Goal: Task Accomplishment & Management: Manage account settings

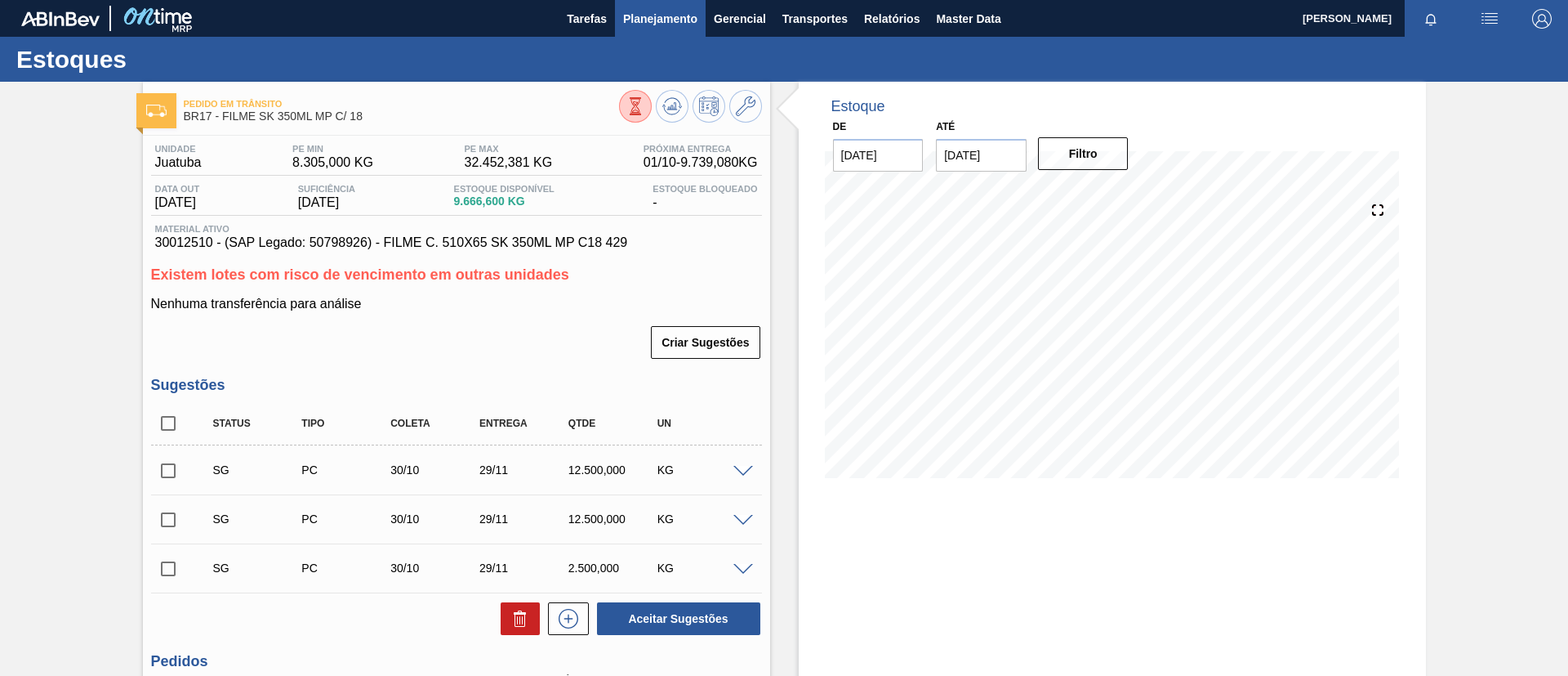
click at [664, 25] on span "Planejamento" at bounding box center [660, 19] width 74 height 20
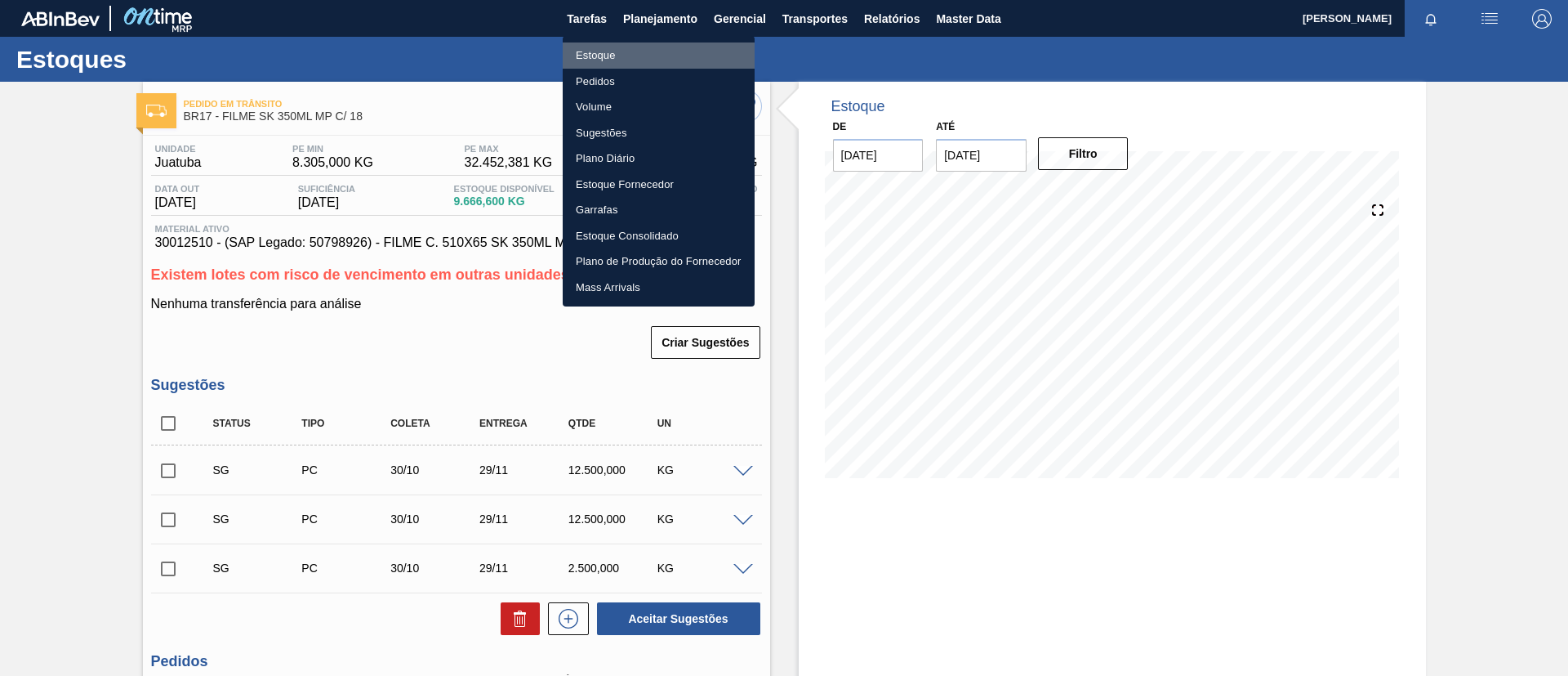
click at [661, 59] on li "Estoque" at bounding box center [658, 55] width 192 height 26
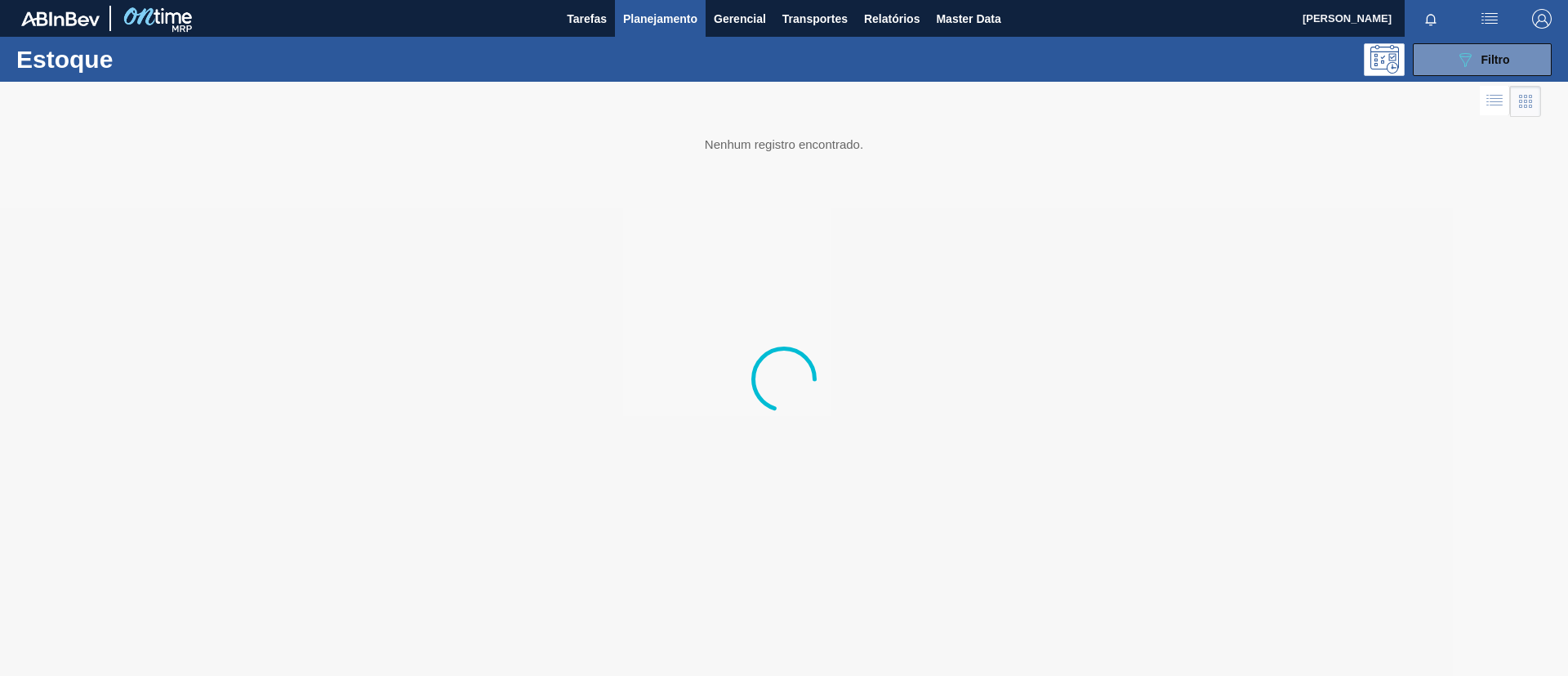
drag, startPoint x: 1507, startPoint y: 66, endPoint x: 1464, endPoint y: 127, distance: 74.6
click at [1507, 67] on div "089F7B8B-B2A5-4AFE-B5C0-19BA573D28AC Filtro" at bounding box center [1483, 59] width 54 height 20
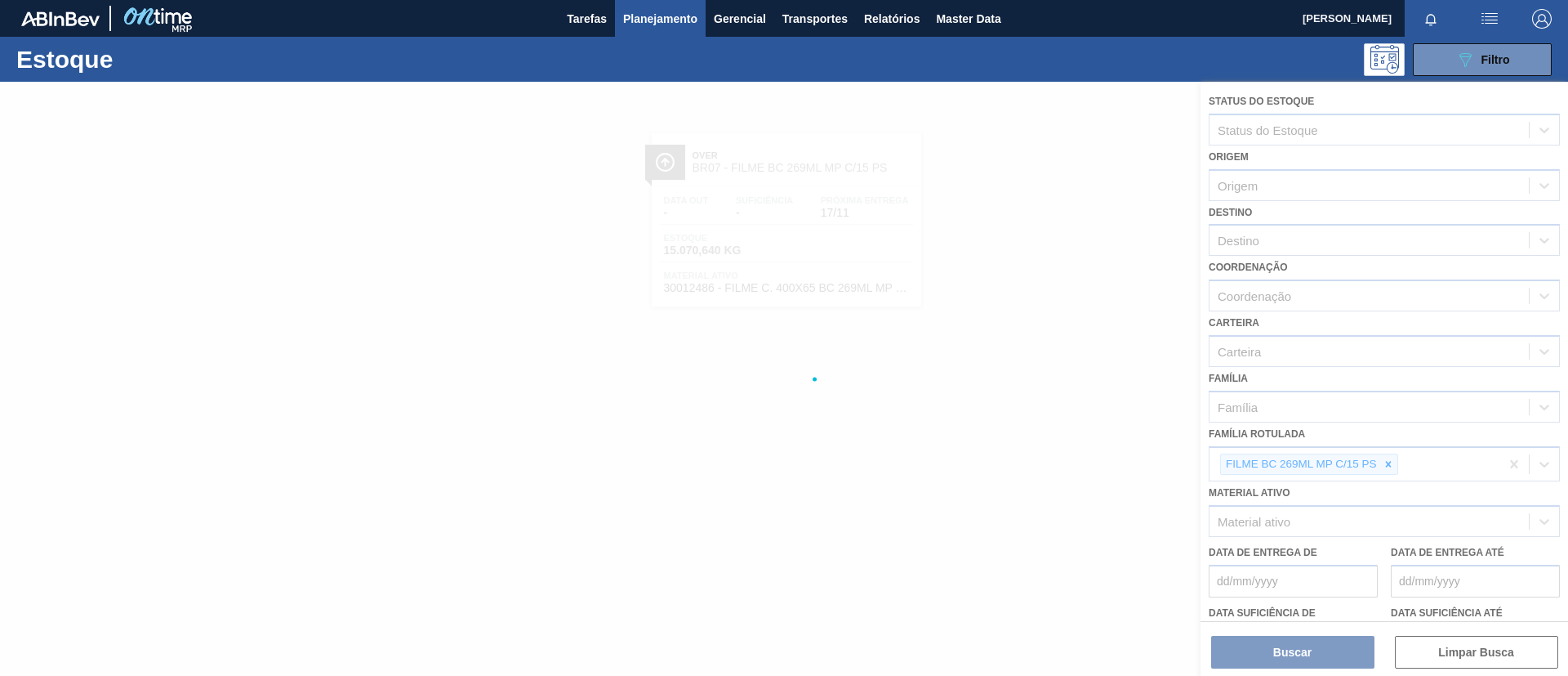
click at [1391, 467] on div at bounding box center [784, 378] width 1568 height 594
click at [1389, 465] on div at bounding box center [784, 378] width 1568 height 594
click at [1390, 465] on div at bounding box center [784, 378] width 1568 height 594
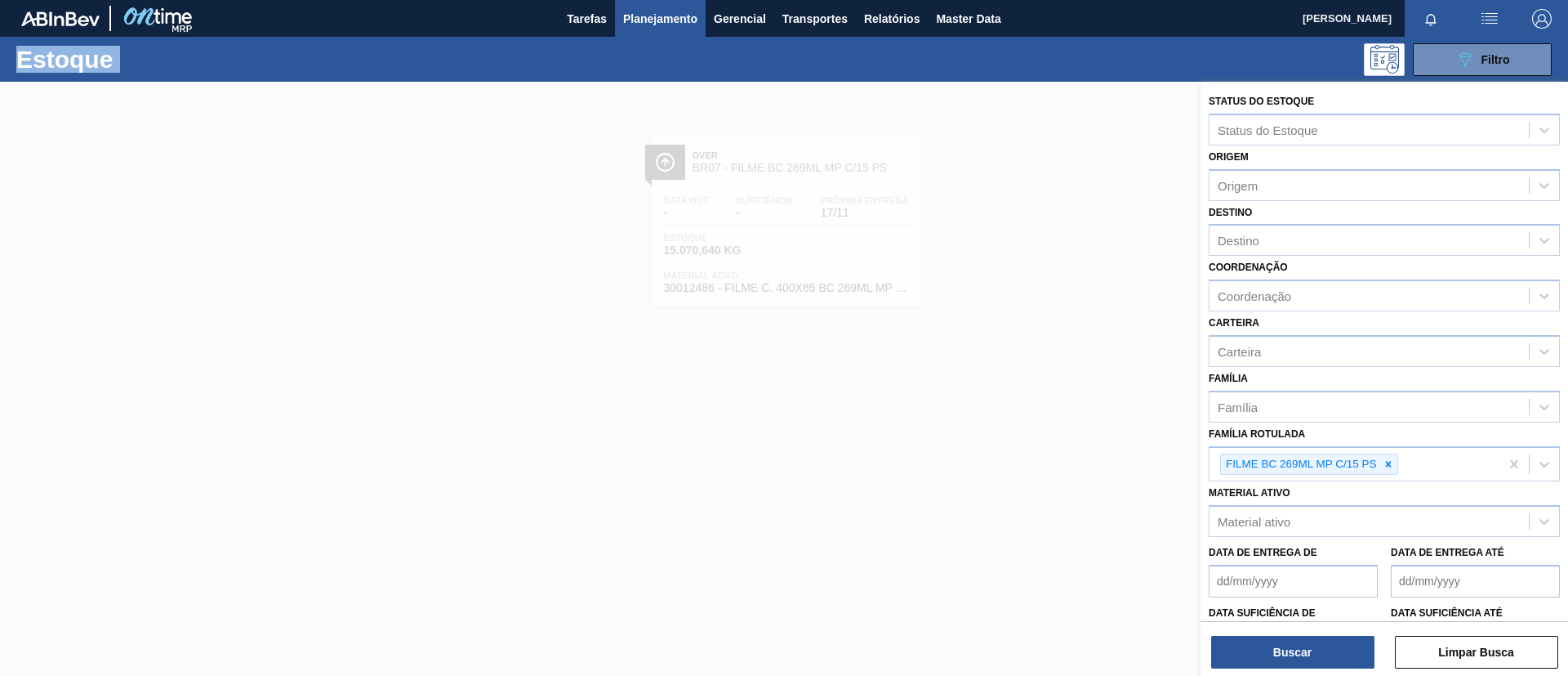
click at [1390, 466] on icon at bounding box center [1388, 463] width 6 height 6
click at [1294, 255] on div "Status do Estoque Status do Estoque Origem Origem Destino Destino Coordenação C…" at bounding box center [1385, 404] width 368 height 645
click at [1293, 245] on div "Destino" at bounding box center [1369, 240] width 319 height 23
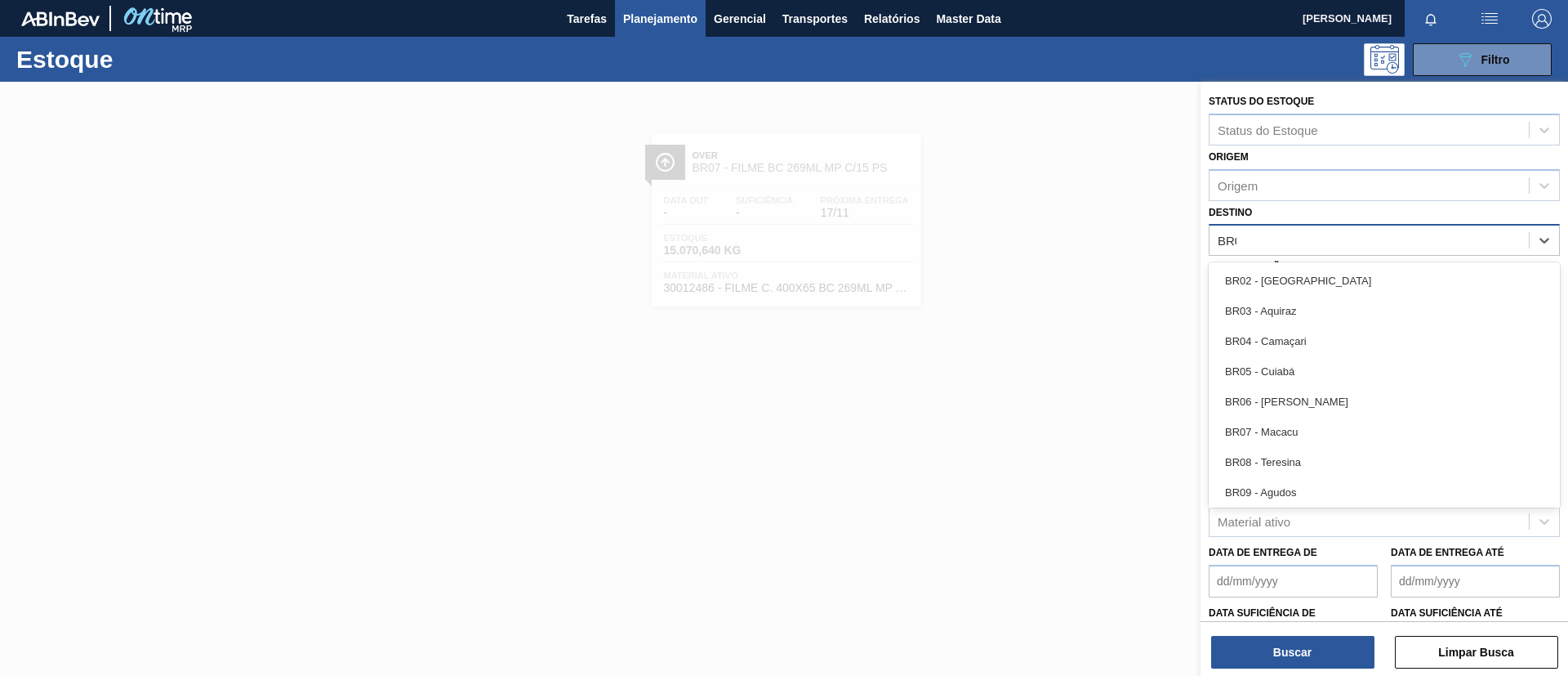
type input "BR02"
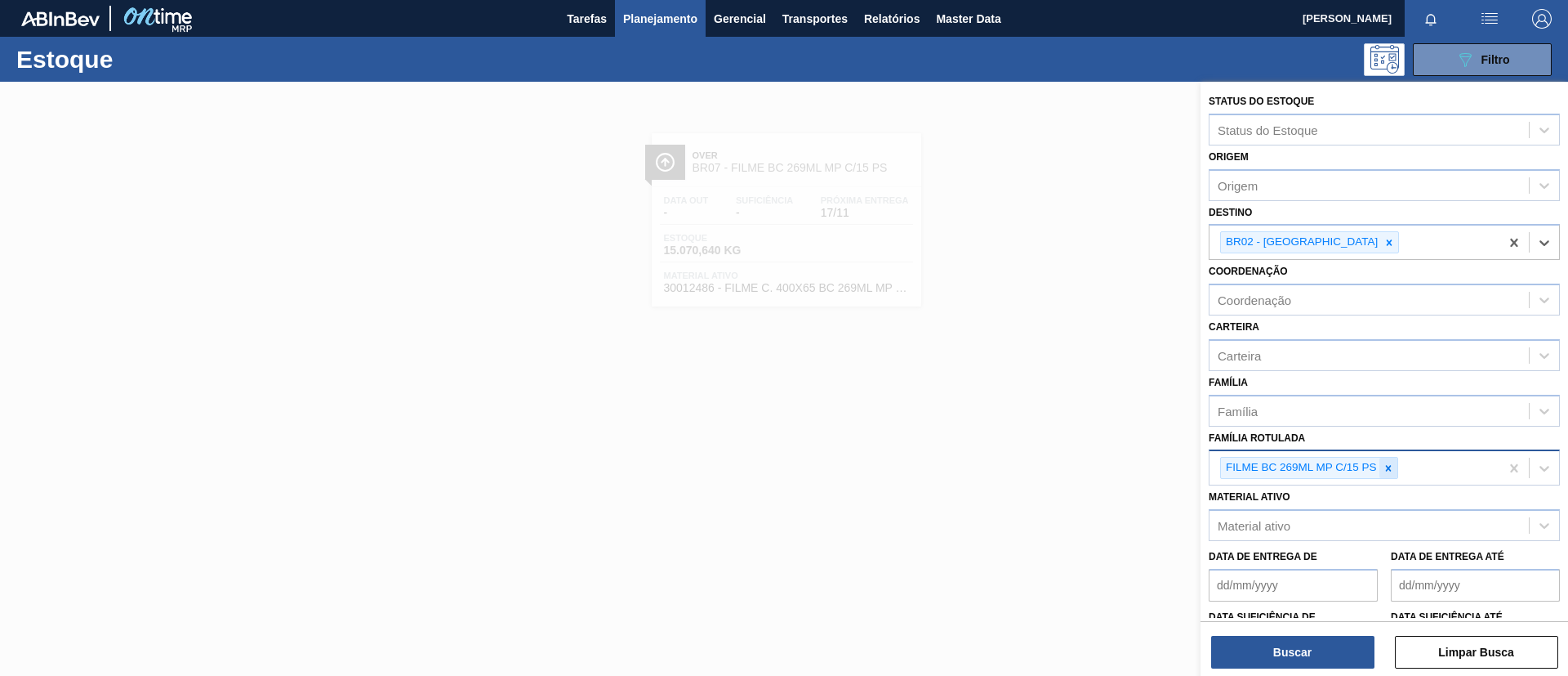
click at [1395, 468] on div at bounding box center [1388, 468] width 18 height 21
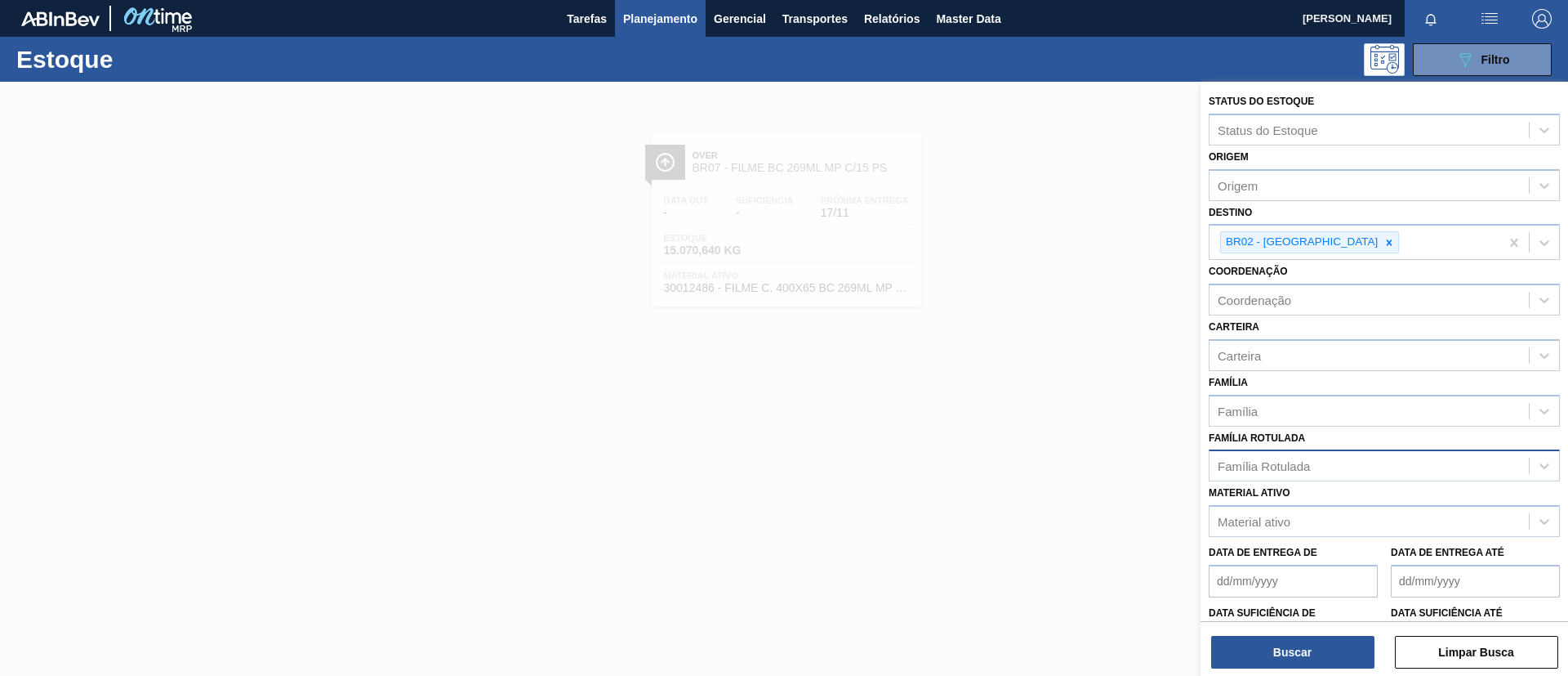
click at [1356, 433] on div "Família Rotulada Família Rotulada" at bounding box center [1385, 454] width 351 height 55
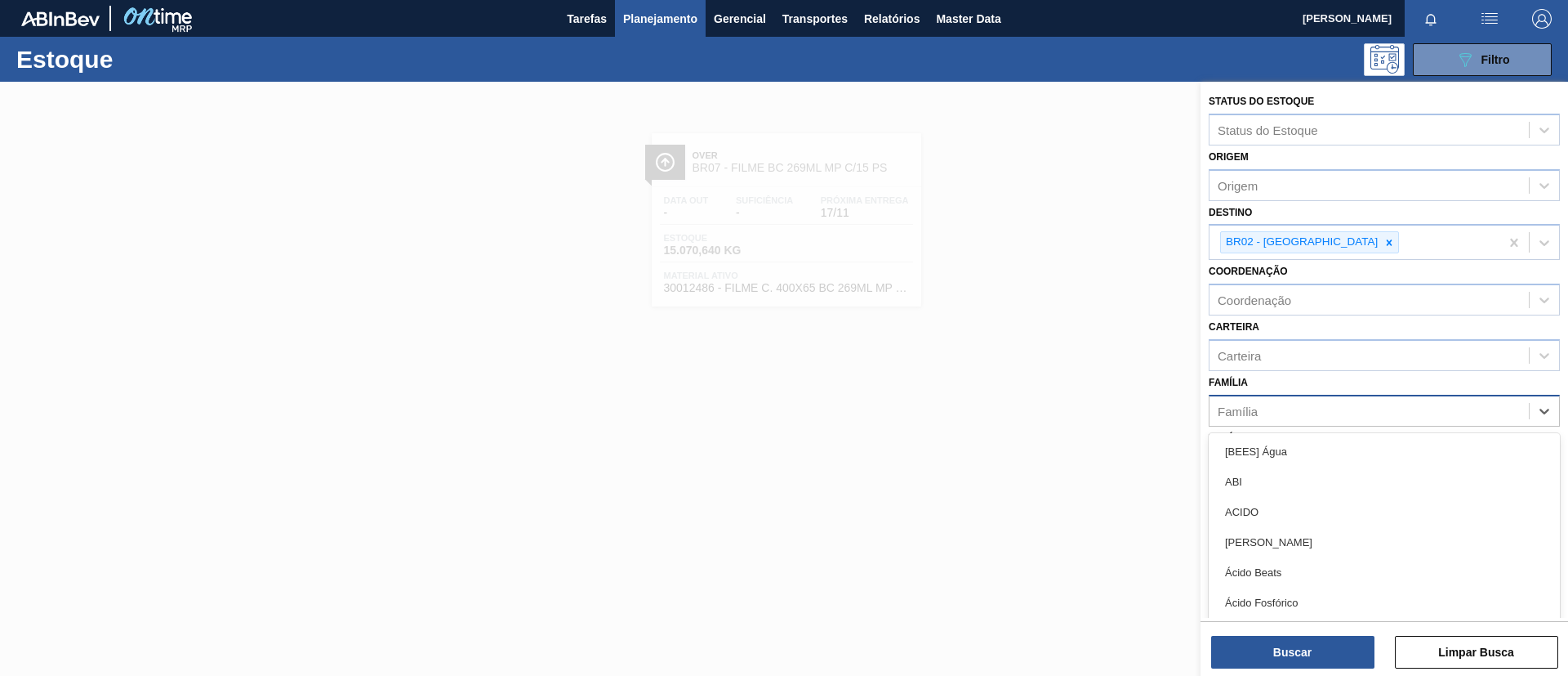
click at [1350, 417] on div "Família" at bounding box center [1369, 410] width 319 height 23
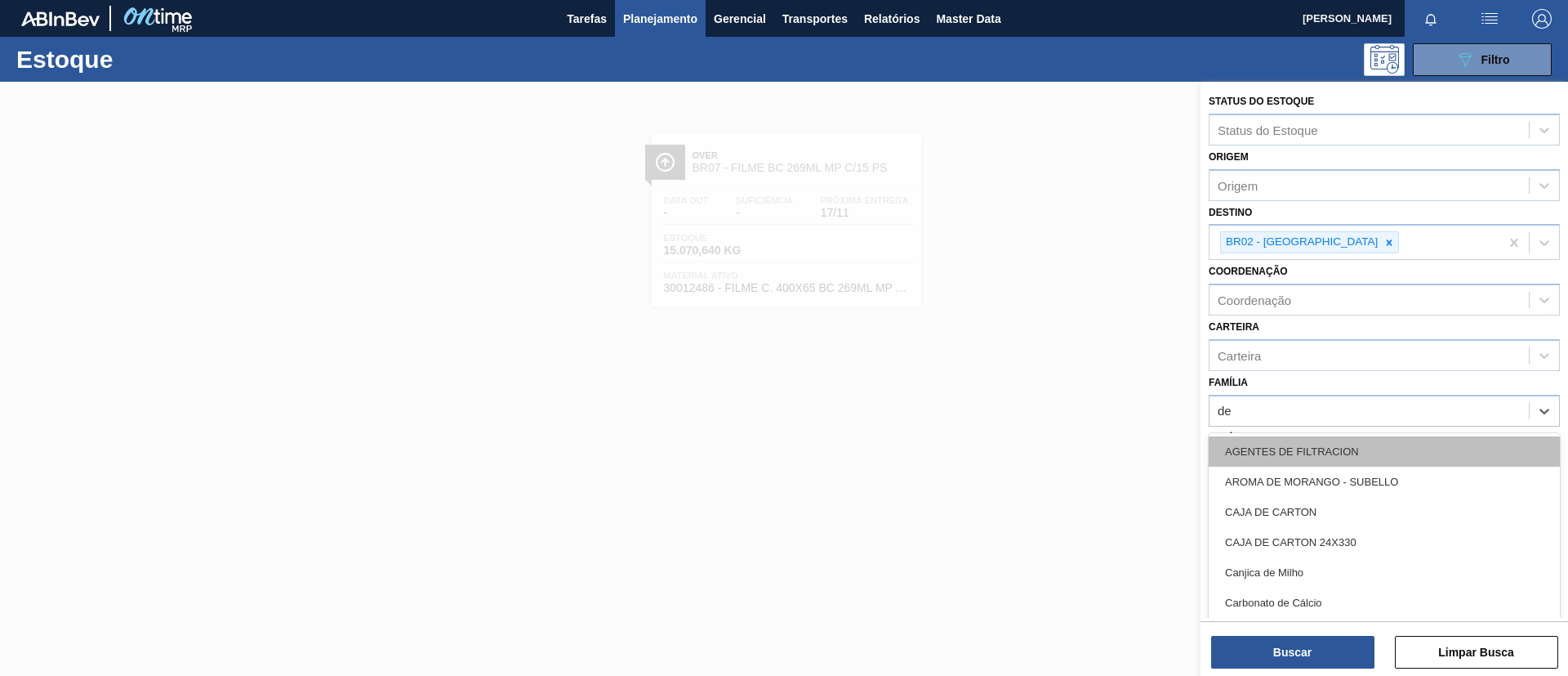
type input "dec"
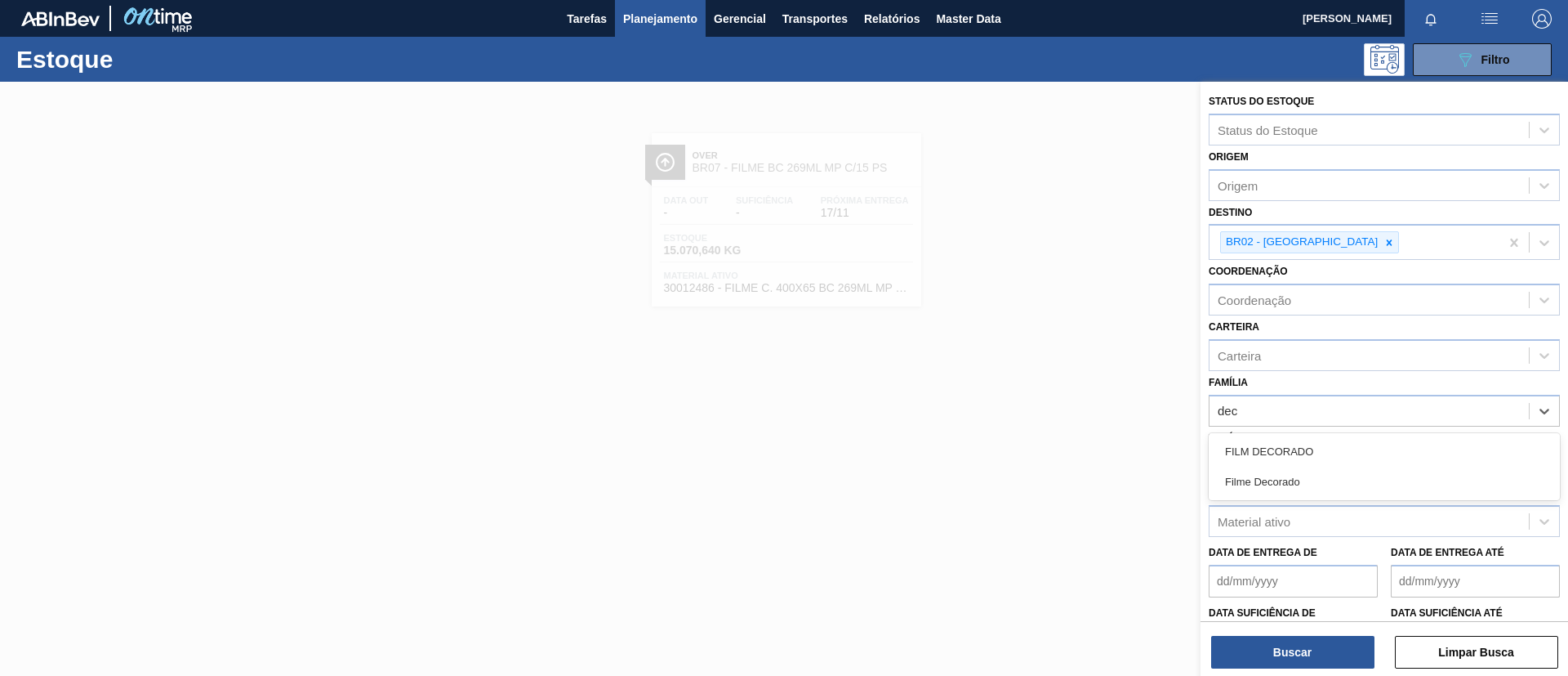
click at [1357, 458] on div "FILM DECORADO" at bounding box center [1385, 451] width 351 height 30
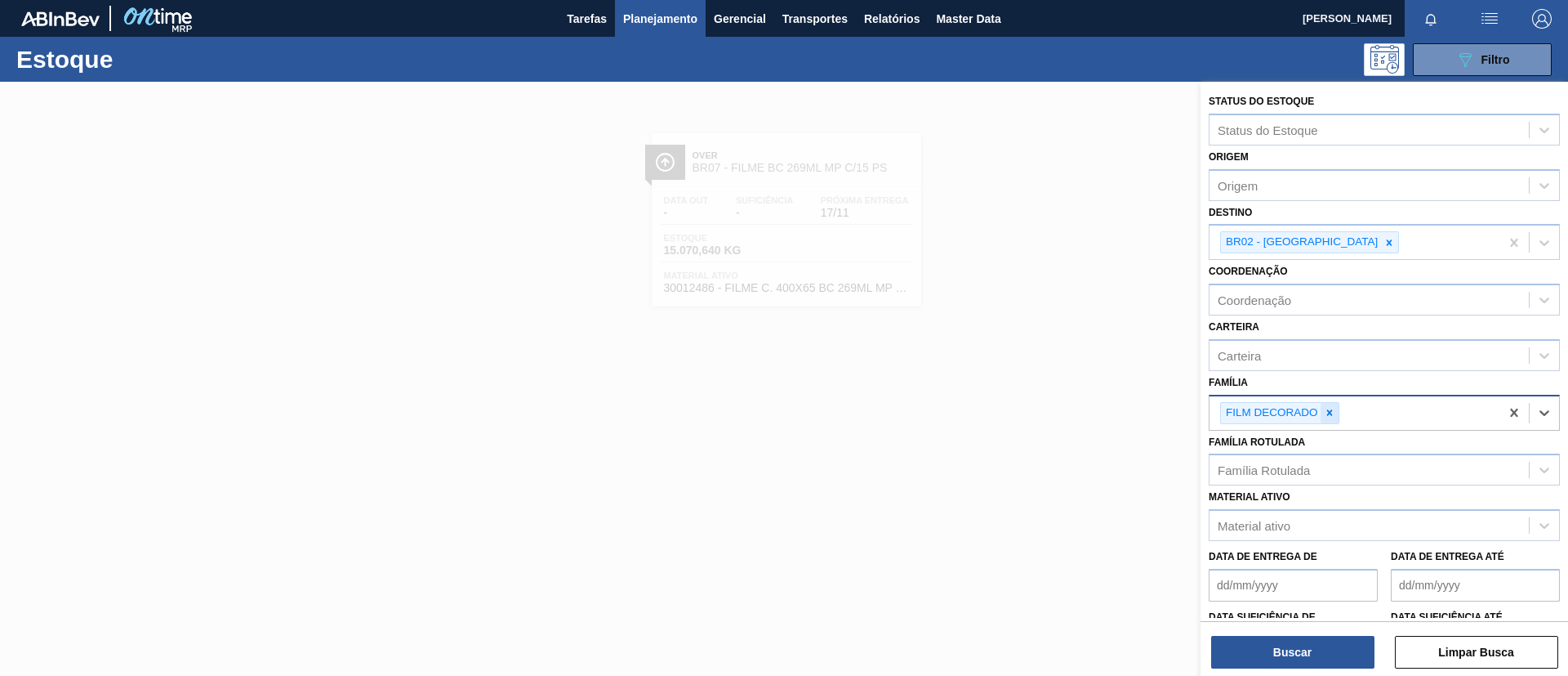
click at [1332, 410] on icon at bounding box center [1330, 413] width 11 height 11
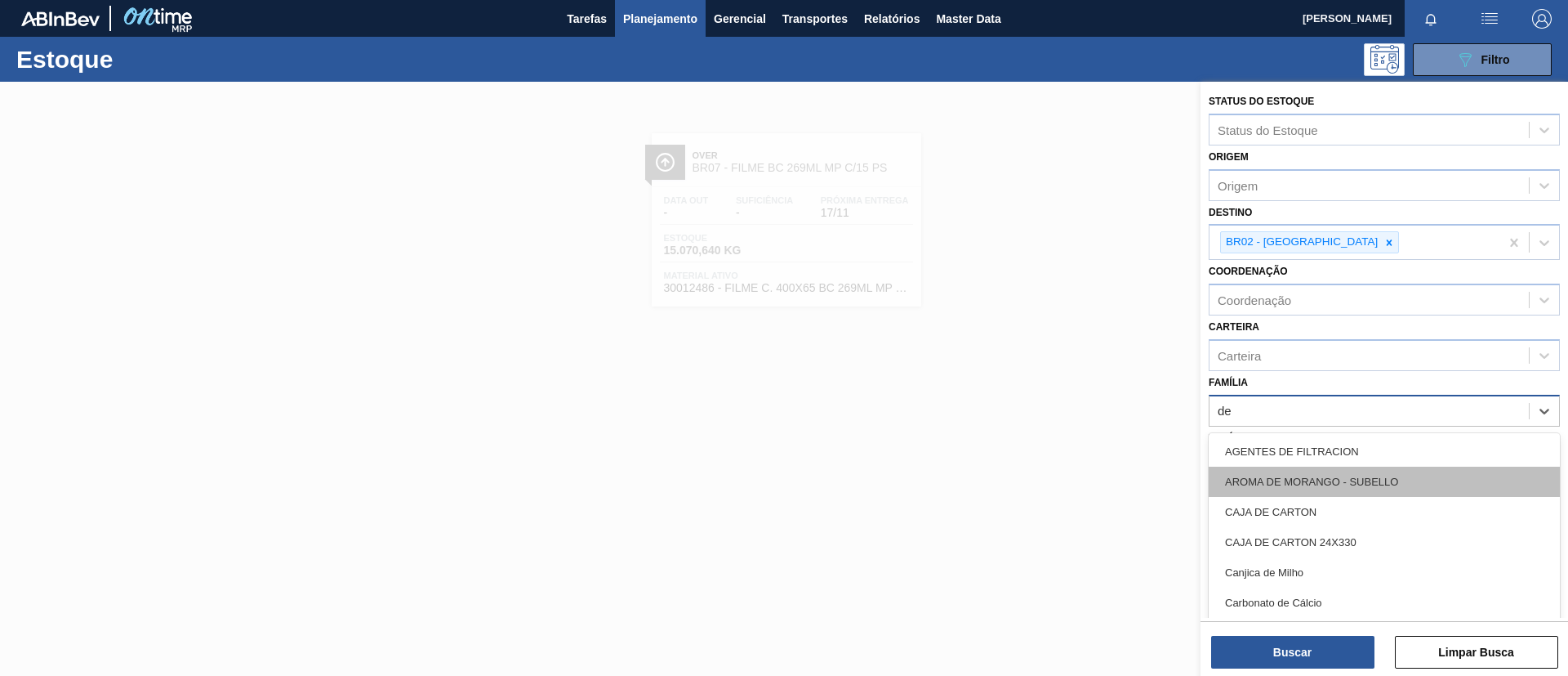
type input "dec"
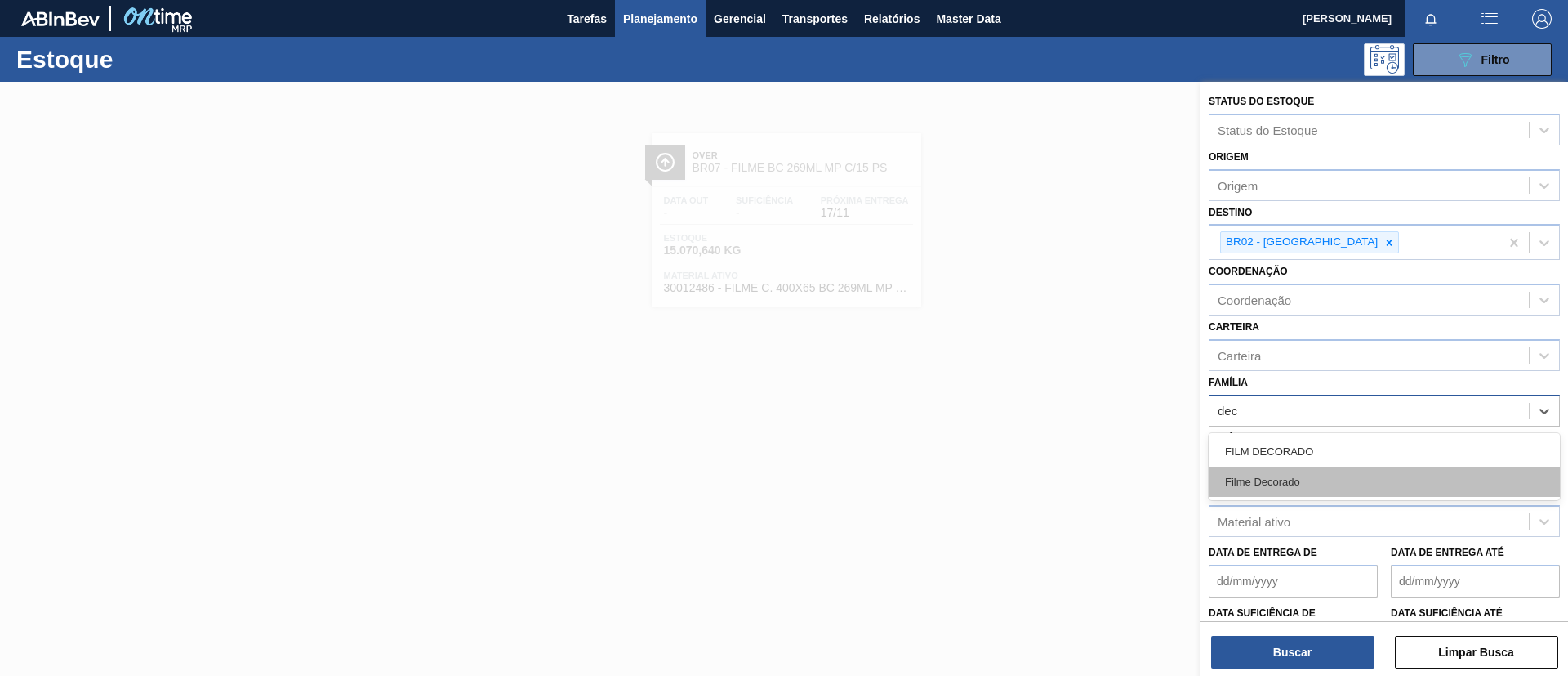
click at [1341, 476] on div "Filme Decorado" at bounding box center [1385, 481] width 351 height 30
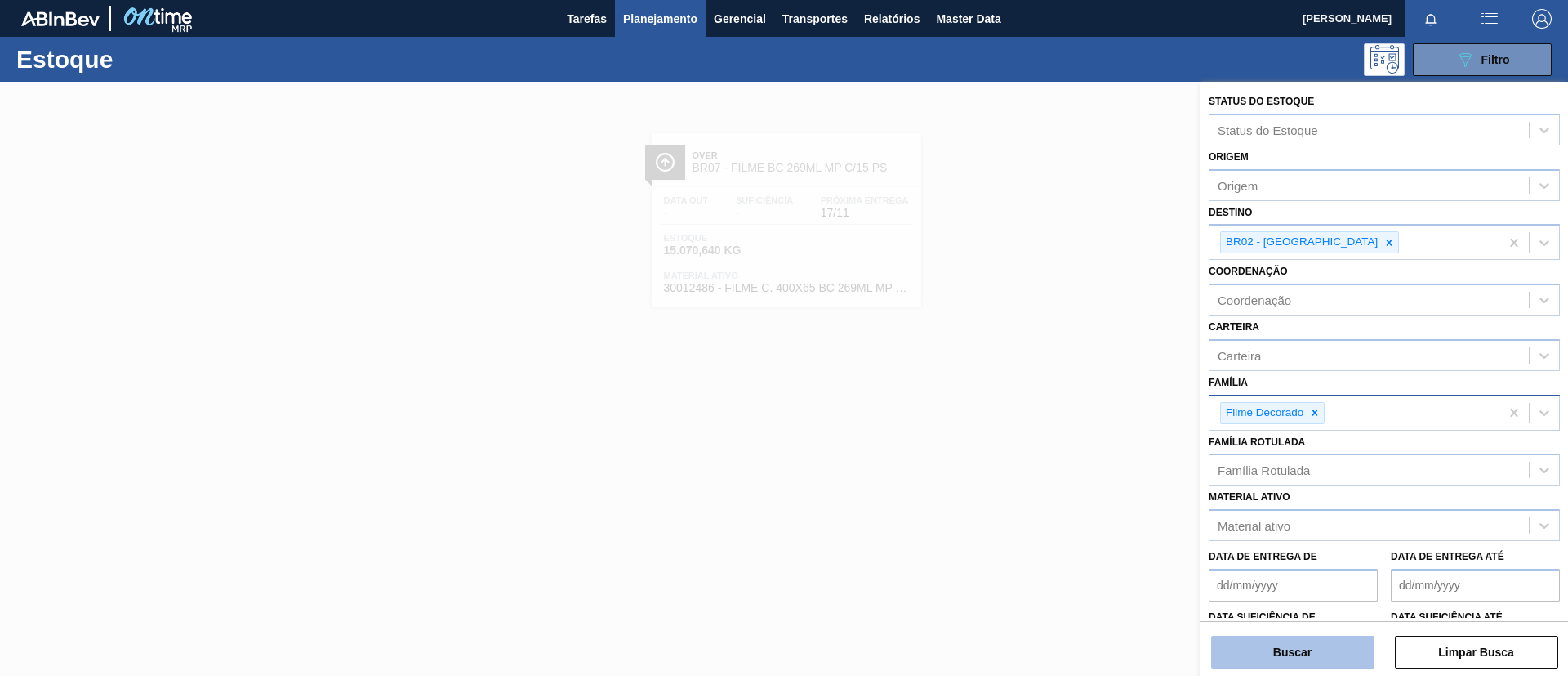
click at [1309, 641] on button "Buscar" at bounding box center [1293, 652] width 164 height 33
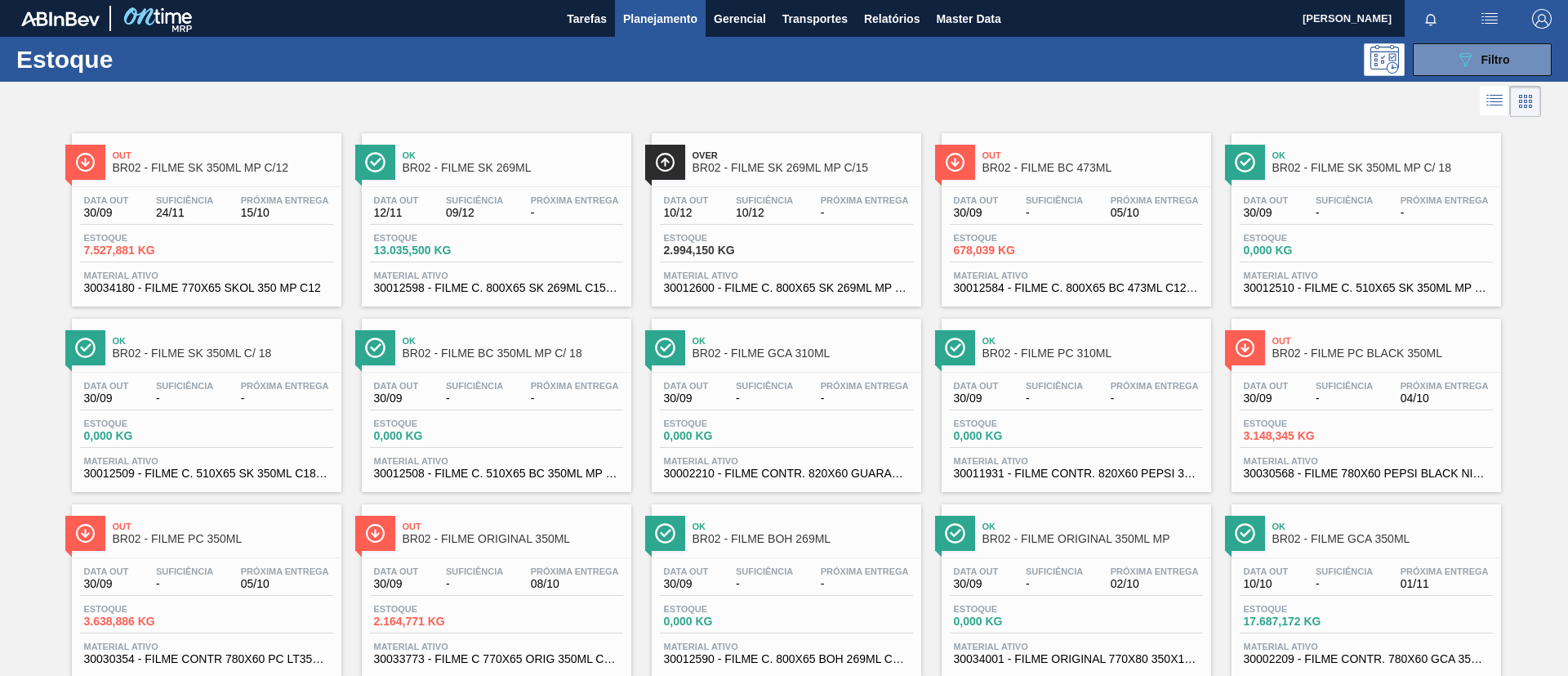
click at [227, 158] on span "Out" at bounding box center [223, 155] width 221 height 9
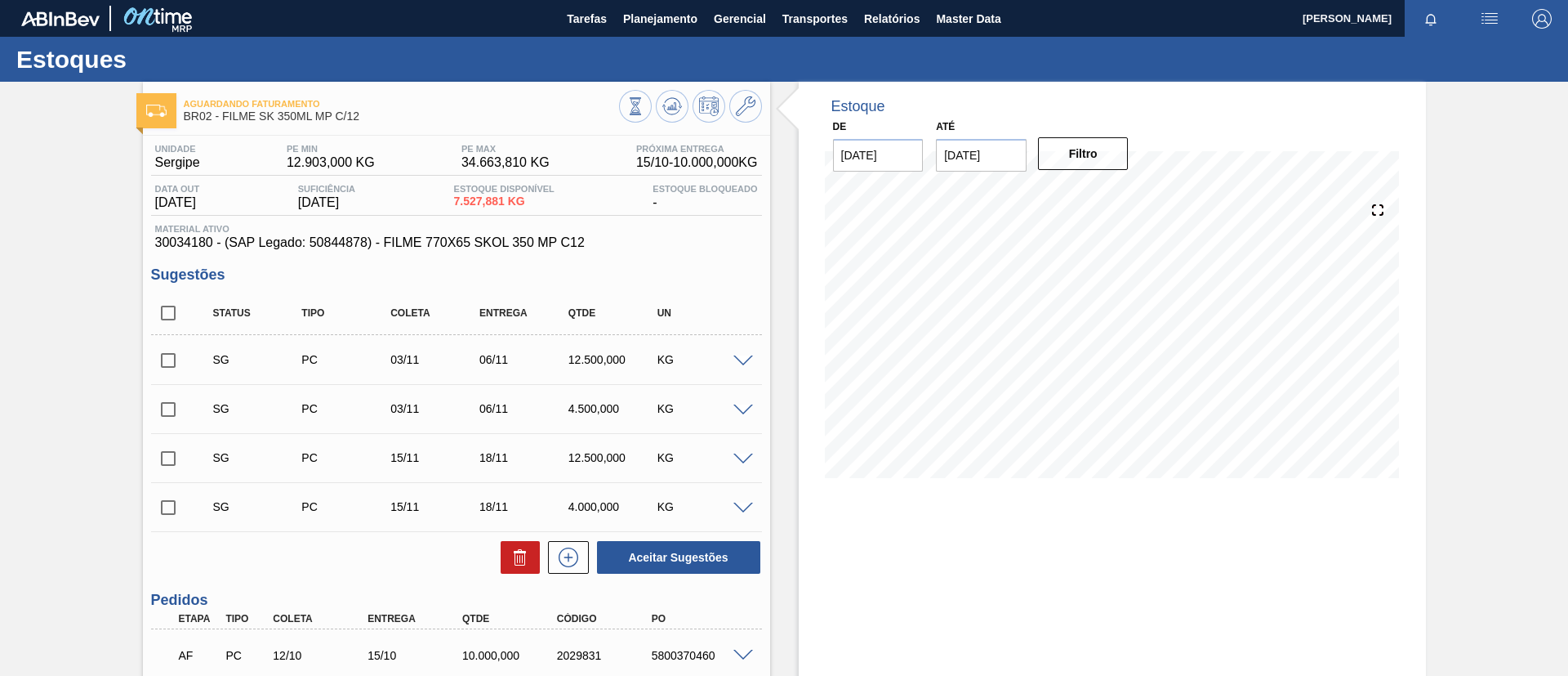
scroll to position [137, 0]
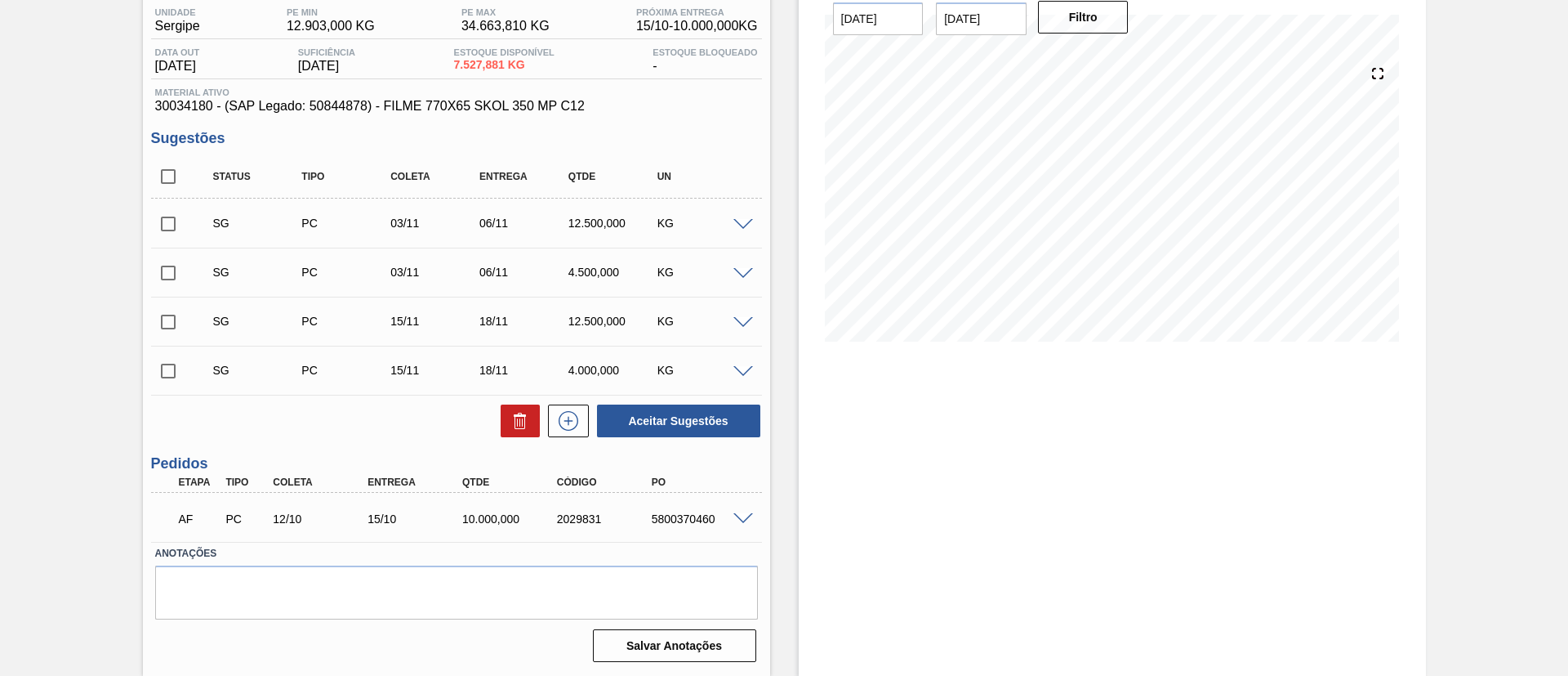
click at [724, 523] on div "5800370460" at bounding box center [700, 519] width 106 height 13
click at [735, 521] on span at bounding box center [743, 519] width 20 height 12
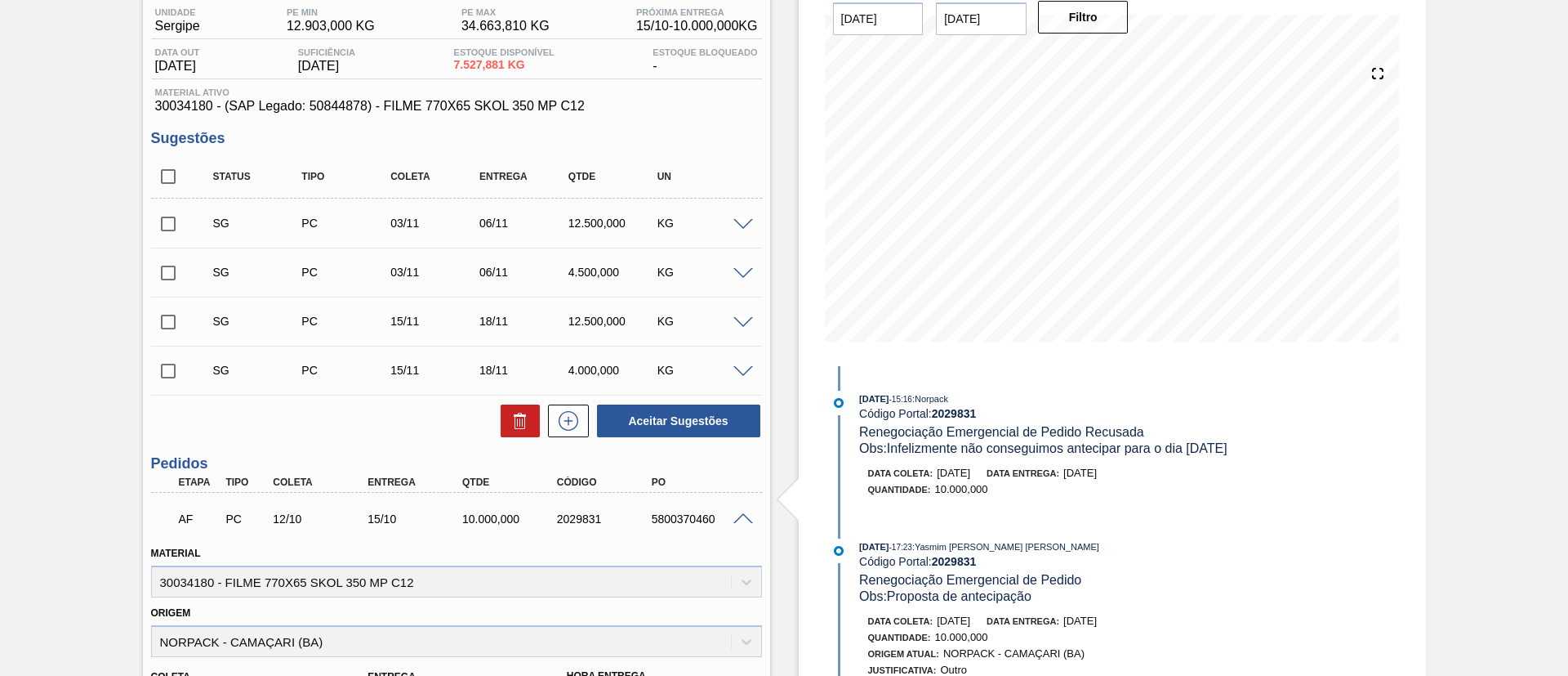
drag, startPoint x: 184, startPoint y: 473, endPoint x: 197, endPoint y: 467, distance: 14.3
click at [580, 514] on div "2029831" at bounding box center [606, 519] width 106 height 13
click at [561, 516] on div "2029831" at bounding box center [606, 519] width 106 height 13
drag, startPoint x: 560, startPoint y: 516, endPoint x: 598, endPoint y: 517, distance: 38.0
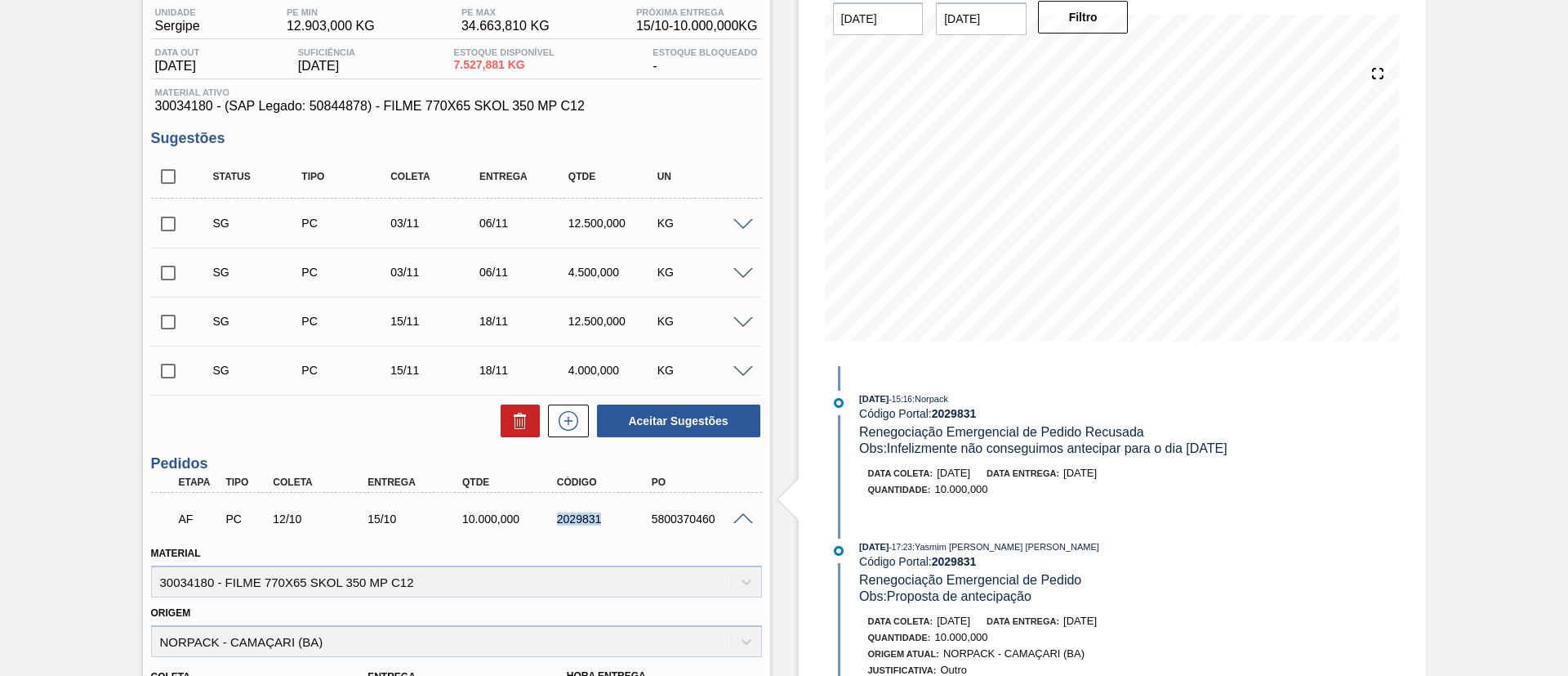
click at [598, 517] on div "2029831" at bounding box center [606, 519] width 106 height 13
copy div "2029831"
click at [91, 311] on div "Aguardando Faturamento BR02 - FILME SK 350ML MP C/12 Unidade Sergipe PE MIN 12.…" at bounding box center [784, 508] width 1568 height 1126
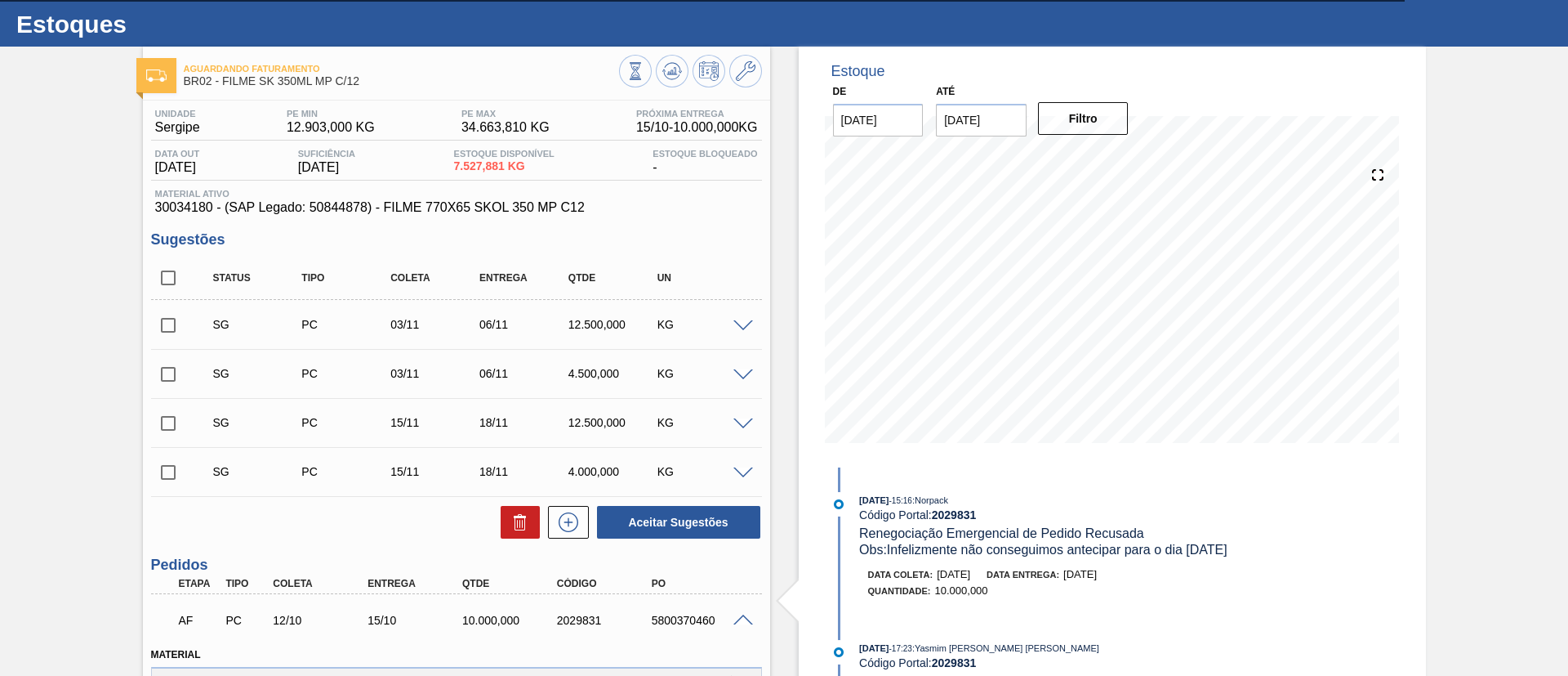
scroll to position [0, 0]
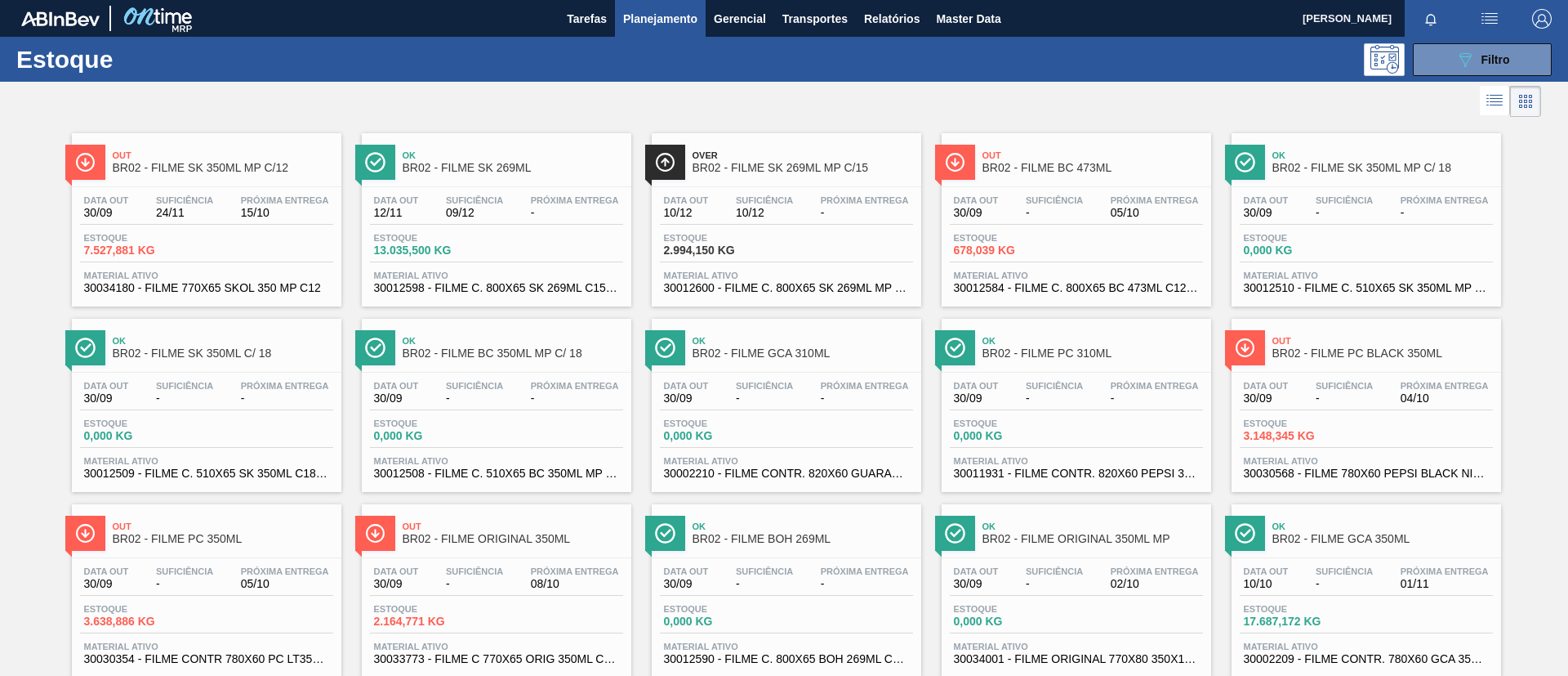
click at [476, 169] on span "BR02 - FILME SK 269ML" at bounding box center [513, 168] width 221 height 12
click at [1100, 187] on div "Data out 30/09 Suficiência - Próxima Entrega 05/10 Estoque 678,039 KG Material …" at bounding box center [1077, 242] width 270 height 111
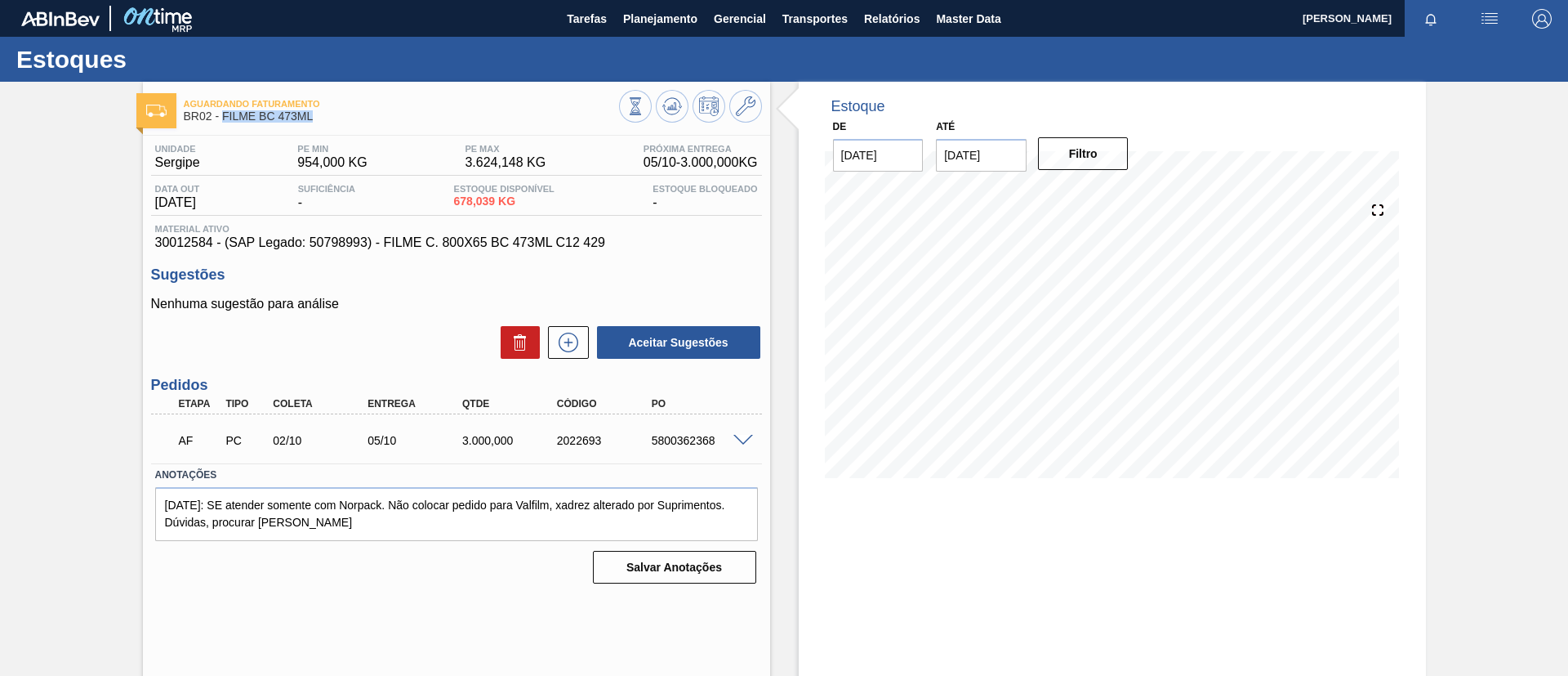
drag, startPoint x: 330, startPoint y: 112, endPoint x: 225, endPoint y: 119, distance: 105.2
click at [225, 119] on span "BR02 - FILME BC 473ML" at bounding box center [401, 116] width 435 height 12
copy span "FILME BC 473ML"
click at [0, 298] on div "Aguardando Faturamento BR02 - FILME BC 473ML Unidade Sergipe PE MIN 954,000 KG …" at bounding box center [784, 391] width 1568 height 621
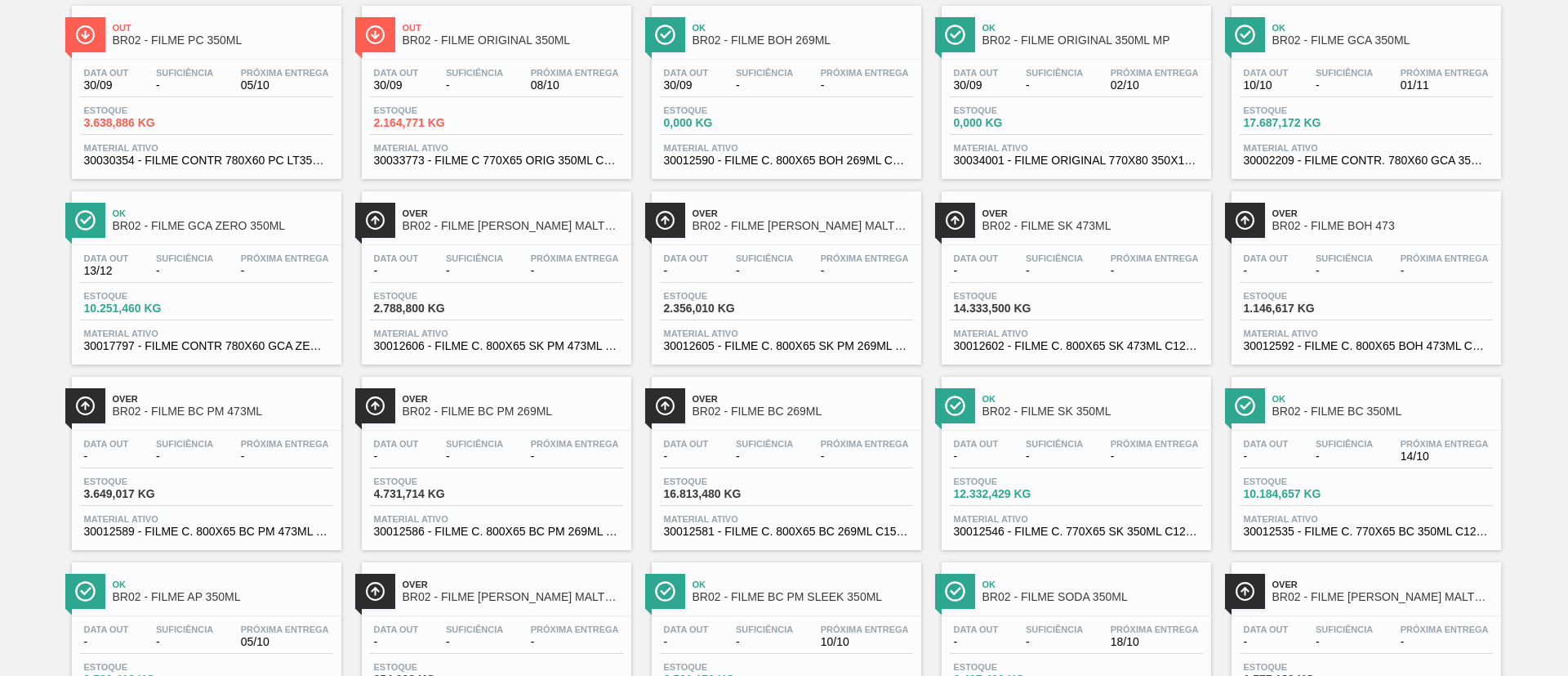
scroll to position [234, 0]
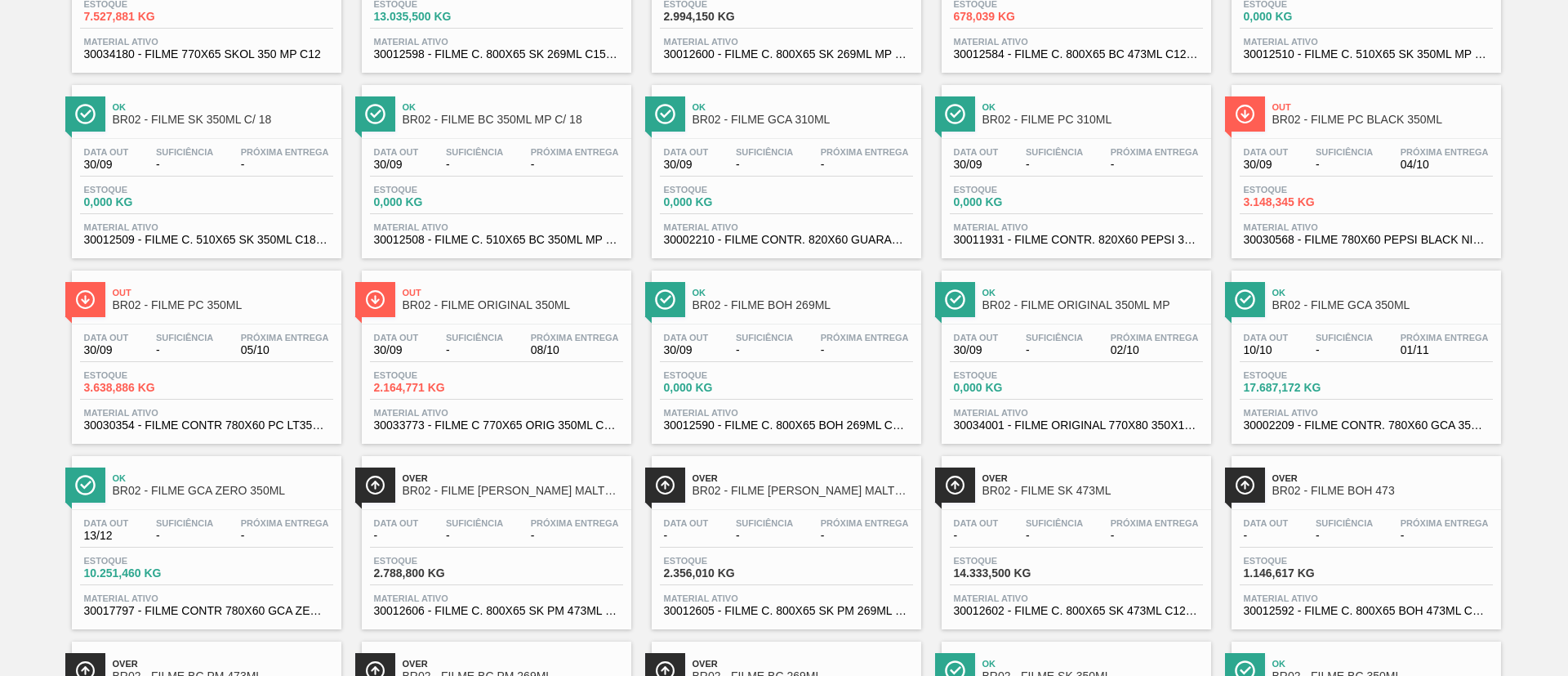
click at [215, 338] on div "Suficiência -" at bounding box center [184, 344] width 66 height 23
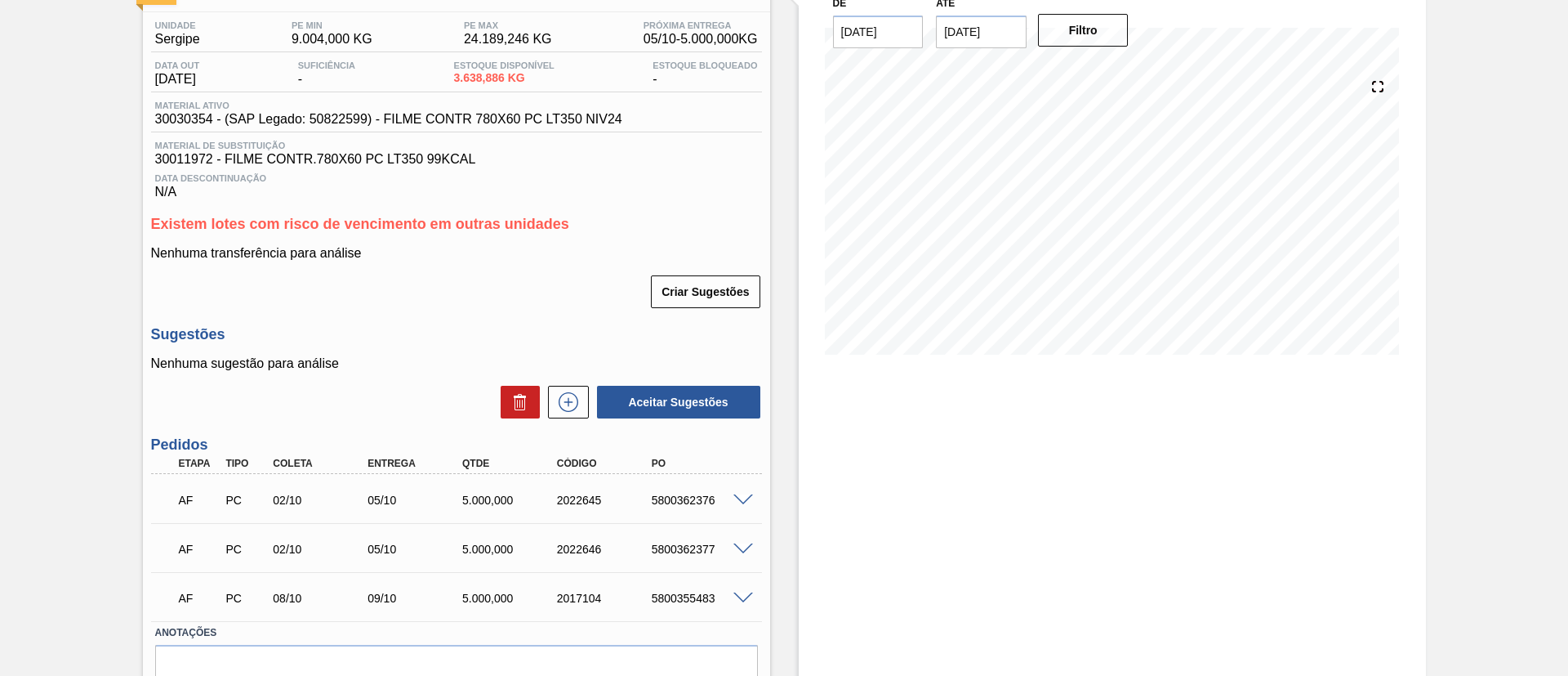
scroll to position [202, 0]
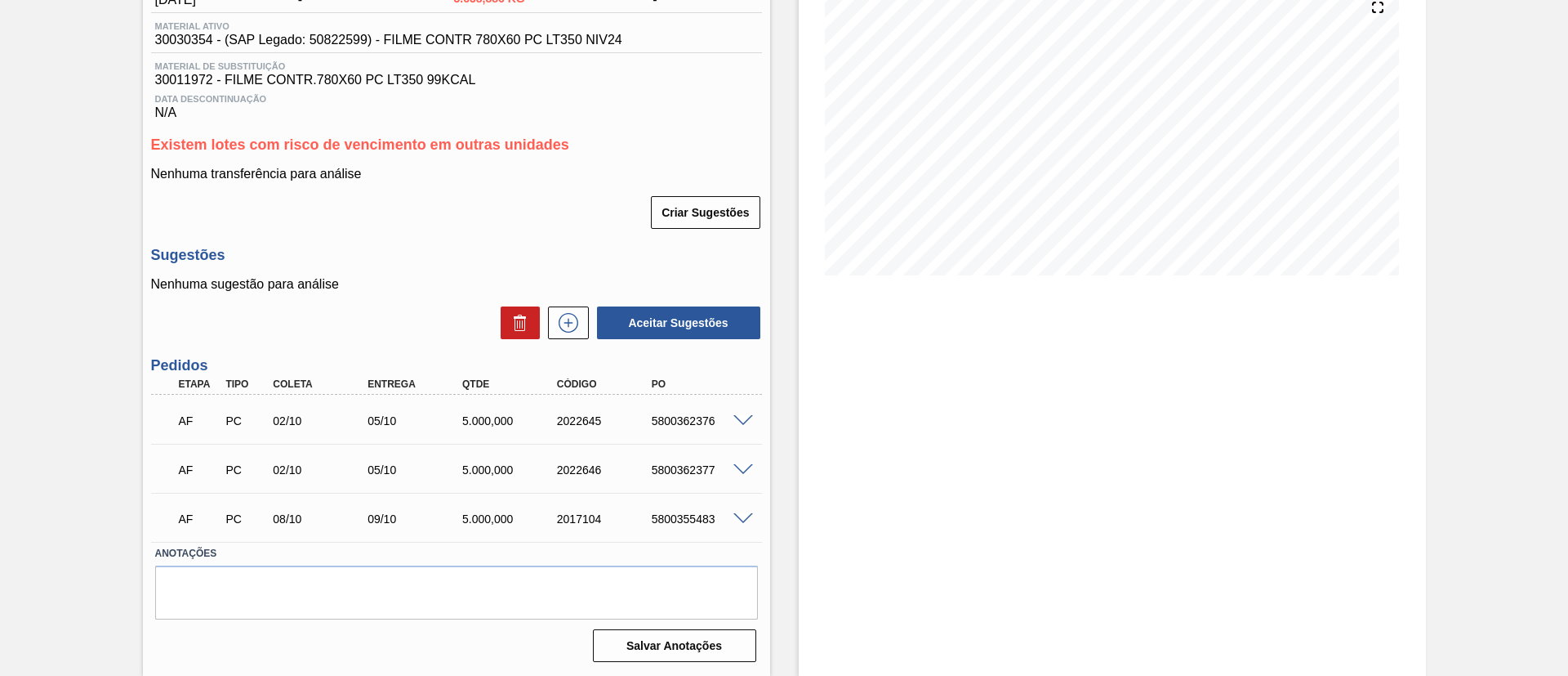
click at [746, 415] on span at bounding box center [743, 420] width 20 height 12
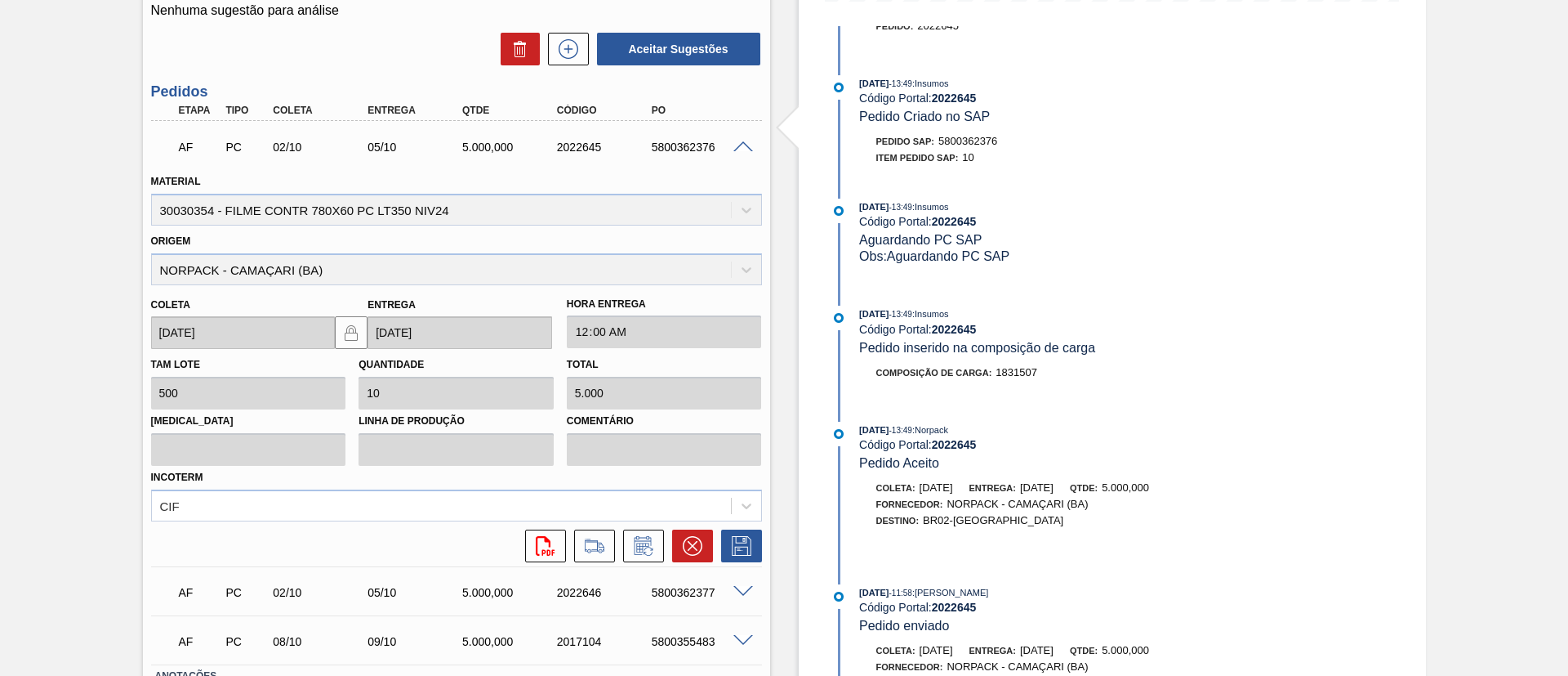
scroll to position [109, 0]
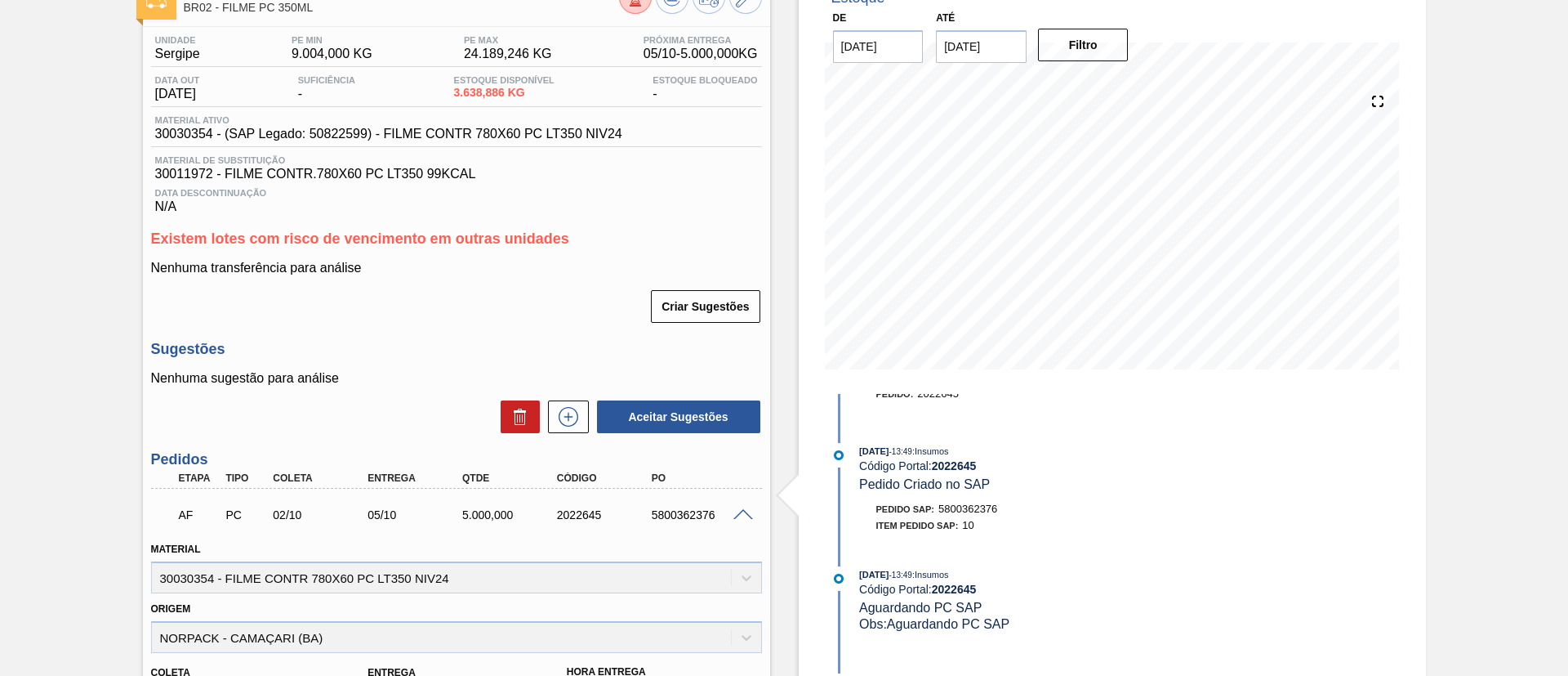
click at [747, 509] on span at bounding box center [743, 515] width 20 height 12
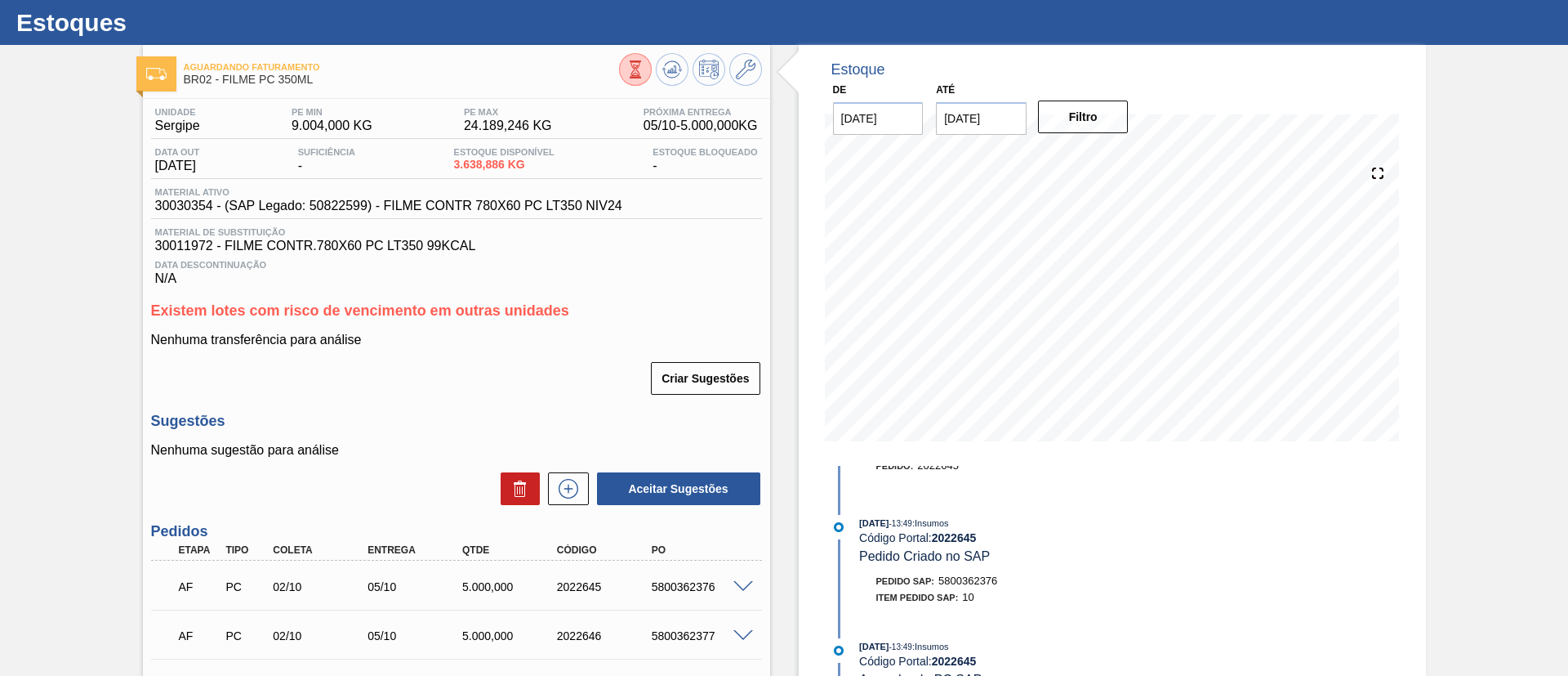
scroll to position [0, 0]
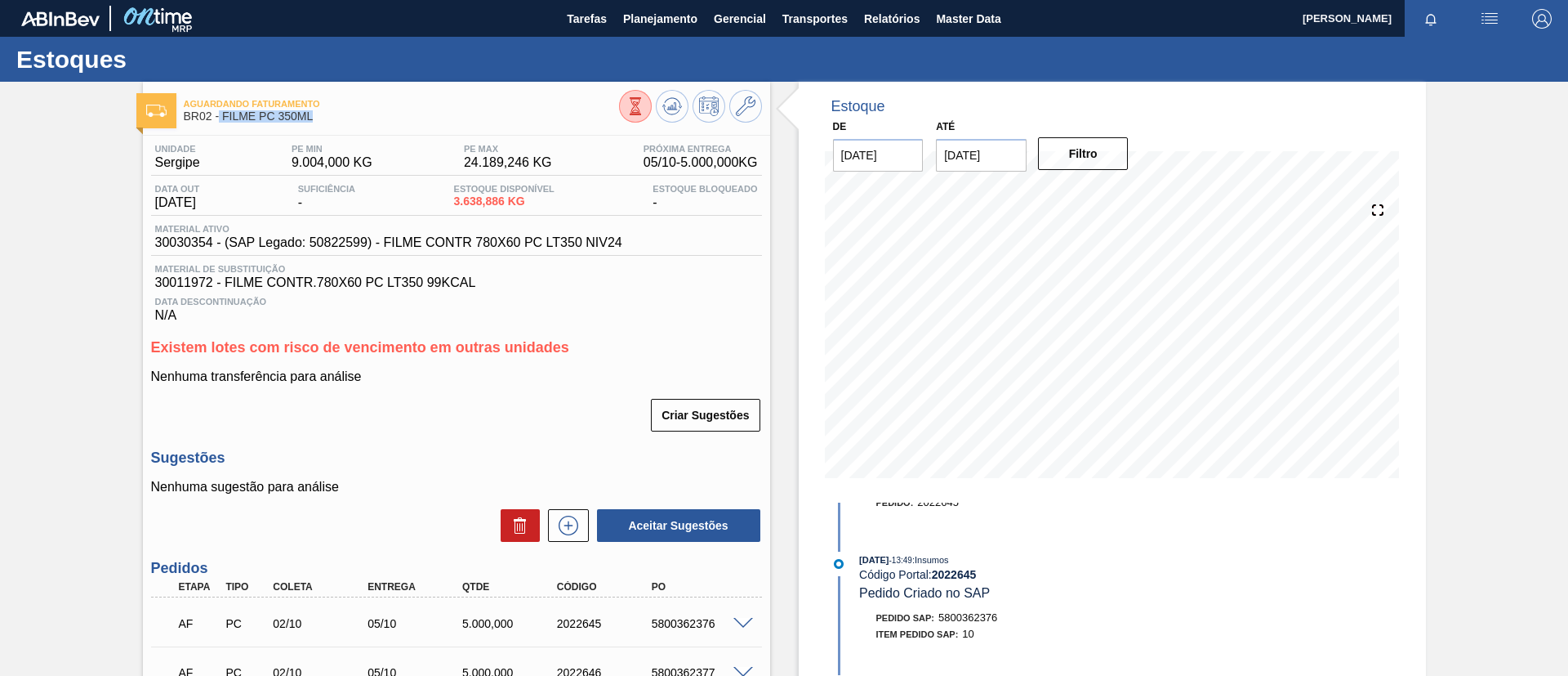
drag, startPoint x: 323, startPoint y: 125, endPoint x: 219, endPoint y: 125, distance: 104.0
click at [219, 125] on div "Aguardando Faturamento BR02 - FILME PC 350ML" at bounding box center [401, 110] width 435 height 37
click at [221, 125] on div "Aguardando Faturamento BR02 - FILME PC 350ML" at bounding box center [401, 110] width 435 height 37
drag, startPoint x: 325, startPoint y: 118, endPoint x: 264, endPoint y: 157, distance: 72.4
click at [222, 119] on span "BR02 - FILME PC 350ML" at bounding box center [401, 116] width 435 height 12
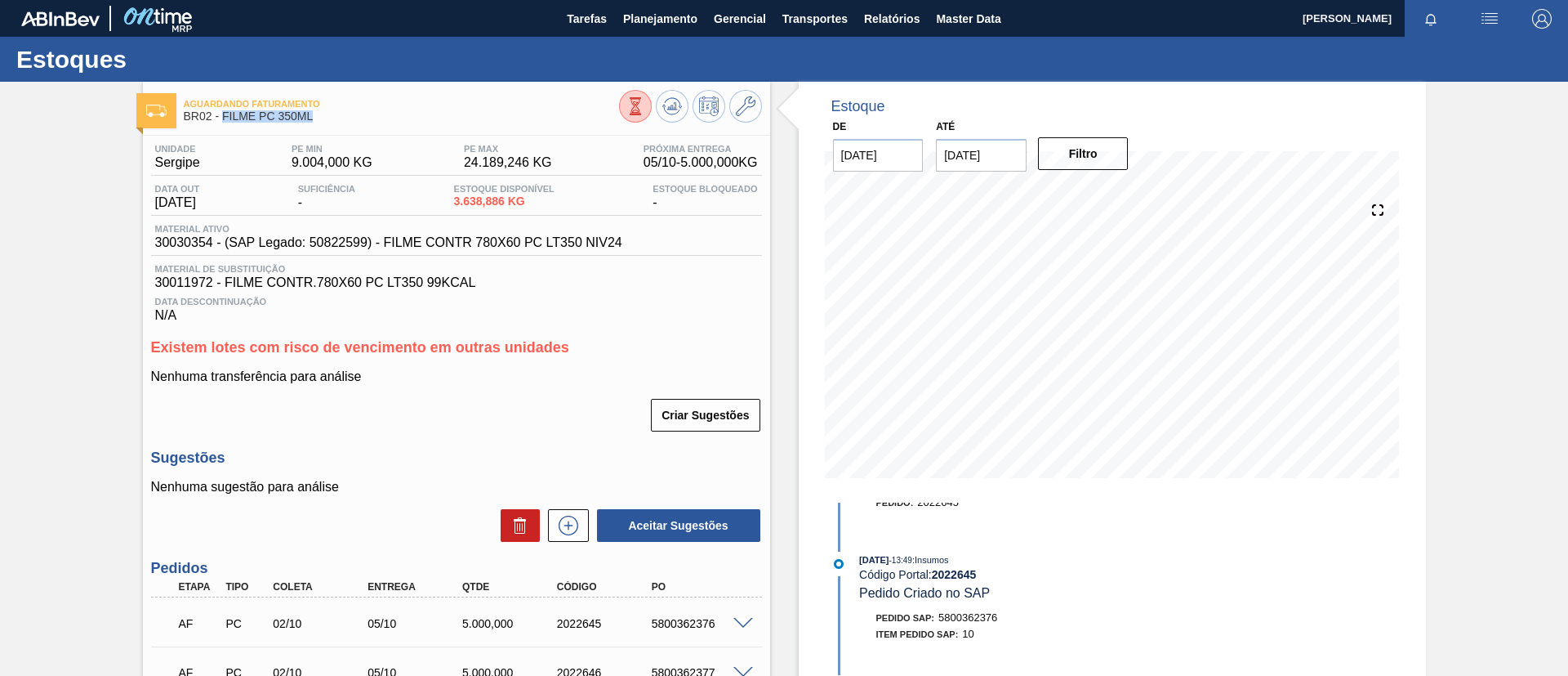
copy span "FILME PC 350ML"
click at [154, 218] on div "Unidade Sergipe PE MIN 9.004,000 KG PE MAX 24.189,246 KG Próxima Entrega 05/10 …" at bounding box center [456, 233] width 611 height 179
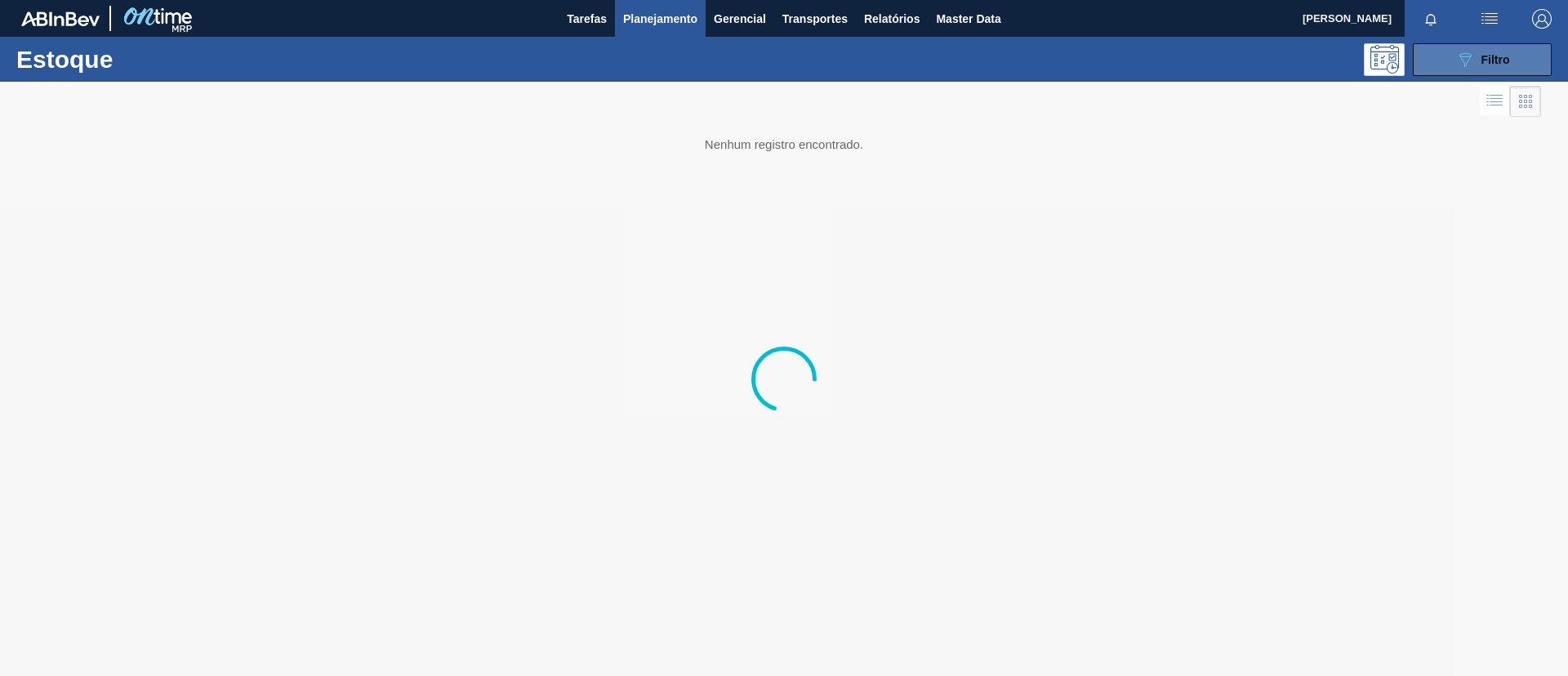
click at [1462, 47] on button "089F7B8B-B2A5-4AFE-B5C0-19BA573D28AC Filtro" at bounding box center [1483, 59] width 139 height 33
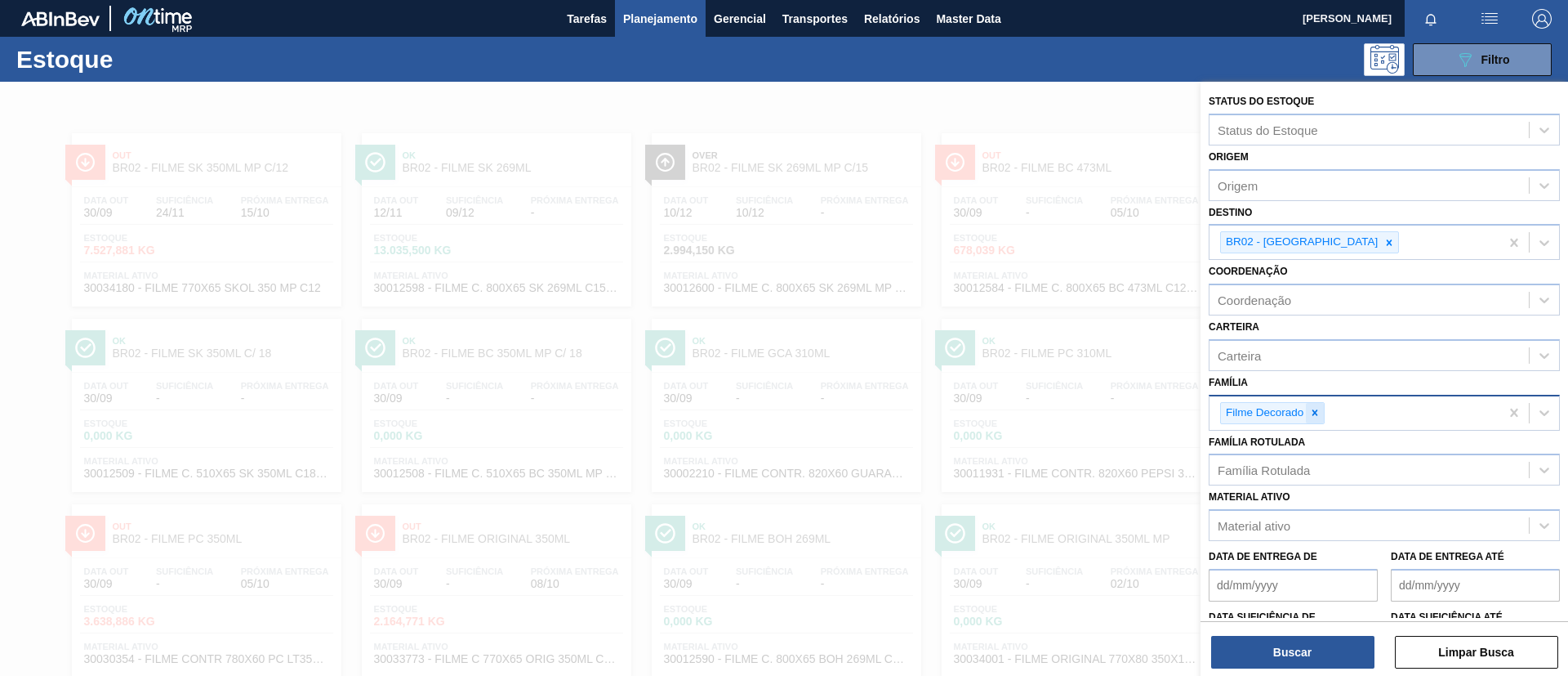
click at [1318, 409] on icon at bounding box center [1315, 413] width 11 height 11
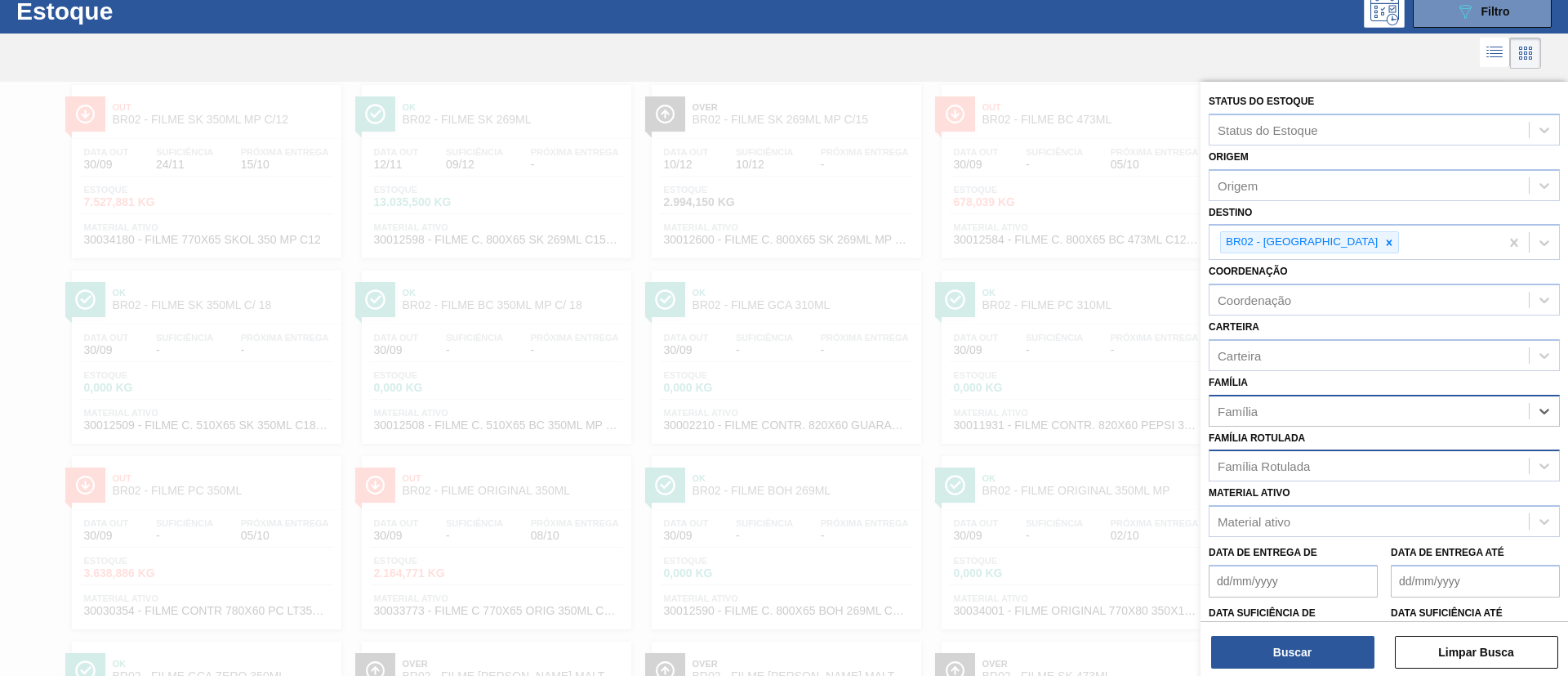
click at [1337, 472] on div "Família Rotulada" at bounding box center [1369, 465] width 319 height 23
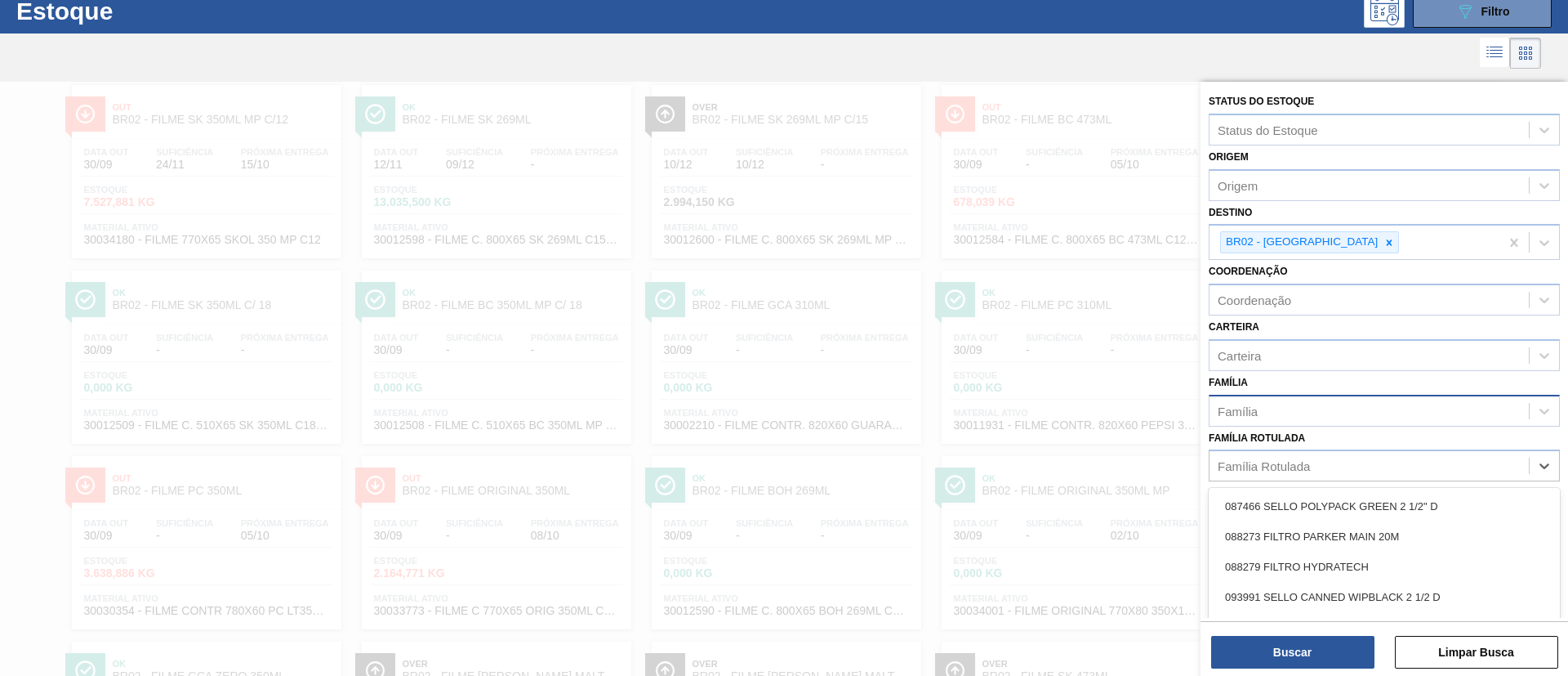
scroll to position [64, 0]
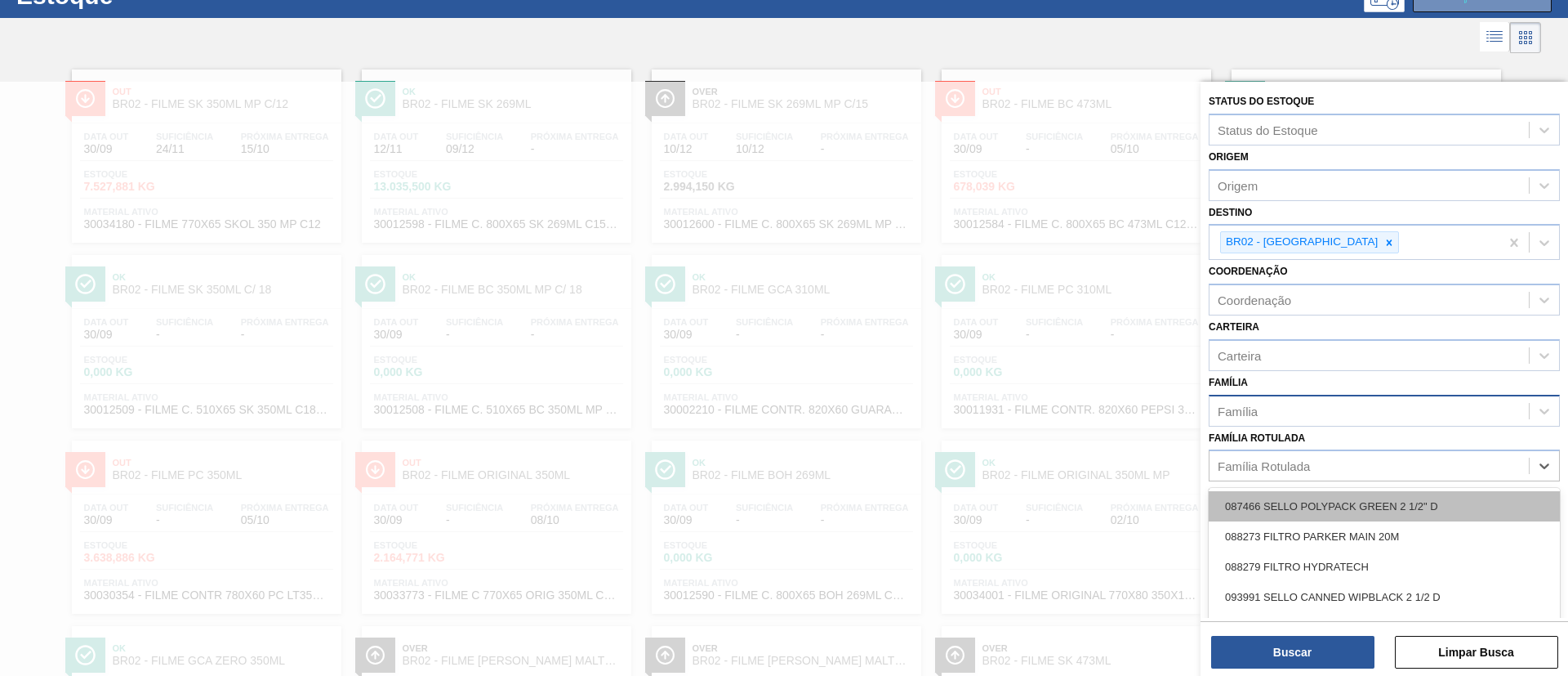
paste Rotulada "FILME BC 473ML"
type Rotulada "FILME BC 473ML"
click at [1345, 505] on div "FILME BC 473ML" at bounding box center [1385, 506] width 351 height 30
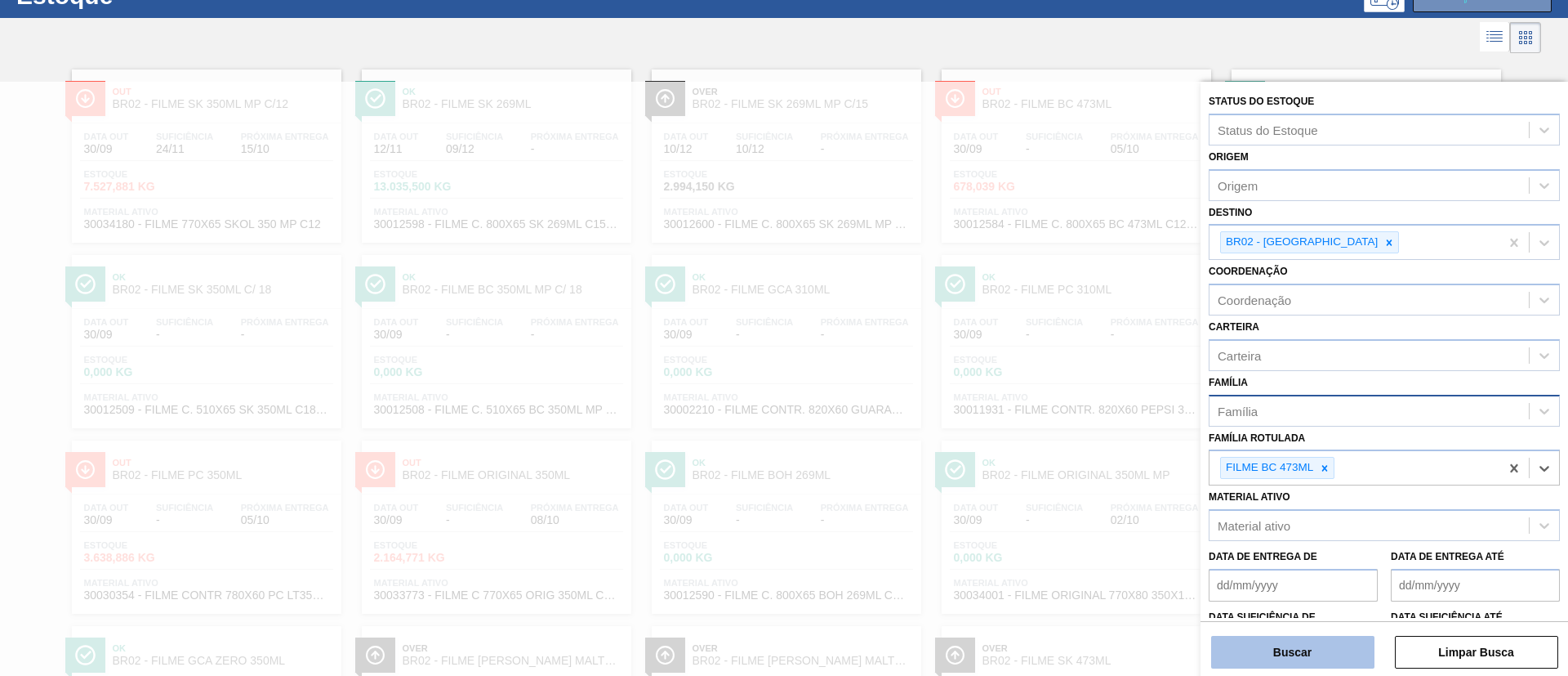
click at [1338, 645] on button "Buscar" at bounding box center [1293, 652] width 164 height 33
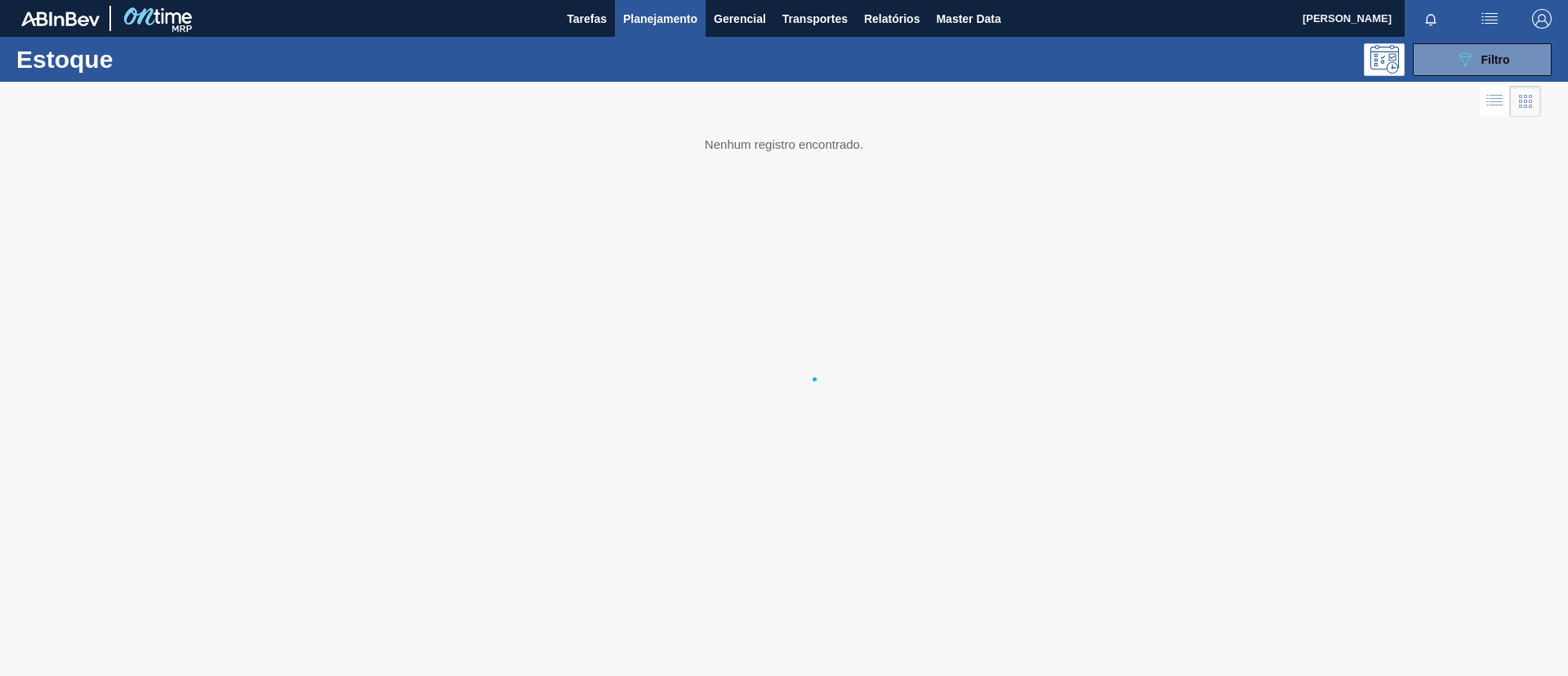
scroll to position [0, 0]
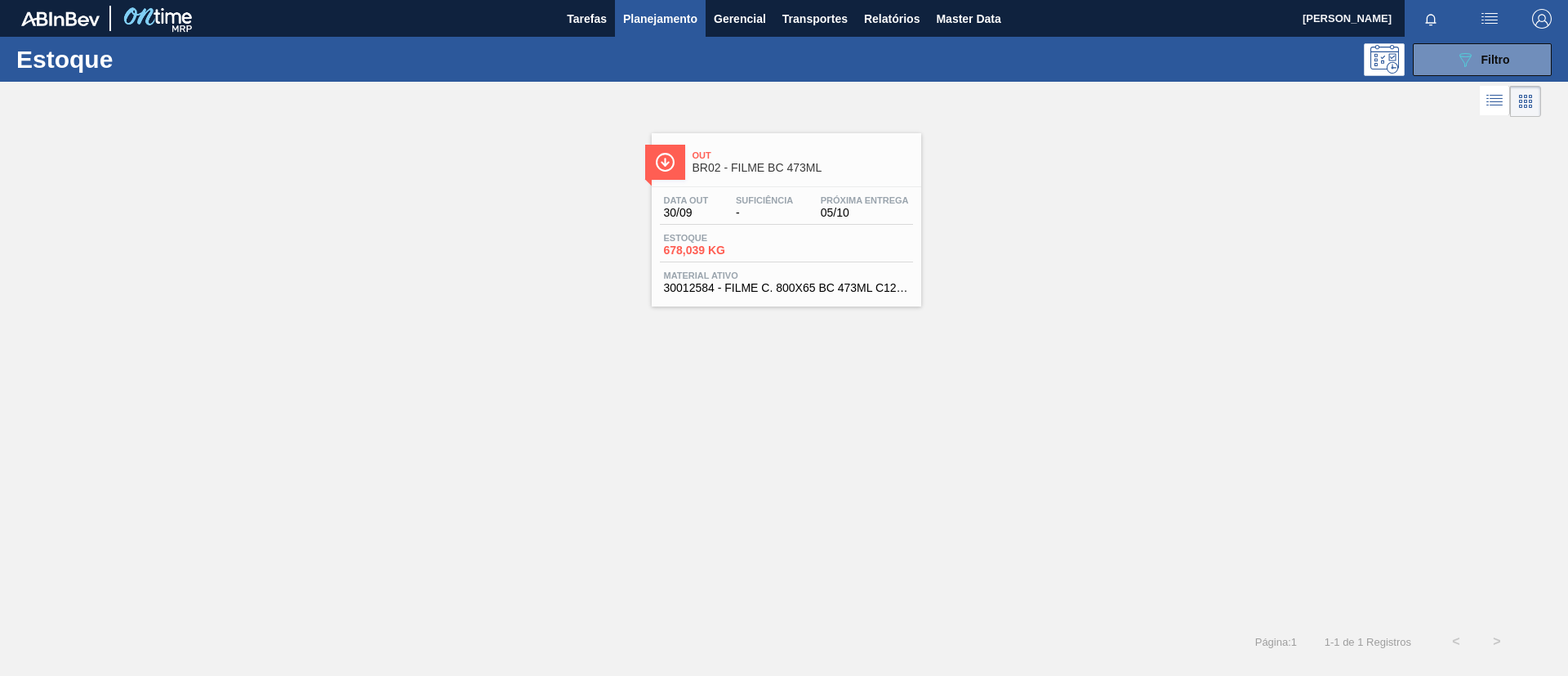
click at [696, 207] on span "30/09" at bounding box center [686, 213] width 45 height 12
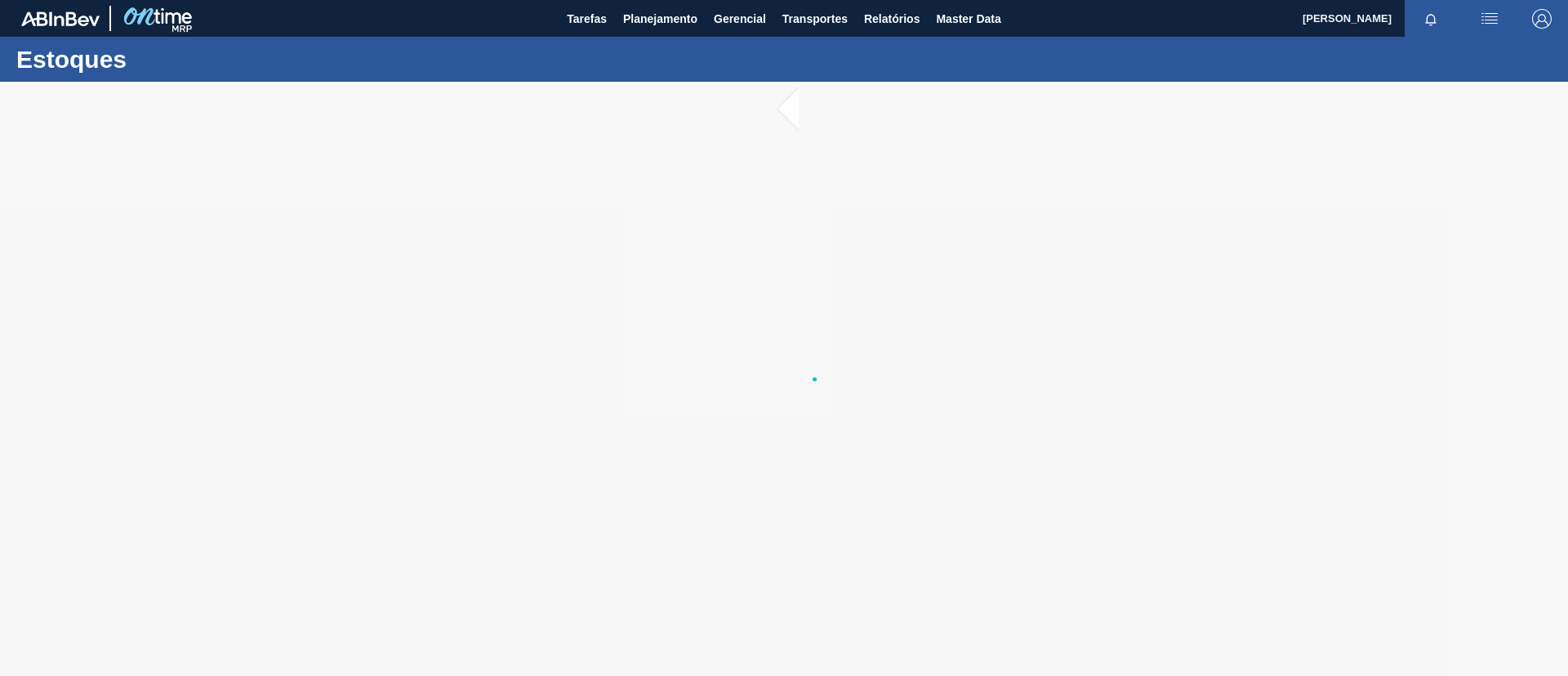
click at [117, 261] on div at bounding box center [784, 378] width 1568 height 594
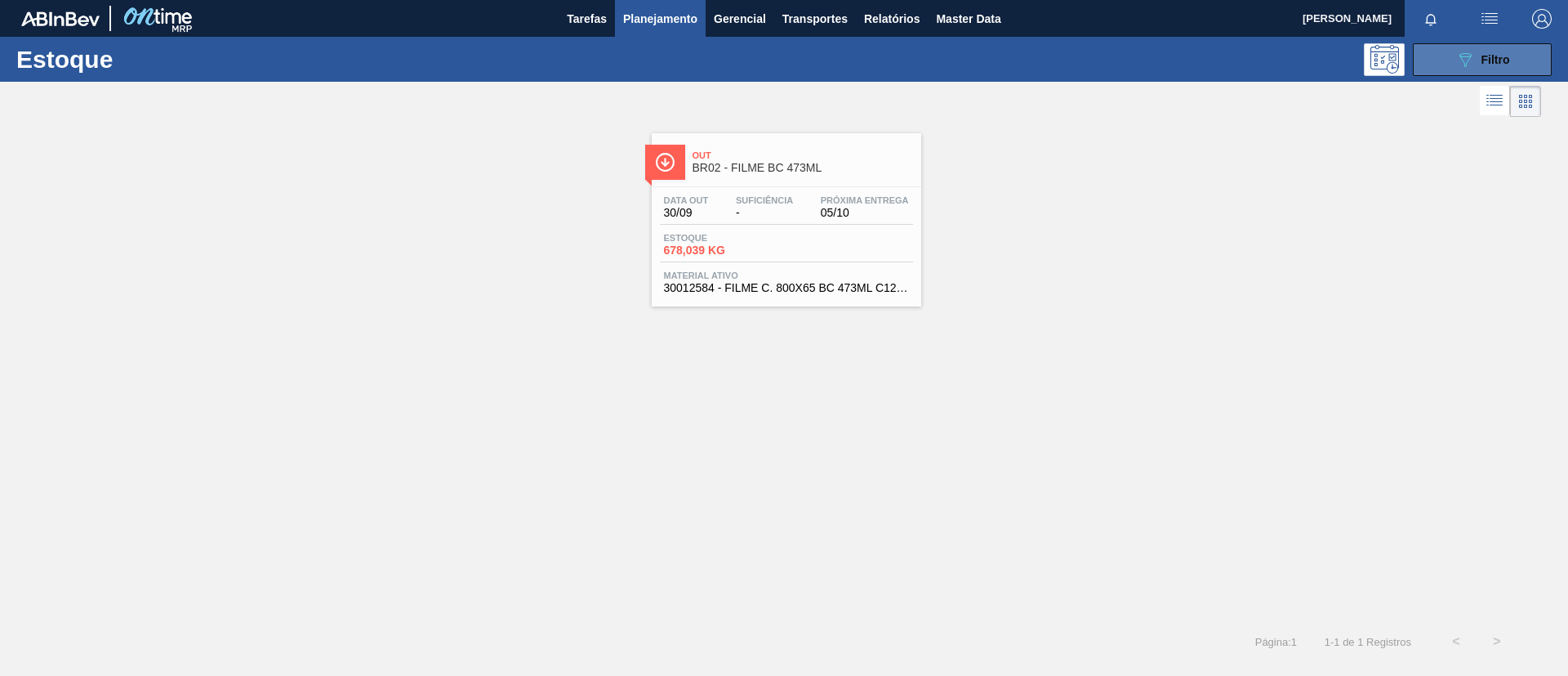
click at [1513, 73] on button "089F7B8B-B2A5-4AFE-B5C0-19BA573D28AC Filtro" at bounding box center [1483, 59] width 139 height 33
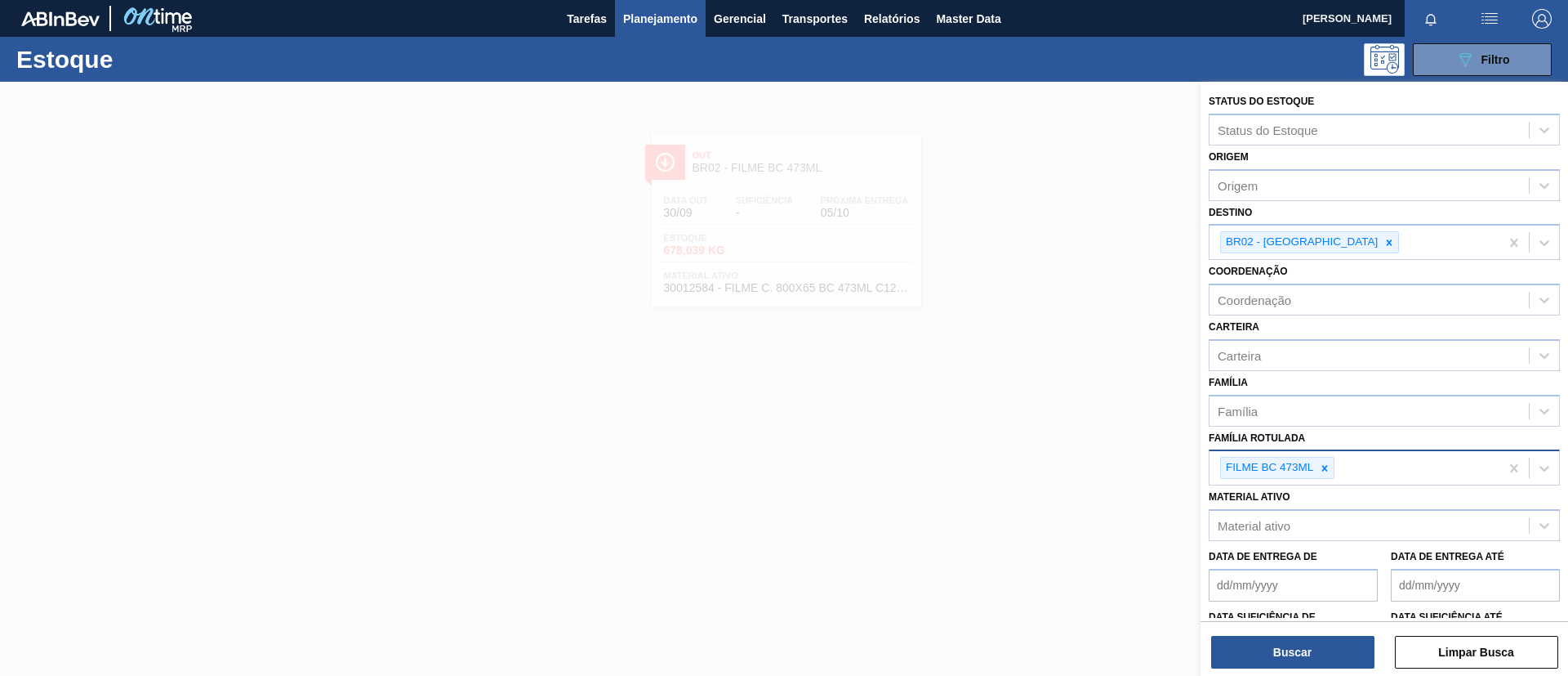
click at [1331, 465] on div at bounding box center [1325, 468] width 18 height 21
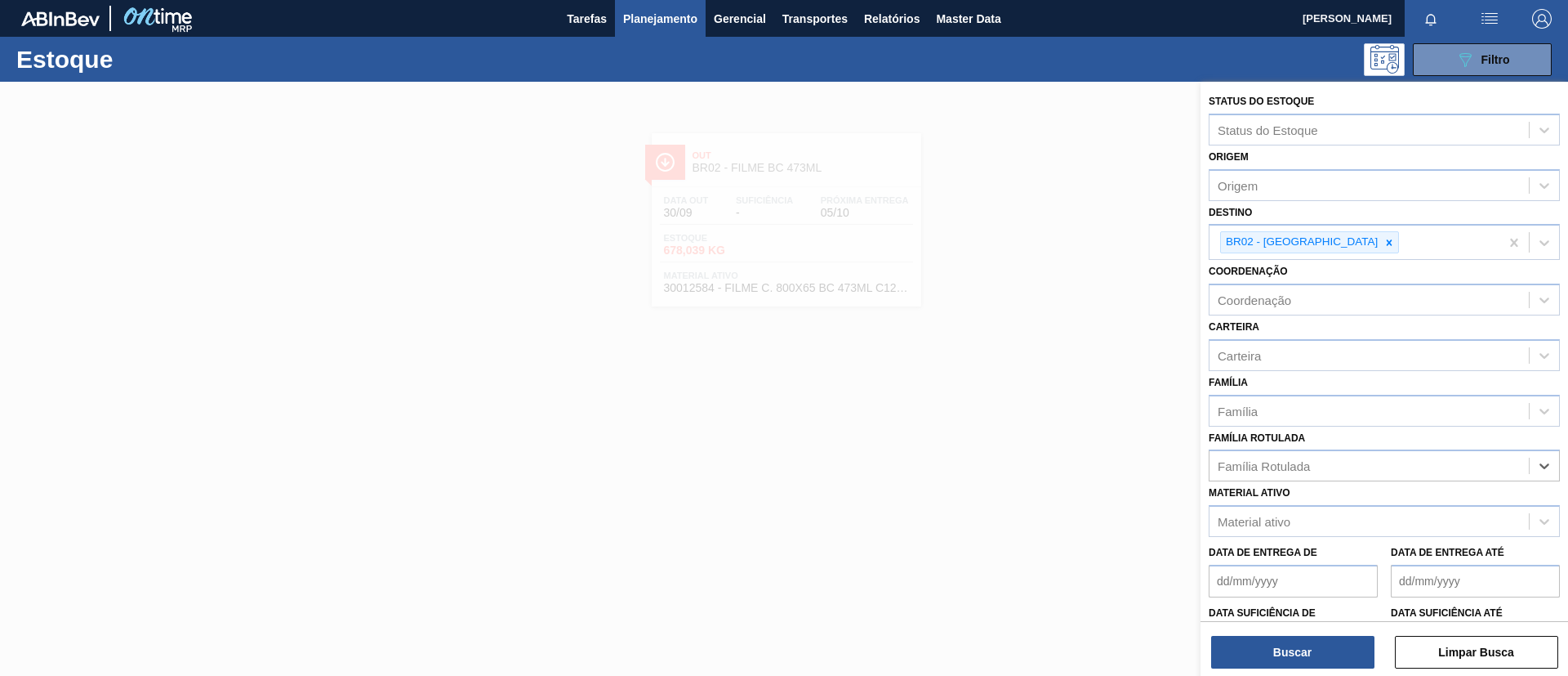
paste Rotulada "FILME BC 350ML MP C/12"
type Rotulada "FILME BC 350ML MP C/12"
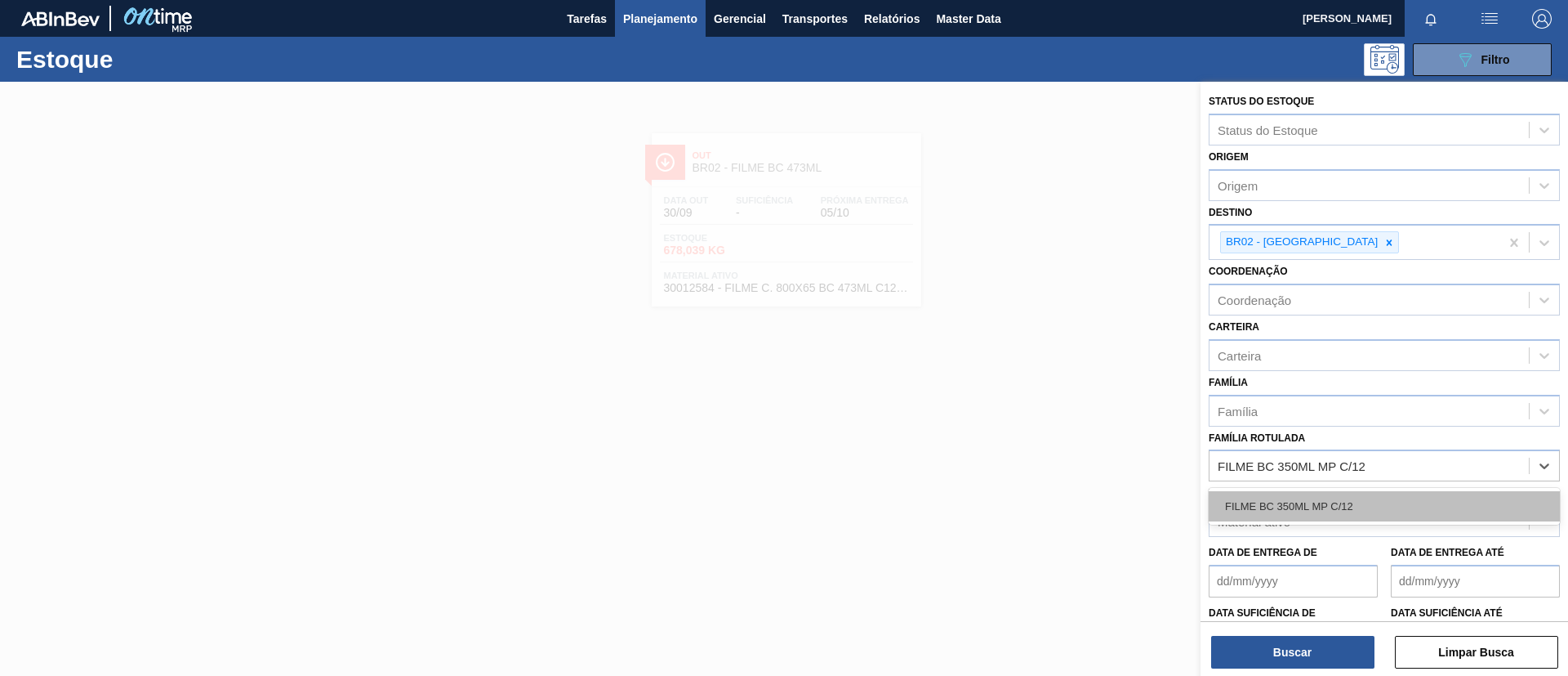
drag, startPoint x: 1347, startPoint y: 501, endPoint x: 1347, endPoint y: 536, distance: 35.0
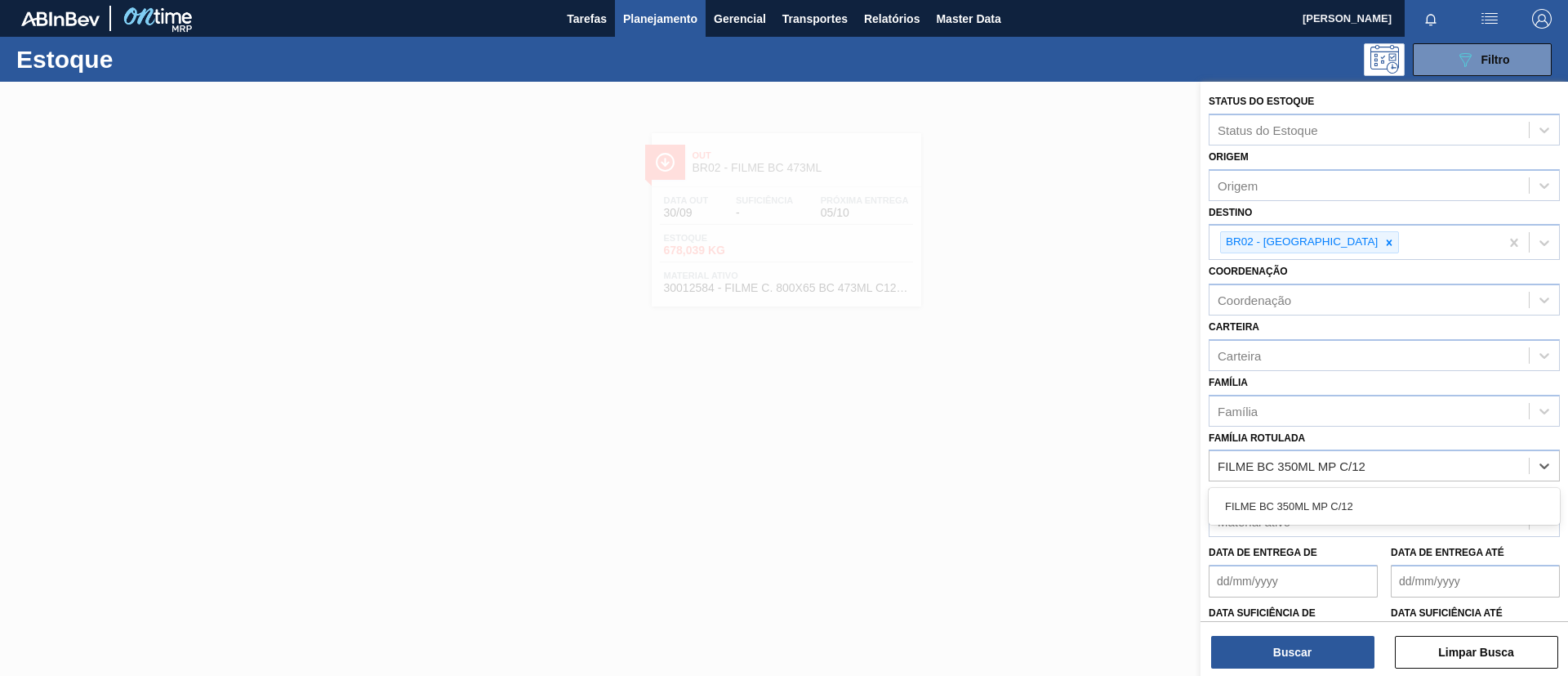
click at [1347, 502] on div "FILME BC 350ML MP C/12" at bounding box center [1385, 506] width 351 height 30
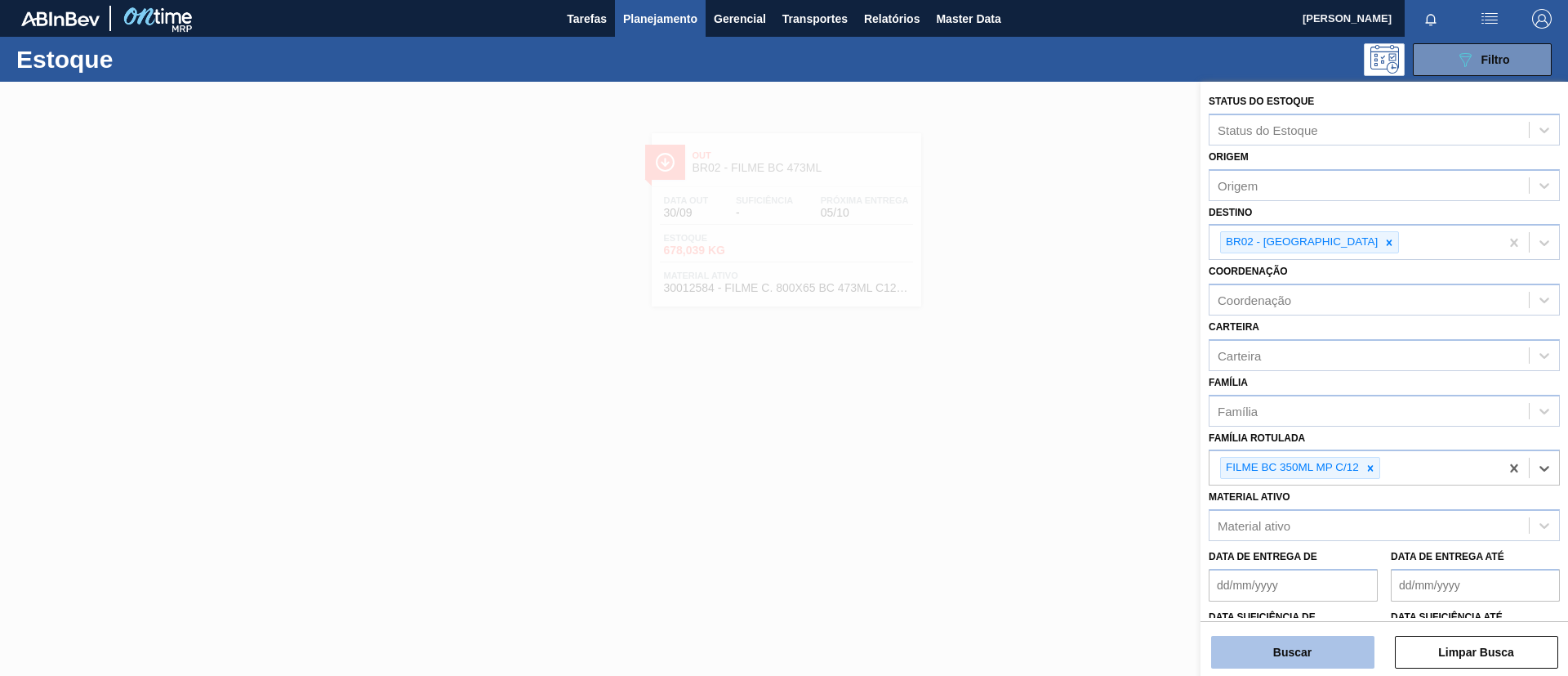
click at [1316, 660] on button "Buscar" at bounding box center [1293, 652] width 164 height 33
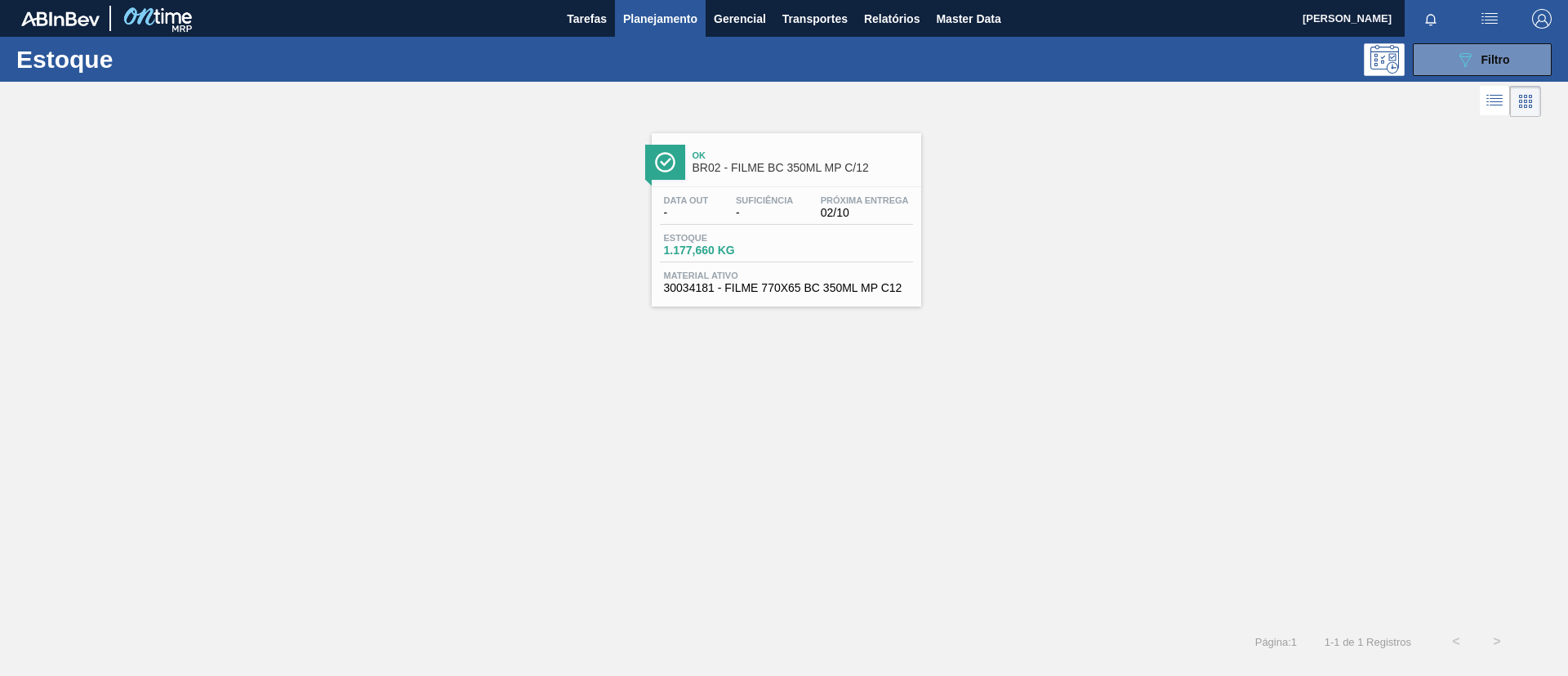
click at [765, 207] on span "-" at bounding box center [764, 213] width 57 height 12
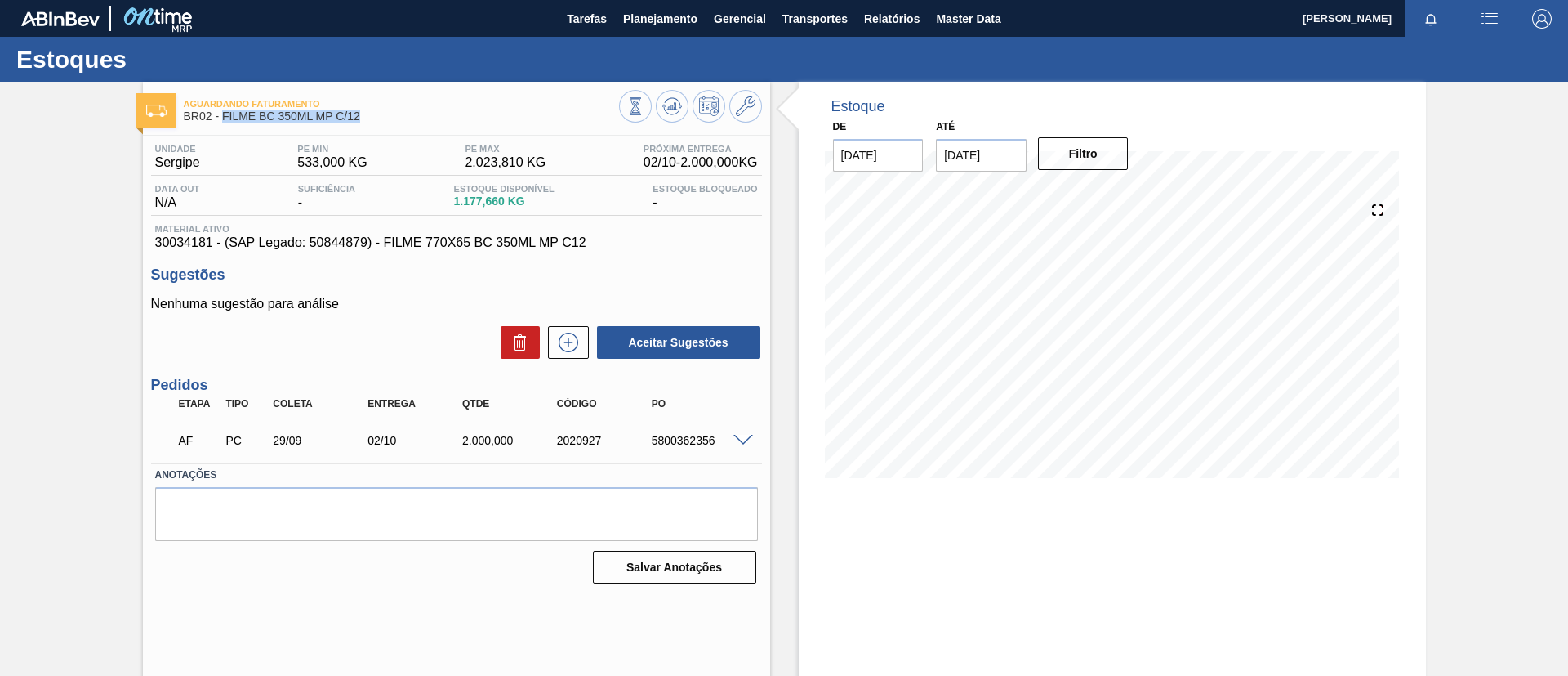
drag, startPoint x: 362, startPoint y: 121, endPoint x: 221, endPoint y: 128, distance: 141.2
click at [221, 128] on div "Aguardando Faturamento BR02 - FILME BC 350ML MP C/12" at bounding box center [401, 110] width 435 height 37
copy span "FILME BC 350ML MP C/12"
drag, startPoint x: 0, startPoint y: 229, endPoint x: 0, endPoint y: 48, distance: 181.0
click at [0, 227] on div "Aguardando Faturamento BR02 - FILME BC 350ML MP C/12 Unidade Sergipe PE MIN 533…" at bounding box center [784, 391] width 1568 height 621
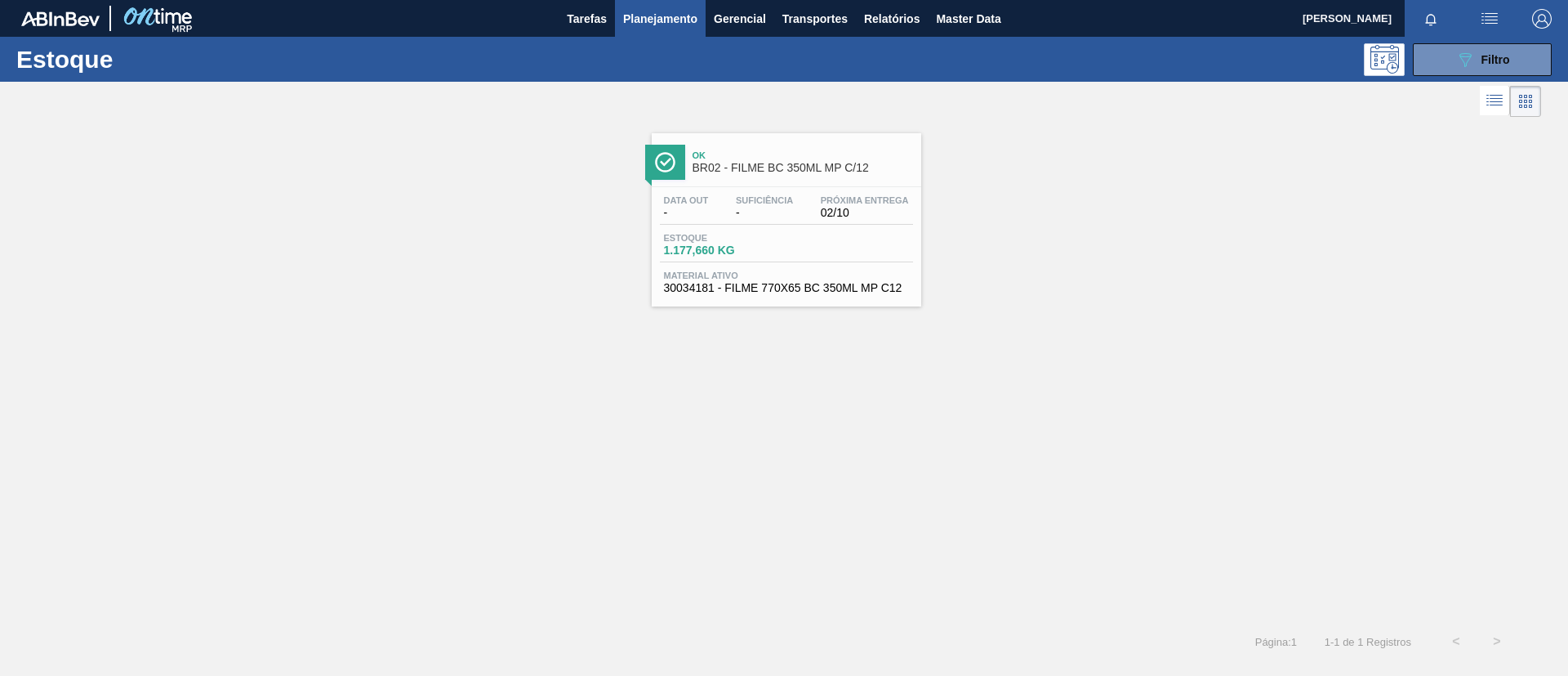
drag, startPoint x: 1401, startPoint y: 326, endPoint x: 1401, endPoint y: 309, distance: 17.0
click at [1401, 320] on div "Ok BR02 - FILME BC 350ML MP C/12 Data out - Suficiência - Próxima Entrega 02/10…" at bounding box center [784, 371] width 1568 height 500
click at [1473, 74] on button "089F7B8B-B2A5-4AFE-B5C0-19BA573D28AC Filtro" at bounding box center [1483, 59] width 139 height 33
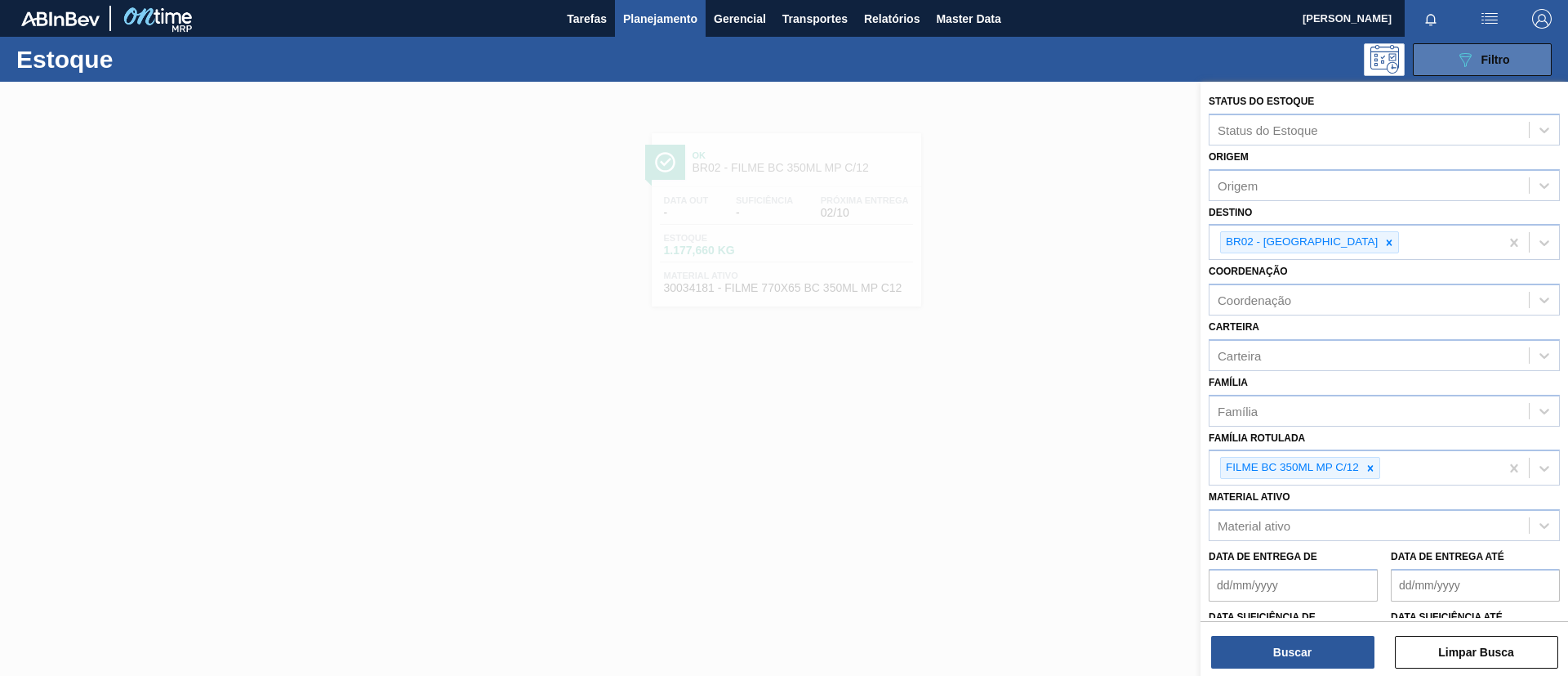
click at [1473, 61] on icon "089F7B8B-B2A5-4AFE-B5C0-19BA573D28AC" at bounding box center [1465, 59] width 20 height 20
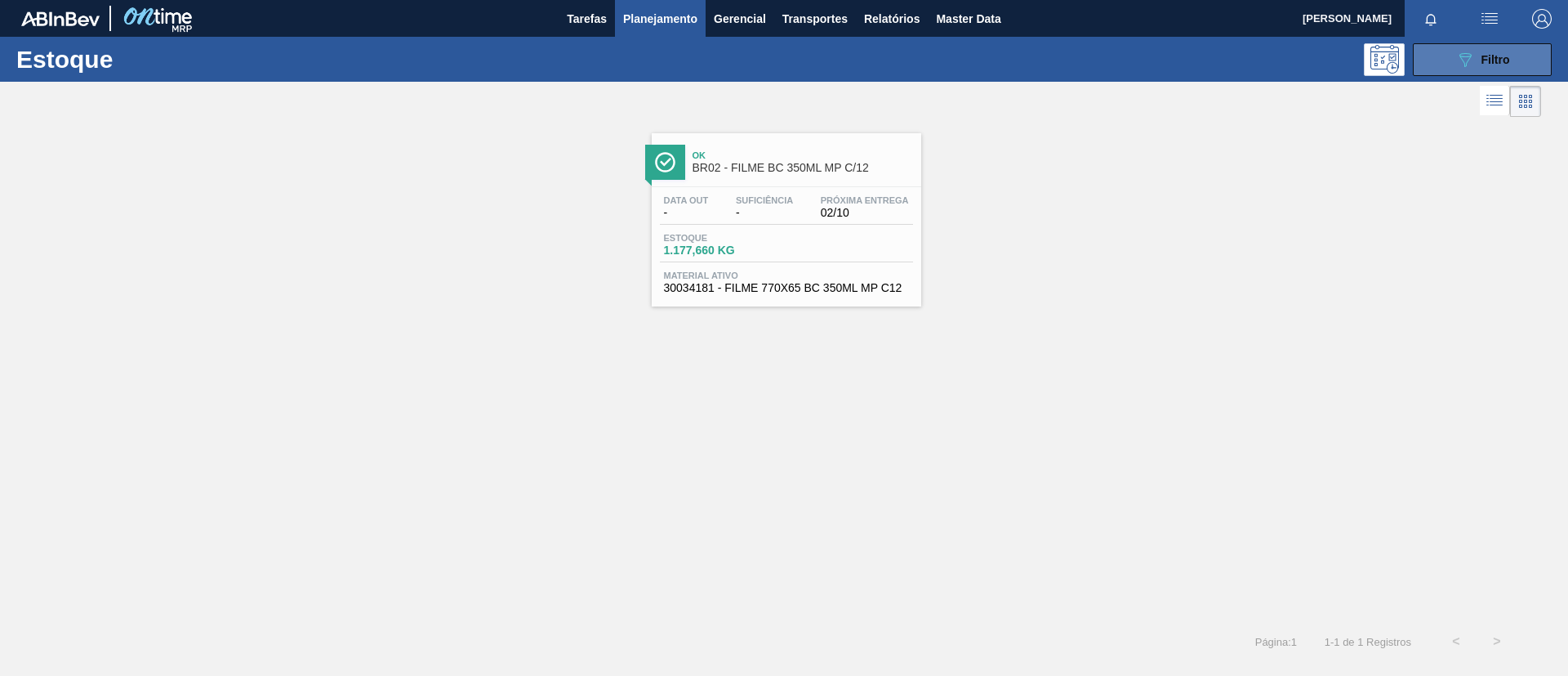
click at [1476, 43] on button "089F7B8B-B2A5-4AFE-B5C0-19BA573D28AC Filtro" at bounding box center [1483, 59] width 139 height 33
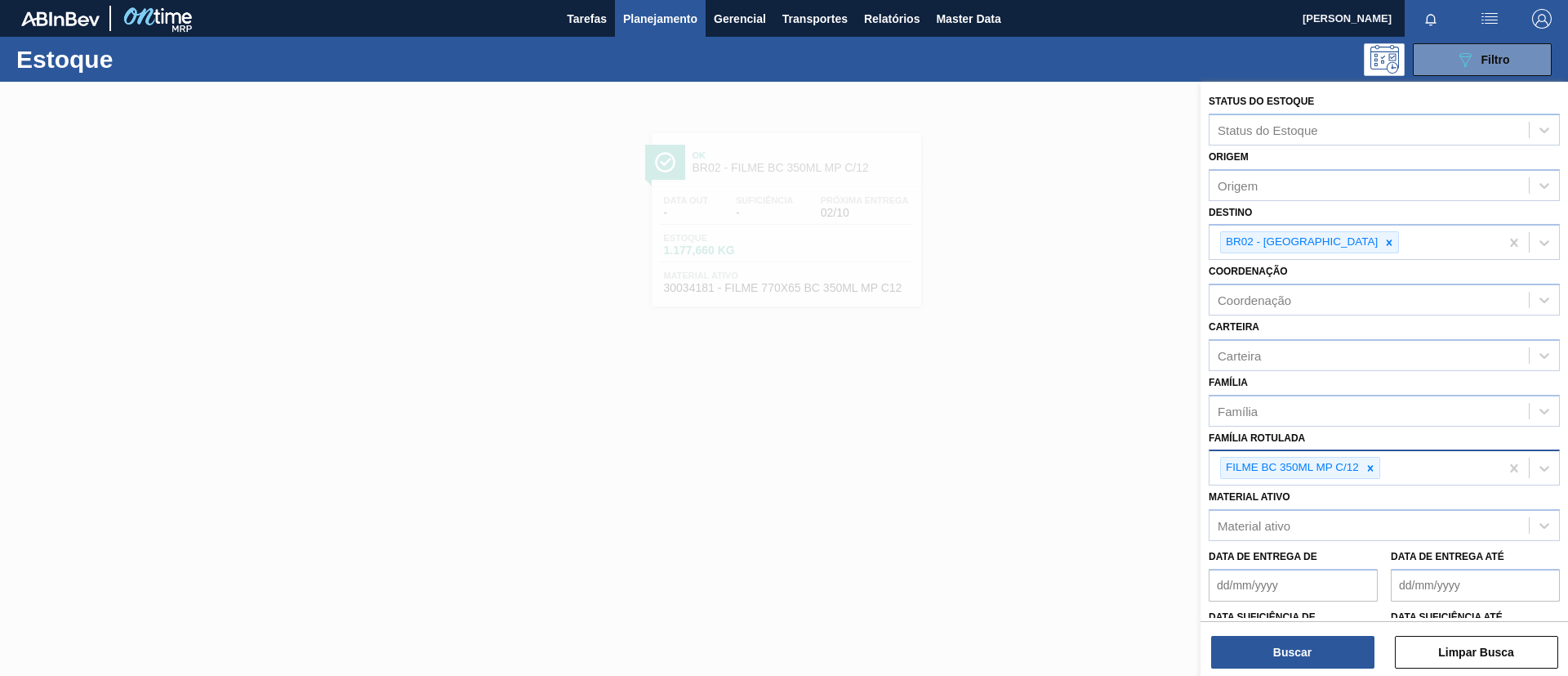
click at [1366, 463] on icon at bounding box center [1370, 468] width 11 height 11
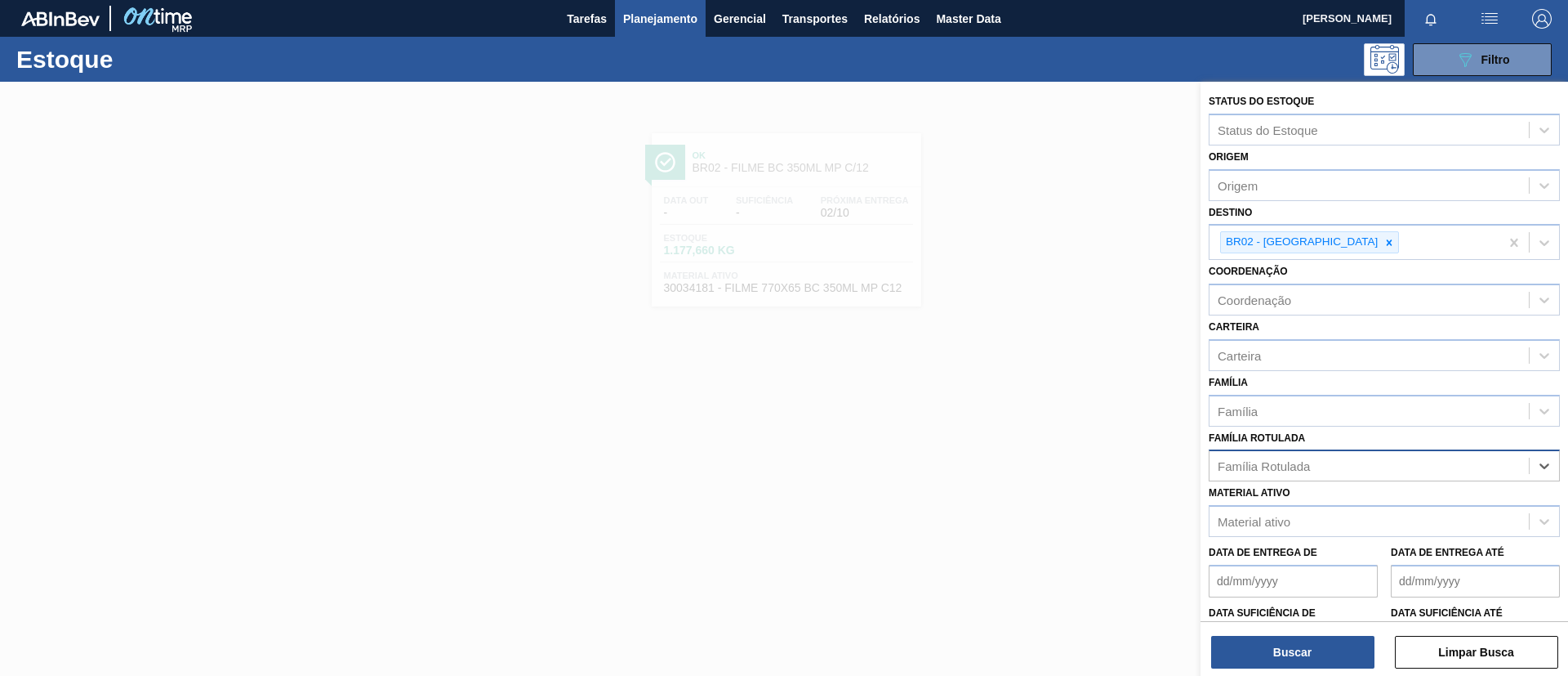
paste Rotulada "FILME ORIGINAL 350ML MP"
type Rotulada "FILME ORIGINAL 350ML MP"
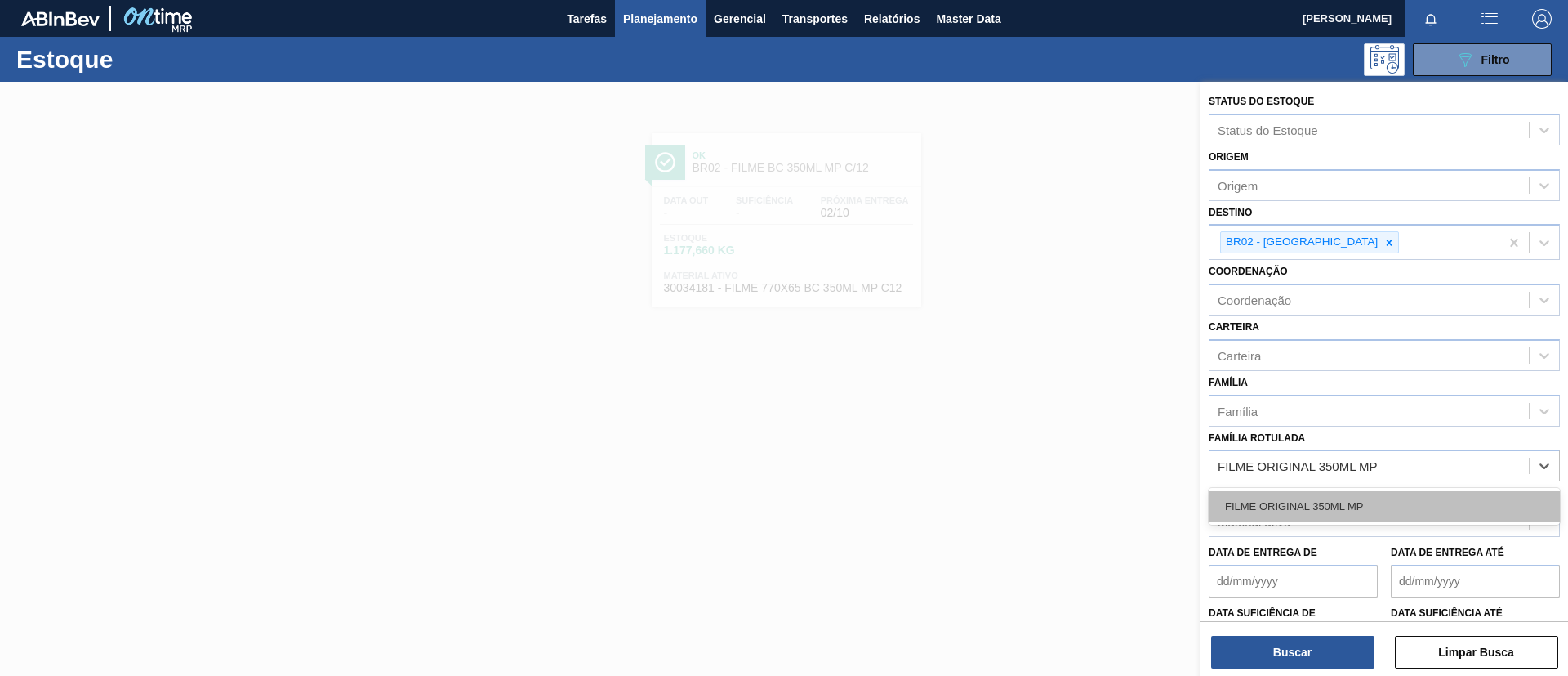
click at [1371, 506] on div "FILME ORIGINAL 350ML MP" at bounding box center [1385, 506] width 351 height 30
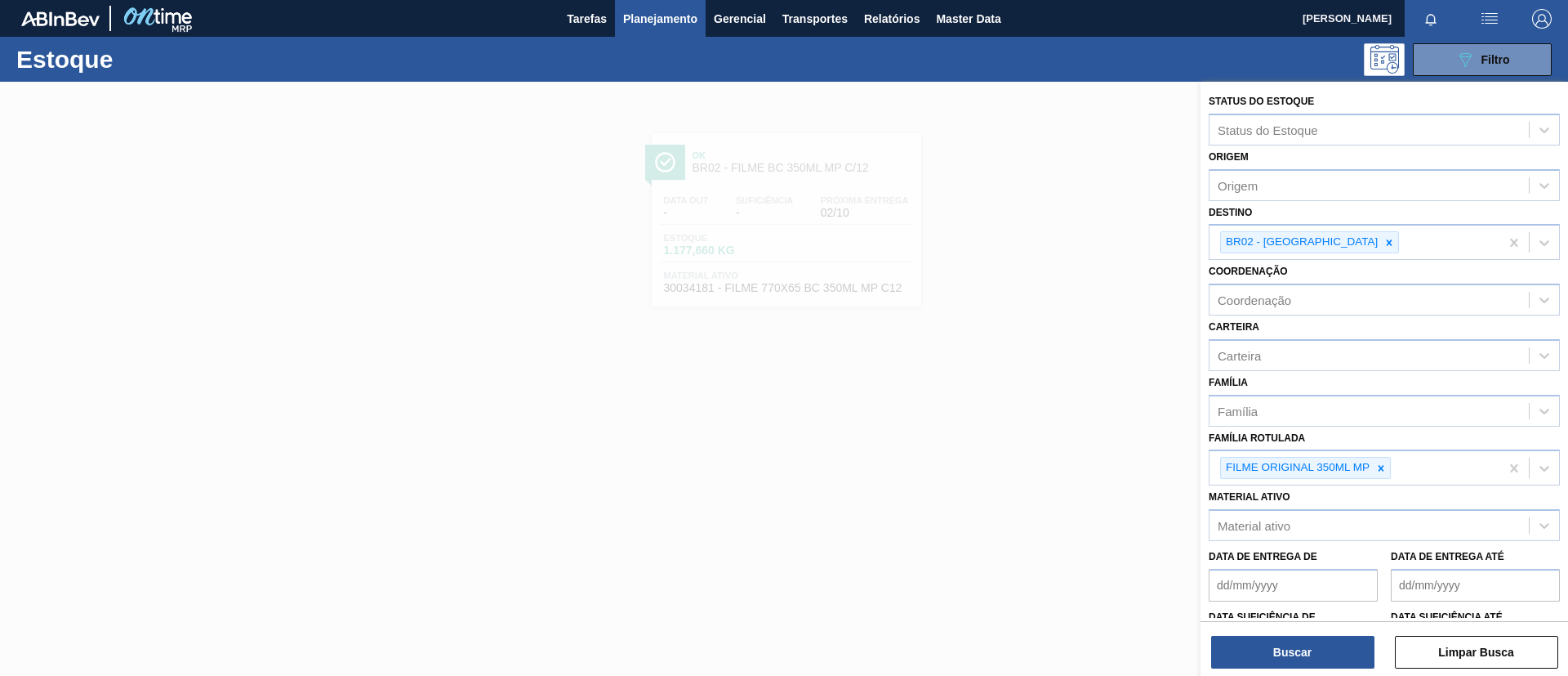
click at [1302, 632] on div "Buscar Limpar Busca" at bounding box center [1385, 643] width 368 height 46
click at [1303, 639] on button "Buscar" at bounding box center [1293, 652] width 164 height 33
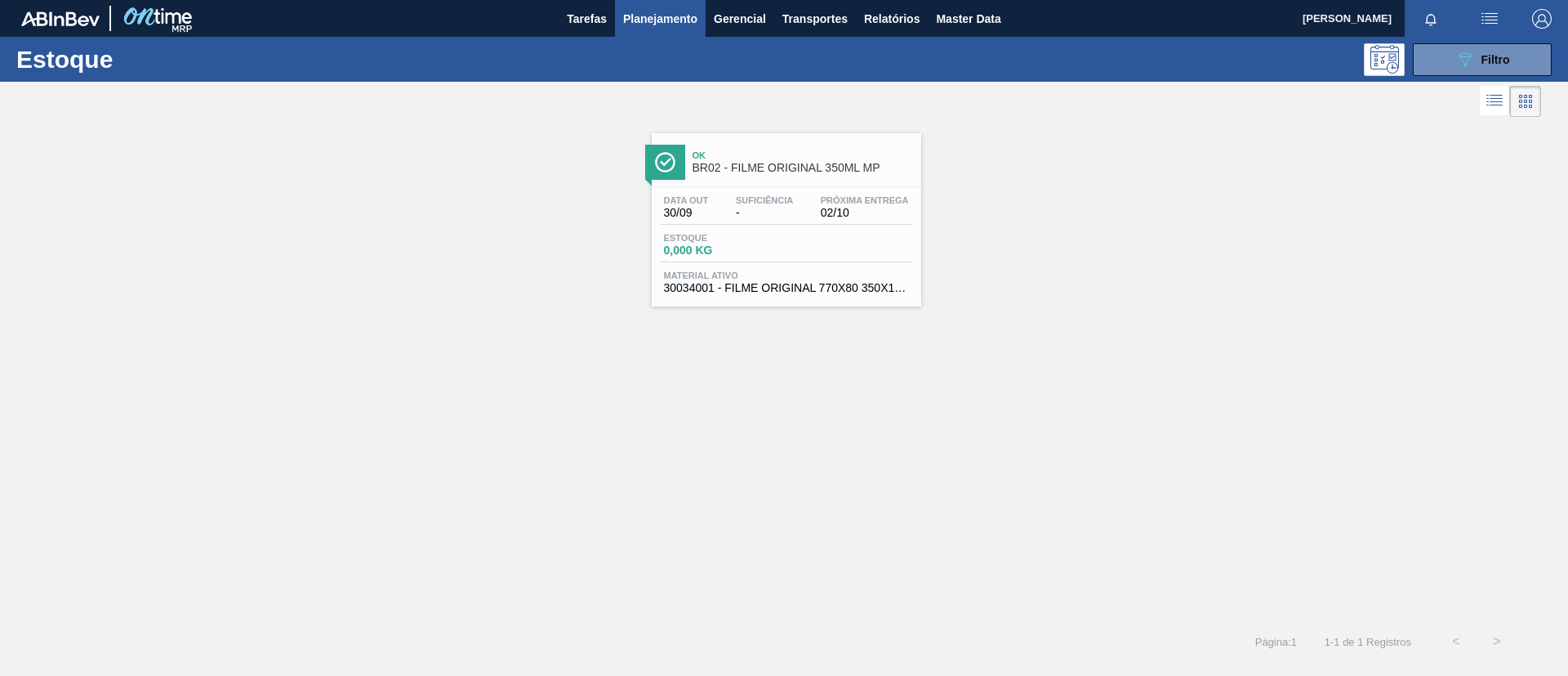
click at [697, 224] on div "Data out 30/09 Suficiência - Próxima Entrega 02/10" at bounding box center [786, 210] width 254 height 29
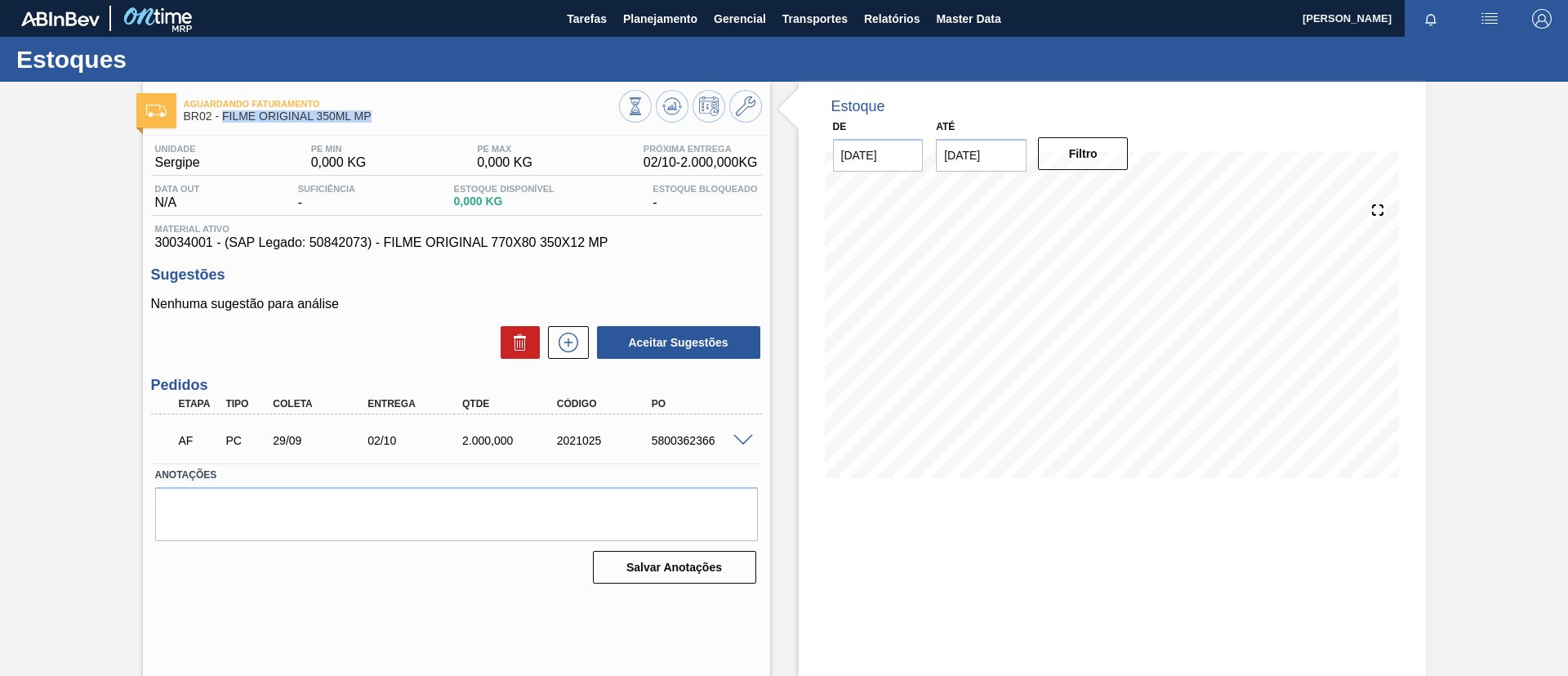
drag, startPoint x: 369, startPoint y: 123, endPoint x: 222, endPoint y: 124, distance: 147.0
click at [222, 124] on div "Aguardando Faturamento BR02 - FILME ORIGINAL 350ML MP" at bounding box center [401, 110] width 435 height 37
copy span "FILME ORIGINAL 350ML MP"
drag, startPoint x: 0, startPoint y: 314, endPoint x: 0, endPoint y: 3, distance: 311.0
click at [0, 301] on div "Aguardando Faturamento BR02 - FILME ORIGINAL 350ML MP Unidade Sergipe PE MIN 0,…" at bounding box center [784, 391] width 1568 height 621
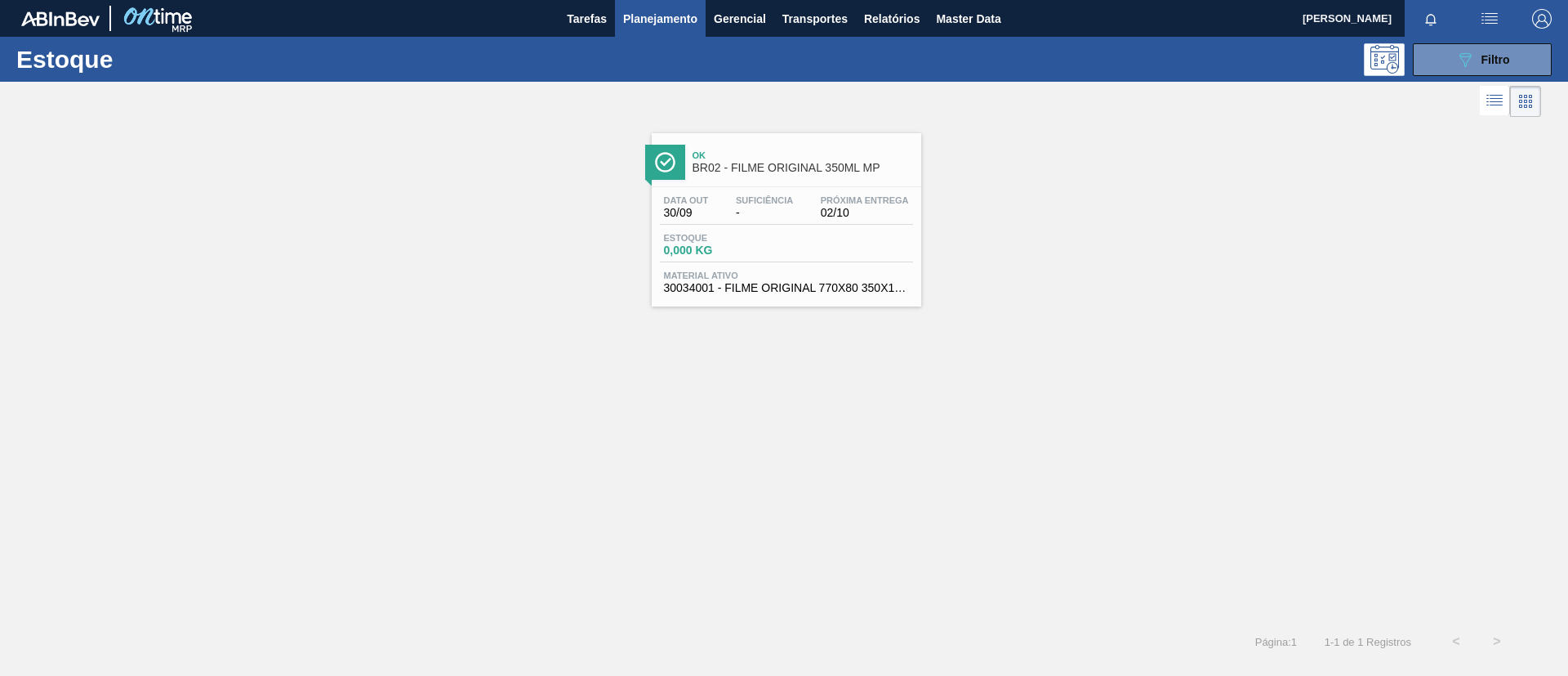
drag, startPoint x: 1161, startPoint y: 335, endPoint x: 1183, endPoint y: 311, distance: 32.6
click at [1164, 331] on div "Ok BR02 - FILME ORIGINAL 350ML MP Data out 30/09 Suficiência - Próxima Entrega …" at bounding box center [784, 371] width 1568 height 500
drag, startPoint x: 1480, startPoint y: 70, endPoint x: 1472, endPoint y: 91, distance: 22.5
click at [1479, 69] on button "089F7B8B-B2A5-4AFE-B5C0-19BA573D28AC Filtro" at bounding box center [1483, 59] width 139 height 33
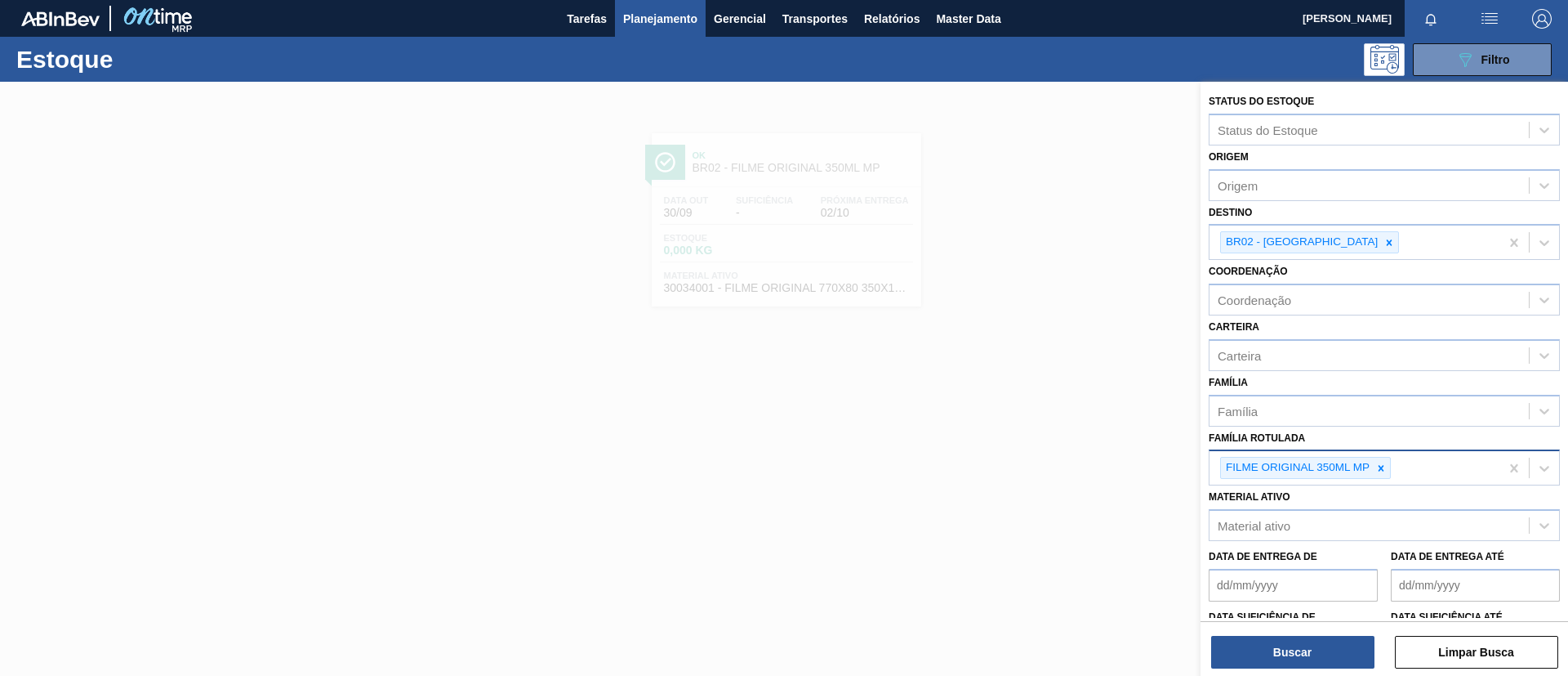
click at [1393, 472] on div "FILME ORIGINAL 350ML MP" at bounding box center [1355, 468] width 290 height 34
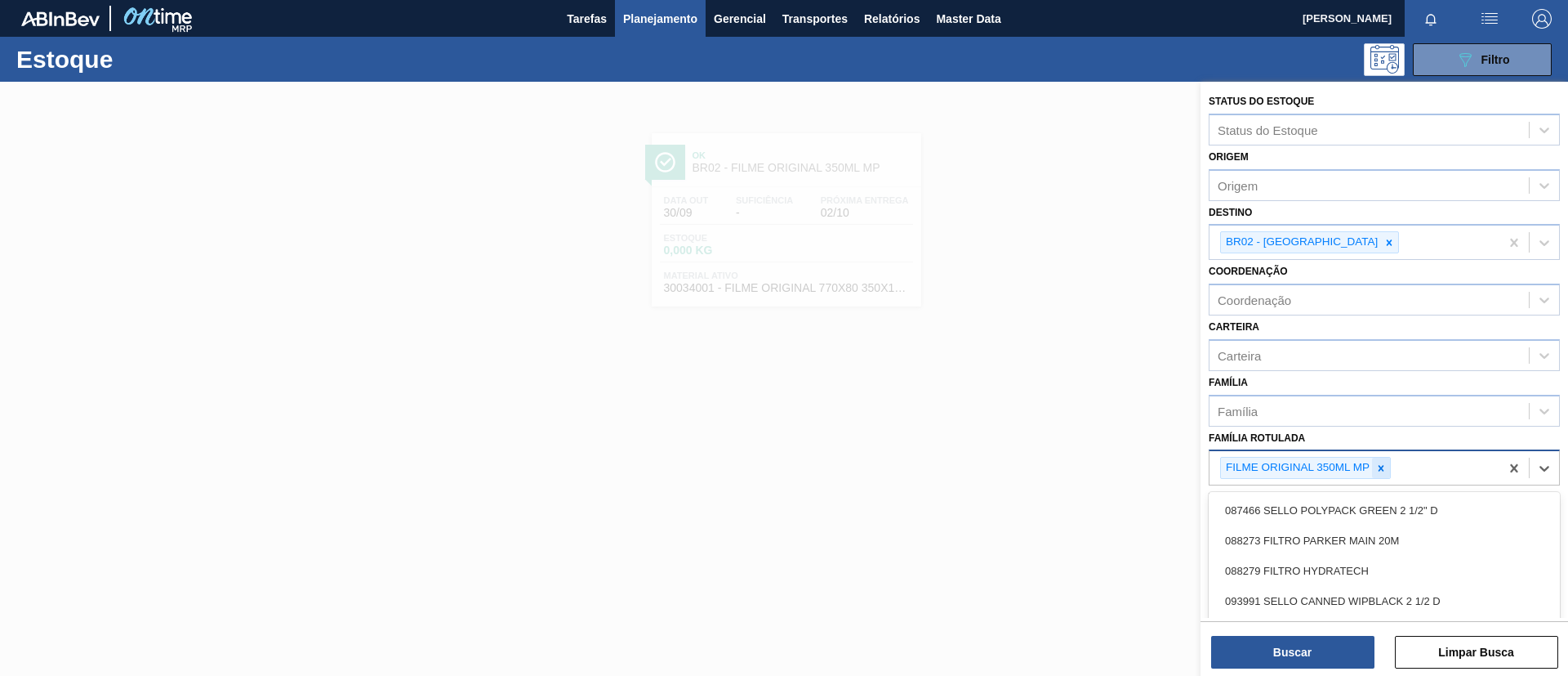
click at [1388, 467] on div at bounding box center [1381, 468] width 18 height 21
paste Rotulada "FILME PC BLACK 350ML"
type Rotulada "FILME PC BLACK 350ML"
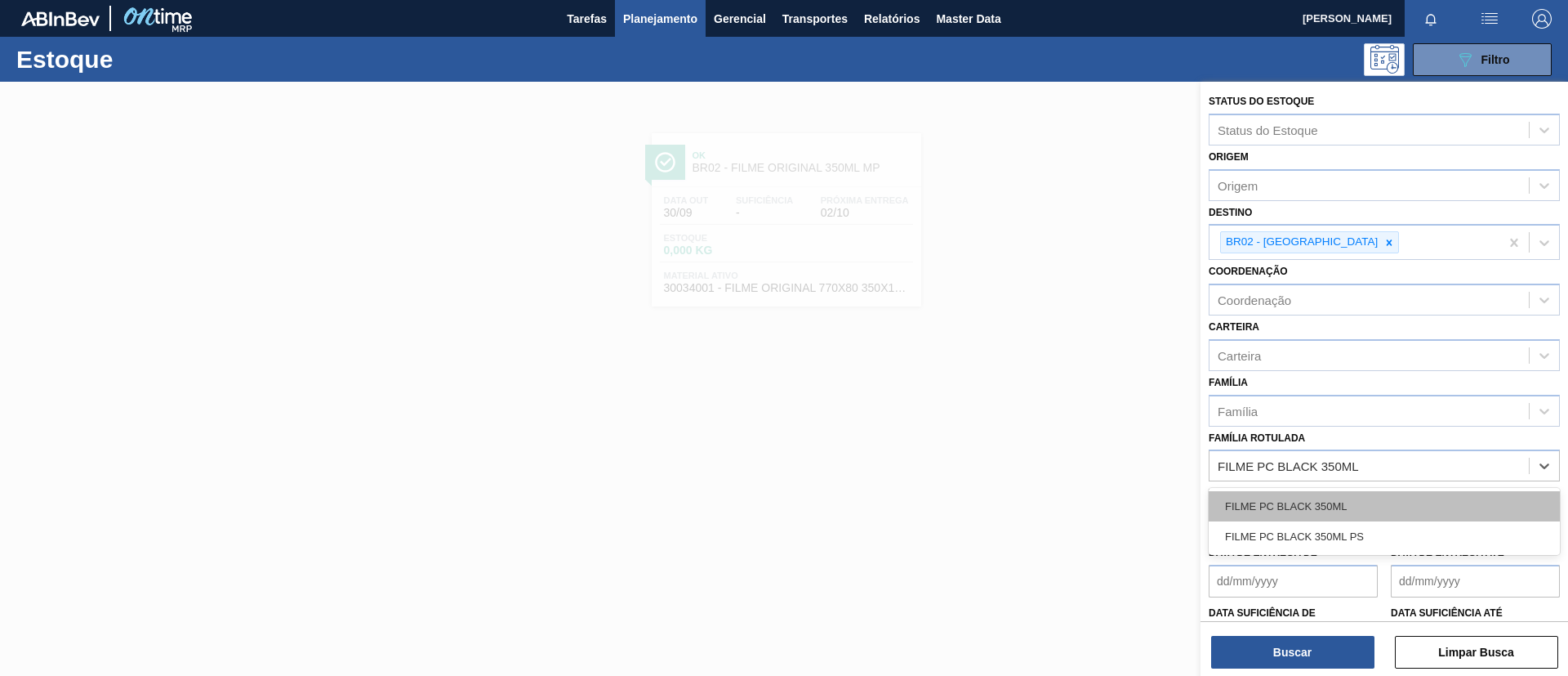
click at [1366, 497] on div "FILME PC BLACK 350ML" at bounding box center [1385, 506] width 351 height 30
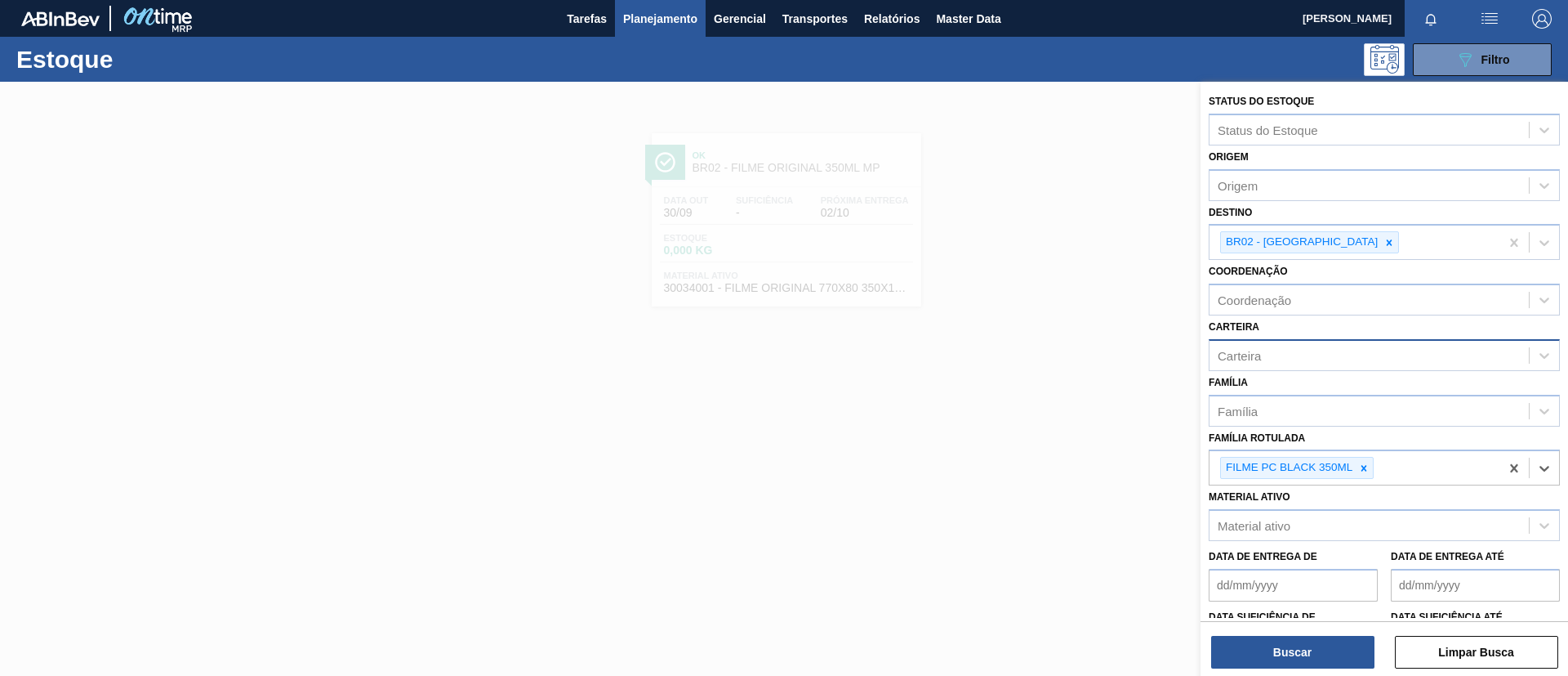
drag, startPoint x: 1314, startPoint y: 249, endPoint x: 1318, endPoint y: 345, distance: 96.1
click at [1381, 249] on div at bounding box center [1389, 242] width 18 height 21
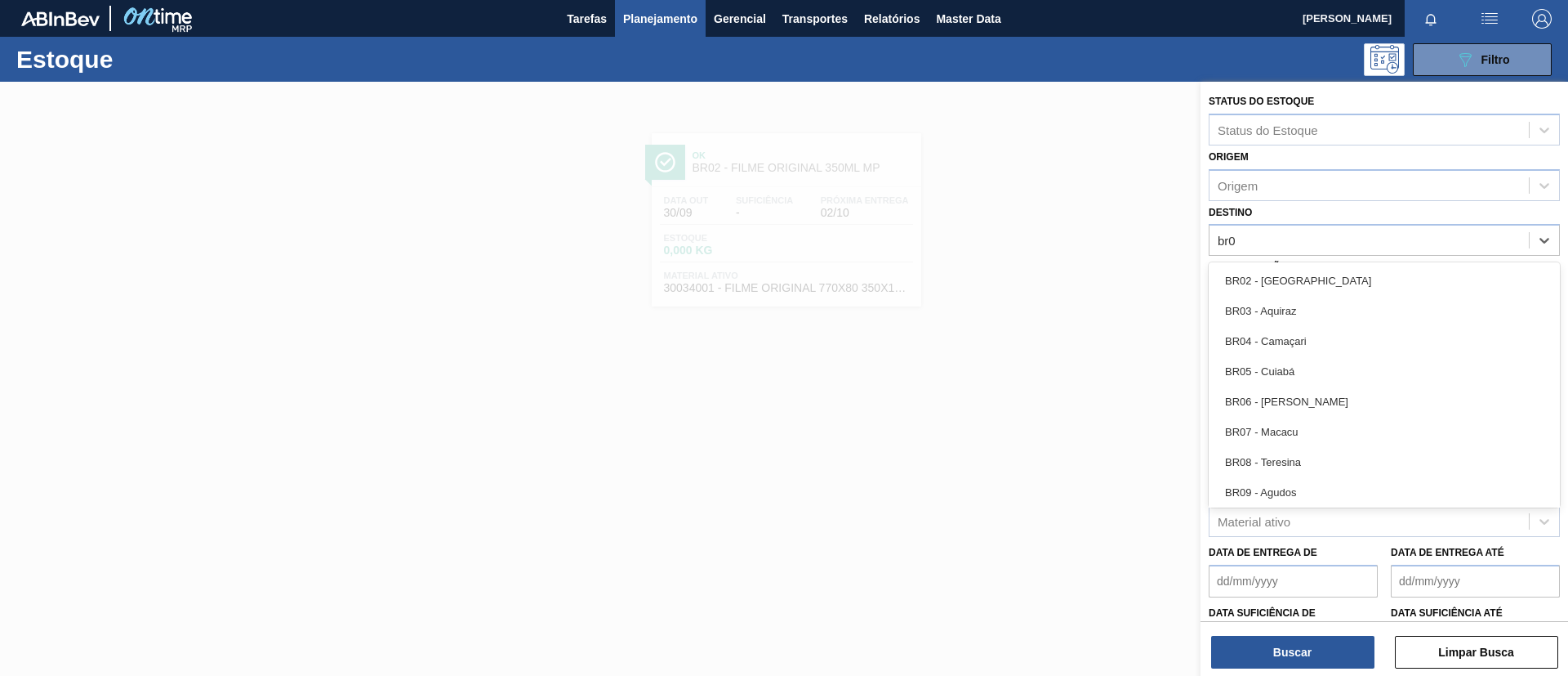
type input "br02"
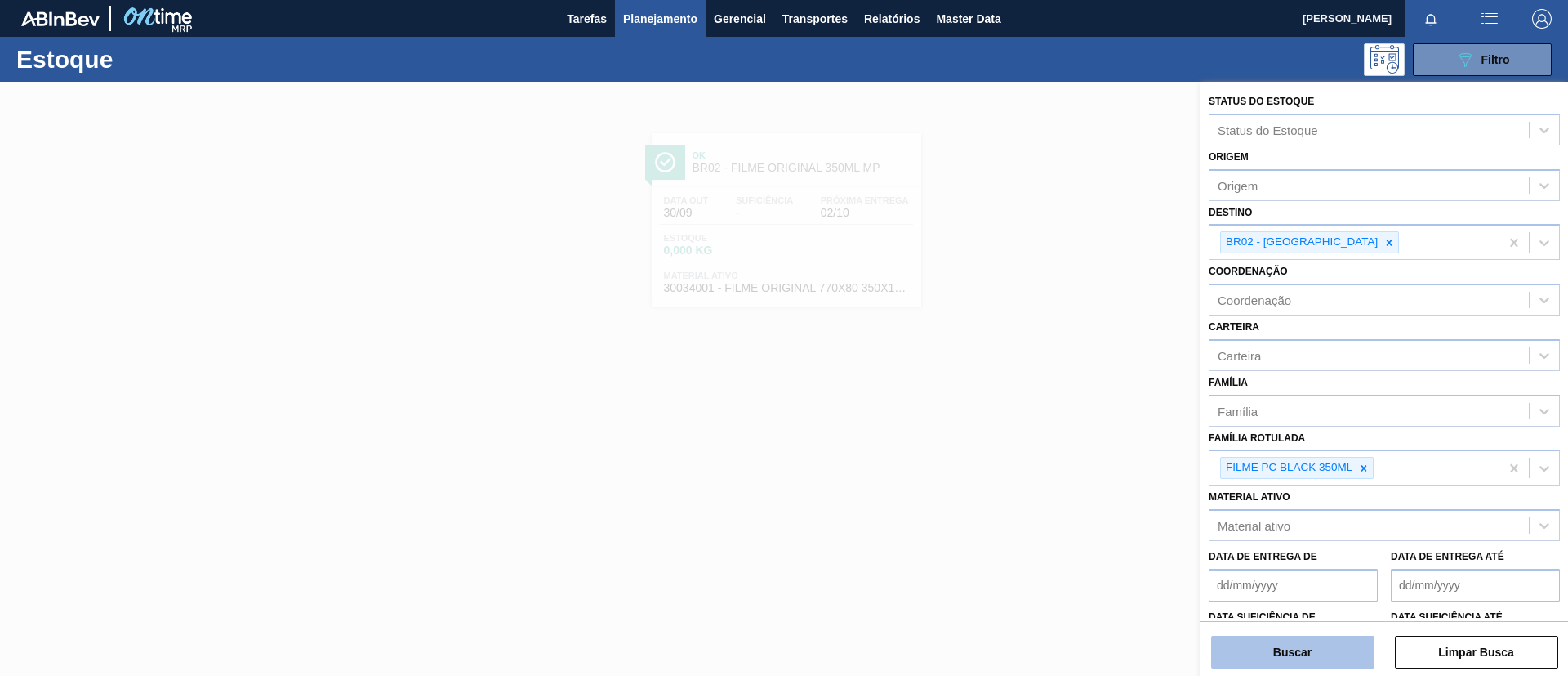
click at [1311, 640] on button "Buscar" at bounding box center [1293, 652] width 164 height 33
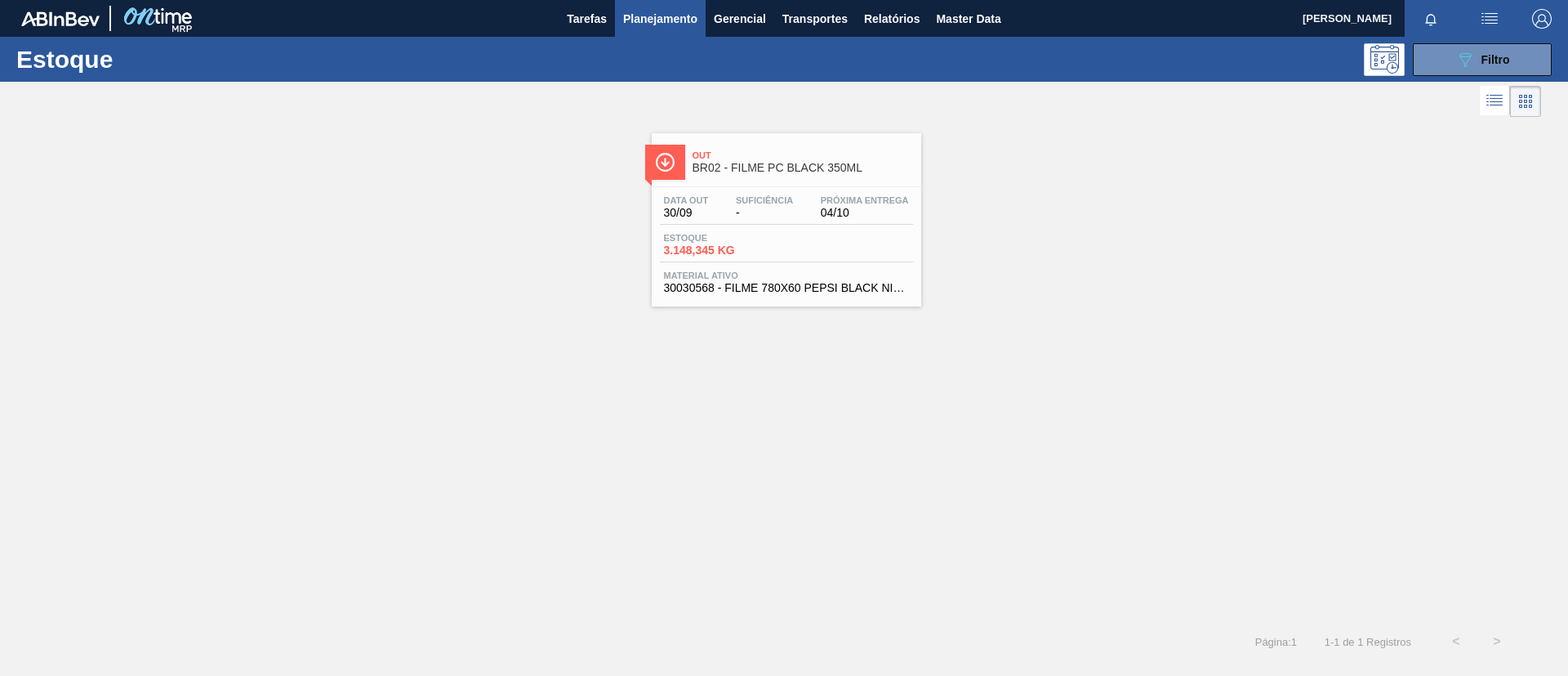
click at [743, 163] on span "BR02 - FILME PC BLACK 350ML" at bounding box center [803, 168] width 221 height 12
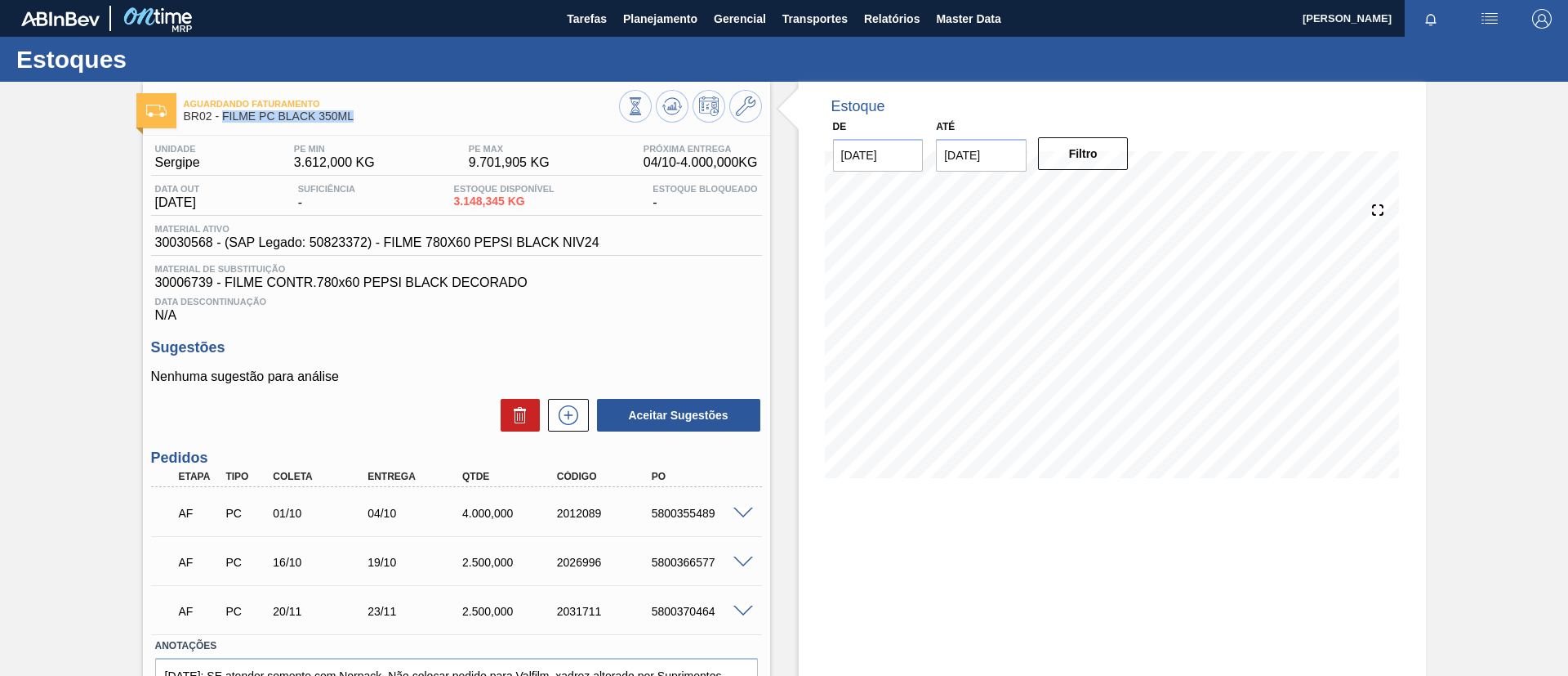
drag, startPoint x: 363, startPoint y: 125, endPoint x: 224, endPoint y: 117, distance: 139.2
click at [224, 117] on div "Aguardando Faturamento BR02 - FILME PC BLACK 350ML" at bounding box center [401, 110] width 435 height 37
copy span "FILME PC BLACK 350ML"
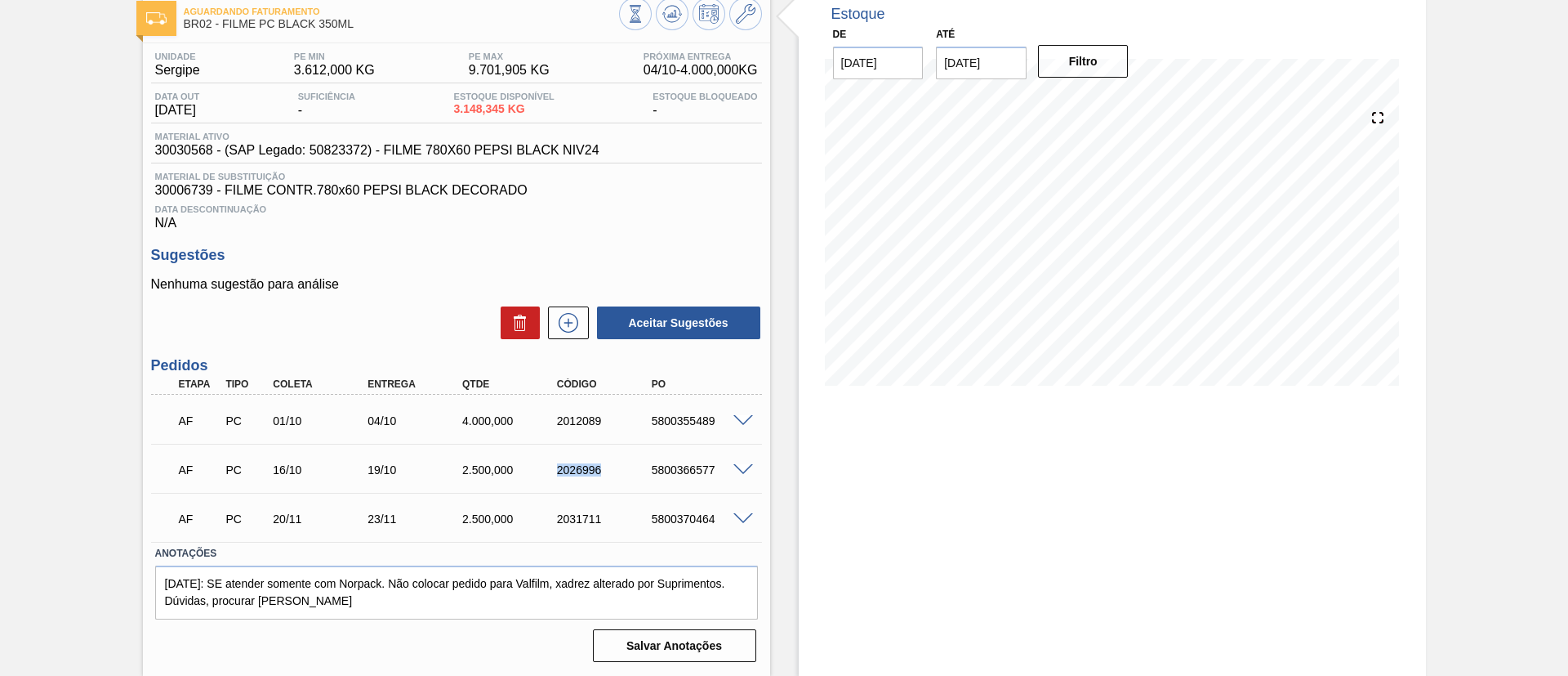
drag, startPoint x: 543, startPoint y: 477, endPoint x: 651, endPoint y: 481, distance: 108.1
click at [651, 481] on div "AF PC 16/10 19/10 2.500,000 2026996 5800366577" at bounding box center [452, 468] width 567 height 33
copy div "2026996"
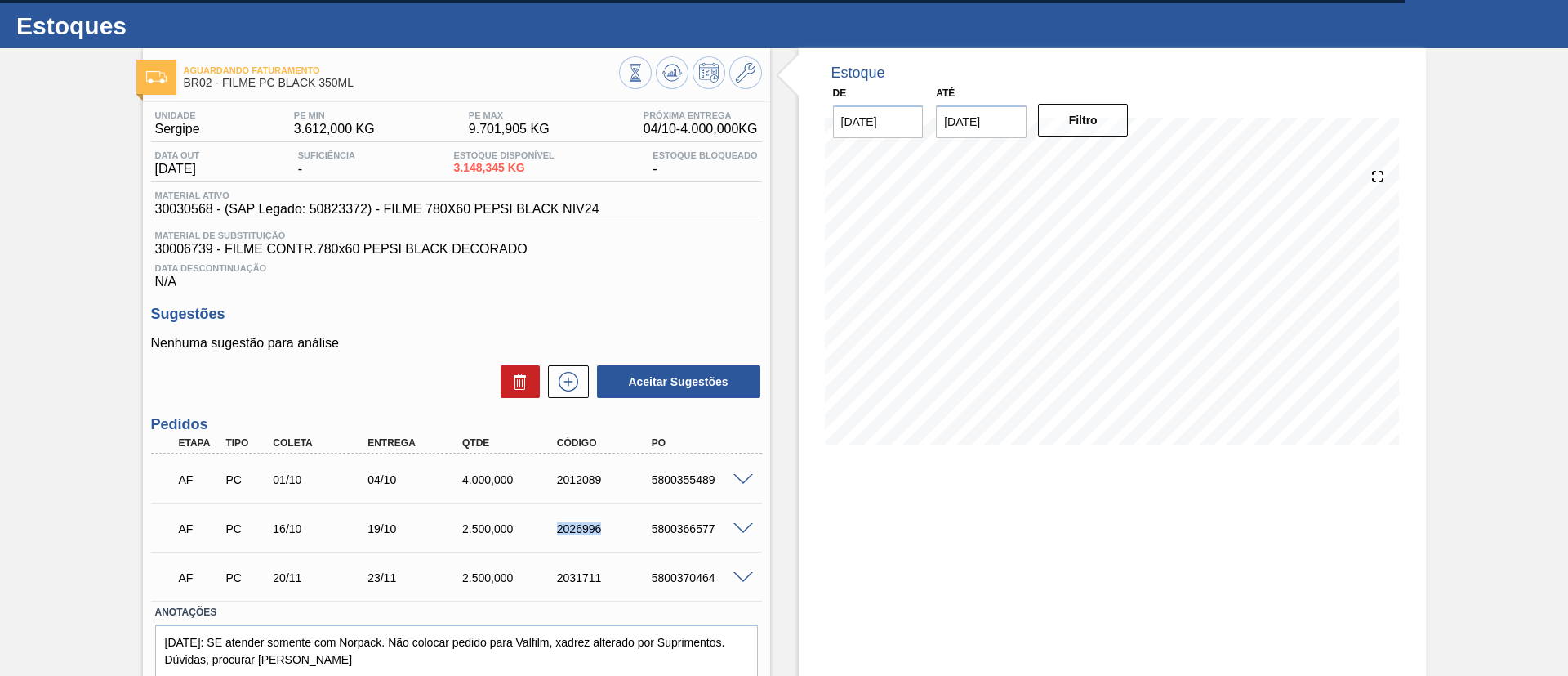
scroll to position [0, 0]
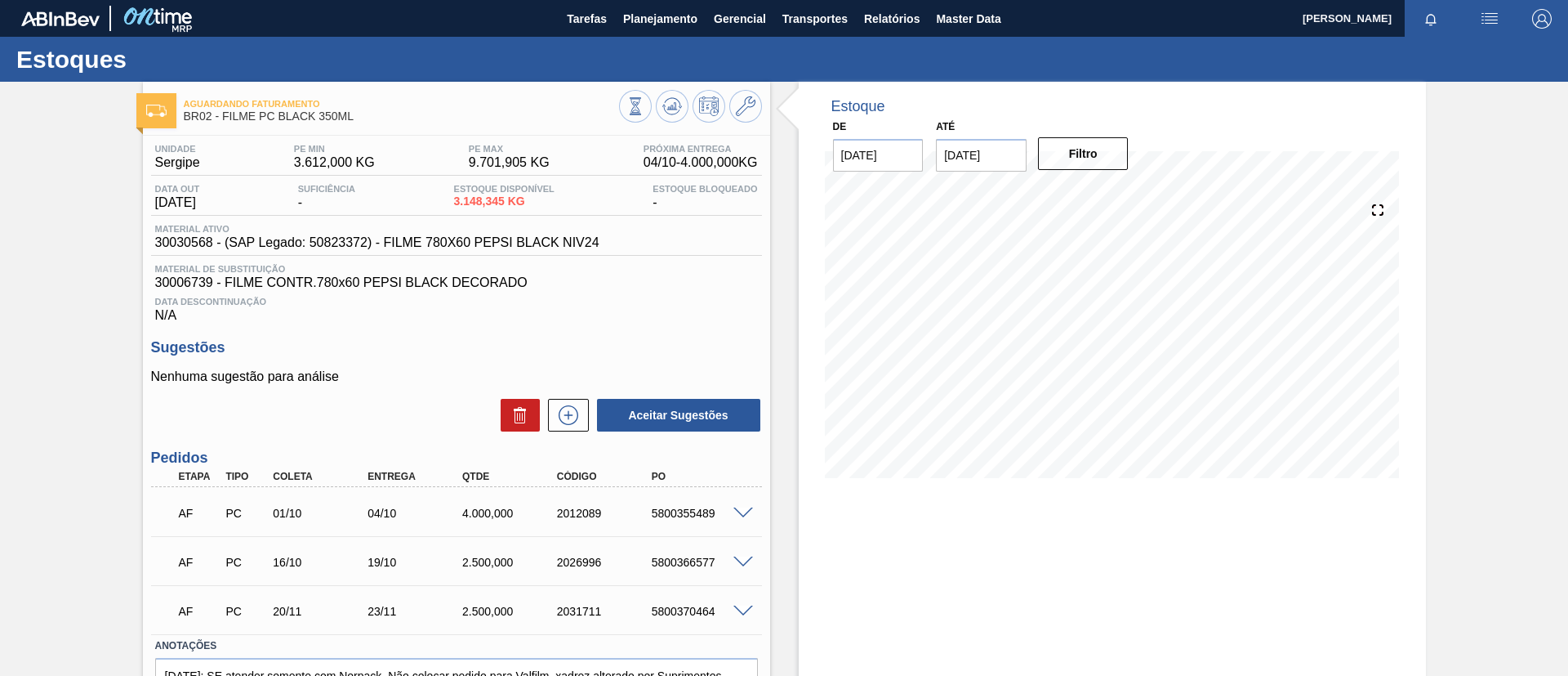
click at [0, 331] on div "Aguardando Faturamento BR02 - FILME PC BLACK 350ML Unidade Sergipe PE MIN 3.612…" at bounding box center [784, 424] width 1568 height 686
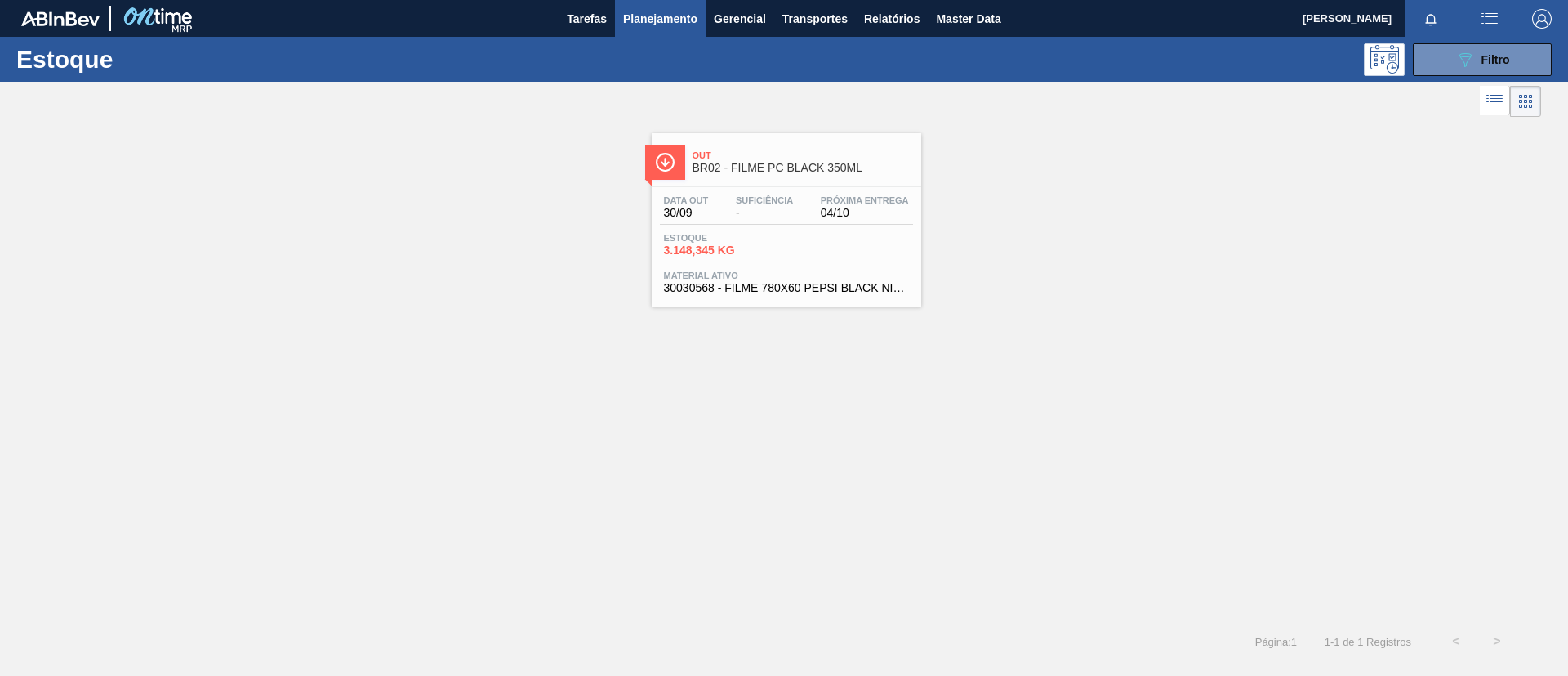
click at [1555, 55] on div "089F7B8B-B2A5-4AFE-B5C0-19BA573D28AC Filtro" at bounding box center [1483, 59] width 155 height 33
click at [1542, 56] on button "089F7B8B-B2A5-4AFE-B5C0-19BA573D28AC Filtro" at bounding box center [1483, 59] width 139 height 33
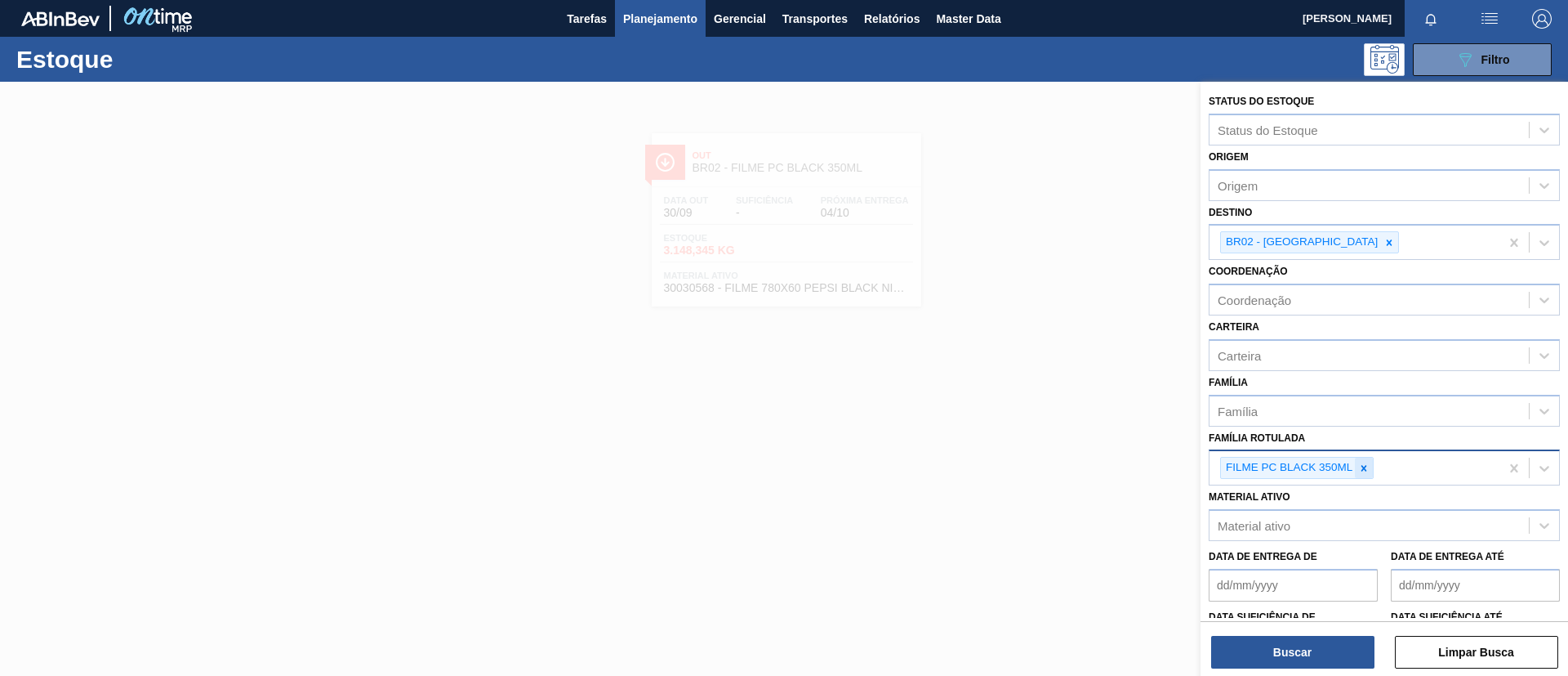
click at [1365, 463] on icon at bounding box center [1364, 468] width 11 height 11
click at [1327, 483] on div "Material ativo Material ativo" at bounding box center [1385, 508] width 351 height 55
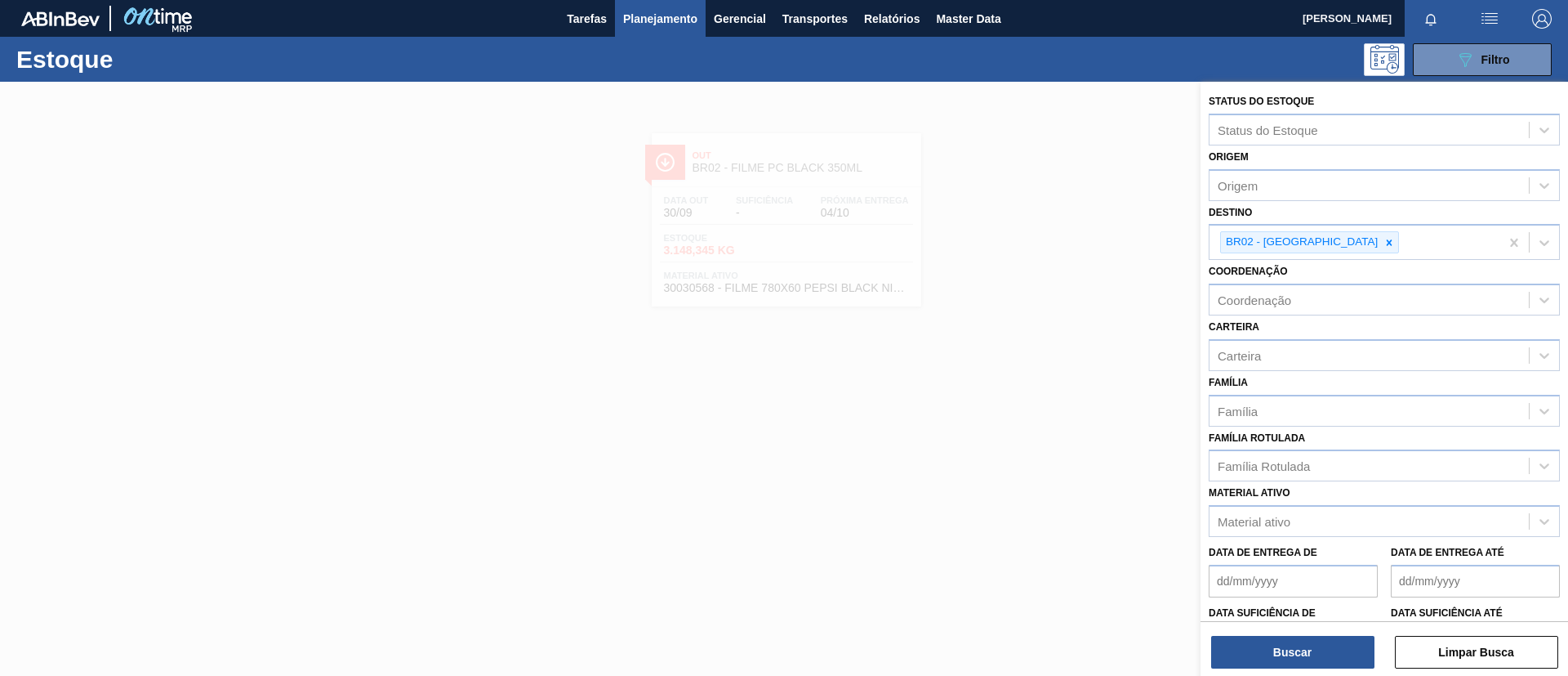
click at [1326, 464] on div "Família Rotulada" at bounding box center [1369, 465] width 319 height 23
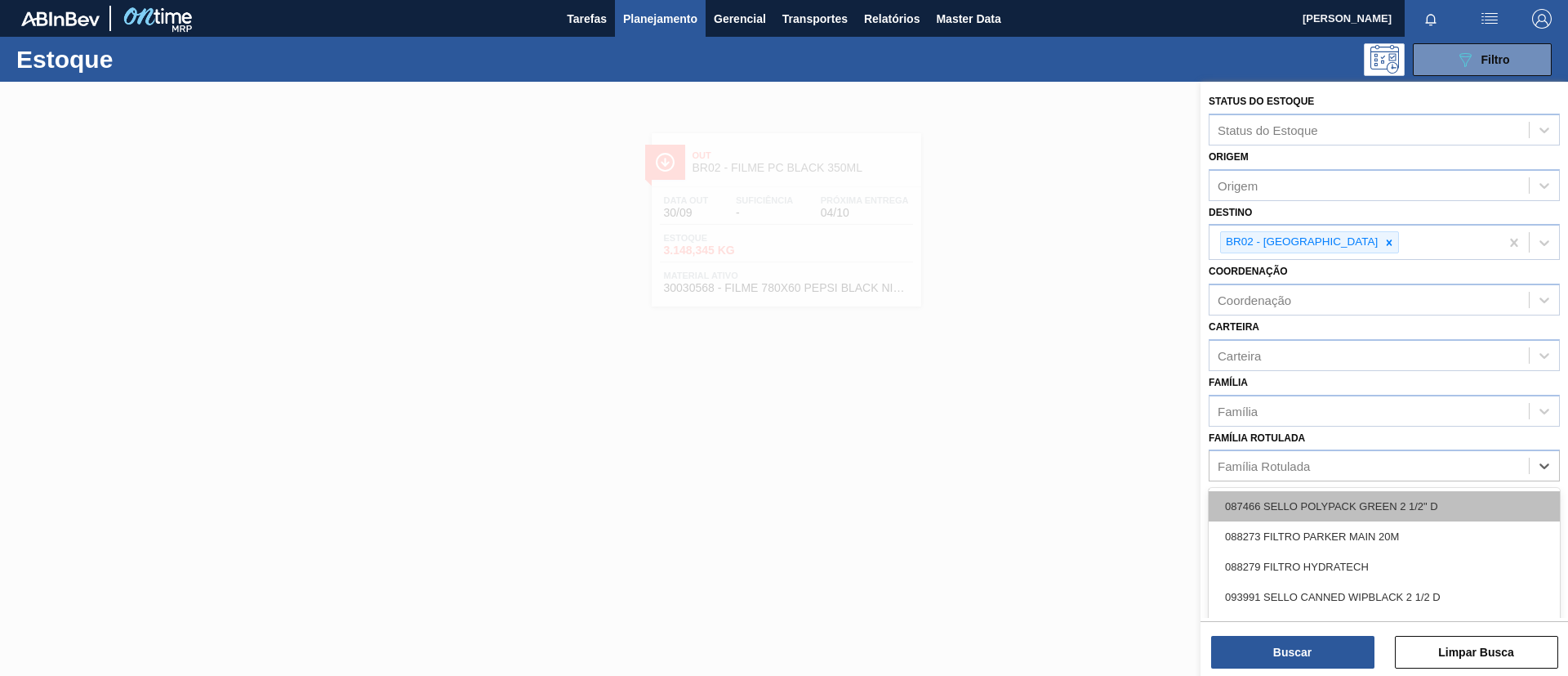
paste Rotulada "FILME BC 473ML"
type Rotulada "FILME BC 473ML"
click at [1321, 517] on div "FILME BC 473ML" at bounding box center [1385, 506] width 351 height 30
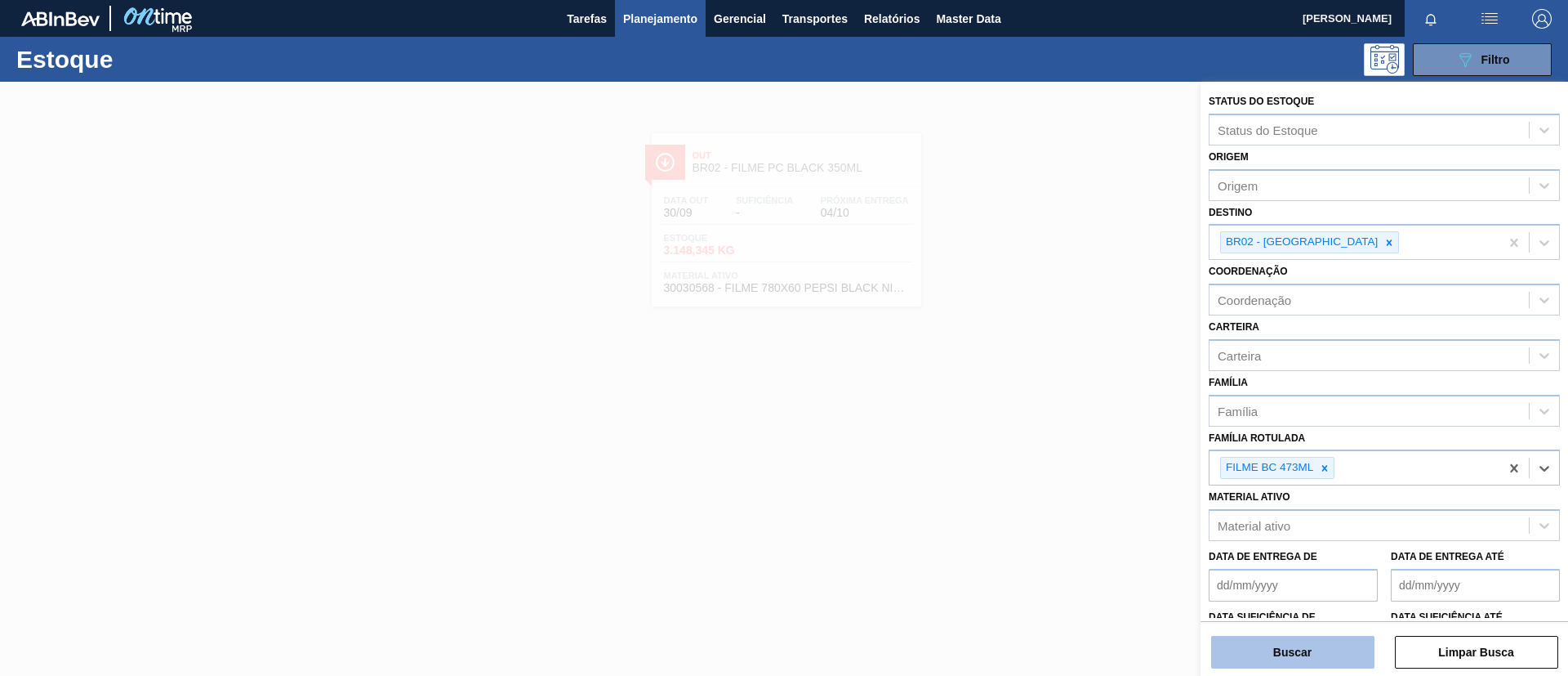
click at [1330, 666] on button "Buscar" at bounding box center [1293, 652] width 164 height 33
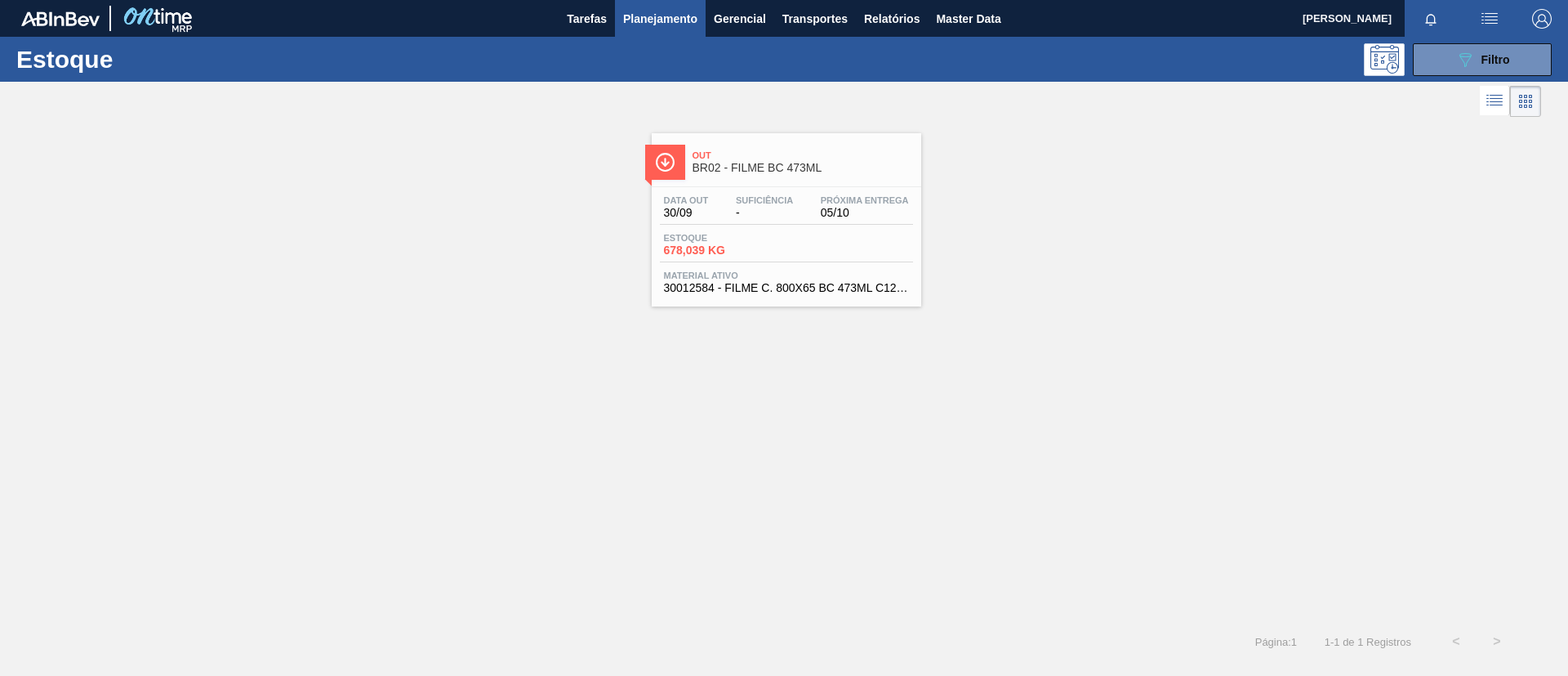
click at [853, 242] on div "Estoque 678,039 KG" at bounding box center [786, 247] width 254 height 29
click at [1445, 73] on button "089F7B8B-B2A5-4AFE-B5C0-19BA573D28AC Filtro" at bounding box center [1483, 59] width 139 height 33
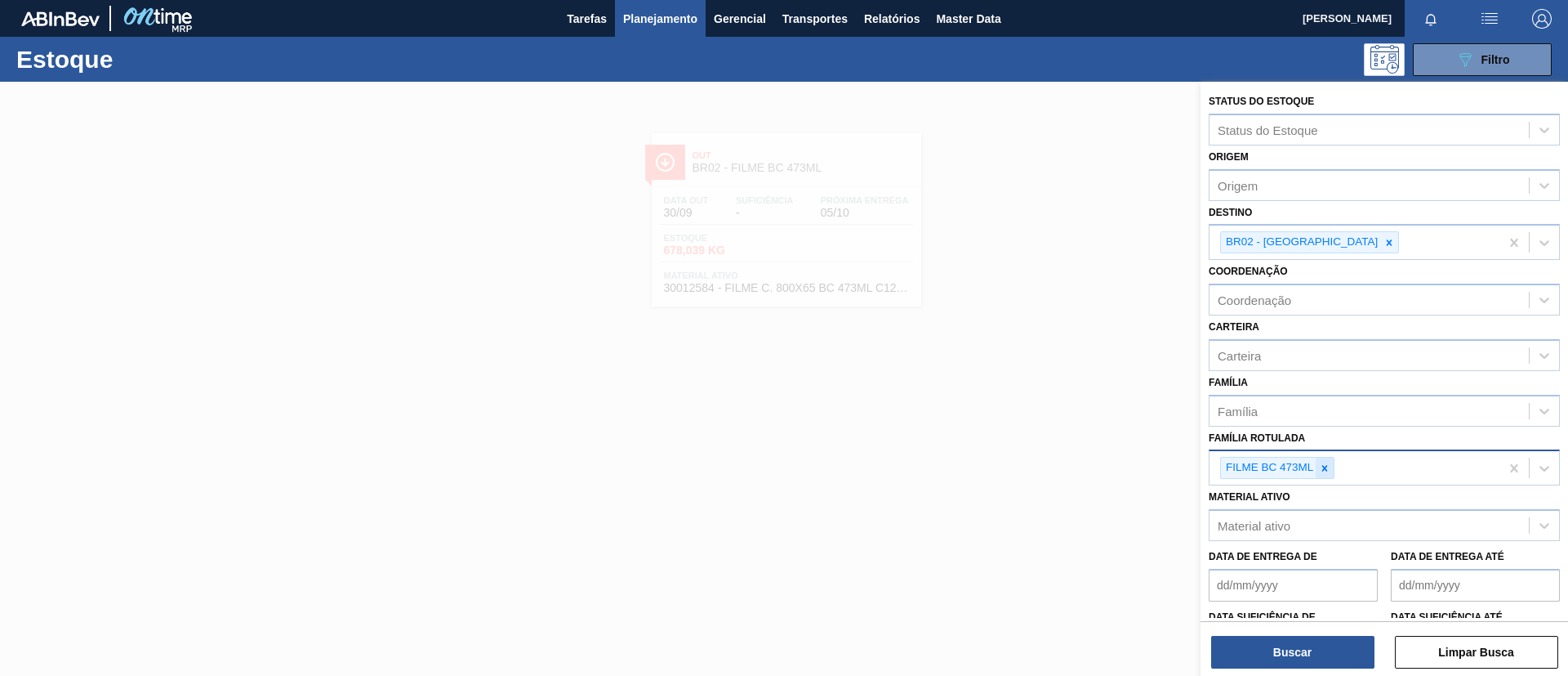
click at [1328, 471] on icon at bounding box center [1325, 468] width 11 height 11
paste Rotulada "FILME PC 350ML"
type Rotulada "FILME PC 350ML"
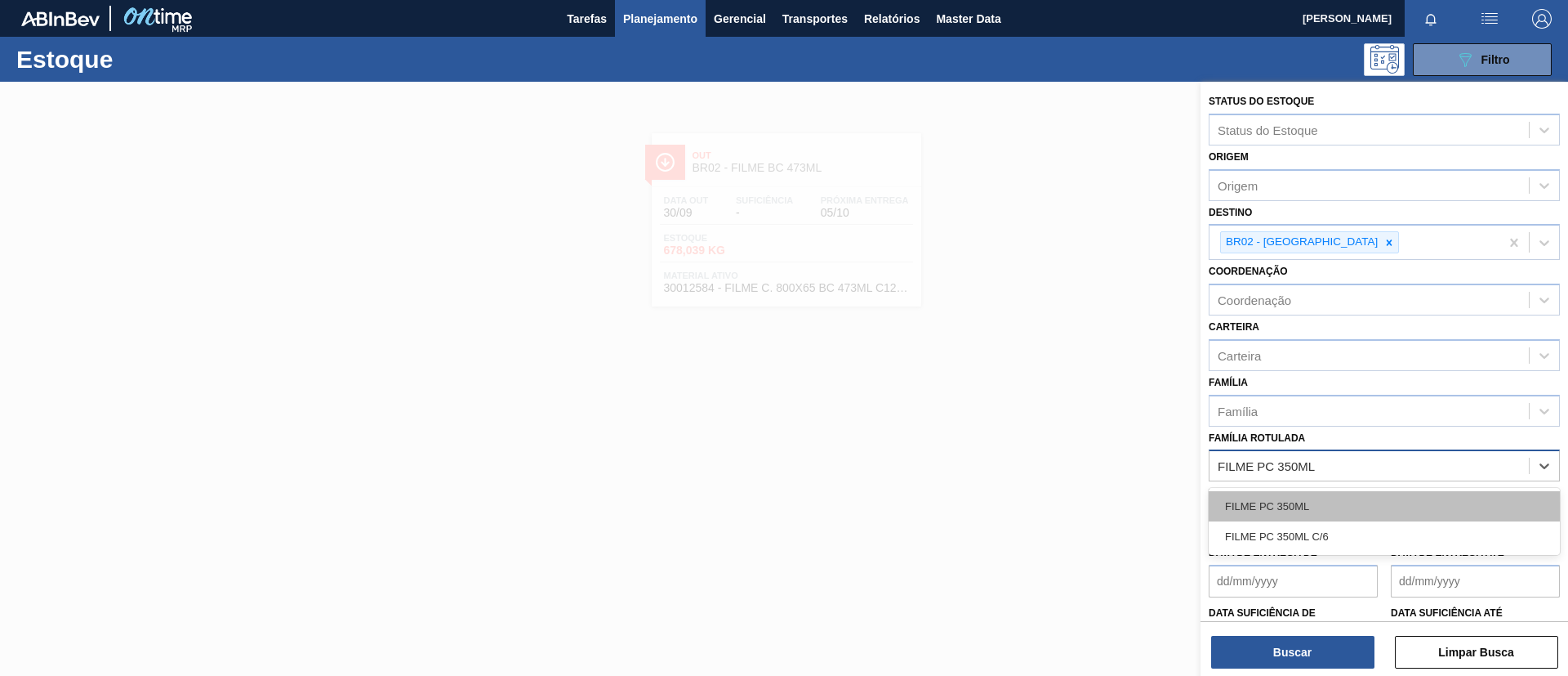
click at [1341, 505] on div "FILME PC 350ML" at bounding box center [1385, 506] width 351 height 30
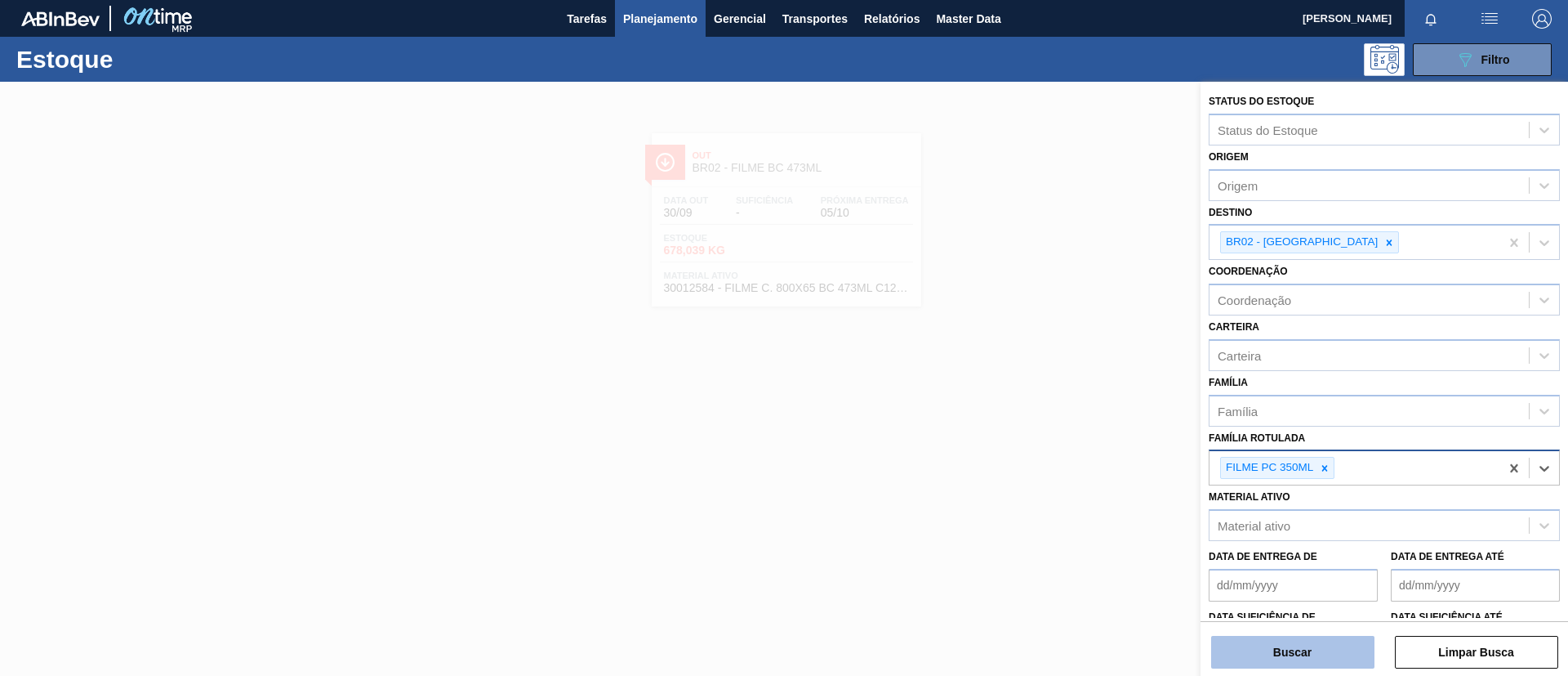
click at [1309, 648] on button "Buscar" at bounding box center [1293, 652] width 164 height 33
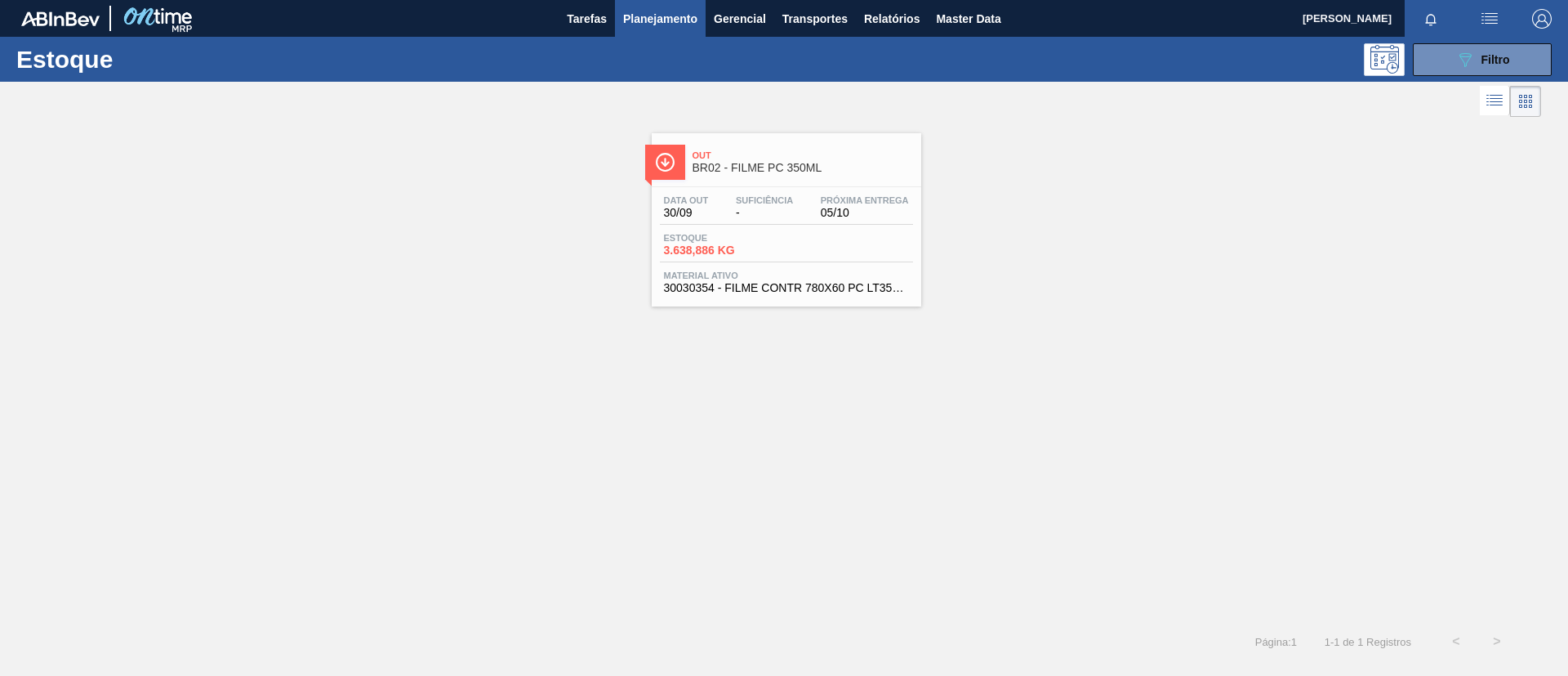
click at [856, 233] on div "Estoque 3.638,886 KG" at bounding box center [786, 247] width 254 height 29
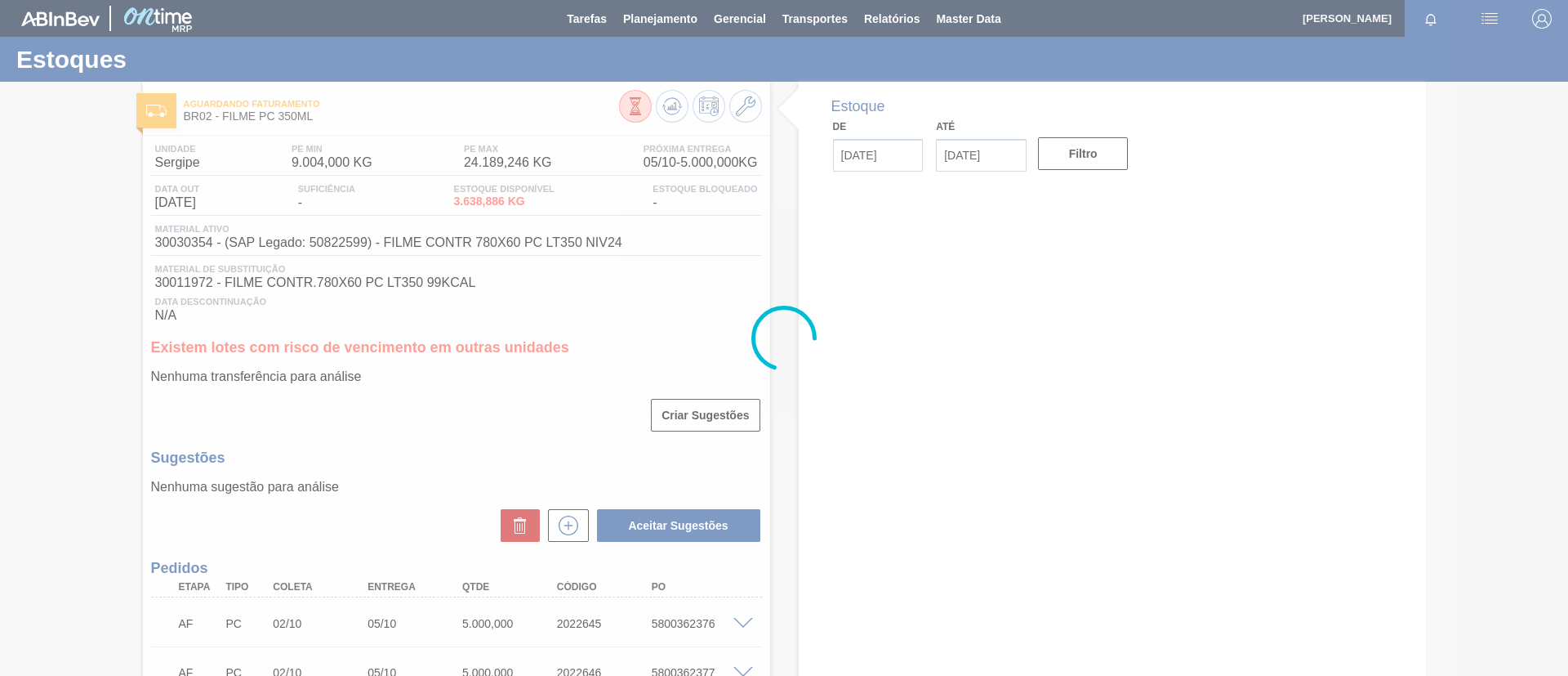
click at [154, 442] on div at bounding box center [784, 338] width 1568 height 676
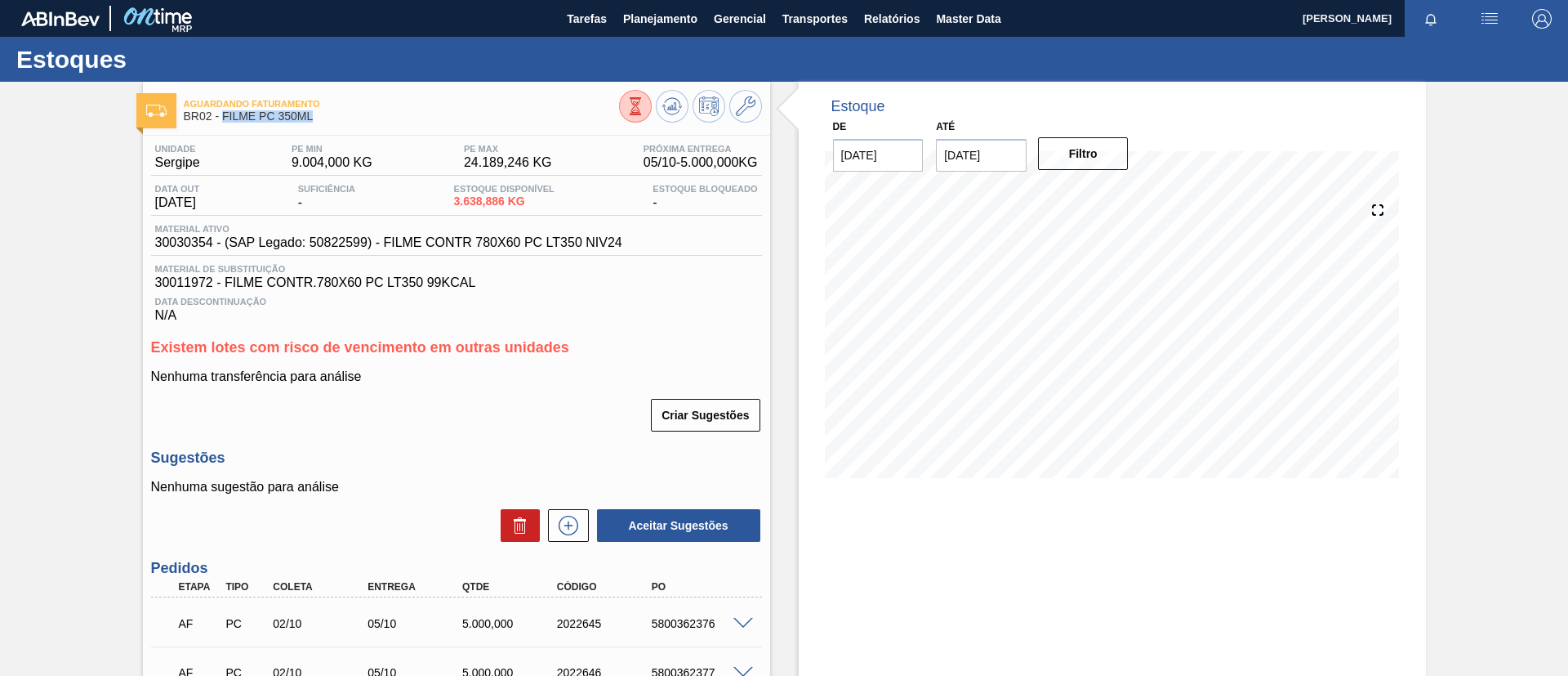
drag, startPoint x: 327, startPoint y: 119, endPoint x: 222, endPoint y: 120, distance: 105.0
click at [222, 120] on span "BR02 - FILME PC 350ML" at bounding box center [401, 116] width 435 height 12
copy span "FILME PC 350ML"
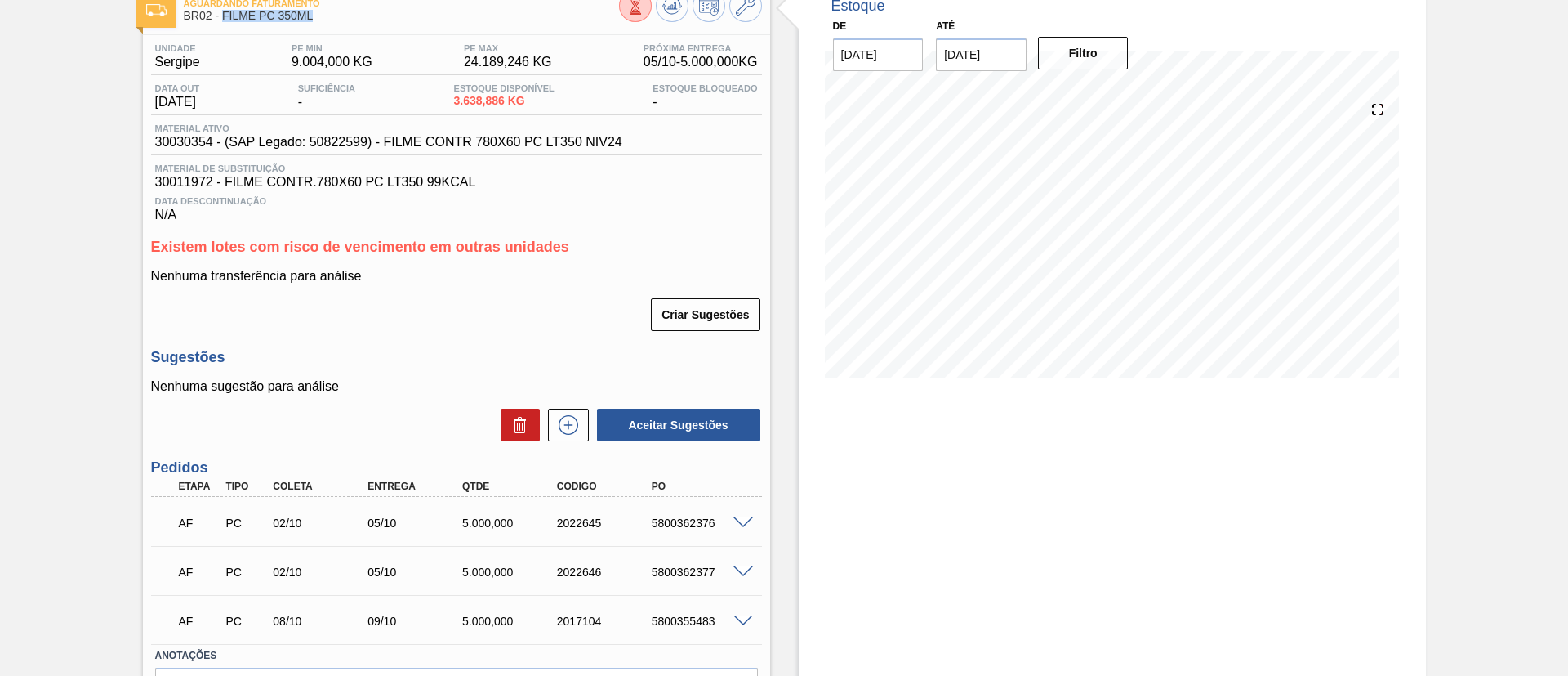
scroll to position [123, 0]
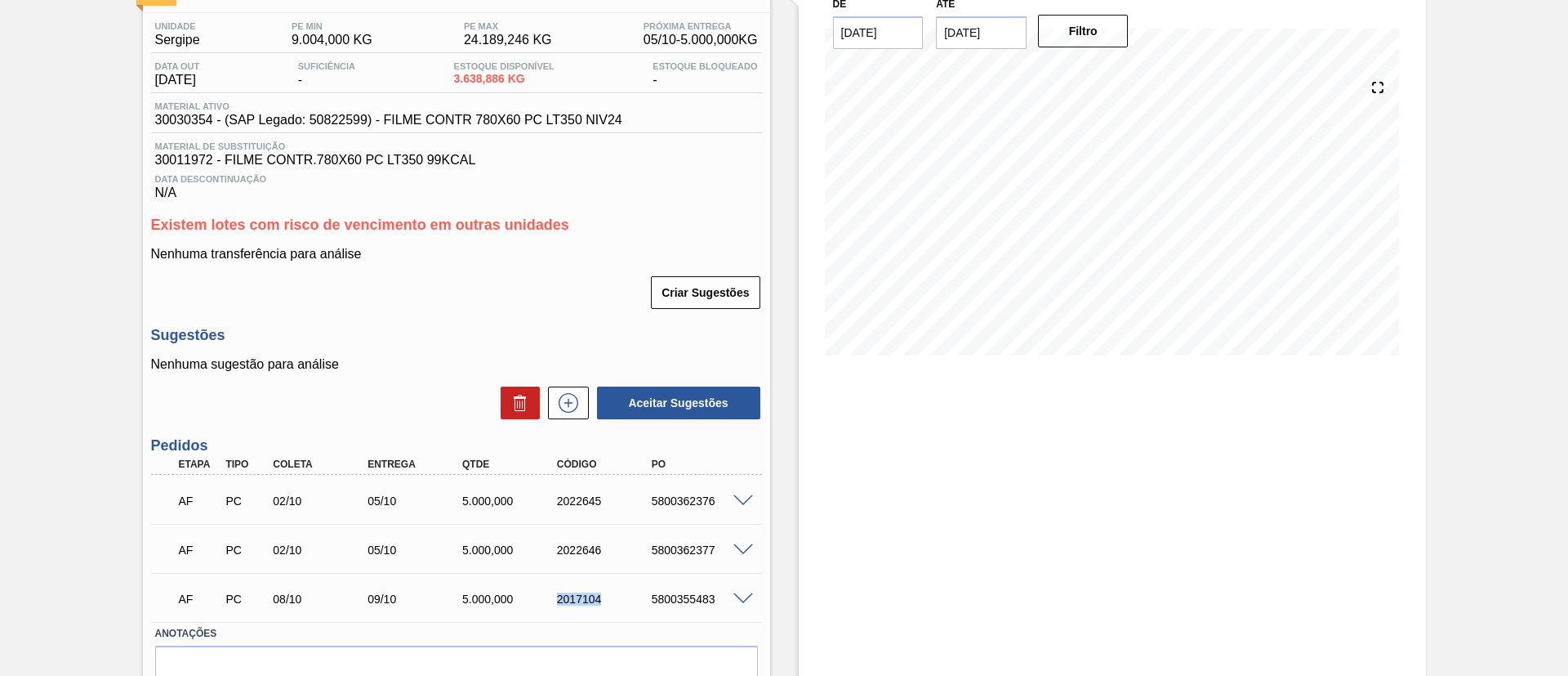
drag, startPoint x: 534, startPoint y: 593, endPoint x: 603, endPoint y: 595, distance: 69.0
click at [603, 595] on div "AF PC 08/10 09/10 5.000,000 2017104 5800355483" at bounding box center [452, 596] width 567 height 33
copy div "2017104"
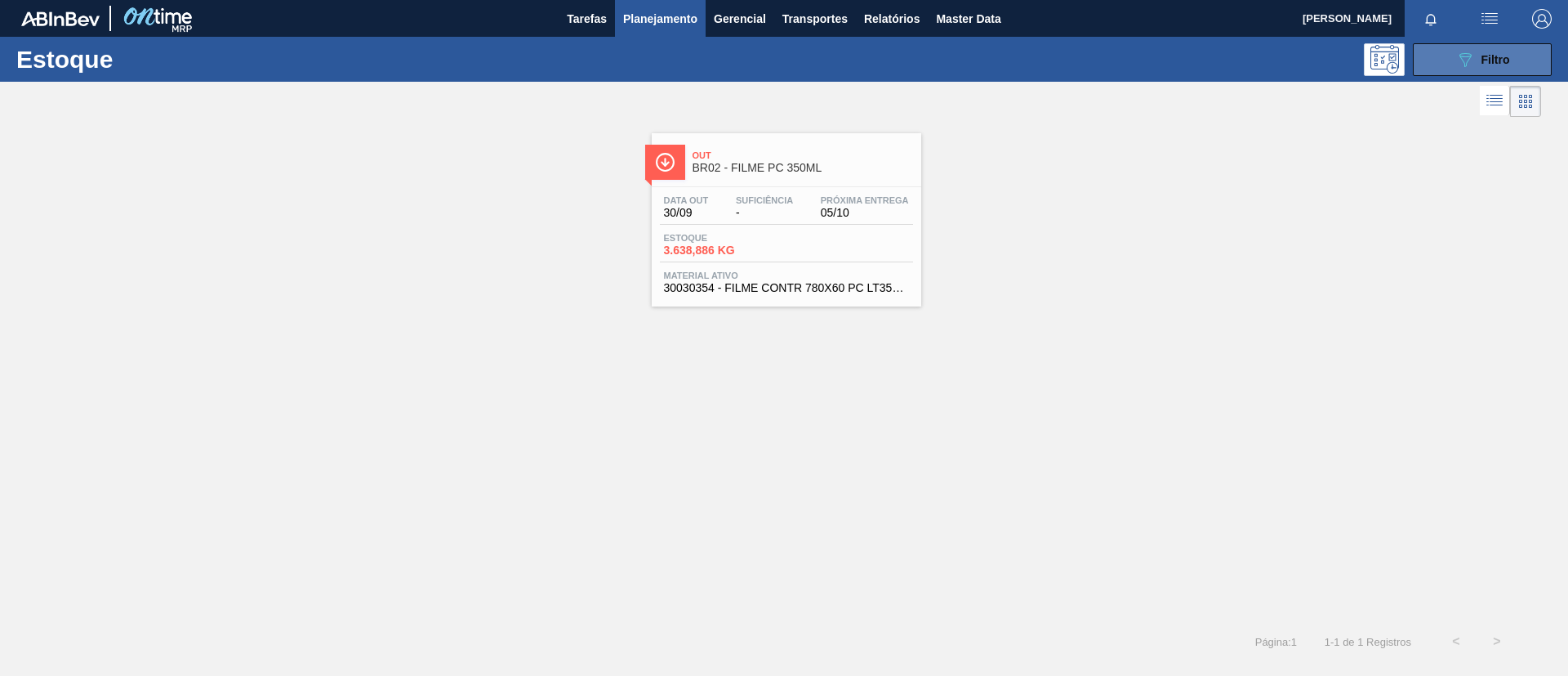
click at [1443, 61] on button "089F7B8B-B2A5-4AFE-B5C0-19BA573D28AC Filtro" at bounding box center [1483, 59] width 139 height 33
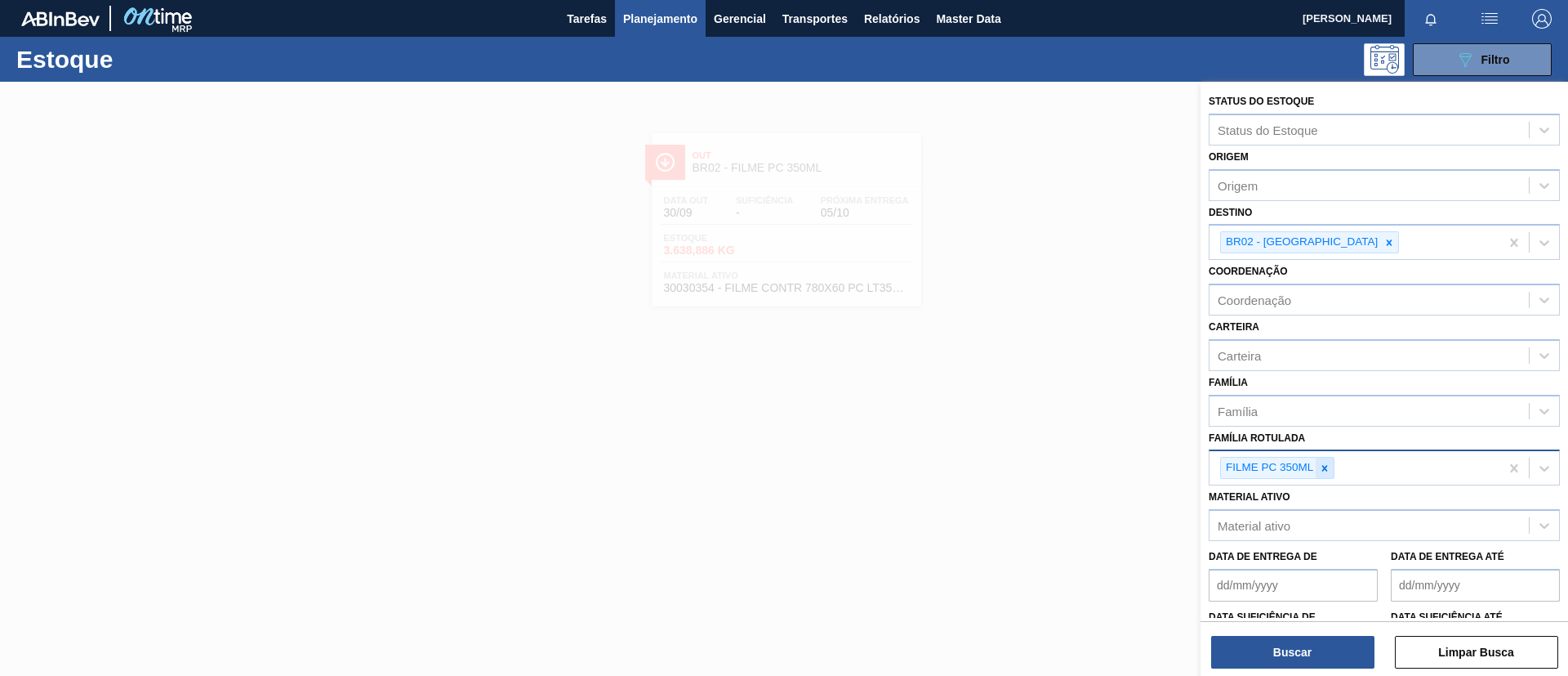
click at [1334, 465] on div at bounding box center [1325, 468] width 18 height 21
paste Rotulada "FILME AP 350ML"
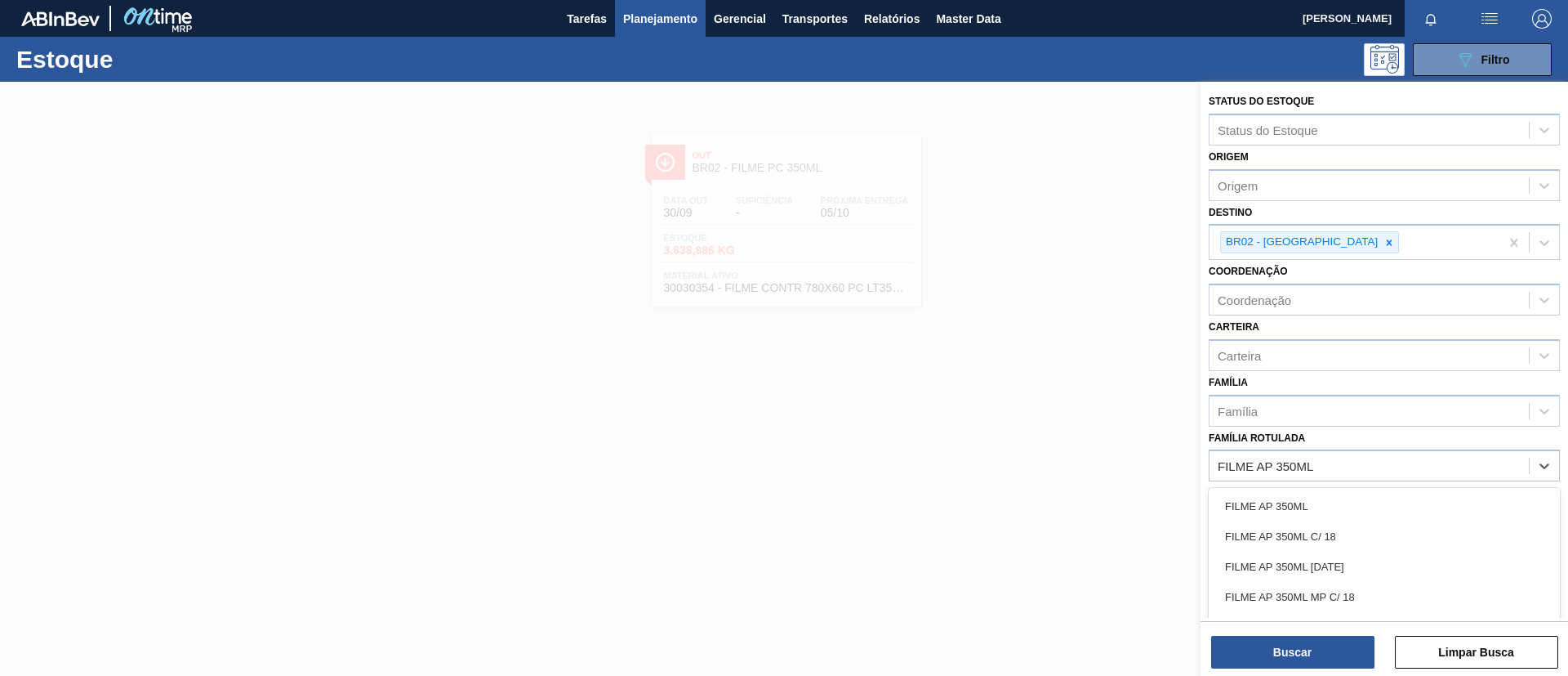
type Rotulada "FILME AP 350ML"
drag, startPoint x: 1331, startPoint y: 484, endPoint x: 1341, endPoint y: 495, distance: 14.9
click at [1335, 488] on div "Material ativo Material ativo" at bounding box center [1385, 508] width 351 height 55
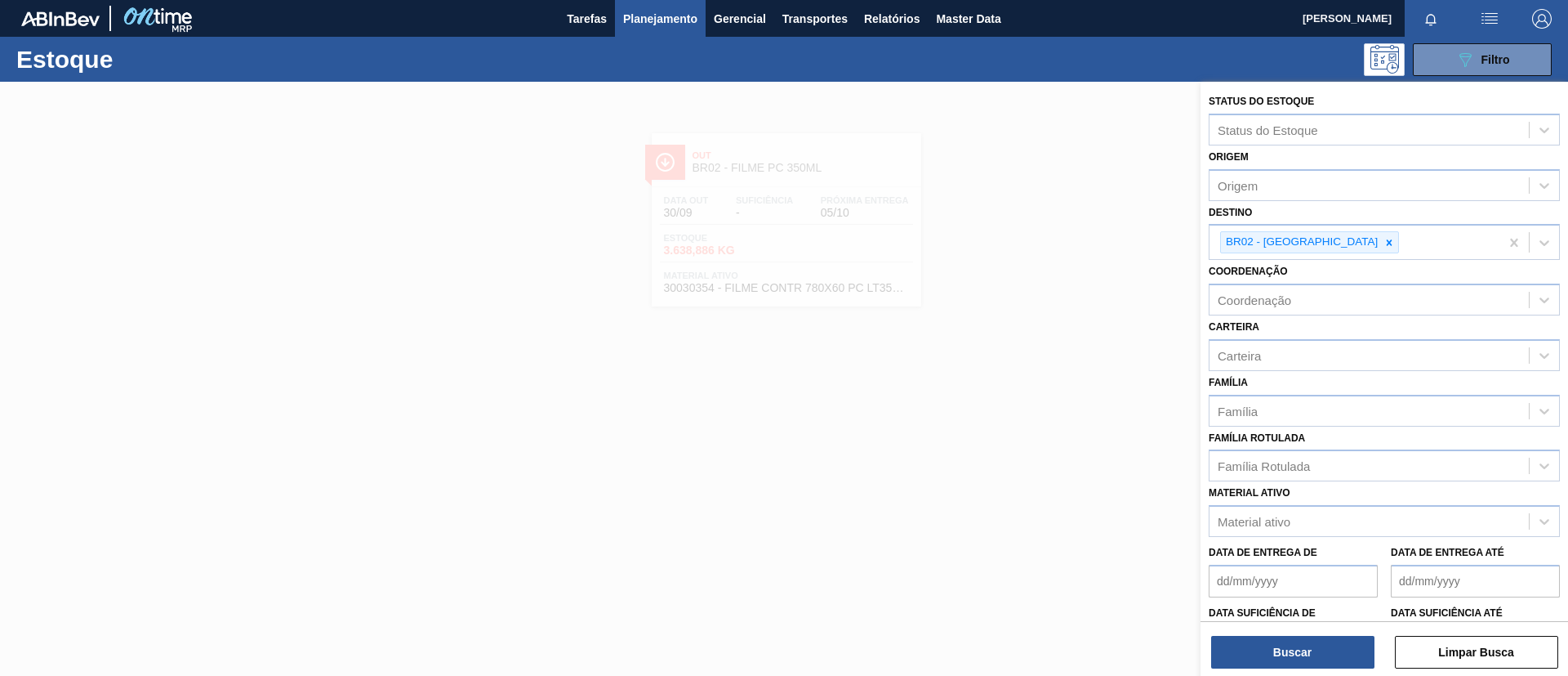
click at [1344, 497] on div "Material ativo Material ativo" at bounding box center [1385, 508] width 351 height 55
click at [1330, 468] on div "Família Rotulada" at bounding box center [1369, 465] width 319 height 23
paste Rotulada "FILME AP 350ML"
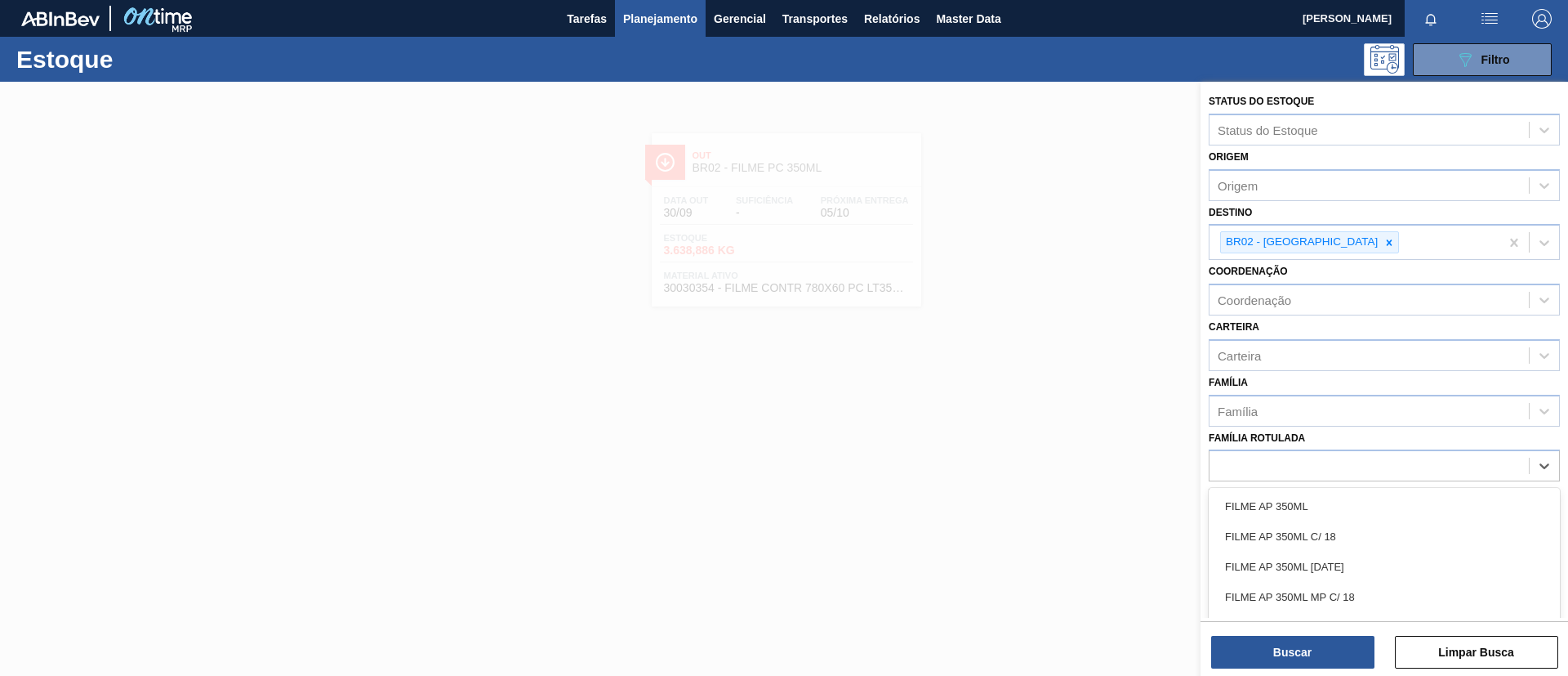
type Rotulada "FILME AP 350ML"
click at [1345, 505] on div "FILME AP 350ML" at bounding box center [1385, 506] width 351 height 30
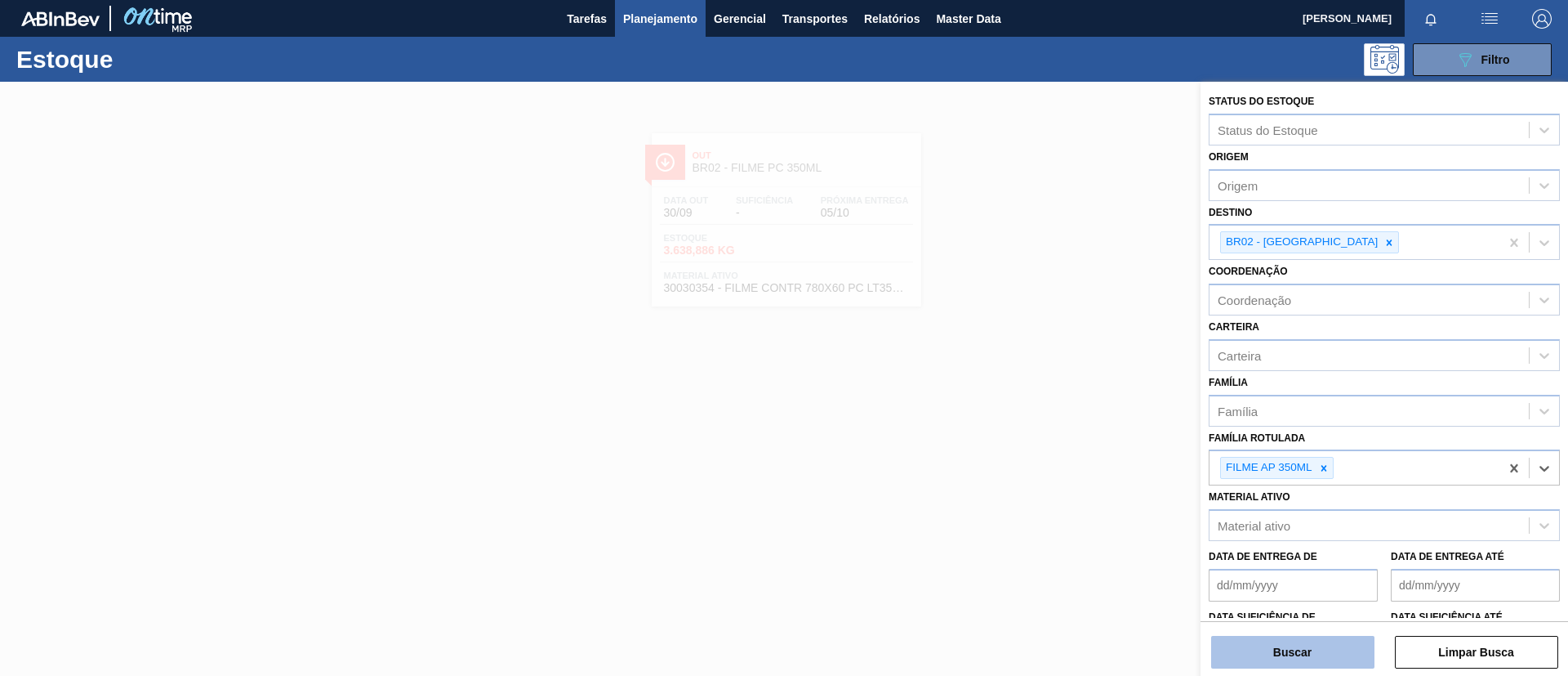
click at [1327, 648] on button "Buscar" at bounding box center [1293, 652] width 164 height 33
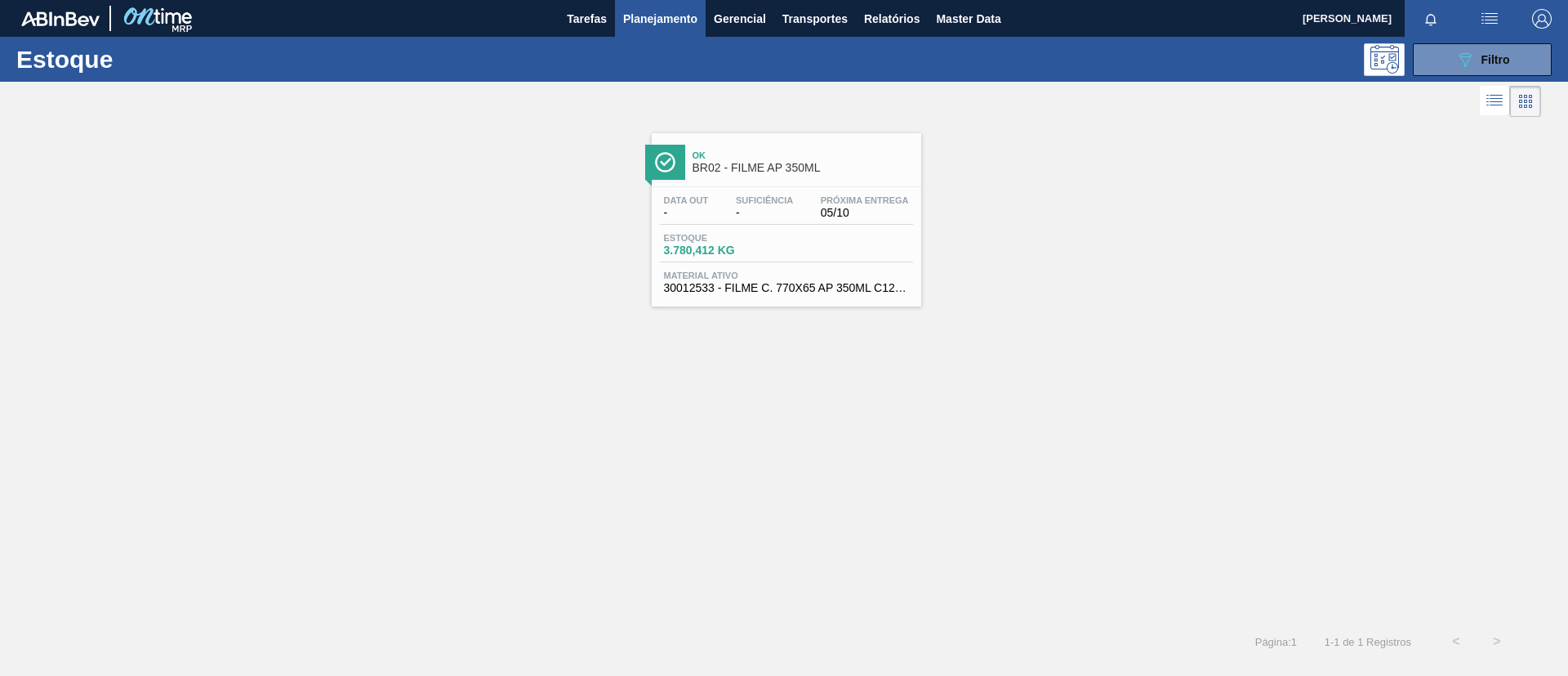
click at [751, 189] on div "Data out - Suficiência - Próxima Entrega 05/10 Estoque 3.780,412 KG Material at…" at bounding box center [786, 242] width 270 height 111
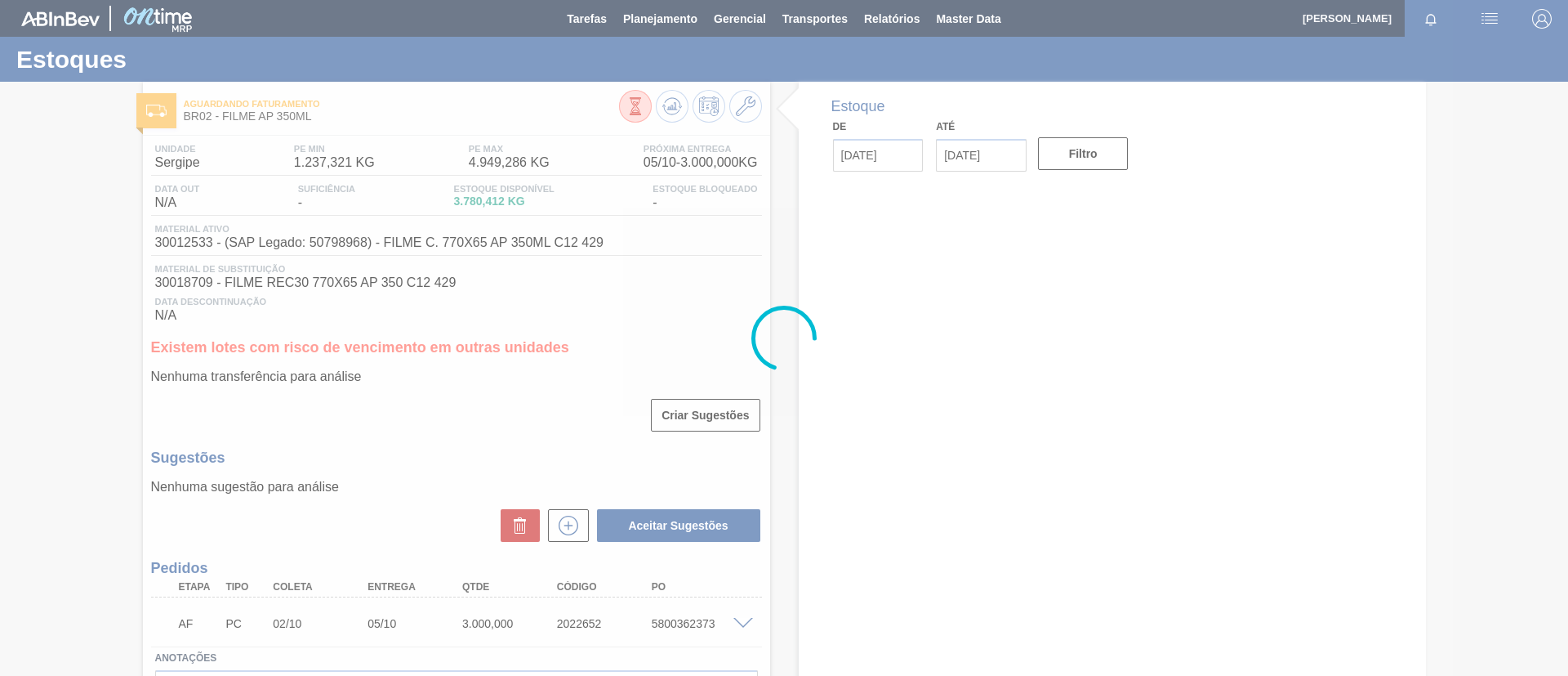
drag, startPoint x: 762, startPoint y: 245, endPoint x: 528, endPoint y: 295, distance: 239.3
click at [537, 292] on div at bounding box center [784, 338] width 1568 height 676
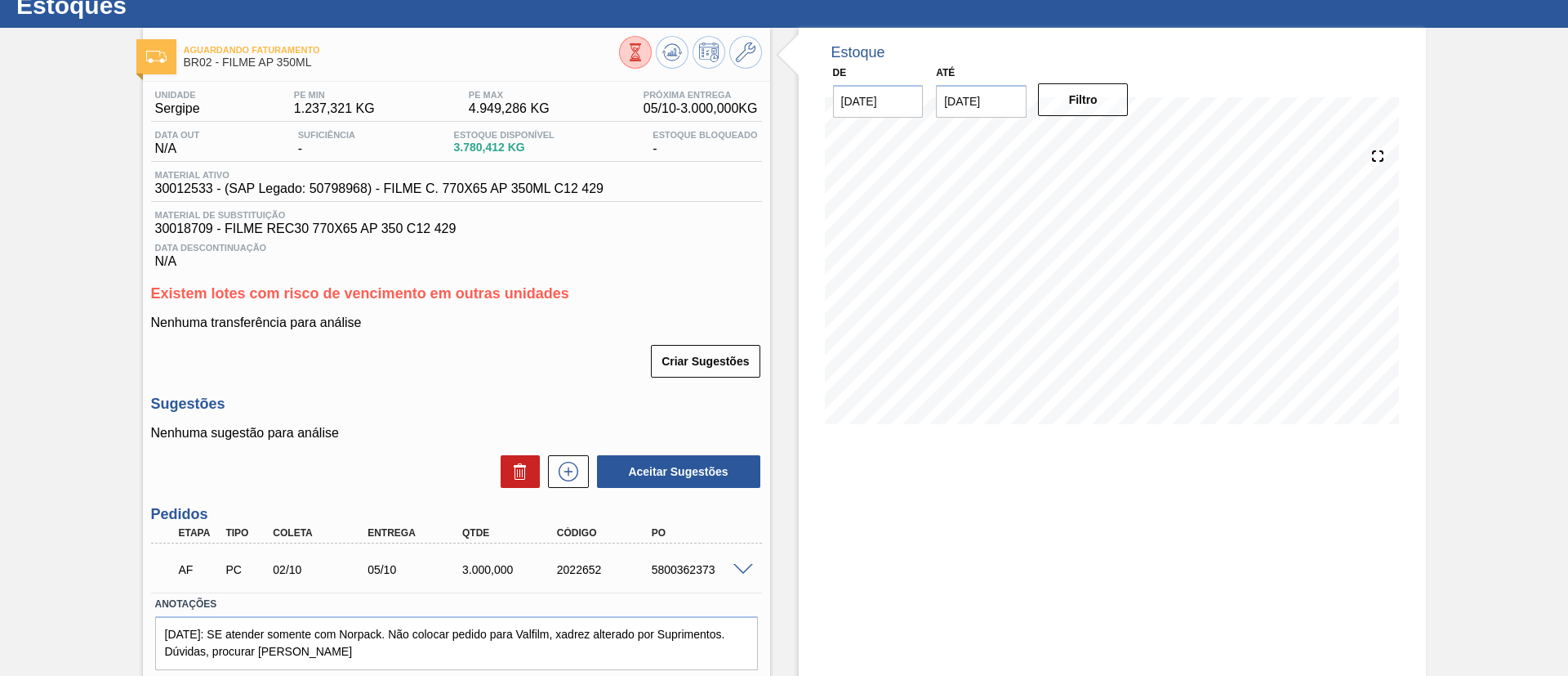
scroll to position [105, 0]
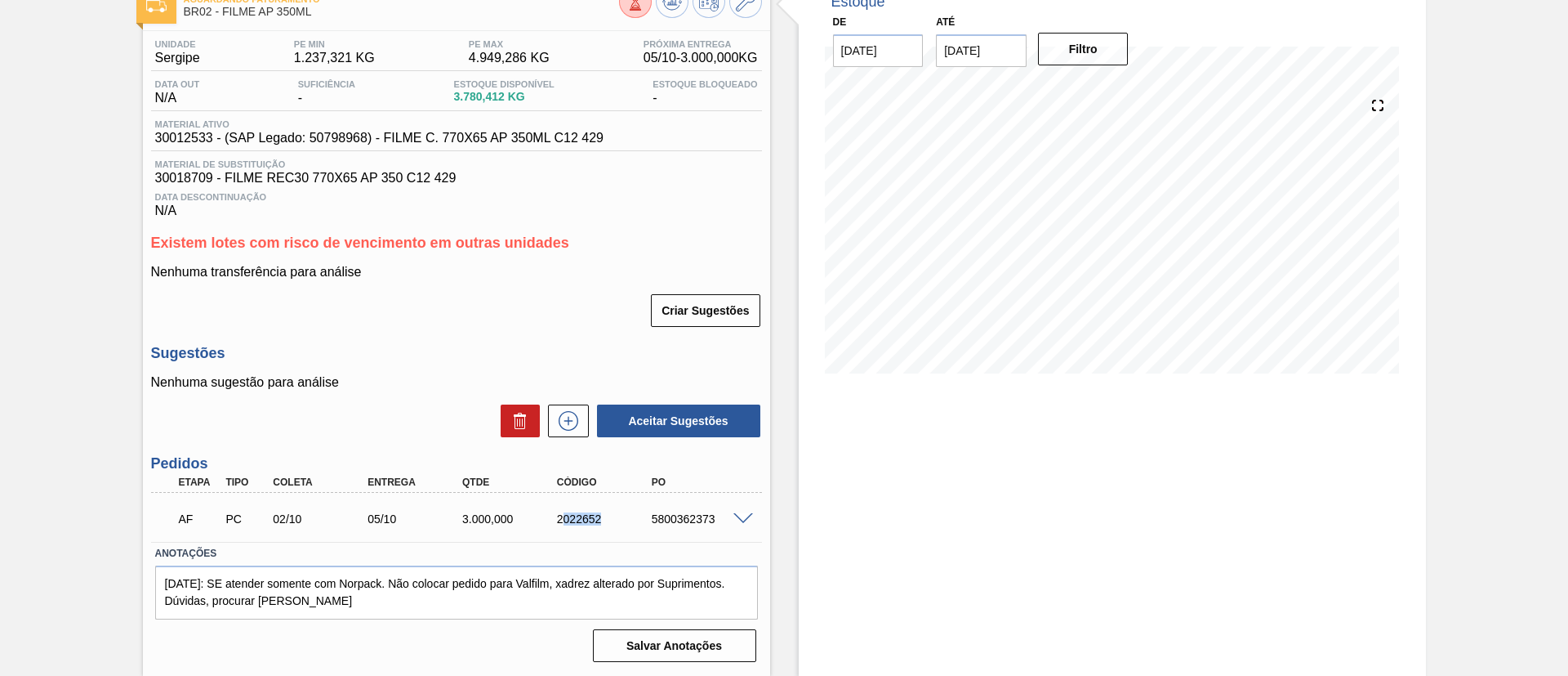
drag, startPoint x: 570, startPoint y: 530, endPoint x: 607, endPoint y: 528, distance: 37.1
click at [607, 528] on div "AF PC 02/10 05/10 3.000,000 2022652 5800362373" at bounding box center [452, 517] width 567 height 33
click at [545, 528] on div "AF PC 02/10 05/10 3.000,000 2022652 5800362373" at bounding box center [452, 517] width 567 height 33
drag, startPoint x: 543, startPoint y: 523, endPoint x: 614, endPoint y: 523, distance: 71.0
click at [614, 523] on div "AF PC 02/10 05/10 3.000,000 2022652 5800362373" at bounding box center [452, 517] width 567 height 33
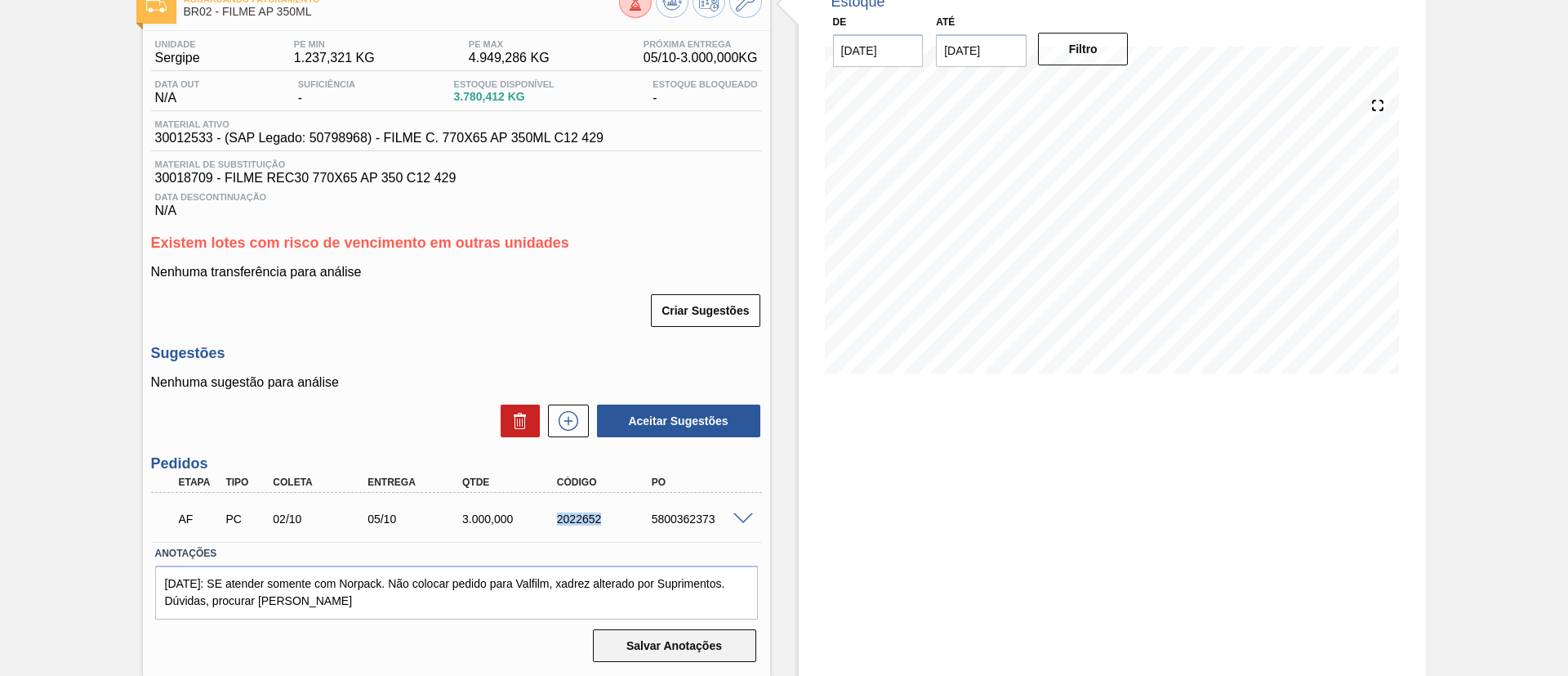
copy div "2022652"
click at [0, 373] on div "Aguardando Faturamento BR02 - FILME AP 350ML Unidade Sergipe PE MIN 1.237,321 K…" at bounding box center [784, 327] width 1568 height 698
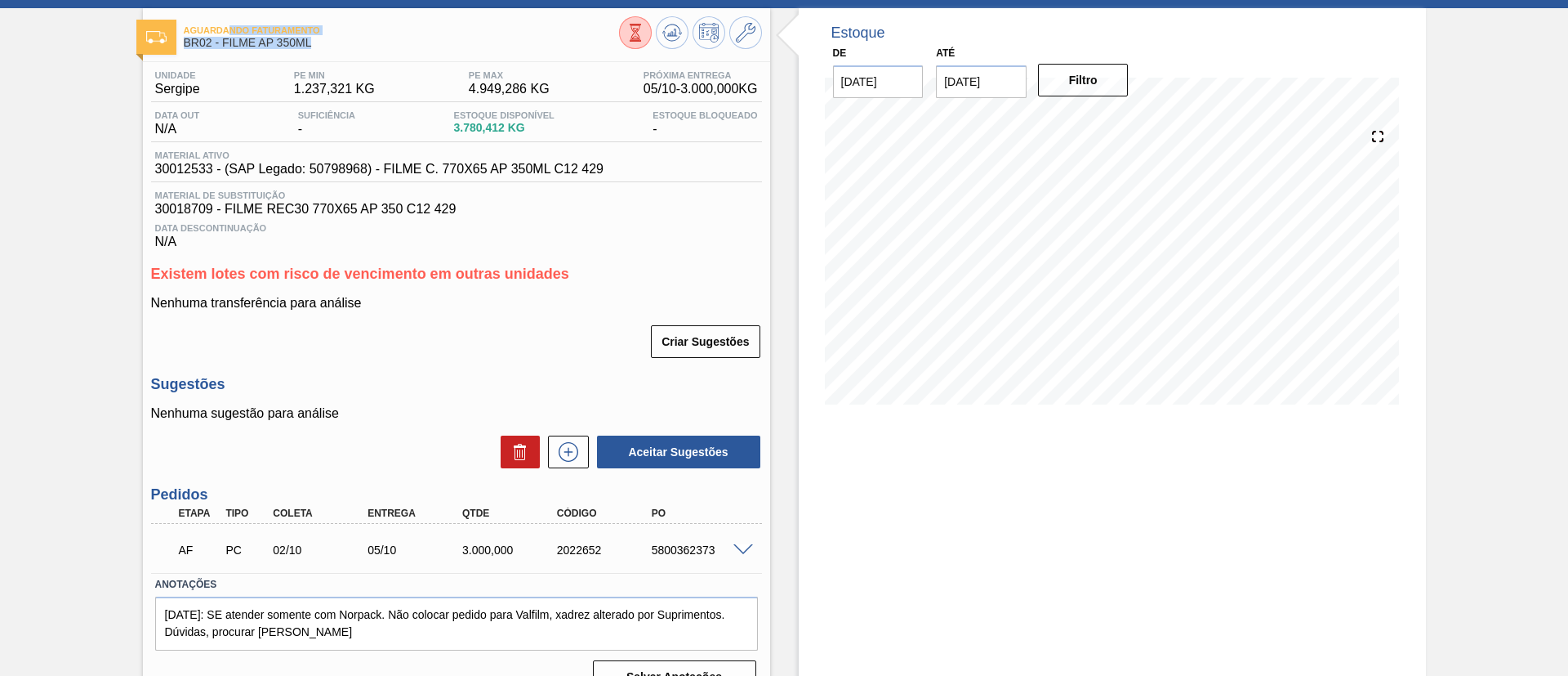
scroll to position [69, 0]
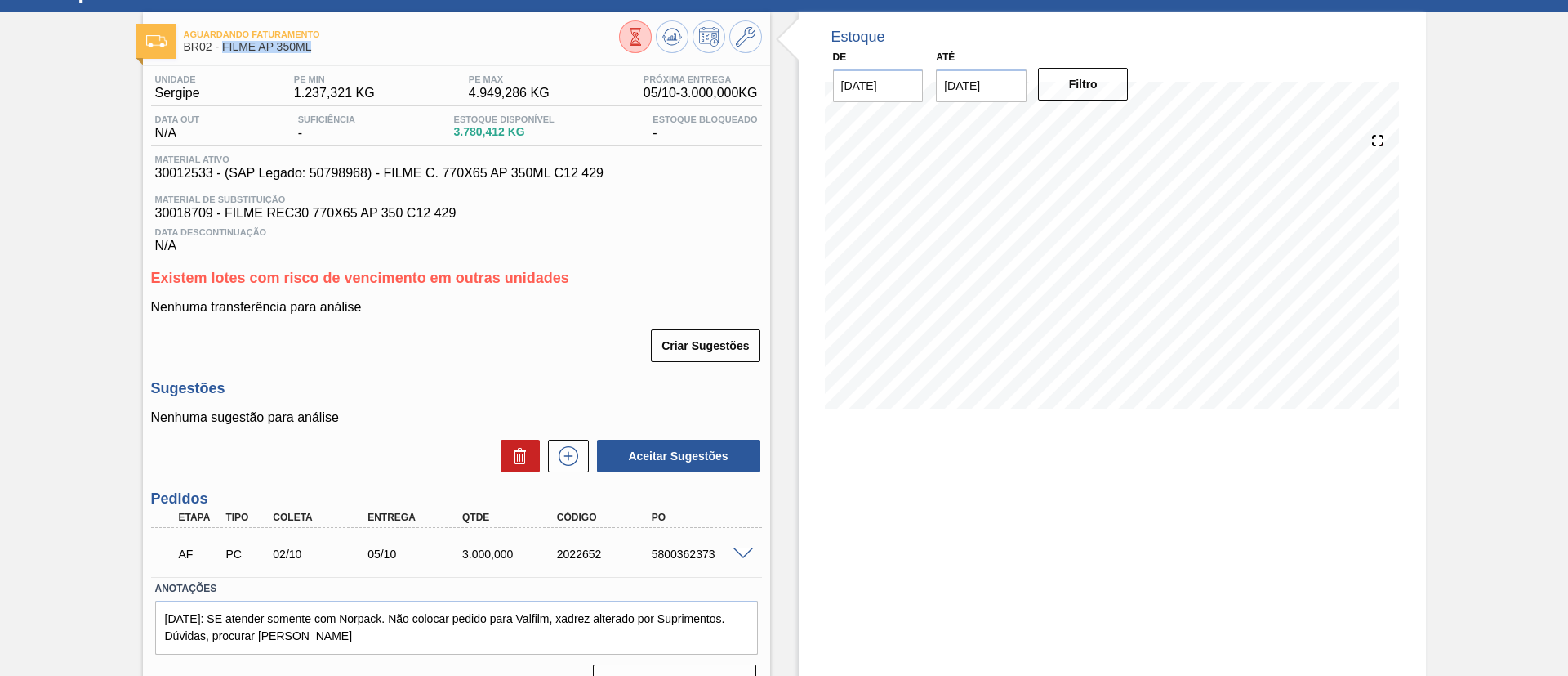
drag, startPoint x: 302, startPoint y: 16, endPoint x: 225, endPoint y: 47, distance: 83.0
click at [225, 47] on span "BR02 - FILME AP 350ML" at bounding box center [401, 47] width 435 height 12
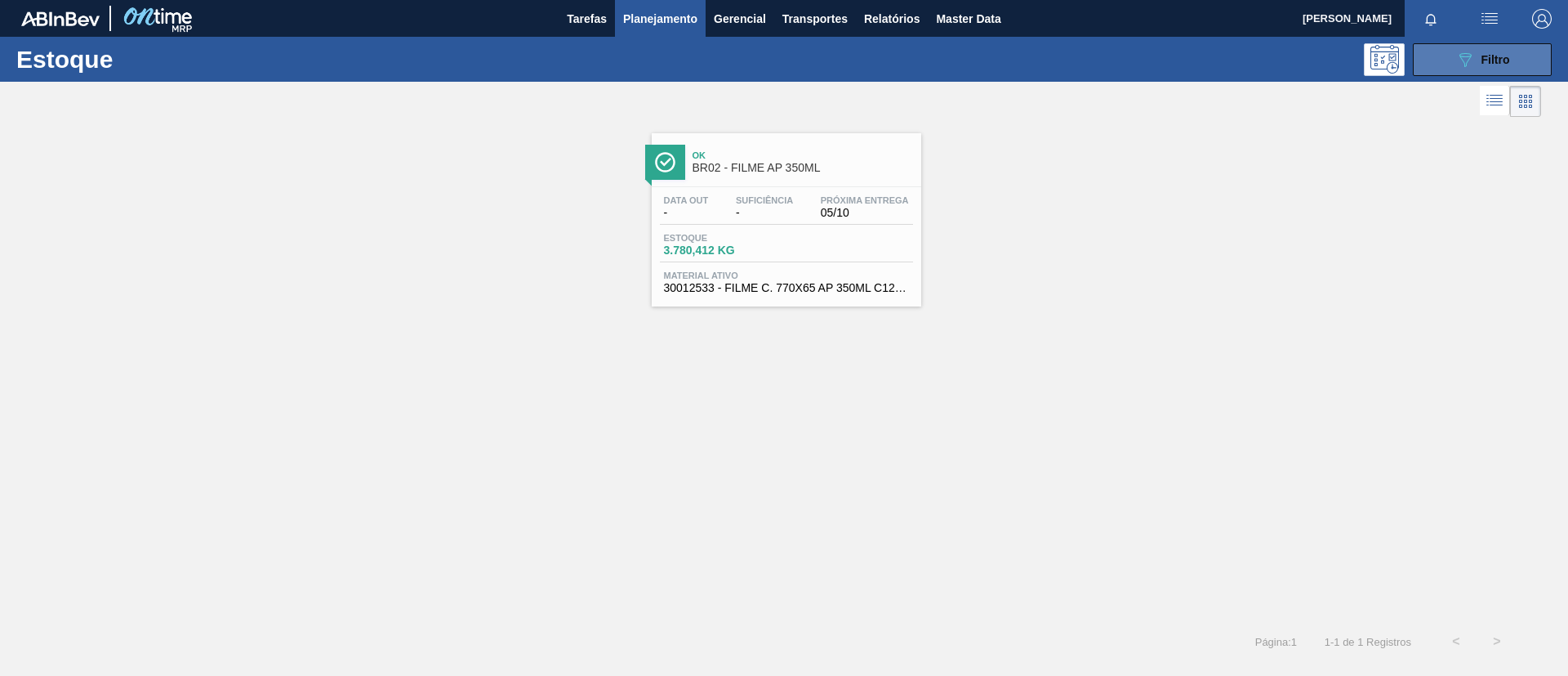
click at [1441, 63] on button "089F7B8B-B2A5-4AFE-B5C0-19BA573D28AC Filtro" at bounding box center [1483, 59] width 139 height 33
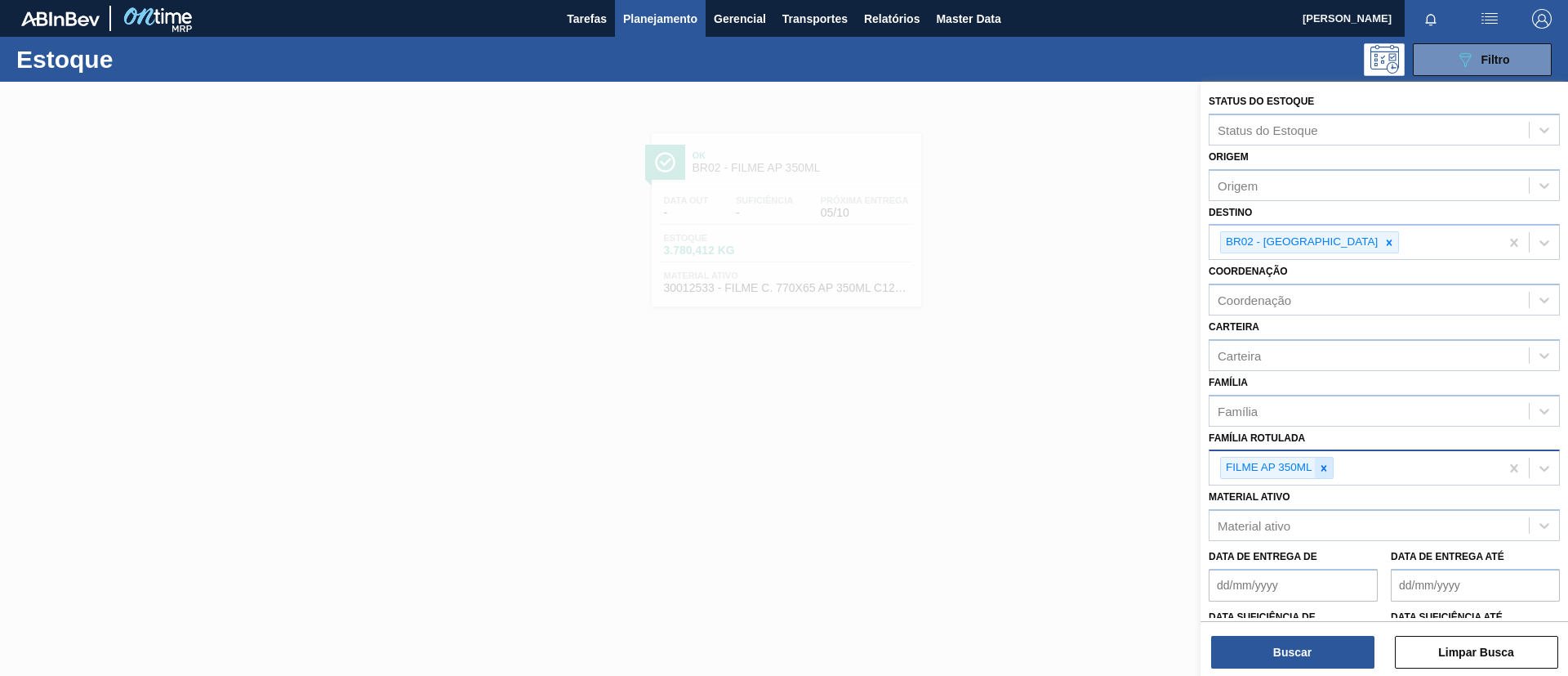
click at [1323, 464] on icon at bounding box center [1324, 468] width 11 height 11
paste Rotulada "FILME ORIGINAL 350ML"
type Rotulada "FILME ORIGINAL 350ML"
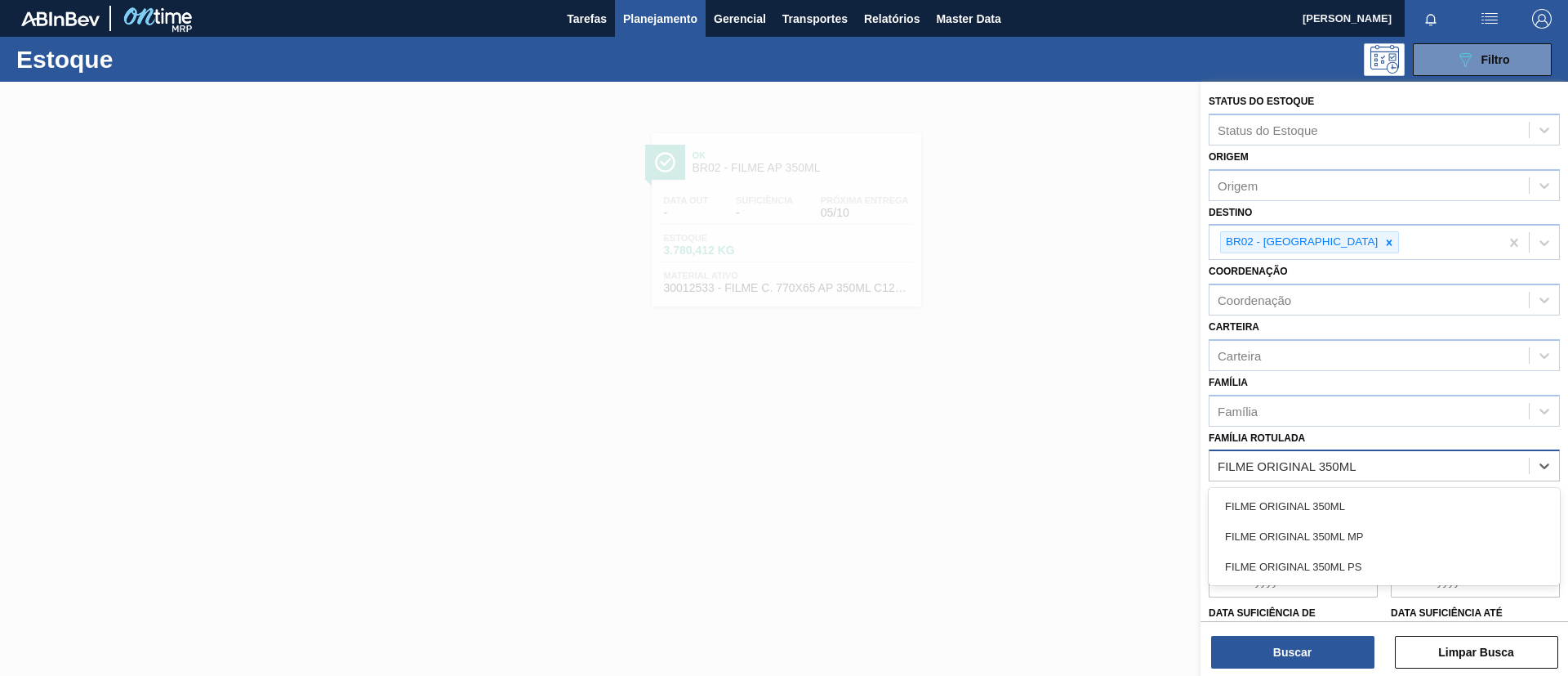
click at [1331, 491] on div "FILME ORIGINAL 350ML" at bounding box center [1385, 506] width 351 height 30
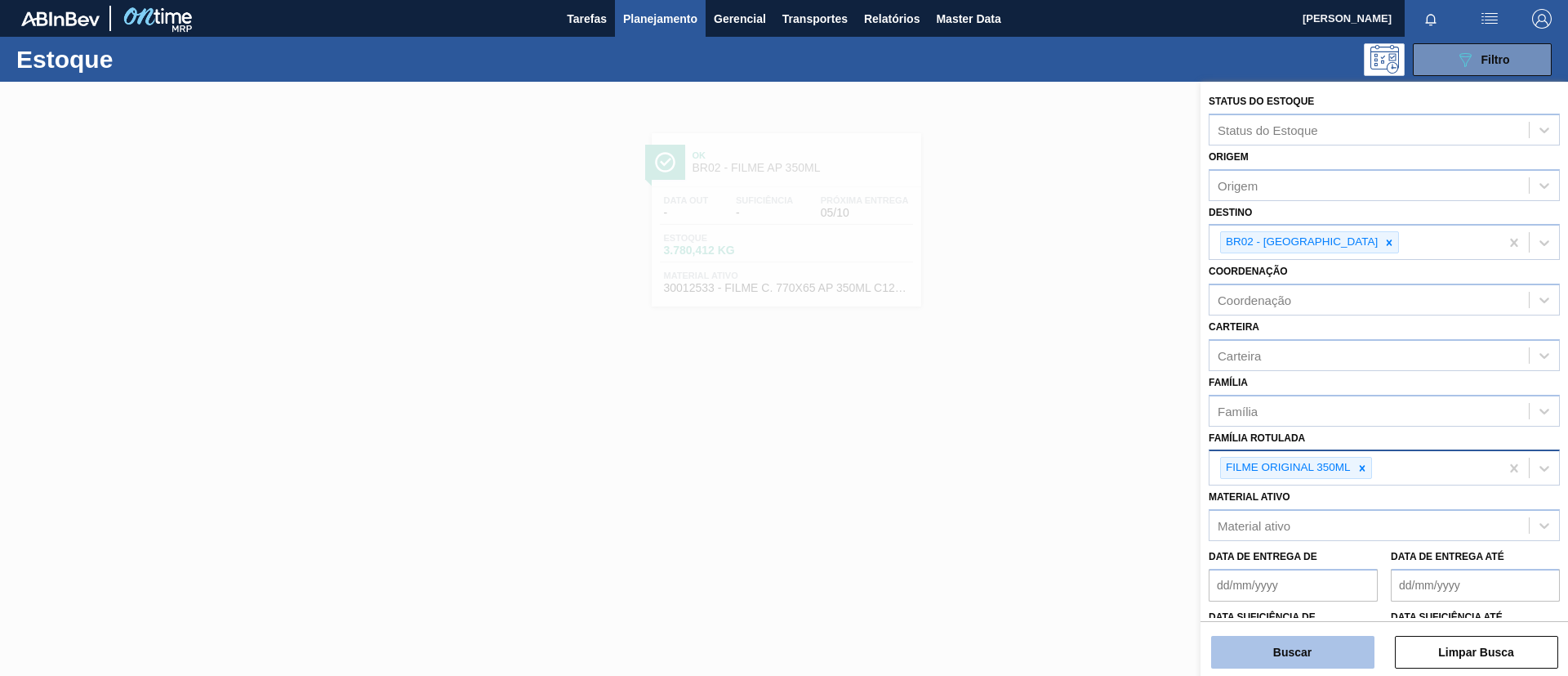
click at [1326, 638] on button "Buscar" at bounding box center [1293, 652] width 164 height 33
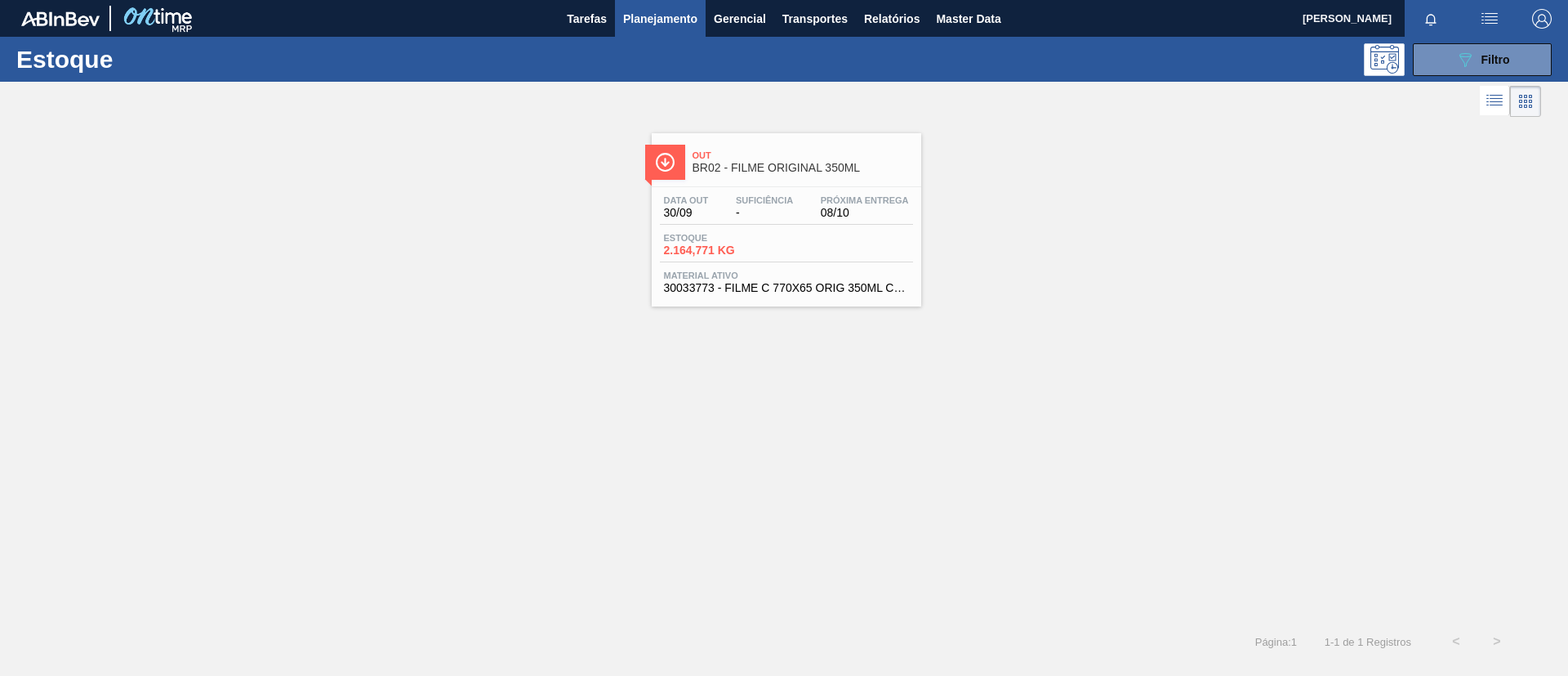
click at [865, 217] on span "08/10" at bounding box center [865, 213] width 88 height 12
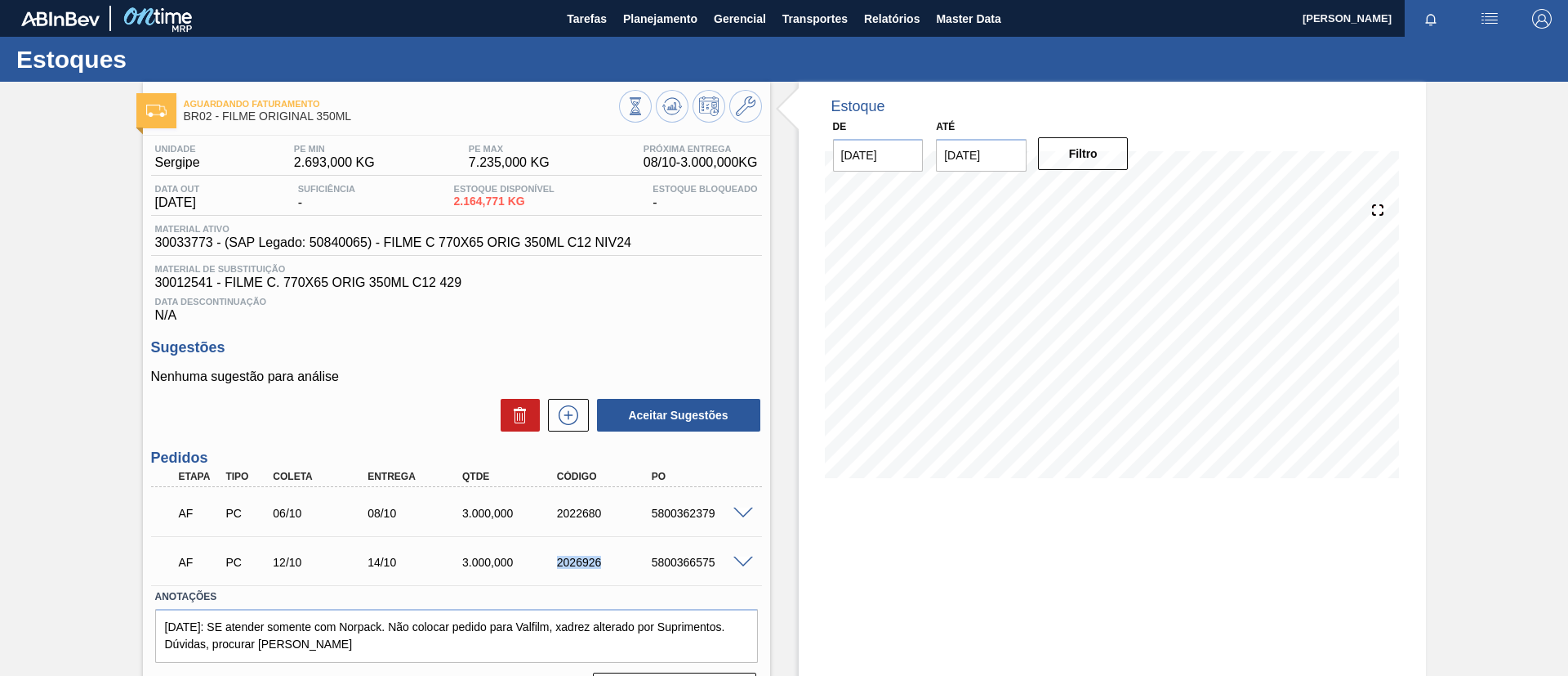
drag, startPoint x: 543, startPoint y: 566, endPoint x: 630, endPoint y: 556, distance: 87.6
click at [630, 556] on div "AF PC 12/10 14/10 3.000,000 2026926 5800366575" at bounding box center [452, 560] width 567 height 33
click at [619, 557] on div "2026926" at bounding box center [606, 562] width 106 height 13
drag, startPoint x: 358, startPoint y: 112, endPoint x: 221, endPoint y: 117, distance: 137.1
click at [221, 117] on span "BR02 - FILME ORIGINAL 350ML" at bounding box center [401, 116] width 435 height 12
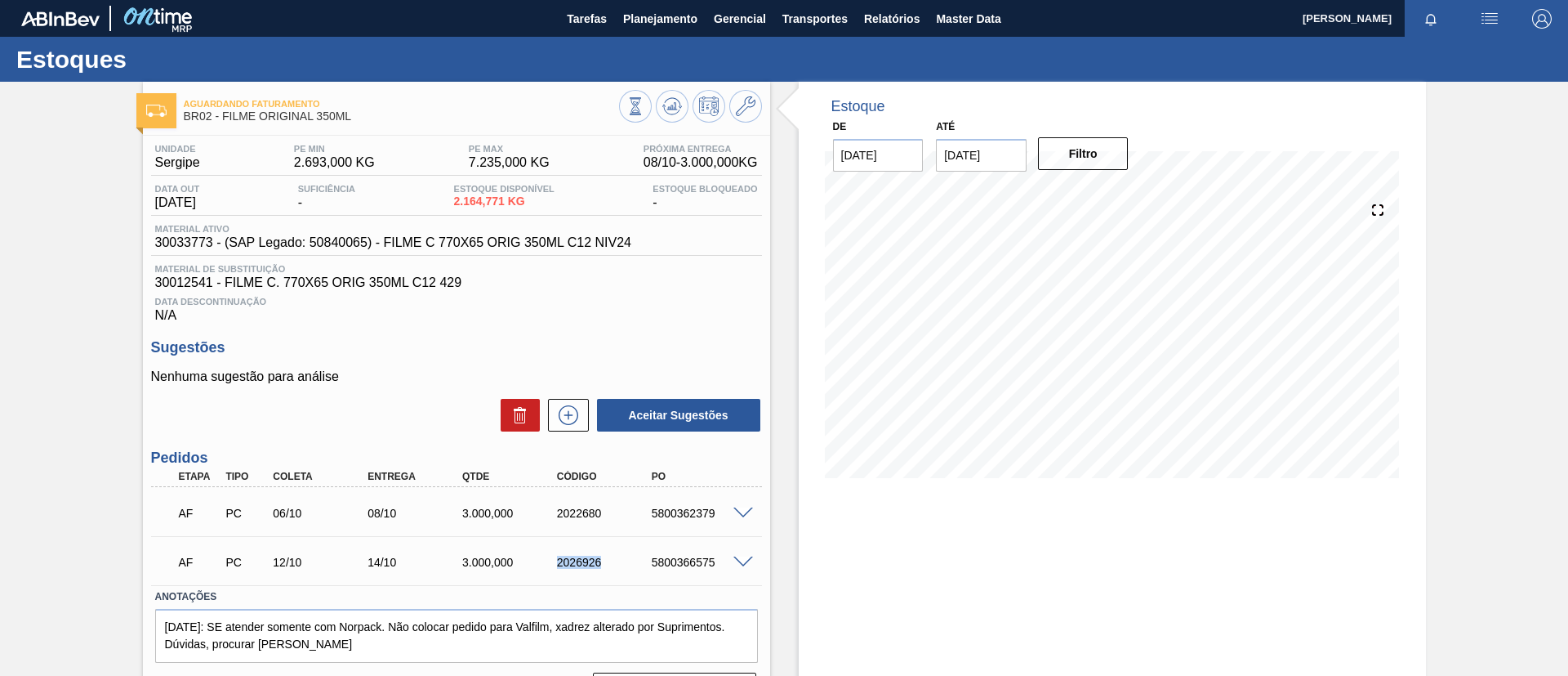
drag, startPoint x: 548, startPoint y: 565, endPoint x: 651, endPoint y: 591, distance: 106.2
click at [627, 570] on div "AF PC 12/10 14/10 3.000,000 2026926 5800366575" at bounding box center [452, 560] width 567 height 33
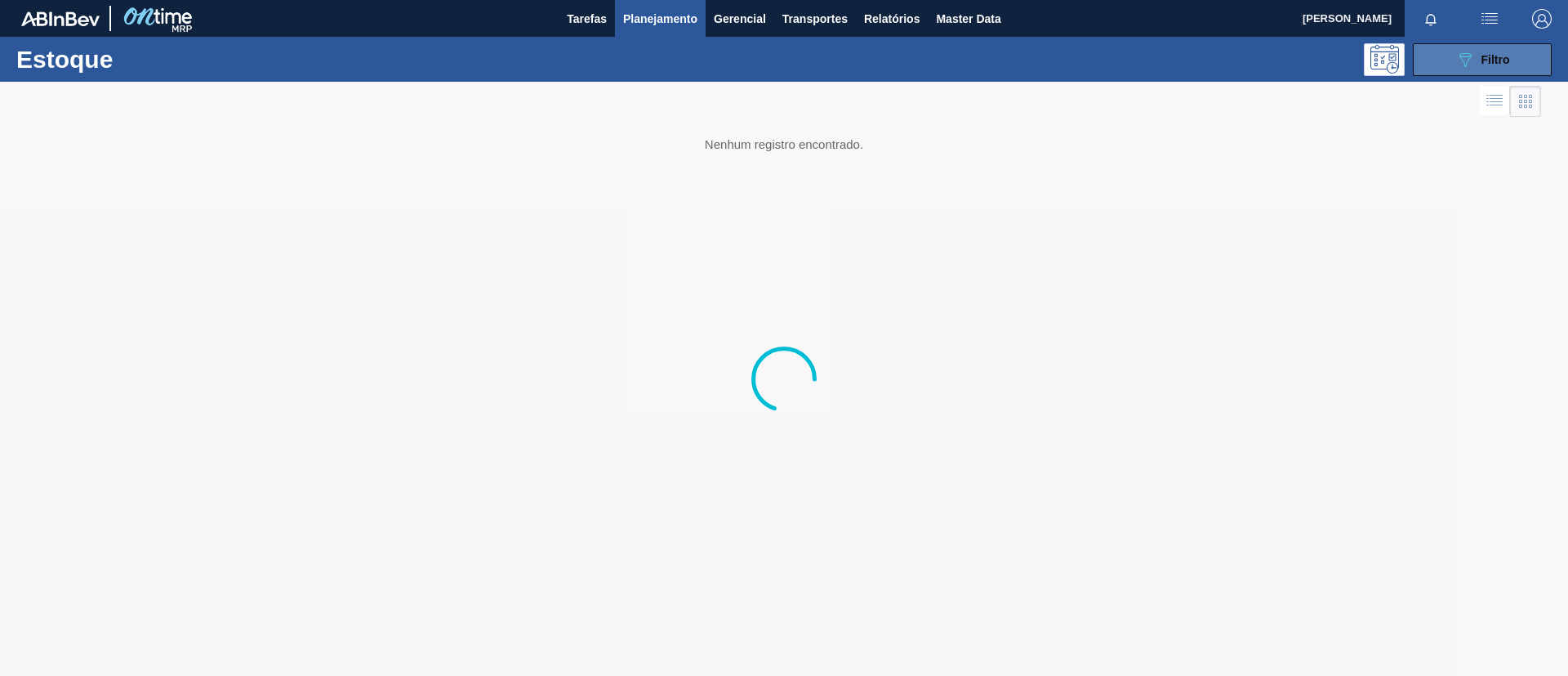
click at [1450, 65] on button "089F7B8B-B2A5-4AFE-B5C0-19BA573D28AC Filtro" at bounding box center [1483, 59] width 139 height 33
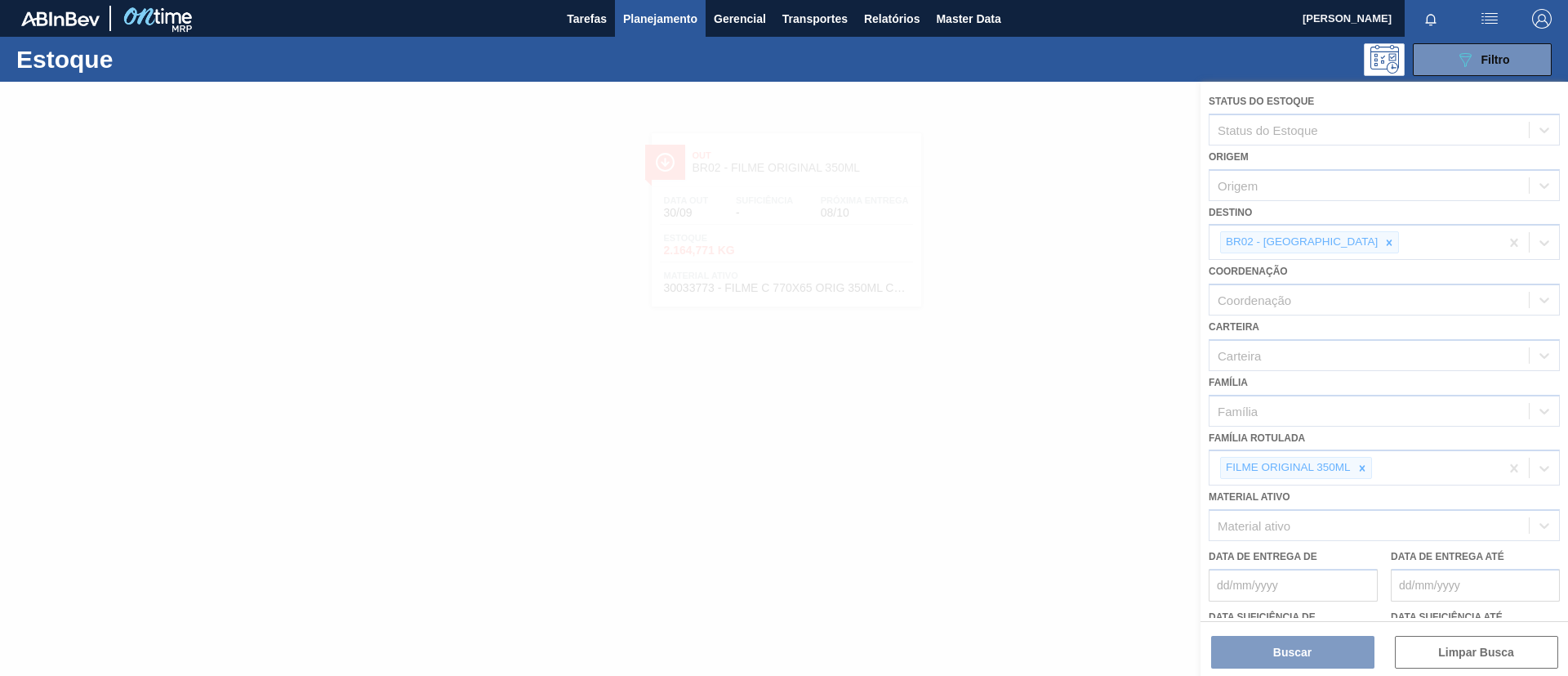
click at [1368, 460] on div at bounding box center [784, 378] width 1568 height 594
click at [1365, 465] on div at bounding box center [784, 378] width 1568 height 594
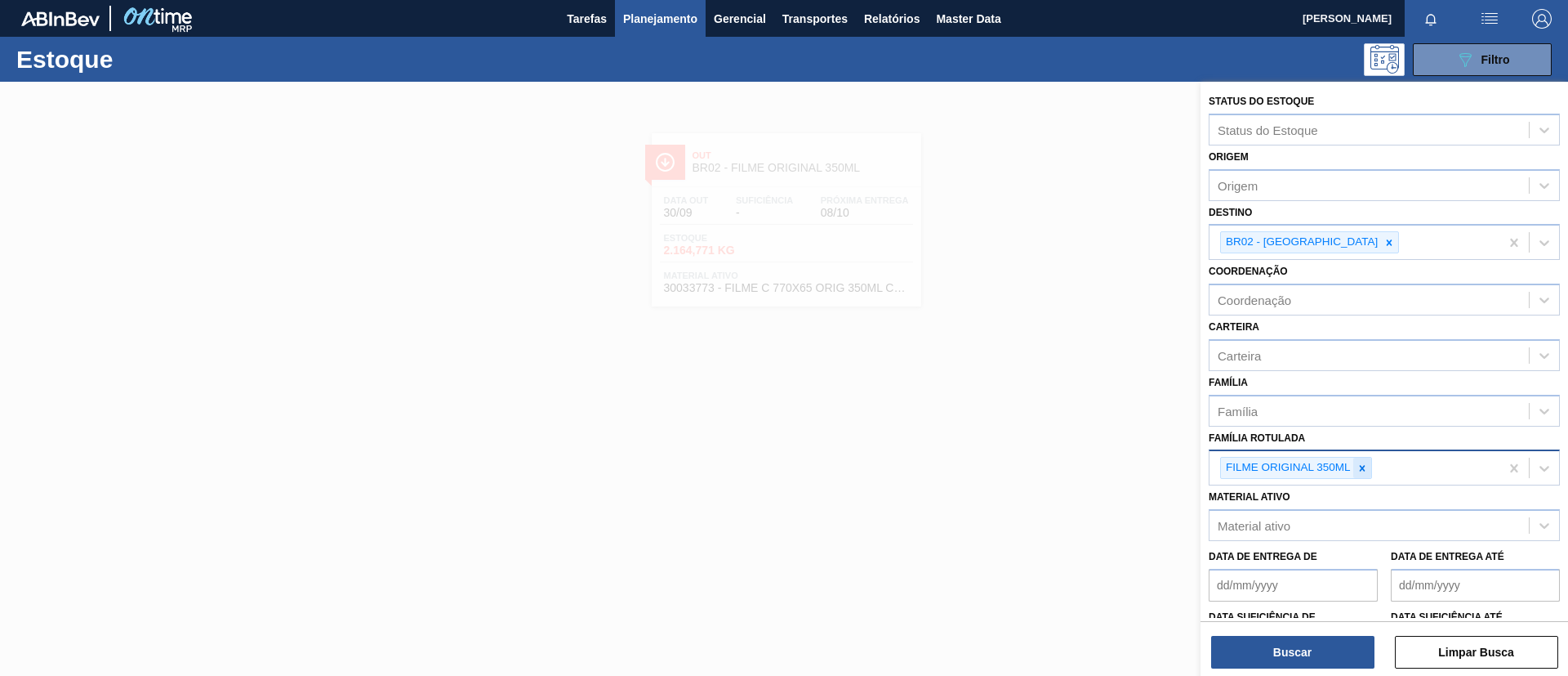
click at [1363, 466] on icon at bounding box center [1362, 468] width 6 height 6
paste Rotulada "FILME BOH 350ML"
type Rotulada "FILME BOH 350ML"
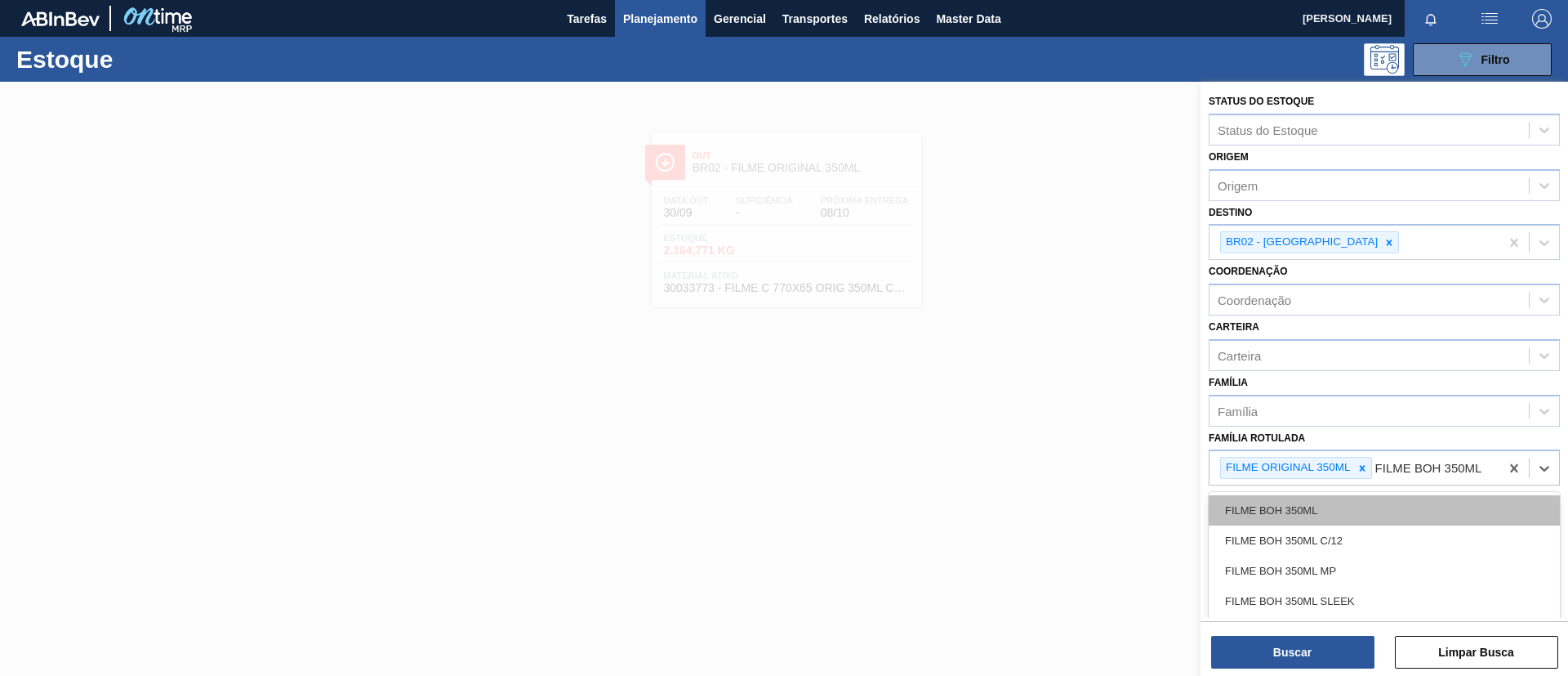
click at [1346, 510] on div "FILME BOH 350ML" at bounding box center [1385, 510] width 351 height 30
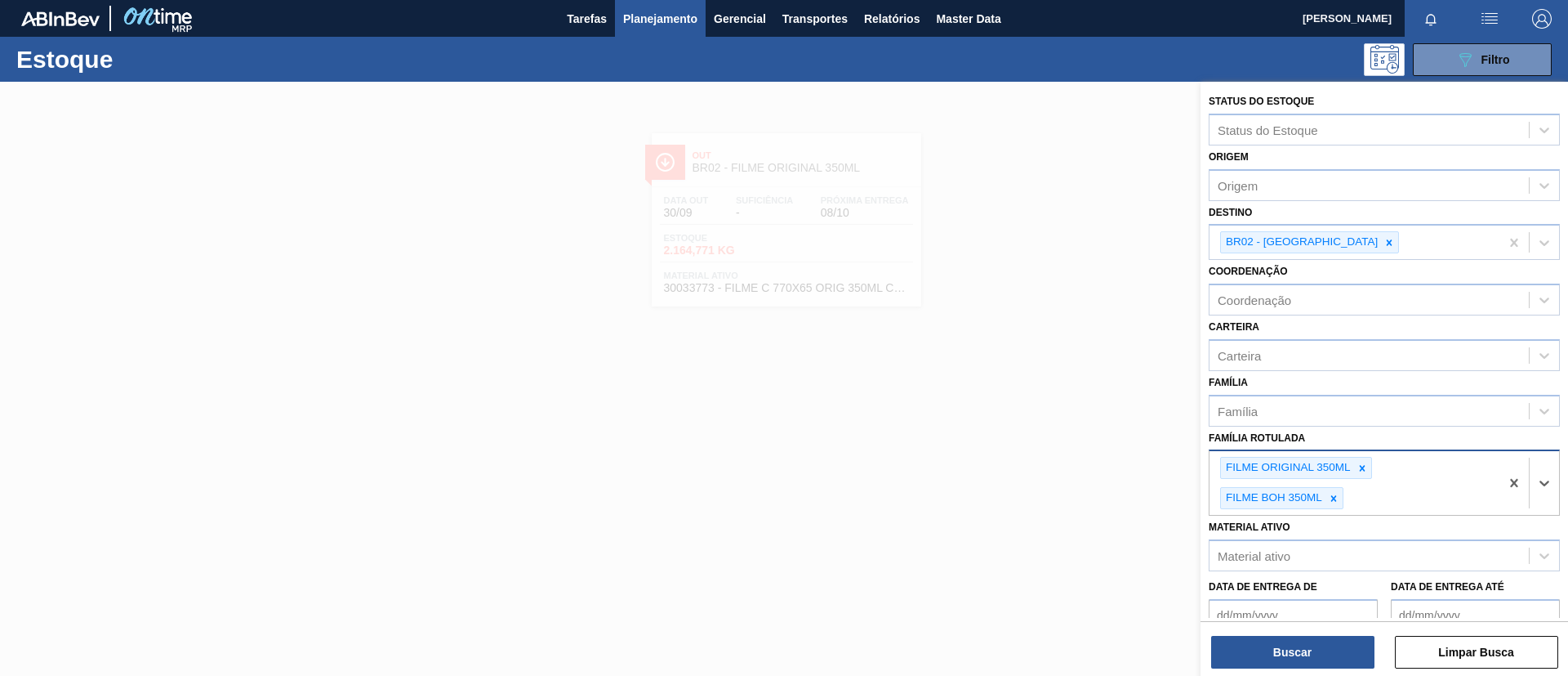
click at [1351, 476] on div "FILME ORIGINAL 350ML" at bounding box center [1287, 468] width 132 height 21
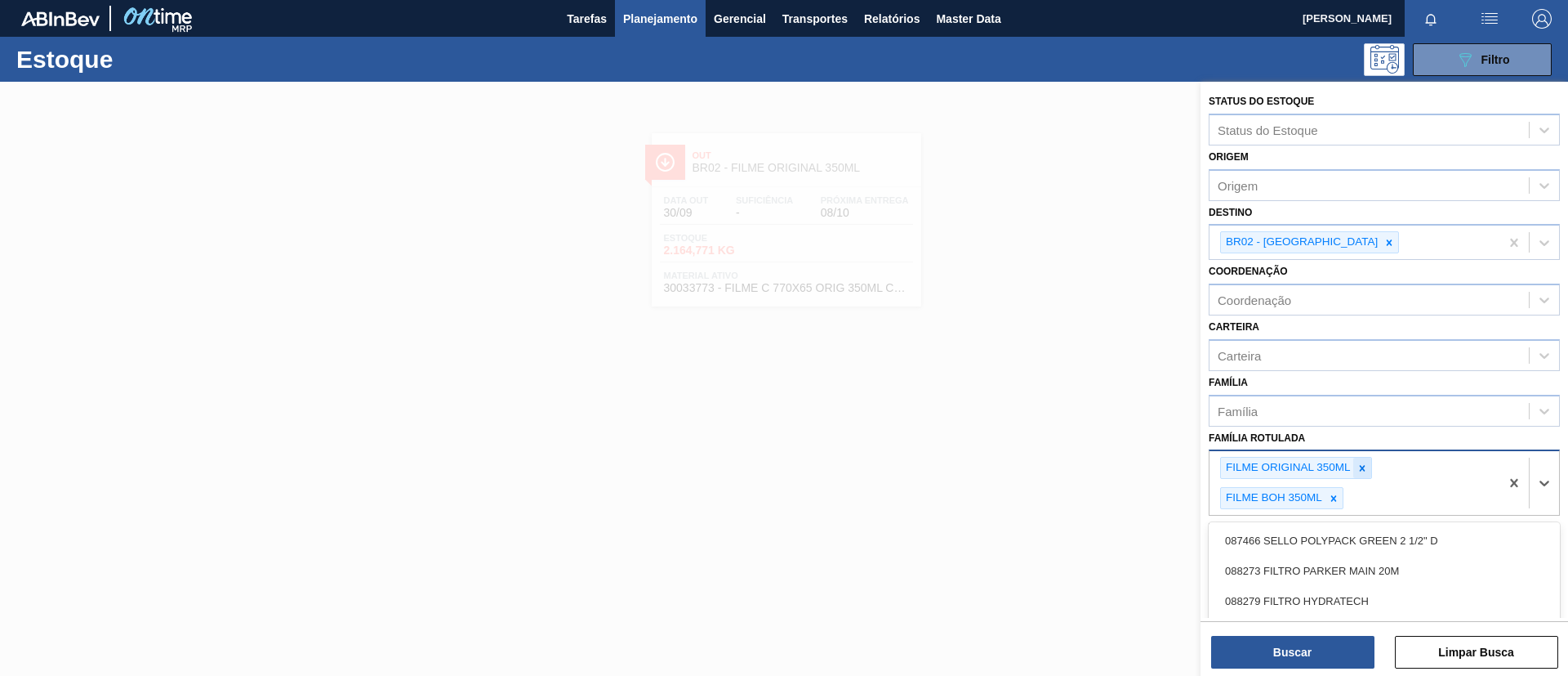
click at [1362, 468] on icon at bounding box center [1362, 468] width 6 height 6
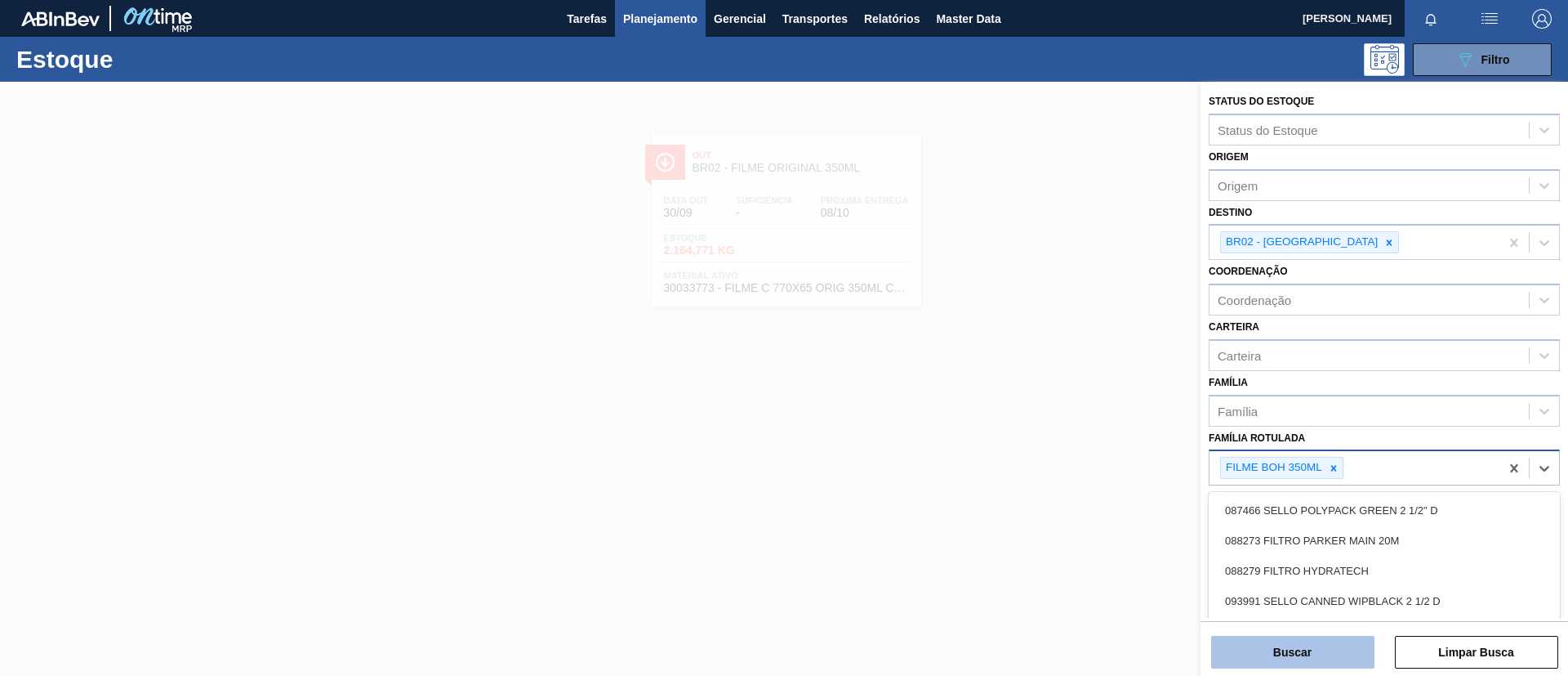
click at [1311, 646] on button "Buscar" at bounding box center [1293, 652] width 164 height 33
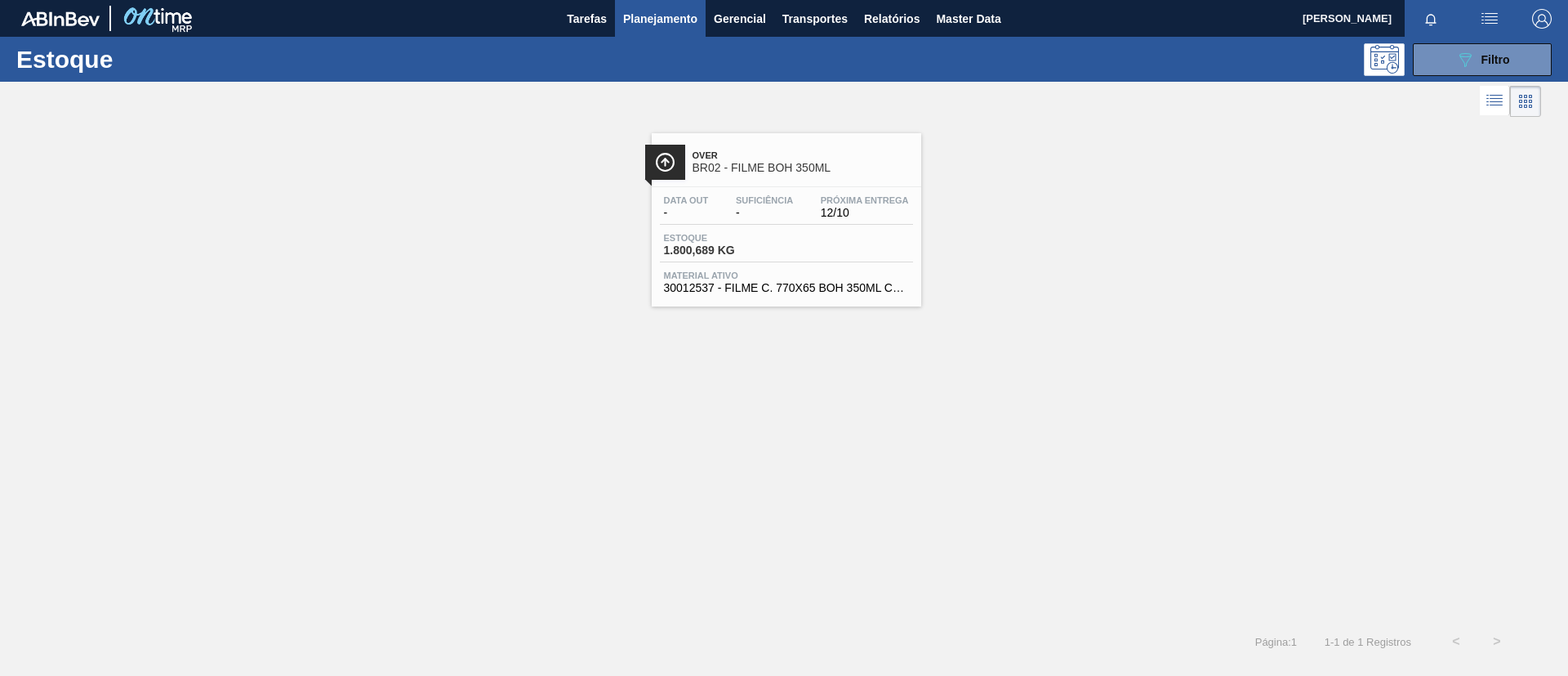
click at [818, 261] on div "Estoque 1.800,689 KG" at bounding box center [786, 247] width 254 height 29
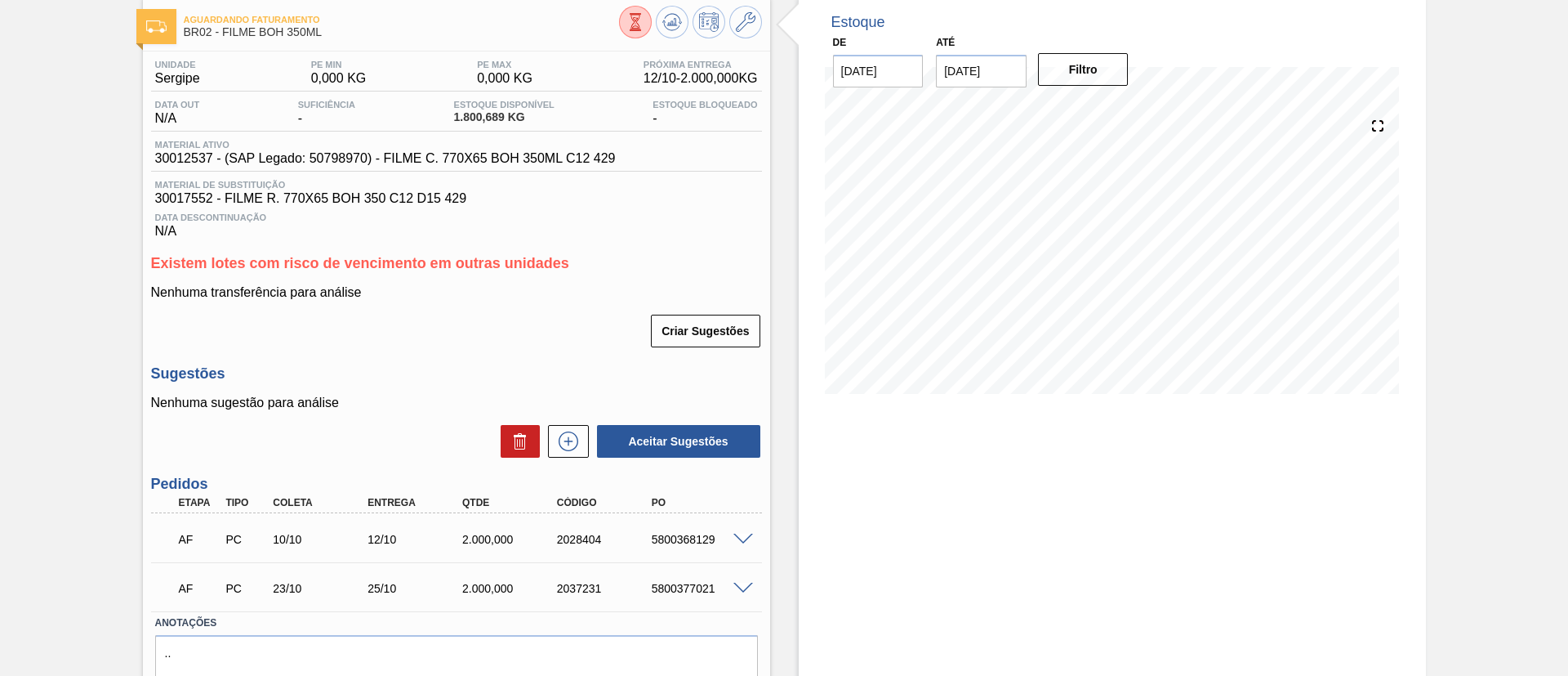
scroll to position [123, 0]
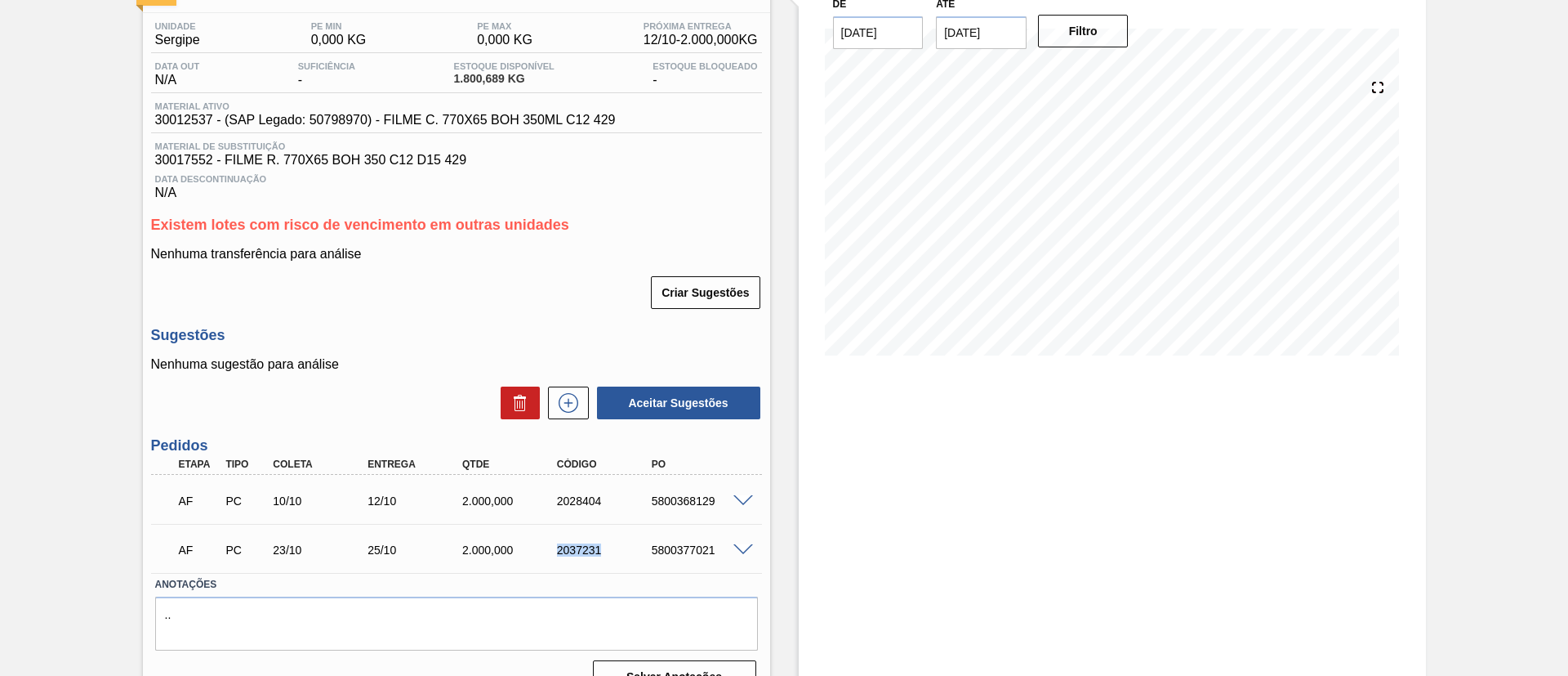
drag, startPoint x: 542, startPoint y: 553, endPoint x: 608, endPoint y: 564, distance: 66.9
click at [608, 564] on div "AF PC 23/10 25/10 2.000,000 2037231 5800377021" at bounding box center [452, 548] width 567 height 33
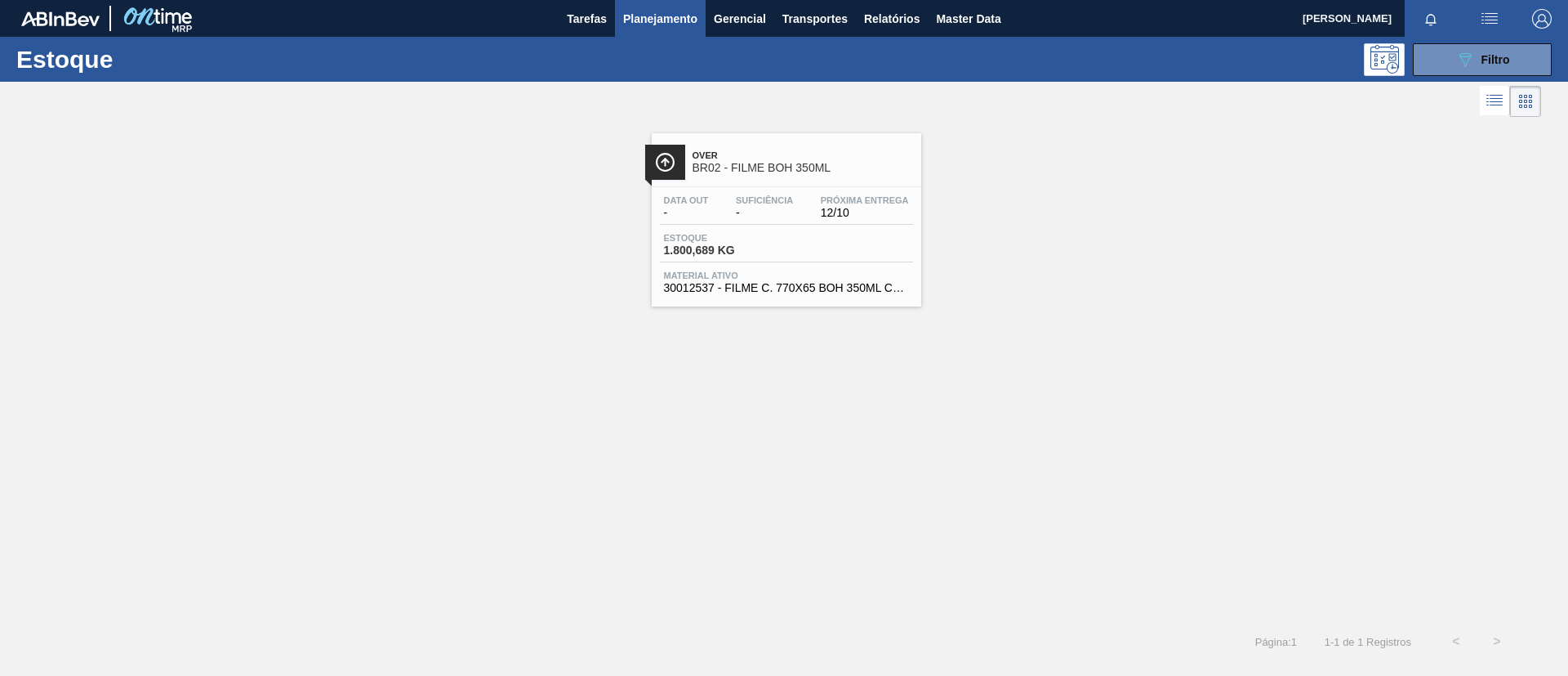
click at [969, 276] on div "Over BR02 - FILME BOH 350ML Data out - Suficiência - Próxima Entrega 12/10 Esto…" at bounding box center [784, 213] width 1568 height 185
click at [1496, 67] on div "089F7B8B-B2A5-4AFE-B5C0-19BA573D28AC Filtro" at bounding box center [1483, 59] width 54 height 20
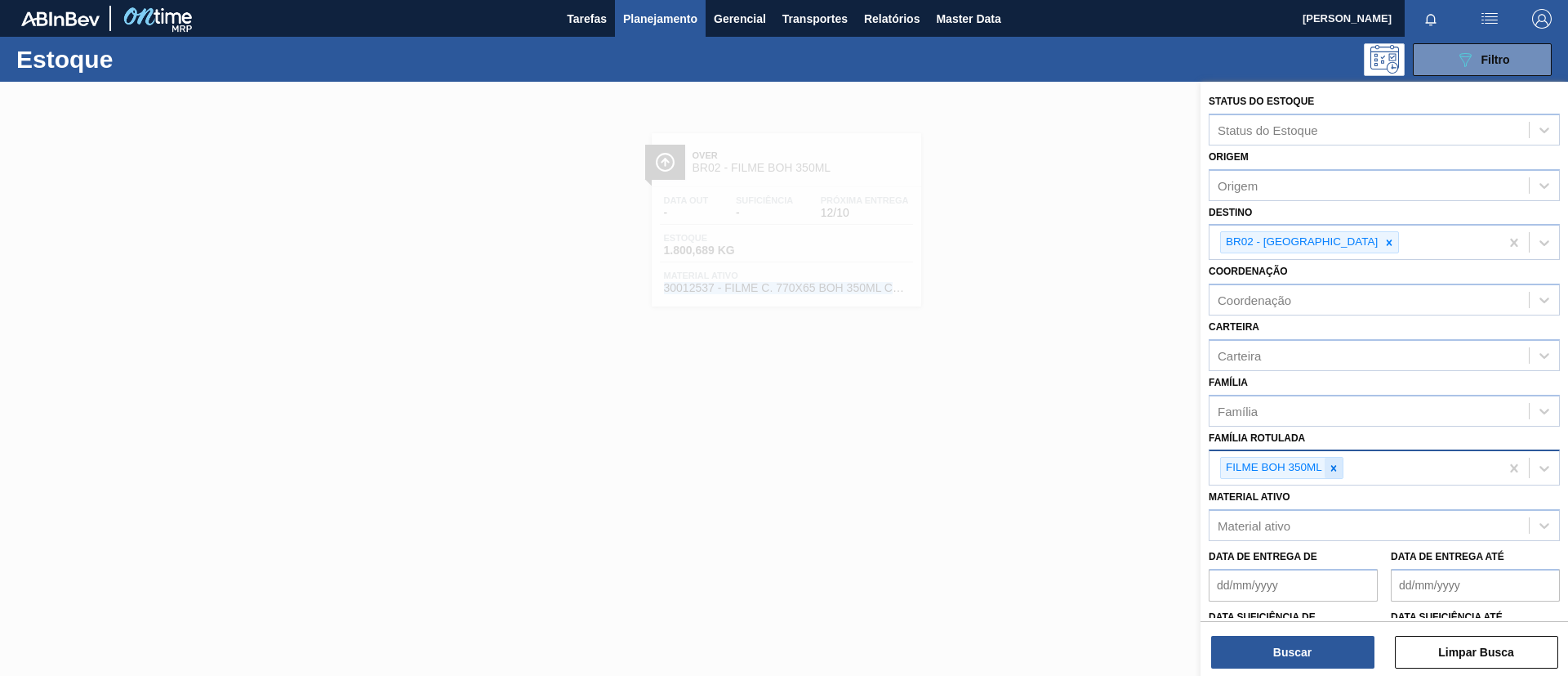
click at [1338, 459] on div at bounding box center [1333, 468] width 18 height 21
paste Rotulada "FILME BC 350ML"
type Rotulada "FILME BC 350ML"
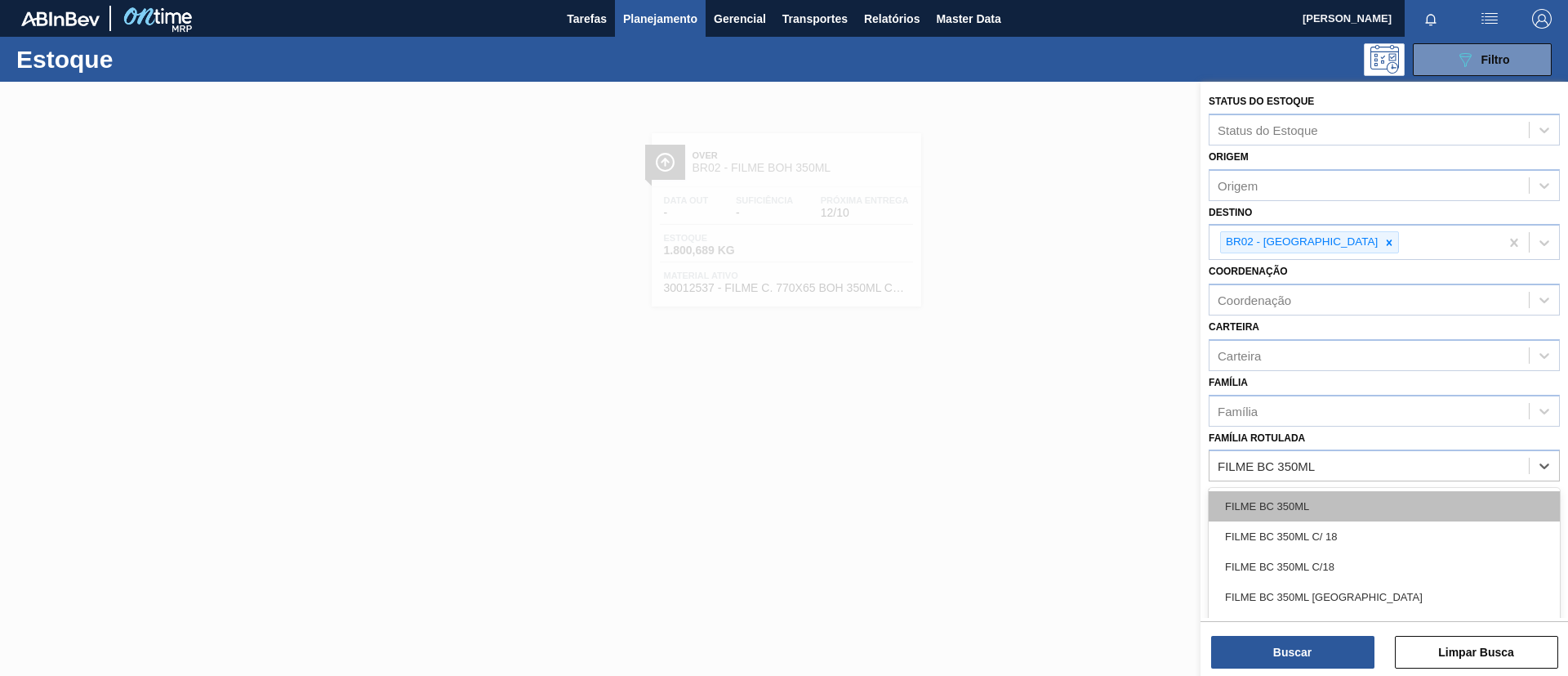
click at [1342, 497] on div "FILME BC 350ML" at bounding box center [1385, 506] width 351 height 30
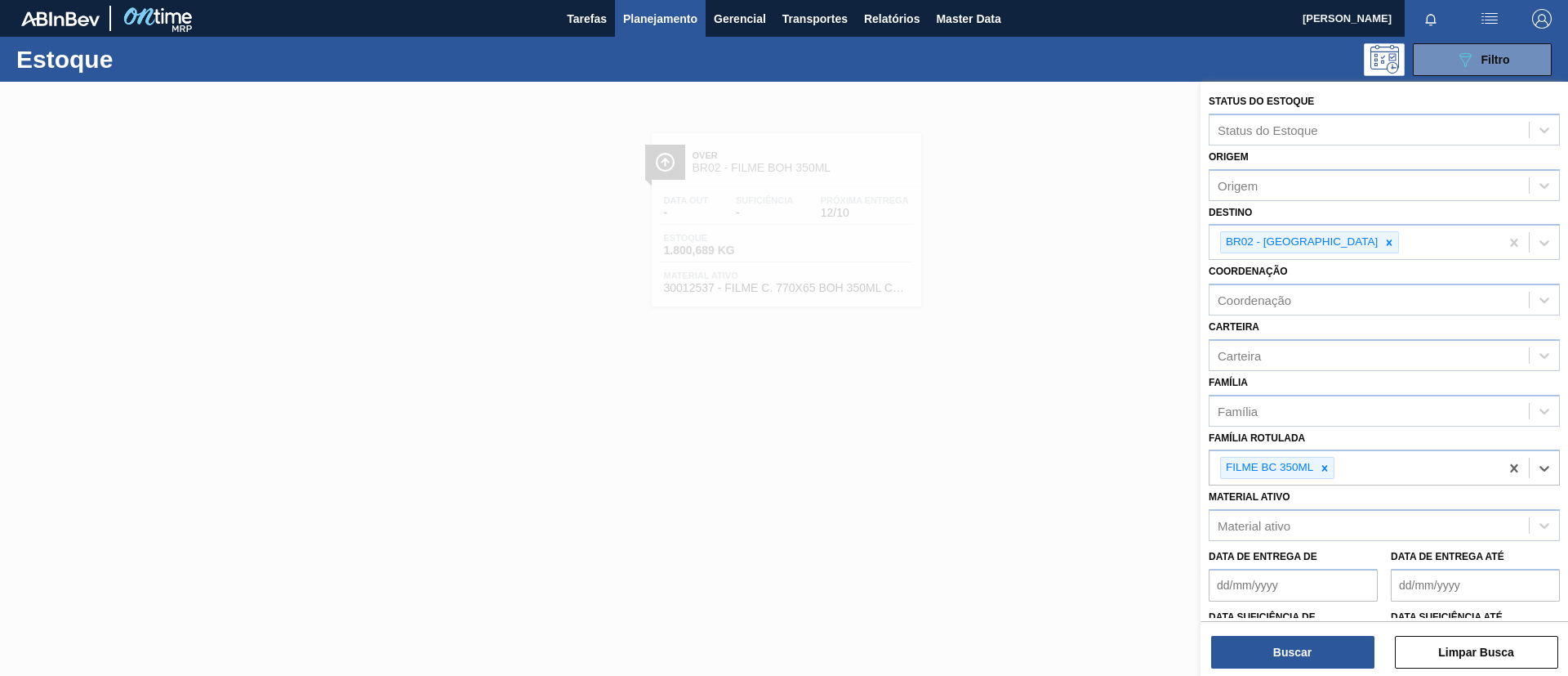
click at [1304, 630] on div "Buscar Limpar Busca" at bounding box center [1385, 643] width 368 height 46
click at [1304, 634] on div "Buscar Limpar Busca" at bounding box center [1385, 643] width 368 height 46
drag, startPoint x: 1282, startPoint y: 647, endPoint x: 871, endPoint y: 631, distance: 411.3
click at [1281, 648] on button "Buscar" at bounding box center [1293, 652] width 164 height 33
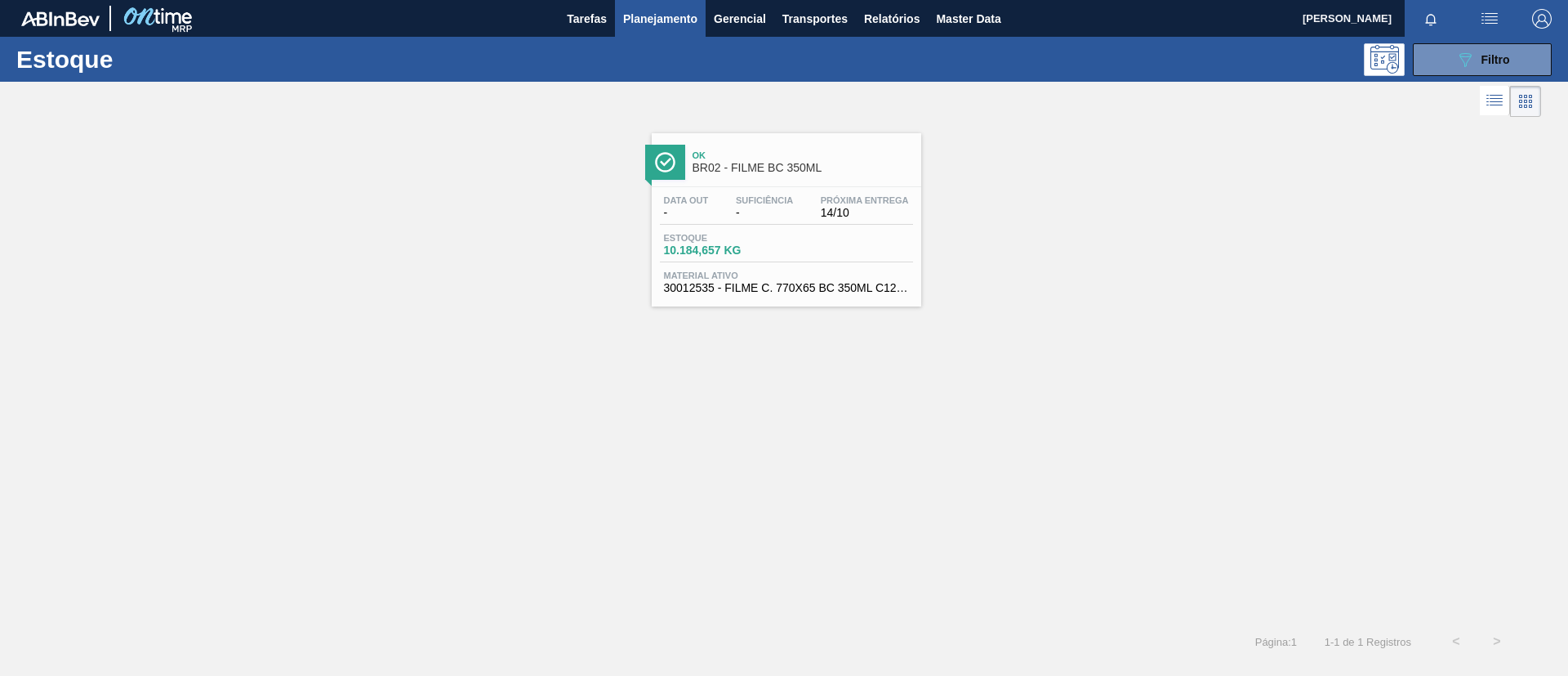
click at [722, 240] on span "Estoque" at bounding box center [721, 238] width 114 height 9
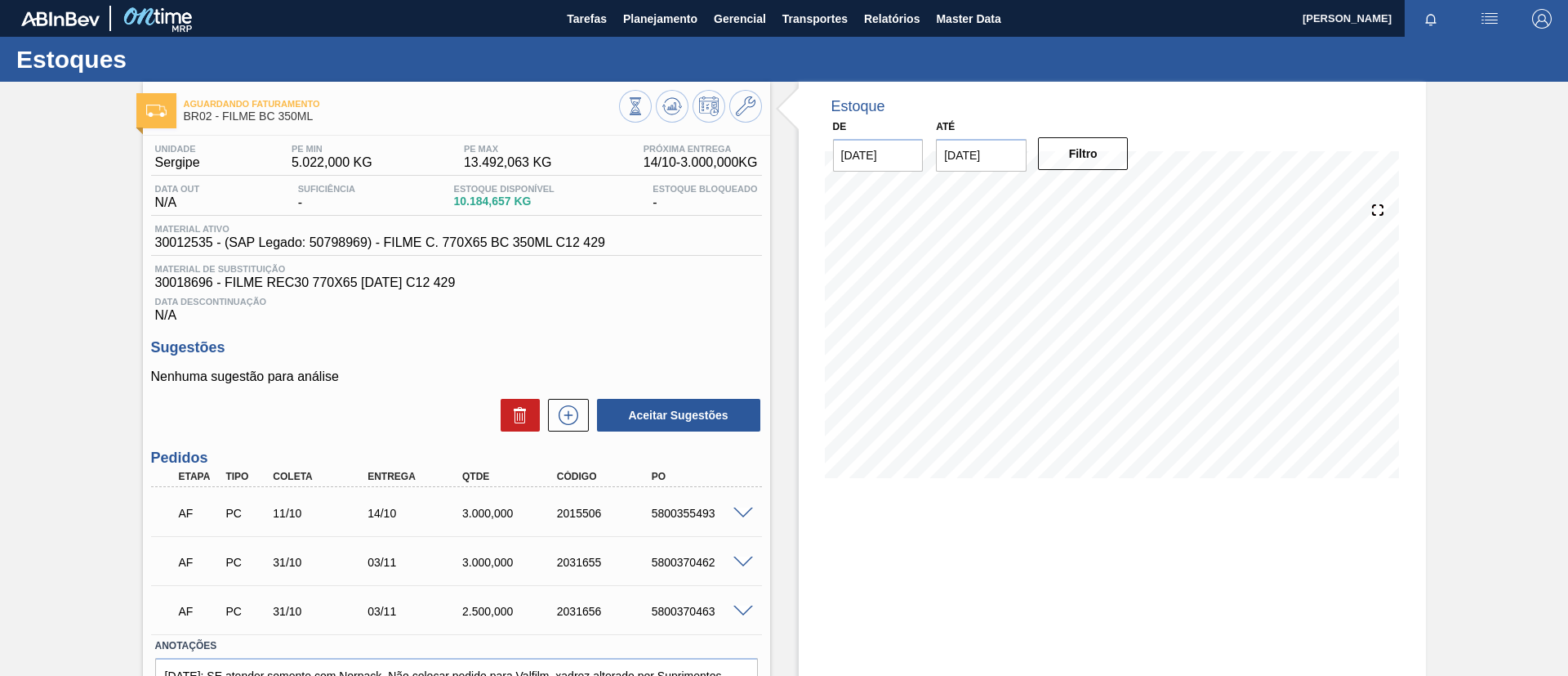
scroll to position [93, 0]
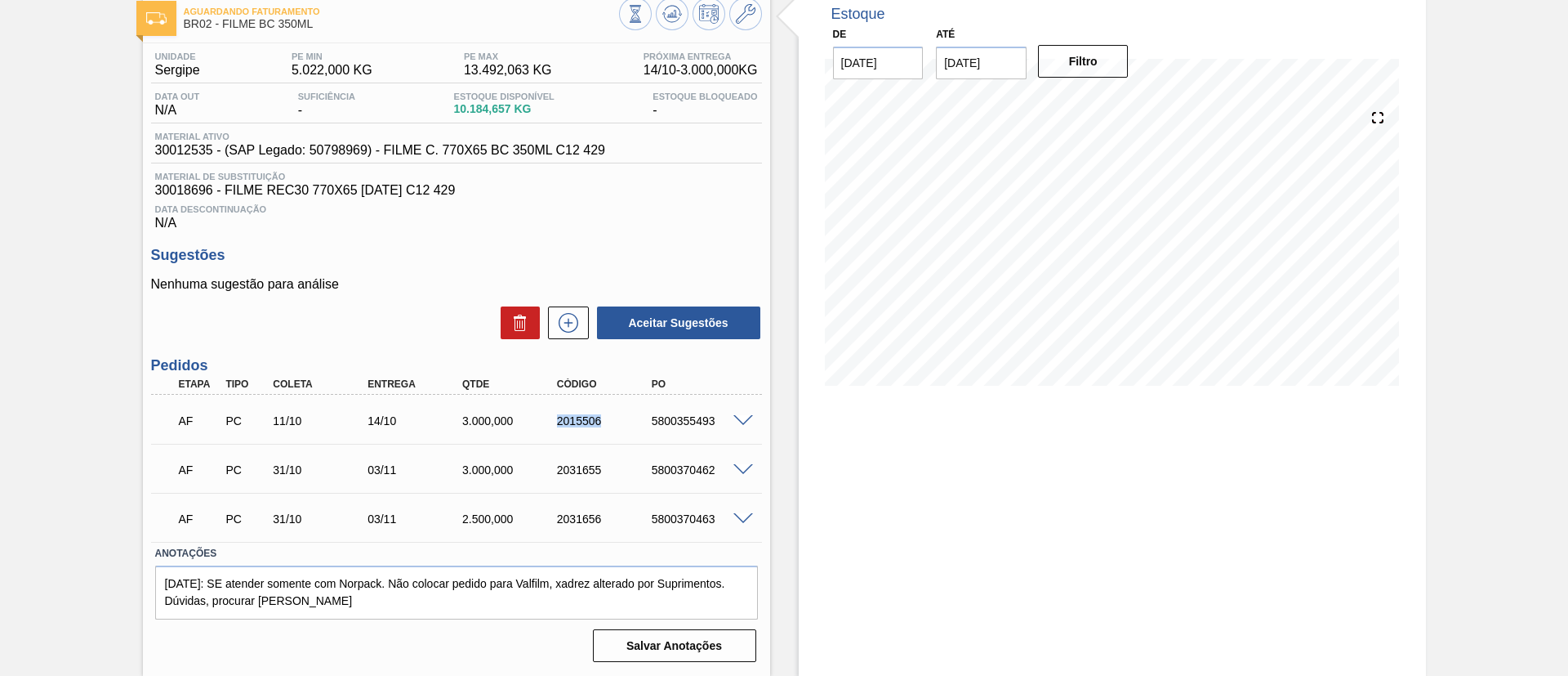
drag, startPoint x: 549, startPoint y: 414, endPoint x: 607, endPoint y: 417, distance: 58.1
click at [607, 417] on div "2015506" at bounding box center [593, 420] width 95 height 13
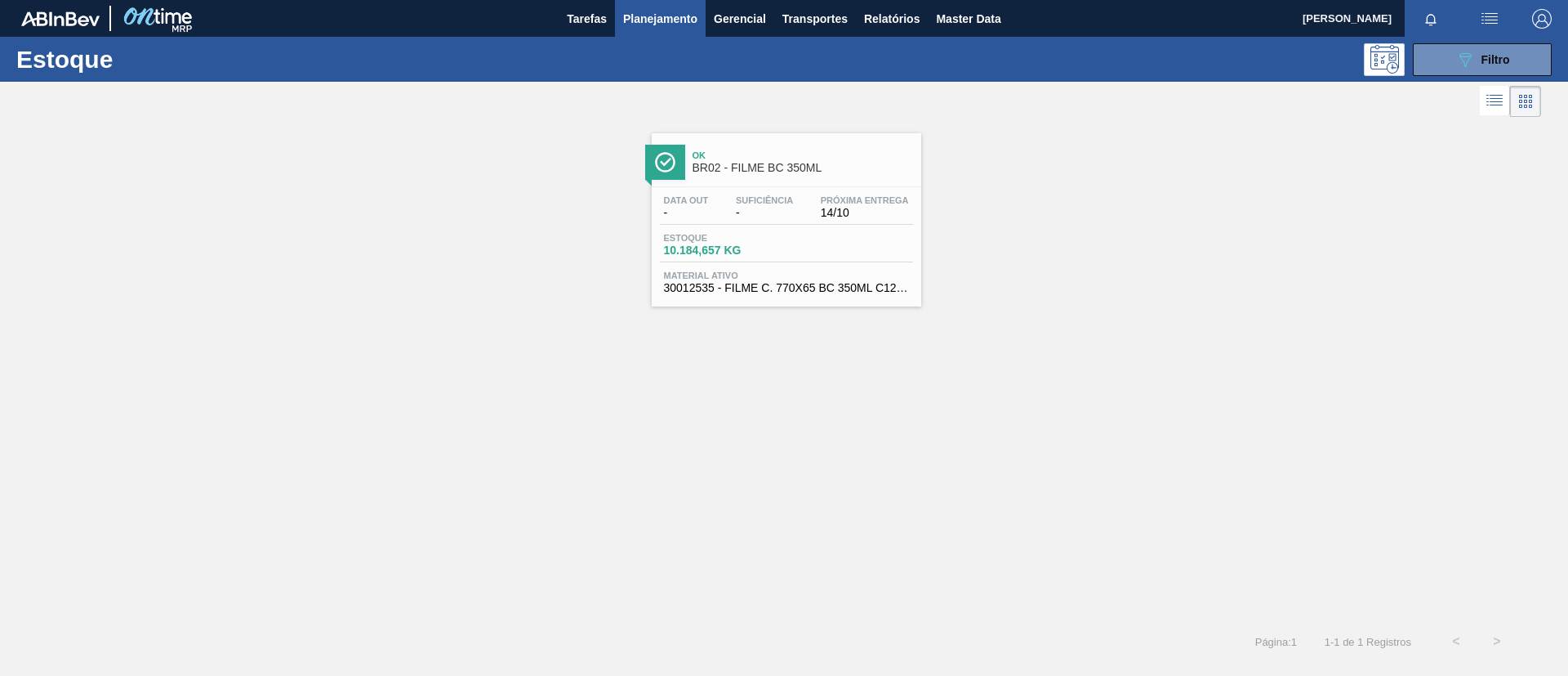
drag, startPoint x: 1052, startPoint y: 427, endPoint x: 1067, endPoint y: 403, distance: 28.3
click at [1052, 427] on div "Ok BR02 - FILME BC 350ML Data out - Suficiência - Próxima Entrega 14/10 Estoque…" at bounding box center [784, 371] width 1568 height 500
click at [1466, 81] on div at bounding box center [770, 101] width 1542 height 39
click at [1464, 64] on icon "089F7B8B-B2A5-4AFE-B5C0-19BA573D28AC" at bounding box center [1465, 59] width 20 height 20
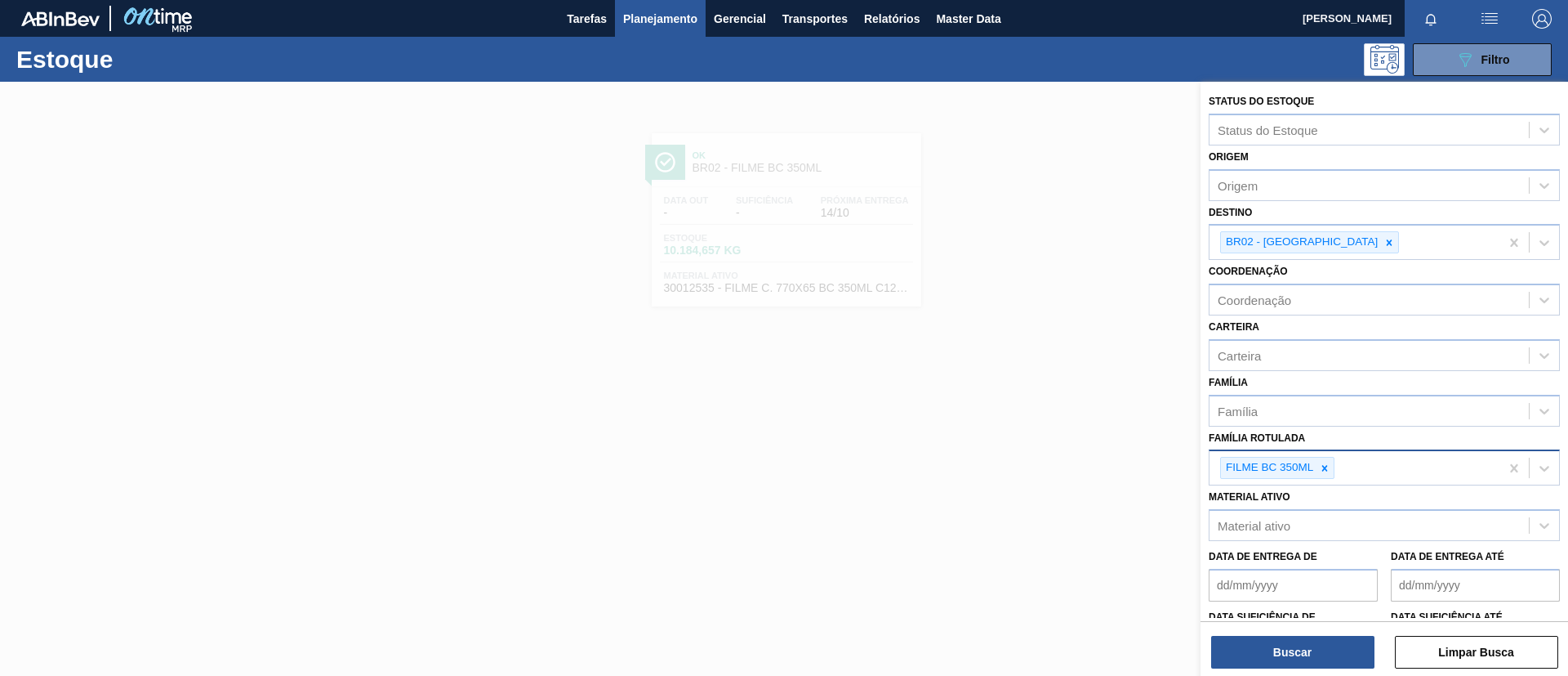
click at [1327, 460] on div at bounding box center [1325, 468] width 18 height 21
paste Rotulada "FILME SODA 350ML"
type Rotulada "FILME SODA 350ML"
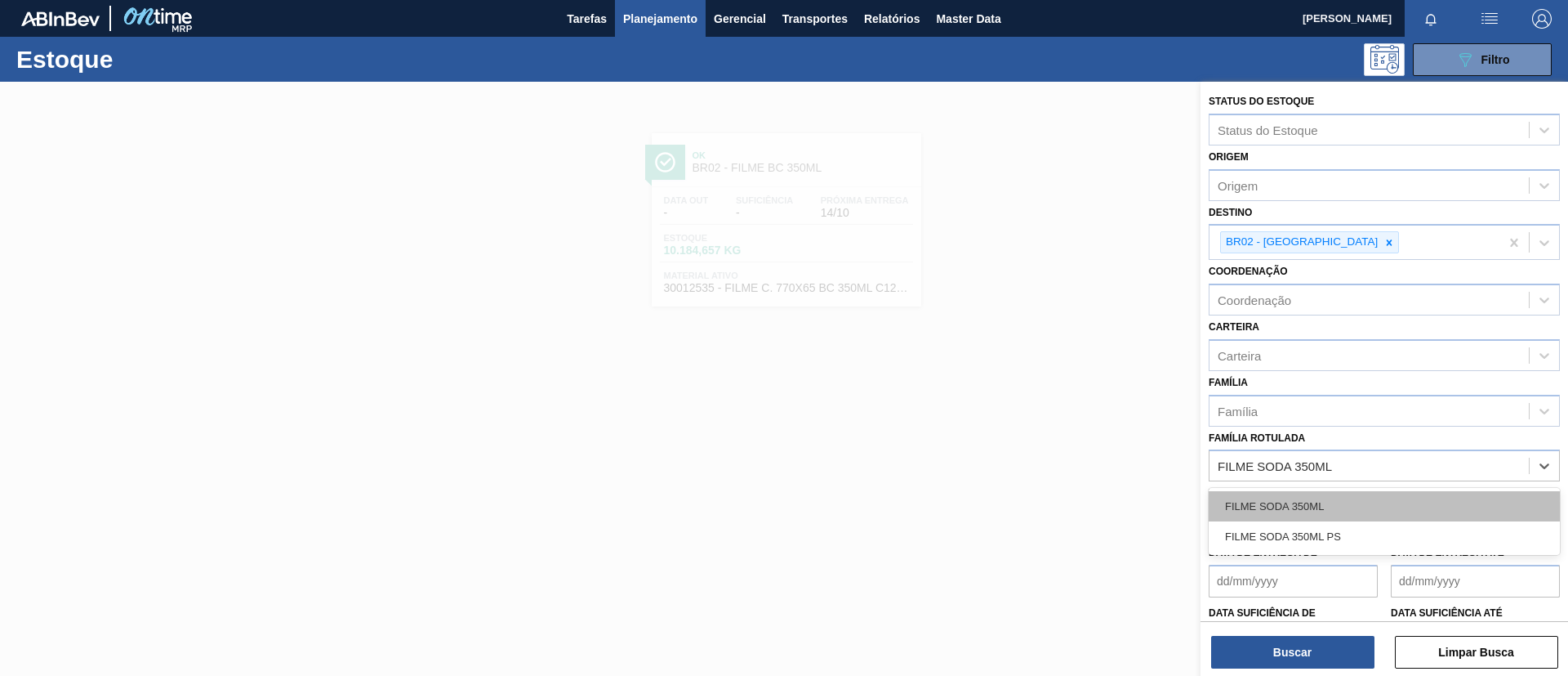
click at [1342, 492] on div "FILME SODA 350ML" at bounding box center [1385, 506] width 351 height 30
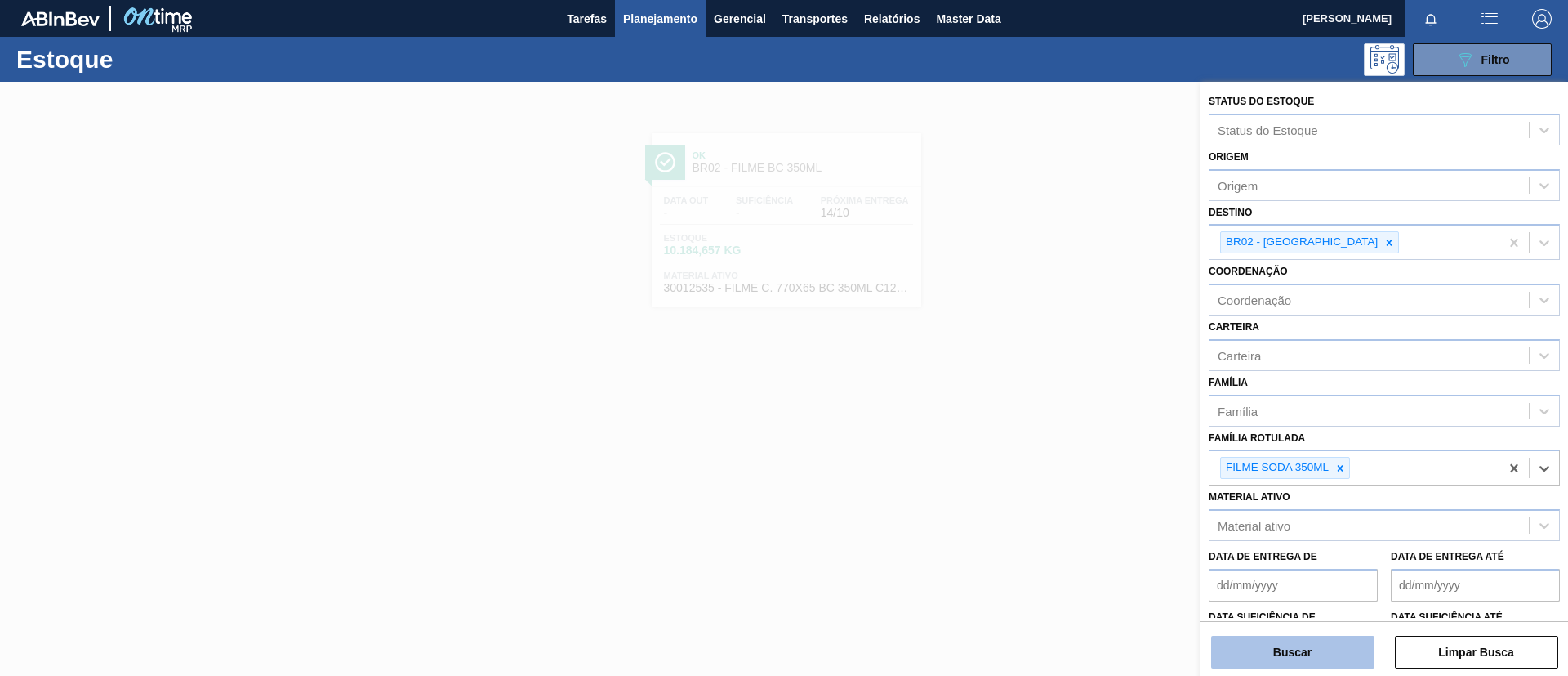
click at [1325, 641] on button "Buscar" at bounding box center [1293, 652] width 164 height 33
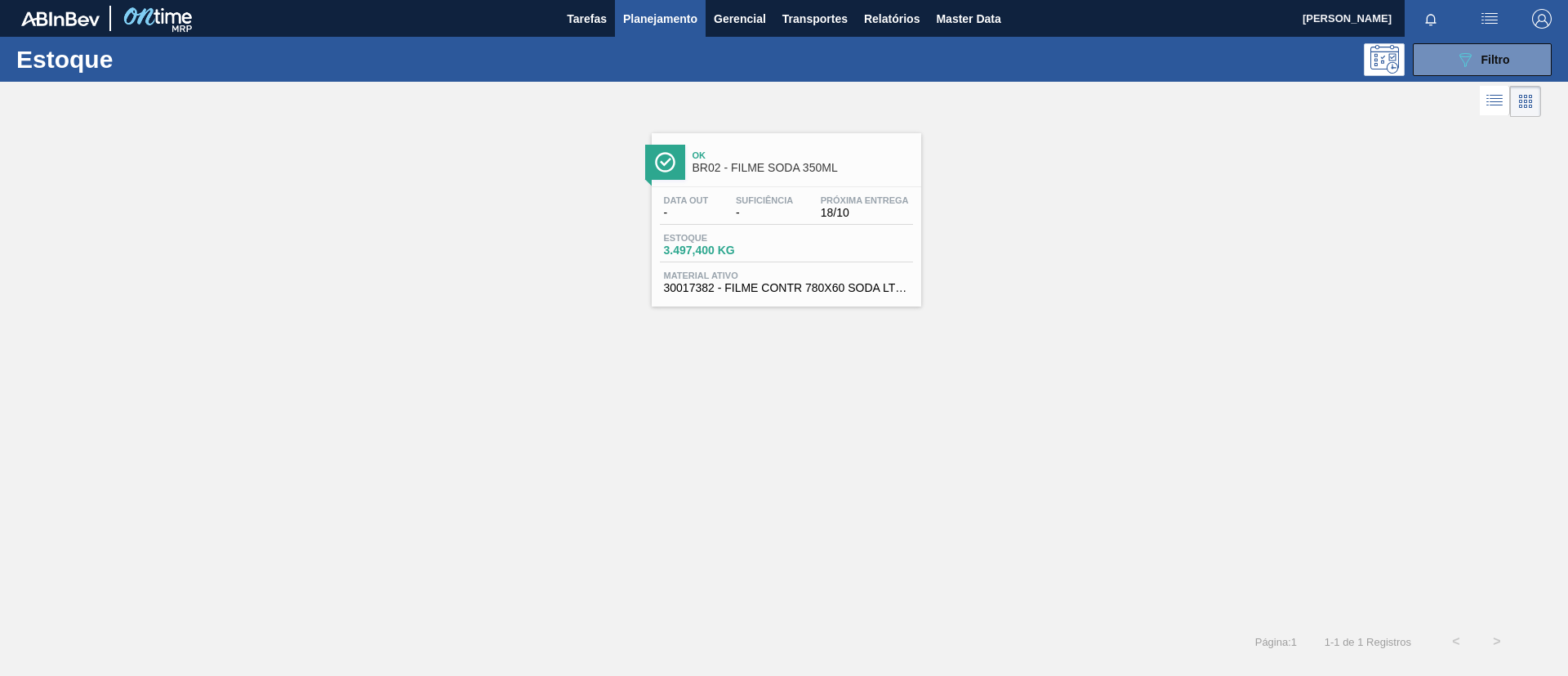
click at [800, 194] on div "Data out - Suficiência - Próxima Entrega 18/10 Estoque 3.497,400 KG Material at…" at bounding box center [786, 242] width 270 height 111
drag, startPoint x: 1235, startPoint y: 174, endPoint x: 1356, endPoint y: 125, distance: 130.5
click at [1235, 174] on div "Ok BR02 - FILME SODA 350ML Data out - Suficiência - Próxima Entrega 18/10 Estoq…" at bounding box center [784, 213] width 1568 height 185
click at [1506, 50] on div "089F7B8B-B2A5-4AFE-B5C0-19BA573D28AC Filtro" at bounding box center [1483, 59] width 54 height 20
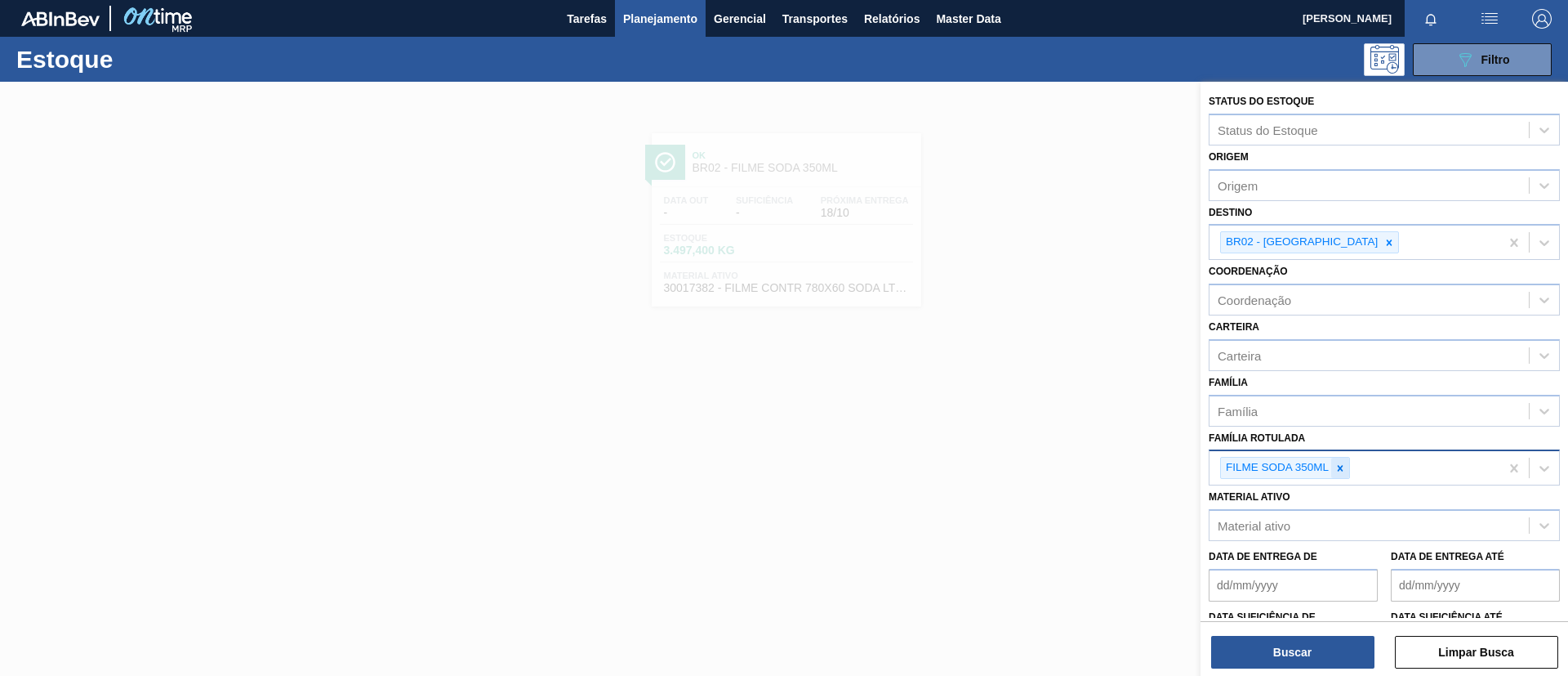
click at [1343, 458] on div at bounding box center [1340, 468] width 18 height 21
paste Rotulada "FILME PC BLACK 350ML"
type Rotulada "FILME PC BLACK 350ML"
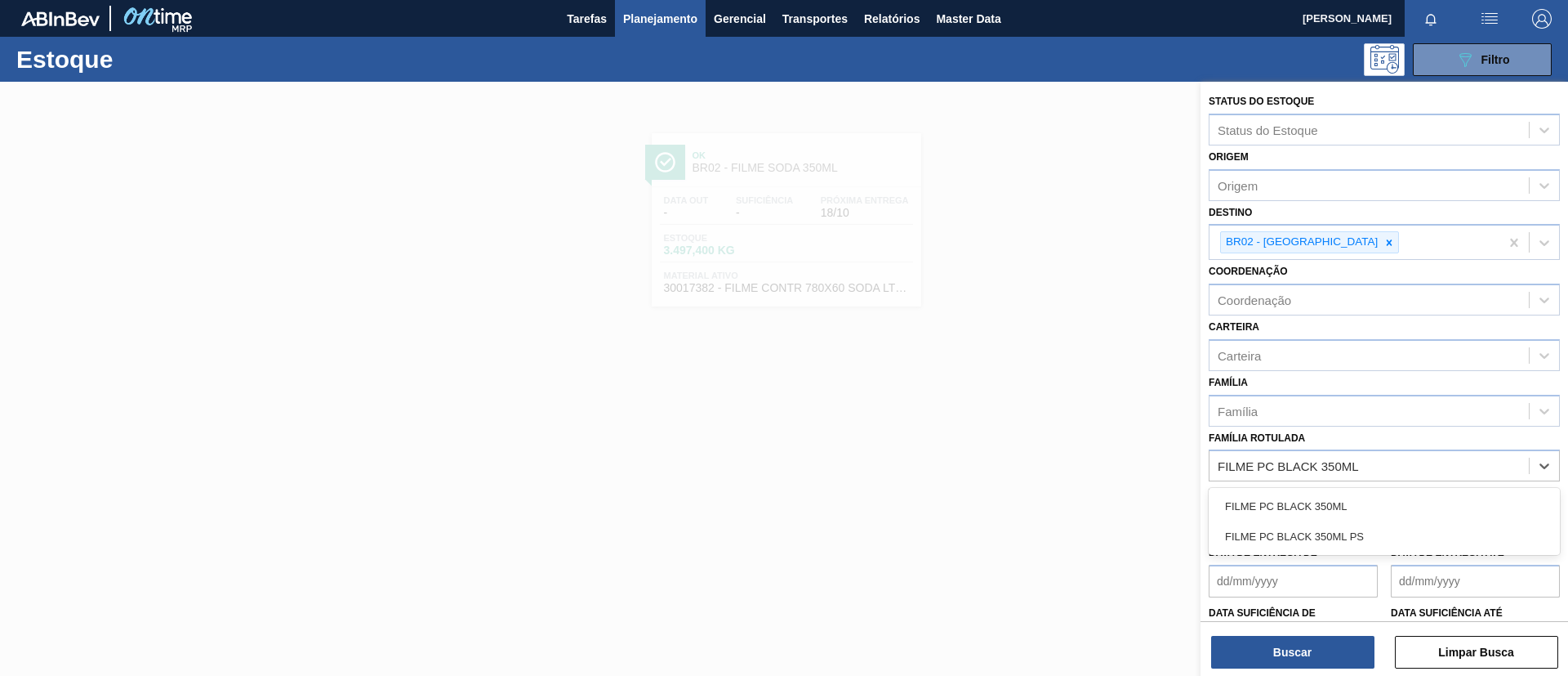
click at [1345, 497] on div "FILME PC BLACK 350ML" at bounding box center [1385, 506] width 351 height 30
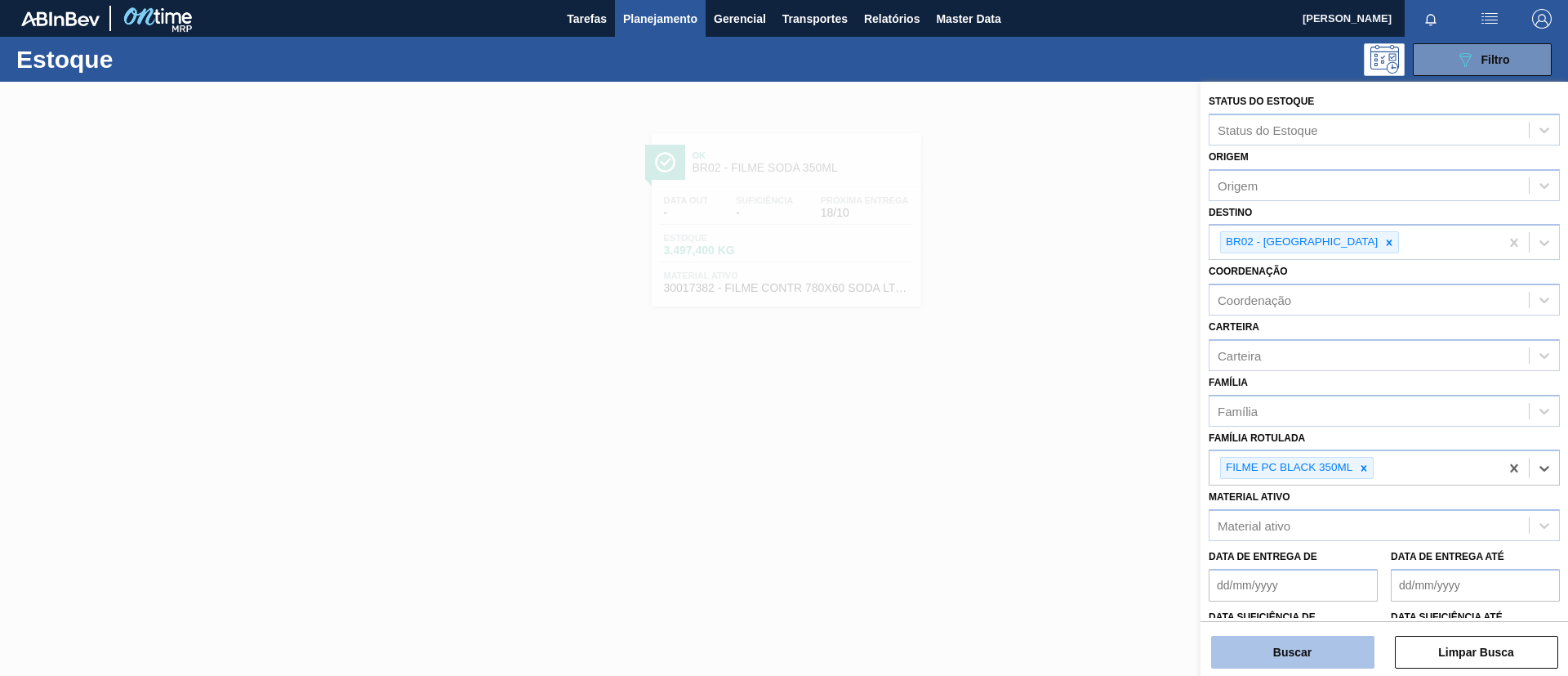
click at [1299, 654] on button "Buscar" at bounding box center [1293, 652] width 164 height 33
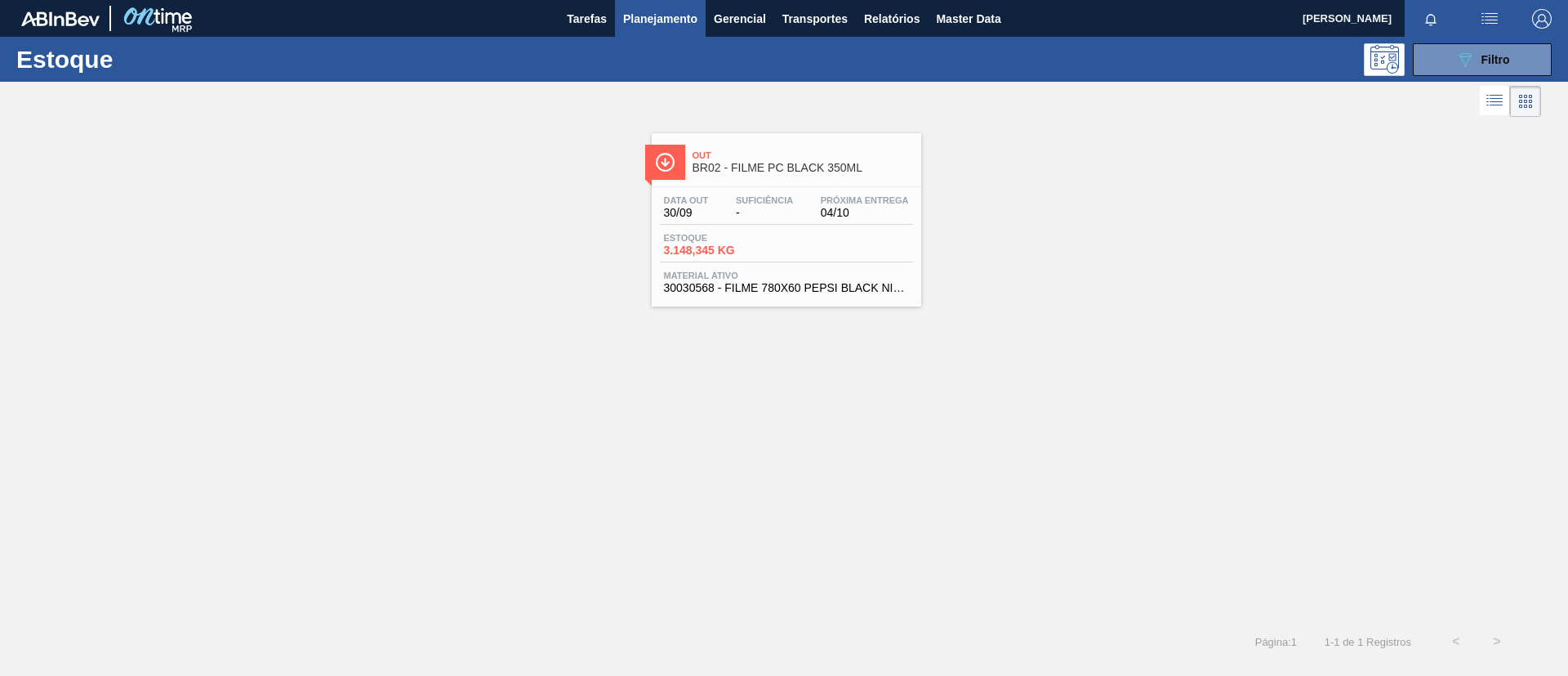
click at [825, 202] on span "Próxima Entrega" at bounding box center [865, 200] width 88 height 9
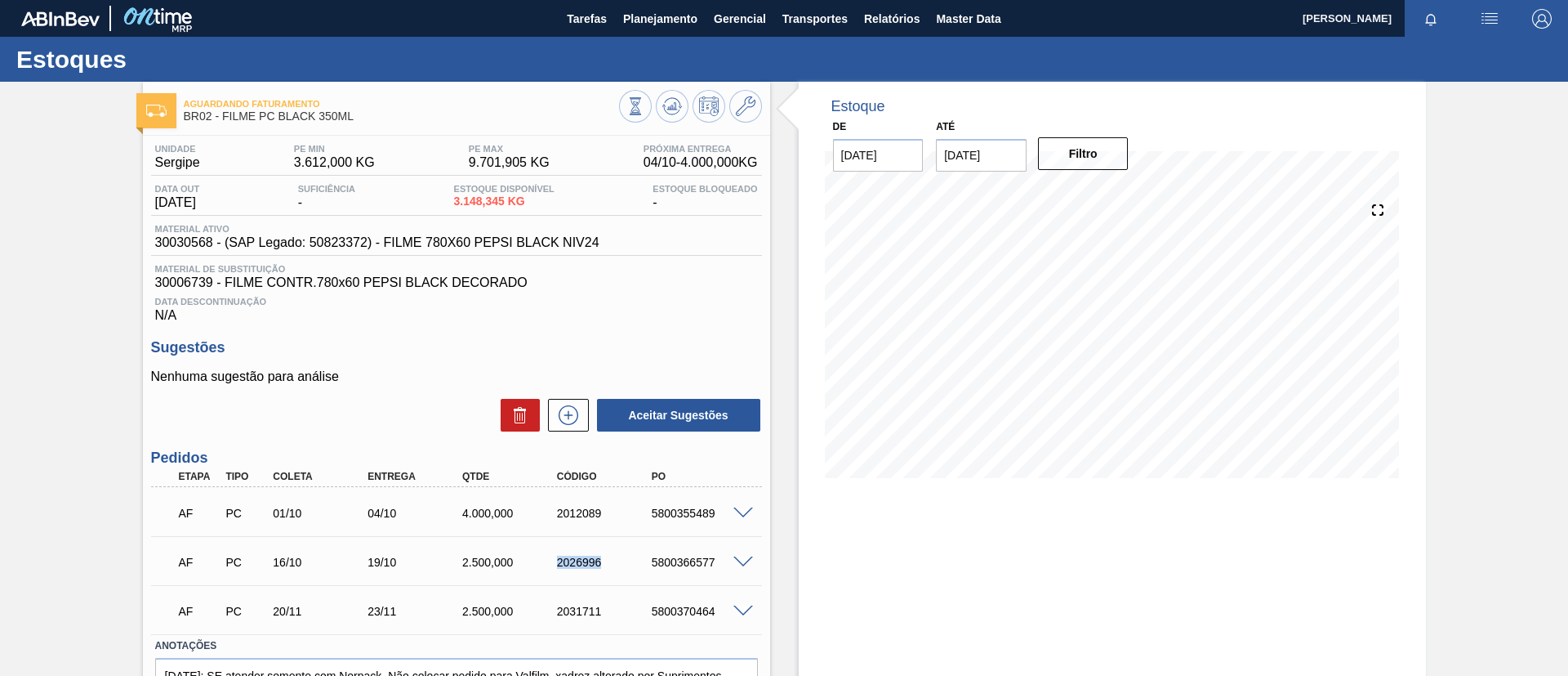
drag, startPoint x: 535, startPoint y: 551, endPoint x: 630, endPoint y: 575, distance: 98.0
click at [630, 575] on div "AF PC 16/10 19/10 2.500,000 2026996 5800366577" at bounding box center [452, 560] width 567 height 33
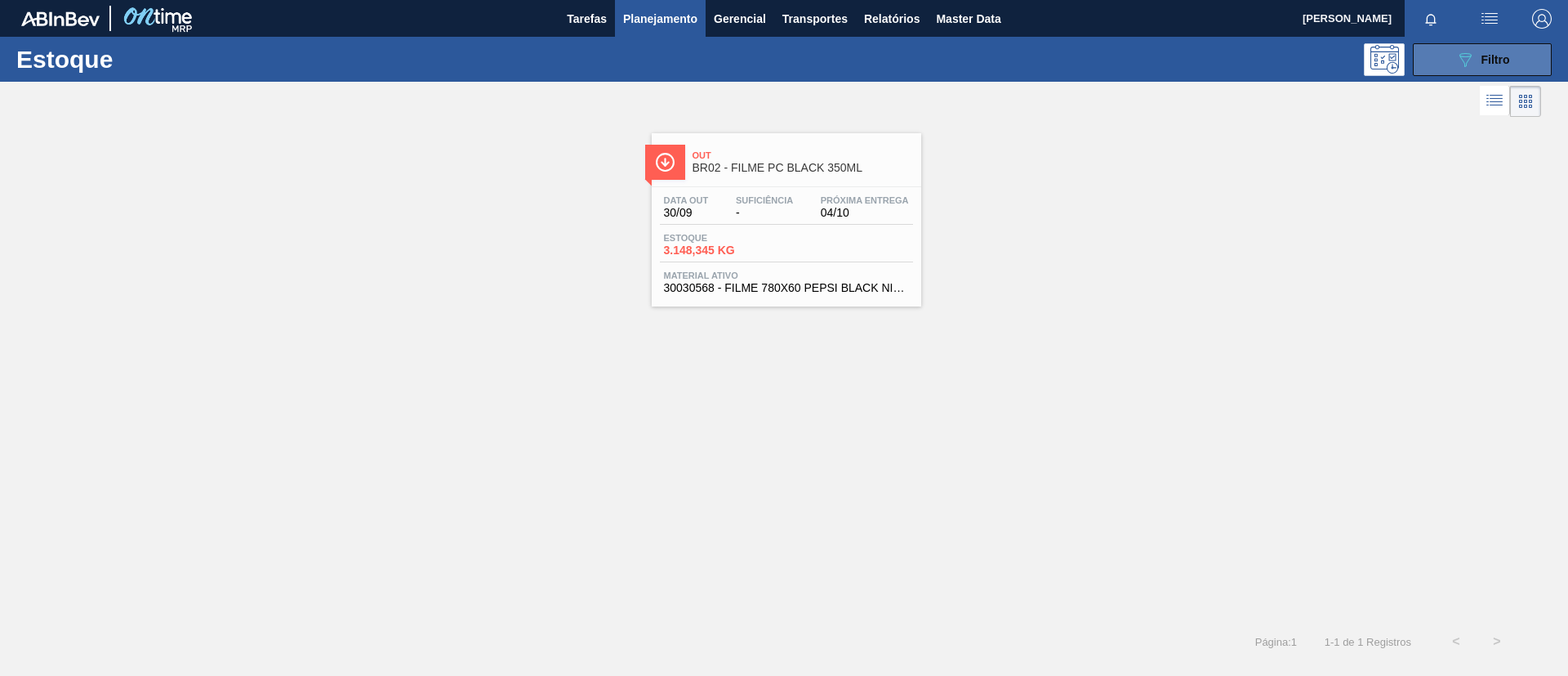
click at [1458, 65] on icon "089F7B8B-B2A5-4AFE-B5C0-19BA573D28AC" at bounding box center [1465, 59] width 20 height 20
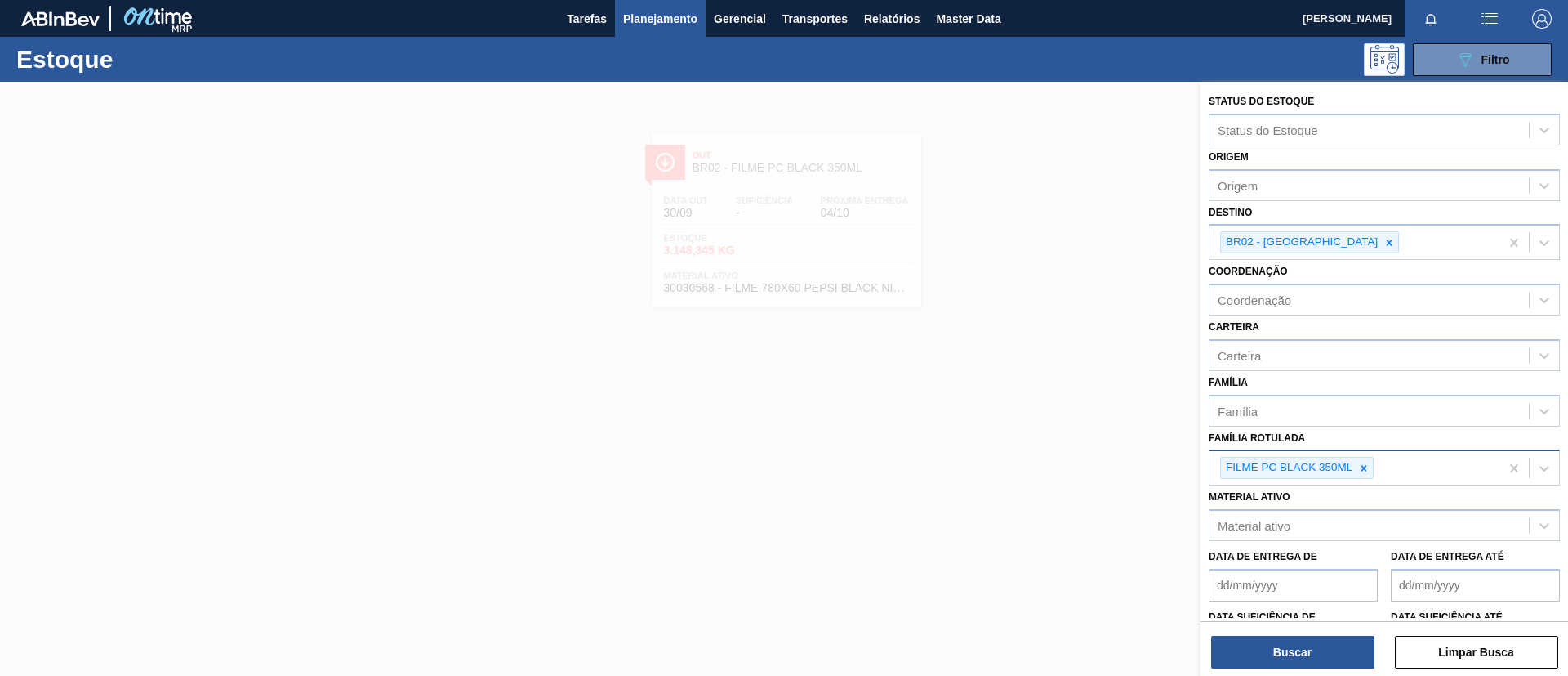
click at [1364, 463] on icon at bounding box center [1364, 468] width 11 height 11
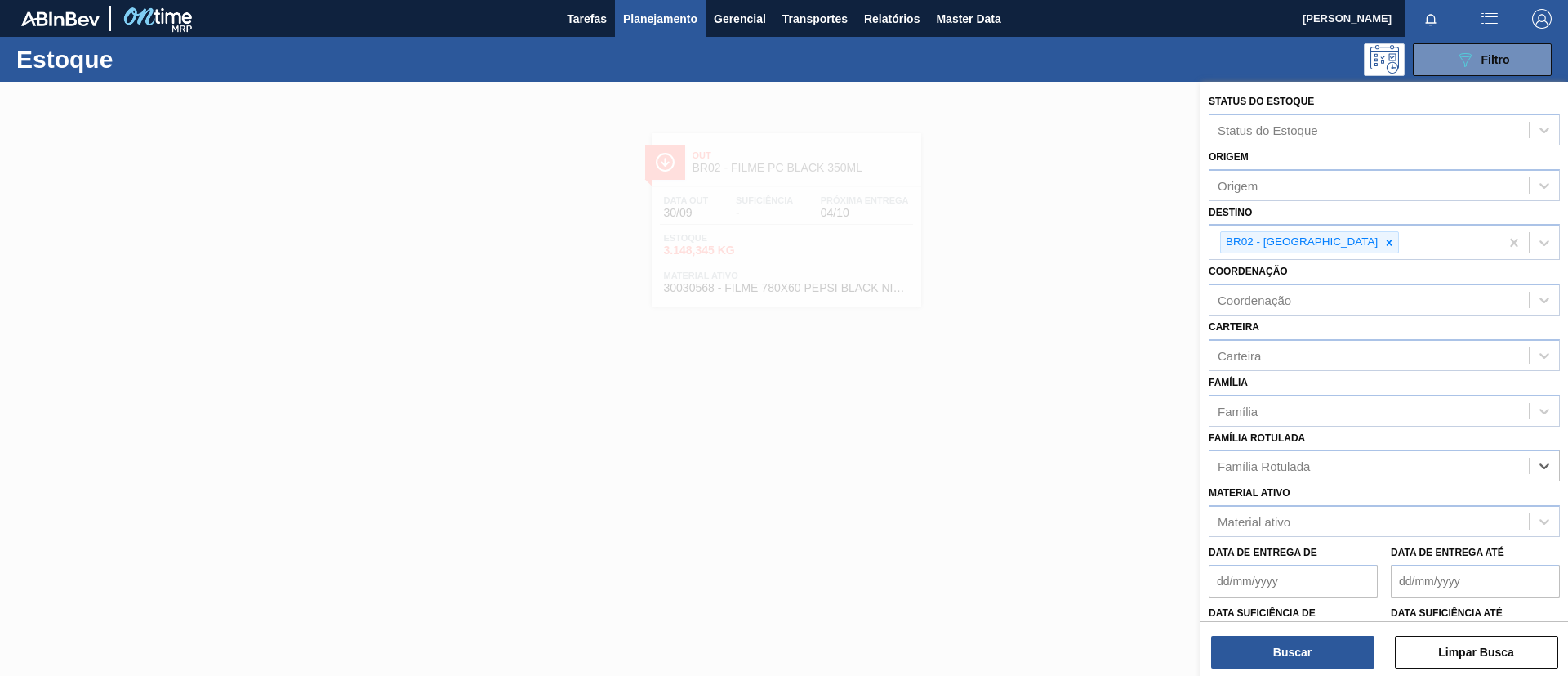
paste Rotulada "FILME GCA ZERO 350ML"
type Rotulada "FILME GCA ZERO 350ML"
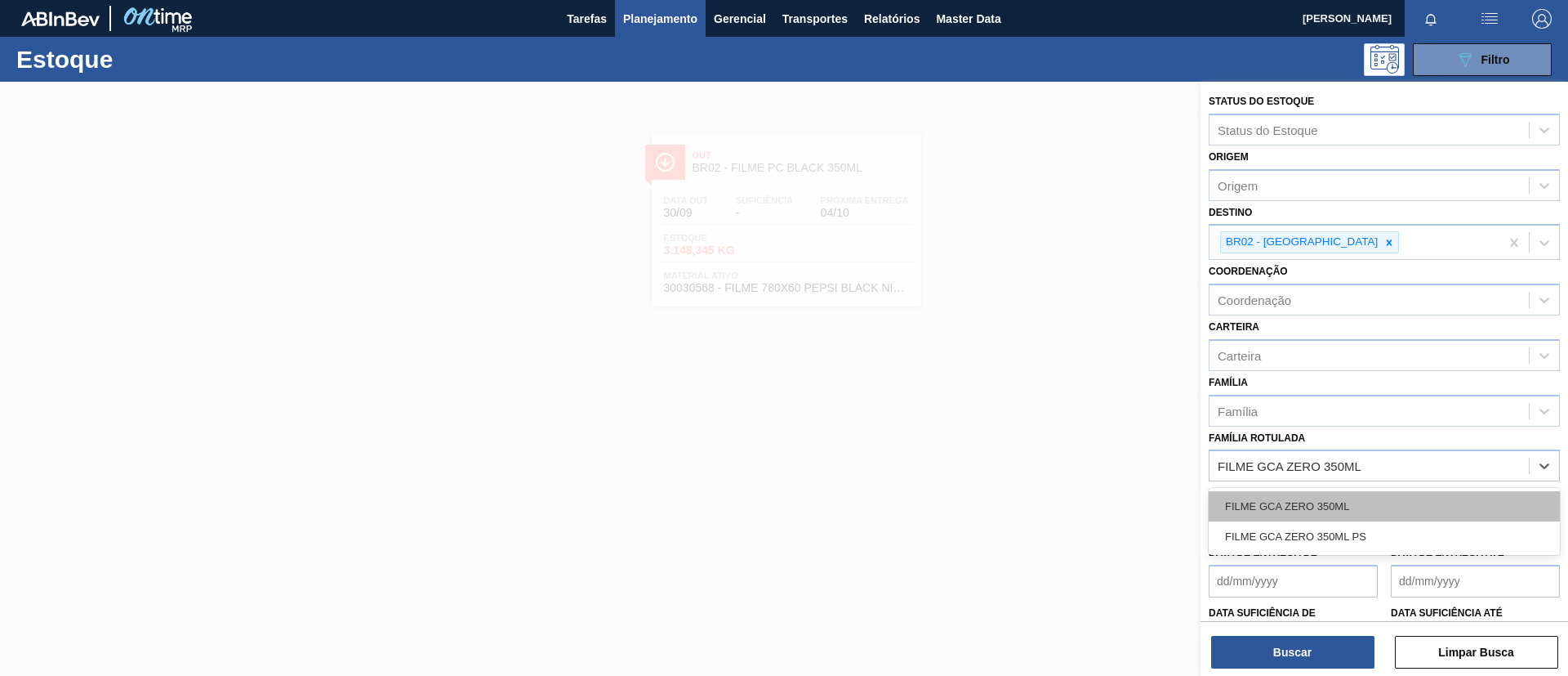
click at [1363, 491] on div "FILME GCA ZERO 350ML" at bounding box center [1385, 506] width 351 height 30
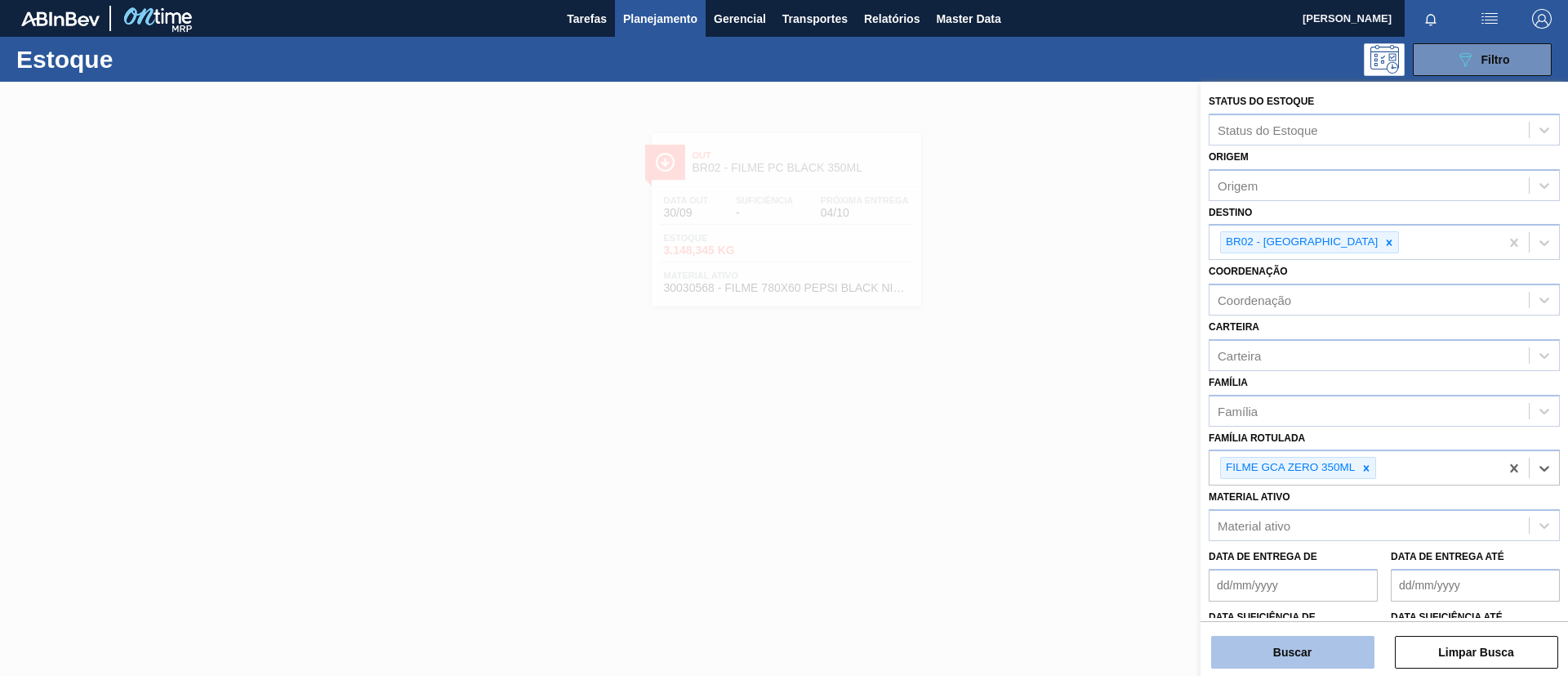
click at [1323, 657] on button "Buscar" at bounding box center [1293, 652] width 164 height 33
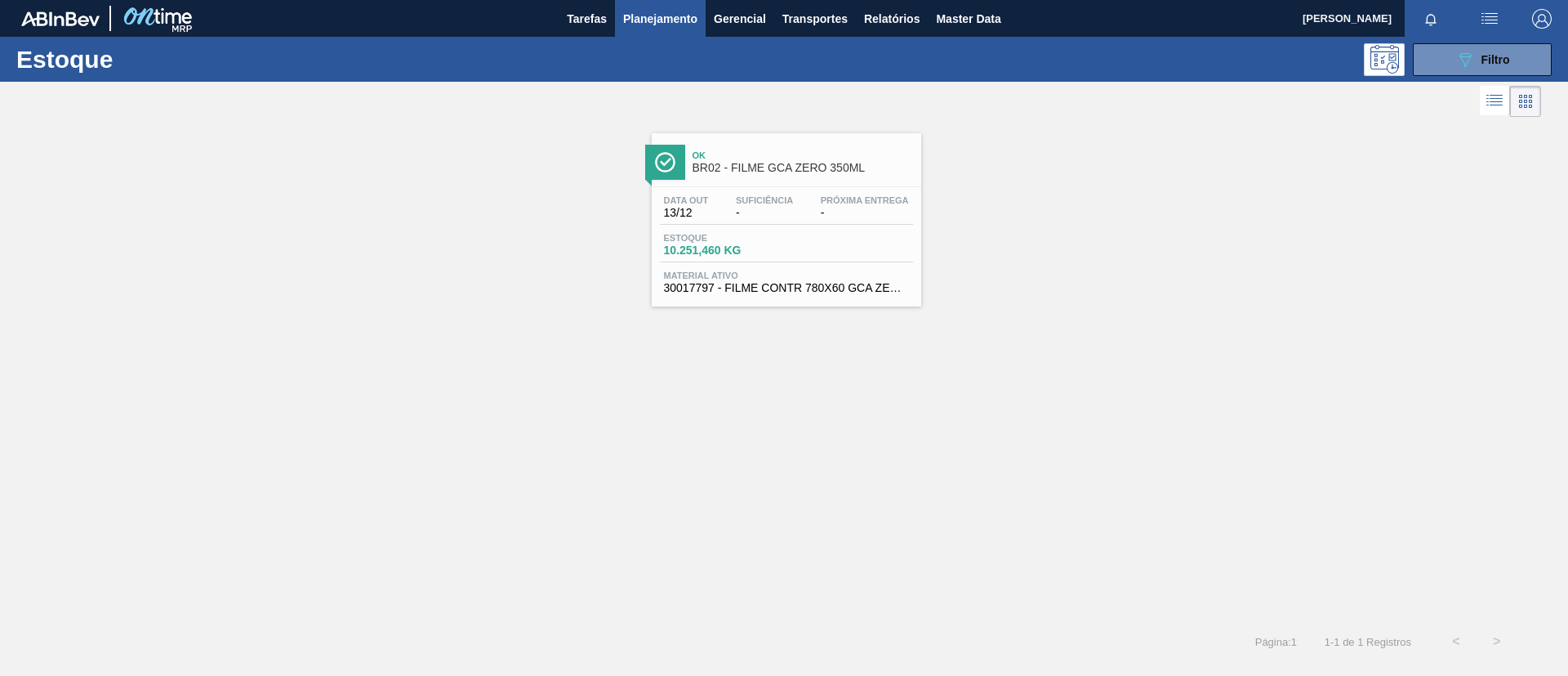
click at [706, 135] on div "Ok BR02 - FILME GCA ZERO 350ML" at bounding box center [786, 155] width 270 height 45
click at [1504, 67] on div "089F7B8B-B2A5-4AFE-B5C0-19BA573D28AC Filtro" at bounding box center [1483, 59] width 54 height 20
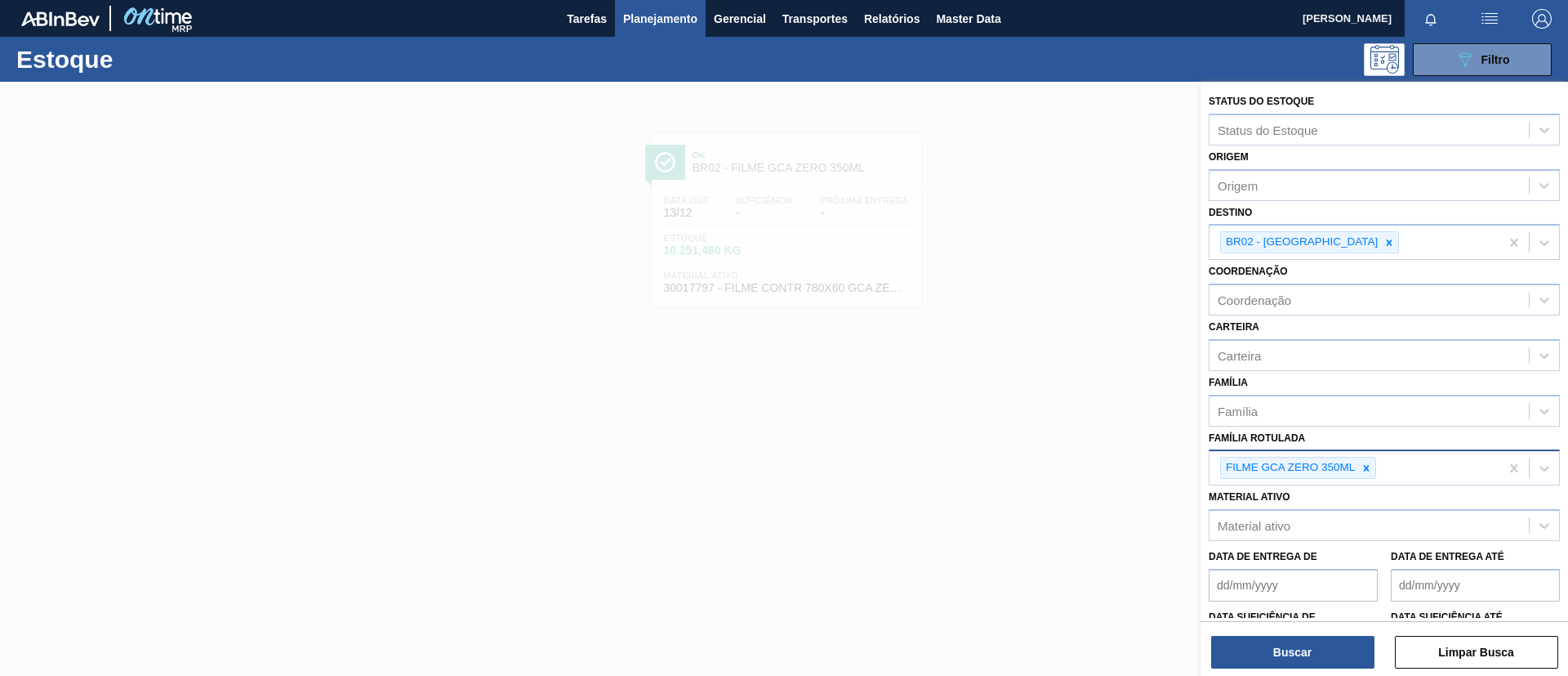
click at [1370, 478] on div "FILME GCA ZERO 350ML" at bounding box center [1298, 468] width 156 height 22
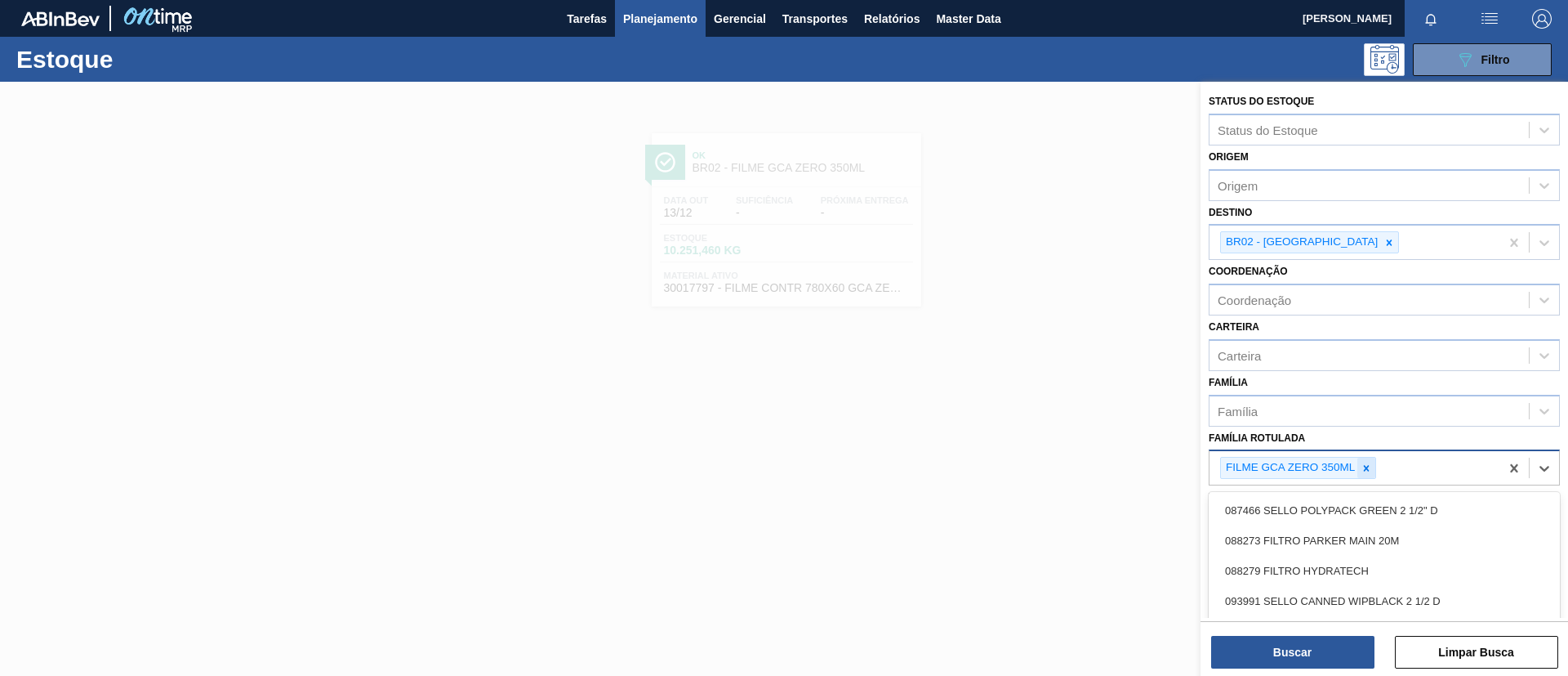
click at [1368, 470] on icon at bounding box center [1367, 468] width 11 height 11
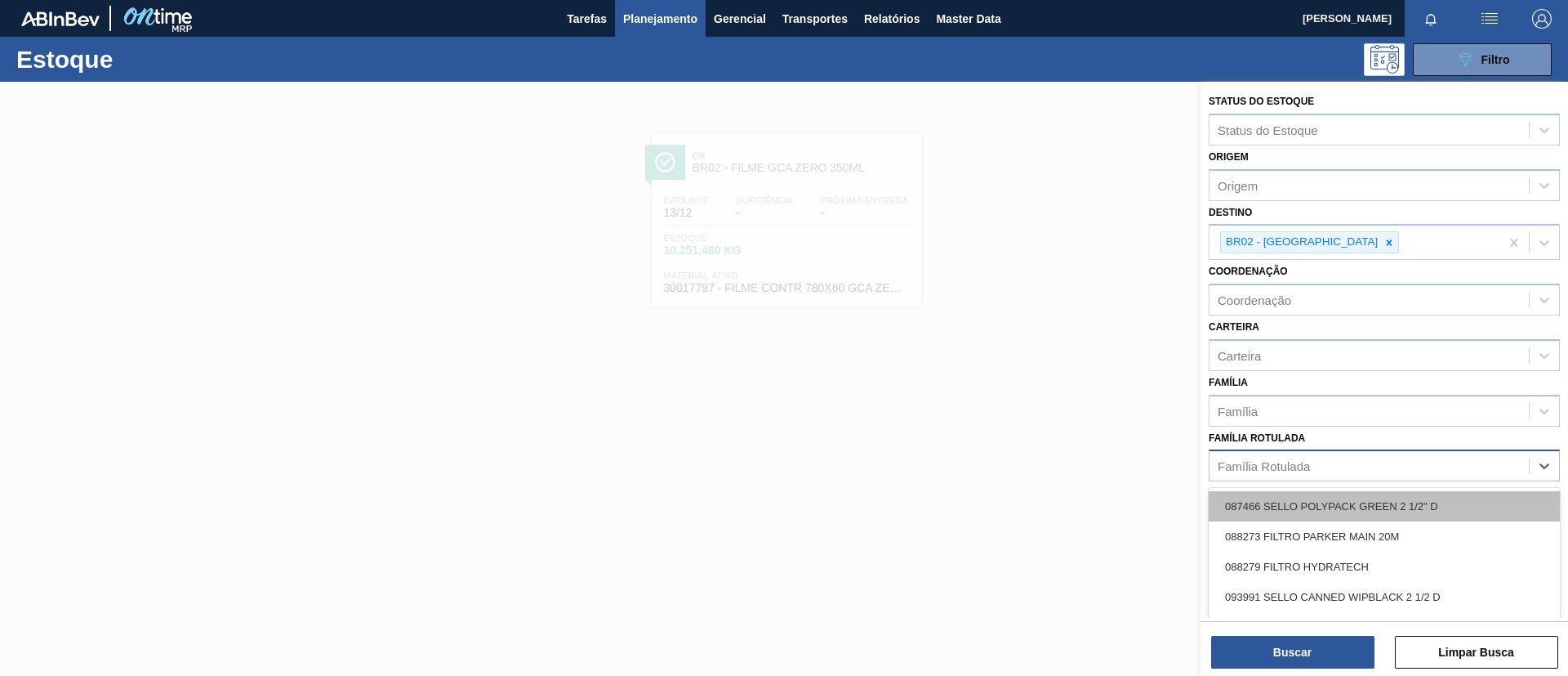
paste Rotulada "FILME GCA 350ML"
type Rotulada "FILME GCA 350ML"
click at [1363, 508] on div "FILME GCA 350ML" at bounding box center [1385, 506] width 351 height 30
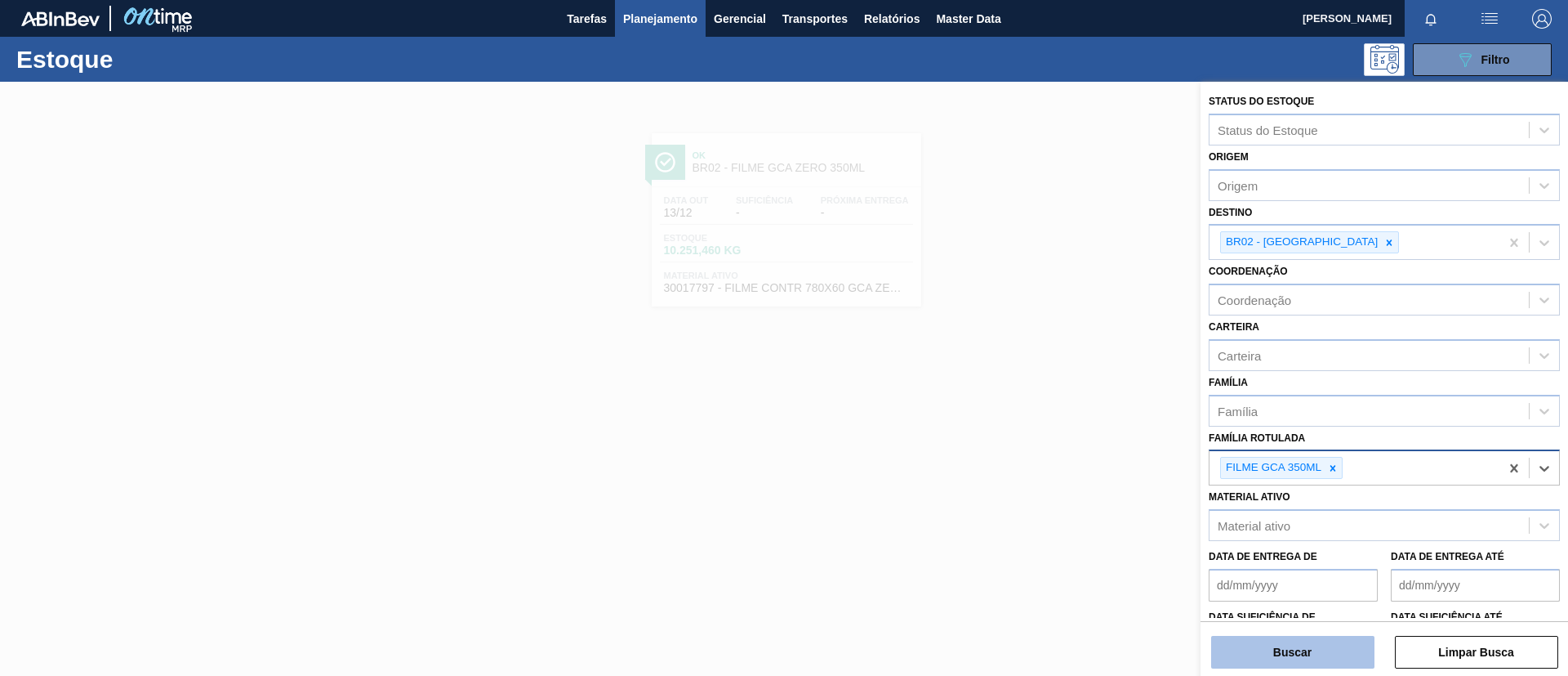
click at [1322, 658] on button "Buscar" at bounding box center [1293, 652] width 164 height 33
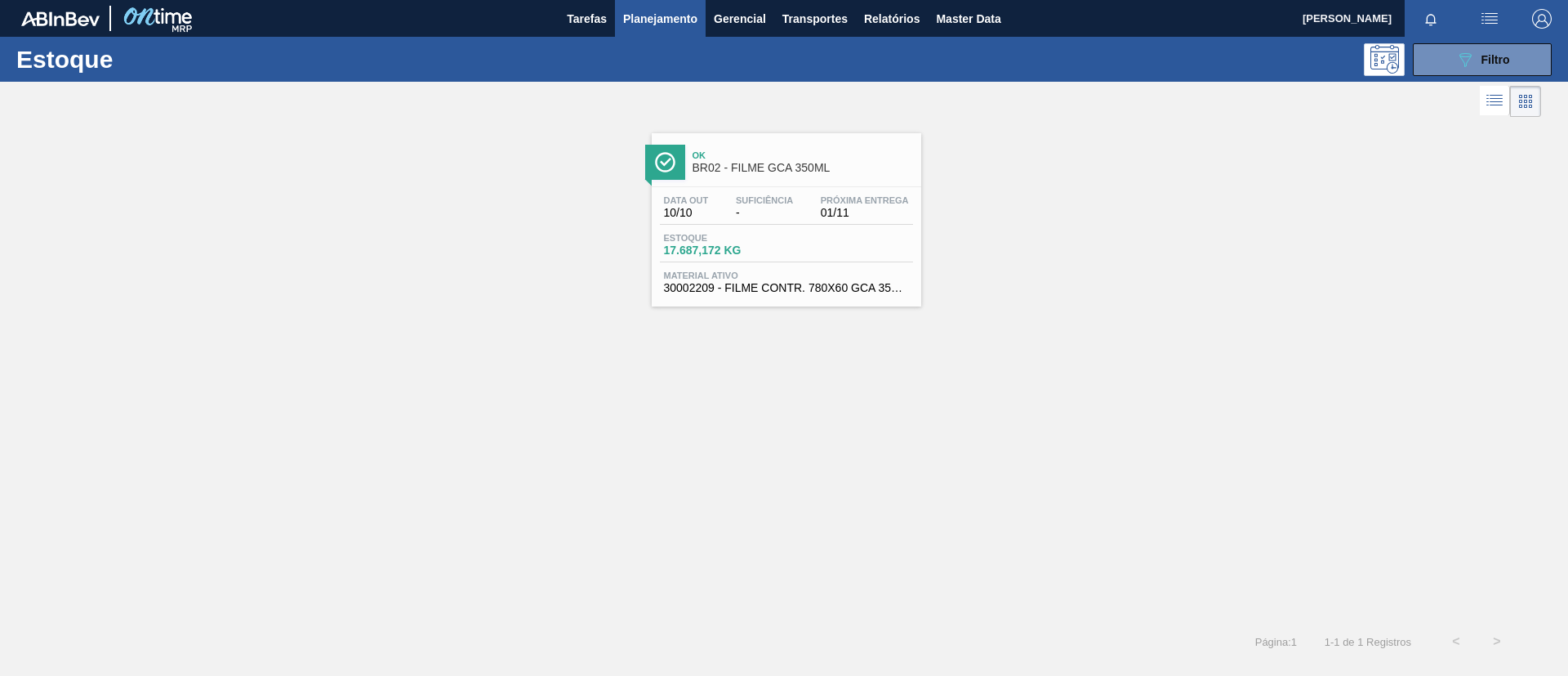
click at [793, 86] on div at bounding box center [770, 101] width 1542 height 39
drag, startPoint x: 805, startPoint y: 173, endPoint x: 818, endPoint y: 184, distance: 17.0
click at [805, 174] on div "Ok BR02 - FILME GCA 350ML" at bounding box center [803, 162] width 221 height 37
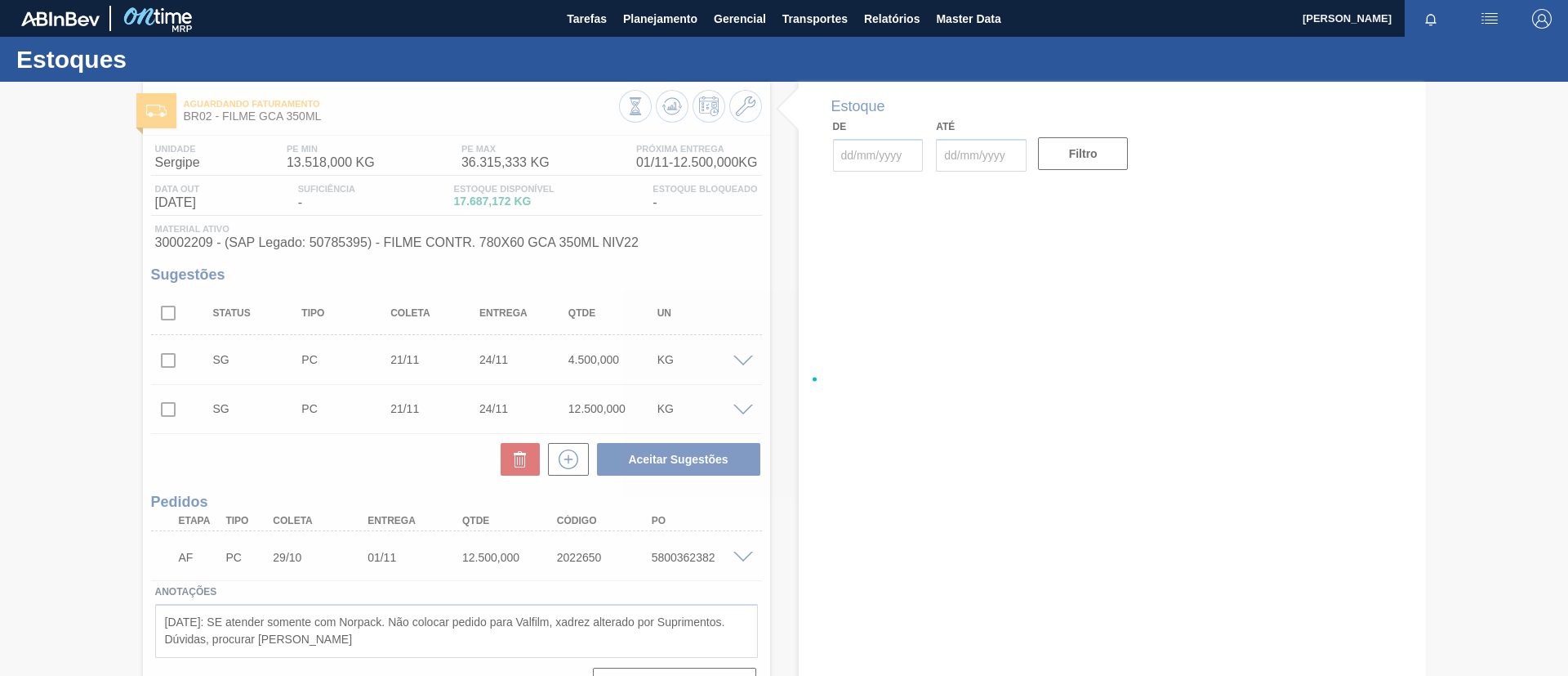
type input "[DATE]"
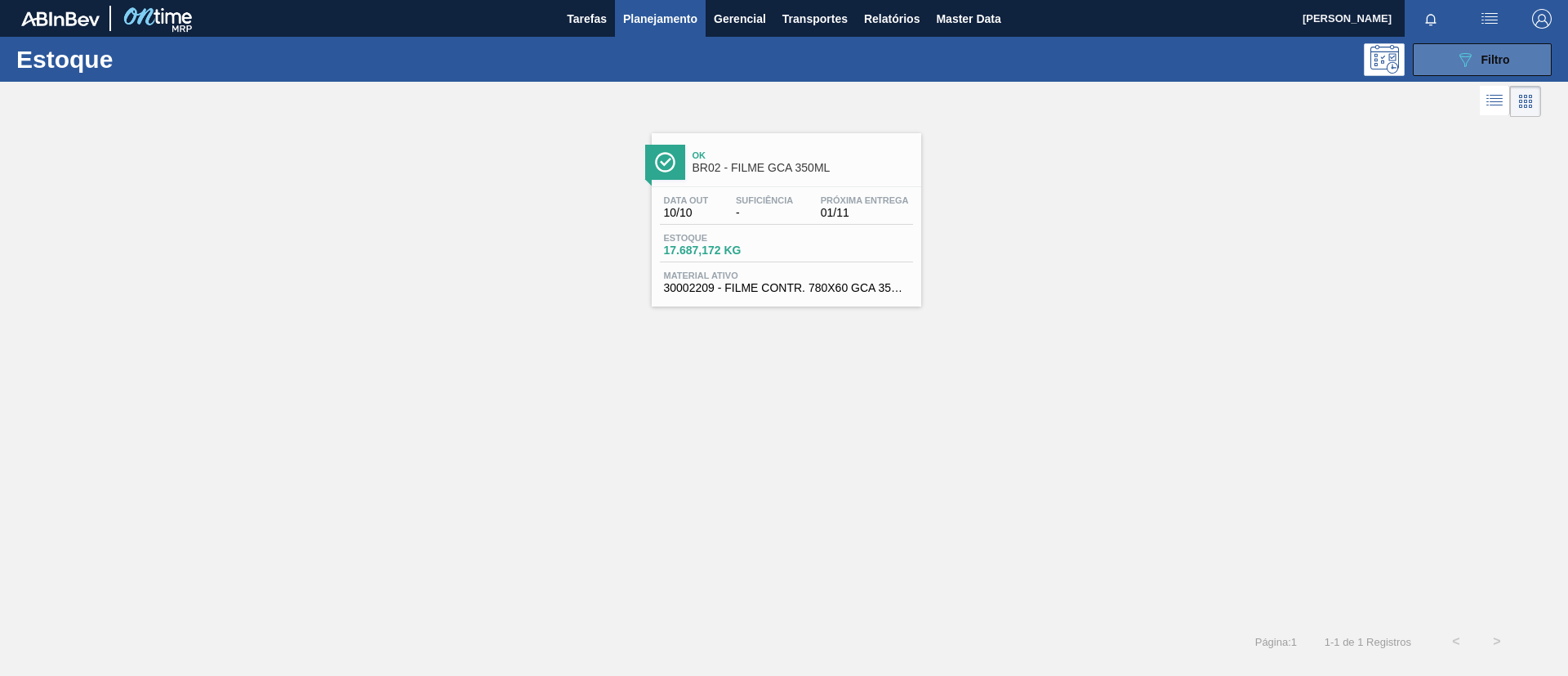
click at [1494, 51] on div "089F7B8B-B2A5-4AFE-B5C0-19BA573D28AC Filtro" at bounding box center [1483, 59] width 54 height 20
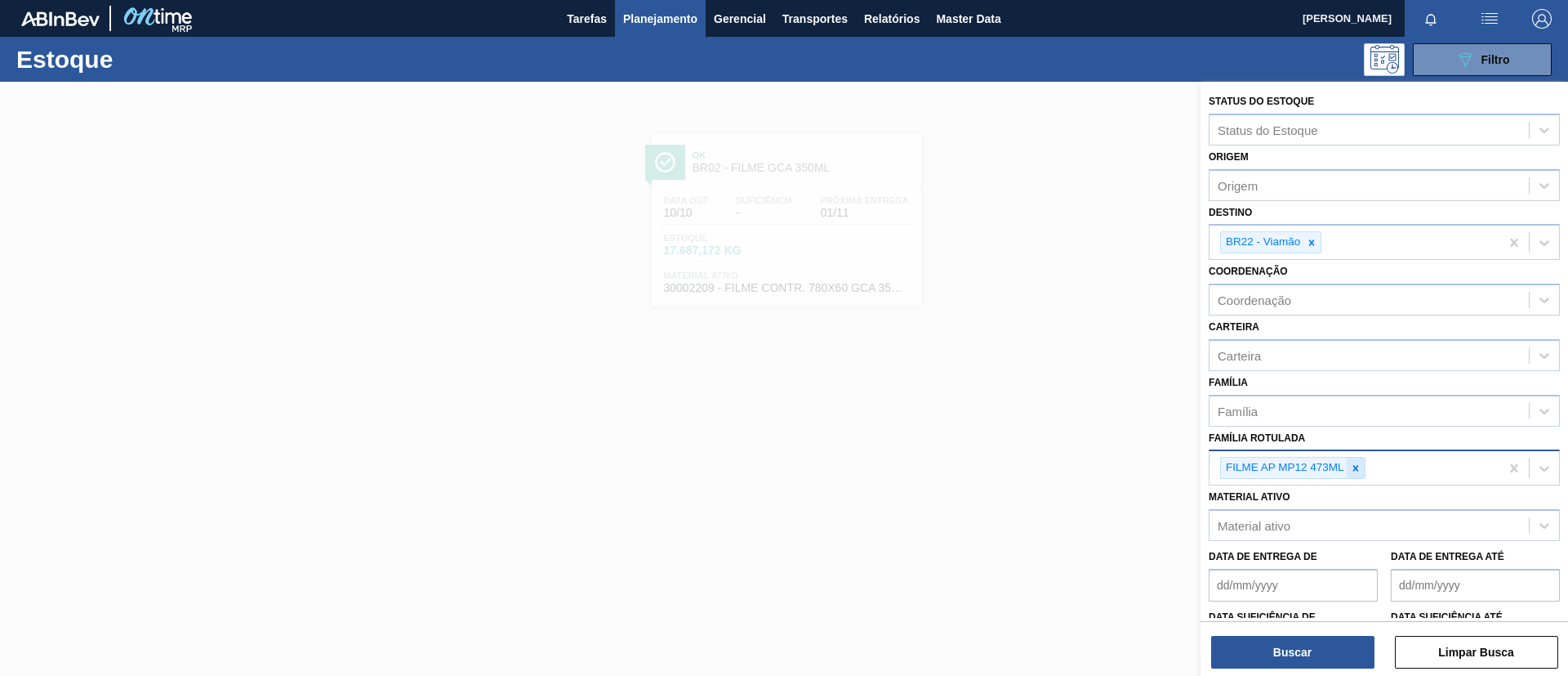
click at [1364, 462] on div at bounding box center [1356, 468] width 18 height 21
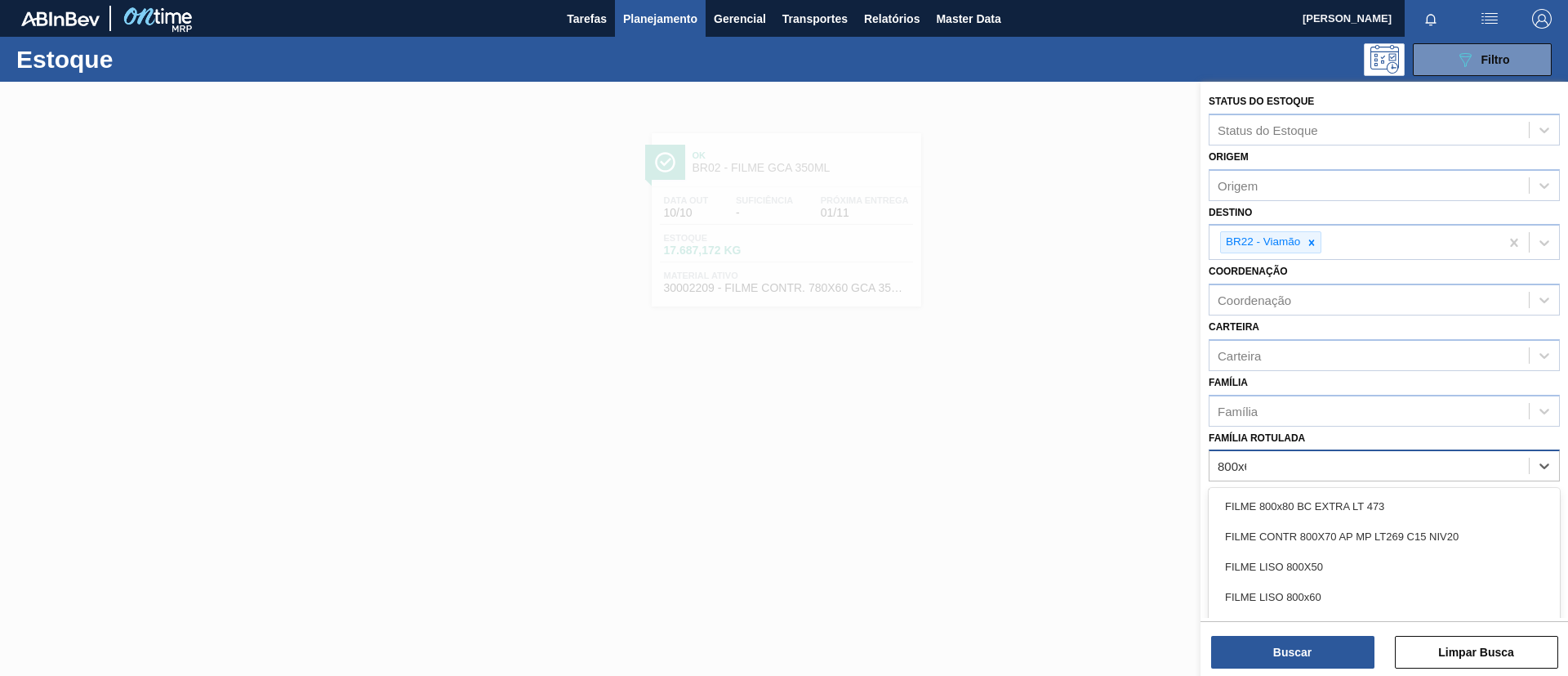
type Rotulada "800x60"
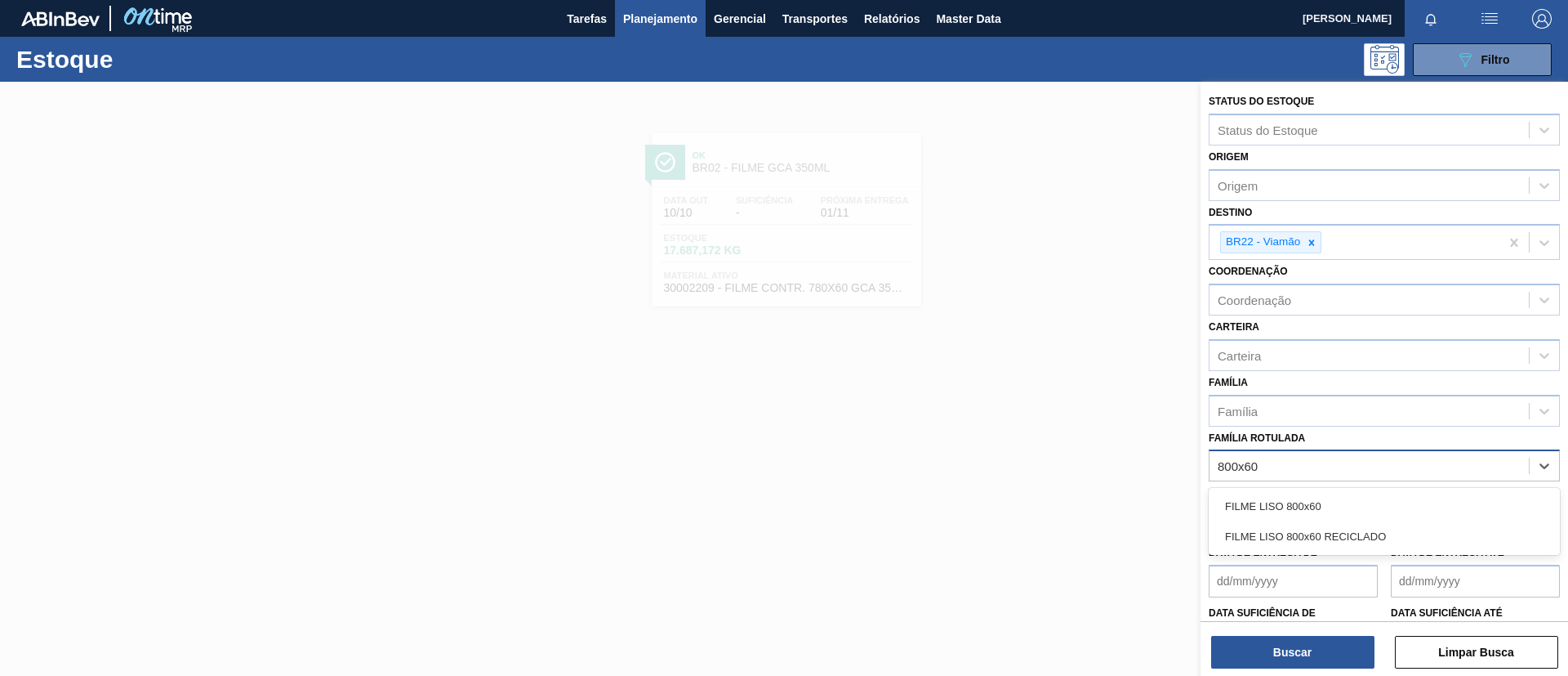
click at [1368, 493] on div "FILME LISO 800x60" at bounding box center [1385, 506] width 351 height 30
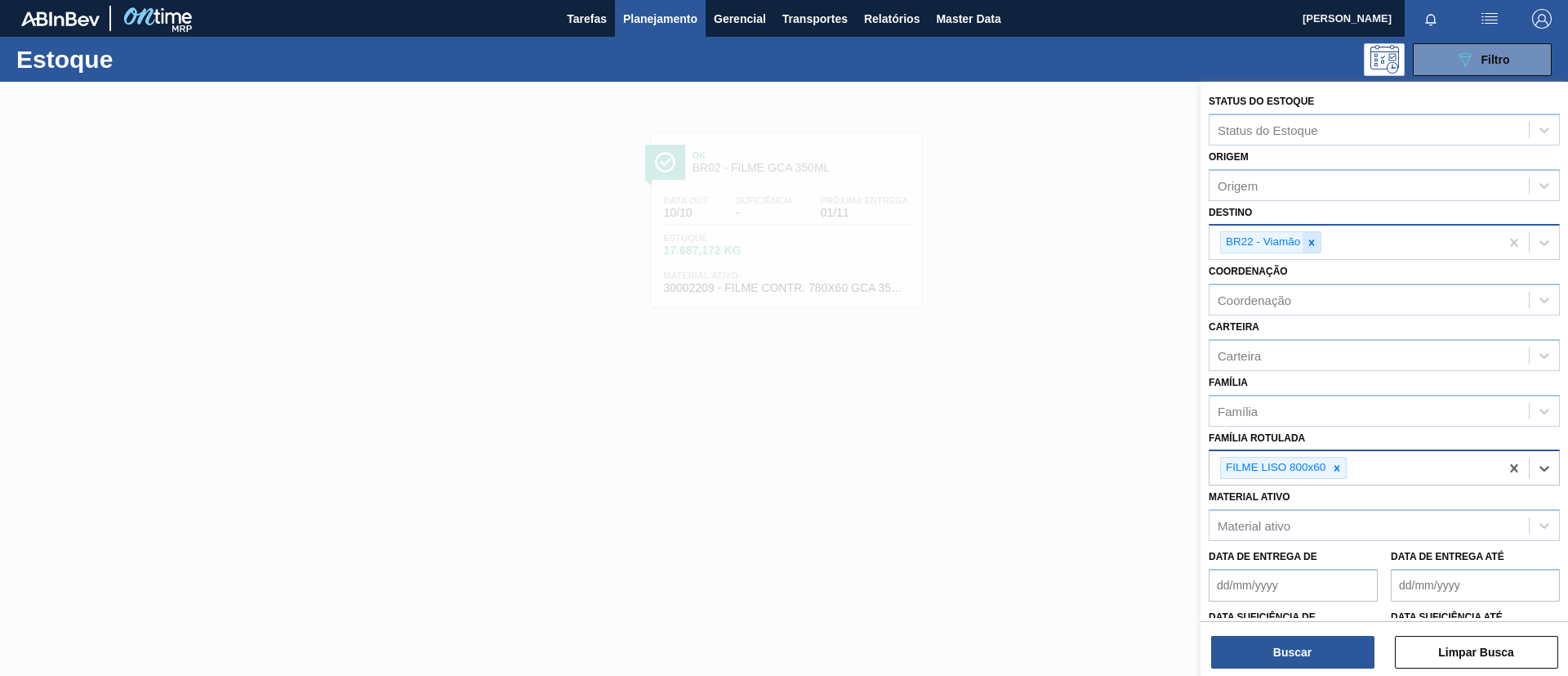
click at [1315, 243] on icon at bounding box center [1312, 242] width 11 height 11
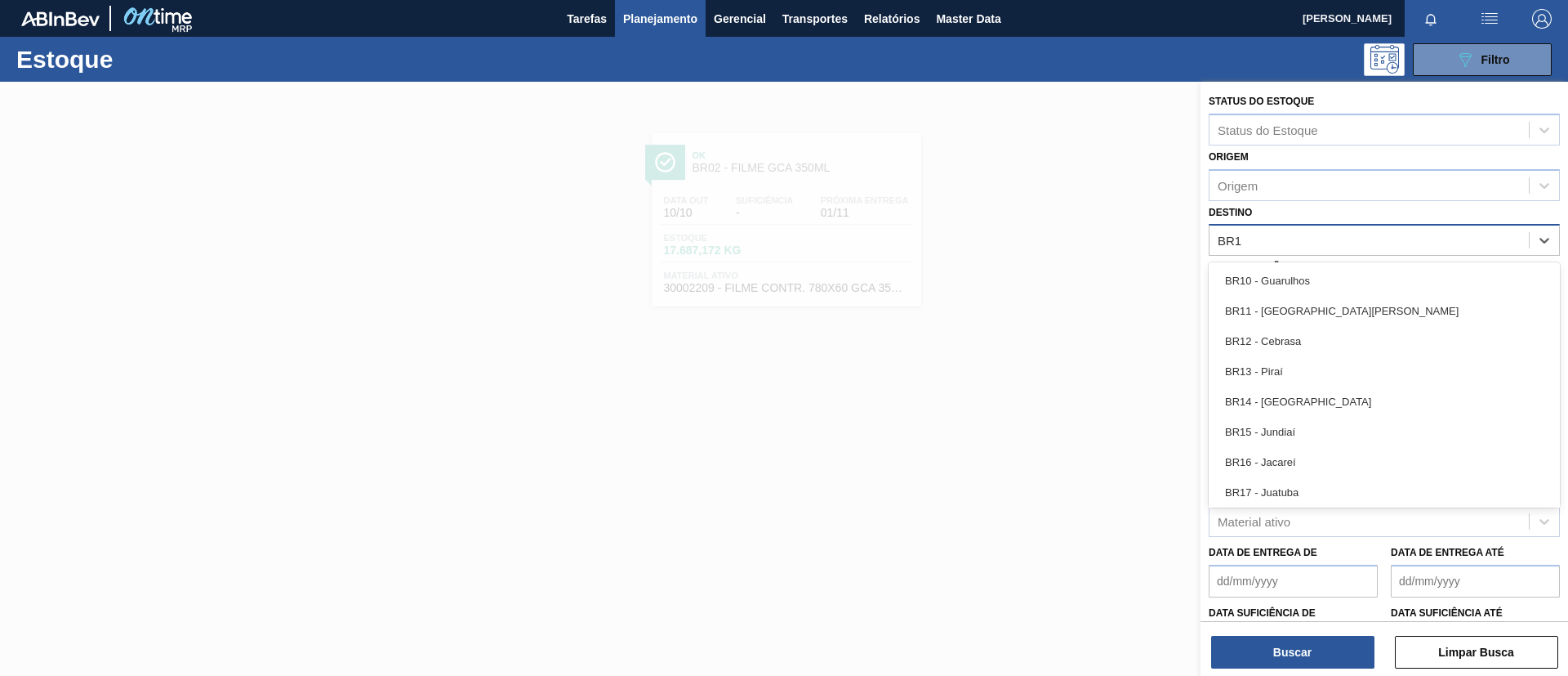
type input "BR19"
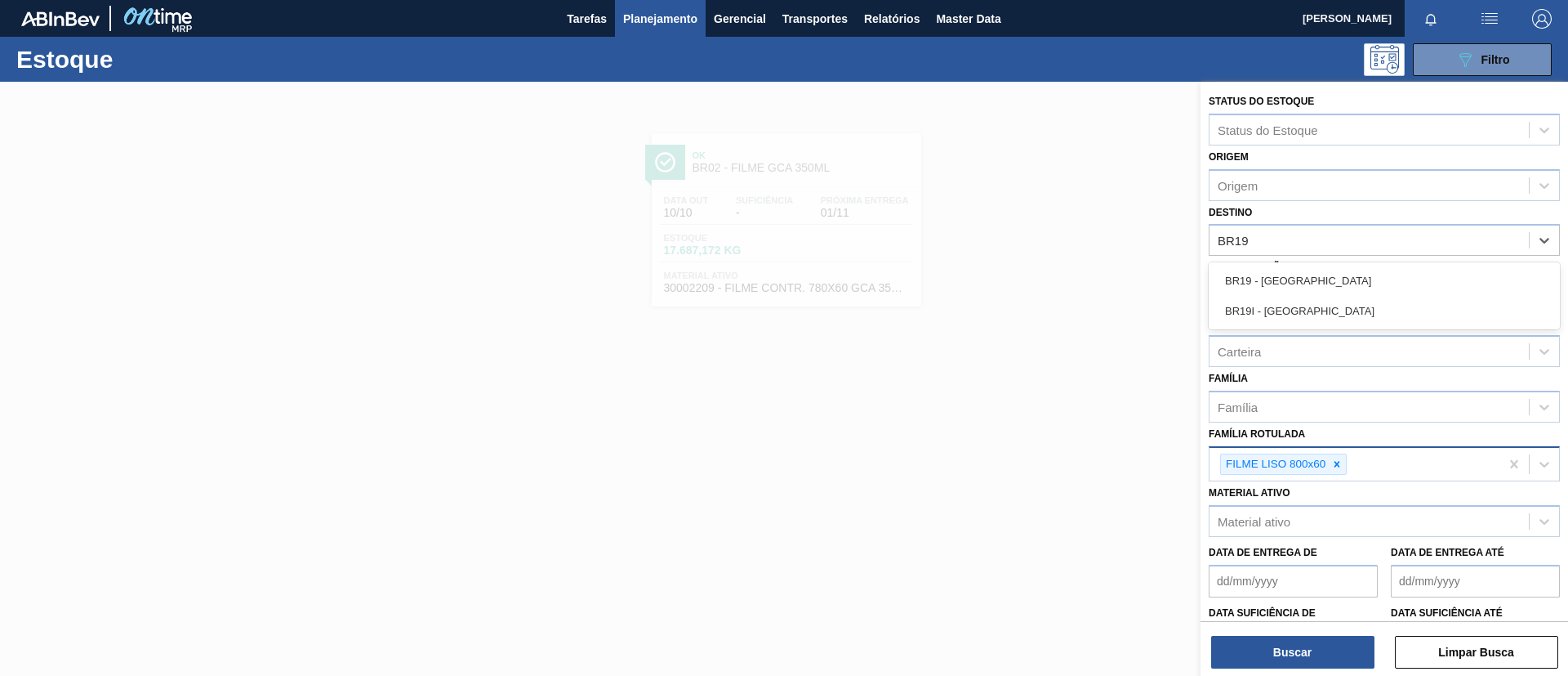
click at [1320, 262] on div "BR19 - Nova Rio BR19I - Nova Rio" at bounding box center [1385, 296] width 351 height 67
click at [1328, 272] on div "BR19 - Nova Rio" at bounding box center [1385, 281] width 351 height 30
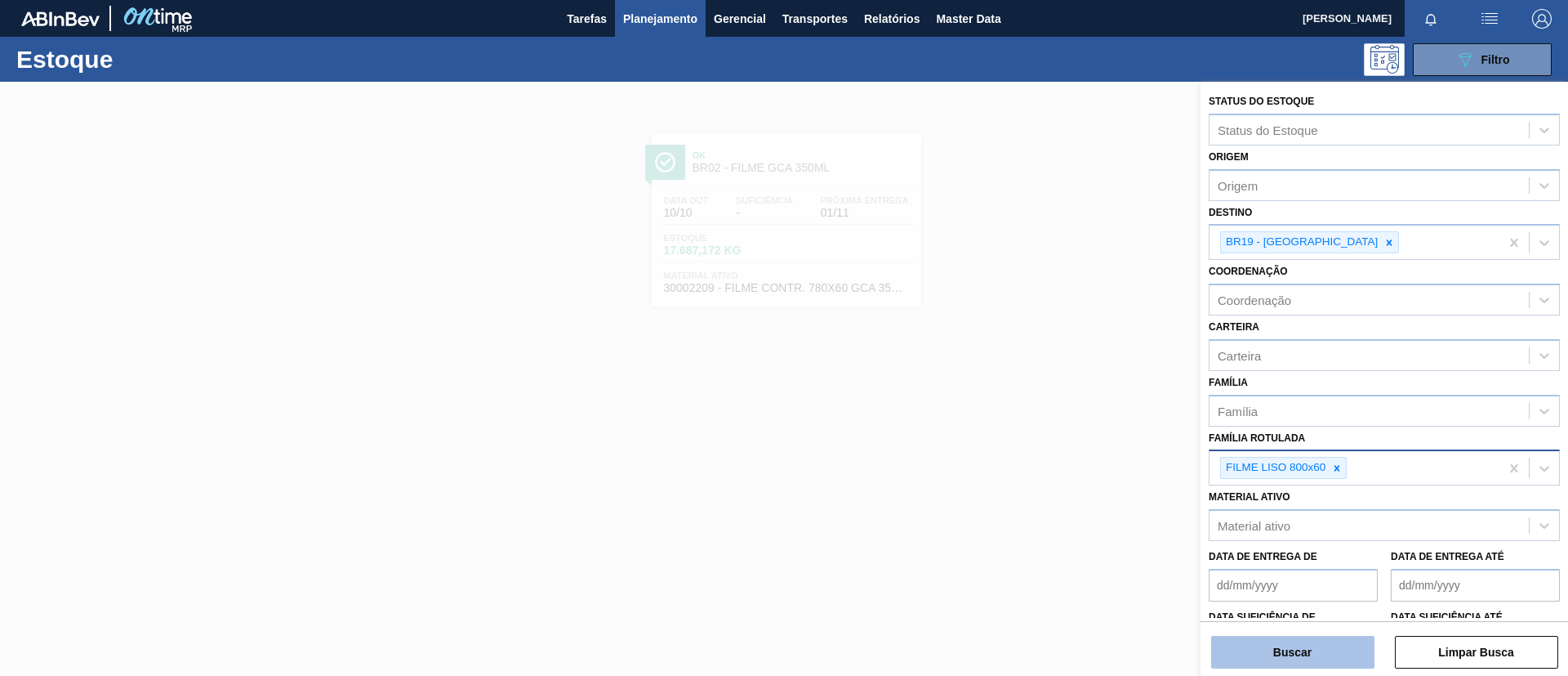
click at [1313, 645] on button "Buscar" at bounding box center [1293, 652] width 164 height 33
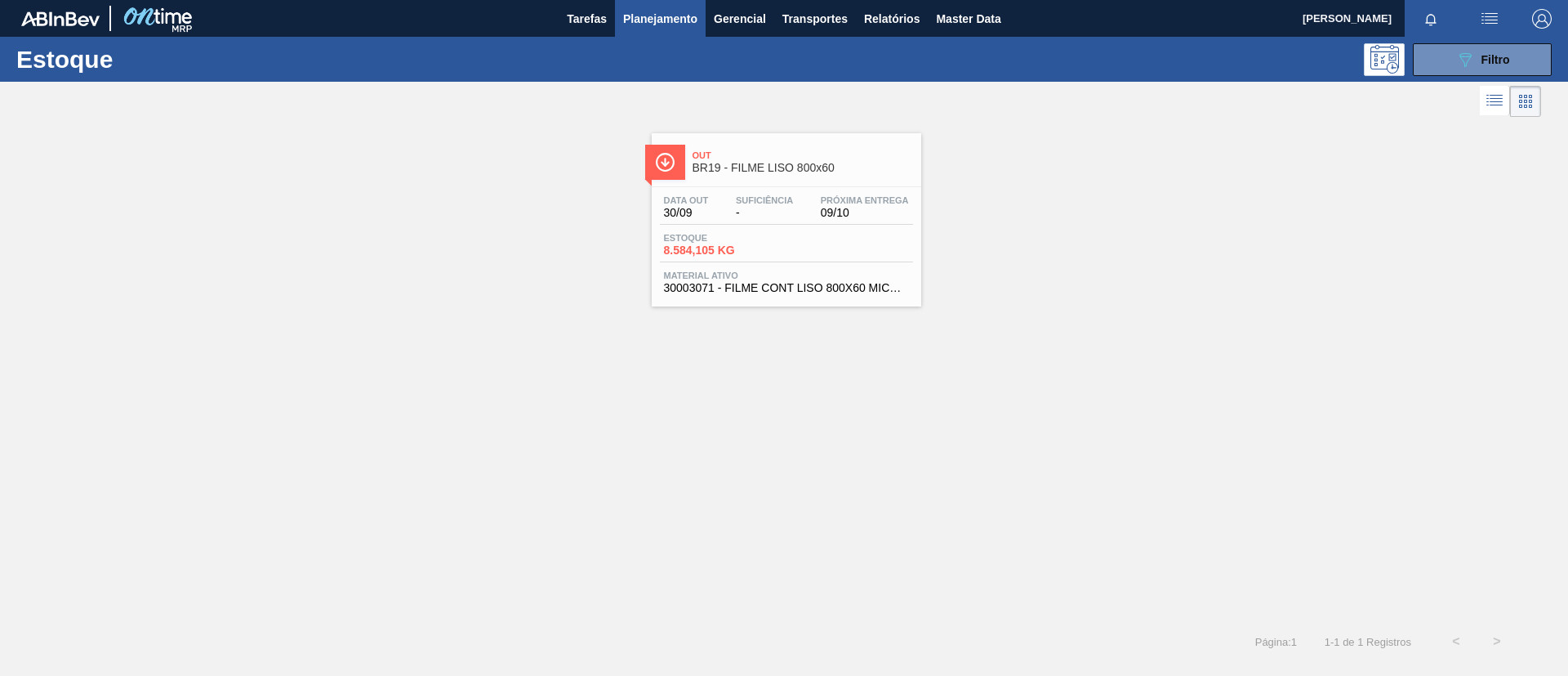
click at [701, 215] on span "30/09" at bounding box center [686, 213] width 45 height 12
click at [1504, 66] on div "089F7B8B-B2A5-4AFE-B5C0-19BA573D28AC Filtro" at bounding box center [1483, 59] width 54 height 20
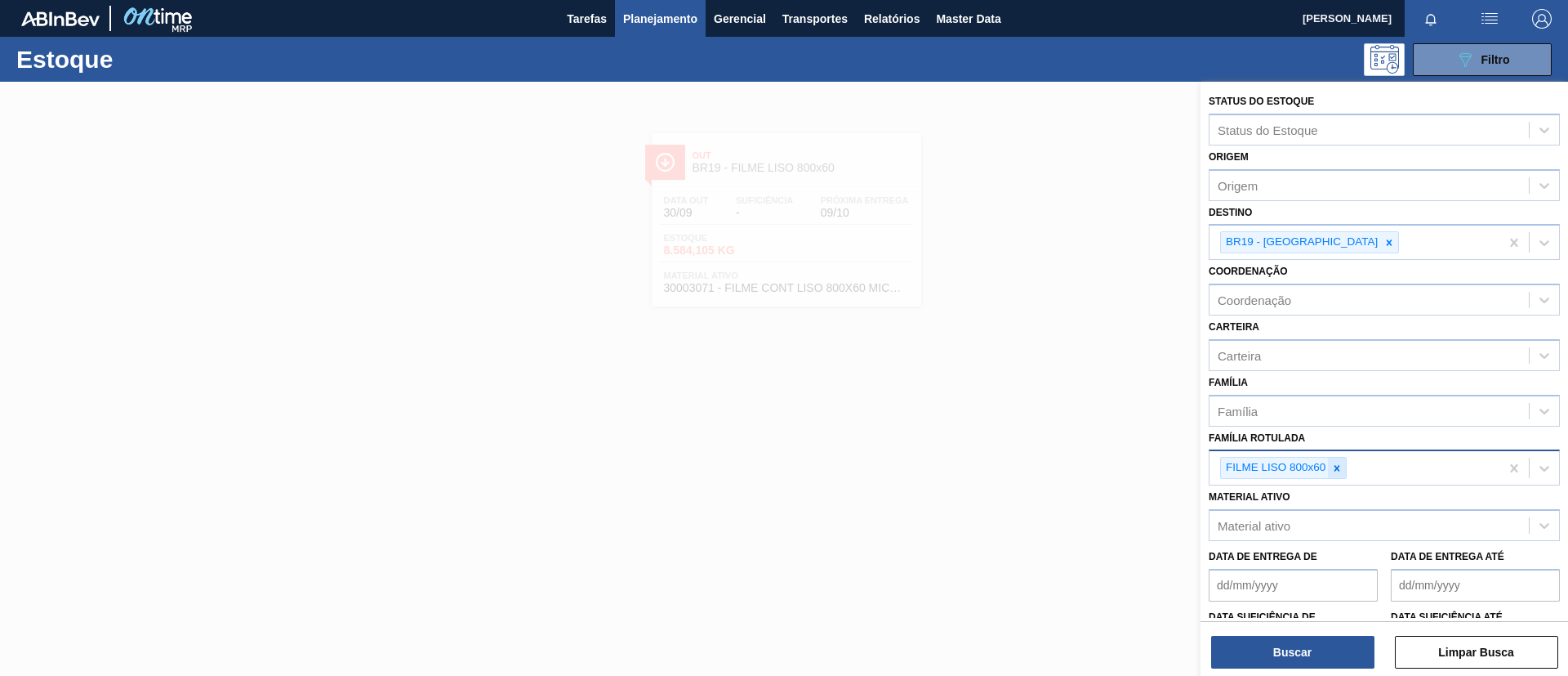
click at [1338, 478] on div at bounding box center [1337, 468] width 18 height 21
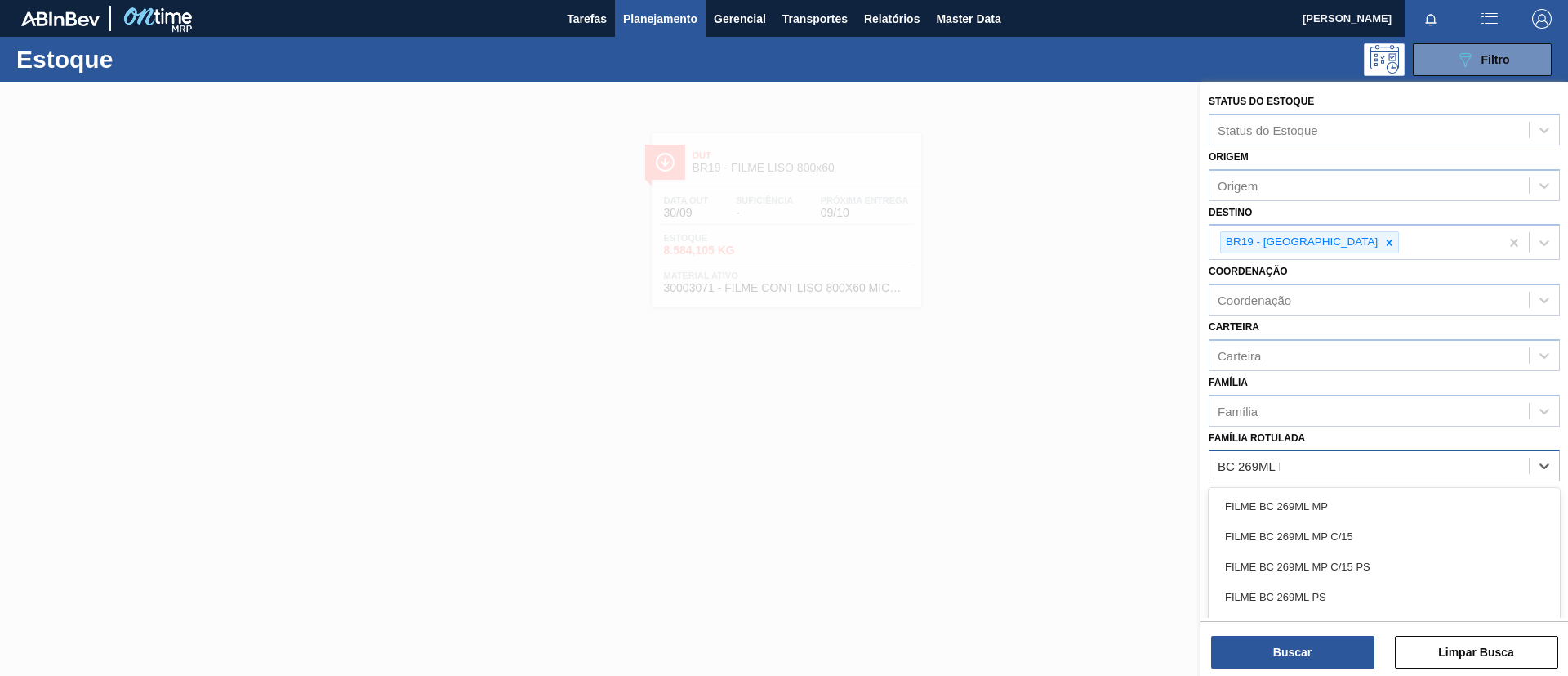
type Rotulada "BC 269ML MP"
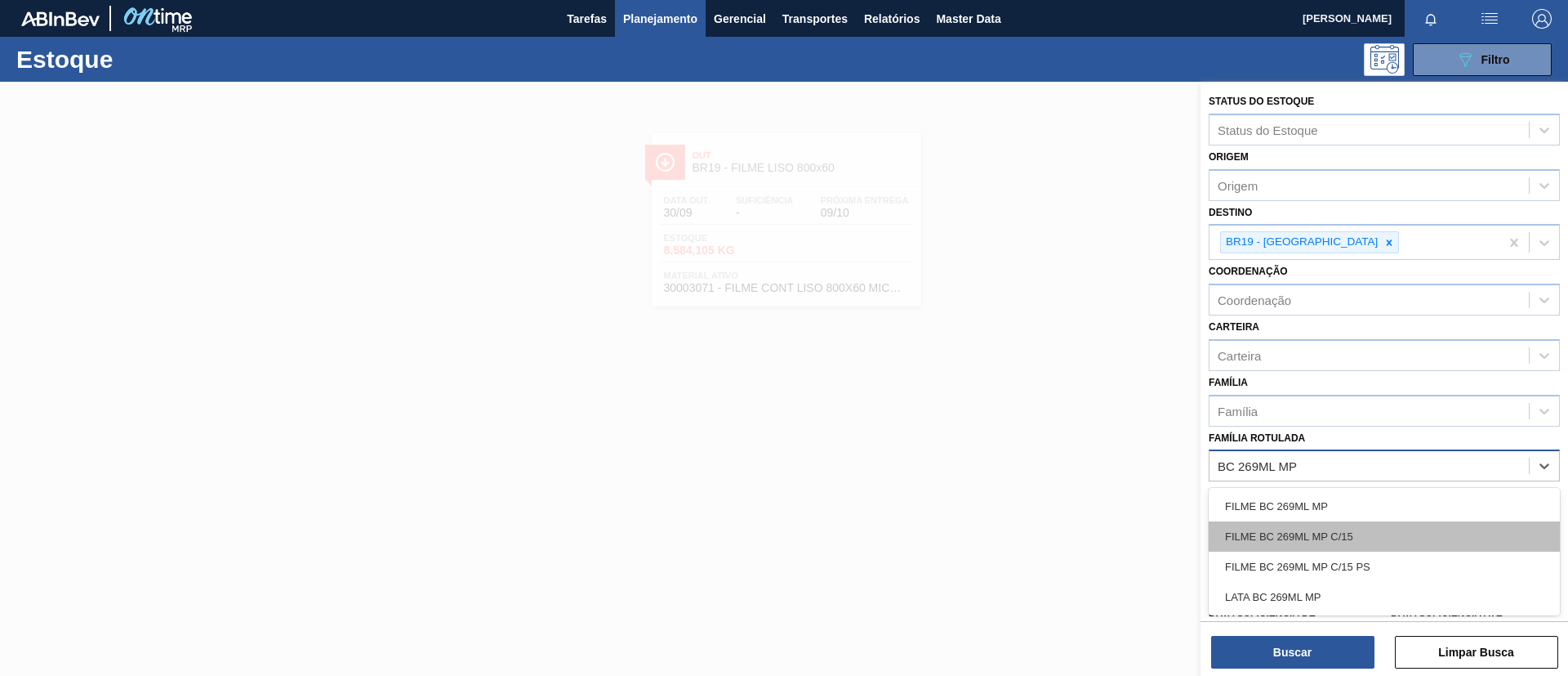
click at [1363, 525] on div "FILME BC 269ML MP C/15" at bounding box center [1385, 536] width 351 height 30
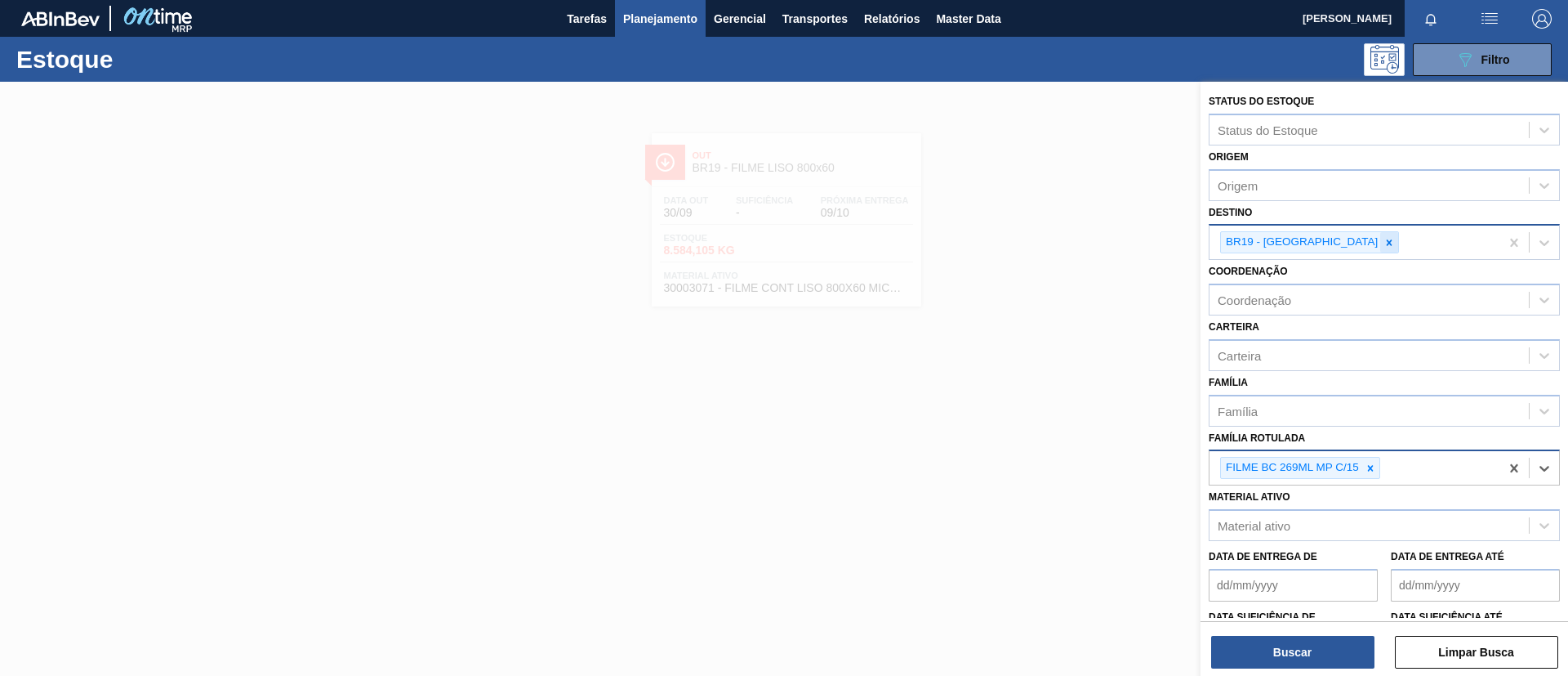
click at [1384, 243] on icon at bounding box center [1389, 242] width 11 height 11
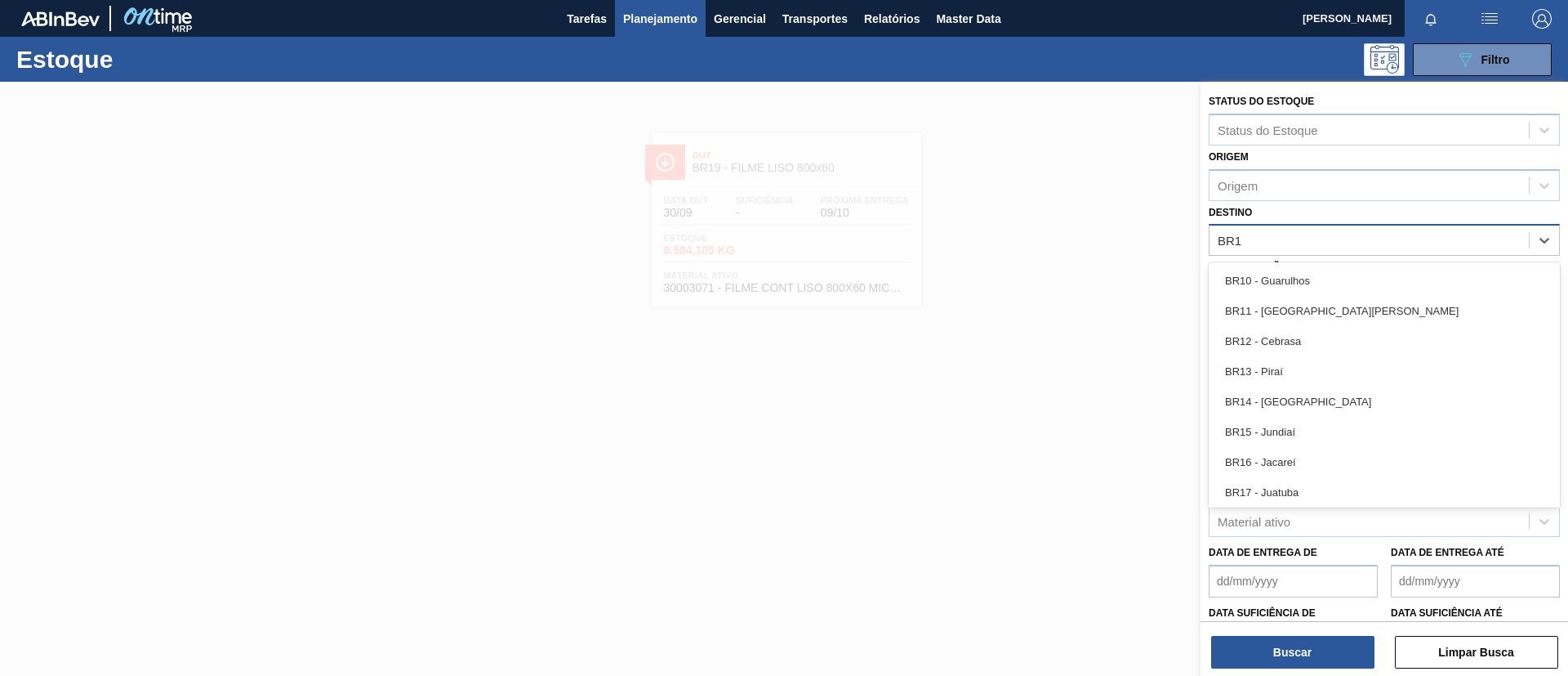
type input "BR16"
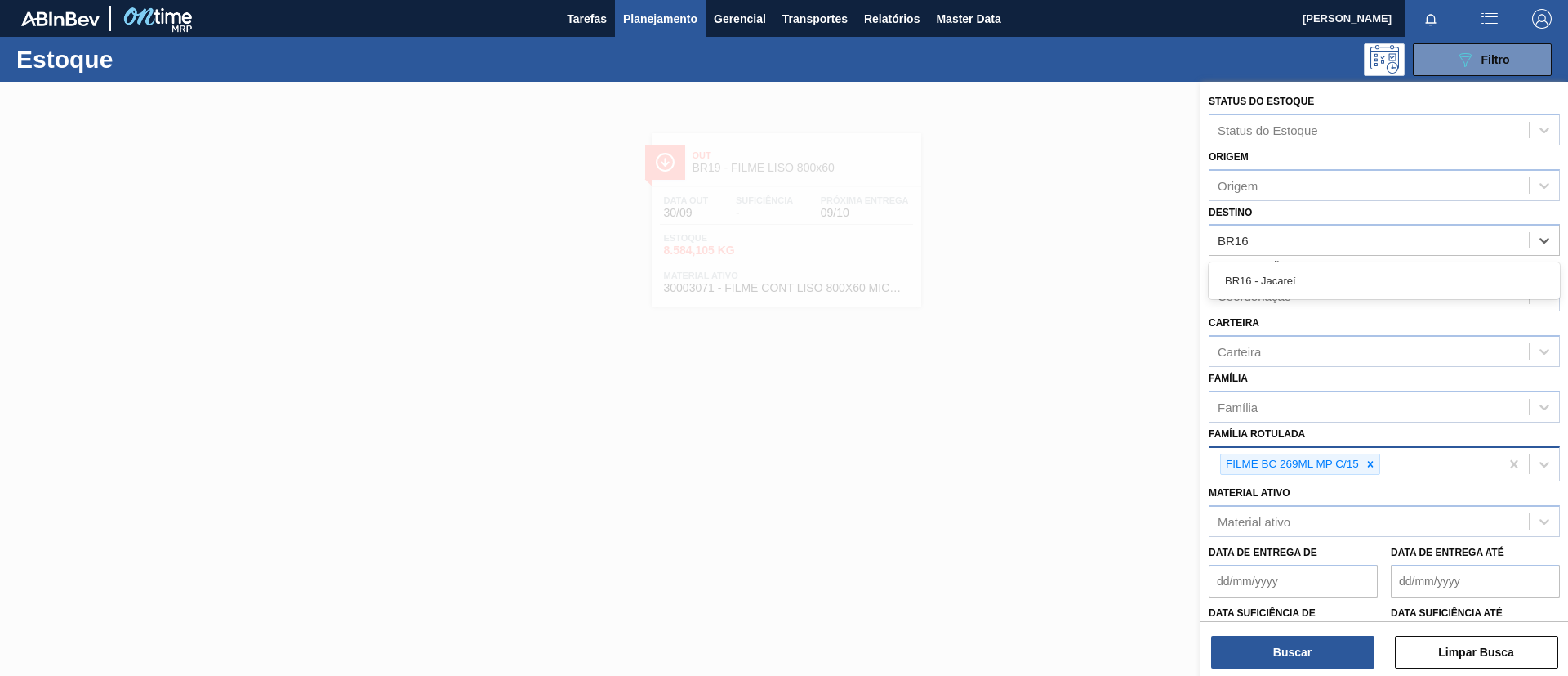
click at [1343, 279] on div "BR16 - Jacareí" at bounding box center [1385, 281] width 351 height 30
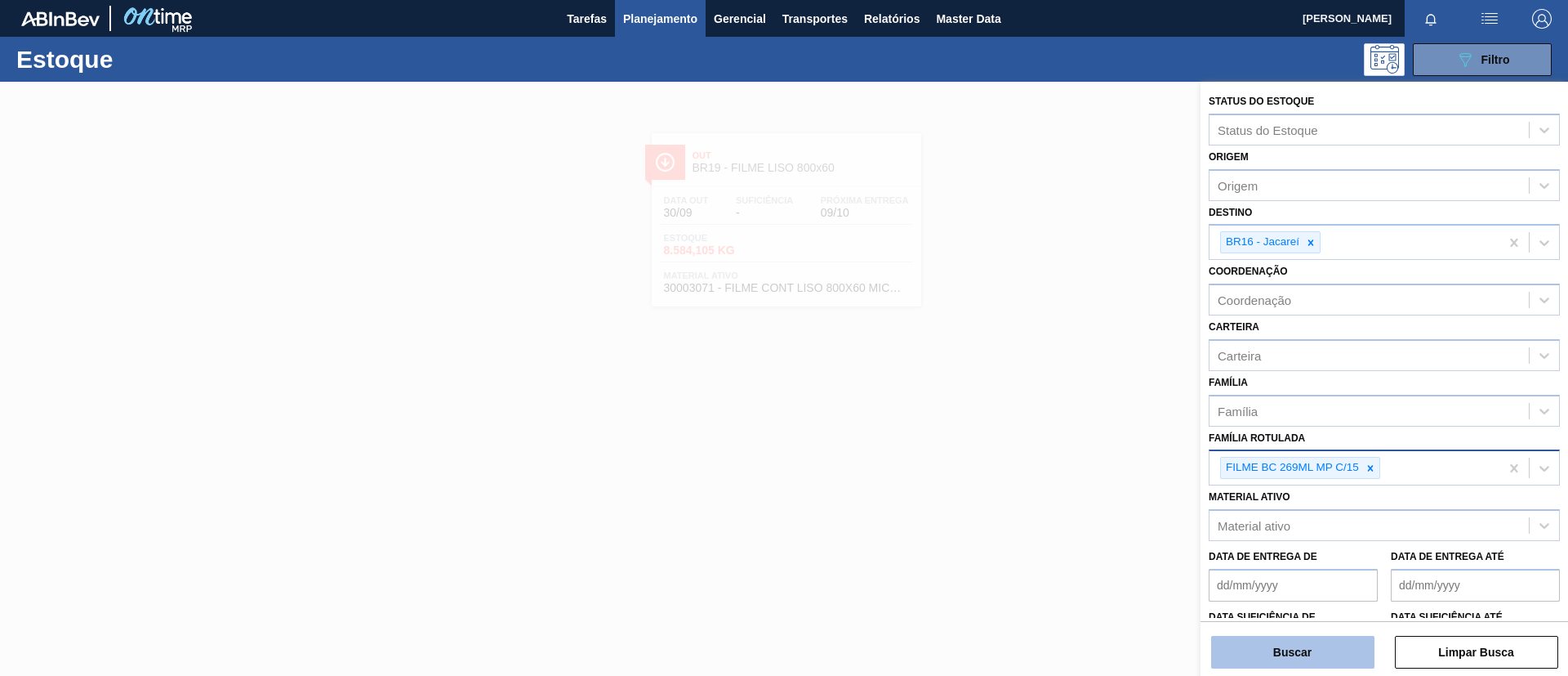
click at [1338, 641] on button "Buscar" at bounding box center [1293, 652] width 164 height 33
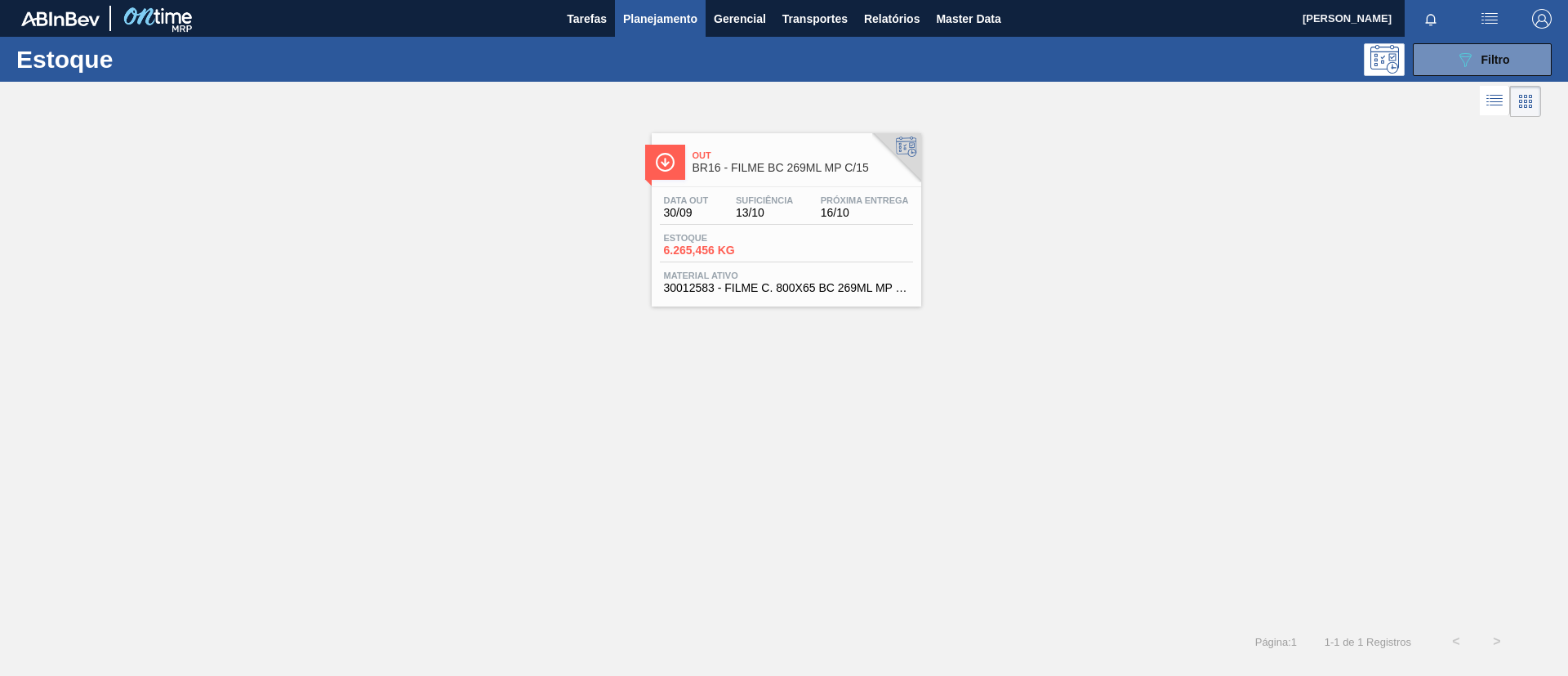
click at [721, 183] on div "Out BR16 - FILME BC 269ML MP C/15 Data out 30/09 Suficiência 13/10 Próxima Entr…" at bounding box center [786, 219] width 270 height 173
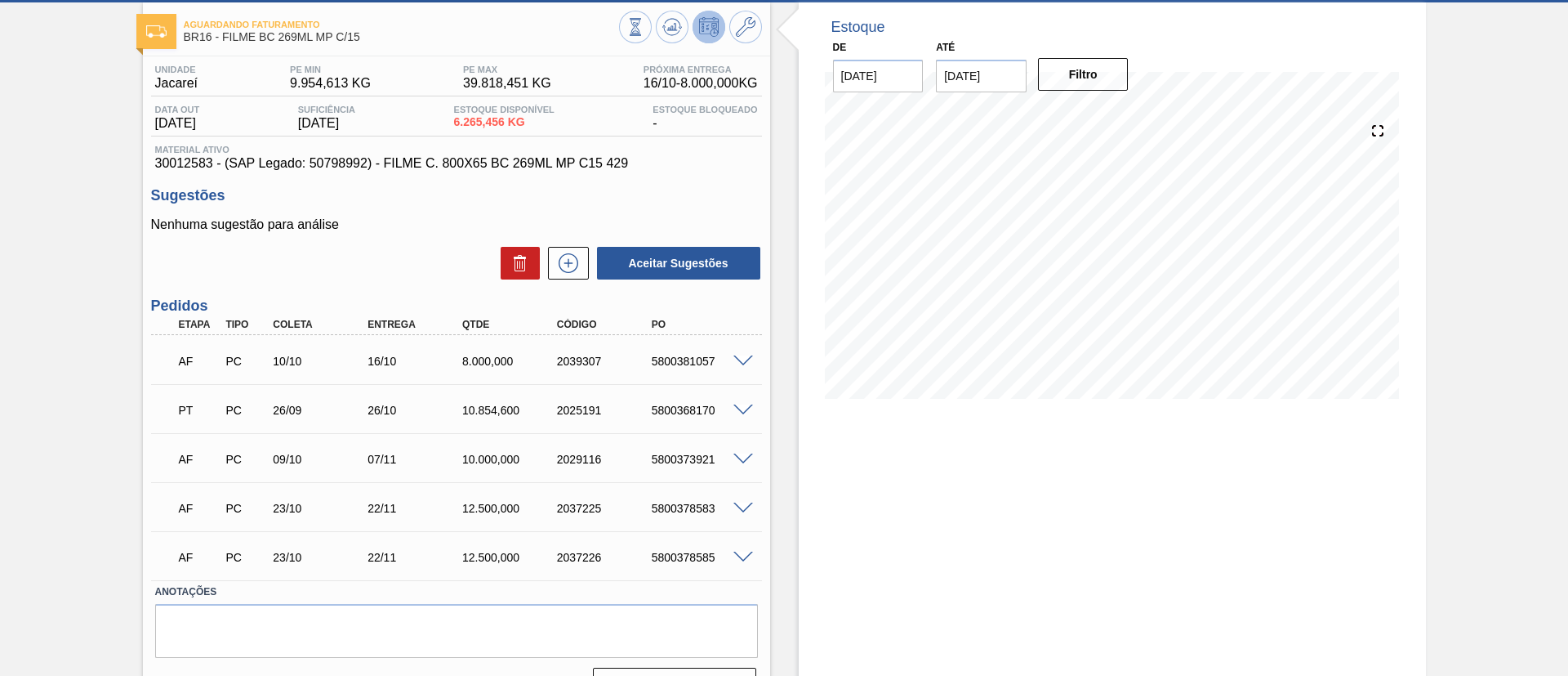
scroll to position [118, 0]
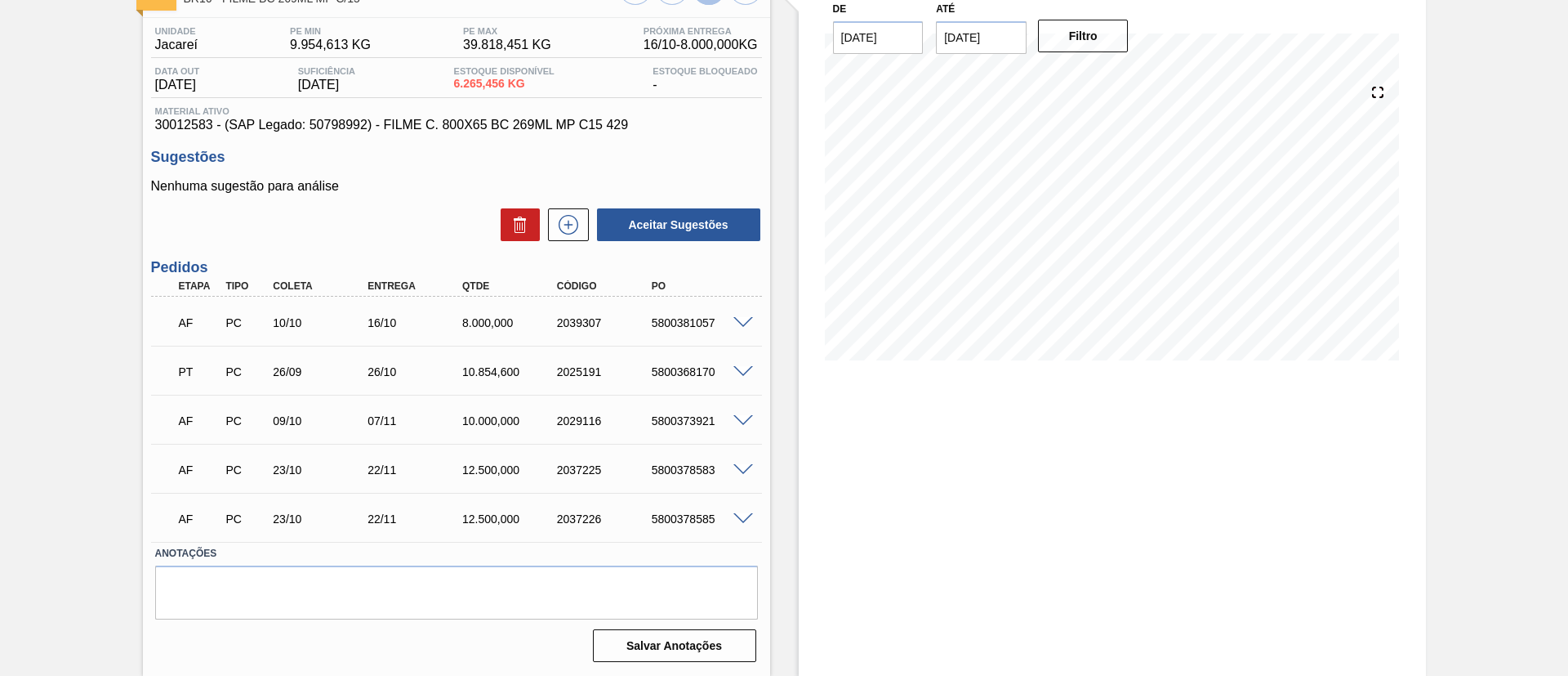
click at [740, 321] on span at bounding box center [743, 323] width 20 height 12
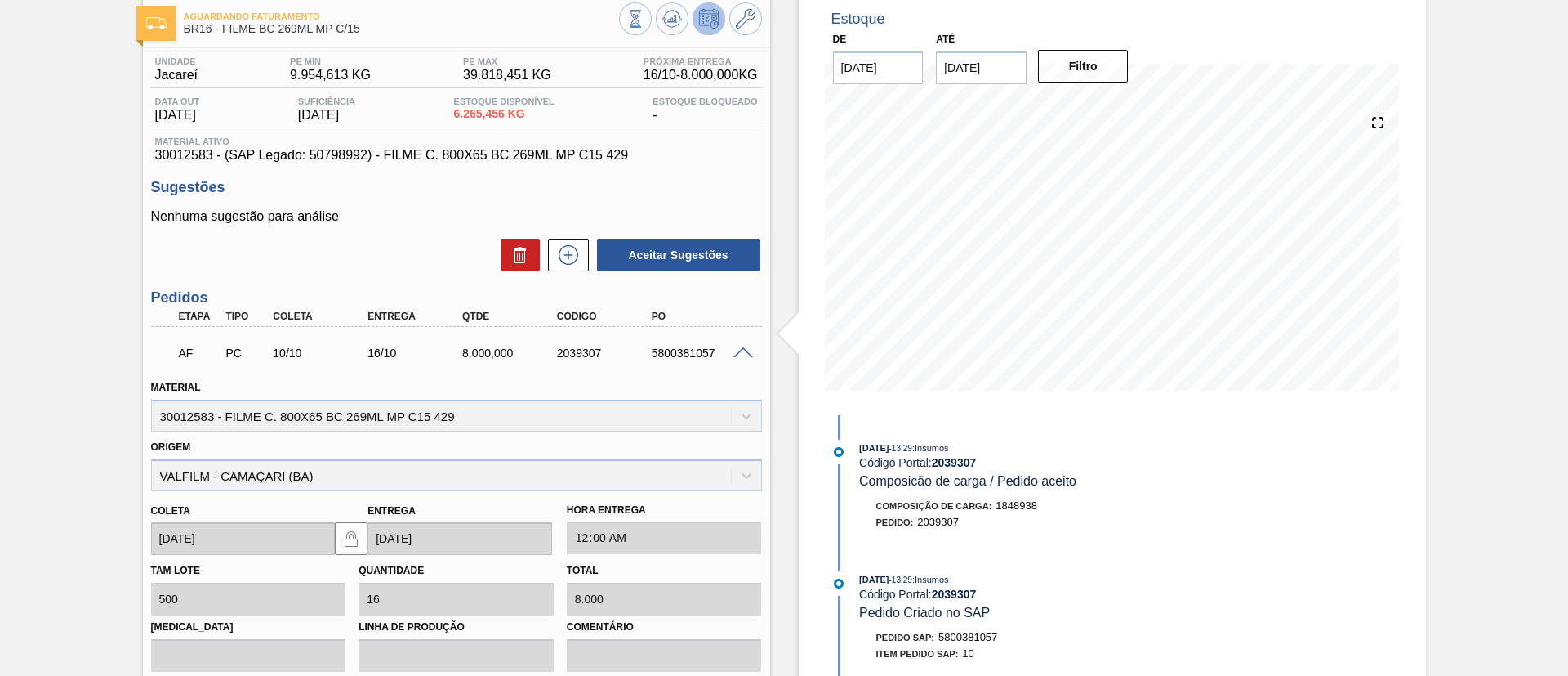
scroll to position [123, 0]
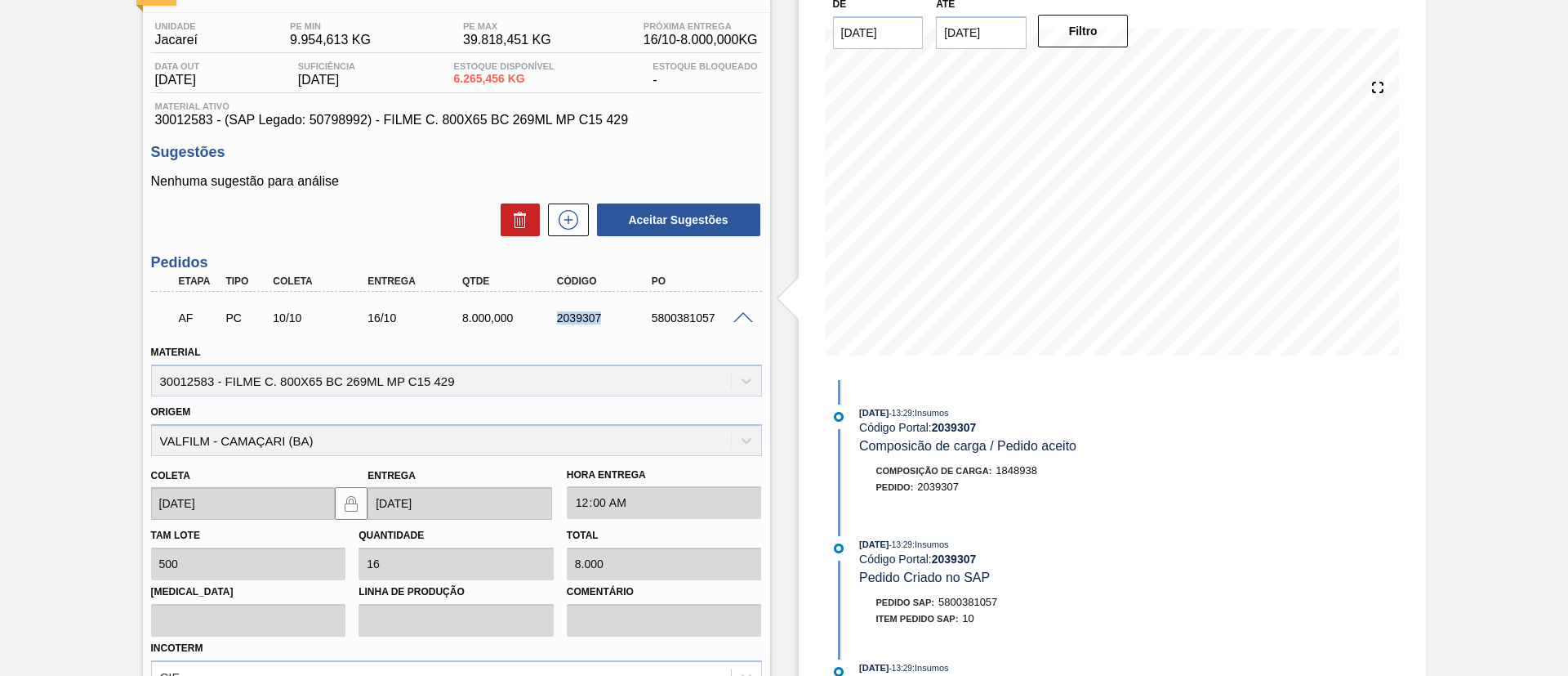
drag, startPoint x: 544, startPoint y: 322, endPoint x: 606, endPoint y: 329, distance: 62.4
click at [606, 329] on div "AF PC 10/10 16/10 8.000,000 2039307 5800381057" at bounding box center [452, 316] width 567 height 33
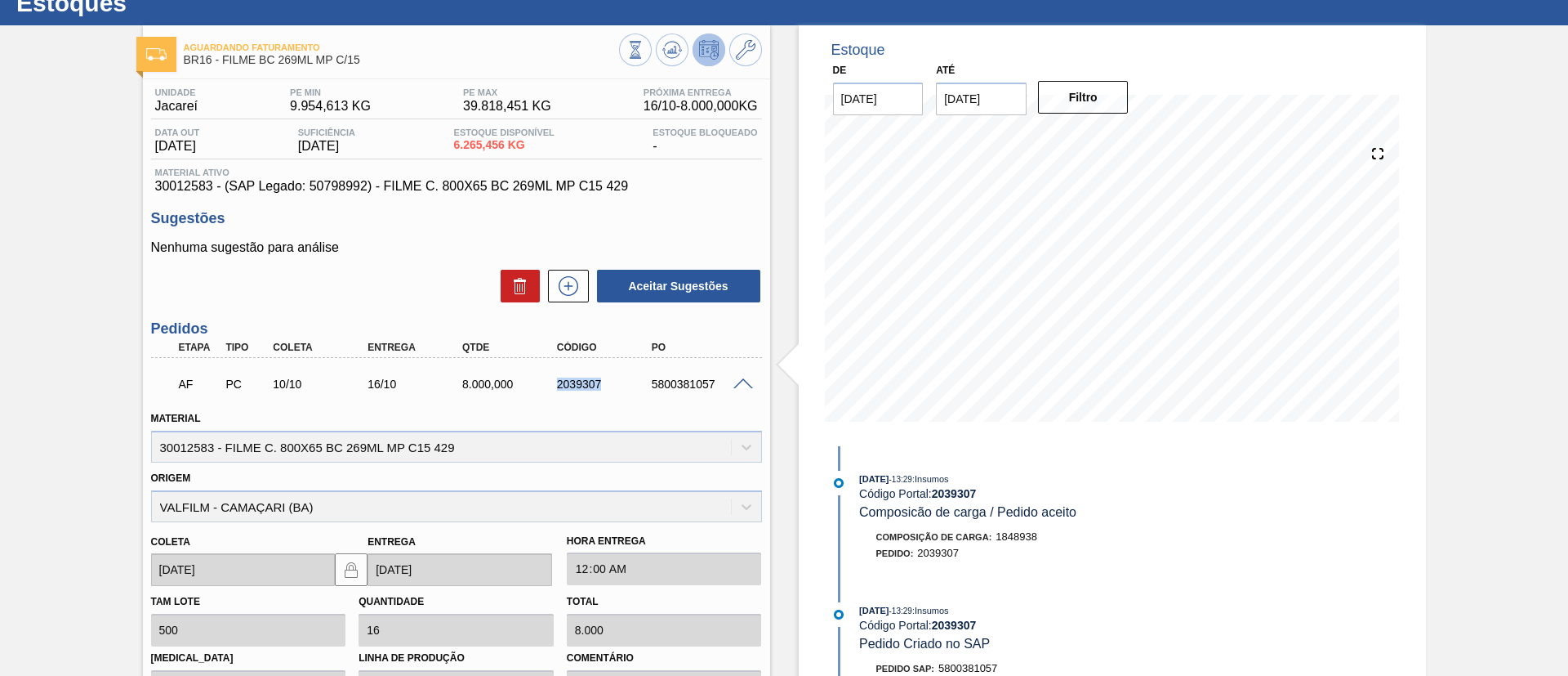
scroll to position [0, 0]
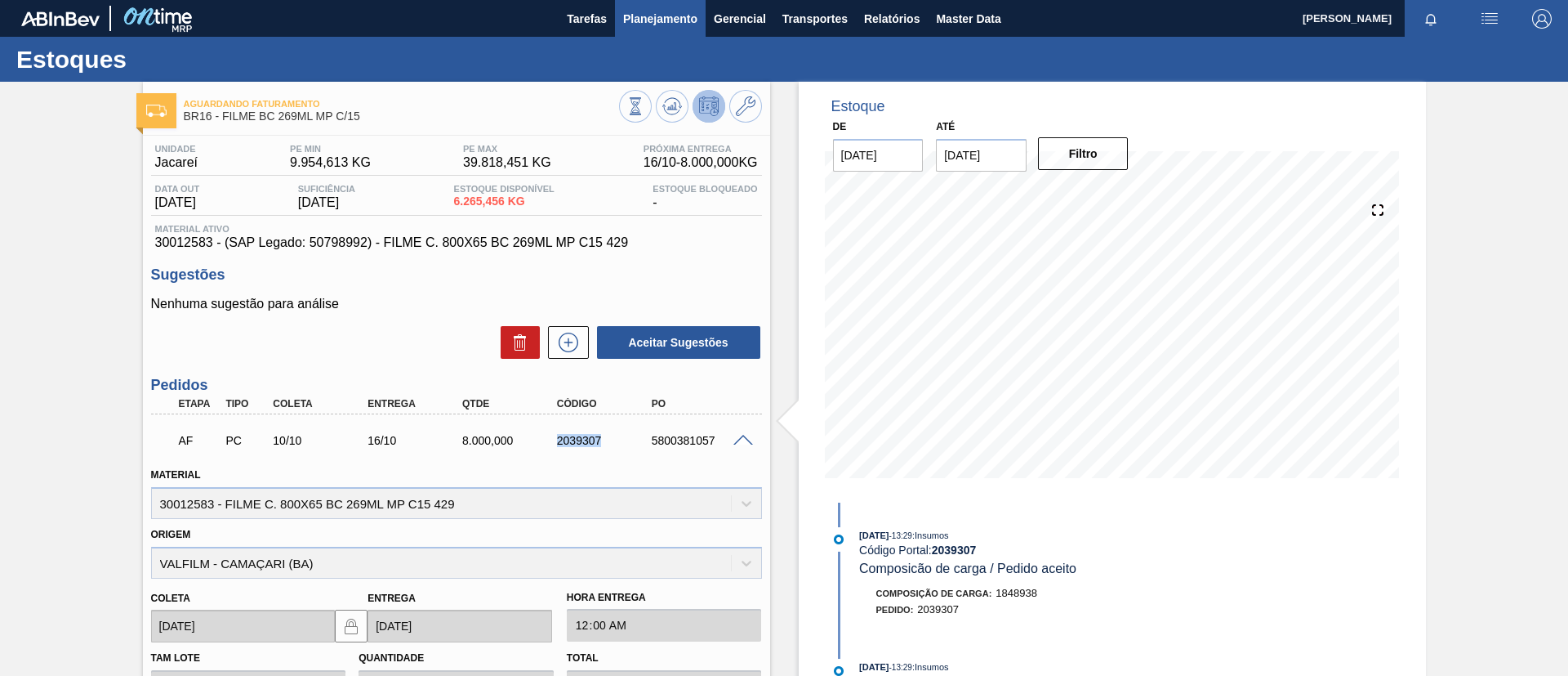
click at [650, 30] on button "Planejamento" at bounding box center [660, 18] width 91 height 37
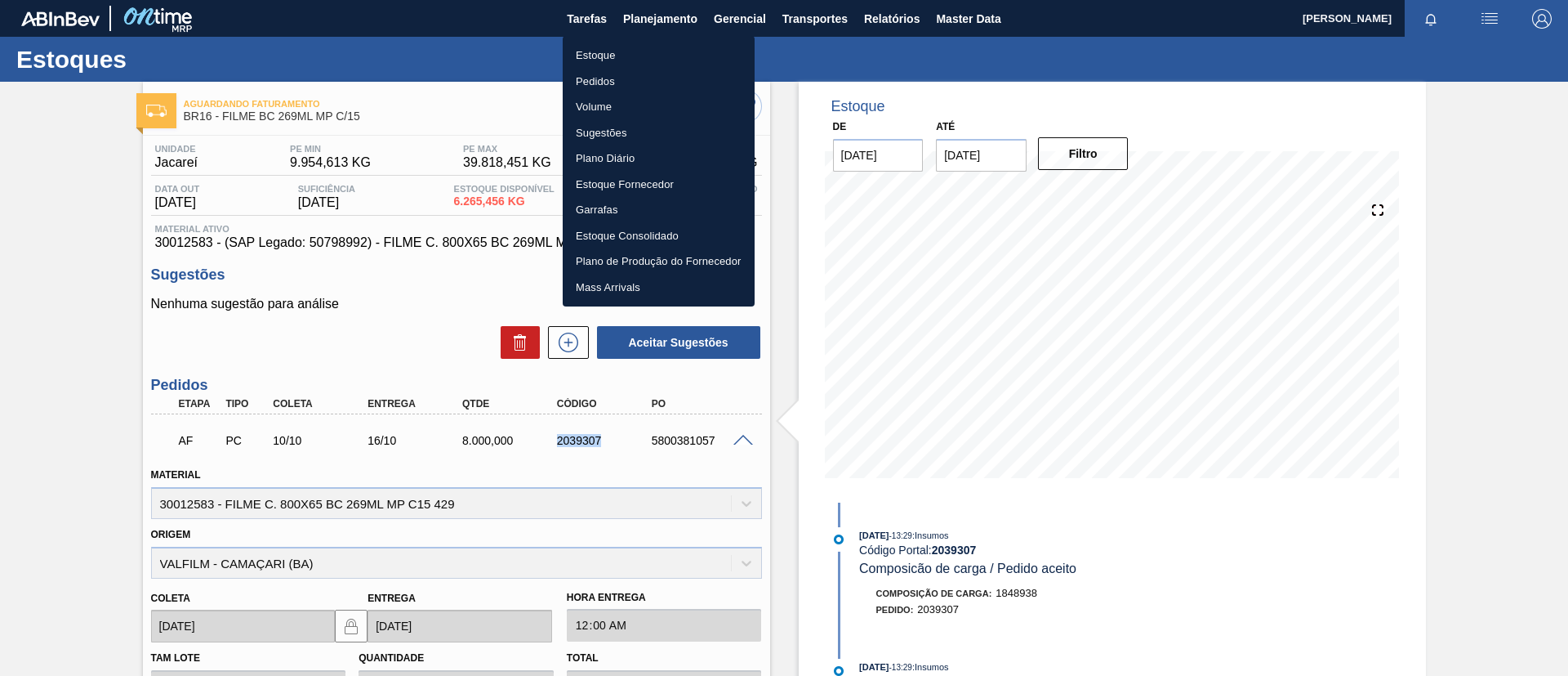
click at [640, 48] on li "Estoque" at bounding box center [658, 55] width 192 height 26
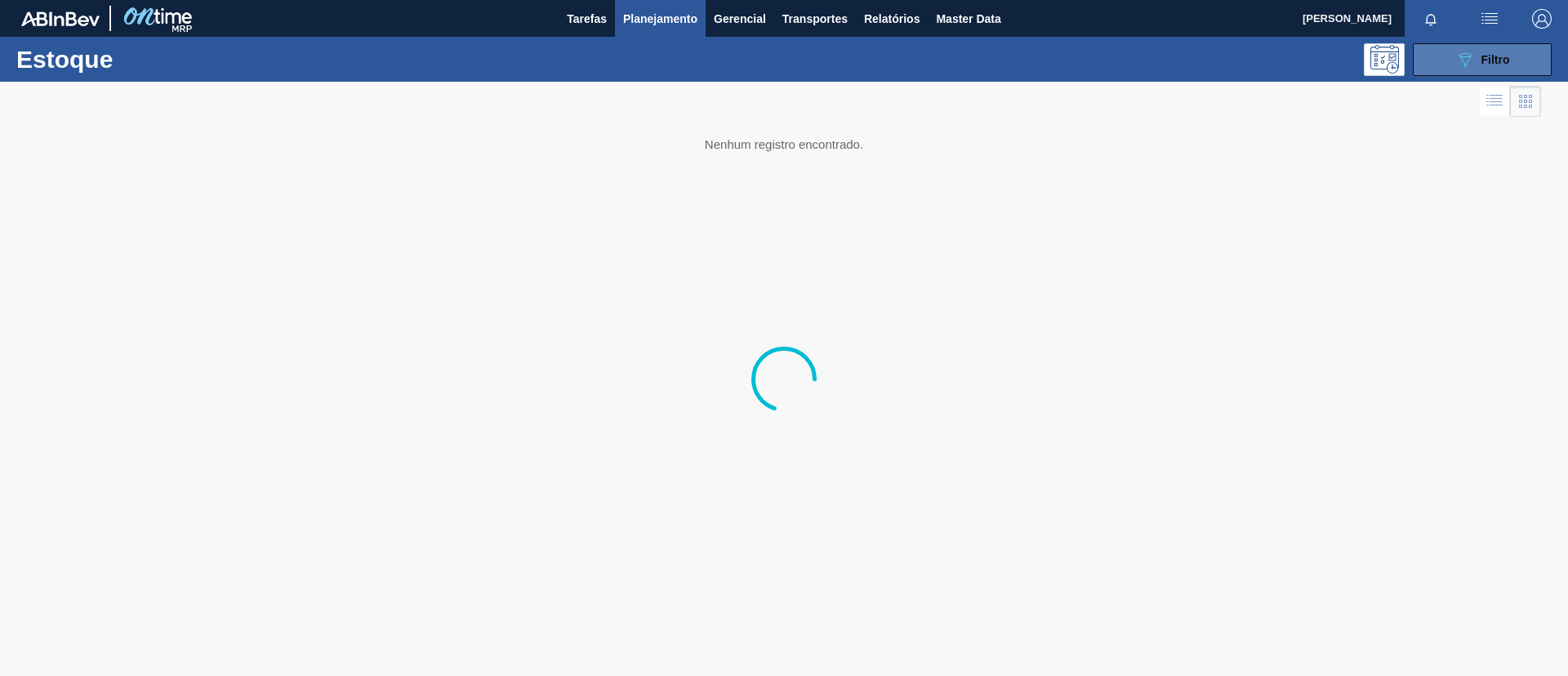
click at [1494, 64] on span "Filtro" at bounding box center [1496, 60] width 29 height 13
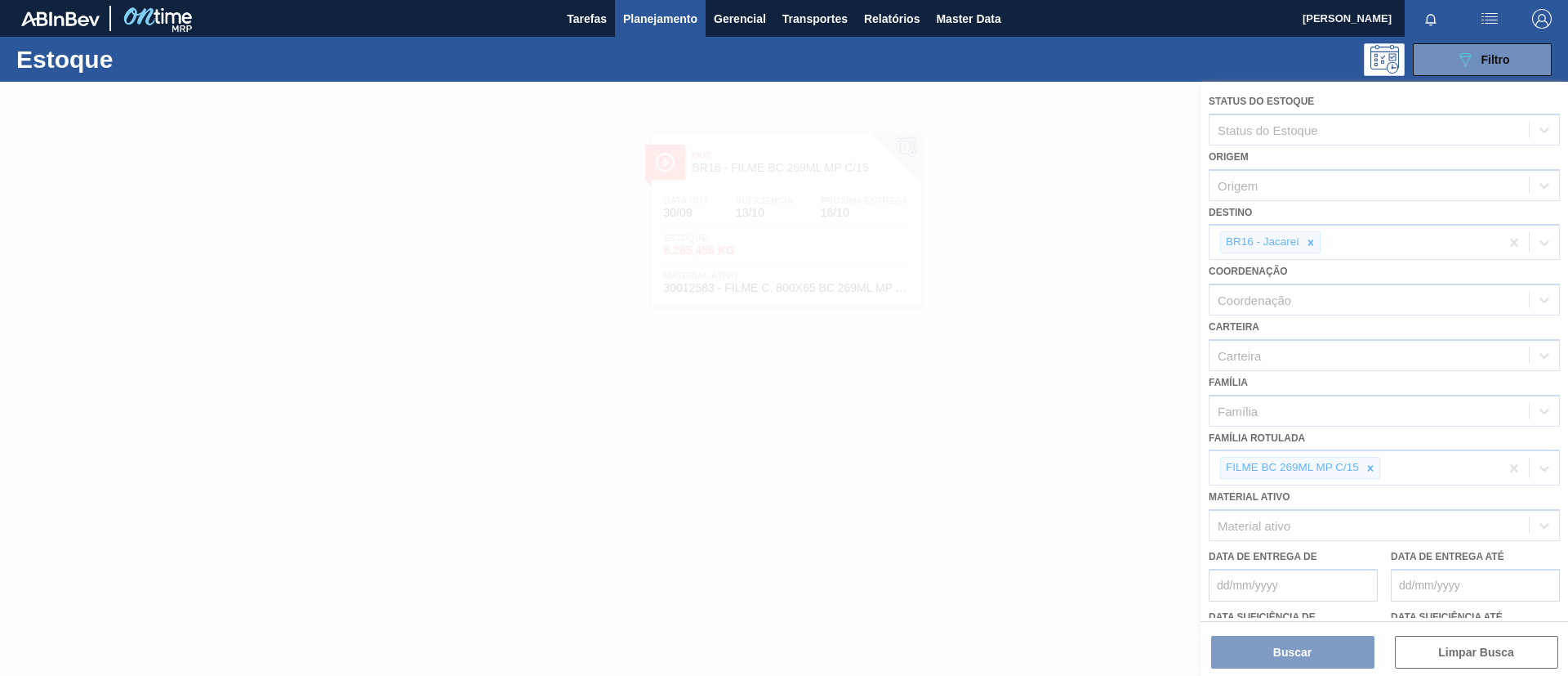
click at [1371, 470] on div at bounding box center [784, 378] width 1568 height 594
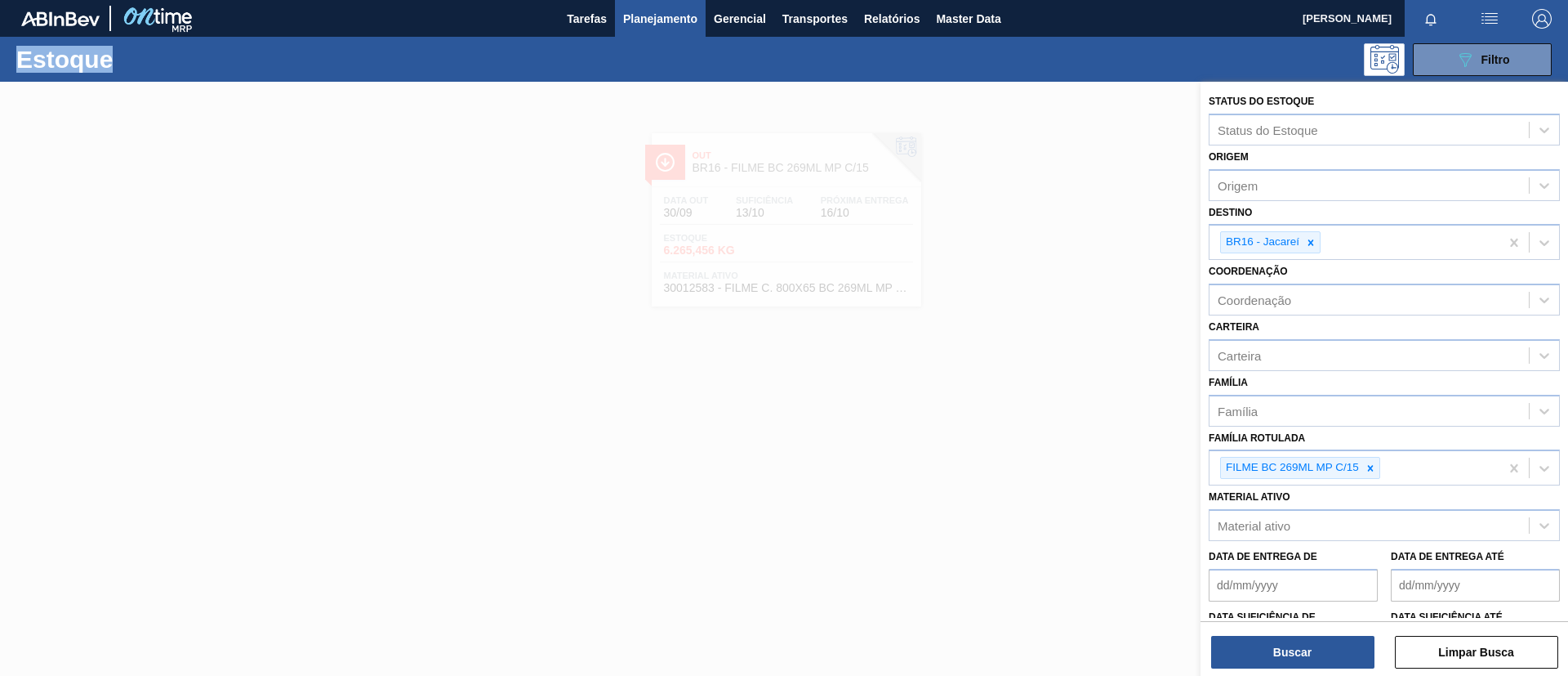
click at [1371, 470] on icon at bounding box center [1371, 468] width 6 height 6
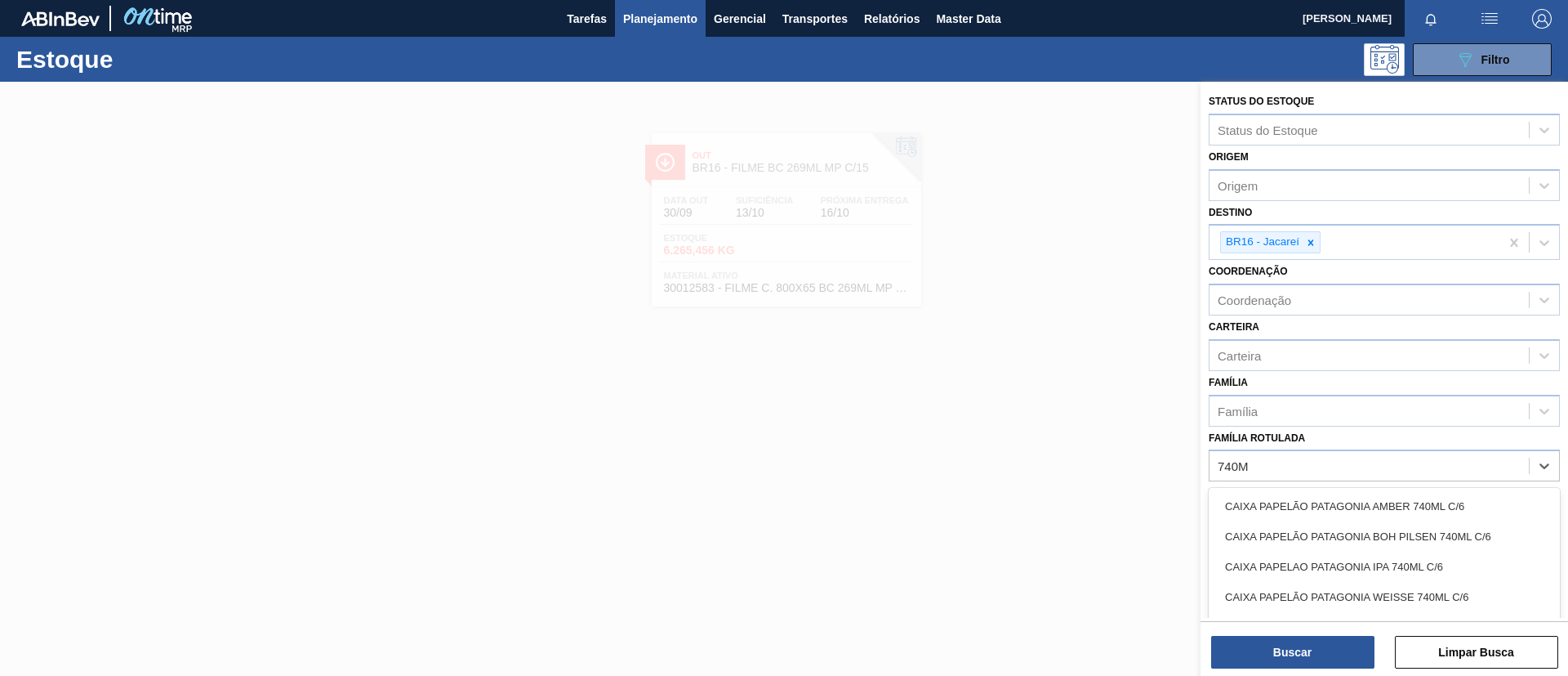
type Rotulada "740MM"
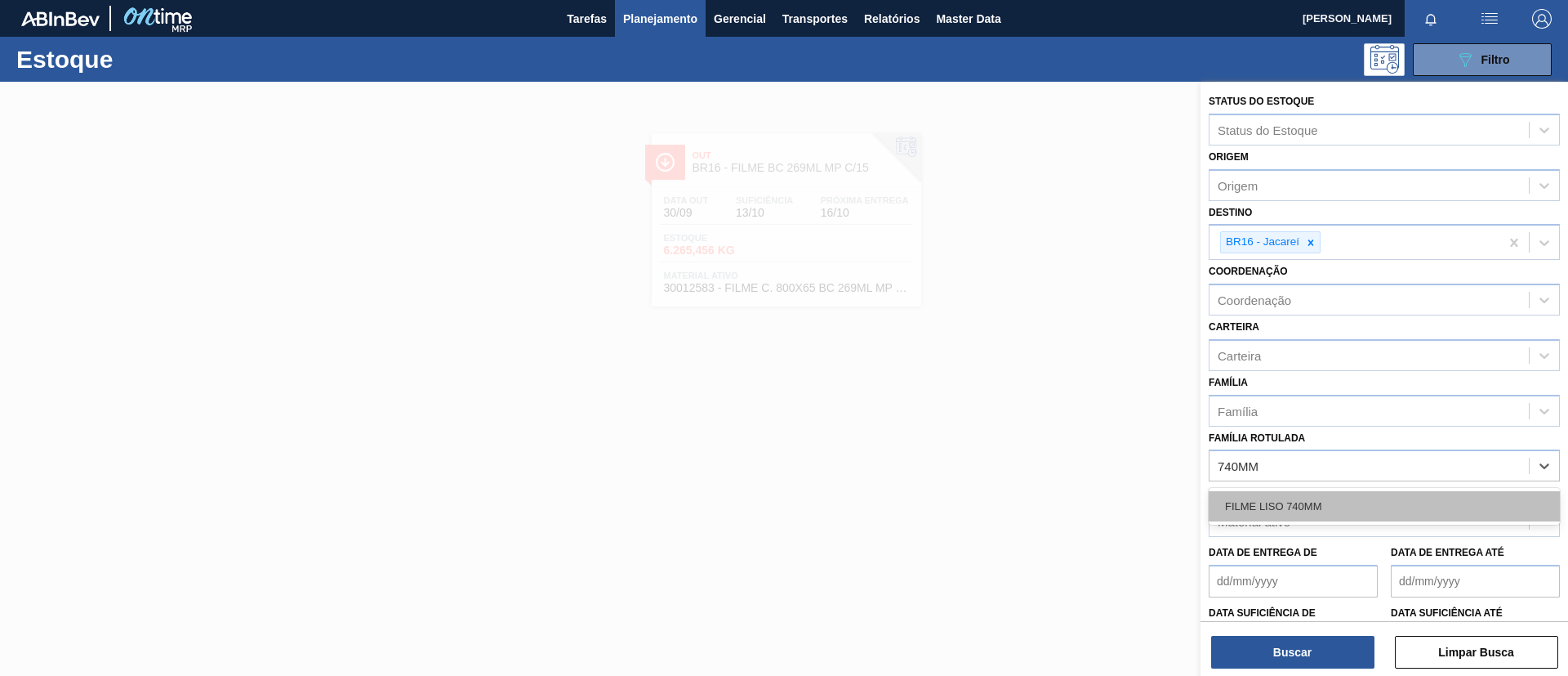
click at [1386, 517] on div "FILME LISO 740MM" at bounding box center [1385, 506] width 351 height 30
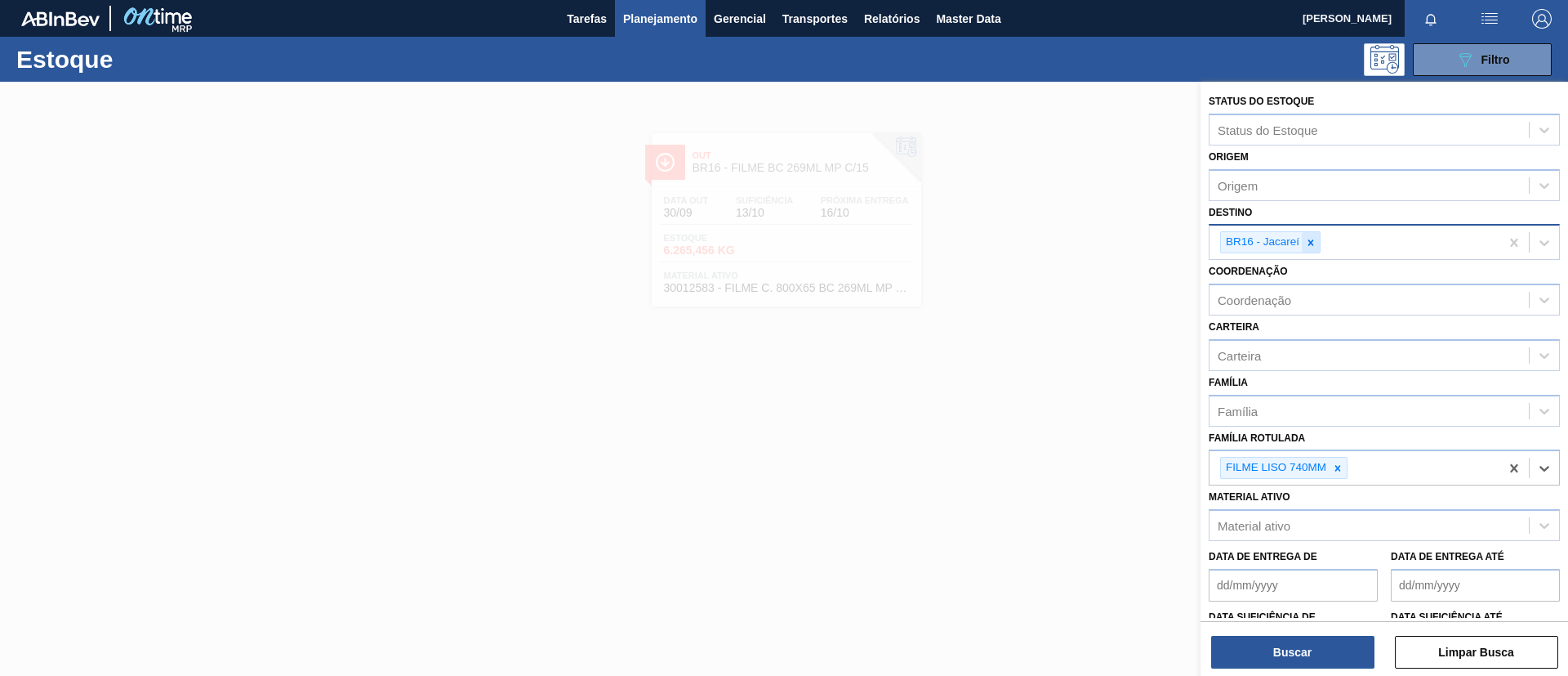
click at [1313, 234] on div at bounding box center [1311, 242] width 18 height 21
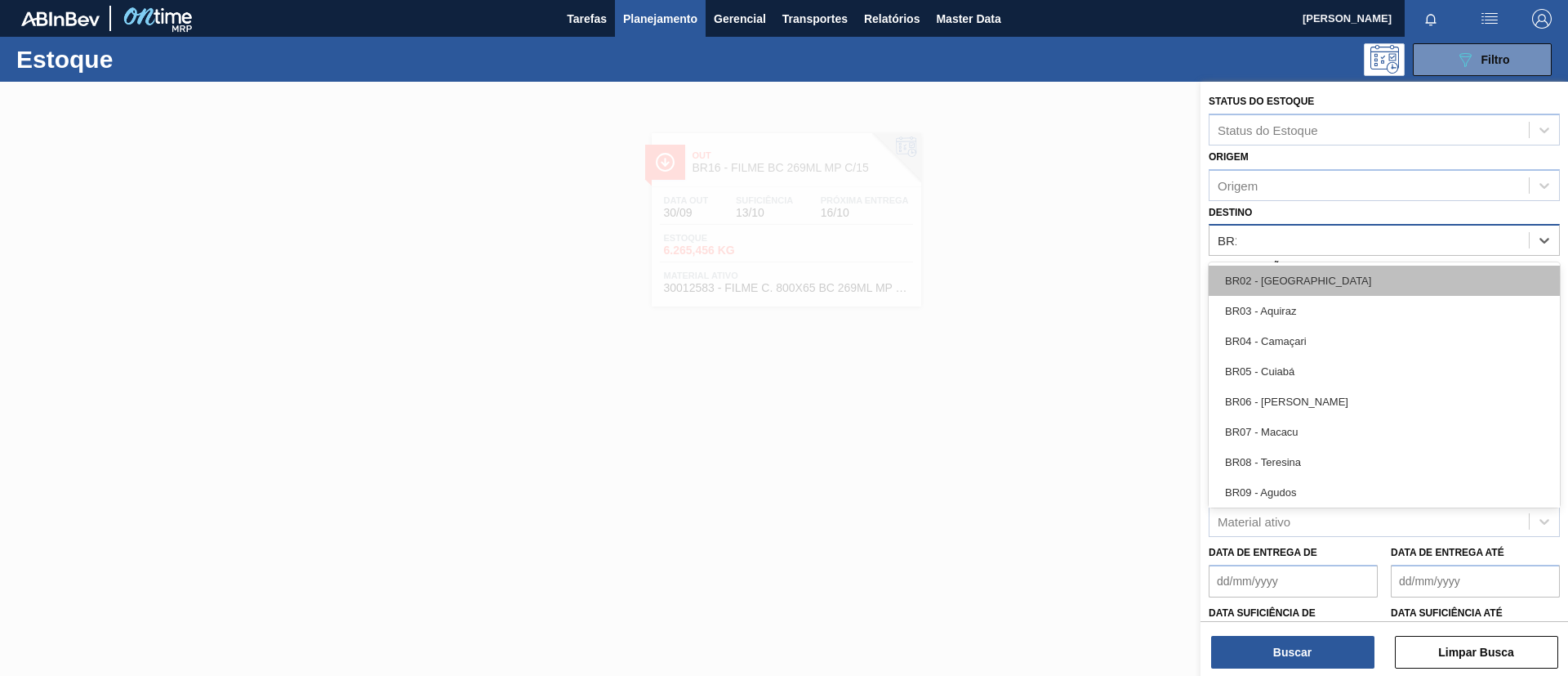
type input "BR15"
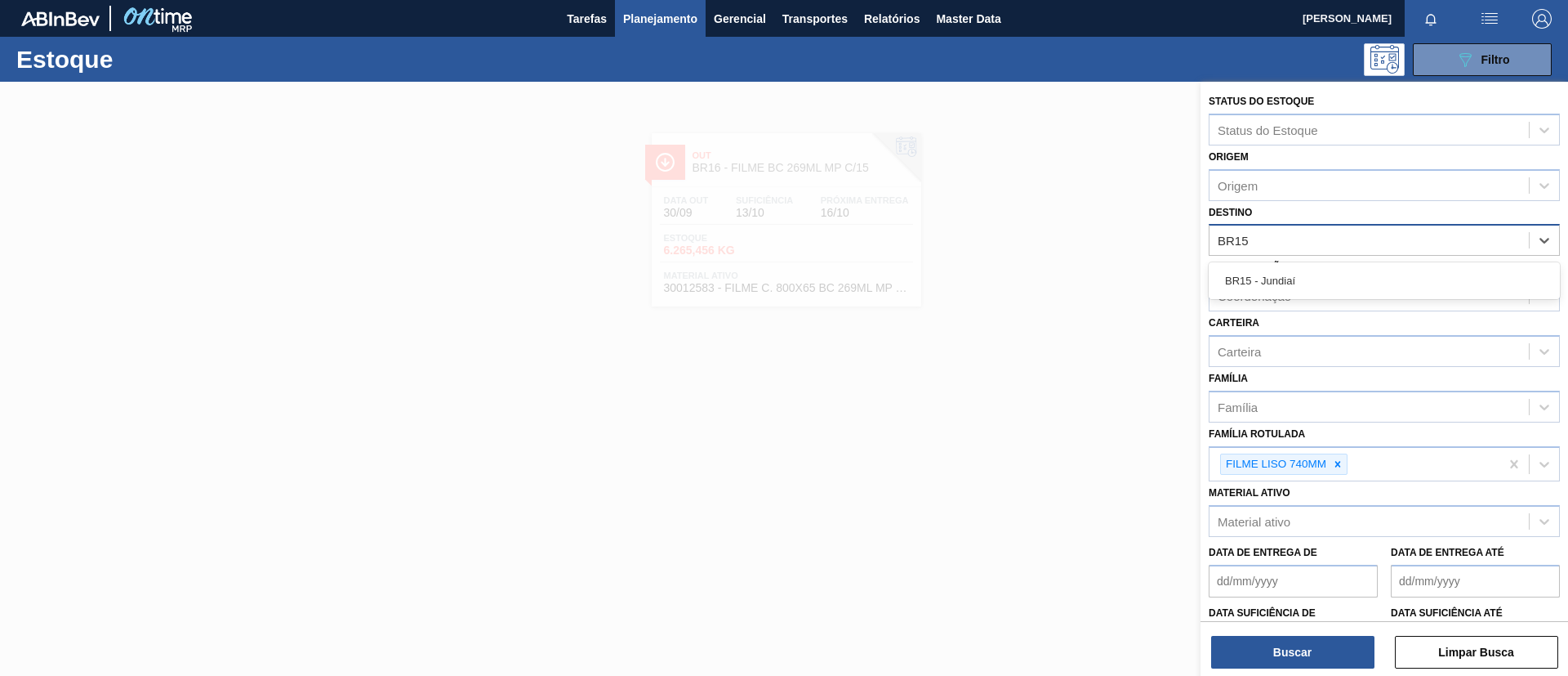
drag, startPoint x: 1318, startPoint y: 272, endPoint x: 1319, endPoint y: 304, distance: 32.0
click at [1318, 272] on div "BR15 - Jundiaí" at bounding box center [1385, 281] width 351 height 30
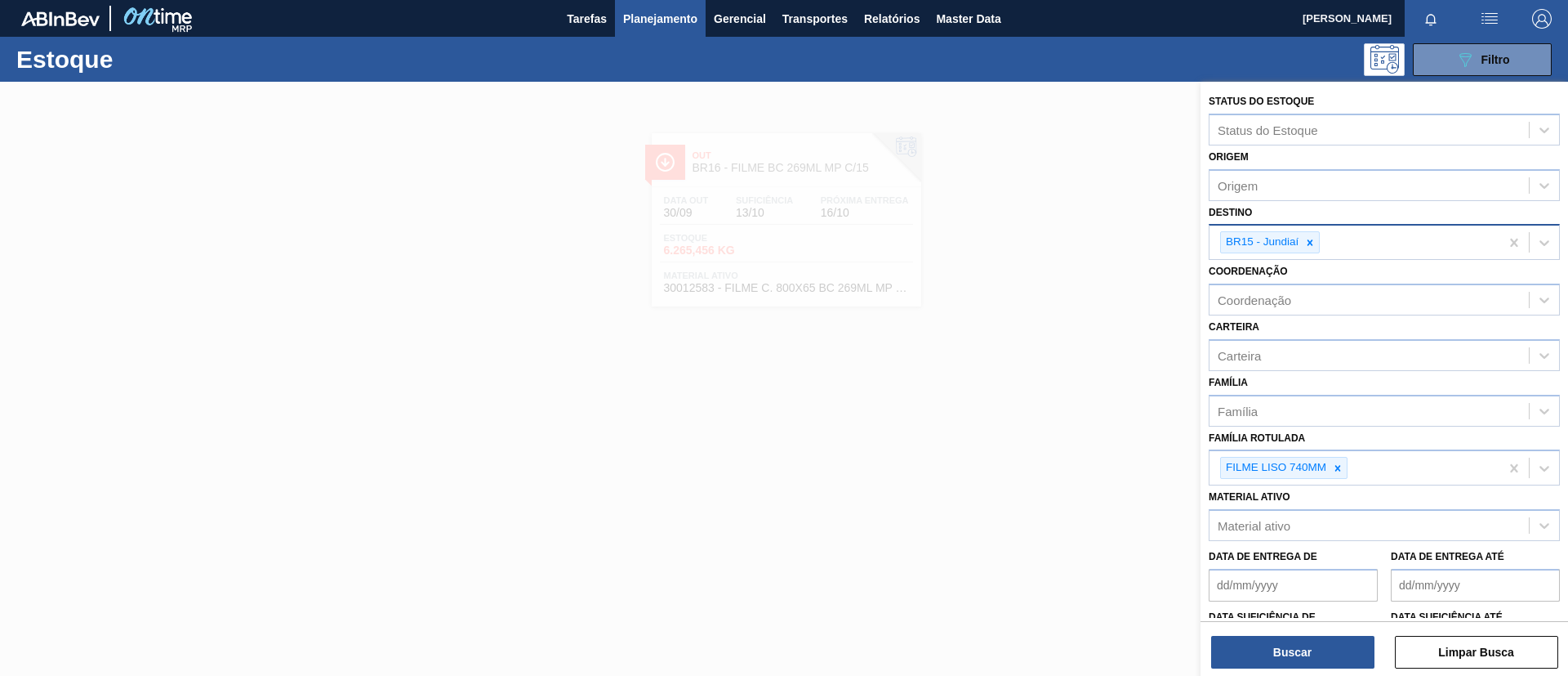
click at [1327, 632] on div "Buscar Limpar Busca" at bounding box center [1385, 643] width 368 height 46
click at [1338, 640] on button "Buscar" at bounding box center [1293, 652] width 164 height 33
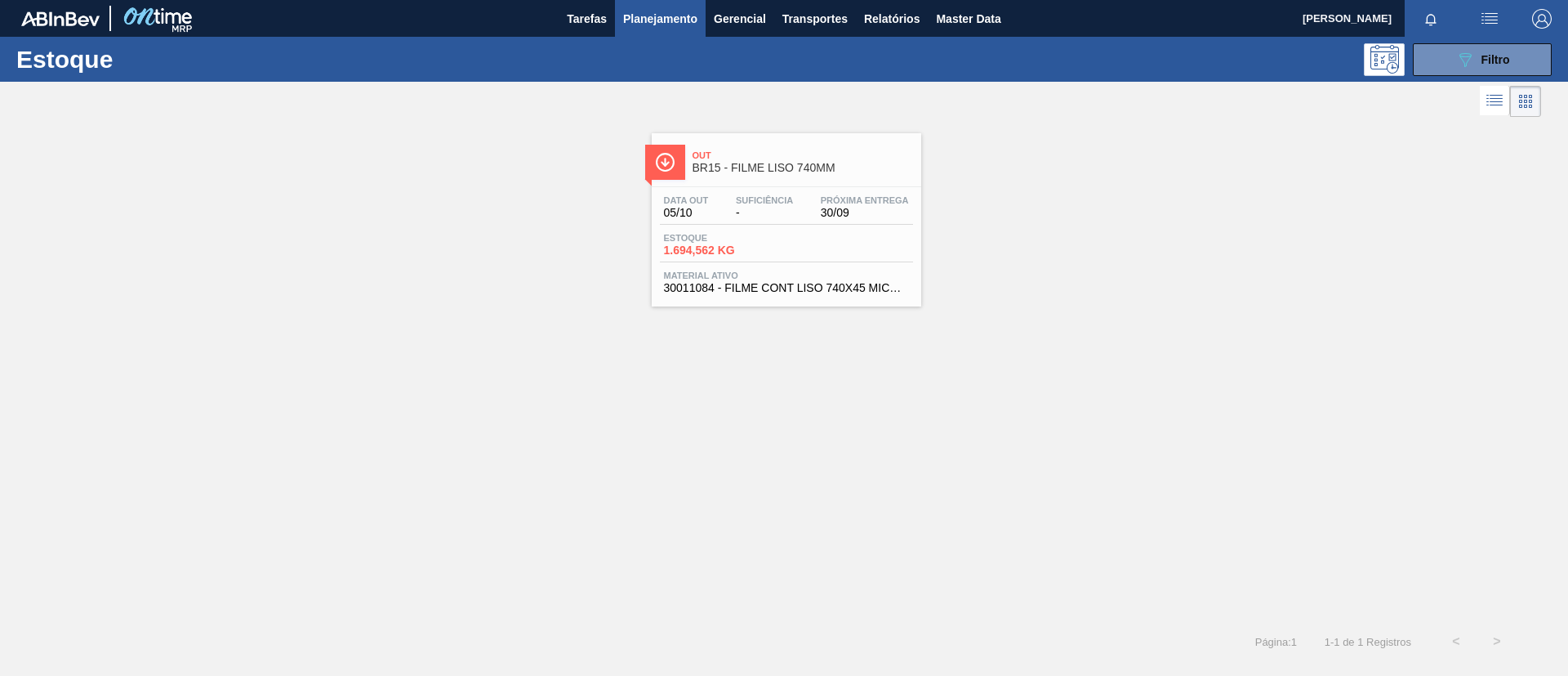
click at [873, 246] on div "Estoque 1.694,562 KG" at bounding box center [786, 247] width 254 height 29
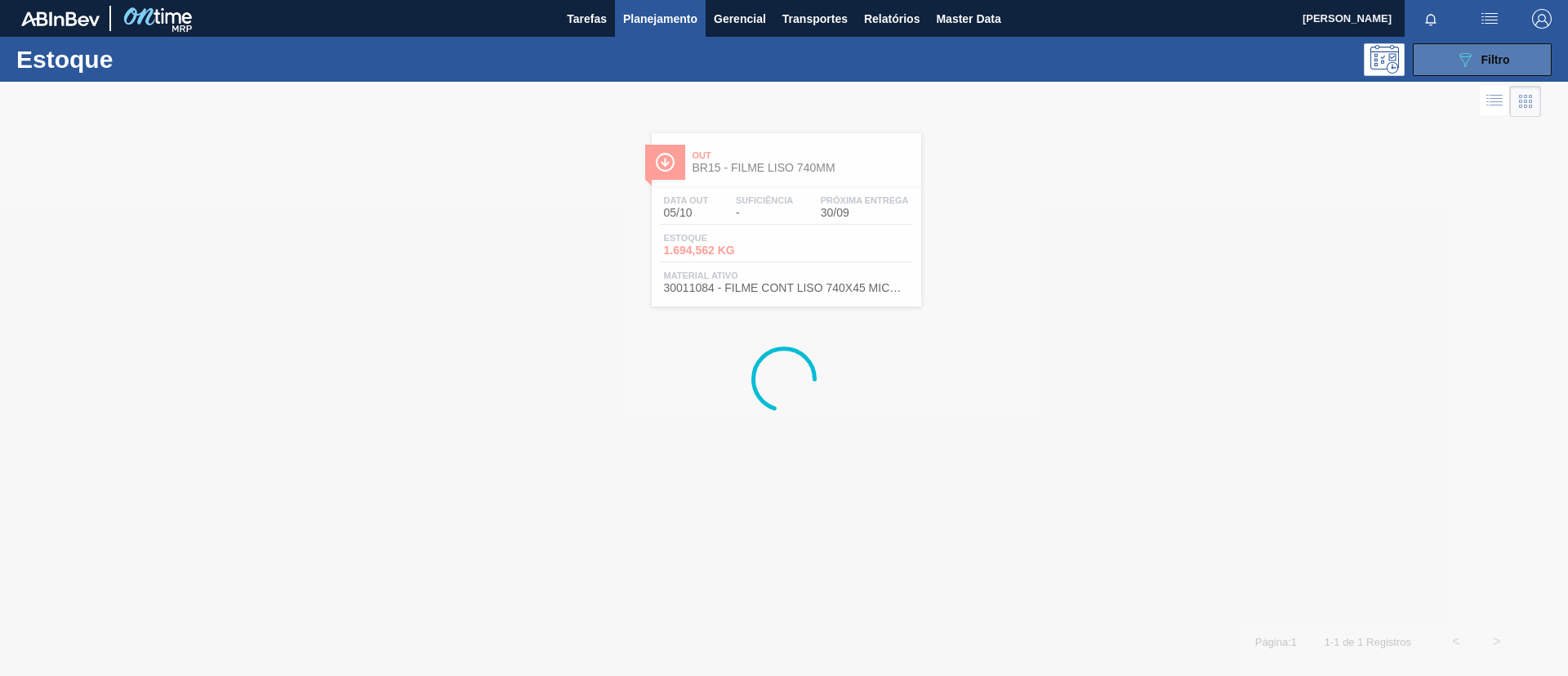
click at [1472, 57] on icon "089F7B8B-B2A5-4AFE-B5C0-19BA573D28AC" at bounding box center [1465, 59] width 20 height 20
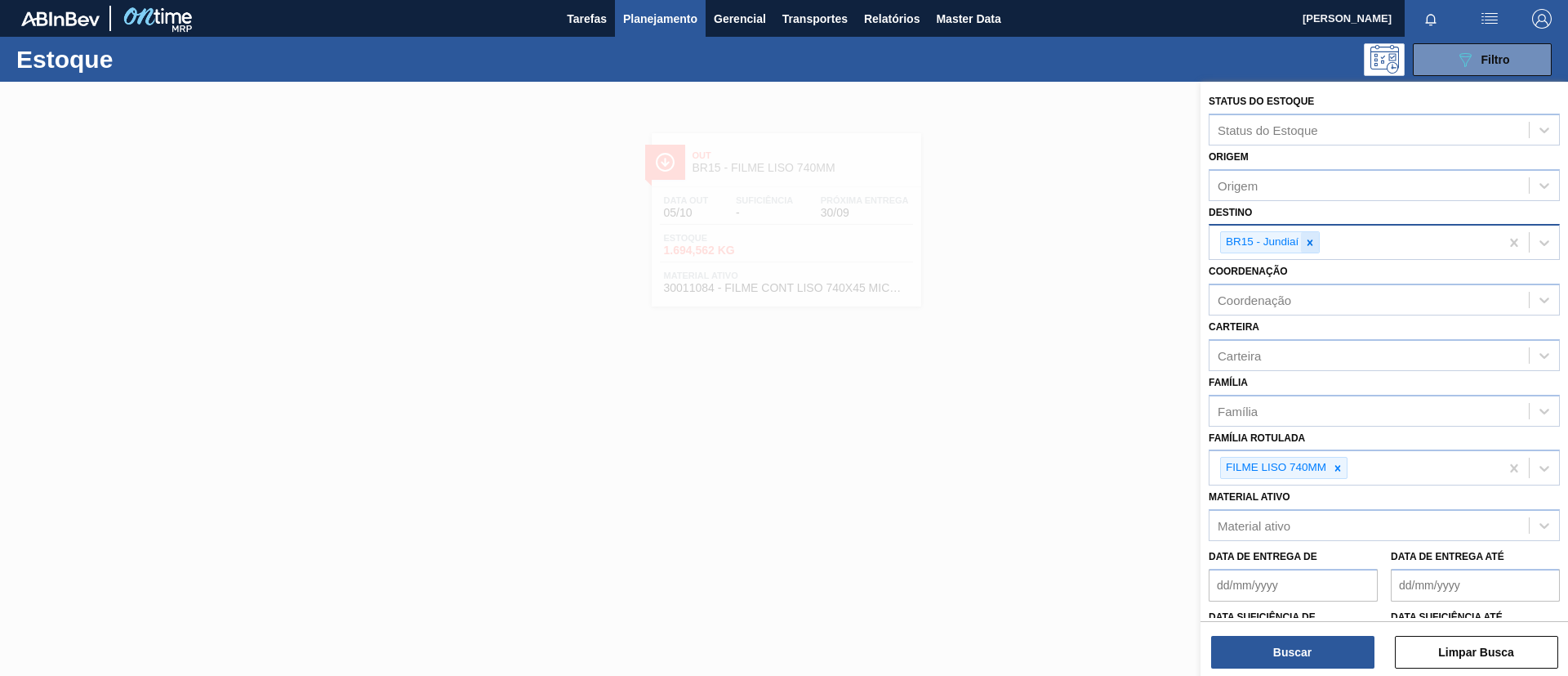
click at [1316, 241] on div at bounding box center [1310, 242] width 18 height 21
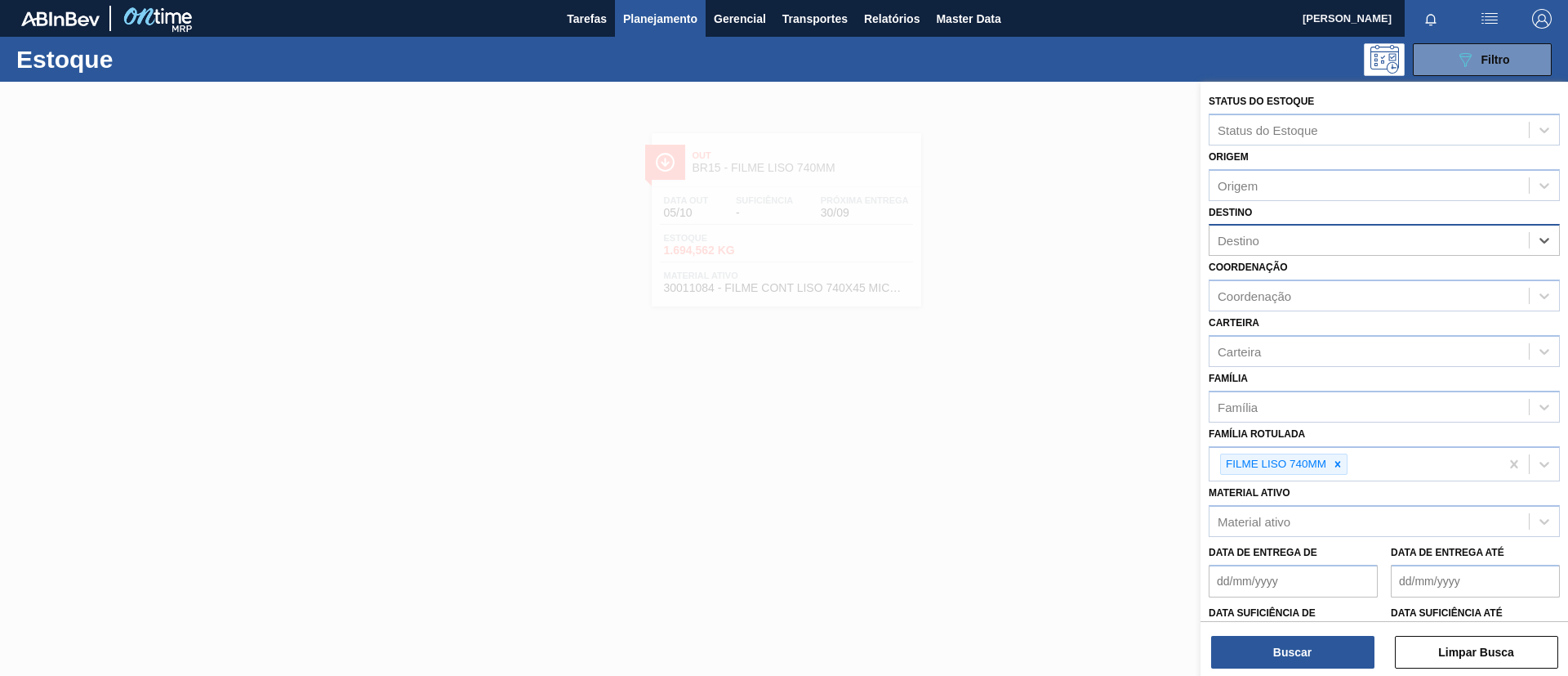
click at [1314, 241] on div "Destino" at bounding box center [1369, 240] width 319 height 23
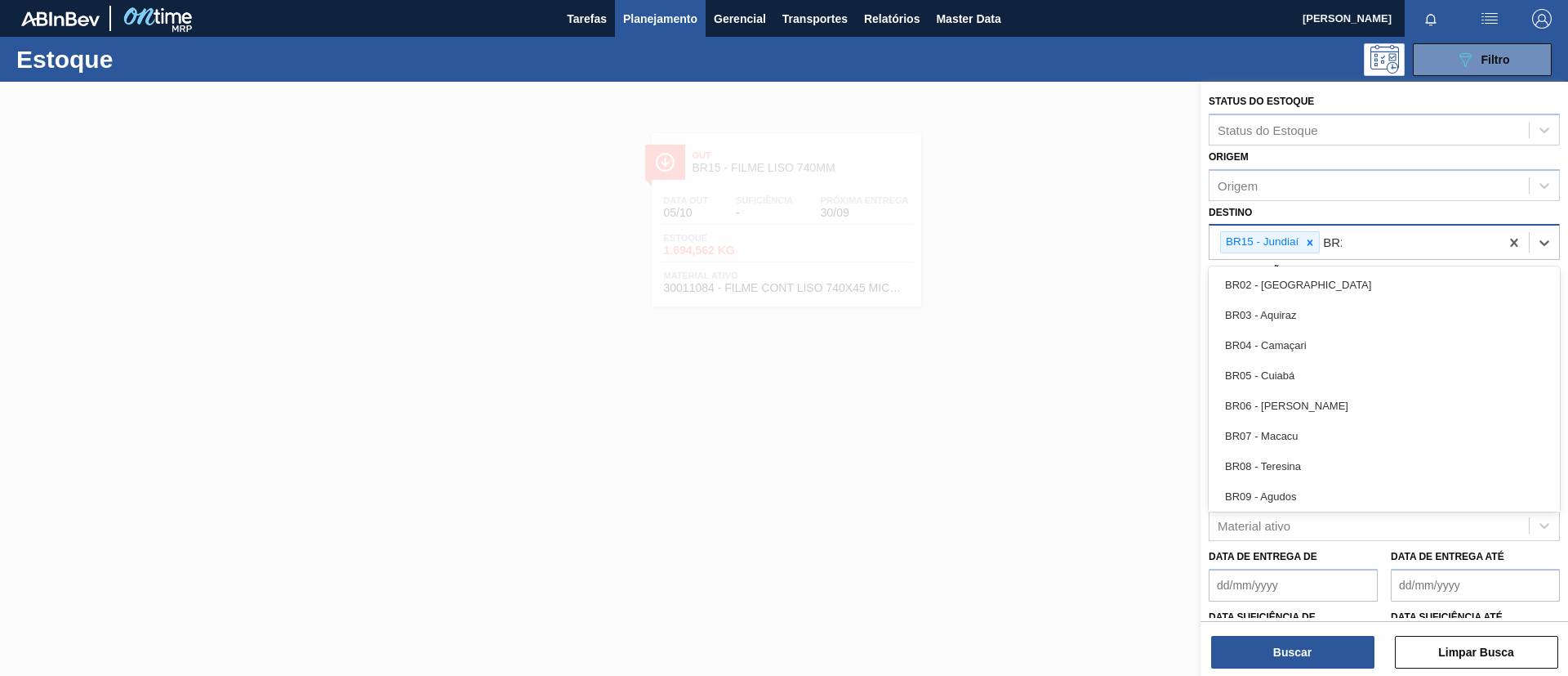
type input "BR23"
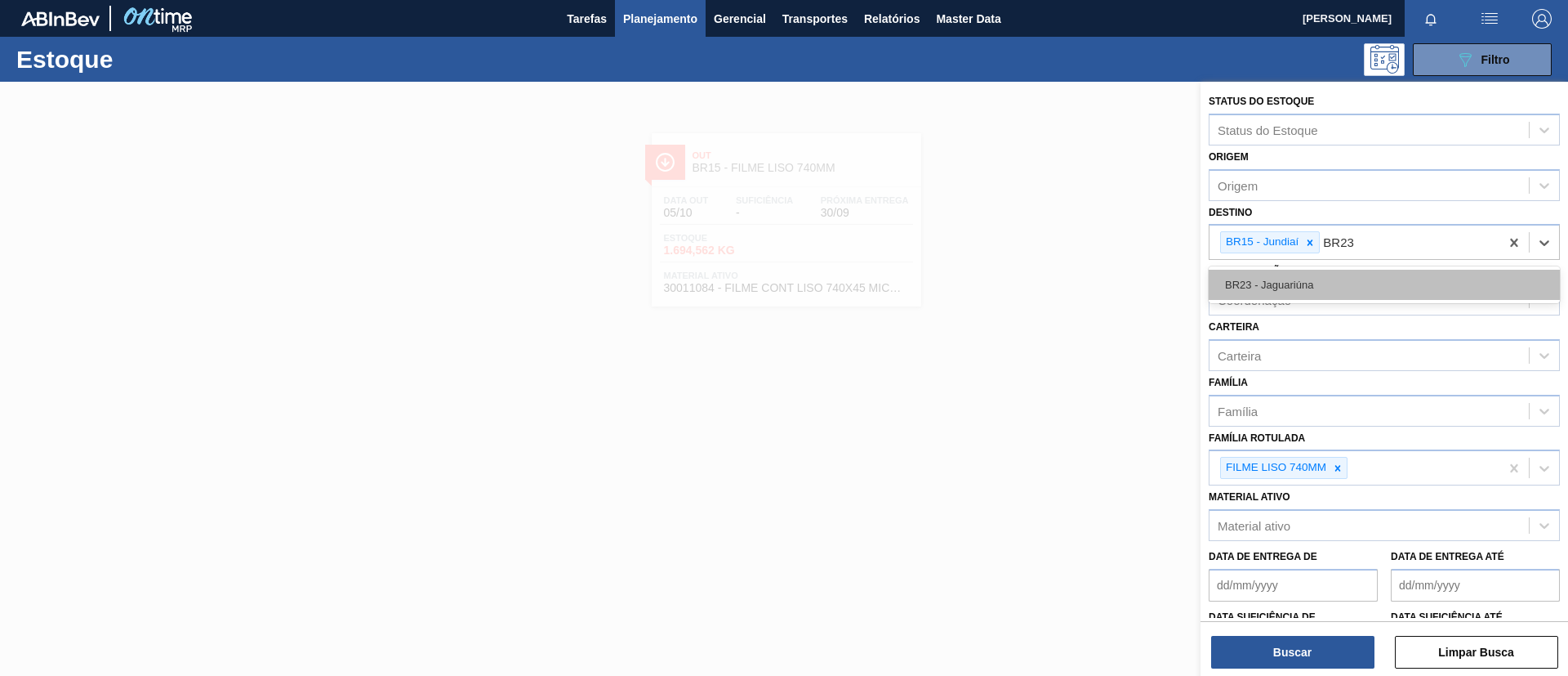
click at [1325, 272] on div "BR23 - Jaguariúna" at bounding box center [1385, 285] width 351 height 30
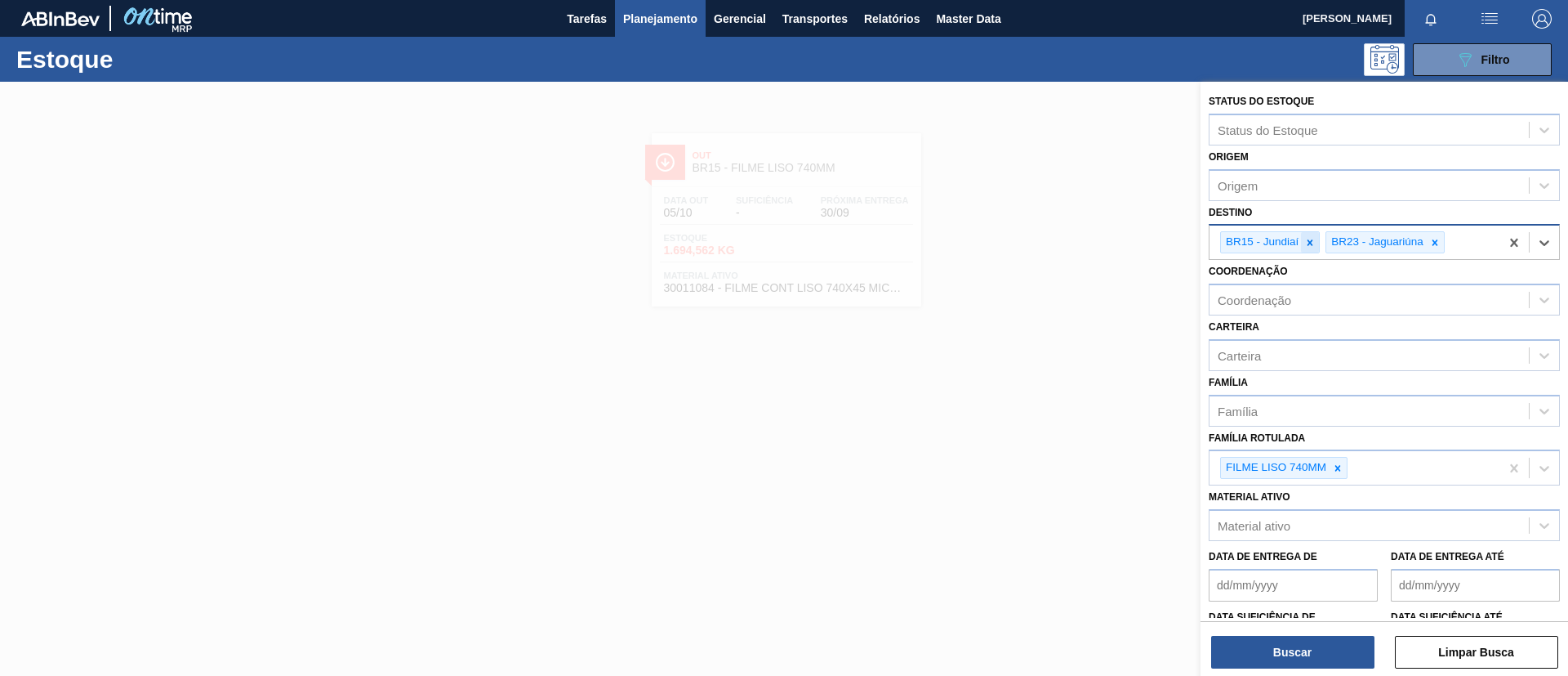
click at [1314, 246] on icon at bounding box center [1311, 242] width 11 height 11
click at [1291, 669] on div "Status do Estoque Status do Estoque Origem Origem Destino option BR15 - Jundiaí…" at bounding box center [1385, 380] width 368 height 597
click at [1283, 651] on button "Buscar" at bounding box center [1293, 652] width 164 height 33
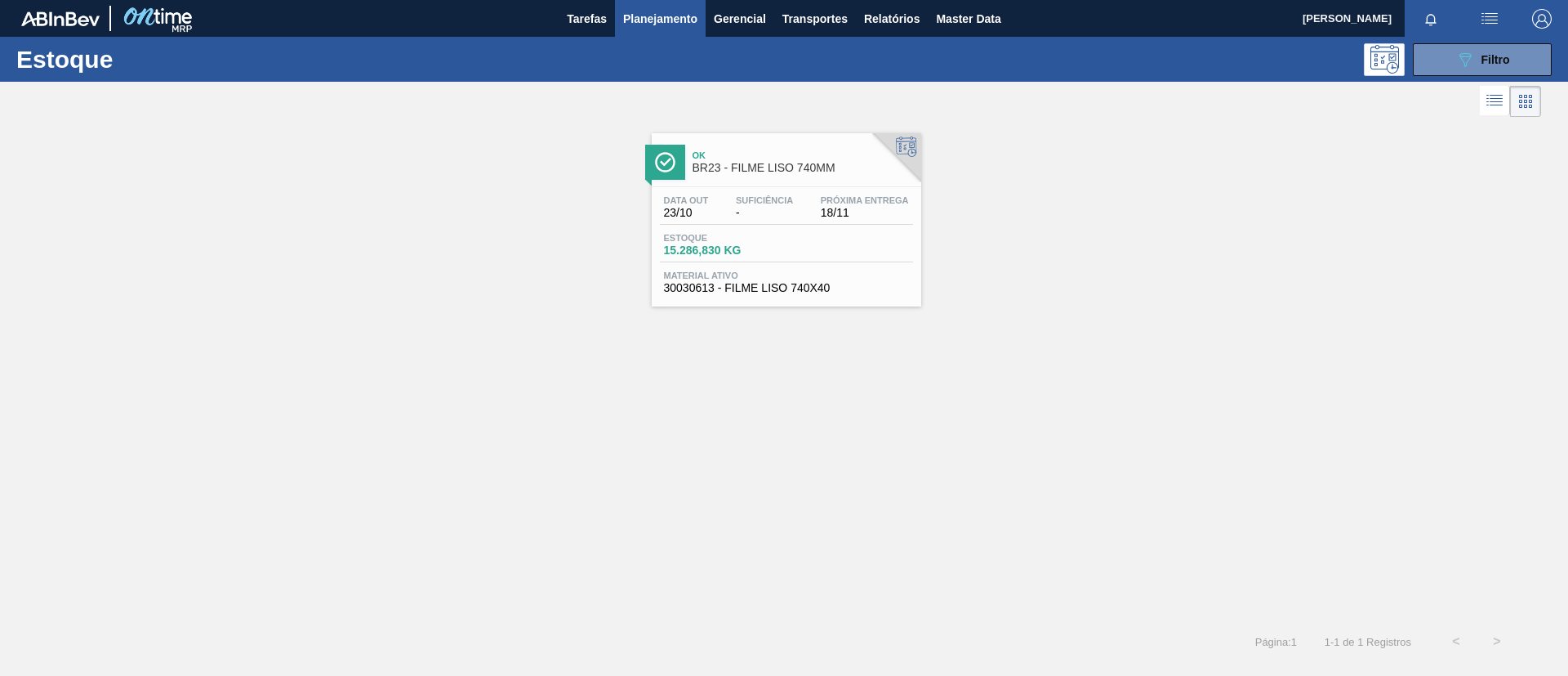
click at [726, 208] on div "Data out 23/10 Suficiência - Próxima Entrega 18/11" at bounding box center [786, 210] width 254 height 29
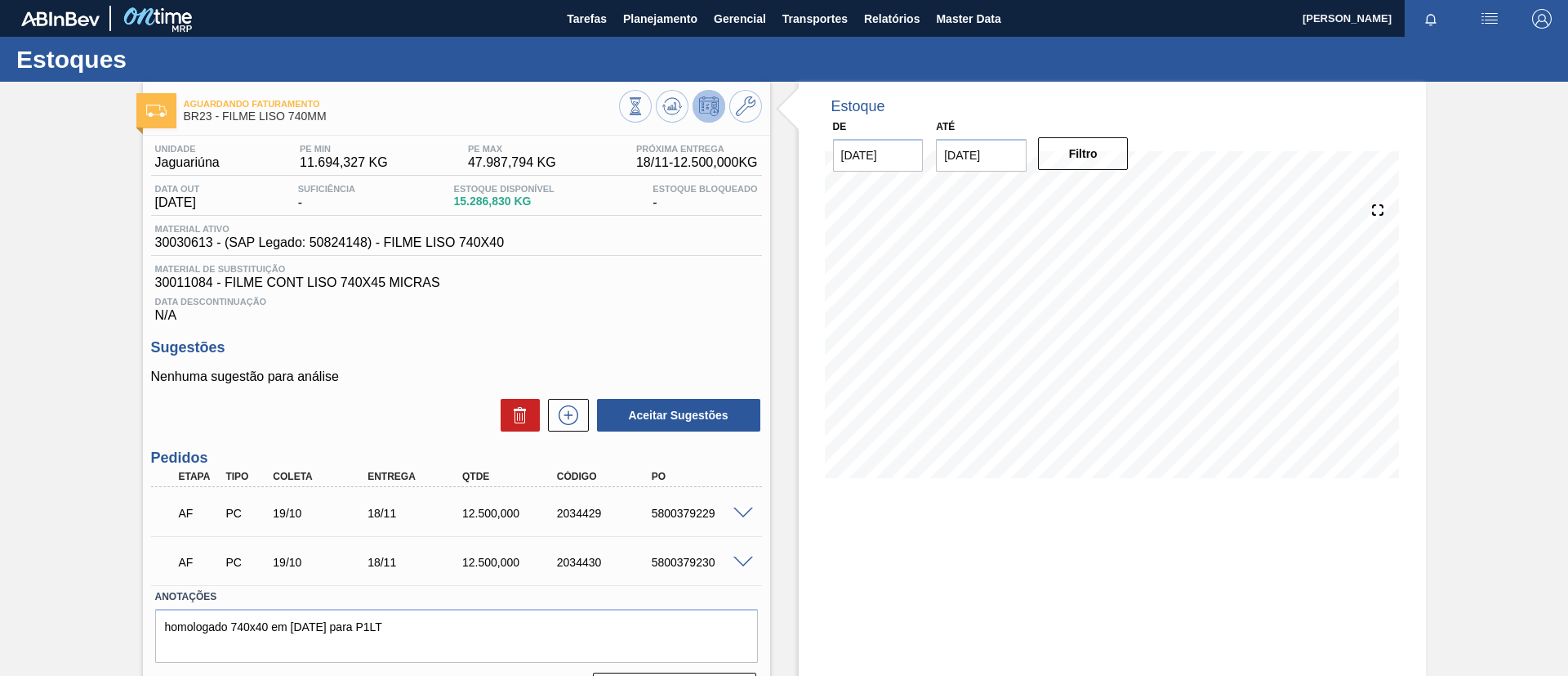
click at [750, 547] on div "AF PC 19/10 18/11 12.500,000 2034430 5800379230" at bounding box center [456, 561] width 611 height 41
click at [751, 560] on div at bounding box center [745, 561] width 33 height 12
click at [751, 561] on span at bounding box center [743, 562] width 20 height 12
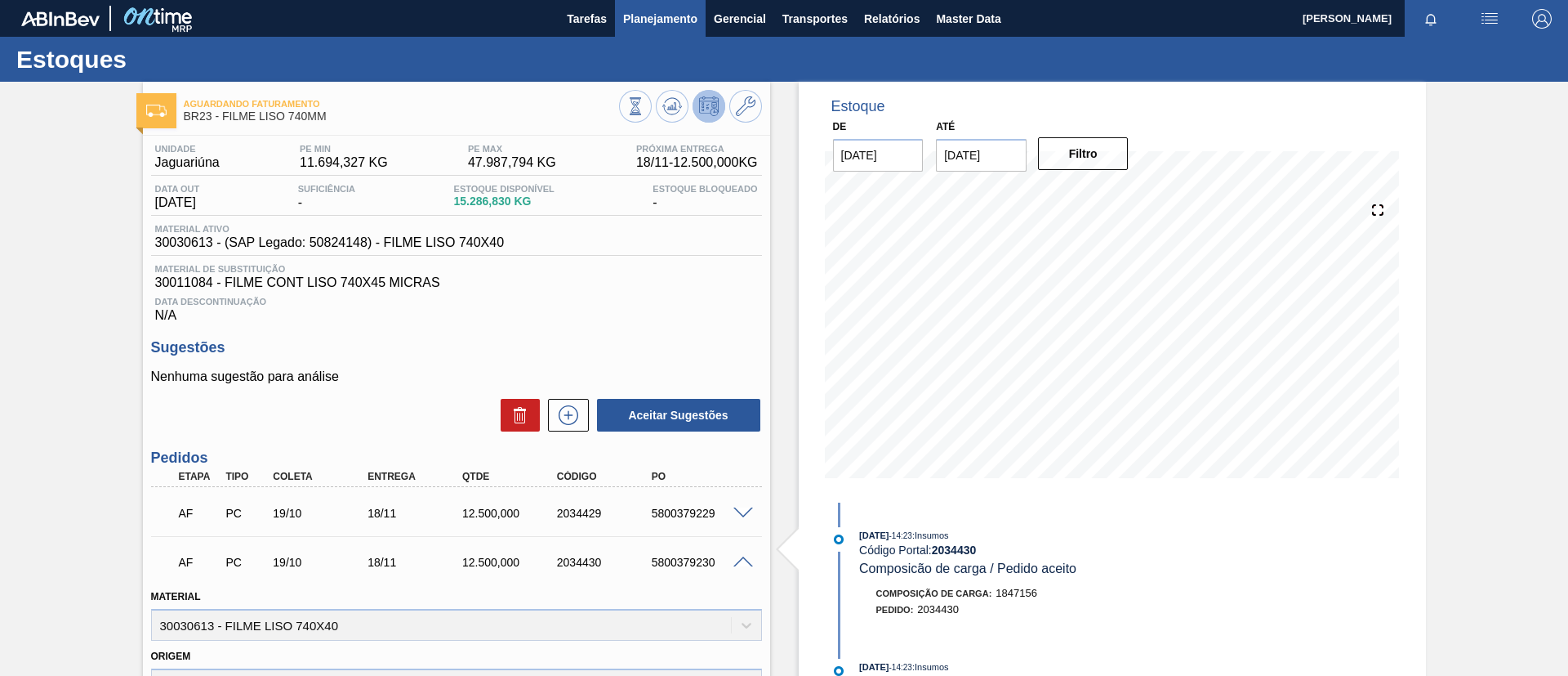
click at [694, 34] on button "Planejamento" at bounding box center [660, 18] width 91 height 37
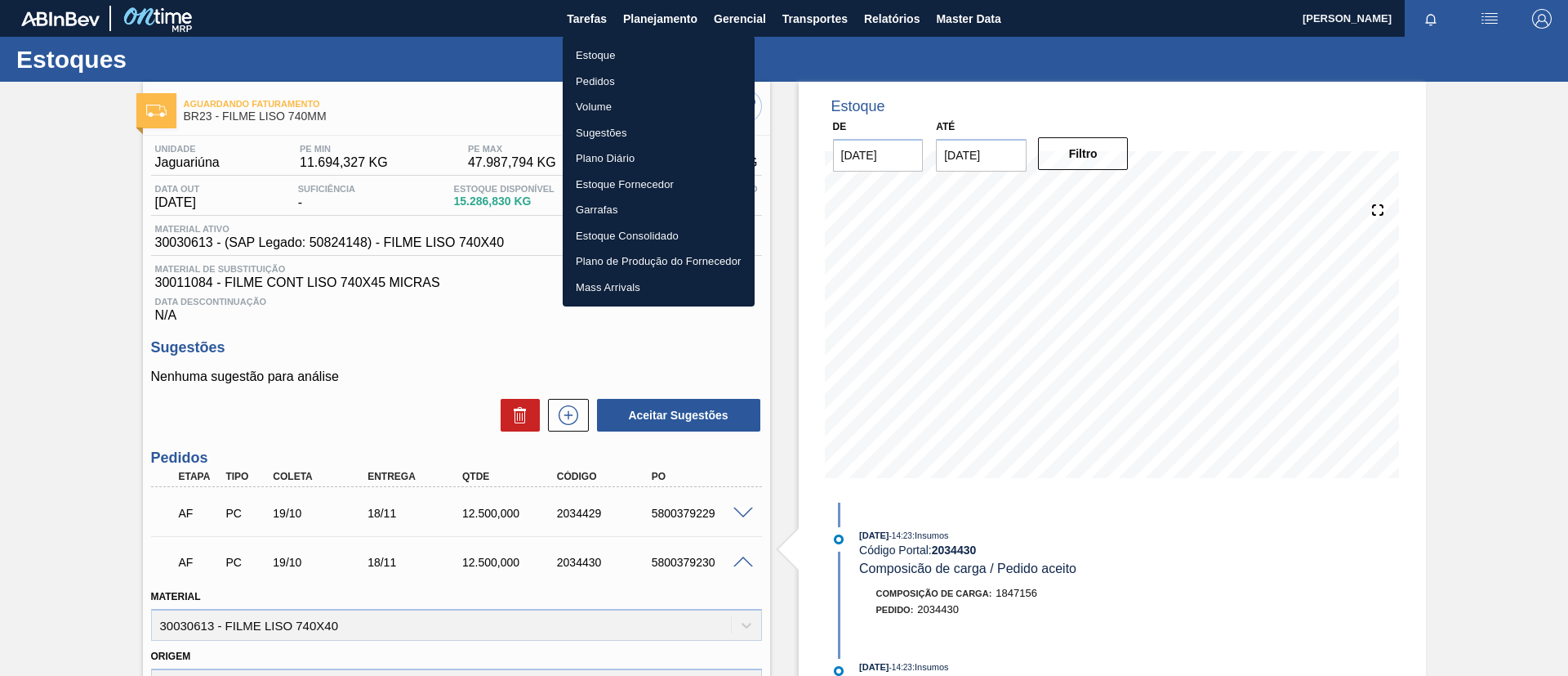
click at [672, 45] on li "Estoque" at bounding box center [658, 55] width 192 height 26
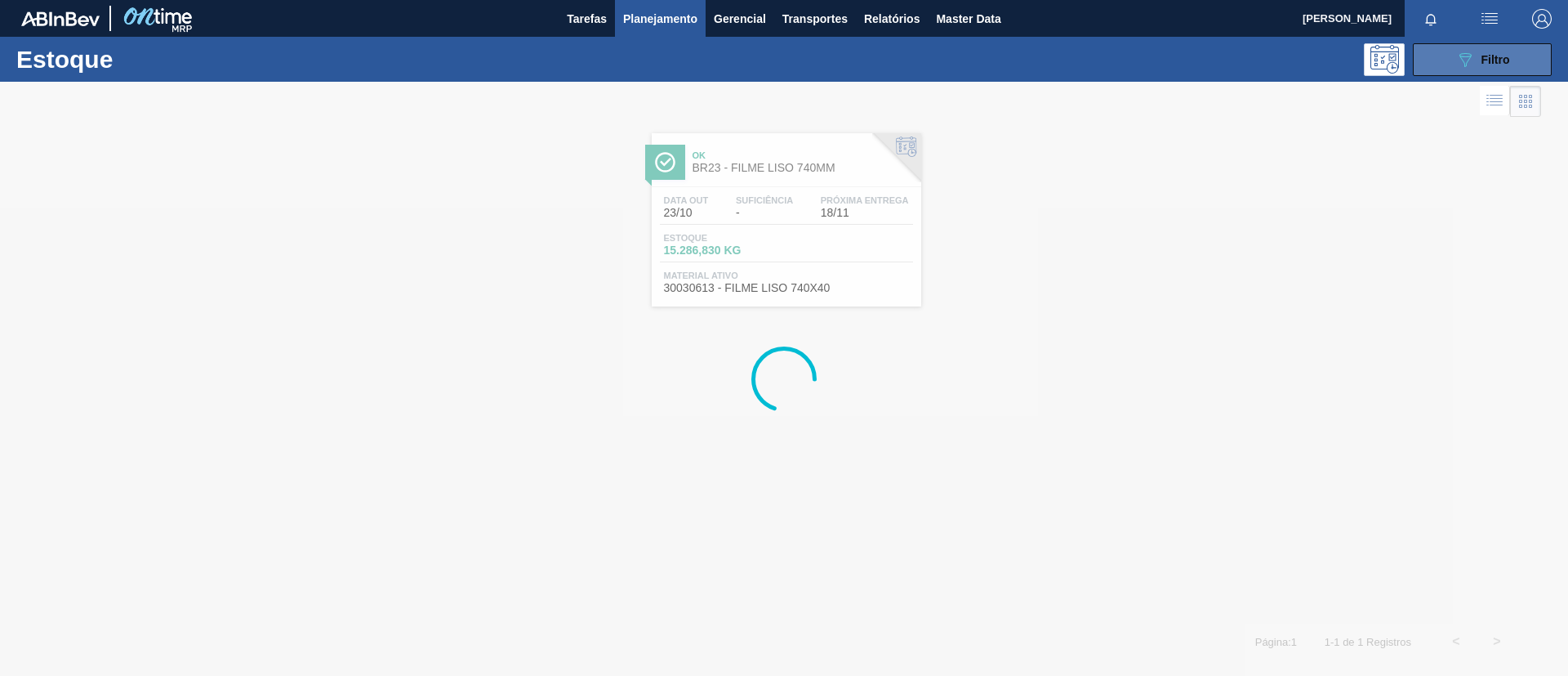
click at [1495, 67] on div "089F7B8B-B2A5-4AFE-B5C0-19BA573D28AC Filtro" at bounding box center [1483, 59] width 54 height 20
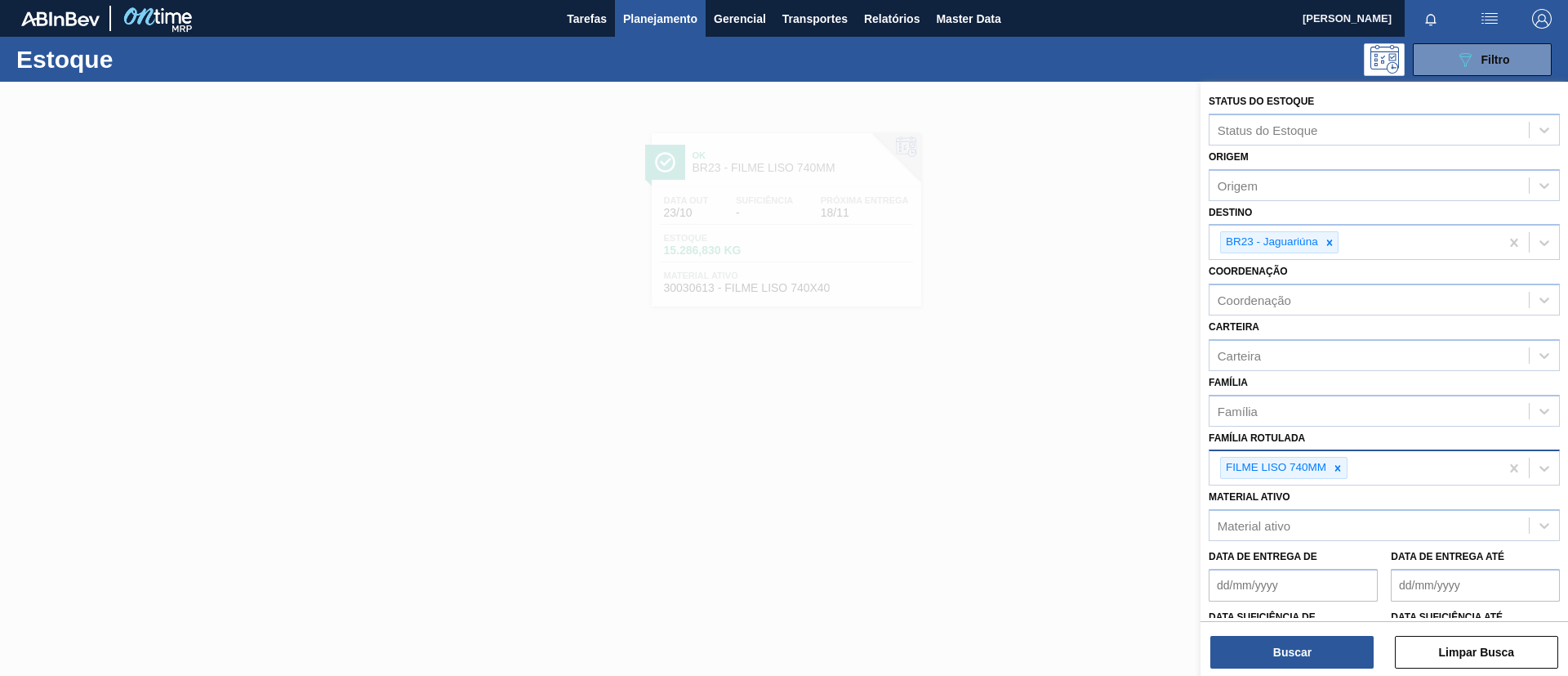
click at [1338, 473] on icon at bounding box center [1338, 468] width 11 height 11
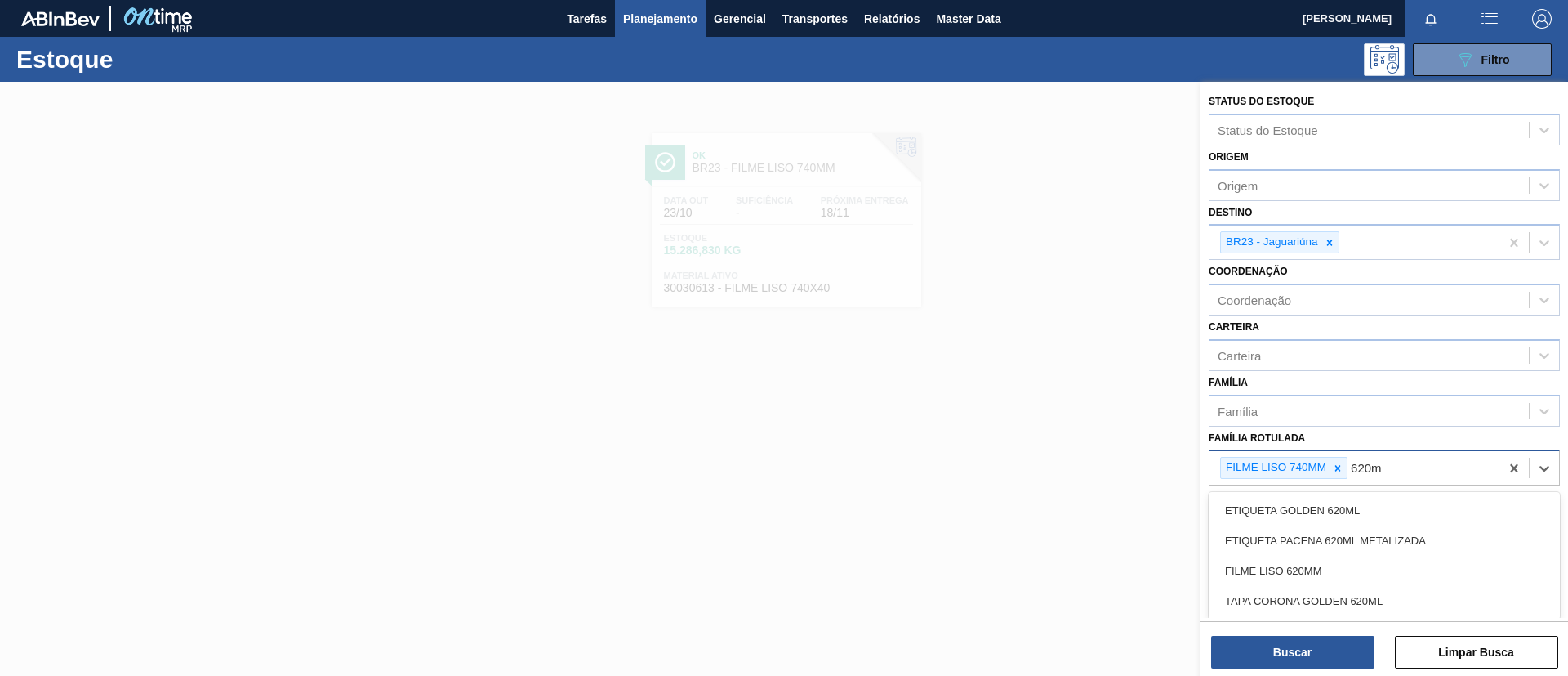
type Rotulada "620mm"
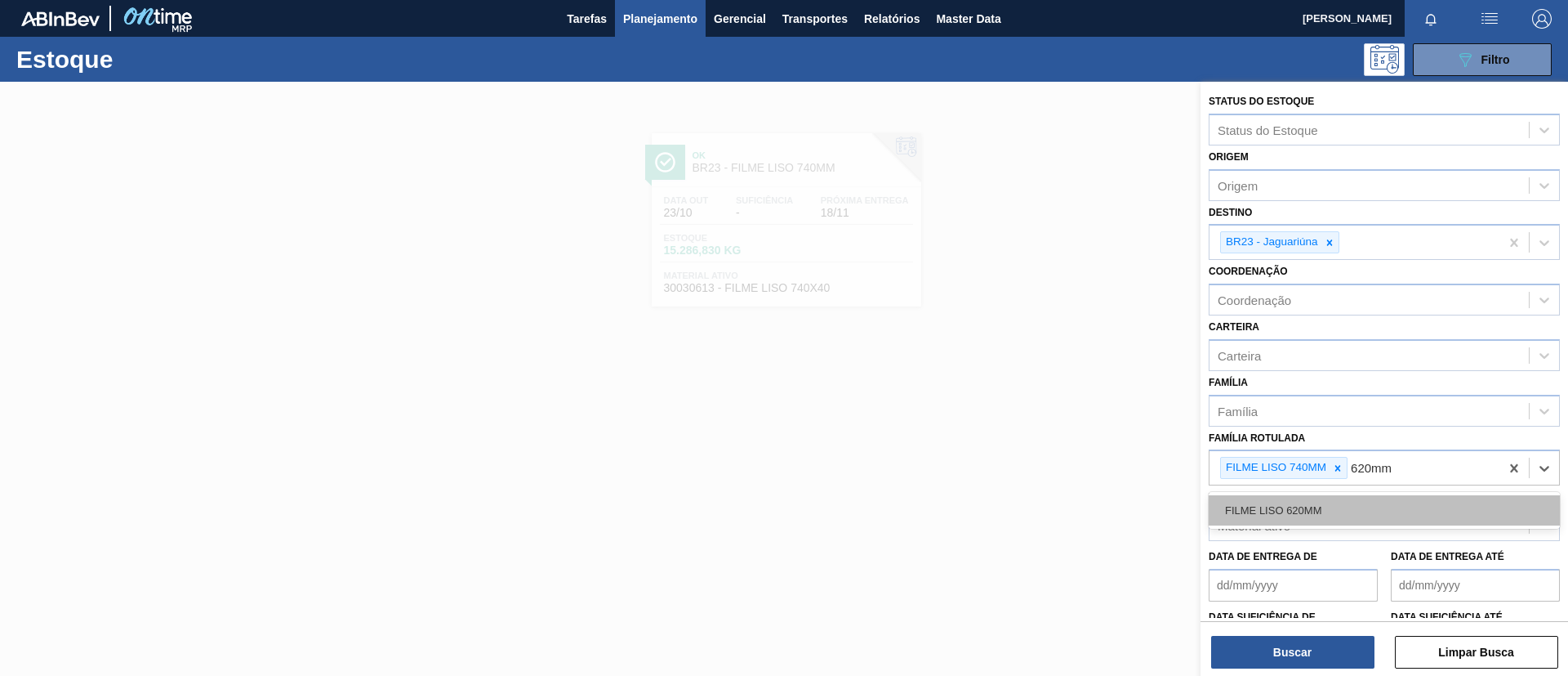
click at [1362, 495] on div "FILME LISO 620MM" at bounding box center [1385, 510] width 351 height 30
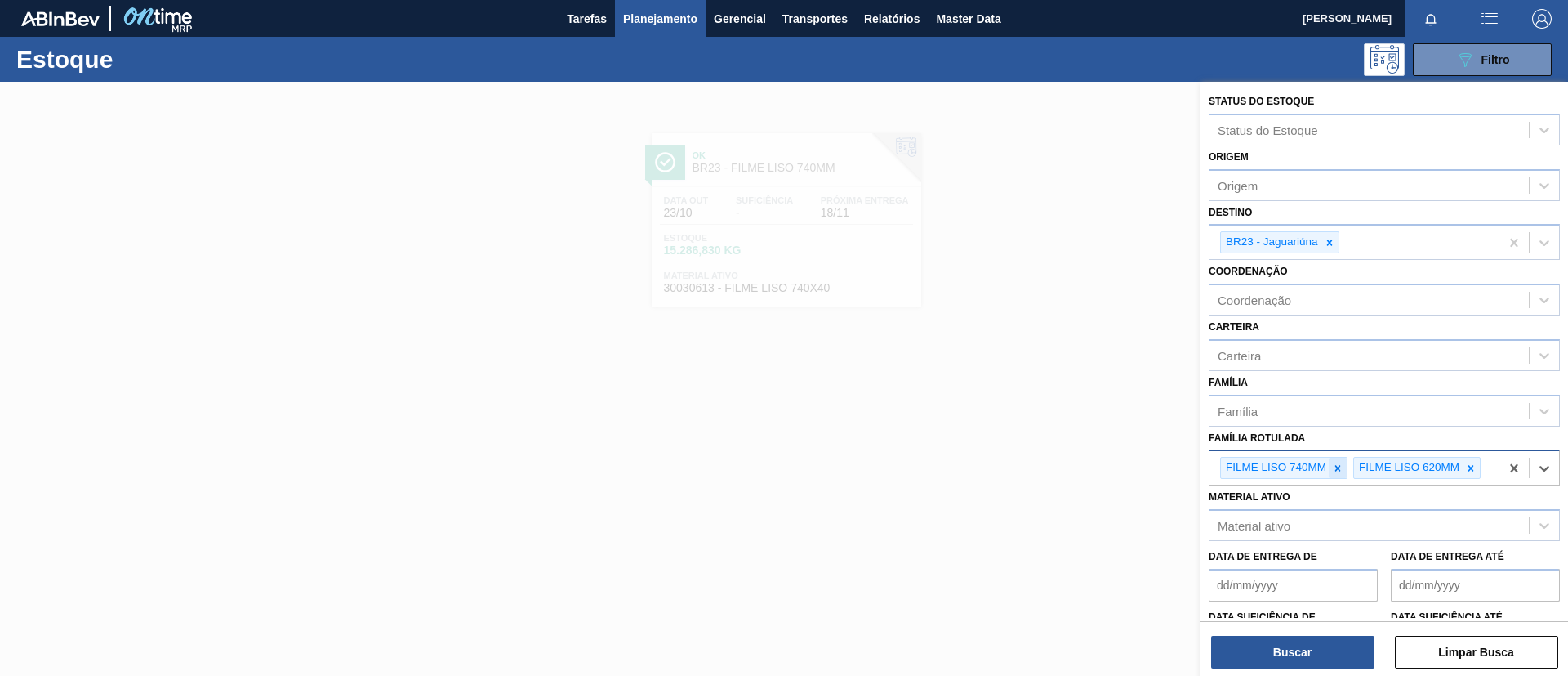
click at [1341, 463] on icon at bounding box center [1338, 468] width 11 height 11
click at [1332, 242] on icon at bounding box center [1330, 242] width 11 height 11
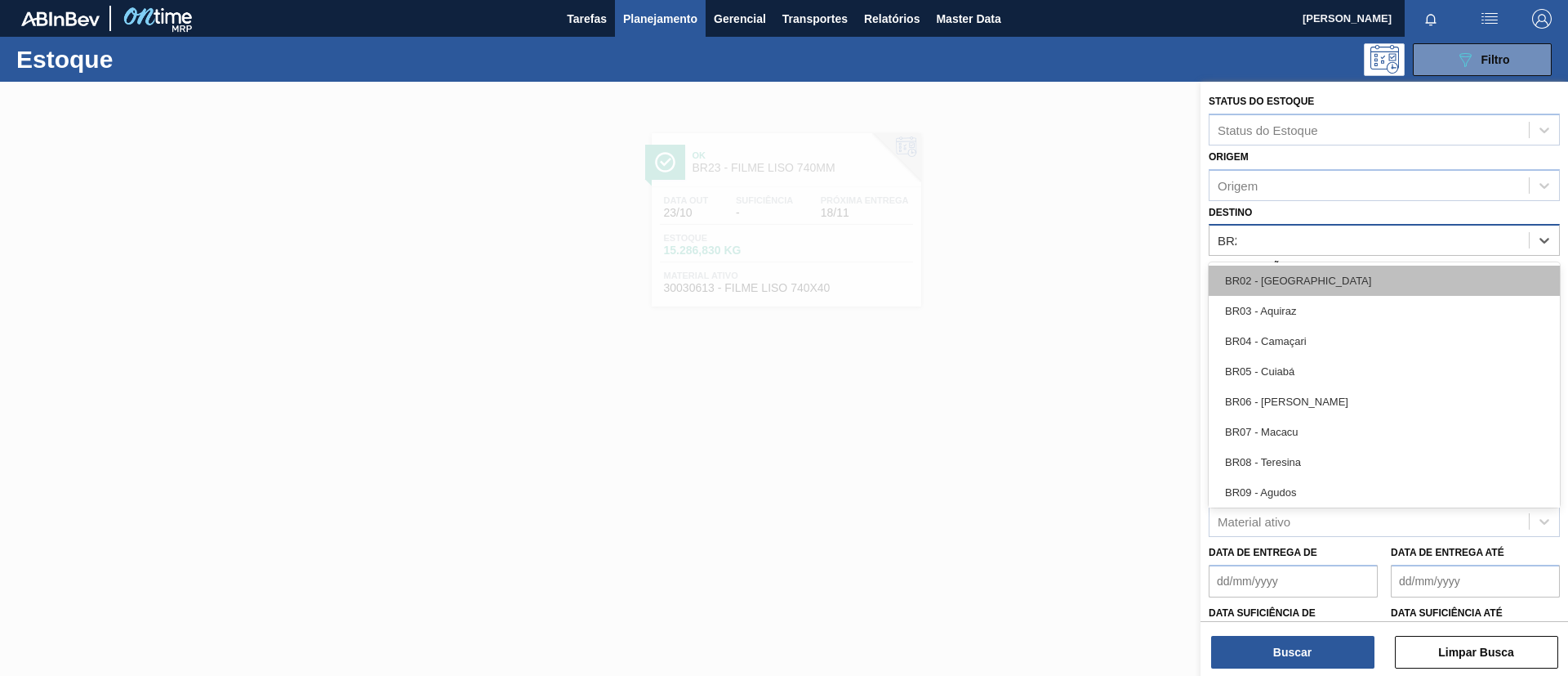
type input "BR23"
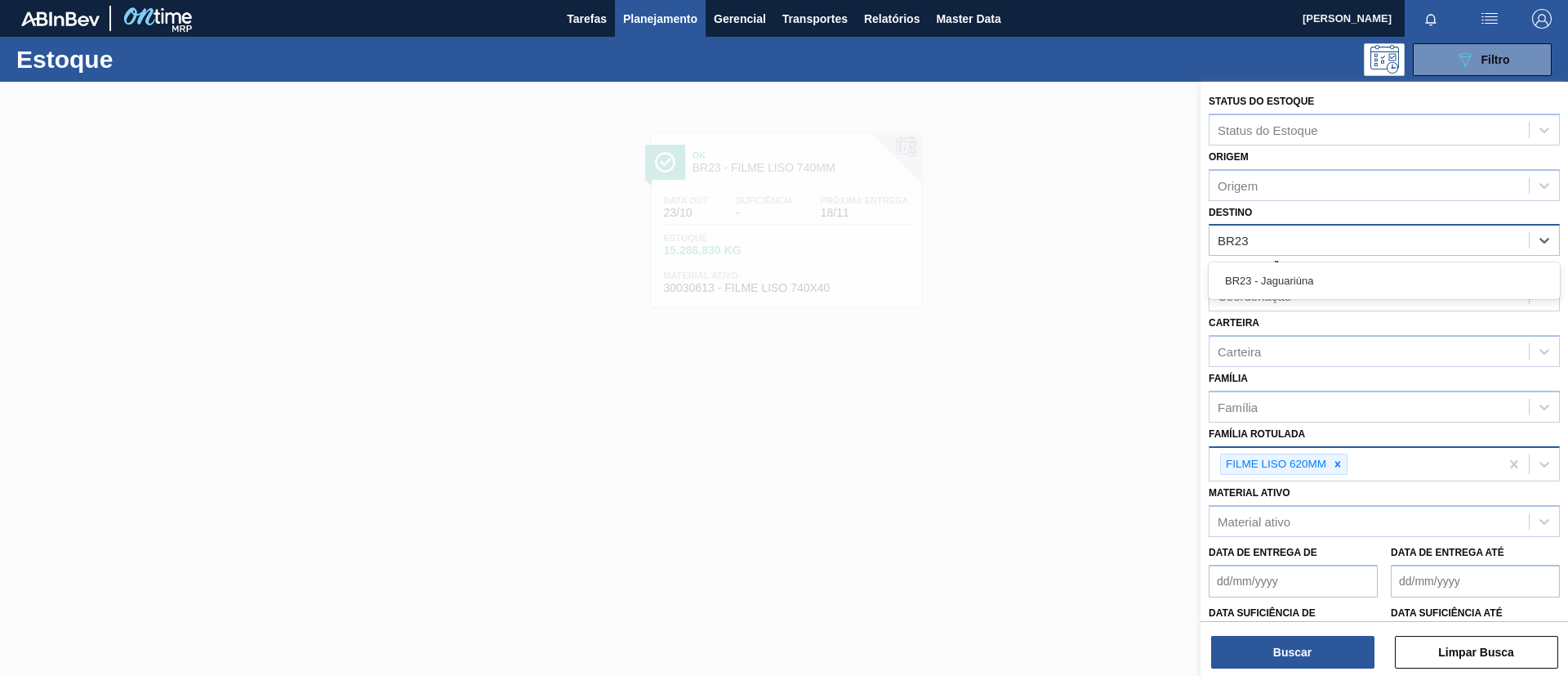
click at [1343, 282] on div "BR23 - Jaguariúna" at bounding box center [1385, 281] width 351 height 30
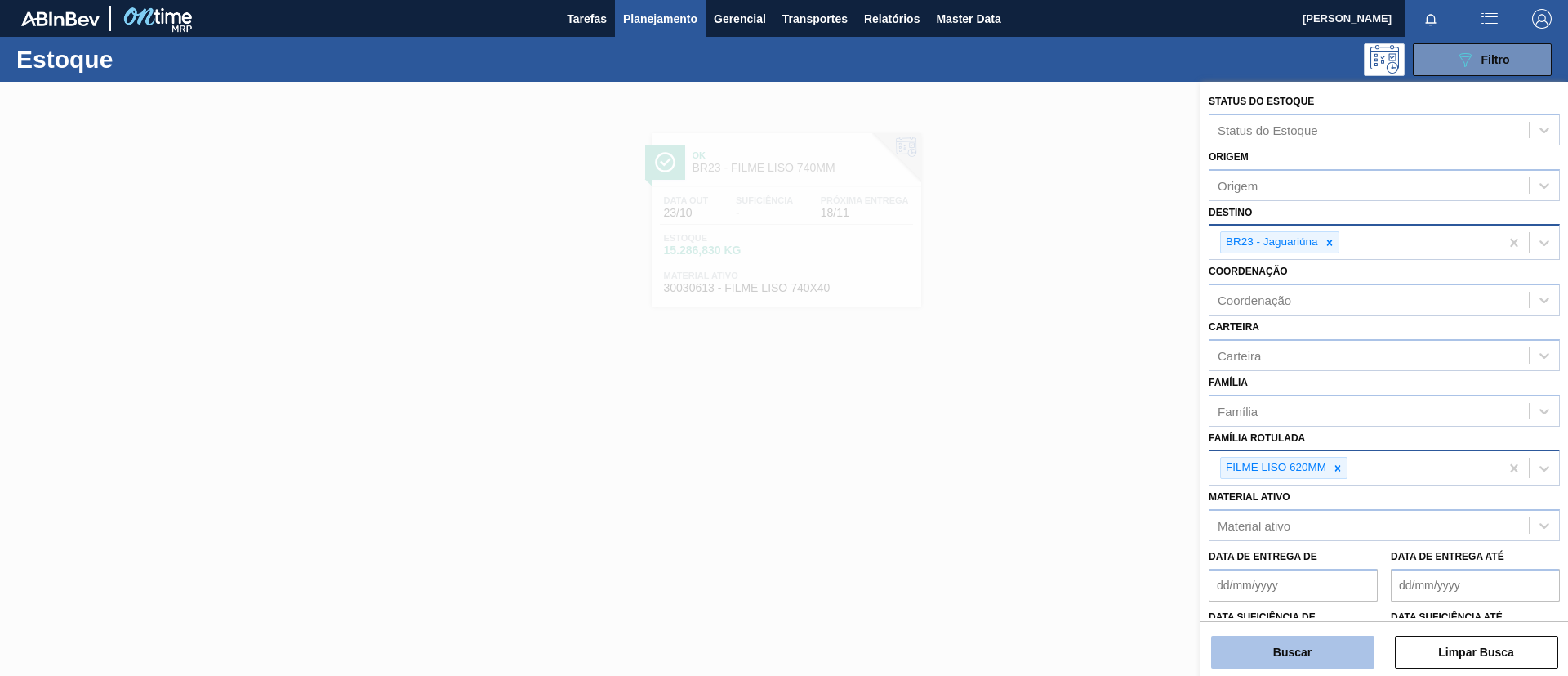
click at [1317, 657] on button "Buscar" at bounding box center [1293, 652] width 164 height 33
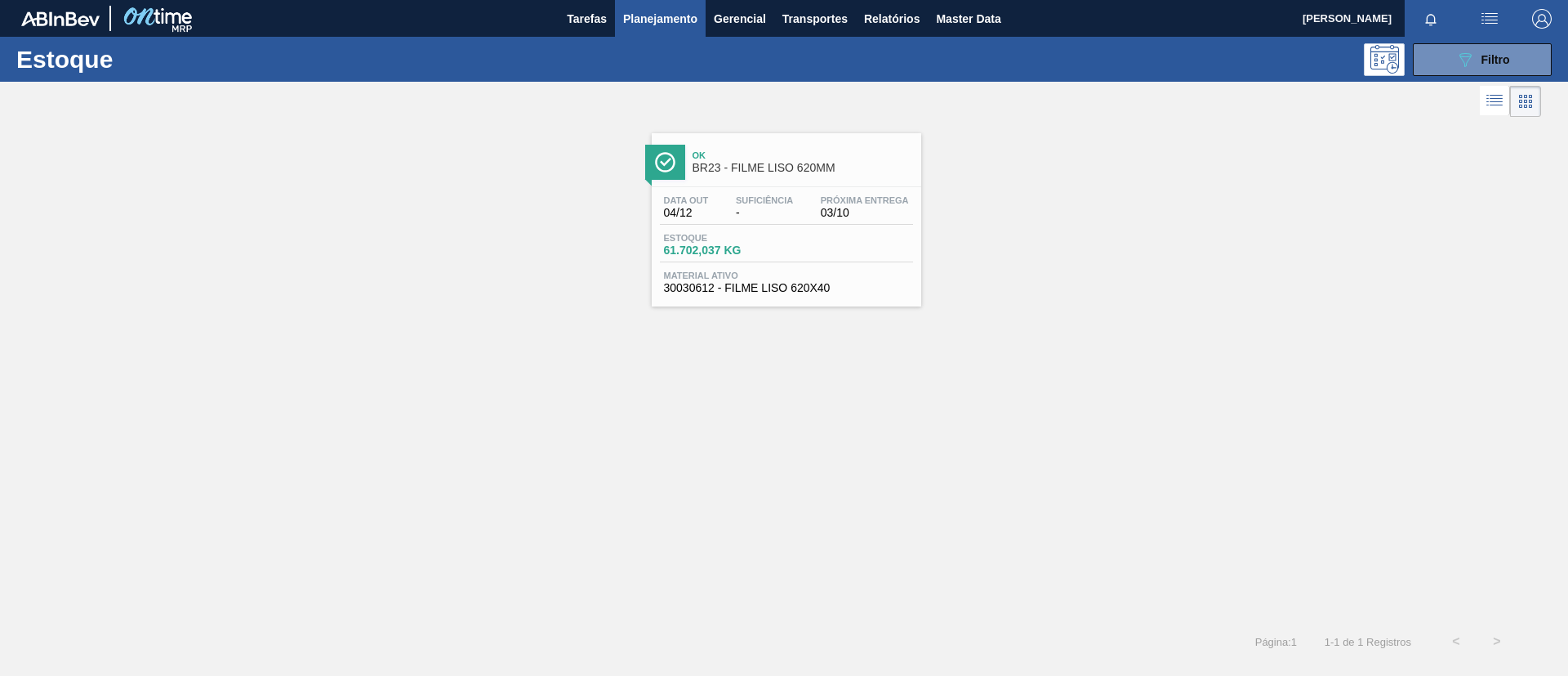
click at [721, 254] on span "61.702,037 KG" at bounding box center [721, 250] width 114 height 12
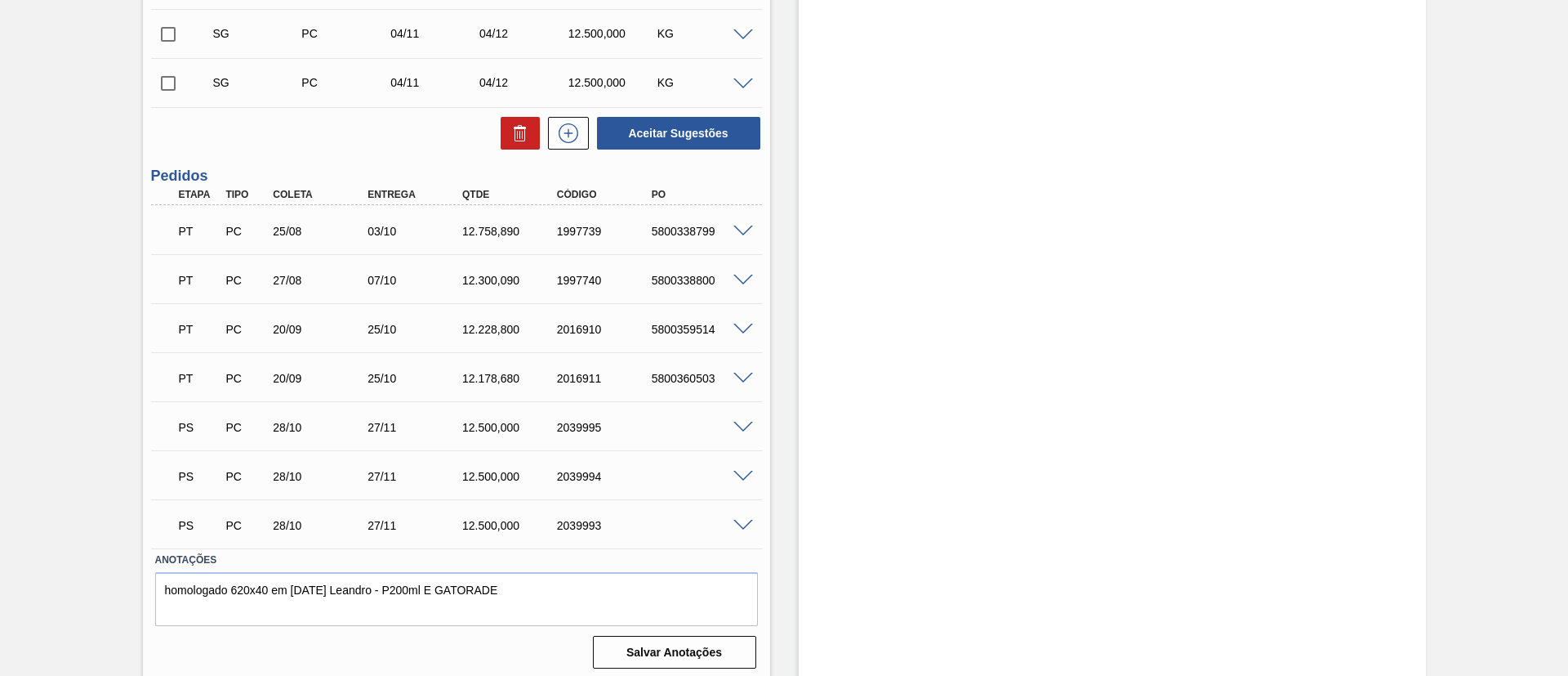
scroll to position [690, 0]
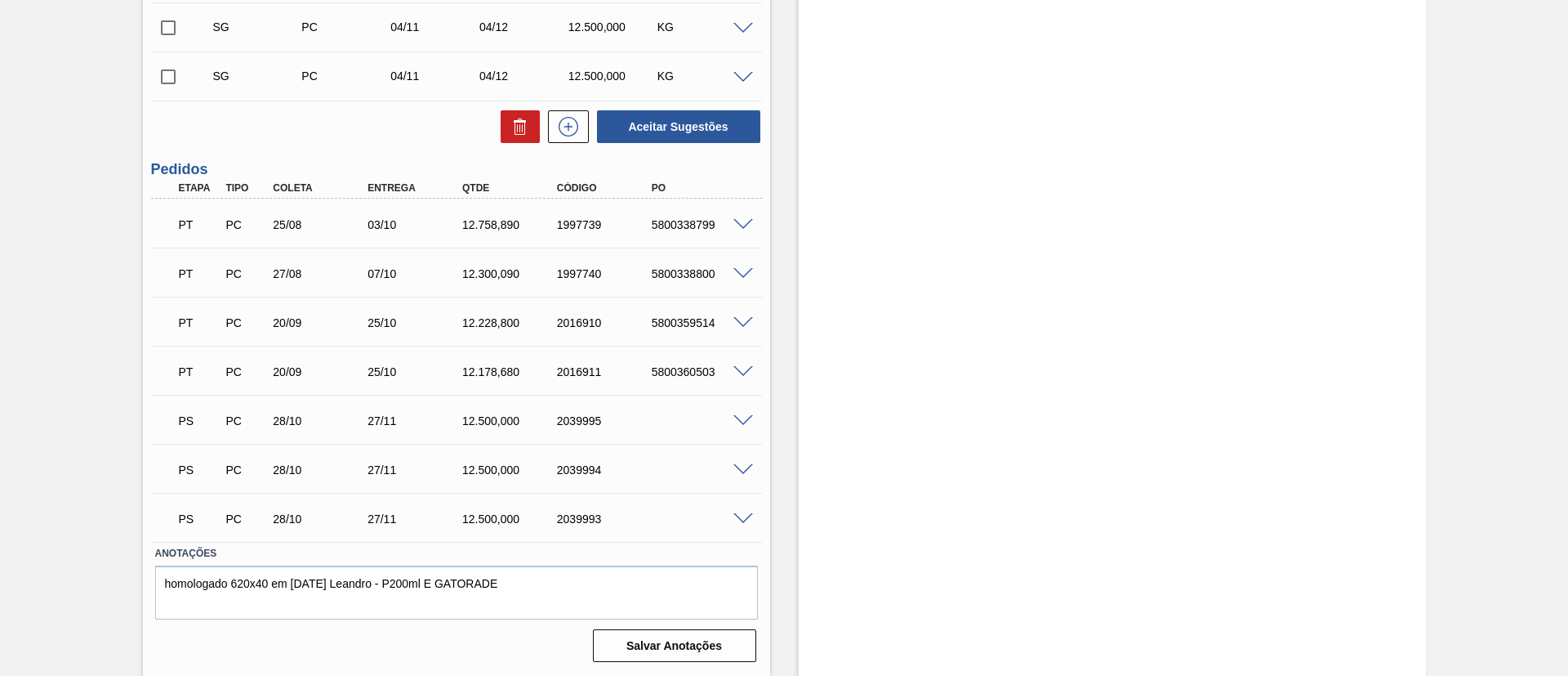
click at [743, 415] on span at bounding box center [743, 420] width 20 height 12
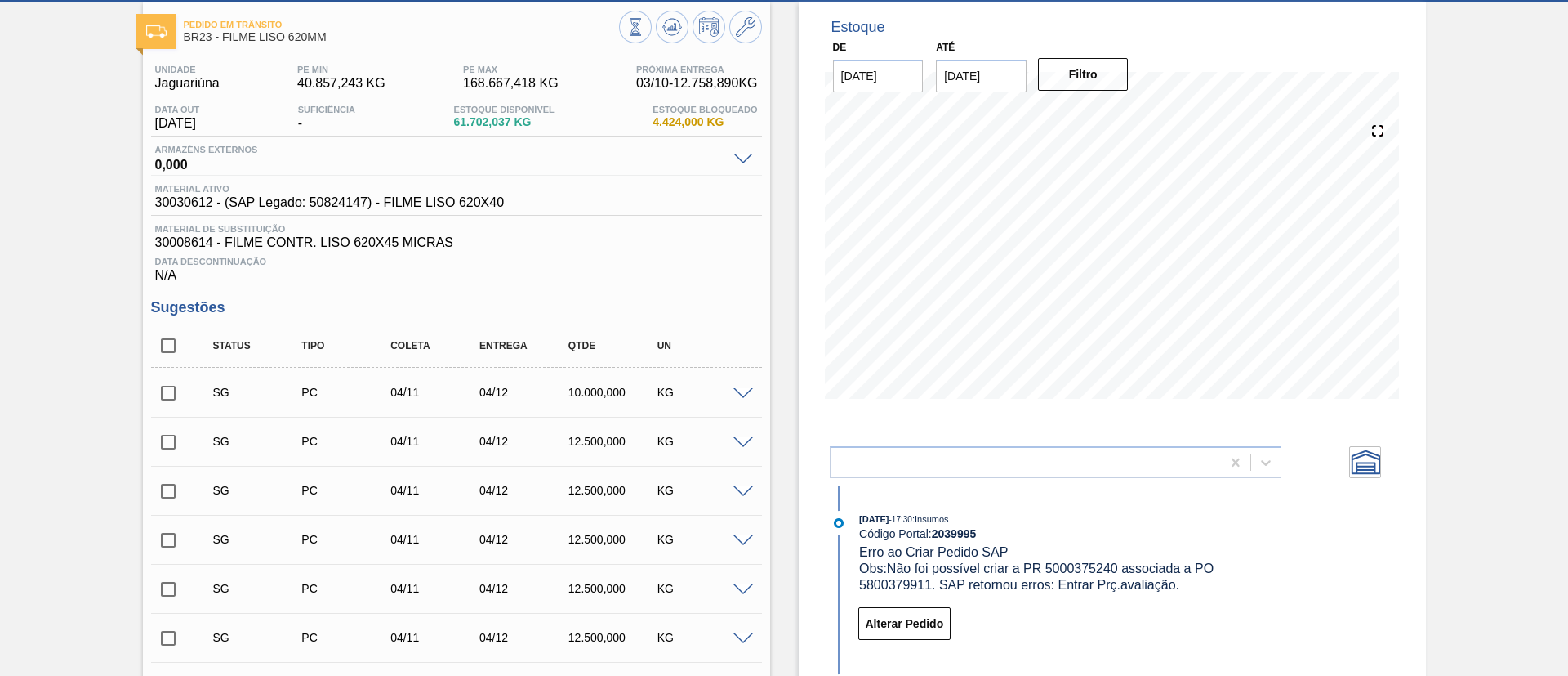
scroll to position [0, 0]
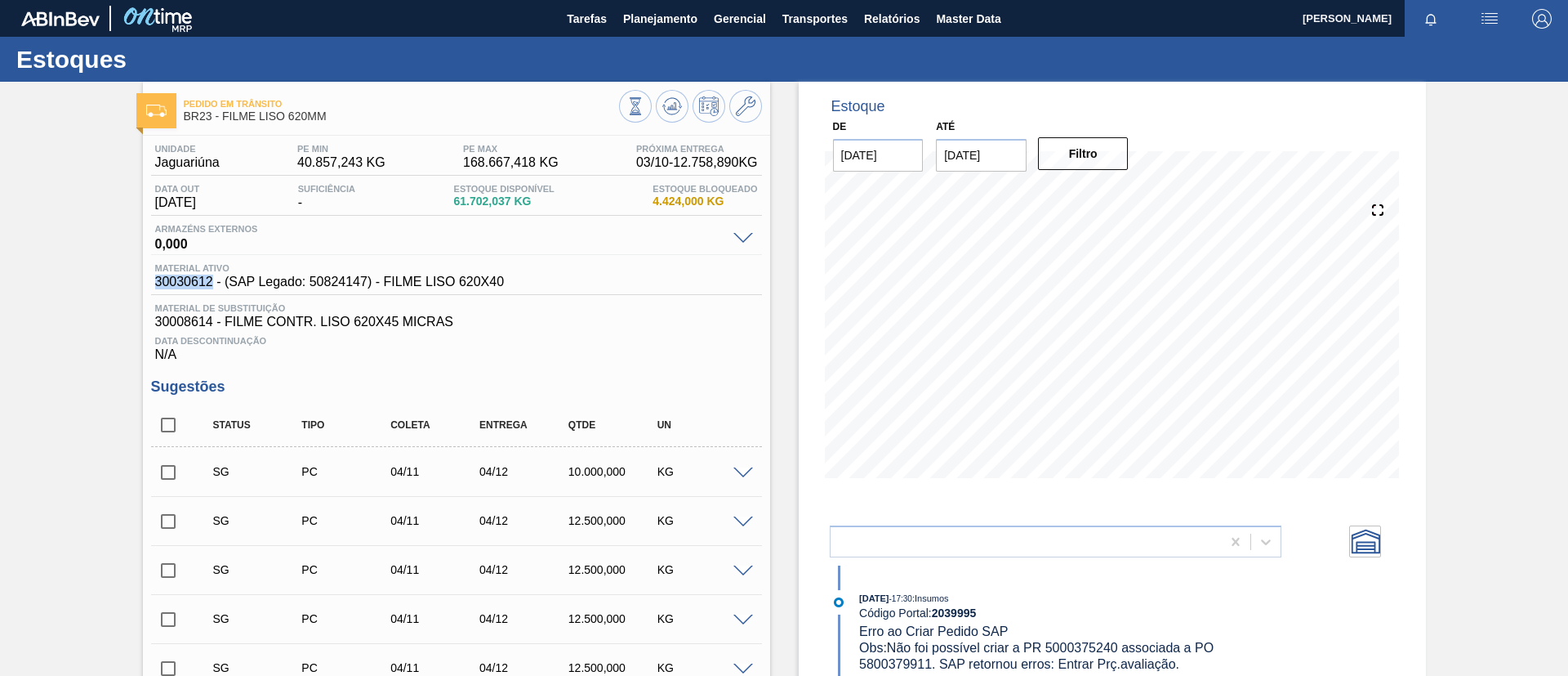
drag, startPoint x: 152, startPoint y: 284, endPoint x: 212, endPoint y: 277, distance: 60.4
click at [212, 277] on div "Material ativo 30030612 - (SAP Legado: 50824147) - FILME LISO 620X40" at bounding box center [330, 276] width 358 height 26
click at [744, 110] on icon at bounding box center [745, 106] width 20 height 20
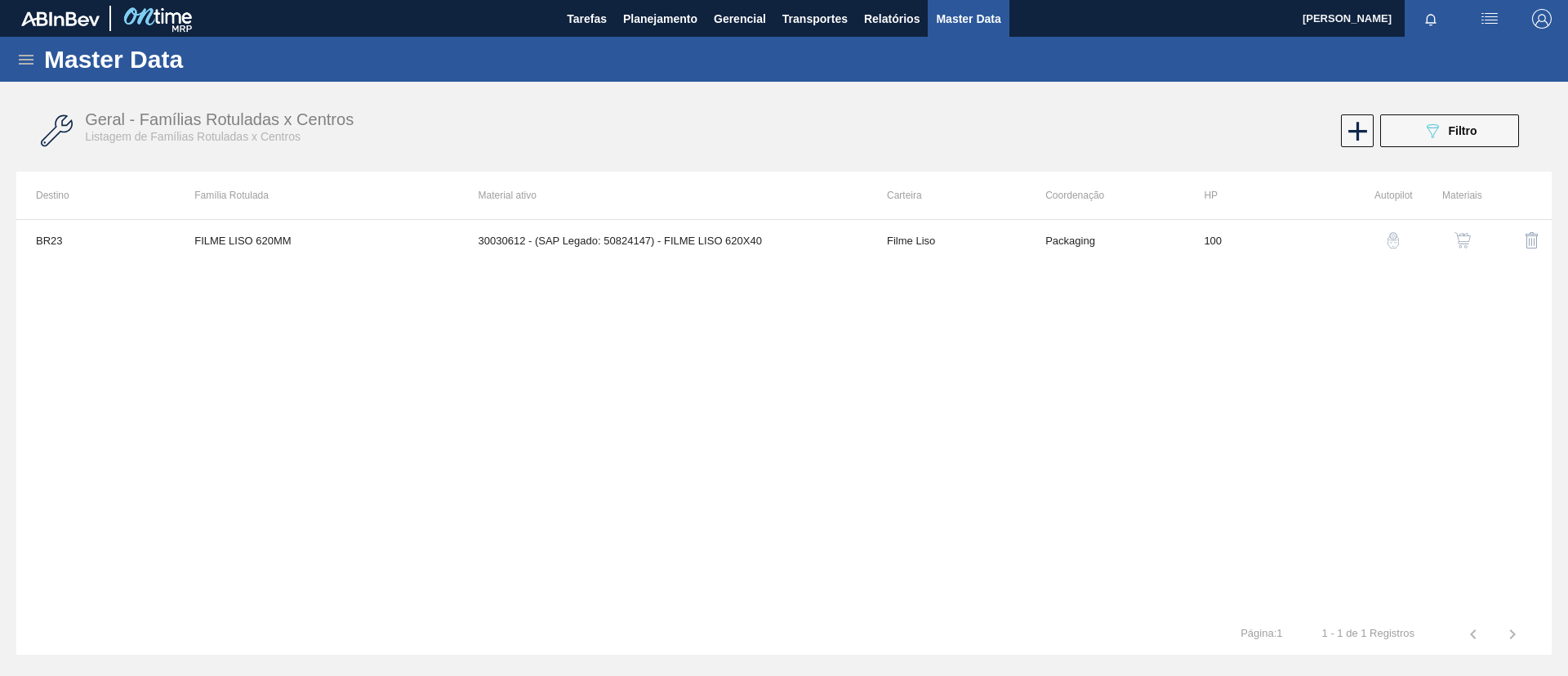
click at [1484, 234] on td at bounding box center [1517, 241] width 69 height 41
click at [1480, 242] on button "button" at bounding box center [1463, 241] width 39 height 39
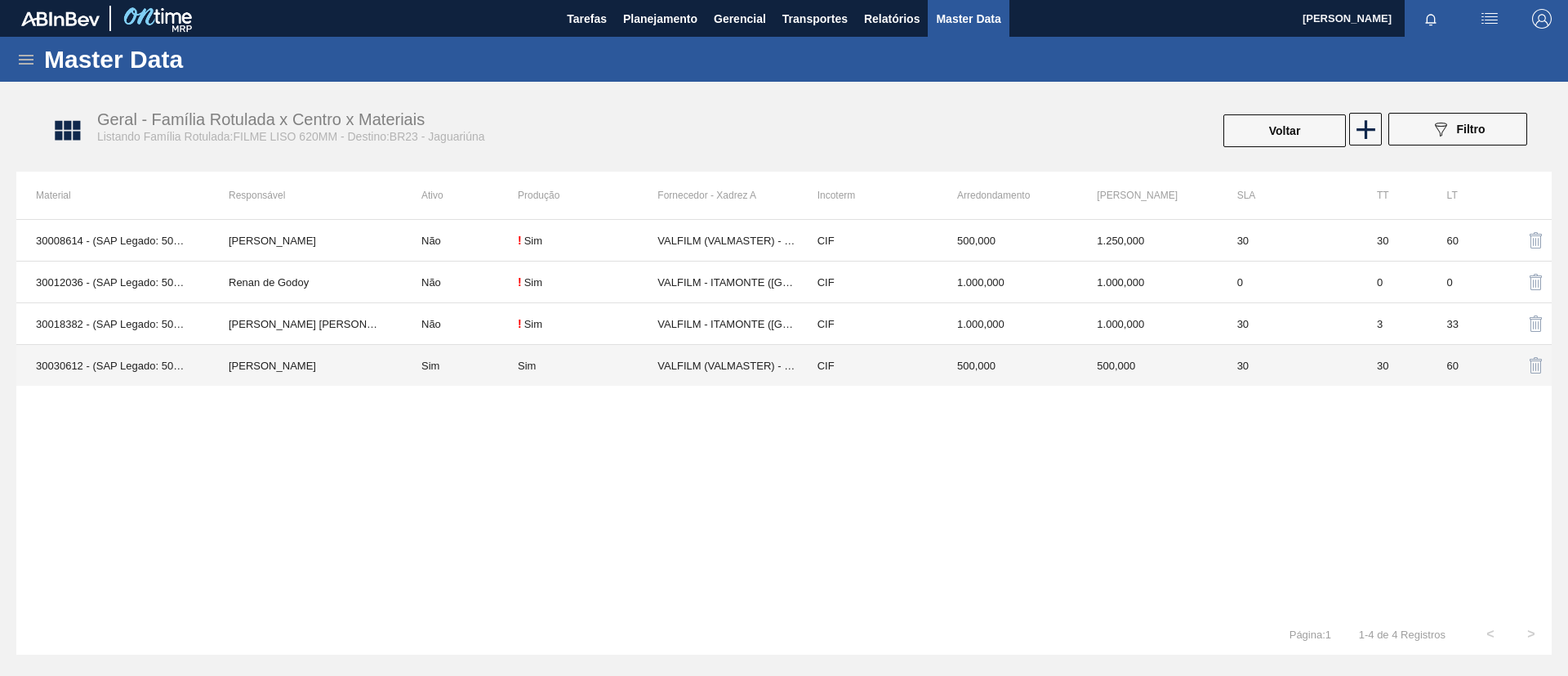
click at [352, 369] on td "[PERSON_NAME]" at bounding box center [305, 365] width 193 height 42
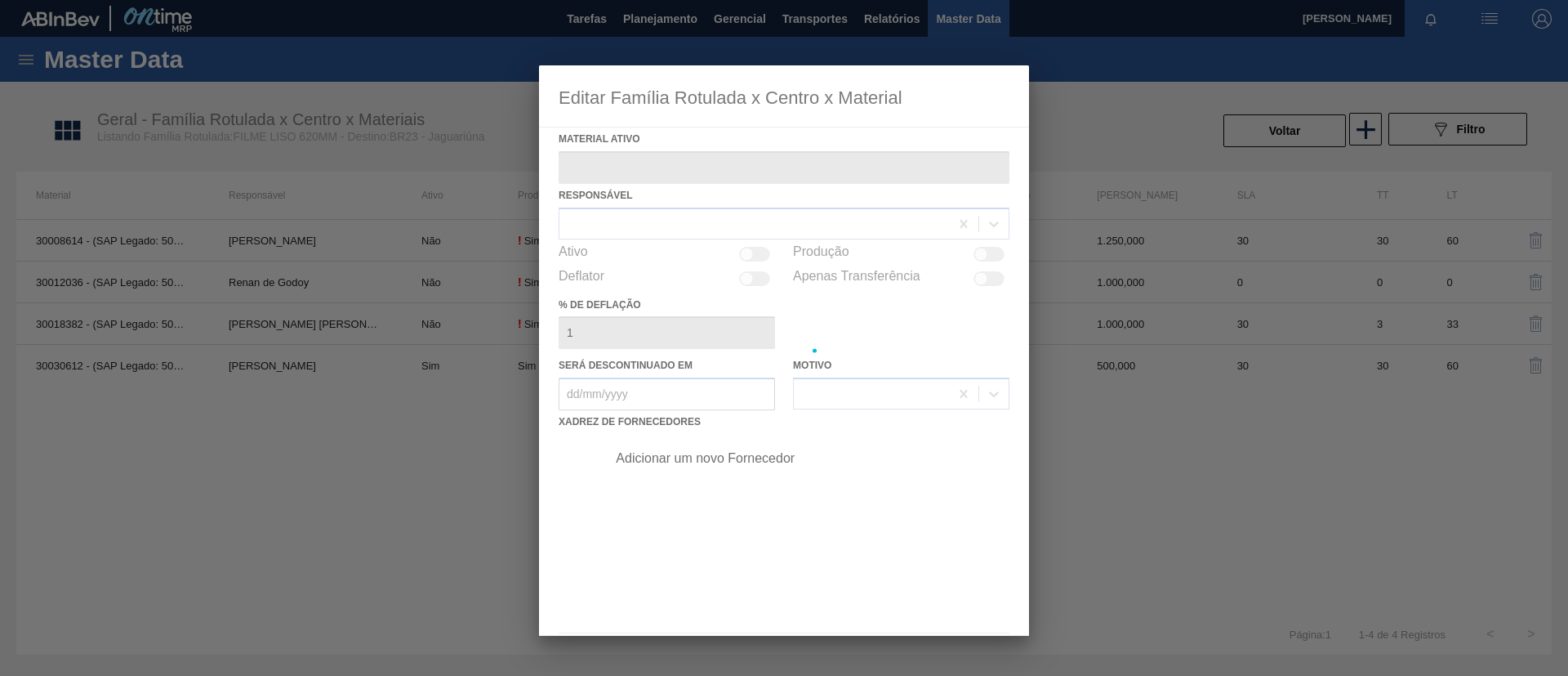
type ativo "30030612 - (SAP Legado: 50824147) - FILME LISO 620X40"
checkbox input "true"
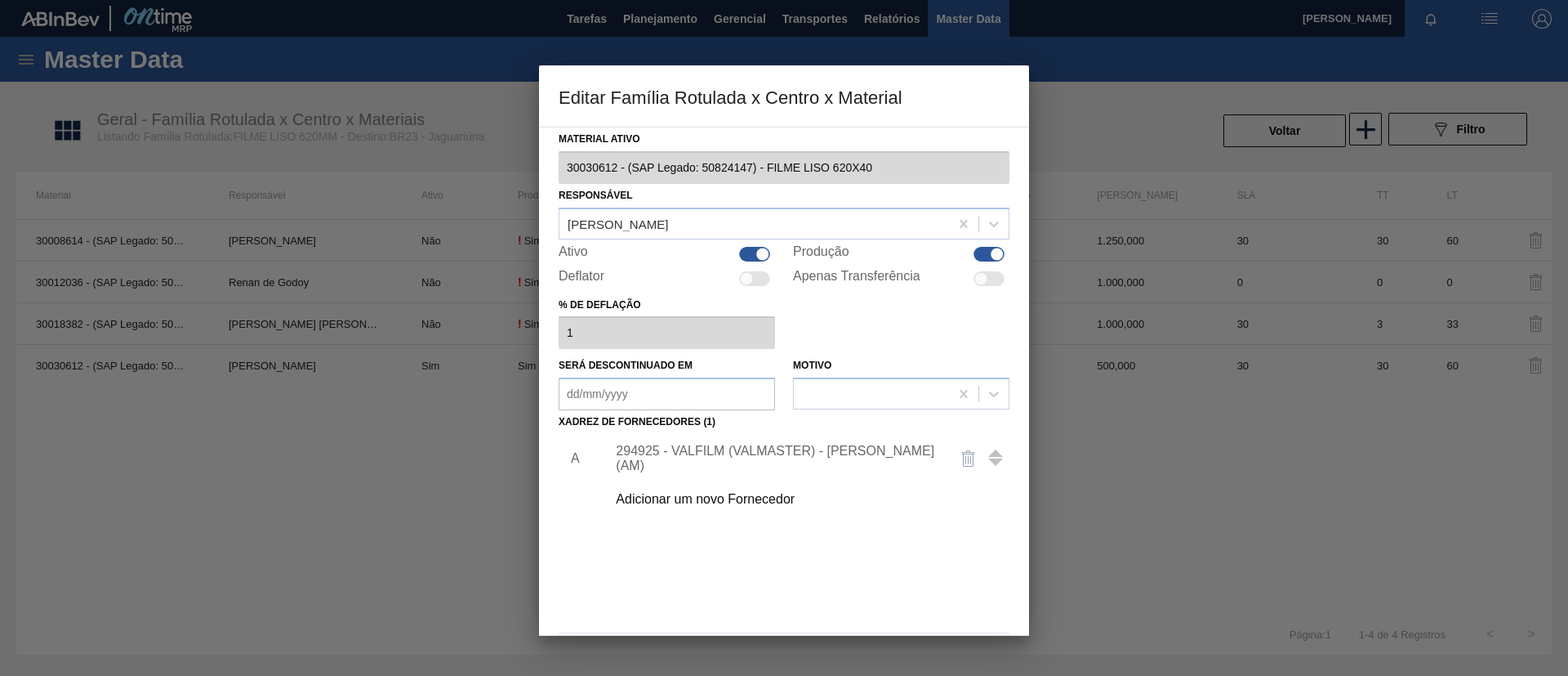
click at [697, 458] on div "294925 - VALFILM (VALMASTER) - MANAUS (AM)" at bounding box center [776, 458] width 320 height 29
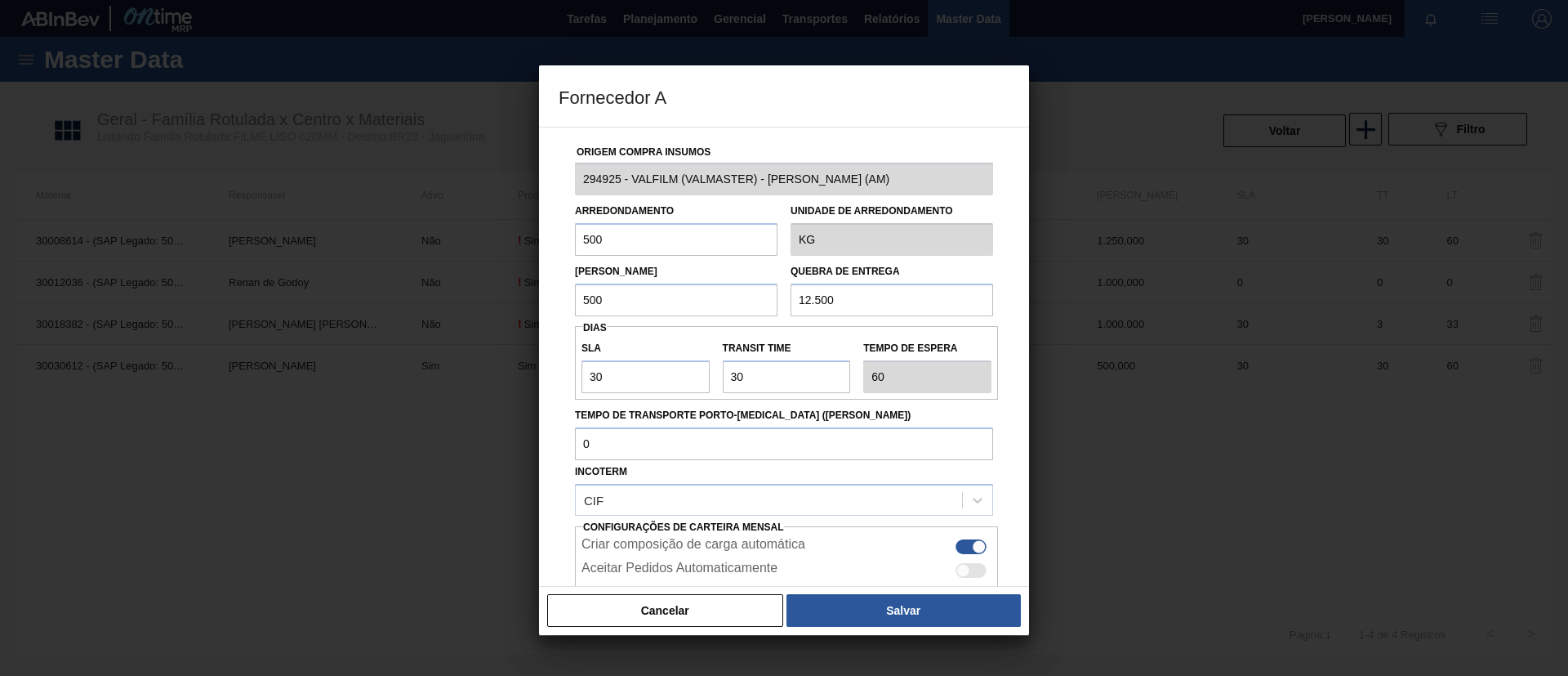
click at [362, 313] on div at bounding box center [784, 338] width 1568 height 676
click at [685, 595] on button "Cancelar" at bounding box center [666, 610] width 236 height 33
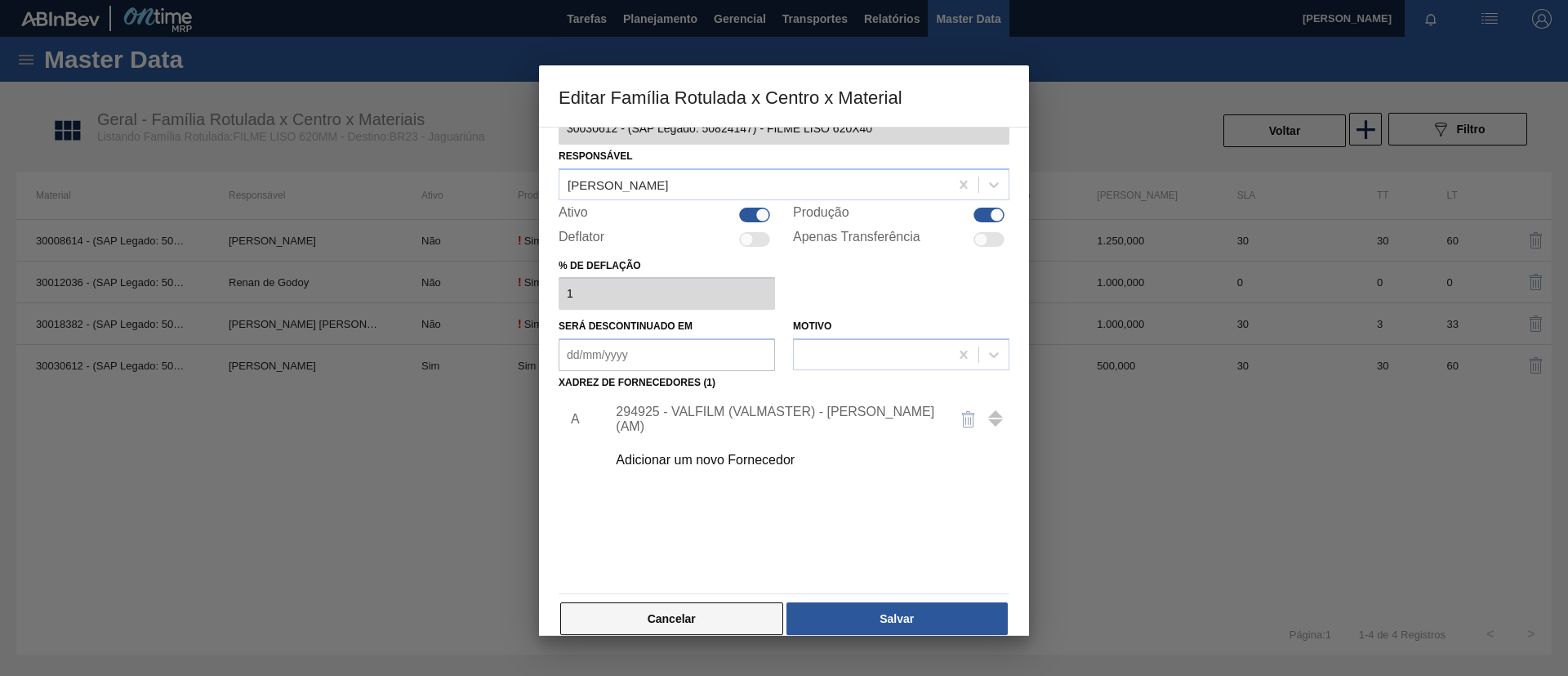
scroll to position [61, 0]
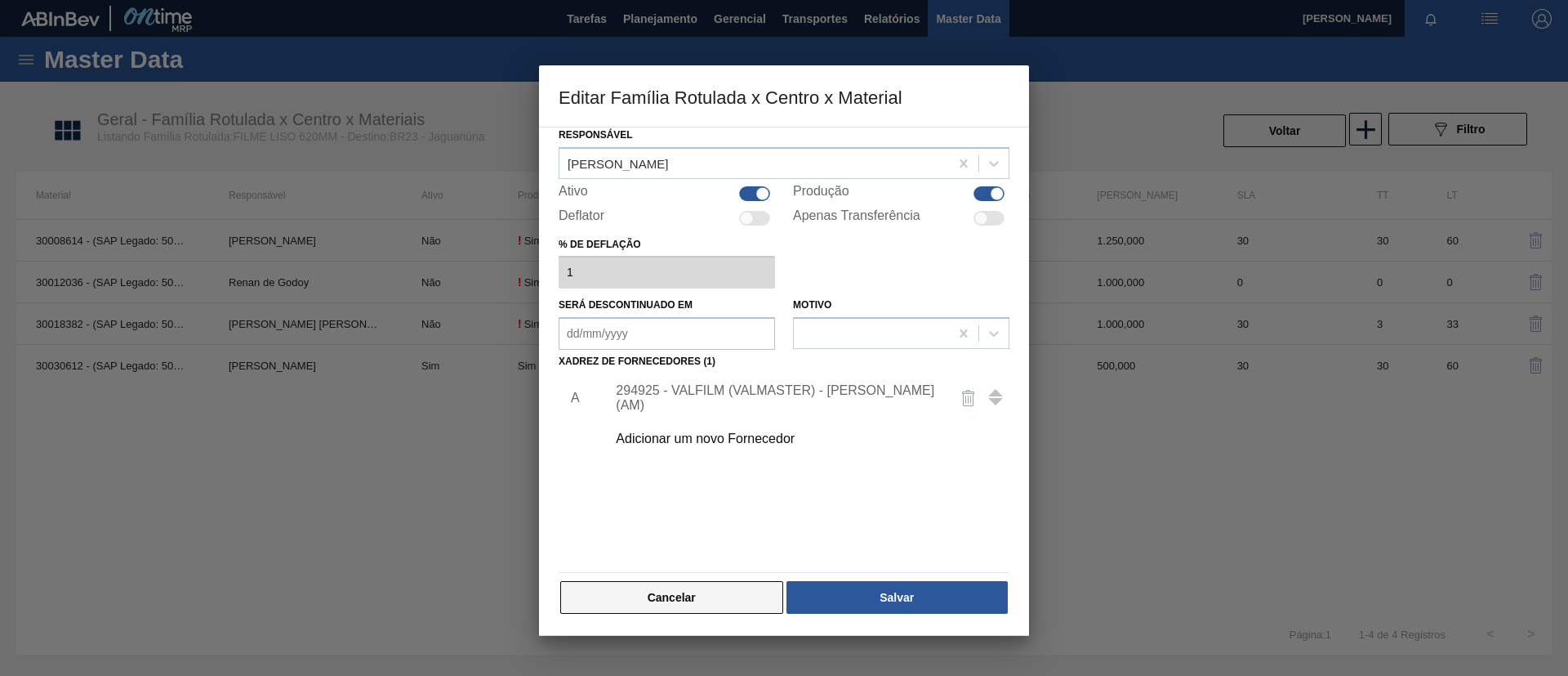
click at [674, 594] on button "Cancelar" at bounding box center [672, 596] width 223 height 33
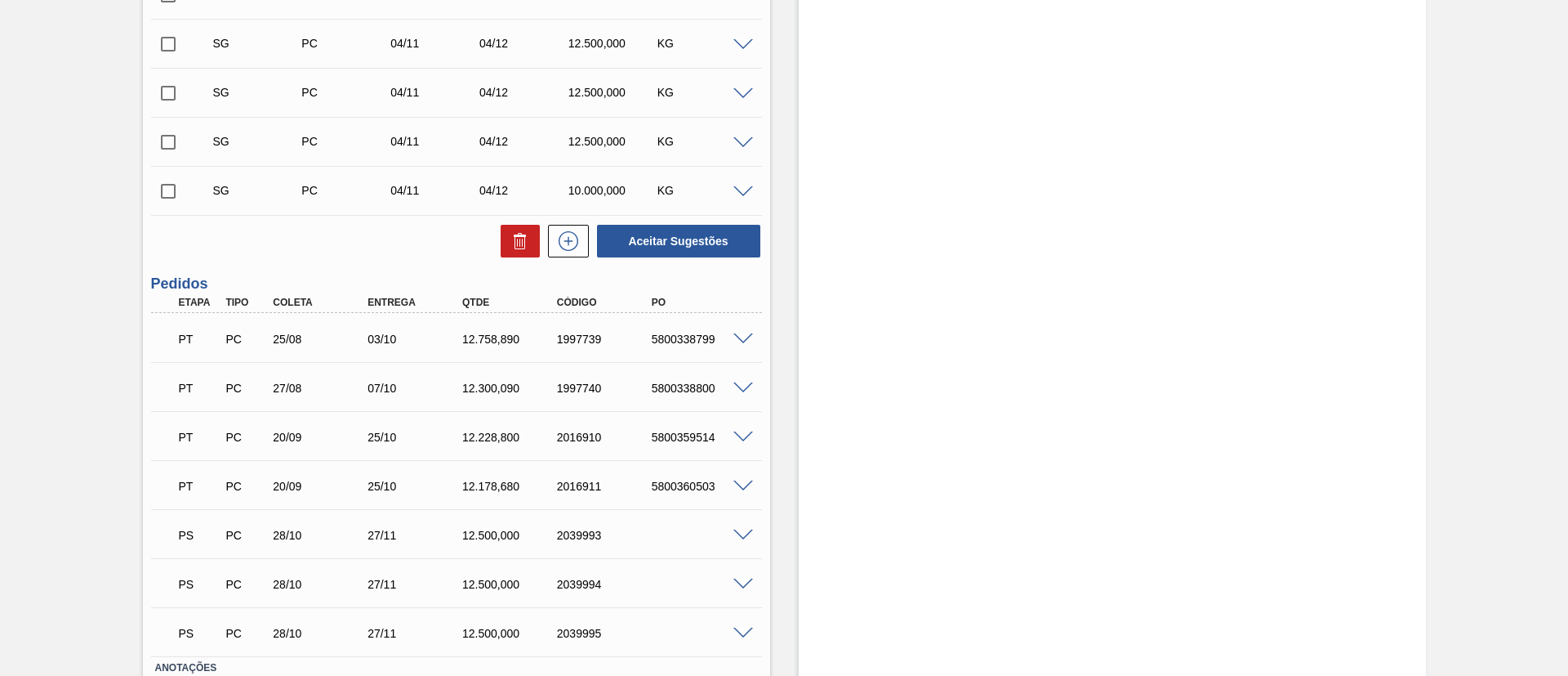
scroll to position [690, 0]
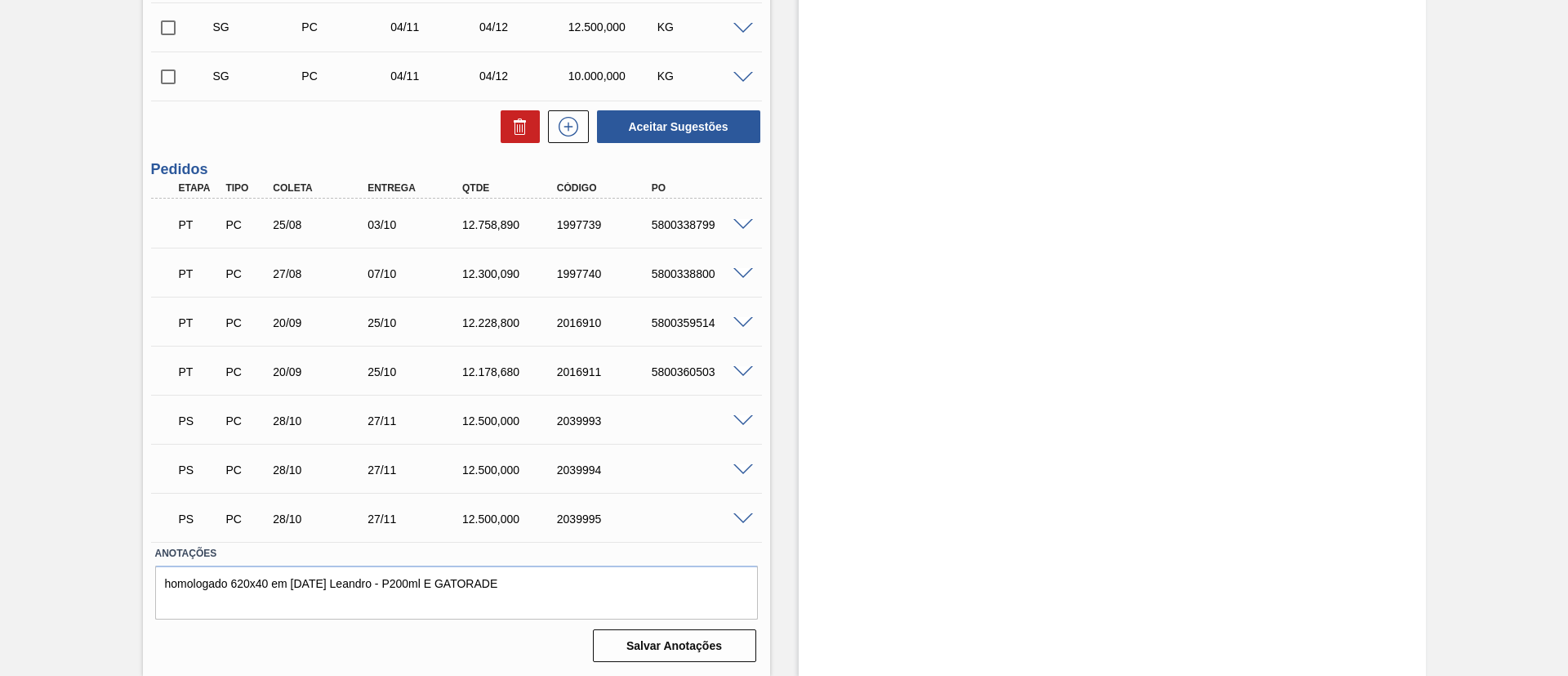
click at [751, 425] on div "PS PC 28/10 27/11 12.500,000 2039993" at bounding box center [456, 419] width 611 height 41
click at [740, 415] on span at bounding box center [743, 420] width 20 height 12
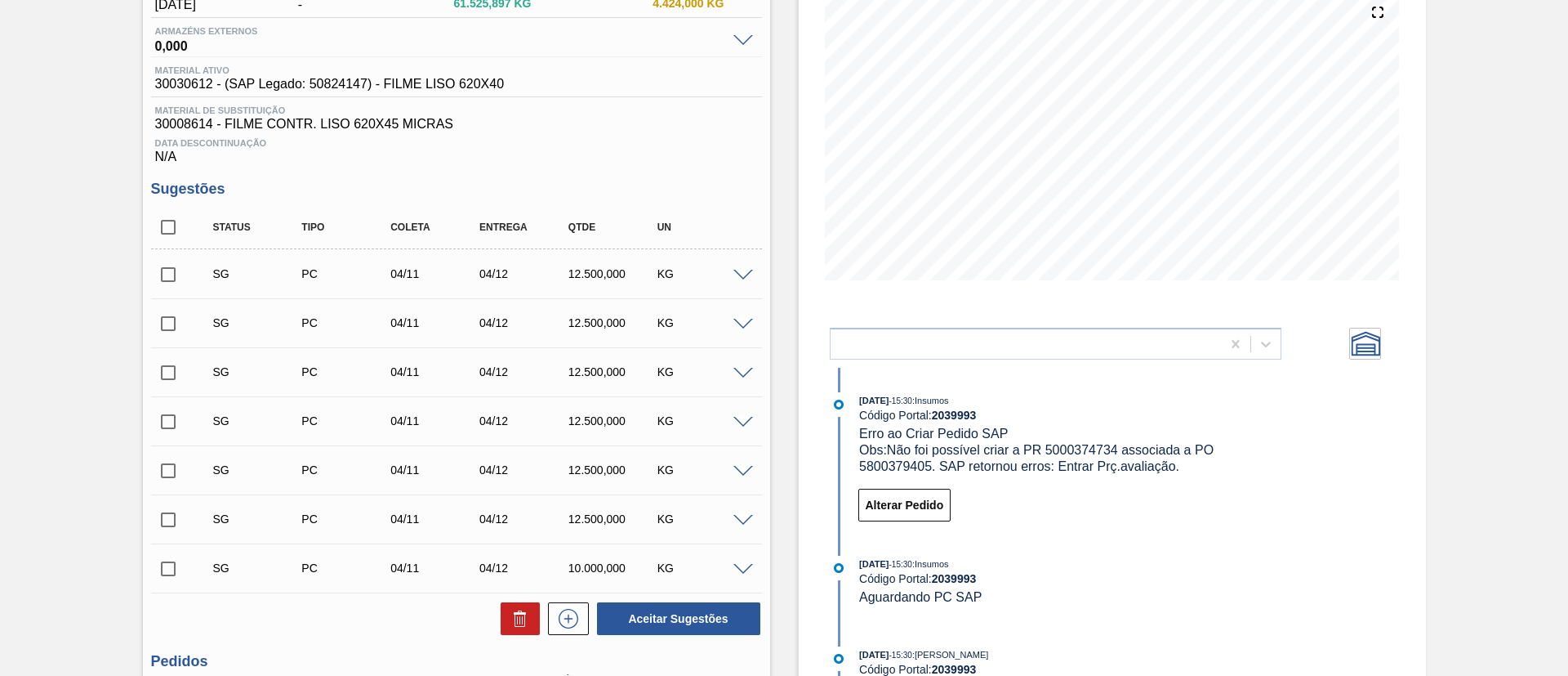
scroll to position [0, 0]
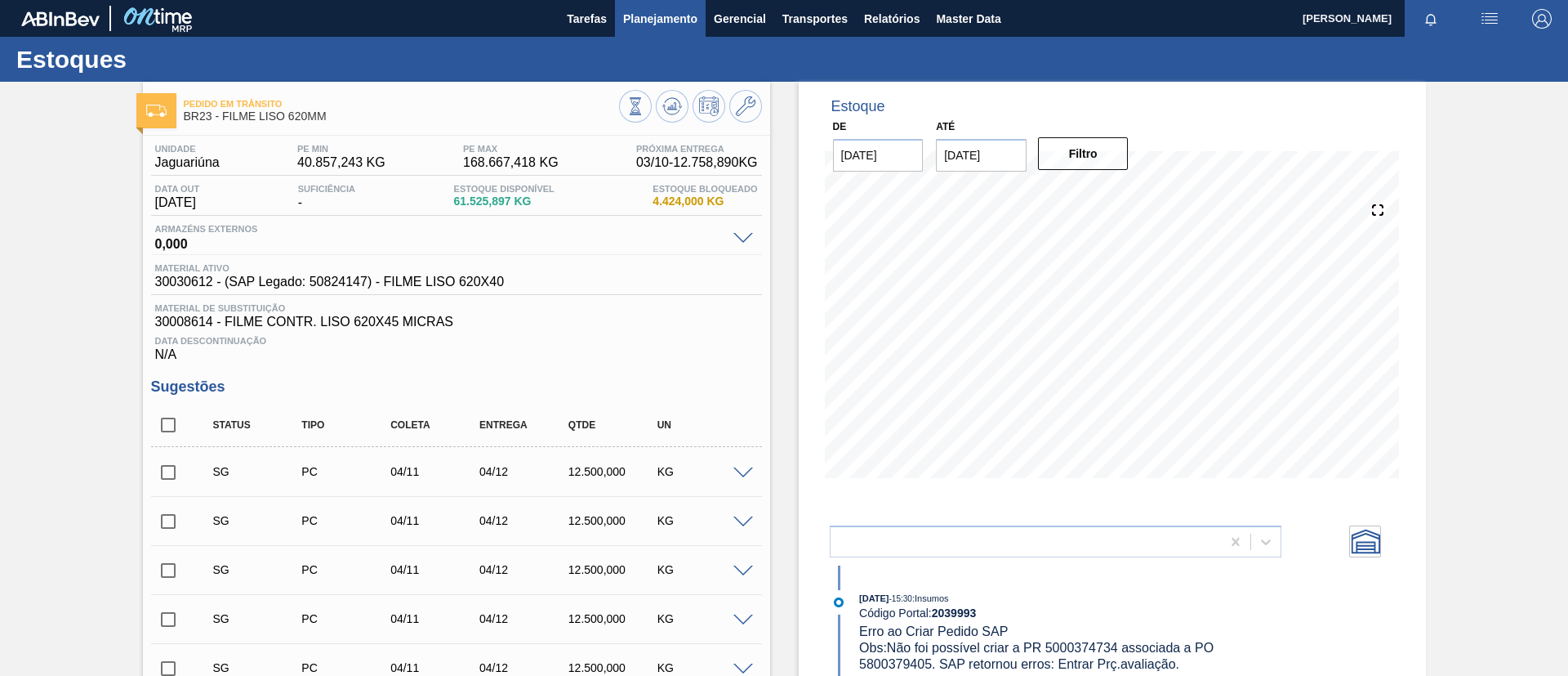
click at [625, 17] on span "Planejamento" at bounding box center [660, 19] width 74 height 20
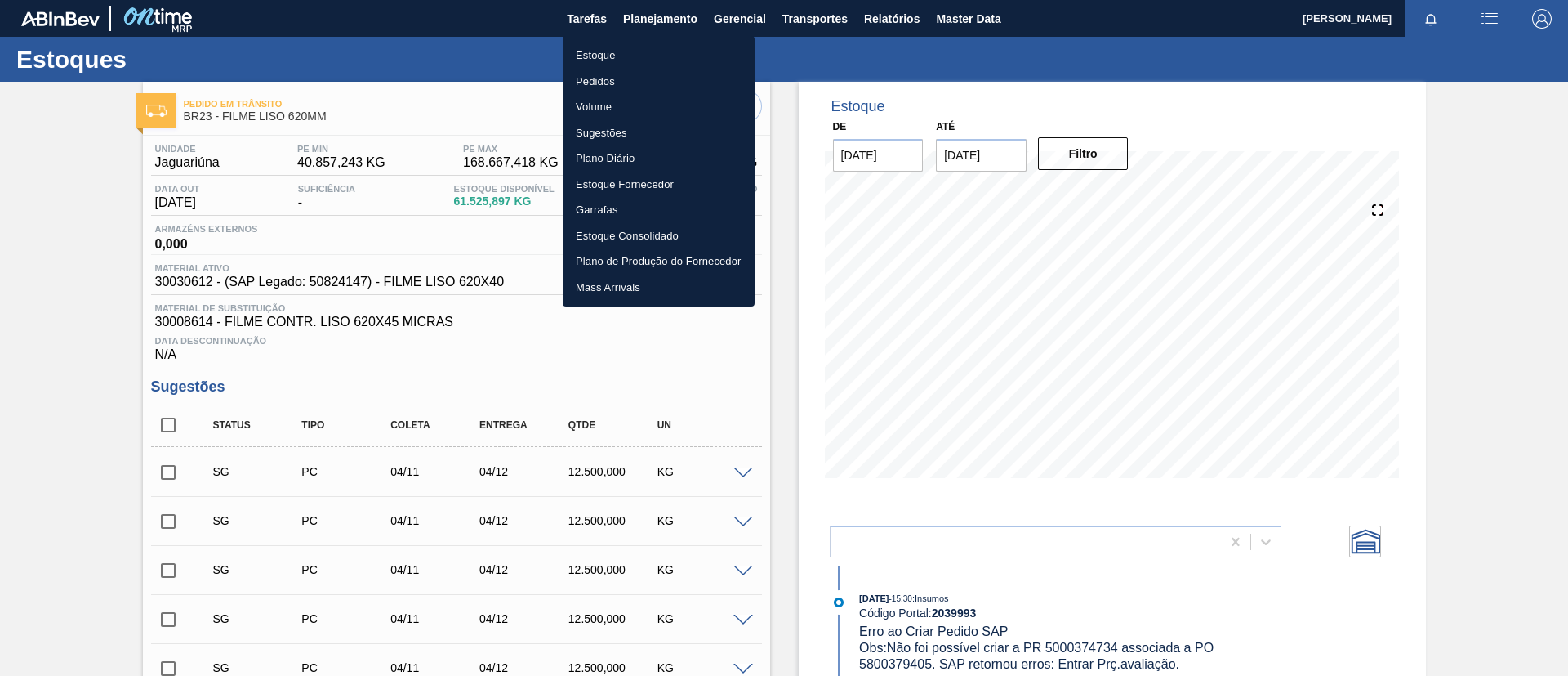
click at [619, 81] on li "Pedidos" at bounding box center [658, 81] width 192 height 26
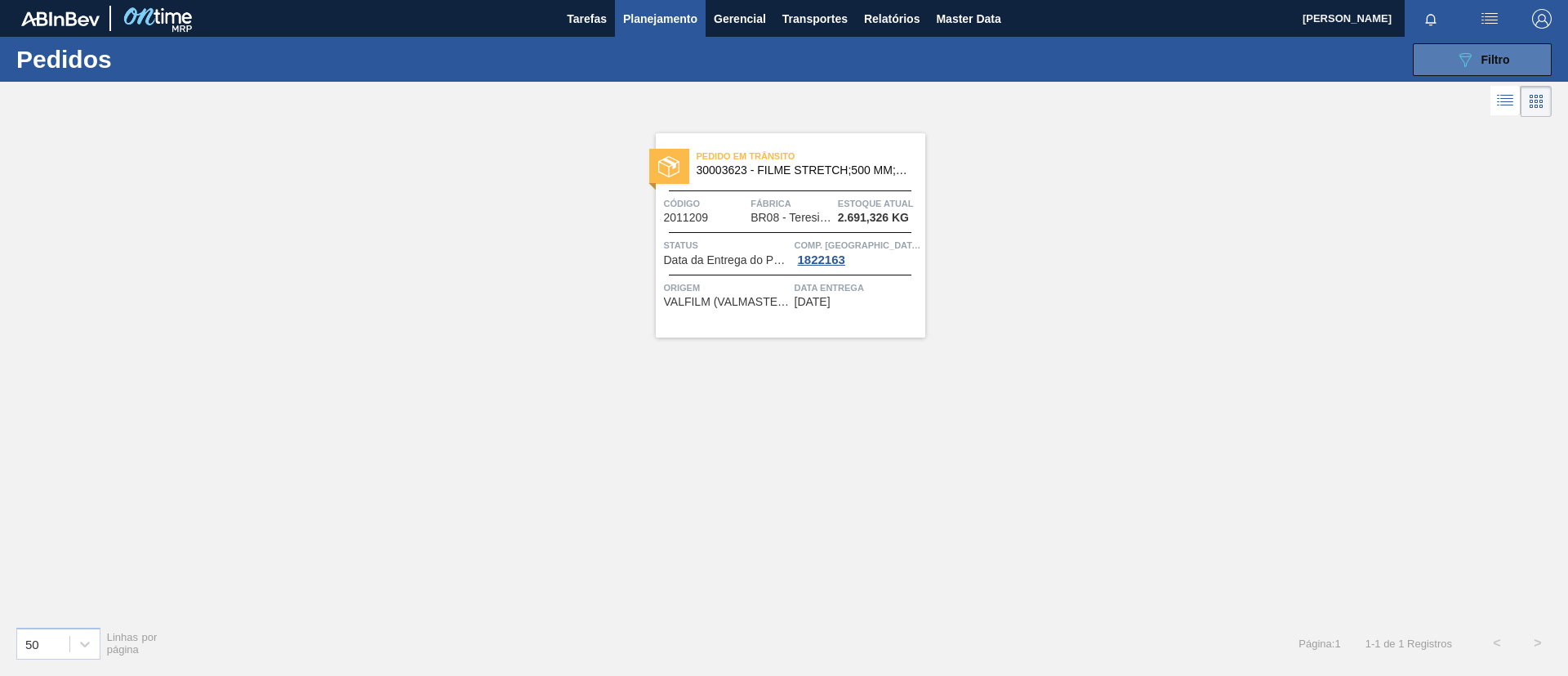
click at [1435, 61] on button "089F7B8B-B2A5-4AFE-B5C0-19BA573D28AC Filtro" at bounding box center [1483, 59] width 139 height 33
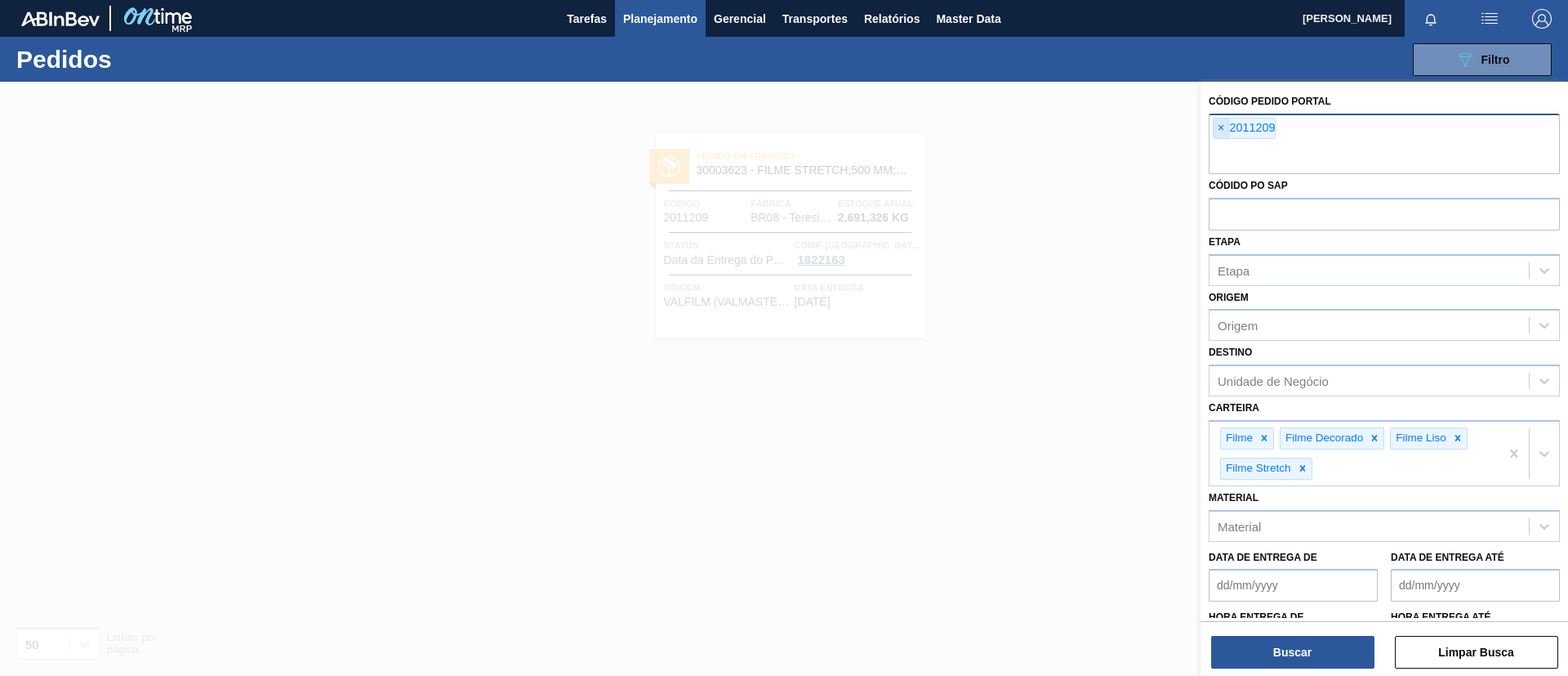
click at [1223, 136] on span "×" at bounding box center [1222, 128] width 16 height 20
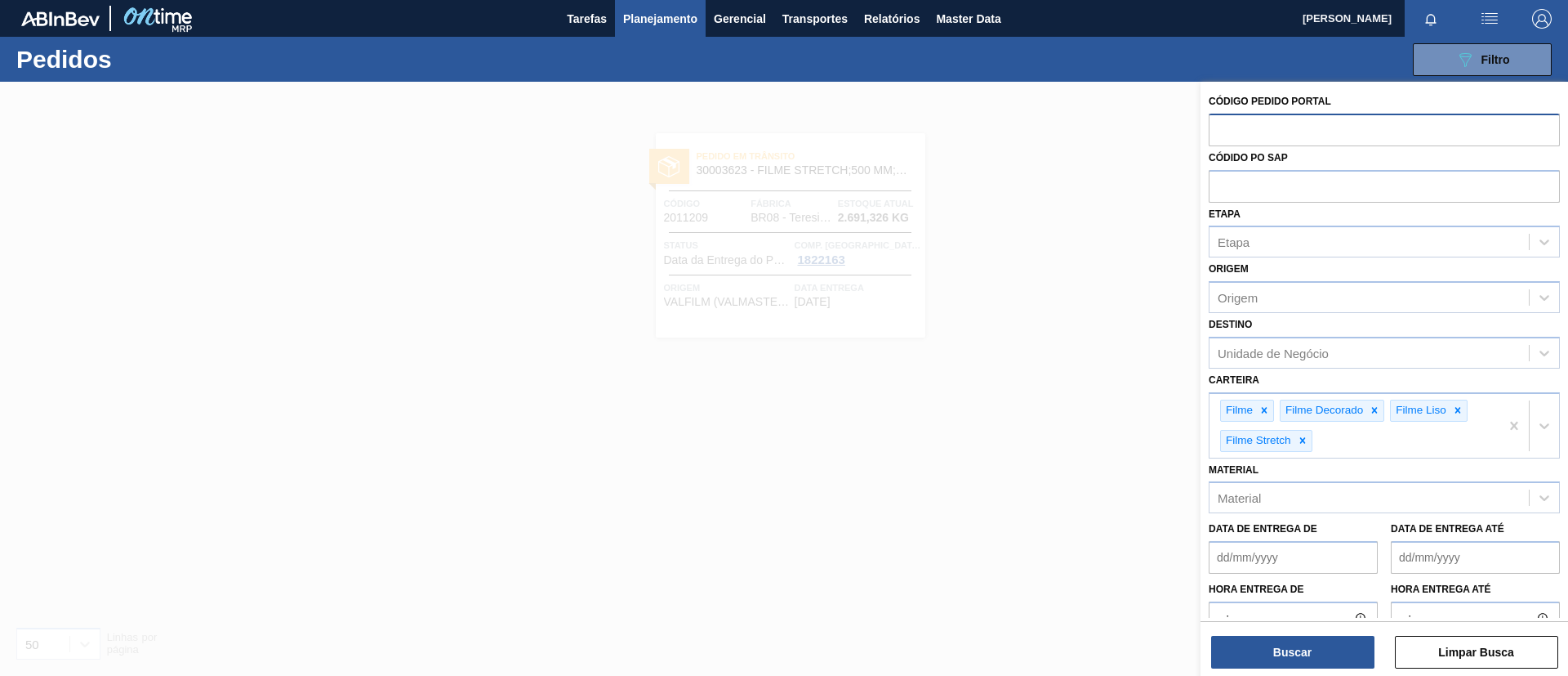
paste input "text"
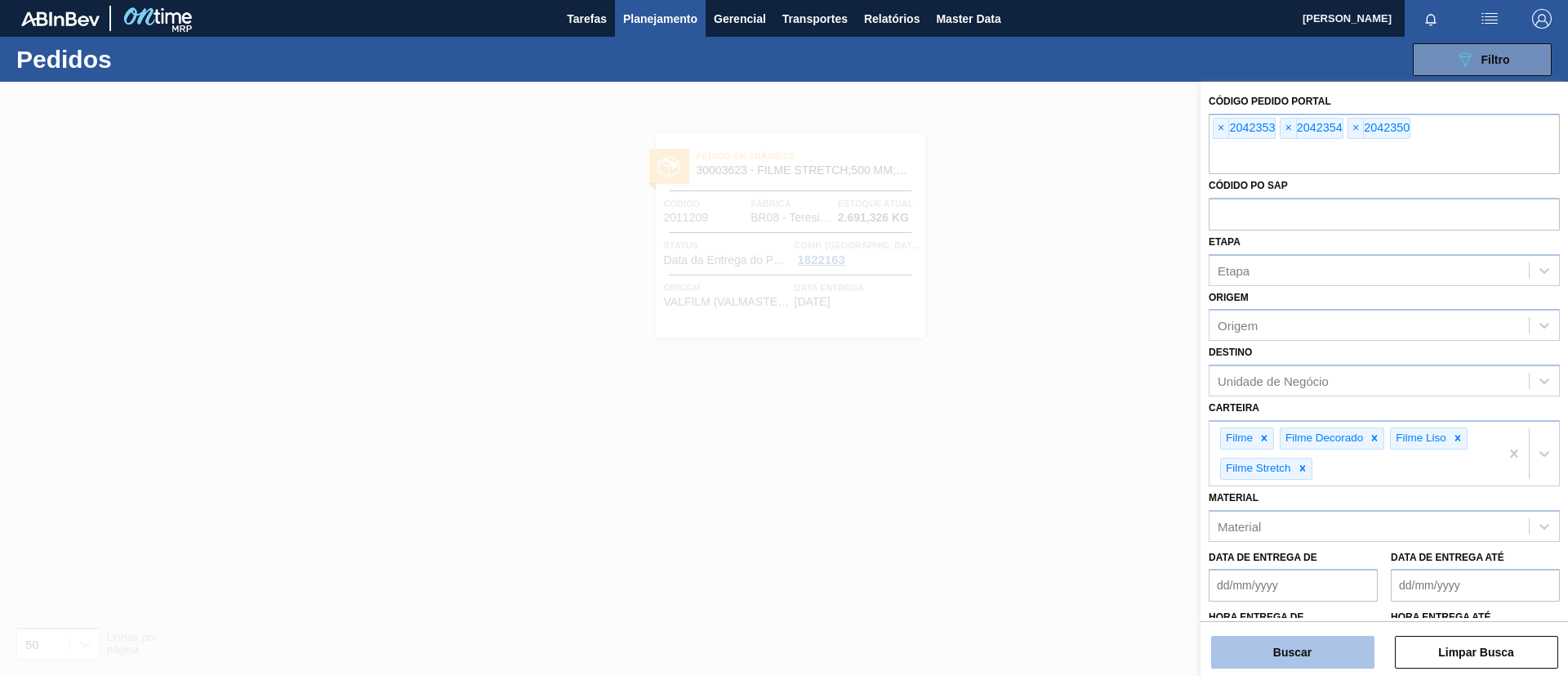
click at [1276, 639] on button "Buscar" at bounding box center [1293, 652] width 164 height 33
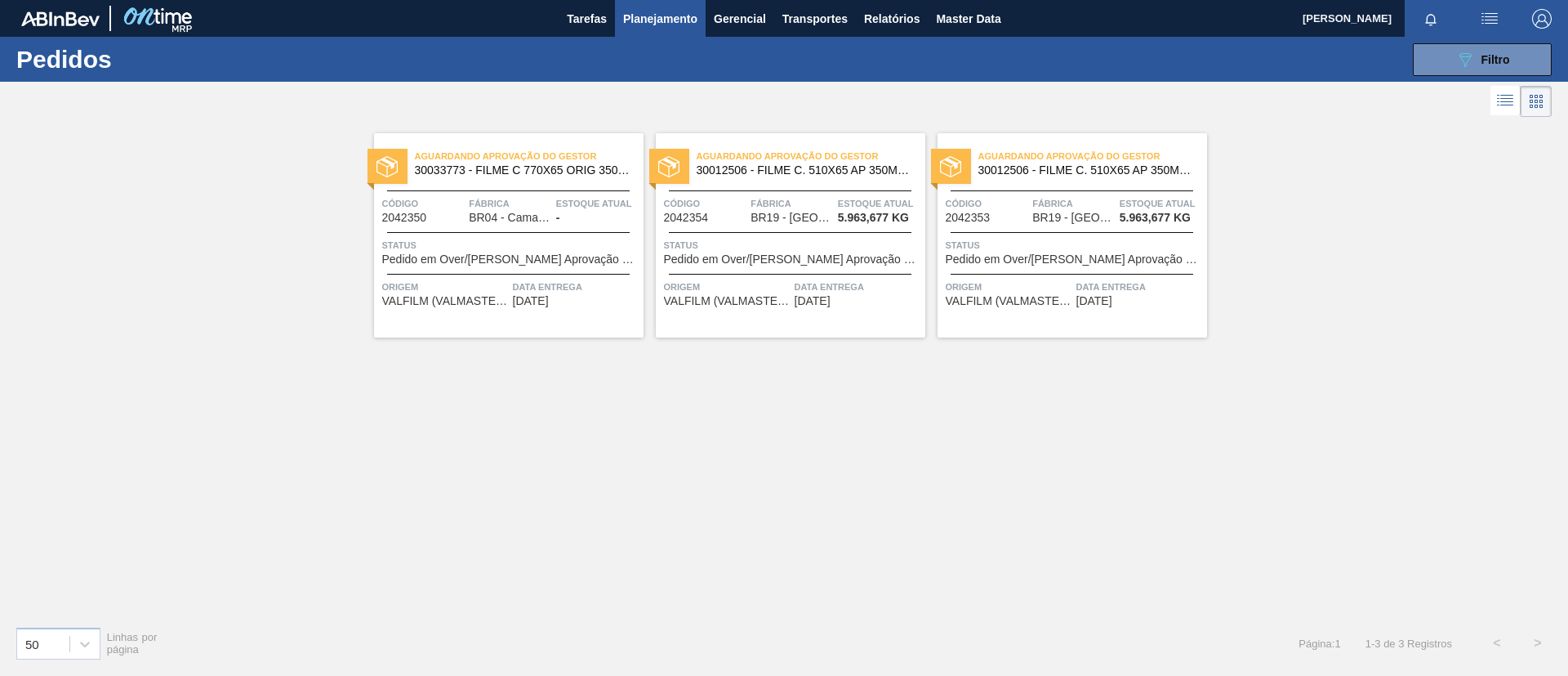
click at [877, 168] on span "30012506 - FILME C. 510X65 AP 350ML MP C18 429" at bounding box center [804, 169] width 215 height 12
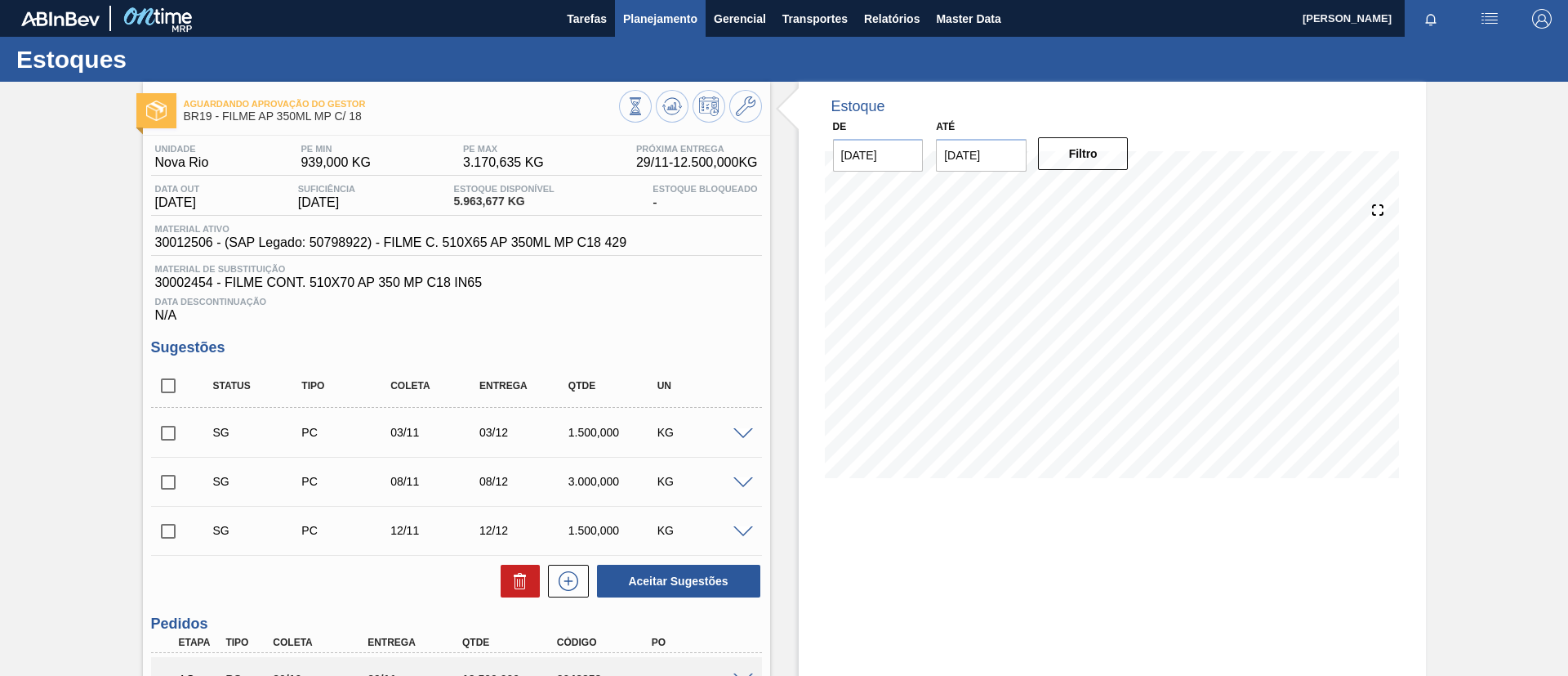
click at [670, 27] on button "Planejamento" at bounding box center [660, 18] width 91 height 37
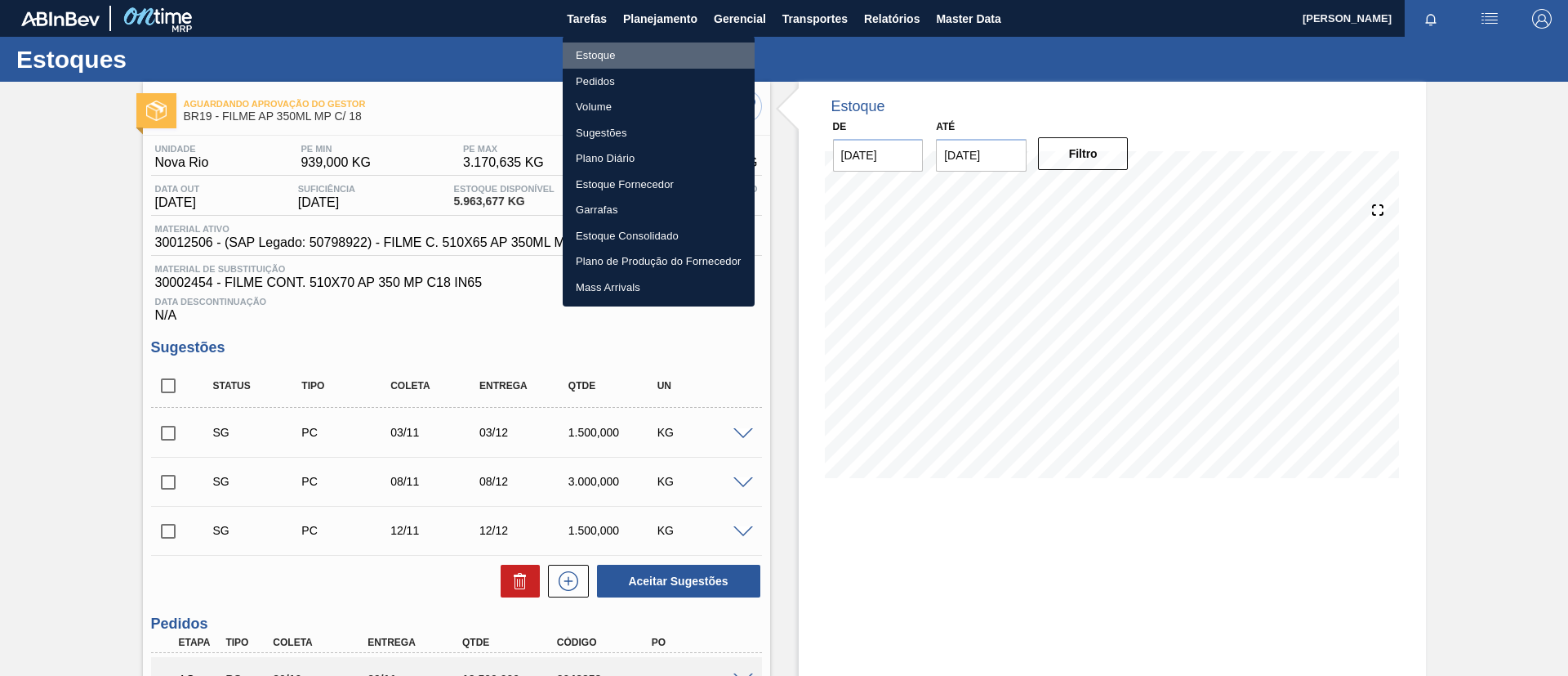
click at [675, 49] on li "Estoque" at bounding box center [658, 55] width 192 height 26
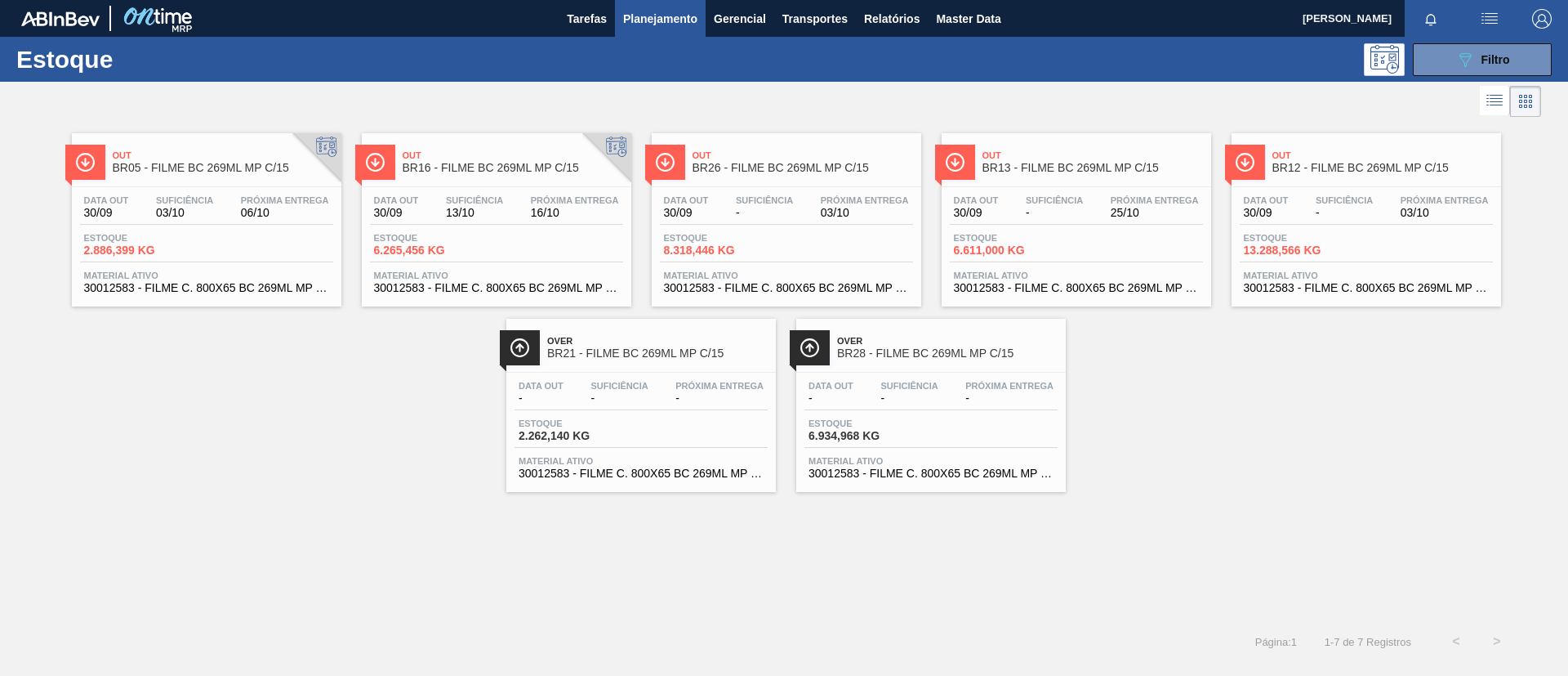
click at [0, 443] on div "Out BR05 - FILME BC 269ML MP C/15 Data out 30/09 Suficiência 03/10 Próxima Entr…" at bounding box center [784, 306] width 1568 height 371
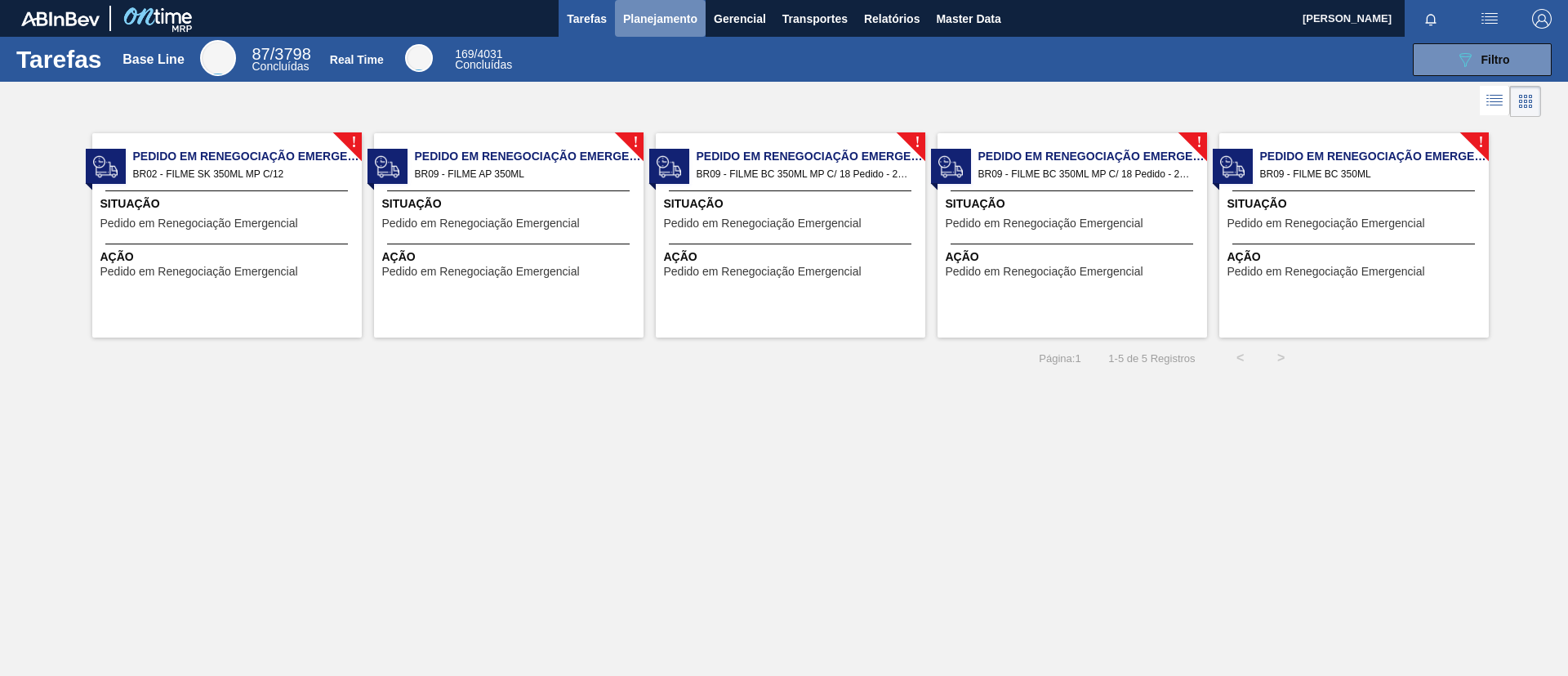
click at [645, 22] on span "Planejamento" at bounding box center [660, 19] width 74 height 20
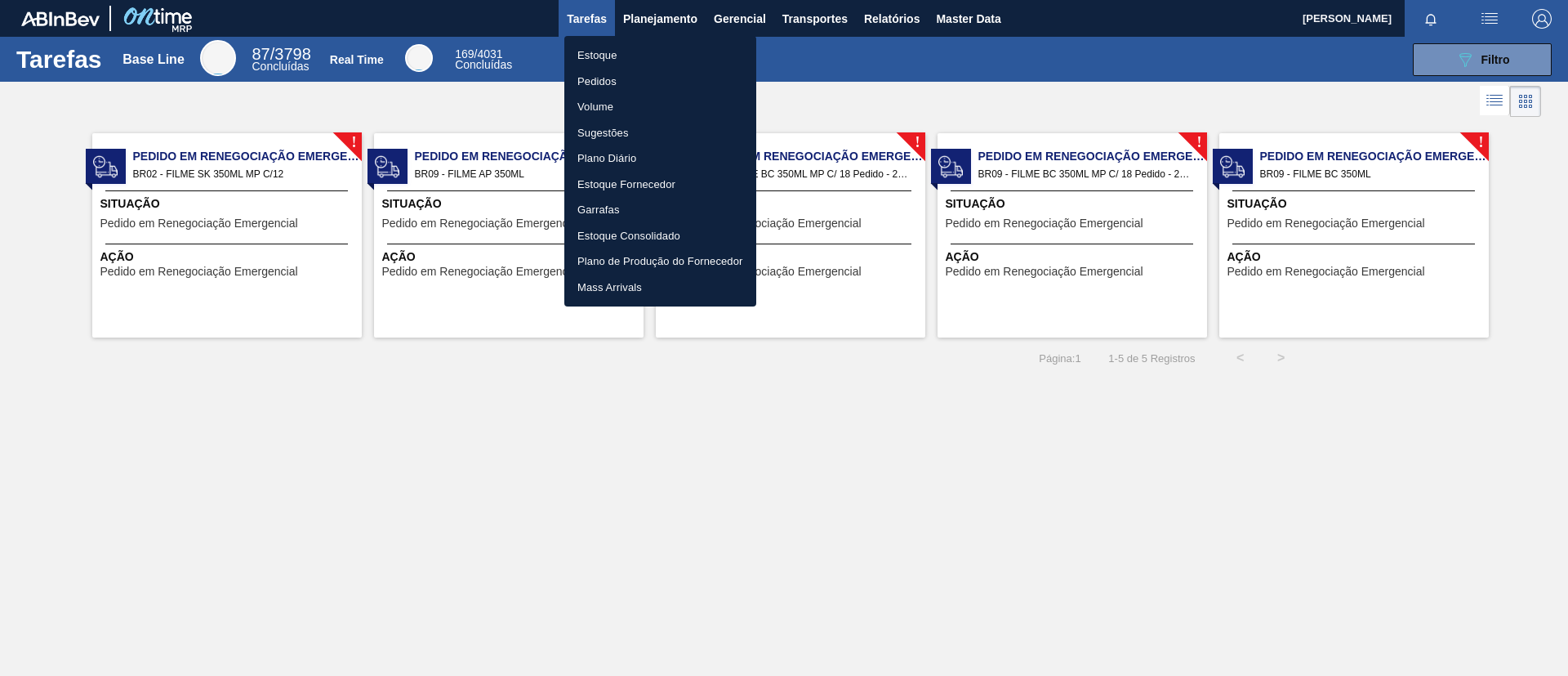
click at [658, 47] on li "Estoque" at bounding box center [660, 55] width 192 height 26
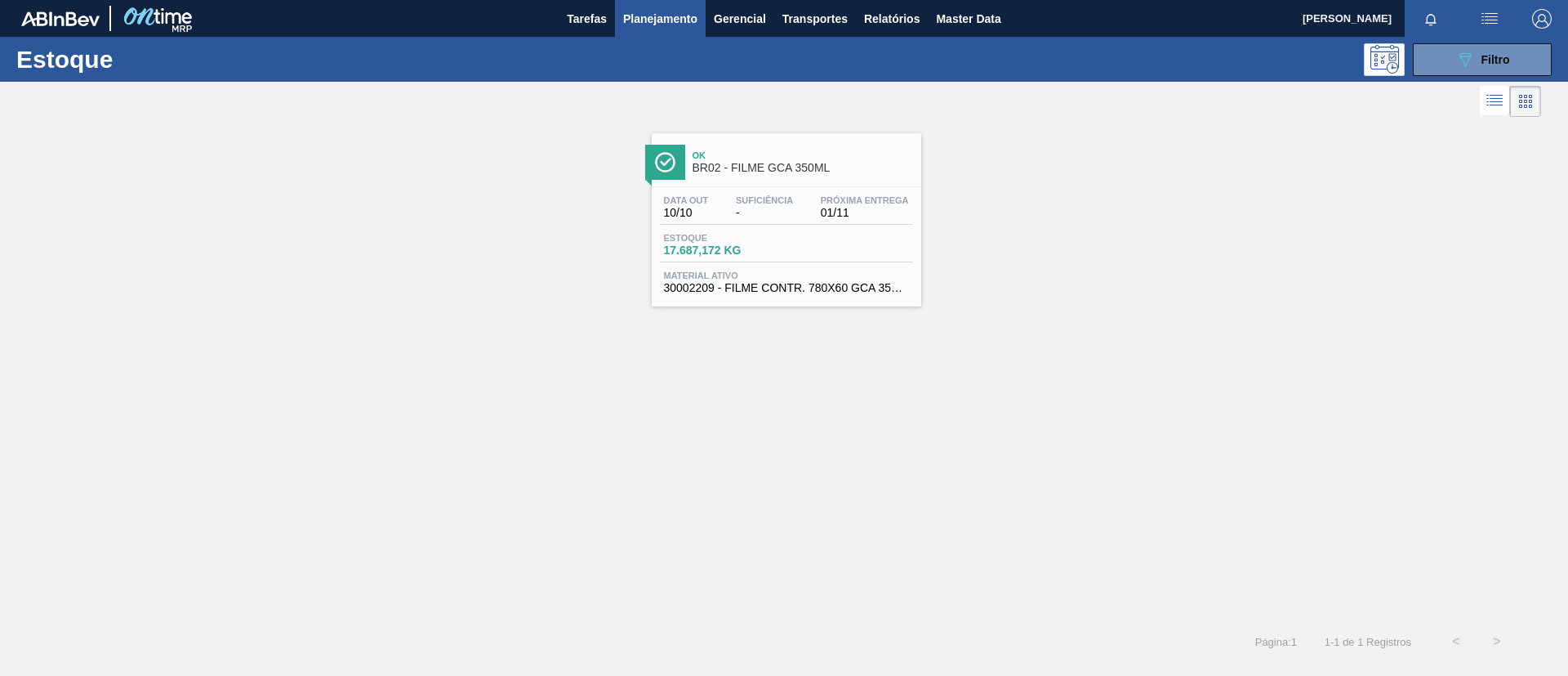
click at [784, 292] on span "30002209 - FILME CONTR. 780X60 GCA 350ML NIV22" at bounding box center [786, 287] width 245 height 12
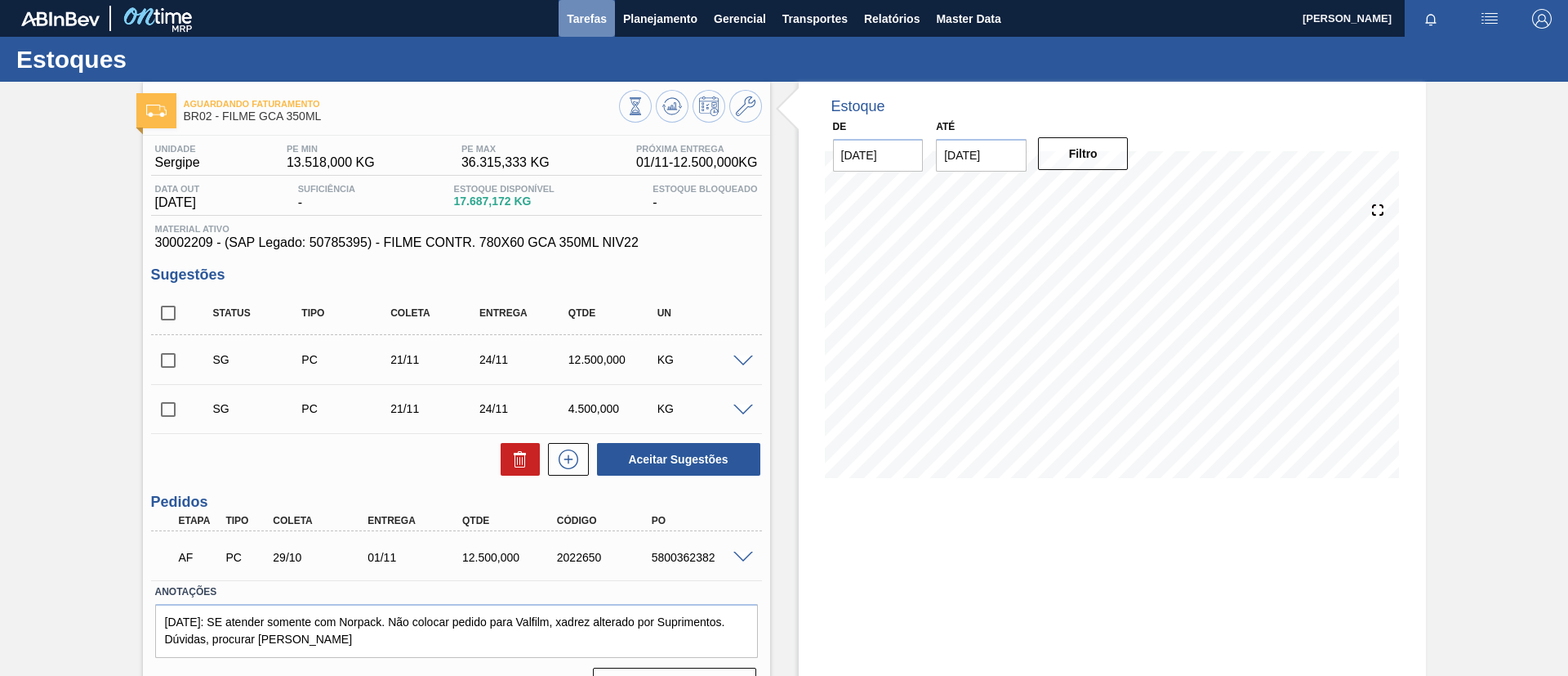
click at [608, 24] on button "Tarefas" at bounding box center [587, 18] width 56 height 37
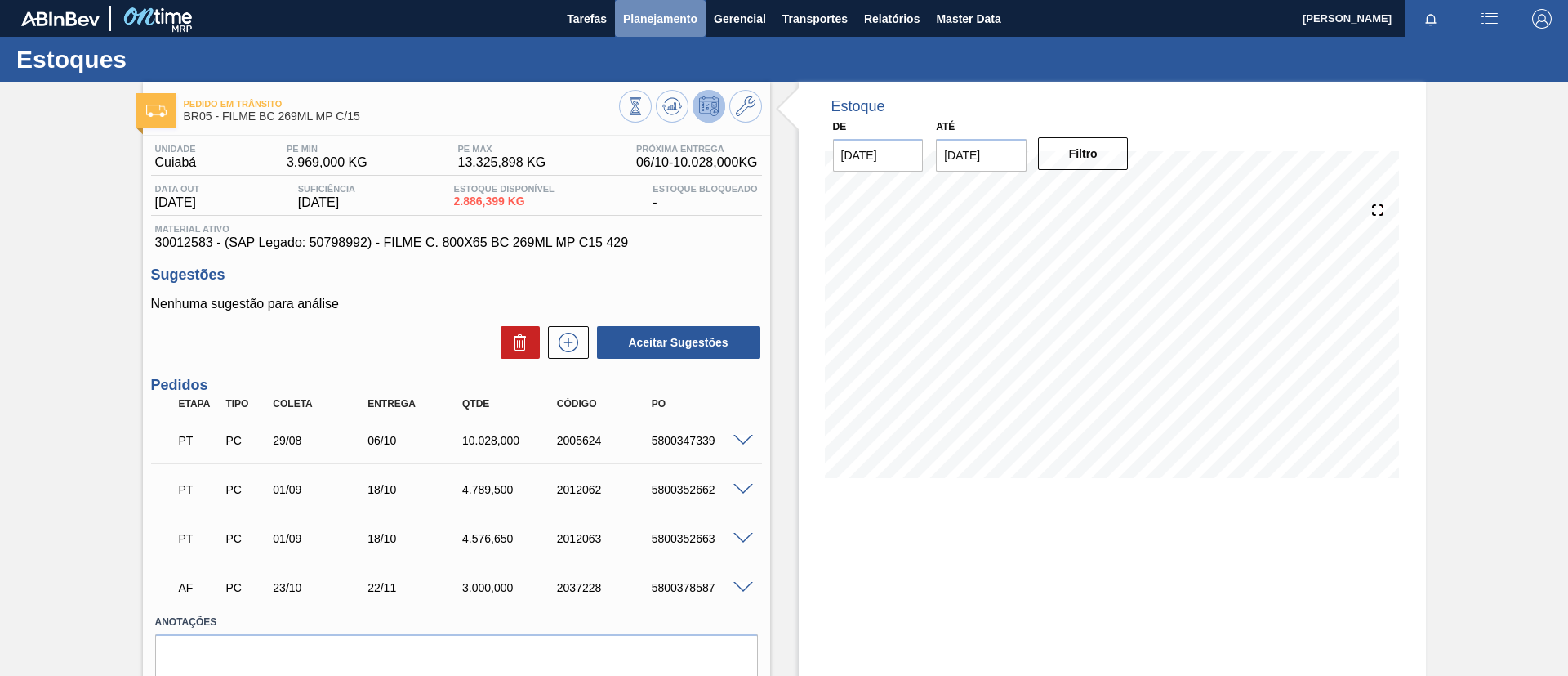
click at [639, 21] on span "Planejamento" at bounding box center [660, 19] width 74 height 20
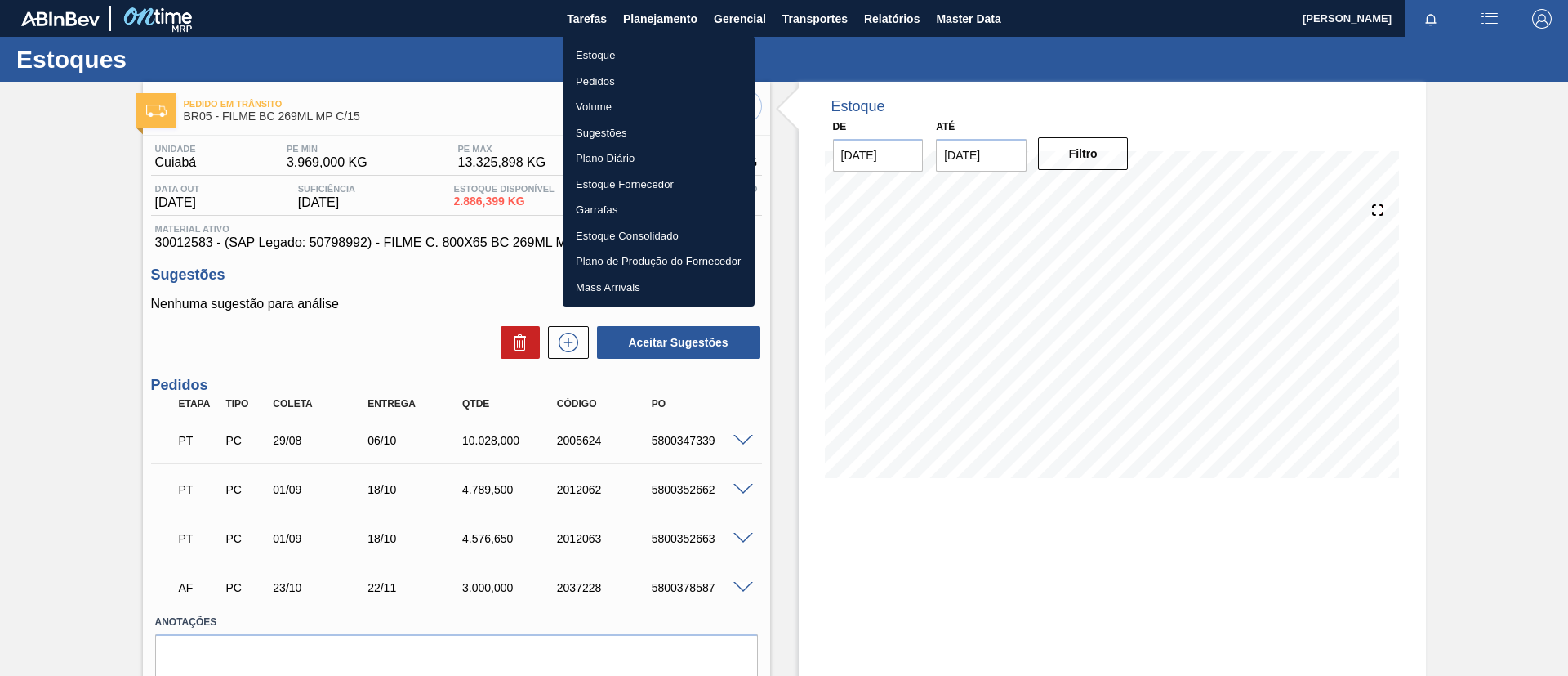
click at [0, 110] on div at bounding box center [784, 338] width 1568 height 676
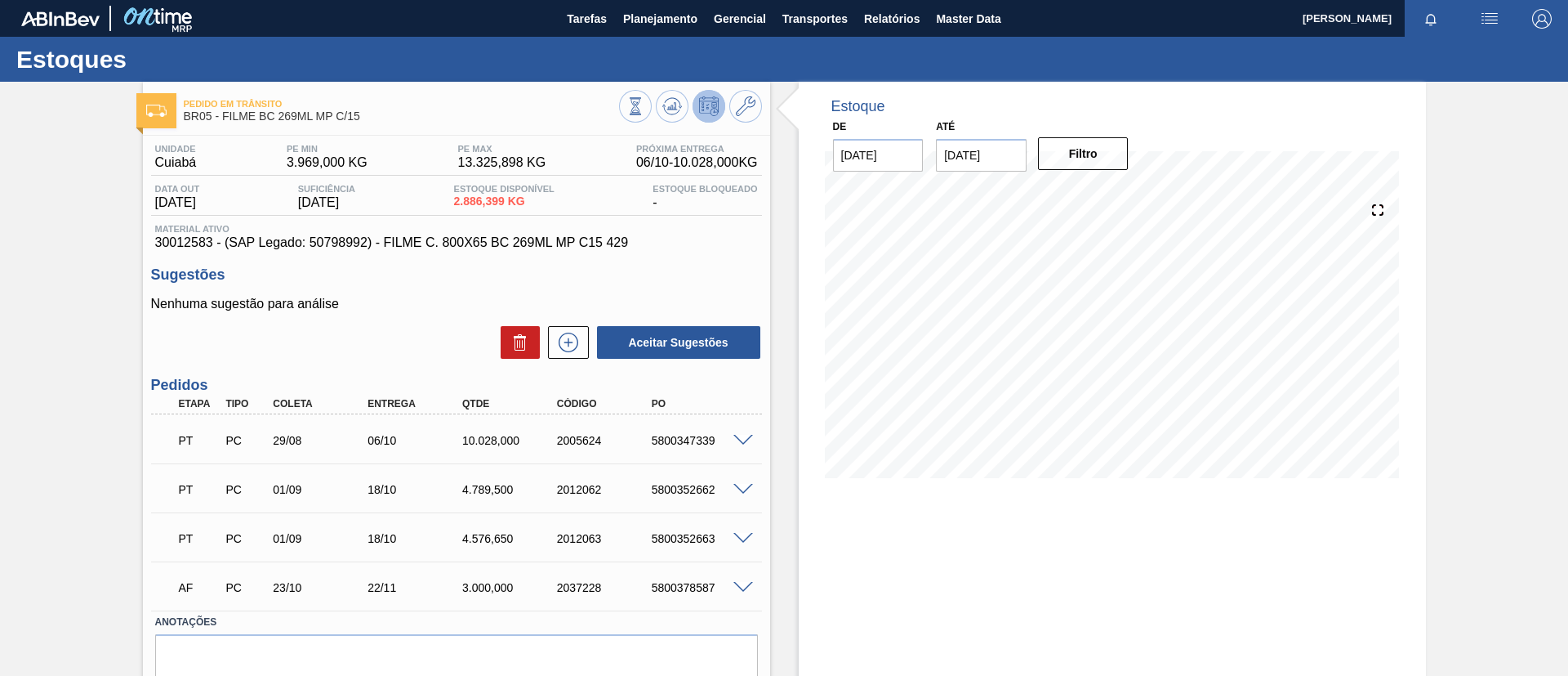
click at [735, 438] on span at bounding box center [743, 440] width 20 height 12
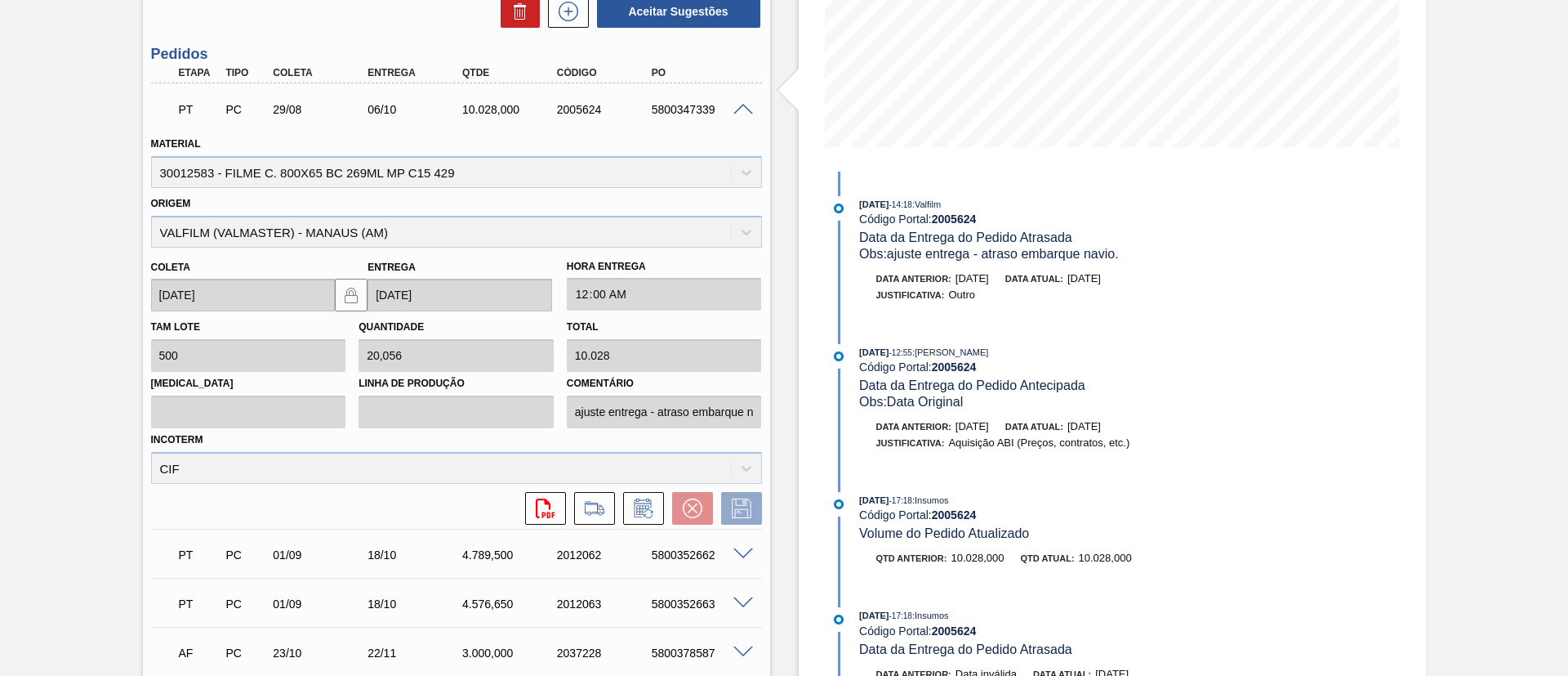
scroll to position [220, 0]
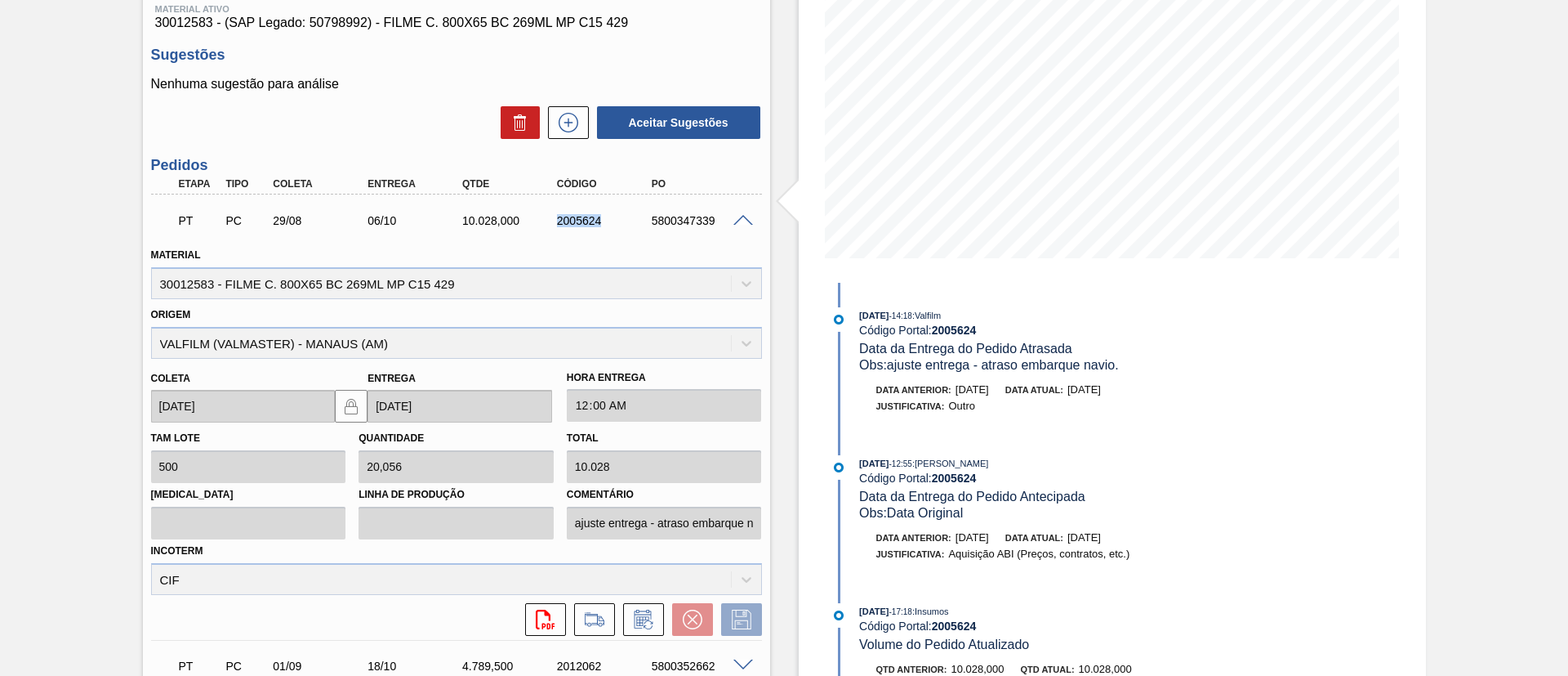
drag, startPoint x: 529, startPoint y: 220, endPoint x: 621, endPoint y: 228, distance: 92.3
click at [621, 228] on div "PT PC 29/08 06/10 10.028,000 2005624 5800347339" at bounding box center [452, 218] width 567 height 33
copy div "2005624"
click at [651, 251] on div "Material 30012583 - FILME C. 800X65 BC 269ML MP C15 429" at bounding box center [456, 271] width 611 height 55
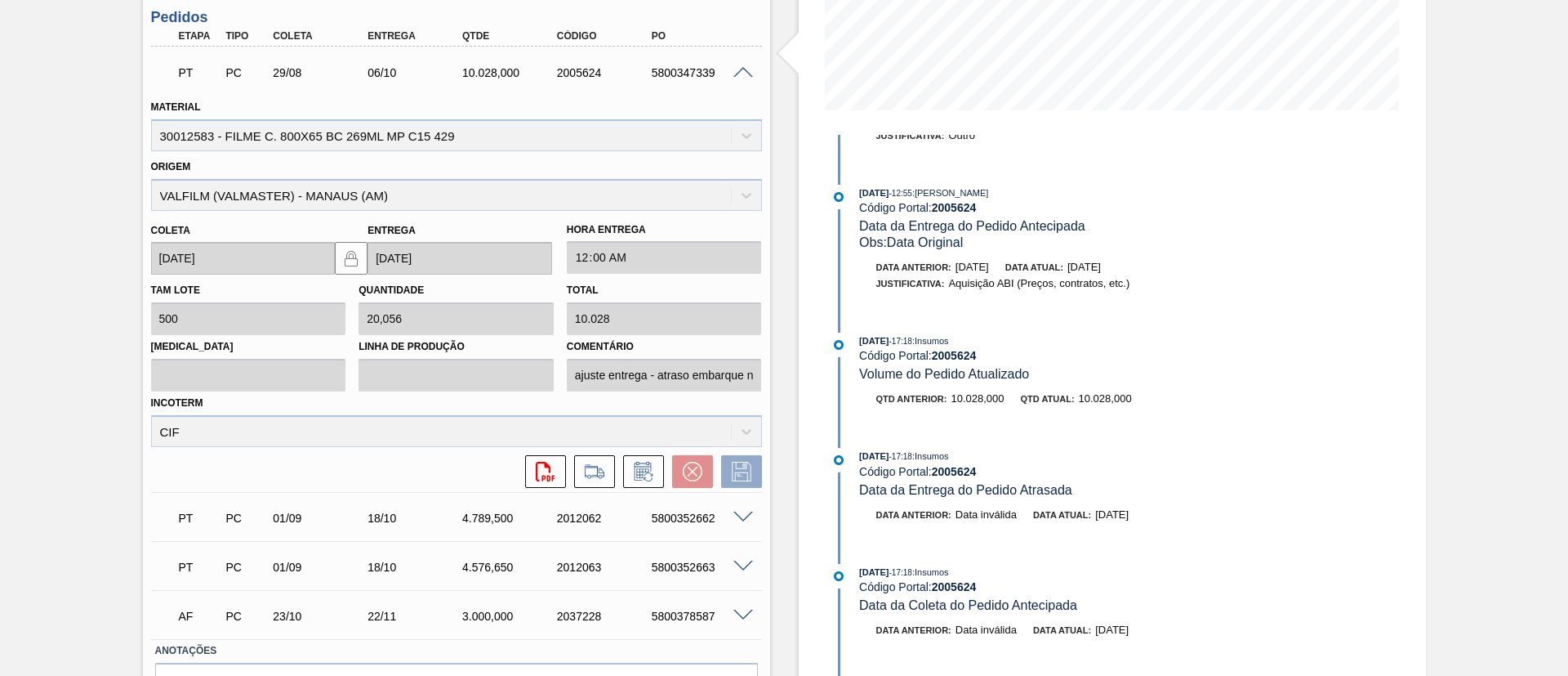
scroll to position [0, 0]
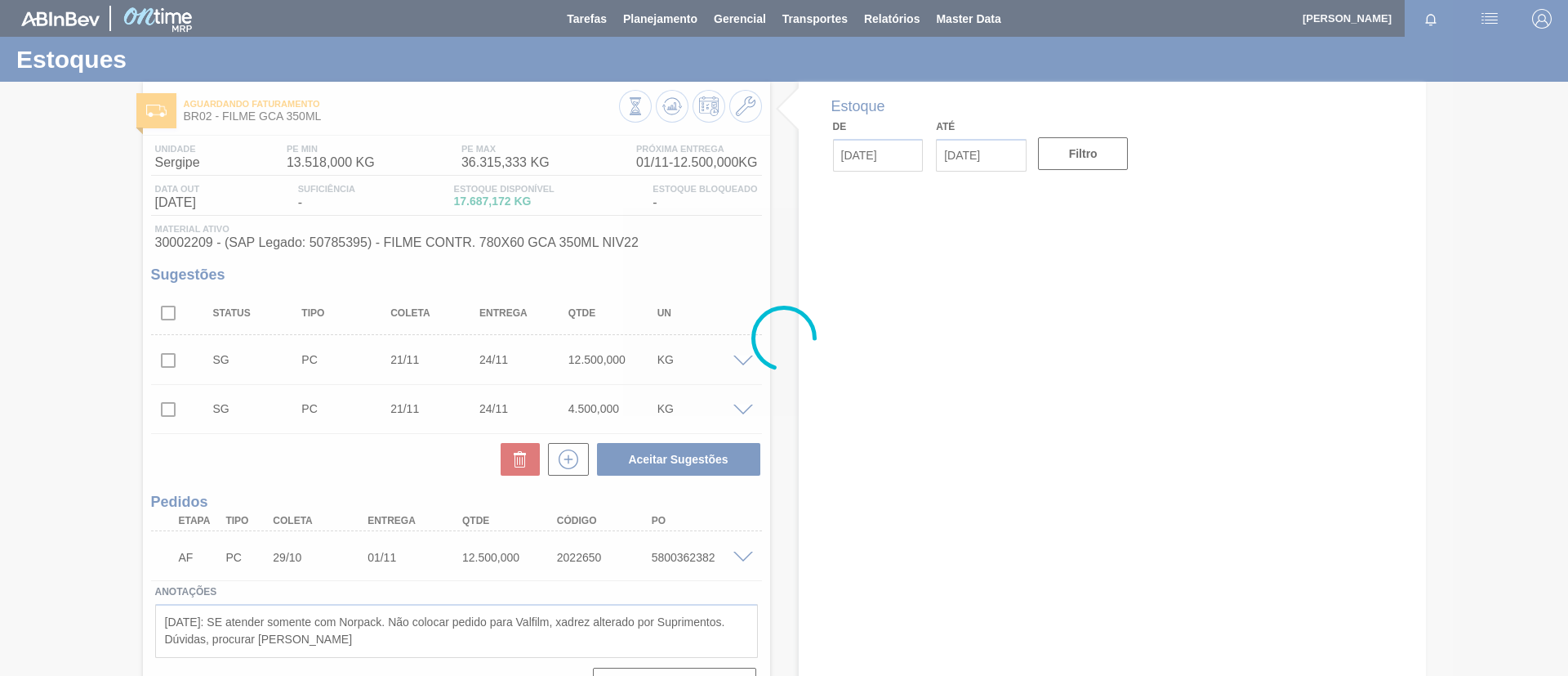
click at [664, 22] on div at bounding box center [784, 338] width 1568 height 676
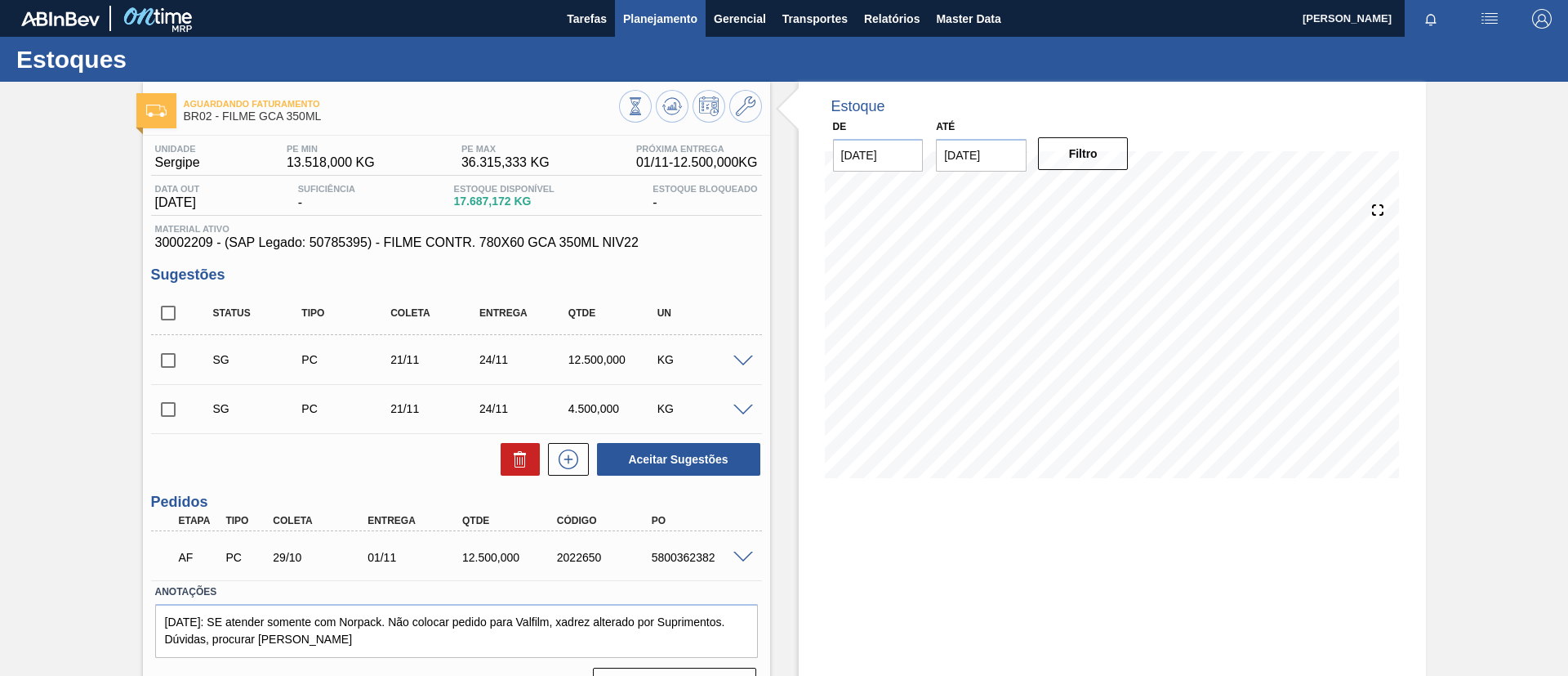
click at [663, 22] on span "Planejamento" at bounding box center [660, 19] width 74 height 20
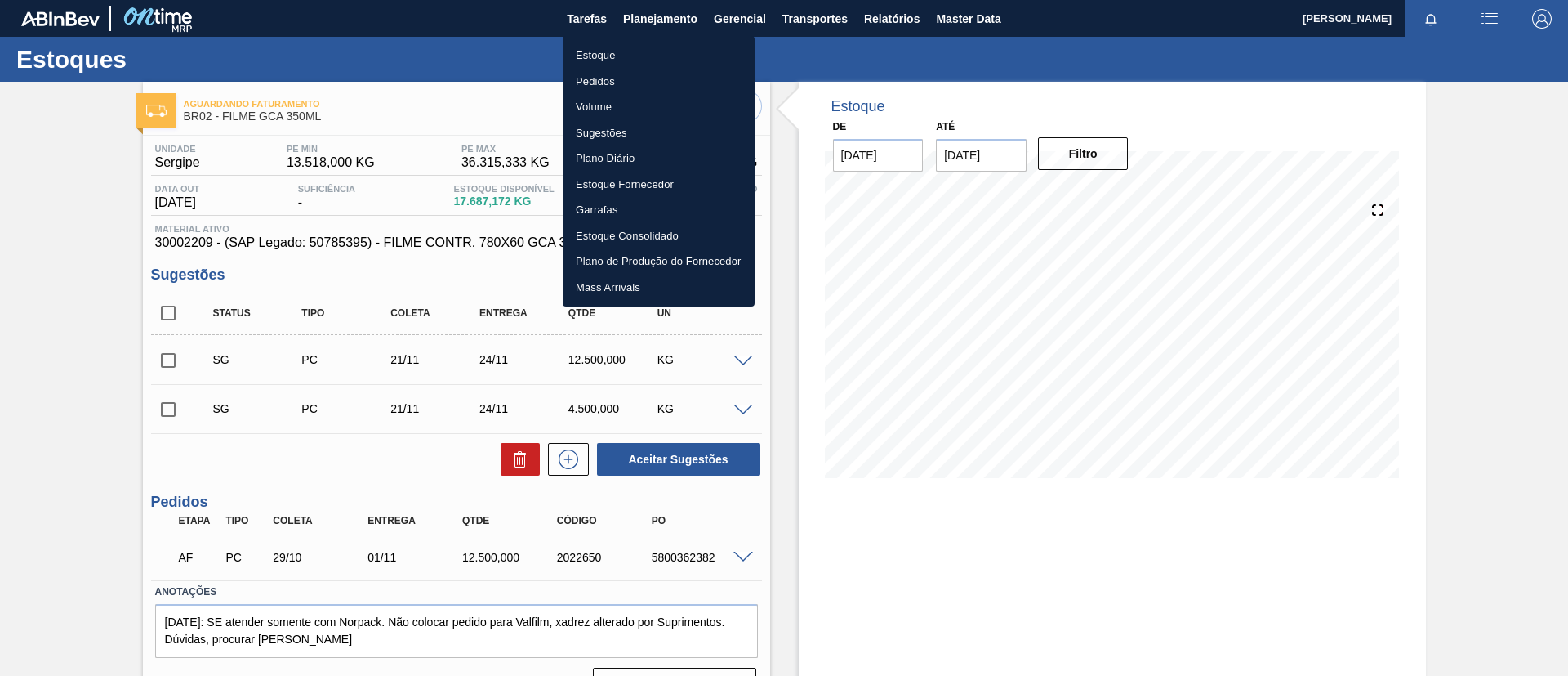
click at [680, 44] on li "Estoque" at bounding box center [658, 55] width 192 height 26
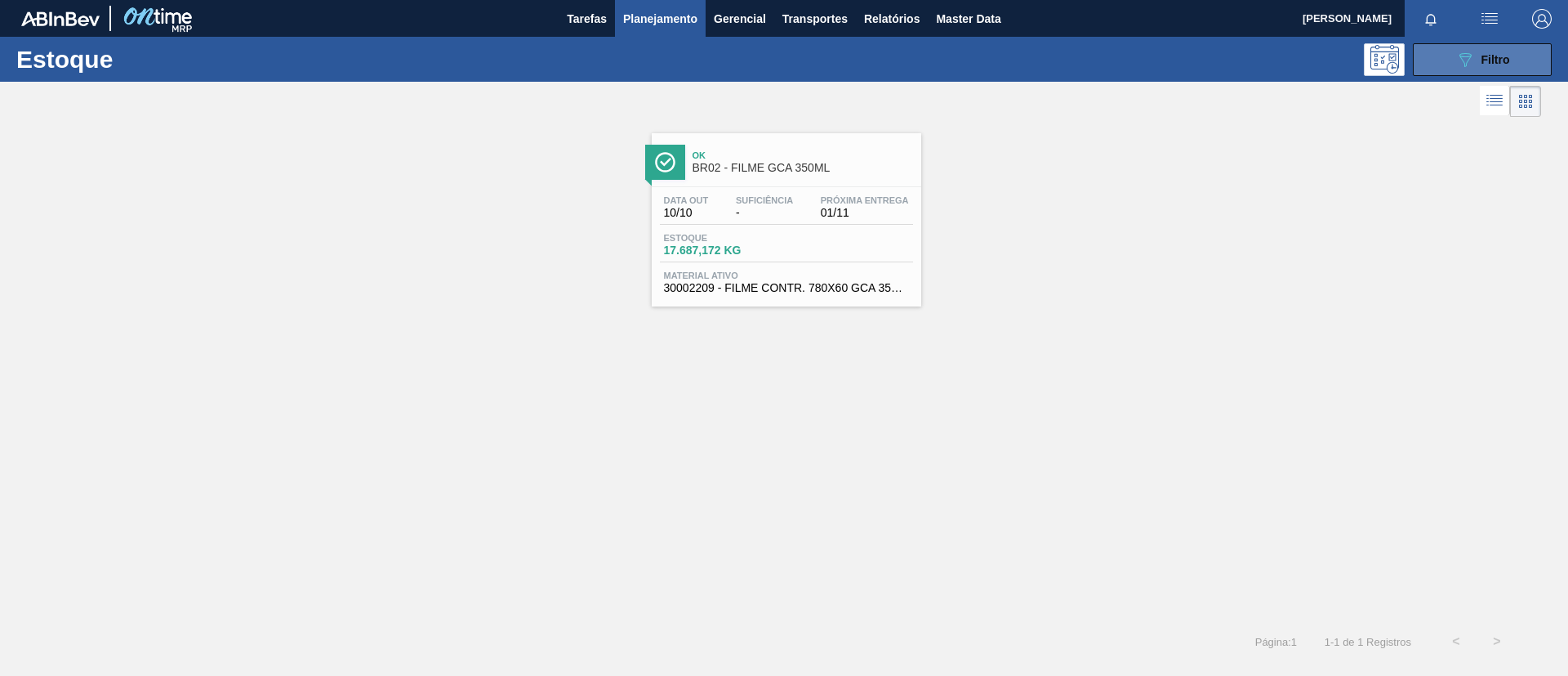
click at [1485, 66] on div "089F7B8B-B2A5-4AFE-B5C0-19BA573D28AC Filtro" at bounding box center [1483, 59] width 54 height 20
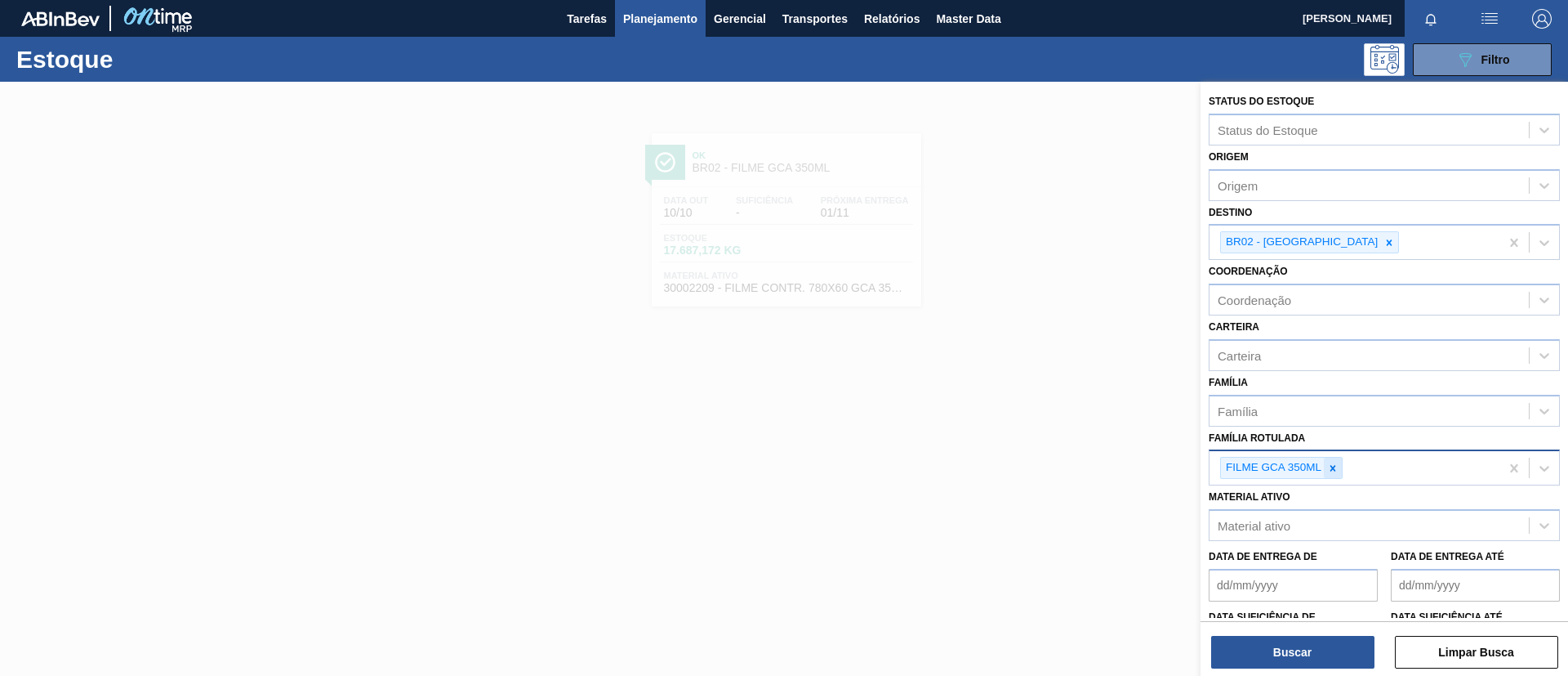
click at [1339, 458] on div at bounding box center [1333, 468] width 18 height 21
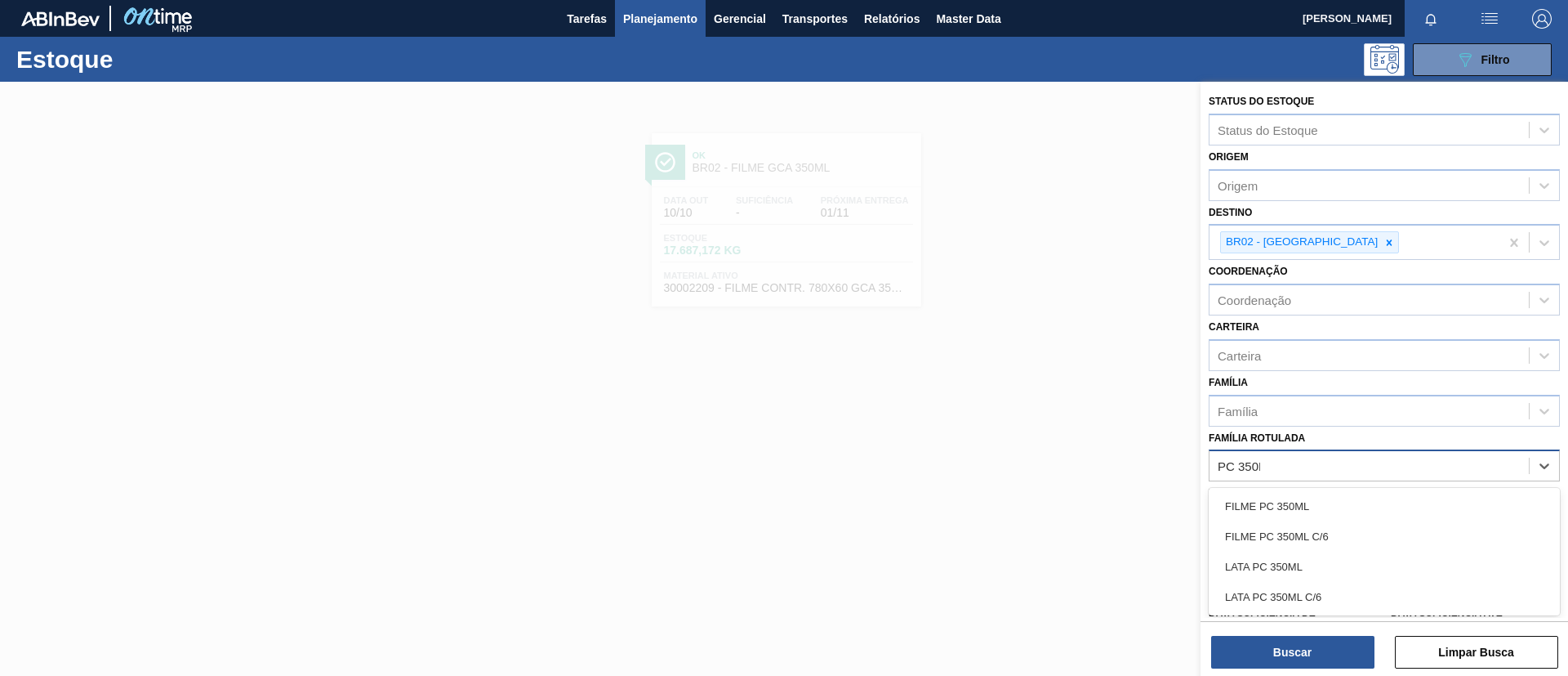
type Rotulada "PC 350ML"
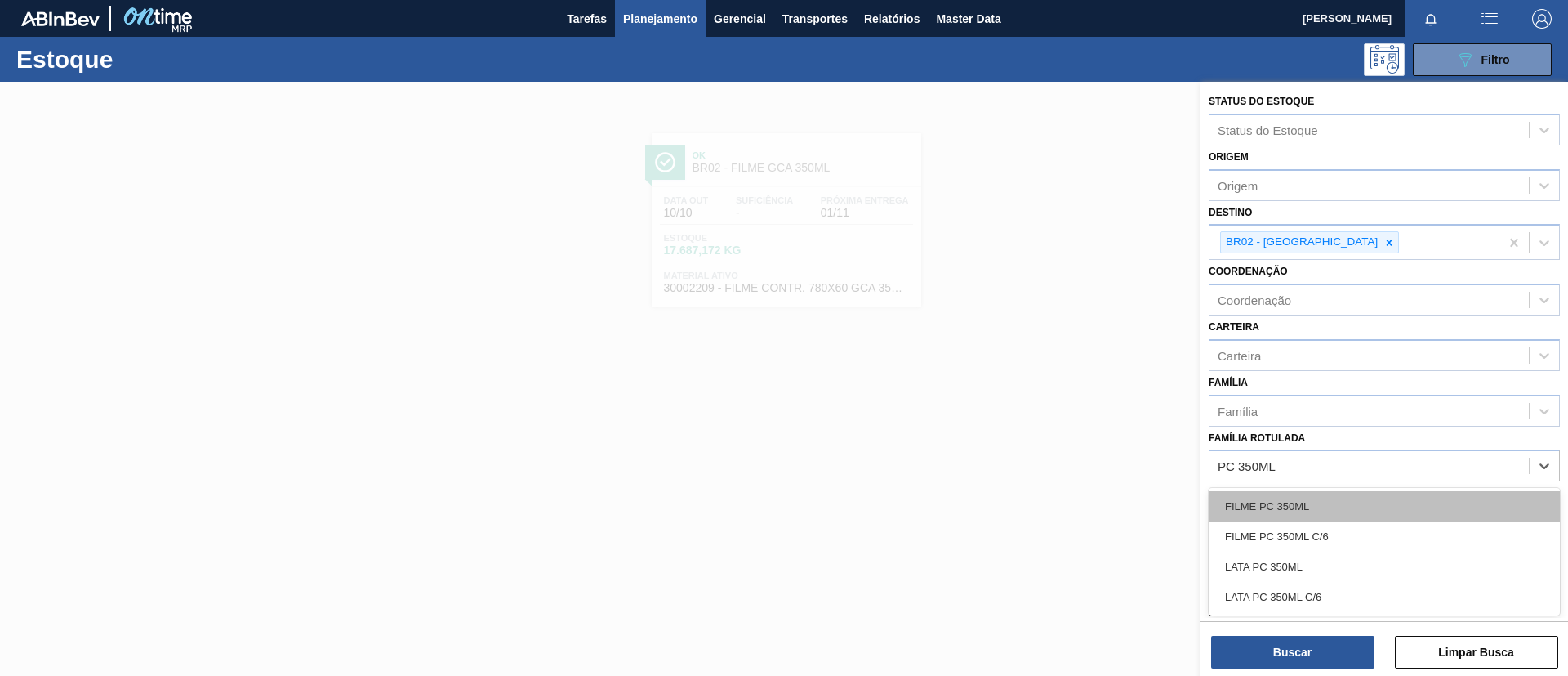
click at [1340, 505] on div "FILME PC 350ML" at bounding box center [1385, 506] width 351 height 30
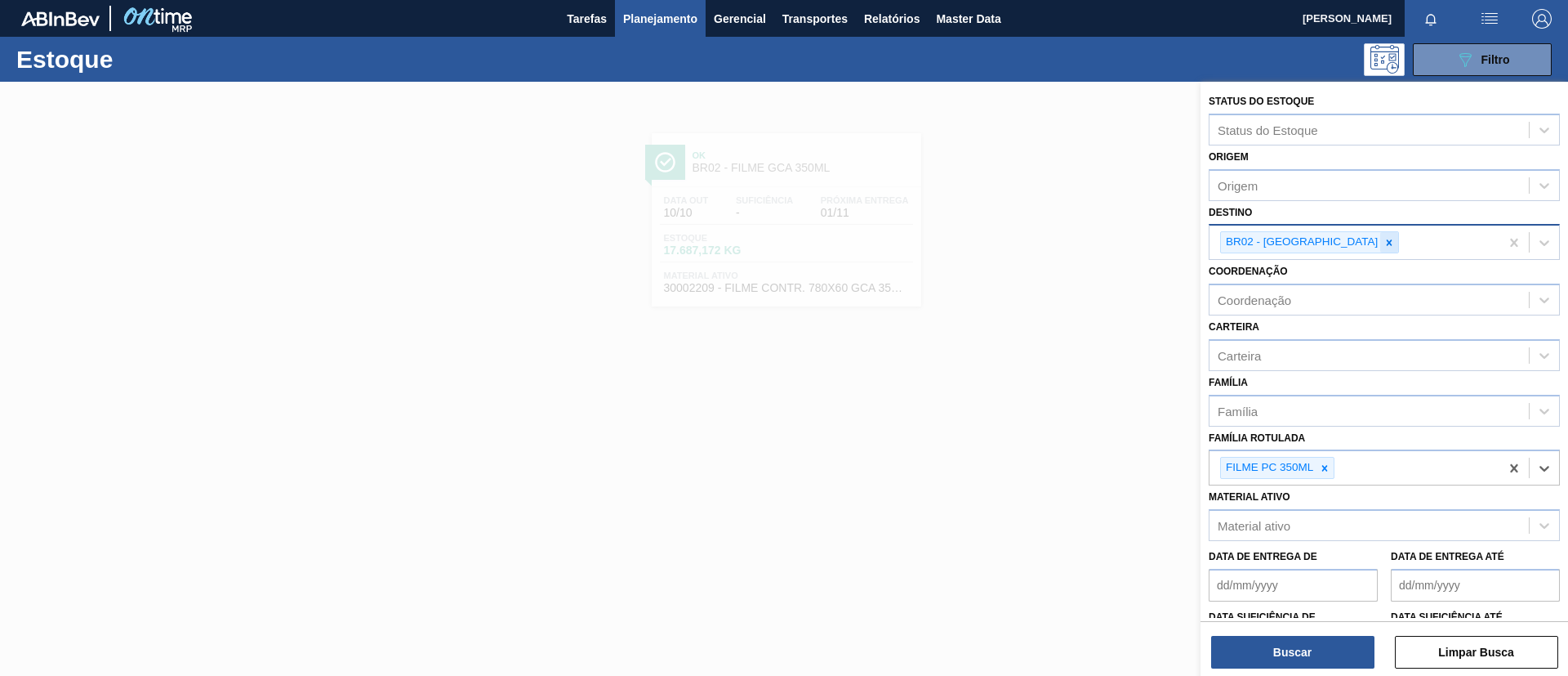
click at [1387, 242] on icon at bounding box center [1390, 242] width 6 height 6
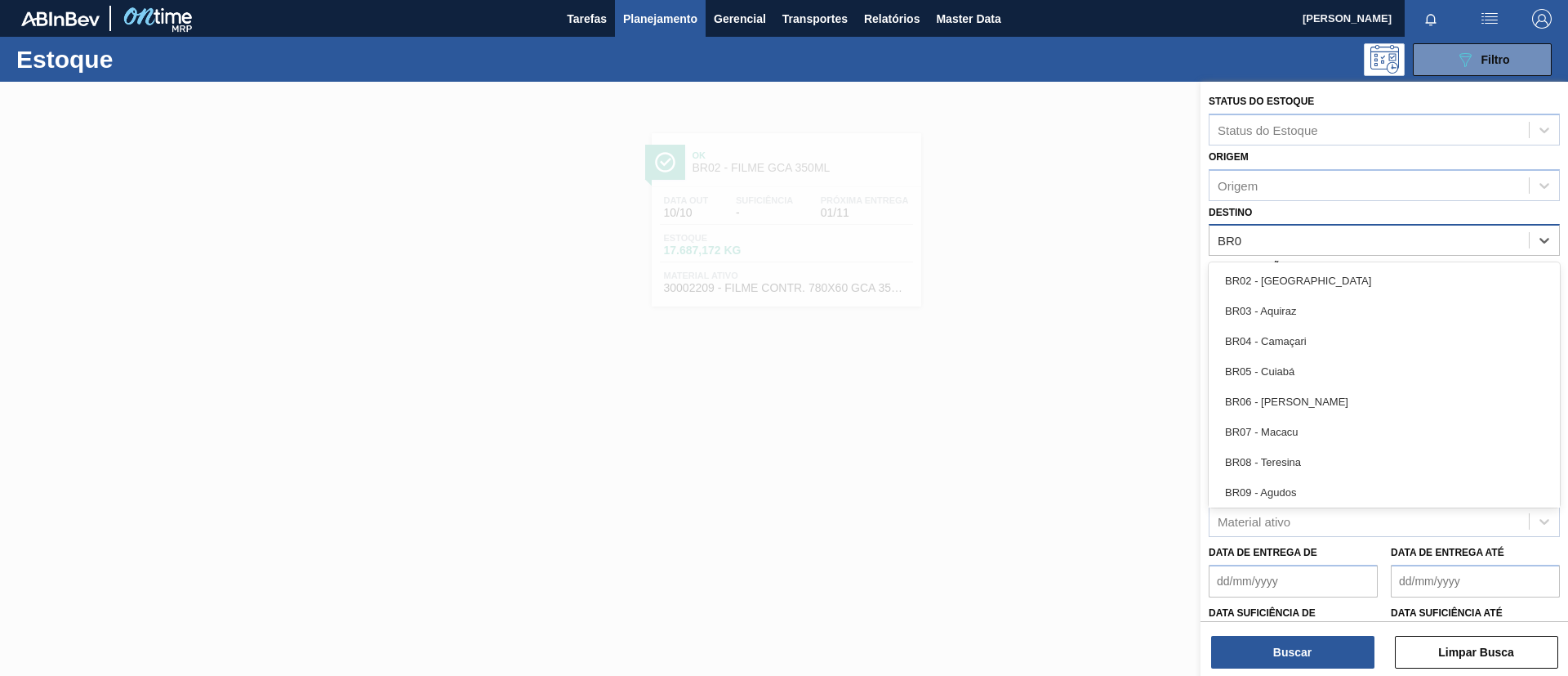
type input "BR07"
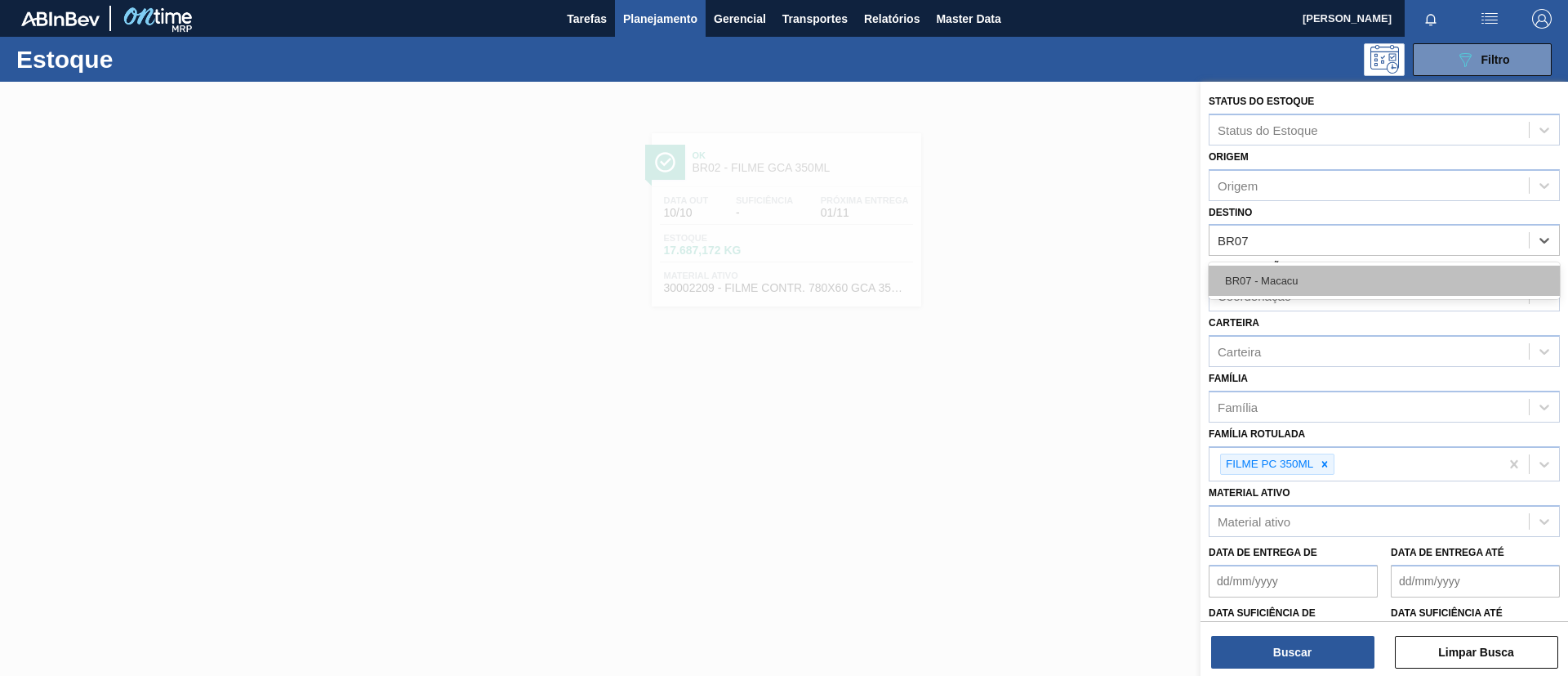
click at [1304, 272] on div "BR07 - Macacu" at bounding box center [1385, 281] width 351 height 30
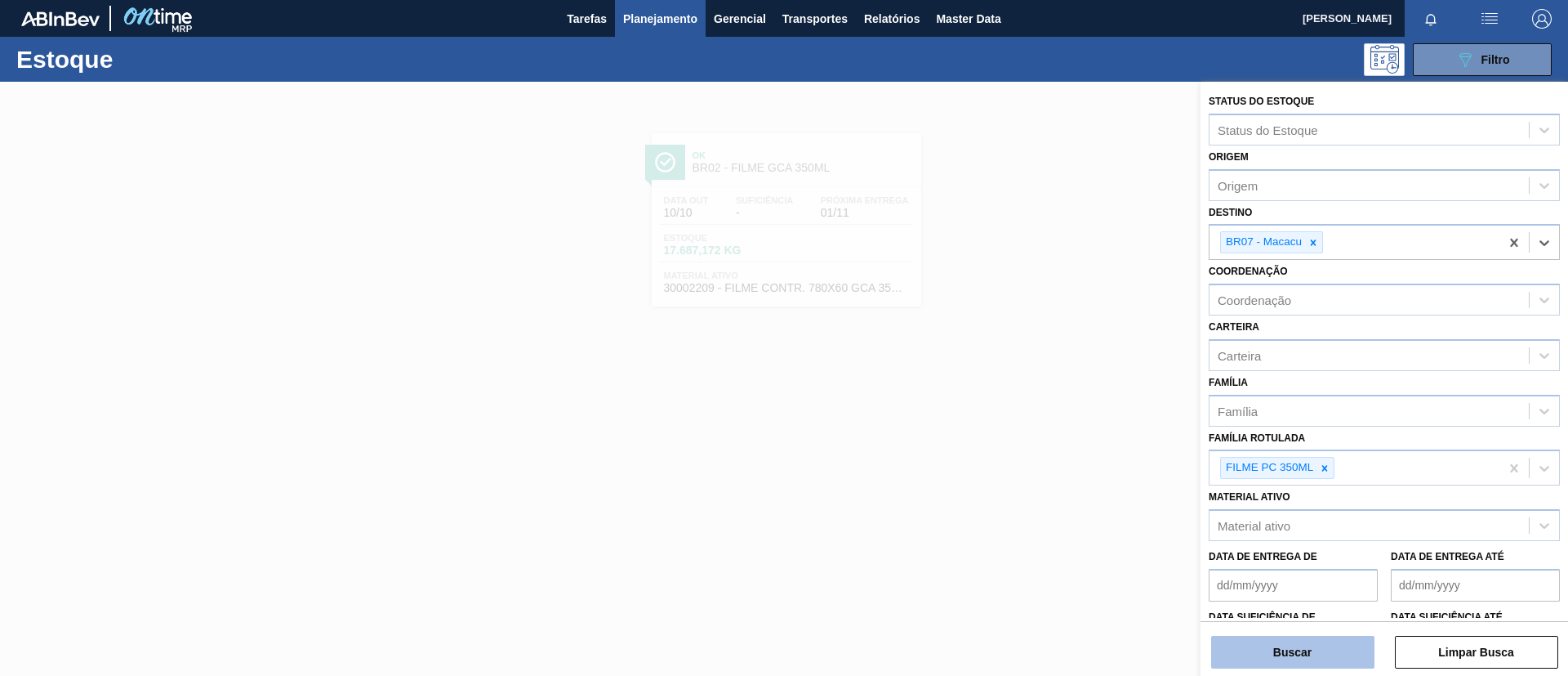
click at [1280, 643] on button "Buscar" at bounding box center [1293, 652] width 164 height 33
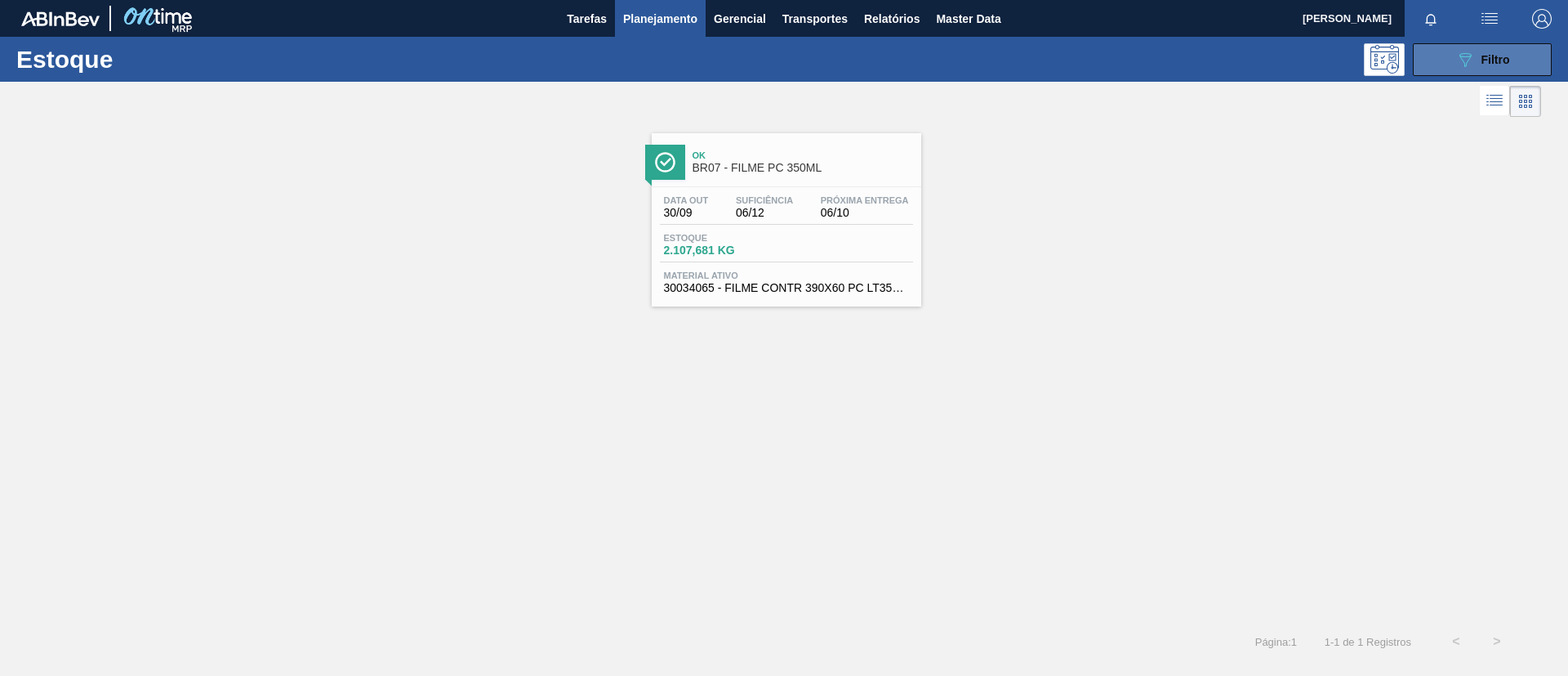
drag, startPoint x: 1470, startPoint y: 53, endPoint x: 1468, endPoint y: 73, distance: 20.1
click at [1470, 55] on icon at bounding box center [1465, 60] width 12 height 14
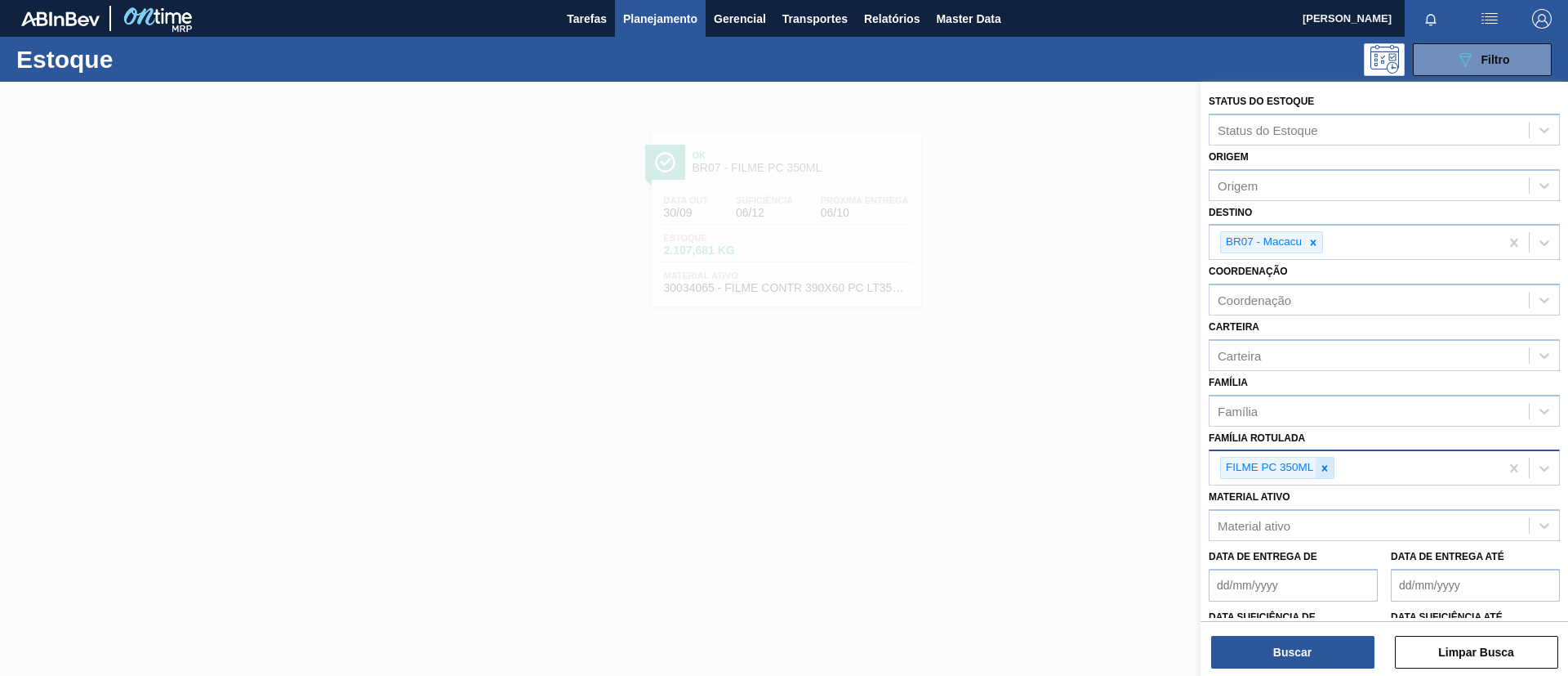
click at [1326, 469] on icon at bounding box center [1326, 468] width 6 height 6
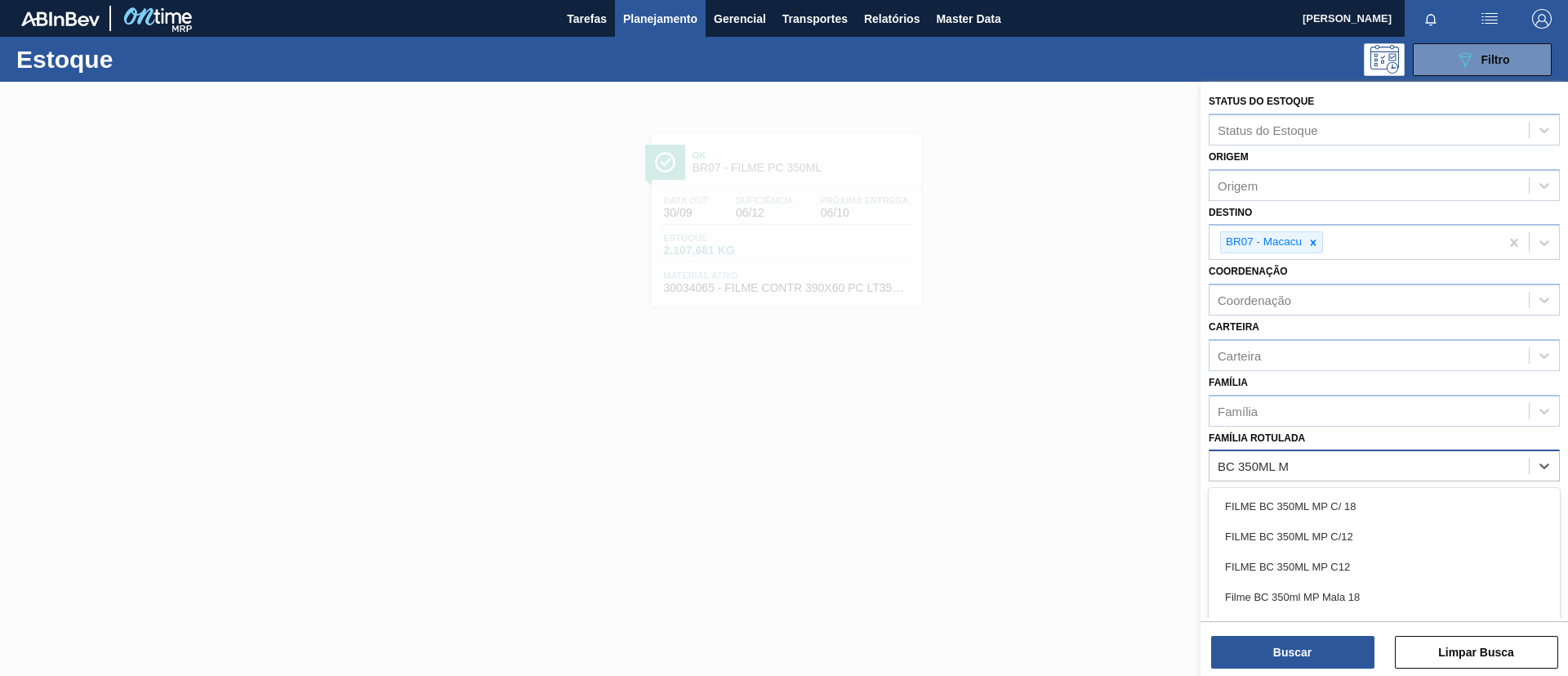
type Rotulada "BC 350ML MP"
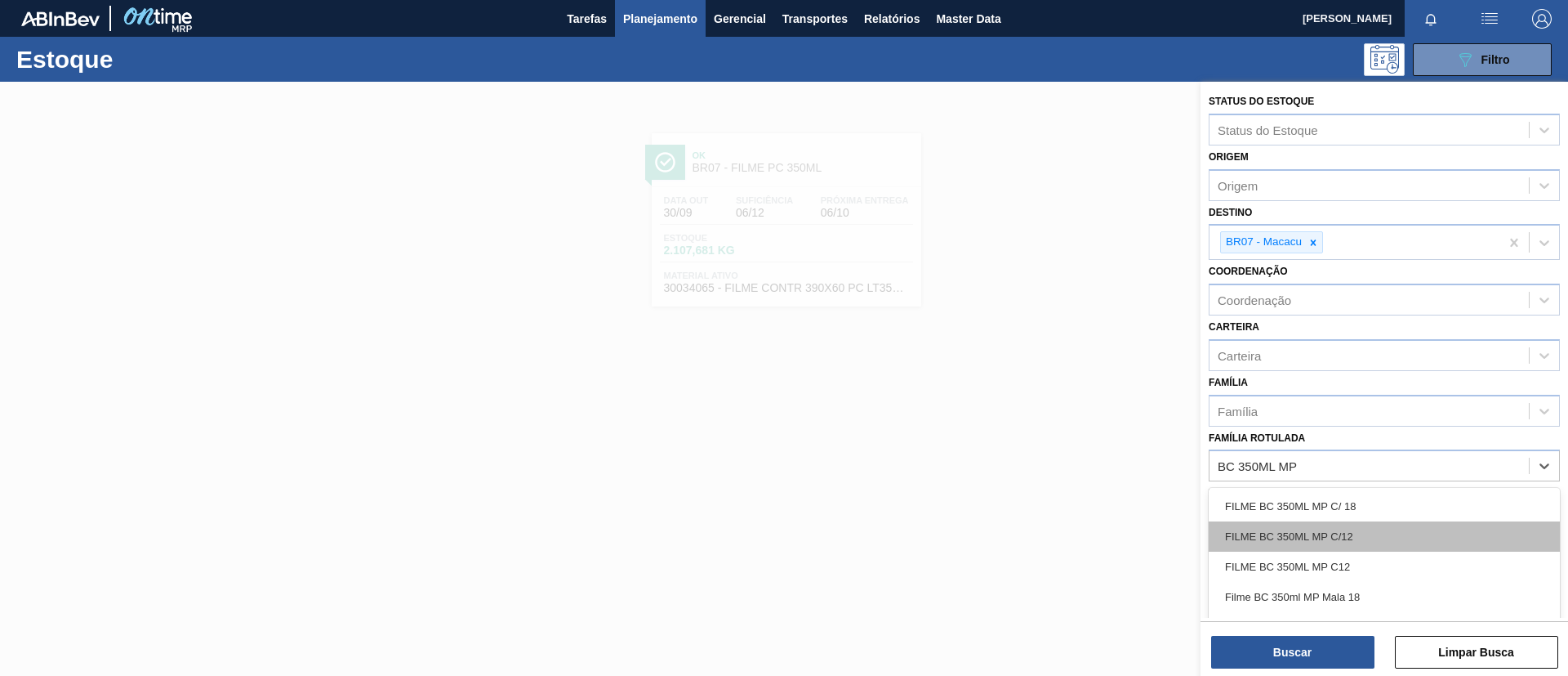
click at [1360, 528] on div "FILME BC 350ML MP C/12" at bounding box center [1385, 536] width 351 height 30
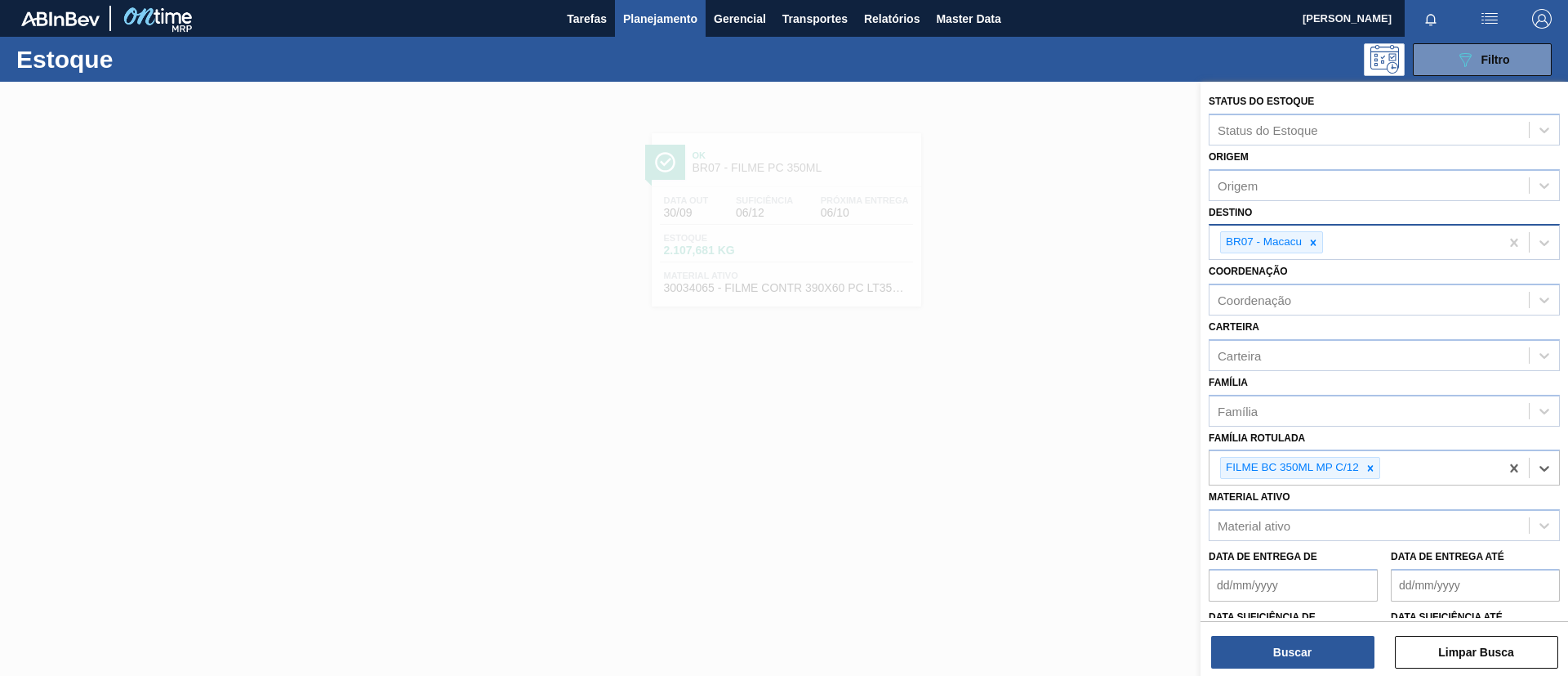
click at [1327, 244] on input "Destino" at bounding box center [1327, 242] width 2 height 14
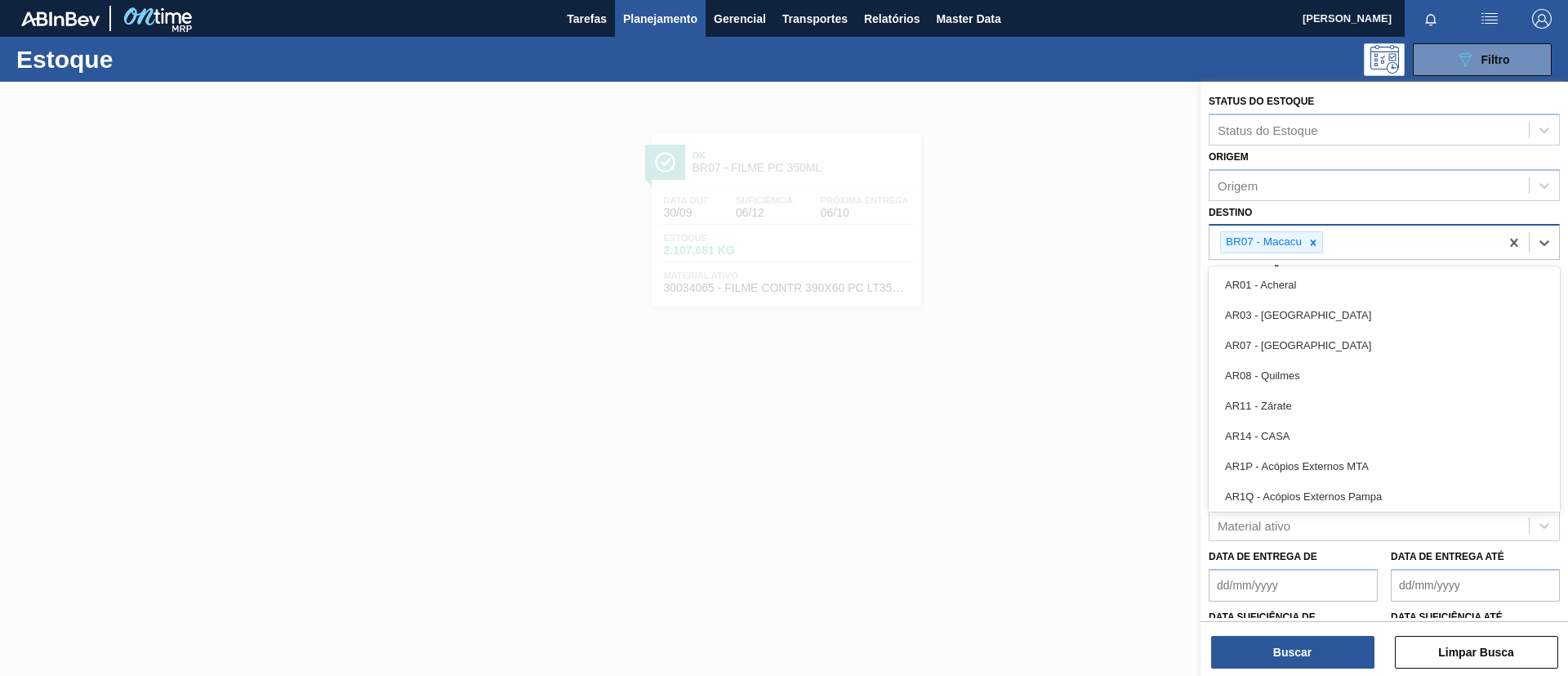
click at [1324, 241] on div "BR07 - Macacu" at bounding box center [1272, 242] width 103 height 22
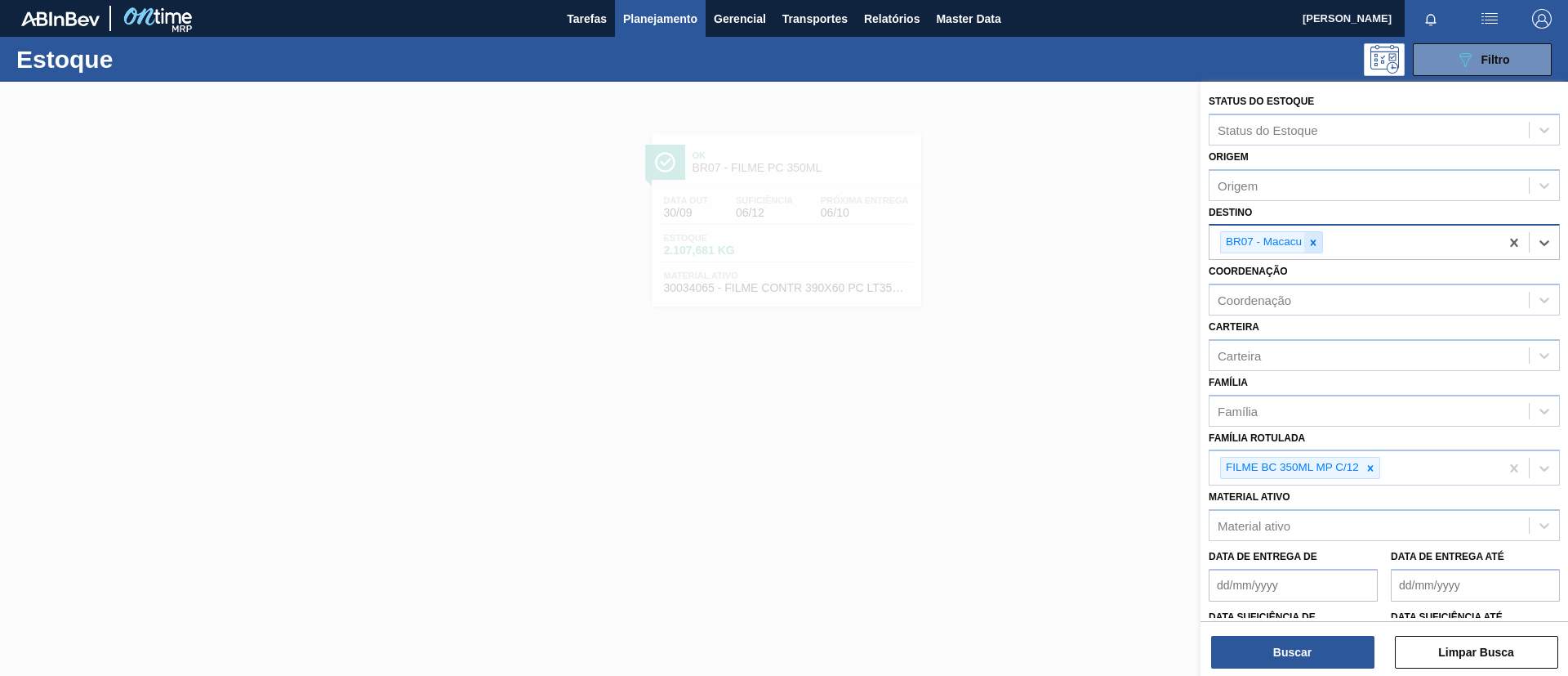
click at [1311, 241] on icon at bounding box center [1313, 242] width 11 height 11
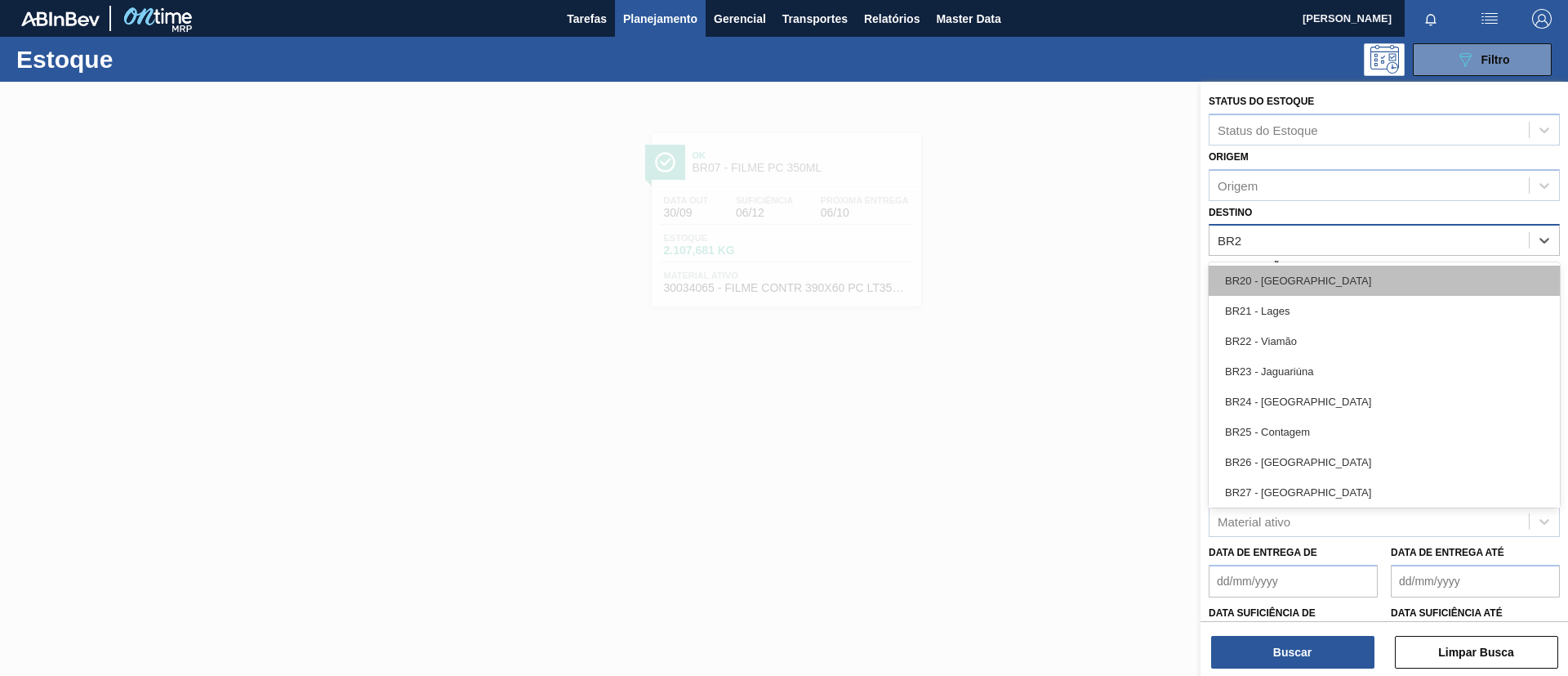
type input "BR24"
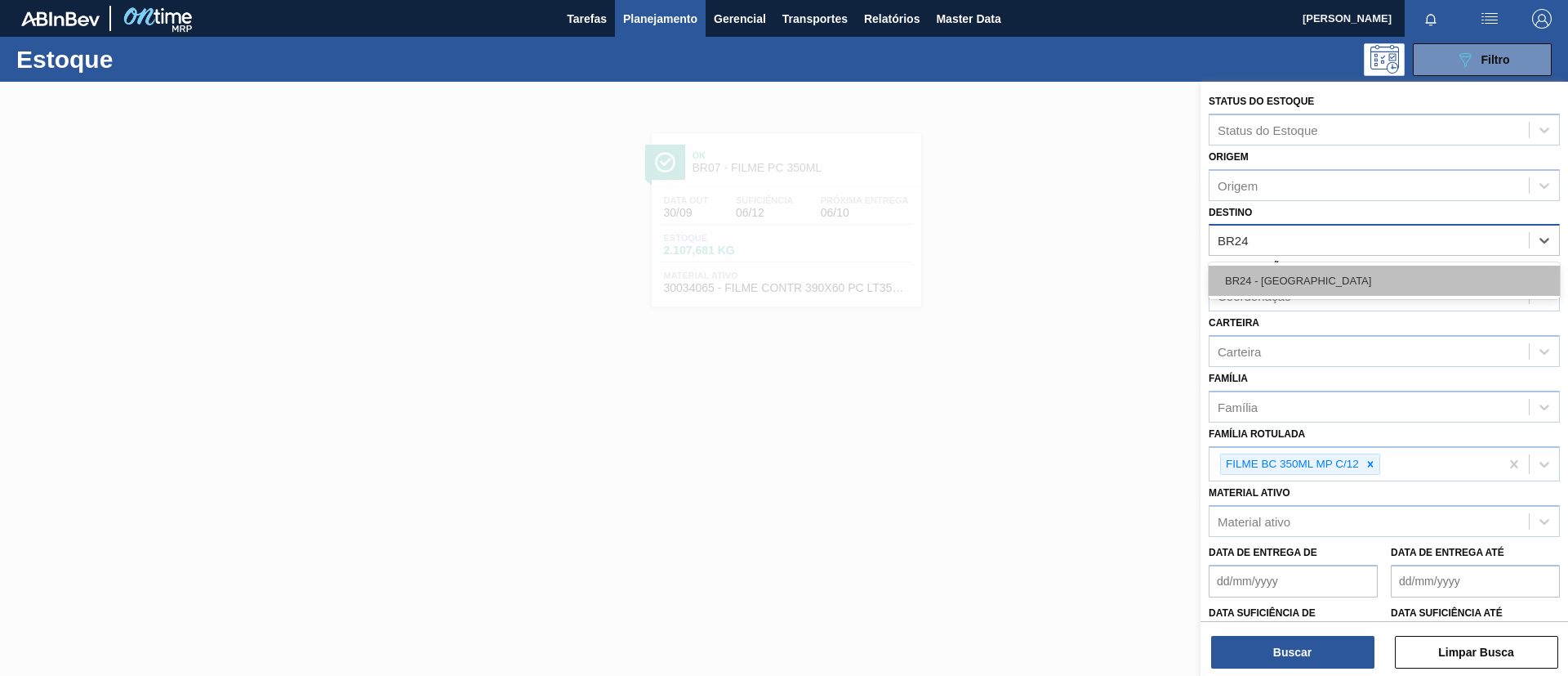
click at [1315, 284] on div "BR24 - Ponta Grossa" at bounding box center [1385, 281] width 351 height 30
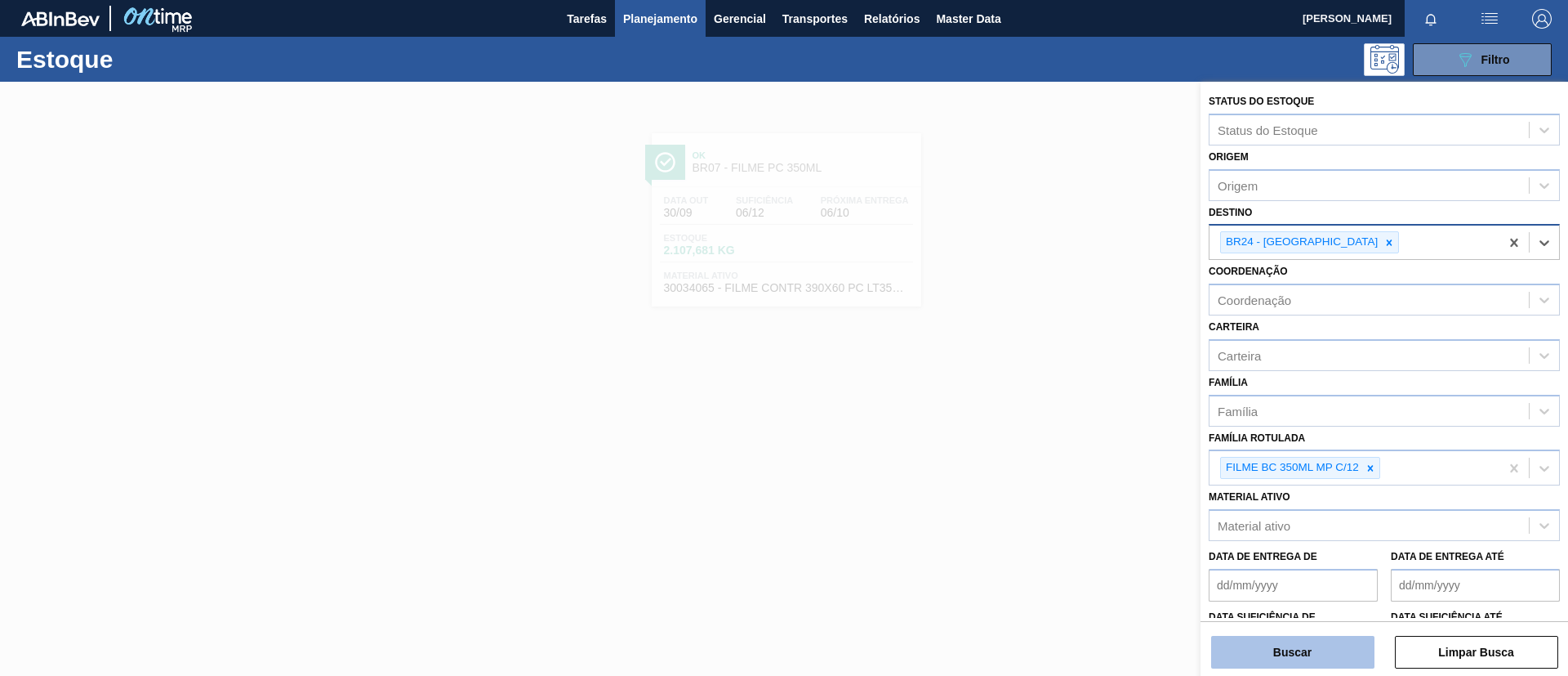
click at [1313, 640] on button "Buscar" at bounding box center [1293, 652] width 164 height 33
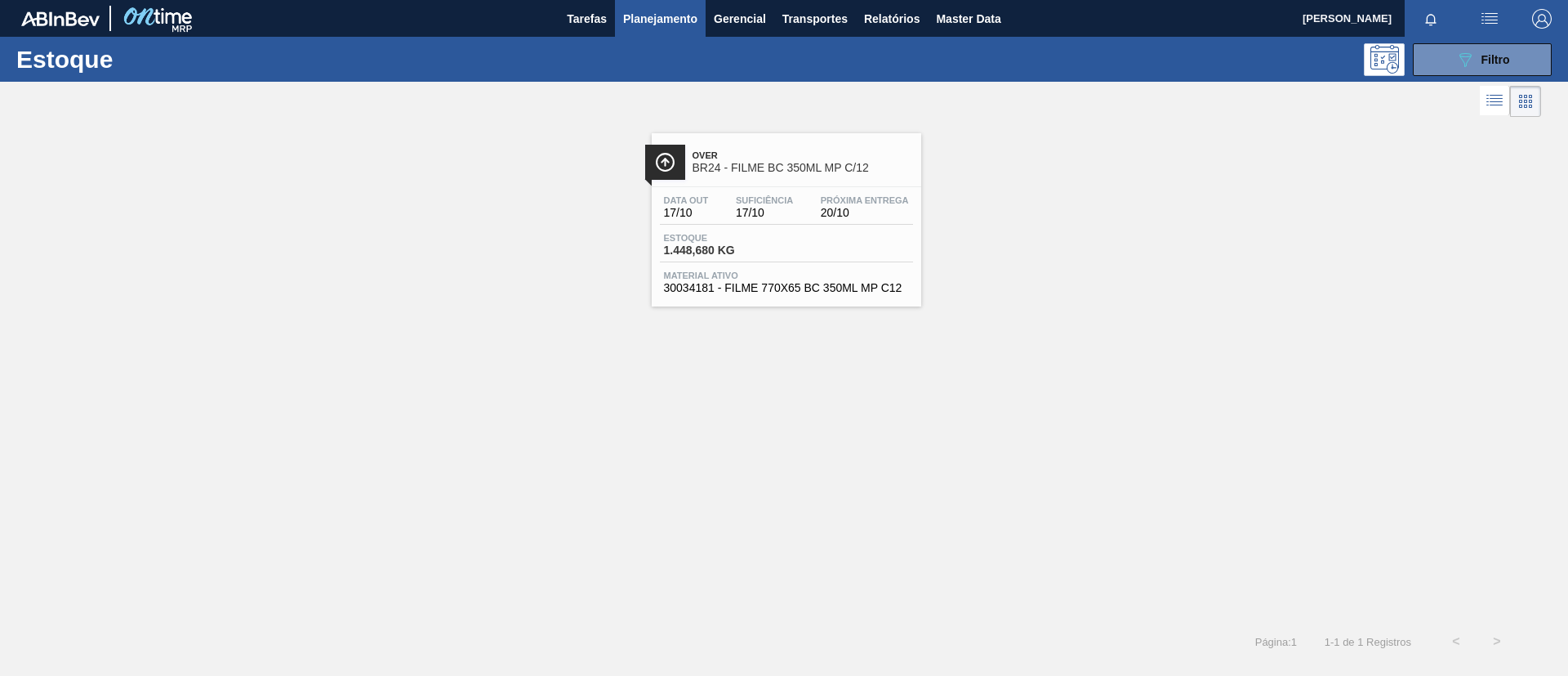
click at [1453, 75] on div "Estoque 089F7B8B-B2A5-4AFE-B5C0-19BA573D28AC Filtro" at bounding box center [784, 59] width 1568 height 45
click at [1459, 67] on icon "089F7B8B-B2A5-4AFE-B5C0-19BA573D28AC" at bounding box center [1465, 59] width 20 height 20
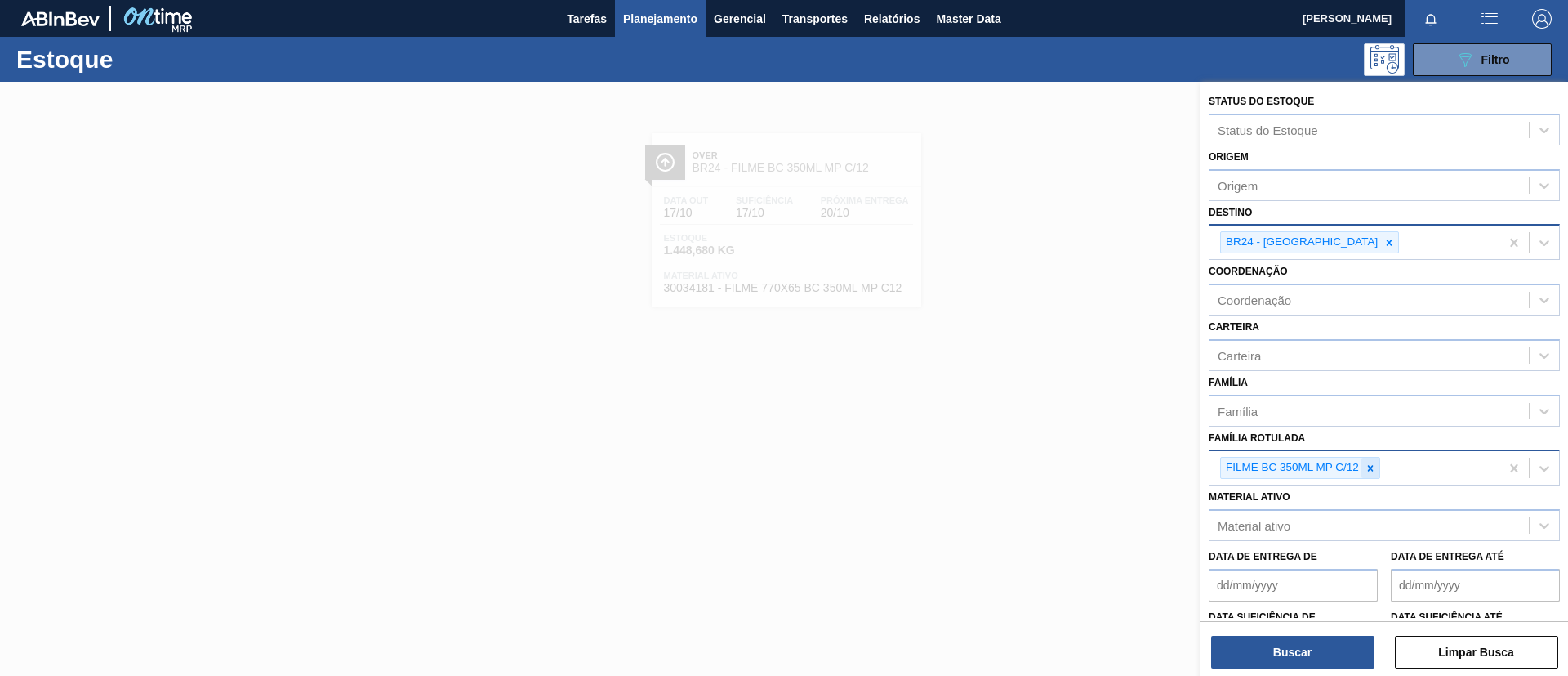
click at [1372, 458] on div at bounding box center [1370, 468] width 18 height 21
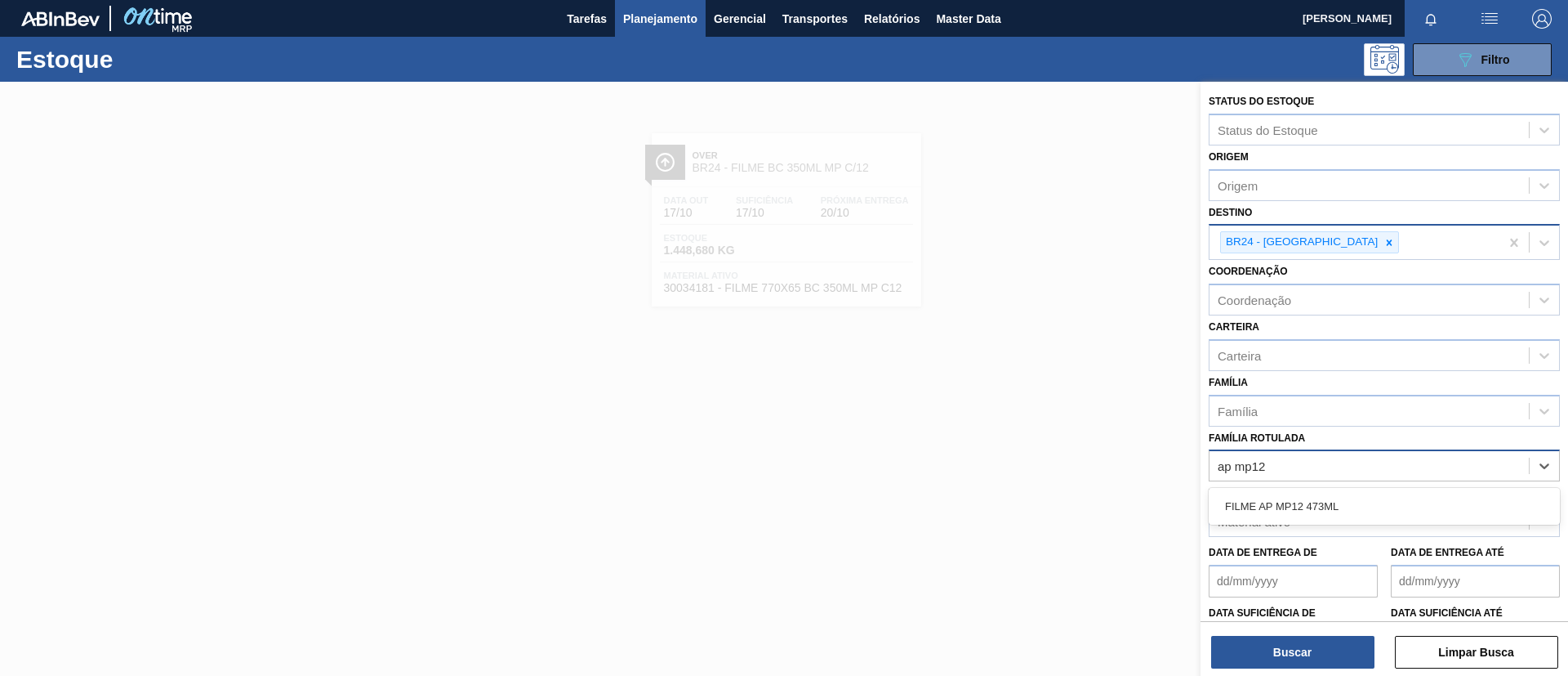
type Rotulada "ap mp12 4"
drag, startPoint x: 1356, startPoint y: 498, endPoint x: 1333, endPoint y: 309, distance: 190.4
click at [1356, 498] on div "FILME AP MP12 473ML" at bounding box center [1385, 506] width 351 height 30
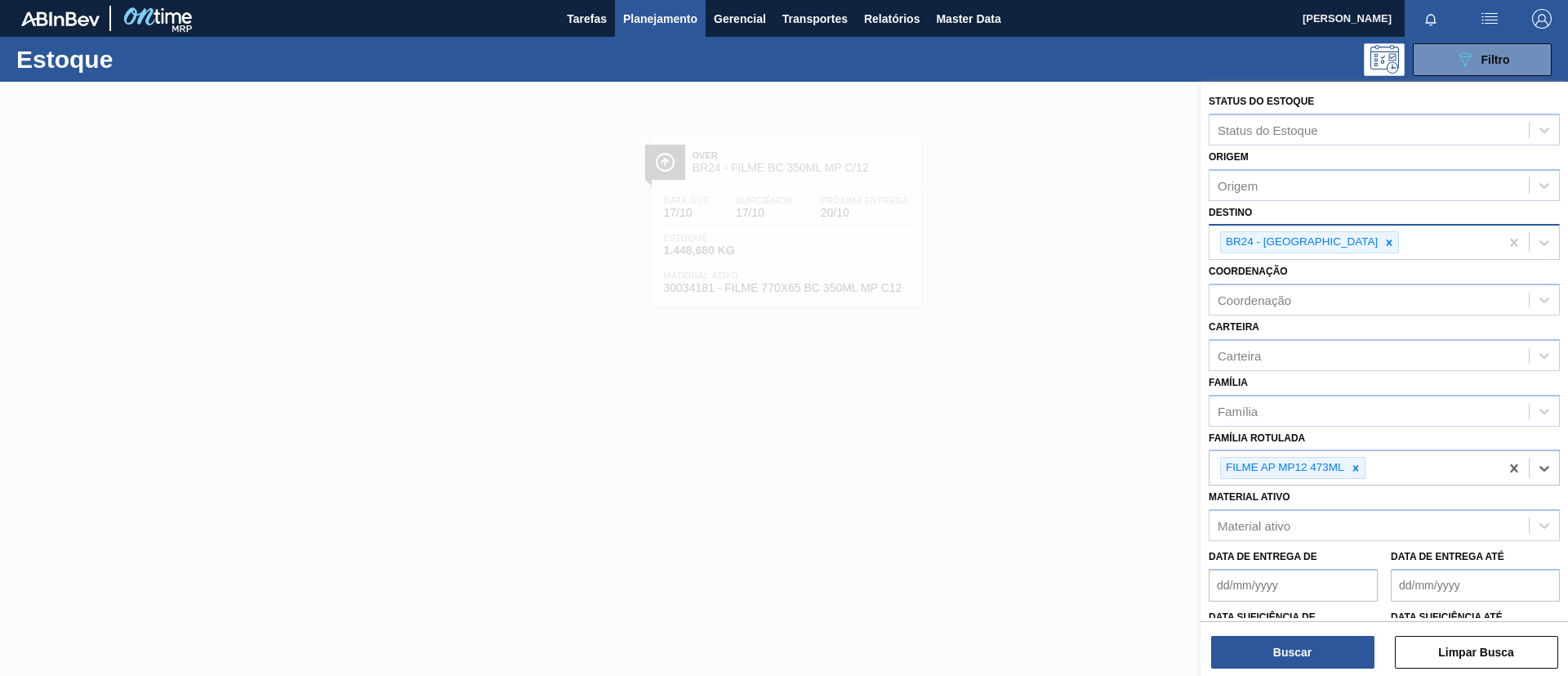
click at [1343, 229] on div "BR24 - Ponta Grossa" at bounding box center [1355, 242] width 290 height 34
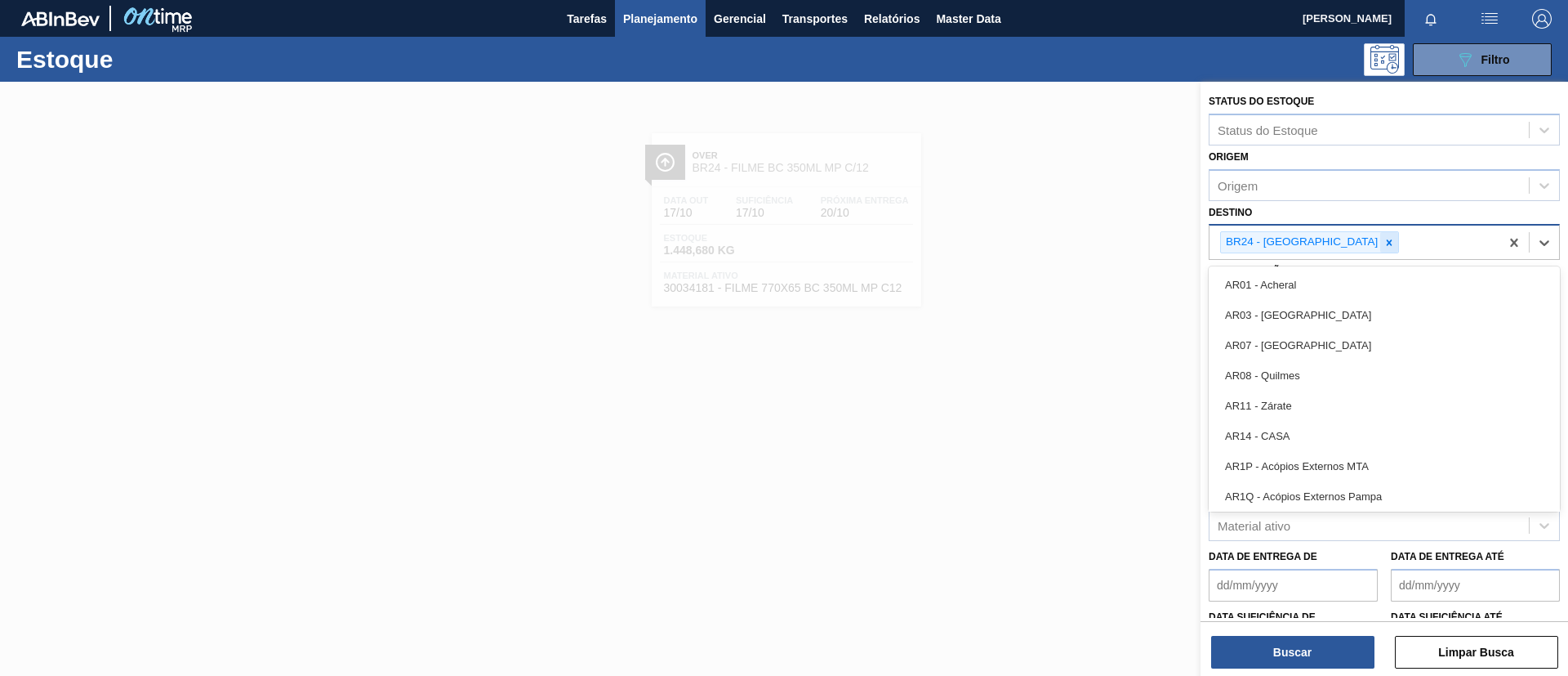
click at [1387, 243] on icon at bounding box center [1390, 242] width 6 height 6
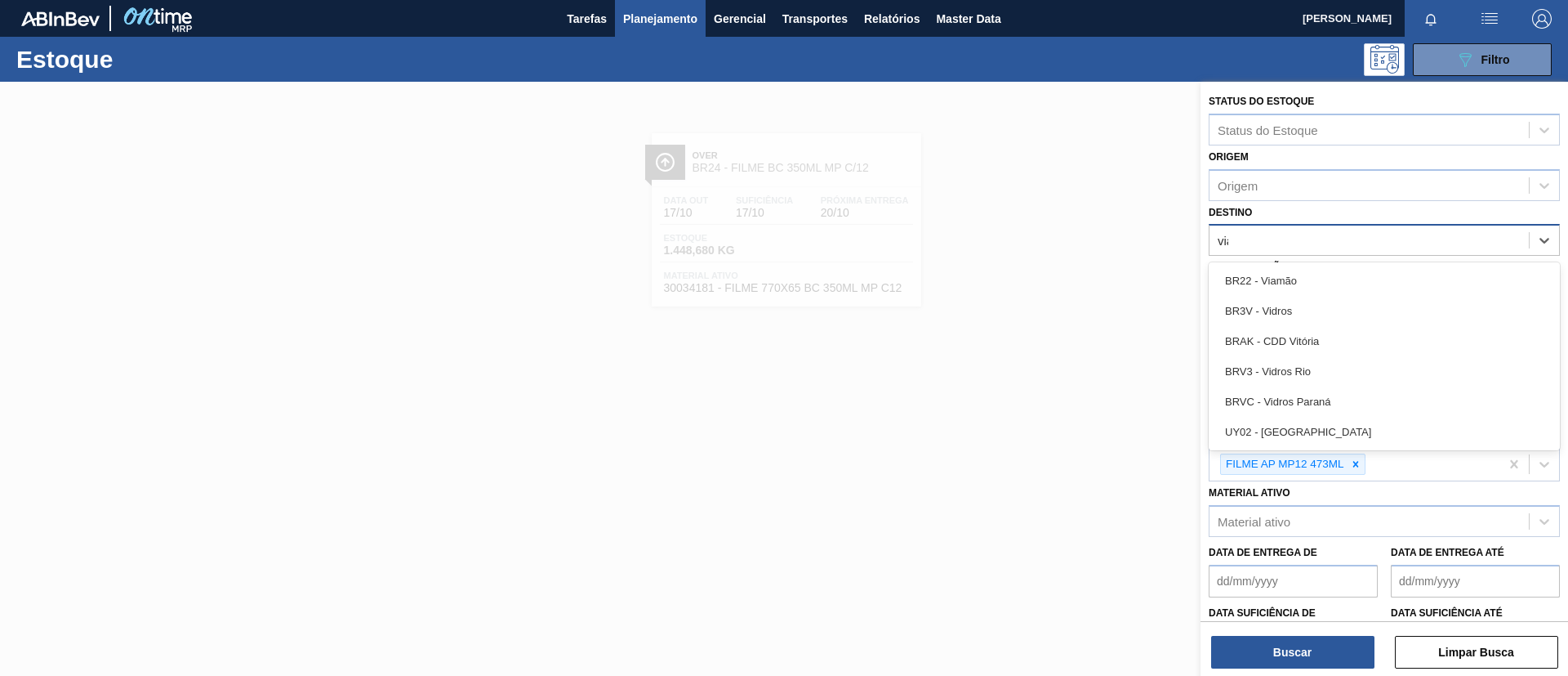
type input "viam"
click at [1248, 272] on div "BR22 - Viamão" at bounding box center [1385, 281] width 351 height 30
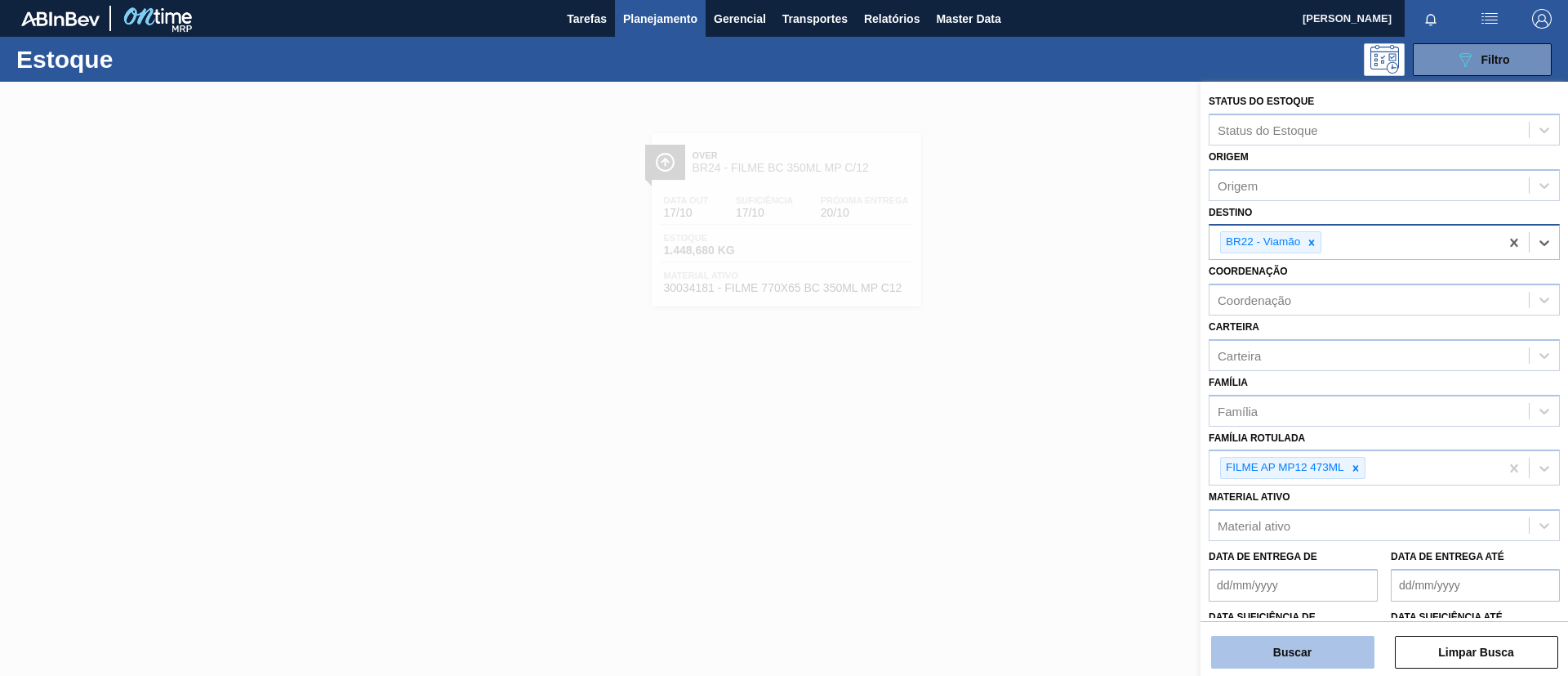
click at [1299, 639] on button "Buscar" at bounding box center [1293, 652] width 164 height 33
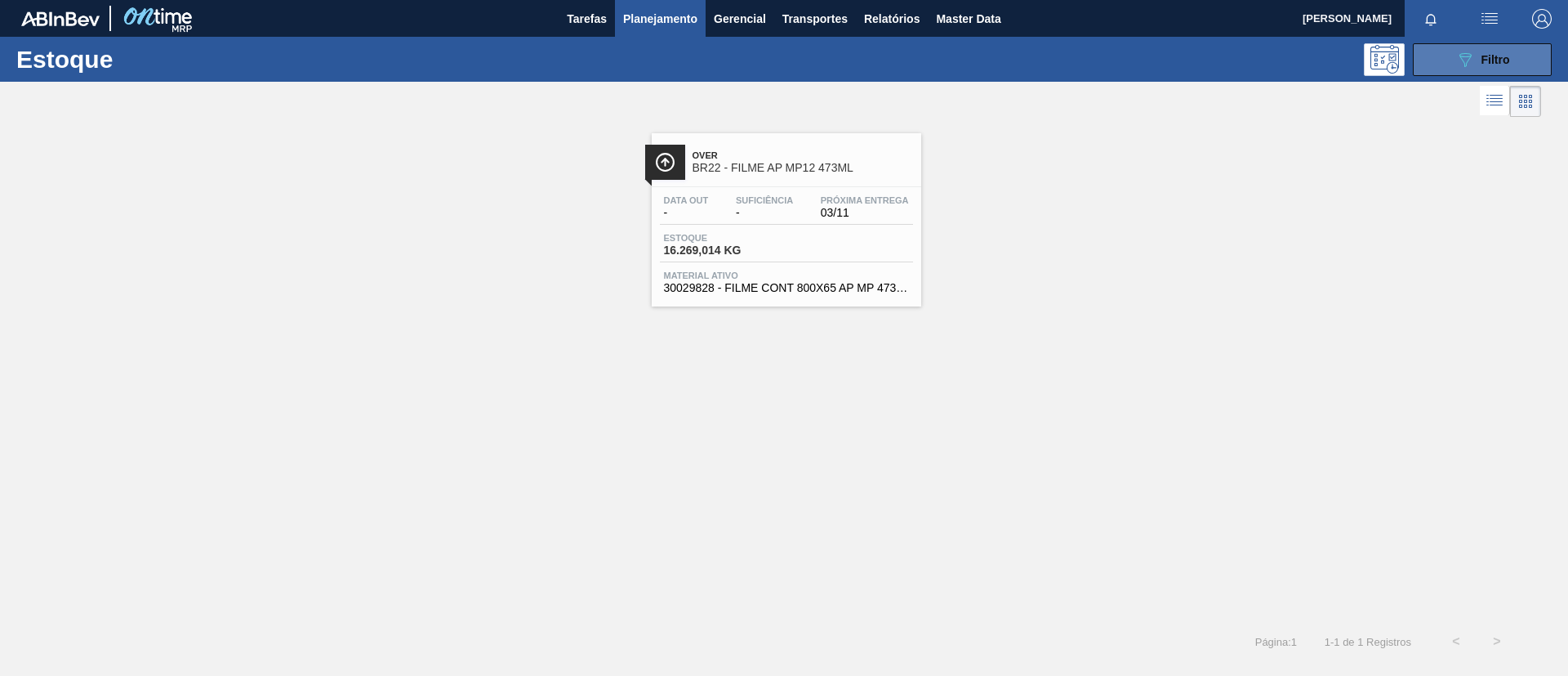
click at [1429, 61] on button "089F7B8B-B2A5-4AFE-B5C0-19BA573D28AC Filtro" at bounding box center [1483, 59] width 139 height 33
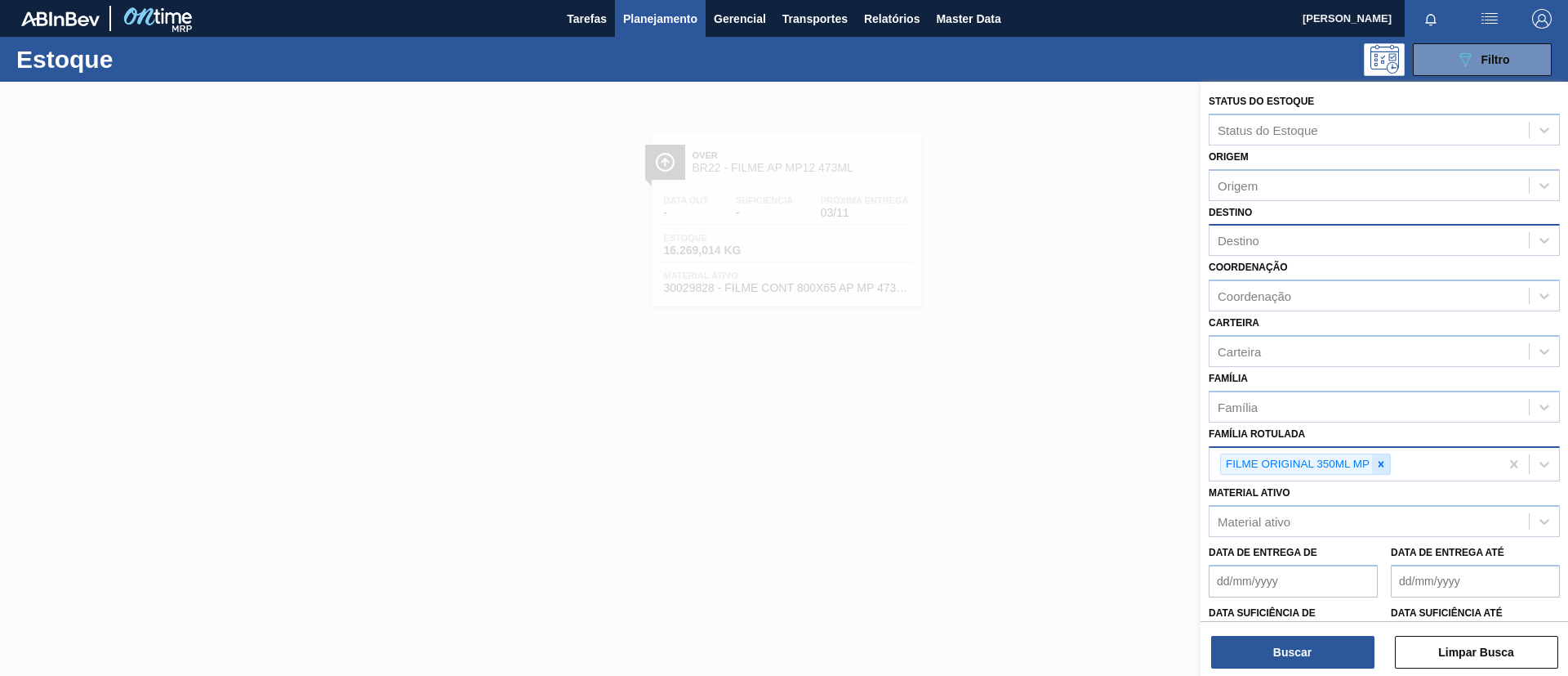
click at [1376, 465] on div at bounding box center [1381, 464] width 18 height 21
paste Rotulada "2031435"
type Rotulada "2031435"
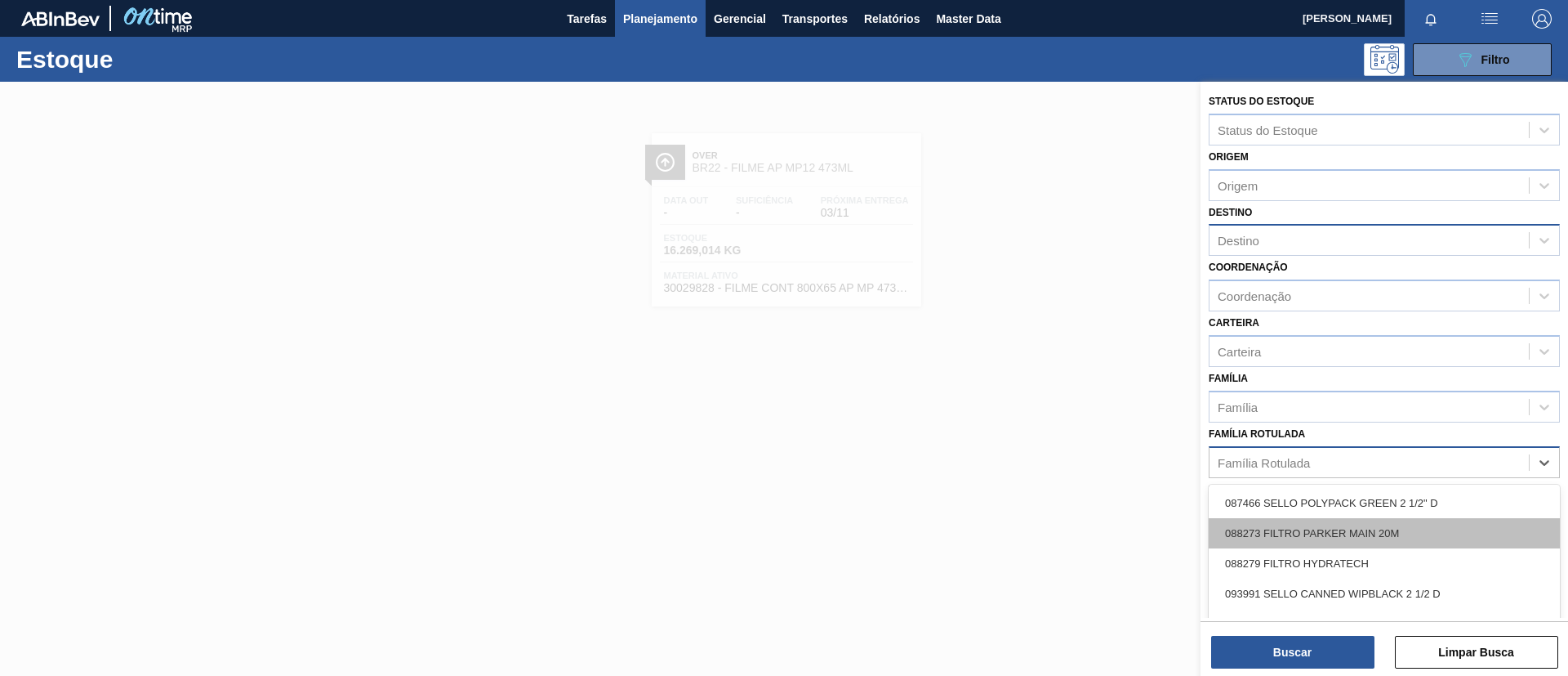
click at [1325, 518] on div "088273 FILTRO PARKER MAIN 20M" at bounding box center [1385, 533] width 351 height 30
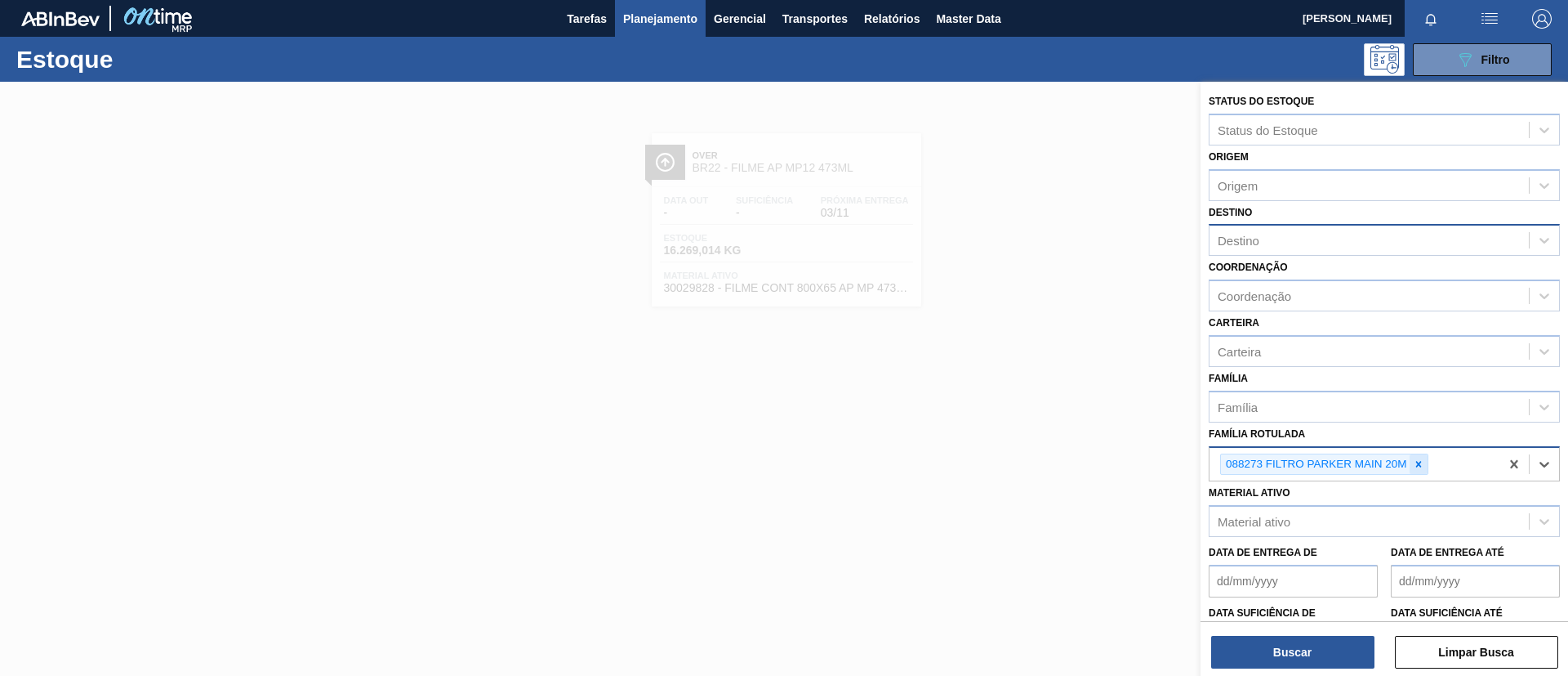
click at [1412, 465] on div "088273 FILTRO PARKER MAIN 20M" at bounding box center [1325, 464] width 209 height 22
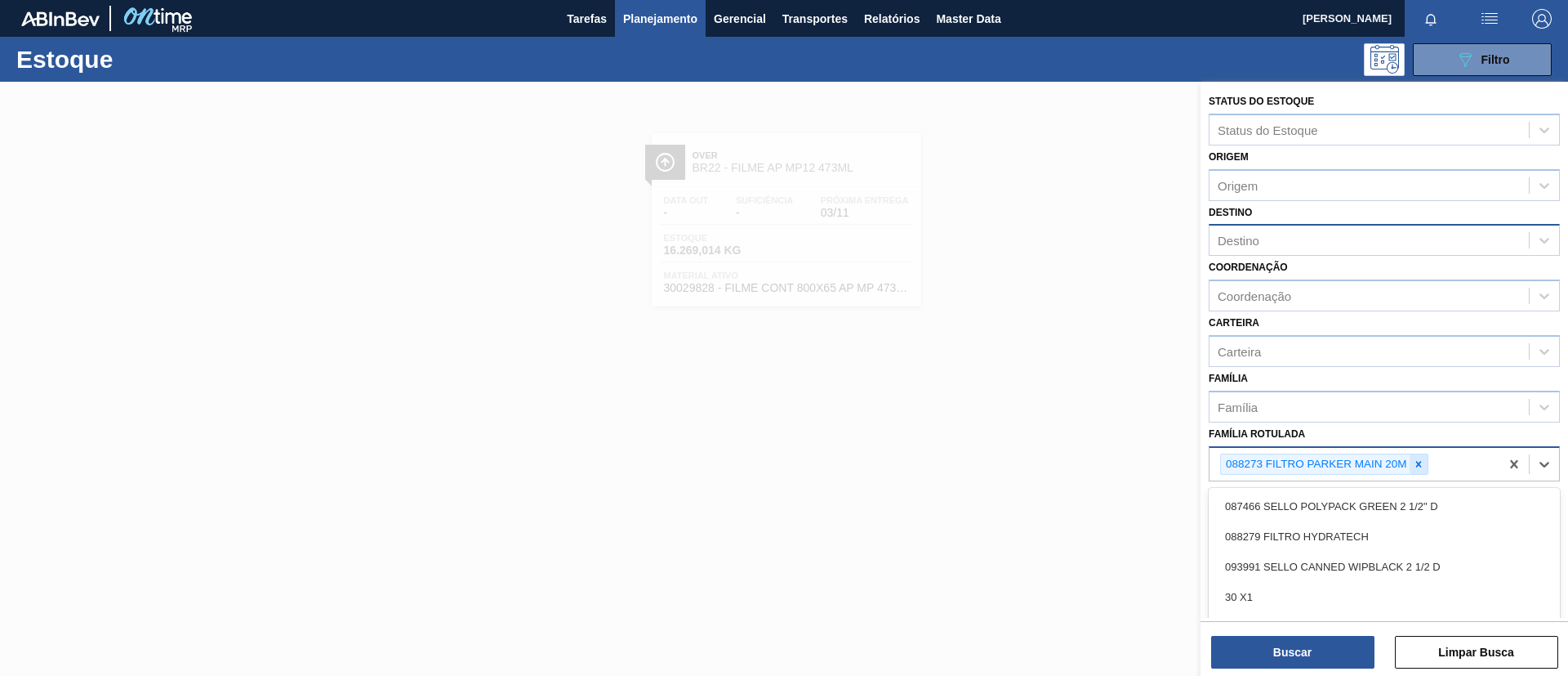
click at [1412, 464] on div at bounding box center [1418, 464] width 18 height 21
click at [650, 36] on button "Planejamento" at bounding box center [660, 18] width 91 height 37
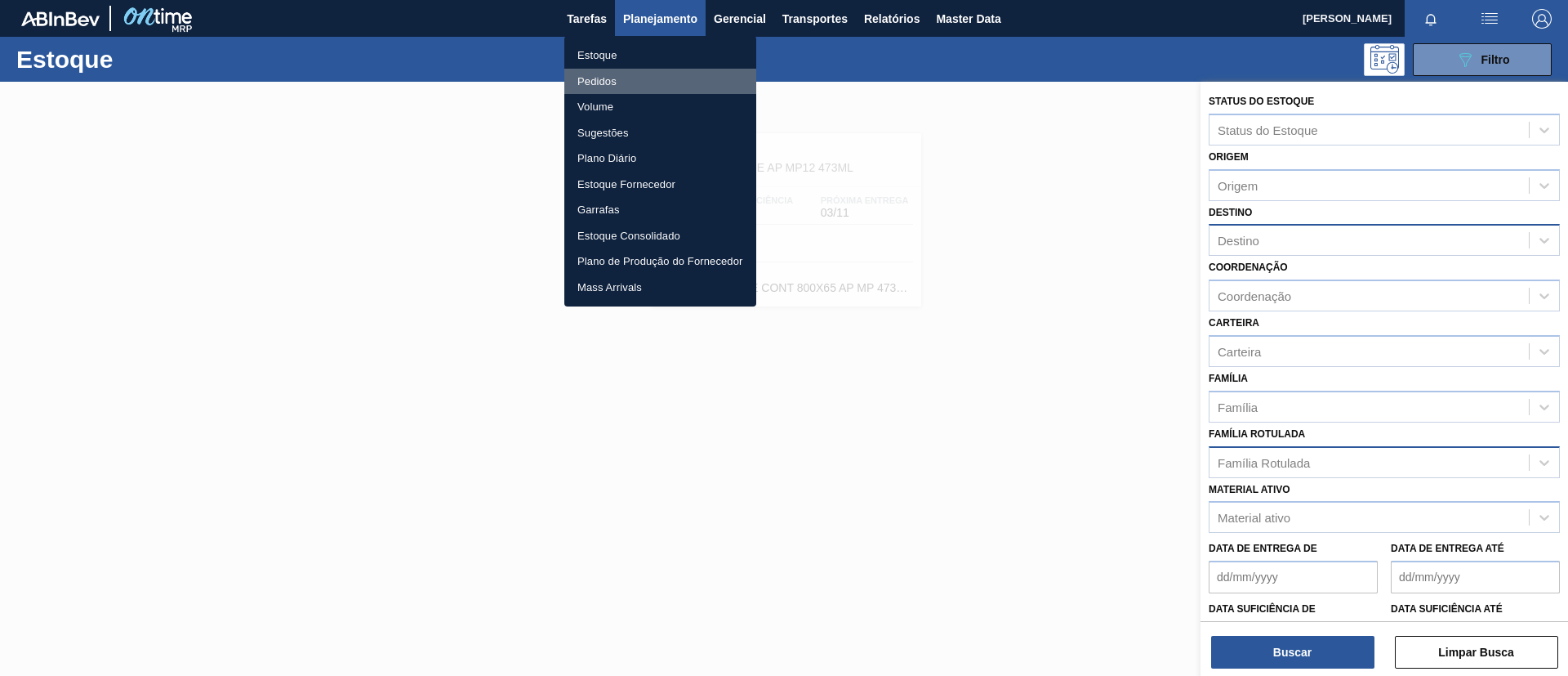
drag, startPoint x: 648, startPoint y: 77, endPoint x: 598, endPoint y: 7, distance: 86.0
click at [646, 78] on li "Pedidos" at bounding box center [660, 81] width 192 height 26
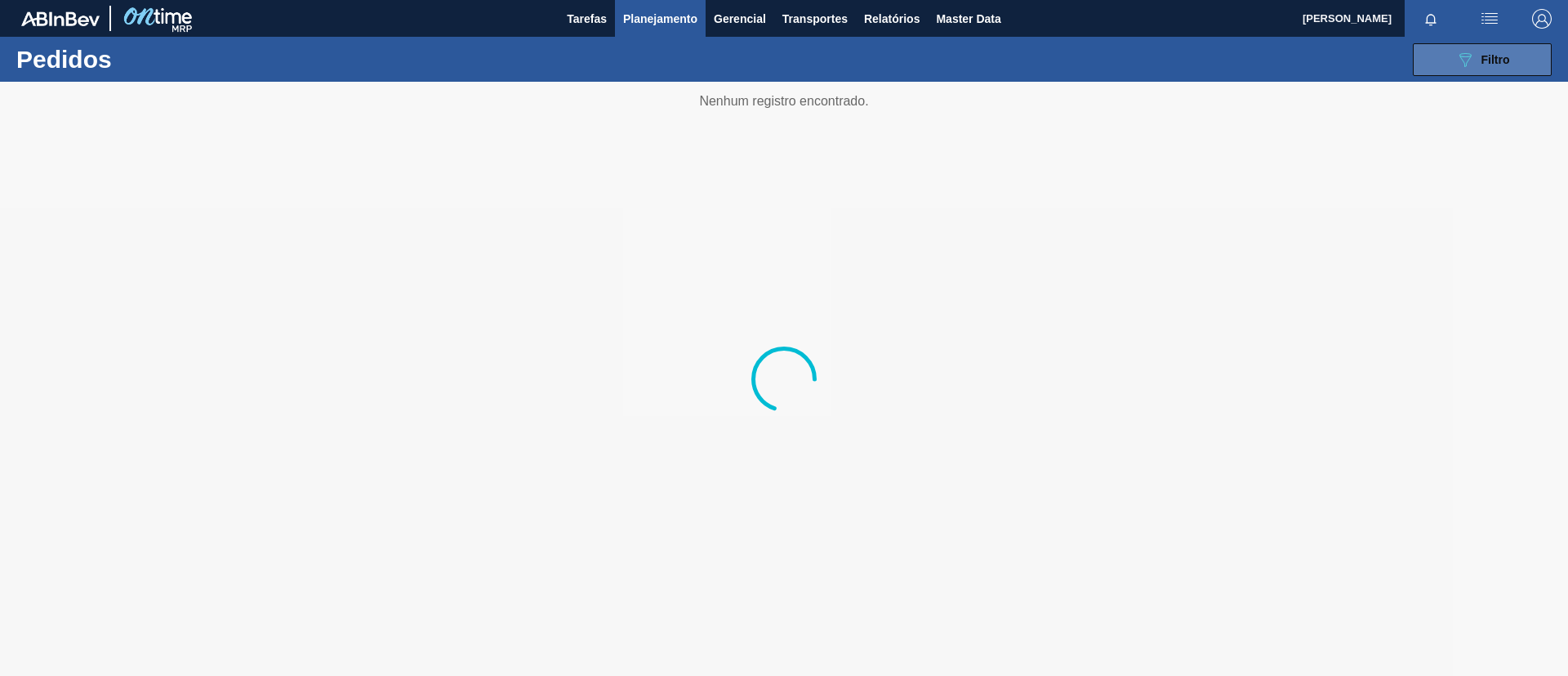
click at [1431, 70] on button "089F7B8B-B2A5-4AFE-B5C0-19BA573D28AC Filtro" at bounding box center [1483, 59] width 139 height 33
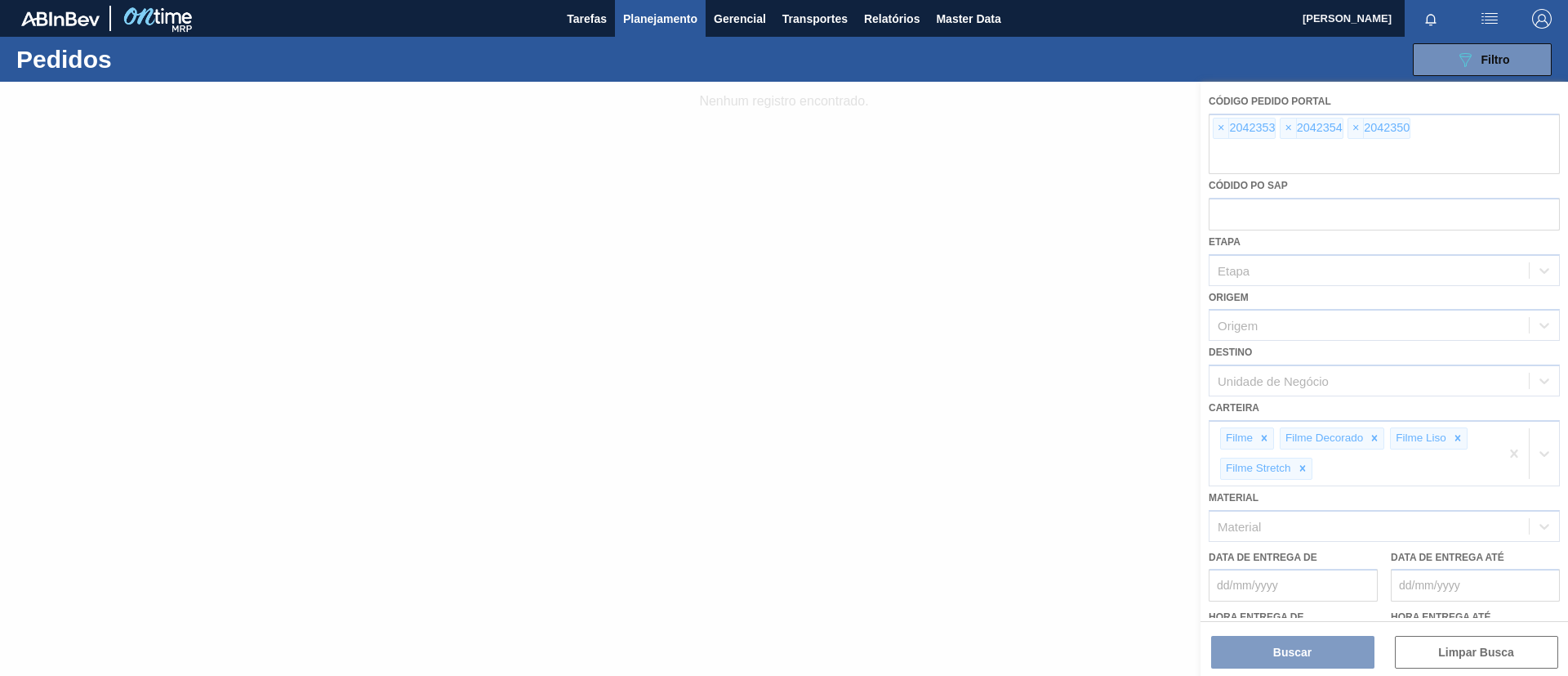
click at [1232, 139] on div at bounding box center [784, 378] width 1568 height 594
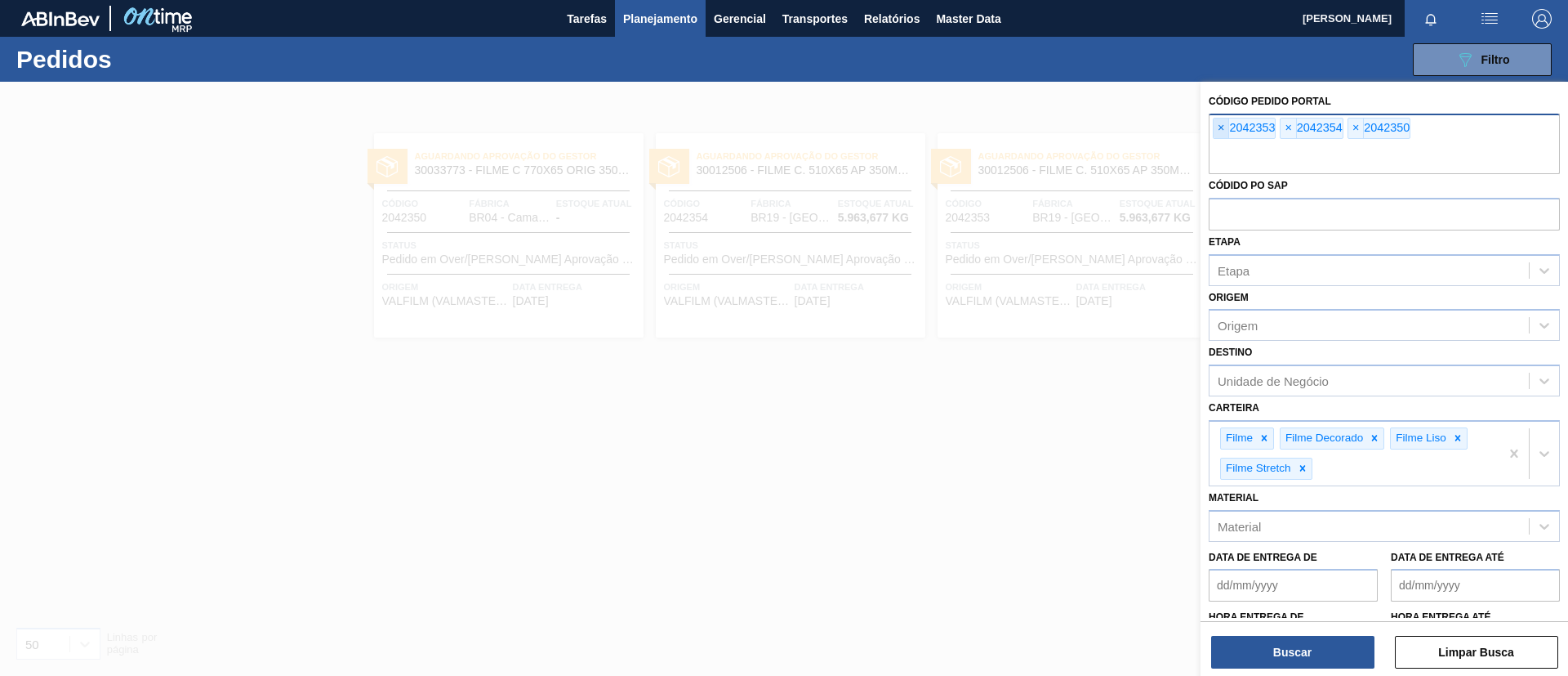
click at [1219, 126] on span "×" at bounding box center [1222, 128] width 16 height 20
click at [1219, 125] on span "×" at bounding box center [1222, 128] width 16 height 20
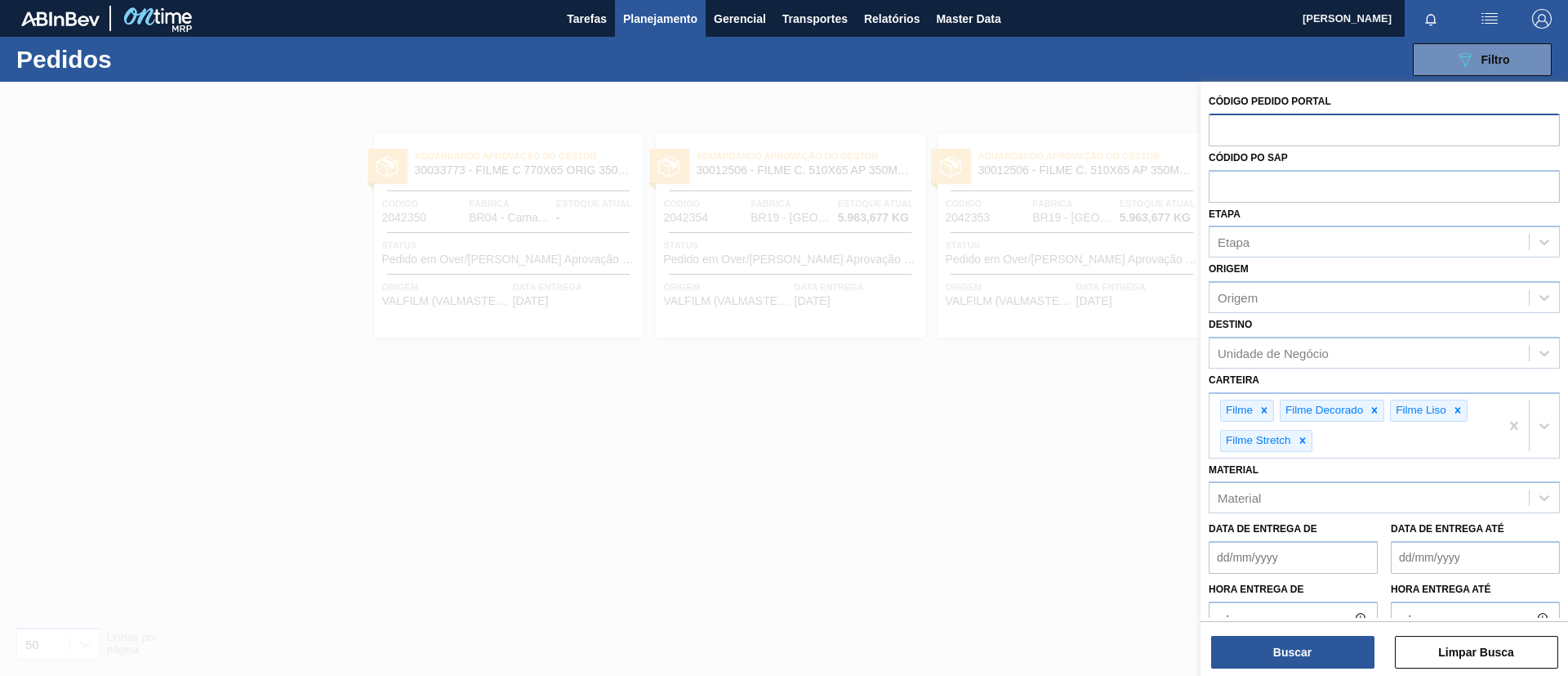
paste input "text"
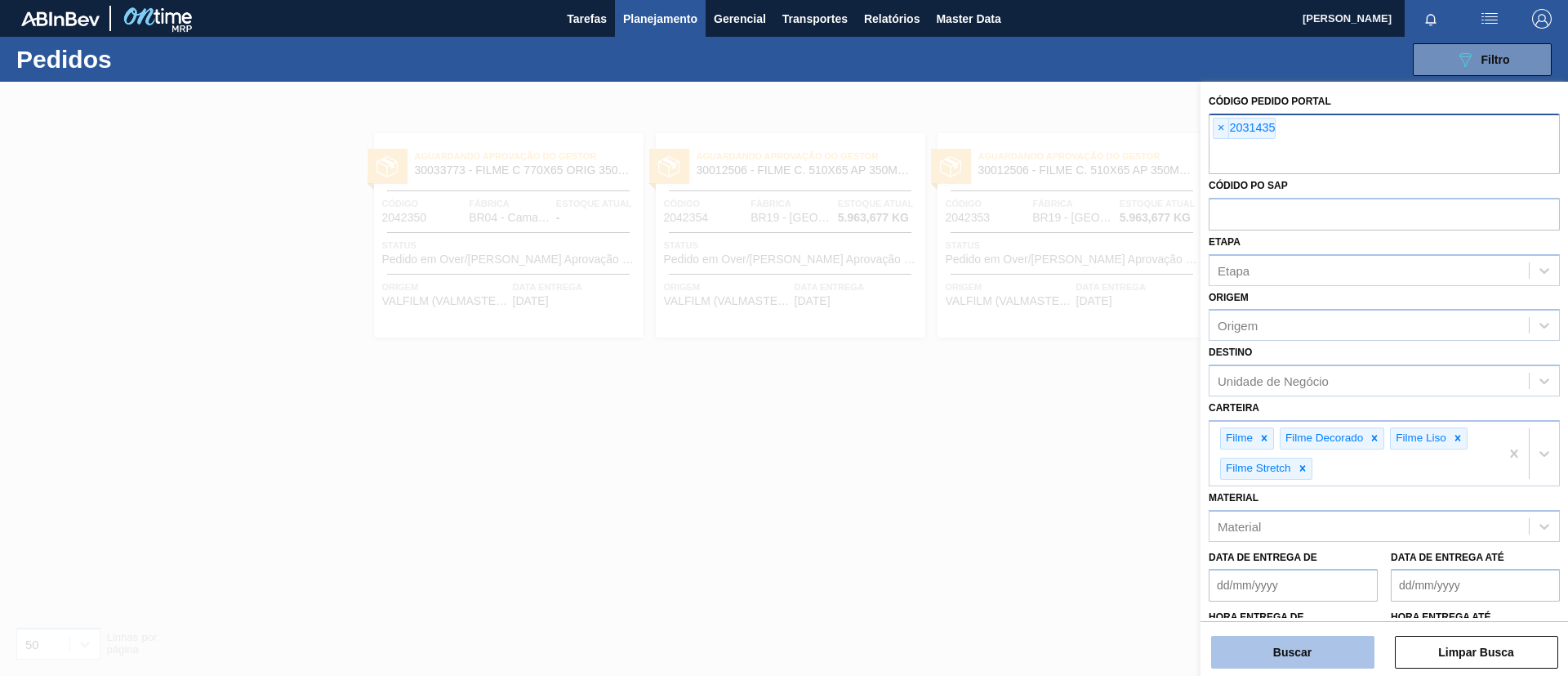
click at [1282, 639] on button "Buscar" at bounding box center [1293, 652] width 164 height 33
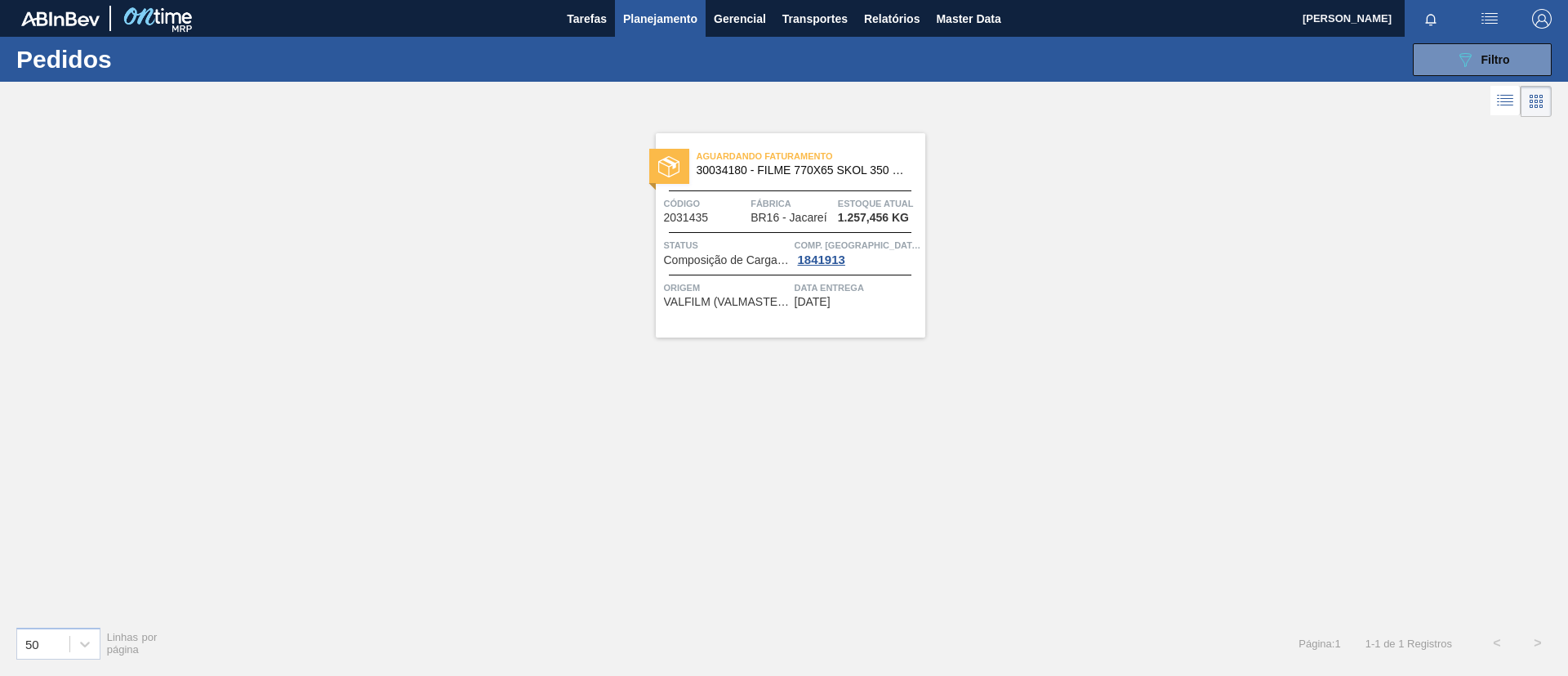
click at [678, 19] on span "Planejamento" at bounding box center [660, 19] width 74 height 20
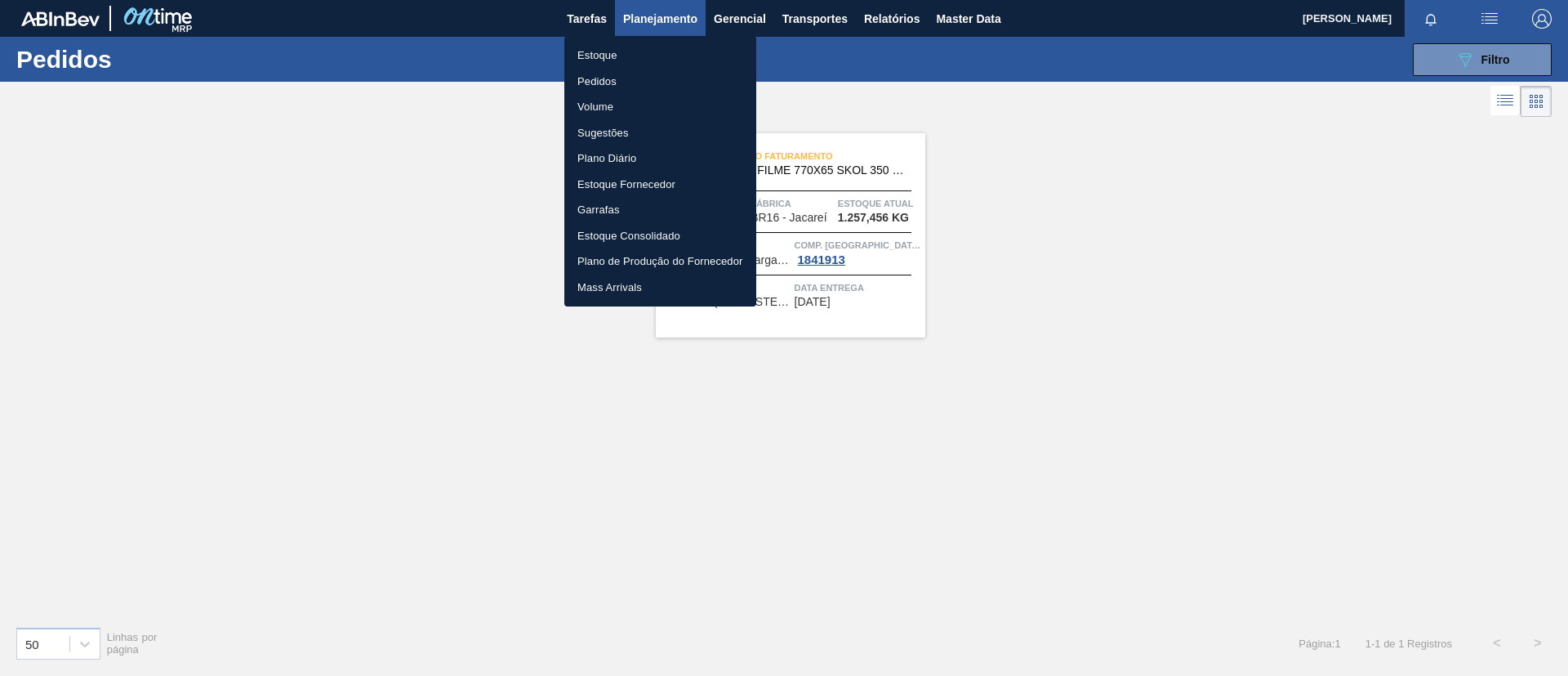
click at [677, 40] on ul "Estoque Pedidos Volume Sugestões Plano Diário Estoque Fornecedor Garrafas Estoq…" at bounding box center [660, 170] width 192 height 271
drag, startPoint x: 681, startPoint y: 46, endPoint x: 681, endPoint y: 8, distance: 38.0
click at [681, 47] on li "Estoque" at bounding box center [660, 55] width 192 height 26
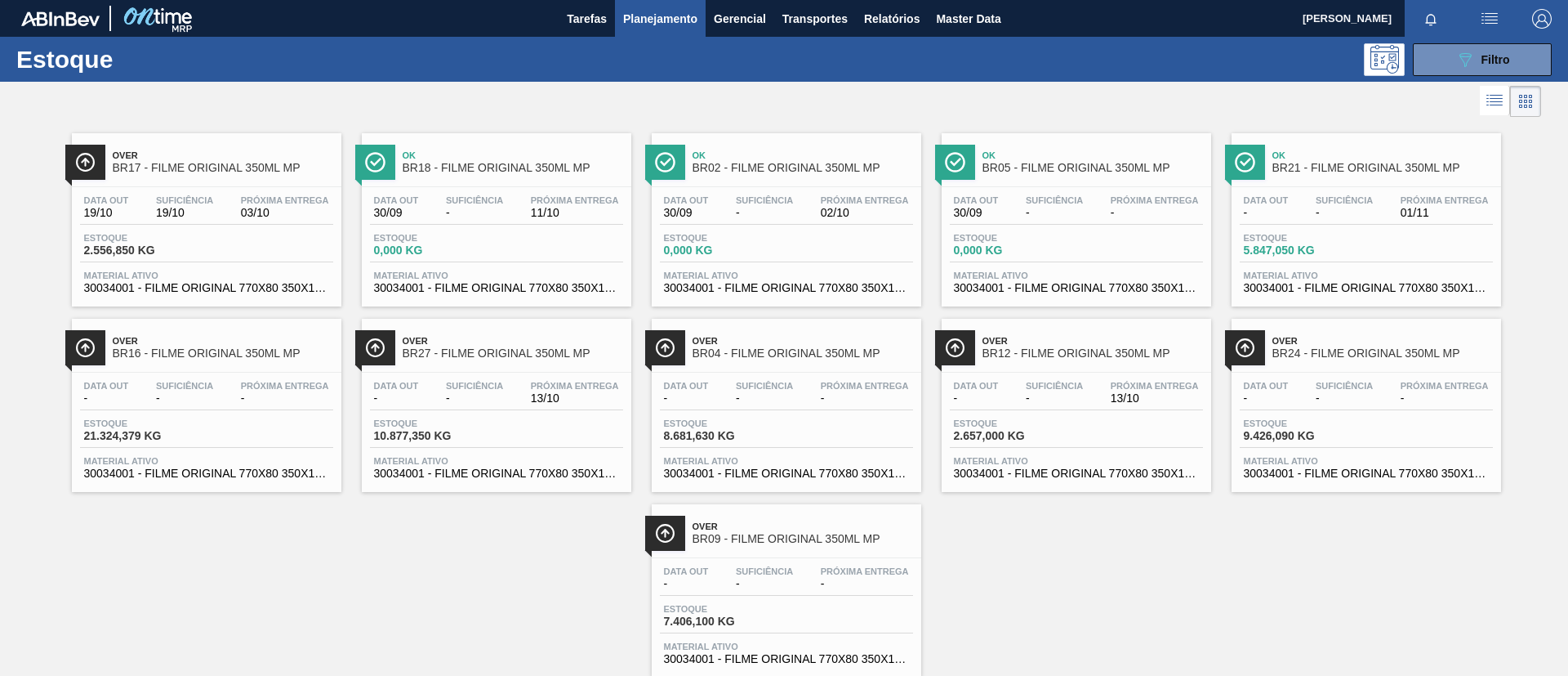
click at [260, 144] on div "Over BR17 - FILME ORIGINAL 350ML MP" at bounding box center [223, 162] width 221 height 37
click at [1512, 61] on button "089F7B8B-B2A5-4AFE-B5C0-19BA573D28AC Filtro" at bounding box center [1483, 59] width 139 height 33
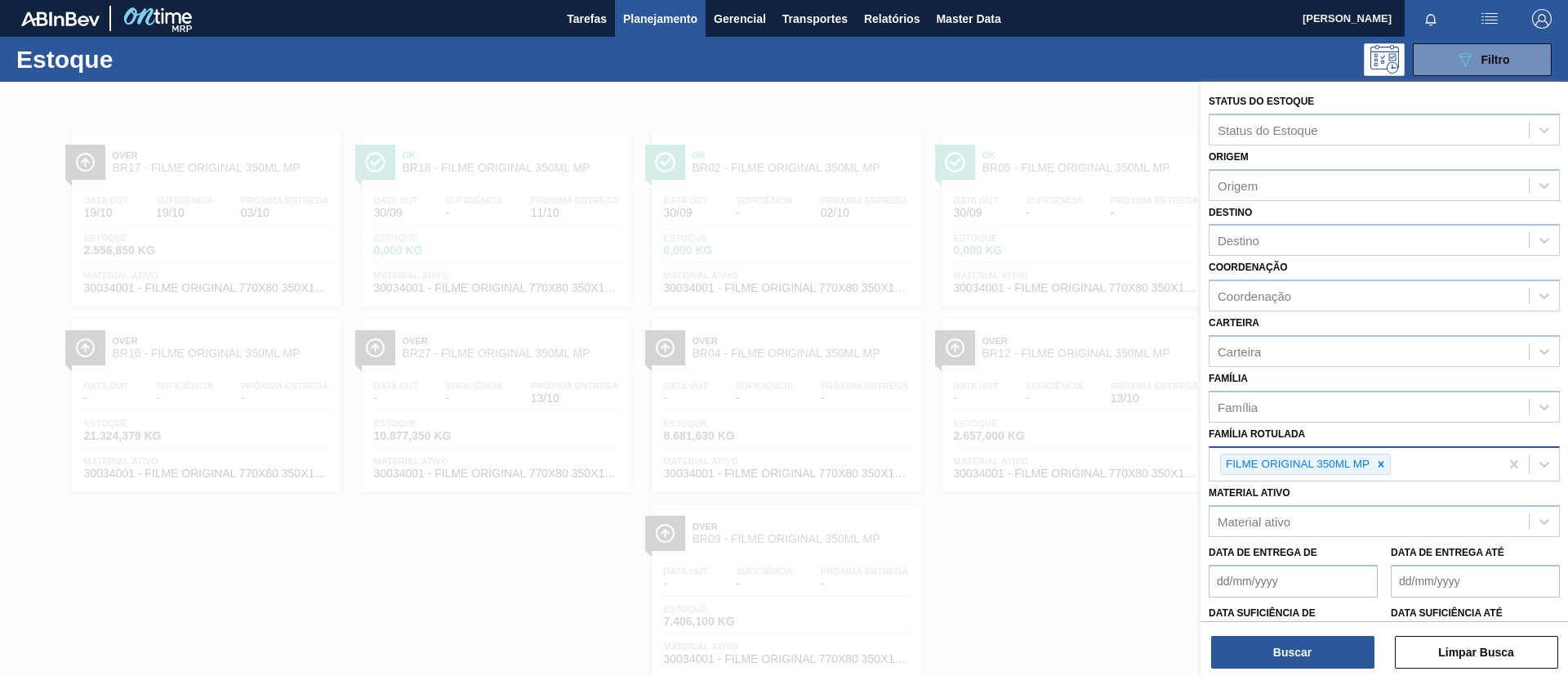
scroll to position [42, 0]
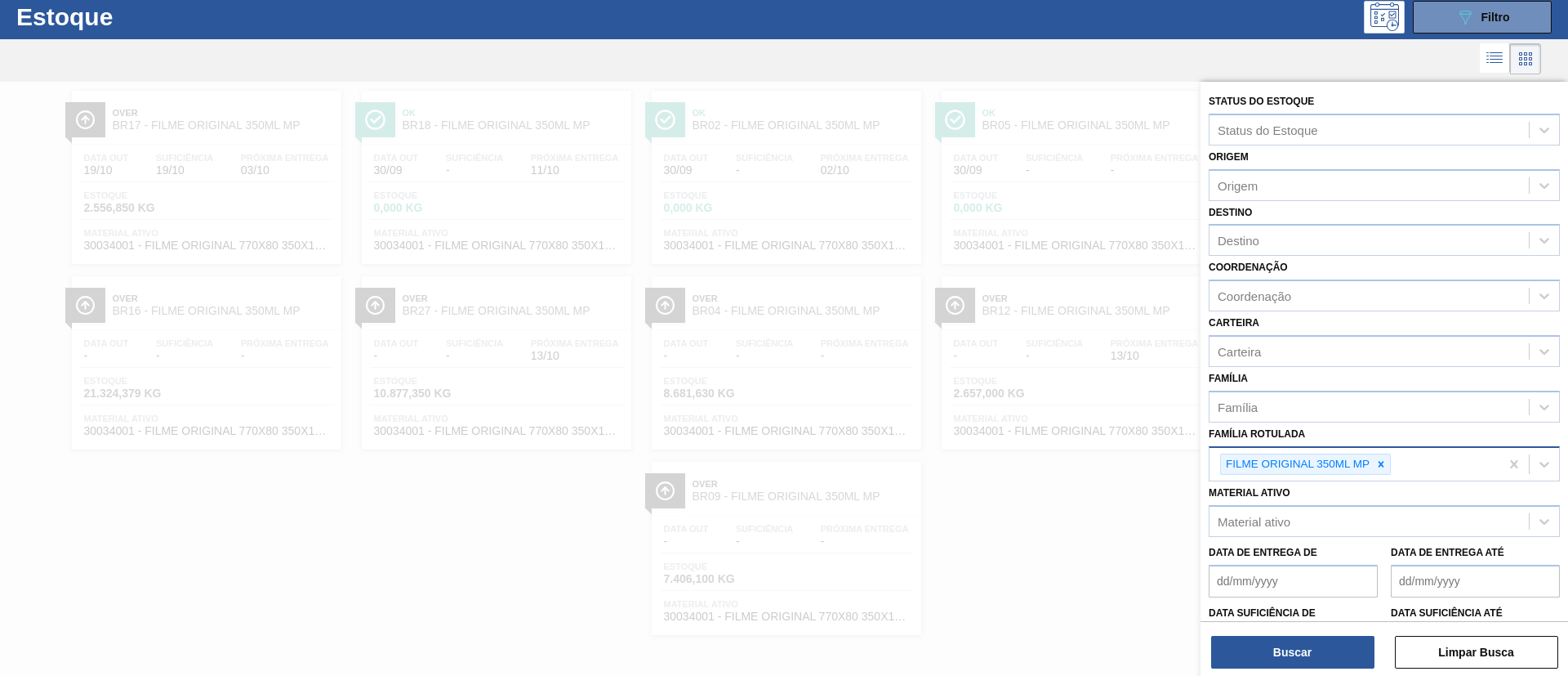
click at [1395, 449] on div "FILME ORIGINAL 350ML MP" at bounding box center [1355, 464] width 290 height 34
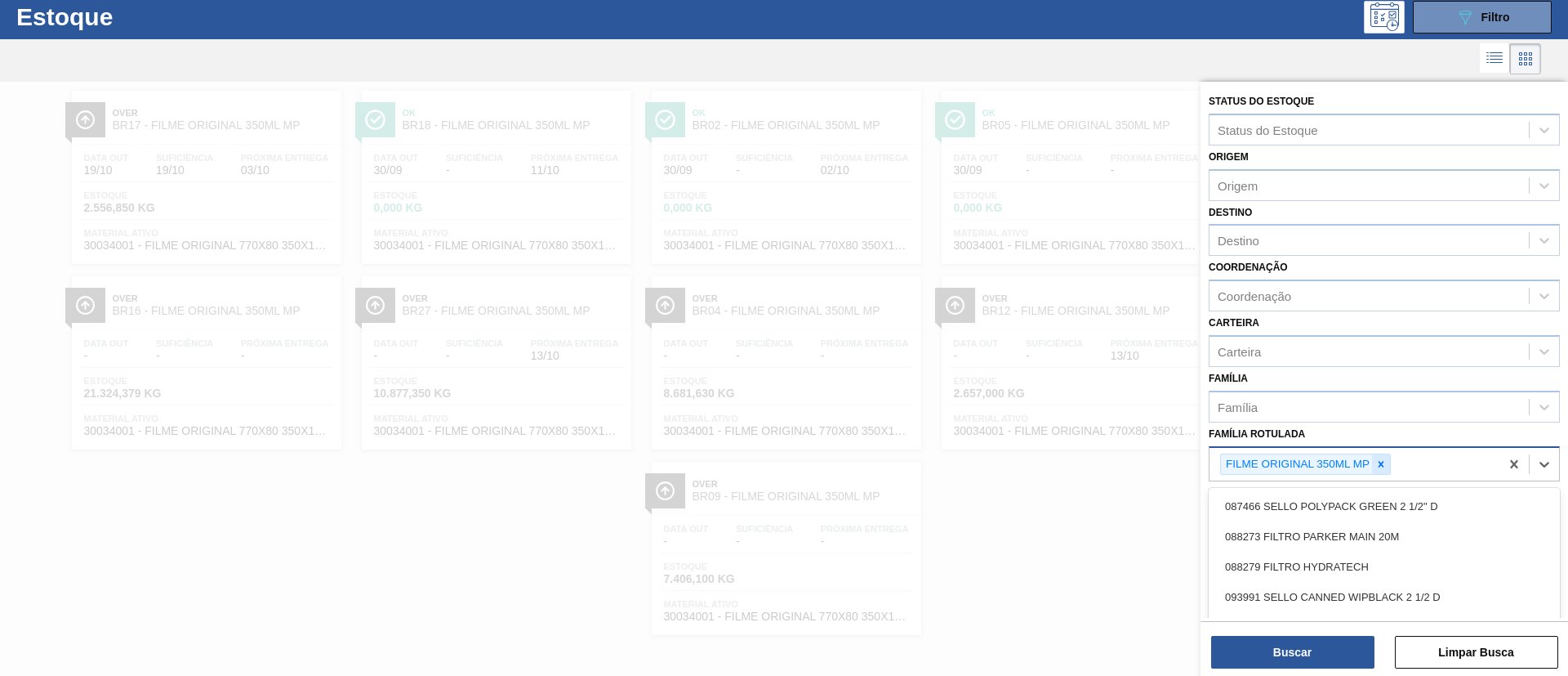
click at [1384, 461] on icon at bounding box center [1382, 464] width 11 height 11
type Rotulada "SK 350ML MP"
drag, startPoint x: 1401, startPoint y: 562, endPoint x: 1352, endPoint y: 600, distance: 62.0
click at [1401, 562] on div "FILME SK 350ML MP C/12" at bounding box center [1385, 564] width 351 height 30
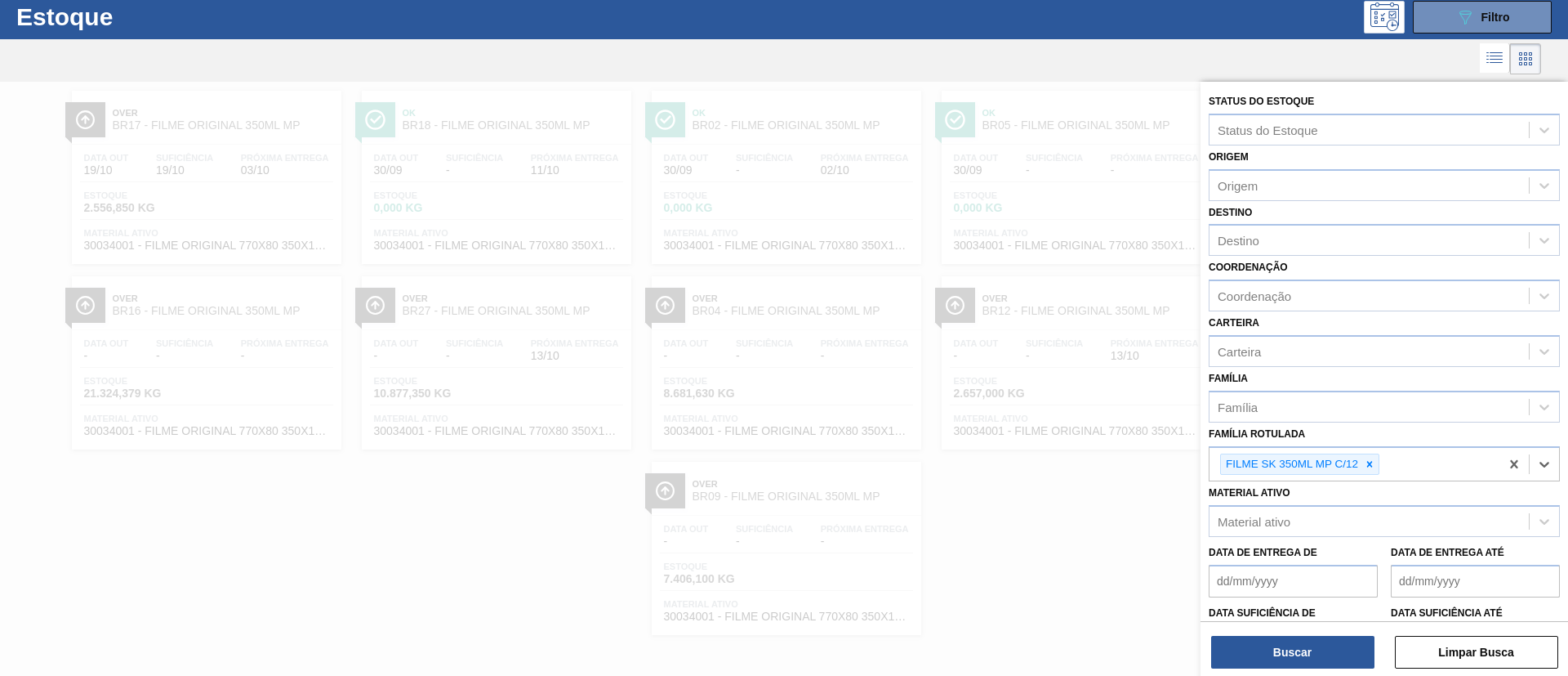
click at [1317, 633] on div "Buscar Limpar Busca" at bounding box center [1385, 643] width 368 height 46
click at [1326, 651] on button "Buscar" at bounding box center [1293, 652] width 164 height 33
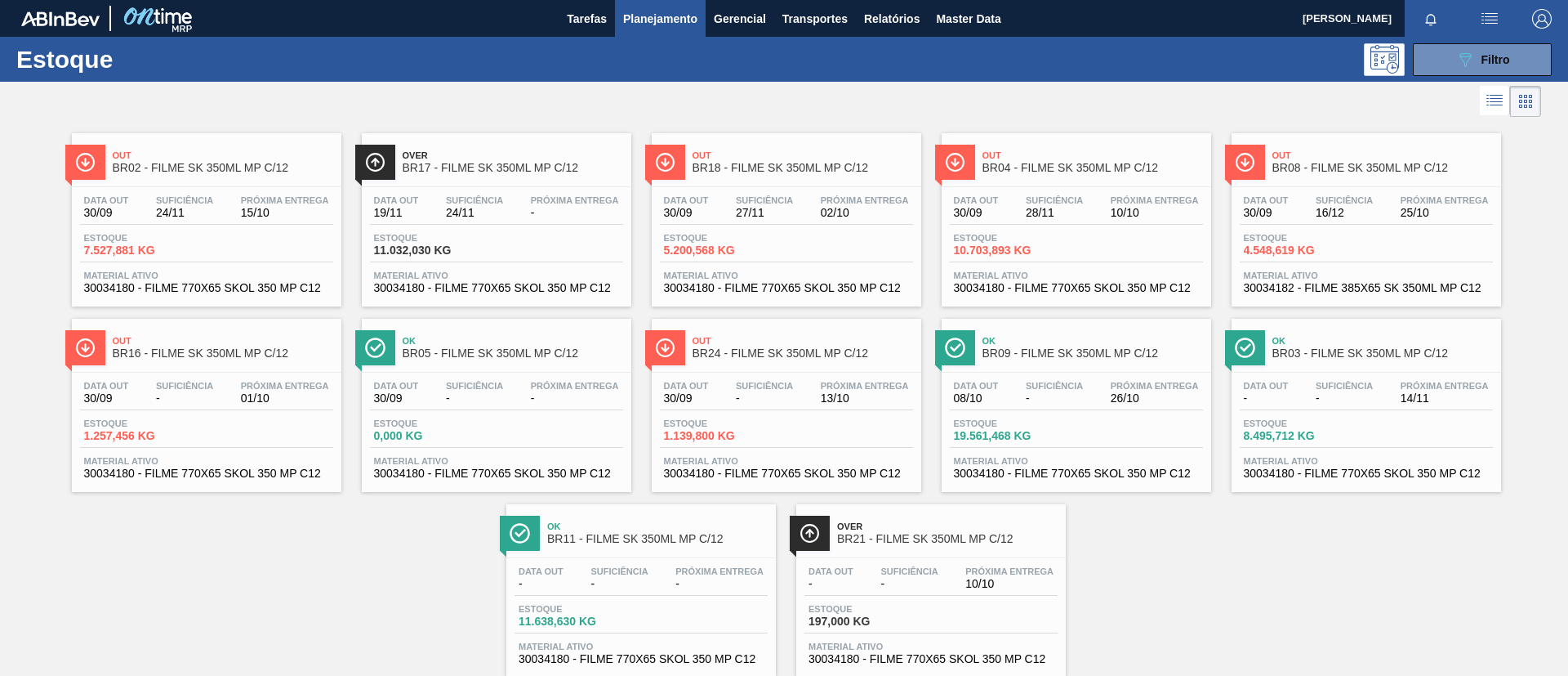
drag, startPoint x: 431, startPoint y: 145, endPoint x: 531, endPoint y: 16, distance: 163.2
click at [431, 147] on div "Over BR17 - FILME SK 350ML MP C/12" at bounding box center [513, 162] width 221 height 37
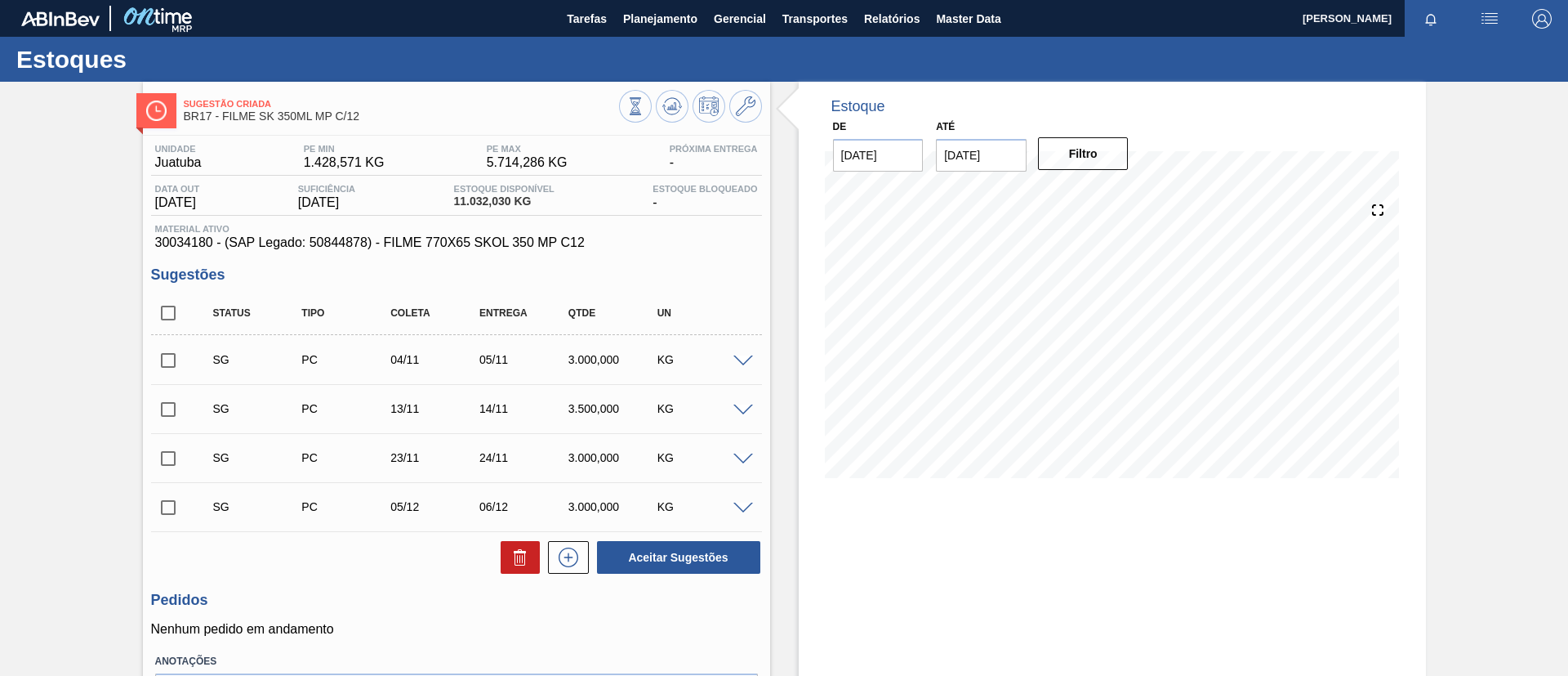
click at [176, 322] on input "checkbox" at bounding box center [168, 313] width 35 height 35
checkbox input "true"
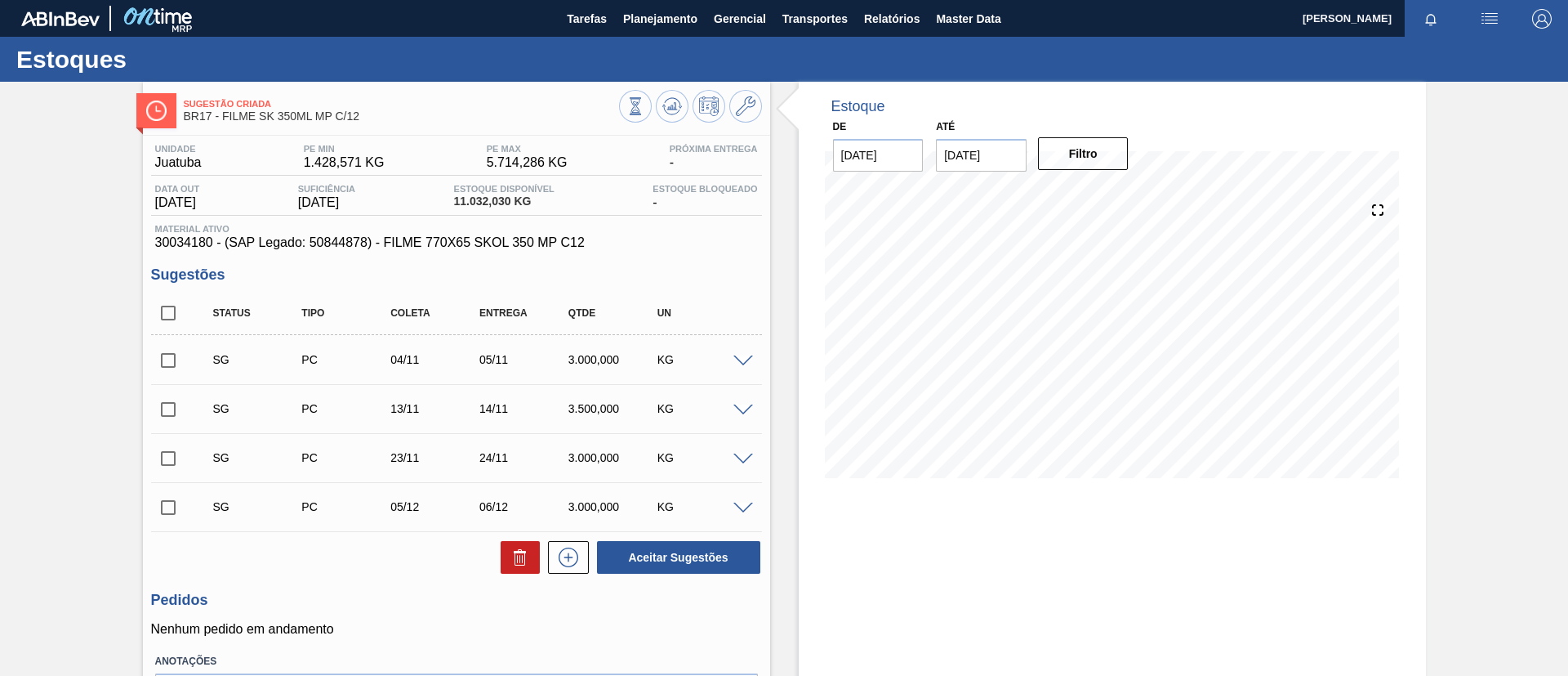
checkbox input "true"
click at [530, 548] on button at bounding box center [520, 557] width 39 height 33
checkbox input "false"
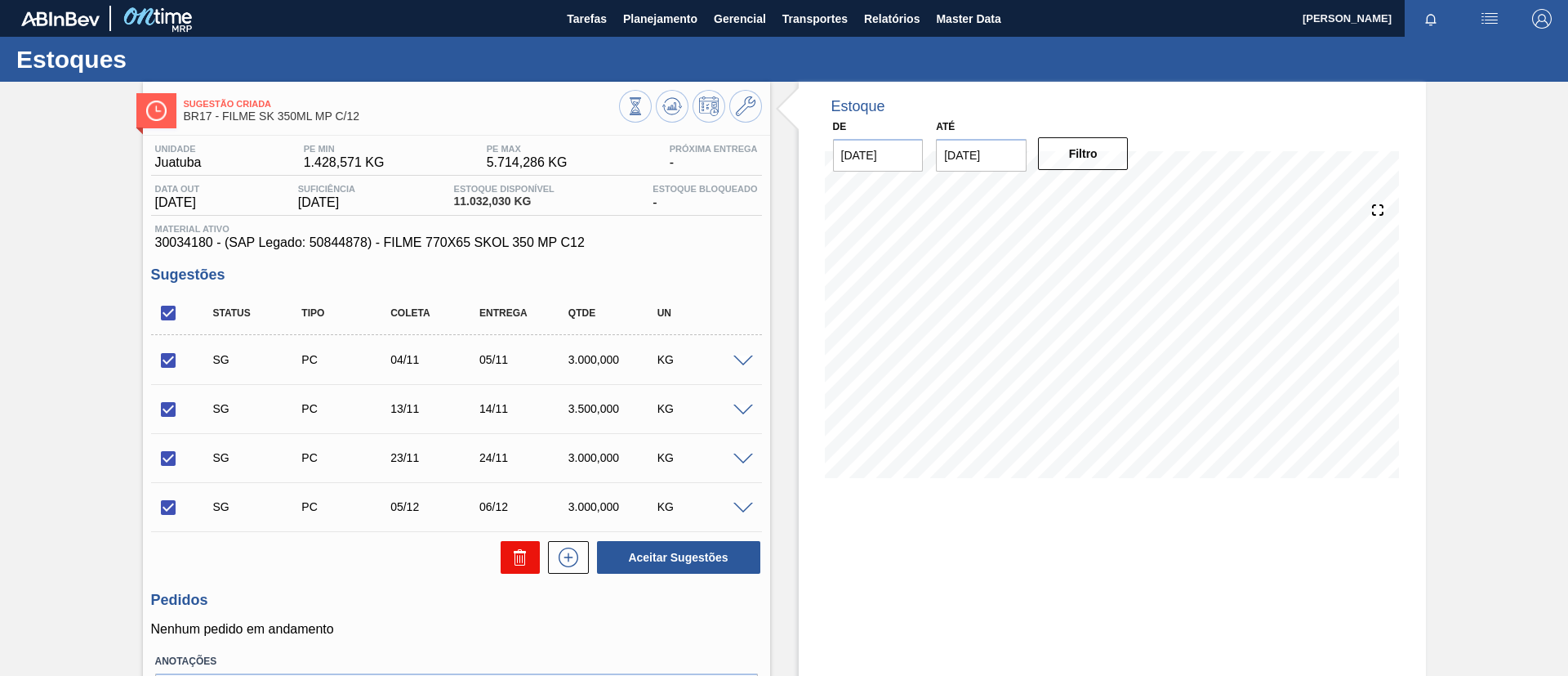
checkbox input "false"
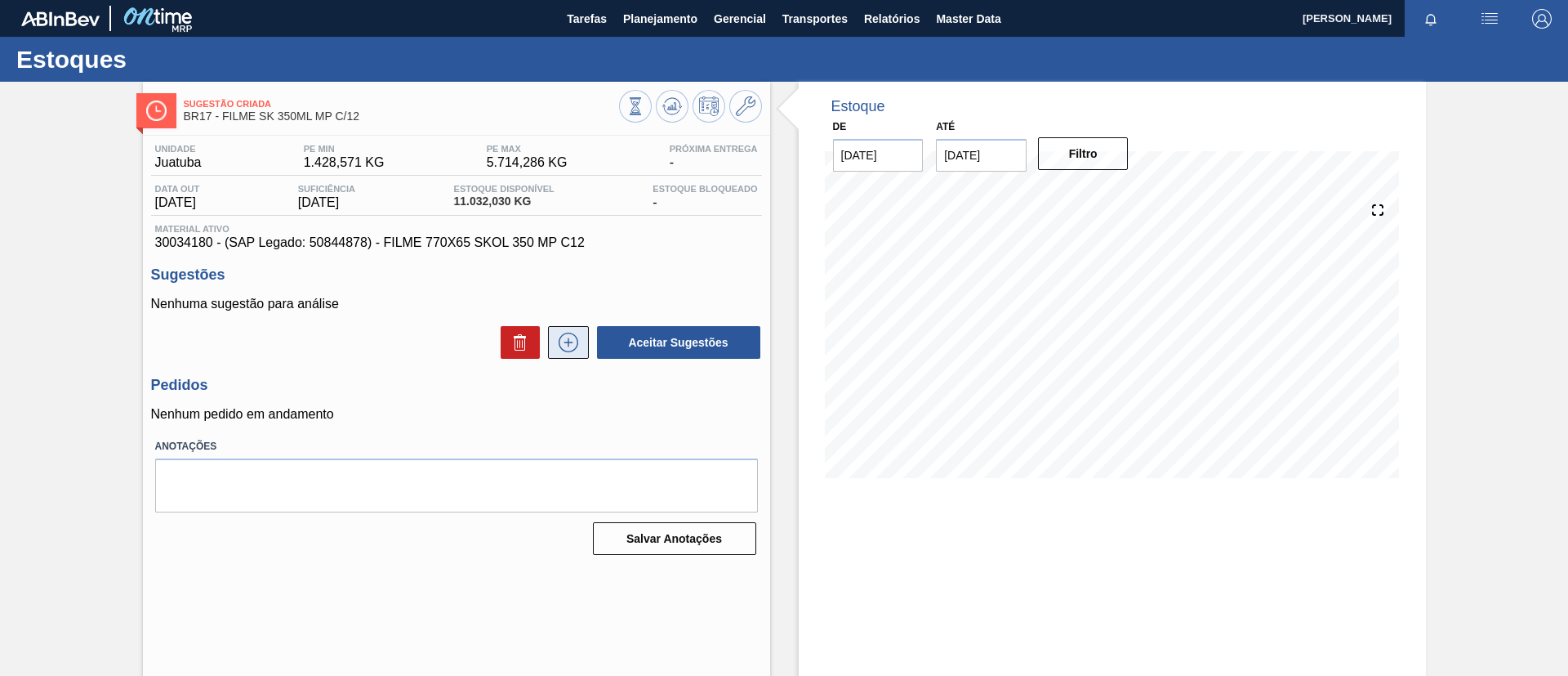
click at [580, 327] on button at bounding box center [569, 342] width 41 height 33
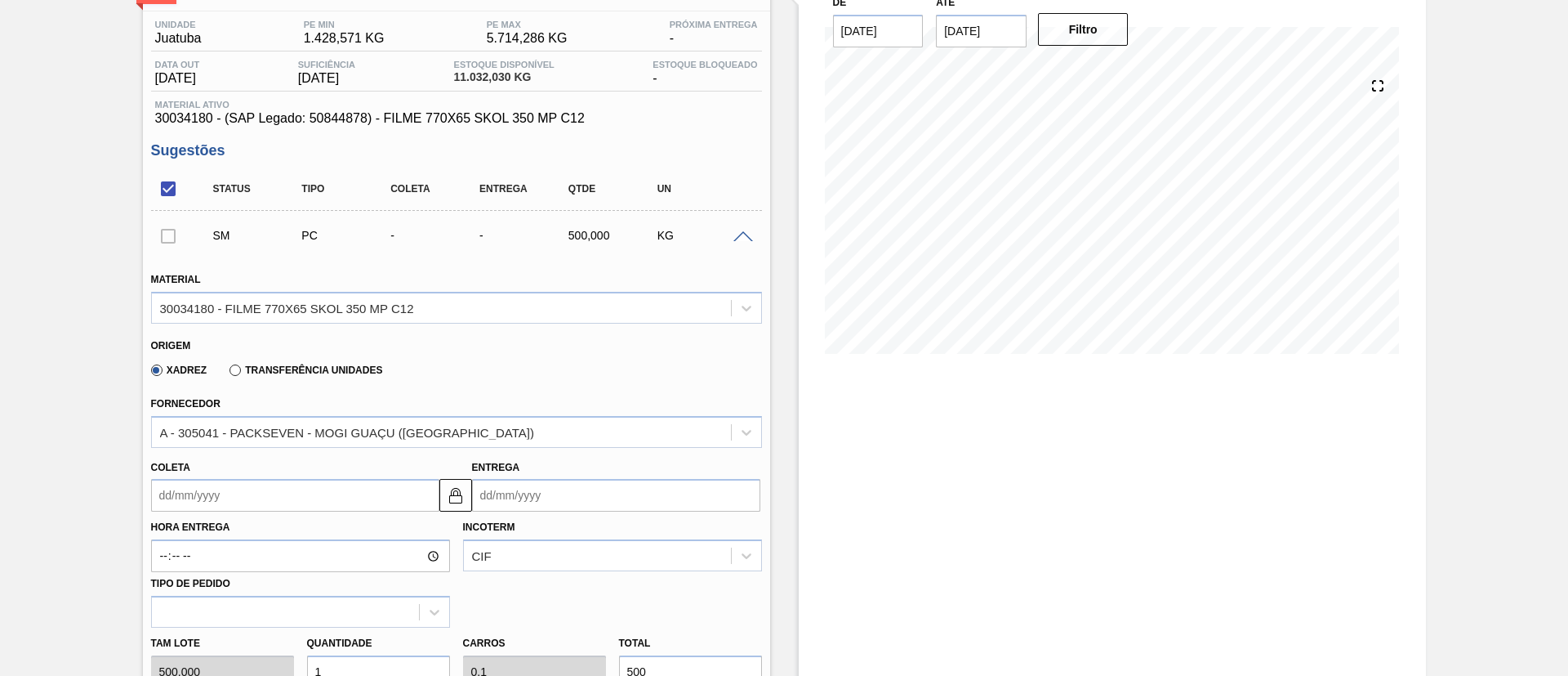
scroll to position [245, 0]
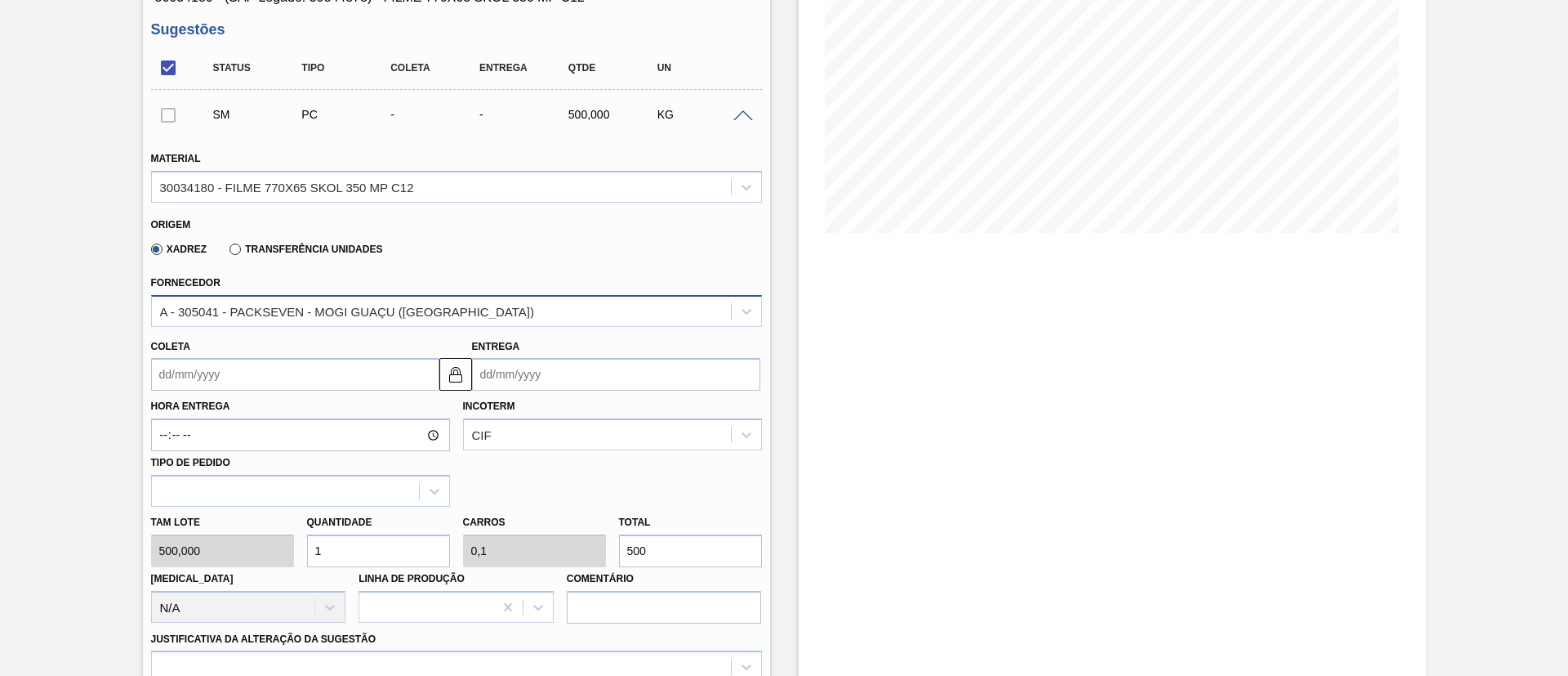
click at [349, 314] on div "A - 305041 - PACKSEVEN - MOGI GUAÇU (SP)" at bounding box center [347, 311] width 374 height 14
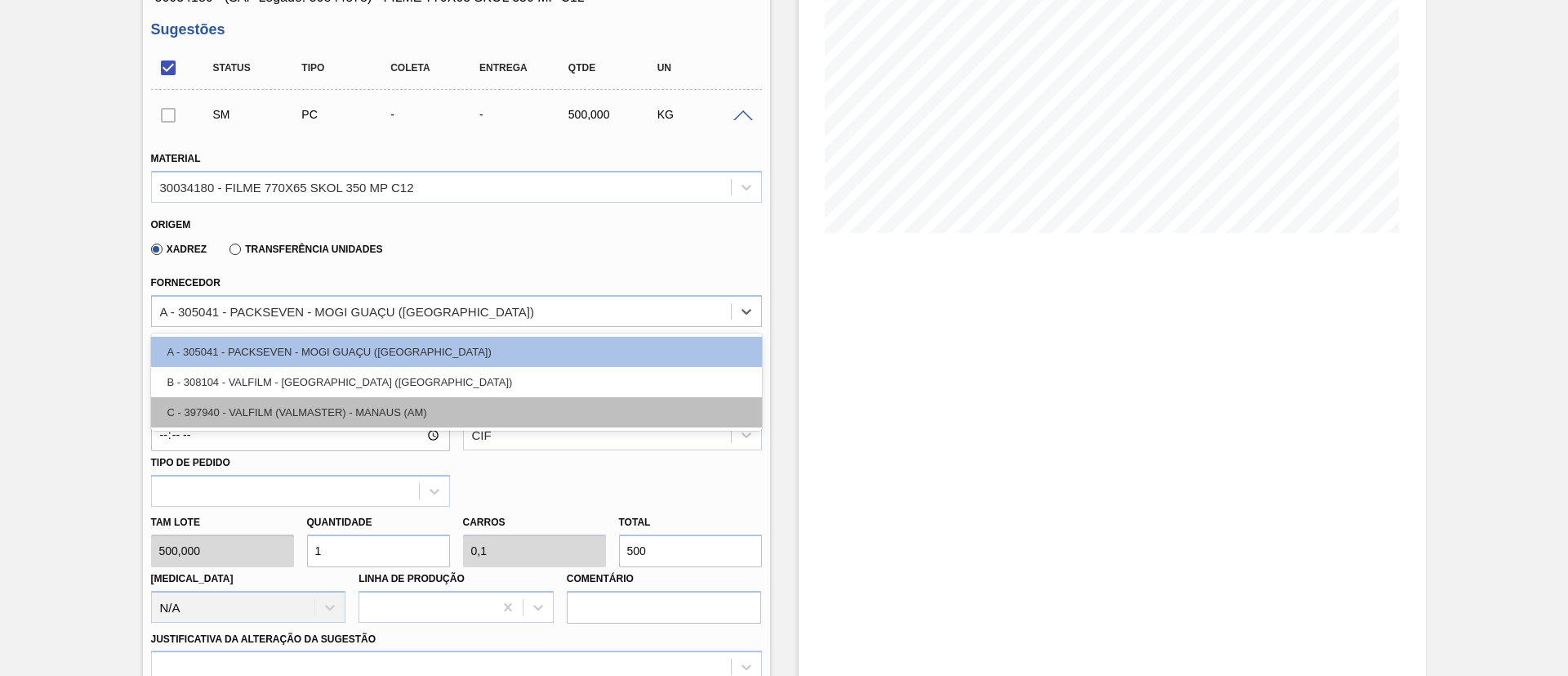
click at [373, 401] on div "C - 397940 - VALFILM (VALMASTER) - MANAUS (AM)" at bounding box center [456, 412] width 611 height 30
type input "0,04"
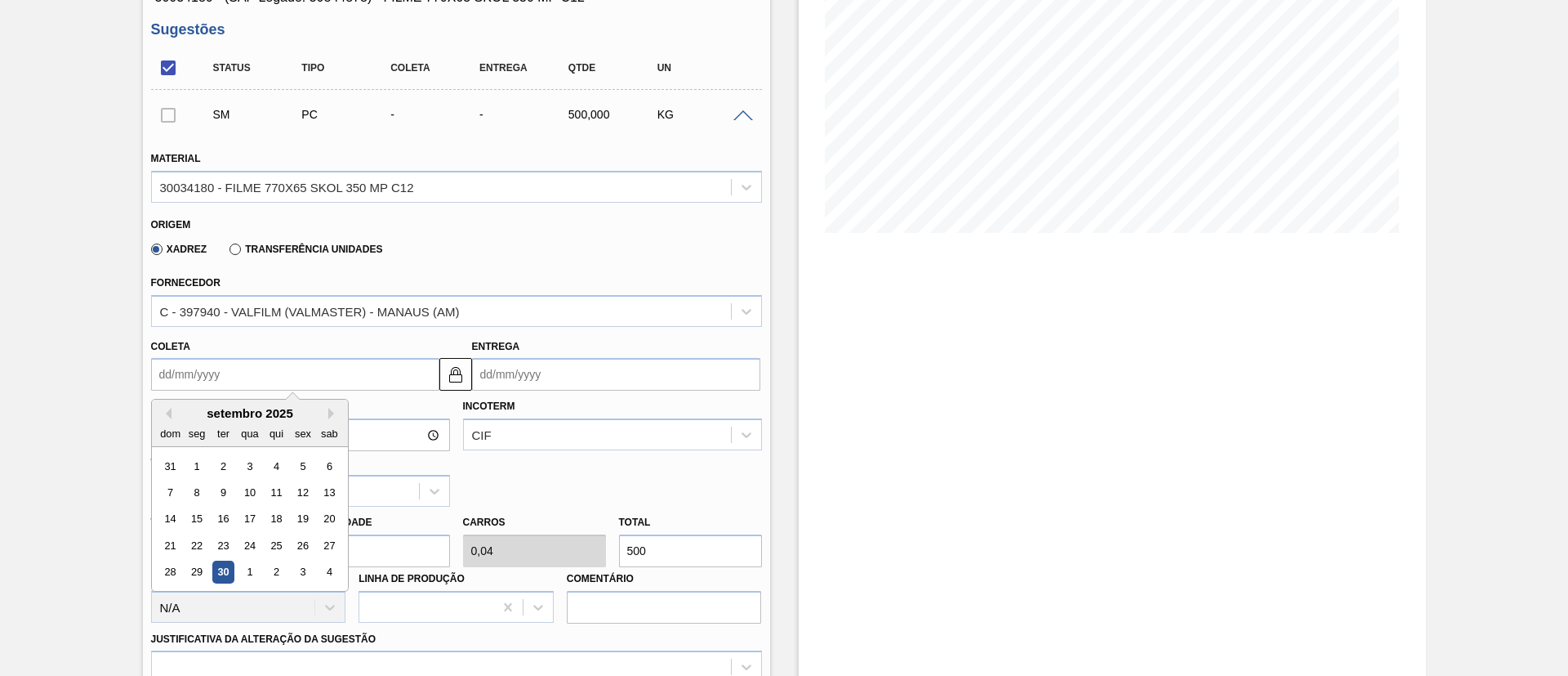
click at [287, 360] on input "Coleta" at bounding box center [295, 374] width 288 height 33
click at [331, 415] on button "Next Month" at bounding box center [334, 413] width 11 height 11
click at [246, 491] on div "8" at bounding box center [250, 492] width 22 height 22
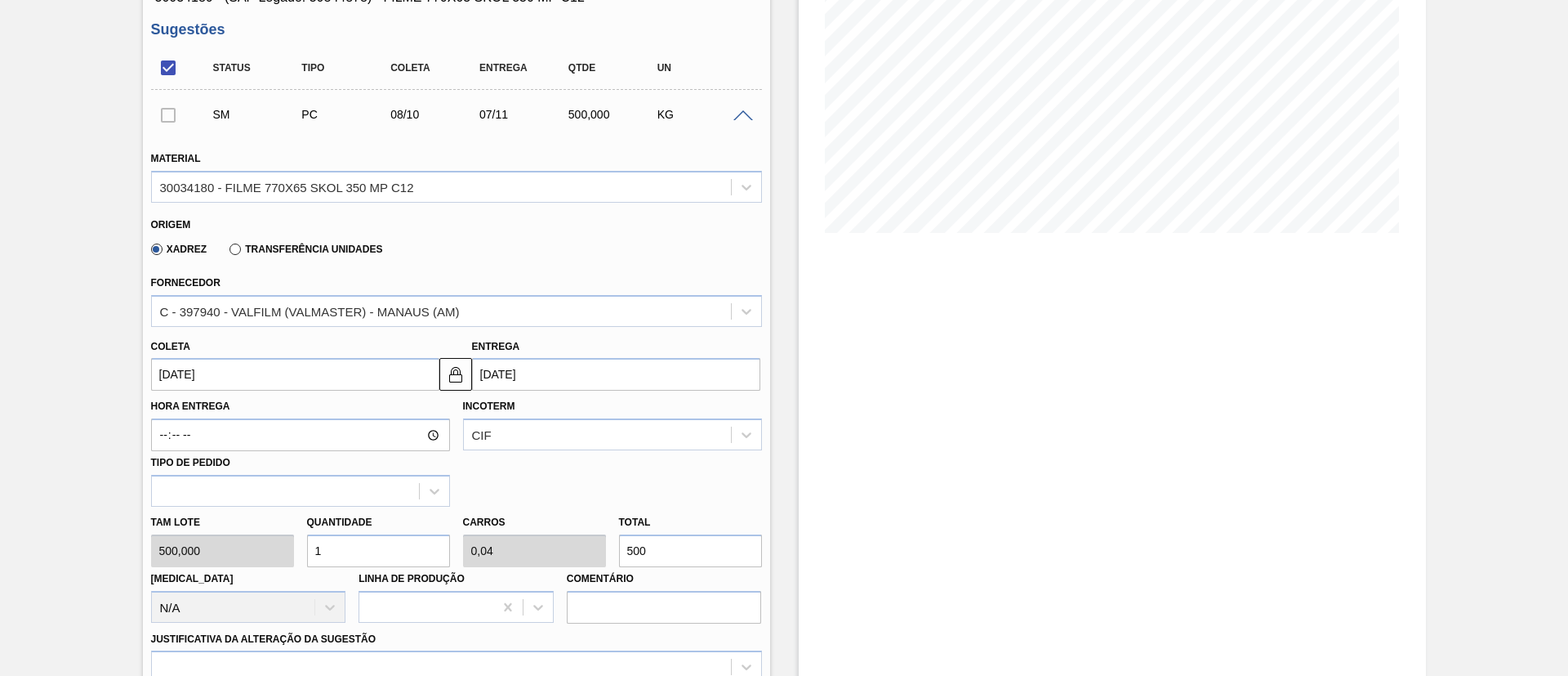
type input "08/10/2025"
type input "07/11/2025"
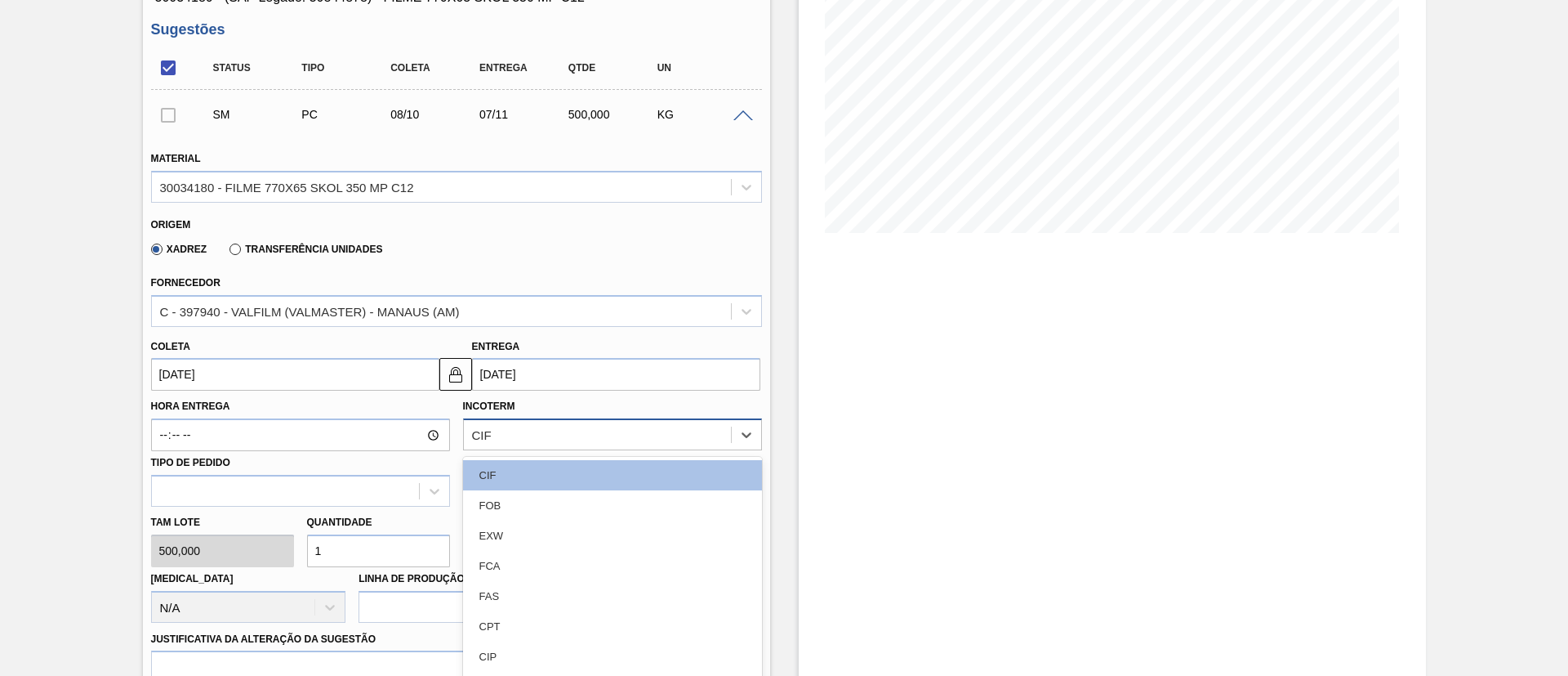
click at [491, 443] on div "option CIF focused, 1 of 11. 11 results available. Use Up and Down to choose op…" at bounding box center [612, 434] width 299 height 32
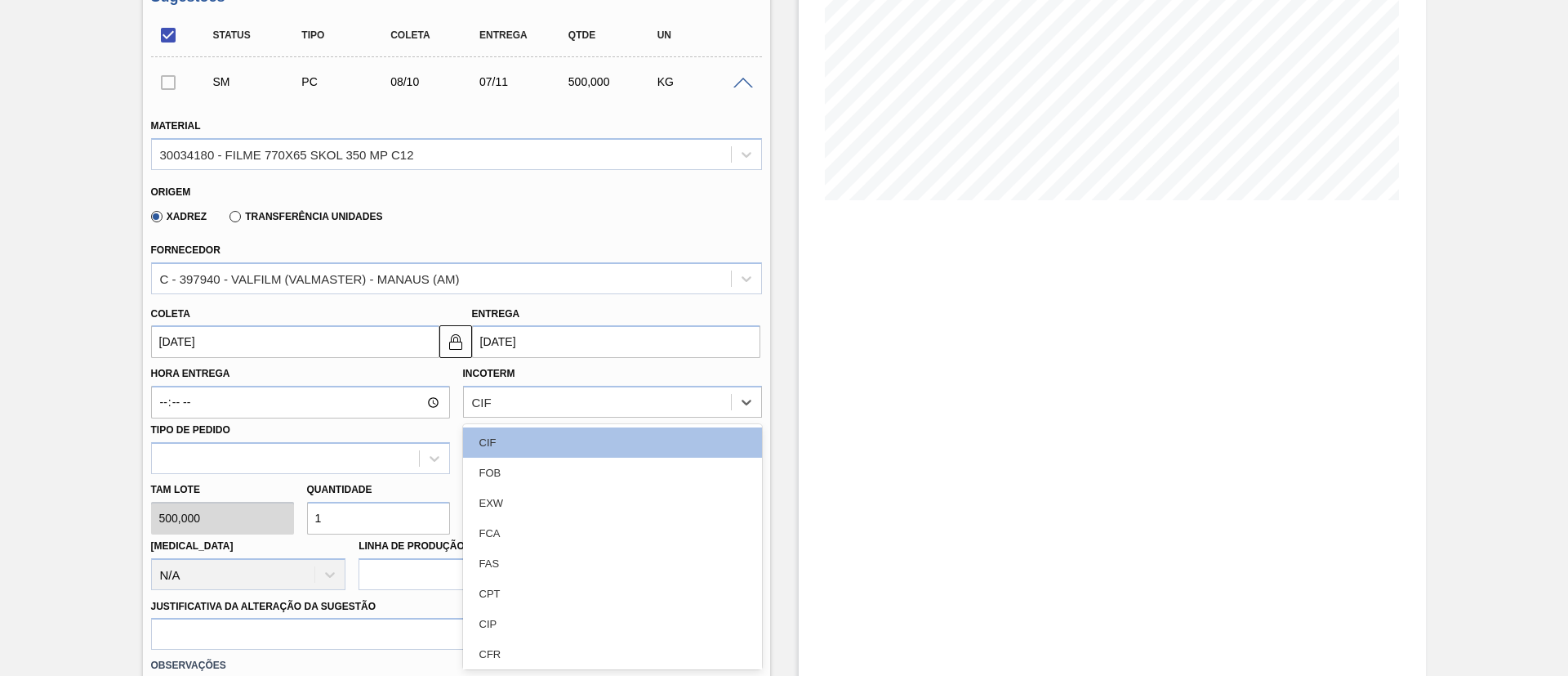
click at [501, 467] on div "FOB" at bounding box center [612, 473] width 299 height 30
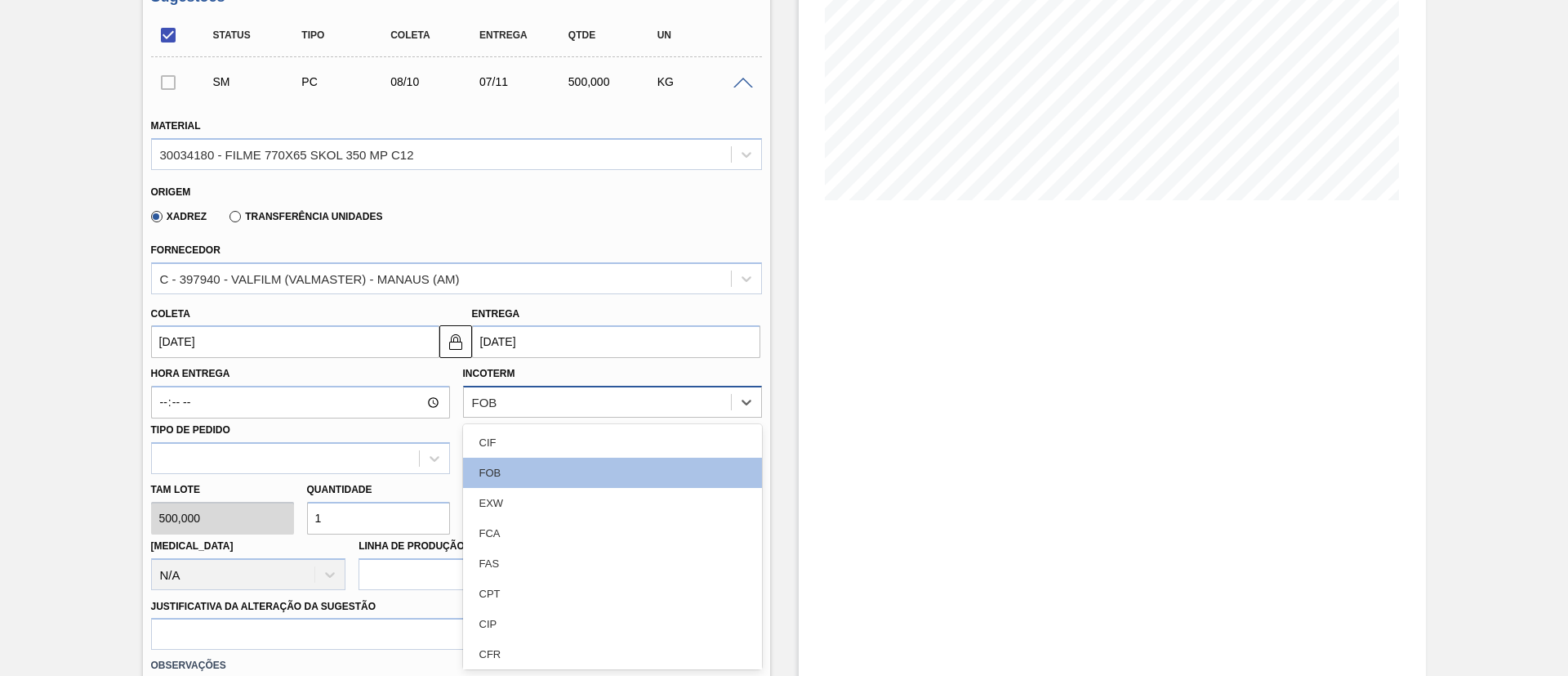
click at [567, 401] on div "FOB" at bounding box center [597, 402] width 267 height 23
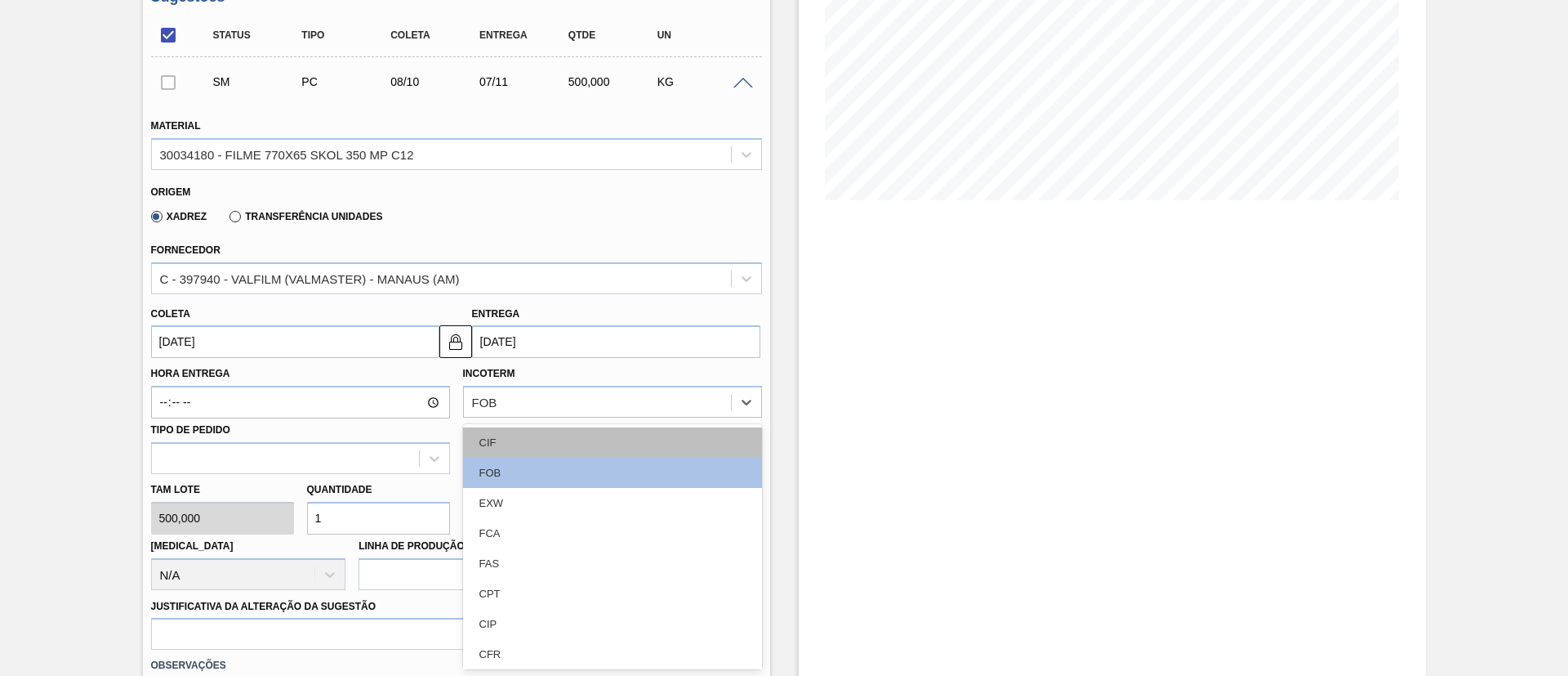
click at [536, 434] on div "CIF" at bounding box center [612, 442] width 299 height 30
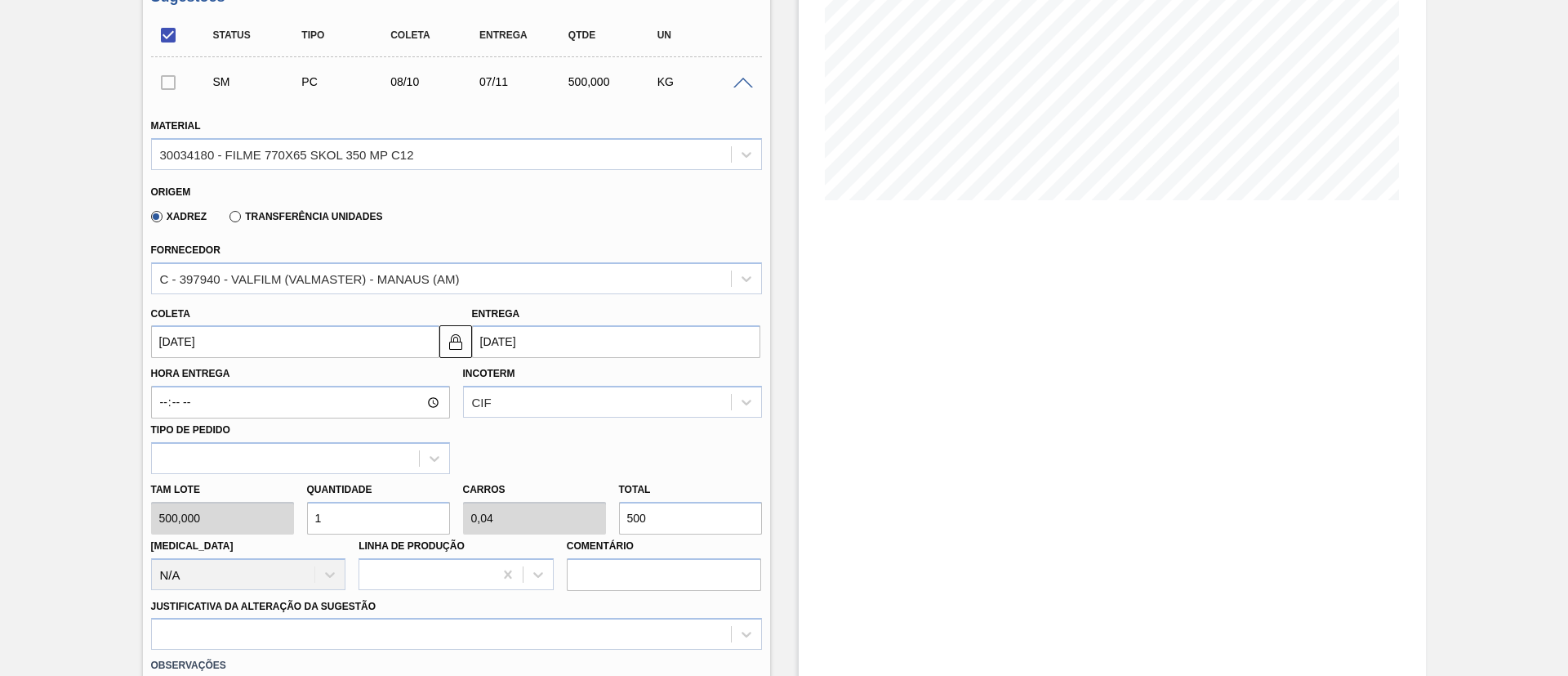
click at [564, 504] on div "Tam lote 500,000 Quantidade 1 Carros 0,04 Total 500 Doca N/A Linha de Produção …" at bounding box center [456, 532] width 624 height 117
type input "0,012"
type input "0"
type input "6"
type input "0,12"
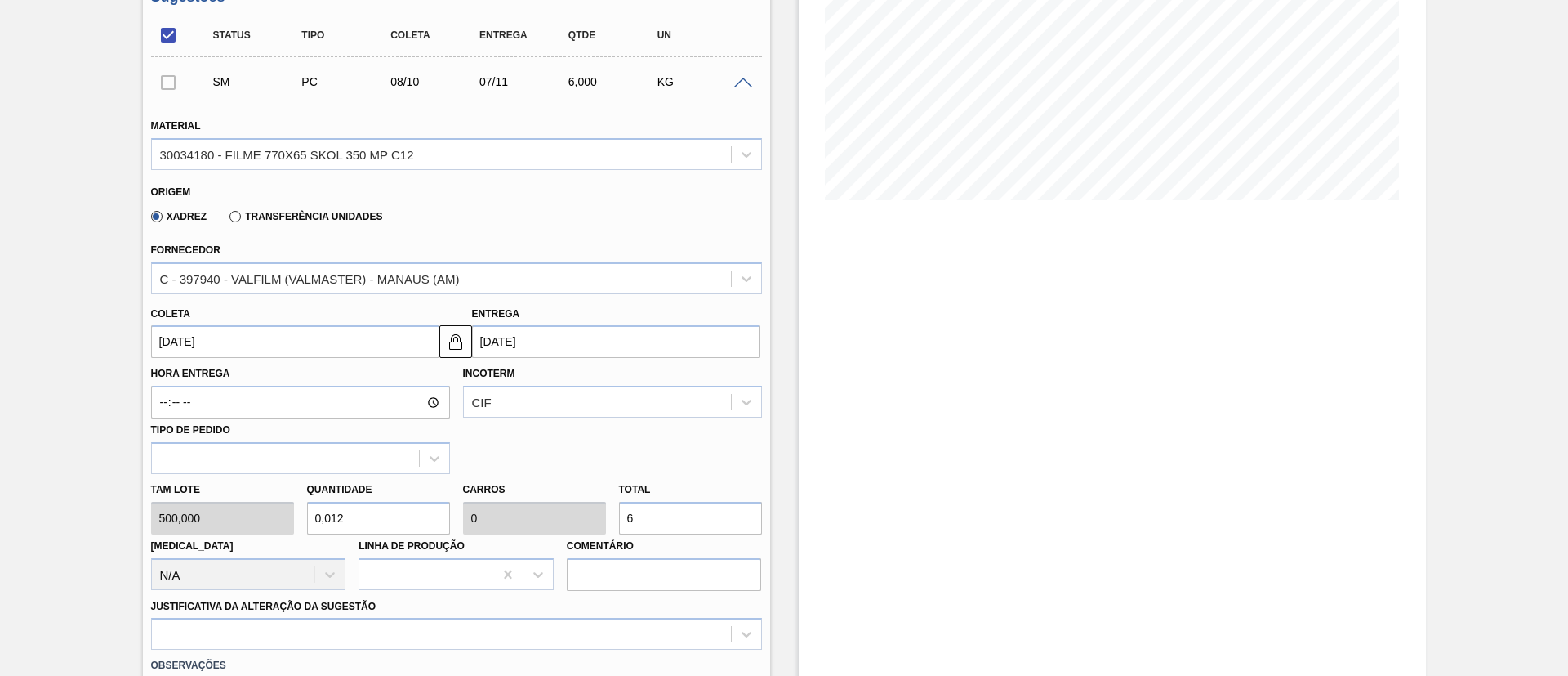
type input "0,005"
type input "60"
type input "1,2"
type input "0,048"
type input "600"
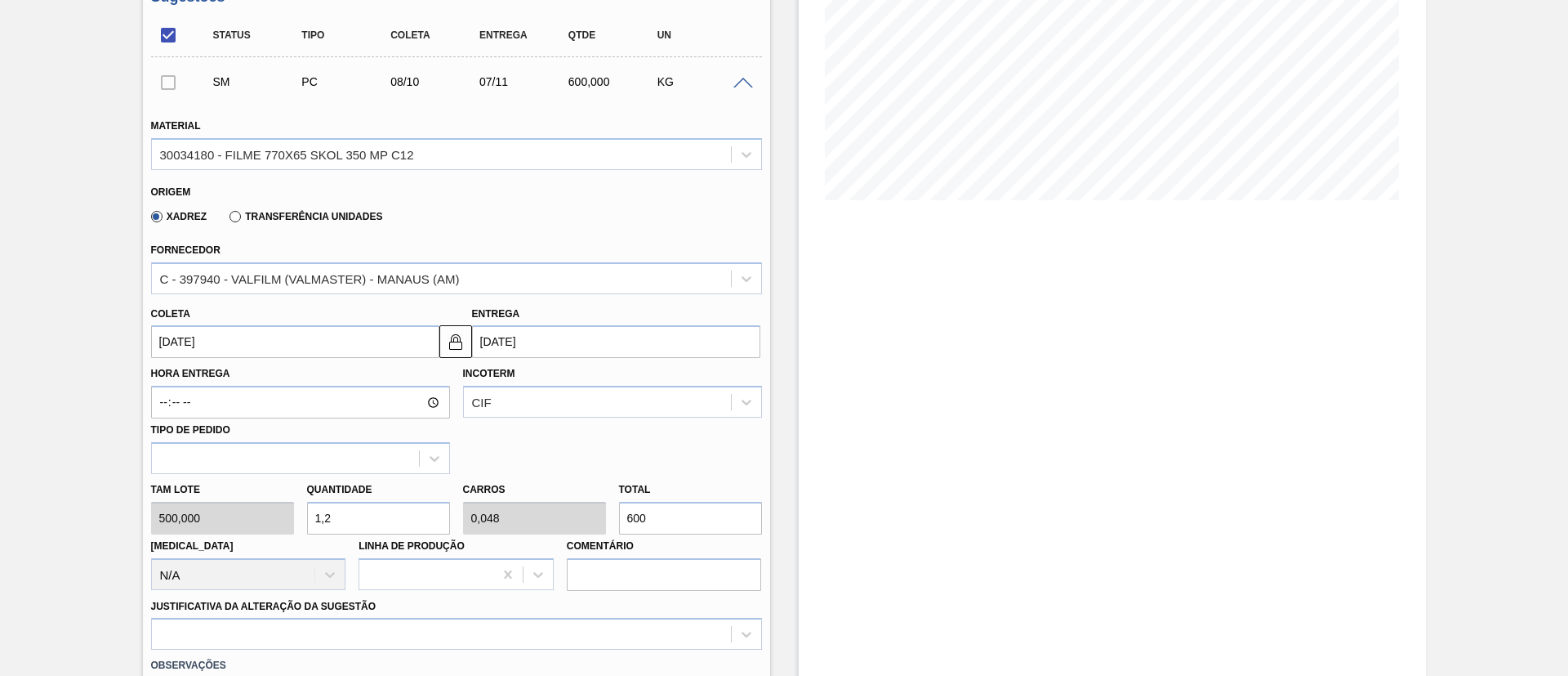
type input "12"
type input "0,48"
type input "6.000"
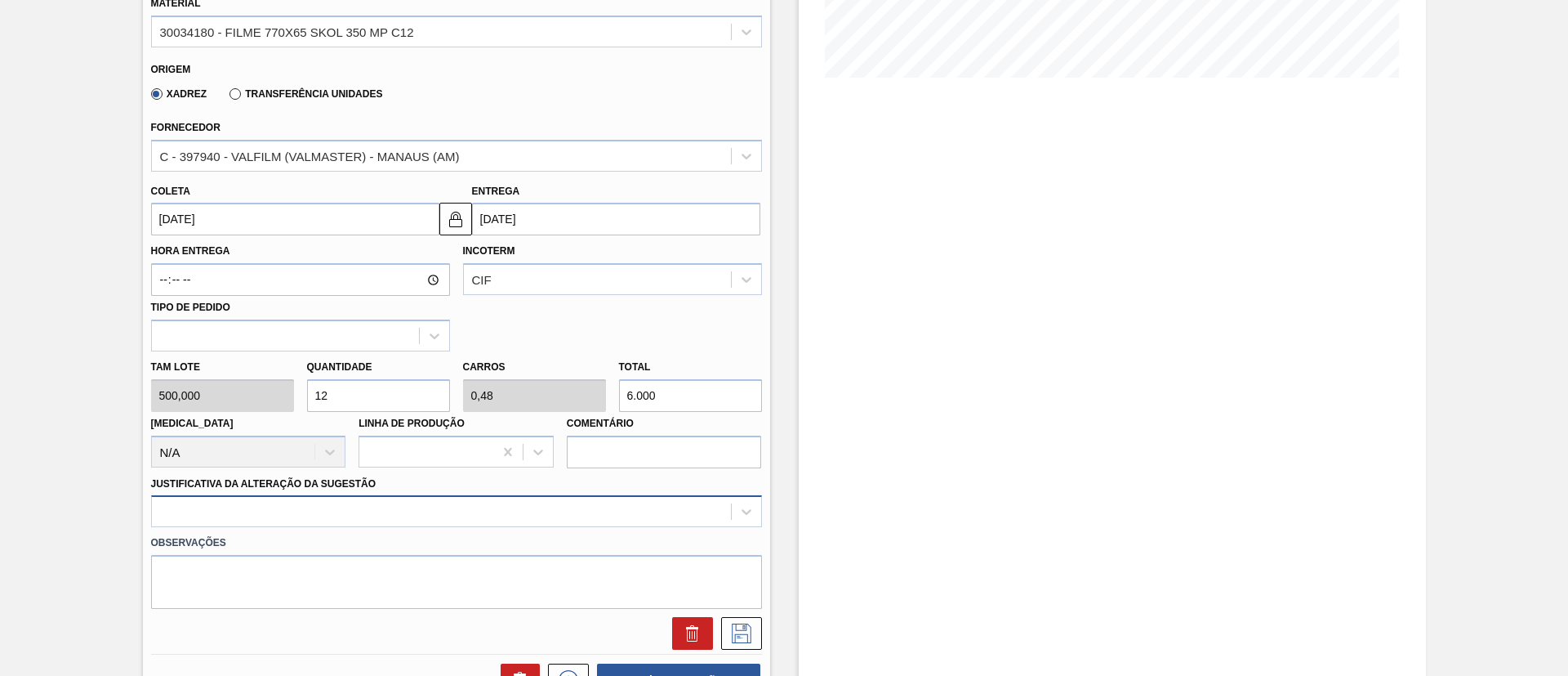
click at [426, 503] on div at bounding box center [456, 511] width 611 height 32
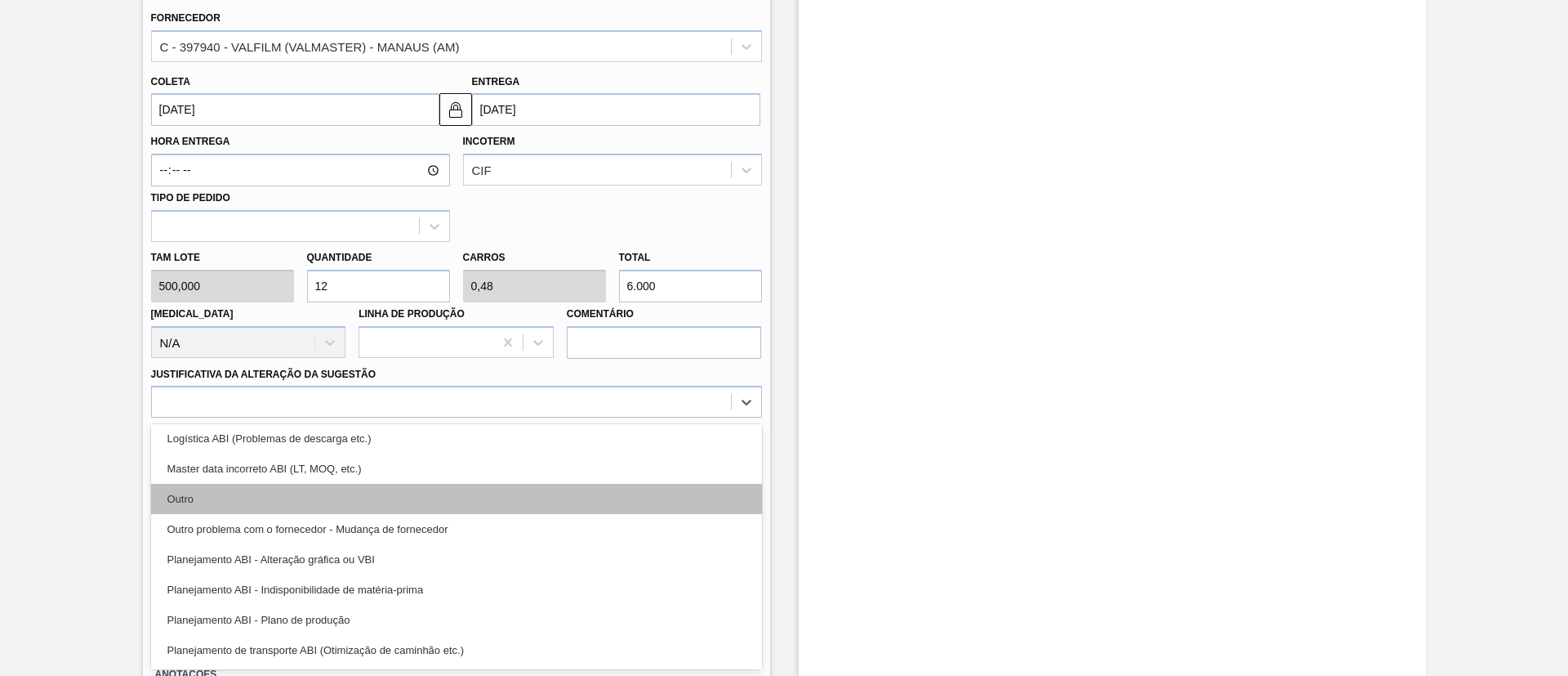
scroll to position [123, 0]
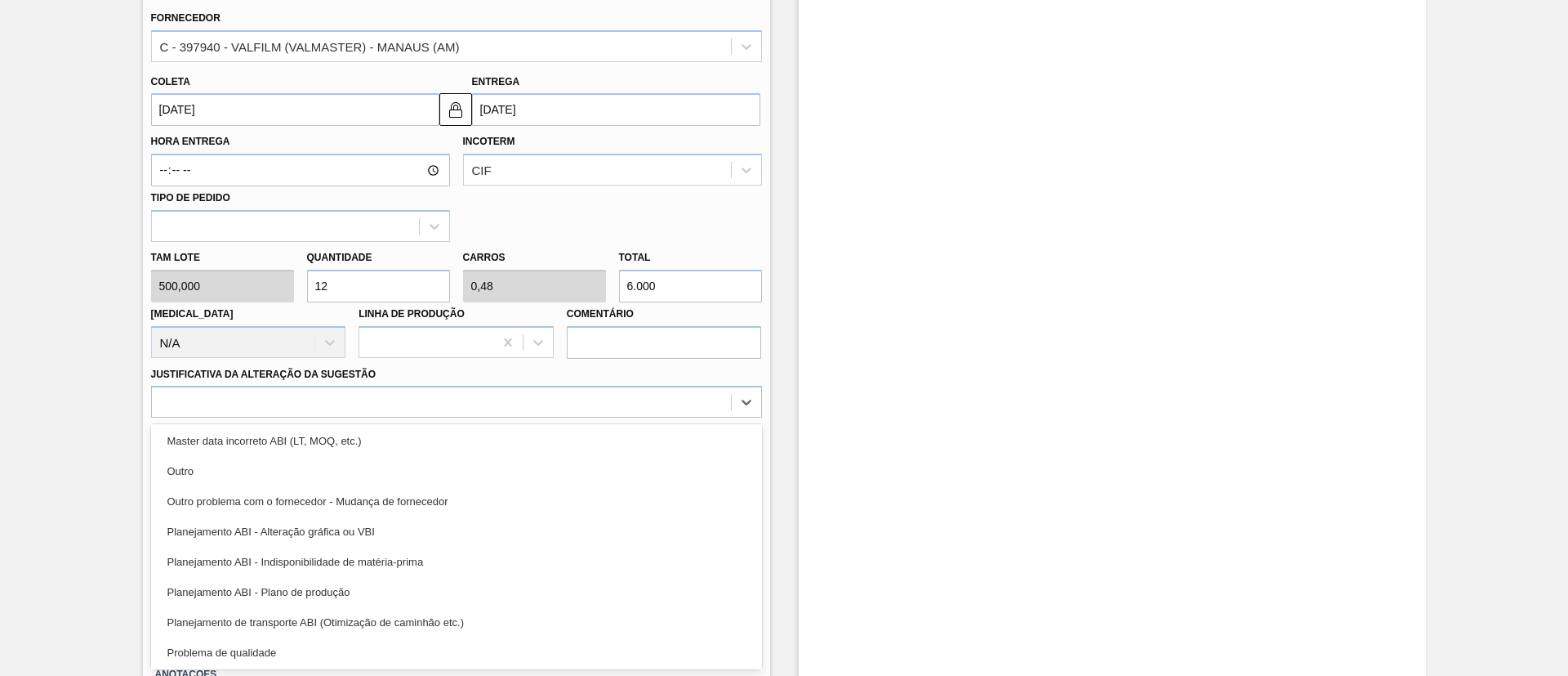
click at [418, 538] on div "Planejamento ABI - Alteração gráfica ou VBI" at bounding box center [456, 532] width 611 height 30
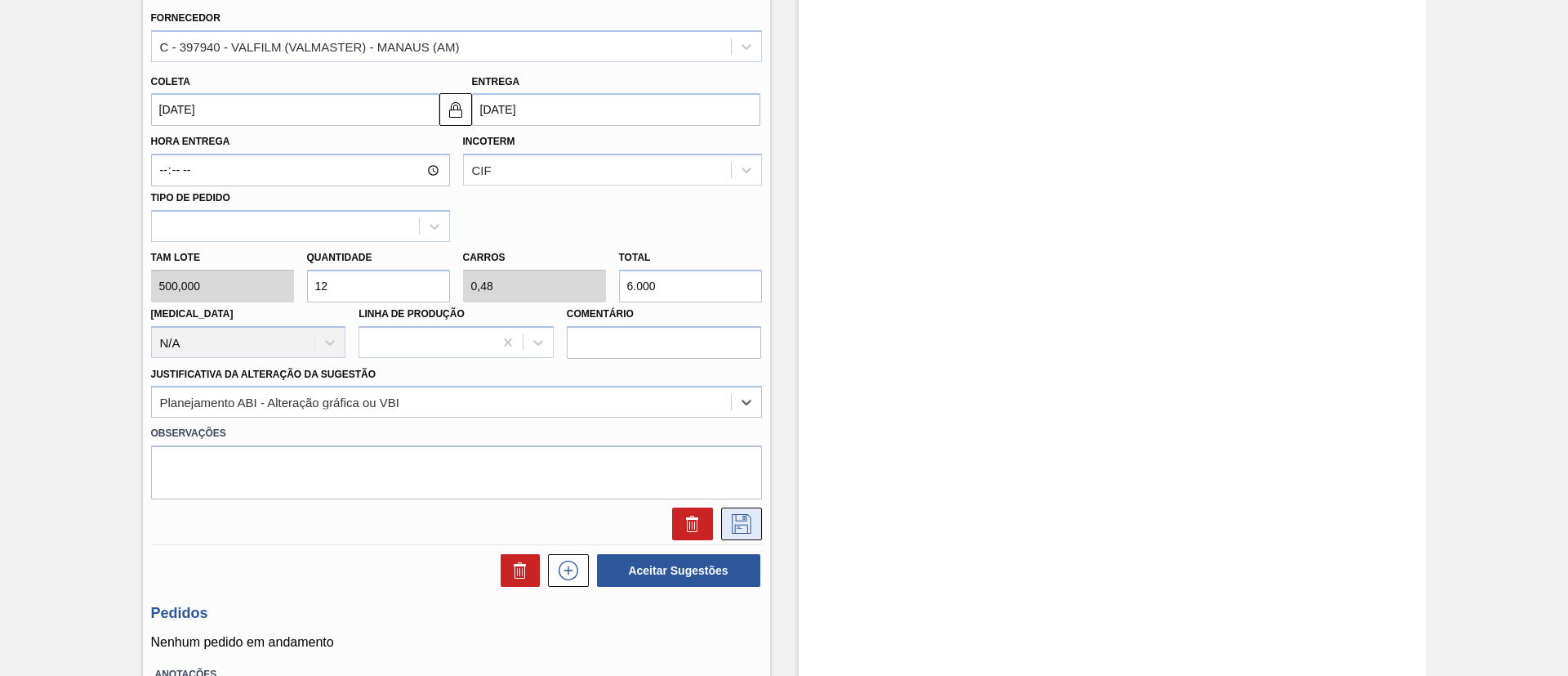
click at [739, 530] on icon at bounding box center [741, 523] width 26 height 20
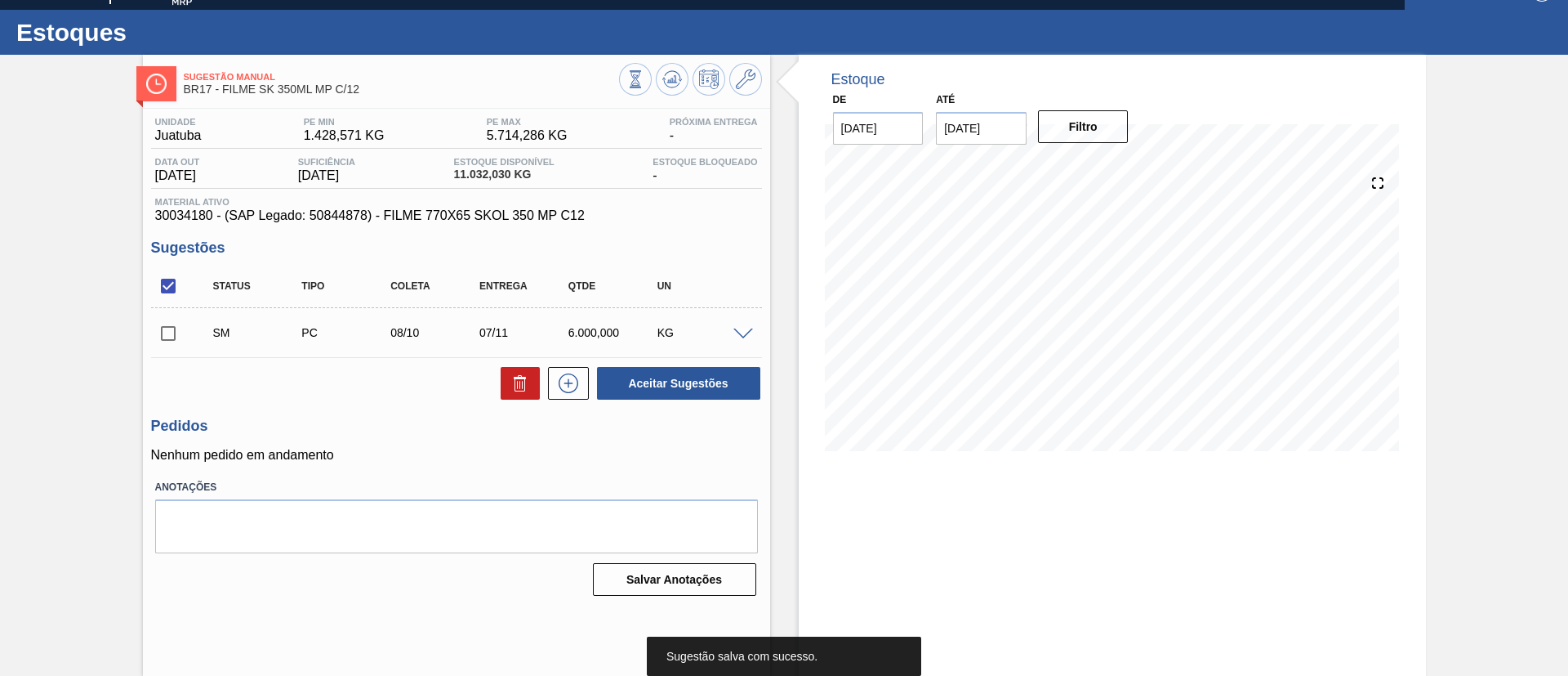
scroll to position [27, 0]
drag, startPoint x: 169, startPoint y: 333, endPoint x: 220, endPoint y: 331, distance: 51.0
click at [168, 333] on input "checkbox" at bounding box center [168, 333] width 35 height 35
checkbox input "true"
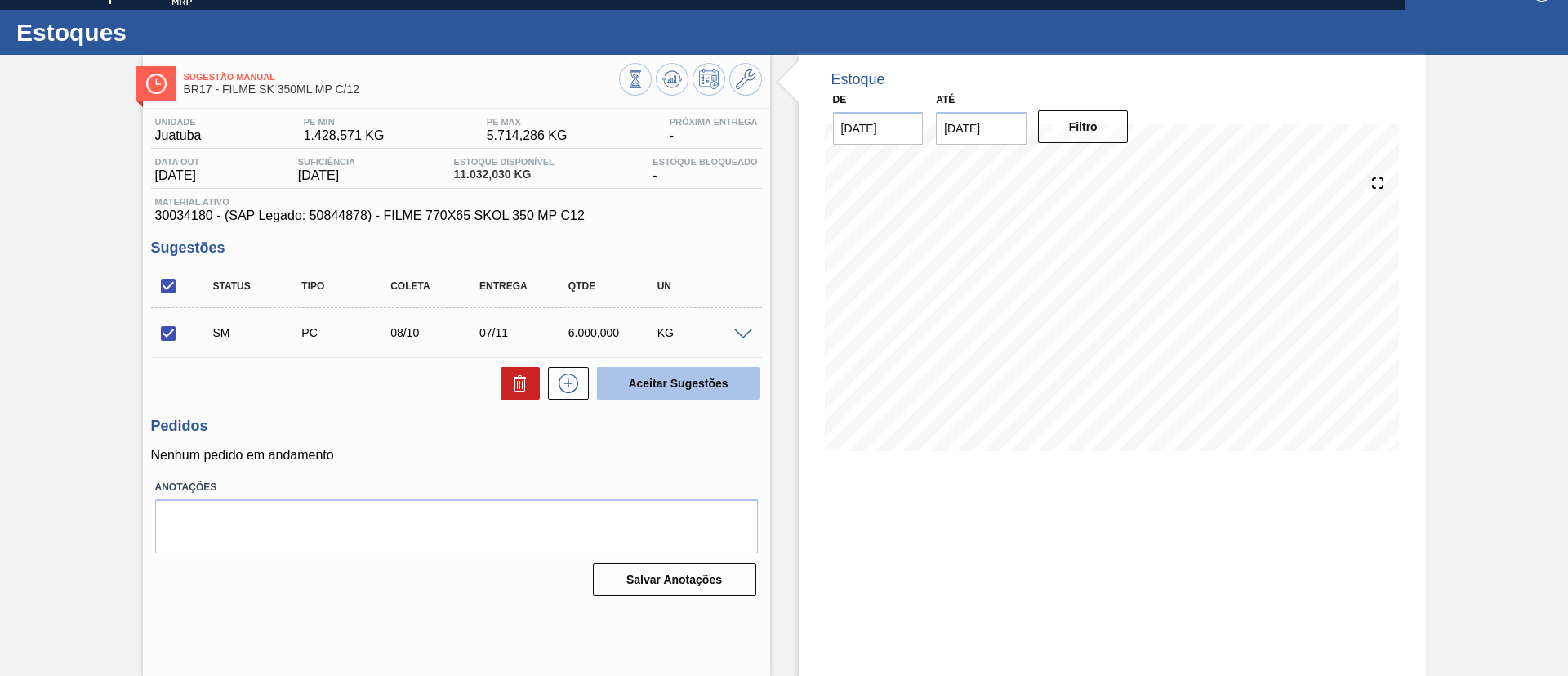
click at [651, 389] on button "Aceitar Sugestões" at bounding box center [679, 383] width 164 height 33
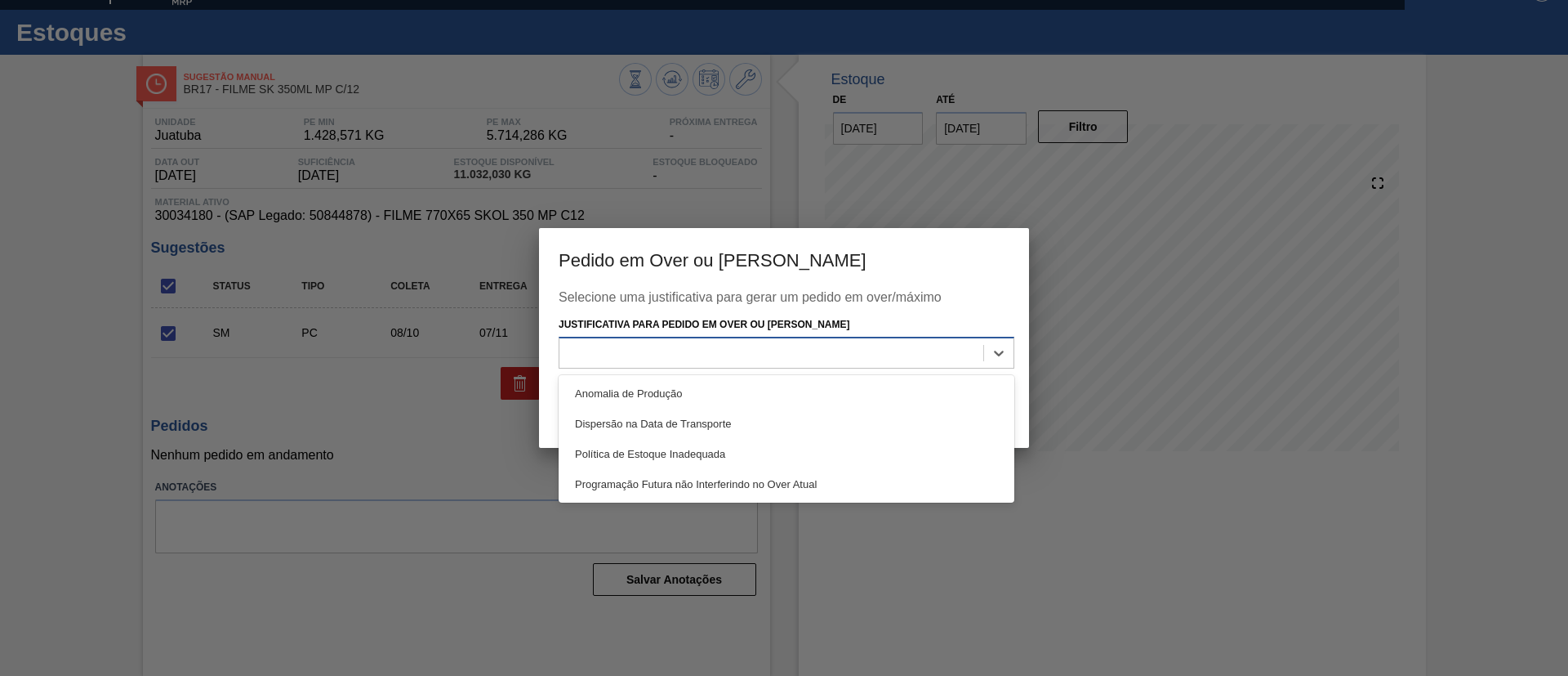
click at [760, 357] on div at bounding box center [771, 352] width 424 height 23
drag, startPoint x: 645, startPoint y: 447, endPoint x: 824, endPoint y: 435, distance: 179.4
click at [645, 449] on div "Política de Estoque Inadequada" at bounding box center [786, 454] width 456 height 30
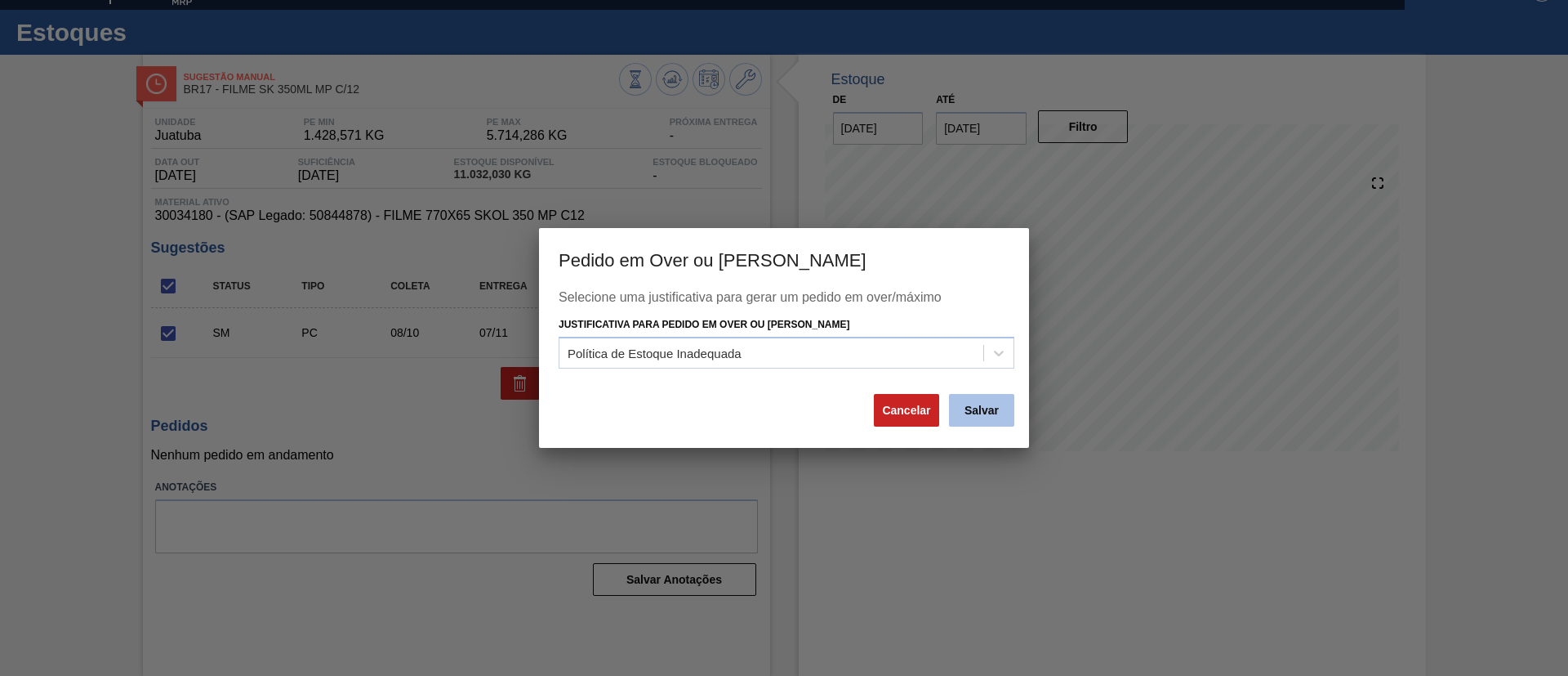
click at [1012, 394] on button "Salvar" at bounding box center [982, 410] width 66 height 33
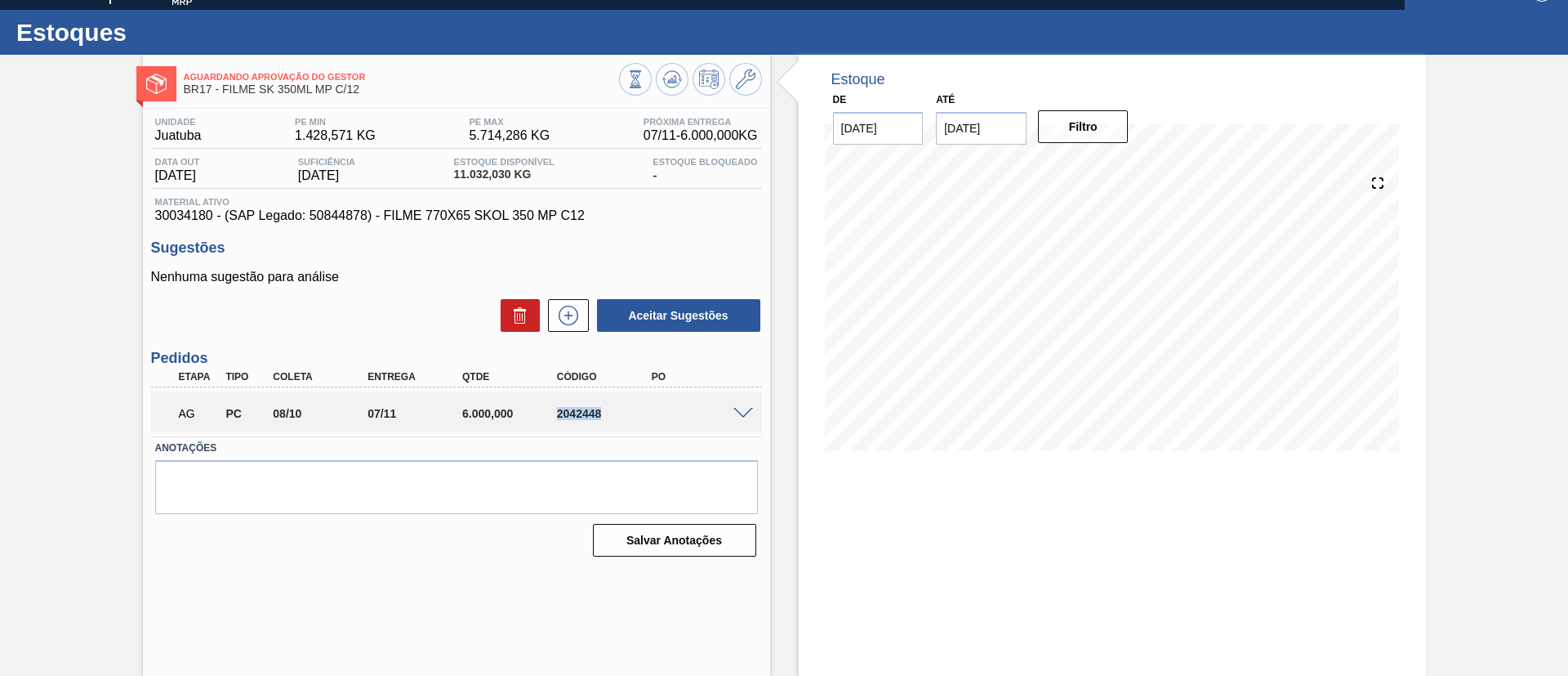
drag, startPoint x: 552, startPoint y: 413, endPoint x: 637, endPoint y: 421, distance: 85.4
click at [637, 421] on div "AG PC 08/10 07/11 6.000,000 2042448" at bounding box center [452, 411] width 567 height 33
copy div "2042448"
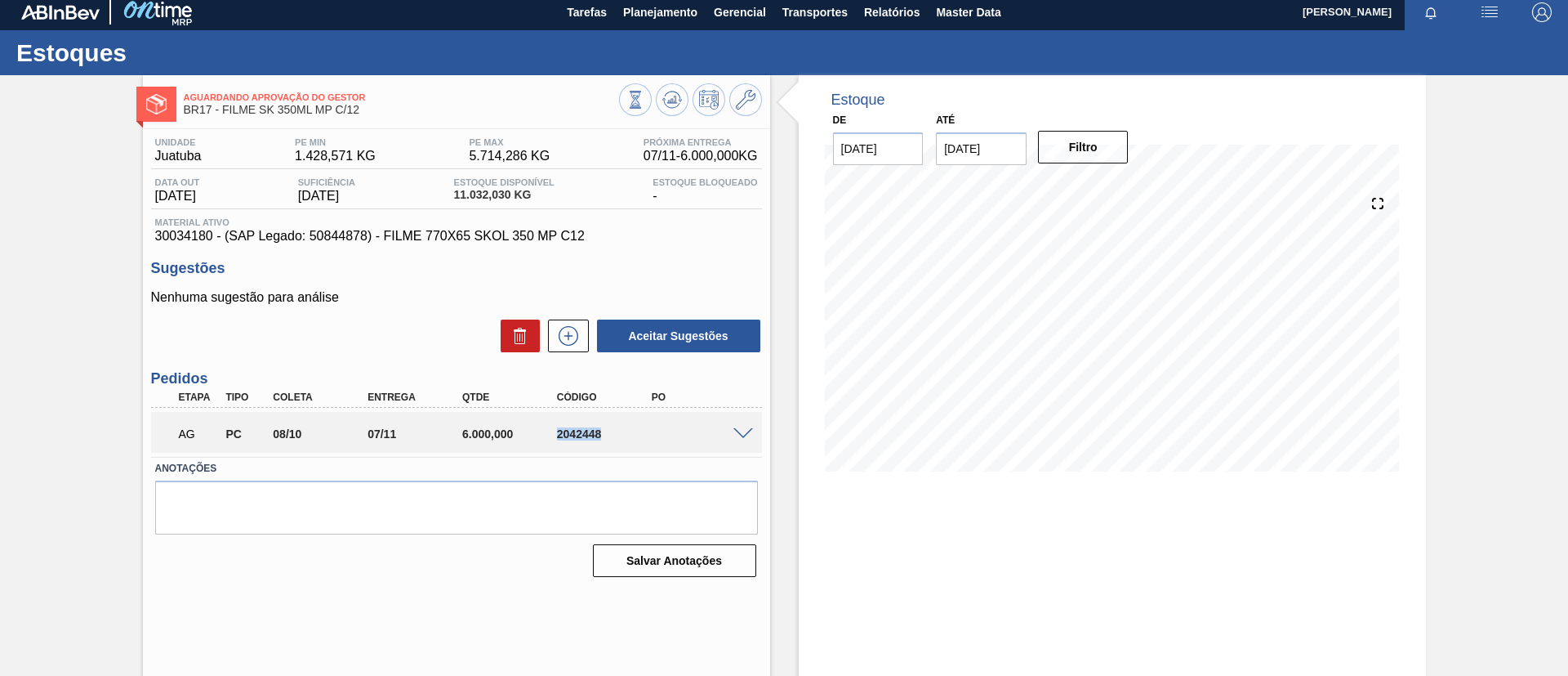
scroll to position [0, 0]
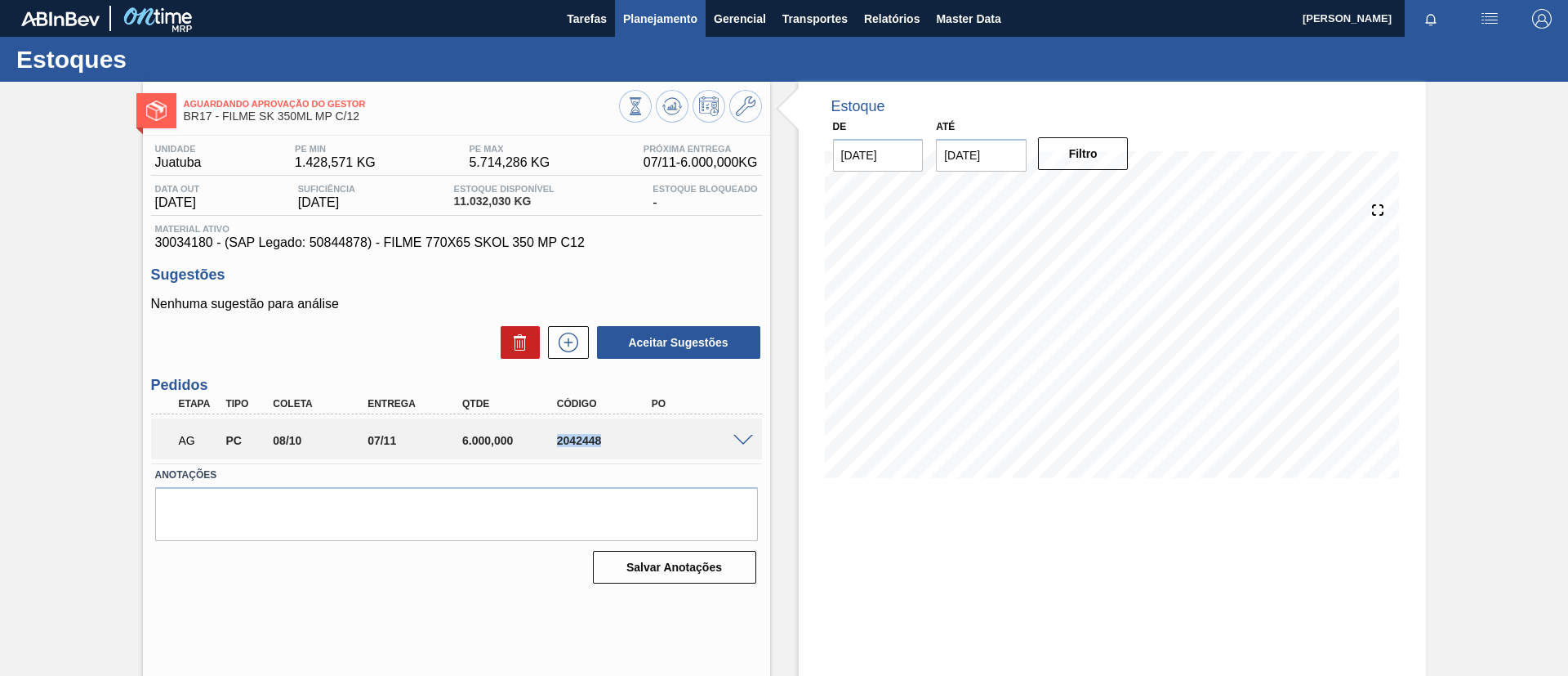
click at [667, 27] on span "Planejamento" at bounding box center [660, 19] width 74 height 20
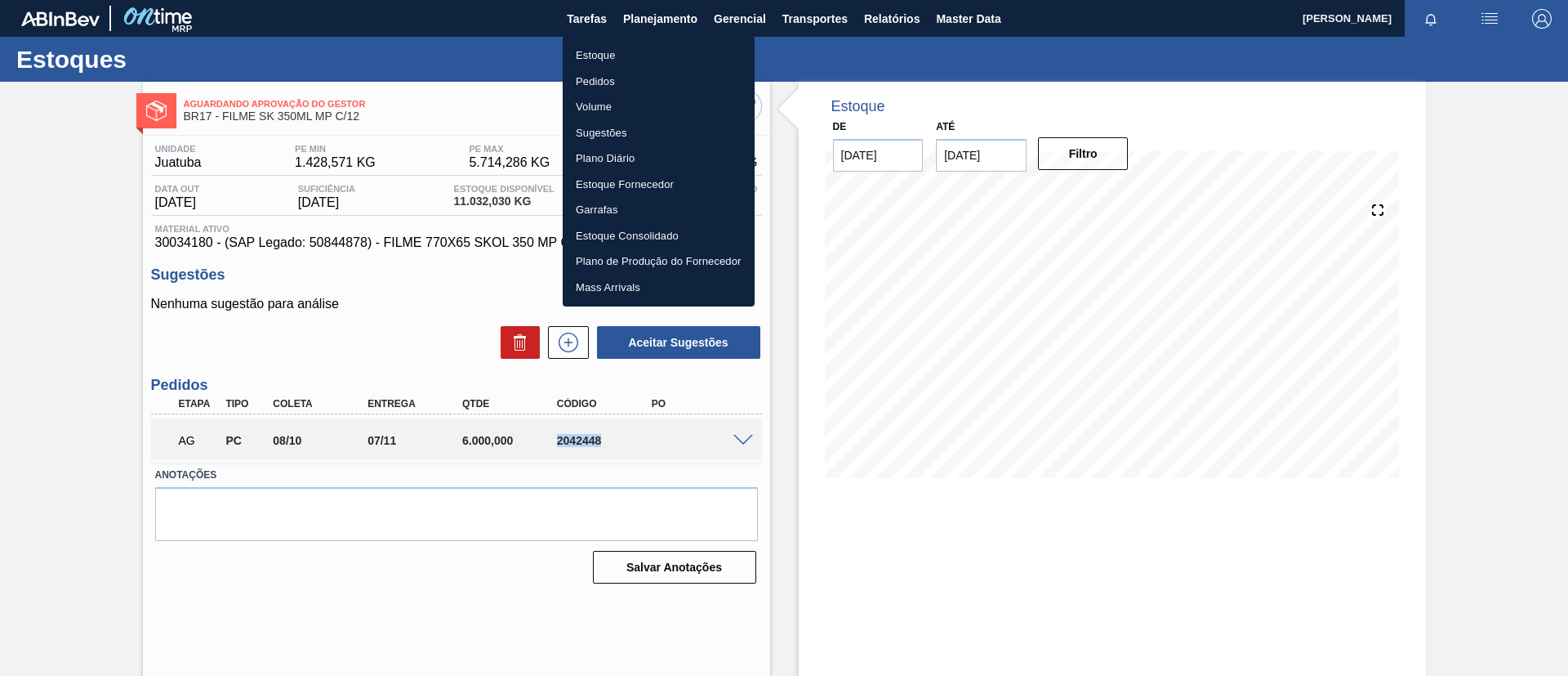
click at [649, 50] on li "Estoque" at bounding box center [658, 55] width 192 height 26
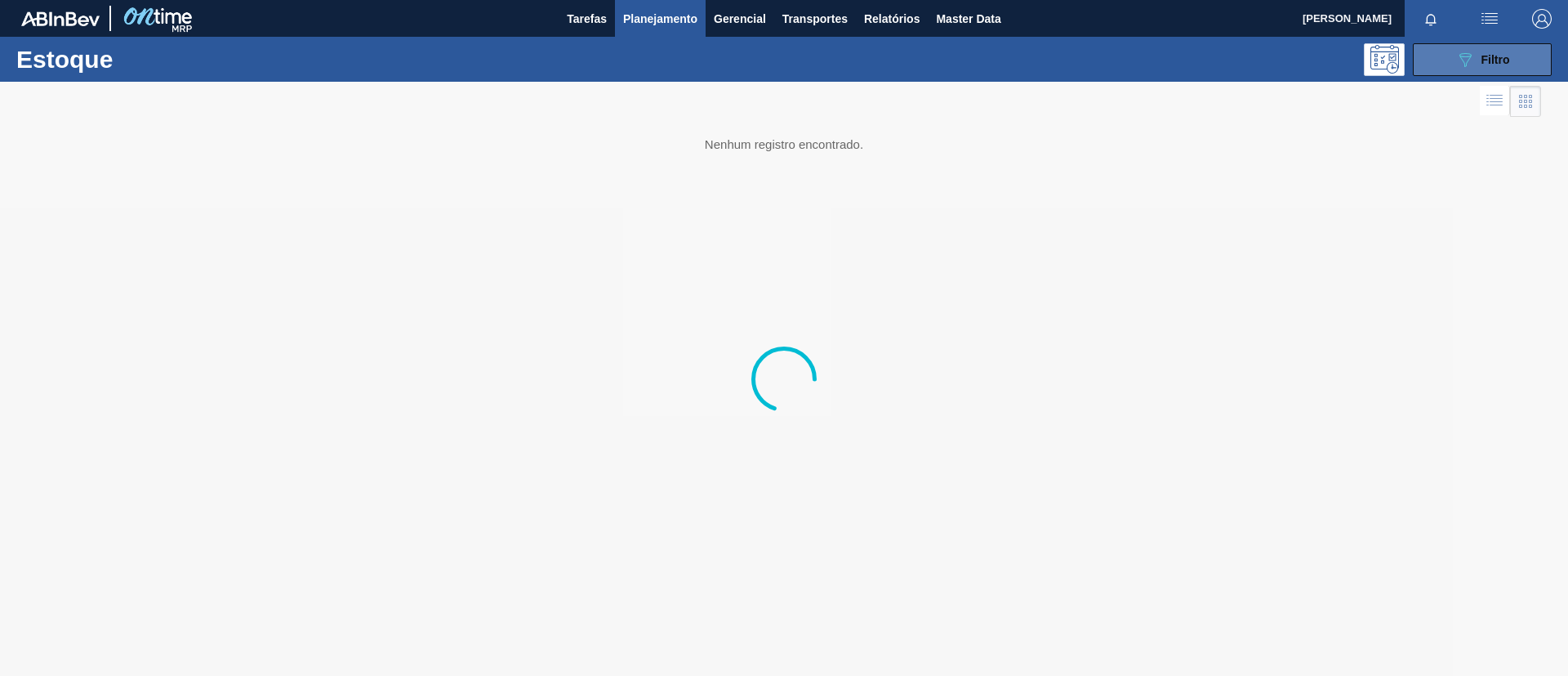
click at [1517, 67] on button "089F7B8B-B2A5-4AFE-B5C0-19BA573D28AC Filtro" at bounding box center [1483, 59] width 139 height 33
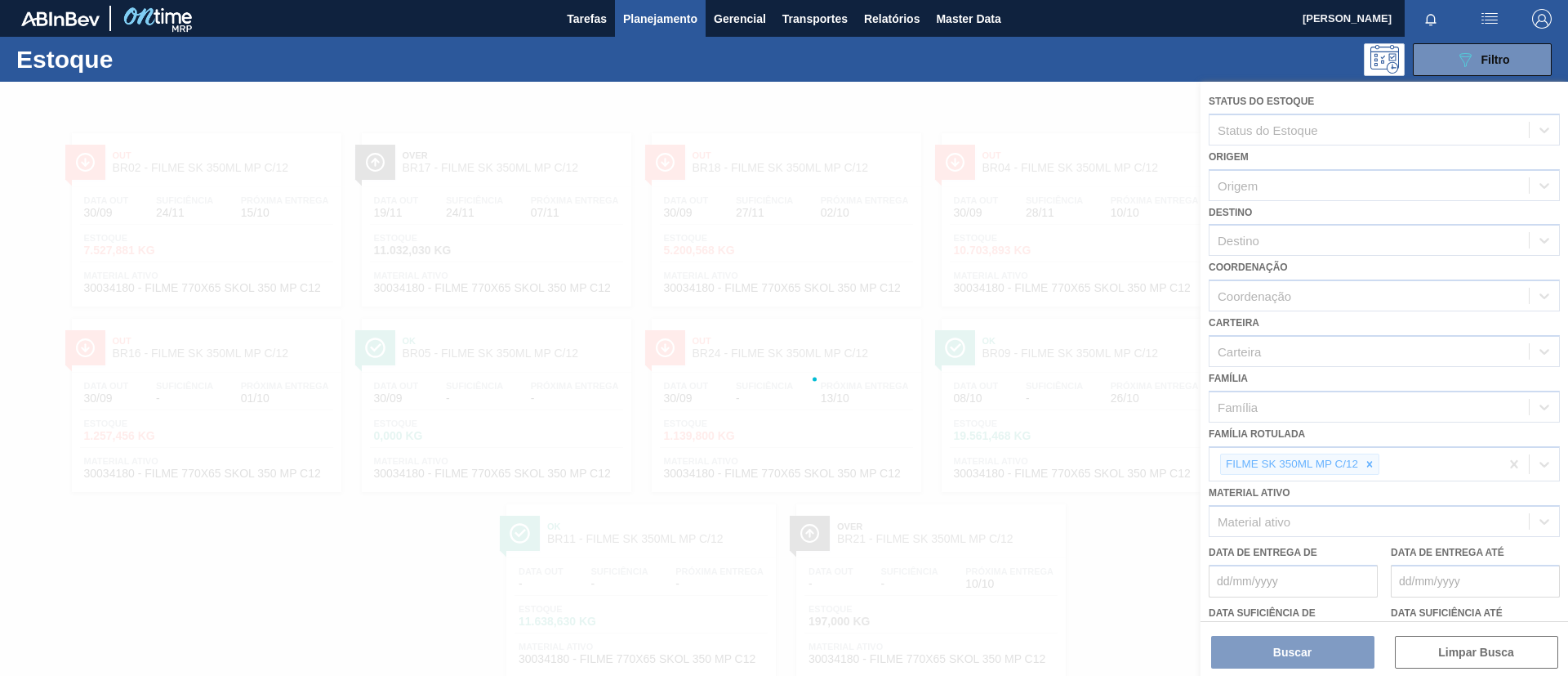
drag, startPoint x: 1357, startPoint y: 438, endPoint x: 1376, endPoint y: 462, distance: 30.6
click at [1359, 439] on div at bounding box center [784, 378] width 1568 height 594
click at [1377, 462] on div at bounding box center [784, 378] width 1568 height 594
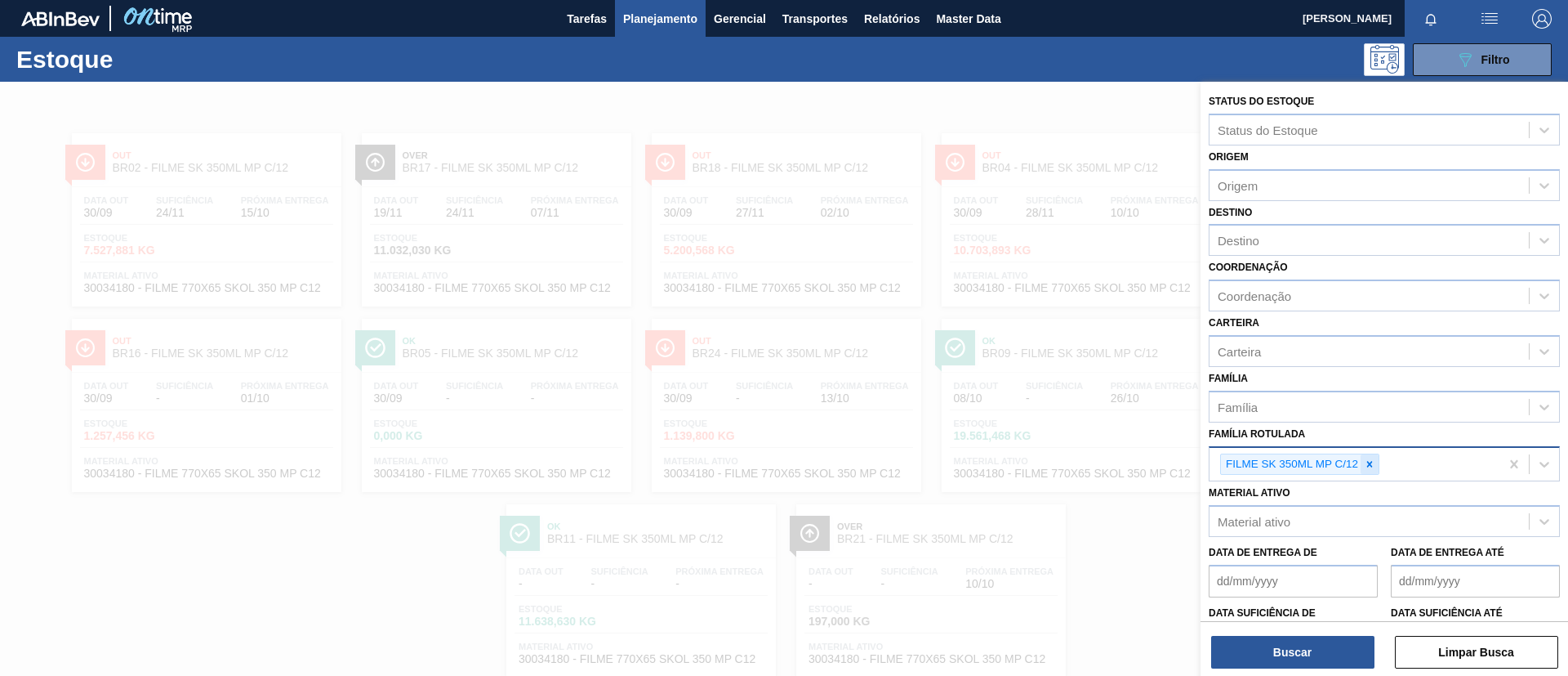
click at [1370, 471] on div at bounding box center [1370, 464] width 18 height 21
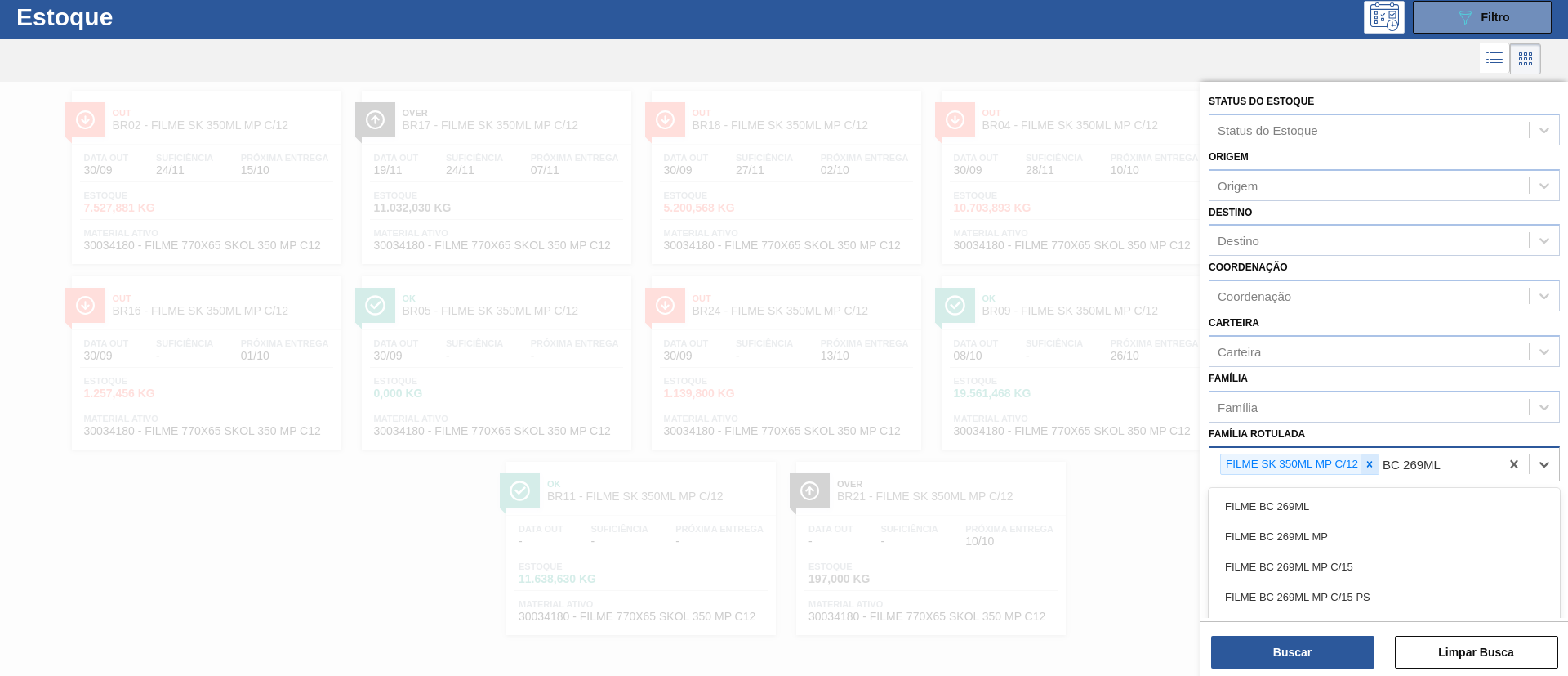
type Rotulada "BC 269ML MP"
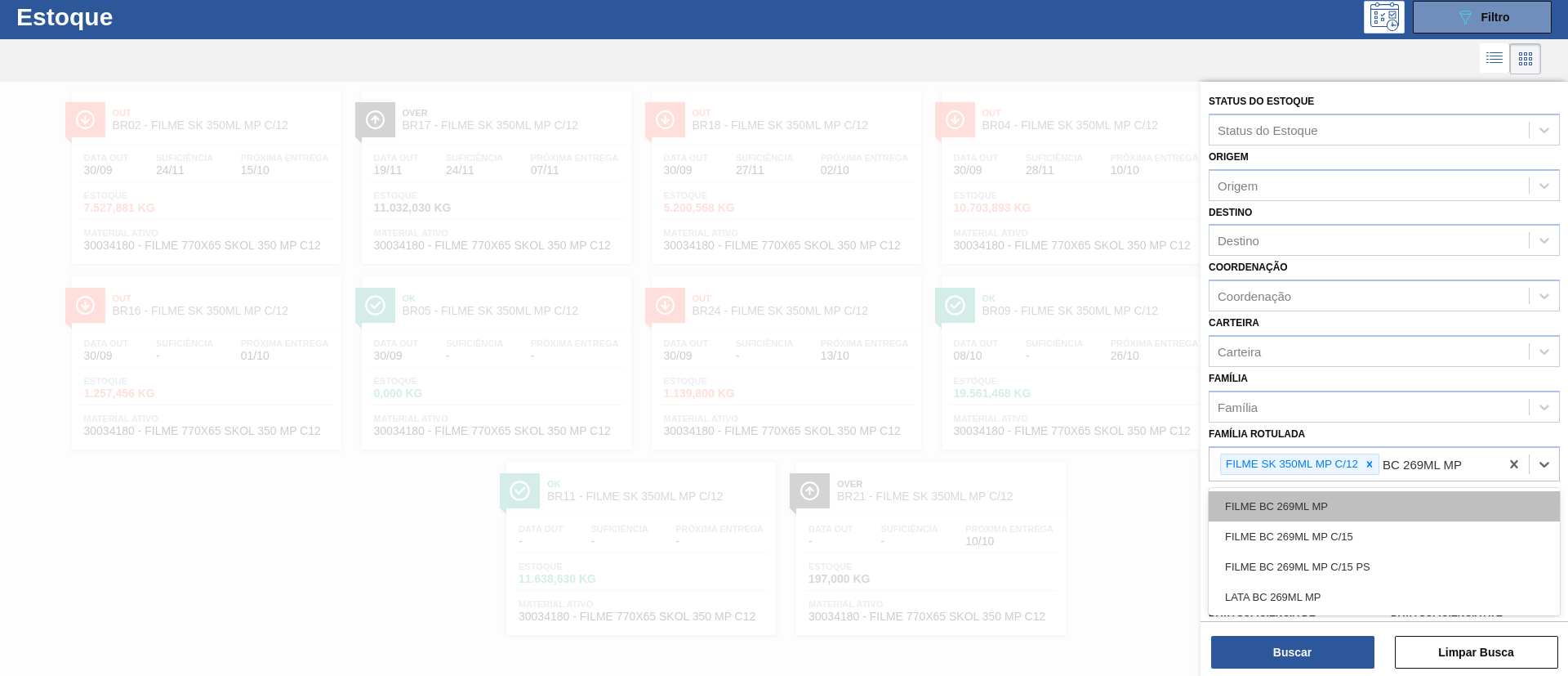
click at [1387, 517] on div "FILME BC 269ML MP" at bounding box center [1385, 506] width 351 height 30
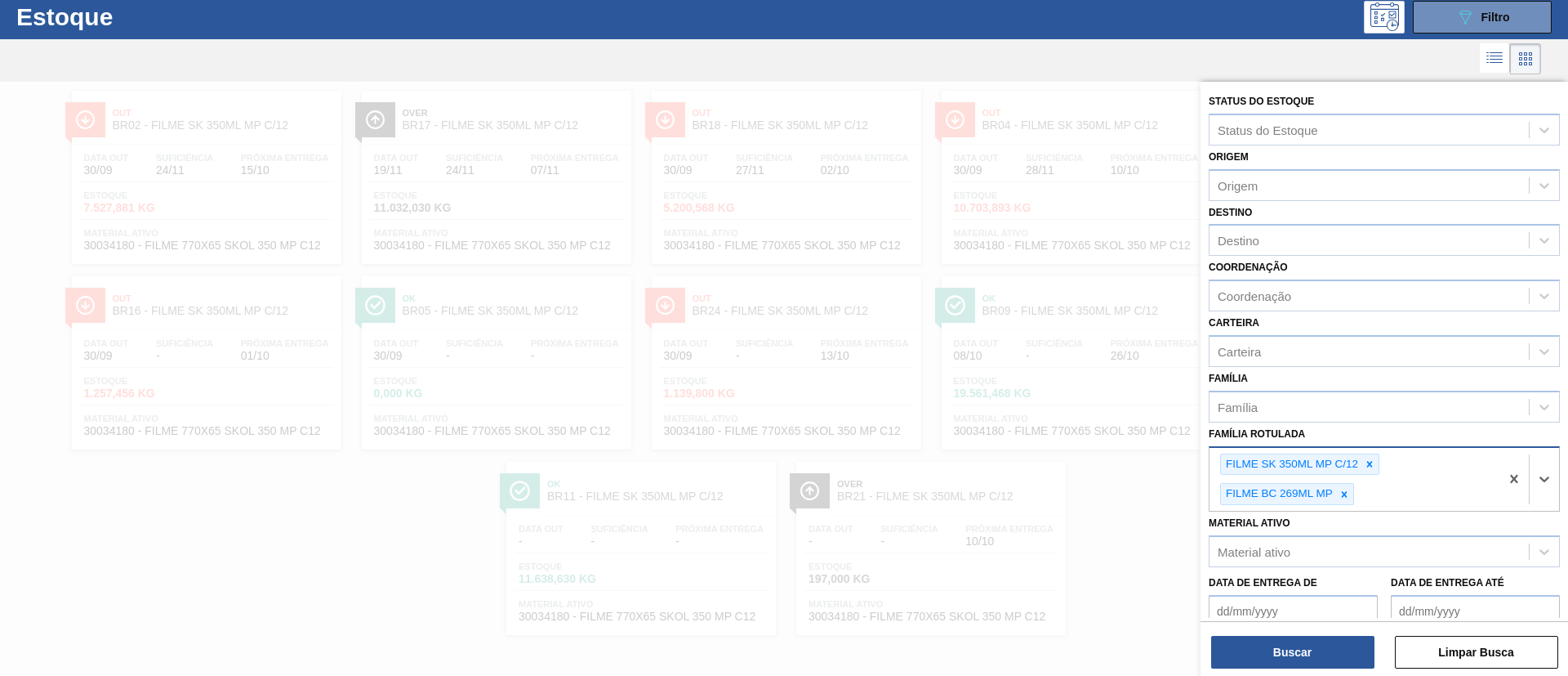
click at [1359, 464] on div "FILME SK 350ML MP C/12" at bounding box center [1291, 464] width 139 height 21
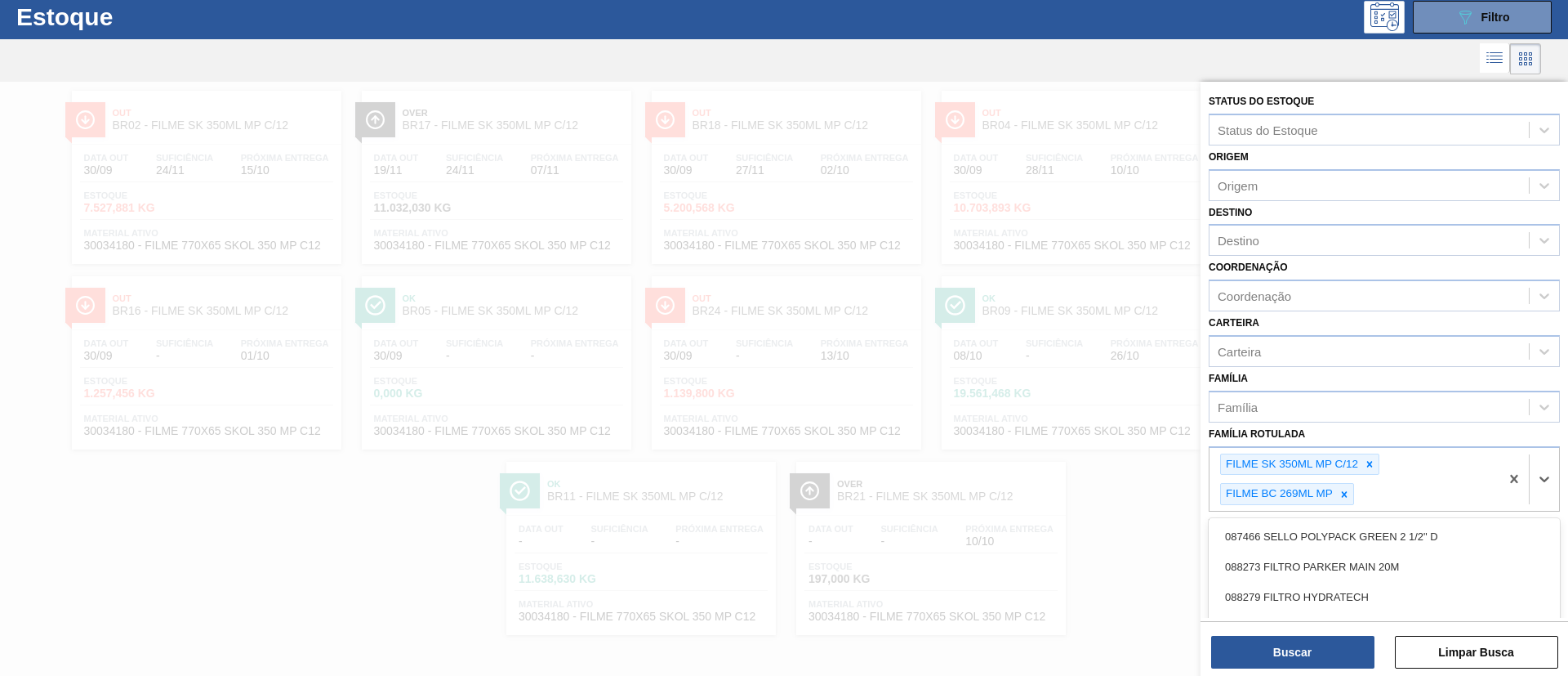
drag, startPoint x: 1375, startPoint y: 467, endPoint x: 1498, endPoint y: 487, distance: 124.6
click at [1376, 469] on icon at bounding box center [1370, 464] width 11 height 11
type Rotulada "BC 269ML MP"
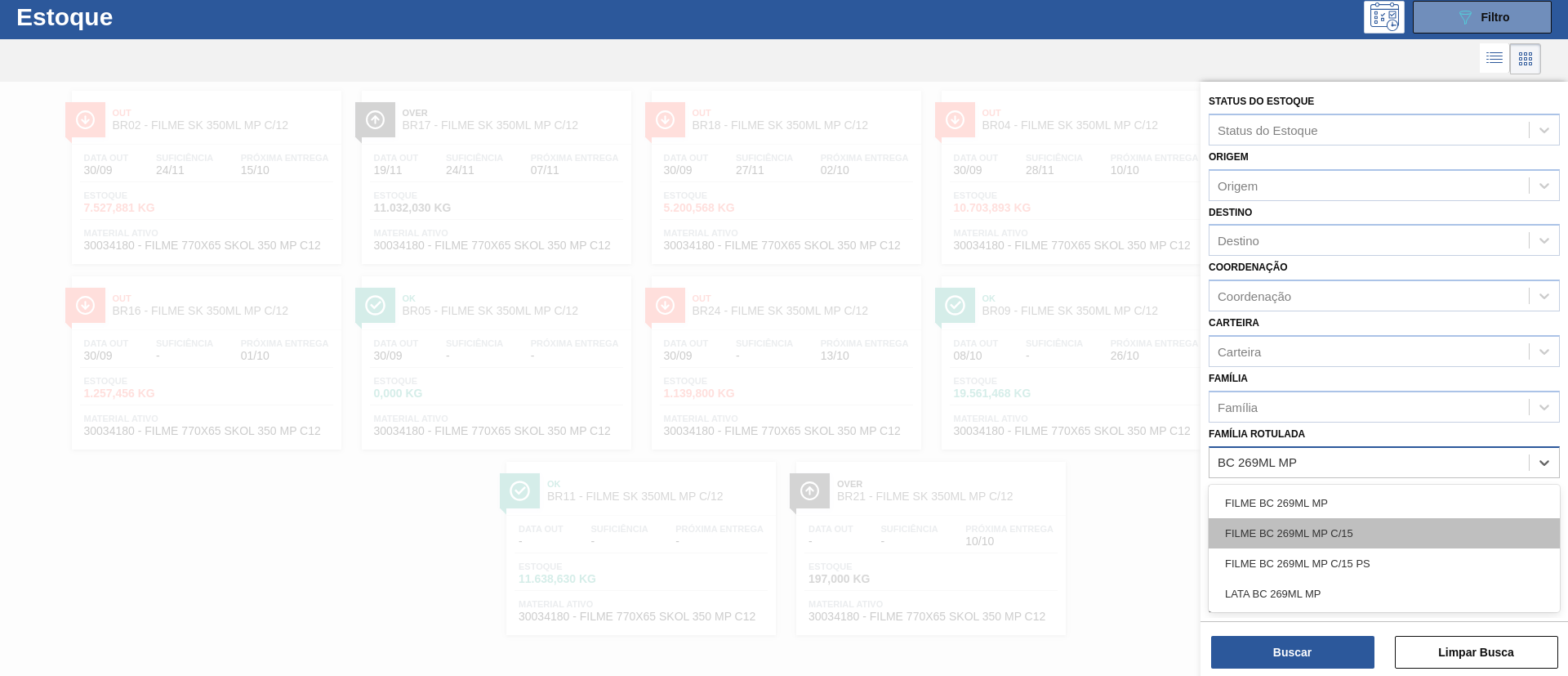
click at [1488, 533] on div "FILME BC 269ML MP C/15" at bounding box center [1385, 533] width 351 height 30
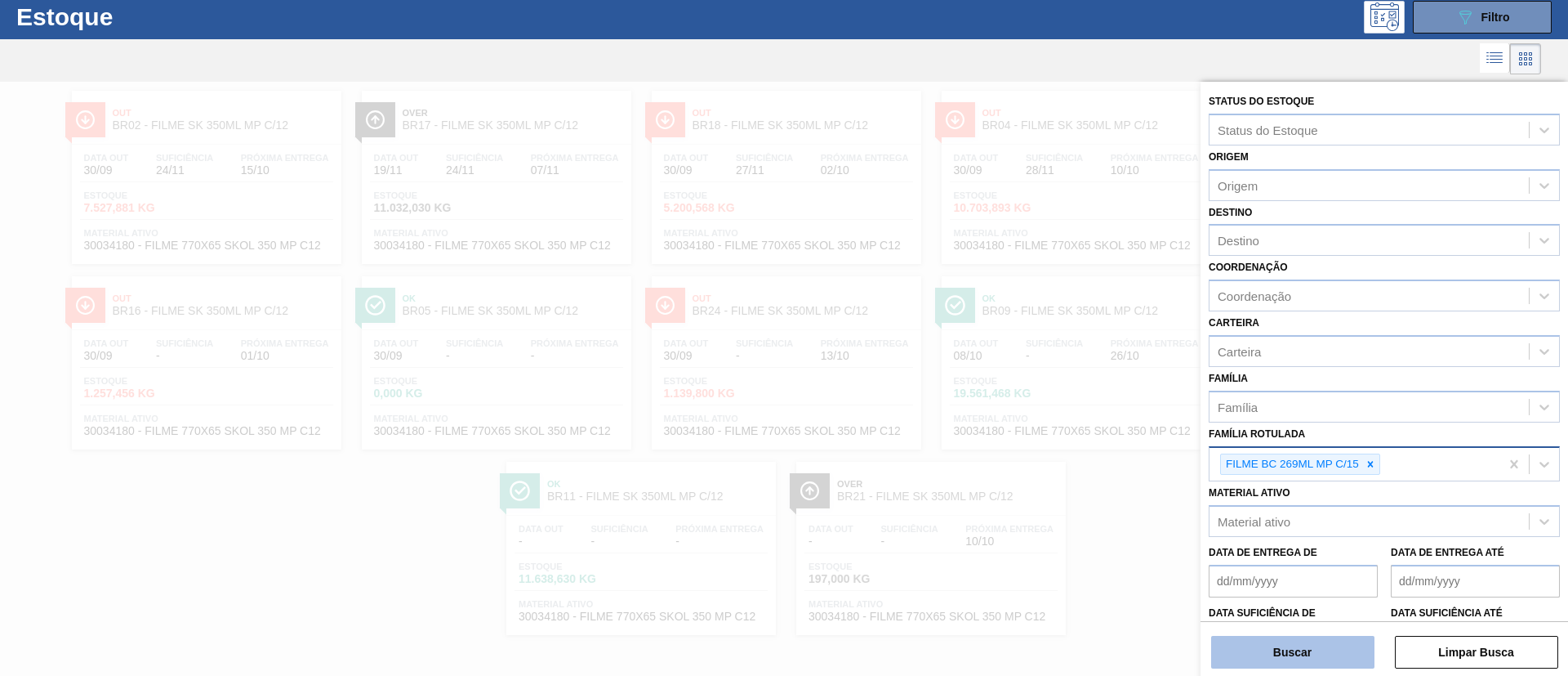
click at [1336, 646] on button "Buscar" at bounding box center [1293, 652] width 164 height 33
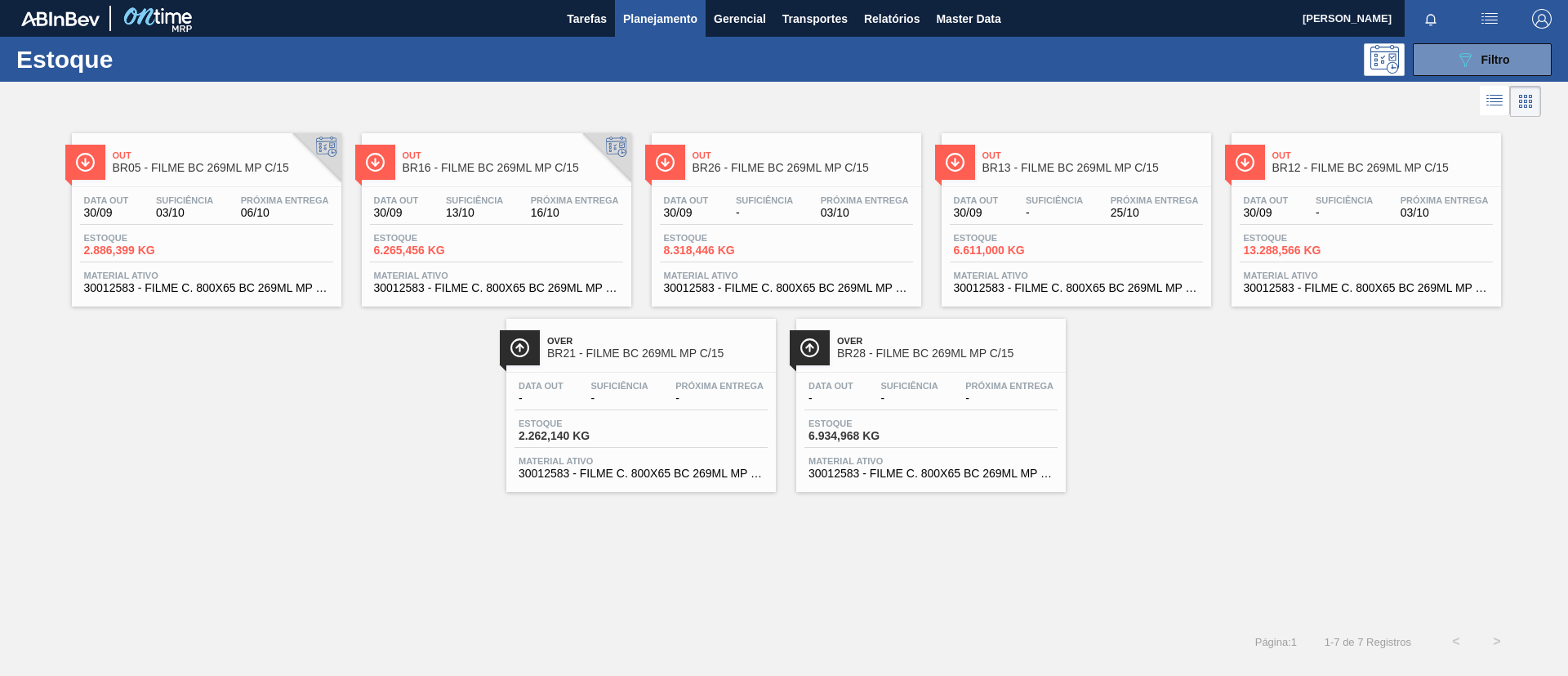
click at [210, 149] on div "Out BR05 - FILME BC 269ML MP C/15" at bounding box center [223, 162] width 221 height 37
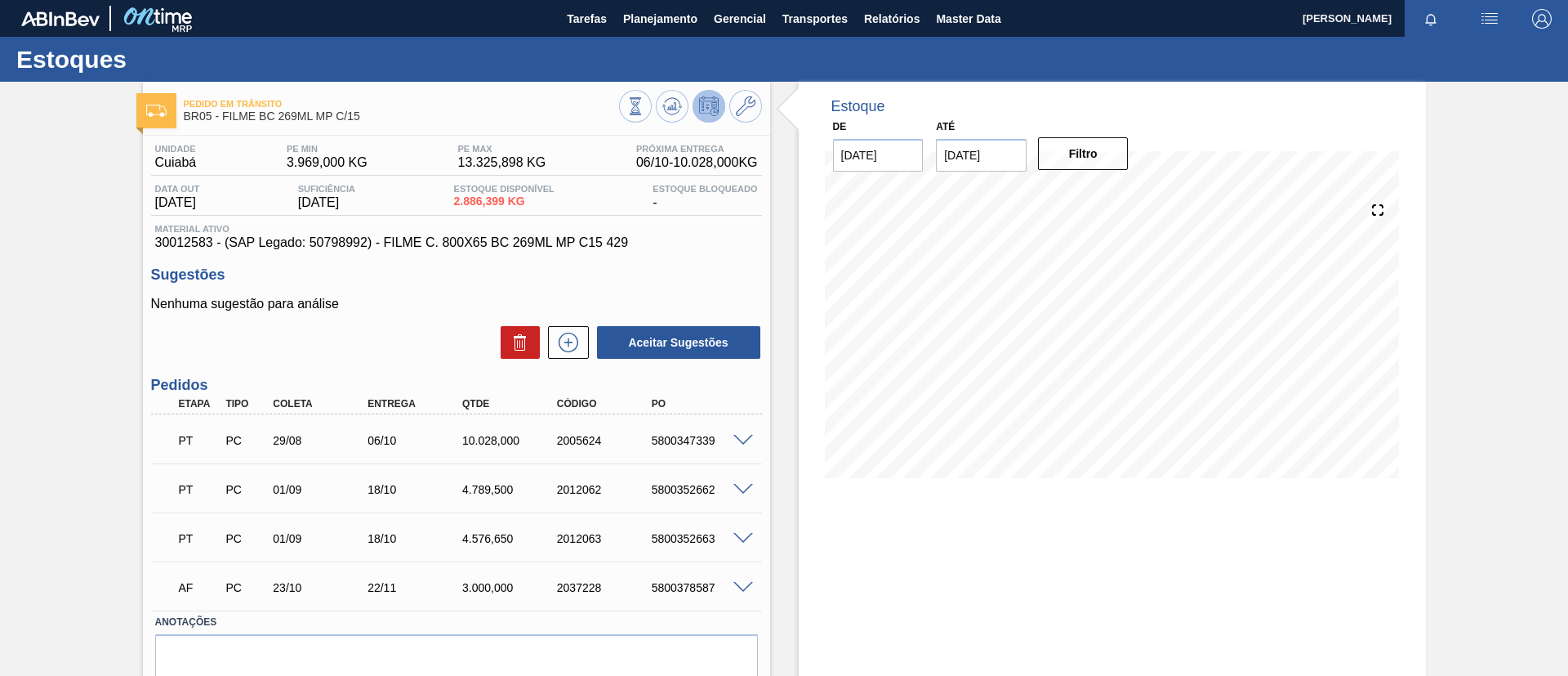
click at [742, 431] on div "PT PC 29/08 06/10 10.028,000 2005624 5800347339" at bounding box center [456, 439] width 611 height 41
click at [743, 432] on div "PT PC 29/08 06/10 10.028,000 2005624 5800347339" at bounding box center [456, 439] width 611 height 41
click at [746, 435] on span at bounding box center [743, 440] width 20 height 12
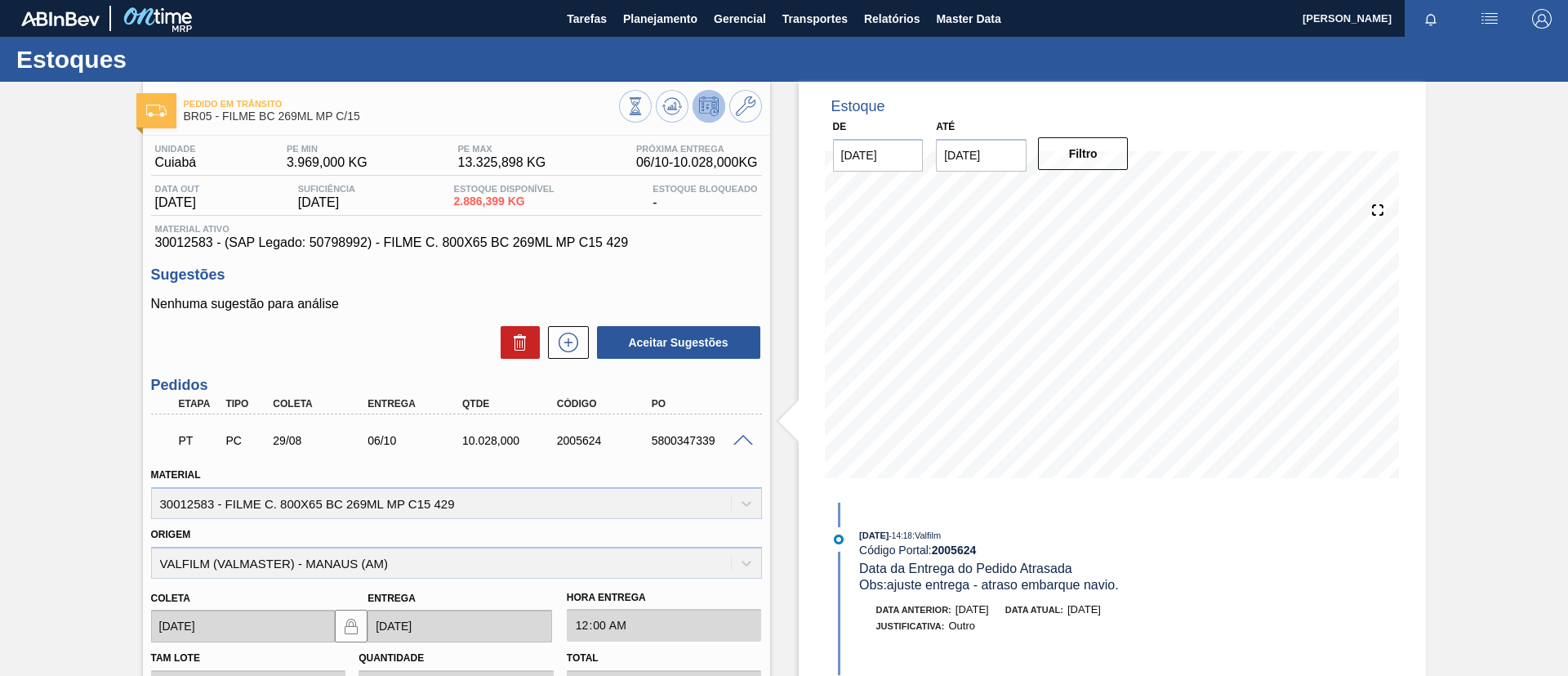
scroll to position [123, 0]
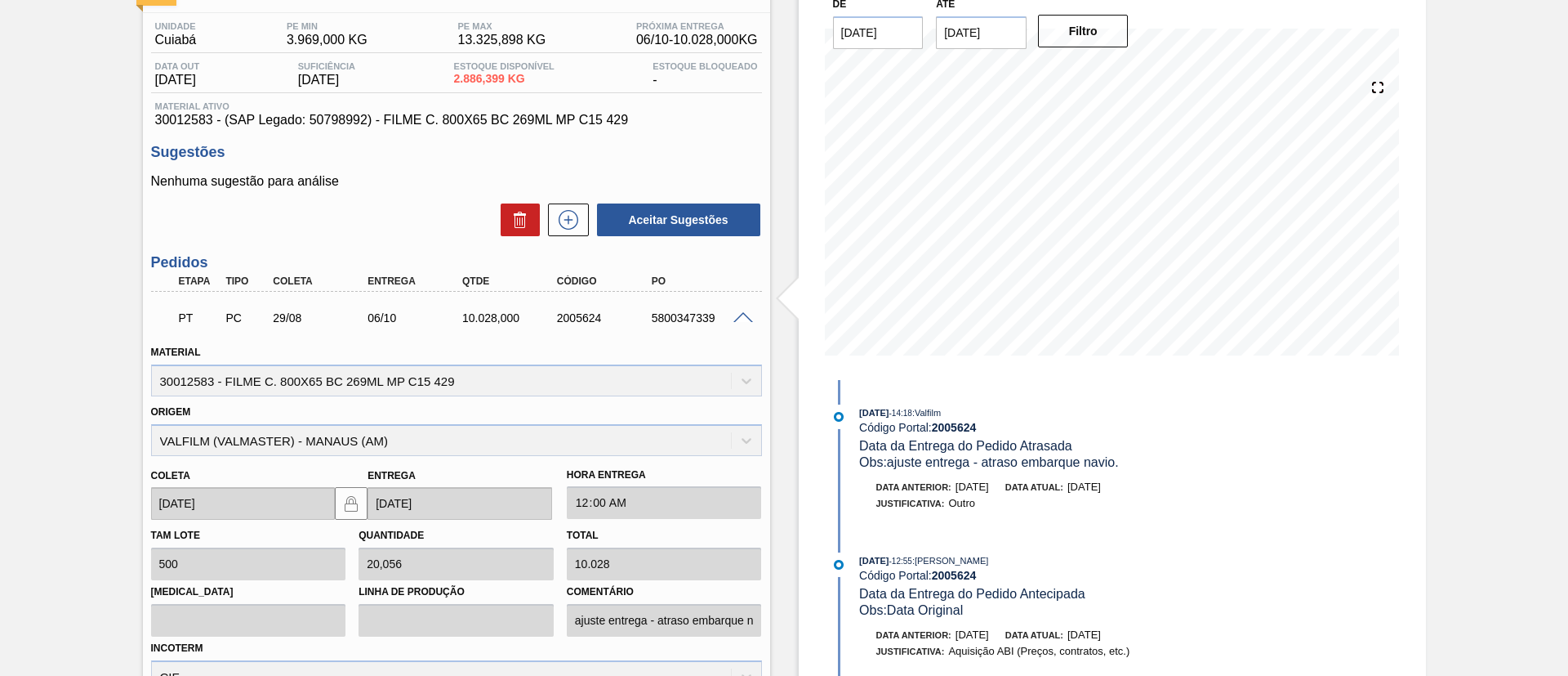
click at [212, 412] on div "Origem VALFILM (VALMASTER) - MANAUS (AM)" at bounding box center [456, 428] width 611 height 55
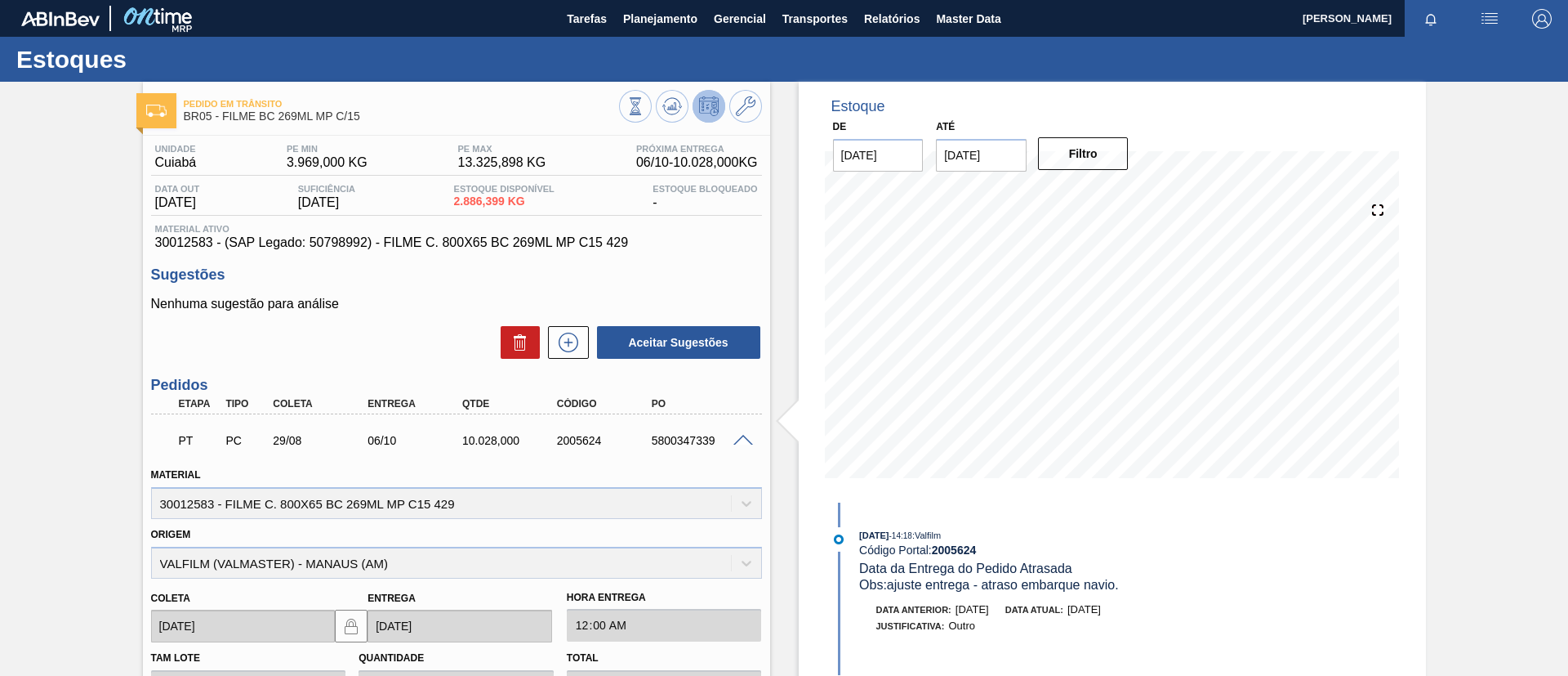
click at [25, 379] on div "Pedido em Trânsito BR05 - FILME BC 269ML MP C/15 Unidade Cuiabá PE MIN 3.969,00…" at bounding box center [784, 610] width 1568 height 1059
click at [739, 434] on div at bounding box center [745, 439] width 33 height 12
click at [739, 435] on span at bounding box center [743, 440] width 20 height 12
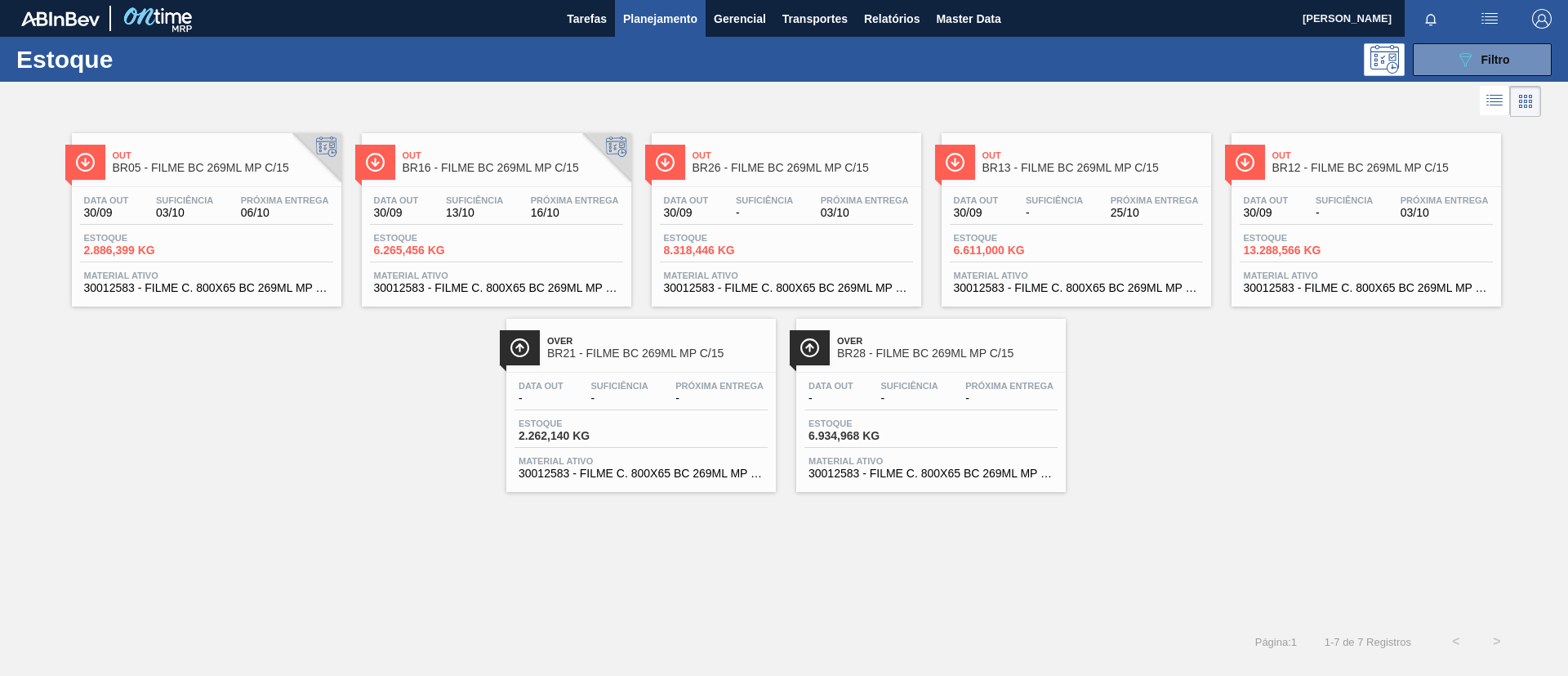
click at [1332, 421] on div "Out BR05 - FILME BC 269ML MP C/15 Data out 30/09 Suficiência 03/10 Próxima Entr…" at bounding box center [784, 306] width 1568 height 371
drag, startPoint x: 1516, startPoint y: 55, endPoint x: 1508, endPoint y: 77, distance: 23.4
click at [1516, 54] on button "089F7B8B-B2A5-4AFE-B5C0-19BA573D28AC Filtro" at bounding box center [1483, 59] width 139 height 33
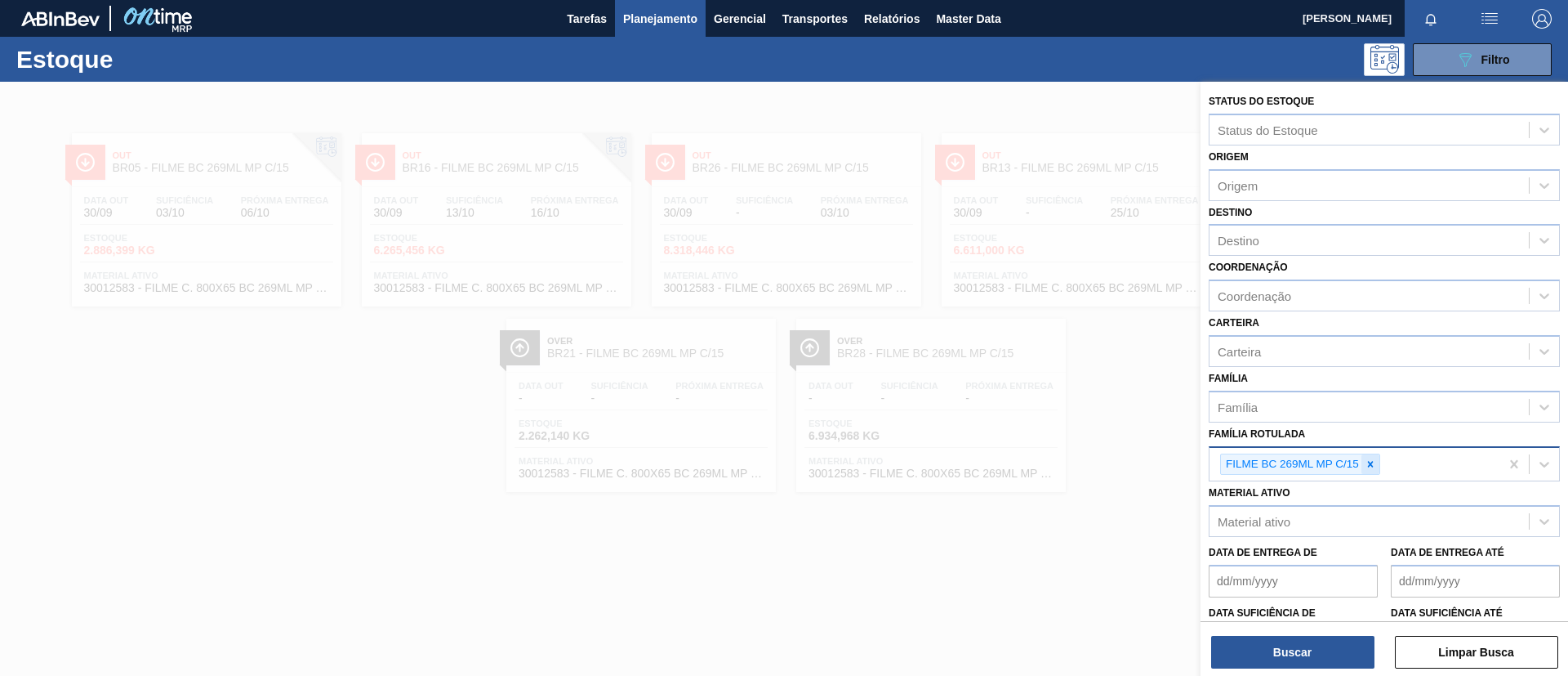
click at [1363, 469] on div at bounding box center [1370, 464] width 18 height 21
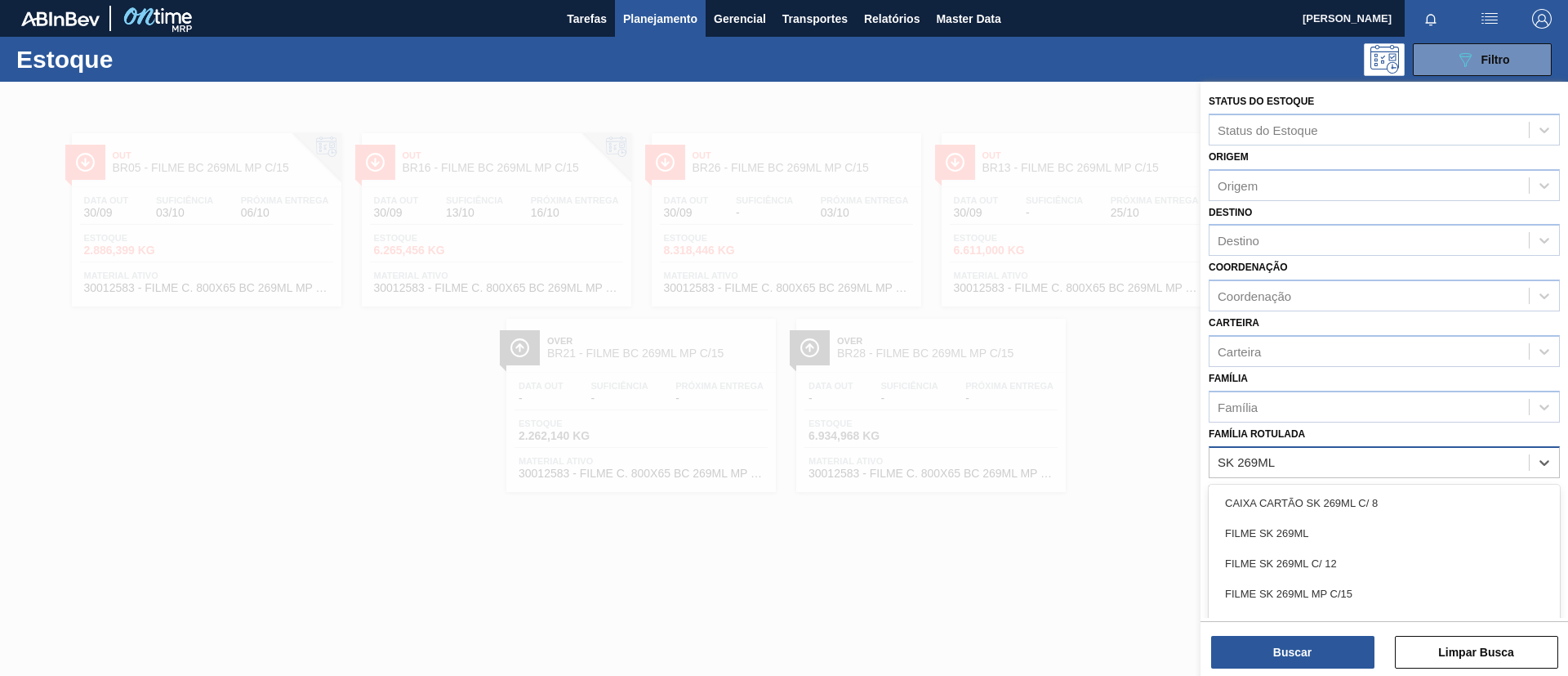
type Rotulada "SK 269ML PS"
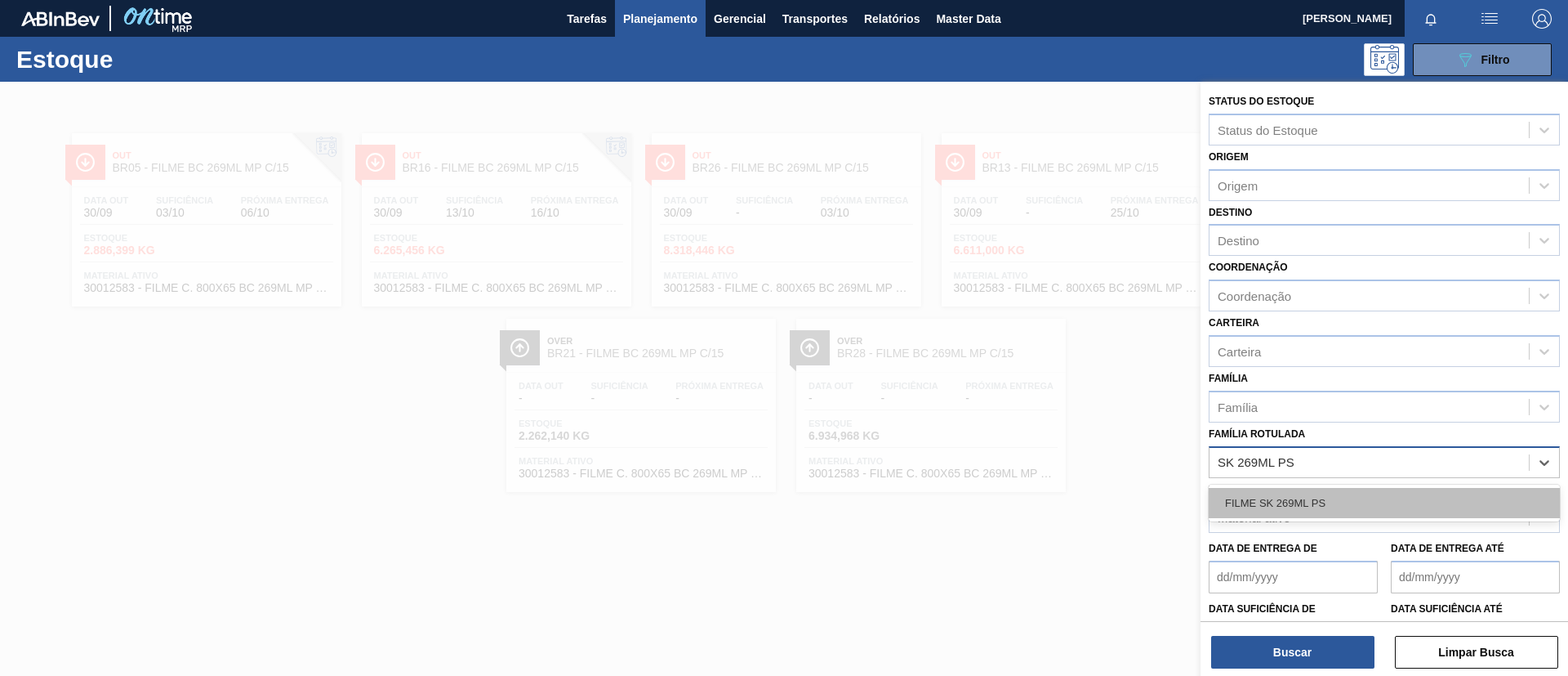
click at [1373, 497] on div "FILME SK 269ML PS" at bounding box center [1385, 503] width 351 height 30
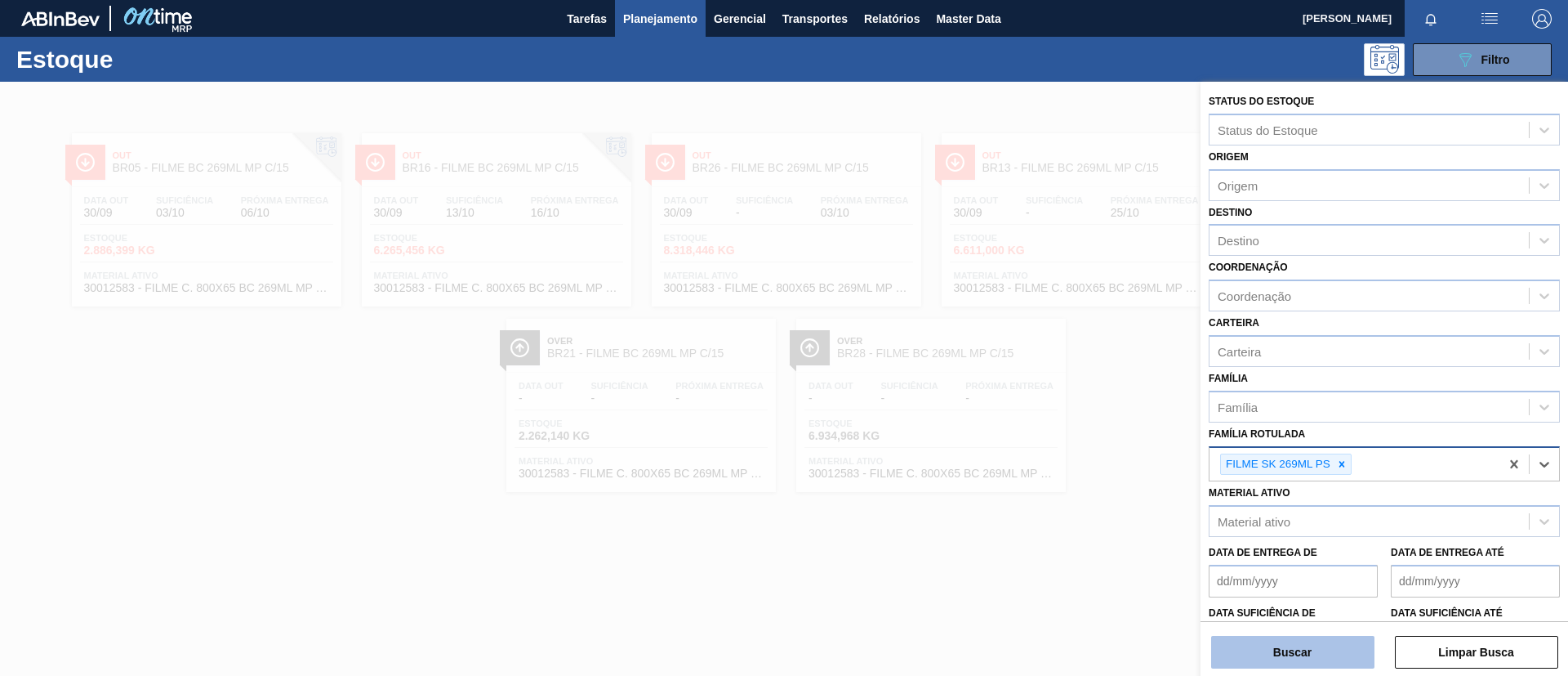
click at [1316, 638] on button "Buscar" at bounding box center [1293, 652] width 164 height 33
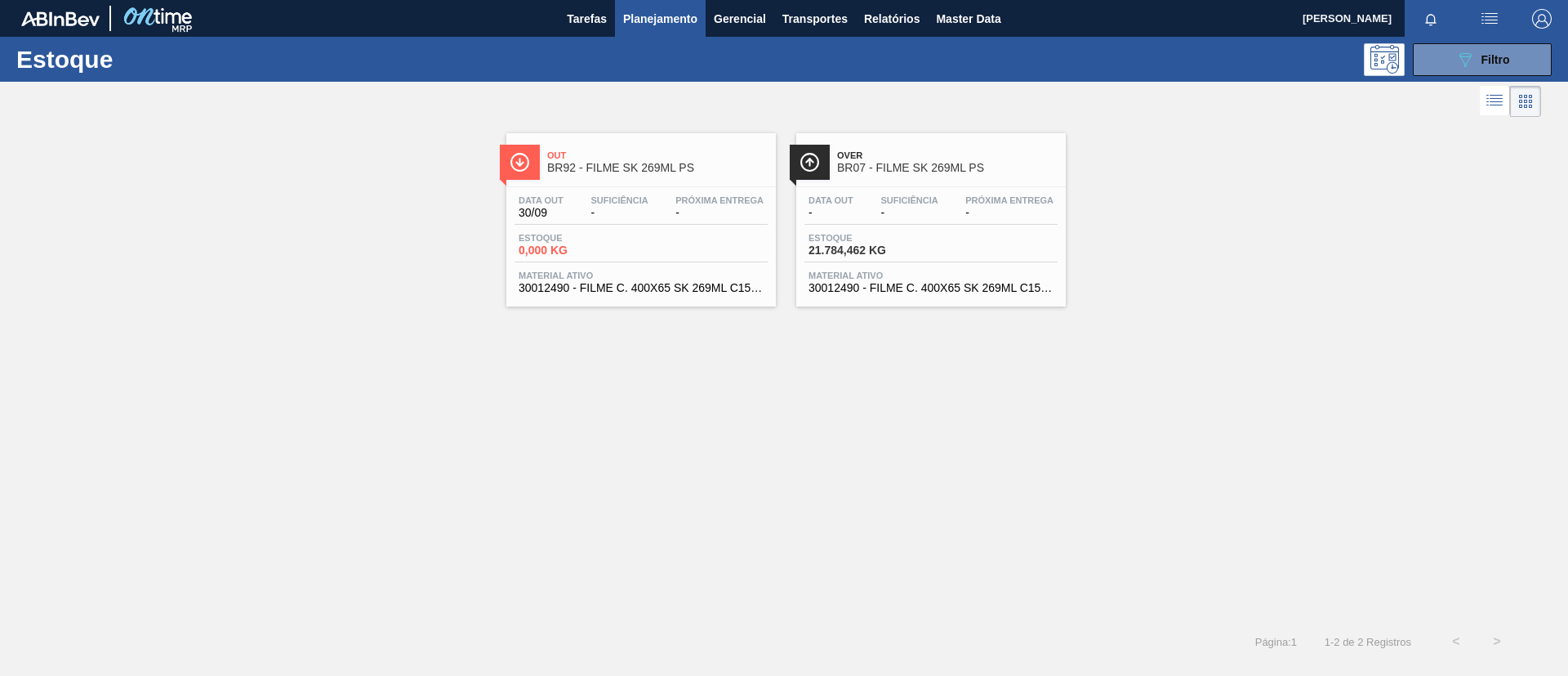
click at [1001, 221] on div "Data out - Suficiência - Próxima Entrega -" at bounding box center [931, 210] width 254 height 29
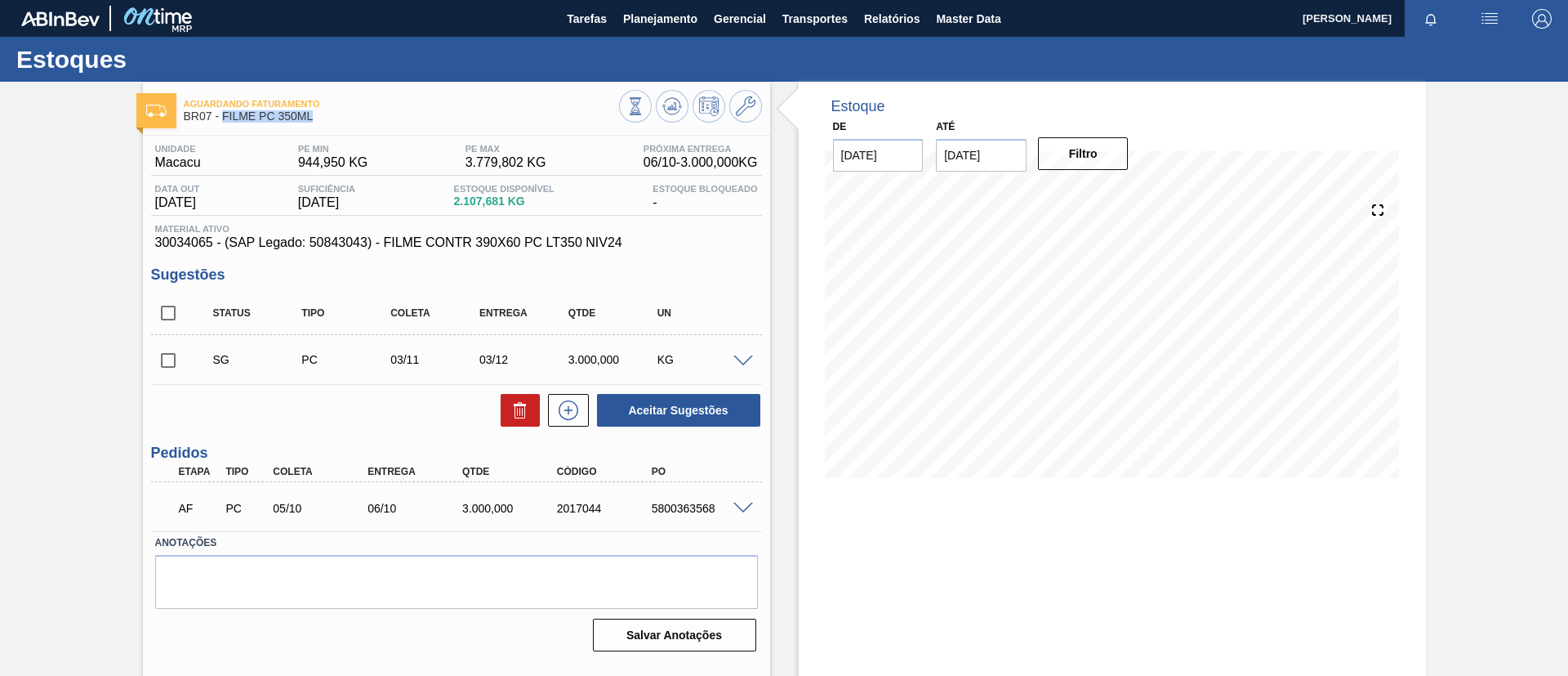
drag, startPoint x: 317, startPoint y: 118, endPoint x: 225, endPoint y: 116, distance: 92.0
click at [225, 116] on span "BR07 - FILME PC 350ML" at bounding box center [401, 116] width 435 height 12
copy span "FILME PC 350ML"
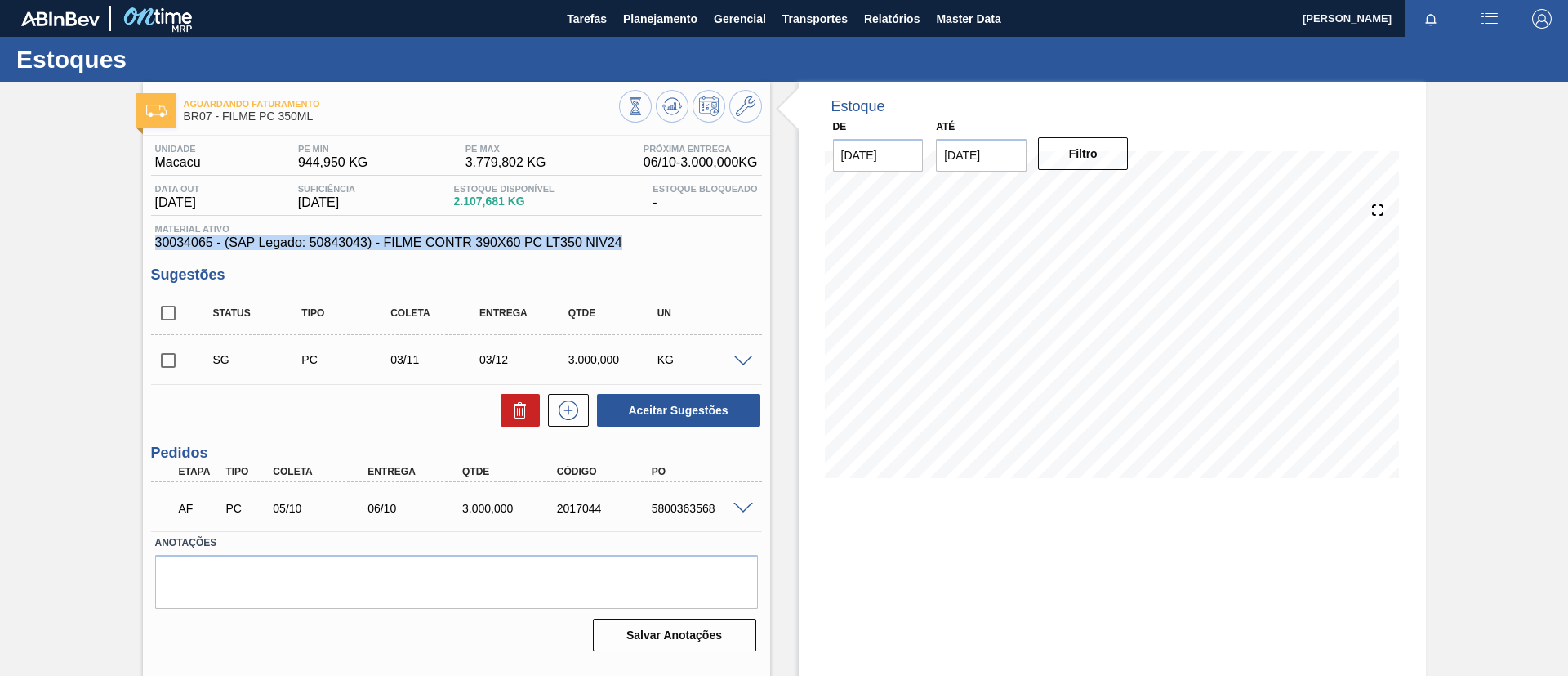
drag, startPoint x: 636, startPoint y: 242, endPoint x: 138, endPoint y: 248, distance: 498.0
click at [138, 248] on div "Aguardando Faturamento BR07 - FILME PC 350ML Unidade Macacu PE MIN 944,950 KG P…" at bounding box center [784, 391] width 1568 height 621
copy span "30034065 - (SAP Legado: 50843043) - FILME CONTR 390X60 PC LT350 NIV24"
click at [0, 233] on div "Aguardando Faturamento BR07 - FILME PC 350ML Unidade Macacu PE MIN 944,950 KG P…" at bounding box center [784, 391] width 1568 height 621
click at [749, 360] on span at bounding box center [743, 361] width 20 height 12
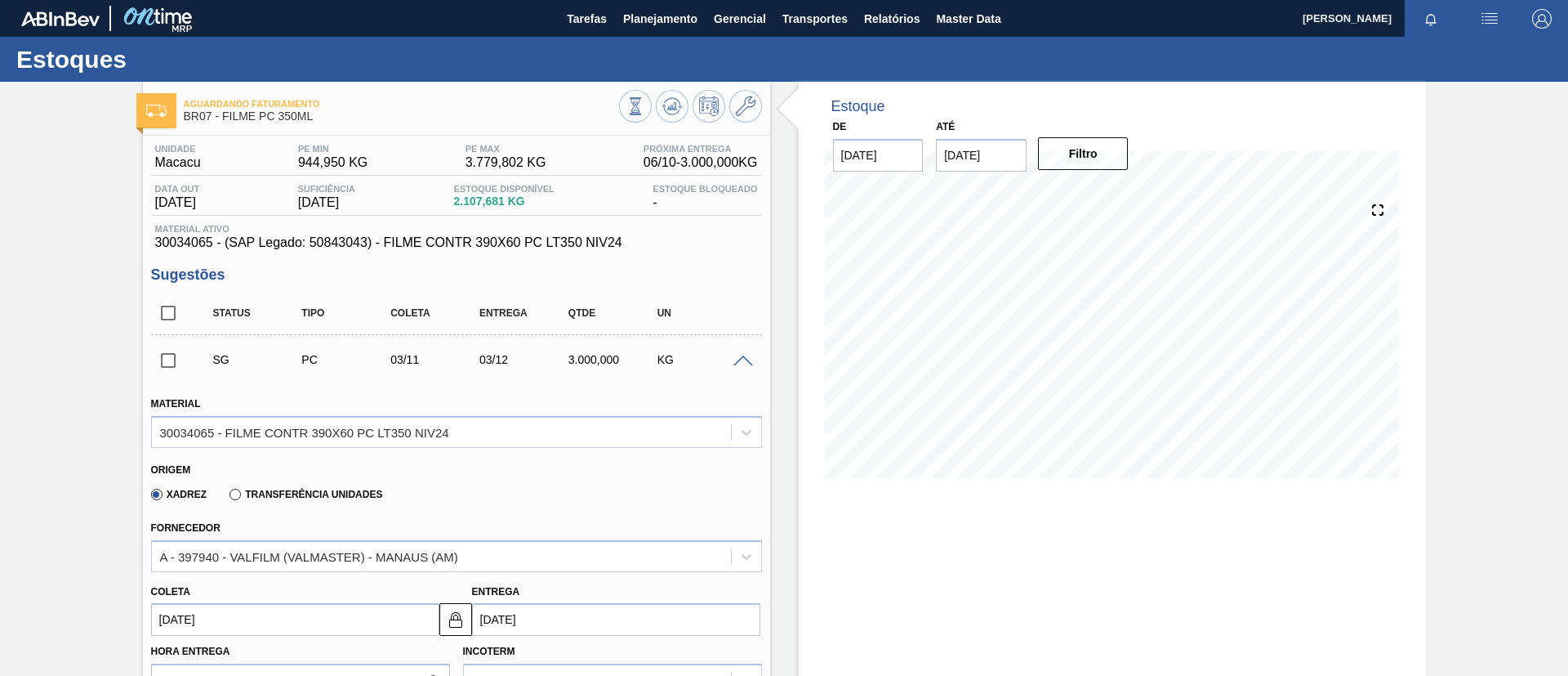
click at [257, 575] on div "Coleta 03/11/2025 Entrega 03/12/2025" at bounding box center [456, 604] width 624 height 65
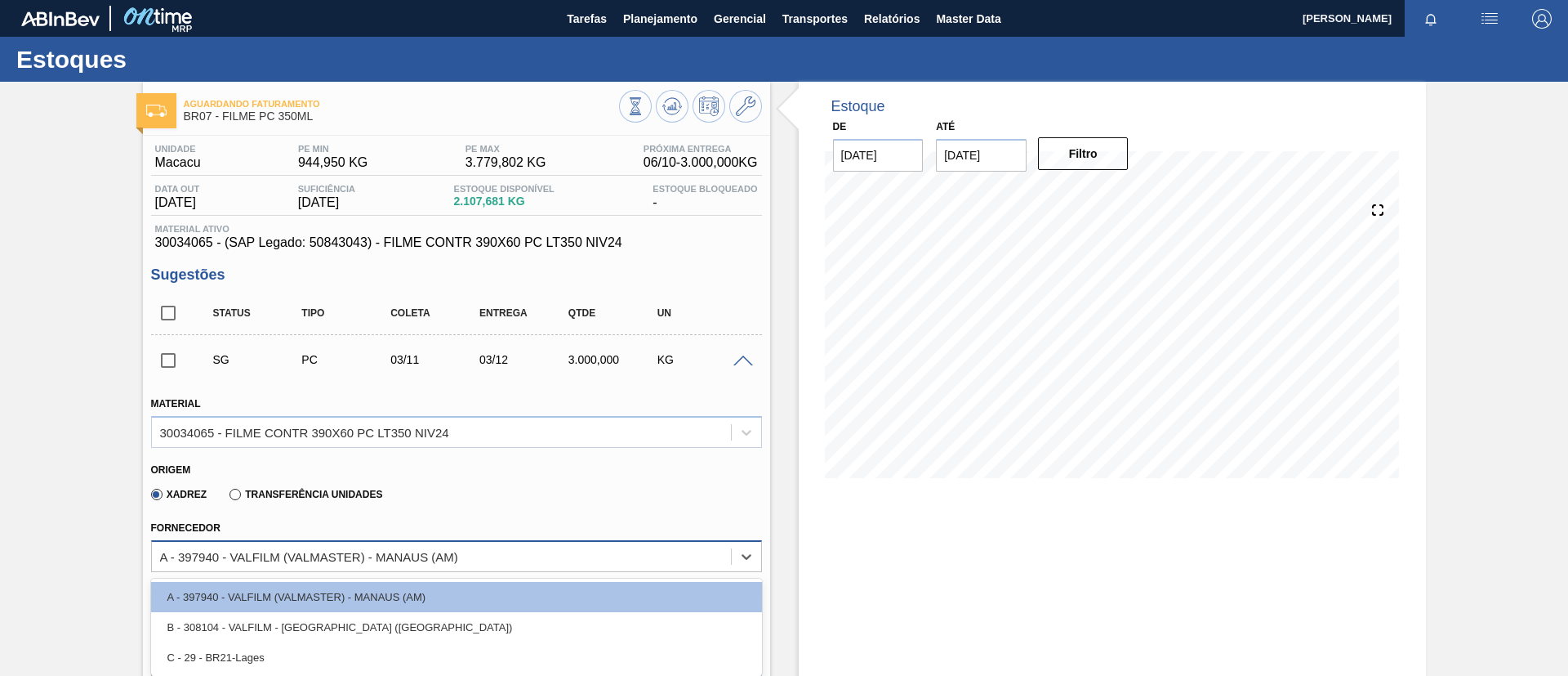
click at [272, 555] on div "A - 397940 - VALFILM (VALMASTER) - MANAUS (AM)" at bounding box center [309, 555] width 299 height 14
click at [329, 545] on div "A - 397940 - VALFILM (VALMASTER) - MANAUS (AM)" at bounding box center [441, 555] width 579 height 23
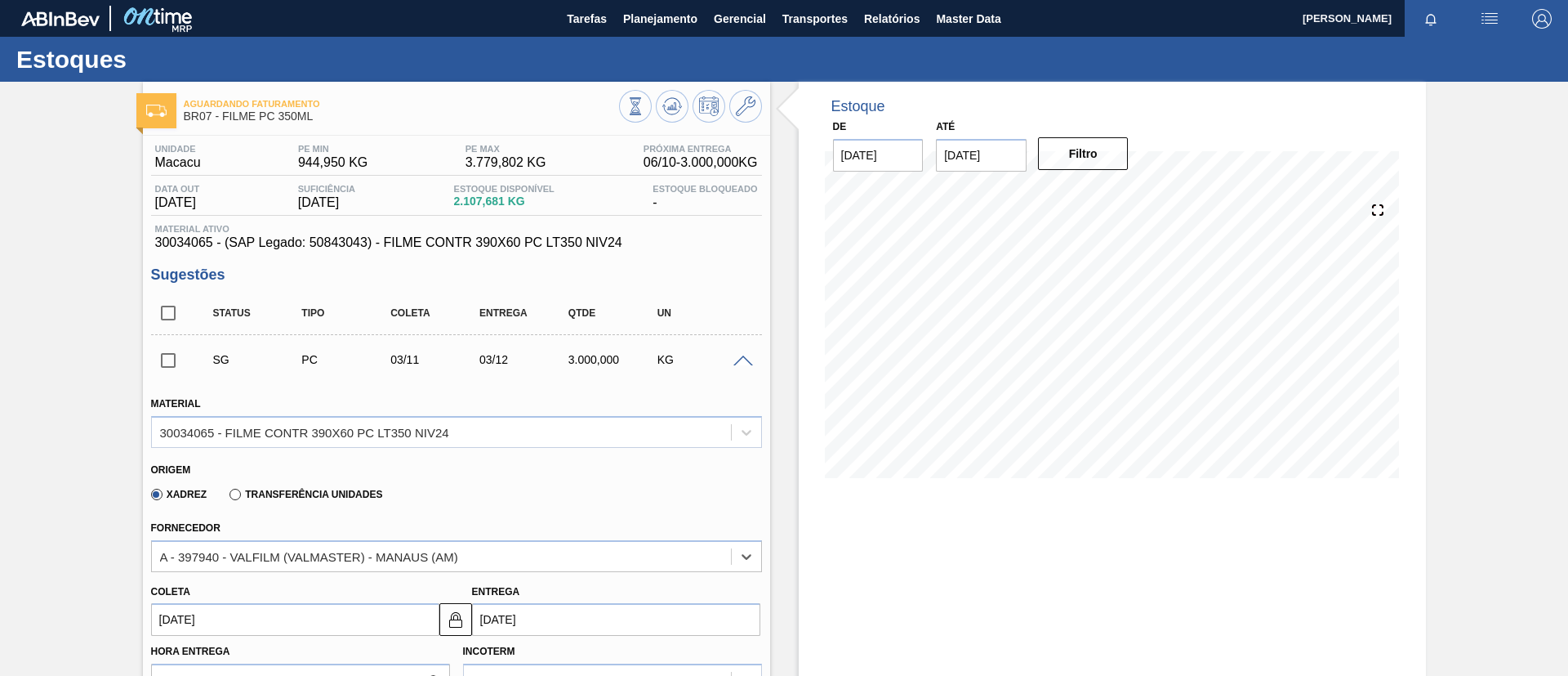
click at [744, 356] on span at bounding box center [743, 361] width 20 height 12
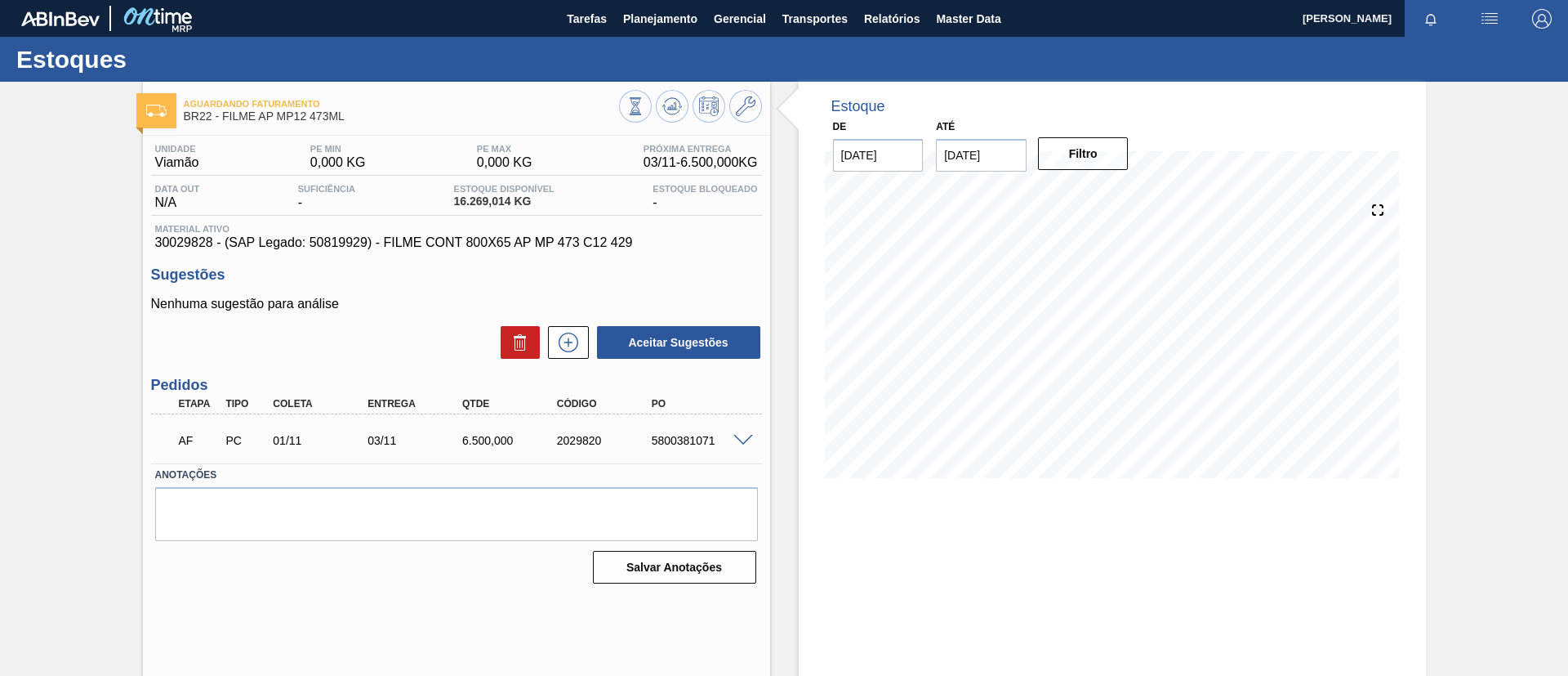
click at [106, 259] on div "Aguardando Faturamento BR22 - FILME AP MP12 473ML Unidade Viamão PE MIN 0,000 K…" at bounding box center [784, 391] width 1568 height 621
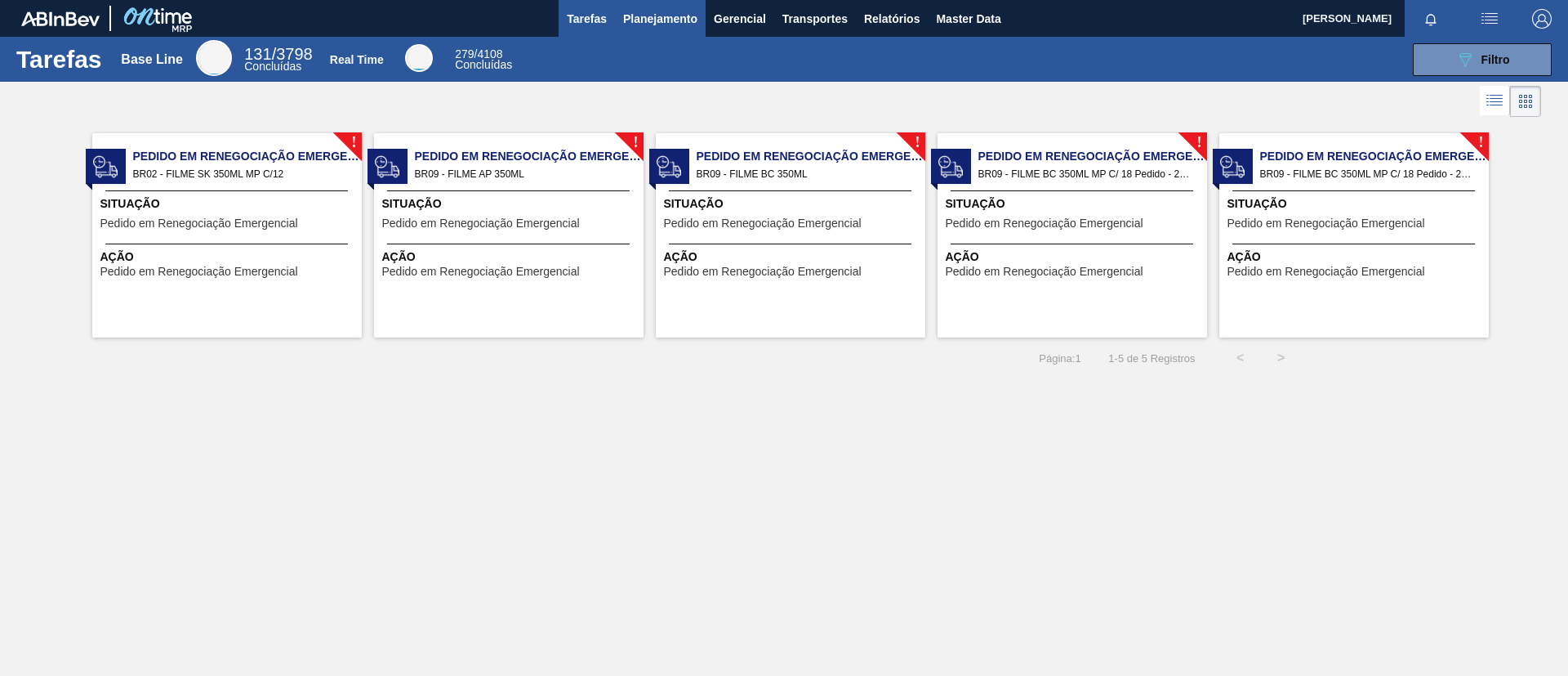
click at [637, 15] on span "Planejamento" at bounding box center [660, 19] width 74 height 20
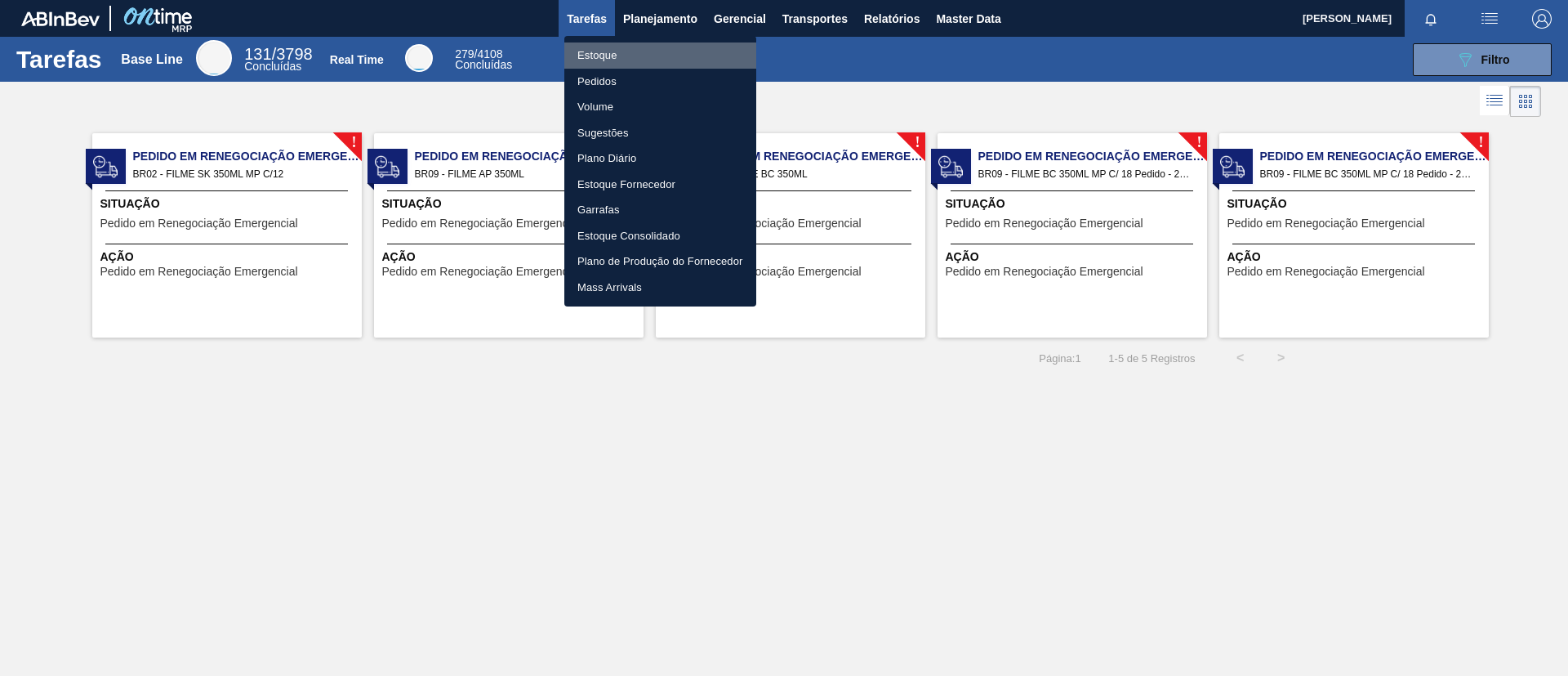
click at [651, 51] on li "Estoque" at bounding box center [660, 55] width 192 height 26
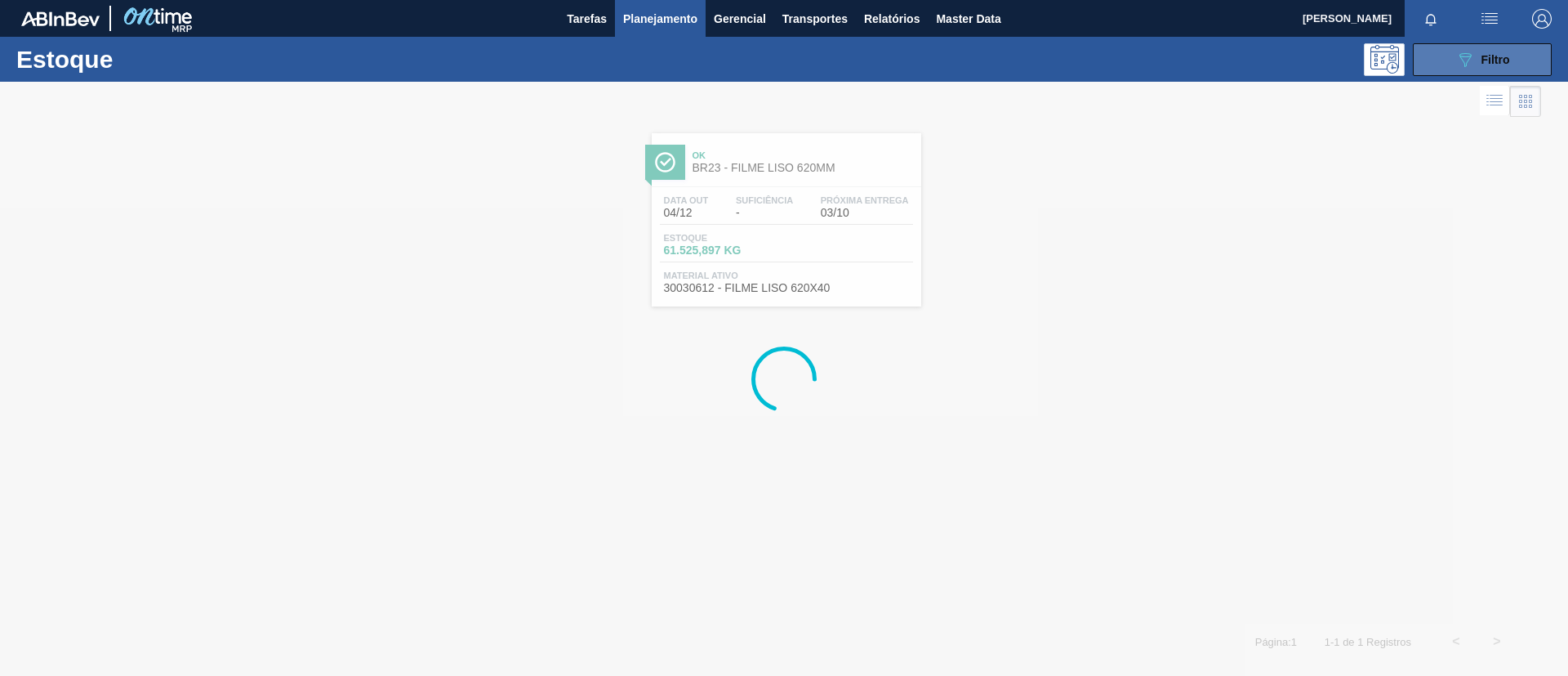
click at [1456, 58] on icon "089F7B8B-B2A5-4AFE-B5C0-19BA573D28AC" at bounding box center [1465, 59] width 20 height 20
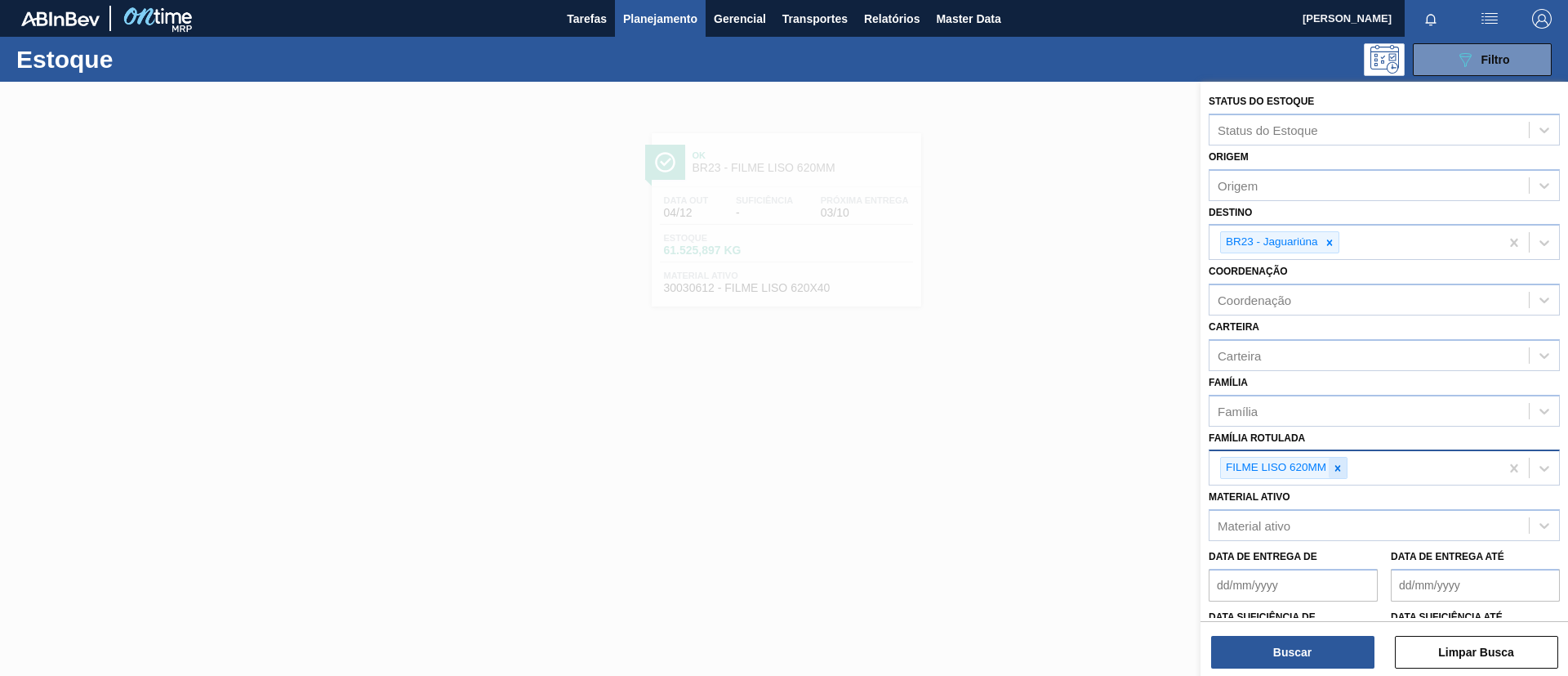
click at [1337, 472] on icon at bounding box center [1338, 468] width 11 height 11
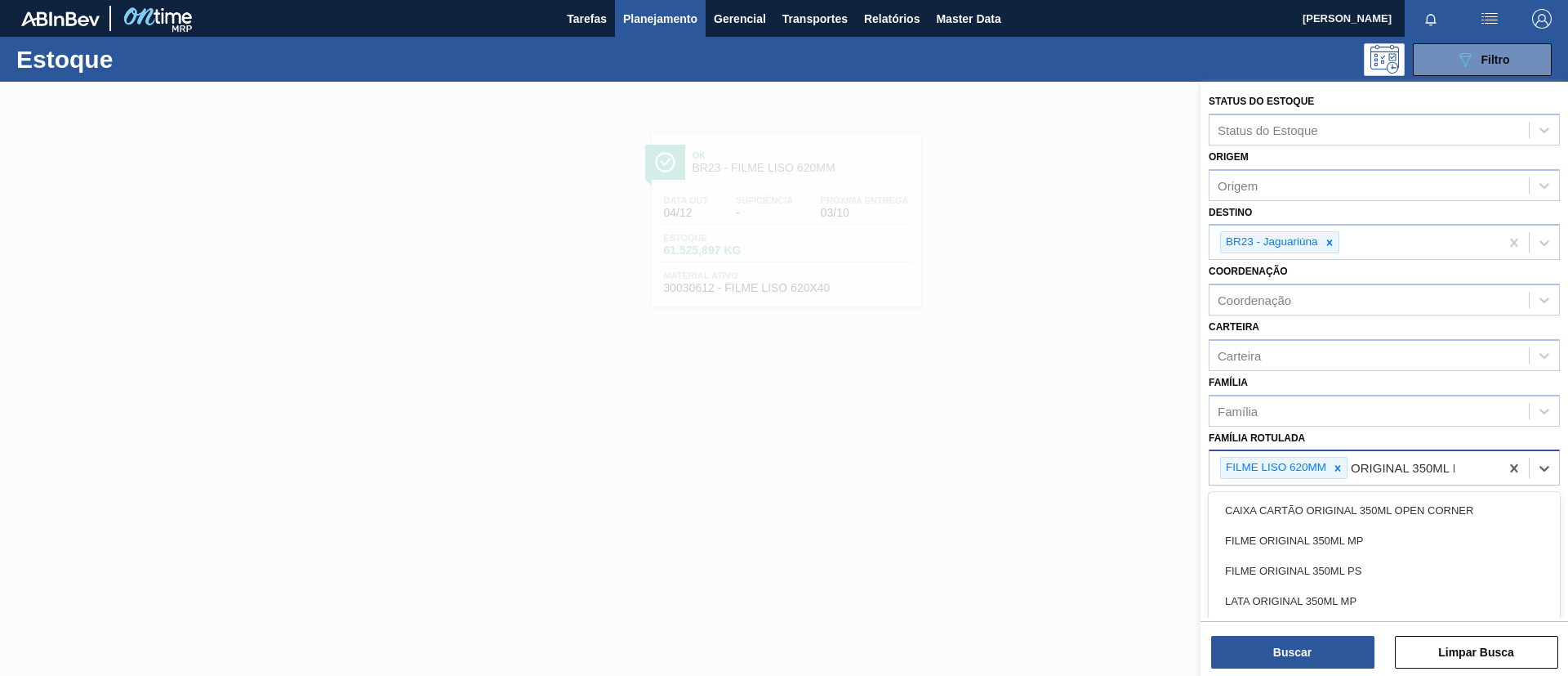
type Rotulada "ORIGINAL 350ML MP"
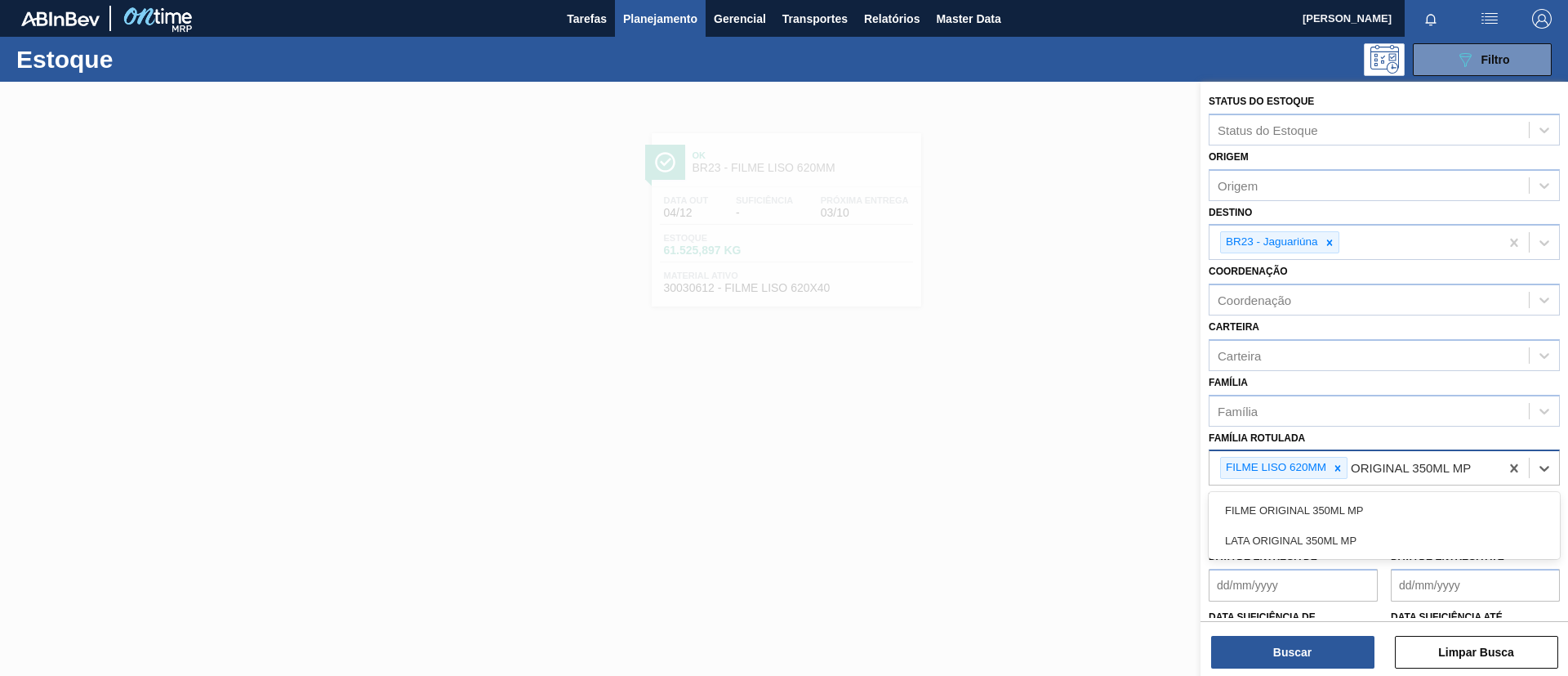
click at [1361, 492] on div "FILME ORIGINAL 350ML MP LATA ORIGINAL 350ML MP" at bounding box center [1385, 525] width 351 height 67
click at [1370, 510] on div "FILME ORIGINAL 350ML MP" at bounding box center [1385, 510] width 351 height 30
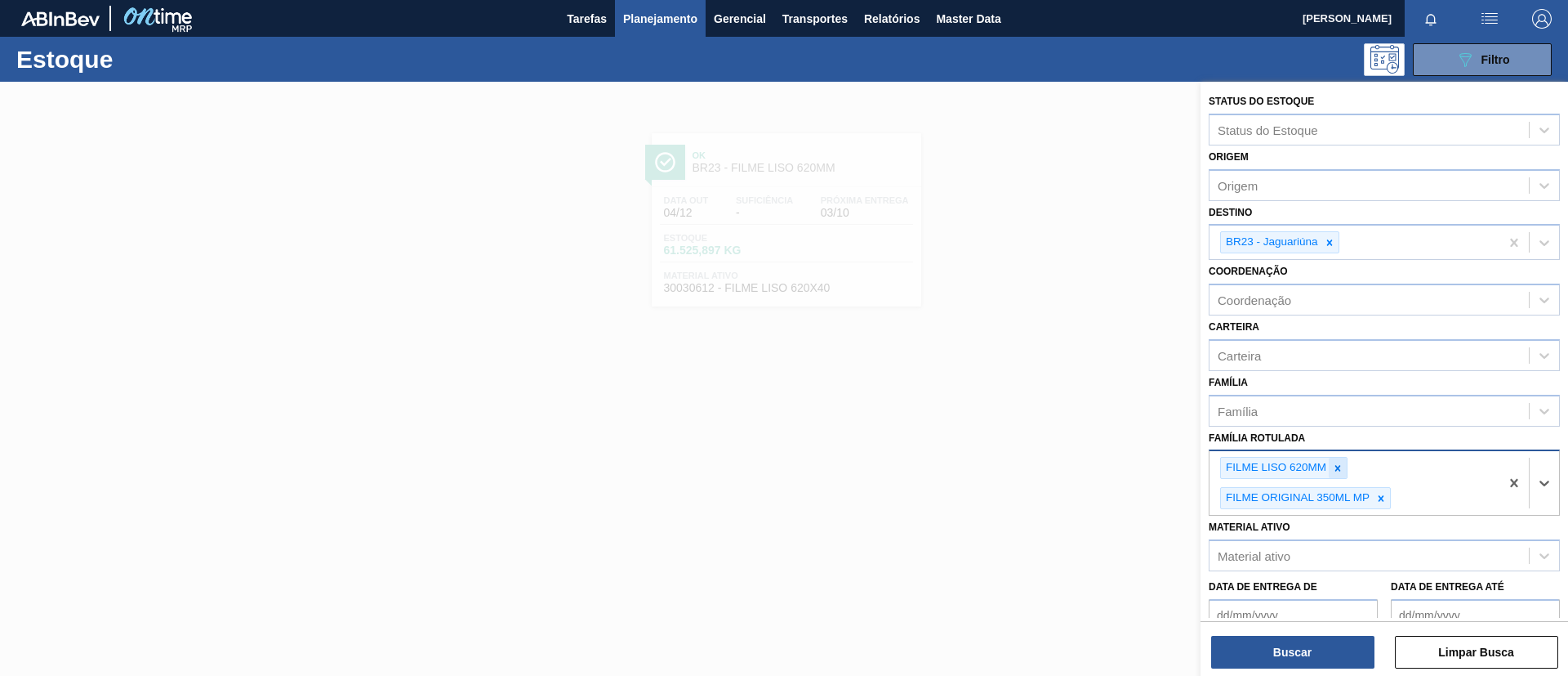
click at [1343, 465] on icon at bounding box center [1338, 468] width 11 height 11
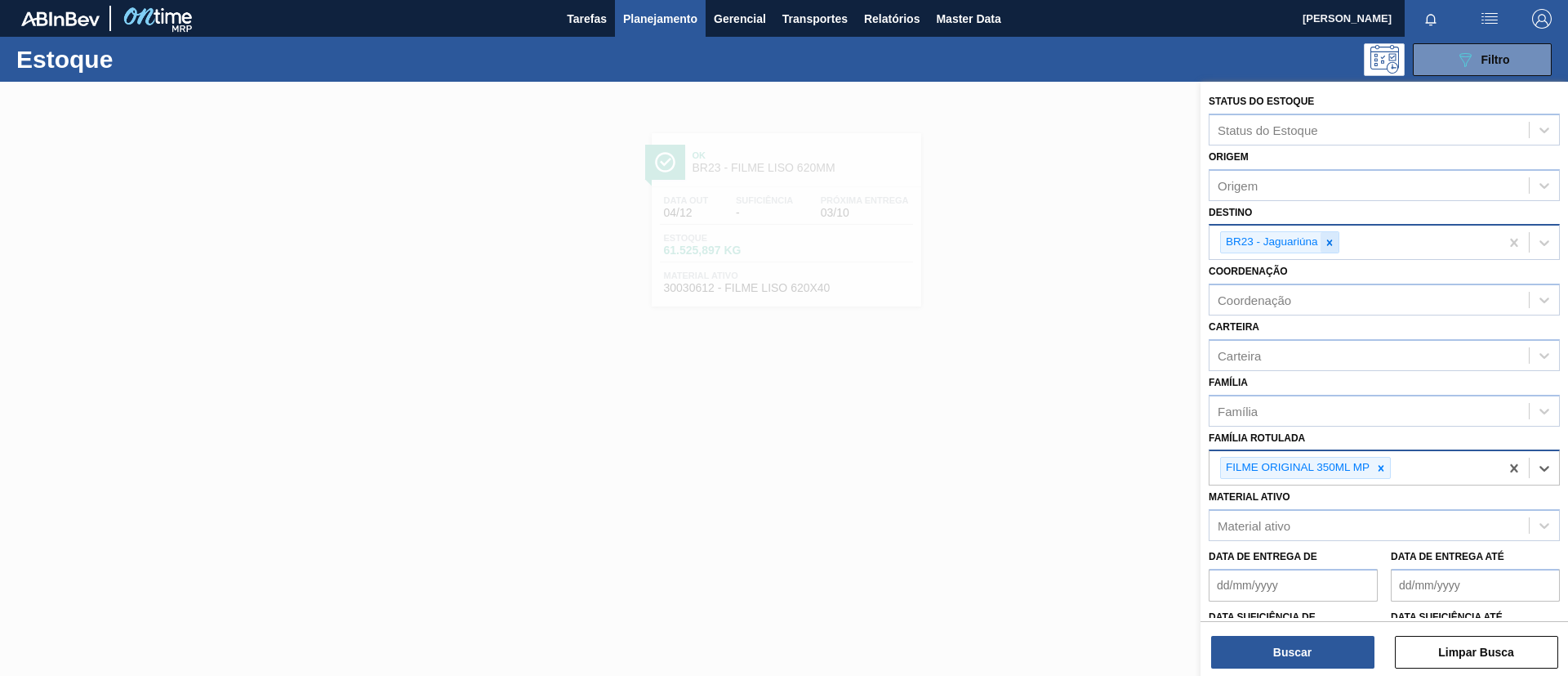
click at [1331, 245] on icon at bounding box center [1330, 242] width 11 height 11
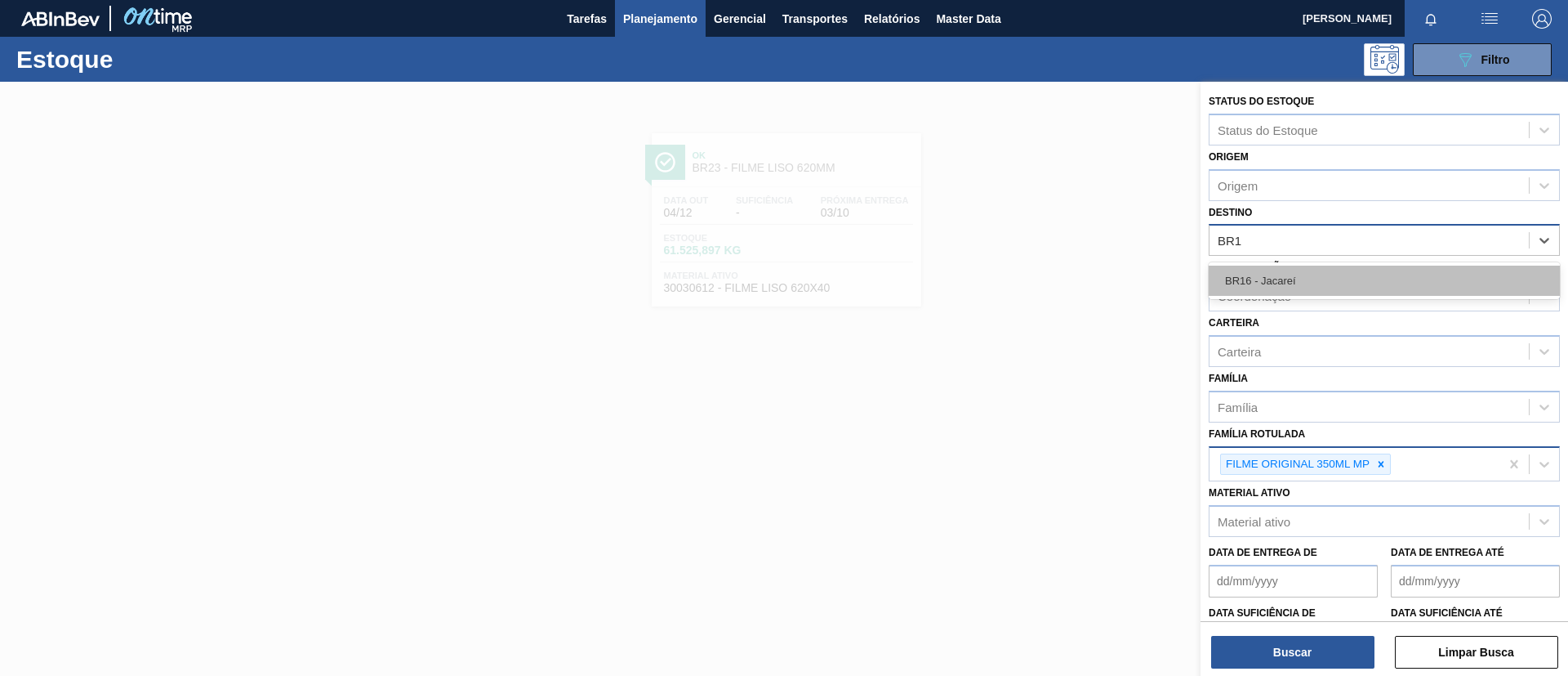
type input "BR17"
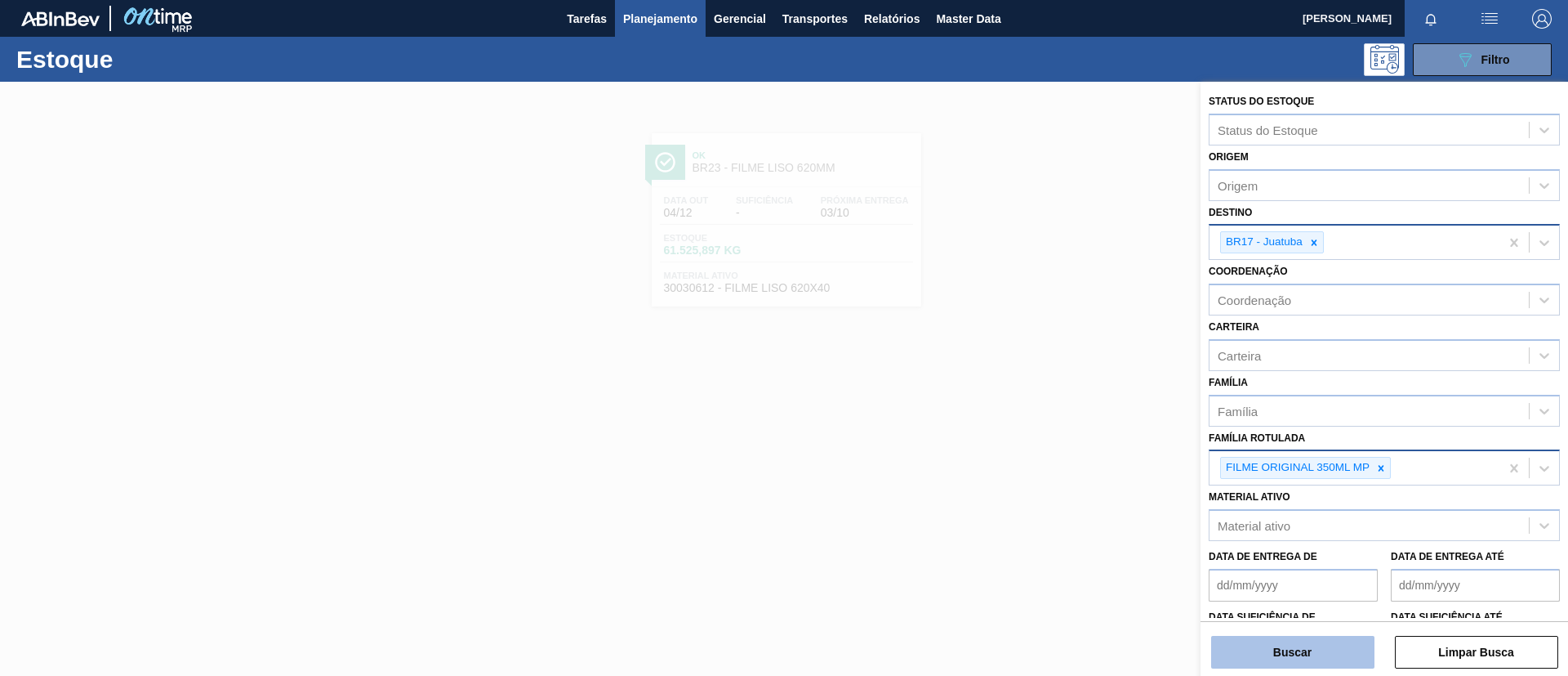
click at [1302, 647] on button "Buscar" at bounding box center [1293, 652] width 164 height 33
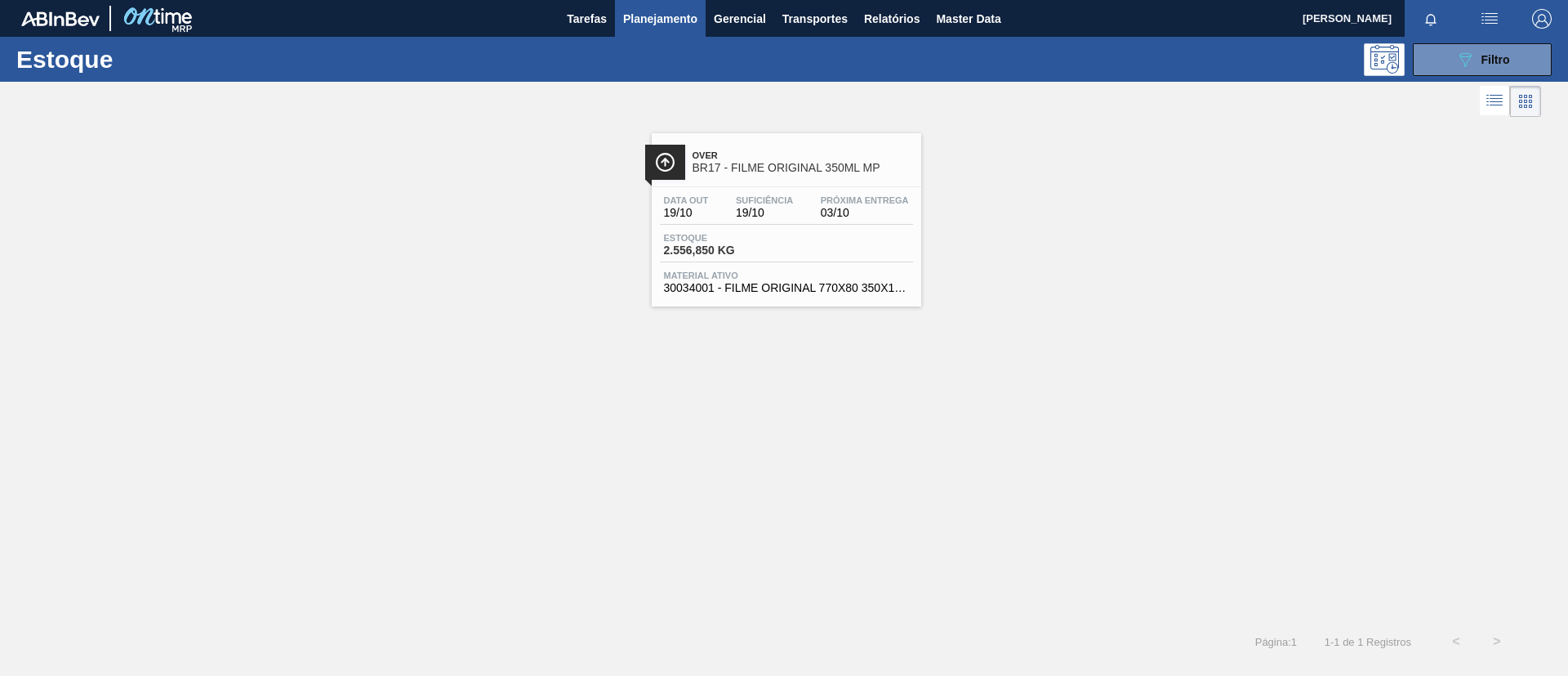
click at [828, 227] on div "Data out 19/10 Suficiência 19/10 Próxima Entrega 03/10 Estoque 2.556,850 KG Mat…" at bounding box center [786, 242] width 270 height 111
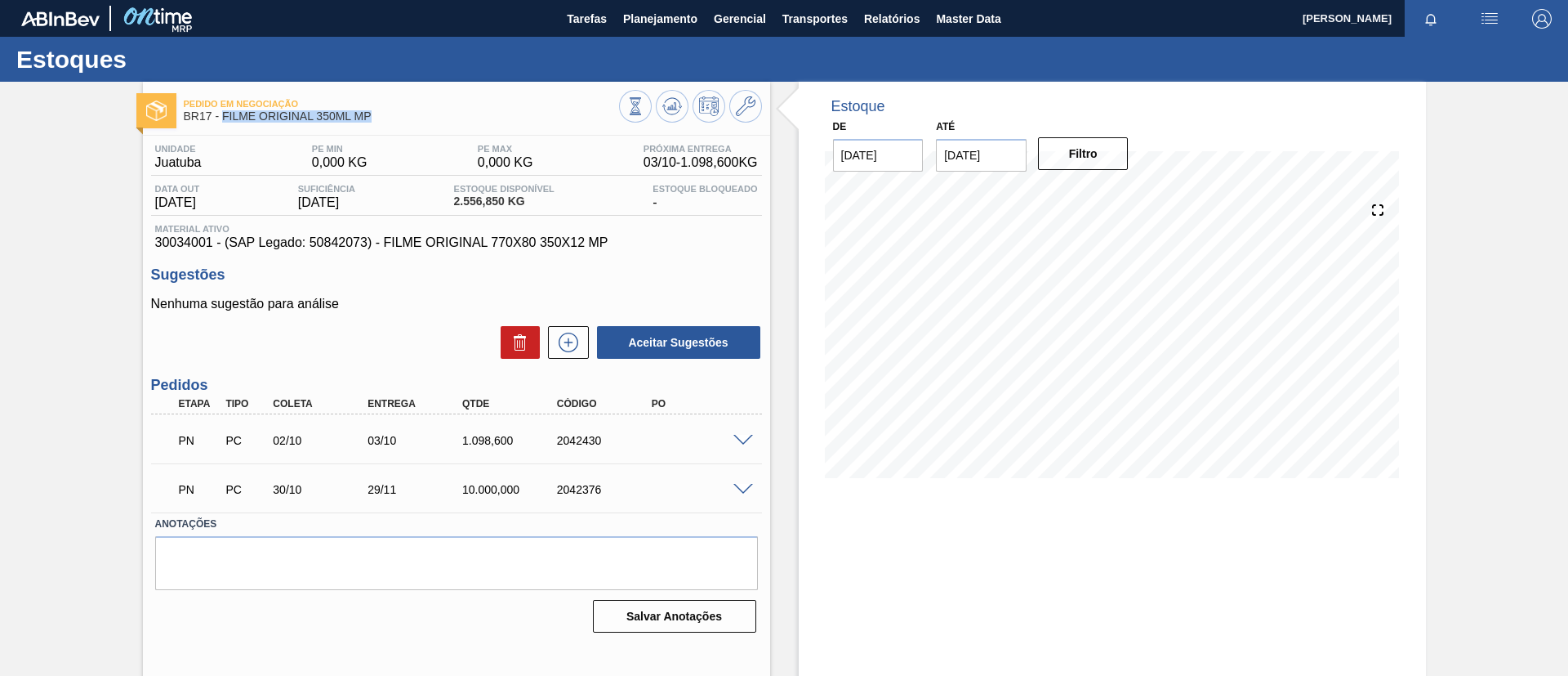
drag, startPoint x: 389, startPoint y: 117, endPoint x: 287, endPoint y: 119, distance: 102.0
click at [221, 122] on span "BR17 - FILME ORIGINAL 350ML MP" at bounding box center [401, 116] width 435 height 12
copy span "FILME ORIGINAL 350ML MP"
click at [663, 18] on span "Planejamento" at bounding box center [660, 19] width 74 height 20
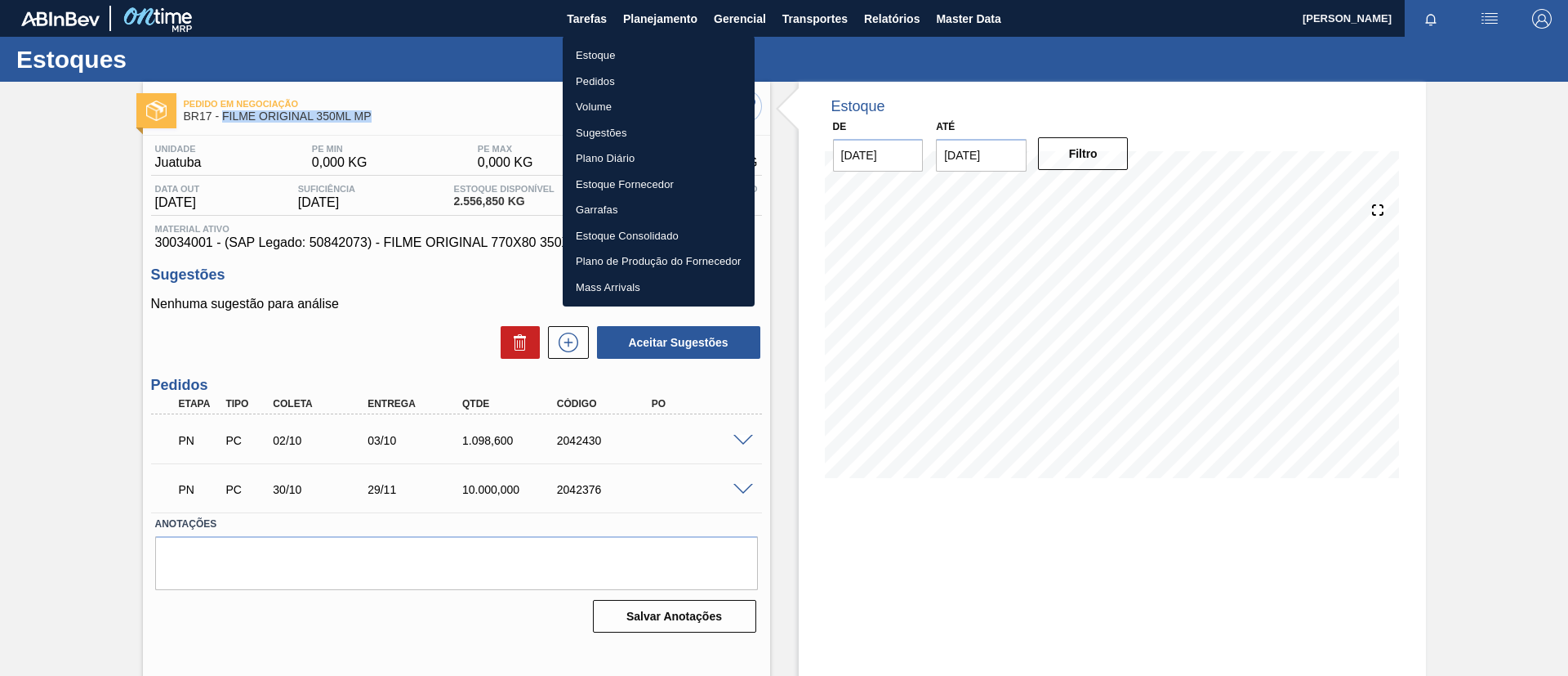
drag, startPoint x: 666, startPoint y: 51, endPoint x: 681, endPoint y: 48, distance: 15.3
click at [667, 51] on li "Estoque" at bounding box center [658, 55] width 192 height 26
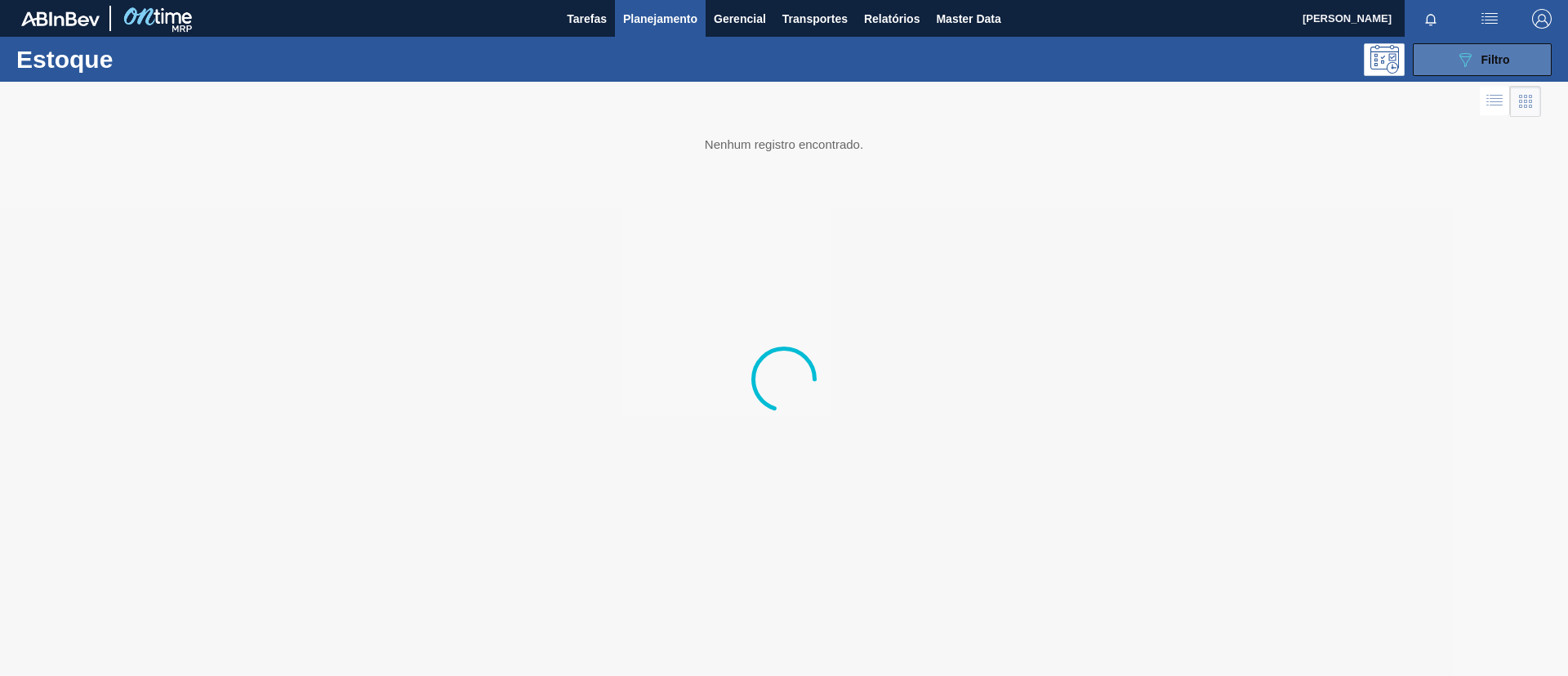
click at [1463, 54] on icon "089F7B8B-B2A5-4AFE-B5C0-19BA573D28AC" at bounding box center [1465, 59] width 20 height 20
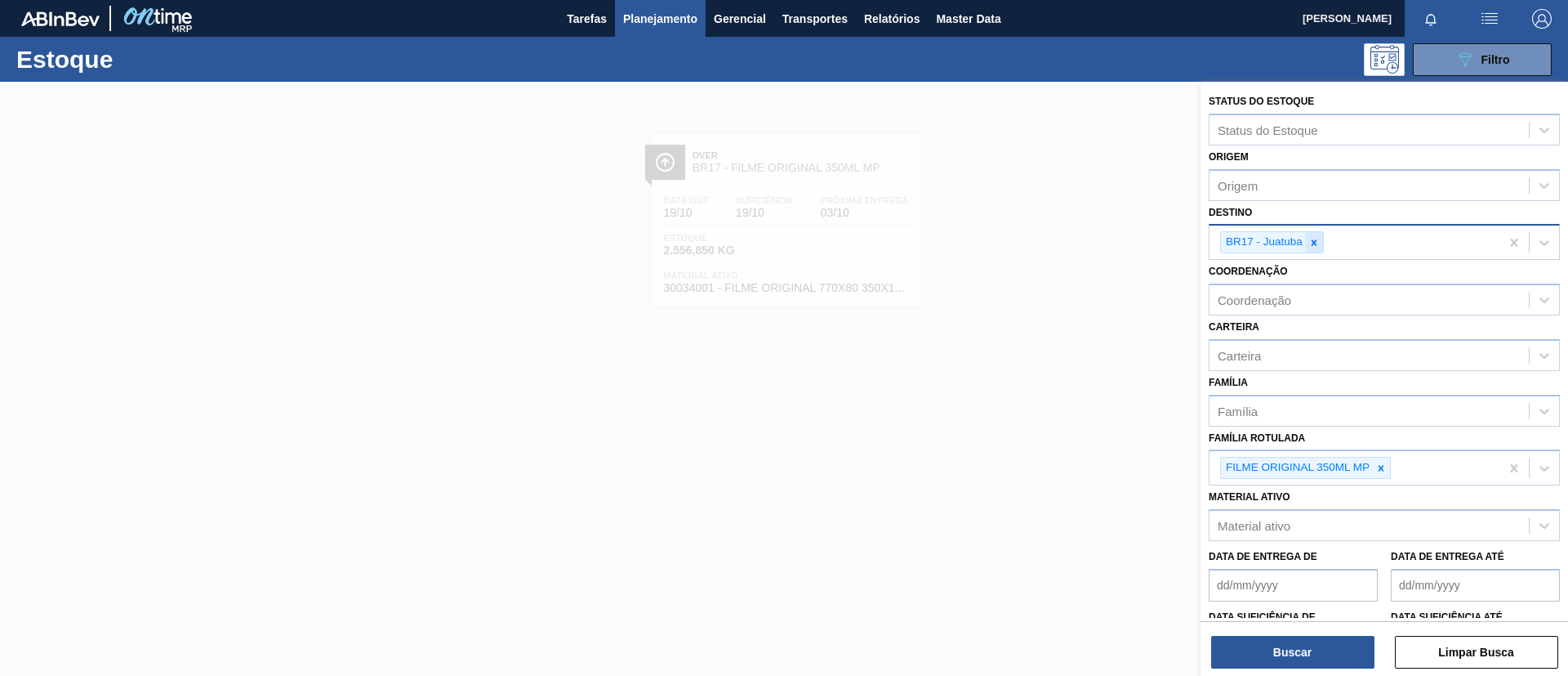
click at [1315, 249] on div at bounding box center [1313, 242] width 18 height 21
click at [1310, 240] on icon at bounding box center [1314, 242] width 11 height 11
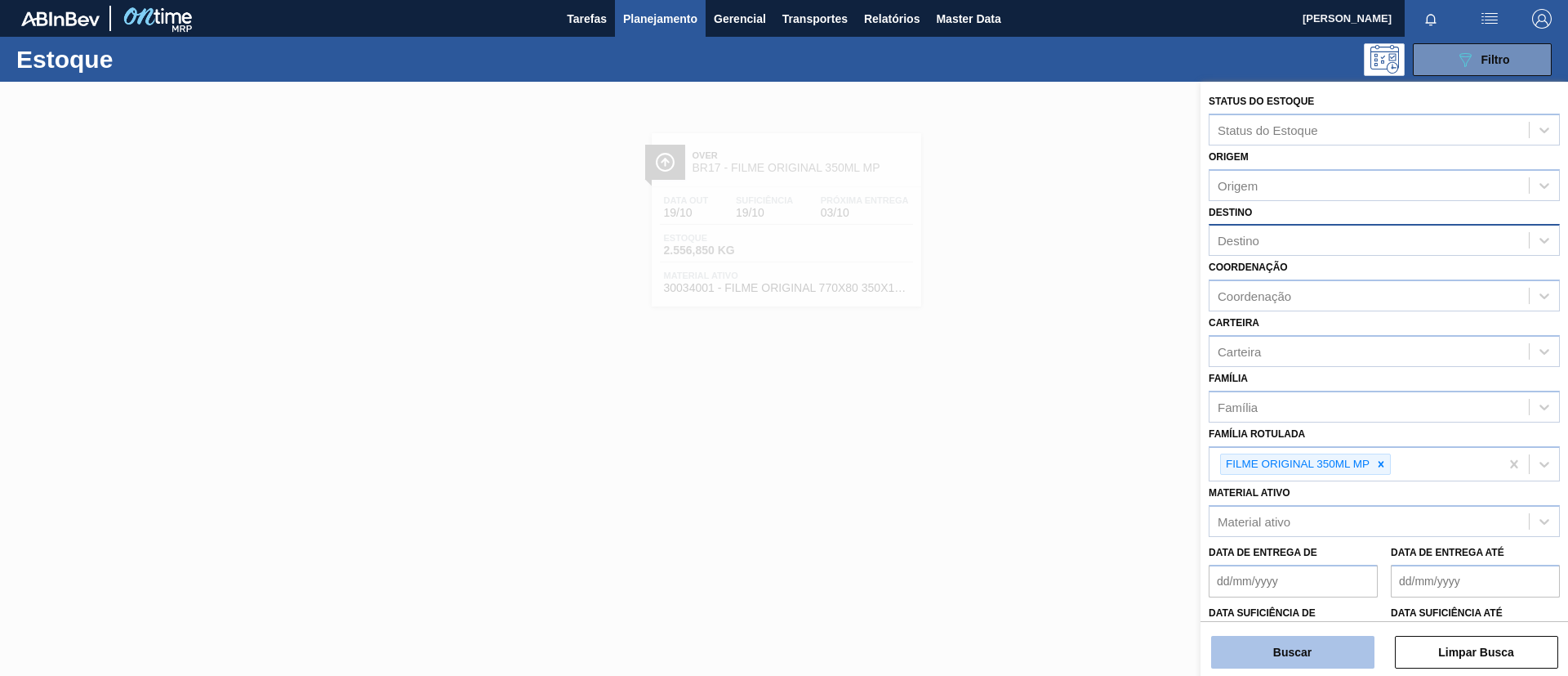
click at [1299, 641] on button "Buscar" at bounding box center [1293, 652] width 164 height 33
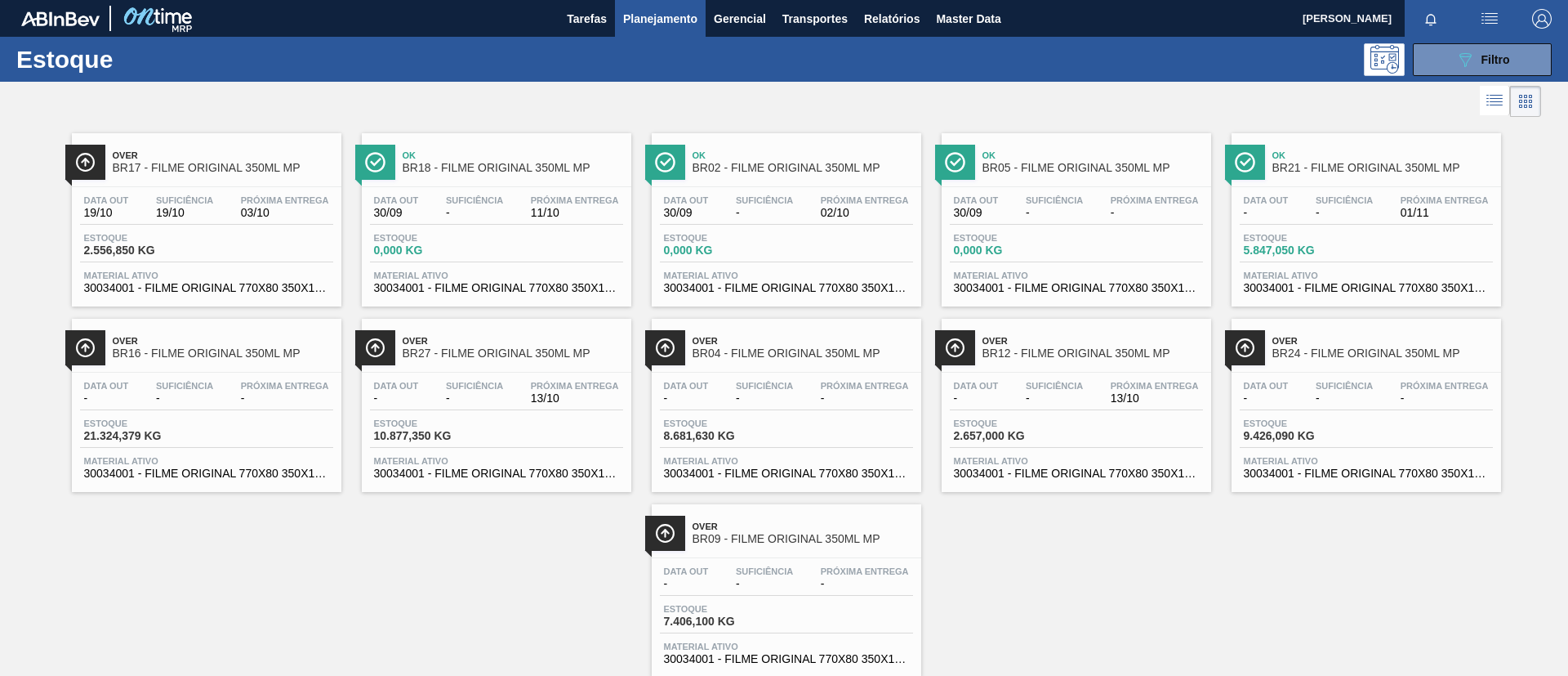
click at [447, 356] on span "BR27 - FILME ORIGINAL 350ML MP" at bounding box center [513, 353] width 221 height 12
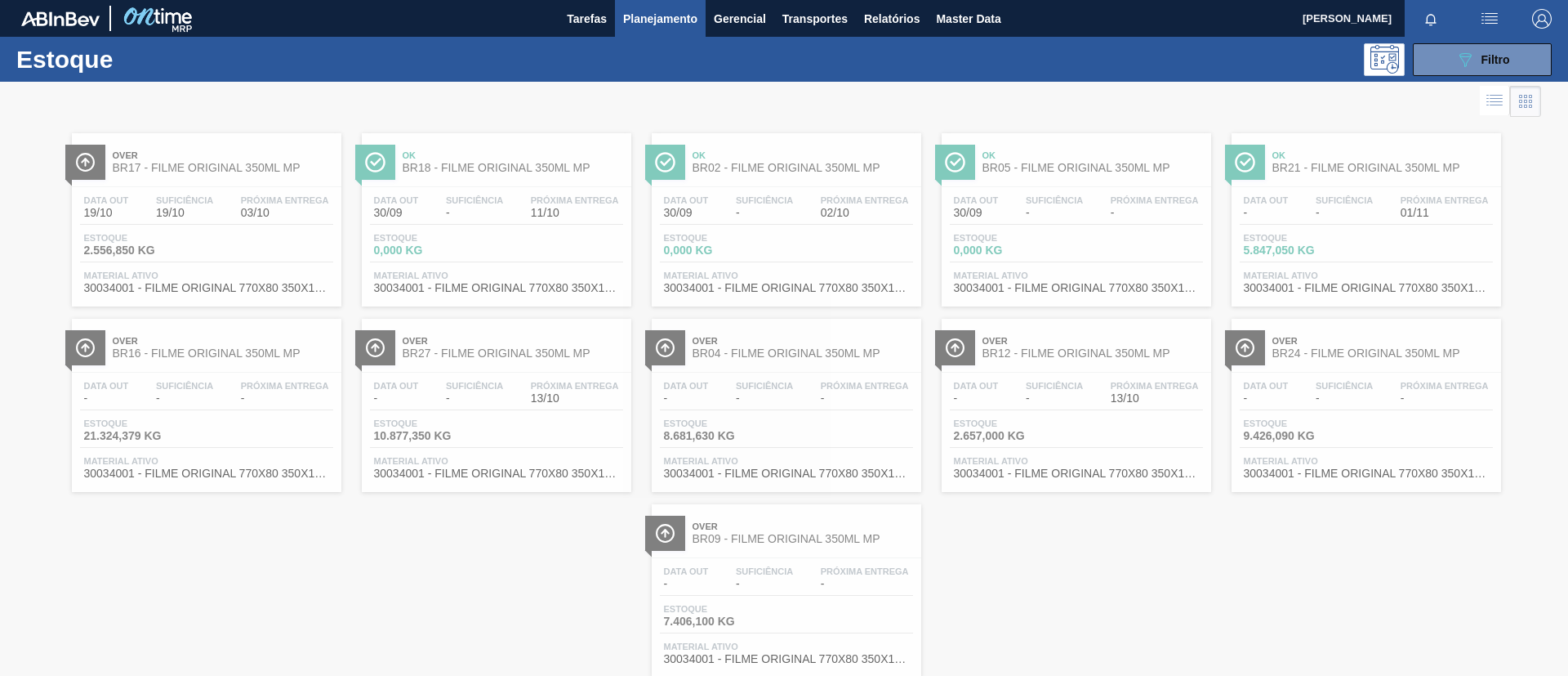
click at [271, 360] on div "Over BR16 - FILME ORIGINAL 350ML MP" at bounding box center [223, 347] width 221 height 37
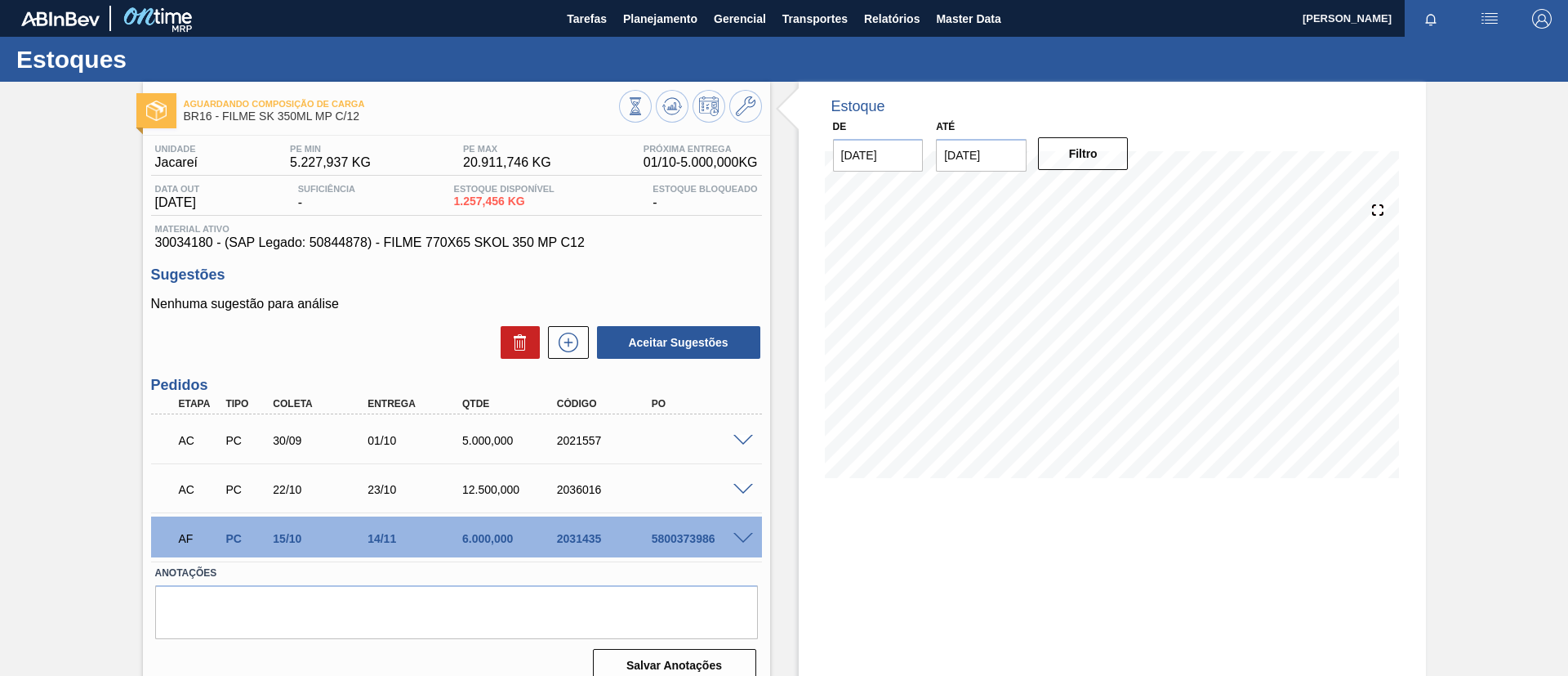
click at [740, 537] on span at bounding box center [743, 538] width 20 height 12
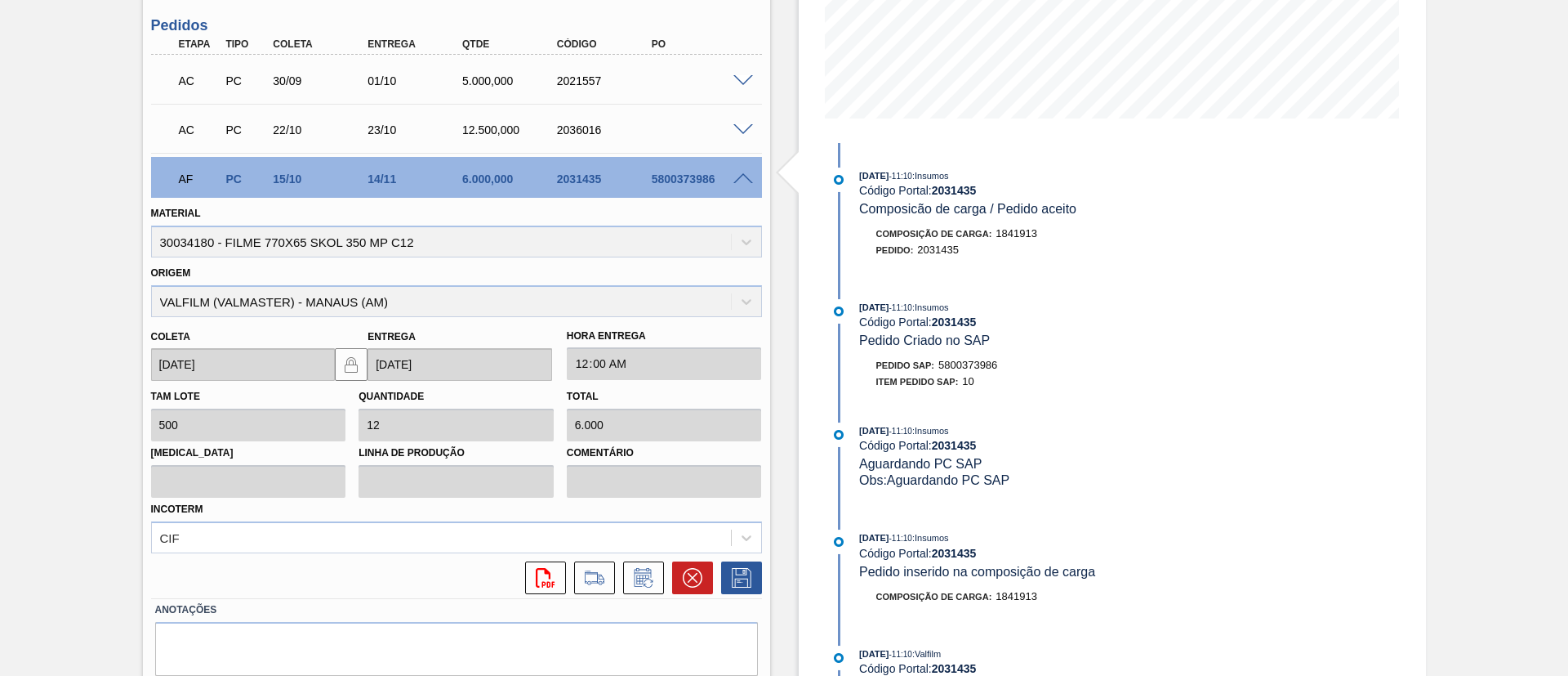
scroll to position [368, 0]
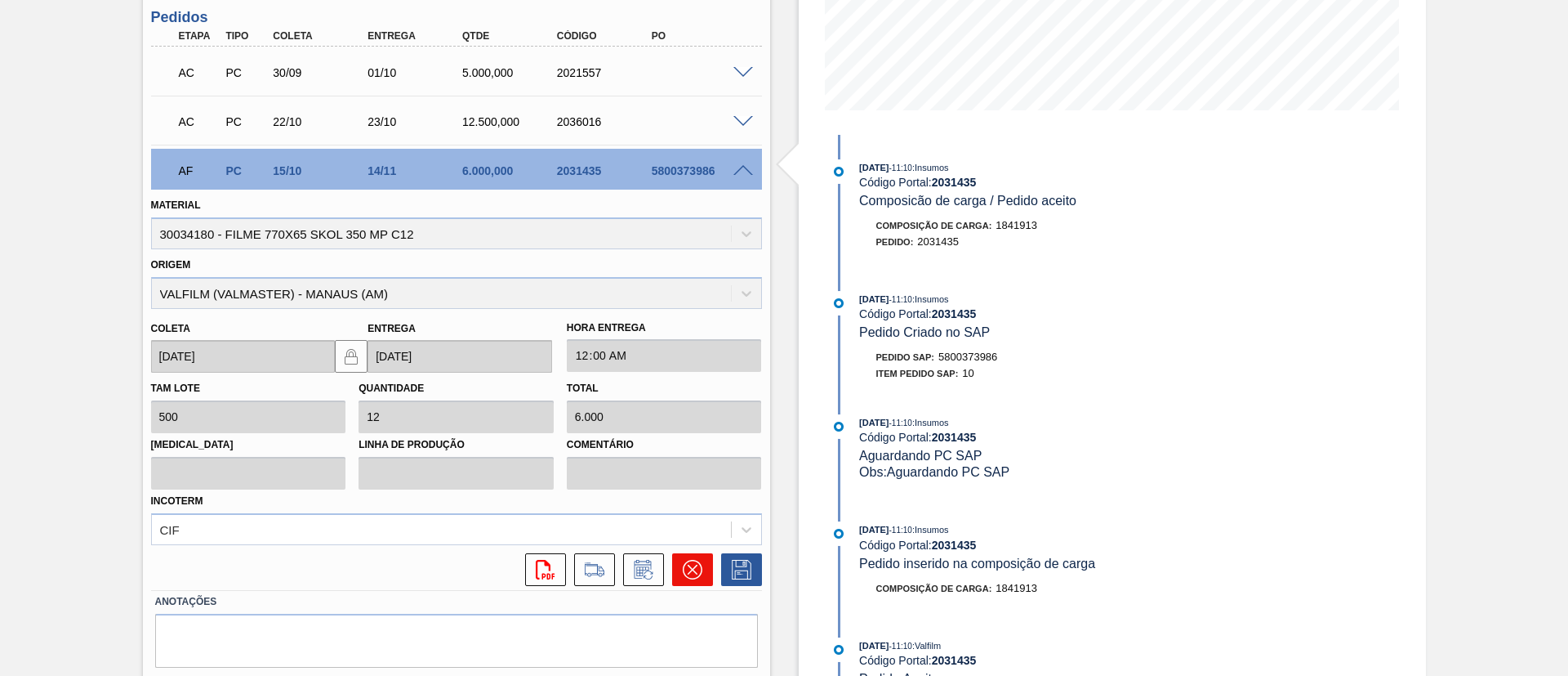
click at [680, 577] on button at bounding box center [693, 569] width 41 height 33
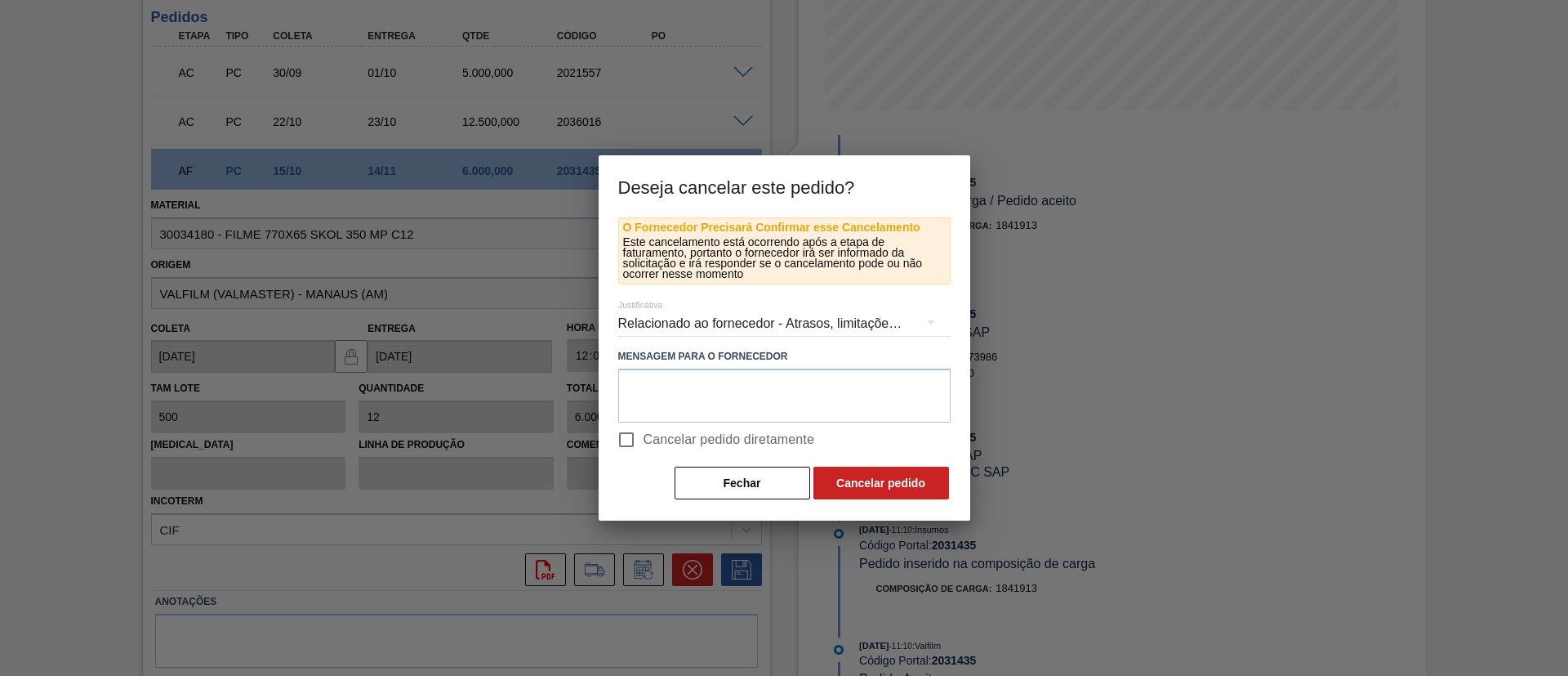
drag, startPoint x: 712, startPoint y: 443, endPoint x: 740, endPoint y: 457, distance: 31.3
click at [712, 442] on span "Cancelar pedido diretamente" at bounding box center [729, 439] width 171 height 20
click at [644, 442] on input "Cancelar pedido diretamente" at bounding box center [626, 439] width 35 height 35
checkbox input "true"
click at [817, 478] on button "Cancelar pedido" at bounding box center [881, 482] width 136 height 33
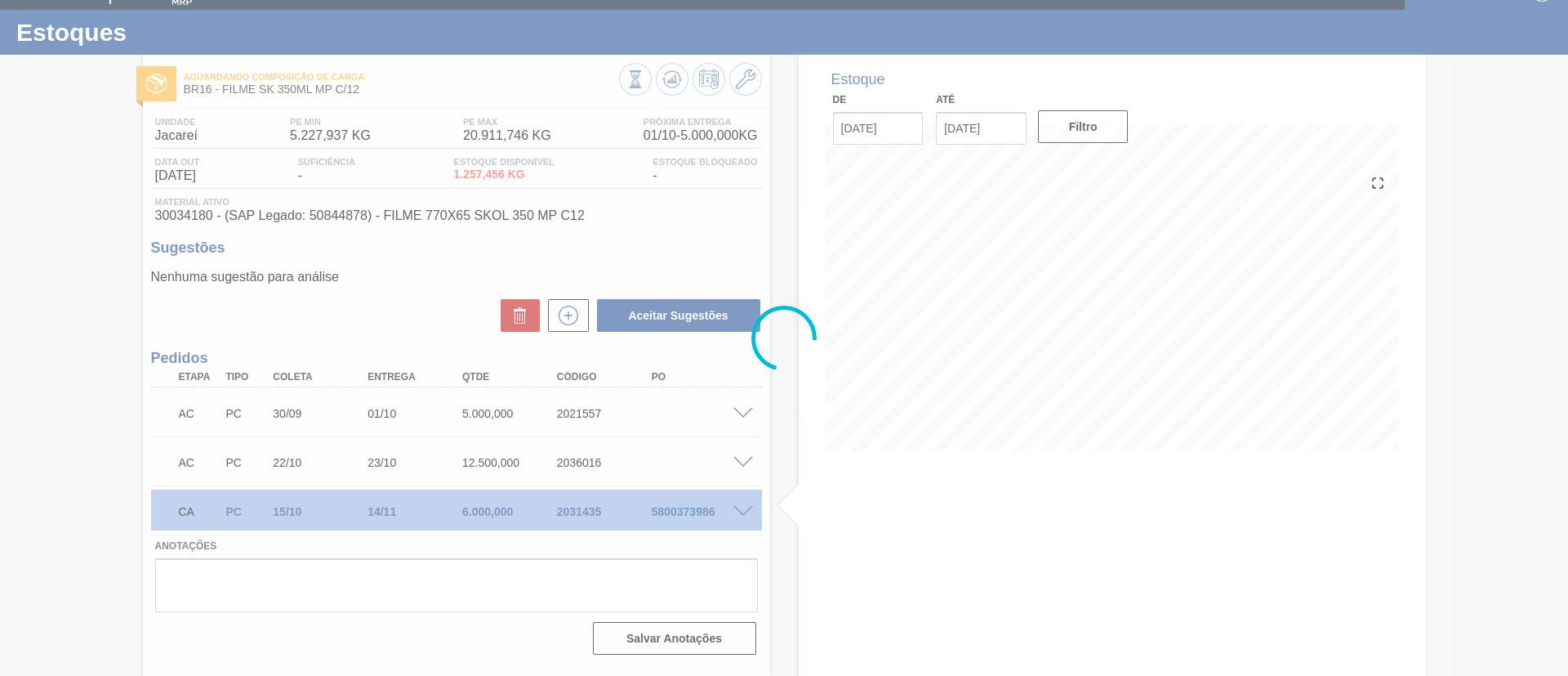
scroll to position [27, 0]
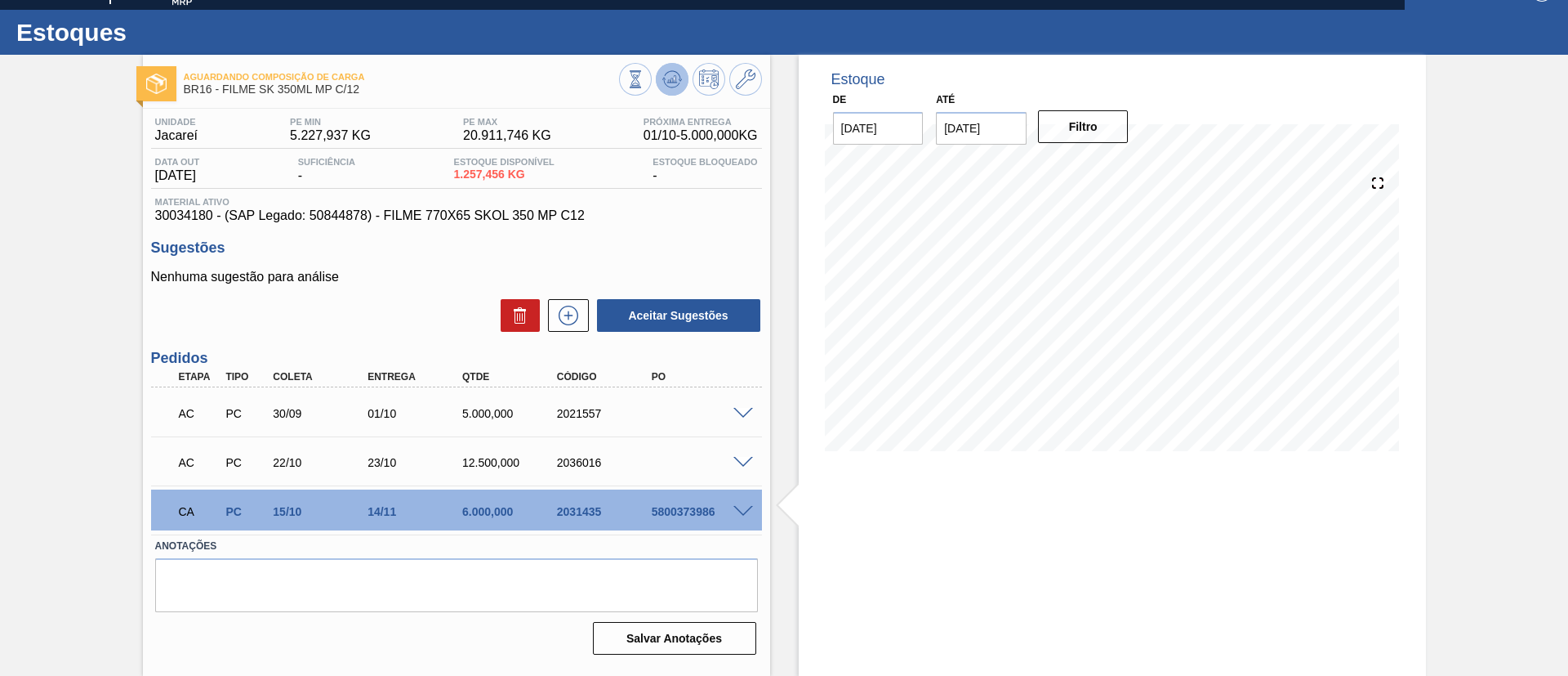
click at [676, 78] on icon at bounding box center [672, 79] width 20 height 20
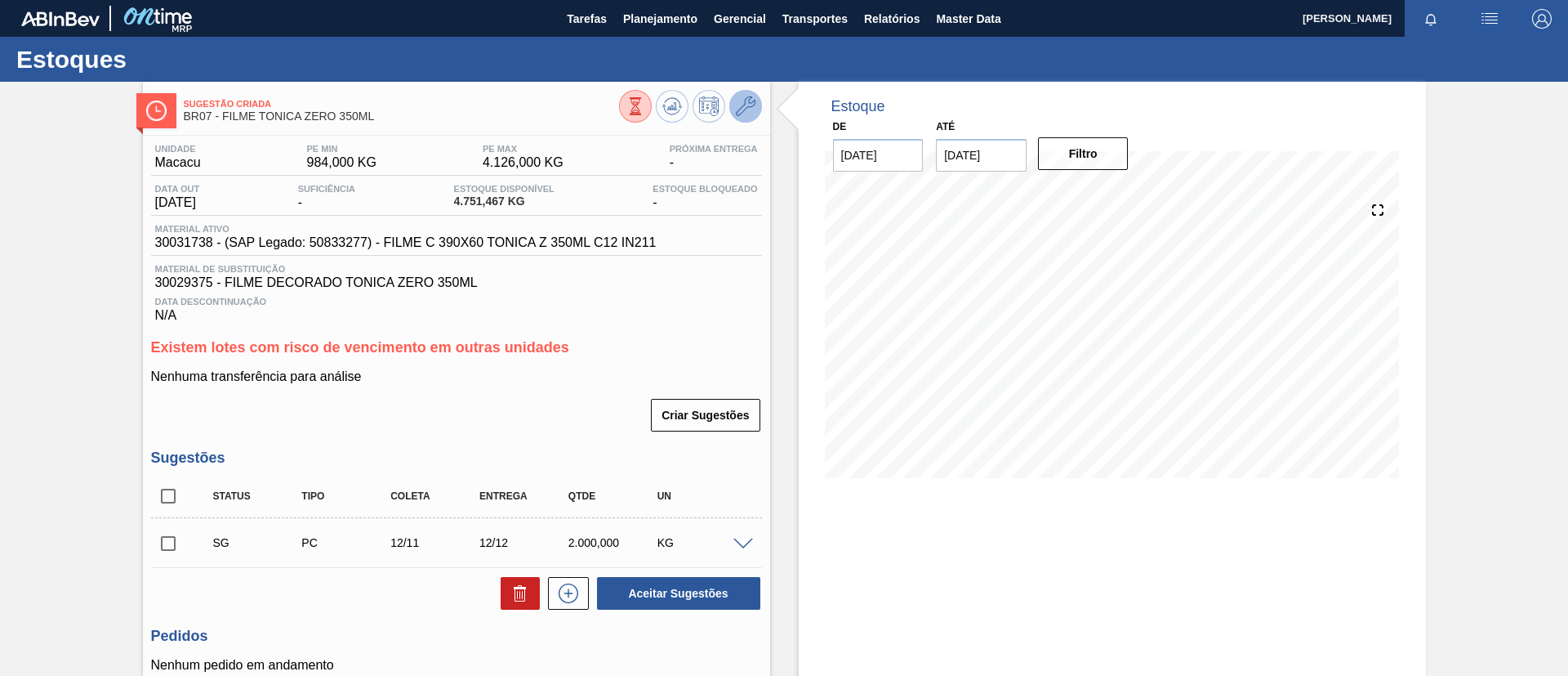
click at [758, 99] on button at bounding box center [745, 106] width 33 height 33
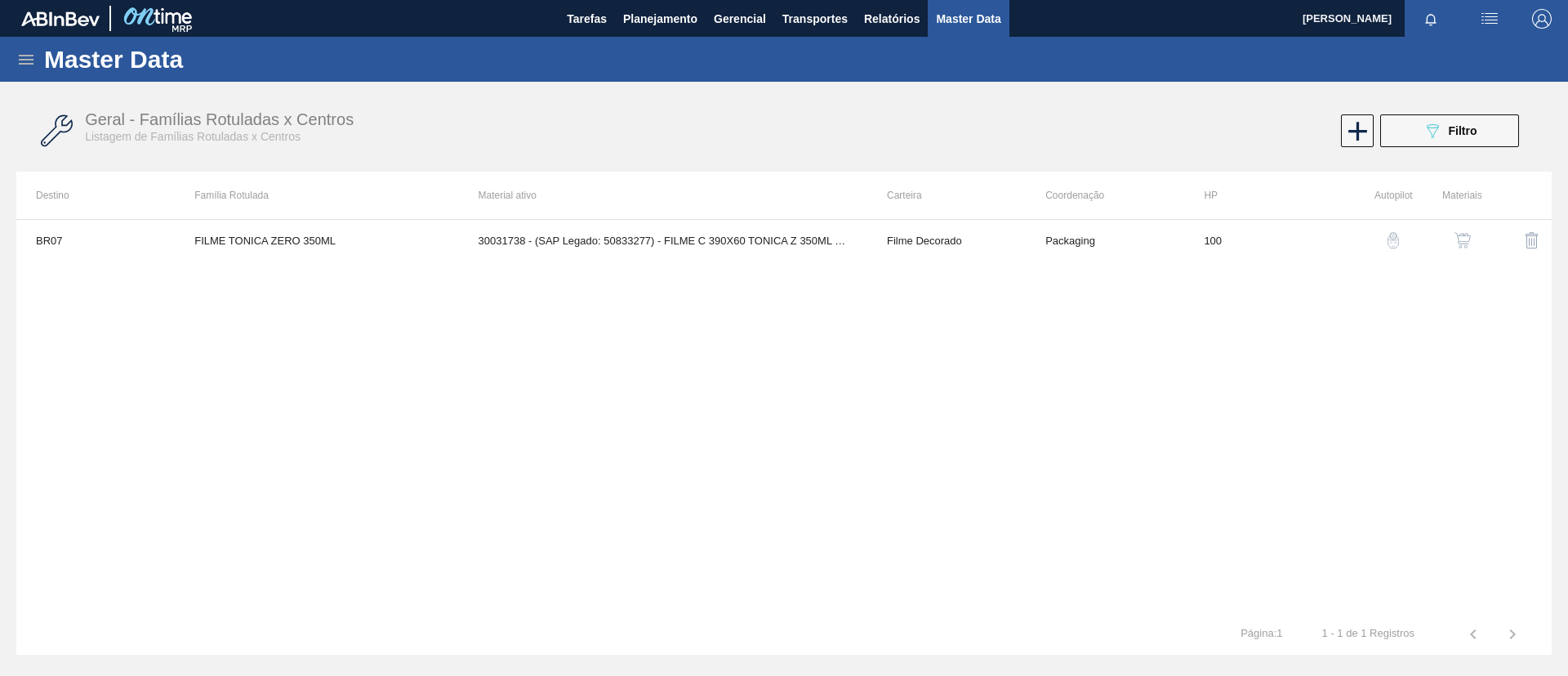
click at [1459, 235] on img "button" at bounding box center [1462, 240] width 16 height 16
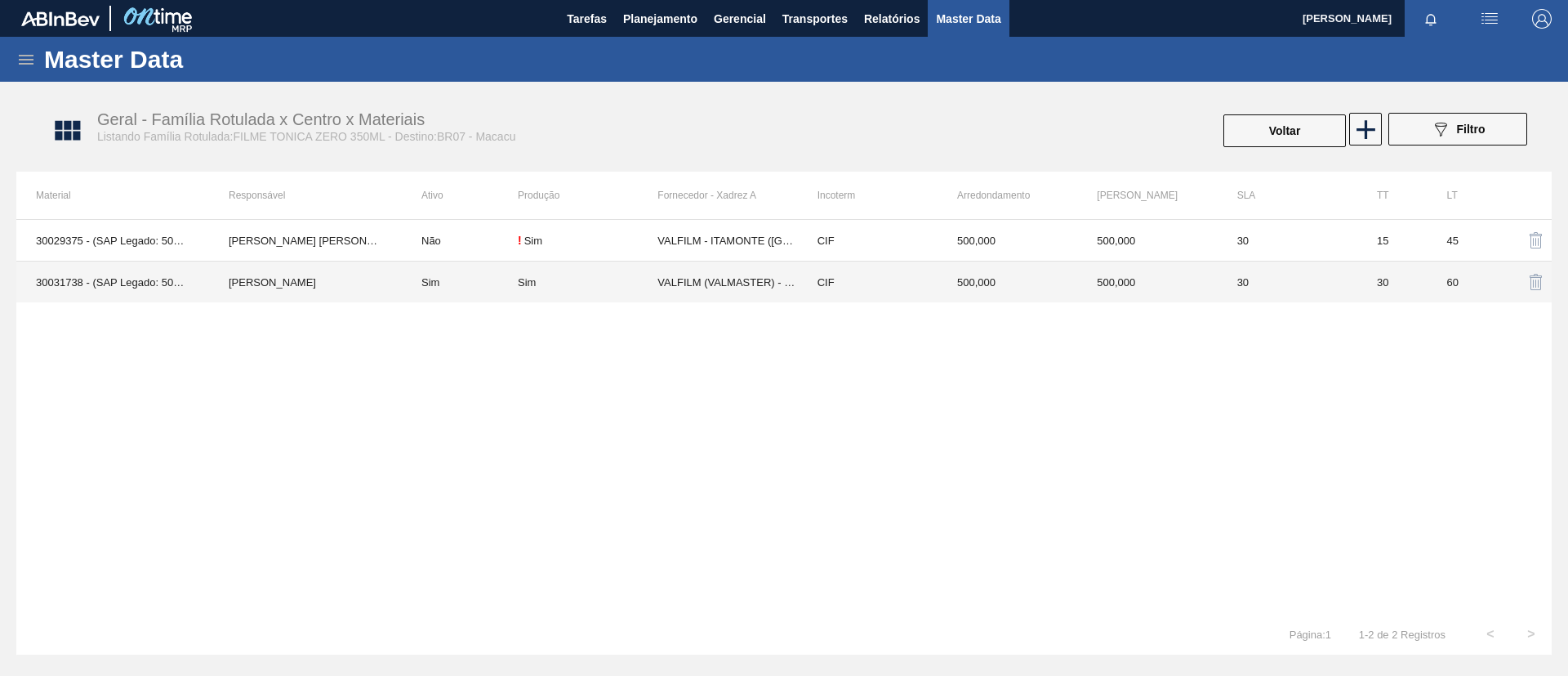
click at [614, 288] on td "Sim" at bounding box center [587, 282] width 139 height 42
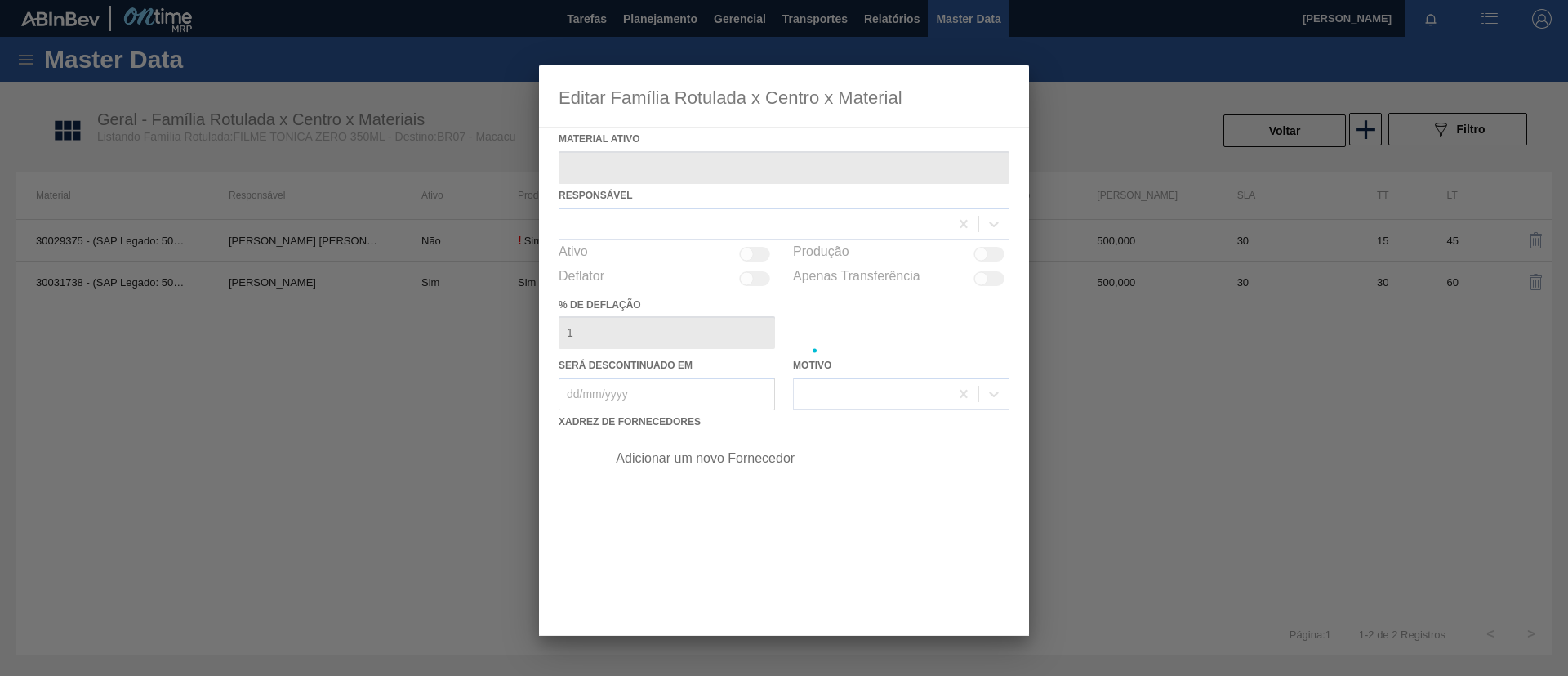
type ativo "30031738 - (SAP Legado: 50833277) - FILME C 390X60 TONICA Z 350ML C12 IN211"
checkbox input "true"
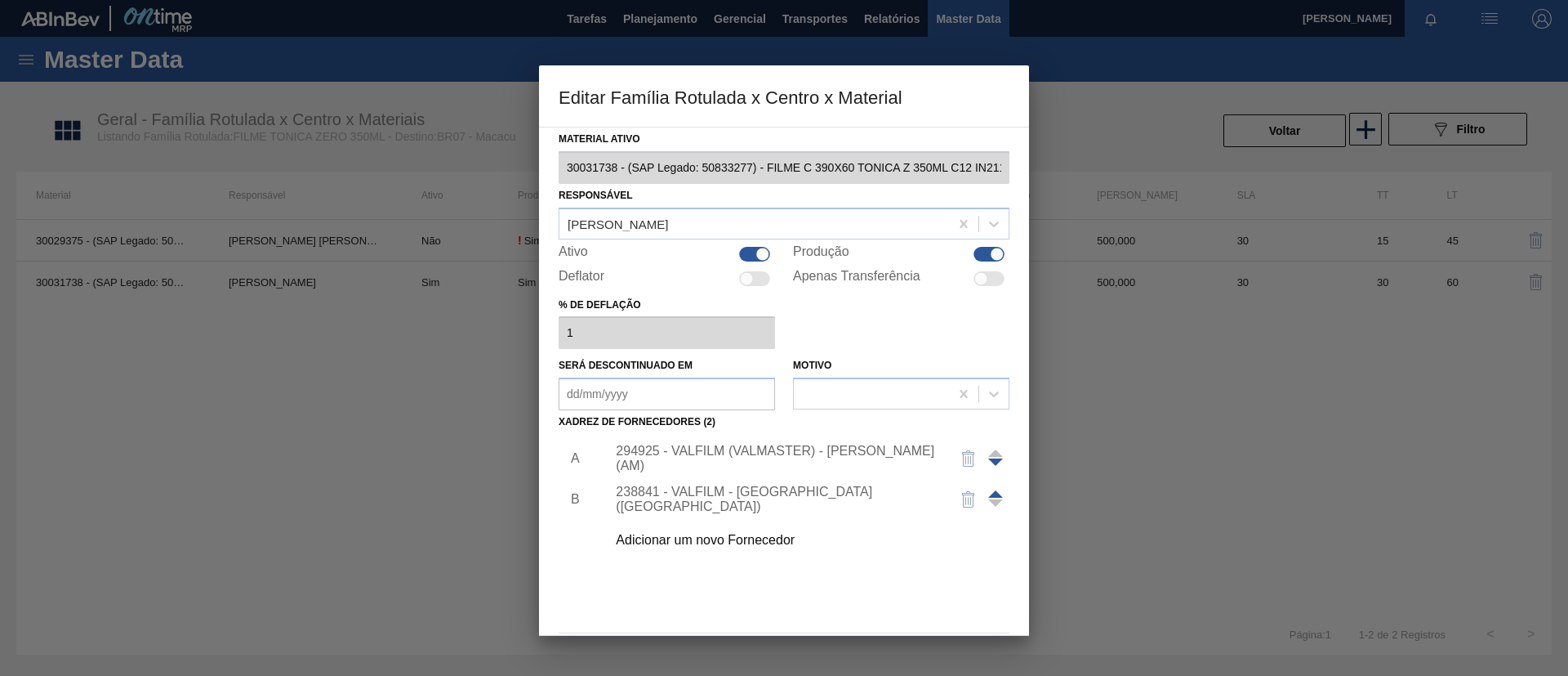
click at [994, 490] on div at bounding box center [996, 499] width 15 height 39
click at [994, 495] on span at bounding box center [996, 494] width 15 height 7
click at [800, 465] on div "238841 - VALFILM - ITAMONTE (MG)" at bounding box center [803, 459] width 413 height 41
click at [799, 451] on div "238841 - VALFILM - ITAMONTE (MG)" at bounding box center [776, 458] width 320 height 29
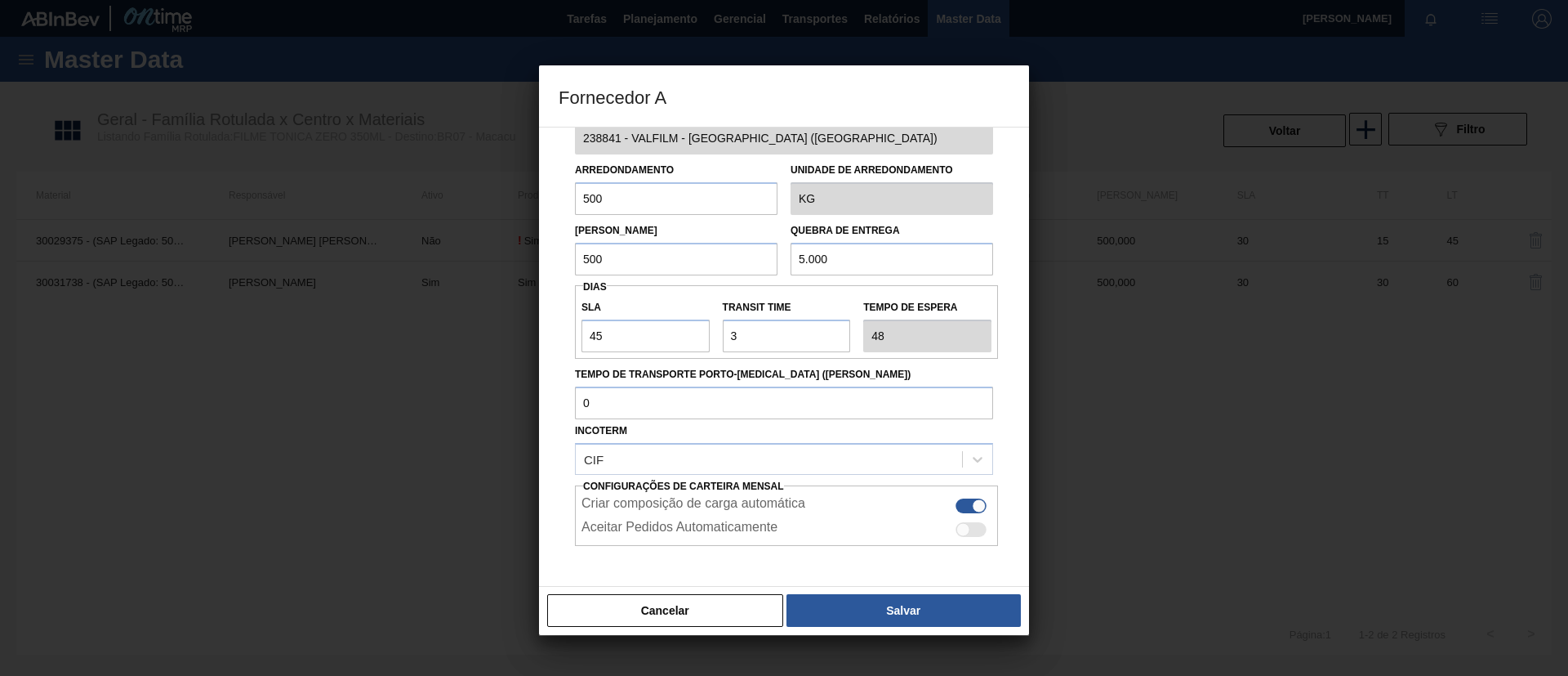
scroll to position [102, 0]
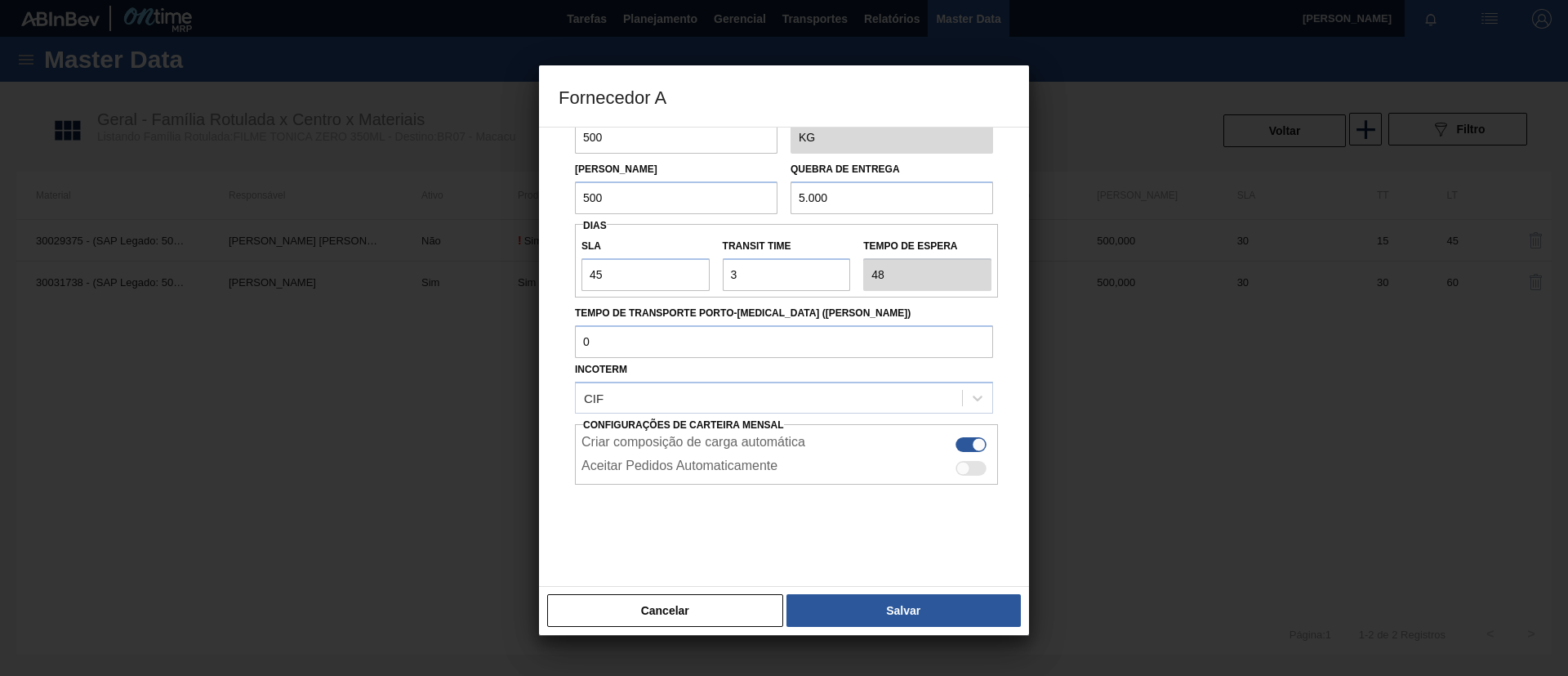
click at [609, 375] on div "Incoterm CIF" at bounding box center [784, 385] width 418 height 55
drag, startPoint x: 536, startPoint y: 269, endPoint x: 473, endPoint y: 269, distance: 63.0
click at [474, 269] on div "Fornecedor A Origem Compra Insumos 238841 - VALFILM - ITAMONTE (MG) Arredondame…" at bounding box center [784, 338] width 1568 height 676
type input "3"
type input "6"
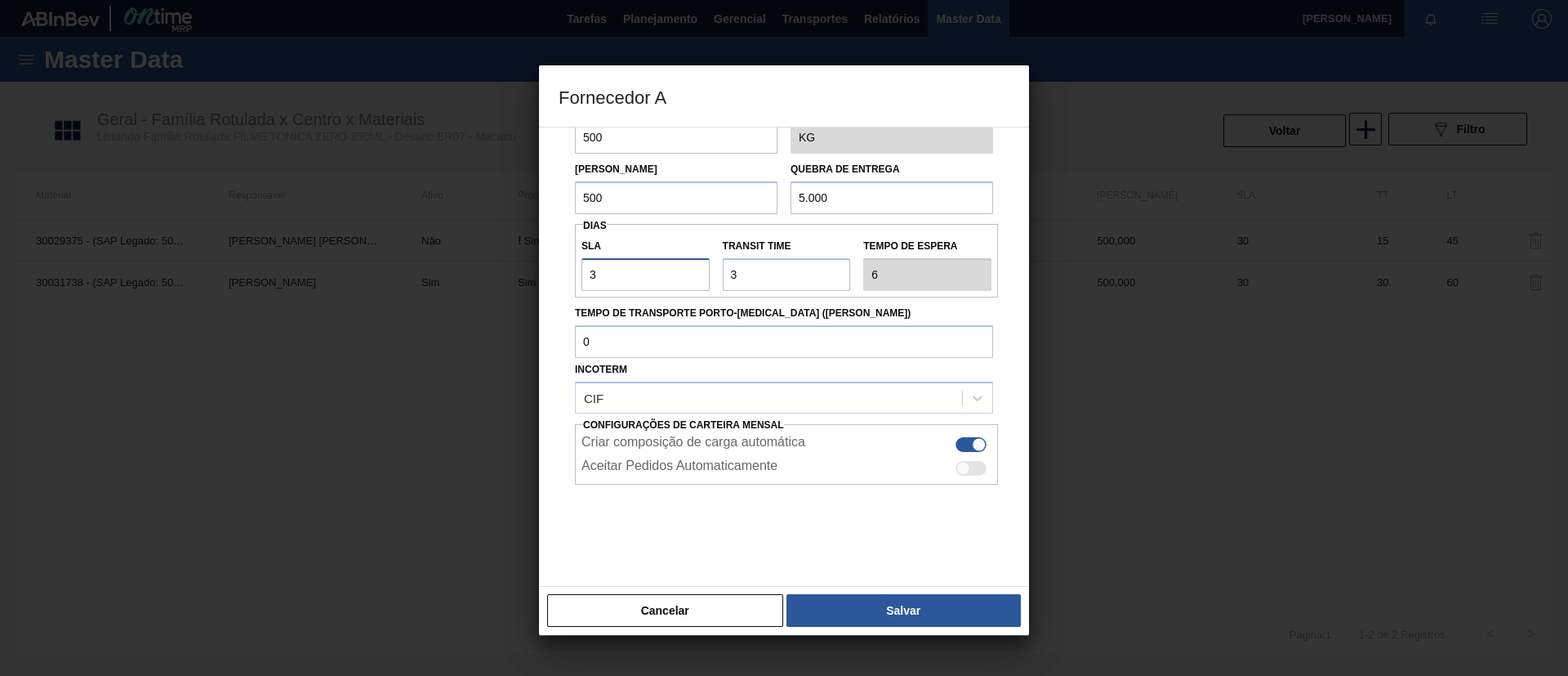
type input "30"
type input "33"
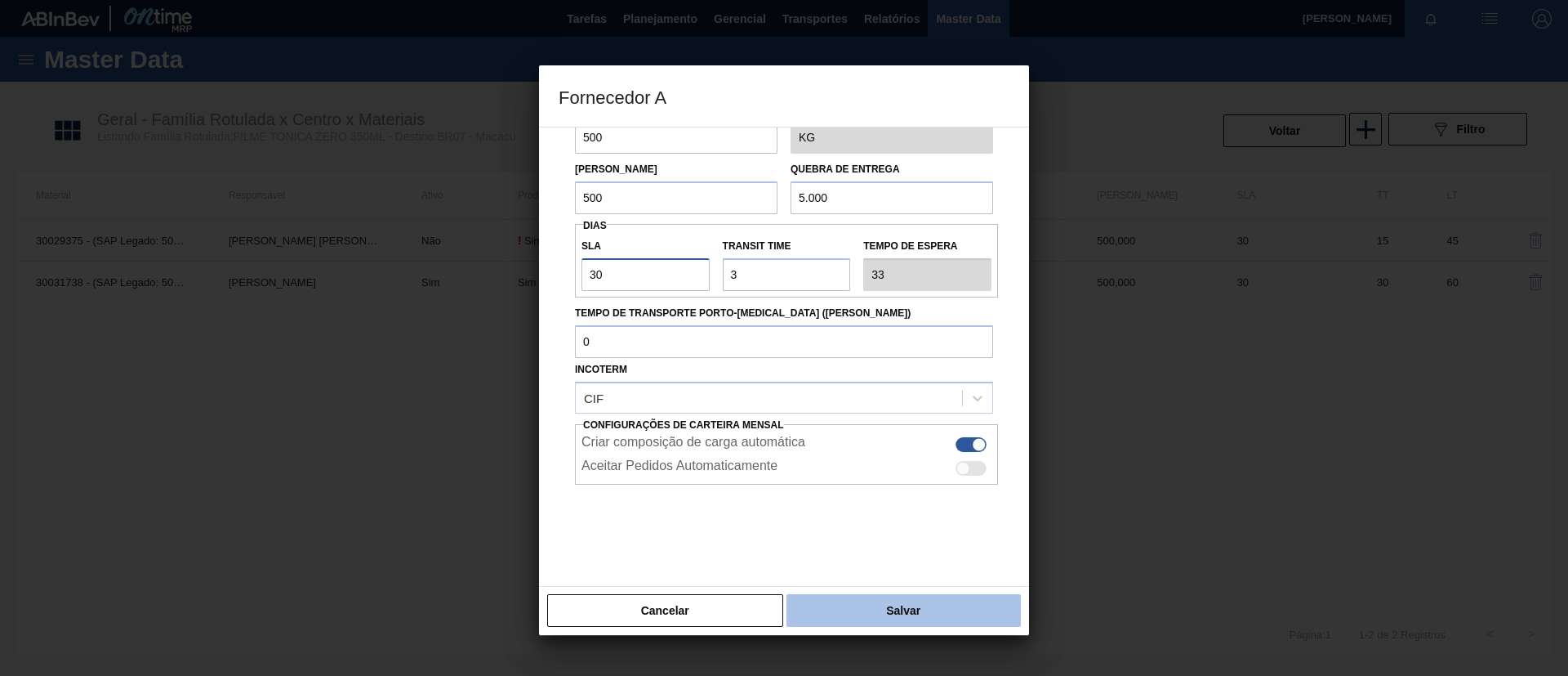
type input "30"
click at [920, 625] on button "Salvar" at bounding box center [903, 610] width 234 height 33
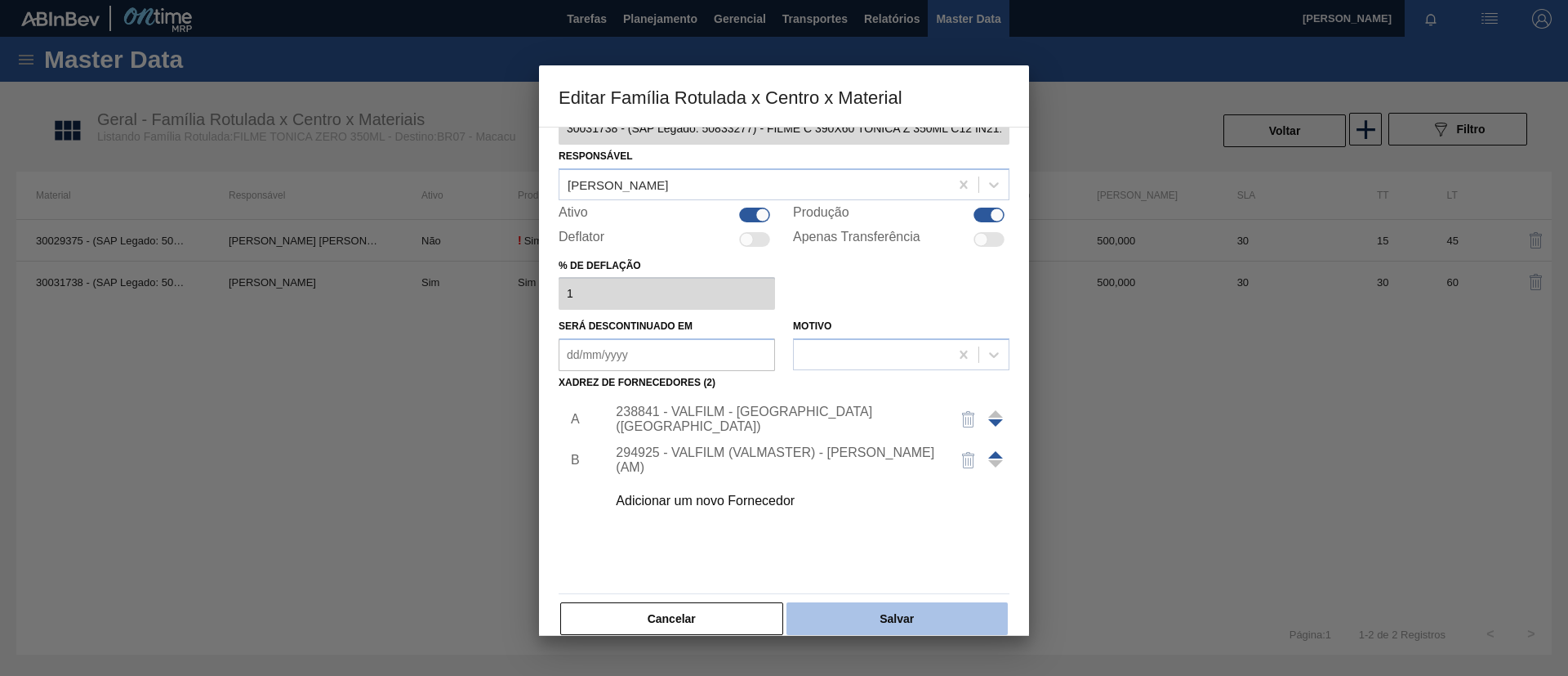
scroll to position [61, 0]
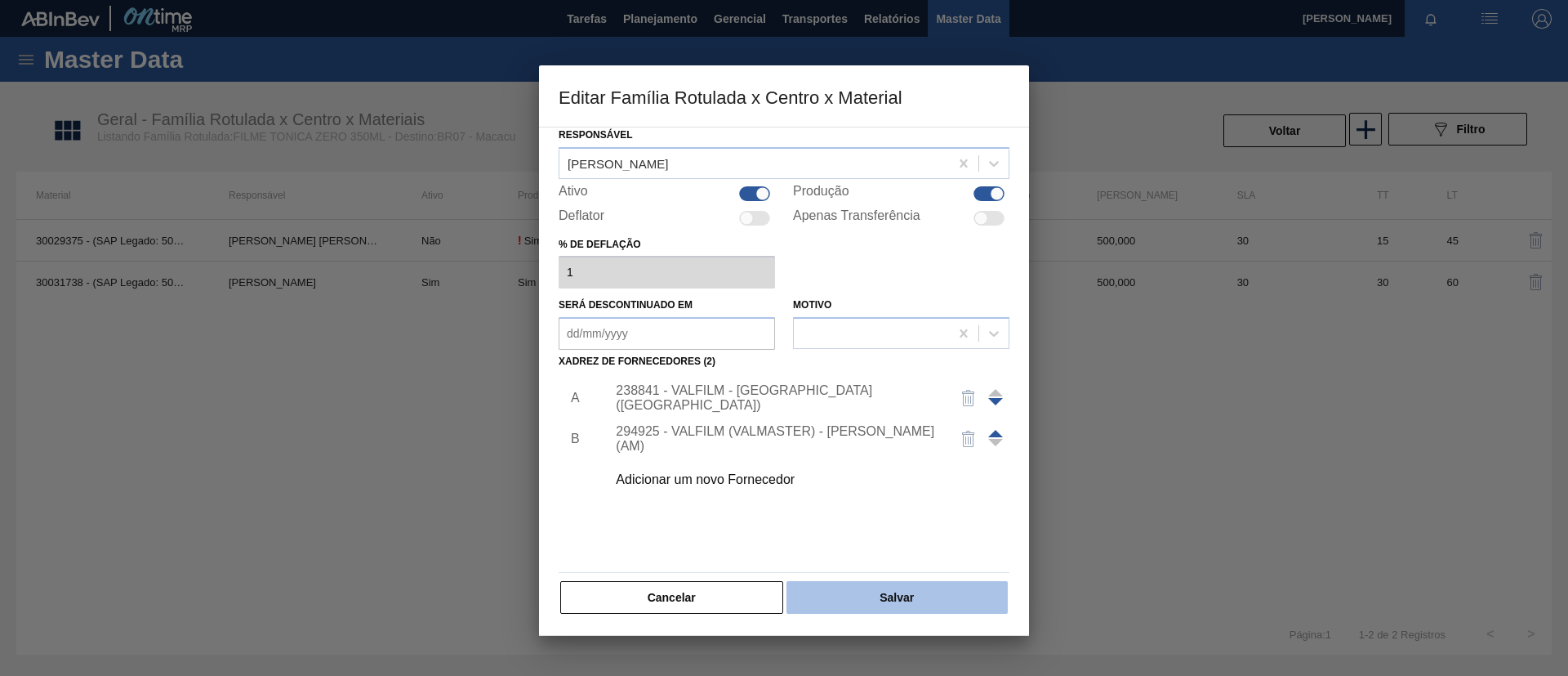
click at [927, 580] on button "Salvar" at bounding box center [897, 596] width 221 height 33
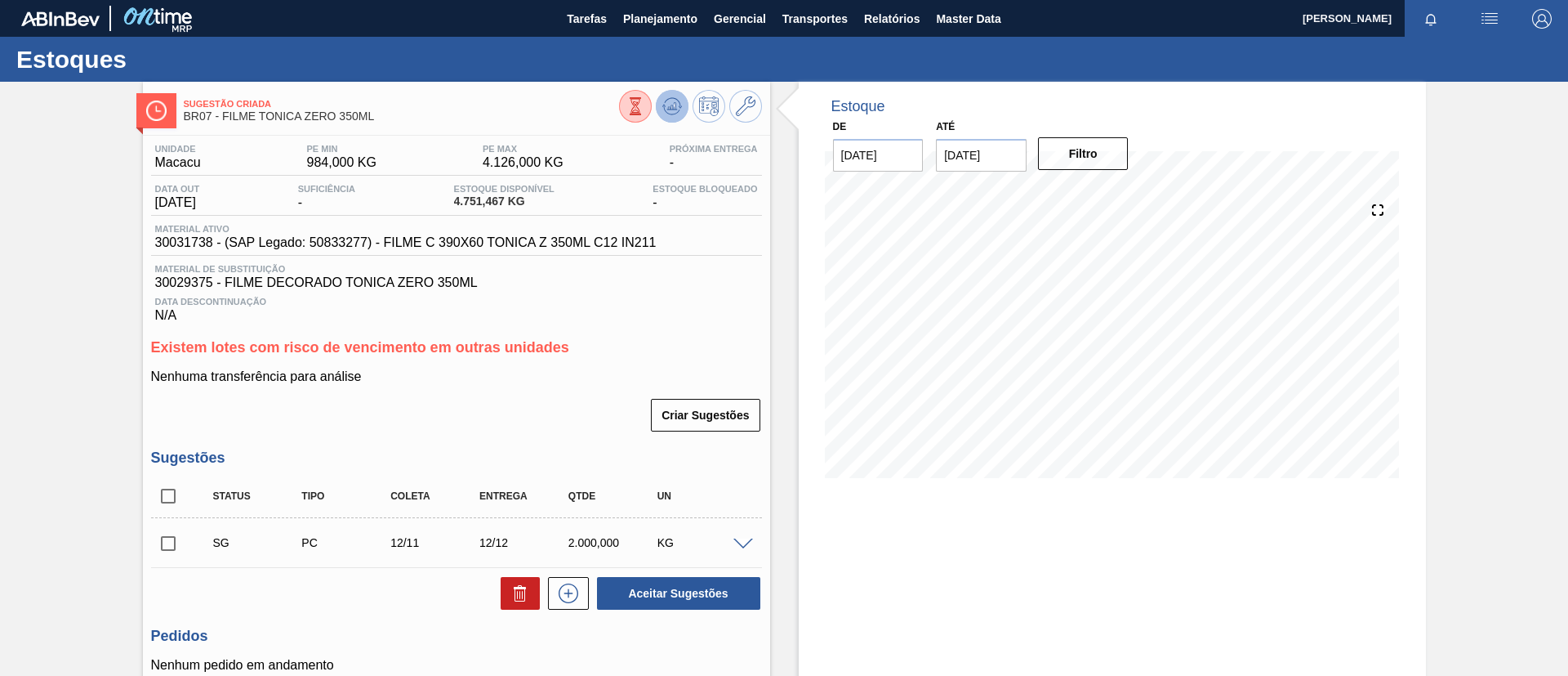
click at [669, 108] on icon at bounding box center [672, 106] width 20 height 20
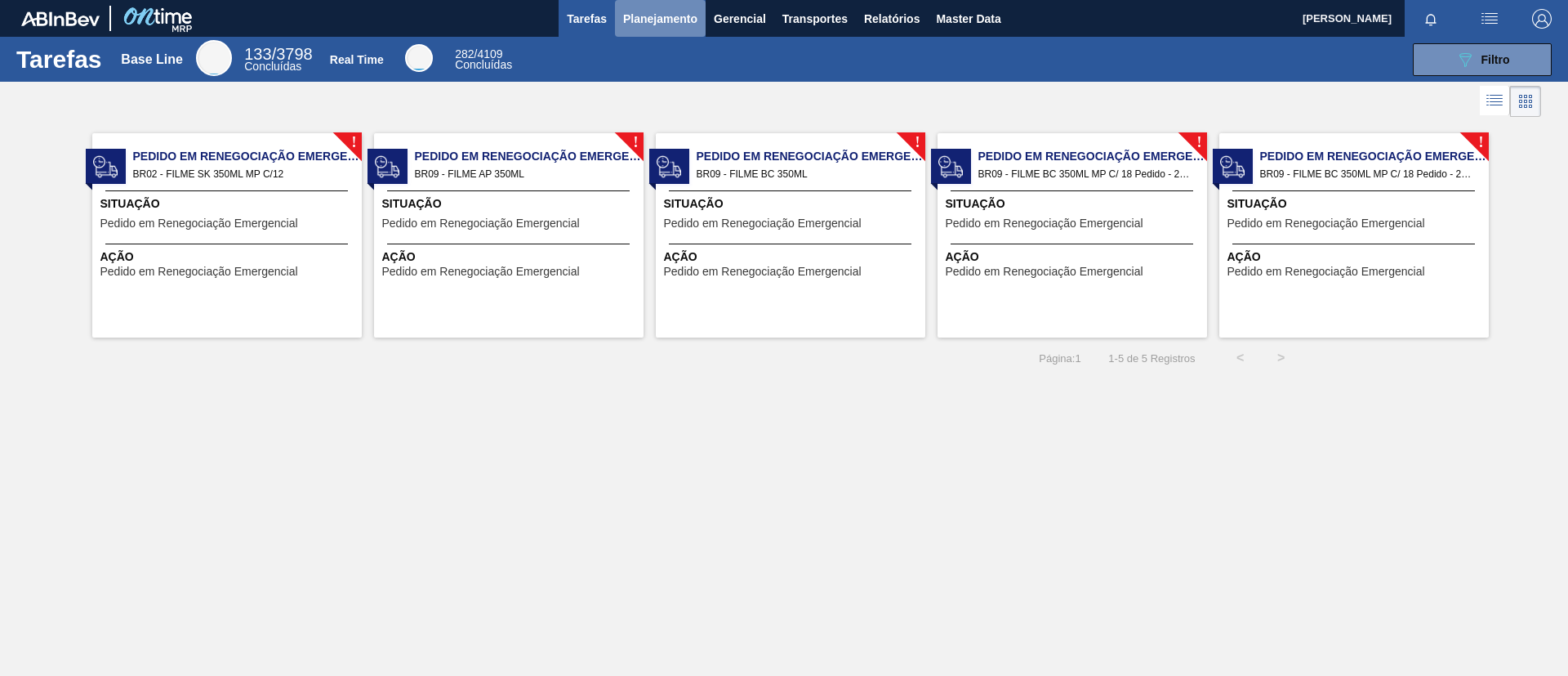
click at [636, 21] on span "Planejamento" at bounding box center [660, 19] width 74 height 20
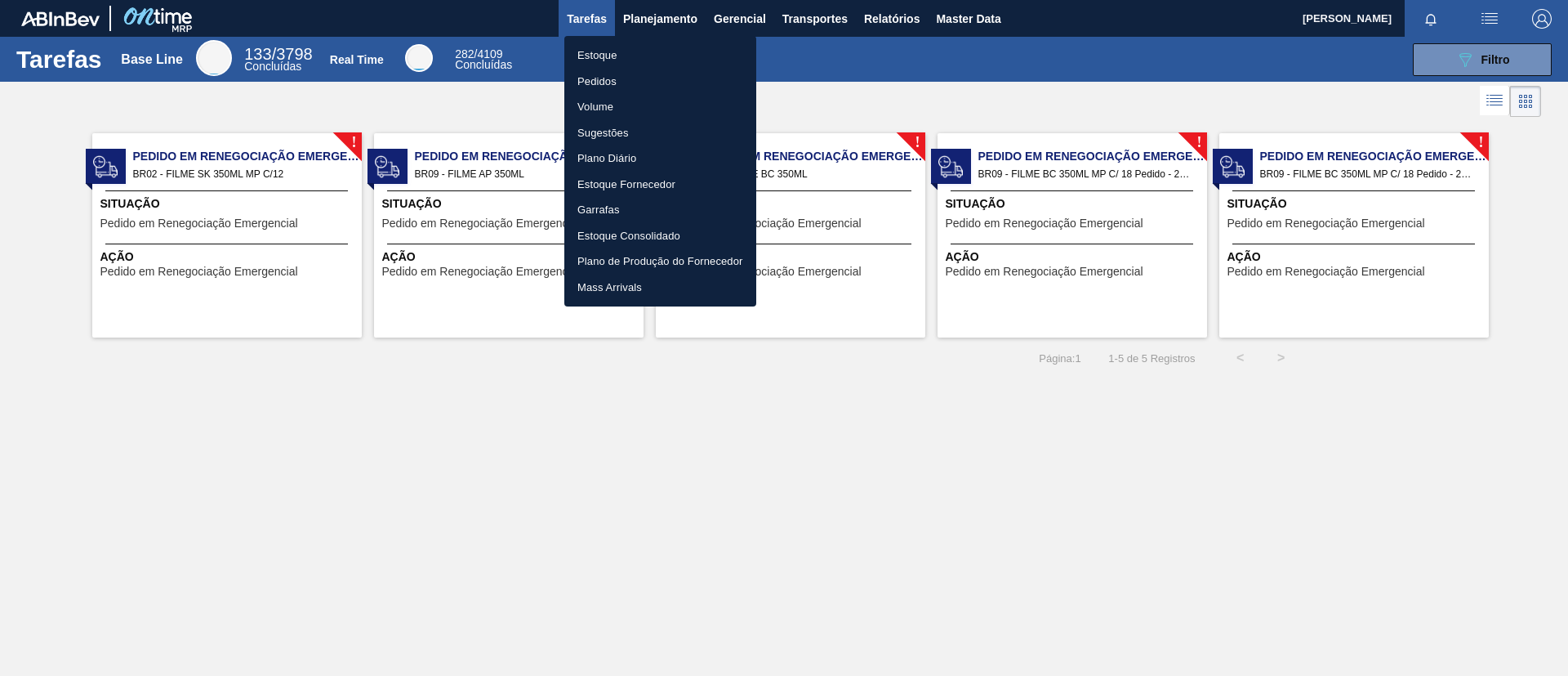
drag, startPoint x: 641, startPoint y: 45, endPoint x: 661, endPoint y: 47, distance: 20.1
click at [642, 46] on li "Estoque" at bounding box center [660, 55] width 192 height 26
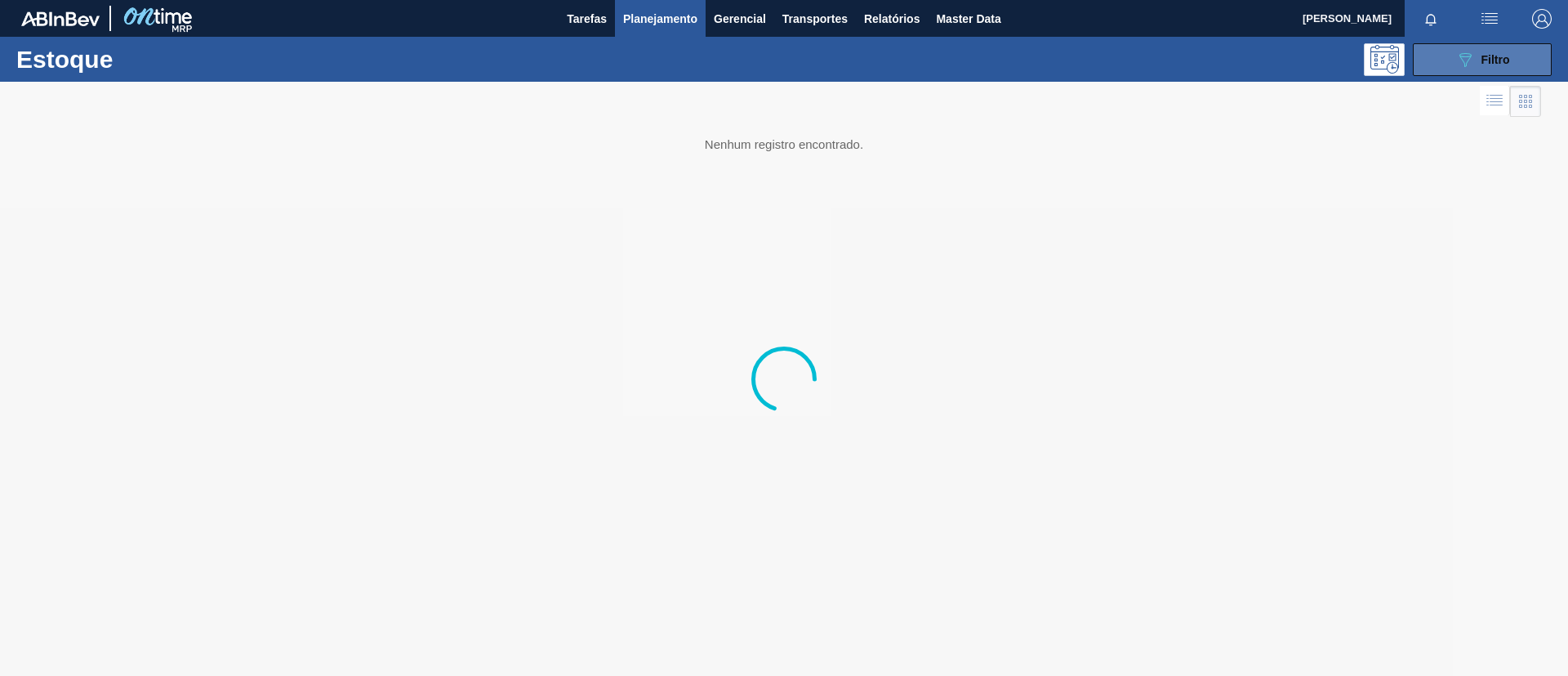
click at [1456, 62] on icon "089F7B8B-B2A5-4AFE-B5C0-19BA573D28AC" at bounding box center [1465, 59] width 20 height 20
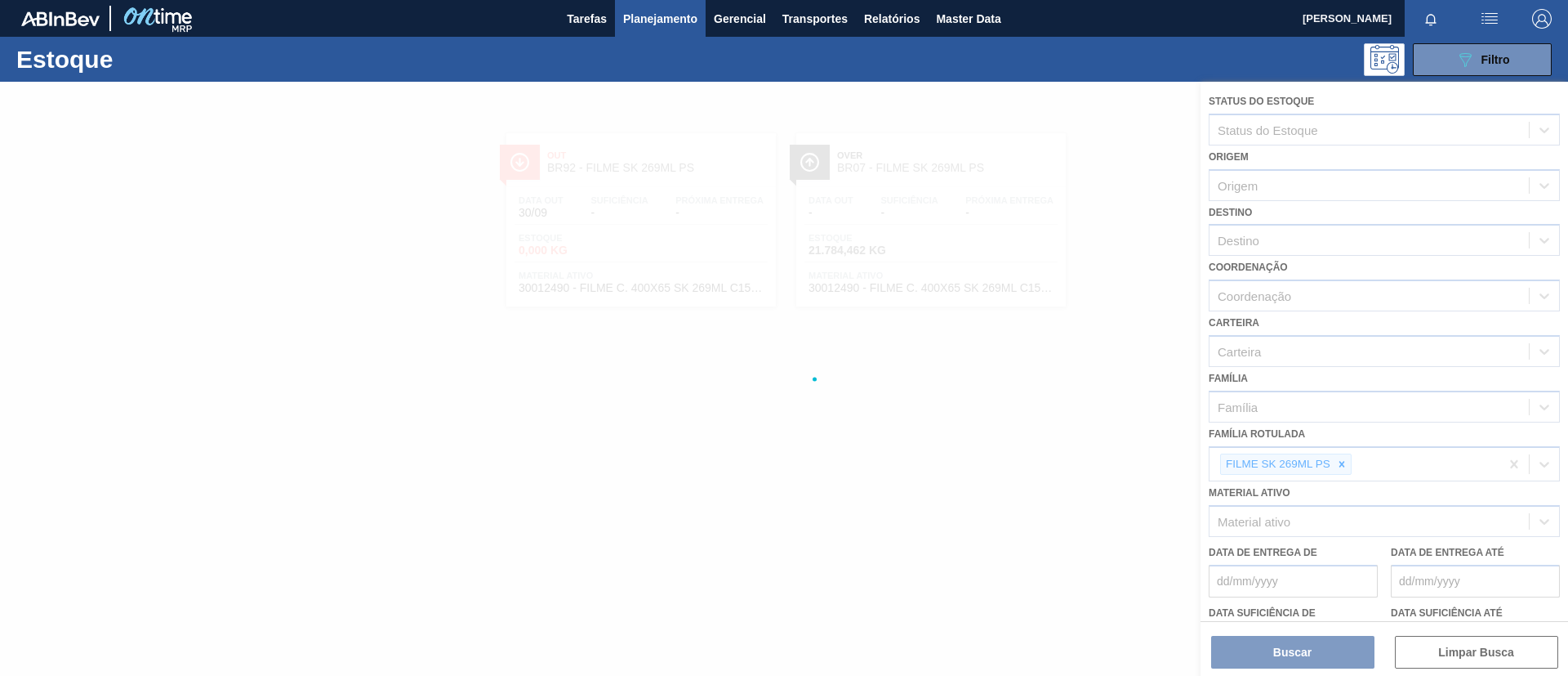
click at [860, 311] on div at bounding box center [784, 419] width 1568 height 676
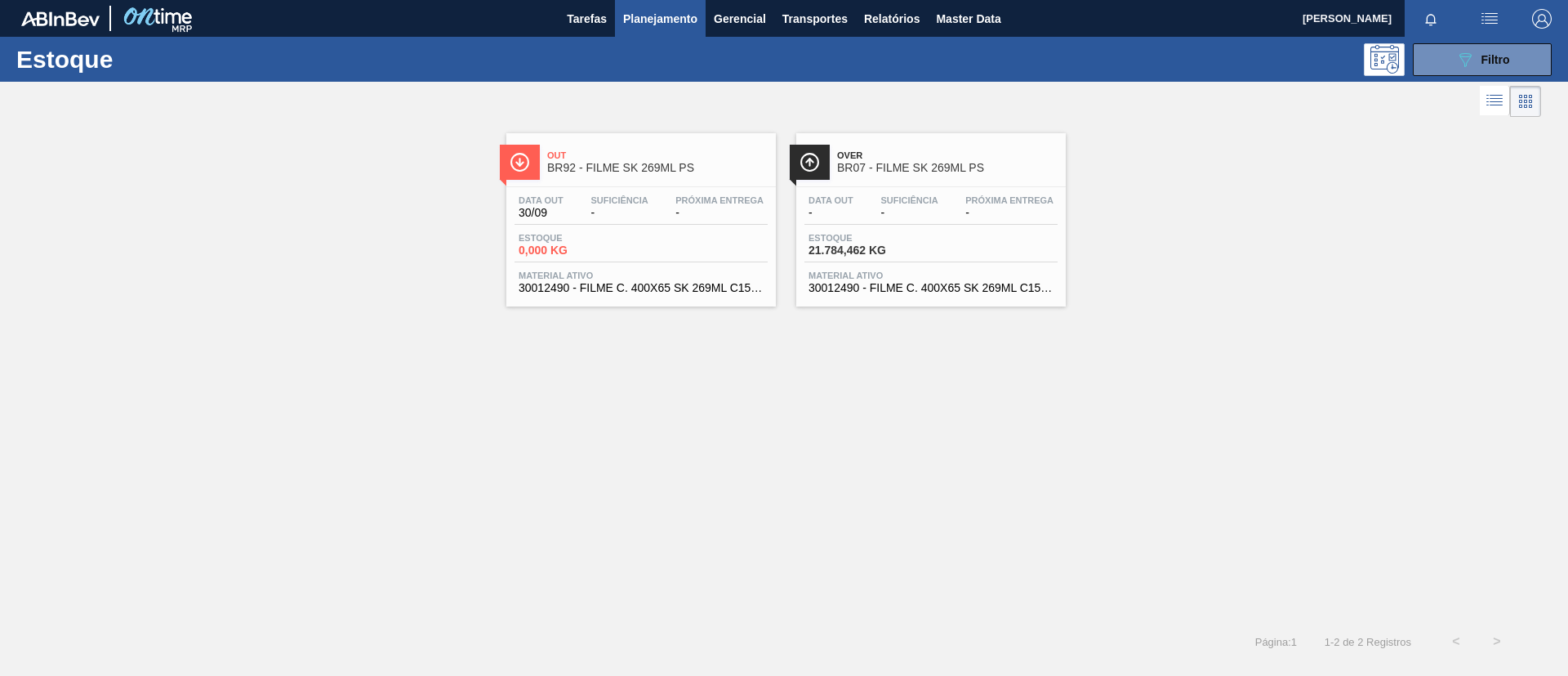
click at [887, 124] on link "Over BR07 - FILME SK 269ML PS Data out - Suficiência - Próxima Entrega - Estoqu…" at bounding box center [930, 213] width 290 height 185
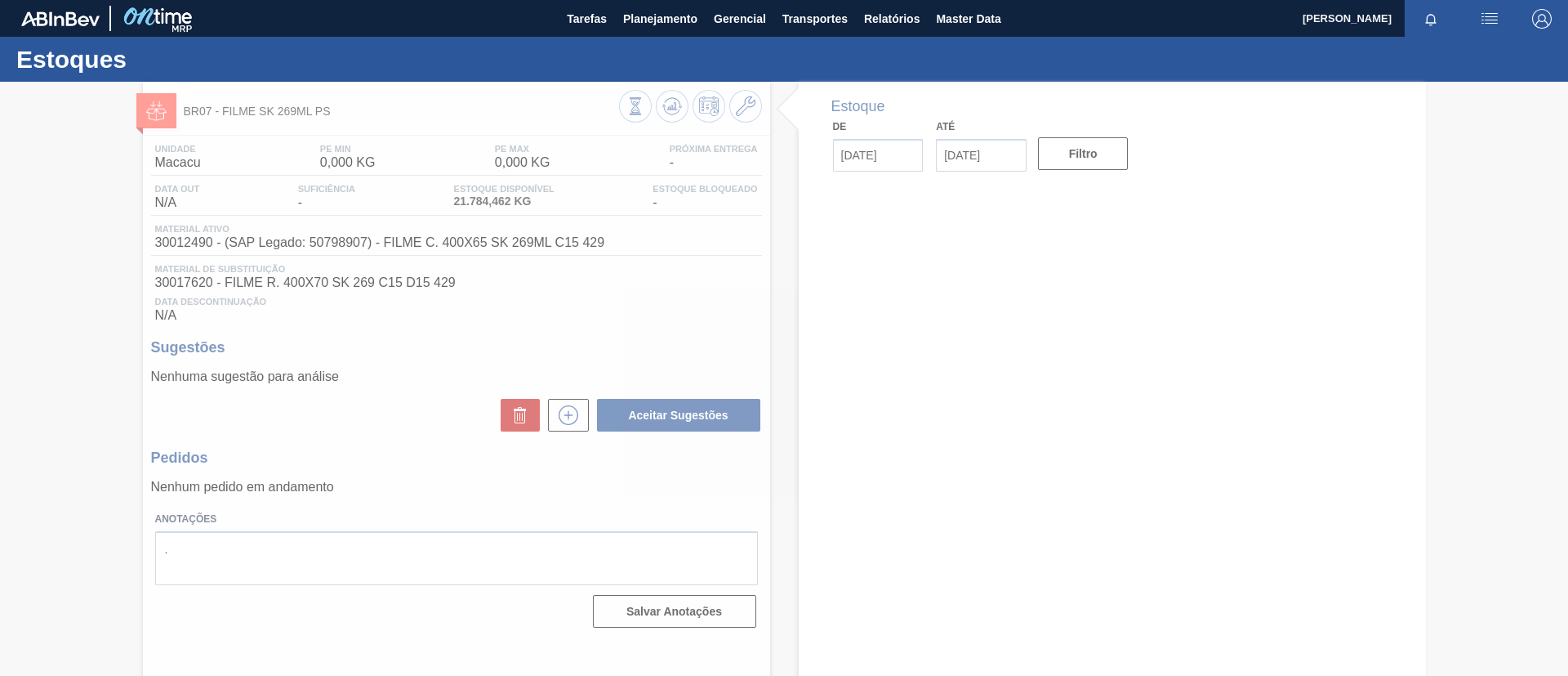
drag, startPoint x: 139, startPoint y: 242, endPoint x: 164, endPoint y: 238, distance: 25.3
click at [164, 237] on div at bounding box center [784, 378] width 1568 height 594
click at [146, 246] on div at bounding box center [784, 378] width 1568 height 594
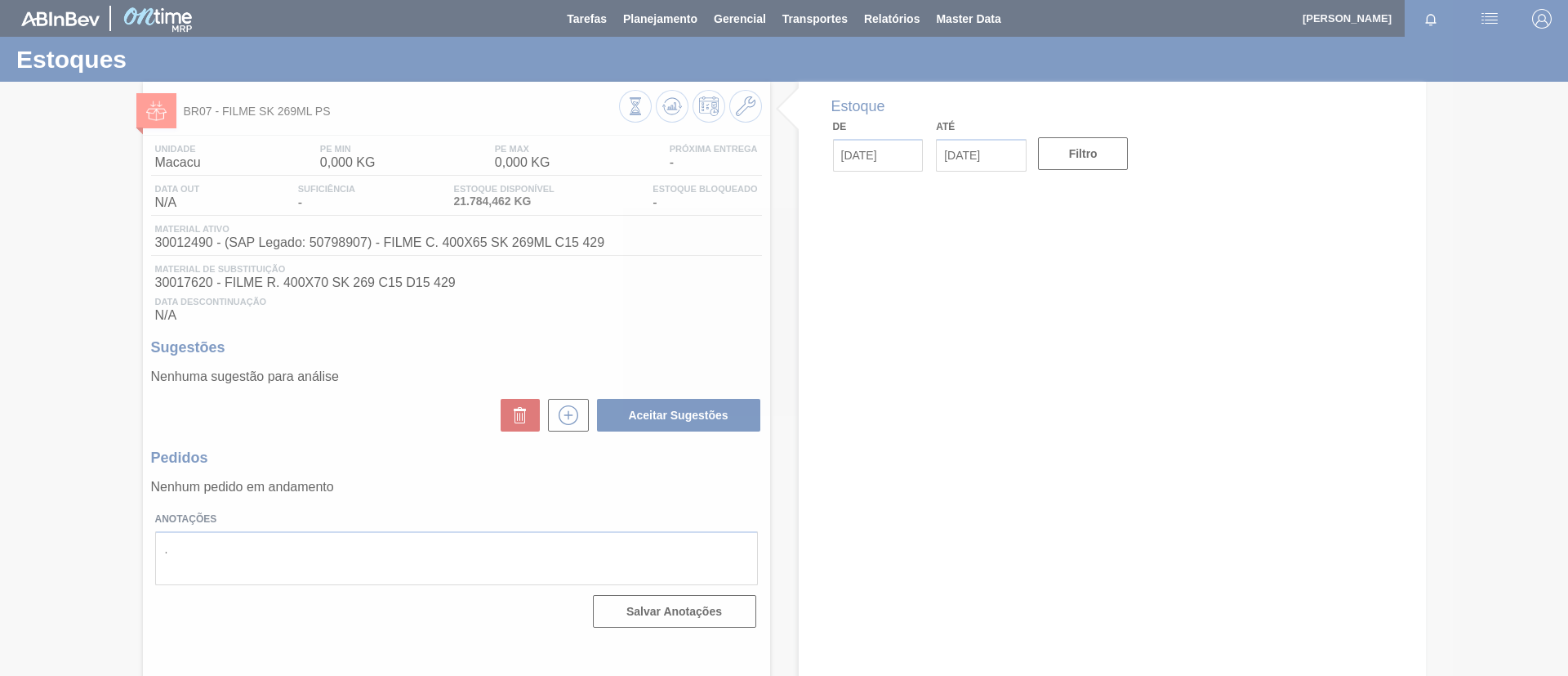
drag, startPoint x: 147, startPoint y: 246, endPoint x: 179, endPoint y: 239, distance: 32.8
click at [179, 239] on div at bounding box center [784, 338] width 1568 height 676
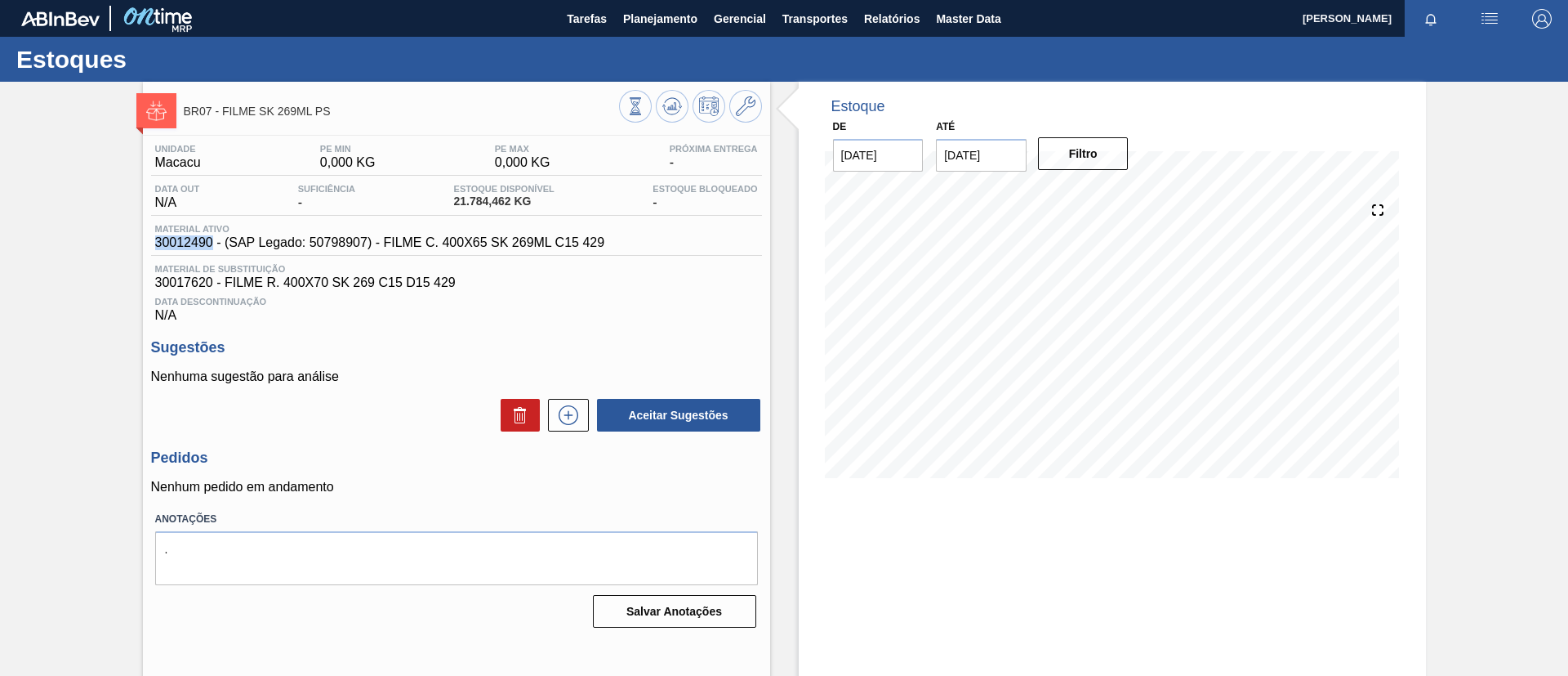
drag, startPoint x: 155, startPoint y: 246, endPoint x: 214, endPoint y: 242, distance: 59.1
click at [214, 242] on span "30012490 - (SAP Legado: 50798907) - FILME C. 400X65 SK 269ML C15 429" at bounding box center [380, 242] width 450 height 15
copy span "30012490"
click at [643, 25] on span "Planejamento" at bounding box center [660, 19] width 74 height 20
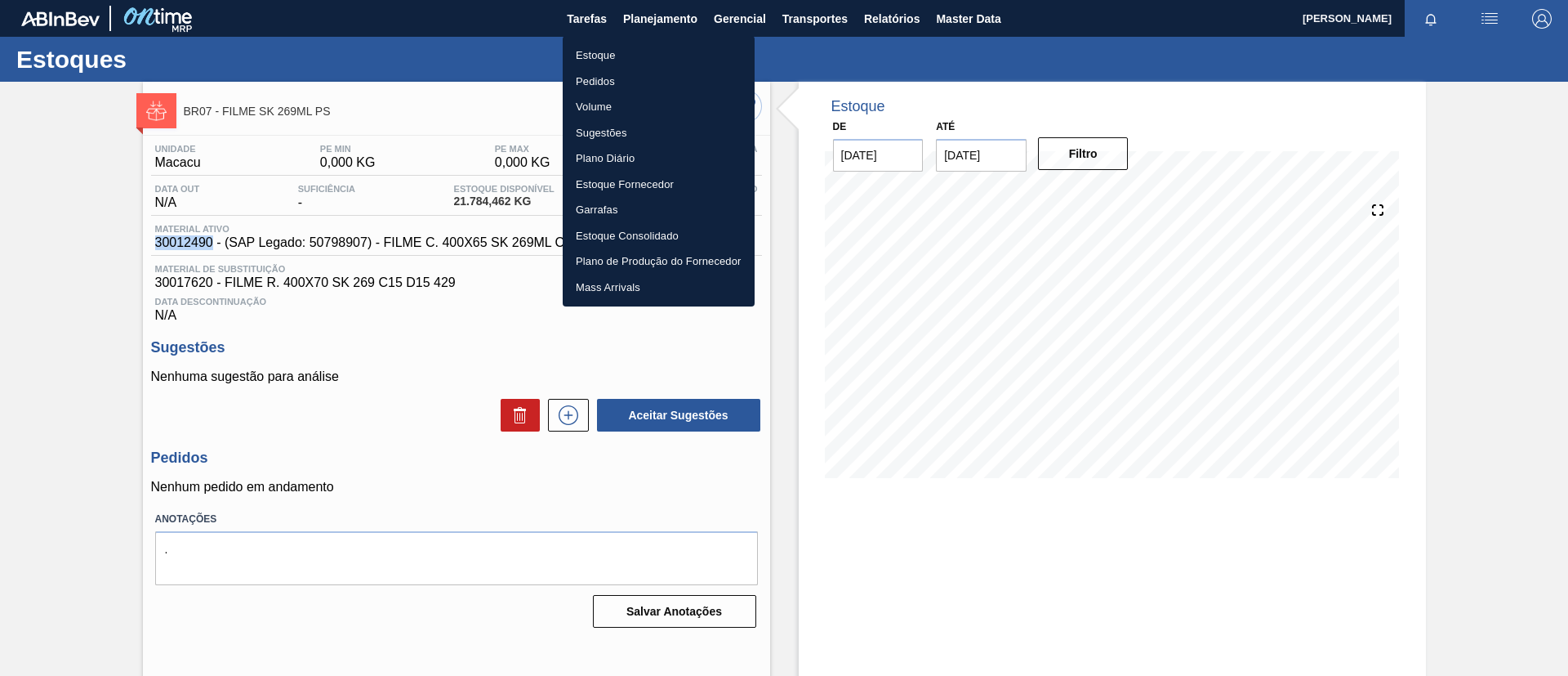
drag, startPoint x: 640, startPoint y: 54, endPoint x: 947, endPoint y: 342, distance: 420.9
click at [640, 54] on li "Estoque" at bounding box center [658, 55] width 192 height 26
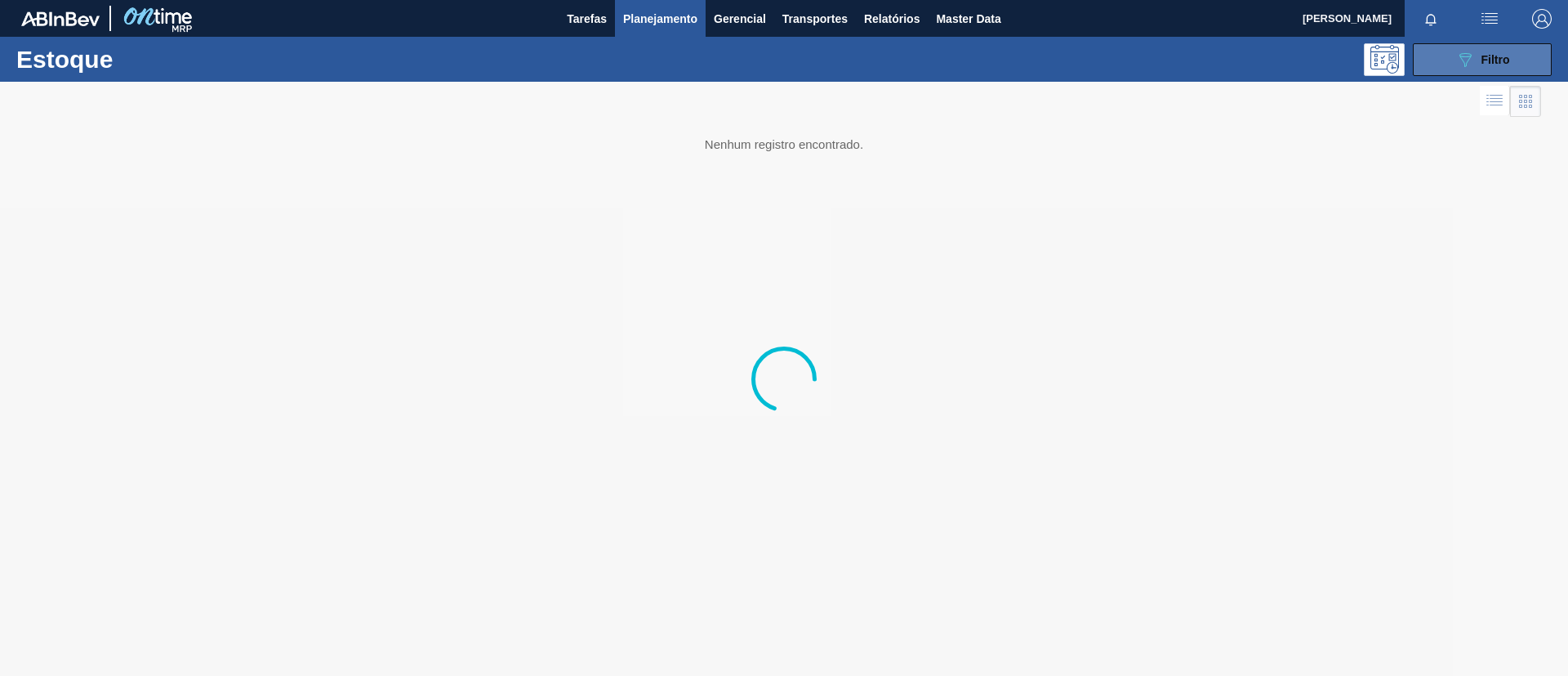
click at [1453, 66] on button "089F7B8B-B2A5-4AFE-B5C0-19BA573D28AC Filtro" at bounding box center [1483, 59] width 139 height 33
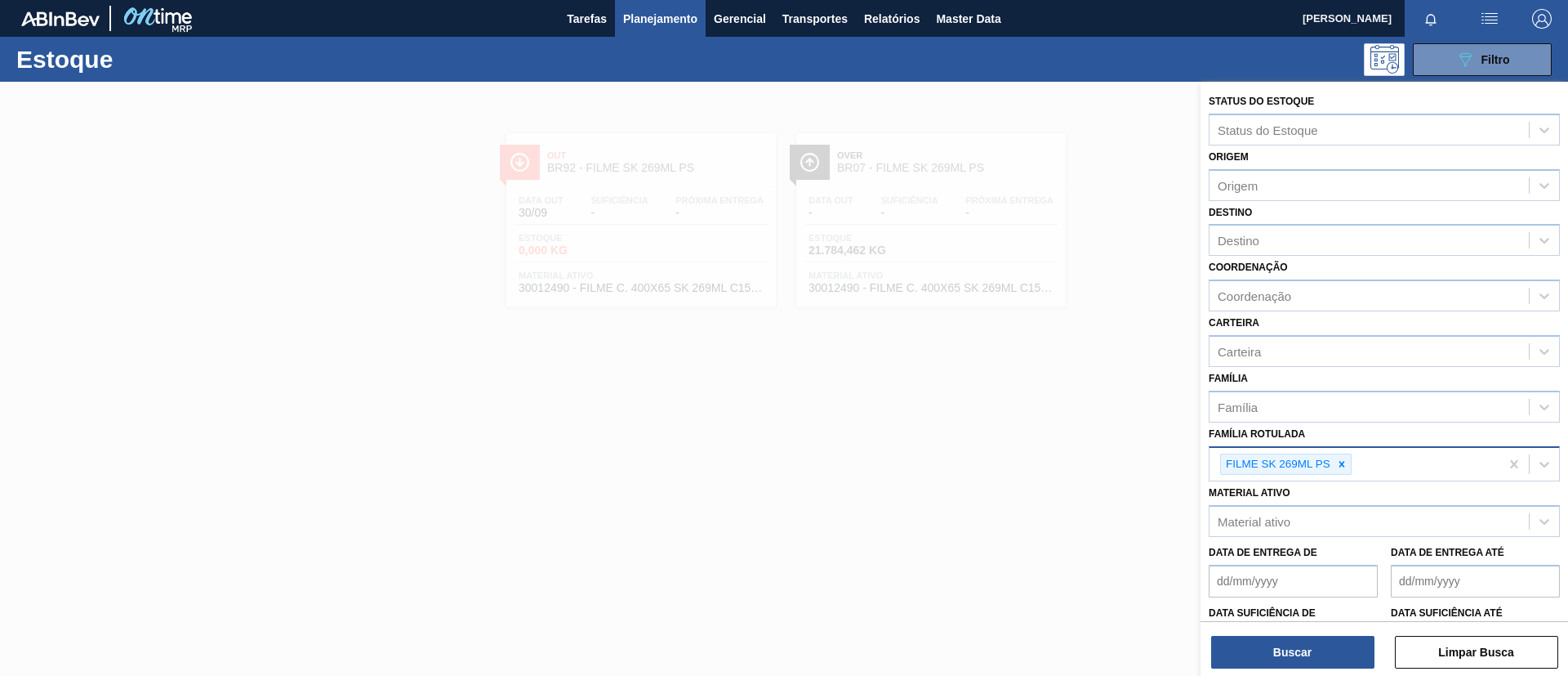
click at [1344, 465] on icon at bounding box center [1342, 464] width 11 height 11
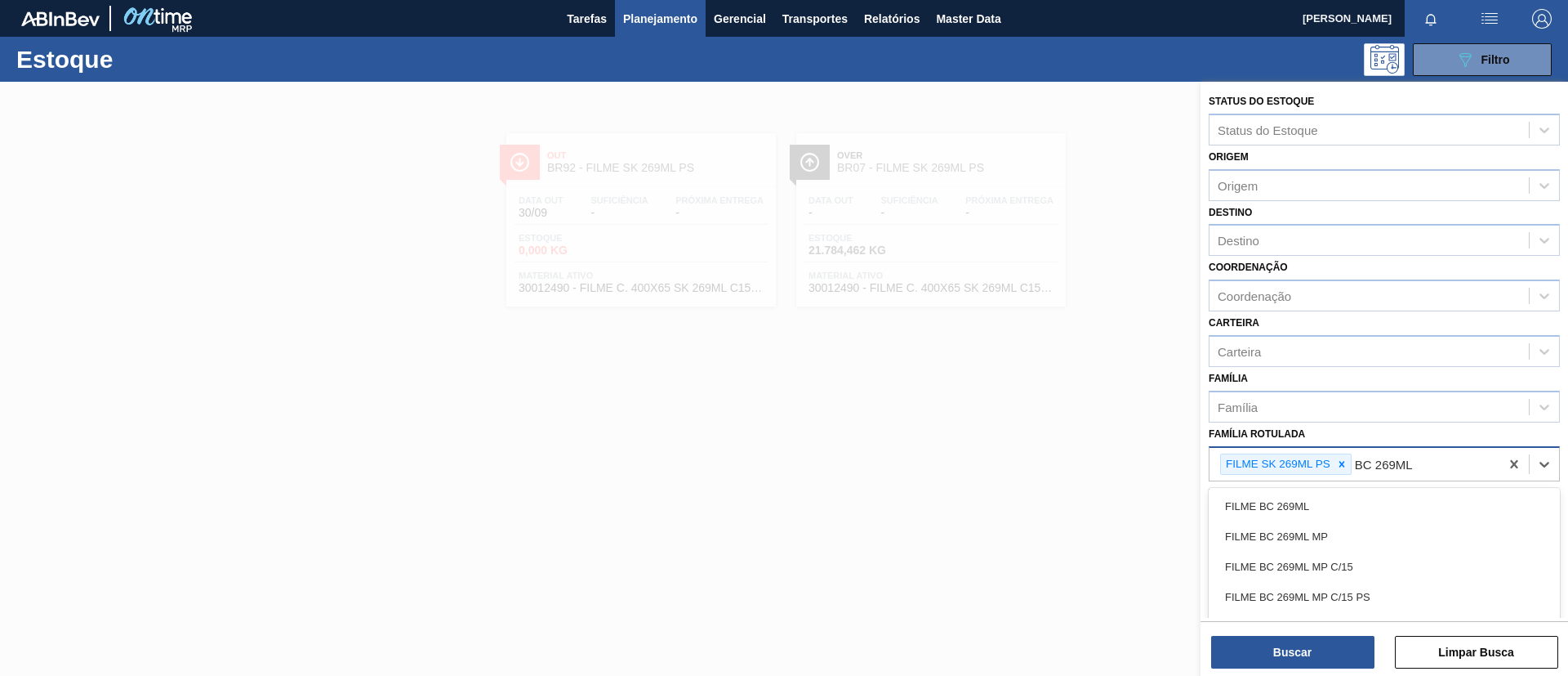
type Rotulada "BC 269ML MP"
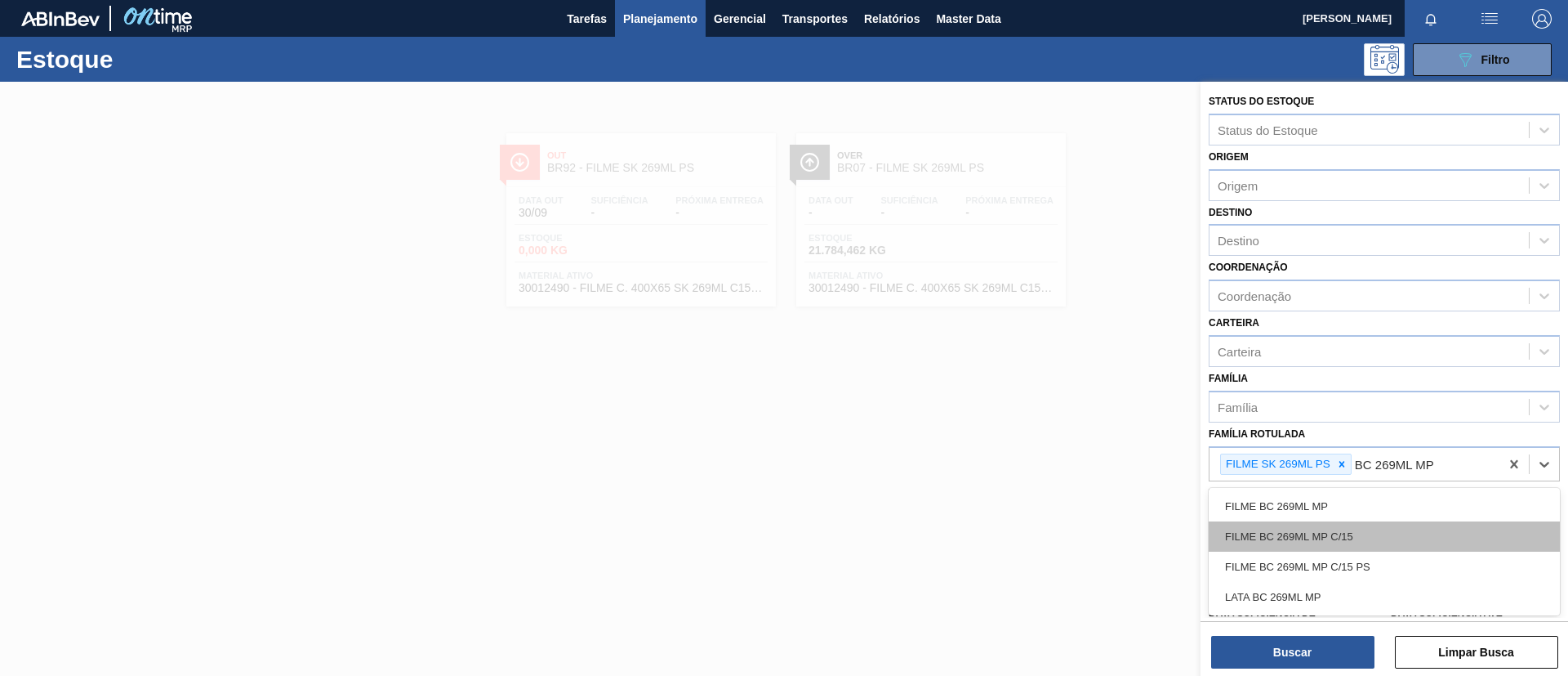
click at [1357, 526] on div "FILME BC 269ML MP C/15" at bounding box center [1385, 536] width 351 height 30
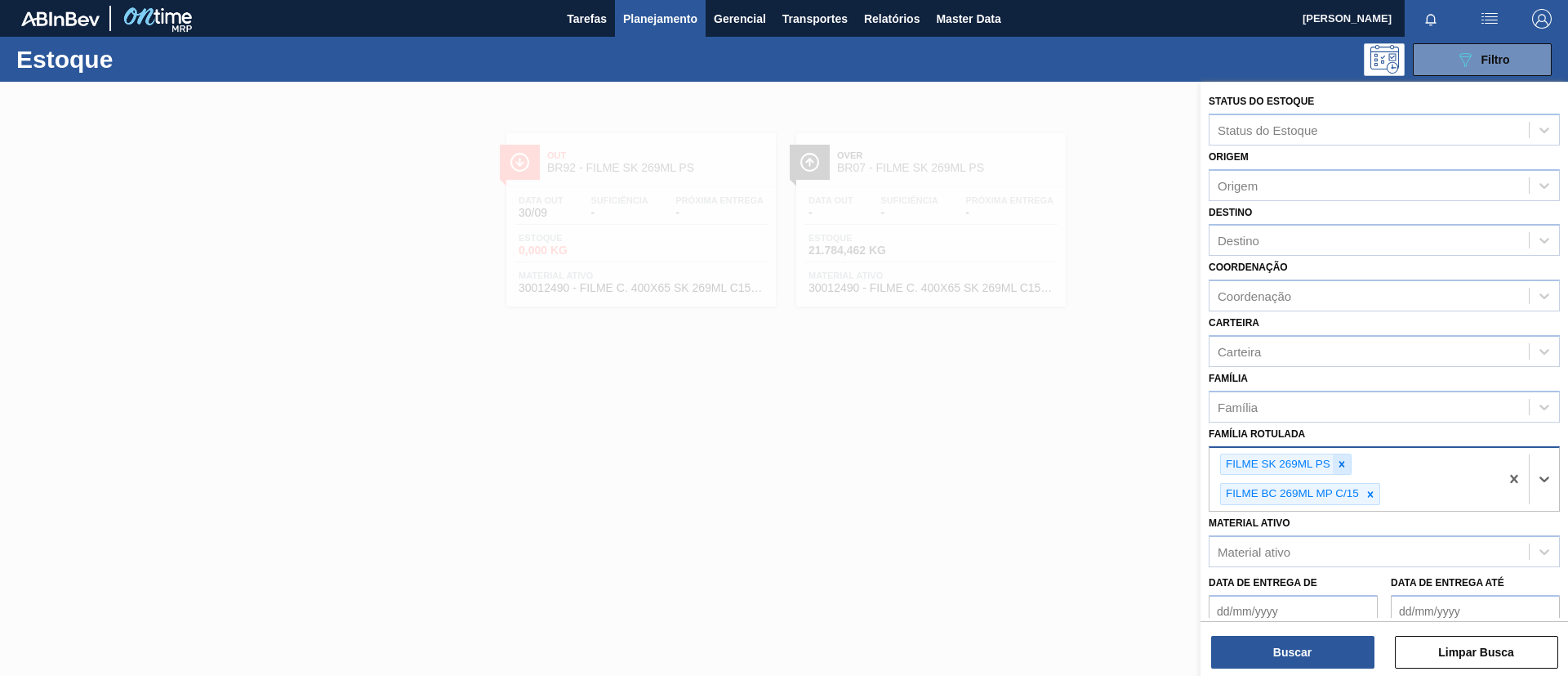
click at [1343, 467] on icon at bounding box center [1342, 464] width 11 height 11
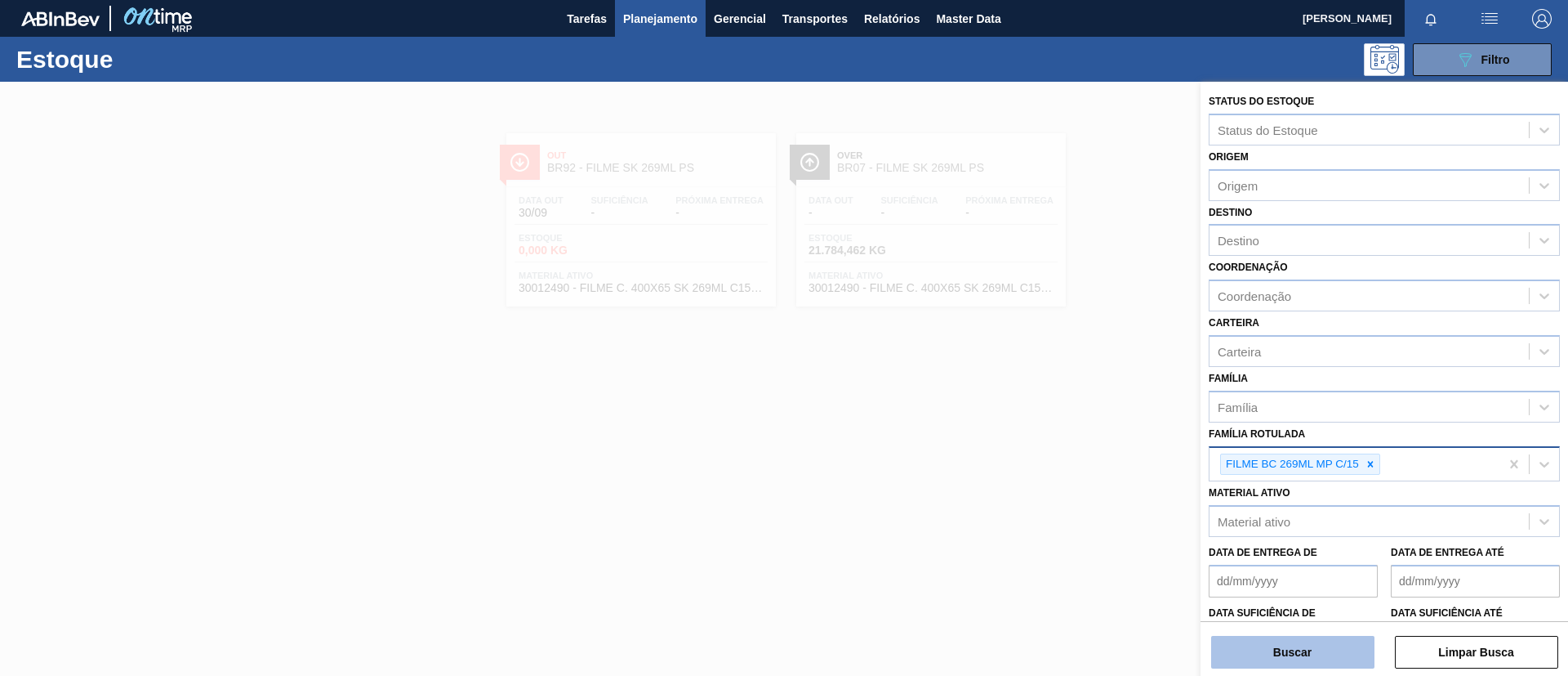
click at [1318, 639] on button "Buscar" at bounding box center [1293, 652] width 164 height 33
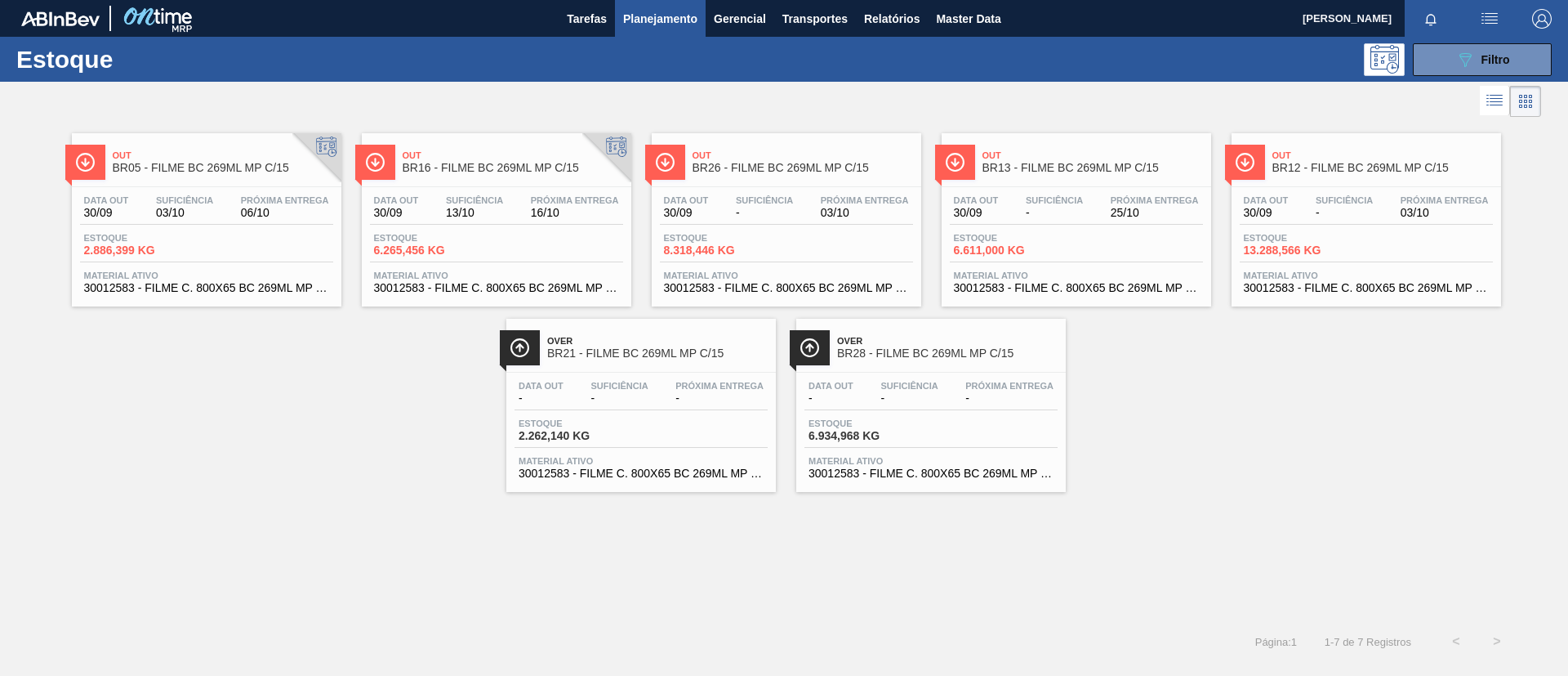
click at [258, 176] on div "Out BR05 - FILME BC 269ML MP C/15" at bounding box center [223, 162] width 221 height 37
click at [816, 162] on span "BR26 - FILME BC 269ML MP C/15" at bounding box center [803, 168] width 221 height 12
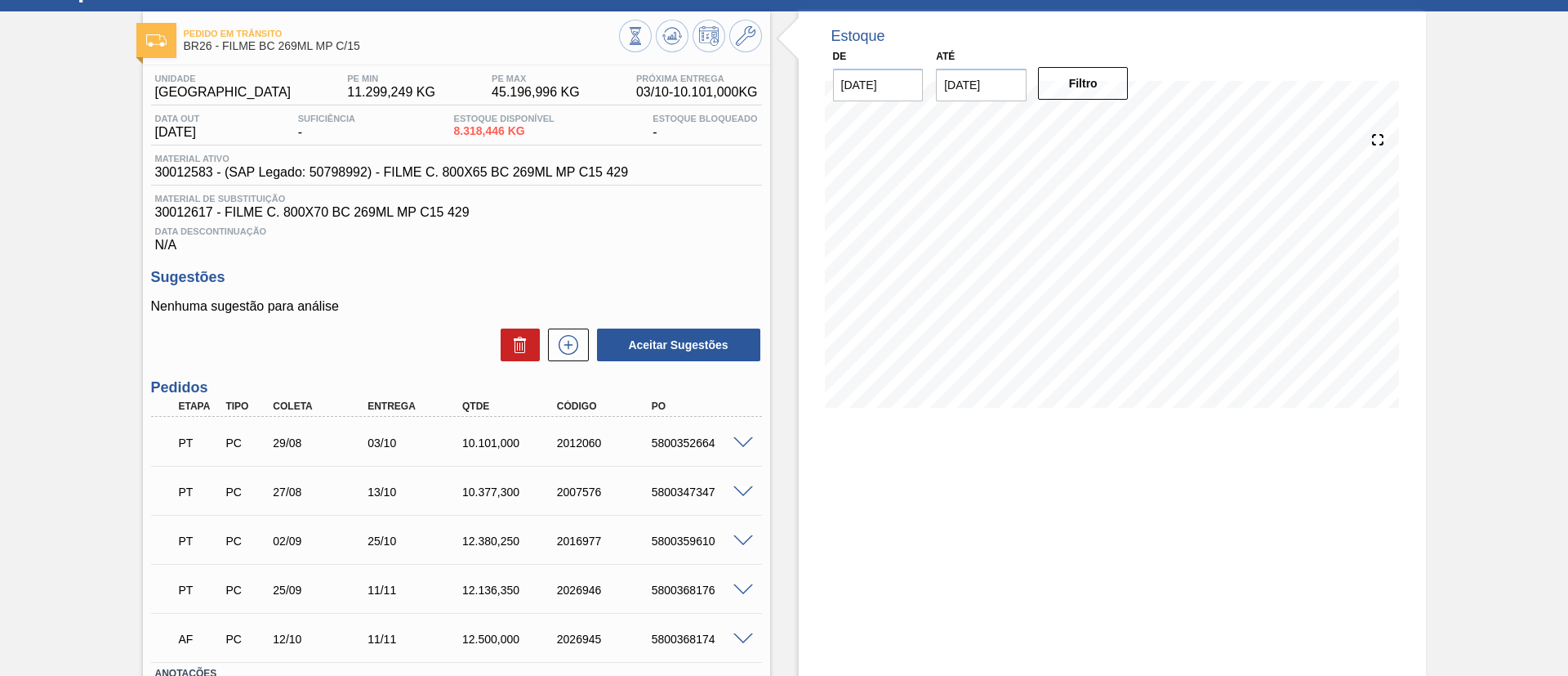
scroll to position [123, 0]
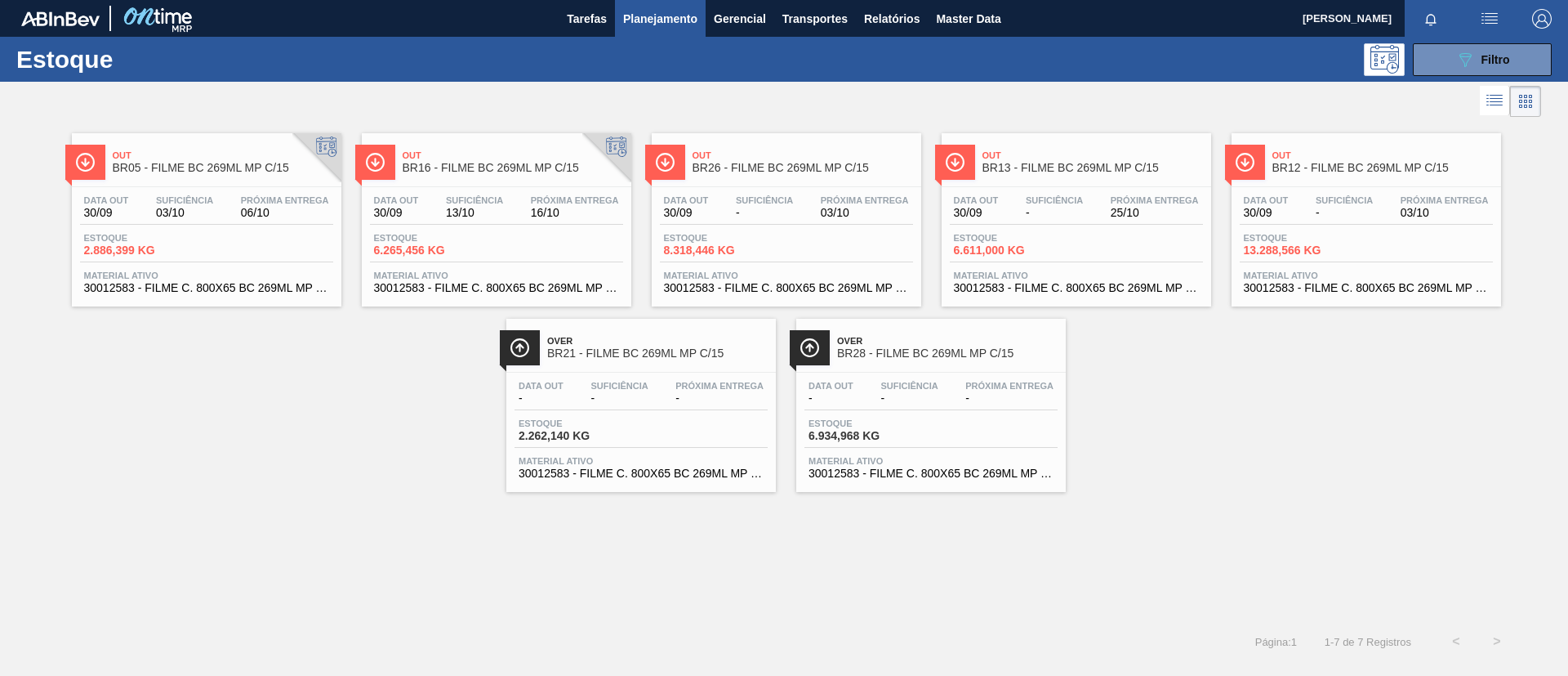
click at [1309, 159] on div "Out BR12 - FILME BC 269ML MP C/15" at bounding box center [1384, 162] width 221 height 37
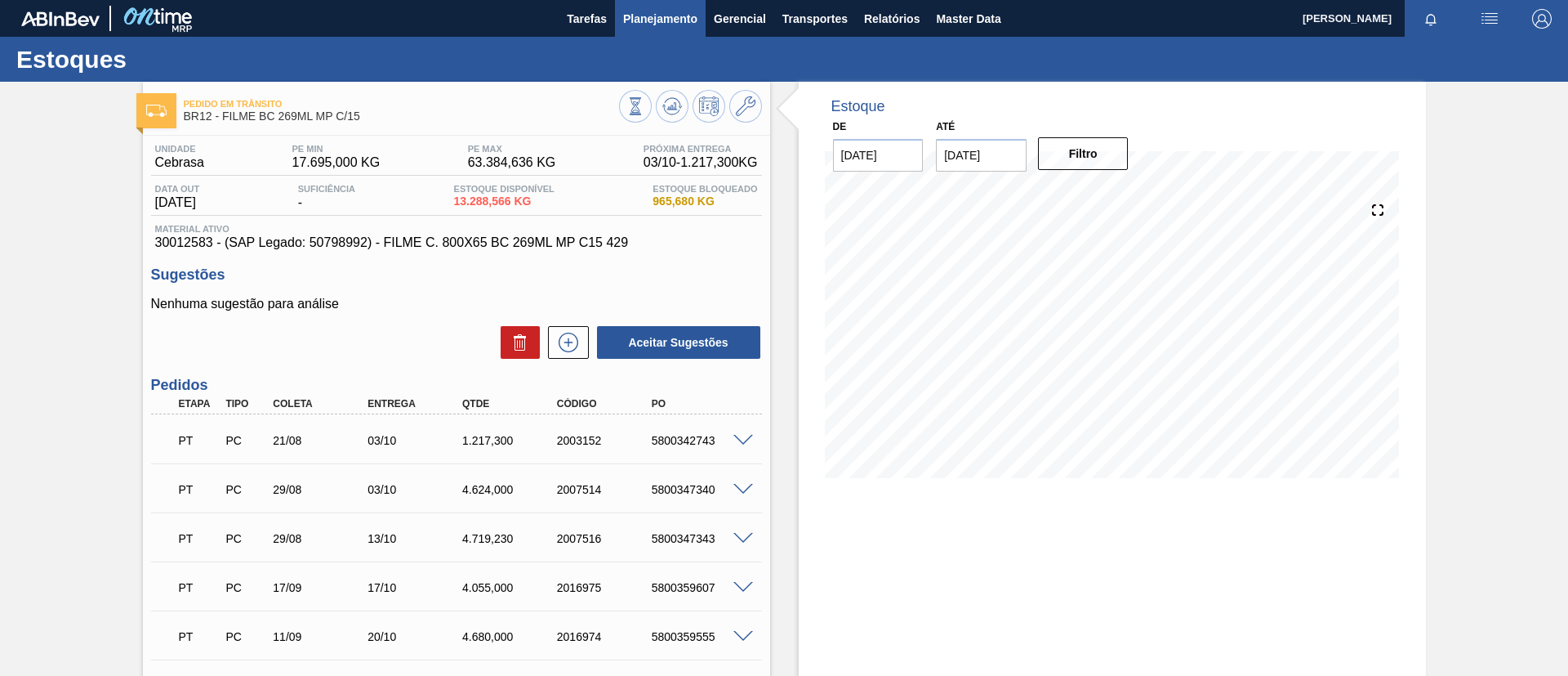
click at [661, 30] on button "Planejamento" at bounding box center [660, 18] width 91 height 37
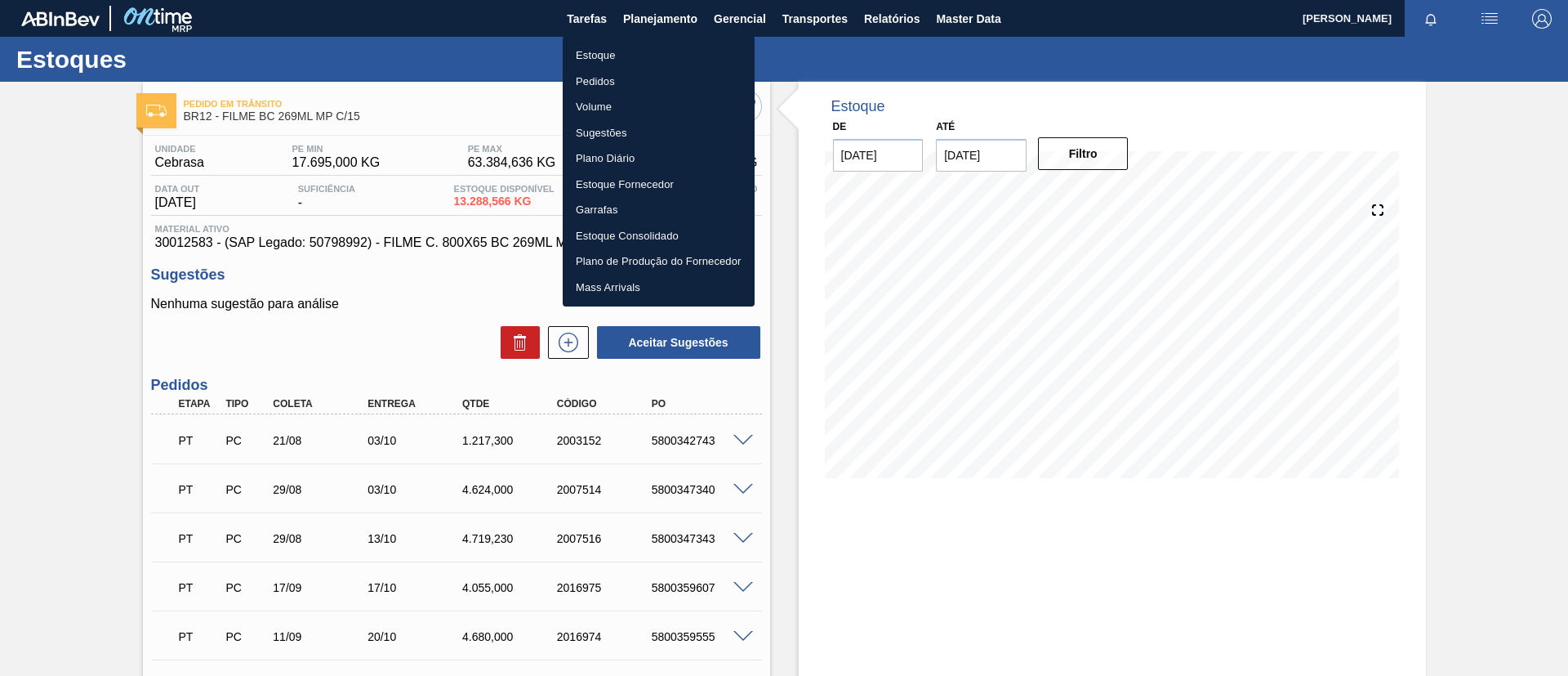
drag, startPoint x: 649, startPoint y: 51, endPoint x: 604, endPoint y: 3, distance: 65.8
click at [649, 51] on li "Estoque" at bounding box center [658, 55] width 192 height 26
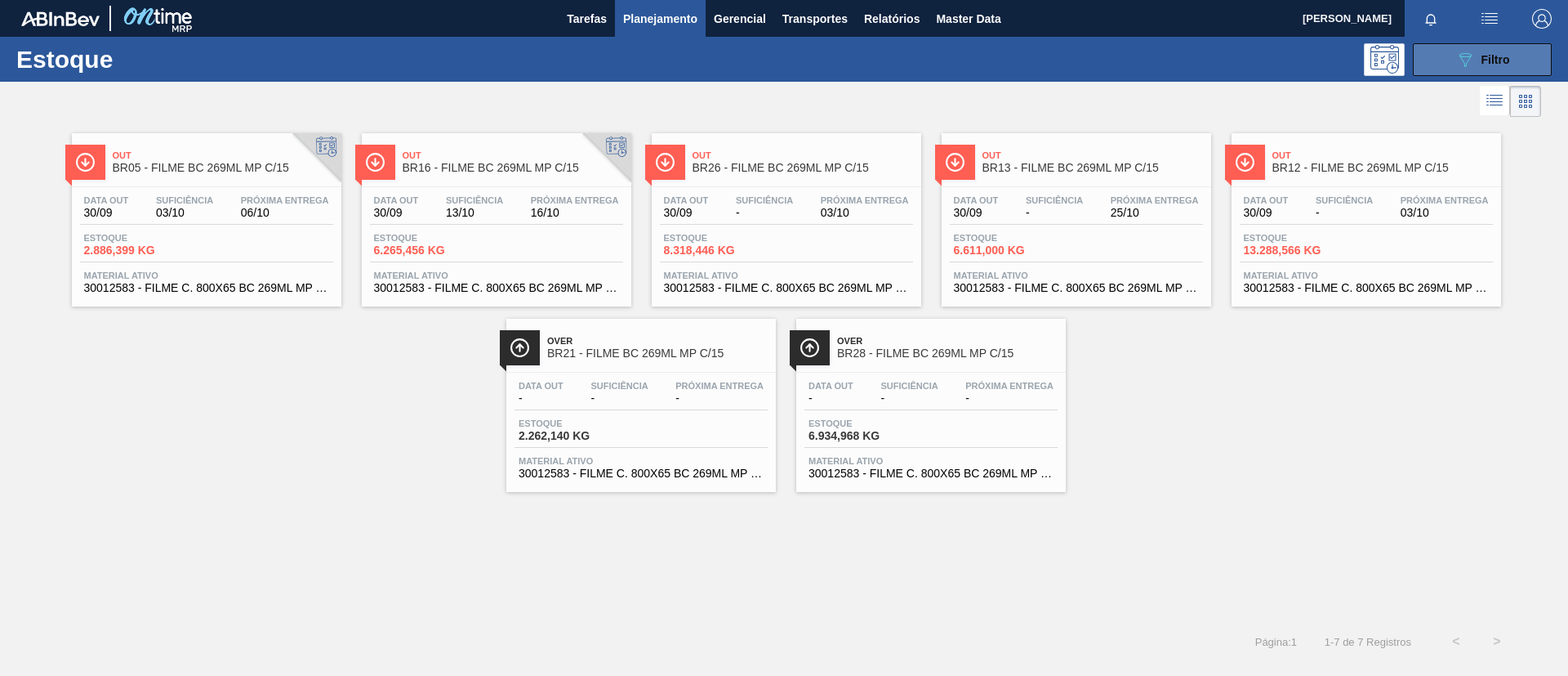
click at [1466, 61] on icon "089F7B8B-B2A5-4AFE-B5C0-19BA573D28AC" at bounding box center [1465, 59] width 20 height 20
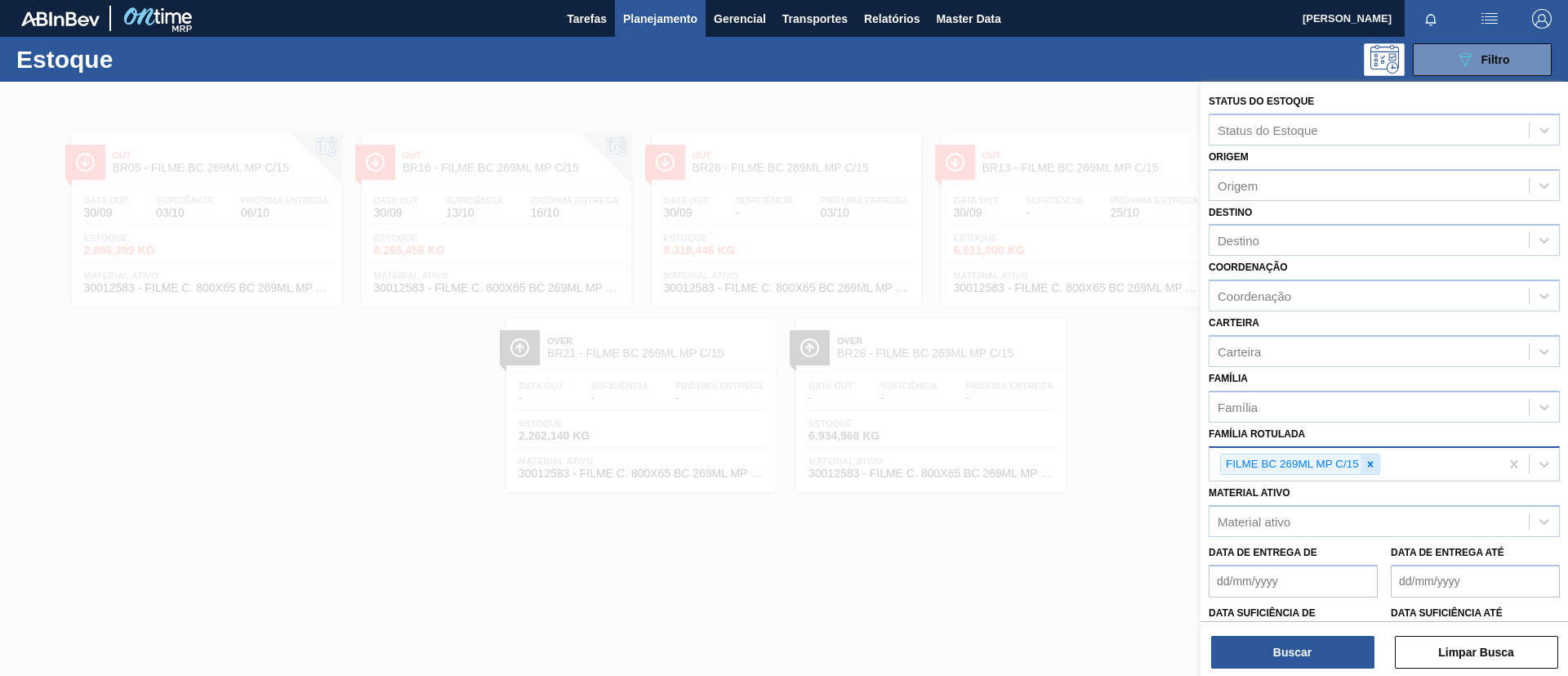
click at [1376, 465] on div at bounding box center [1370, 464] width 18 height 21
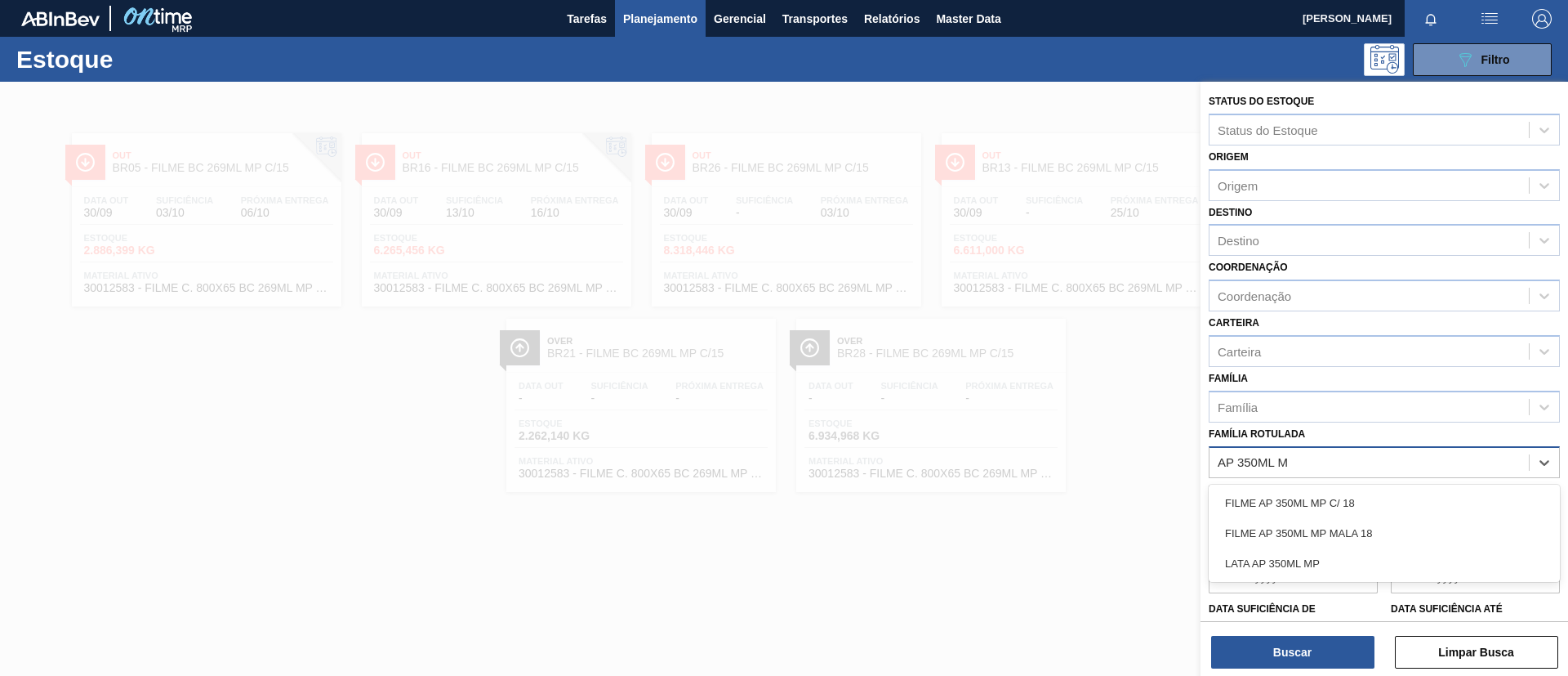
type Rotulada "AP 350ML MP"
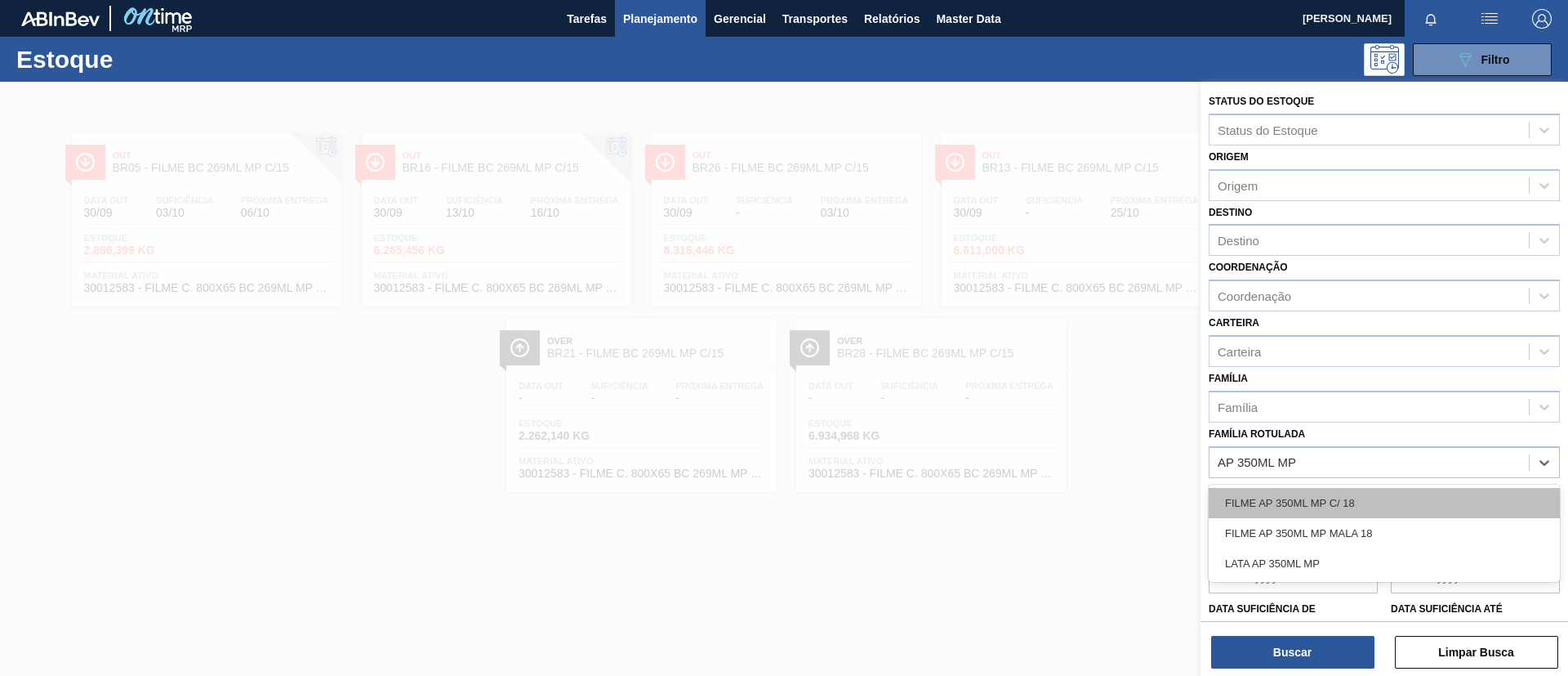
click at [1399, 492] on div "FILME AP 350ML MP C/ 18" at bounding box center [1385, 503] width 351 height 30
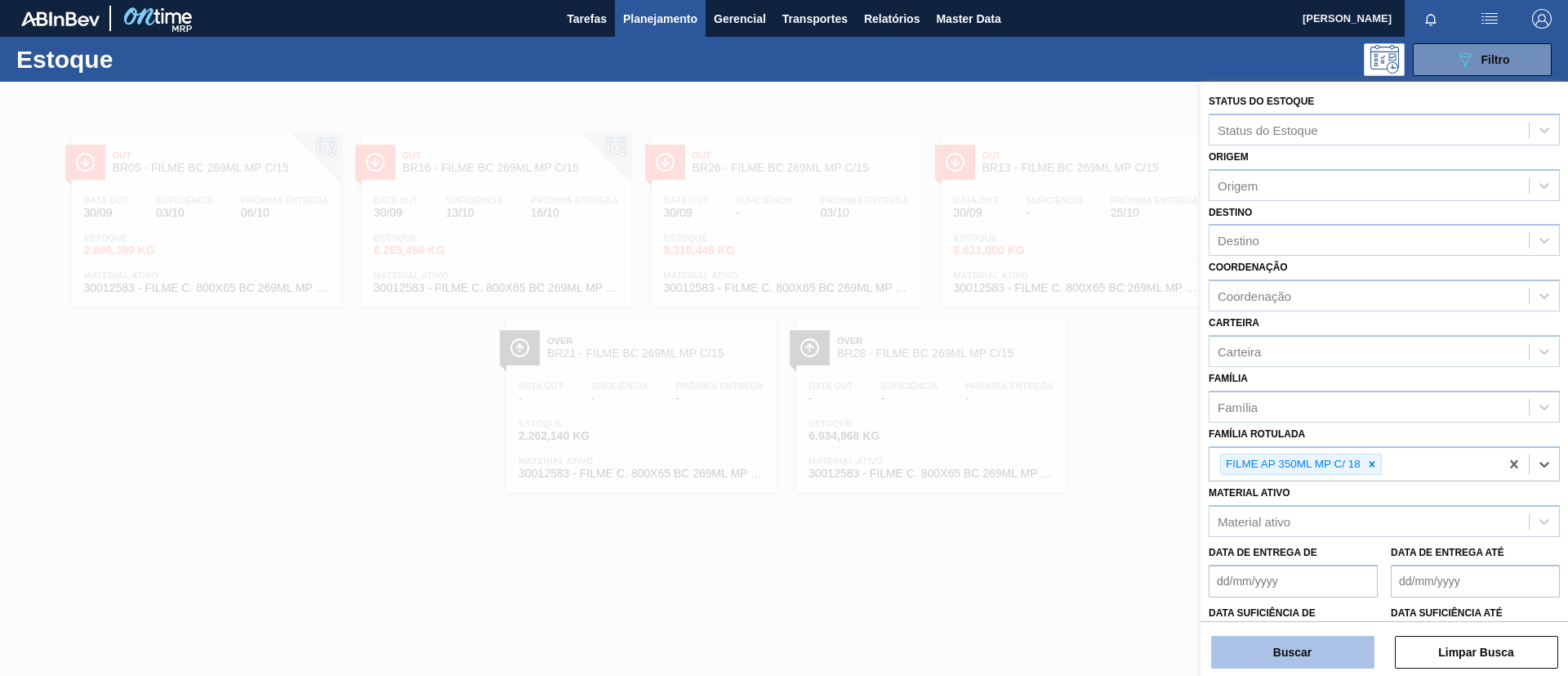
click at [1327, 636] on button "Buscar" at bounding box center [1293, 652] width 164 height 33
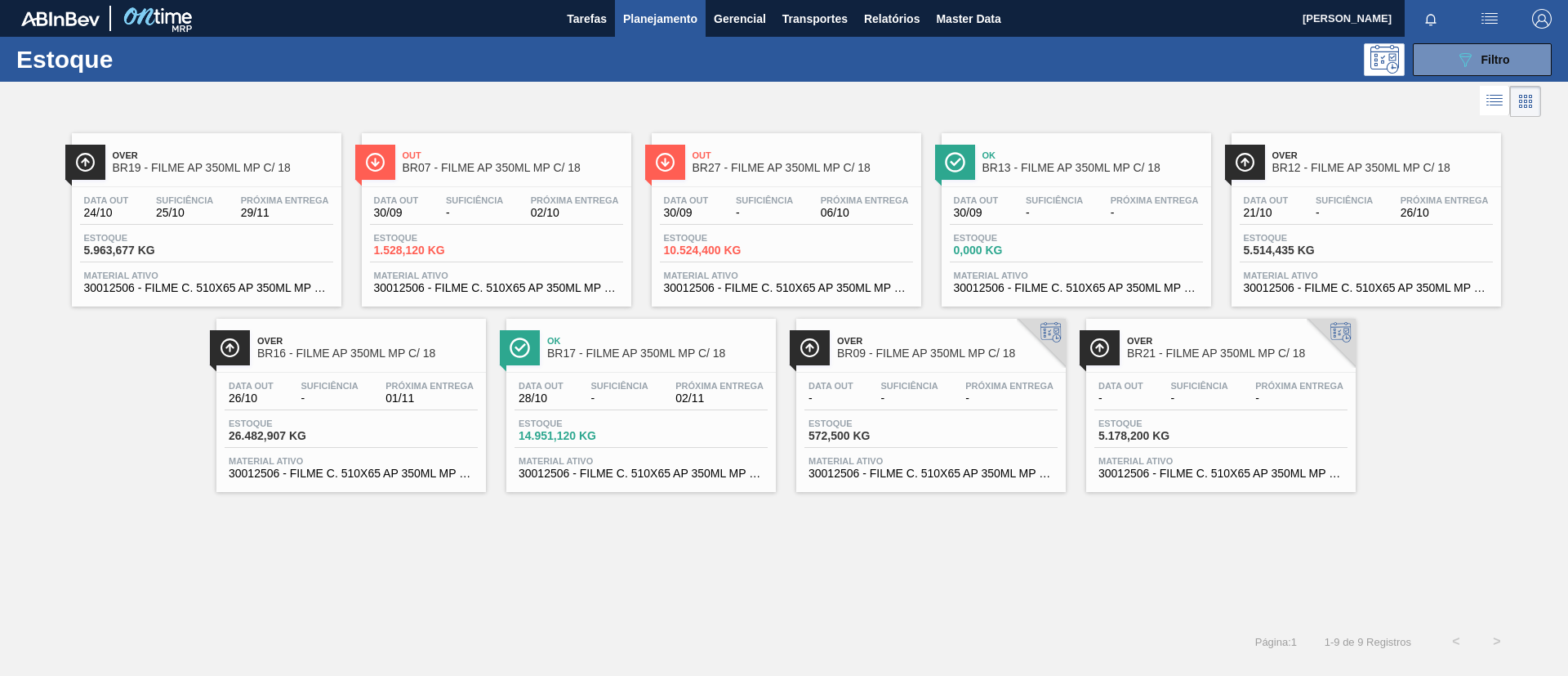
click at [425, 157] on span "Out" at bounding box center [513, 155] width 221 height 9
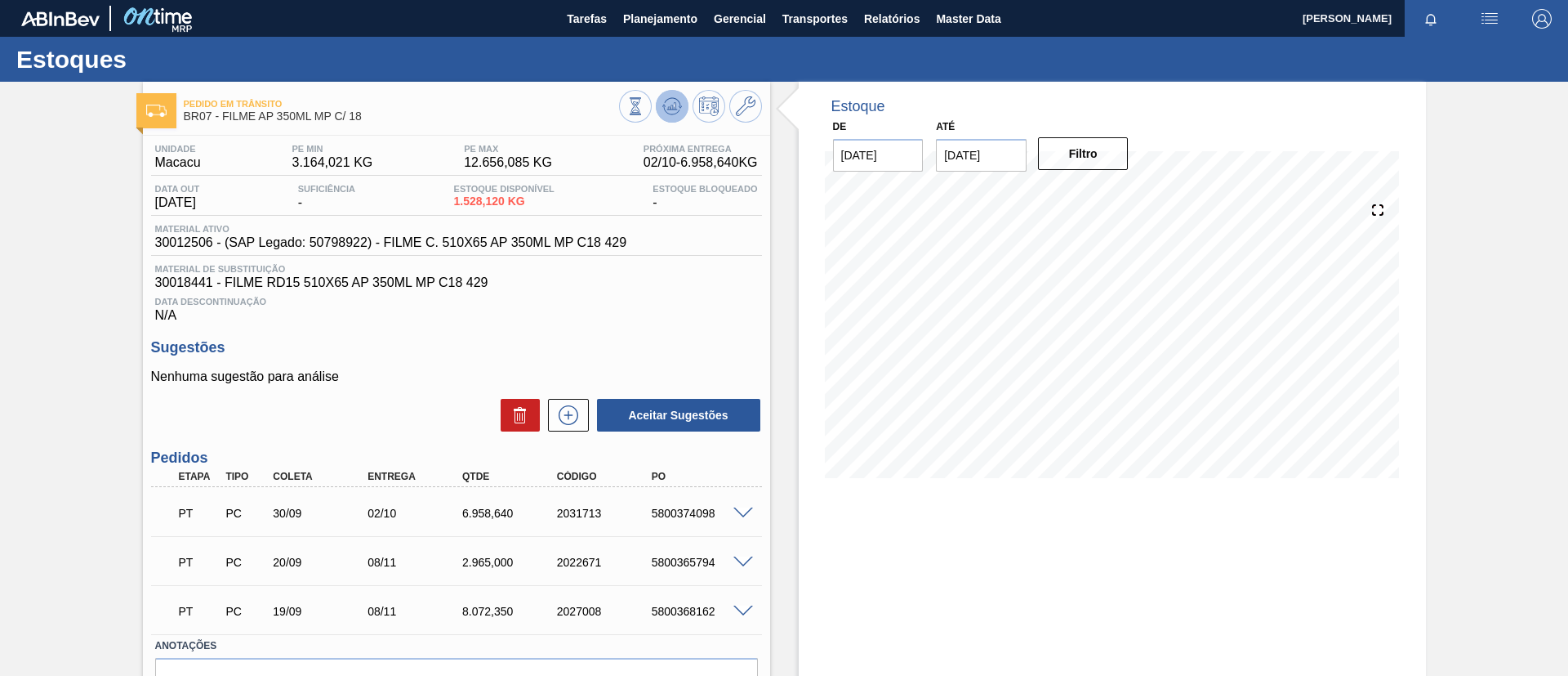
click at [660, 107] on button at bounding box center [672, 106] width 33 height 33
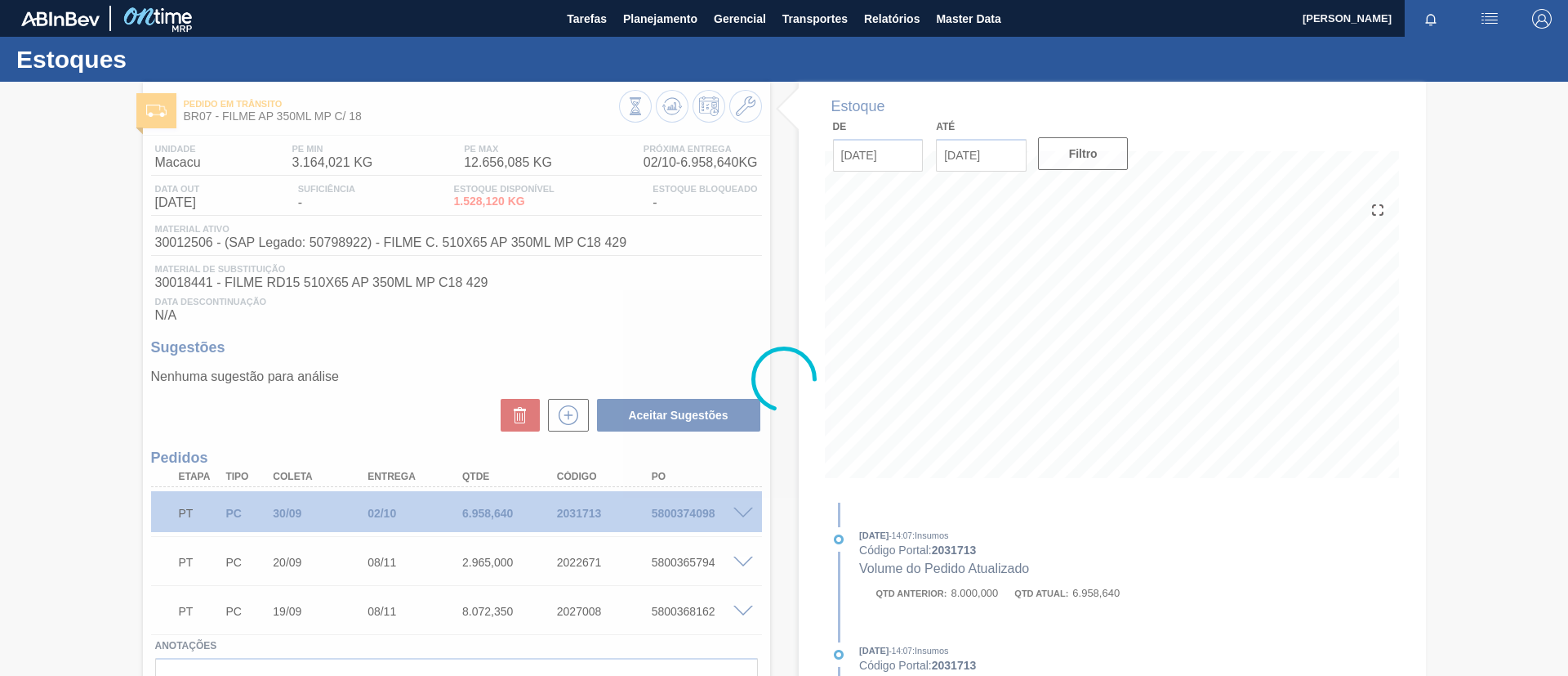
click at [741, 507] on div at bounding box center [784, 378] width 1568 height 594
click at [746, 510] on div at bounding box center [784, 378] width 1568 height 594
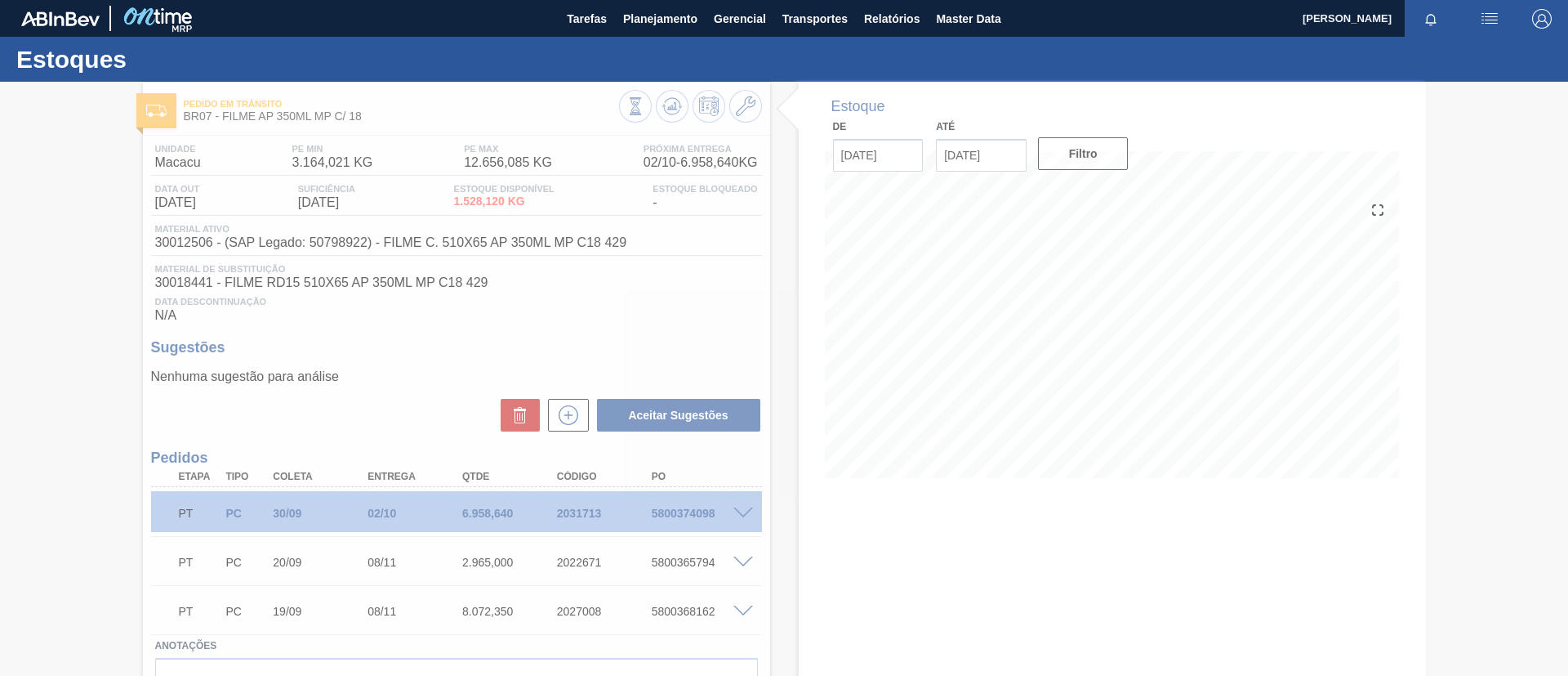
click at [747, 510] on div at bounding box center [784, 378] width 1568 height 594
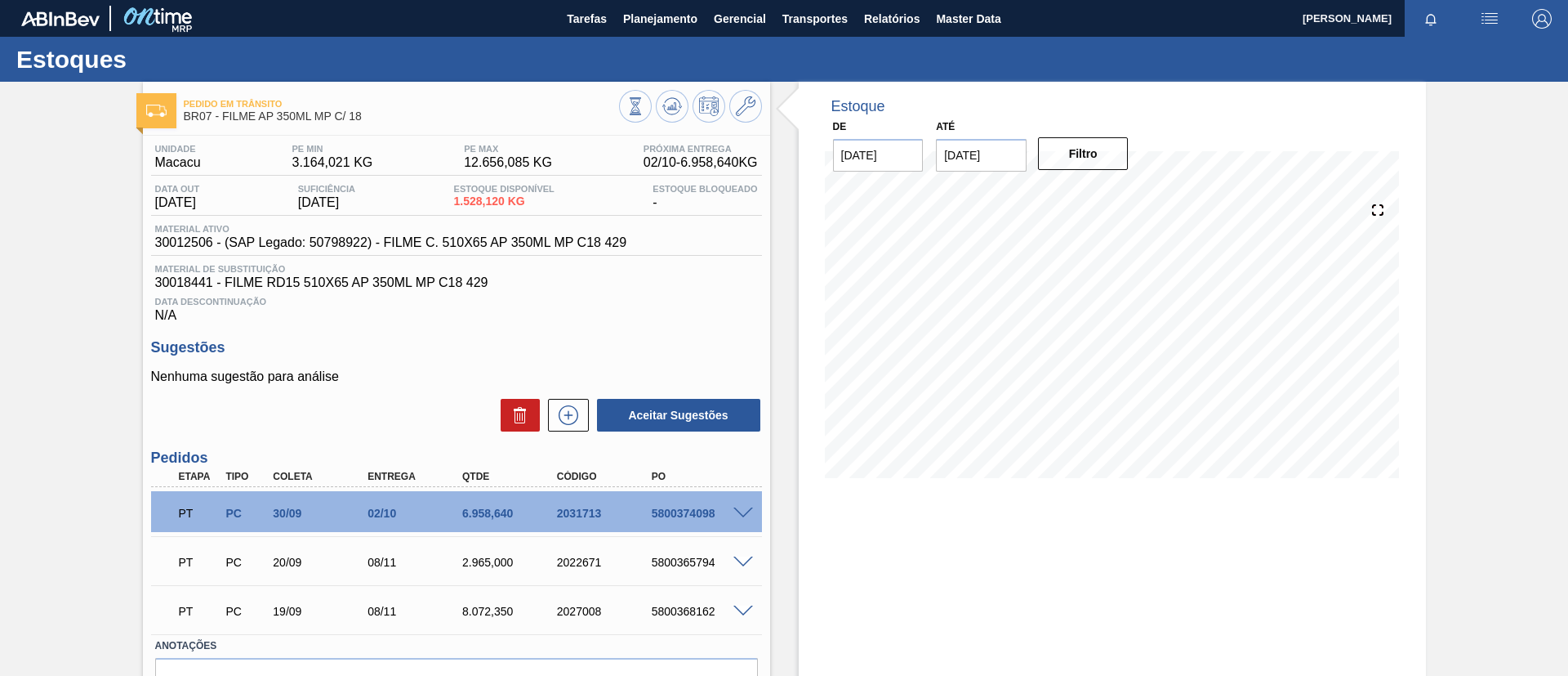
click at [747, 510] on span at bounding box center [743, 513] width 20 height 12
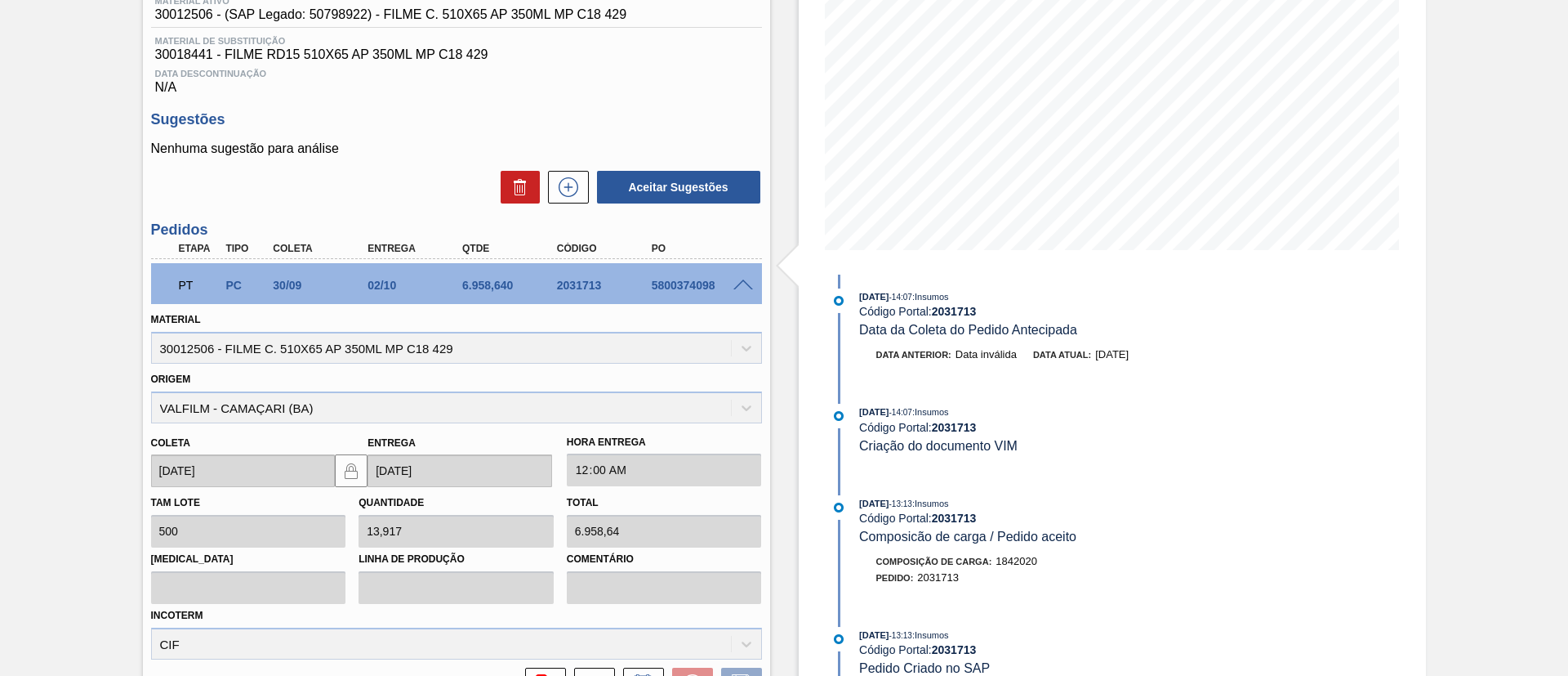
scroll to position [121, 0]
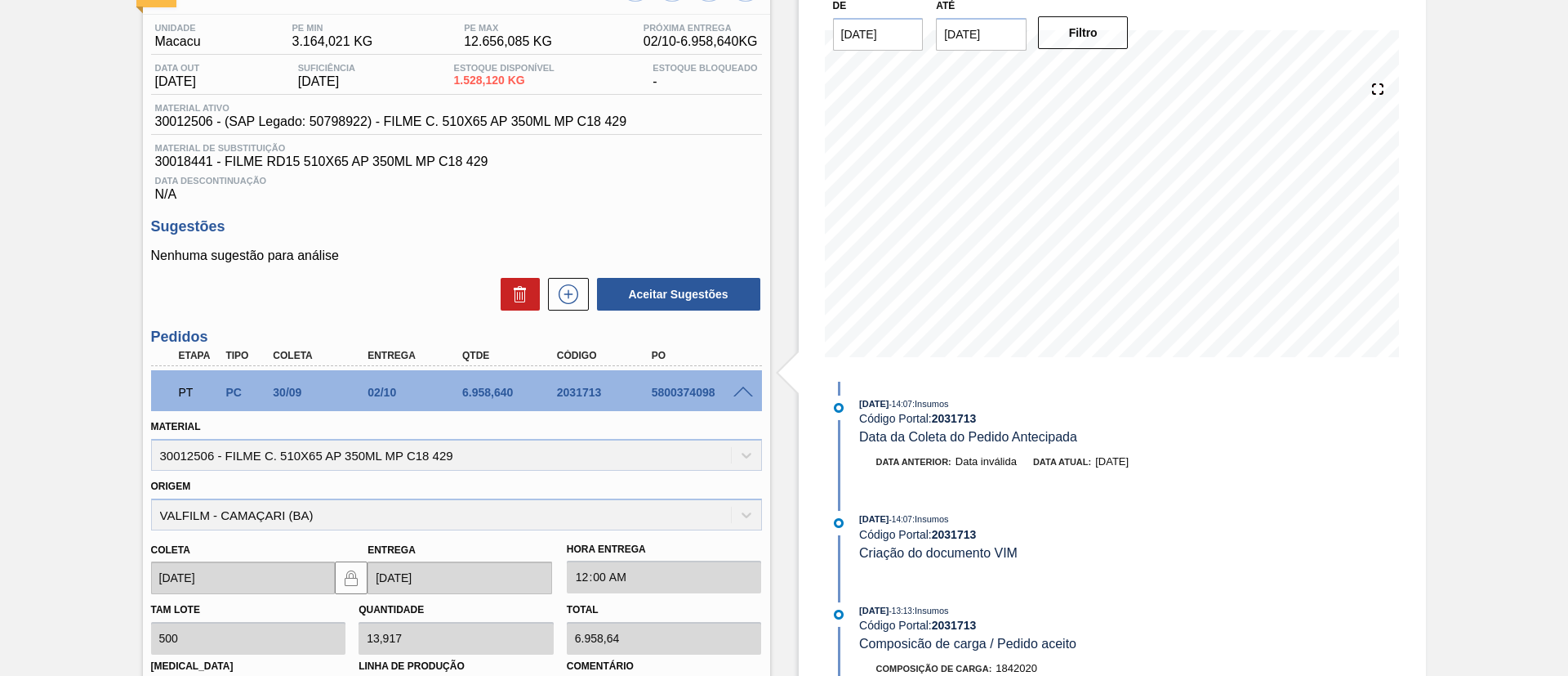
click at [744, 392] on span at bounding box center [743, 392] width 20 height 12
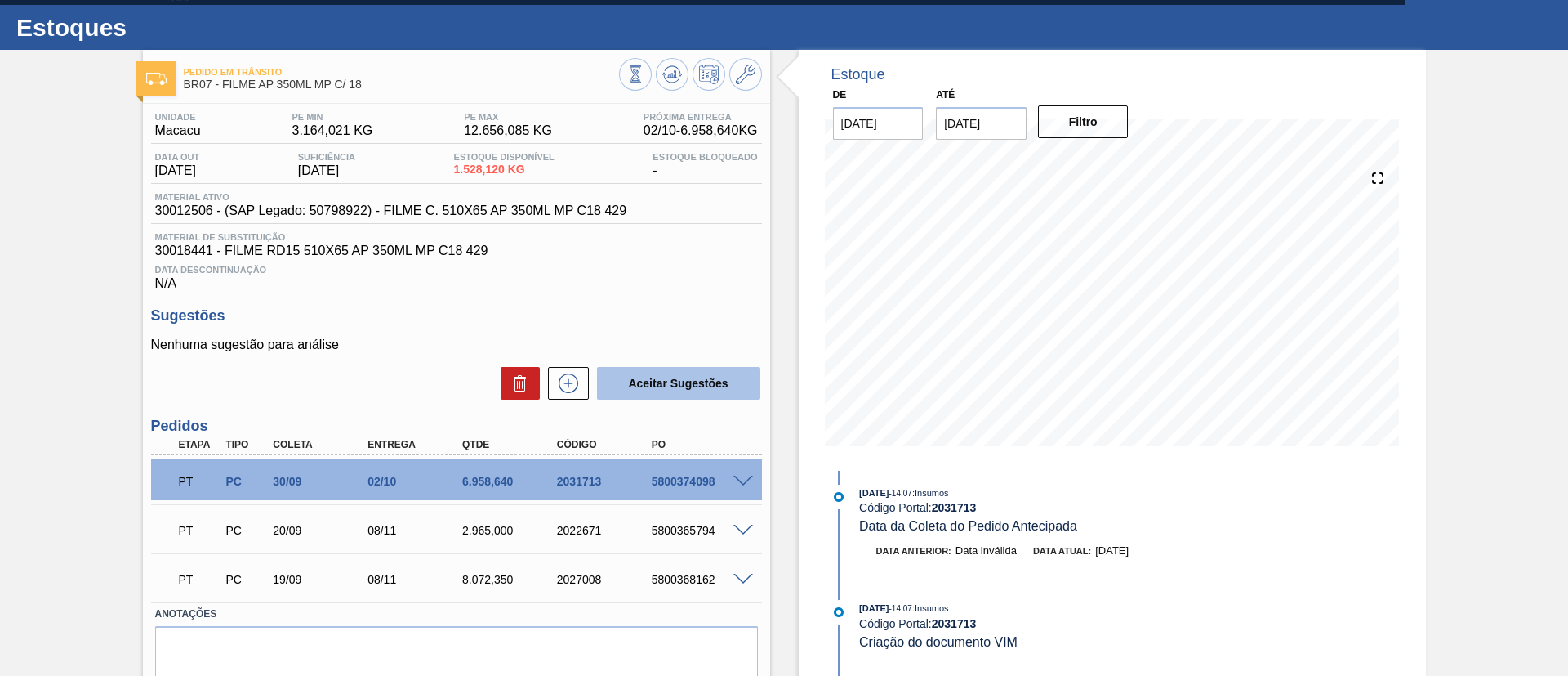
scroll to position [0, 0]
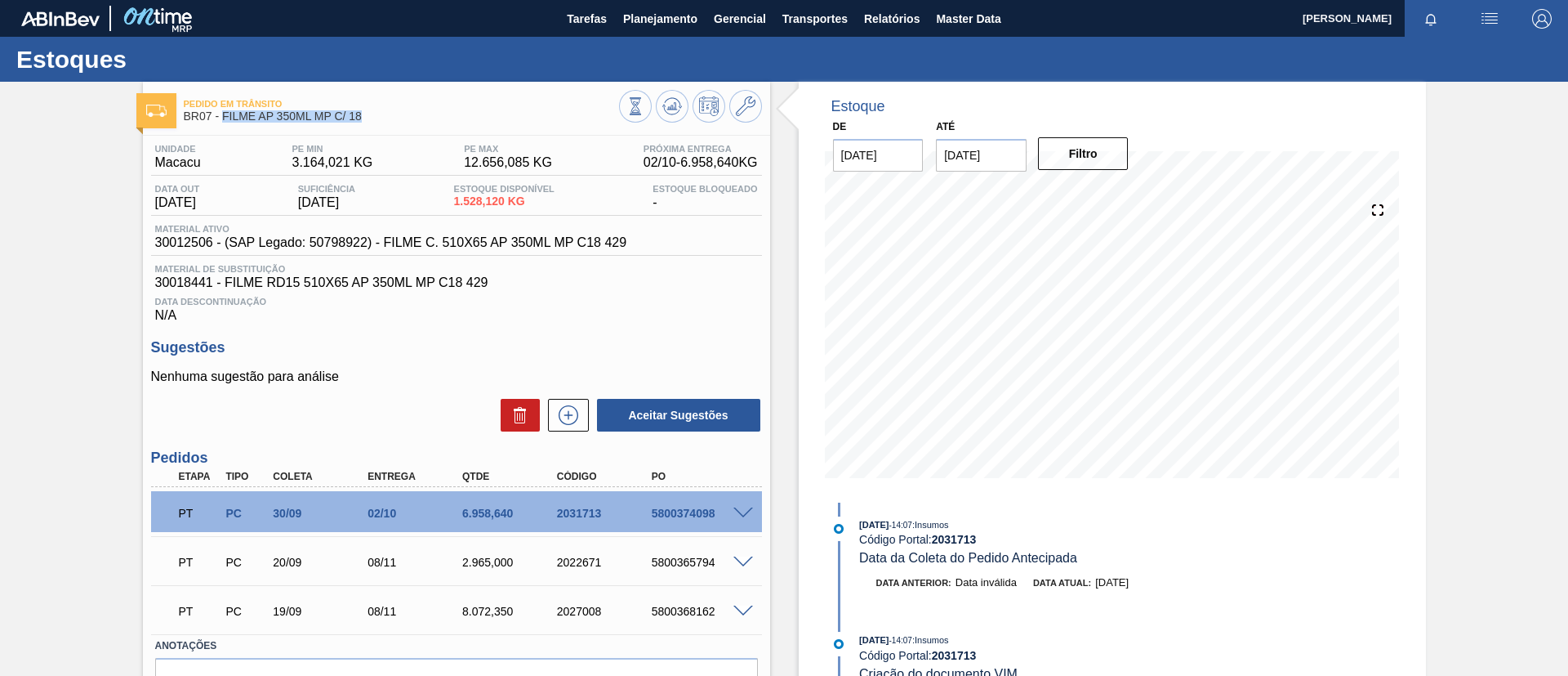
drag, startPoint x: 369, startPoint y: 125, endPoint x: 222, endPoint y: 125, distance: 147.0
click at [222, 125] on div "Pedido em Trânsito BR07 - FILME AP 350ML MP C/ 18" at bounding box center [401, 110] width 435 height 37
copy span "FILME AP 350ML MP C/ 18"
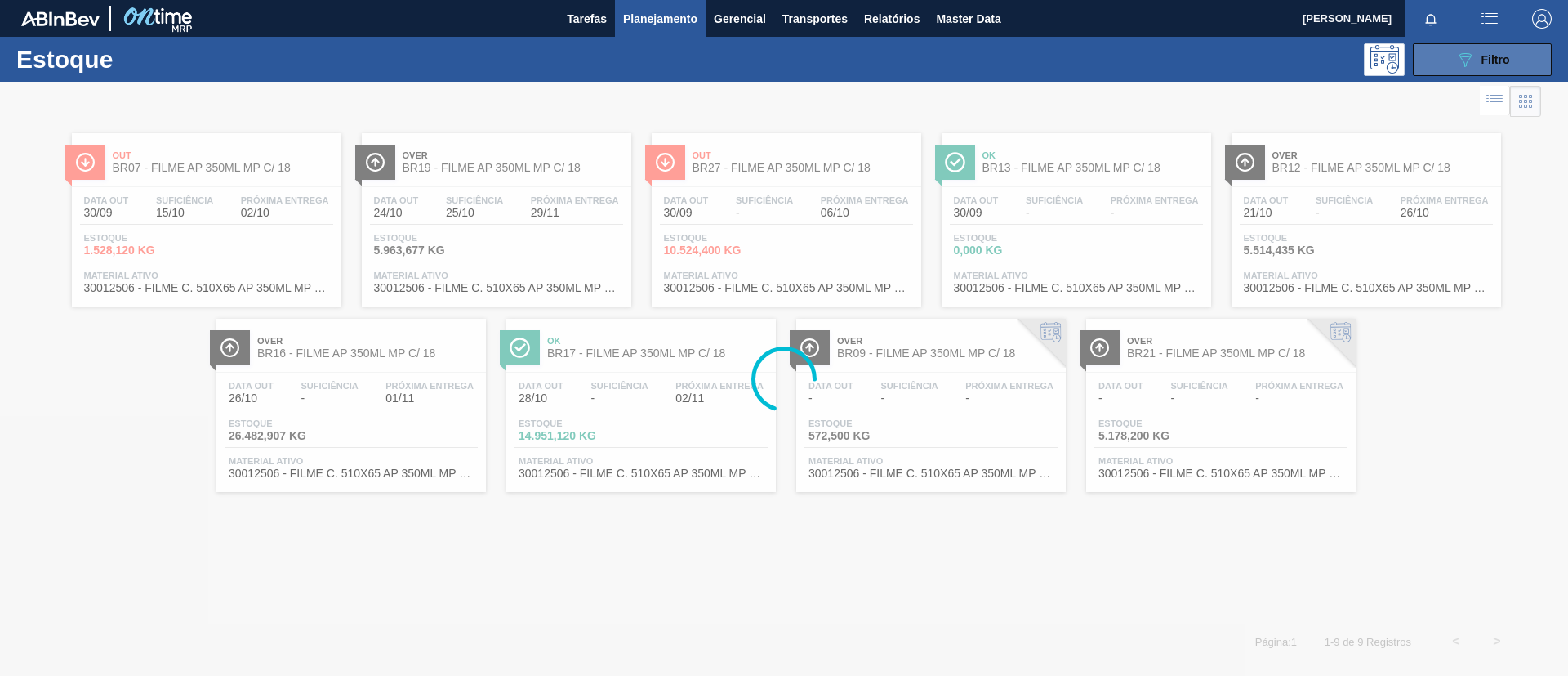
click at [1446, 61] on button "089F7B8B-B2A5-4AFE-B5C0-19BA573D28AC Filtro" at bounding box center [1483, 59] width 139 height 33
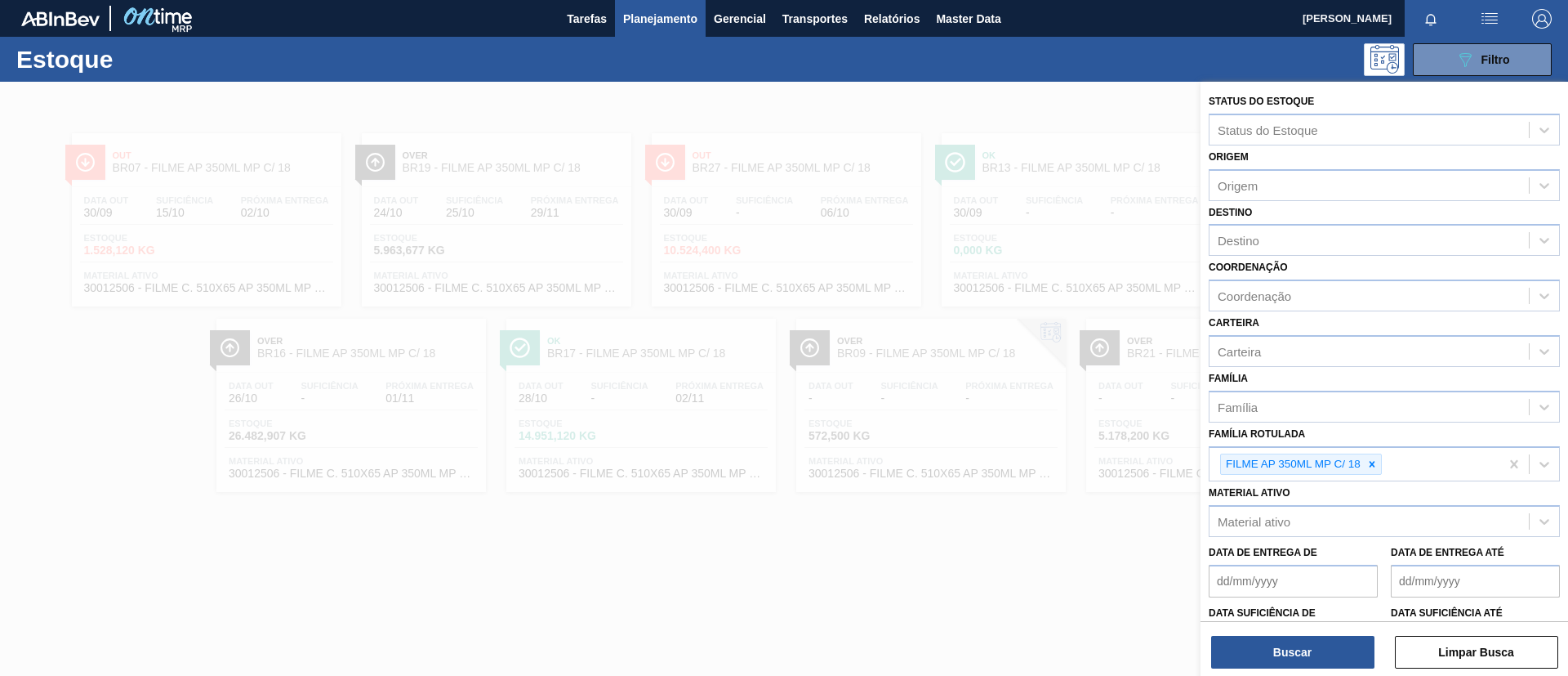
click at [774, 128] on div at bounding box center [784, 419] width 1568 height 676
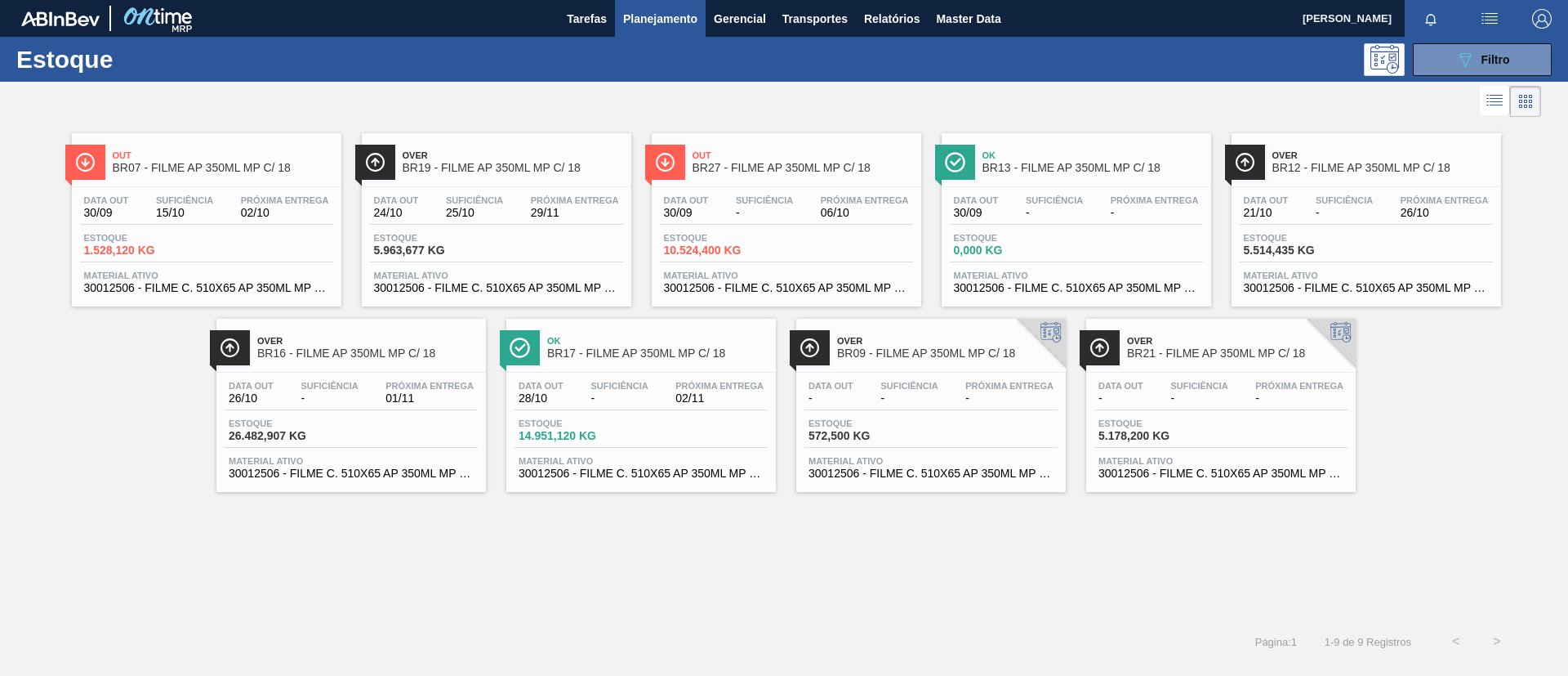
click at [484, 166] on span "BR19 - FILME AP 350ML MP C/ 18" at bounding box center [513, 168] width 221 height 12
click at [398, 369] on div "Over BR16 - FILME AP 350ML MP C/ 18 Data out 26/10 Suficiência - Próxima Entreg…" at bounding box center [351, 404] width 270 height 173
click at [884, 153] on span "Out" at bounding box center [803, 155] width 221 height 9
click at [310, 172] on span "BR07 - FILME AP 350ML MP C/ 18" at bounding box center [223, 168] width 221 height 12
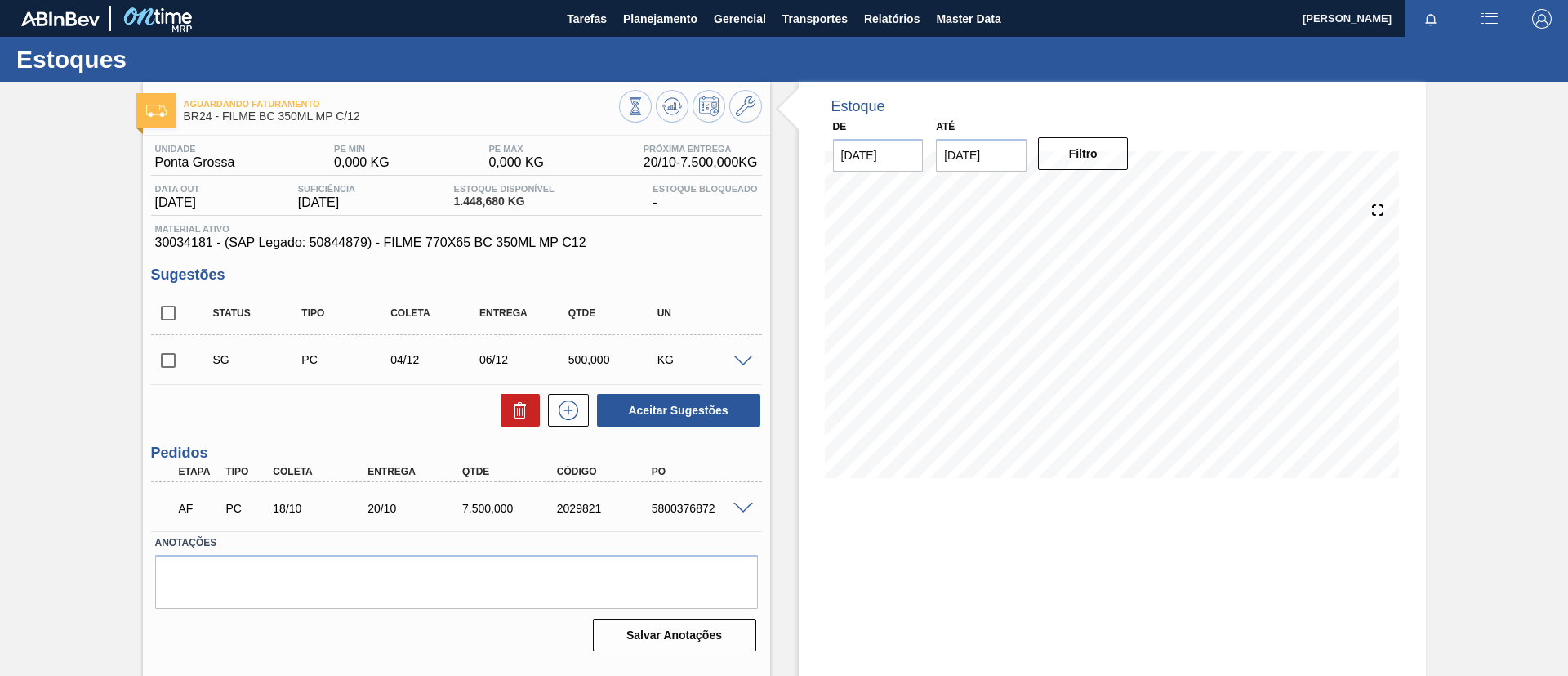
click at [656, 38] on div "Estoques" at bounding box center [784, 59] width 1568 height 45
click at [650, 26] on span "Planejamento" at bounding box center [660, 19] width 74 height 20
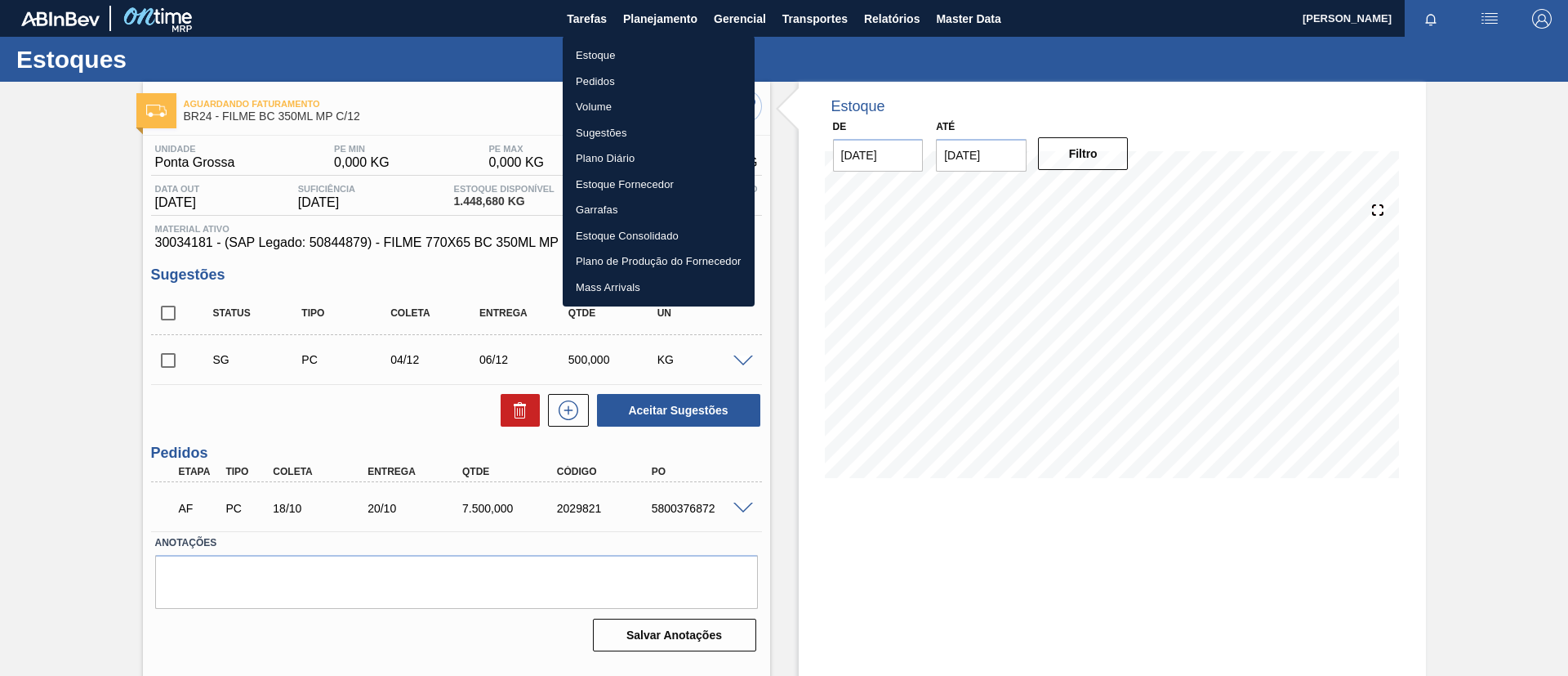
click at [639, 71] on li "Pedidos" at bounding box center [658, 81] width 192 height 26
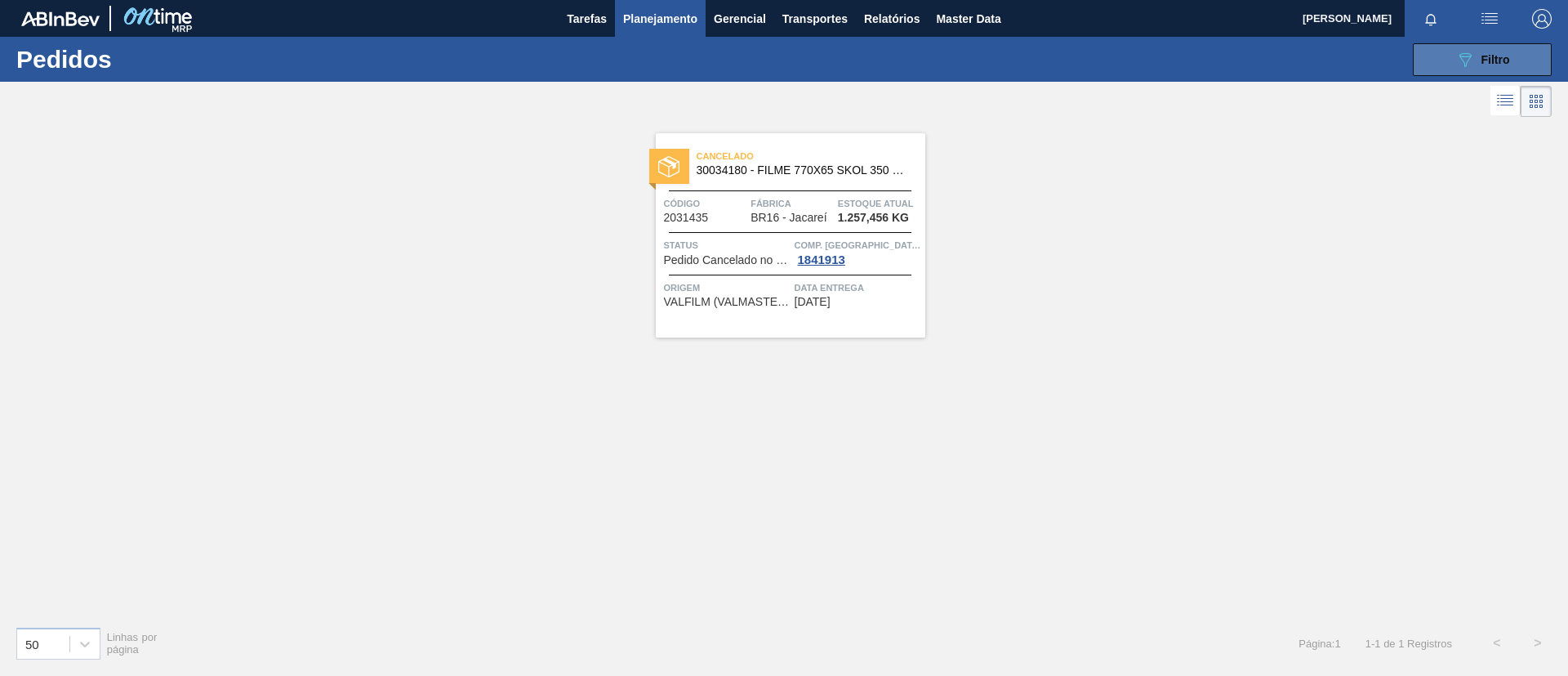
click at [1494, 63] on span "Filtro" at bounding box center [1496, 60] width 29 height 13
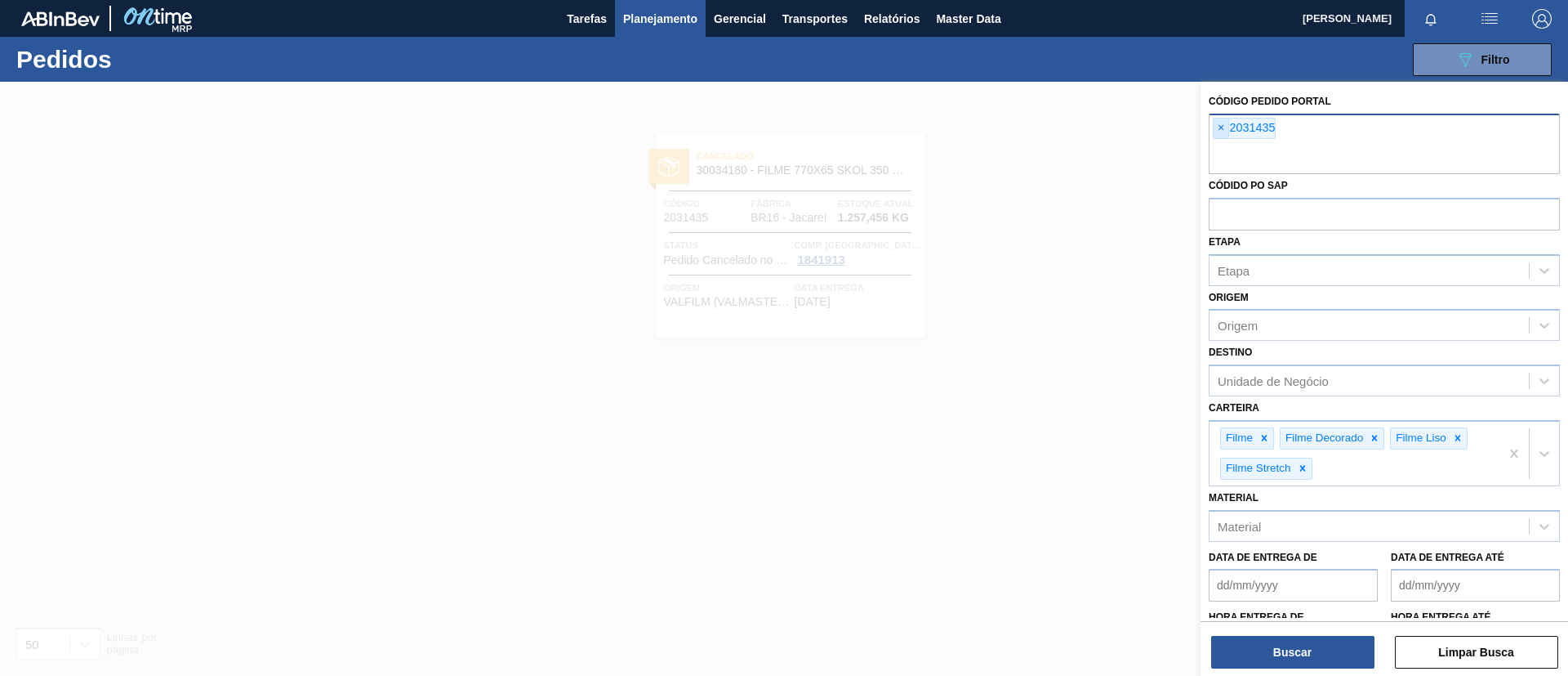
click at [1222, 121] on span "×" at bounding box center [1222, 128] width 16 height 20
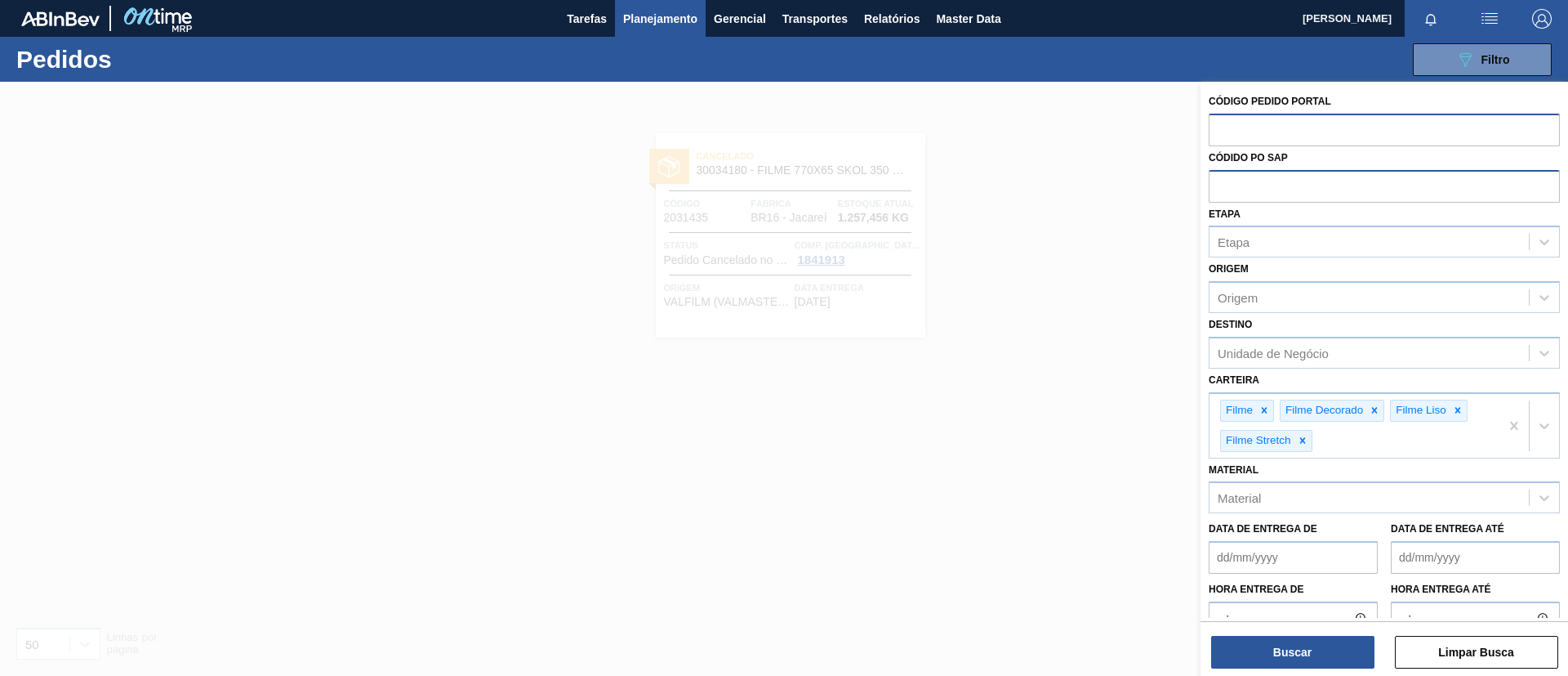
paste input "2017044"
type input "2017044"
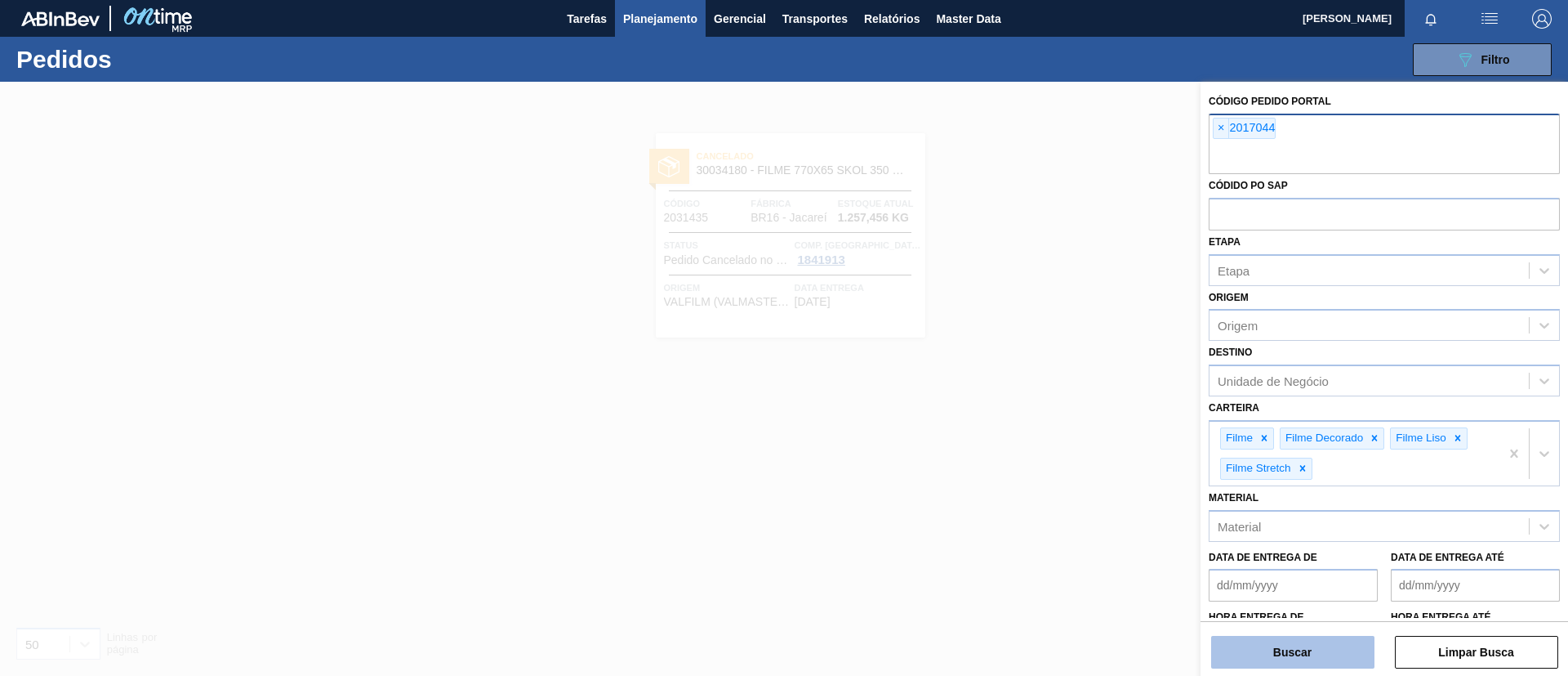
click at [1300, 643] on button "Buscar" at bounding box center [1293, 652] width 164 height 33
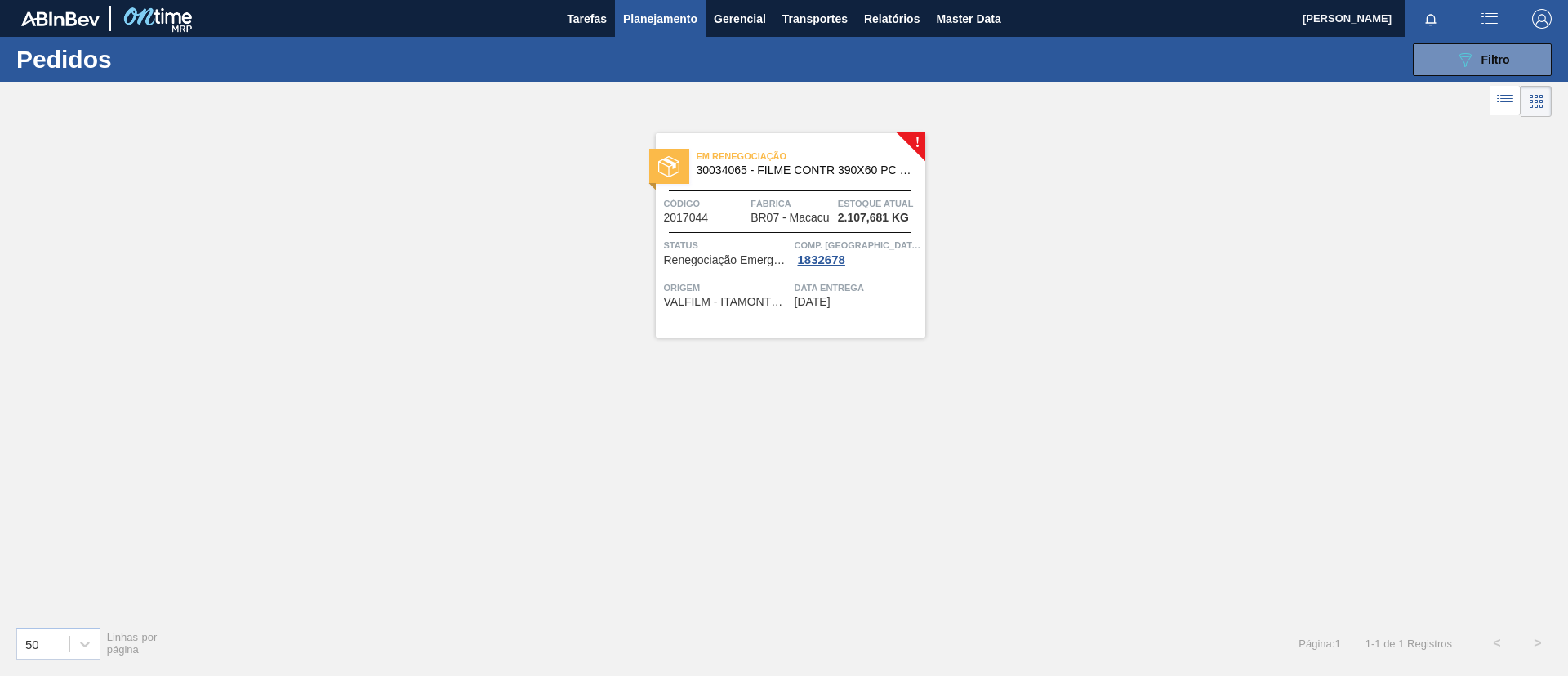
click at [816, 174] on span "30034065 - FILME CONTR 390X60 PC LT350 NIV24" at bounding box center [804, 169] width 215 height 12
click at [829, 151] on span "Em renegociação" at bounding box center [811, 155] width 228 height 16
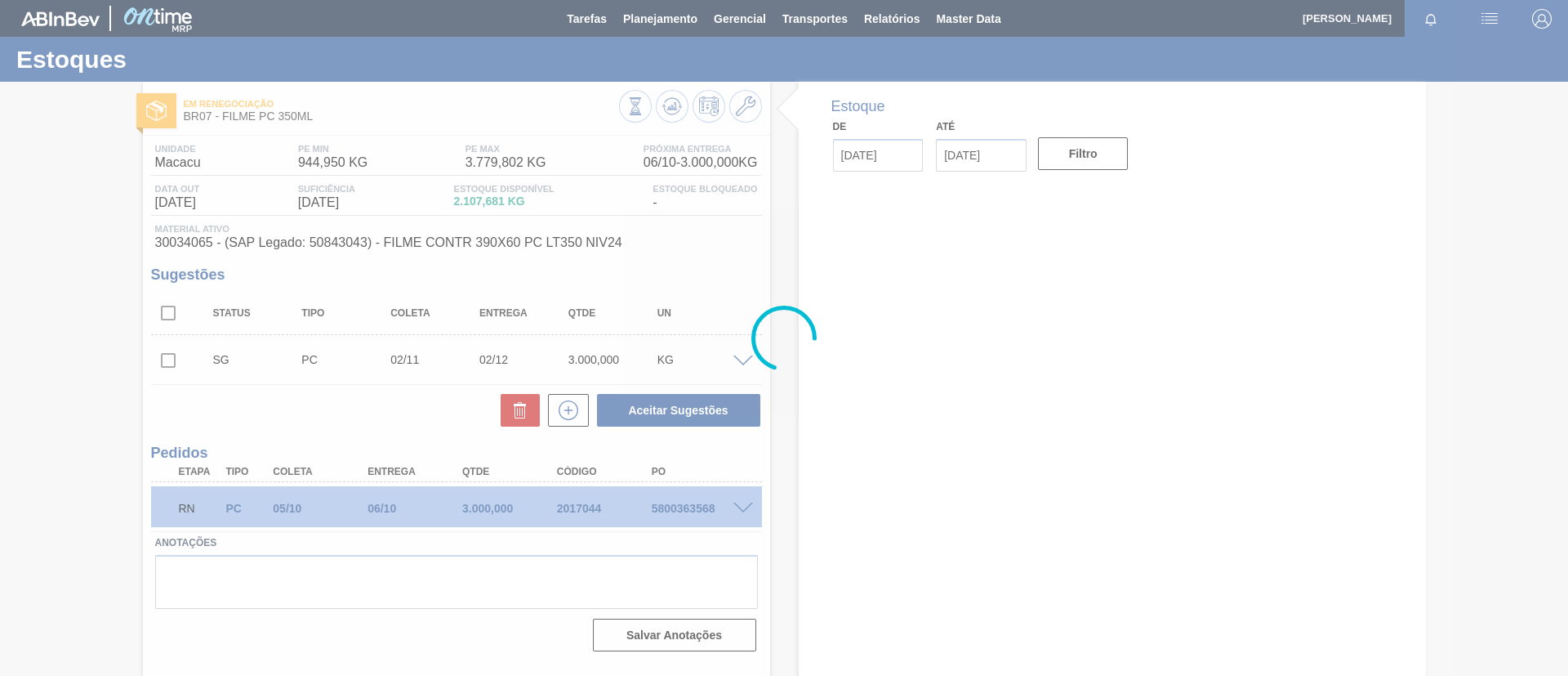
click at [0, 408] on div at bounding box center [784, 338] width 1568 height 676
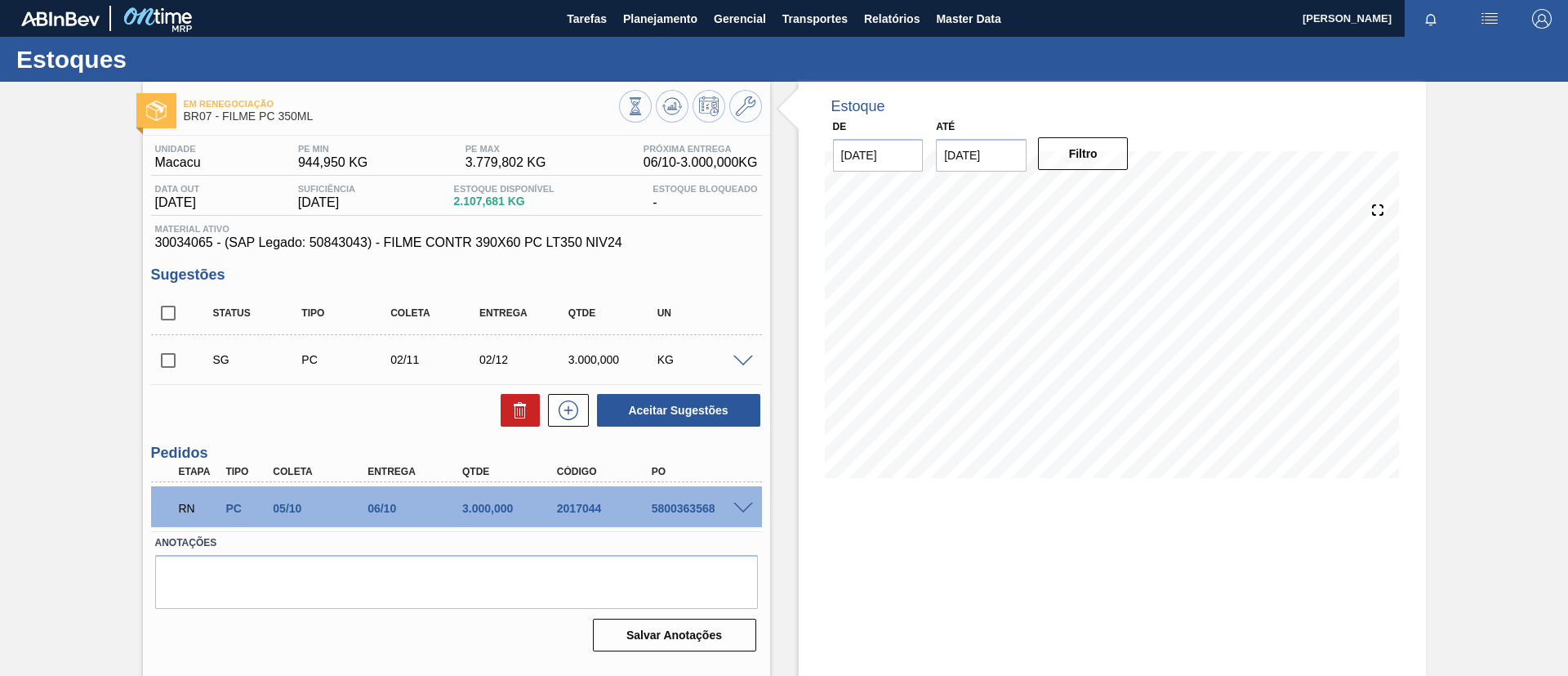
click at [734, 504] on span at bounding box center [743, 508] width 20 height 12
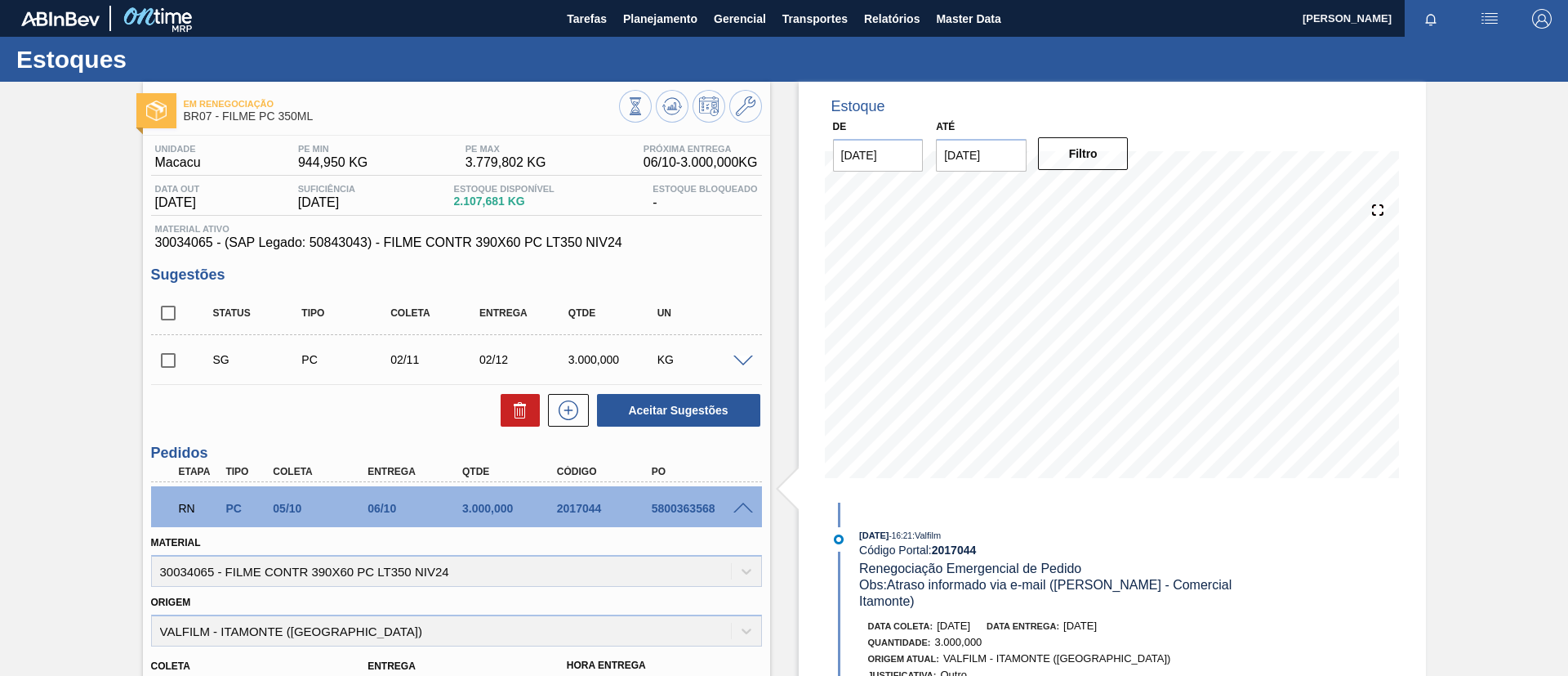
scroll to position [368, 0]
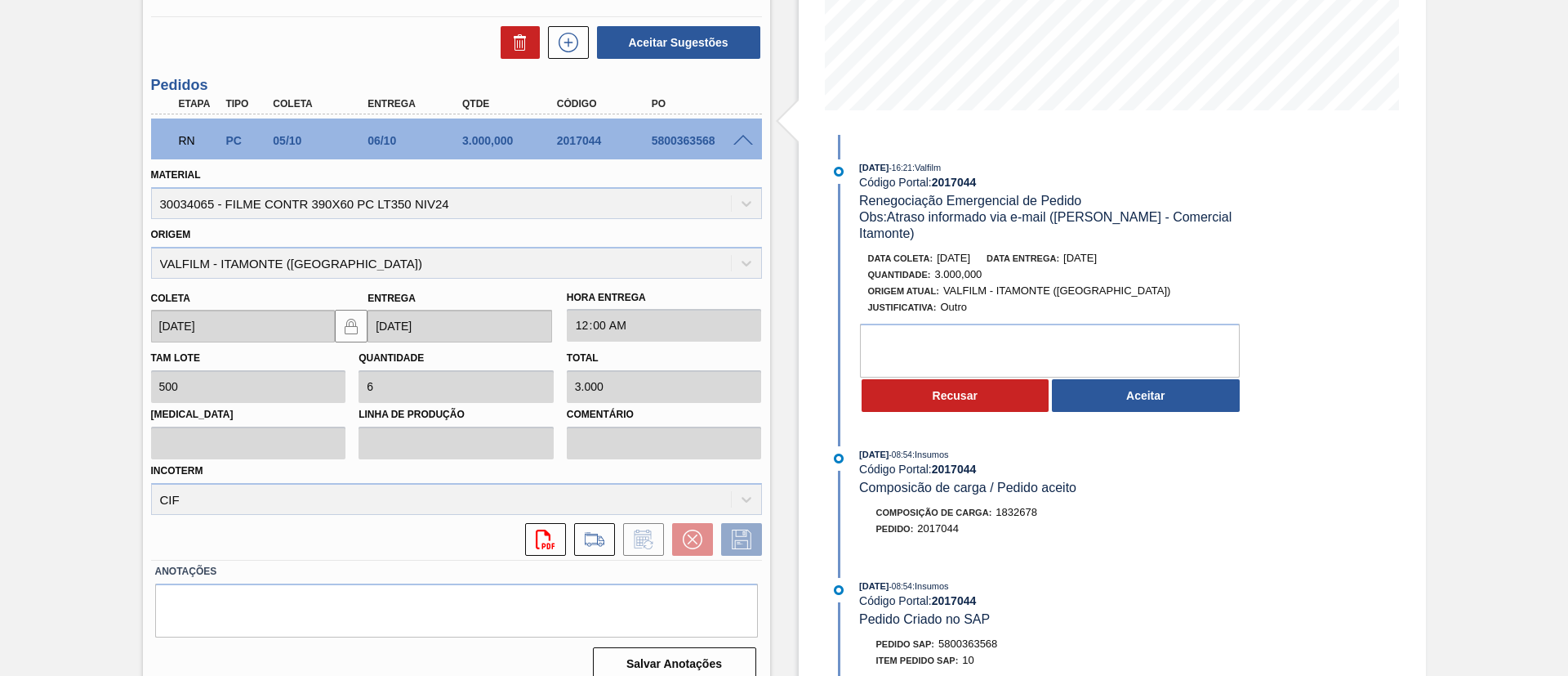
click at [1112, 377] on div "Recusar Aceitar" at bounding box center [1054, 395] width 388 height 36
click at [1121, 389] on button "Aceitar" at bounding box center [1146, 395] width 188 height 33
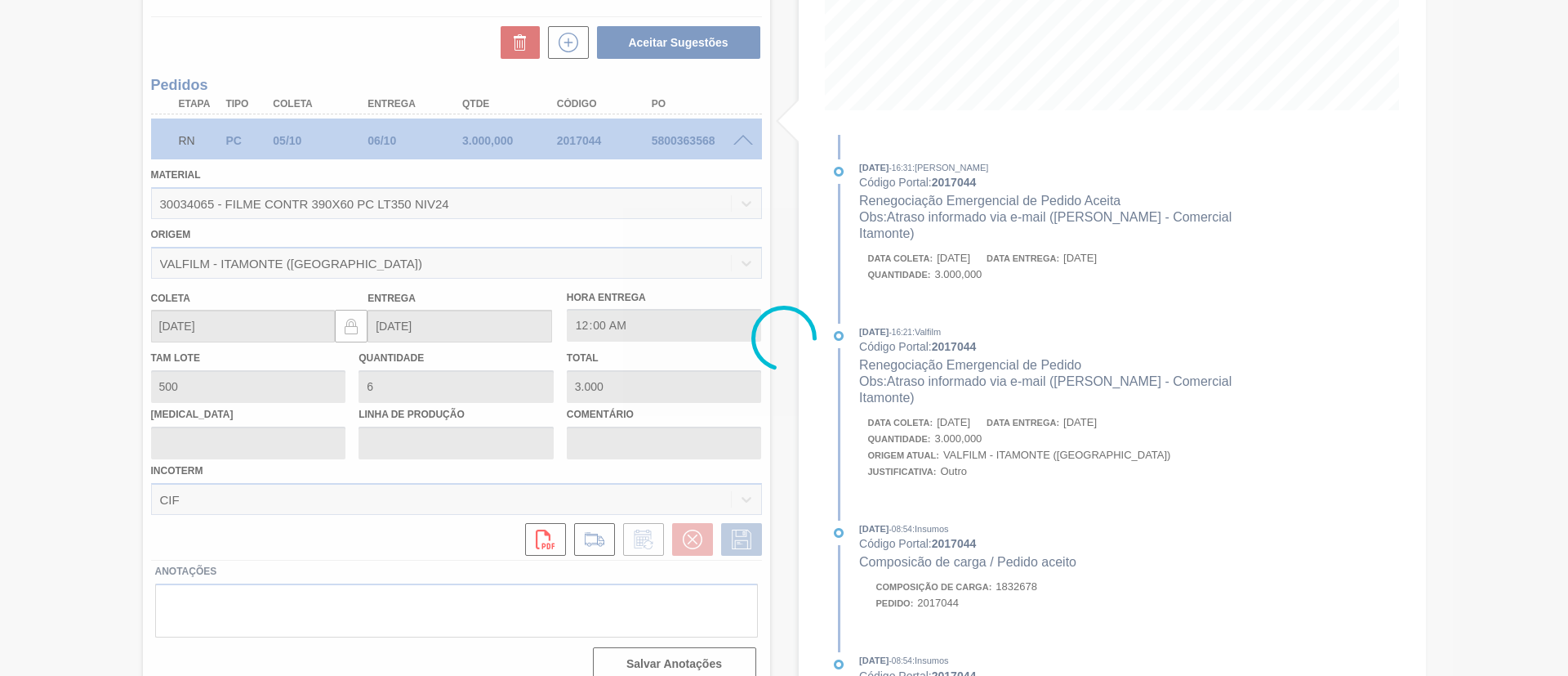
type input "Atraso informado via e-mail (Ana Carolina - Comercial Itamonte)"
type input "07/10/2025"
type input "08/10/2025"
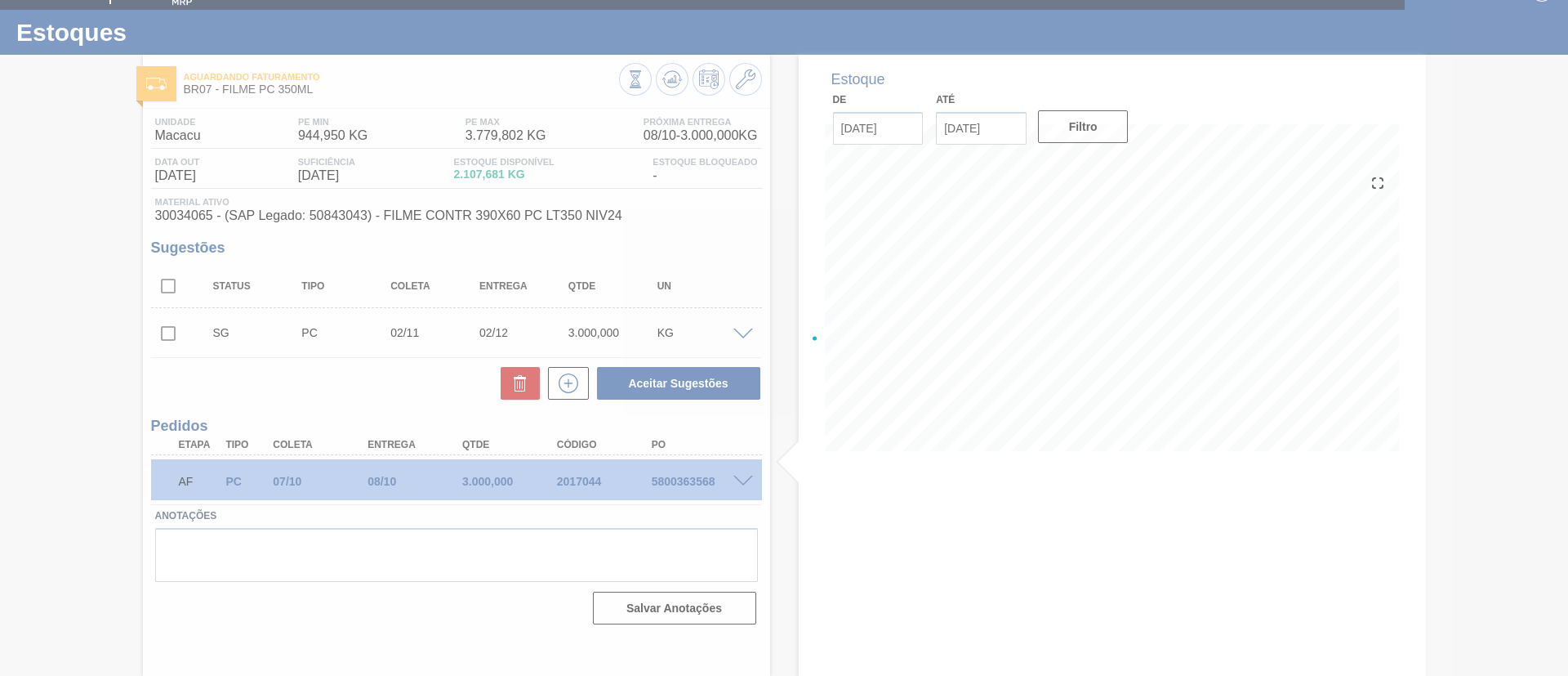
scroll to position [27, 0]
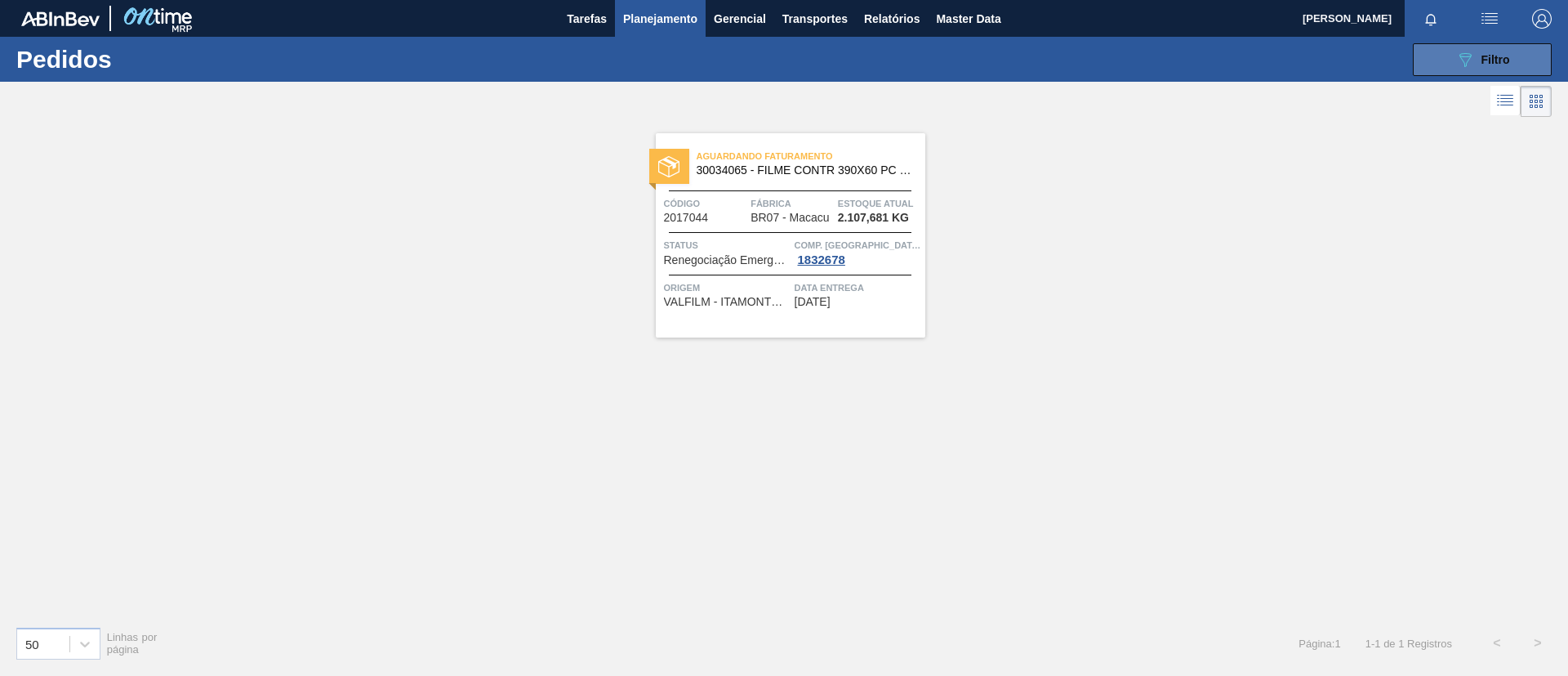
click at [1485, 60] on span "Filtro" at bounding box center [1496, 60] width 29 height 13
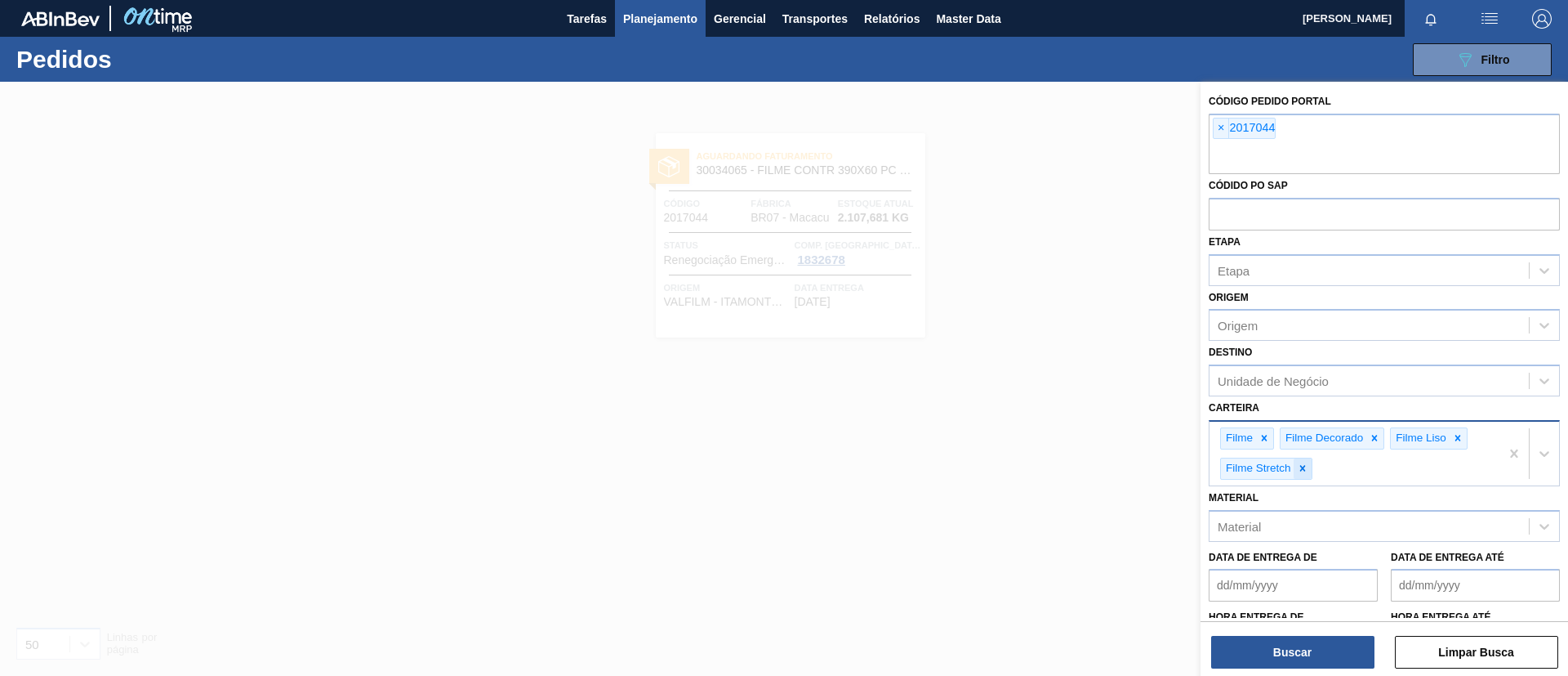
click at [1305, 465] on icon at bounding box center [1303, 468] width 11 height 11
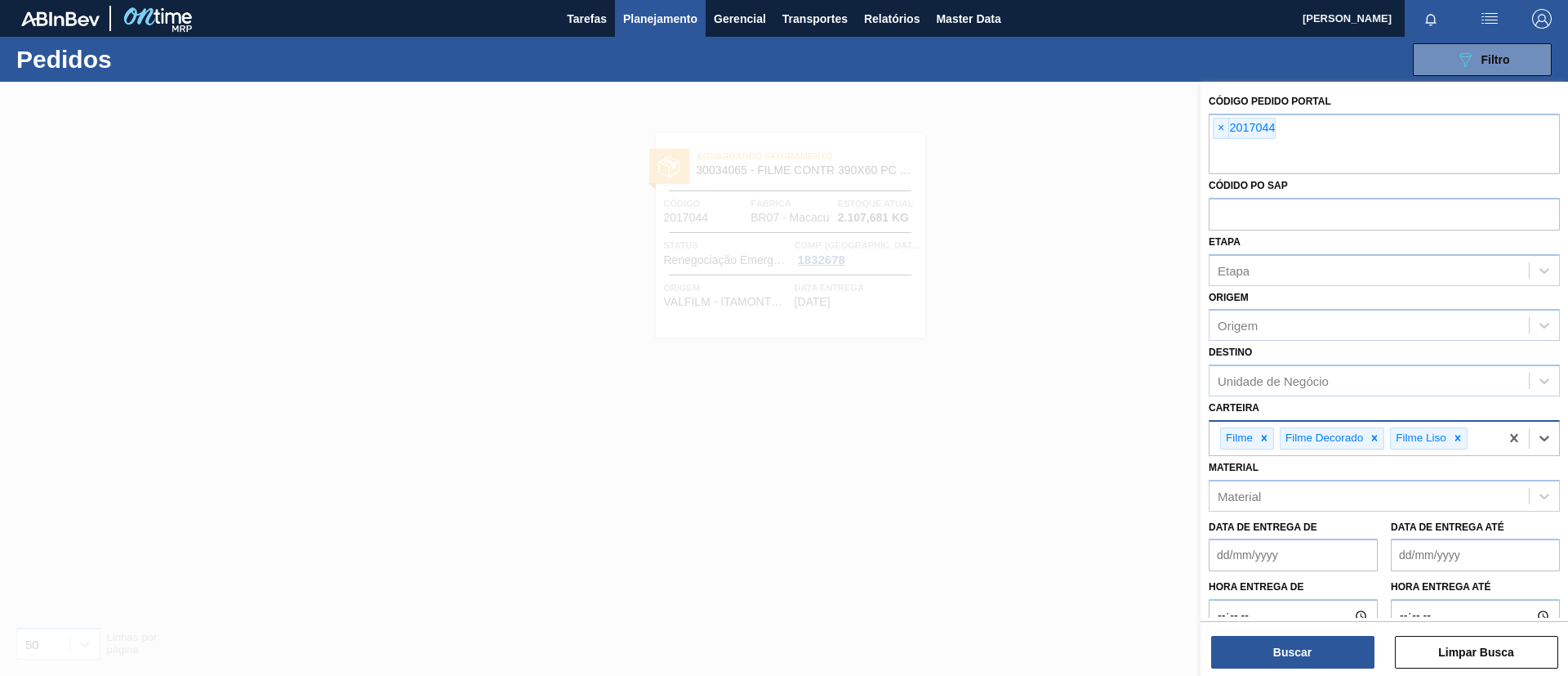
click at [668, 26] on span "Planejamento" at bounding box center [660, 19] width 74 height 20
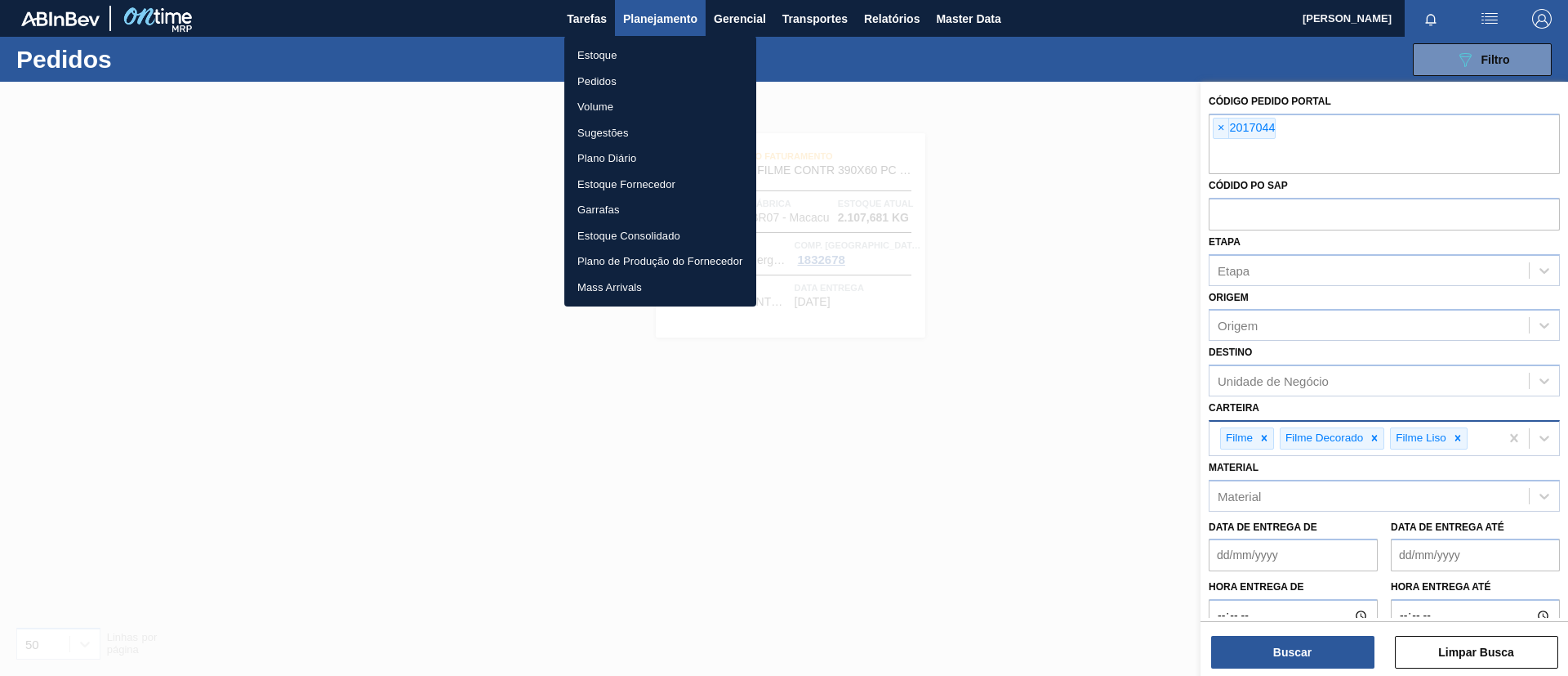
click at [657, 40] on ul "Estoque Pedidos Volume Sugestões Plano Diário Estoque Fornecedor Garrafas Estoq…" at bounding box center [660, 170] width 192 height 271
drag, startPoint x: 658, startPoint y: 48, endPoint x: 549, endPoint y: 1, distance: 118.7
click at [658, 49] on li "Estoque" at bounding box center [660, 55] width 192 height 26
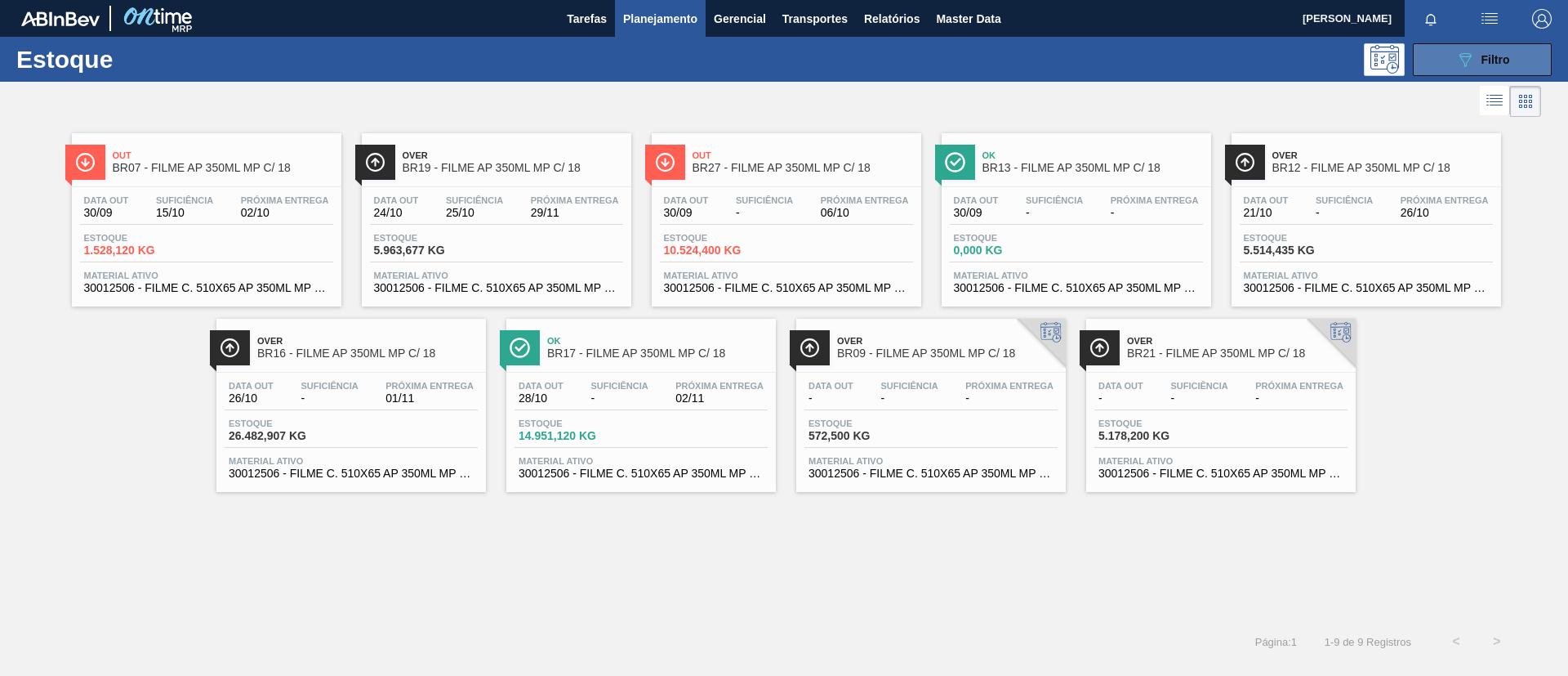
click at [1458, 68] on button "089F7B8B-B2A5-4AFE-B5C0-19BA573D28AC Filtro" at bounding box center [1483, 59] width 139 height 33
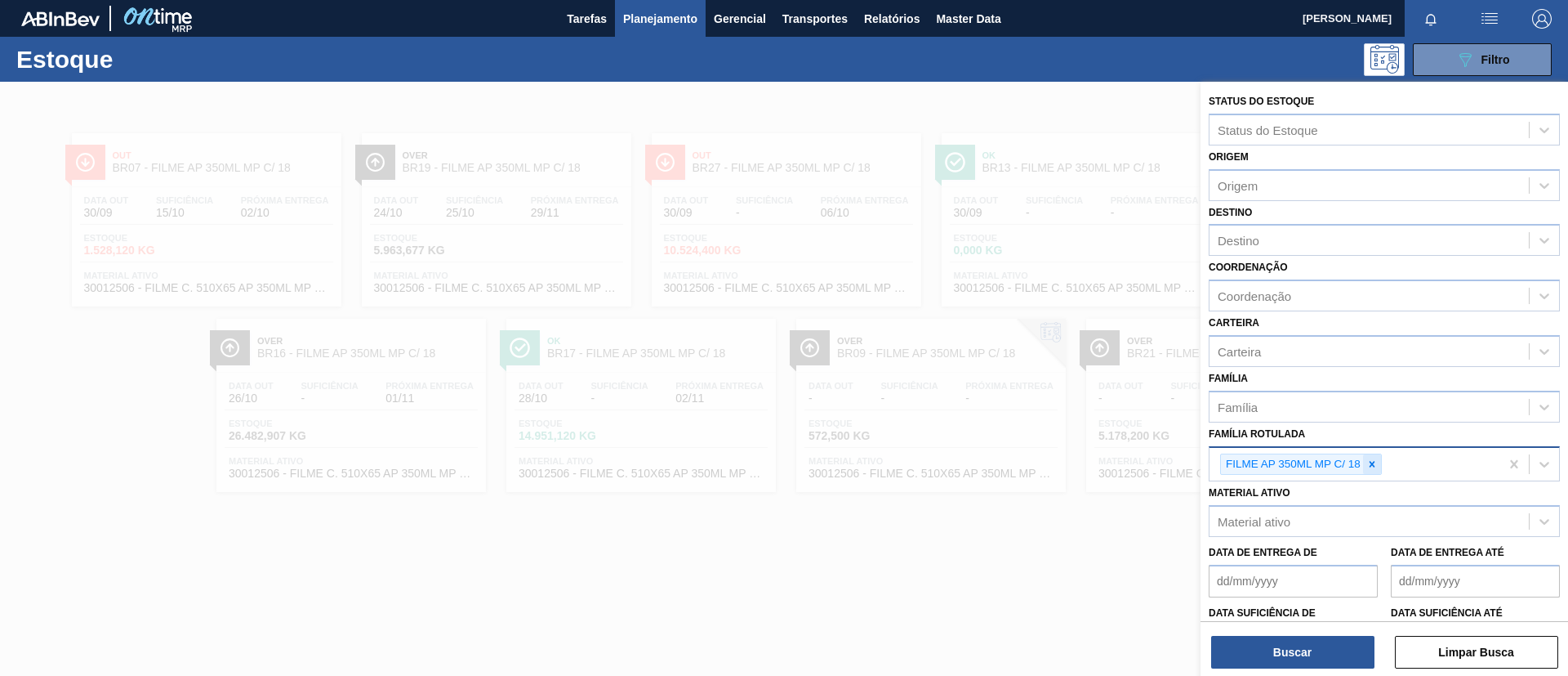
click at [1378, 472] on div at bounding box center [1371, 464] width 18 height 21
paste Rotulada "FILME LISO 420x45"
type Rotulada "FILME LISO 420x45"
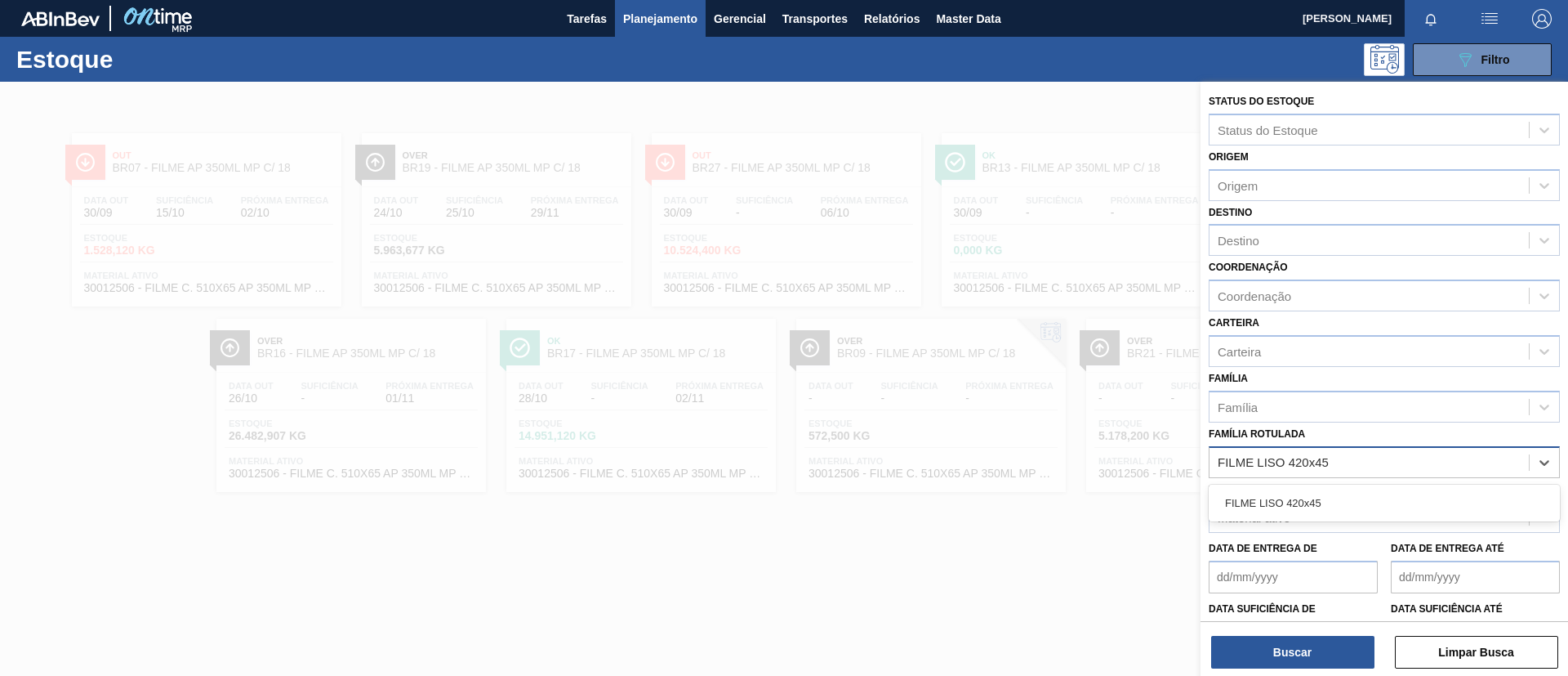
click at [1344, 508] on div "FILME LISO 420x45" at bounding box center [1385, 503] width 351 height 30
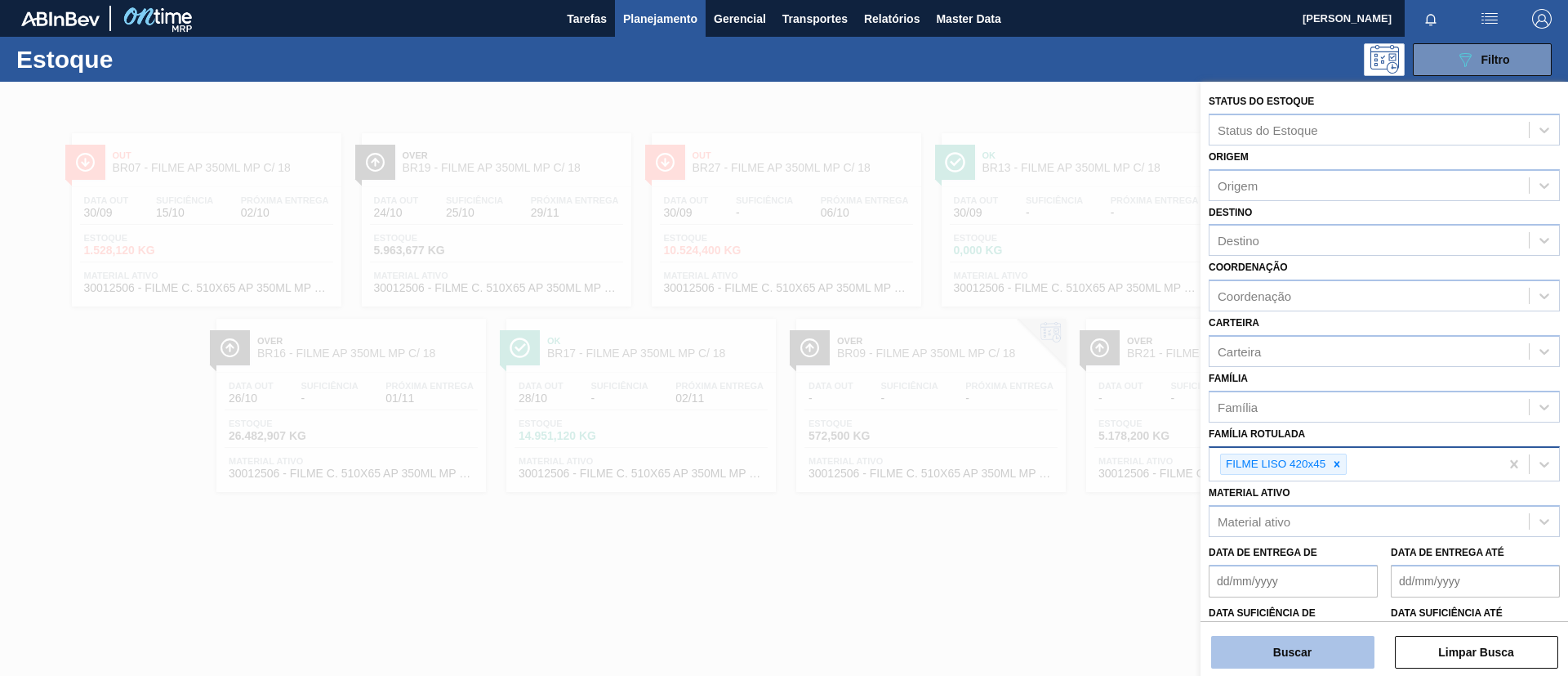
click at [1292, 646] on button "Buscar" at bounding box center [1293, 652] width 164 height 33
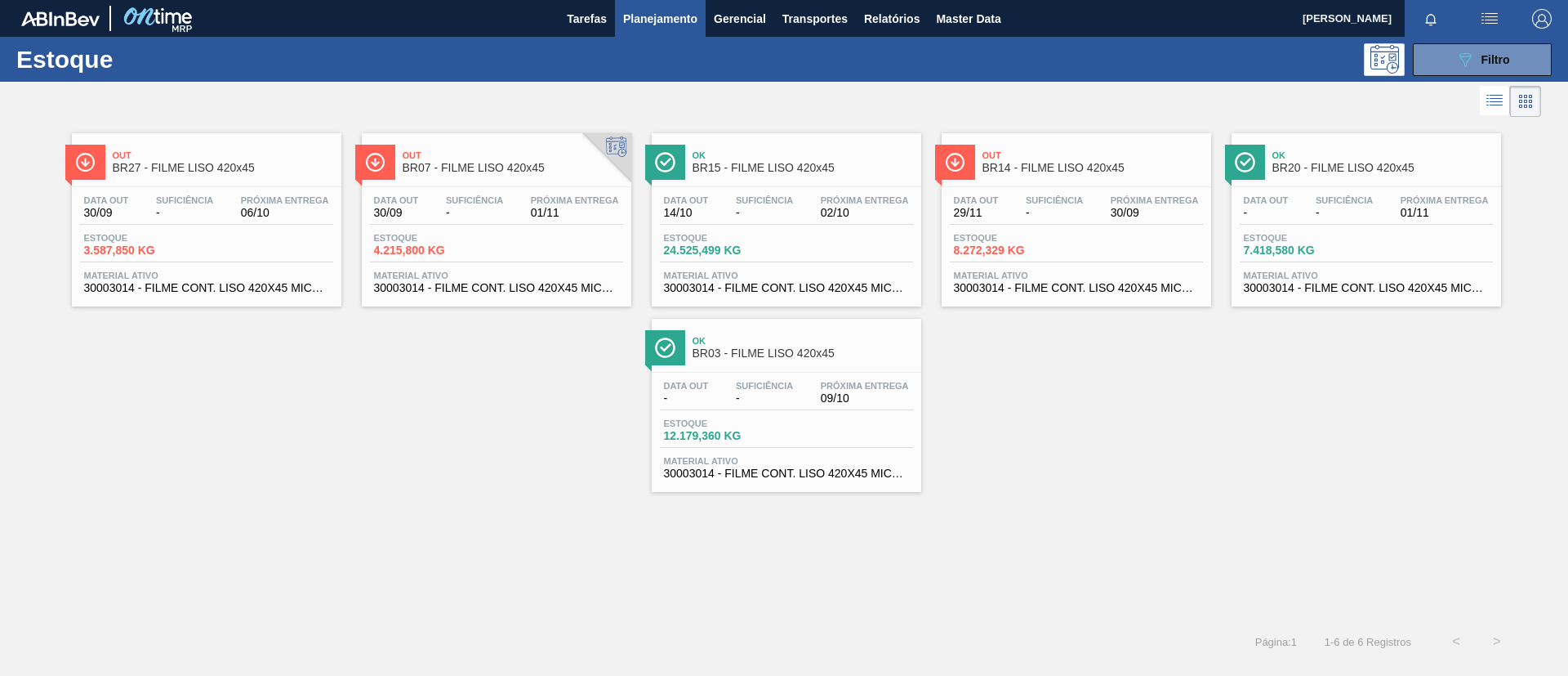
click at [1038, 188] on div "Data out 29/11 Suficiência - Próxima Entrega 30/09 Estoque 8.272,329 KG Materia…" at bounding box center [1077, 242] width 270 height 111
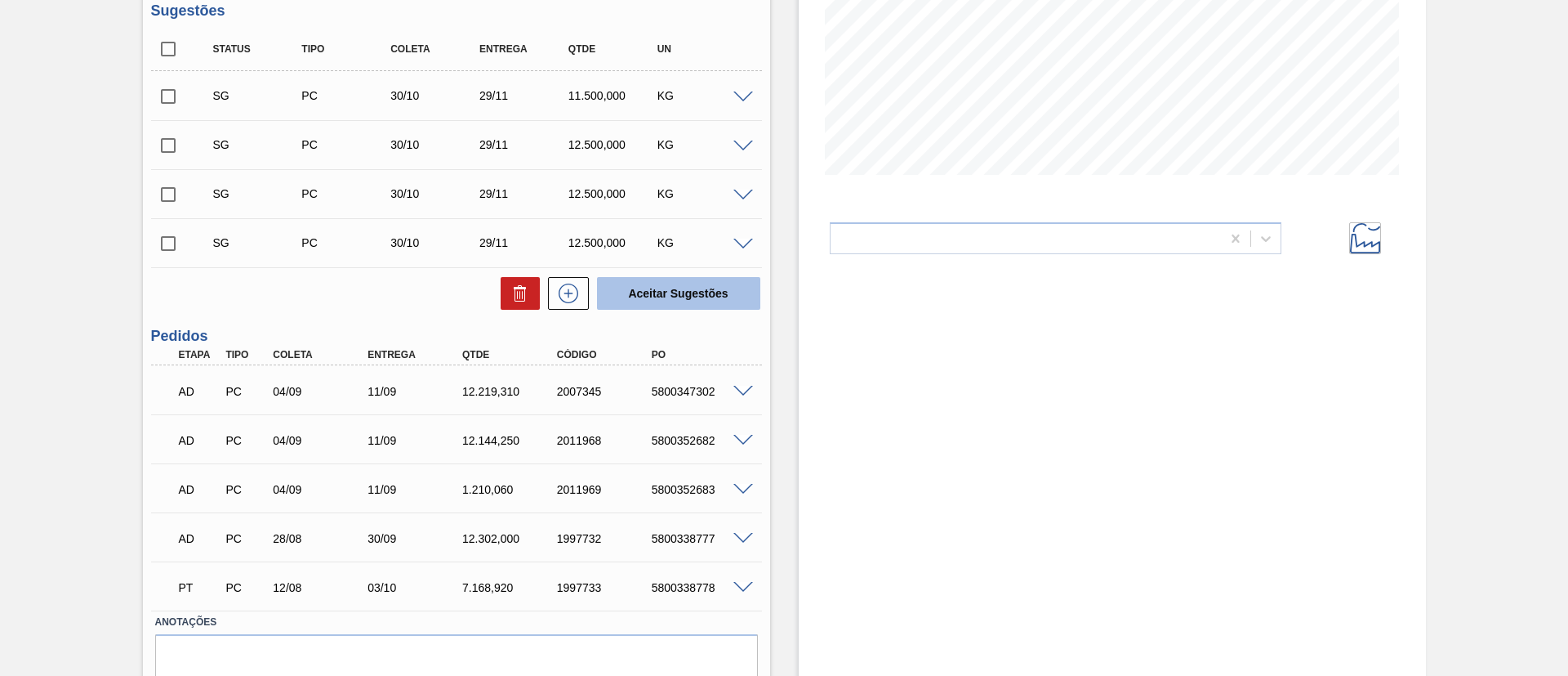
scroll to position [368, 0]
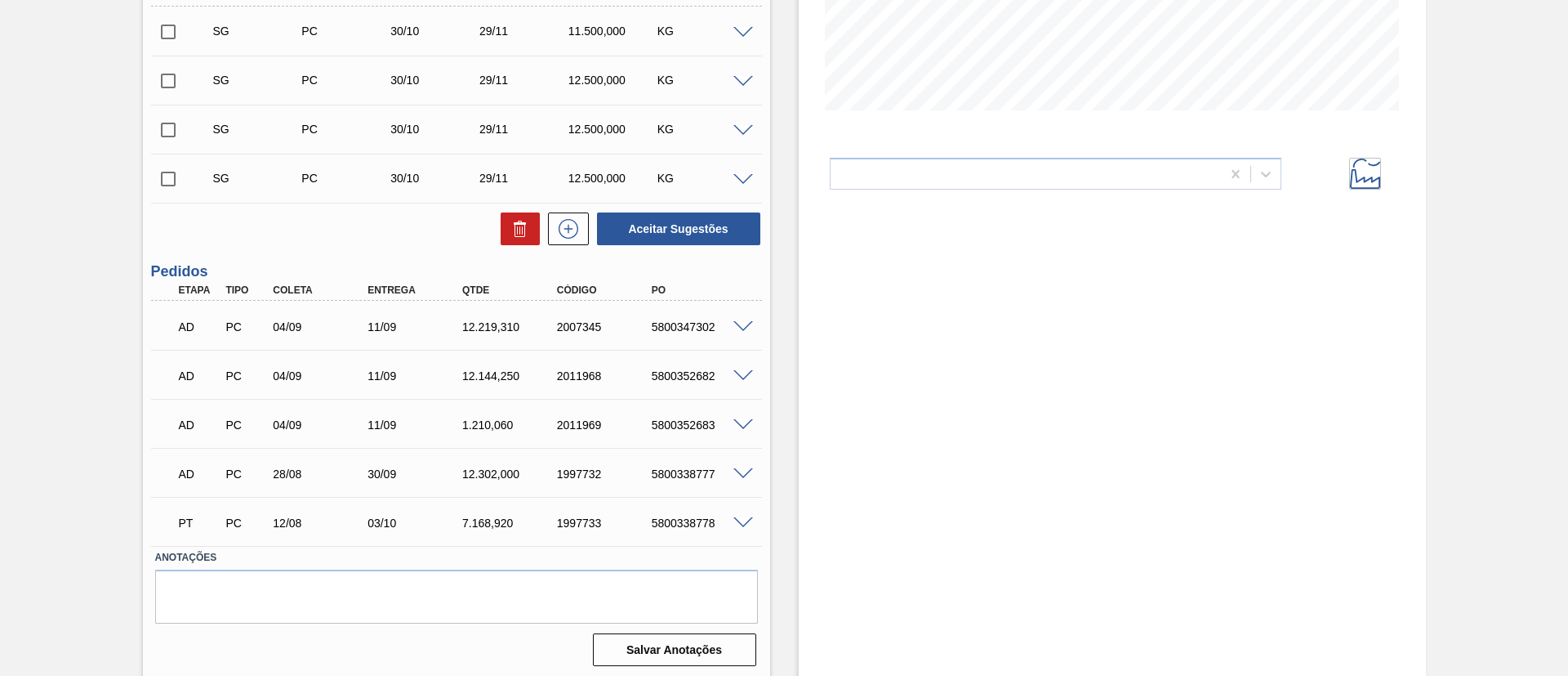
click at [732, 335] on div "AD PC 04/09 11/09 12.219,310 2007345 5800347302" at bounding box center [452, 325] width 567 height 33
click at [733, 335] on div "AD PC 04/09 11/09 12.219,310 2007345 5800347302" at bounding box center [452, 325] width 567 height 33
click at [731, 324] on div at bounding box center [745, 325] width 33 height 12
click at [738, 329] on span at bounding box center [743, 327] width 20 height 12
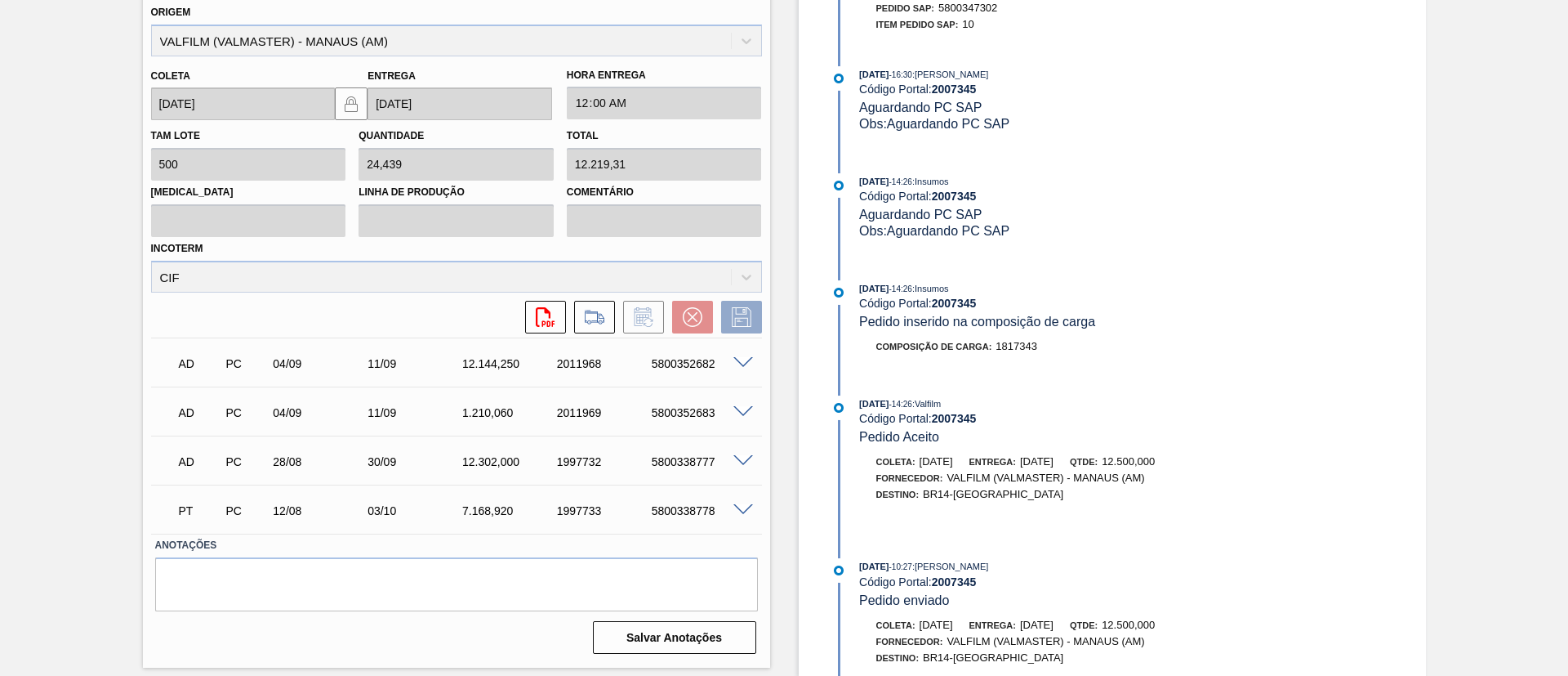
scroll to position [1365, 0]
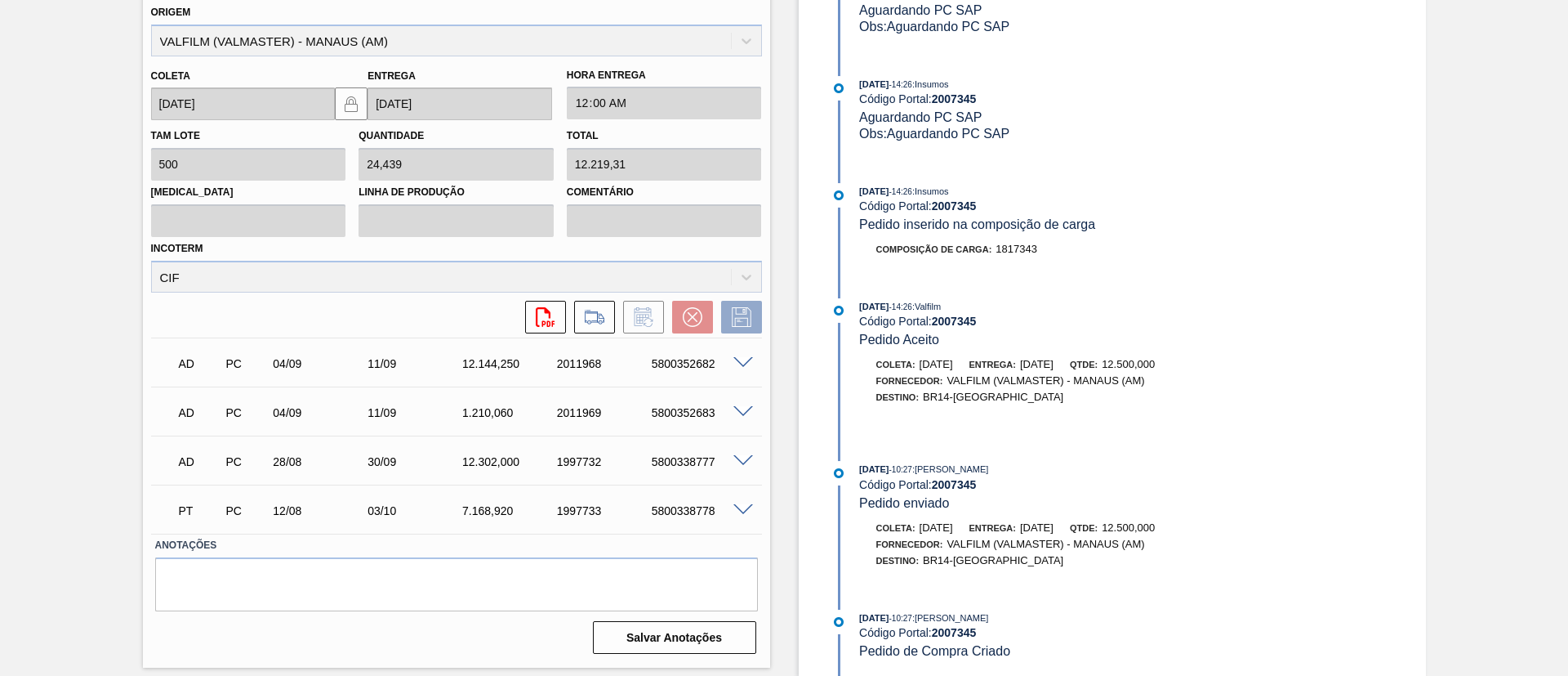
click at [743, 371] on div "AD PC 04/09 11/09 12.144,250 2011968 5800352682" at bounding box center [456, 362] width 611 height 41
click at [740, 363] on span at bounding box center [743, 362] width 20 height 12
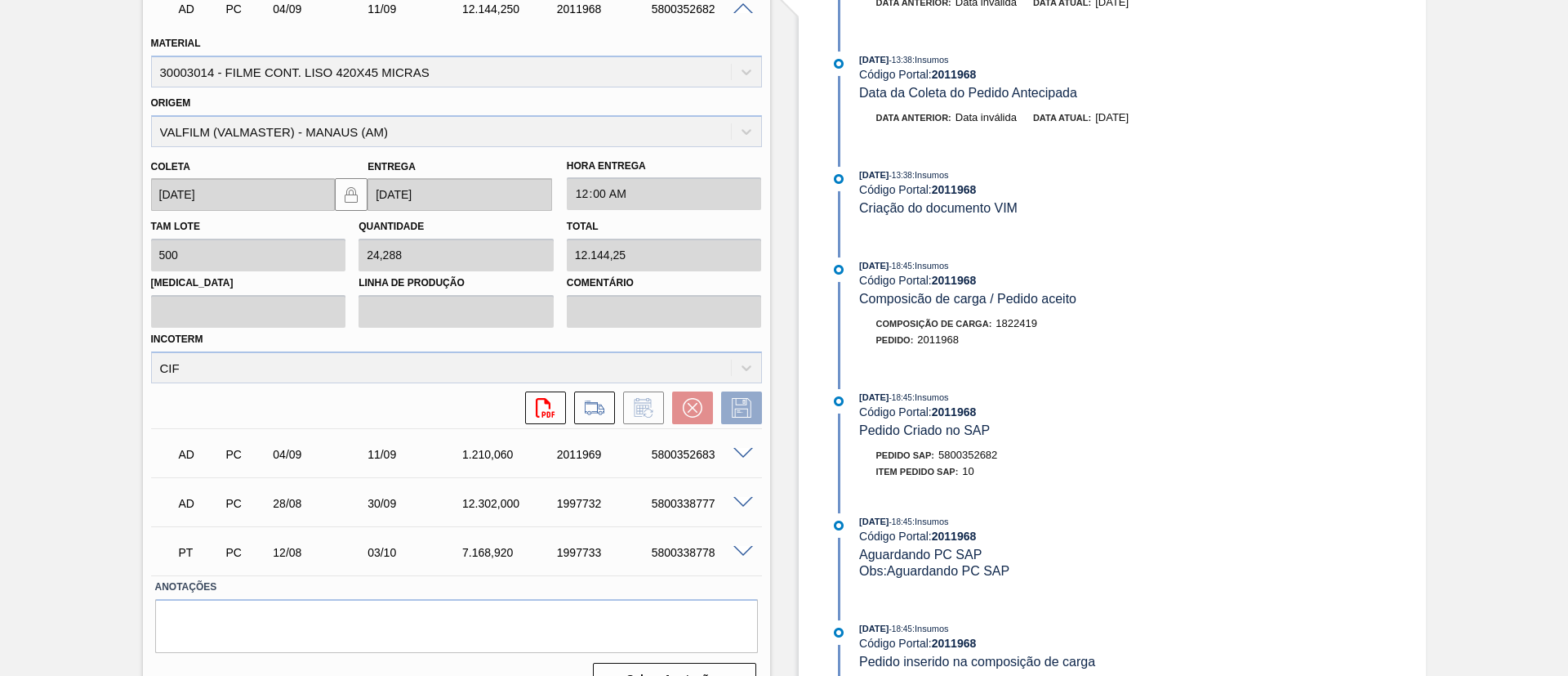
scroll to position [682, 0]
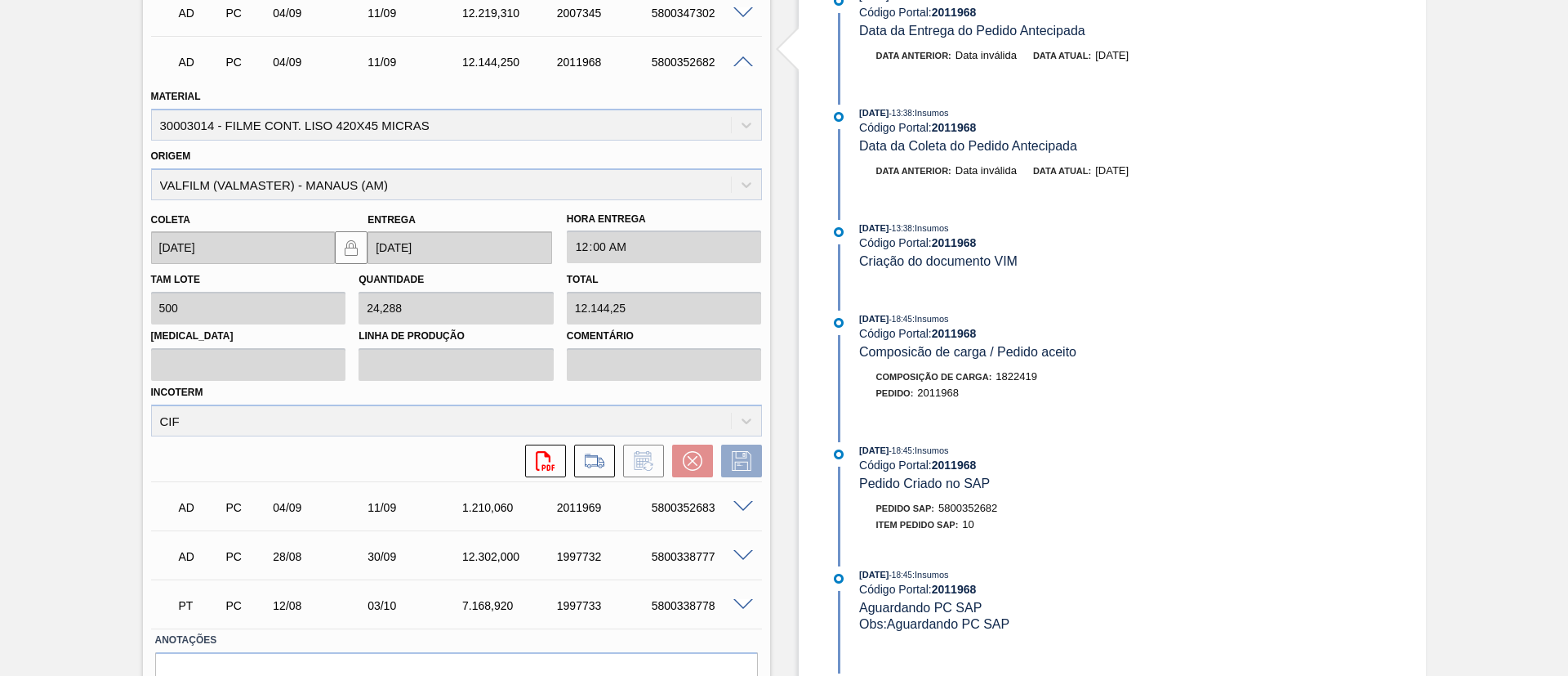
click at [746, 504] on span at bounding box center [743, 507] width 20 height 12
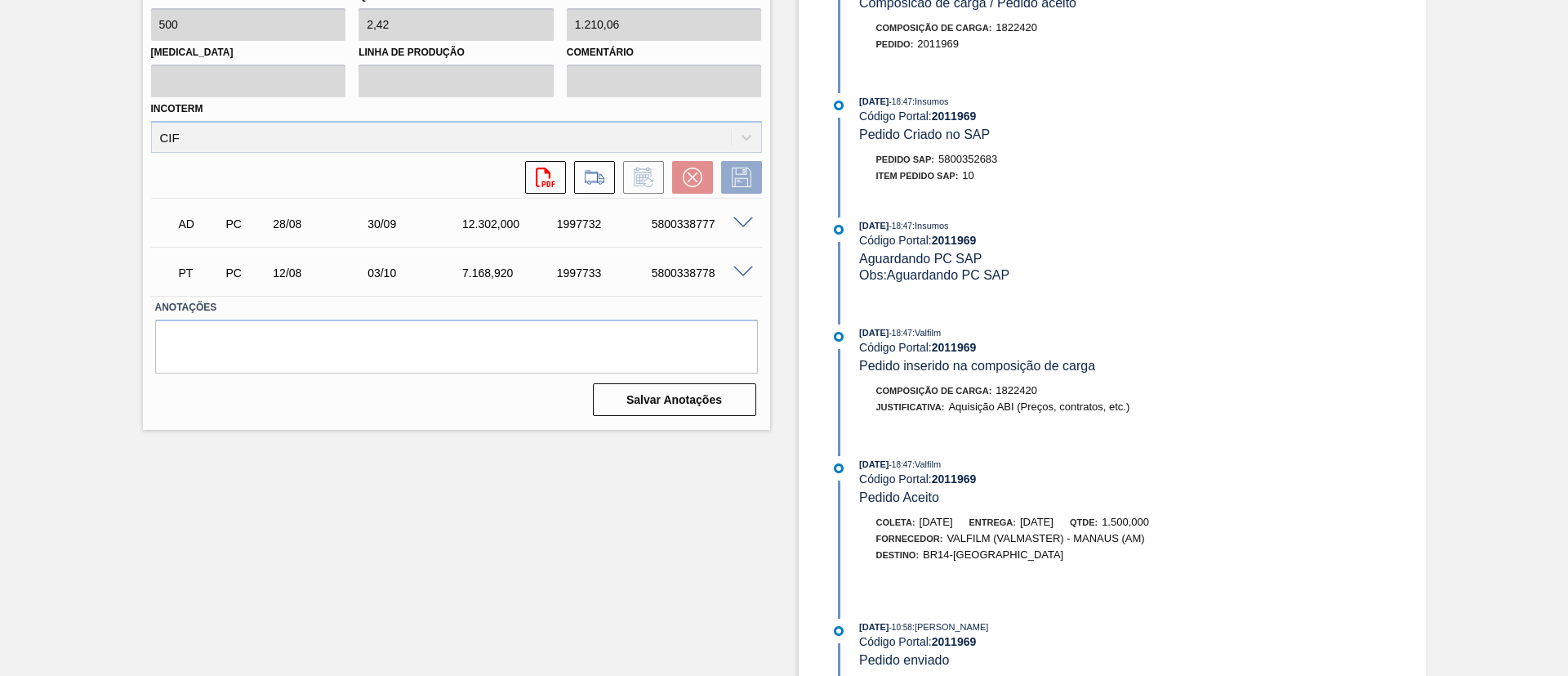
scroll to position [927, 0]
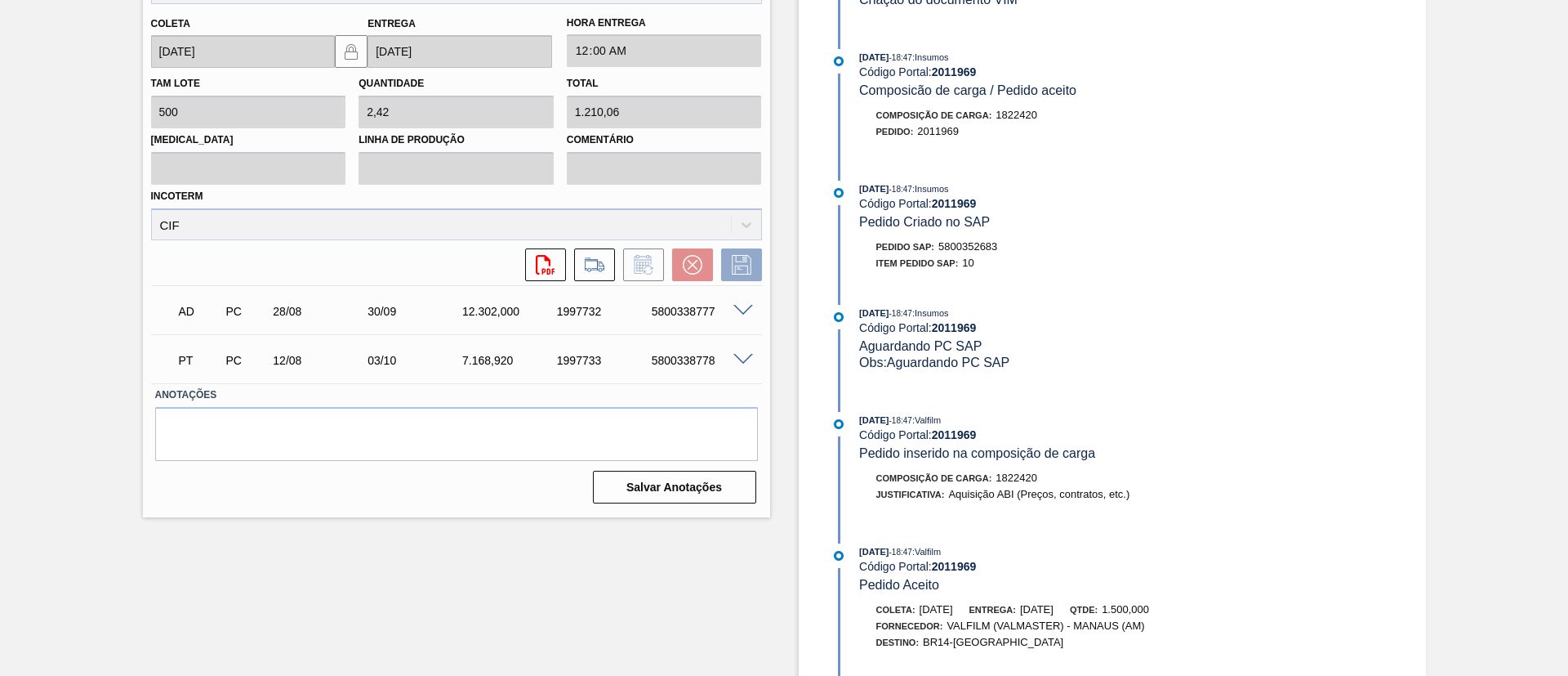
click at [743, 310] on span at bounding box center [743, 310] width 20 height 12
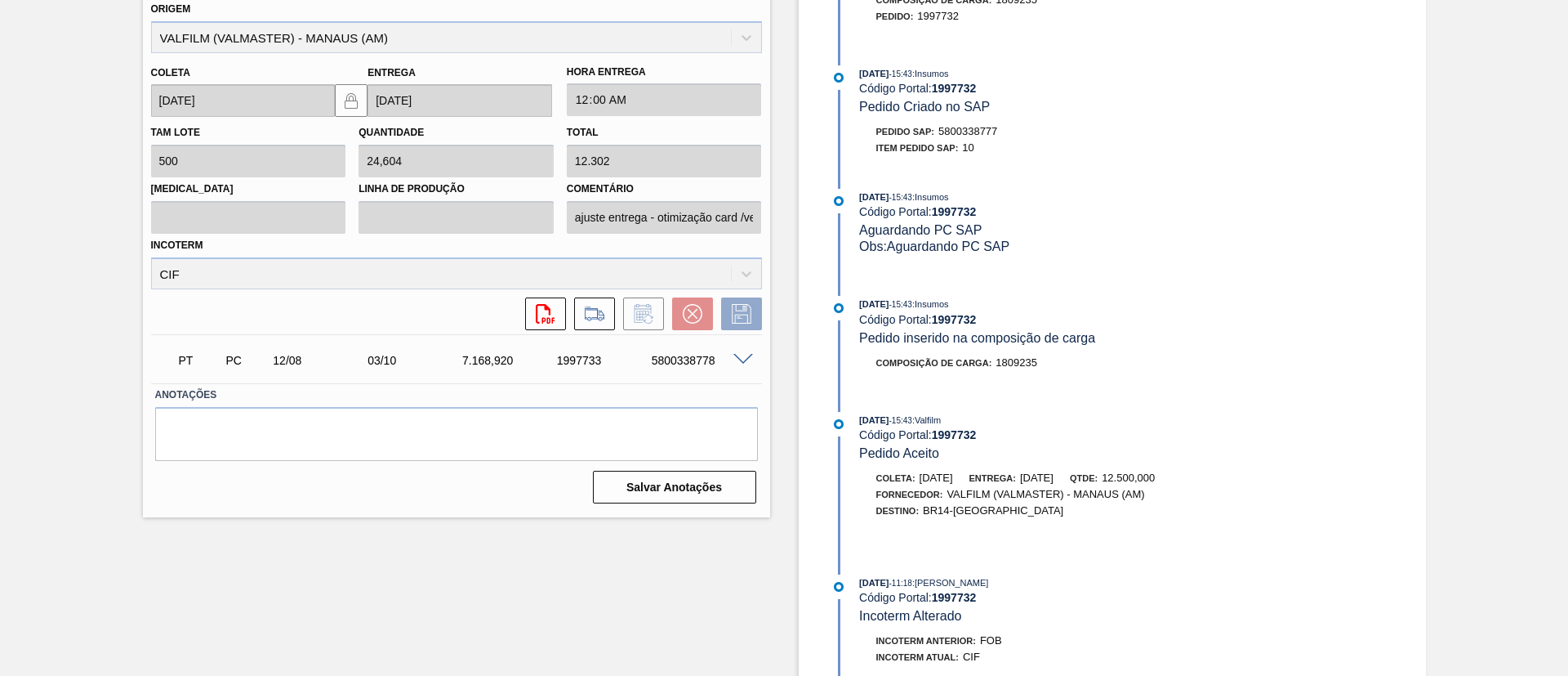
click at [741, 356] on span at bounding box center [743, 360] width 20 height 12
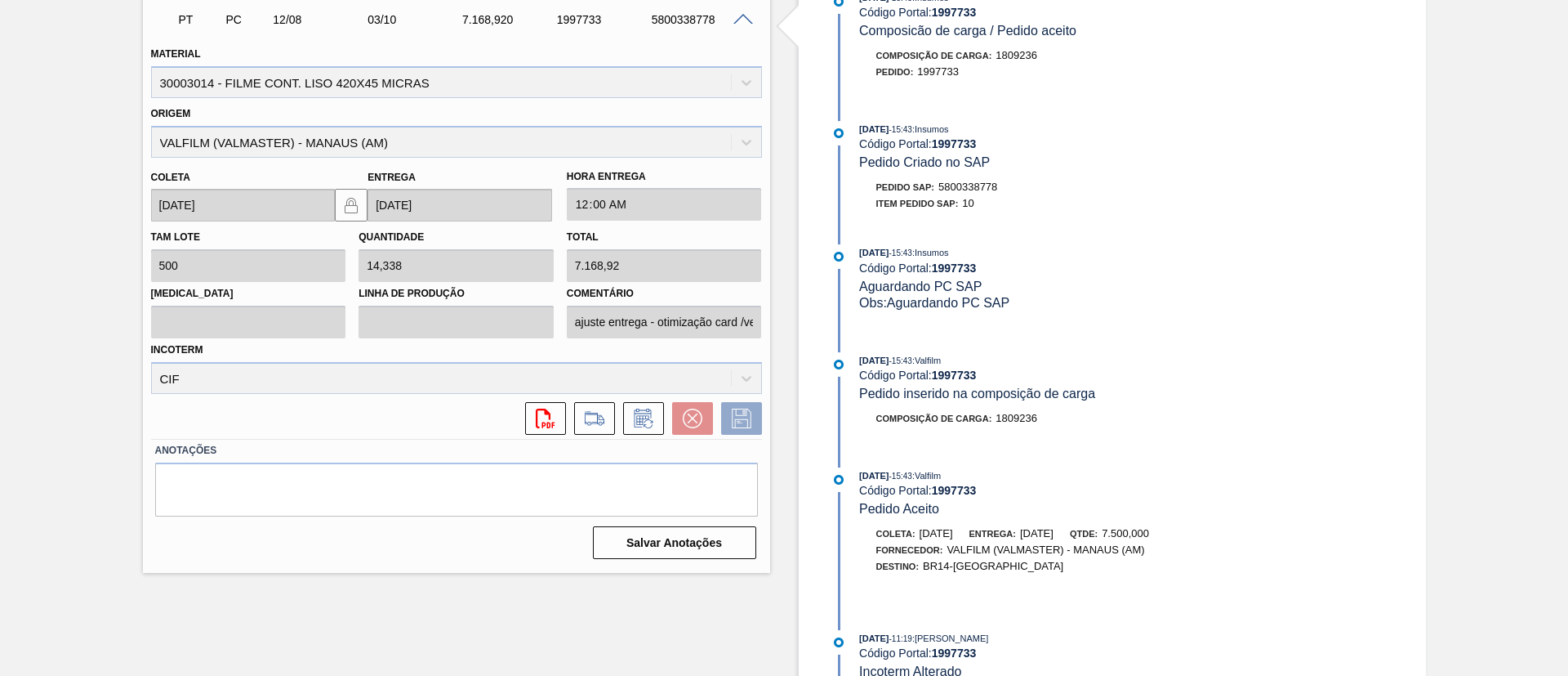
scroll to position [804, 0]
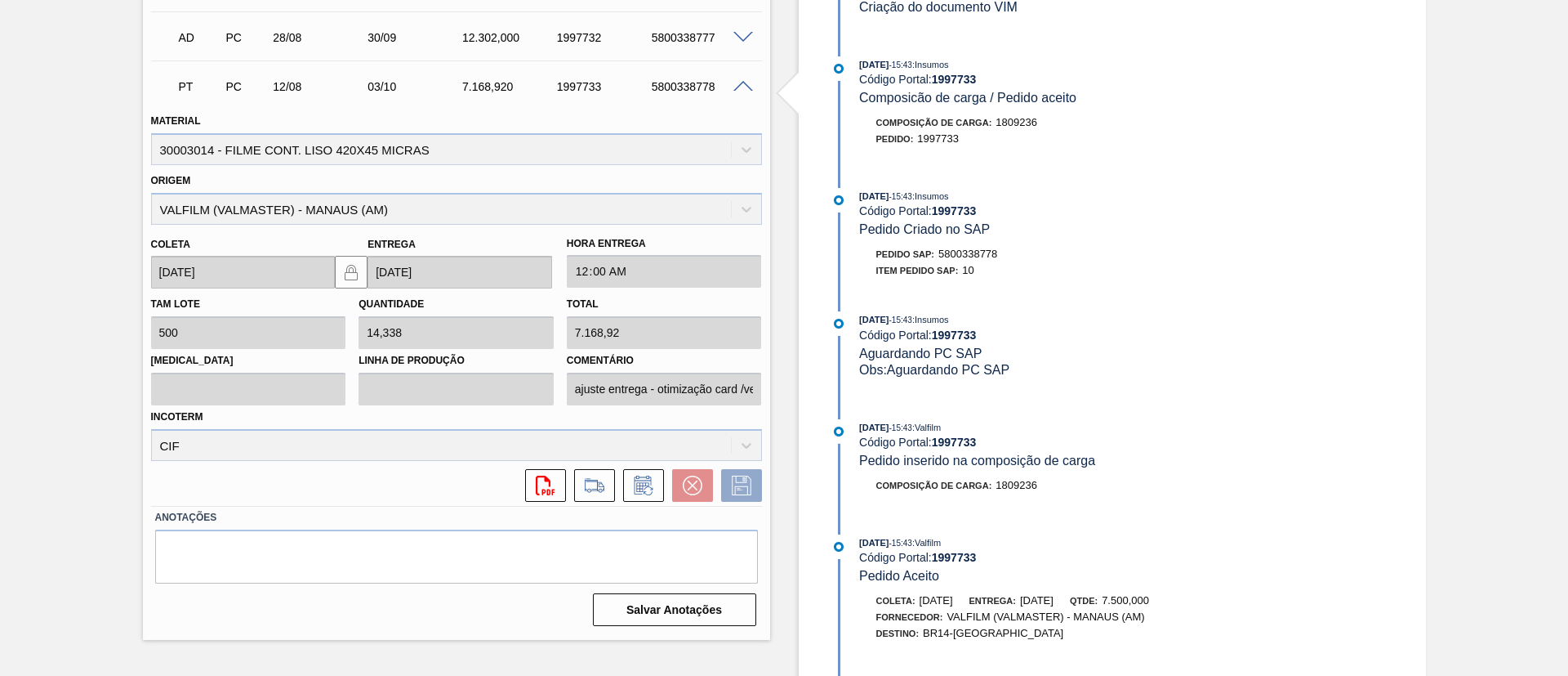
click at [743, 37] on span at bounding box center [743, 37] width 20 height 12
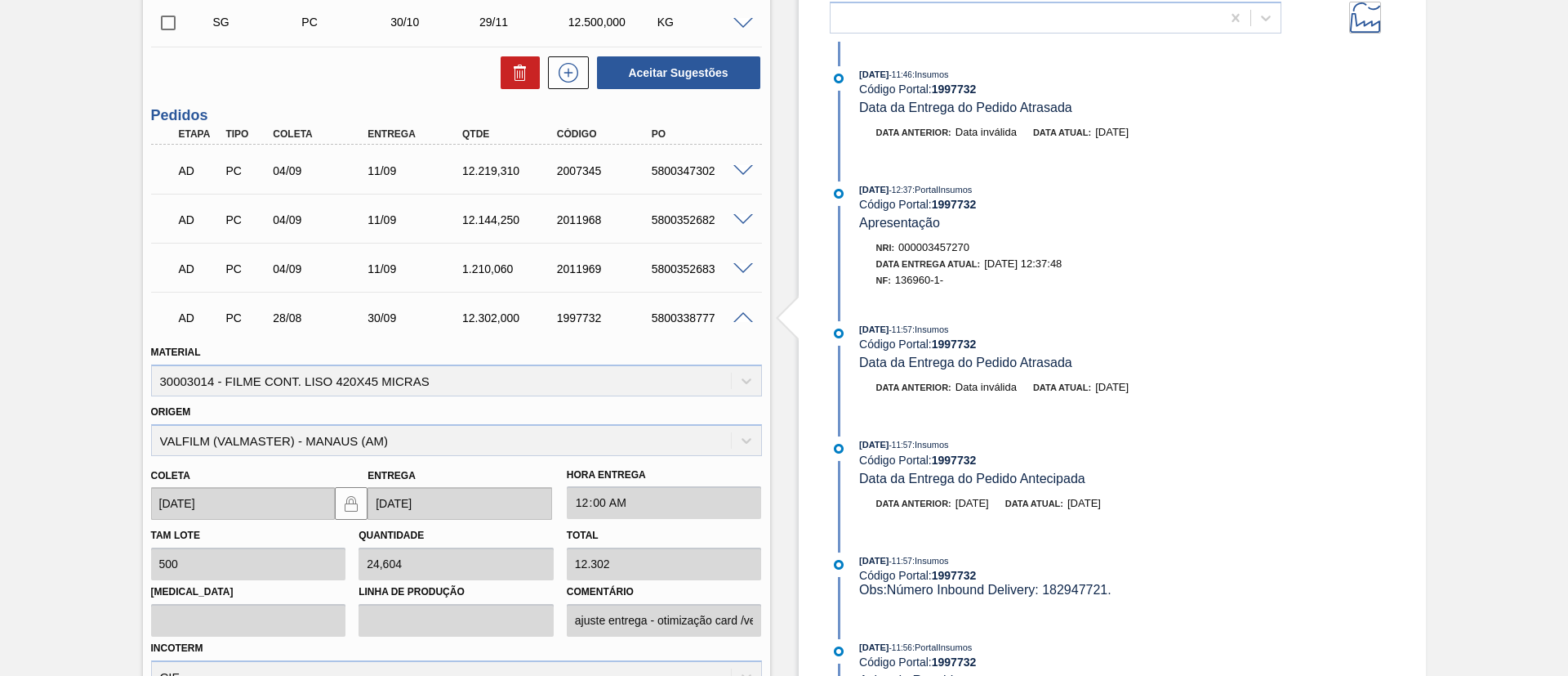
scroll to position [682, 0]
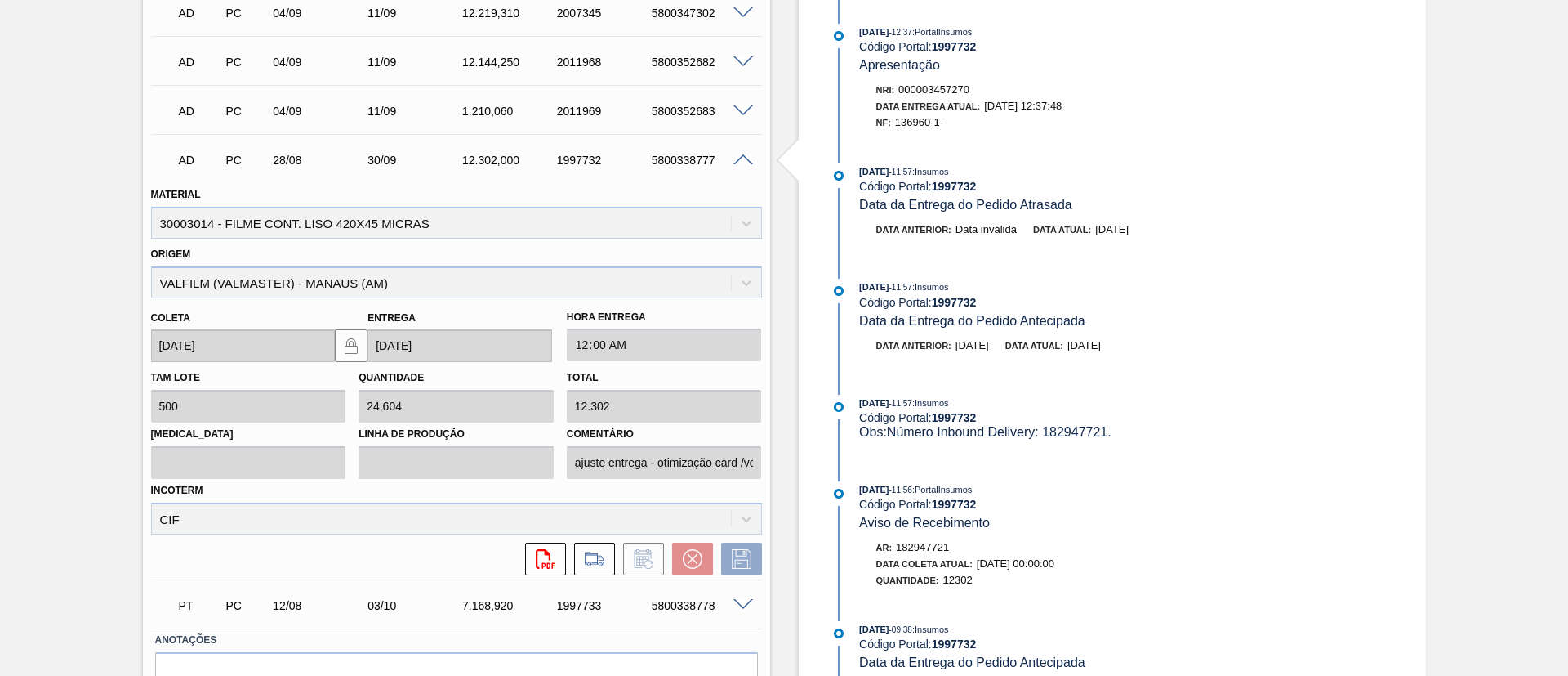
click at [146, 186] on div "Material 30003014 - FILME CONT. LISO 420X45 MICRAS" at bounding box center [456, 210] width 624 height 55
drag, startPoint x: 100, startPoint y: 243, endPoint x: 279, endPoint y: 227, distance: 179.7
click at [101, 242] on div "Aguardando Descarga BR14 - FILME LISO 420x45 Unidade Curitibana PE MIN 24.986,6…" at bounding box center [784, 283] width 1568 height 1766
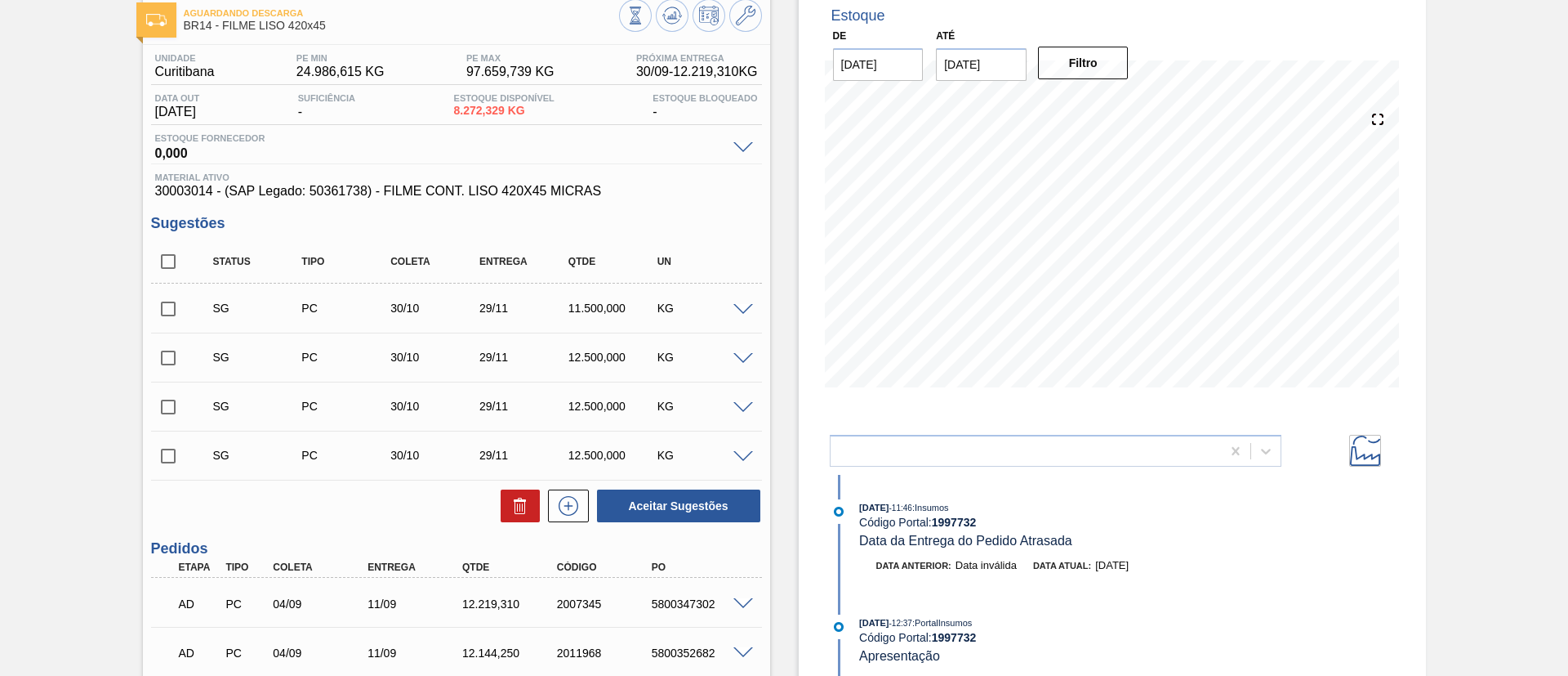
drag, startPoint x: 14, startPoint y: 116, endPoint x: 41, endPoint y: 82, distance: 43.4
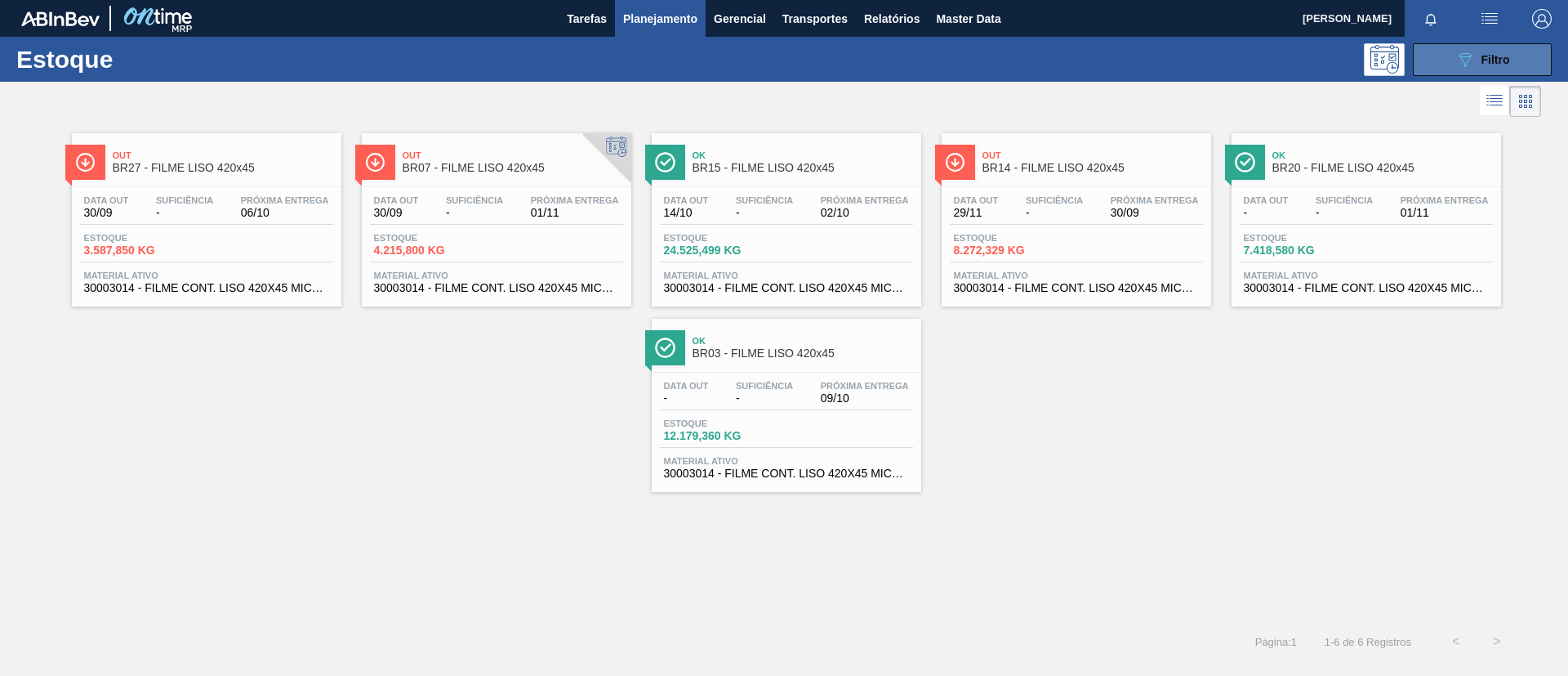
click at [1484, 61] on span "Filtro" at bounding box center [1496, 60] width 29 height 13
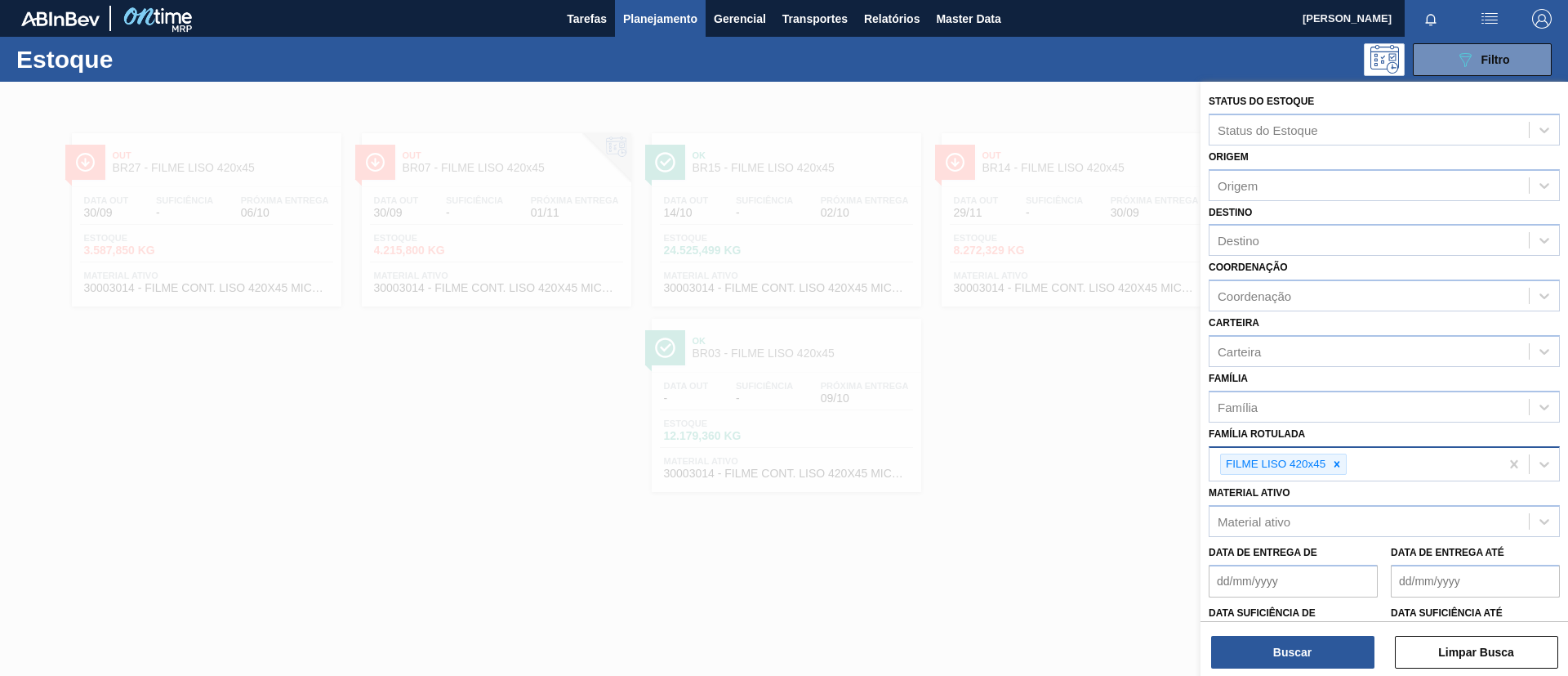
click at [1347, 466] on div "FILME LISO 420x45" at bounding box center [1283, 464] width 126 height 22
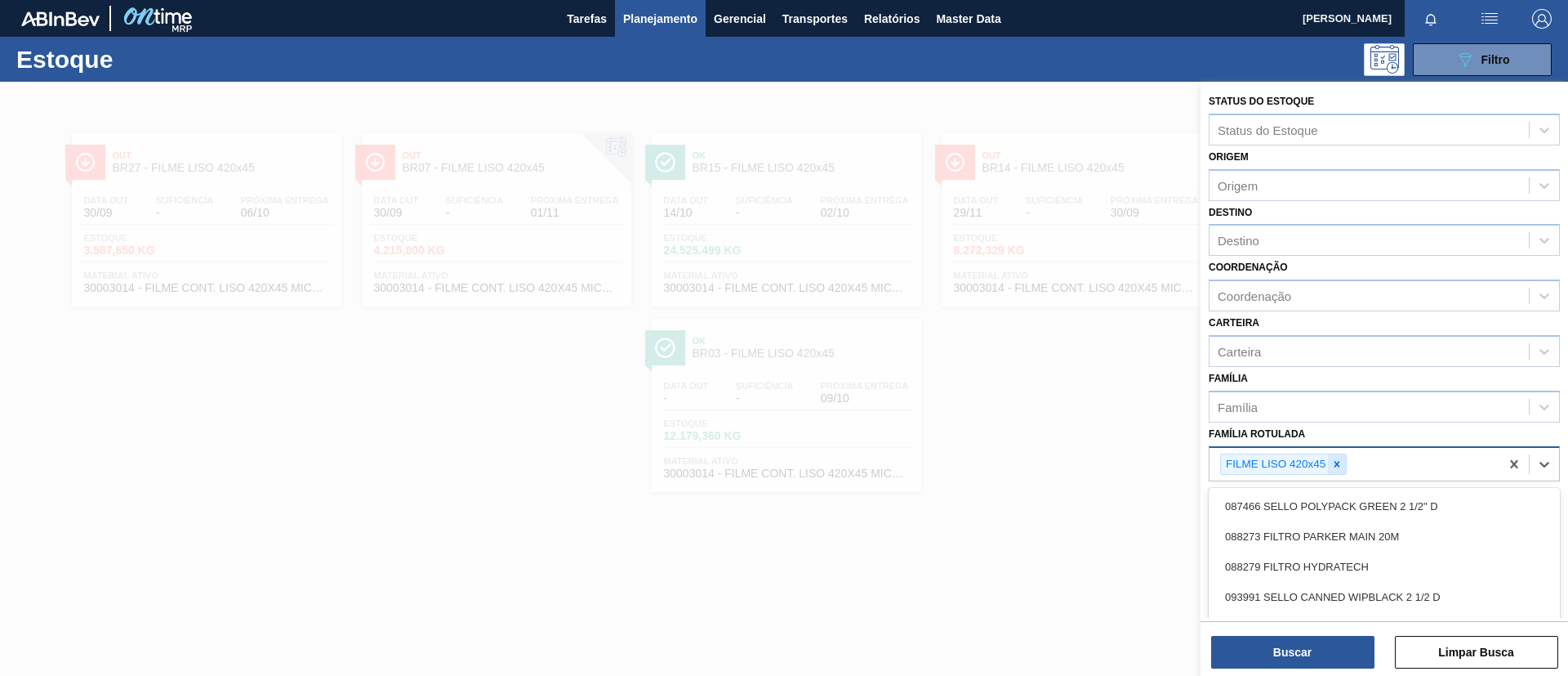
click at [1338, 469] on icon at bounding box center [1337, 464] width 11 height 11
type Rotulada "BC PM SLE"
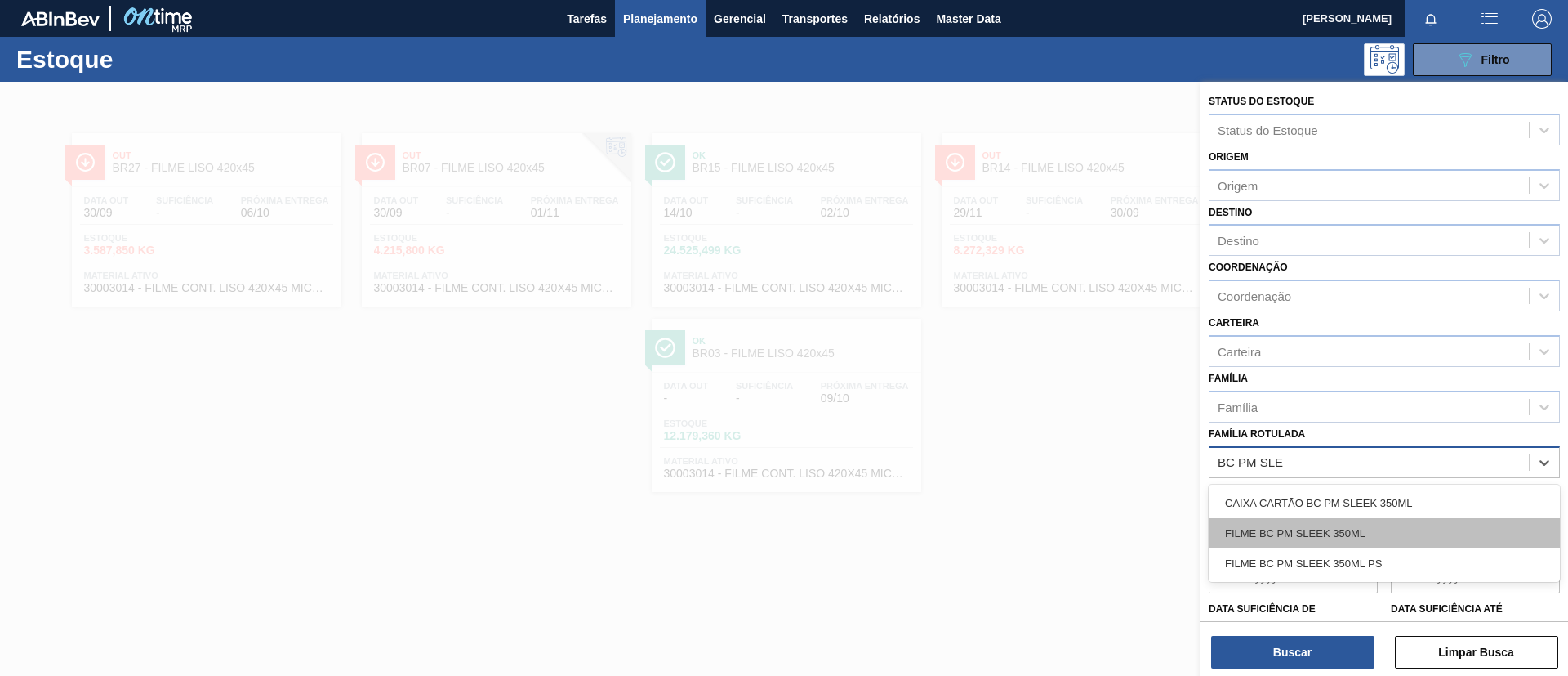
click at [1344, 525] on div "FILME BC PM SLEEK 350ML" at bounding box center [1385, 533] width 351 height 30
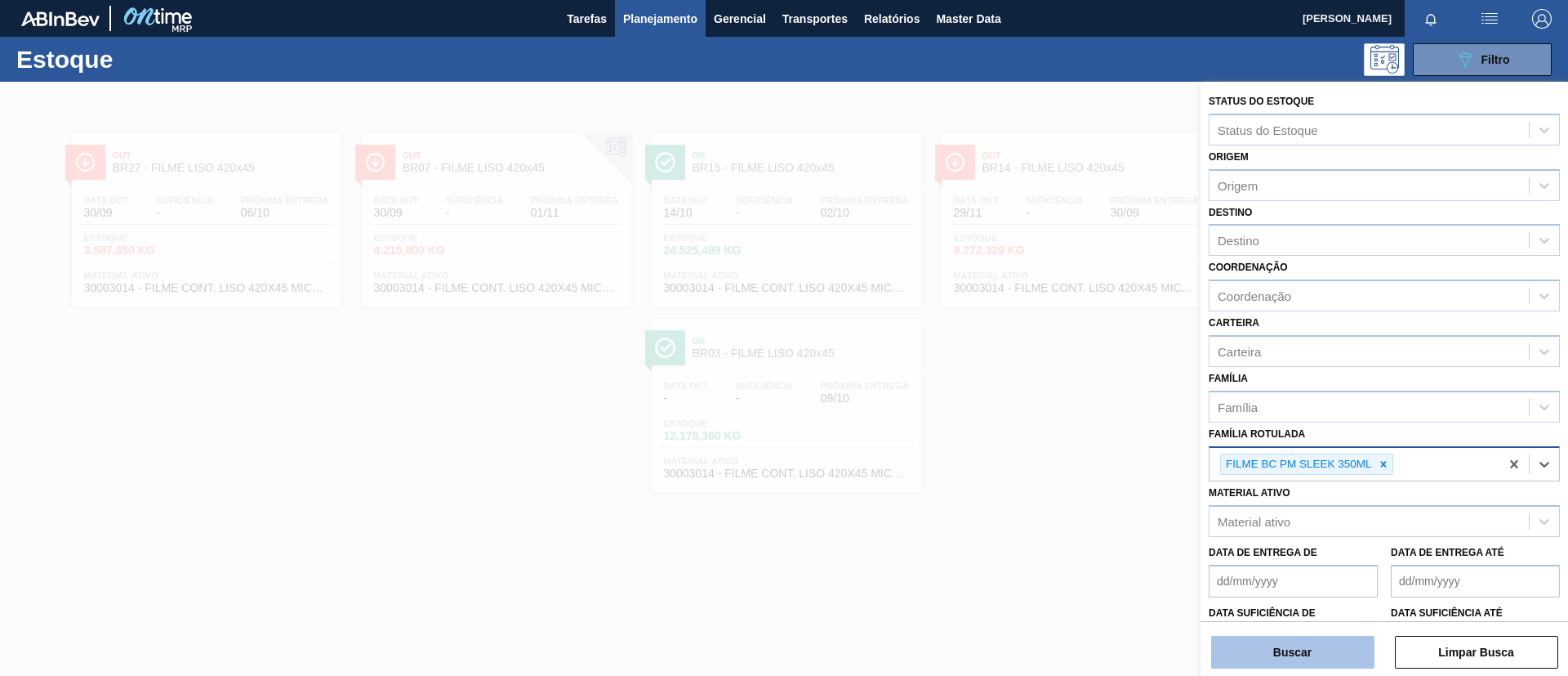
click at [1309, 648] on button "Buscar" at bounding box center [1293, 652] width 164 height 33
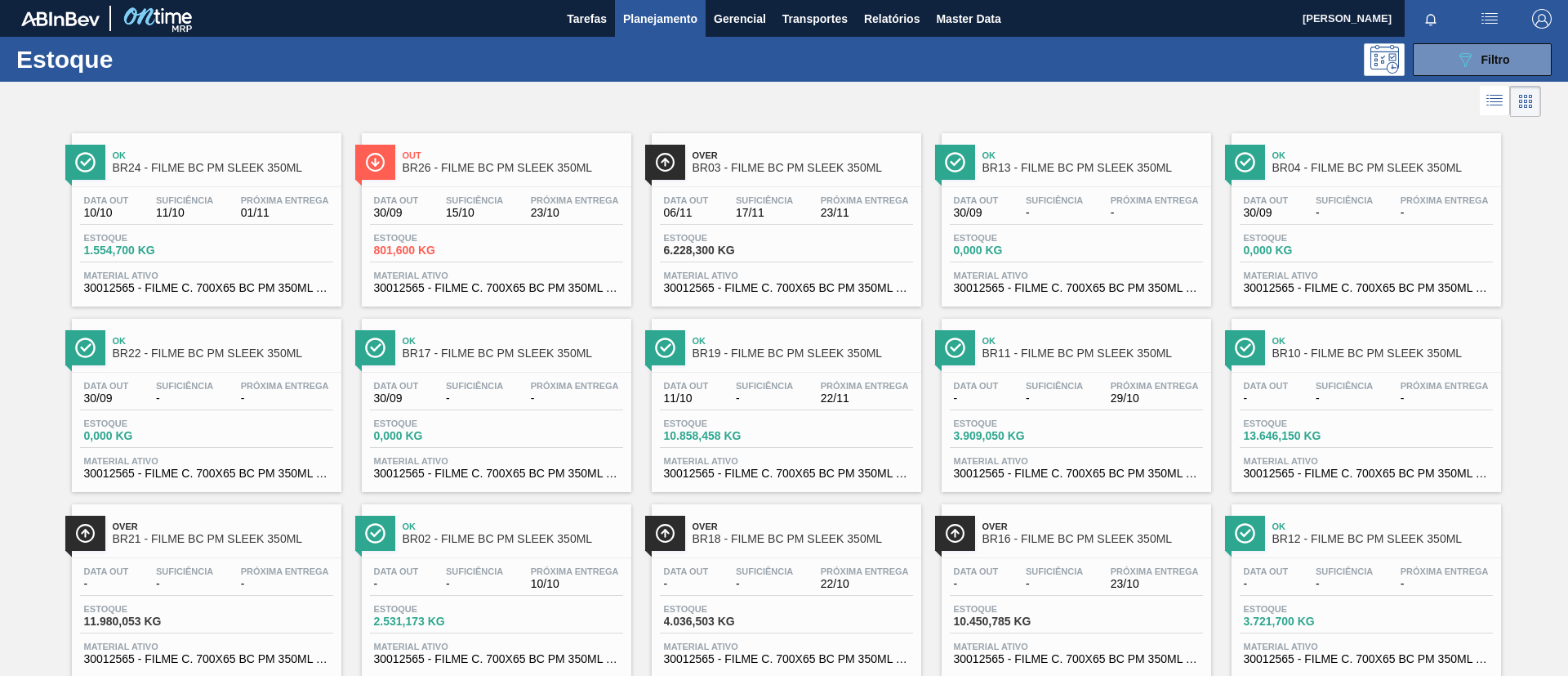
drag, startPoint x: 165, startPoint y: 187, endPoint x: 365, endPoint y: 257, distance: 211.9
click at [165, 188] on div "Data out 10/10 Suficiência 11/10 Próxima Entrega 01/11 Estoque 1.554,700 KG Mat…" at bounding box center [207, 242] width 270 height 111
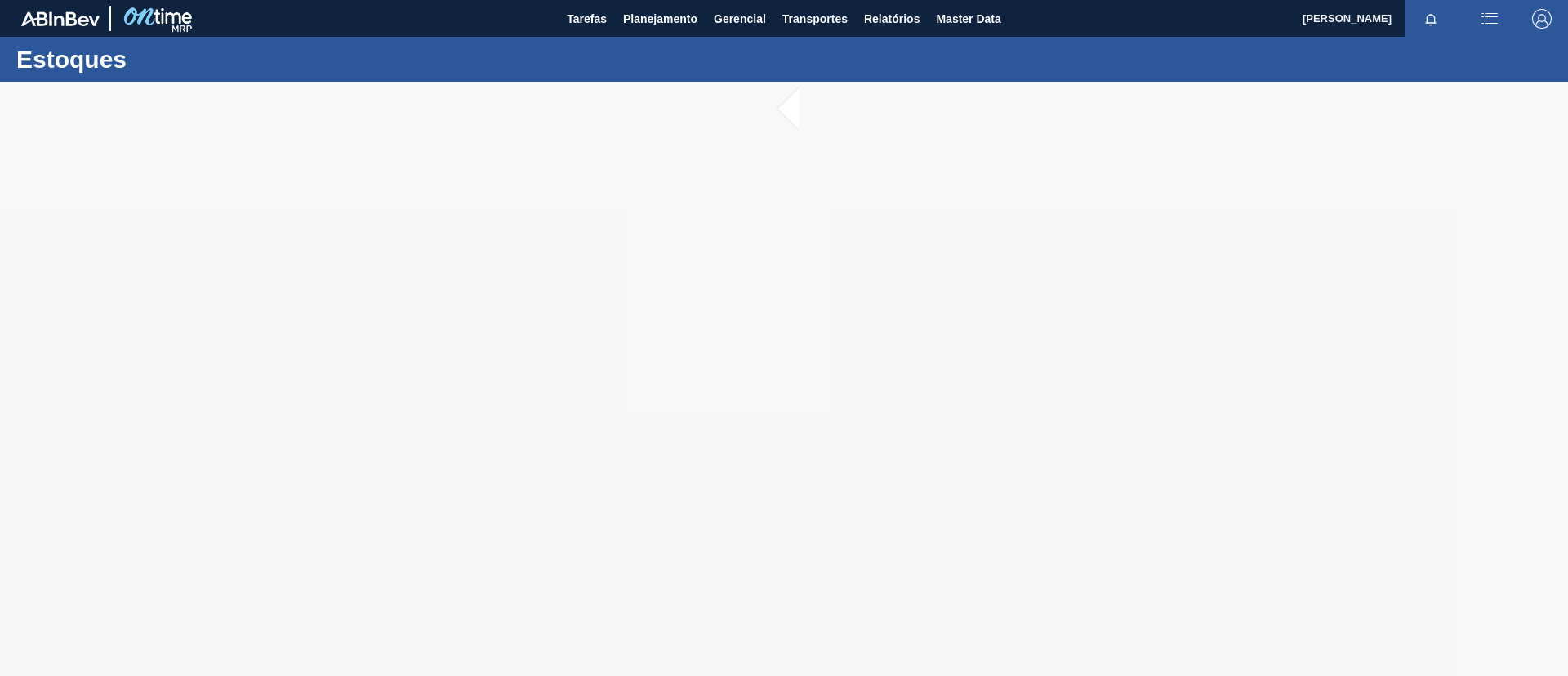
click at [668, 42] on div "Estoques" at bounding box center [784, 59] width 1568 height 45
click at [670, 28] on button "Planejamento" at bounding box center [660, 18] width 91 height 37
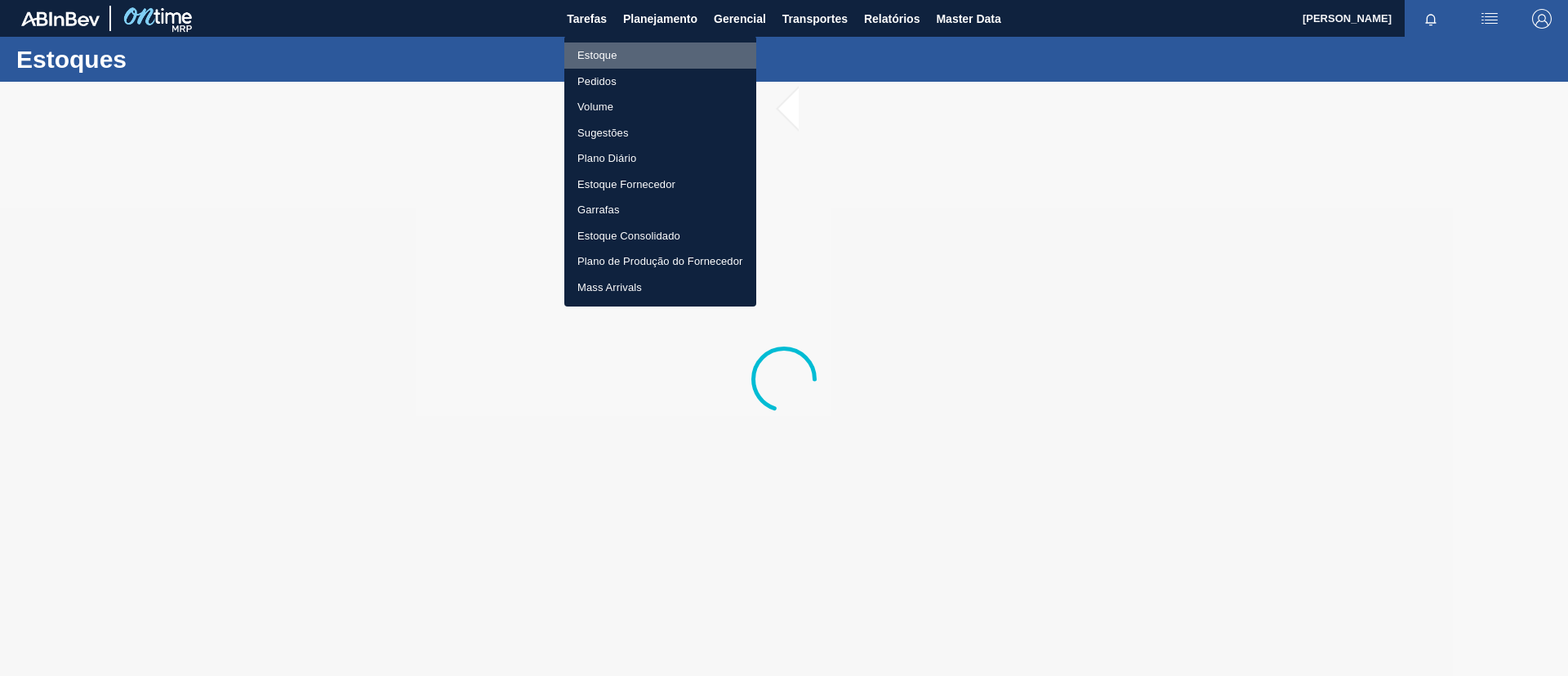
click at [665, 48] on li "Estoque" at bounding box center [660, 55] width 192 height 26
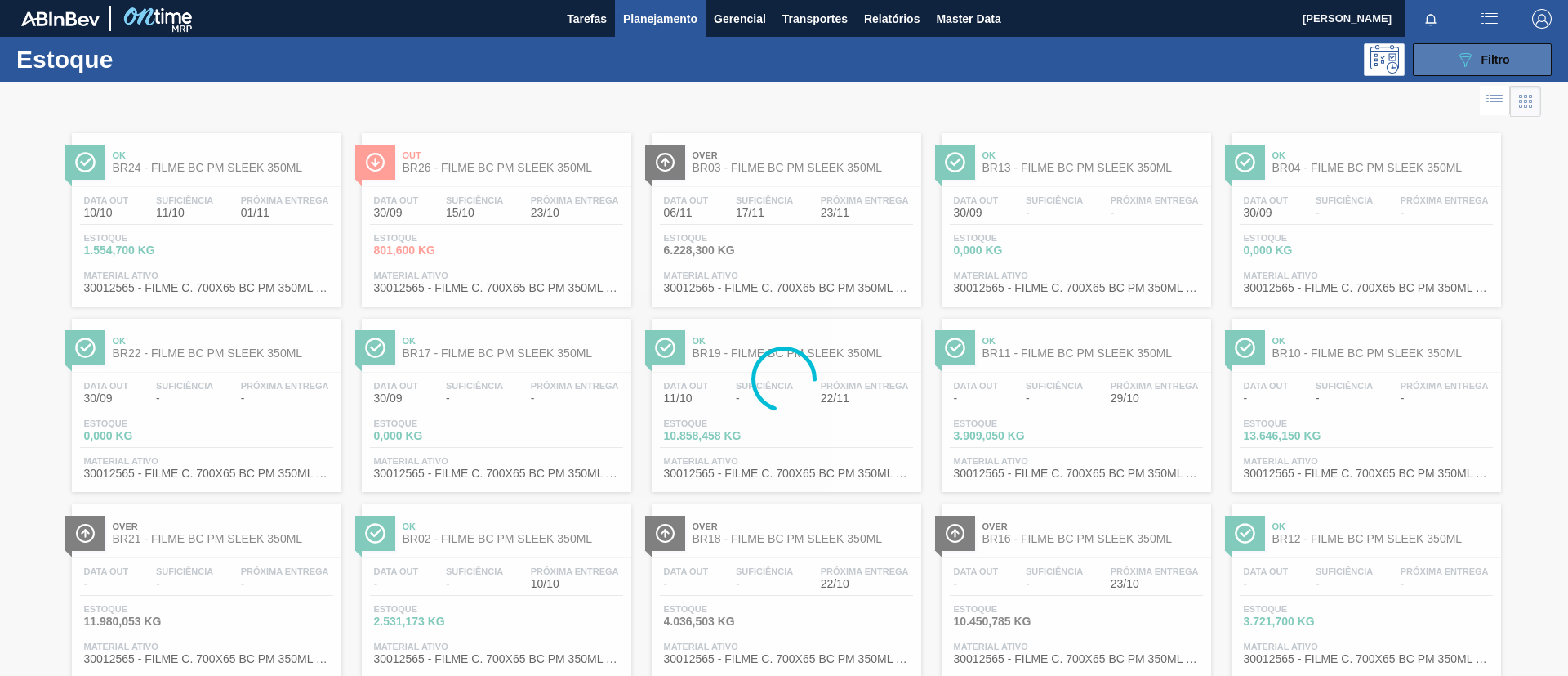
click at [1520, 57] on button "089F7B8B-B2A5-4AFE-B5C0-19BA573D28AC Filtro" at bounding box center [1483, 59] width 139 height 33
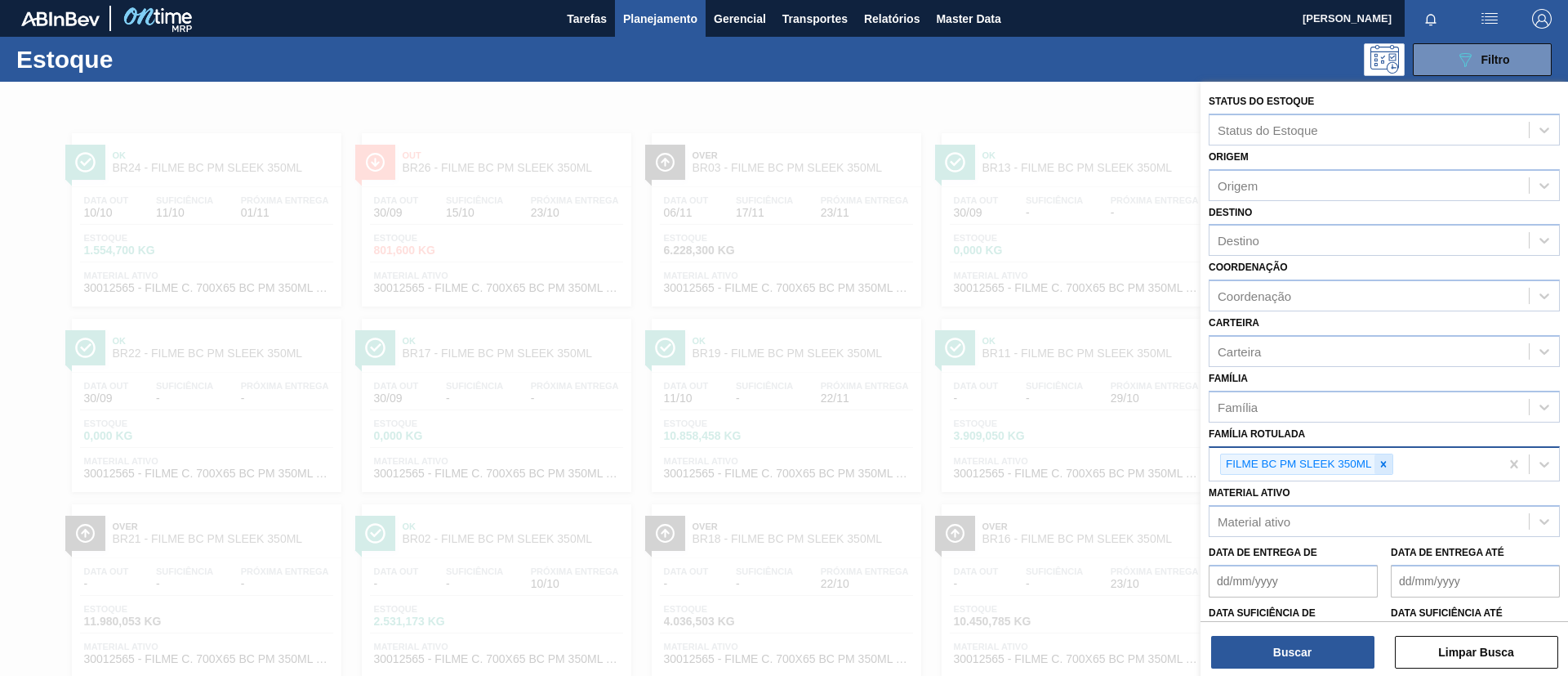
click at [1376, 467] on div at bounding box center [1384, 464] width 18 height 21
paste Rotulada "FILME POLAR MP12 473ML"
type Rotulada "FILME POLAR MP12 473ML"
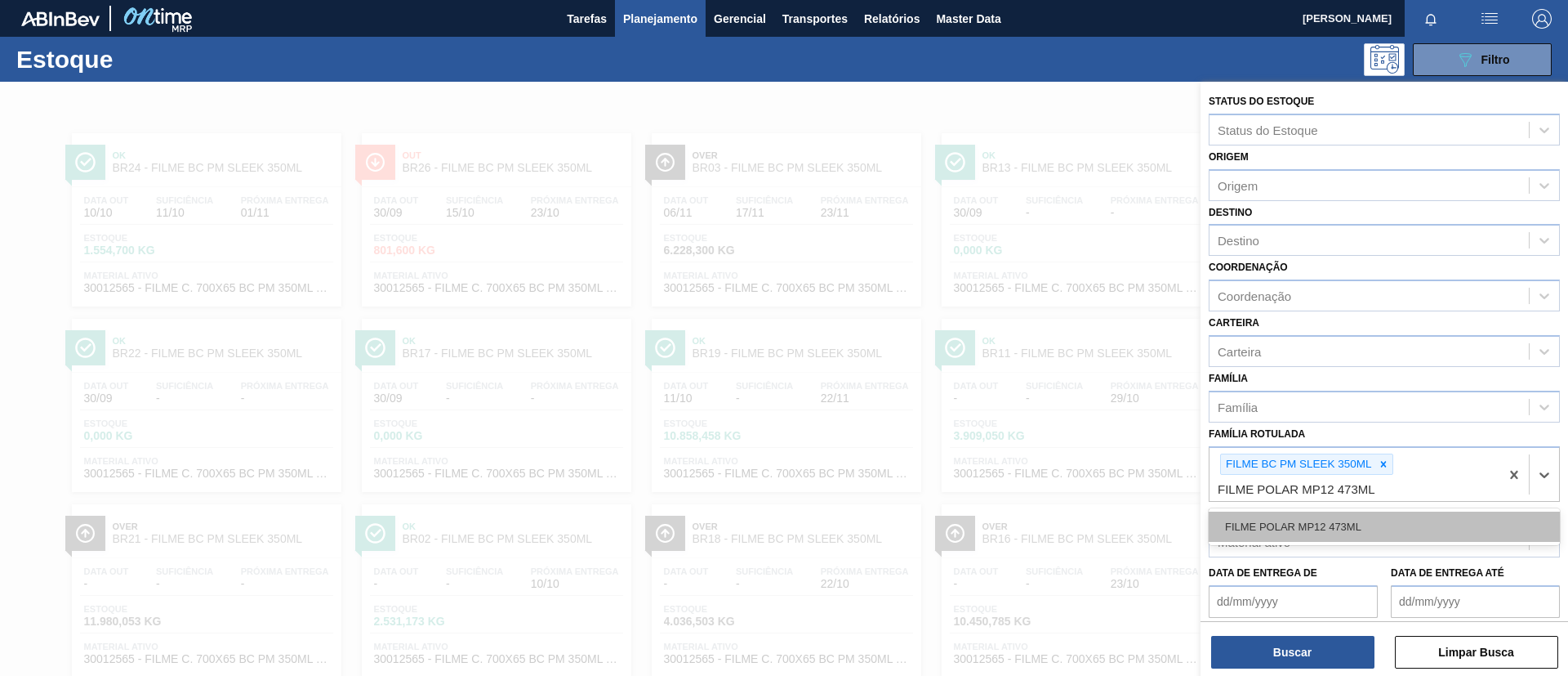
click at [1382, 520] on div "FILME POLAR MP12 473ML" at bounding box center [1385, 526] width 351 height 30
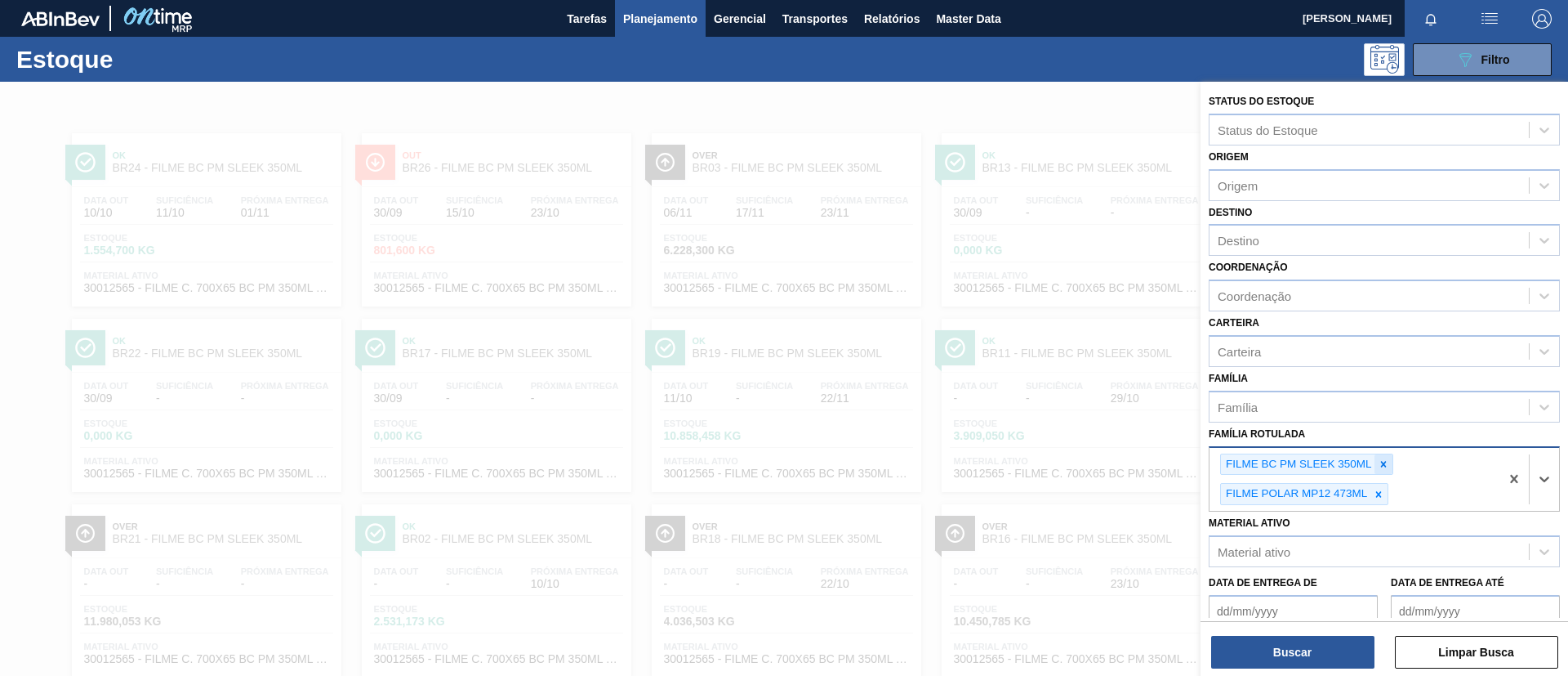
click at [1385, 469] on icon at bounding box center [1384, 464] width 11 height 11
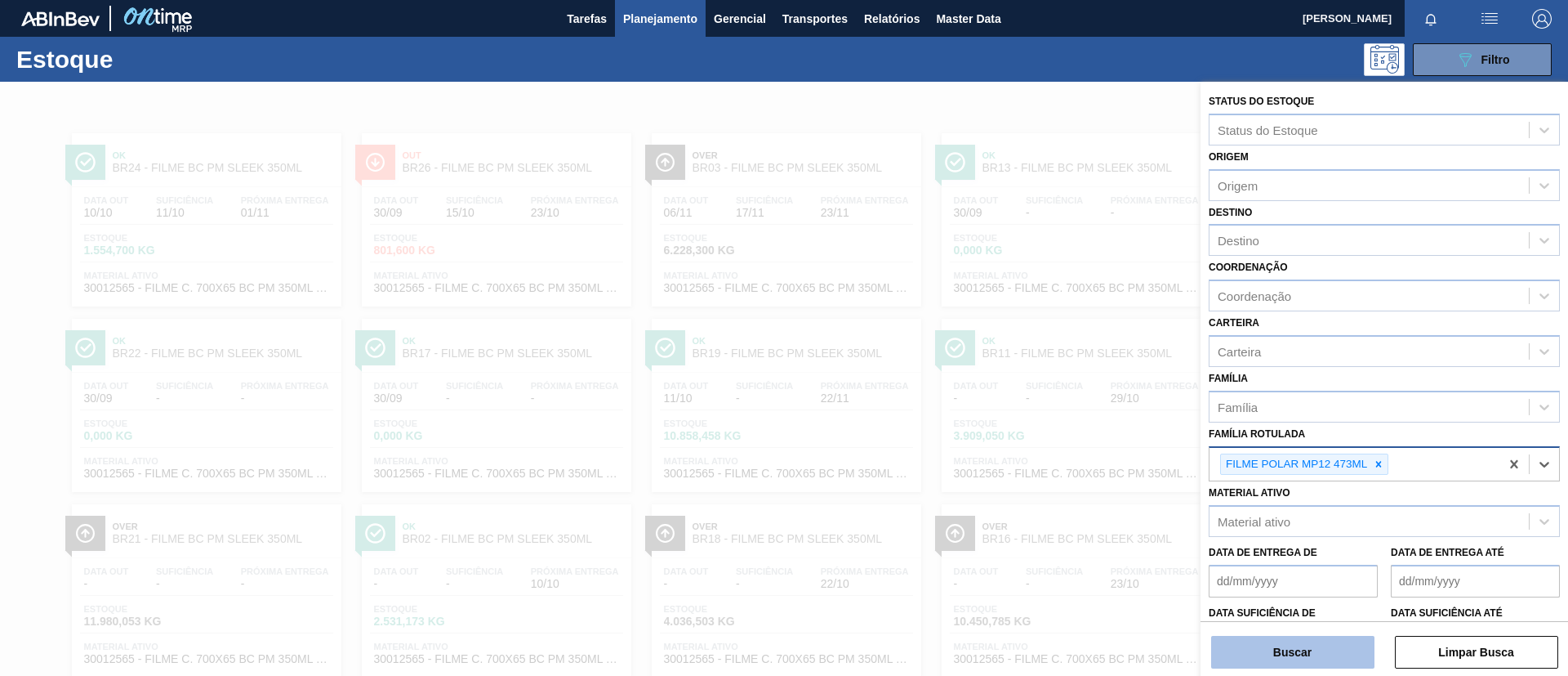
click at [1297, 639] on button "Buscar" at bounding box center [1293, 652] width 164 height 33
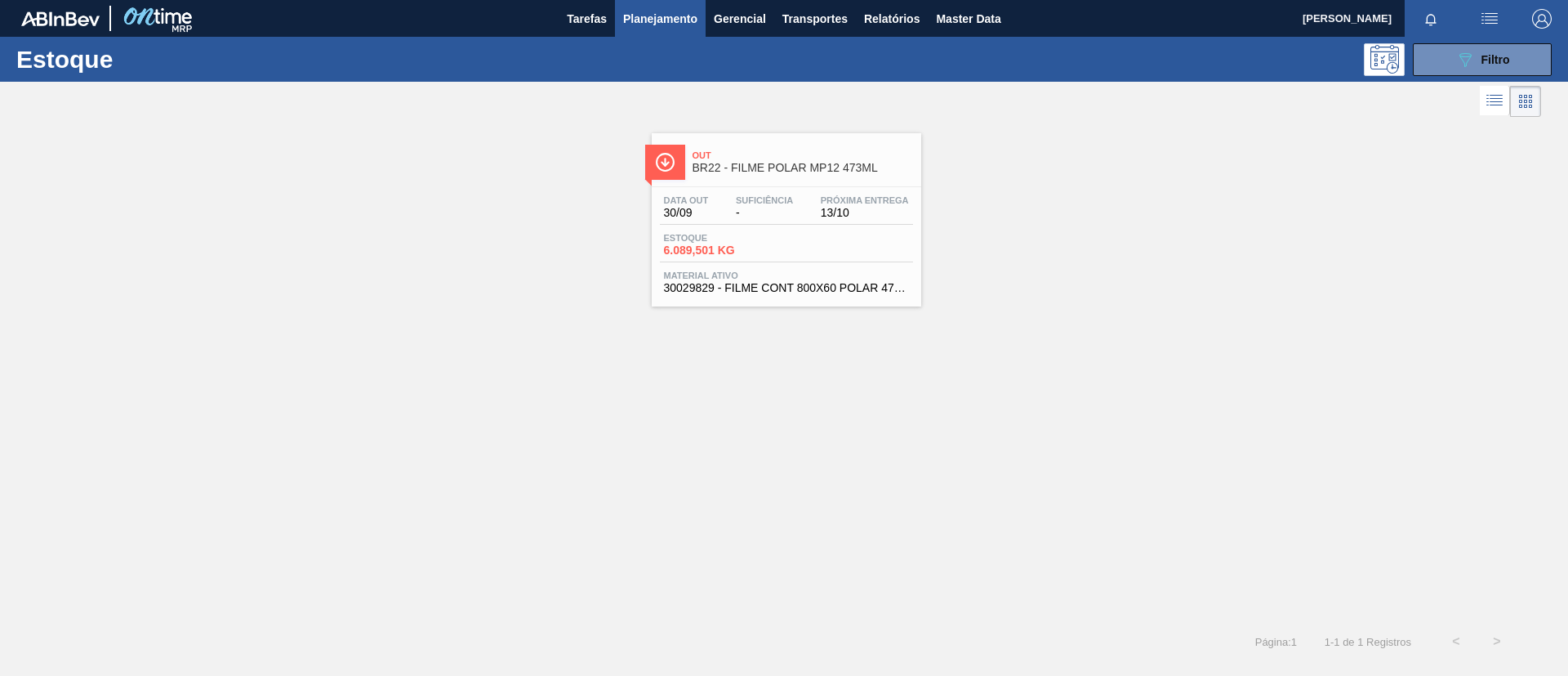
click at [818, 170] on span "BR22 - FILME POLAR MP12 473ML" at bounding box center [803, 168] width 221 height 12
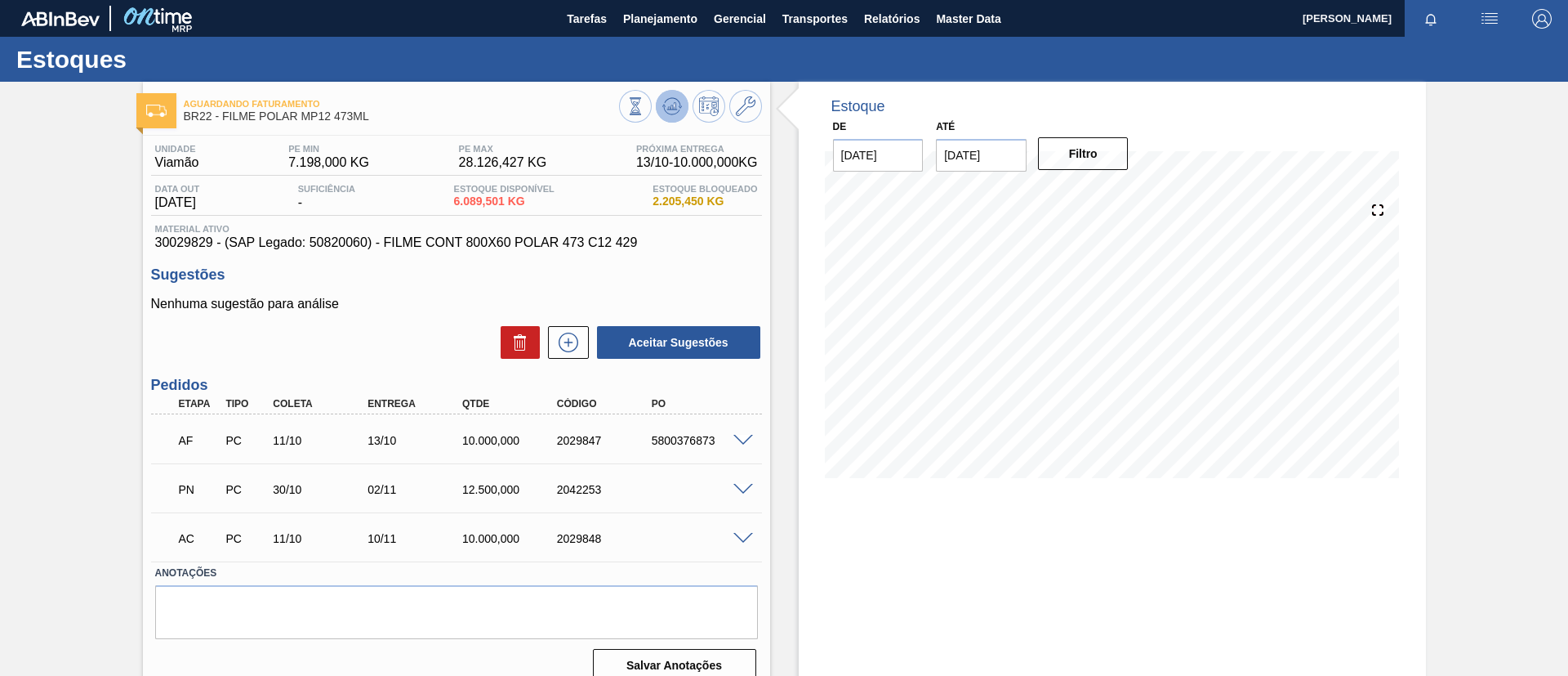
click at [659, 102] on button at bounding box center [672, 106] width 33 height 33
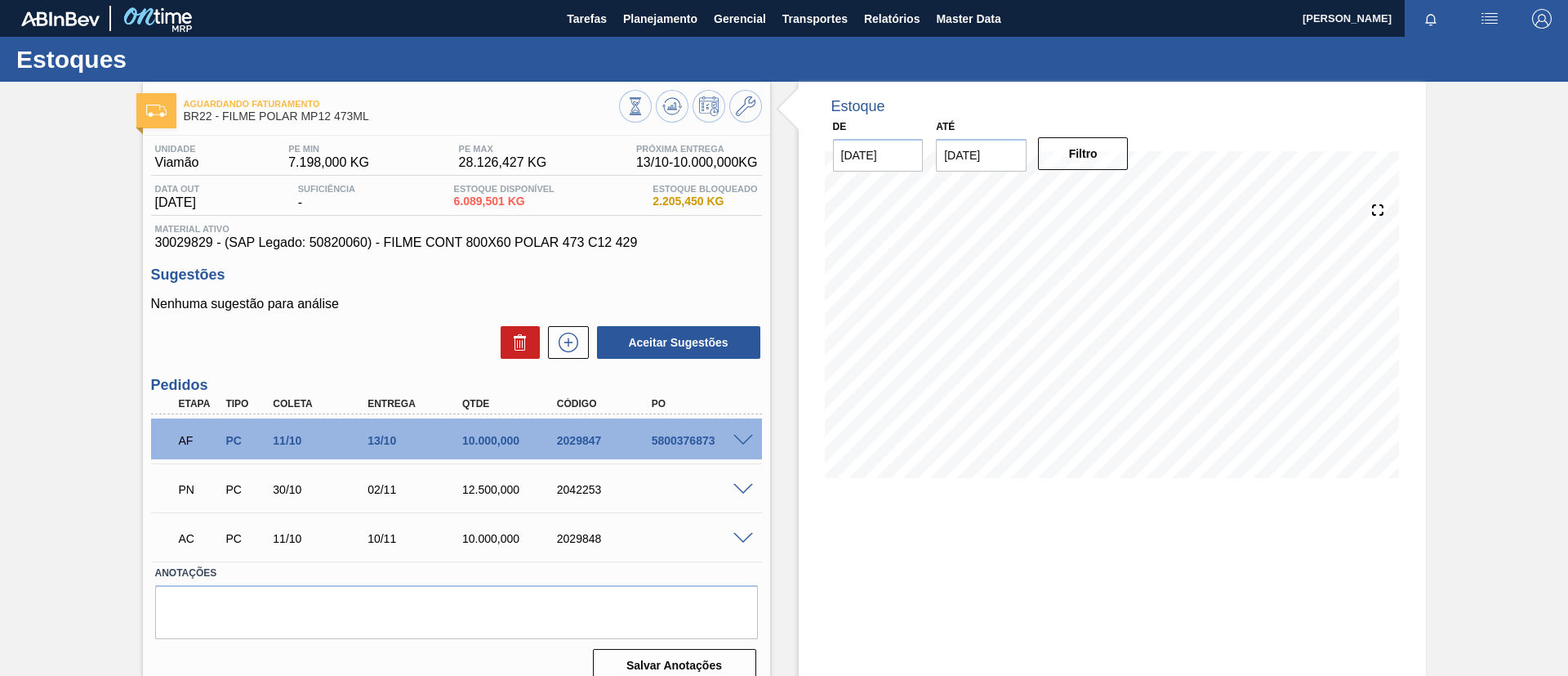
click at [0, 258] on div "Aguardando Faturamento BR22 - FILME POLAR MP12 473ML Unidade Viamão PE MIN 7.19…" at bounding box center [784, 391] width 1568 height 621
click at [744, 434] on div at bounding box center [745, 439] width 33 height 12
click at [747, 439] on span at bounding box center [743, 440] width 20 height 12
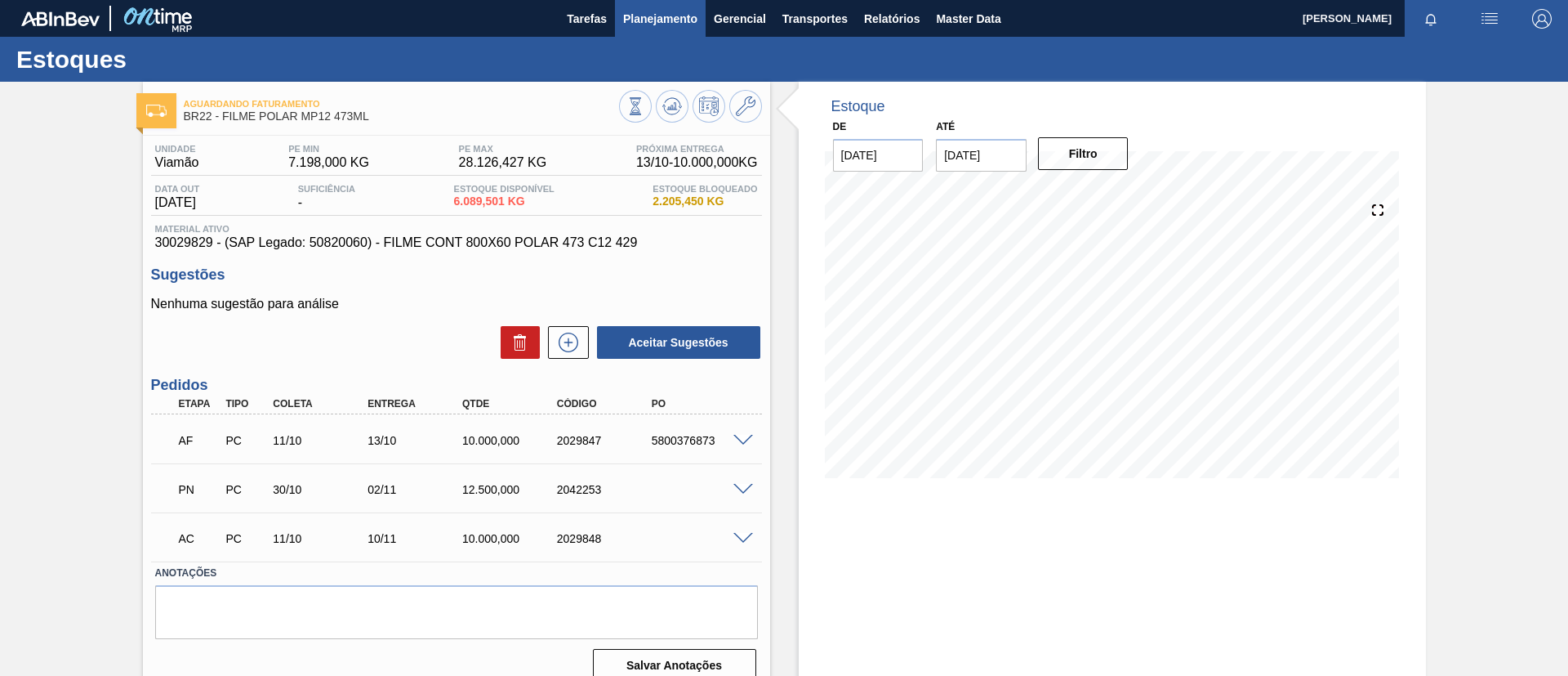
click at [617, 27] on button "Planejamento" at bounding box center [660, 18] width 91 height 37
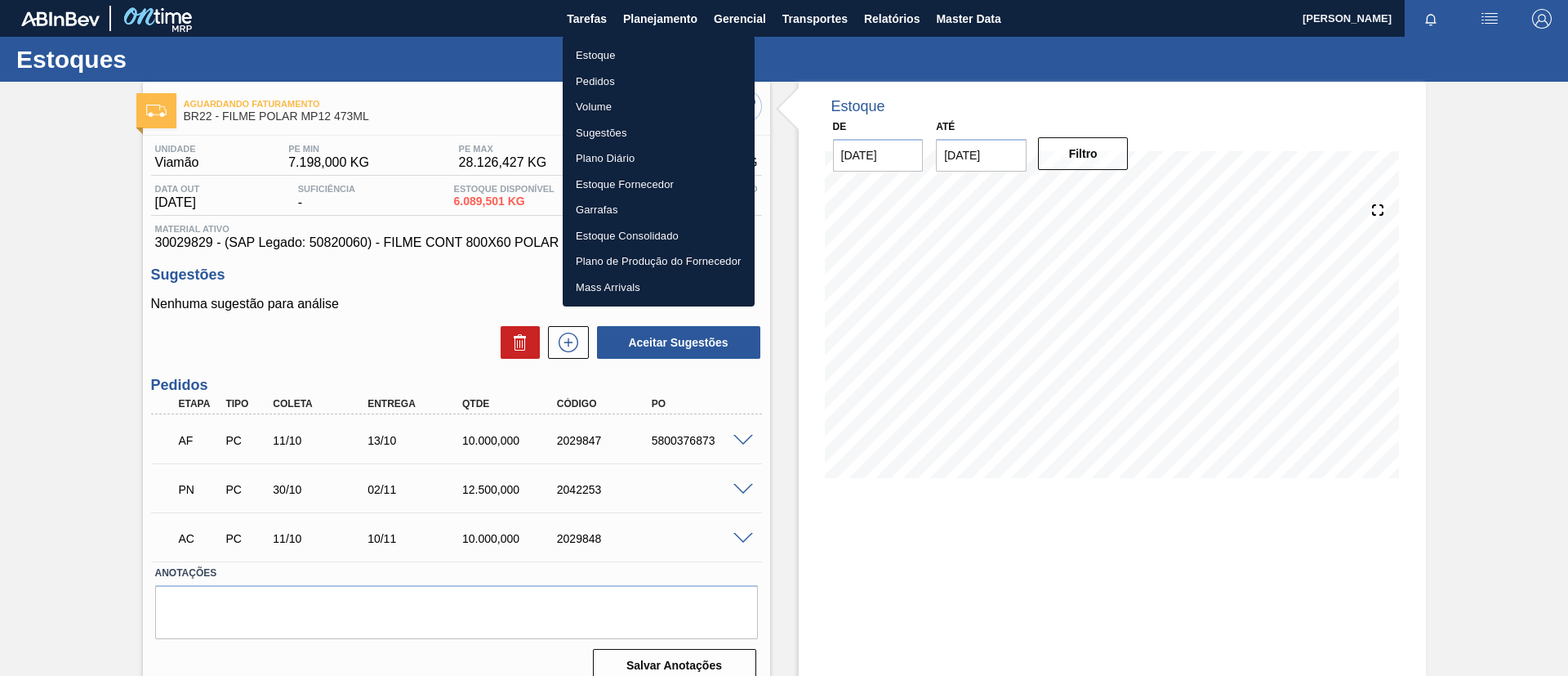
drag, startPoint x: 627, startPoint y: 42, endPoint x: 1295, endPoint y: 101, distance: 670.6
click at [628, 42] on li "Estoque" at bounding box center [658, 55] width 192 height 26
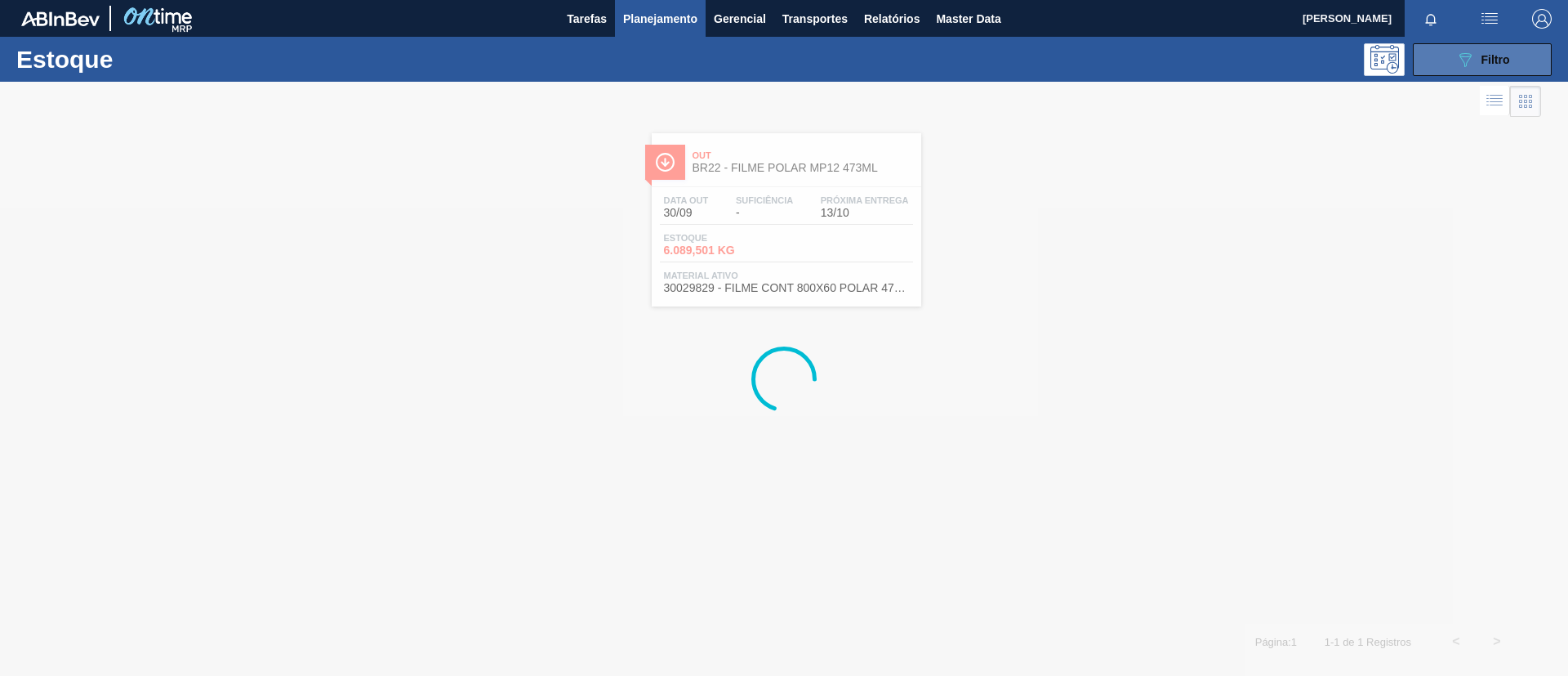
click at [1530, 64] on button "089F7B8B-B2A5-4AFE-B5C0-19BA573D28AC Filtro" at bounding box center [1483, 59] width 139 height 33
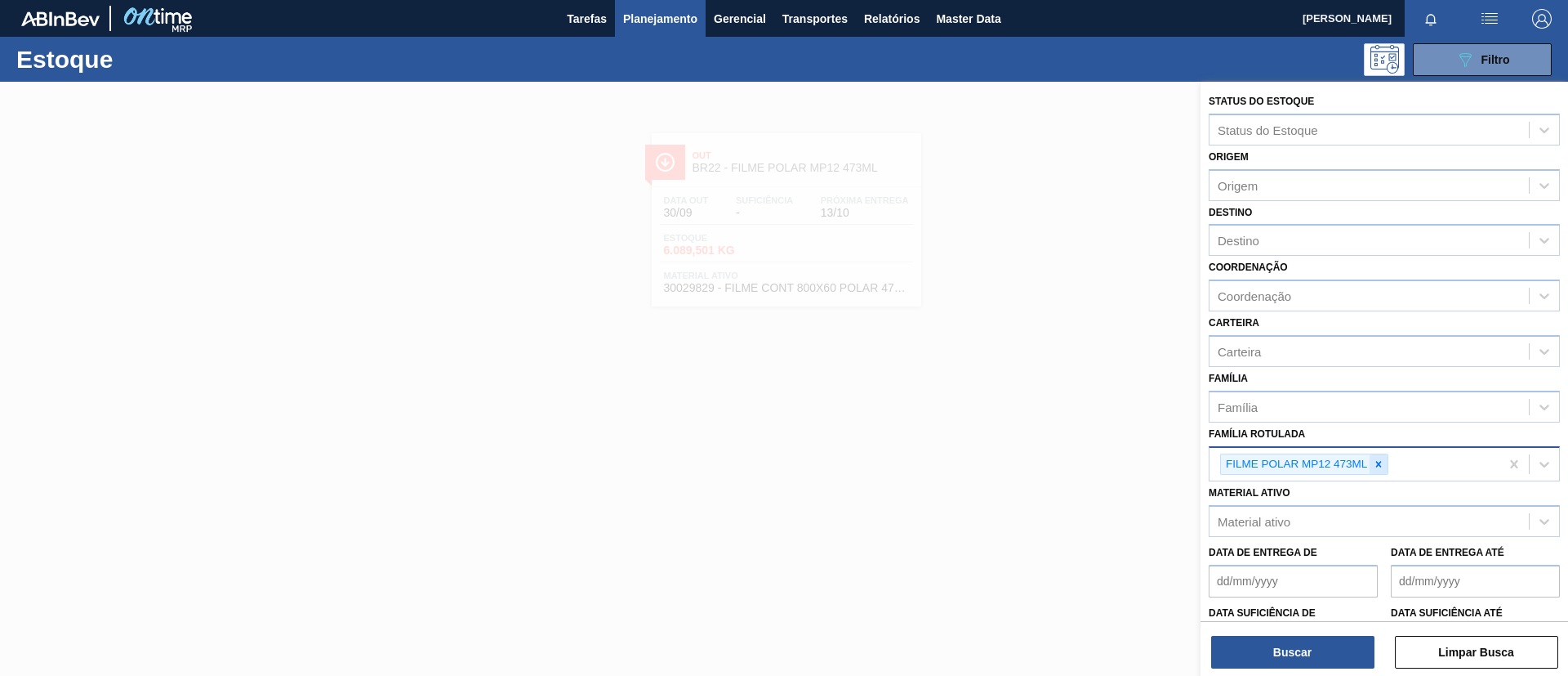
click at [1381, 457] on div at bounding box center [1378, 464] width 18 height 21
click at [1381, 457] on div "Família Rotulada" at bounding box center [1369, 462] width 319 height 23
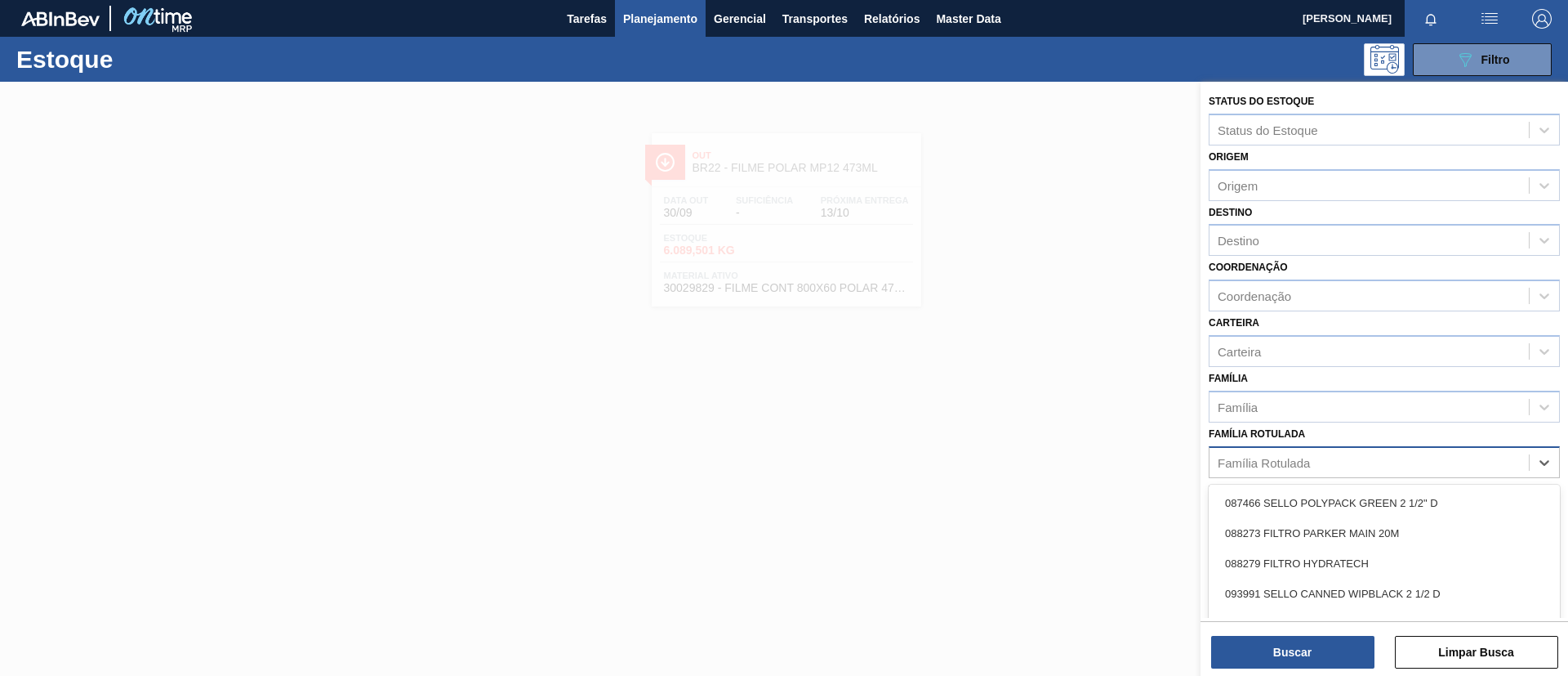
paste Rotulada "FILME BC 350ML MP C/ 18"
type Rotulada "FILME BC 350ML MP C/ 18"
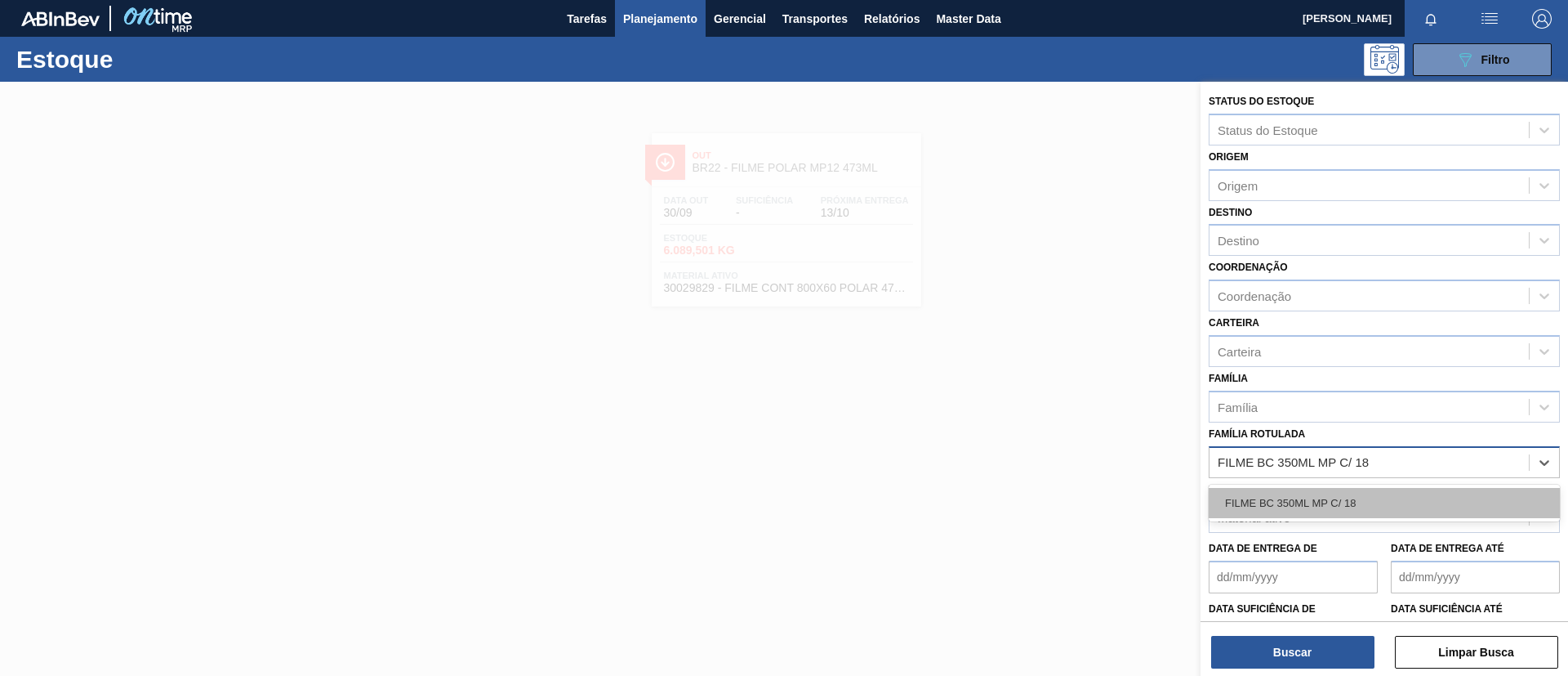
click at [1363, 511] on div "FILME BC 350ML MP C/ 18" at bounding box center [1385, 503] width 351 height 30
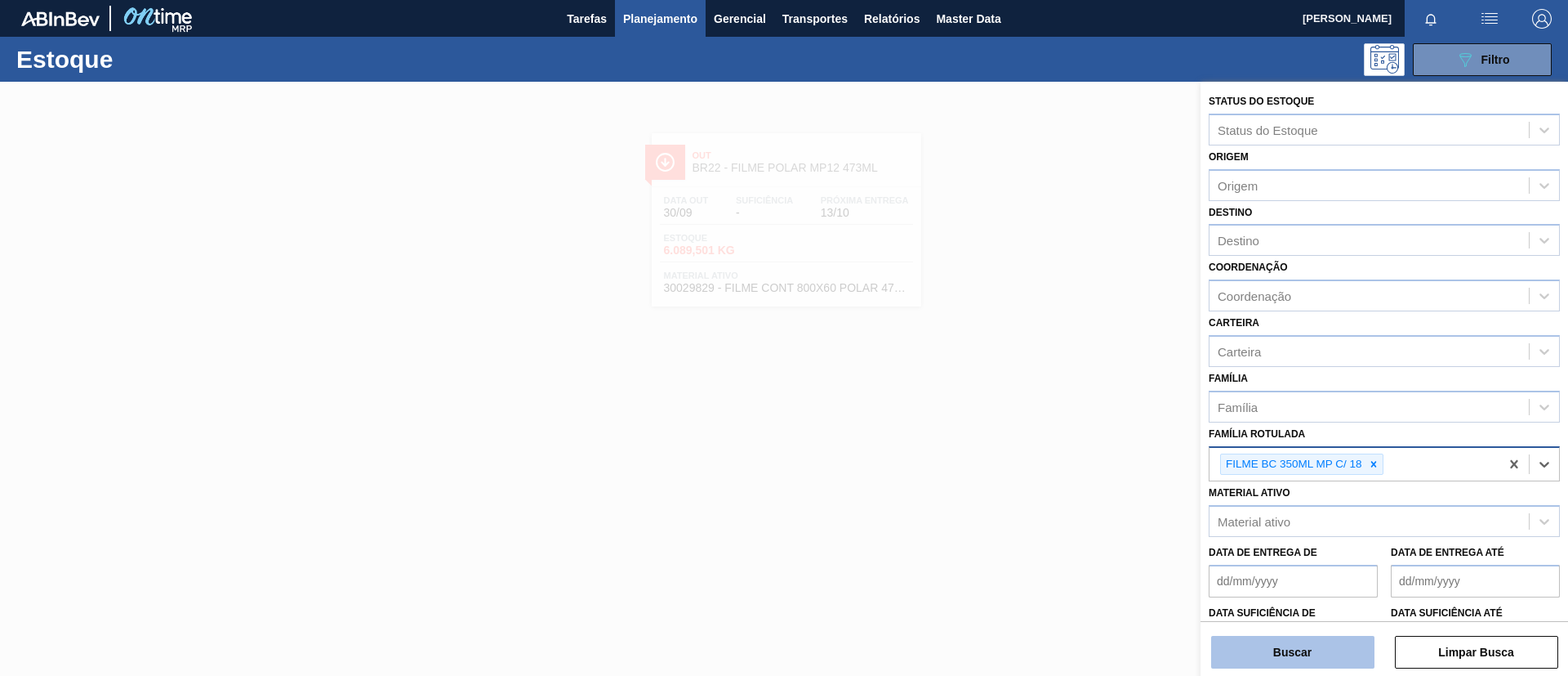
click at [1270, 639] on button "Buscar" at bounding box center [1293, 652] width 164 height 33
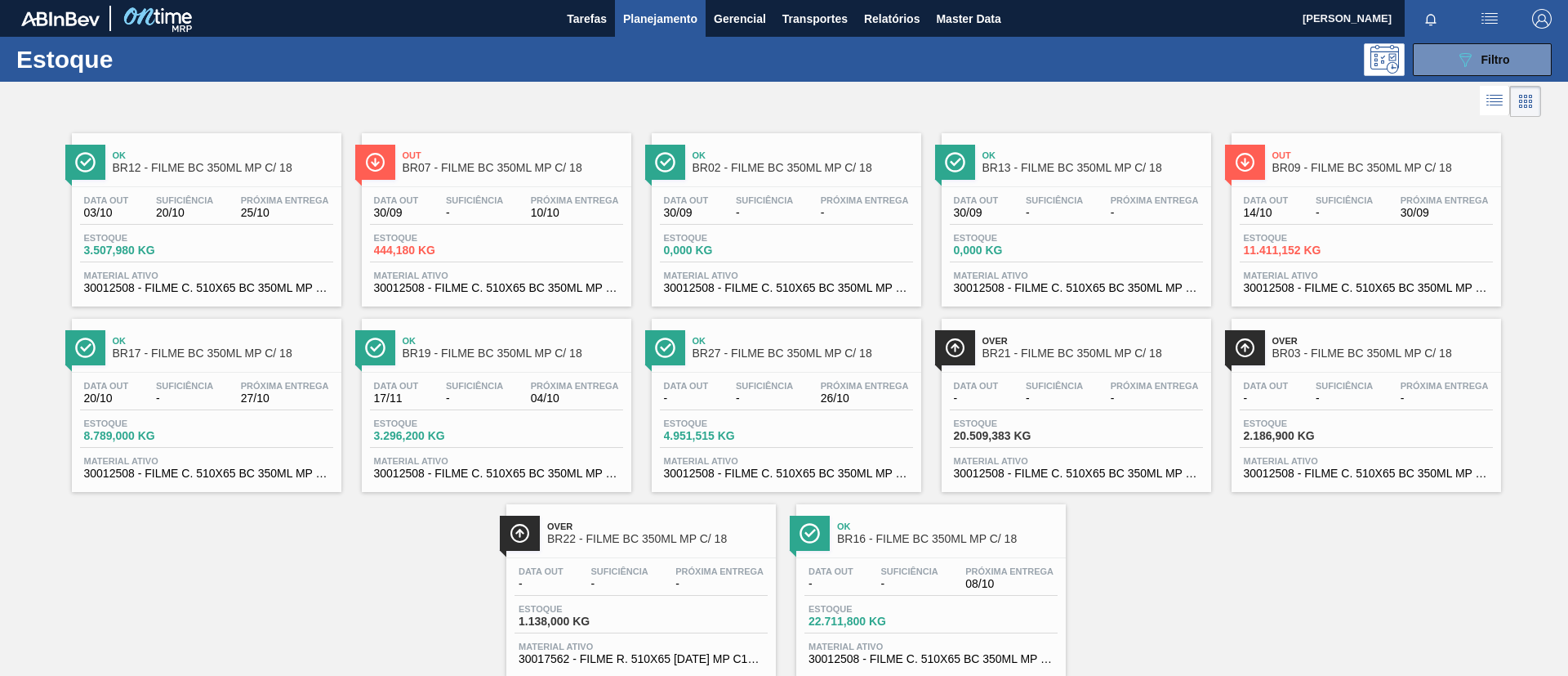
click at [1363, 164] on span "BR09 - FILME BC 350ML MP C/ 18" at bounding box center [1384, 168] width 221 height 12
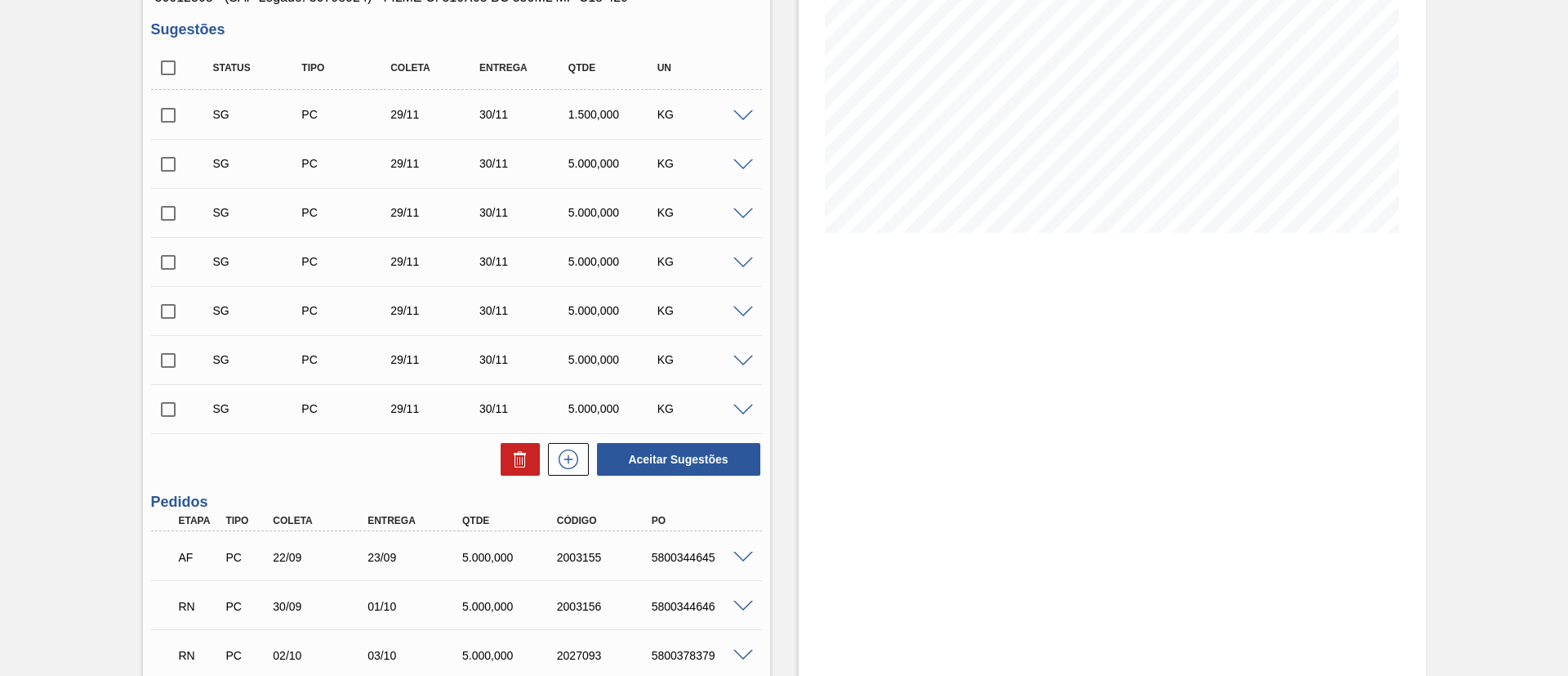
scroll to position [123, 0]
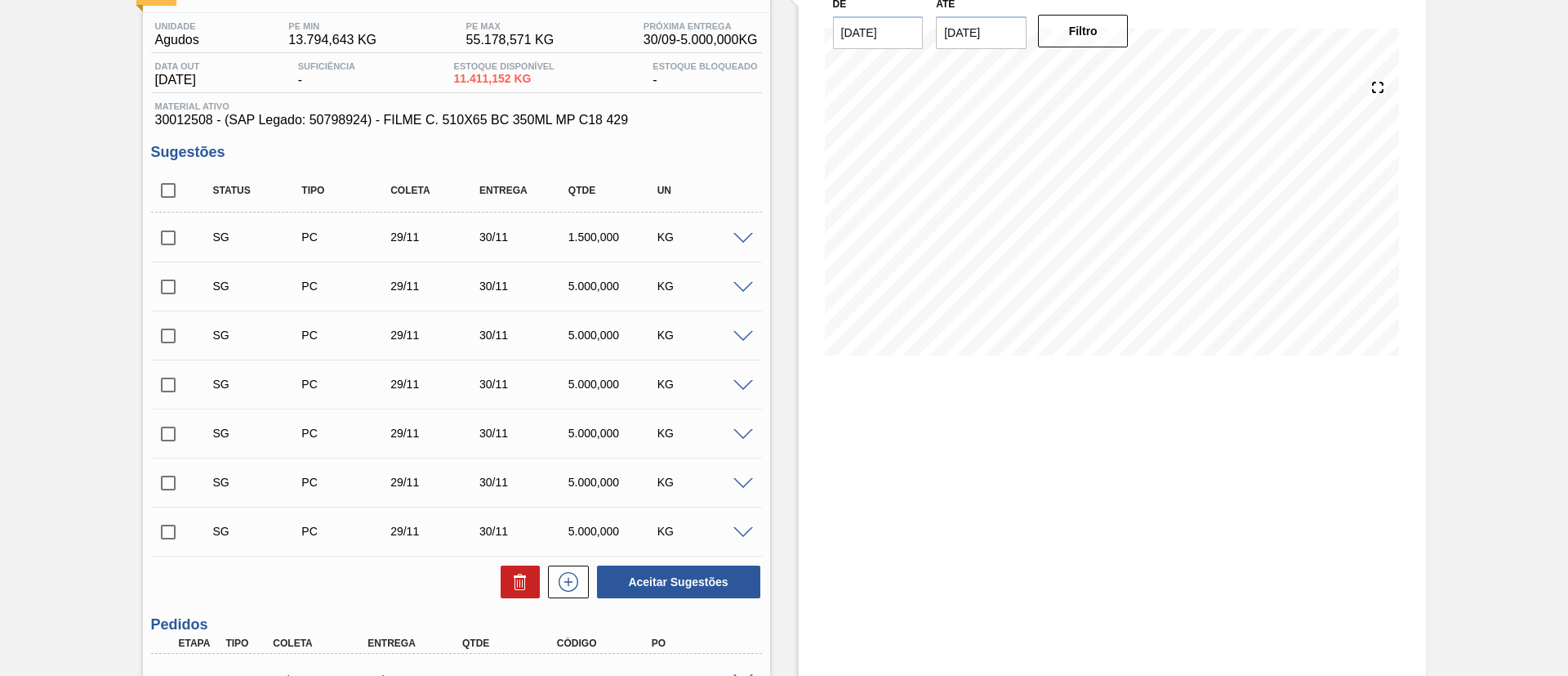
click at [750, 289] on span at bounding box center [743, 287] width 20 height 12
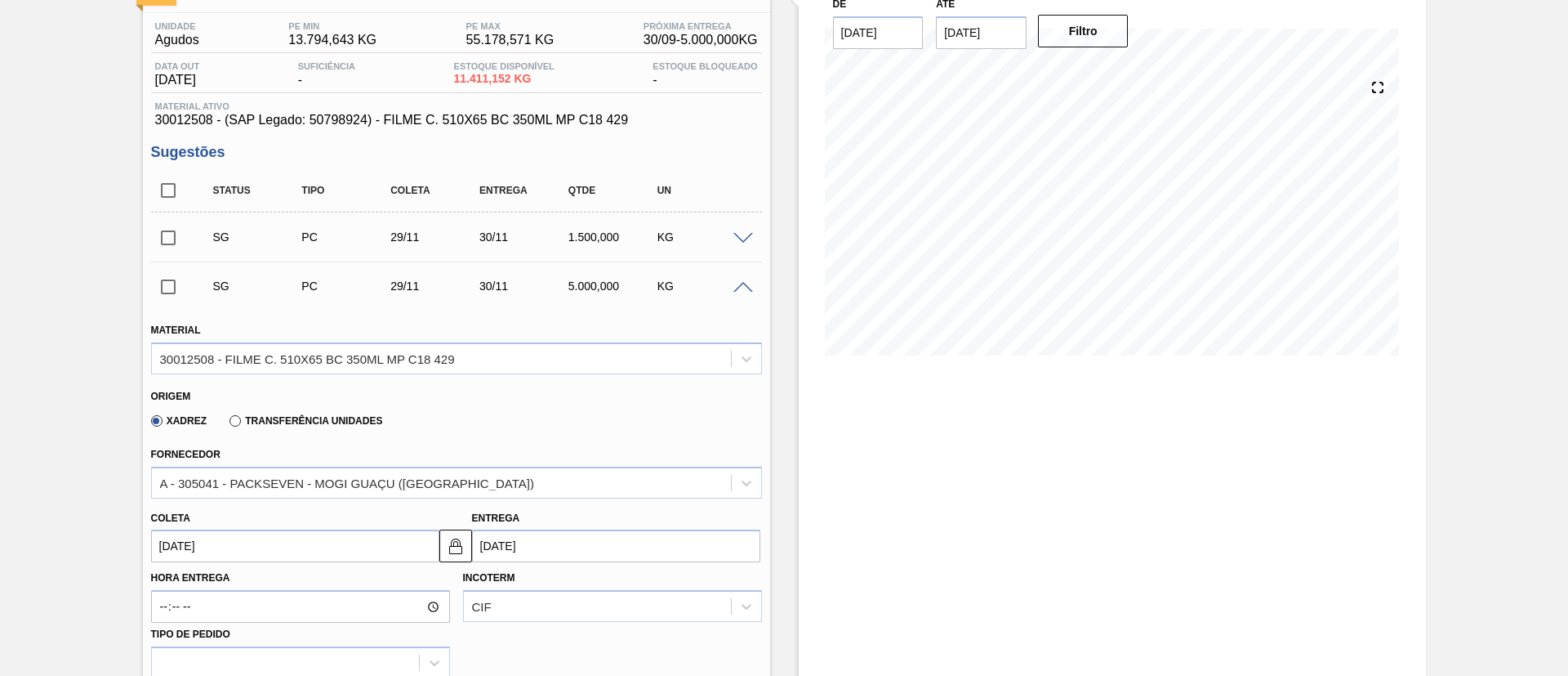
click at [750, 289] on span at bounding box center [743, 287] width 20 height 12
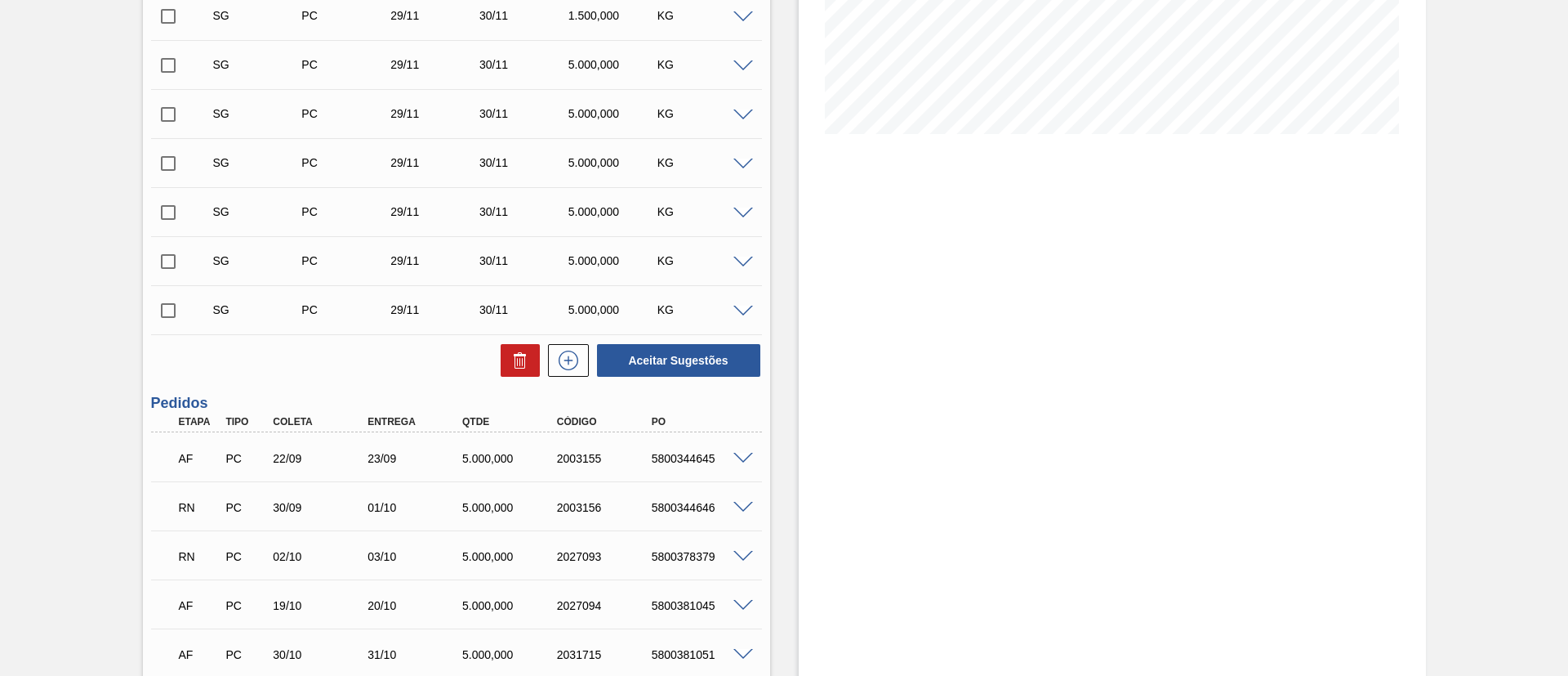
scroll to position [368, 0]
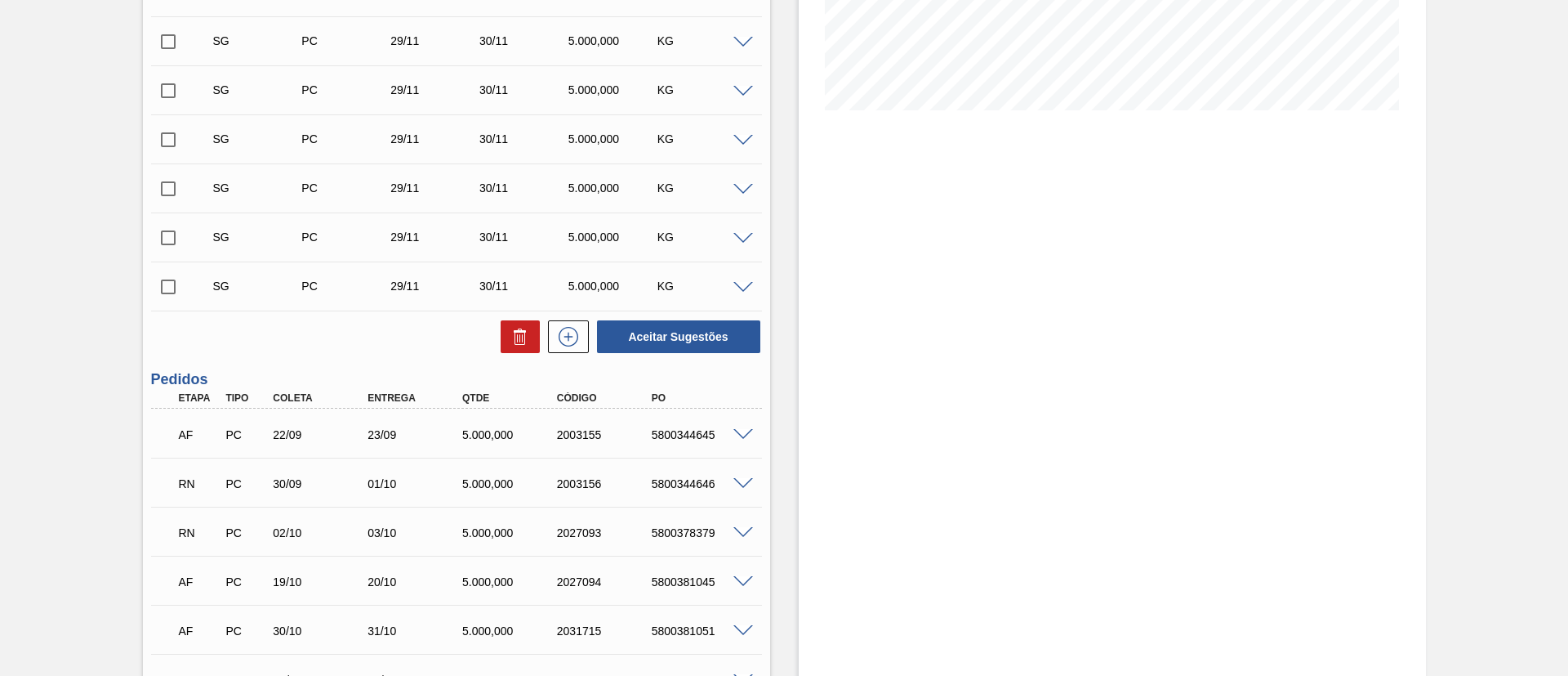
click at [738, 474] on div "RN PC 30/09 01/10 5.000,000 2003156 5800344646" at bounding box center [456, 482] width 611 height 41
click at [740, 475] on div "RN PC 30/09 01/10 5.000,000 2003156 5800344646" at bounding box center [456, 482] width 611 height 41
click at [744, 484] on span at bounding box center [743, 483] width 20 height 12
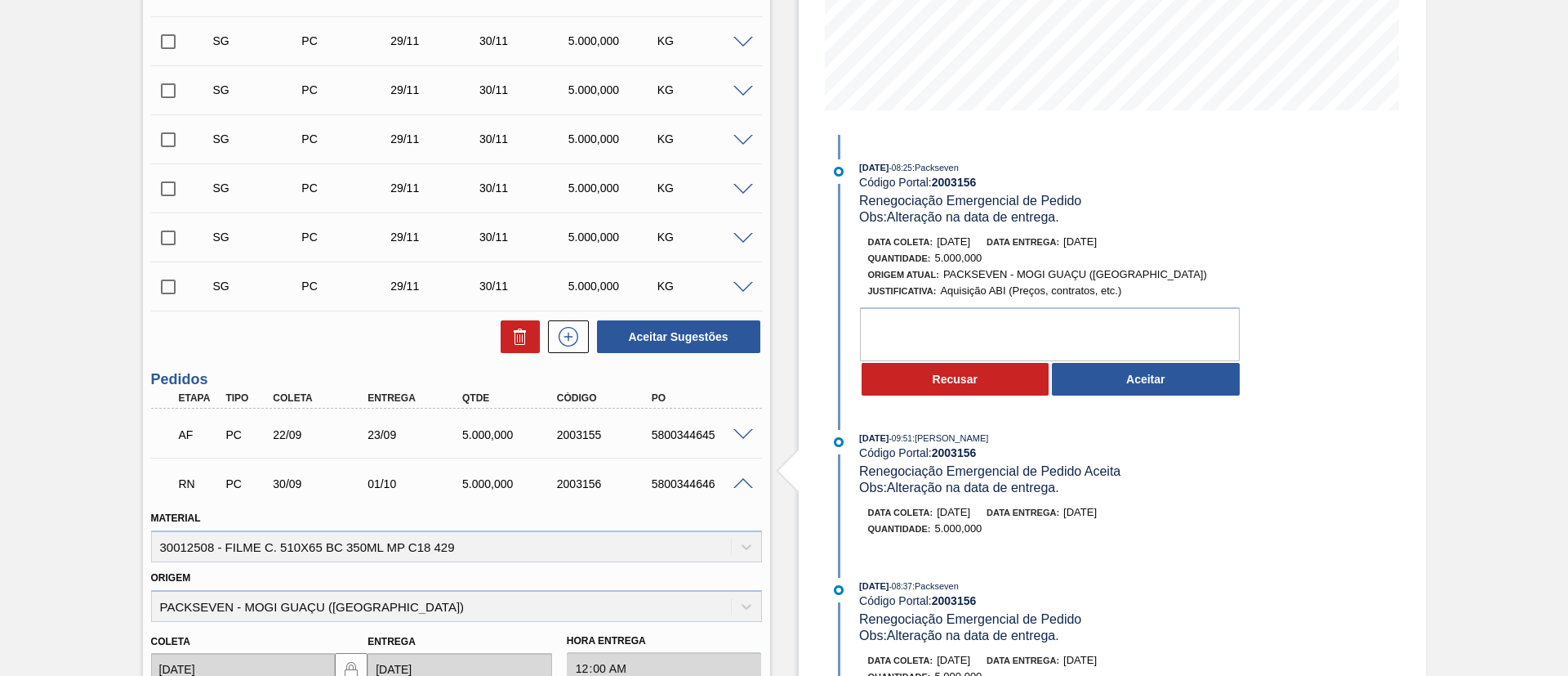
click at [1119, 373] on button "Aceitar" at bounding box center [1146, 378] width 188 height 33
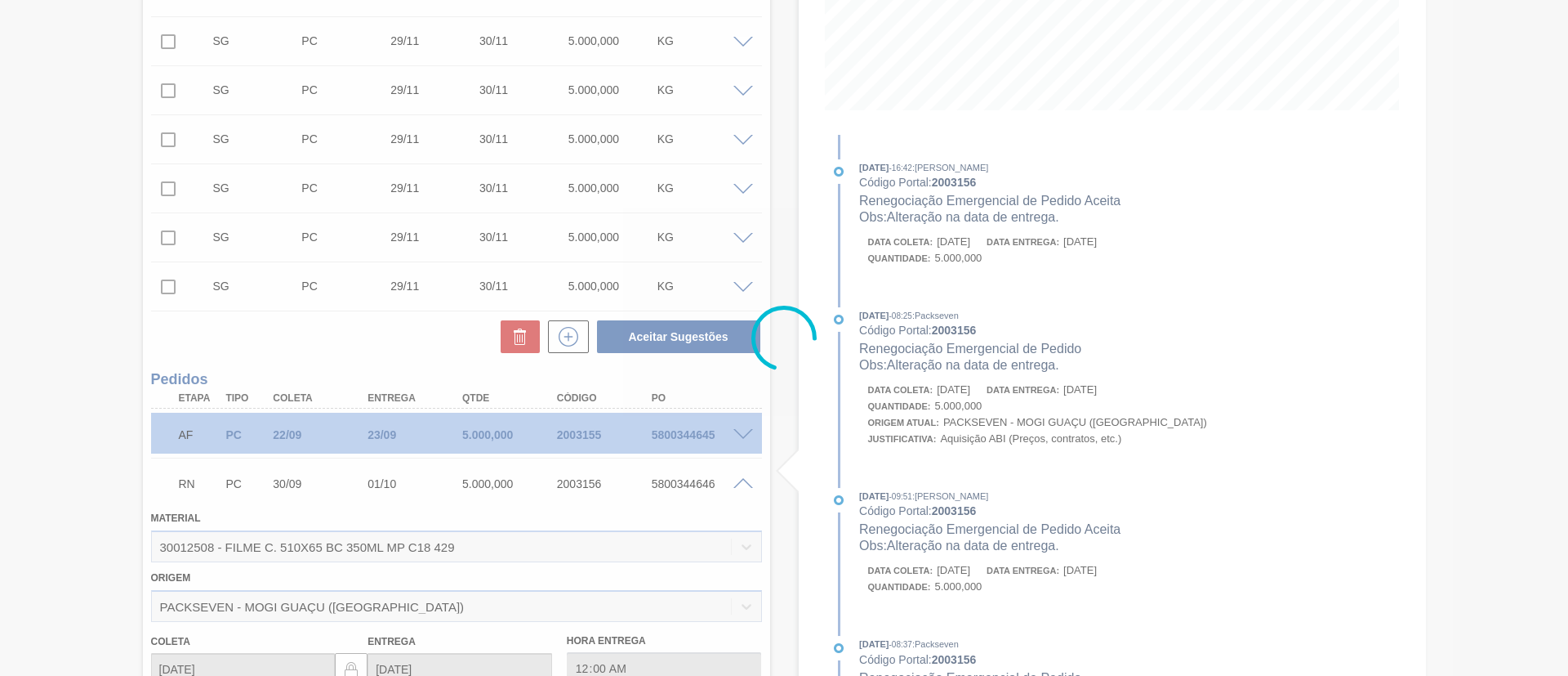
type input "Alteração na data de entrega."
type input "01/10/2025"
type input "02/10/2025"
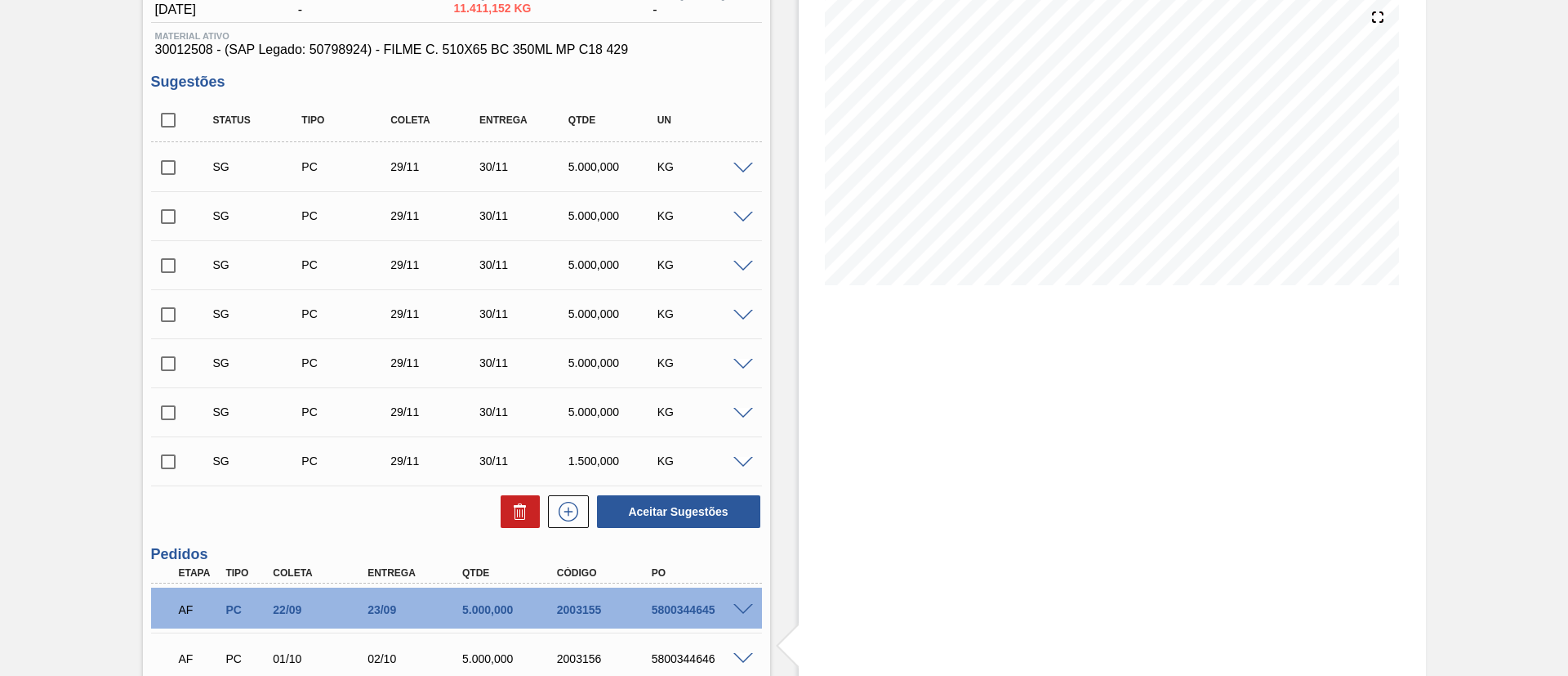
scroll to position [441, 0]
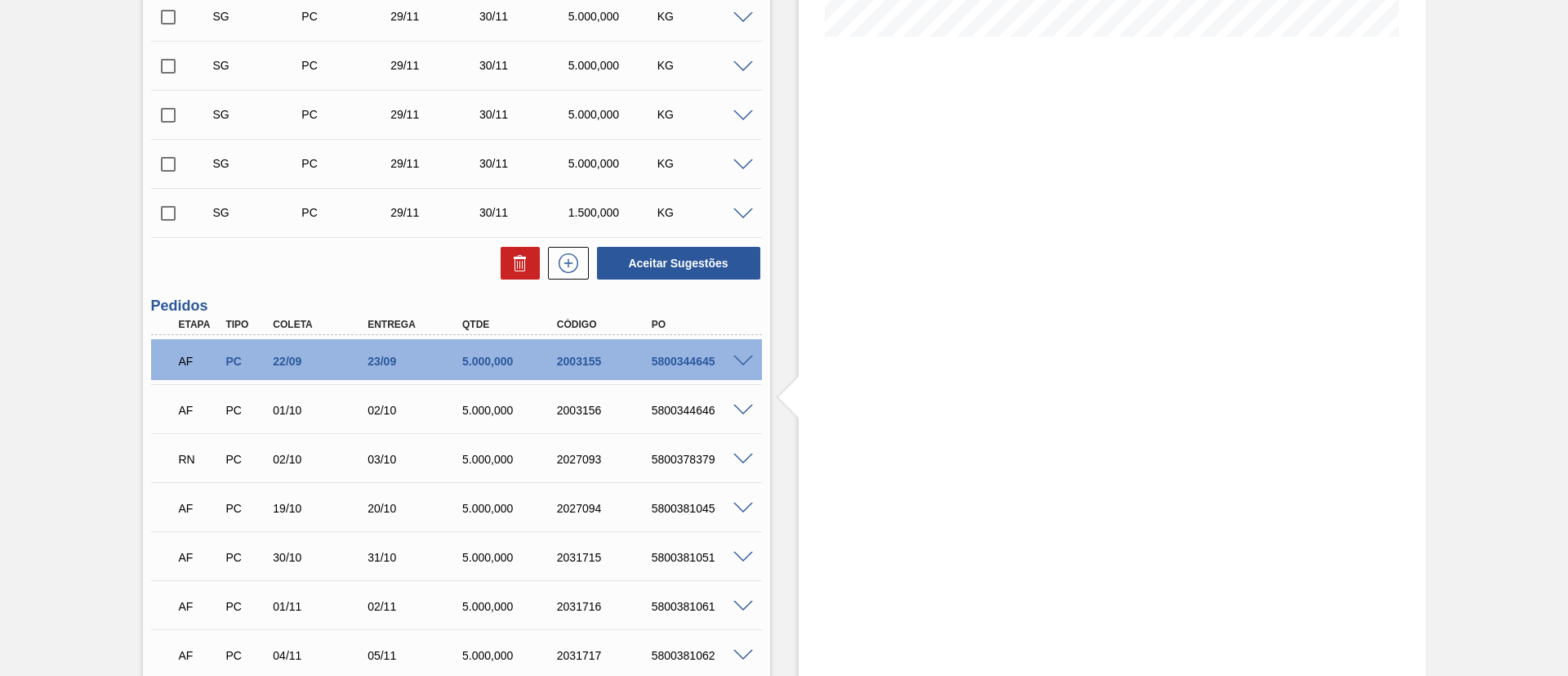
click at [744, 458] on span at bounding box center [743, 459] width 20 height 12
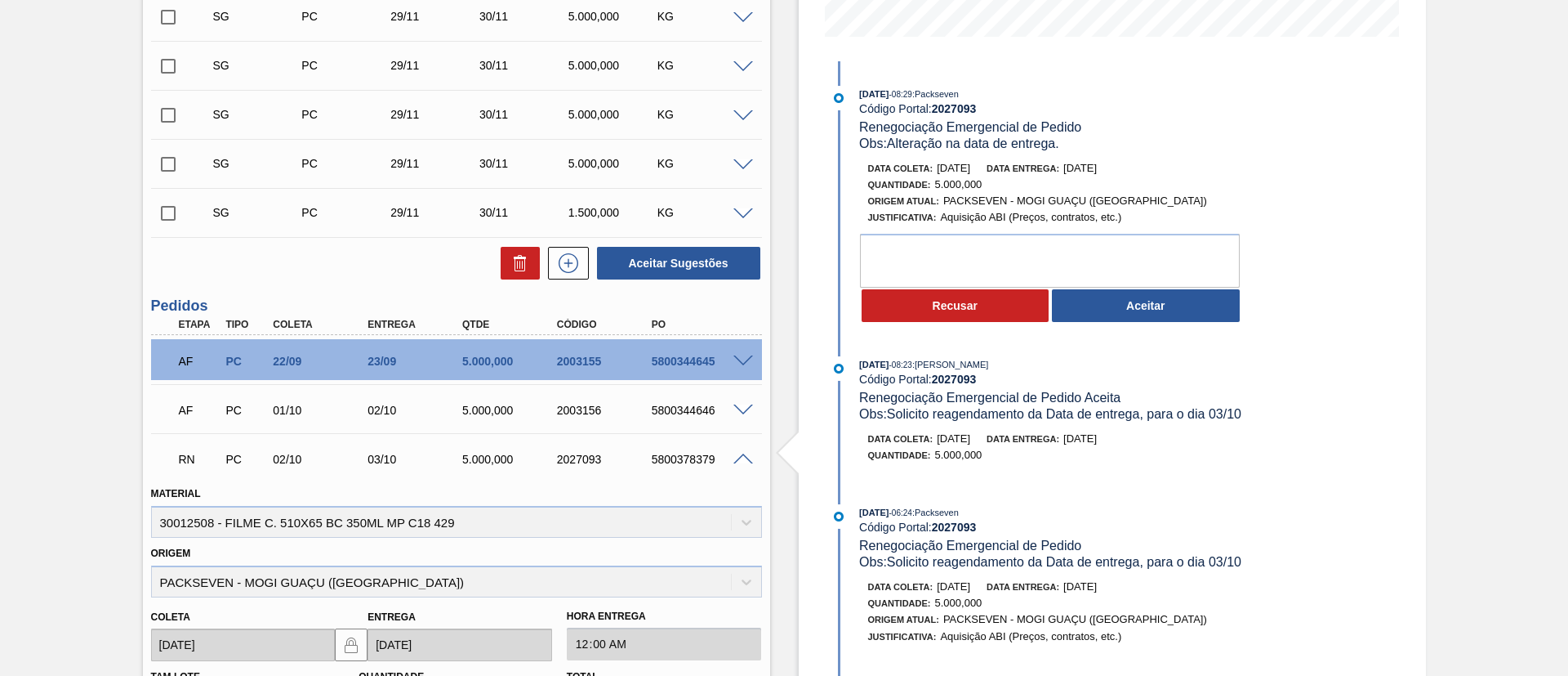
drag, startPoint x: 1178, startPoint y: 305, endPoint x: 1147, endPoint y: 310, distance: 31.4
click at [1178, 304] on button "Aceitar" at bounding box center [1146, 305] width 188 height 33
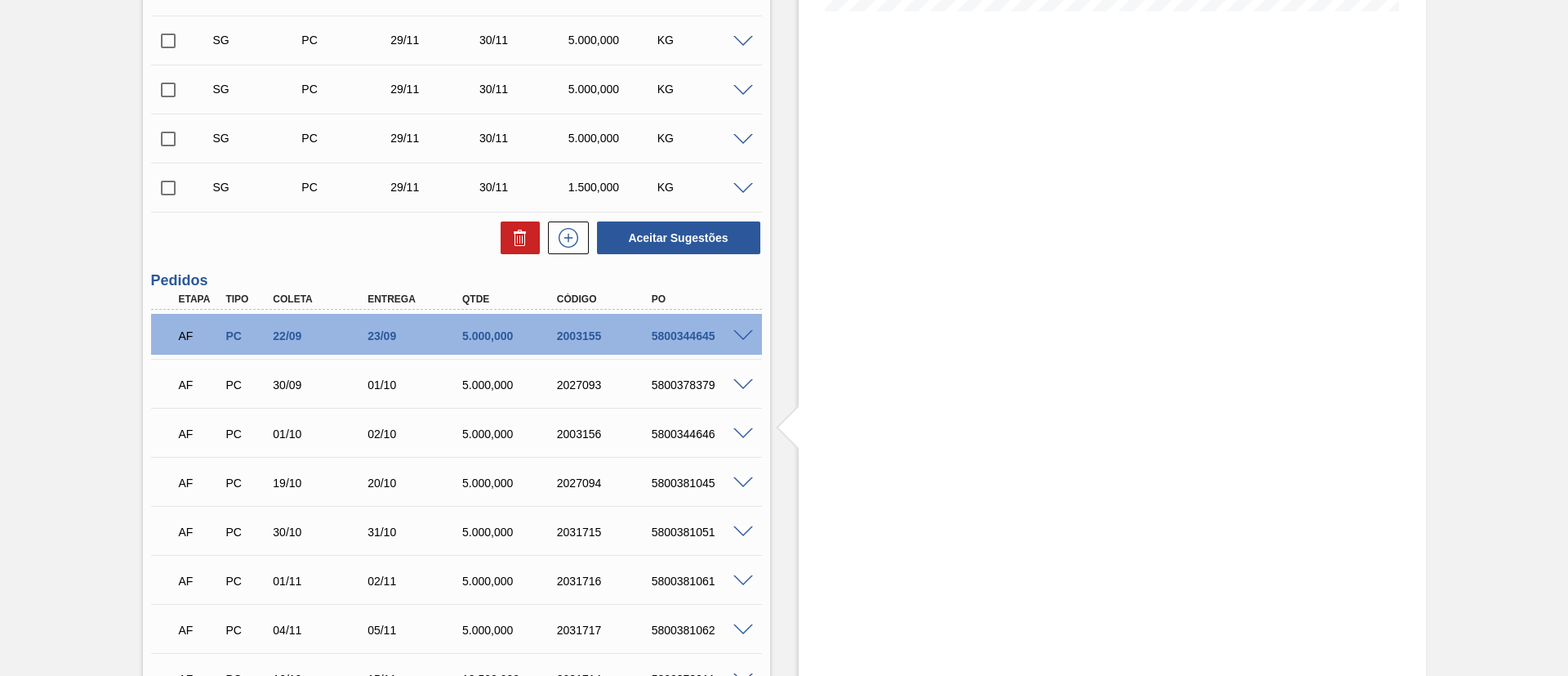
scroll to position [491, 0]
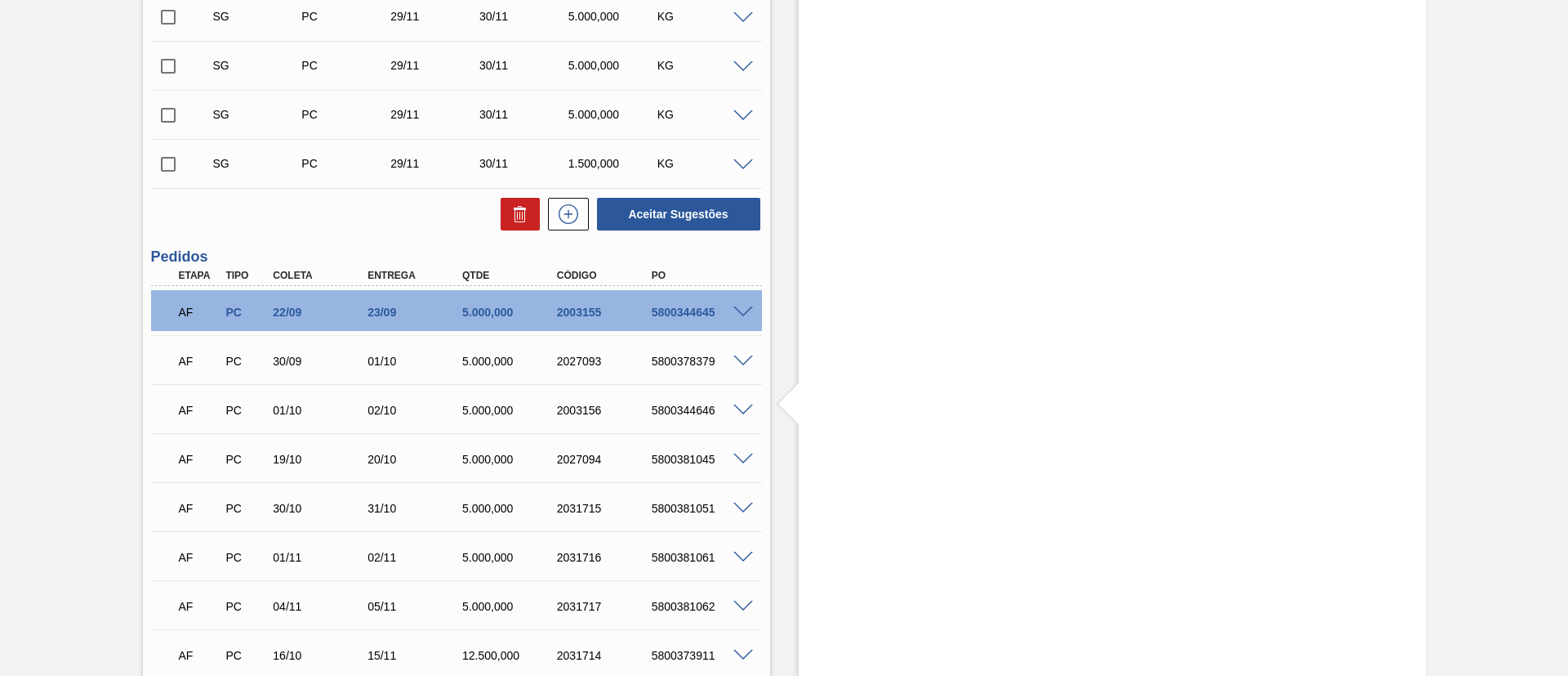
click at [744, 312] on span at bounding box center [743, 312] width 20 height 12
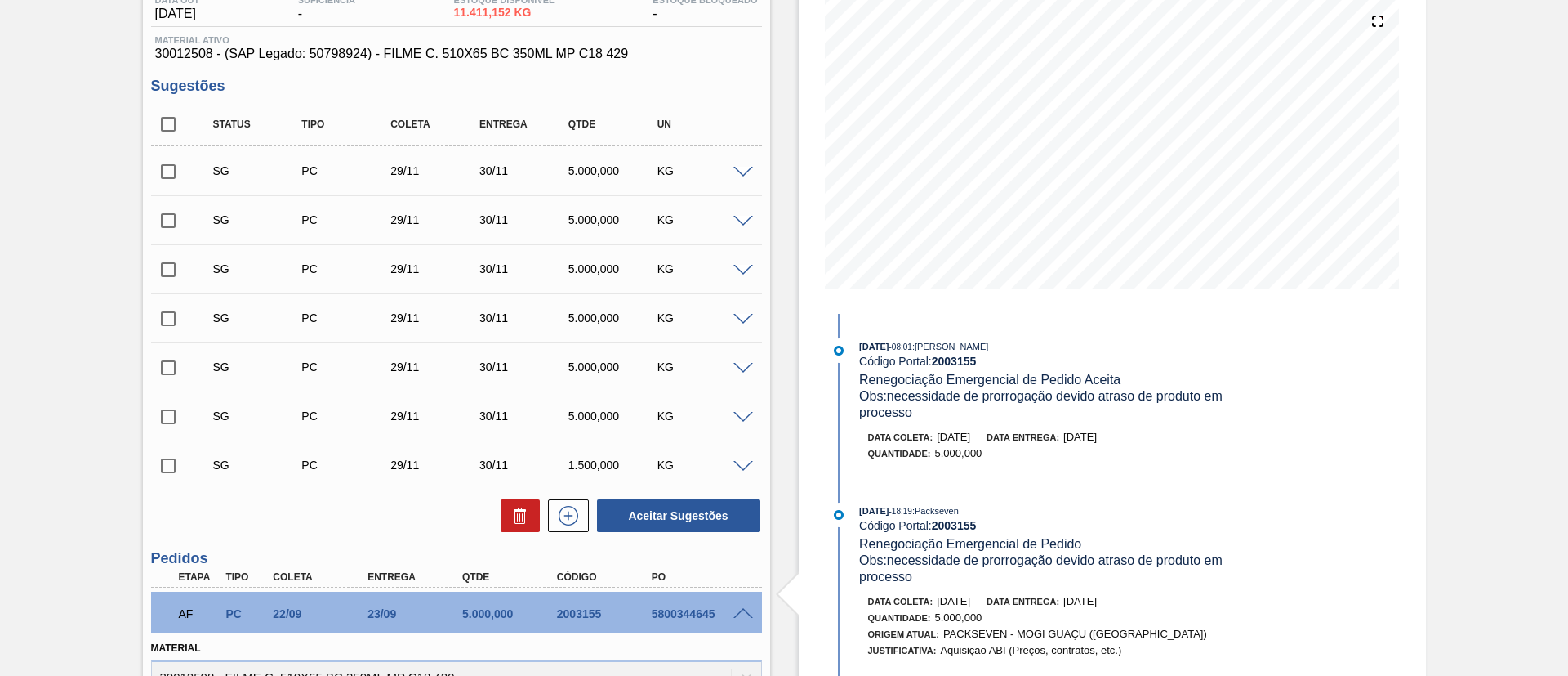
scroll to position [245, 0]
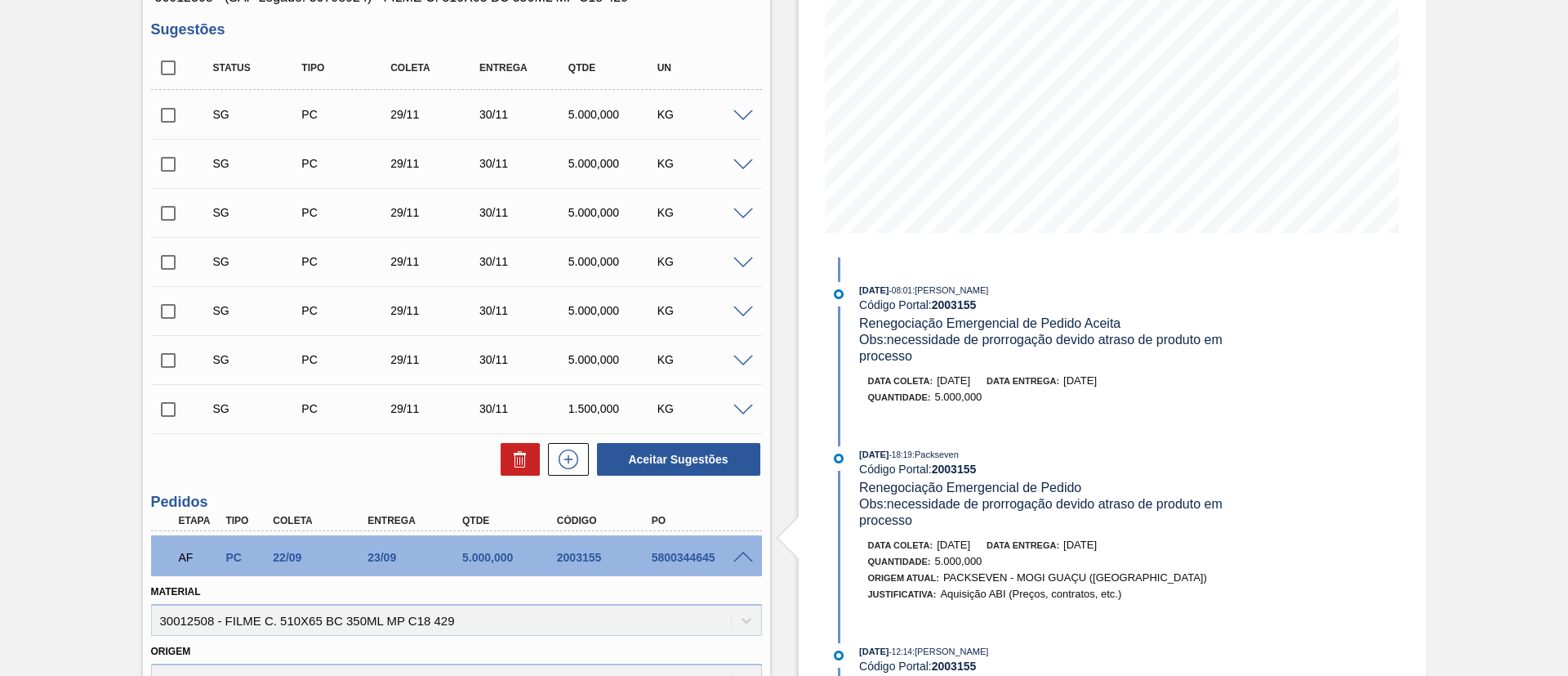
click at [740, 548] on div "AF PC 22/09 23/09 5.000,000 2003155 5800344645" at bounding box center [456, 556] width 611 height 41
click at [747, 555] on span at bounding box center [743, 557] width 20 height 12
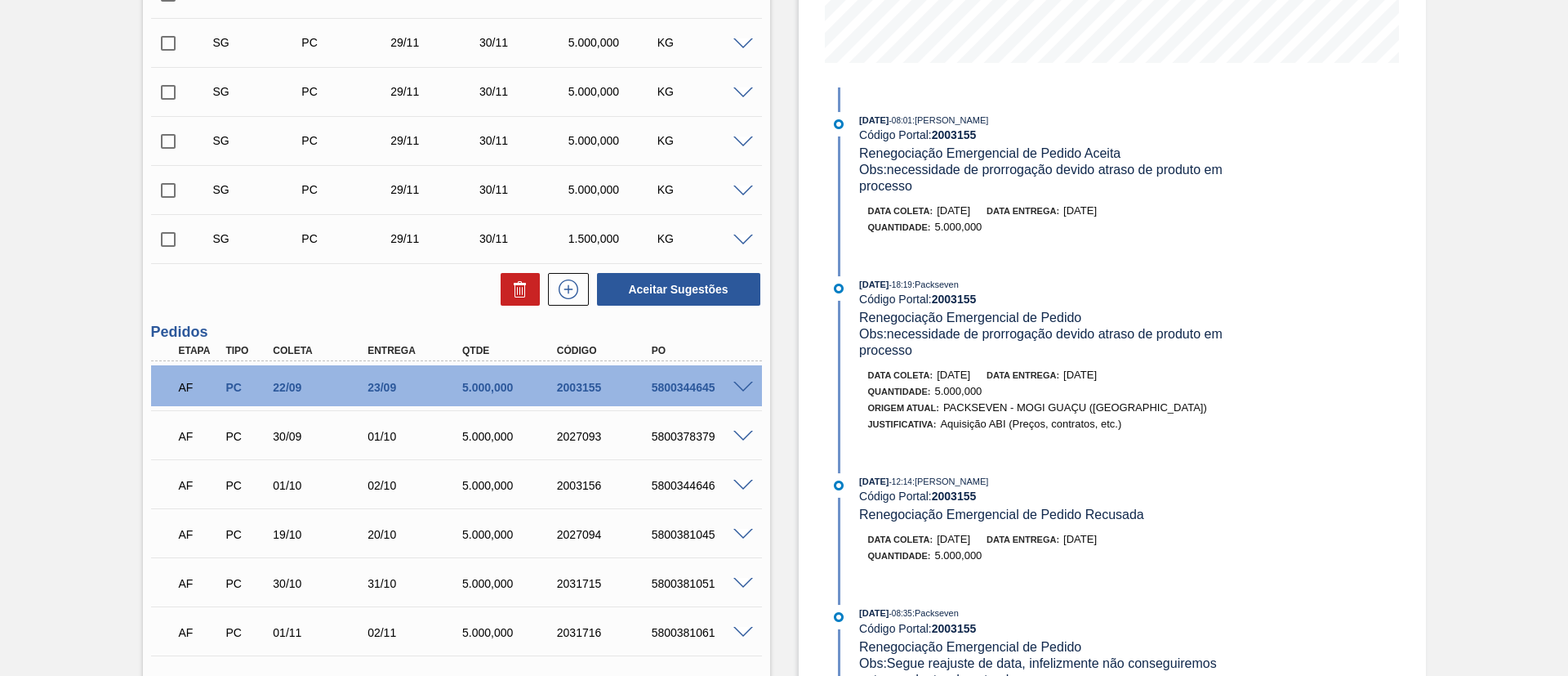
scroll to position [491, 0]
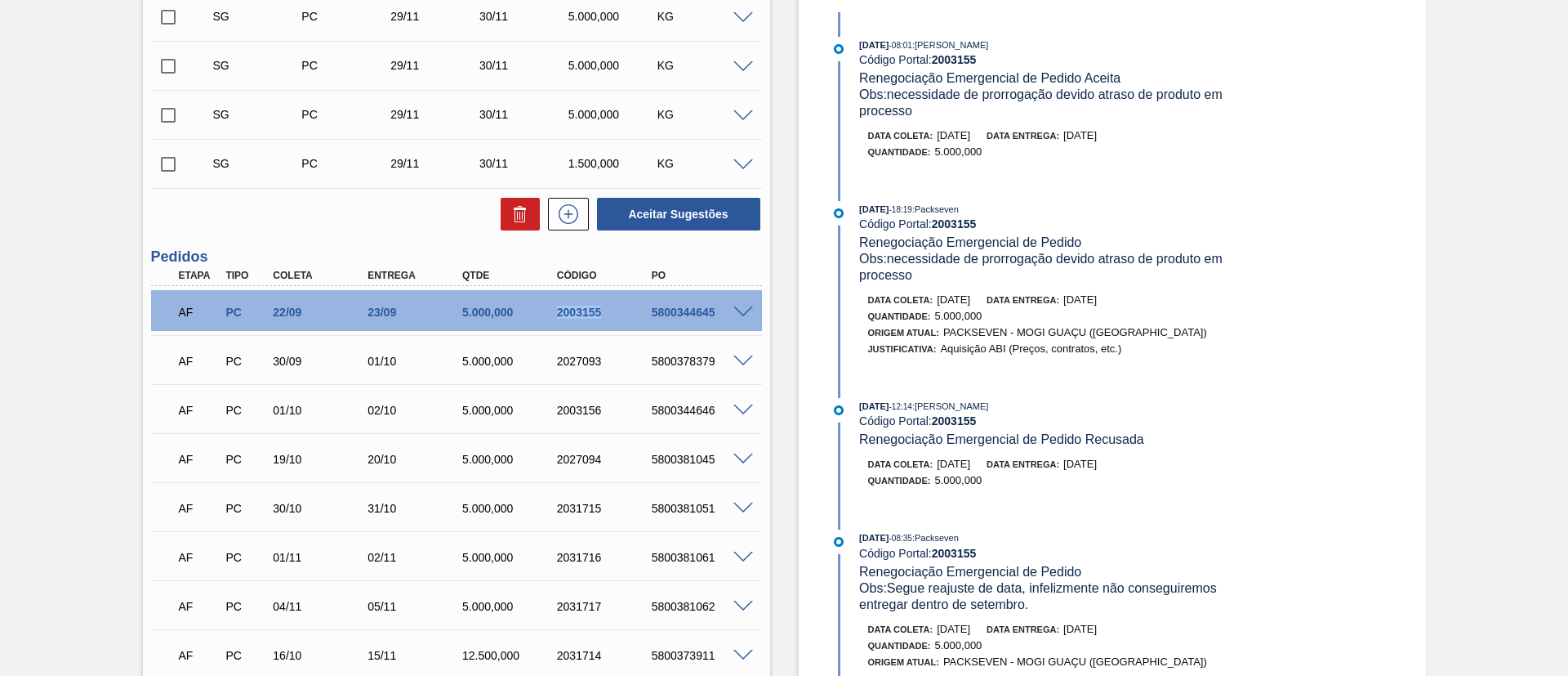
drag, startPoint x: 555, startPoint y: 313, endPoint x: 625, endPoint y: 317, distance: 70.1
click at [625, 317] on div "2003155" at bounding box center [606, 312] width 106 height 13
copy div "2003155"
click at [662, 313] on div "5800344645" at bounding box center [700, 312] width 106 height 13
drag, startPoint x: 645, startPoint y: 313, endPoint x: 722, endPoint y: 317, distance: 77.1
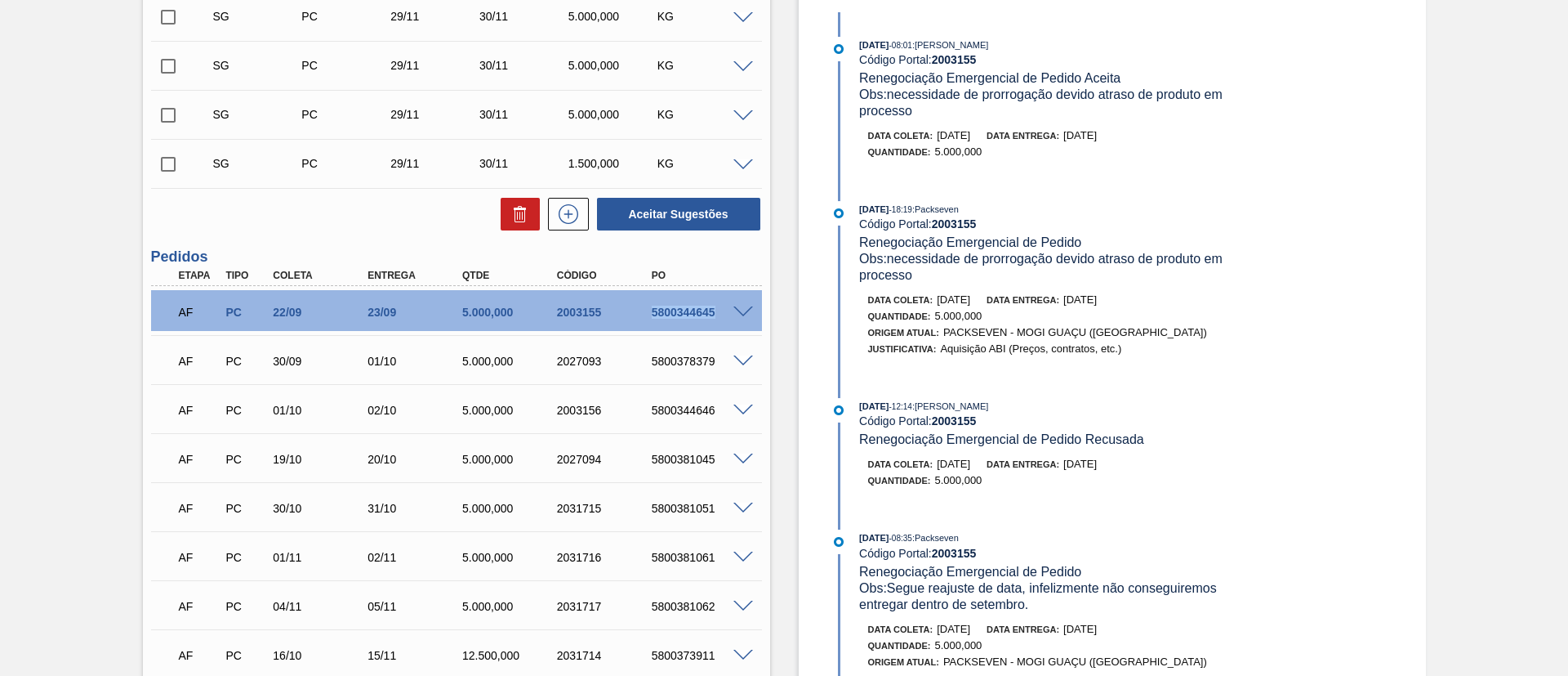
click at [722, 317] on div "5800344645" at bounding box center [688, 312] width 95 height 13
copy div "5800344645"
click at [615, 323] on div "AF PC 22/09 23/09 5.000,000 2003155 5800344645" at bounding box center [452, 310] width 567 height 33
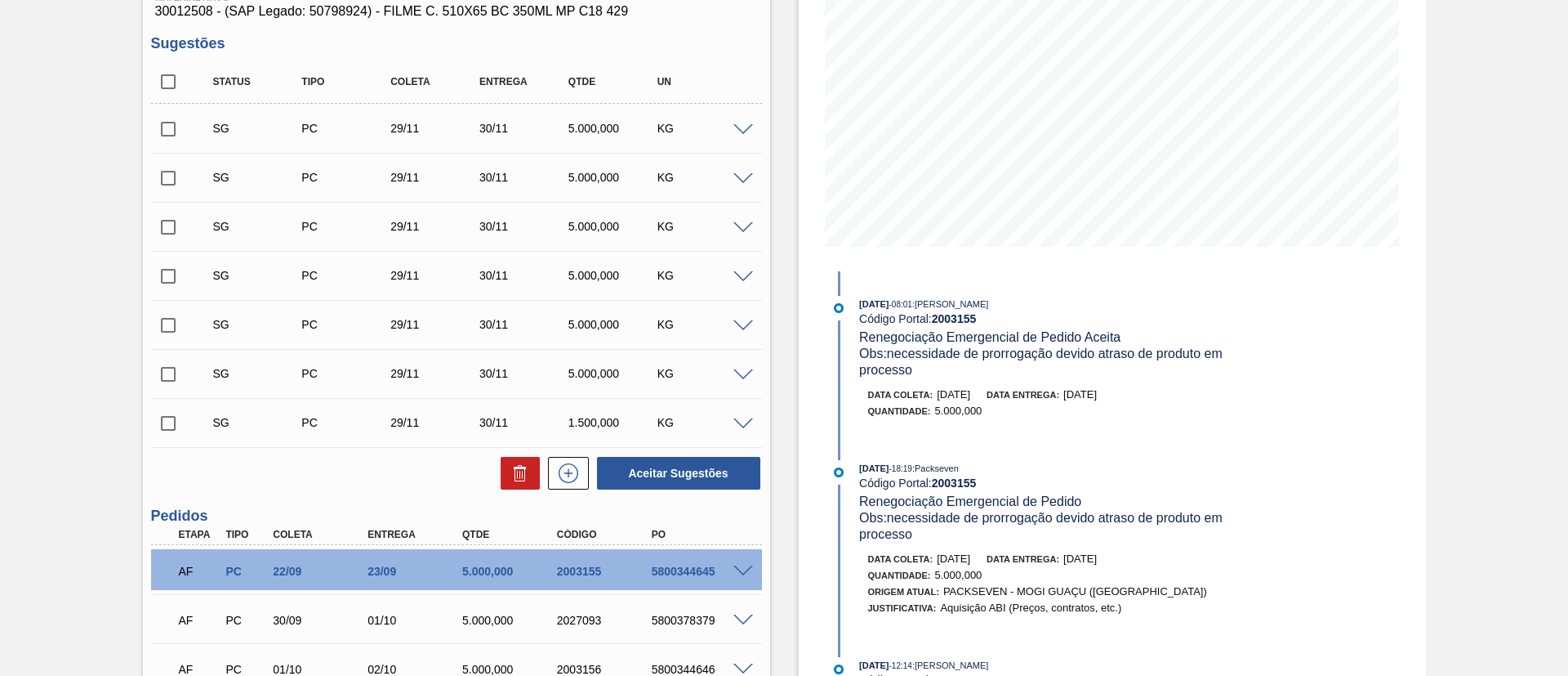
scroll to position [0, 0]
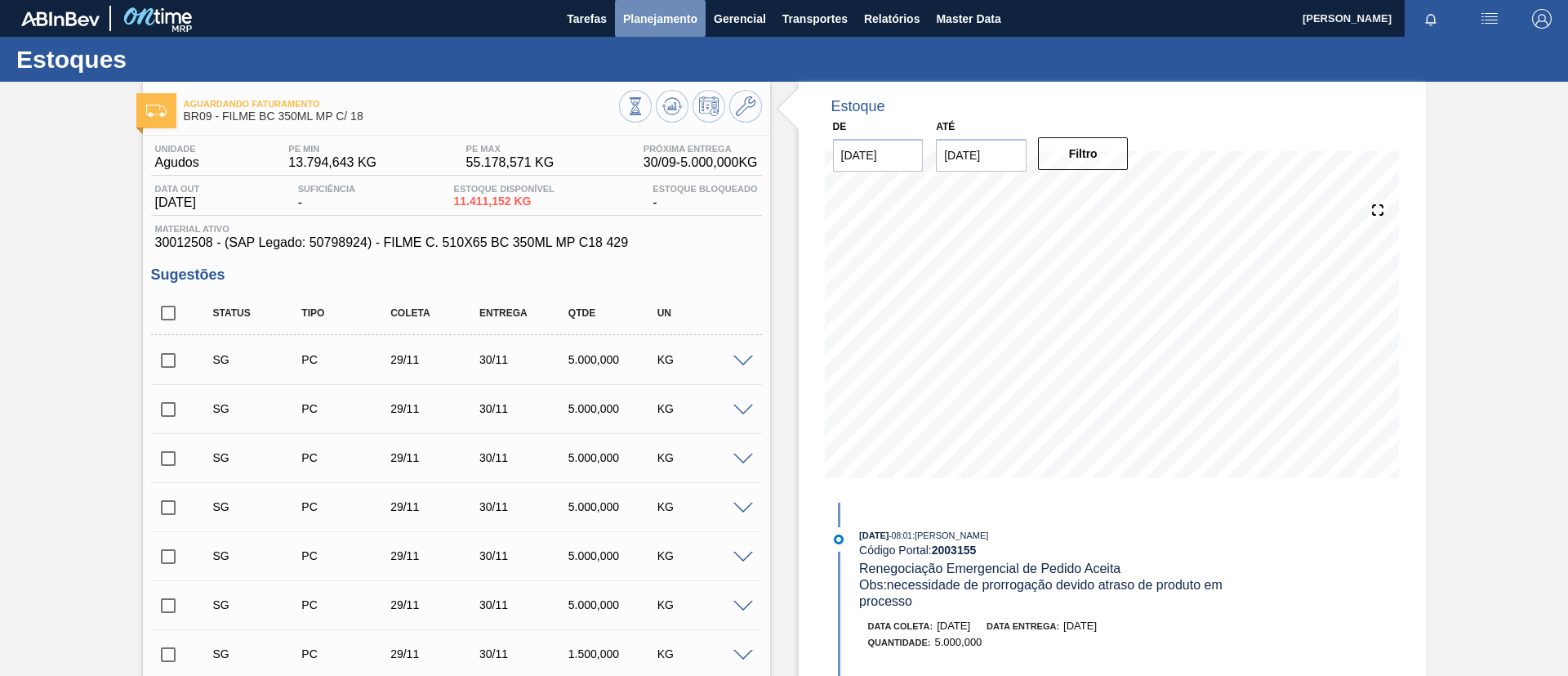
click at [682, 15] on span "Planejamento" at bounding box center [660, 19] width 74 height 20
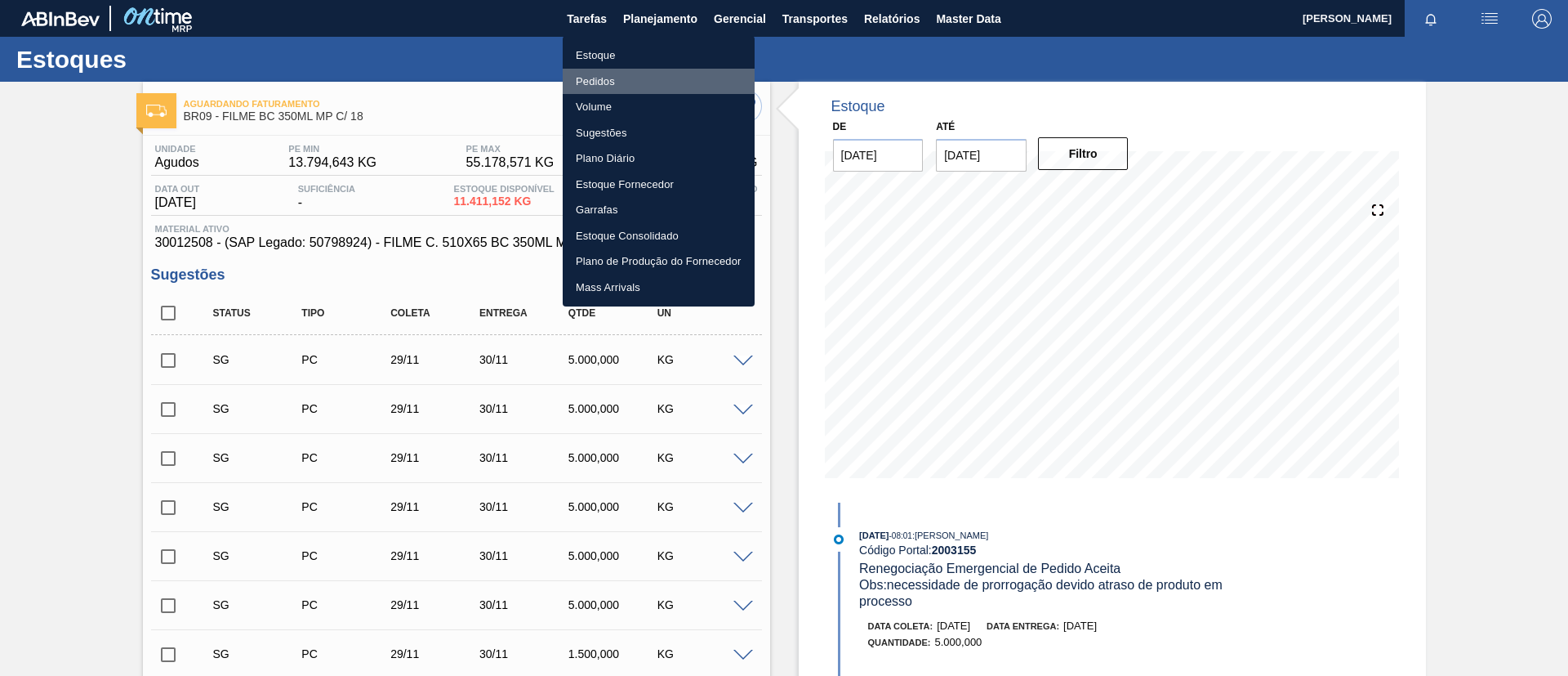
click at [638, 73] on li "Pedidos" at bounding box center [658, 81] width 192 height 26
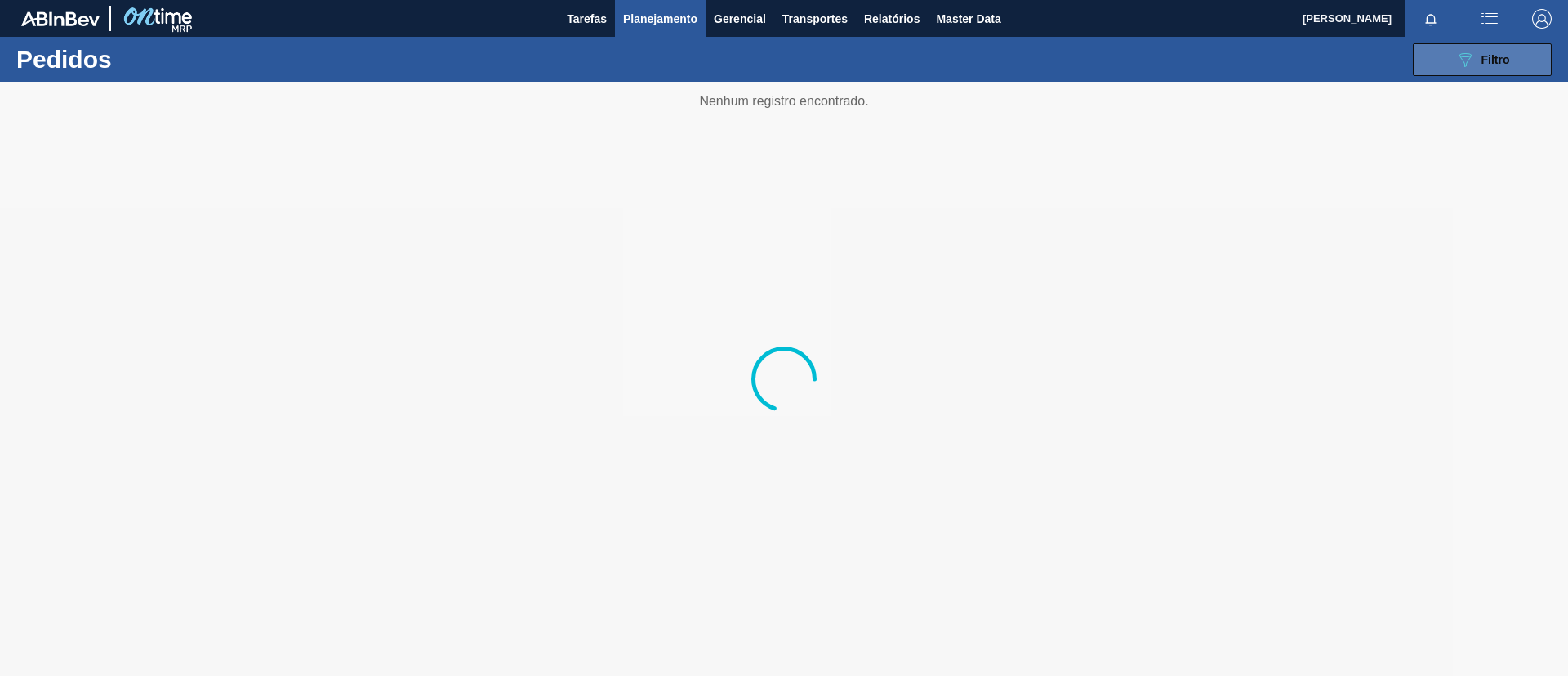
click at [1491, 63] on span "Filtro" at bounding box center [1496, 60] width 29 height 13
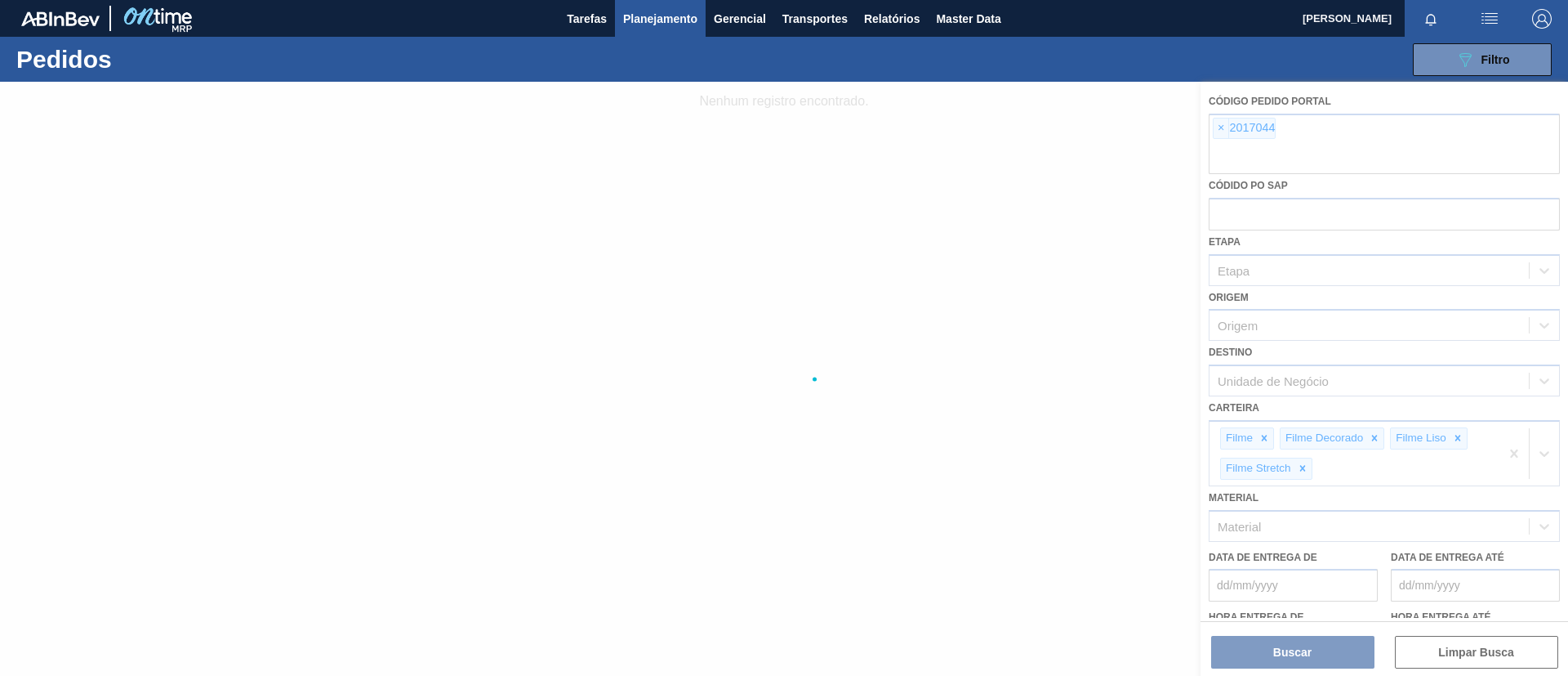
click at [1222, 129] on div at bounding box center [784, 378] width 1568 height 594
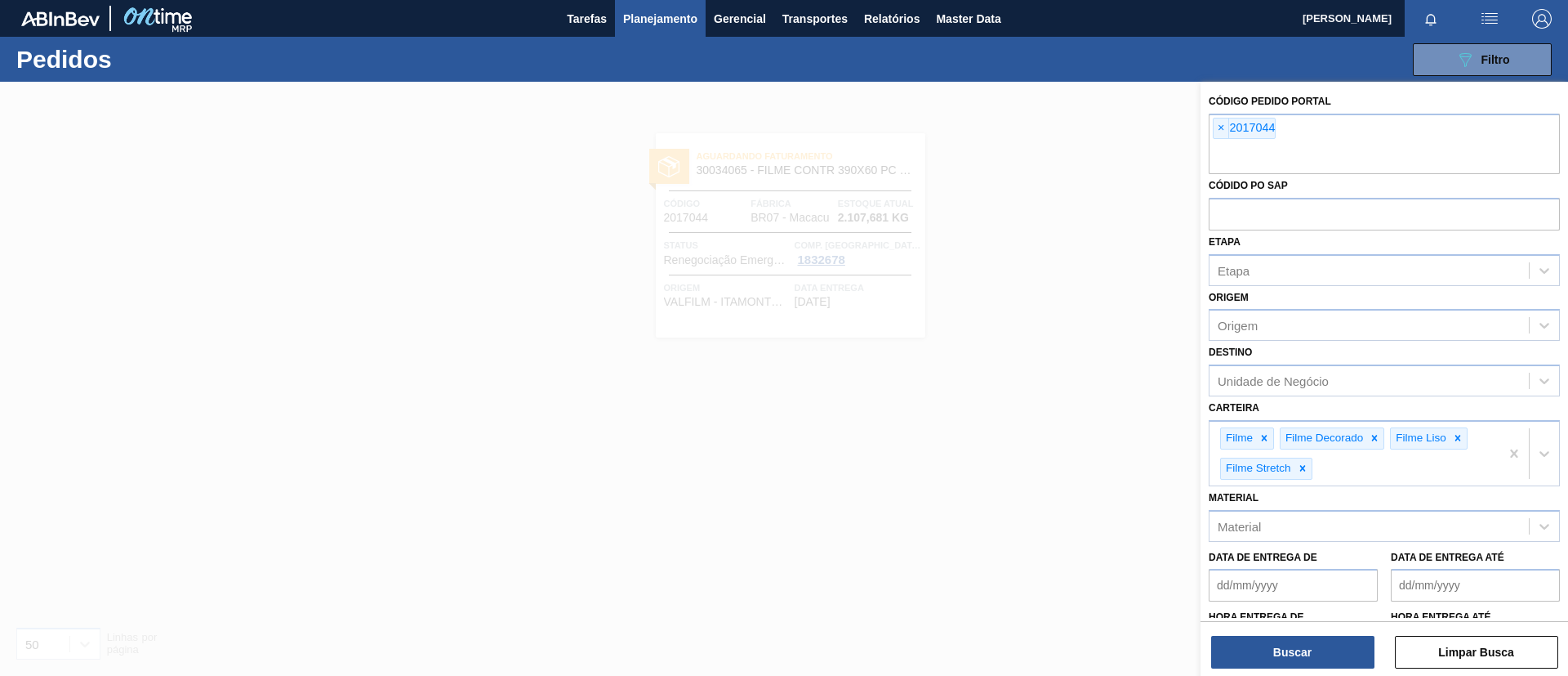
click at [1222, 128] on span "×" at bounding box center [1222, 128] width 16 height 20
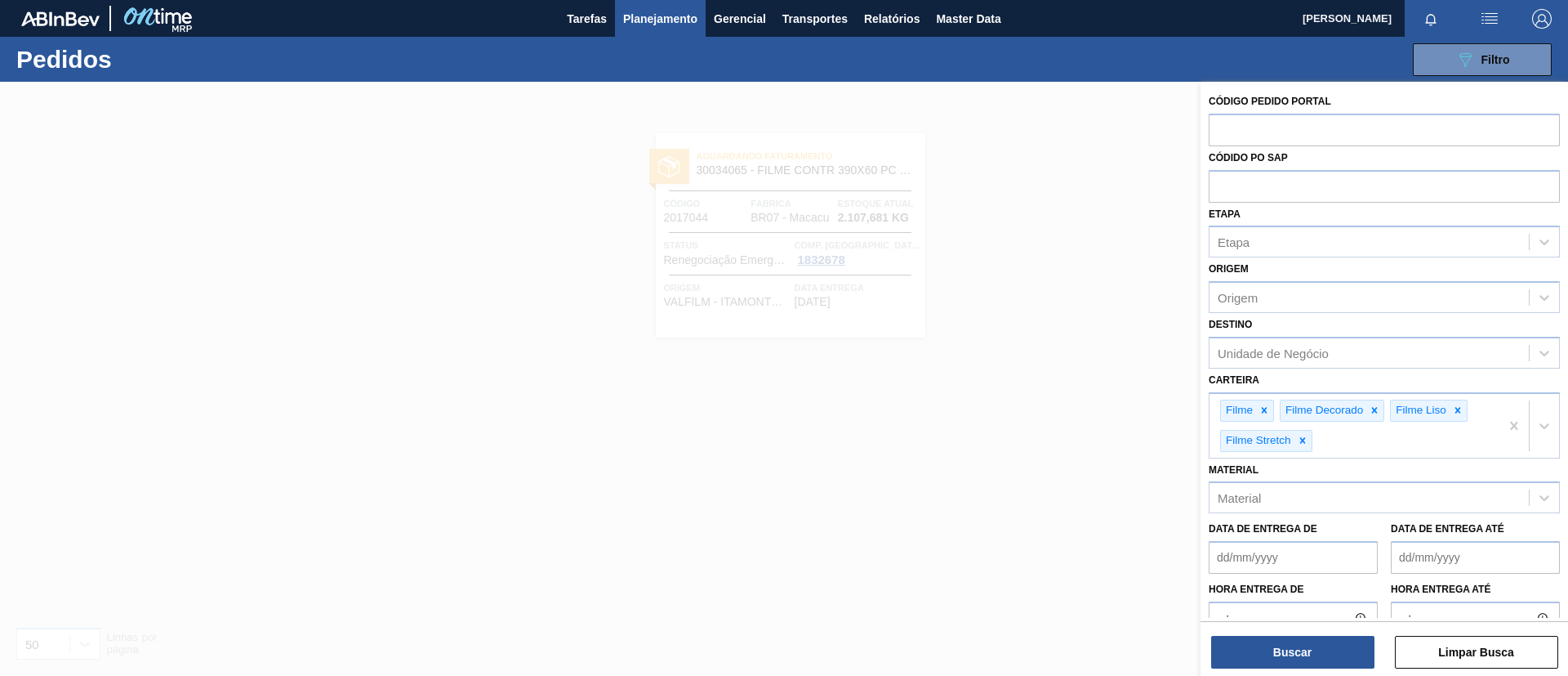
paste input "text"
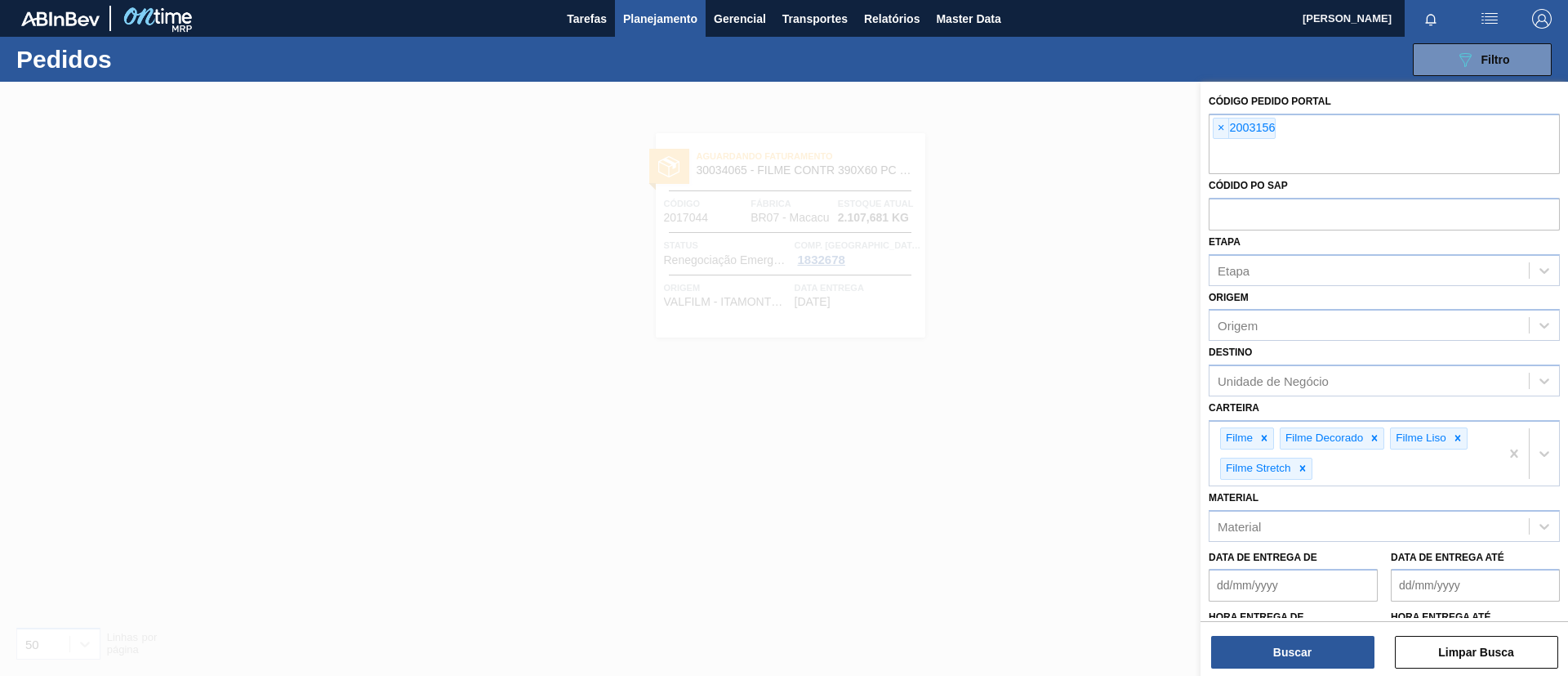
paste input "text"
click at [1264, 656] on button "Buscar" at bounding box center [1293, 652] width 164 height 33
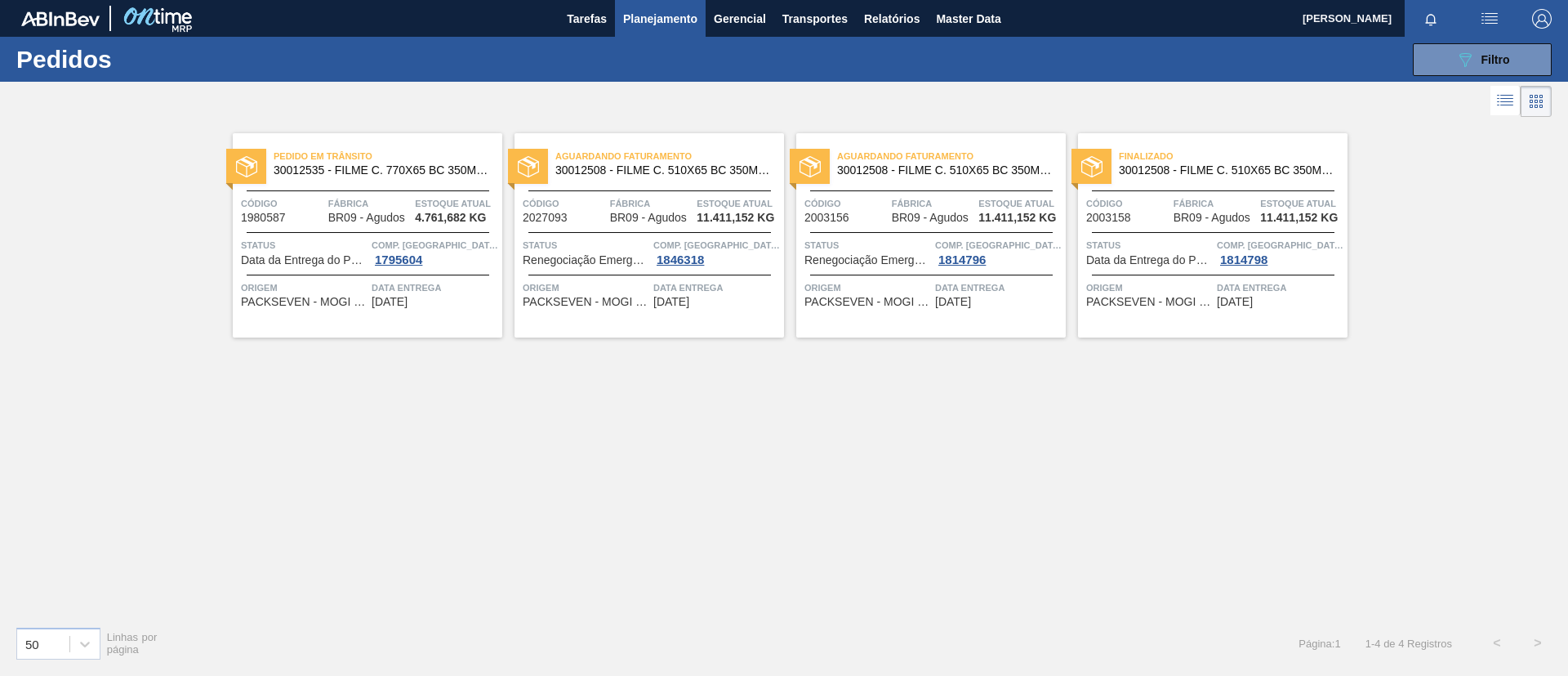
click at [655, 36] on button "Planejamento" at bounding box center [660, 18] width 91 height 37
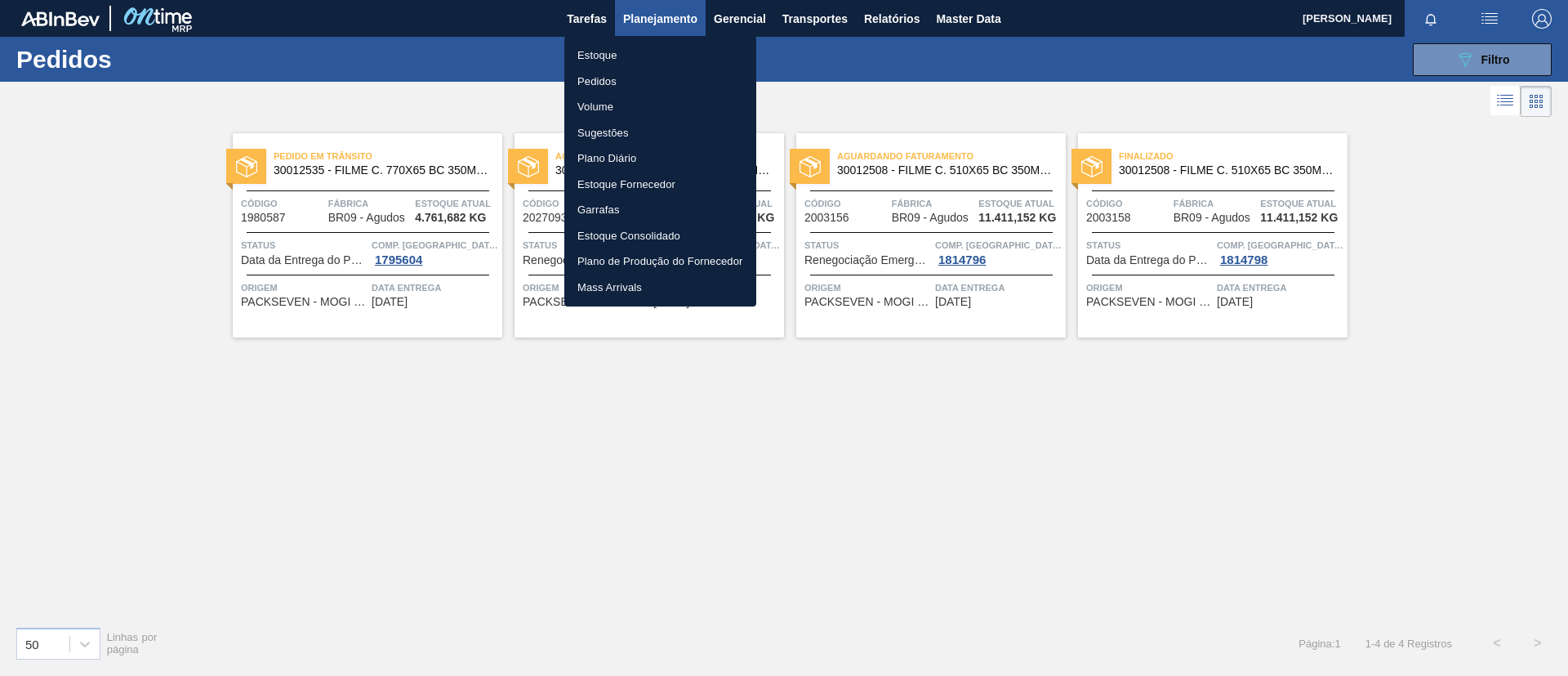
click at [662, 50] on li "Estoque" at bounding box center [660, 55] width 192 height 26
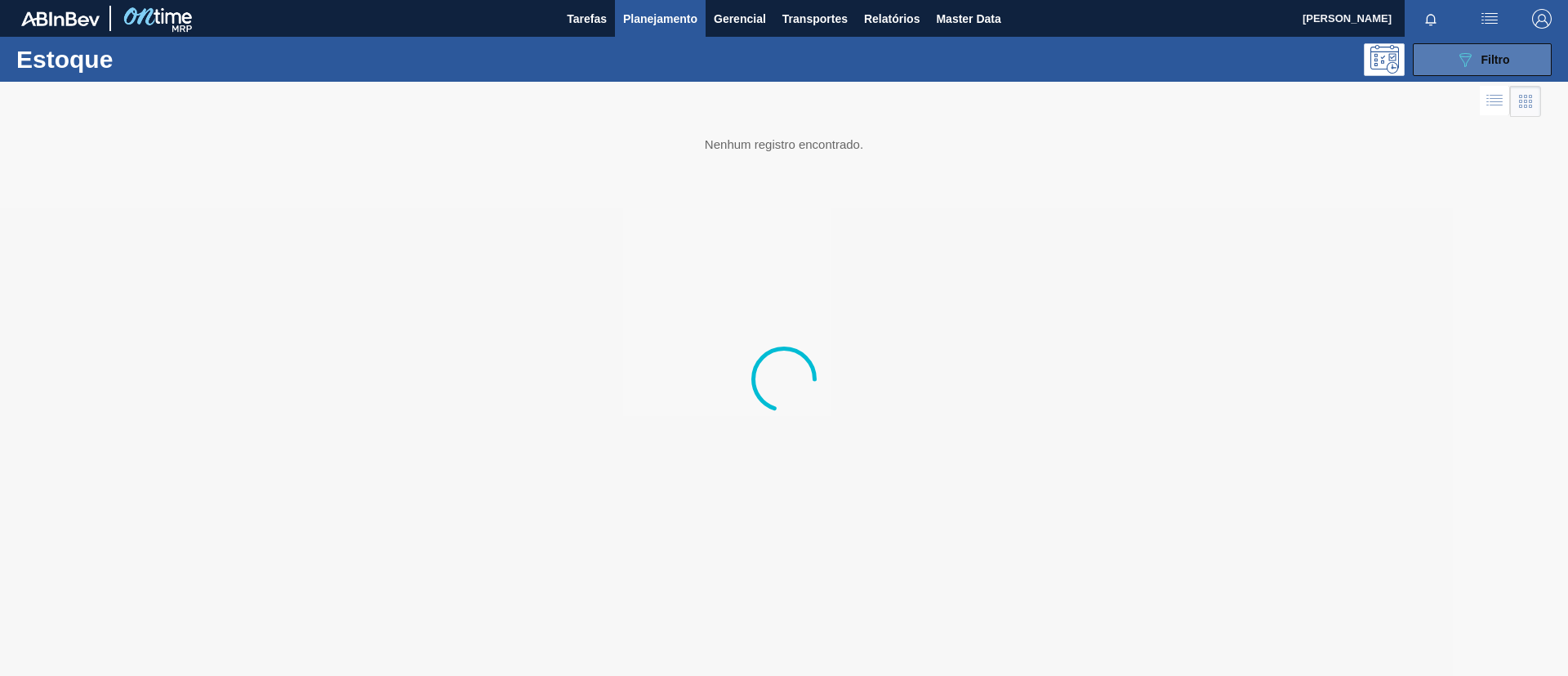
click at [1429, 61] on button "089F7B8B-B2A5-4AFE-B5C0-19BA573D28AC Filtro" at bounding box center [1483, 59] width 139 height 33
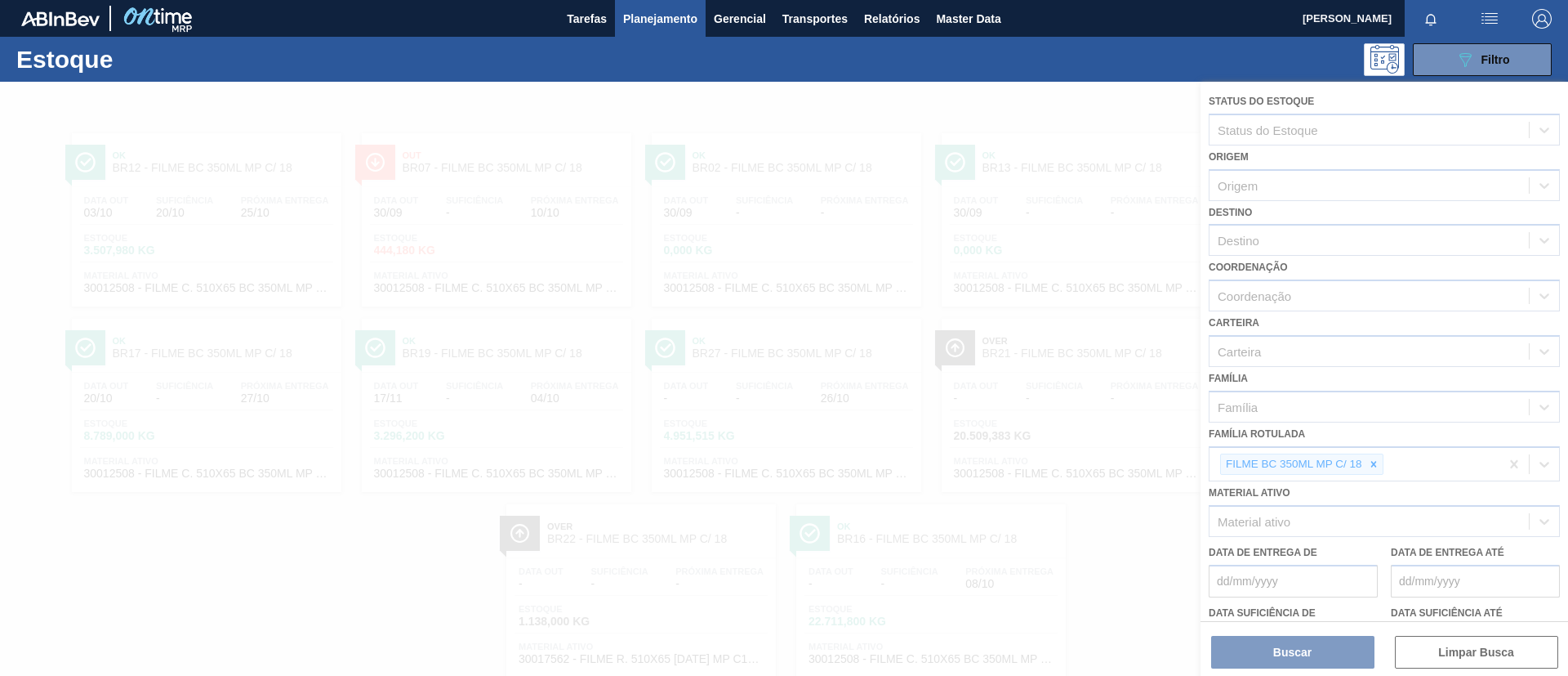
click at [1364, 446] on div at bounding box center [784, 378] width 1568 height 594
click at [1383, 464] on div at bounding box center [784, 378] width 1568 height 594
click at [1378, 464] on div at bounding box center [784, 378] width 1568 height 594
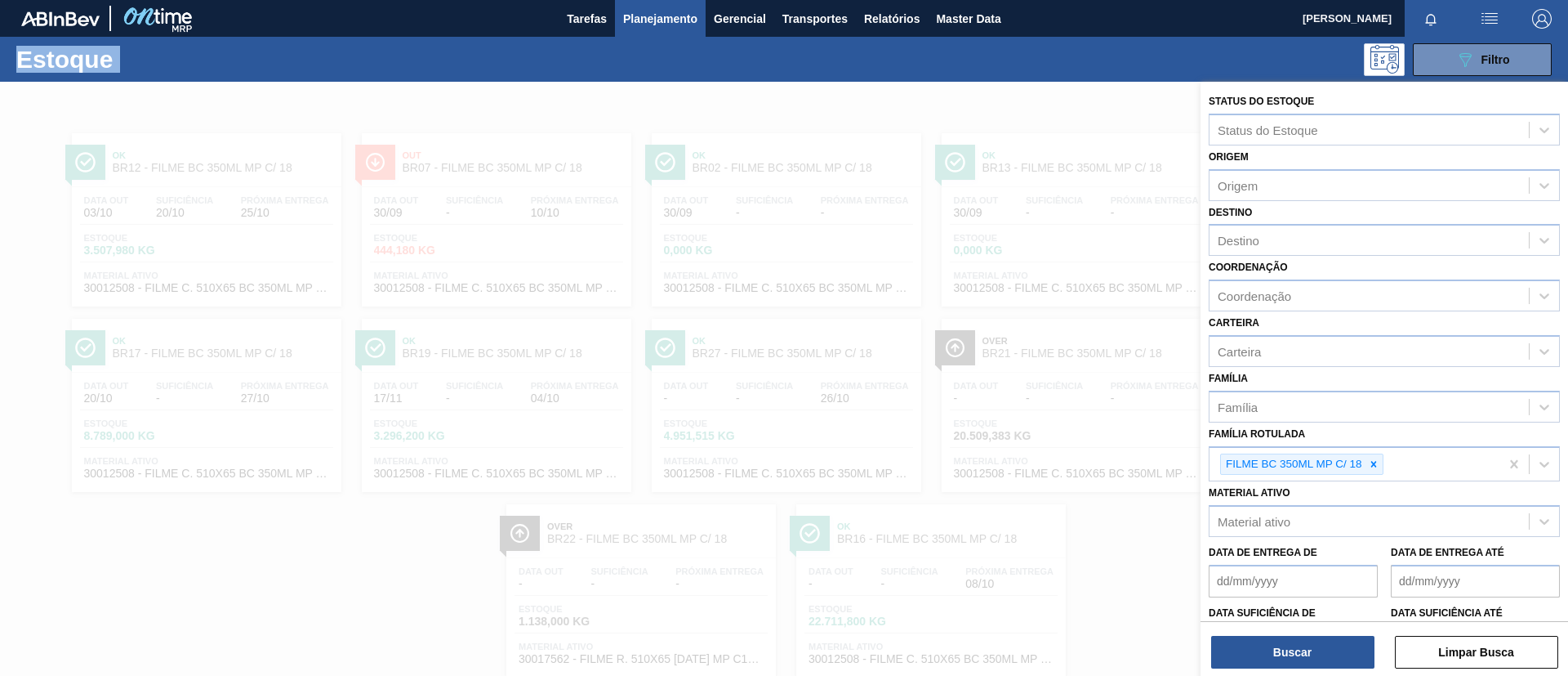
click at [1378, 464] on icon at bounding box center [1374, 464] width 11 height 11
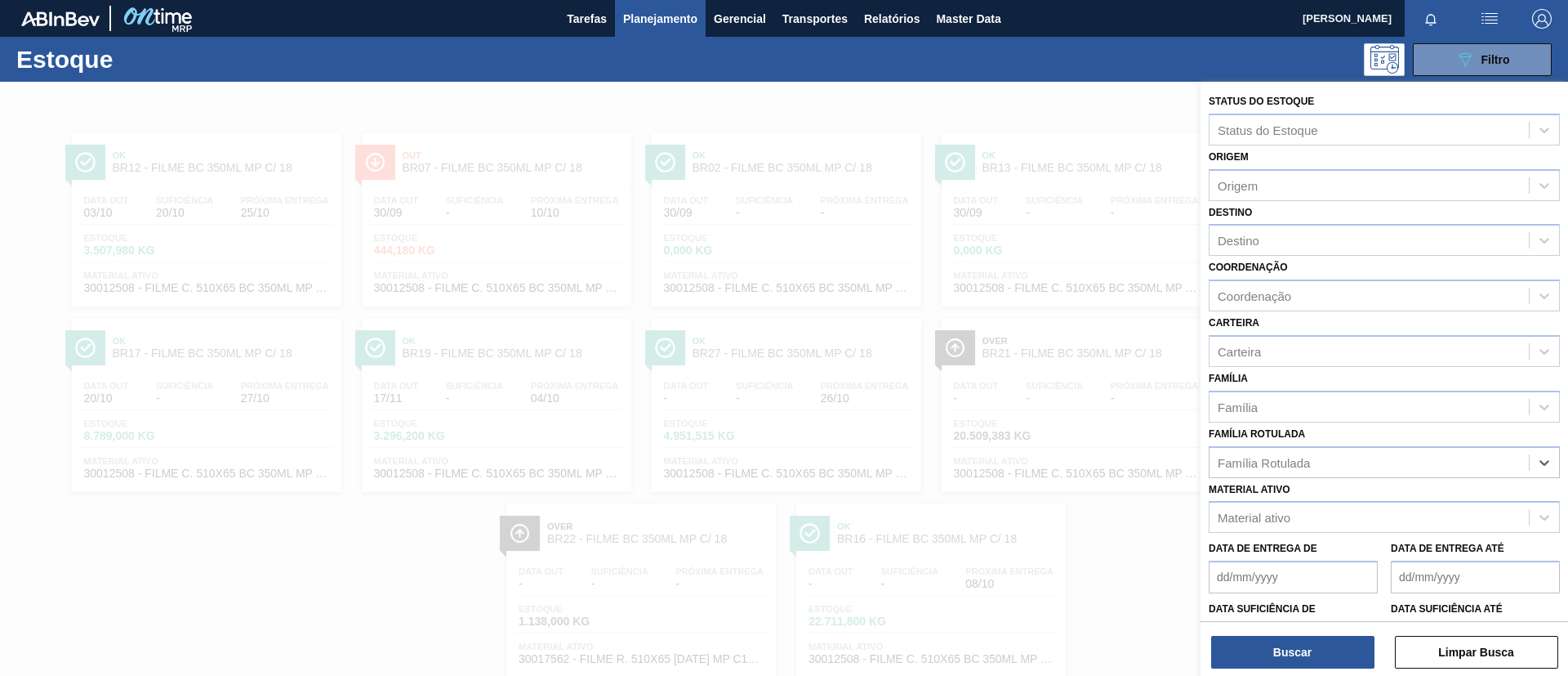
paste Rotulada "FILME BOH 350ML"
type Rotulada "FILME BOH 350ML"
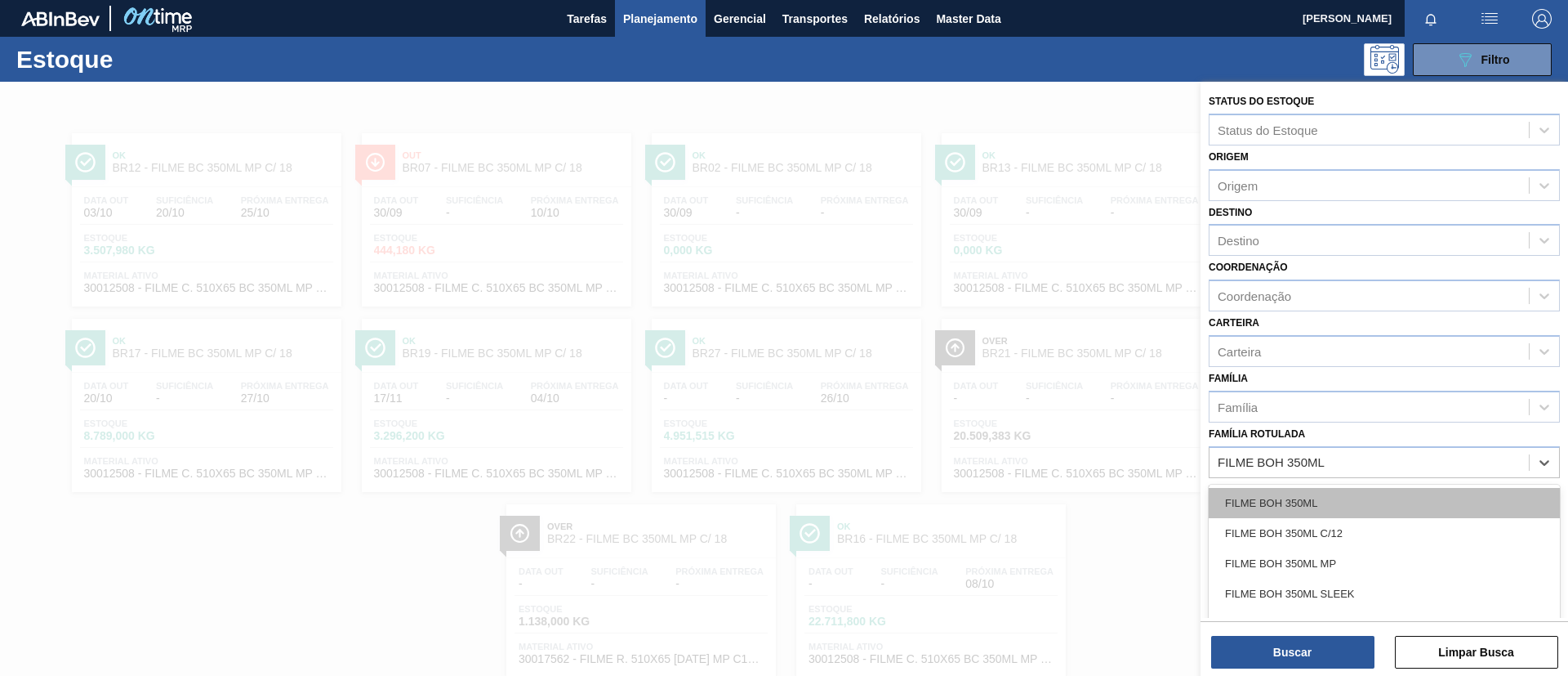
click at [1358, 504] on div "FILME BOH 350ML" at bounding box center [1385, 503] width 351 height 30
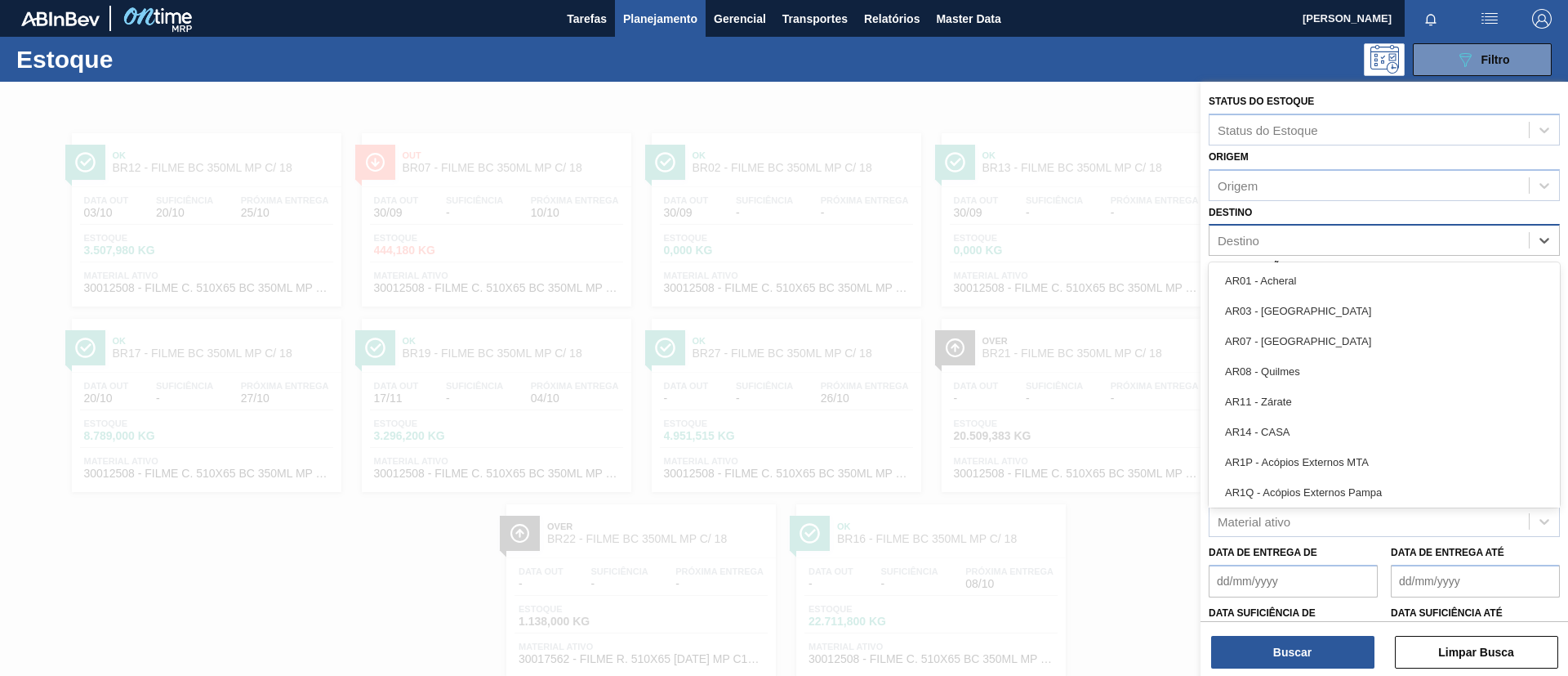
click at [1252, 231] on div "Destino" at bounding box center [1369, 240] width 319 height 23
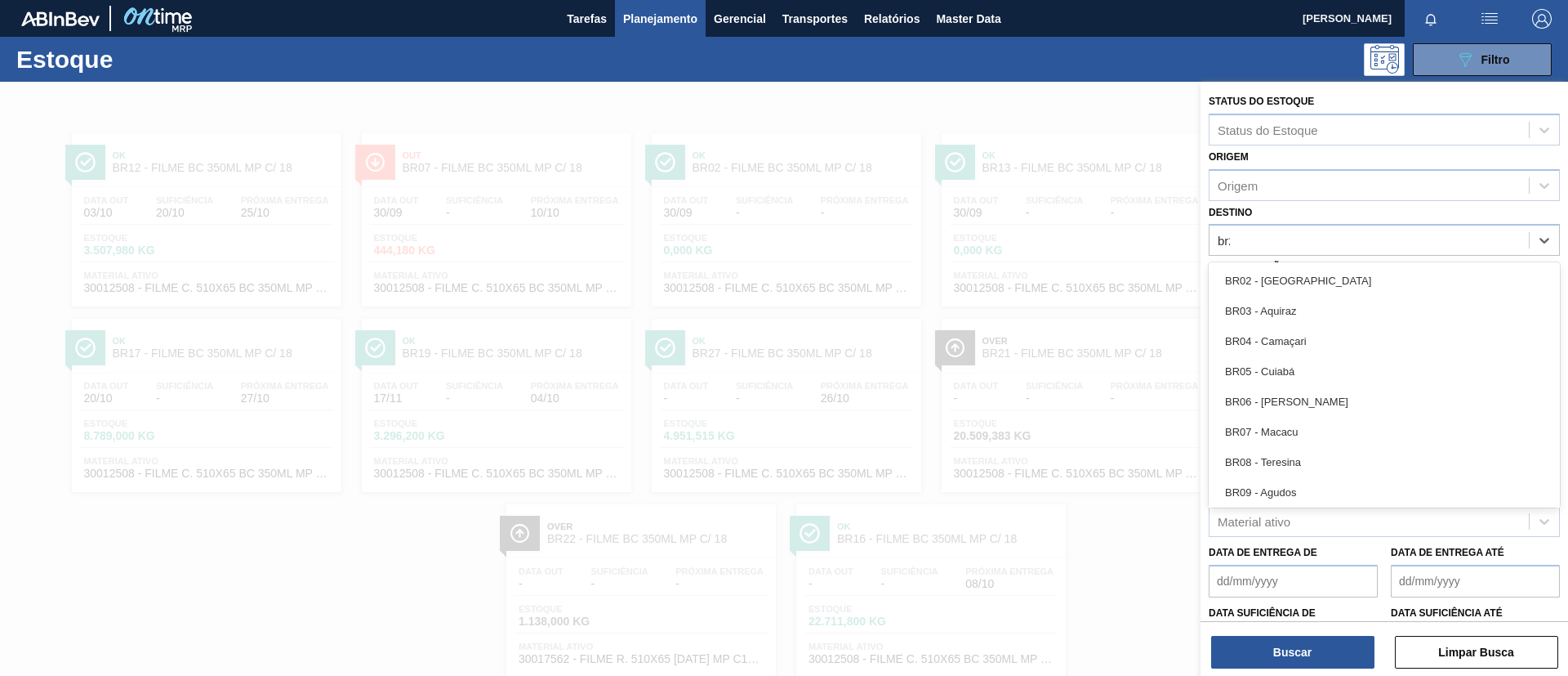
type input "br21"
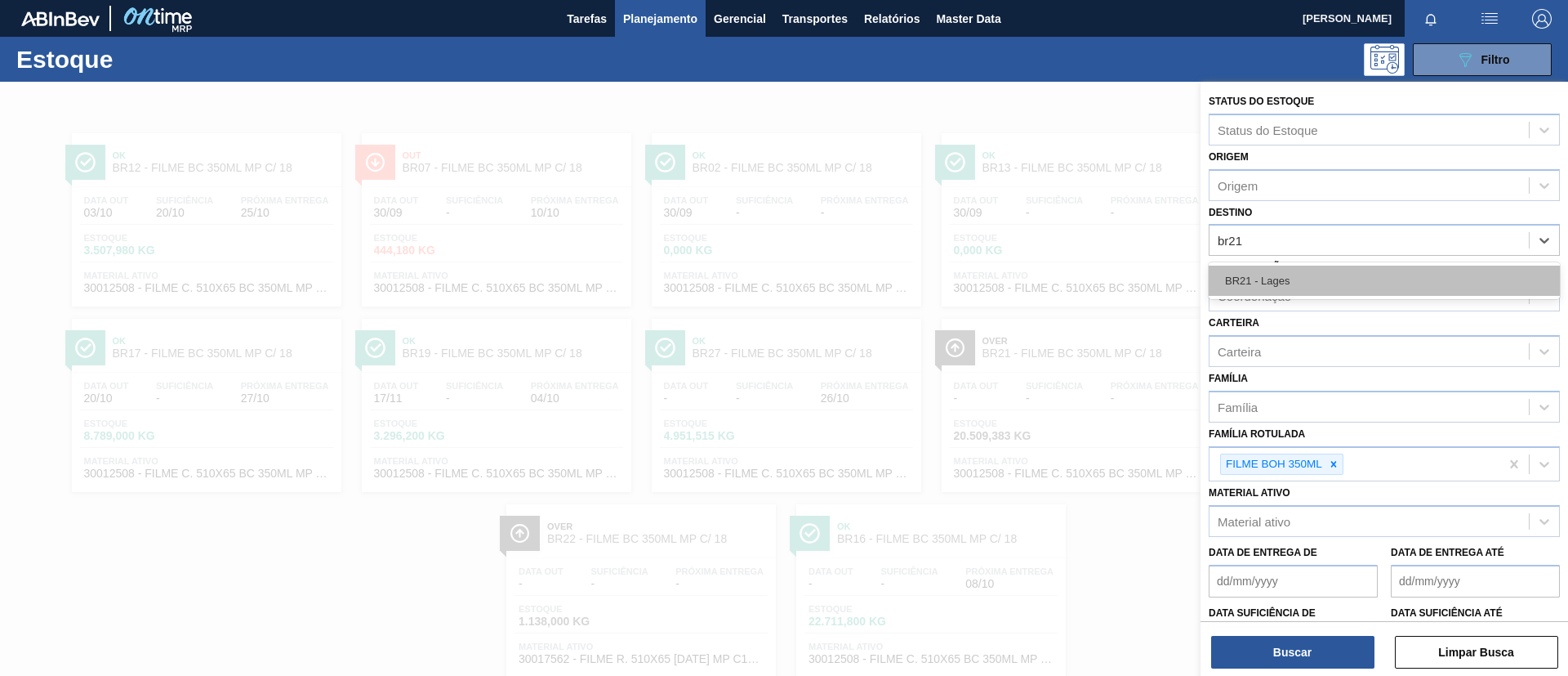
click at [1261, 272] on div "BR21 - Lages" at bounding box center [1385, 281] width 351 height 30
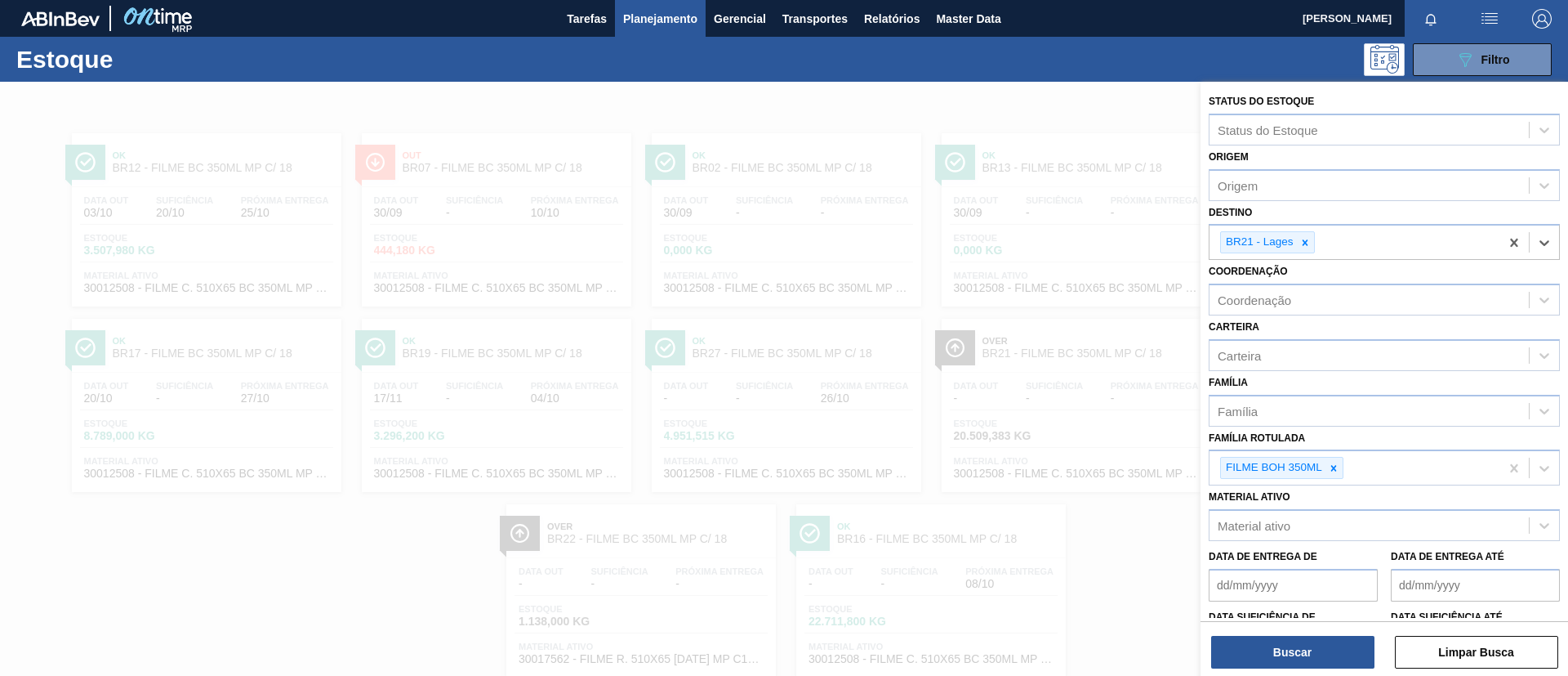
click at [1294, 629] on div "Buscar Limpar Busca" at bounding box center [1385, 643] width 368 height 46
click at [1299, 636] on button "Buscar" at bounding box center [1293, 652] width 164 height 33
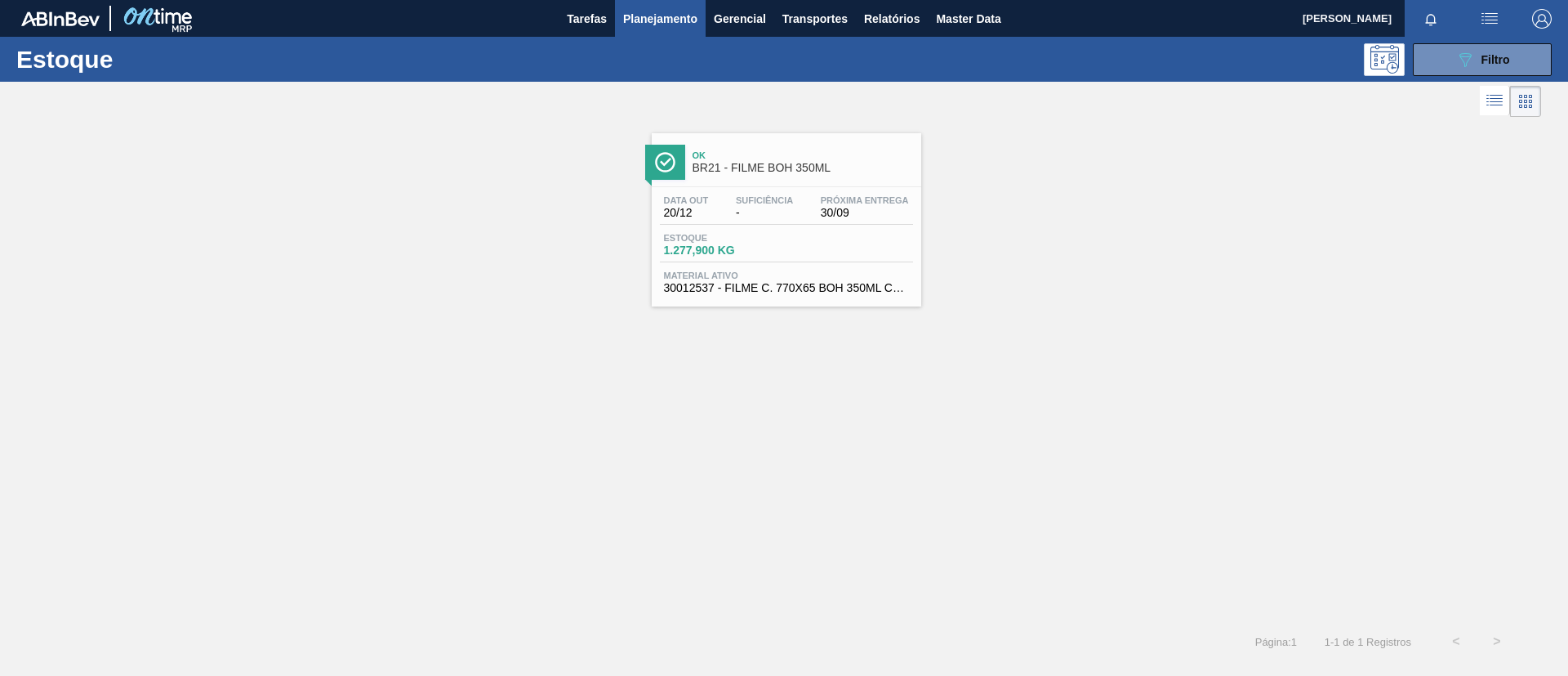
click at [916, 228] on div "Data out 20/12 Suficiência - Próxima Entrega 30/09 Estoque 1.277,900 KG Materia…" at bounding box center [786, 242] width 270 height 111
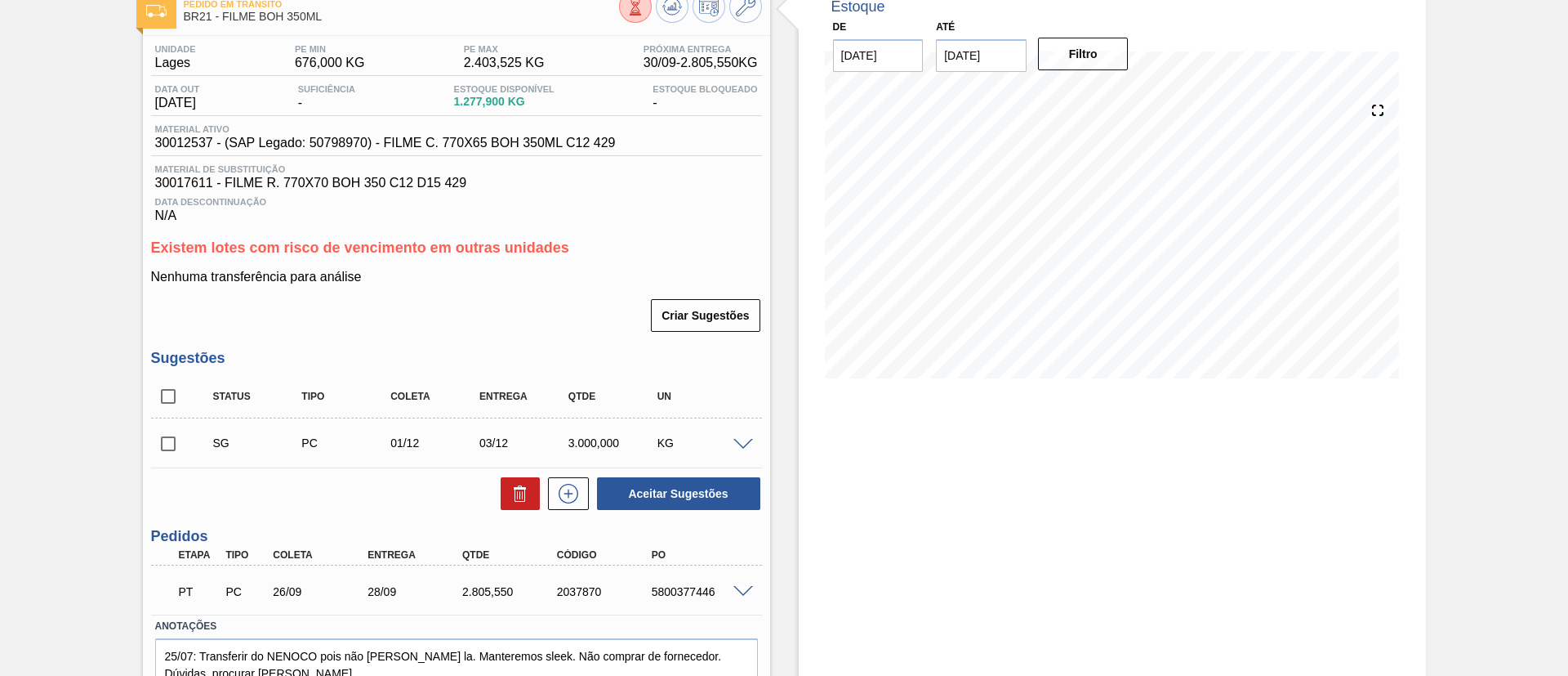
scroll to position [123, 0]
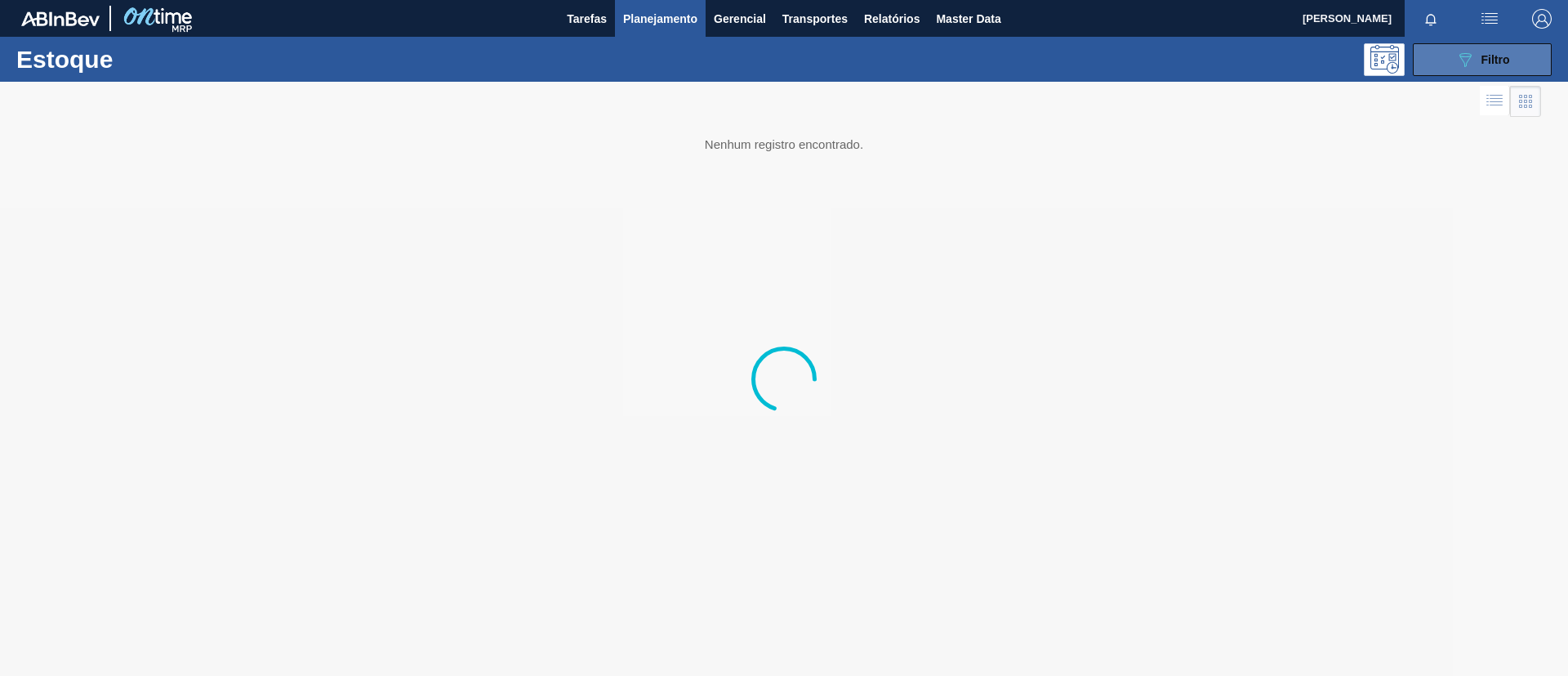
click at [1456, 57] on icon "089F7B8B-B2A5-4AFE-B5C0-19BA573D28AC" at bounding box center [1465, 59] width 20 height 20
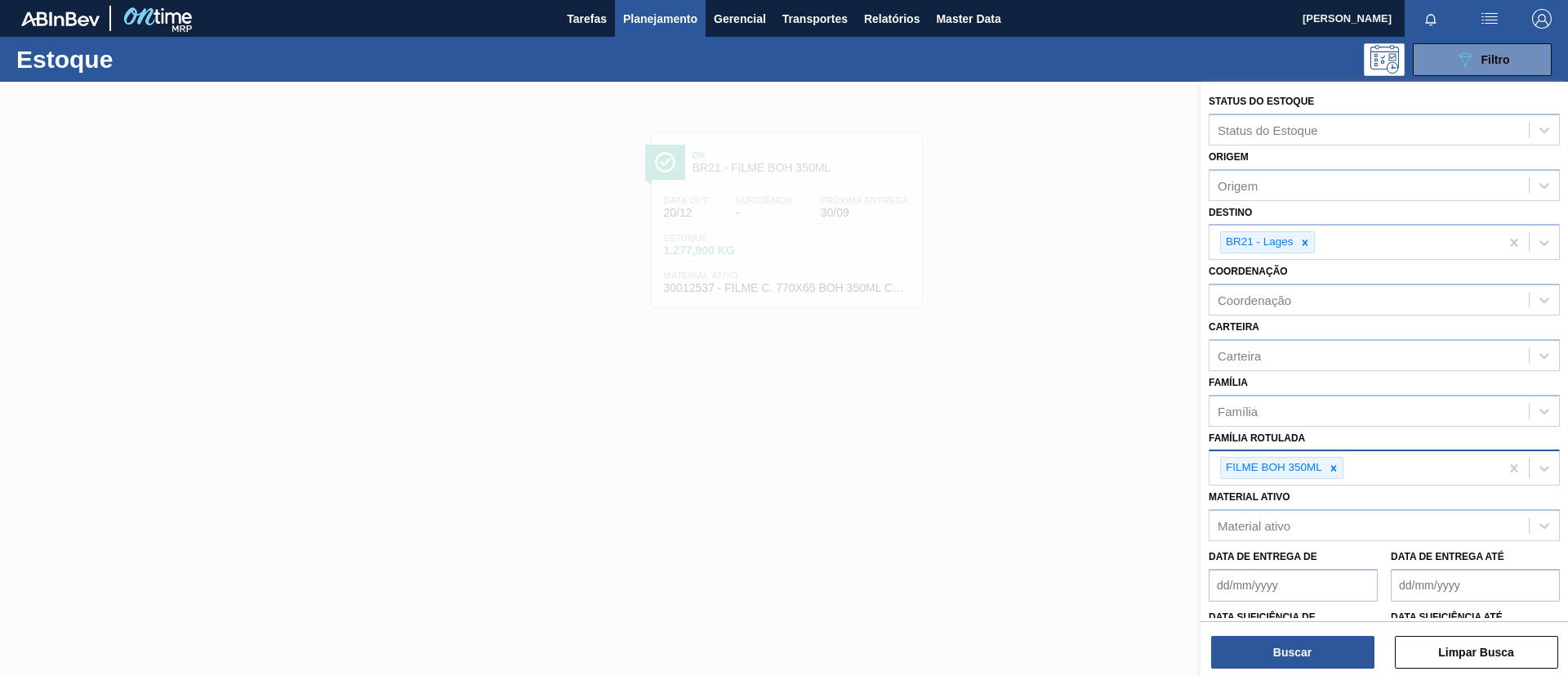
click at [1340, 454] on div "FILME BOH 350ML" at bounding box center [1355, 468] width 290 height 34
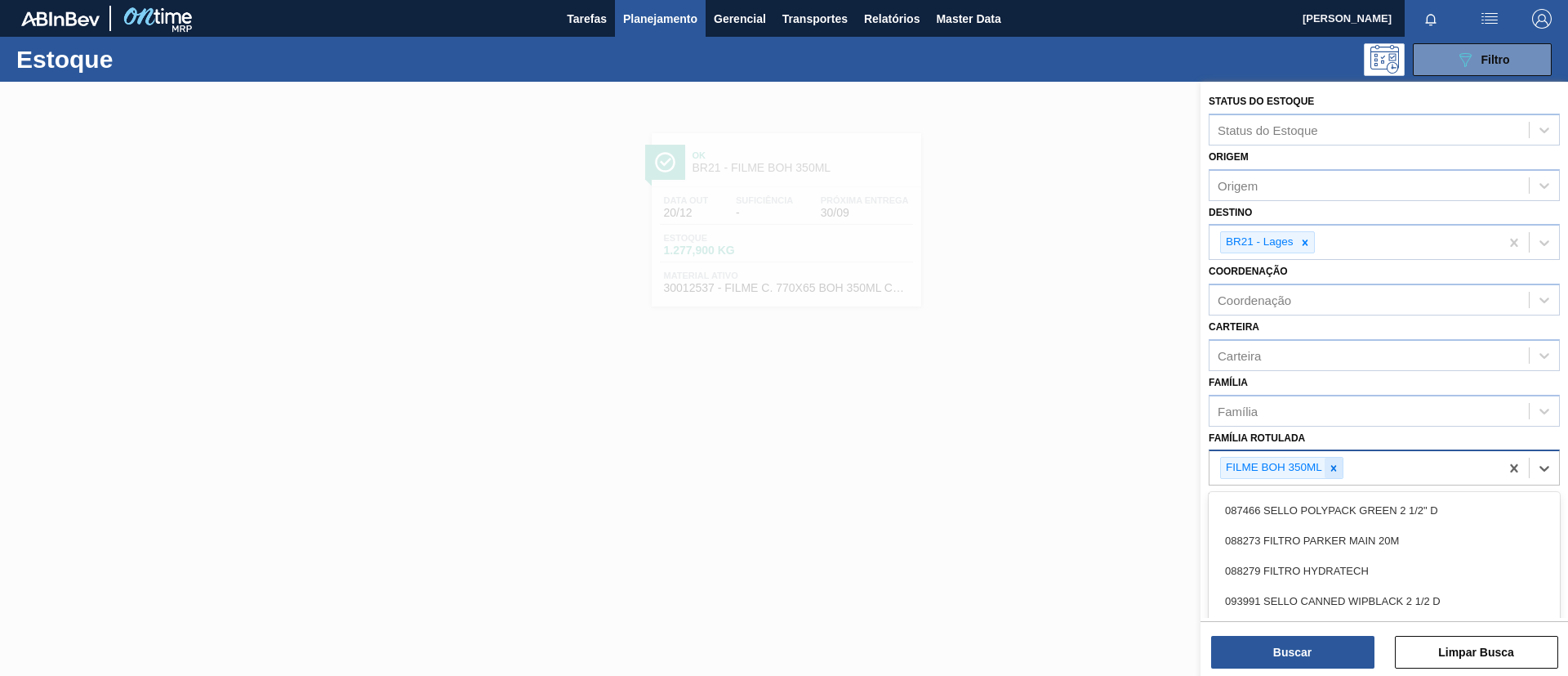
click at [1340, 460] on div at bounding box center [1333, 468] width 18 height 21
paste Rotulada "FILME BC 350ML MP C/ 18"
type Rotulada "FILME BC 350ML MP C/ 18"
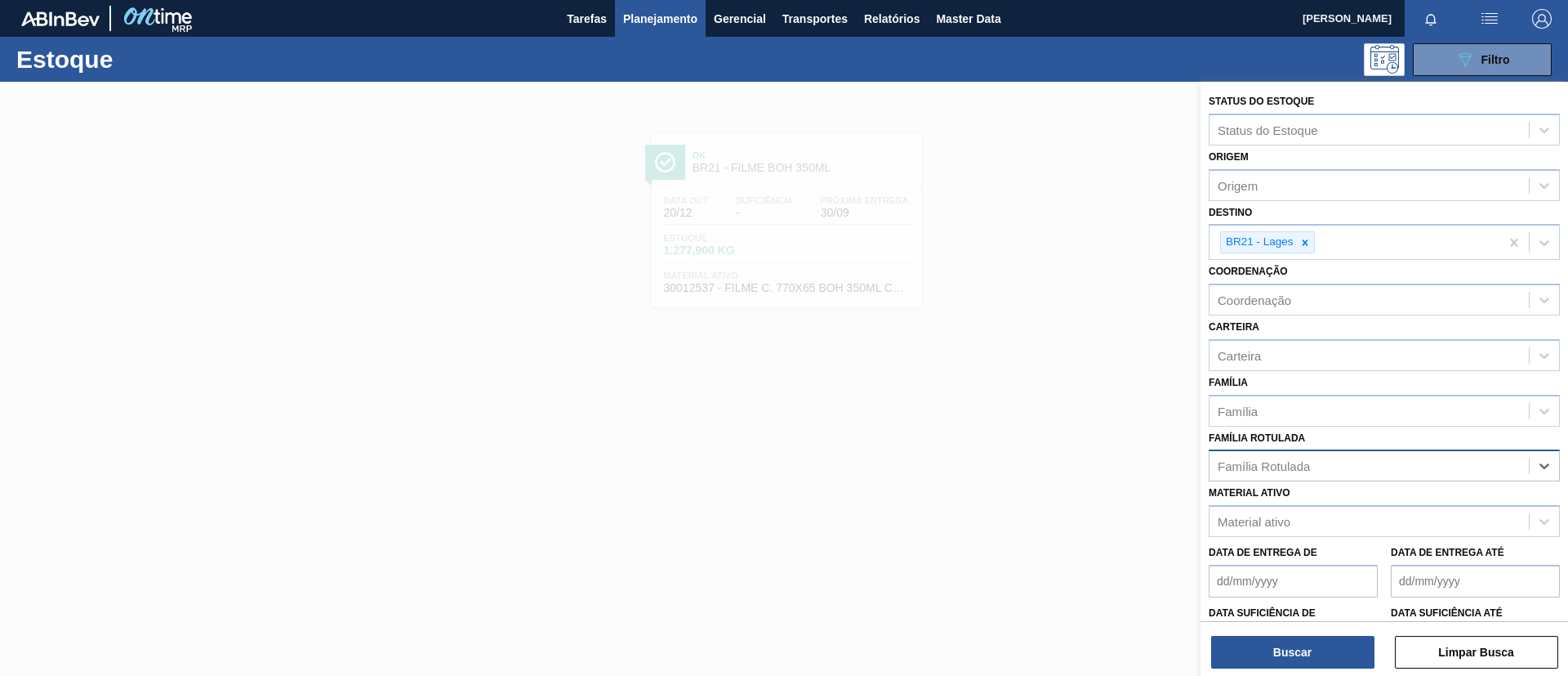
click at [1340, 478] on div "Família Rotulada" at bounding box center [1385, 465] width 351 height 32
click at [1332, 451] on div "Família Rotulada" at bounding box center [1385, 465] width 351 height 32
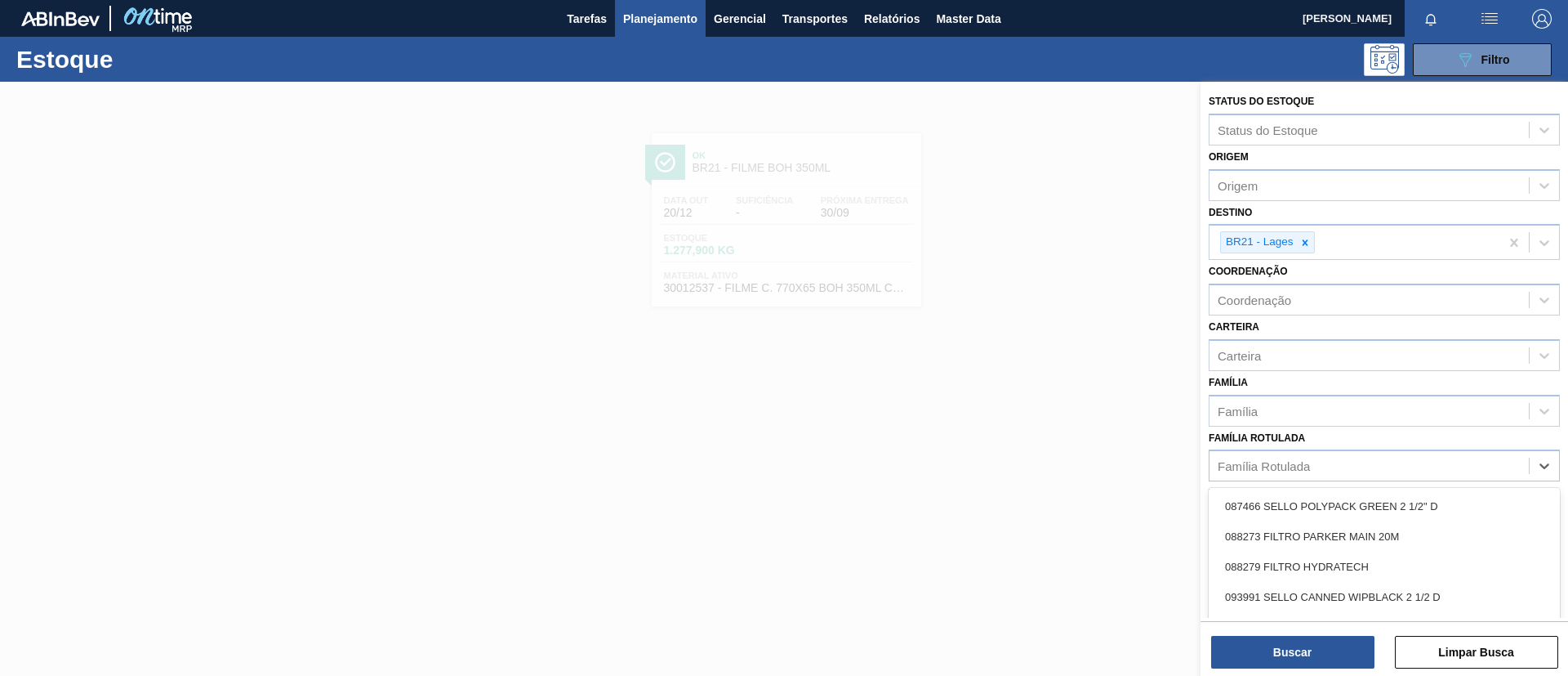
paste Rotulada "FILME BC 350ML MP C/ 18"
type Rotulada "FILME BC 350ML MP C/ 18"
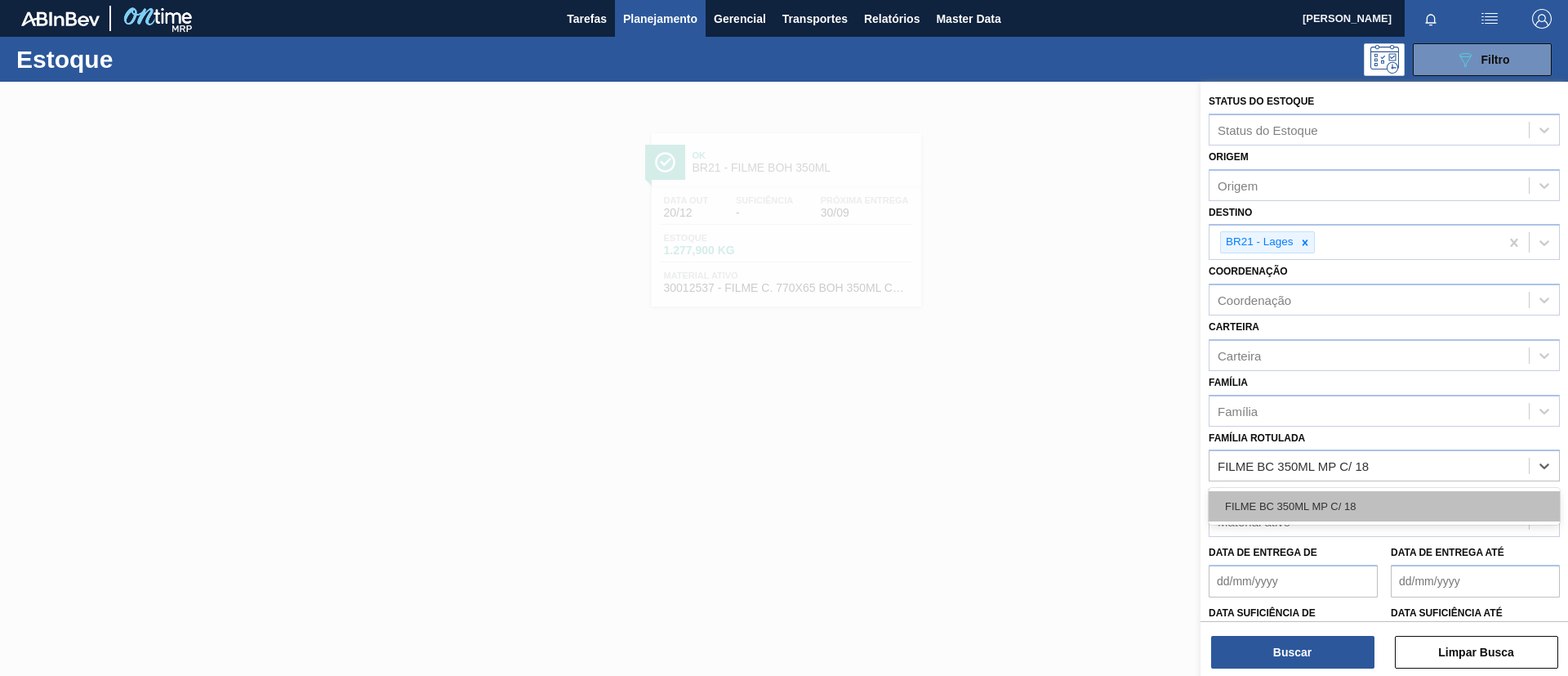
click at [1356, 501] on div "FILME BC 350ML MP C/ 18" at bounding box center [1385, 506] width 351 height 30
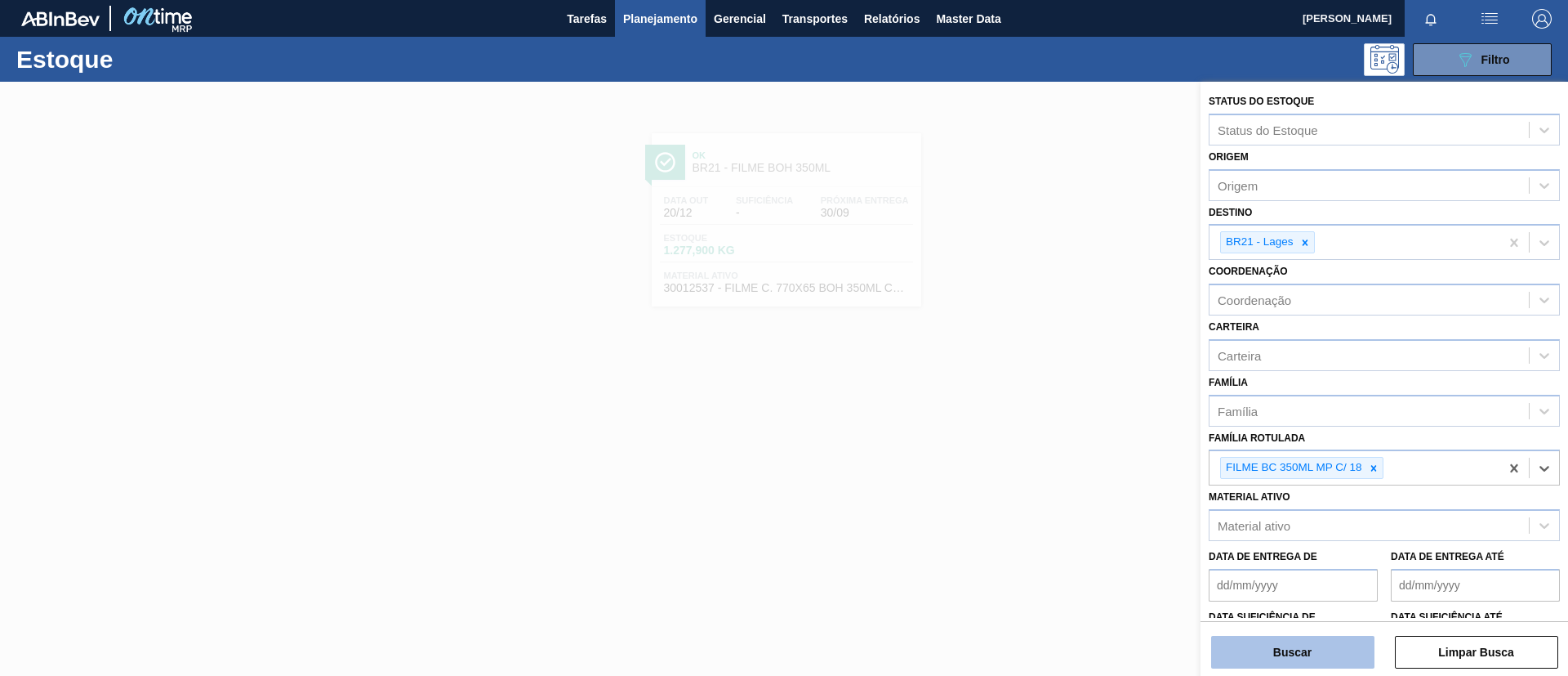
click at [1326, 639] on button "Buscar" at bounding box center [1293, 652] width 164 height 33
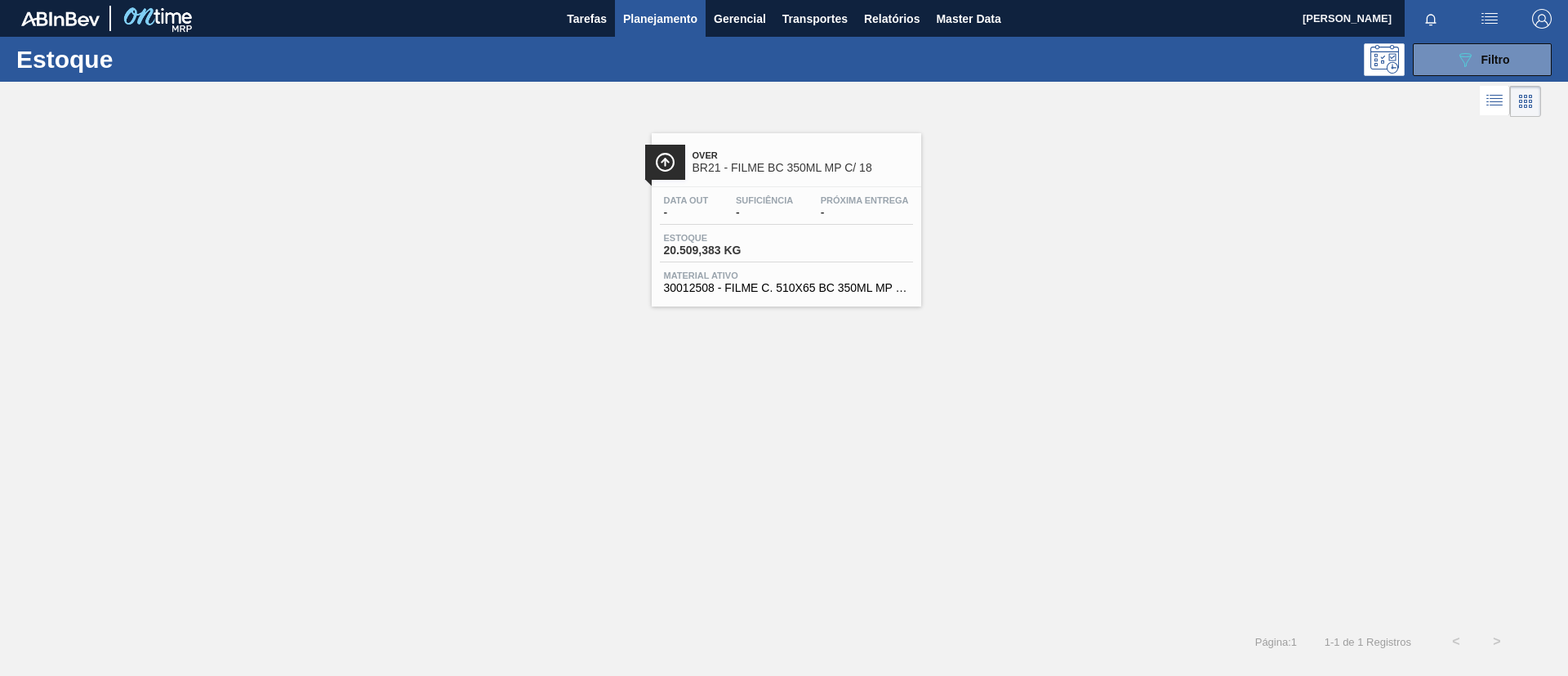
click at [820, 133] on div "Over BR21 - FILME BC 350ML MP C/ 18" at bounding box center [786, 155] width 270 height 45
click at [1456, 67] on icon "089F7B8B-B2A5-4AFE-B5C0-19BA573D28AC" at bounding box center [1465, 59] width 20 height 20
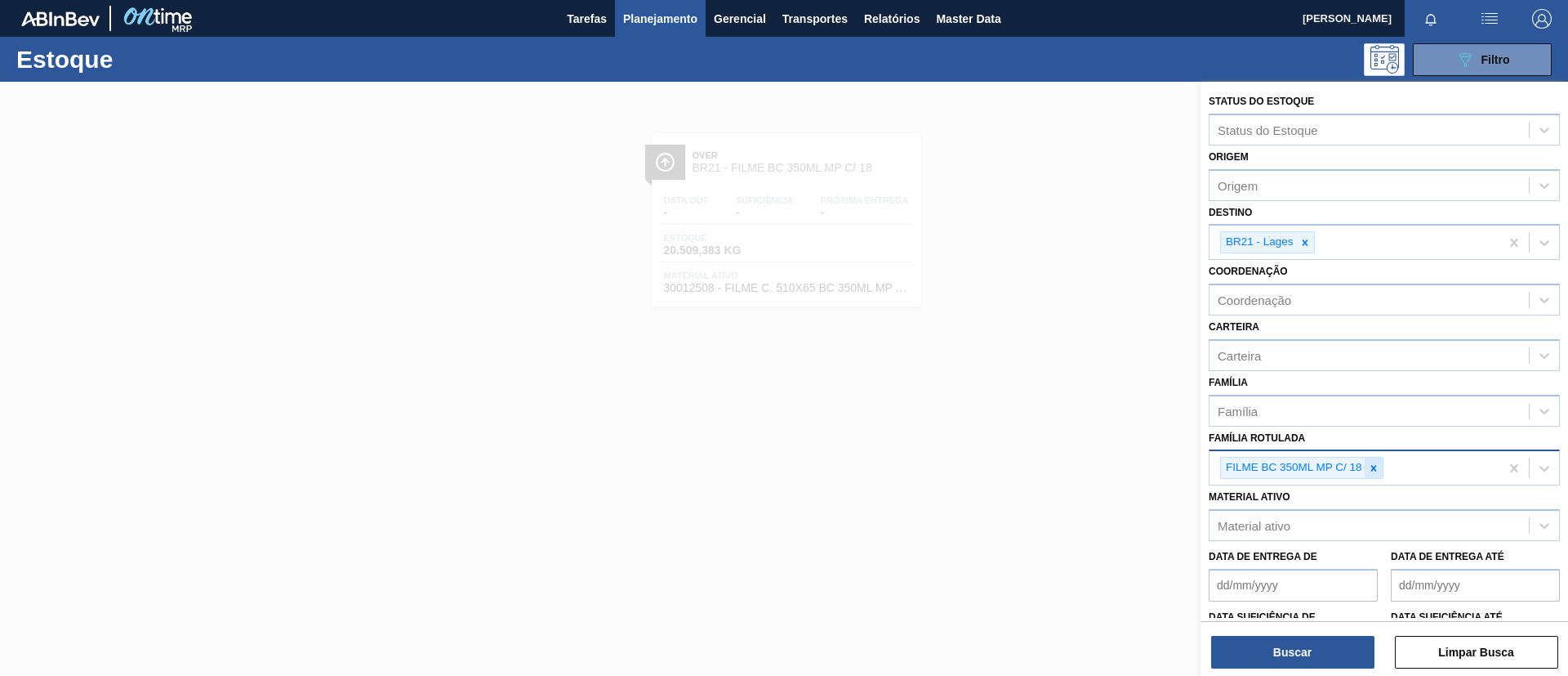
click at [1373, 466] on icon at bounding box center [1373, 468] width 6 height 6
paste Rotulada "FILME LISO 860X45"
type Rotulada "FILME LISO 860X45"
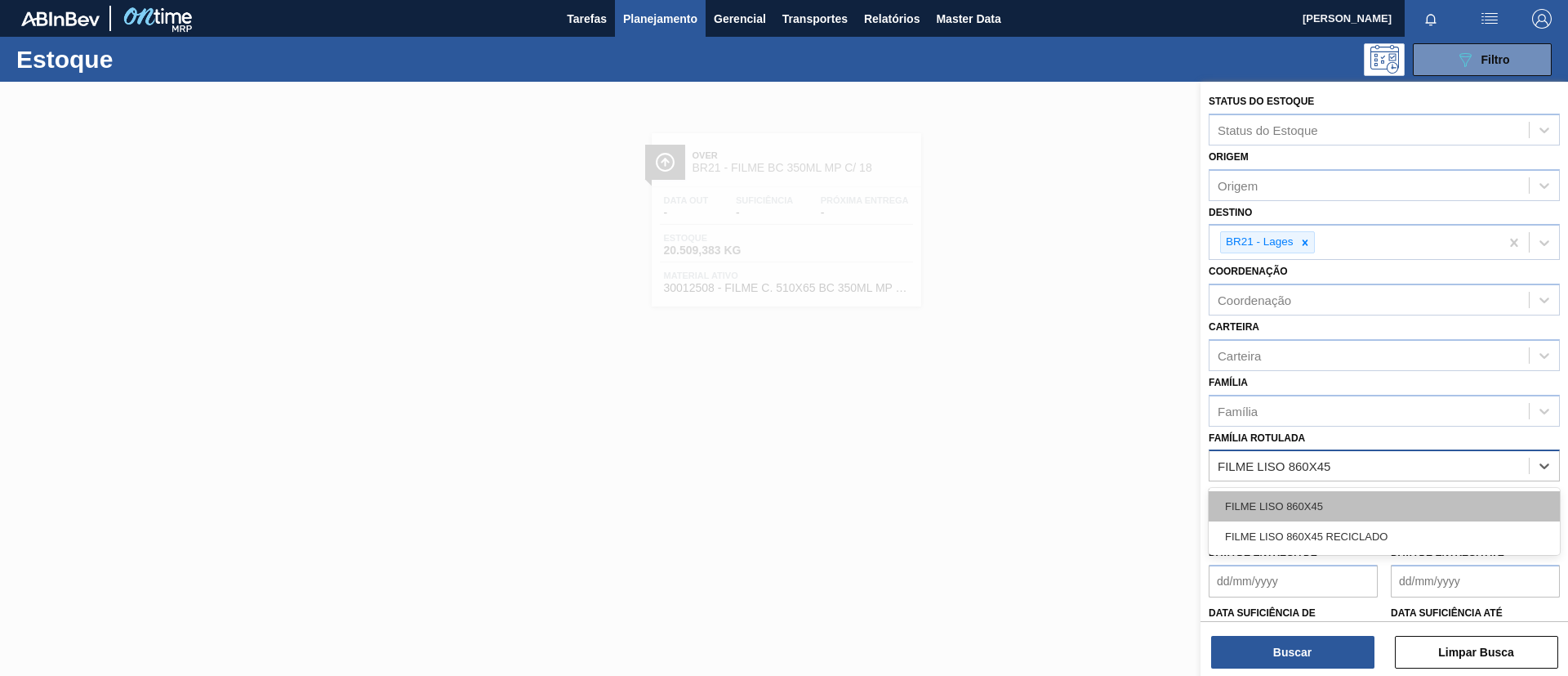
click at [1343, 502] on div "FILME LISO 860X45" at bounding box center [1385, 506] width 351 height 30
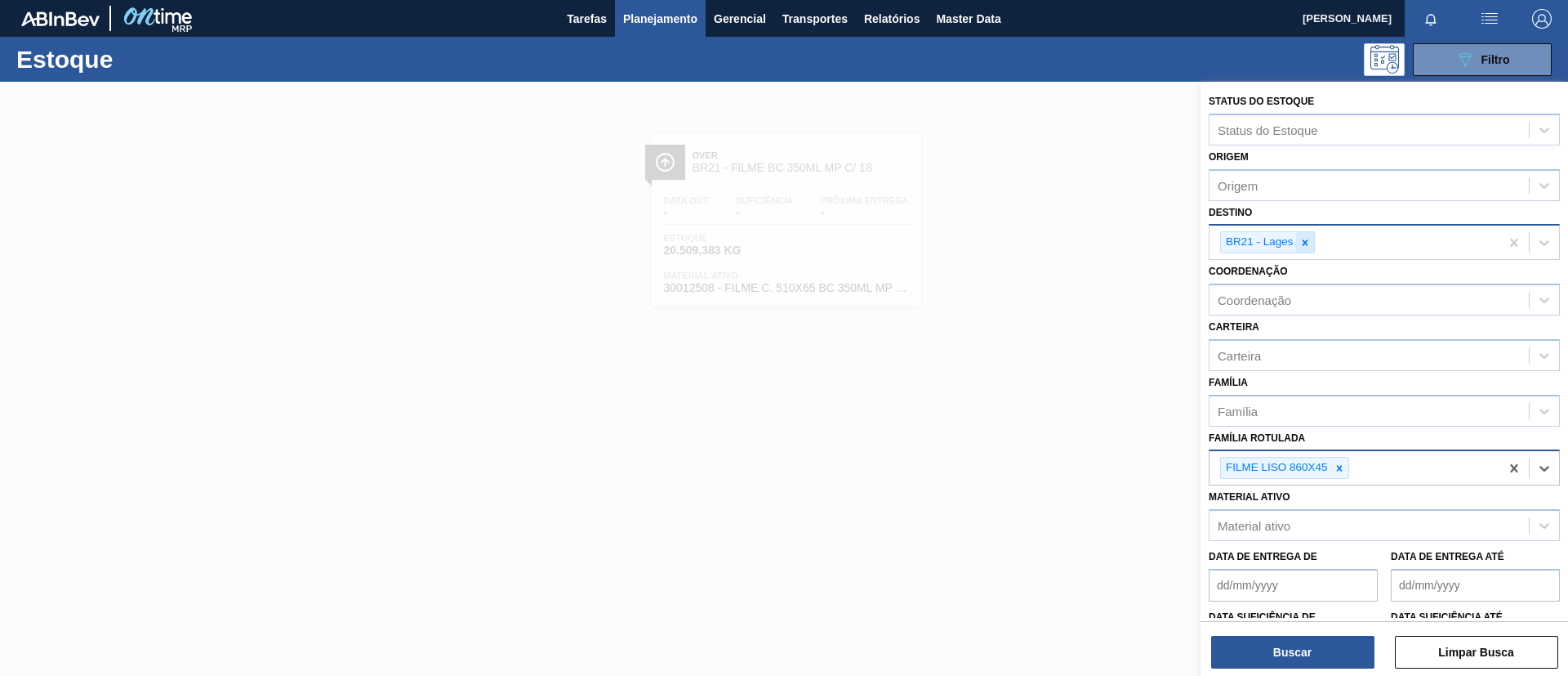
click at [1312, 243] on div at bounding box center [1305, 242] width 18 height 21
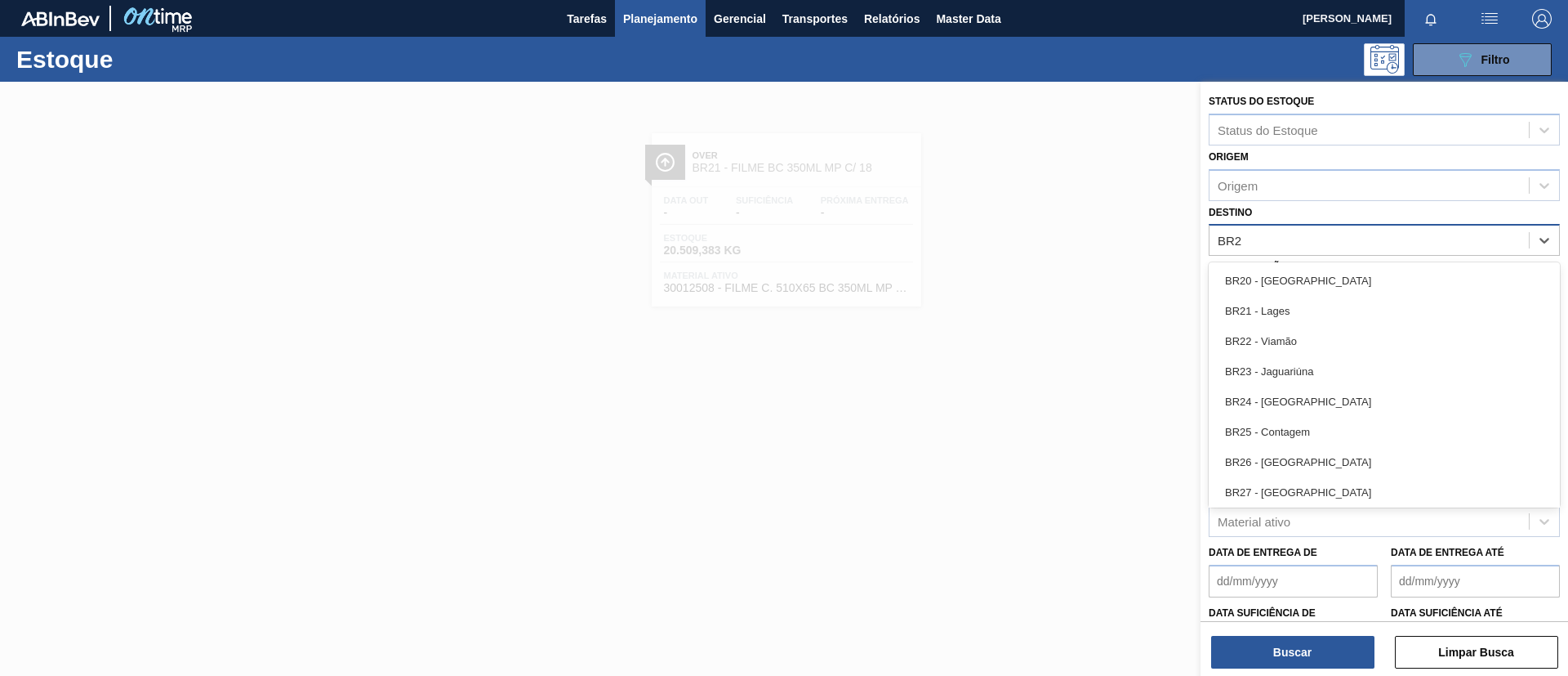
type input "BR27"
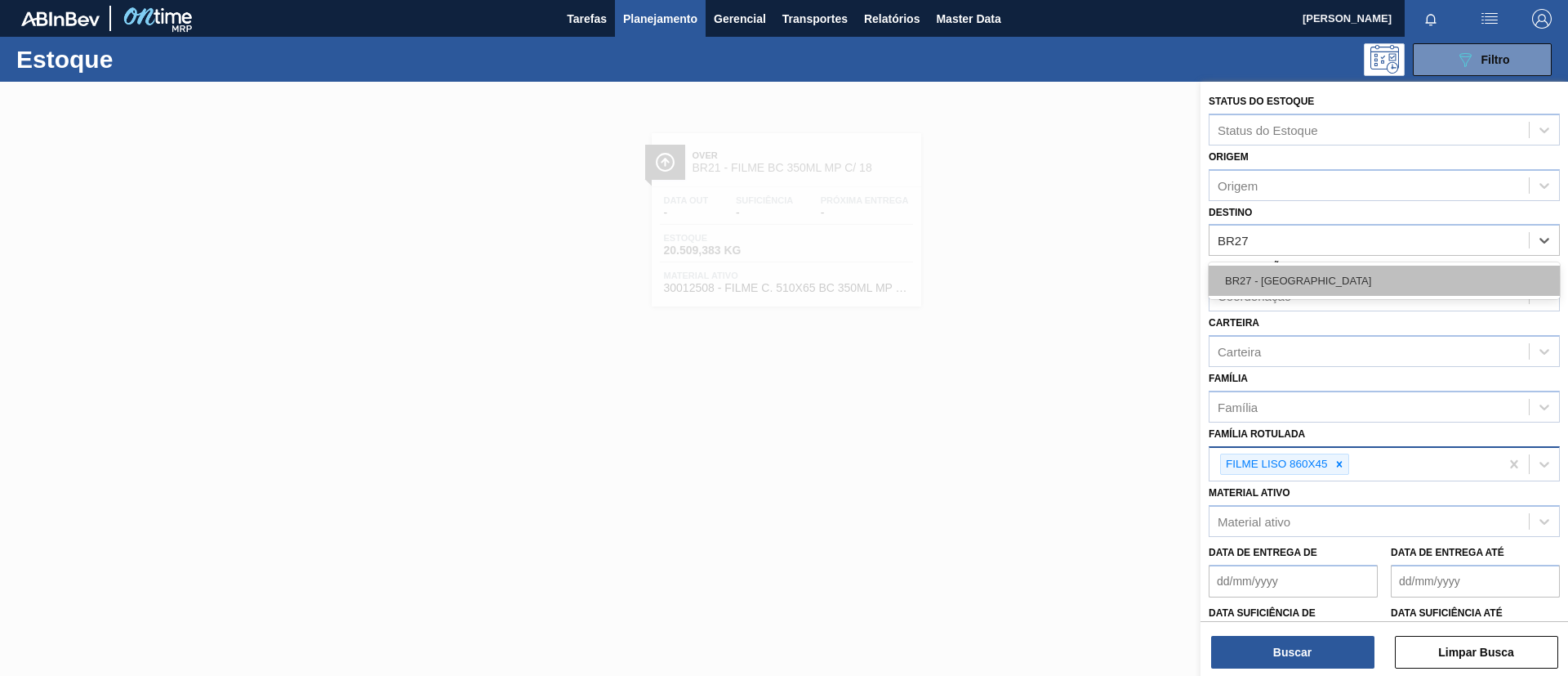
click at [1312, 281] on div "BR27 - [GEOGRAPHIC_DATA]" at bounding box center [1385, 281] width 351 height 30
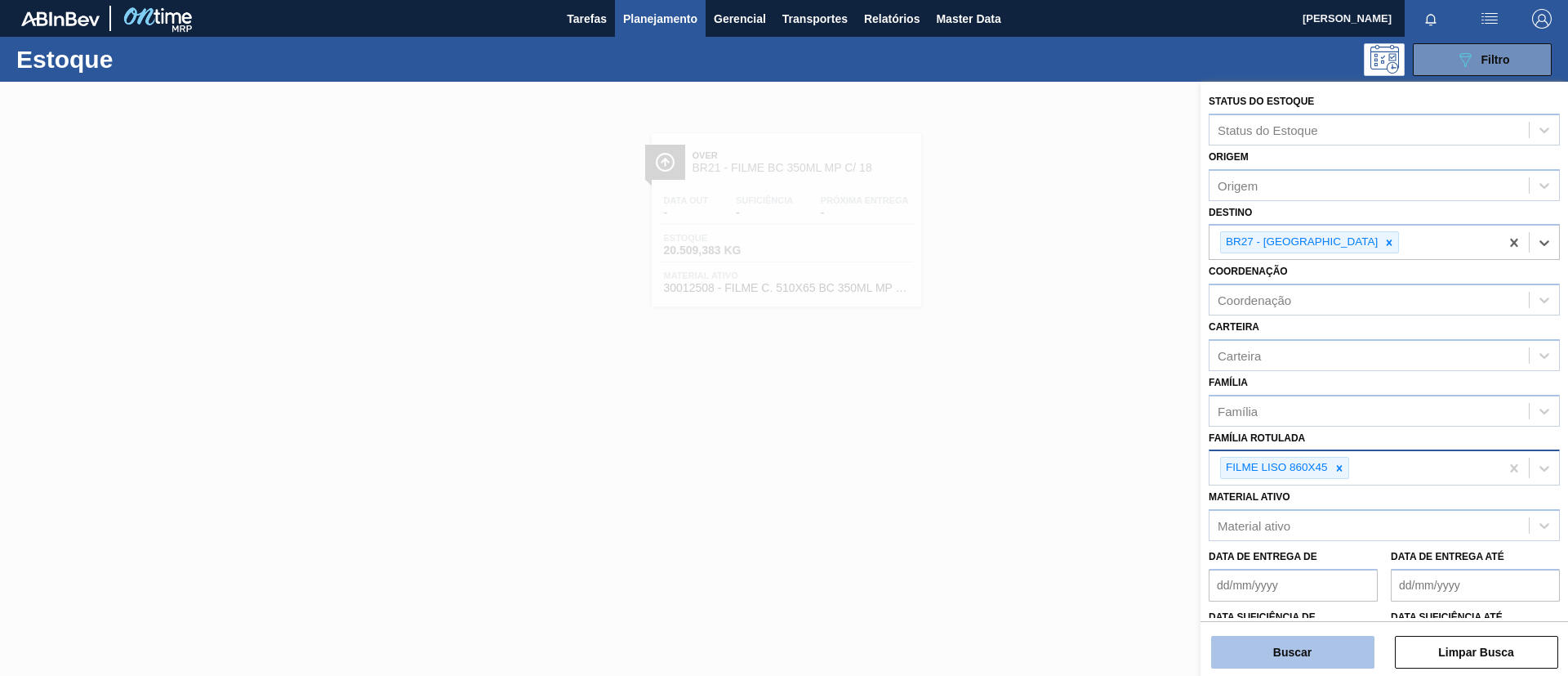
click at [1310, 654] on button "Buscar" at bounding box center [1293, 652] width 164 height 33
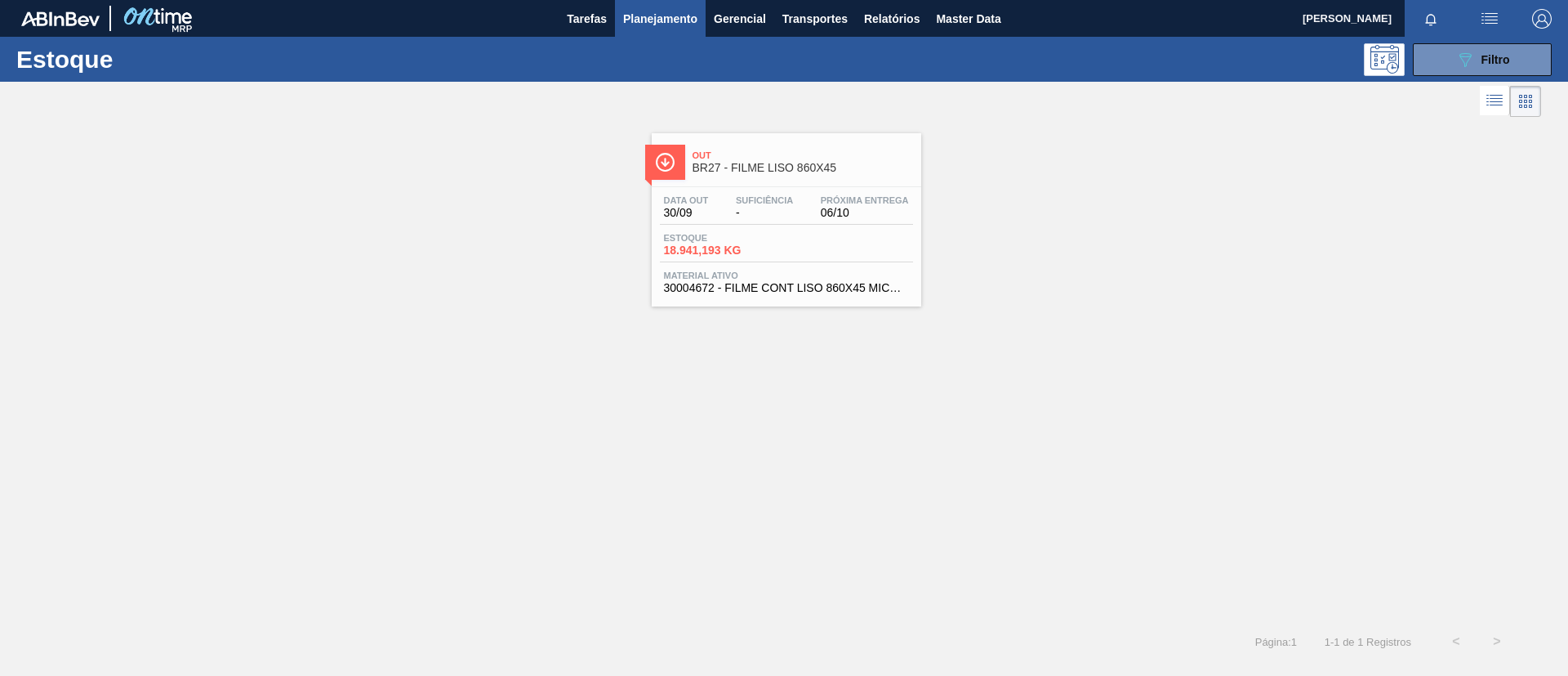
click at [763, 204] on span "Suficiência" at bounding box center [764, 200] width 57 height 9
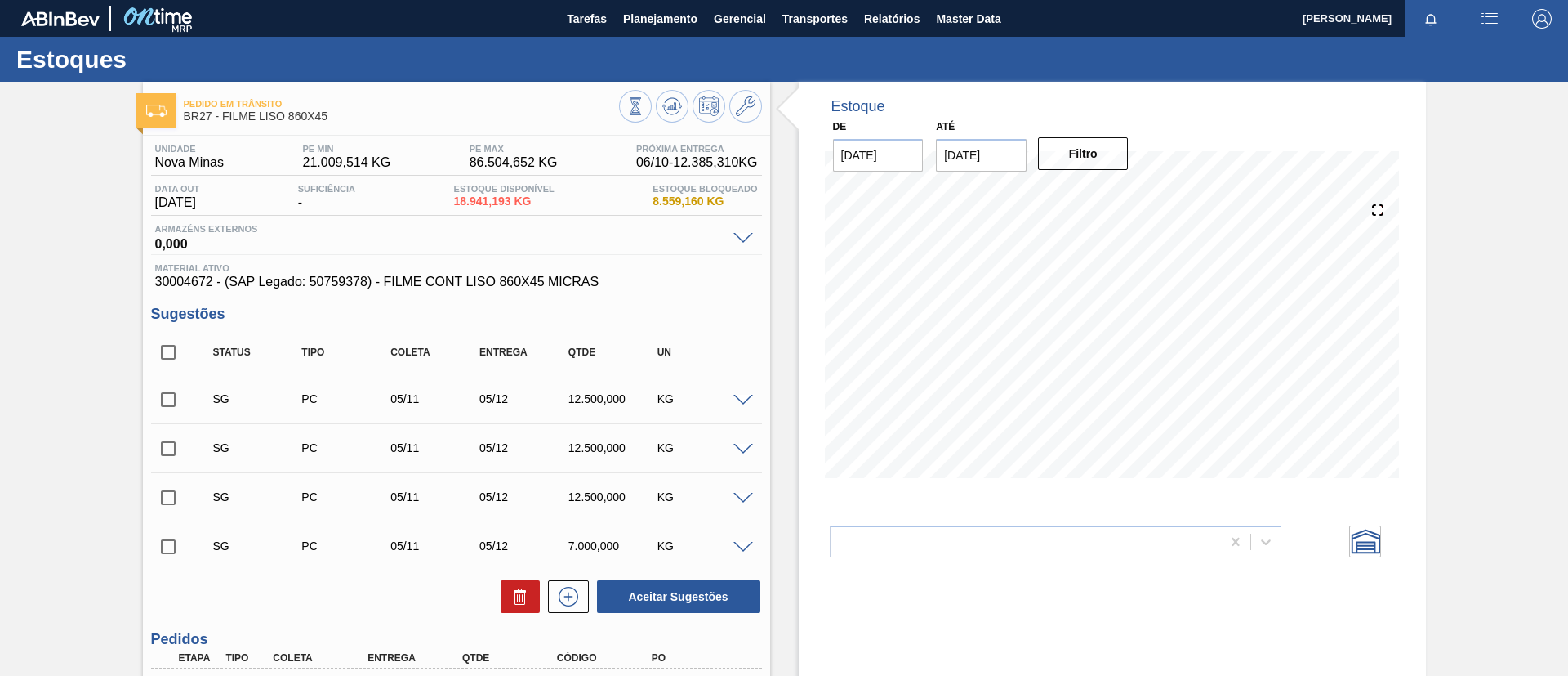
click at [664, 26] on span "Planejamento" at bounding box center [660, 19] width 74 height 20
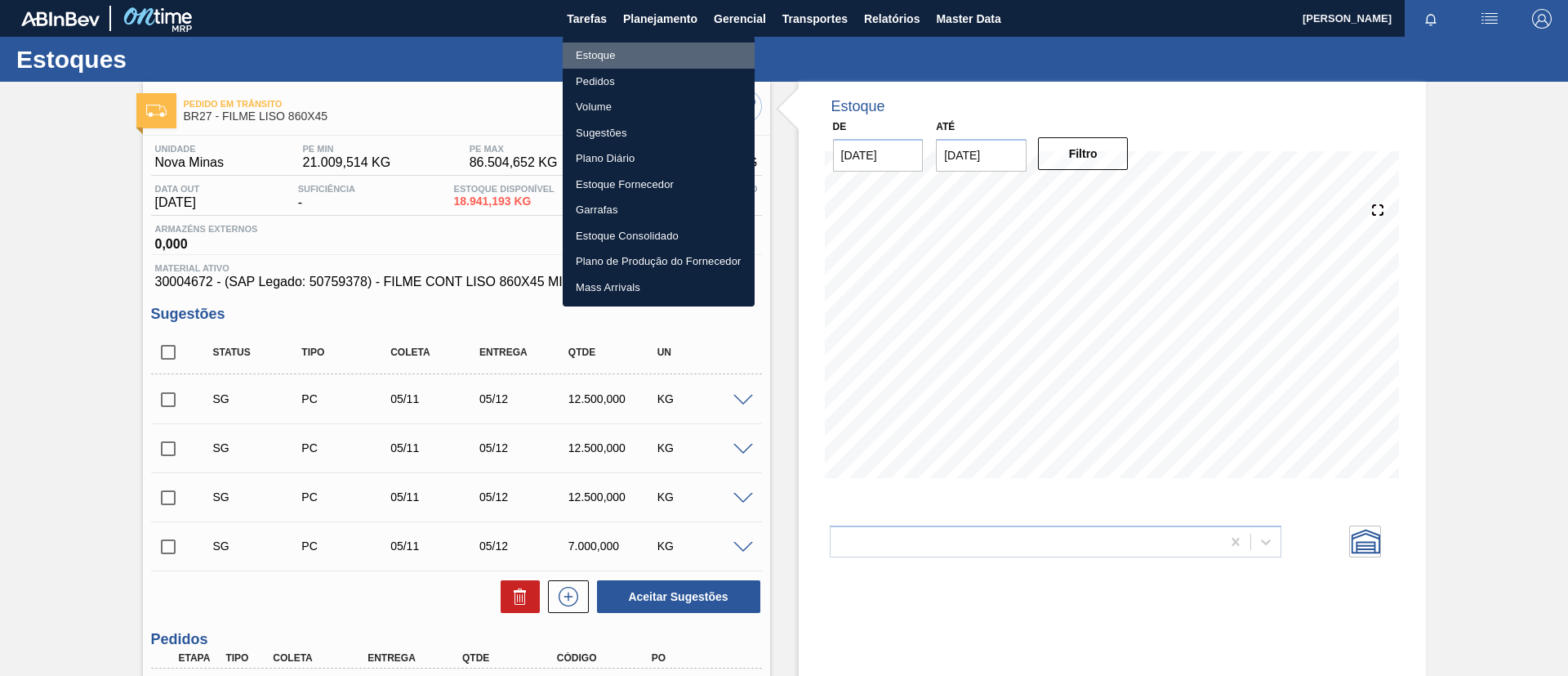
click at [655, 63] on li "Estoque" at bounding box center [658, 55] width 192 height 26
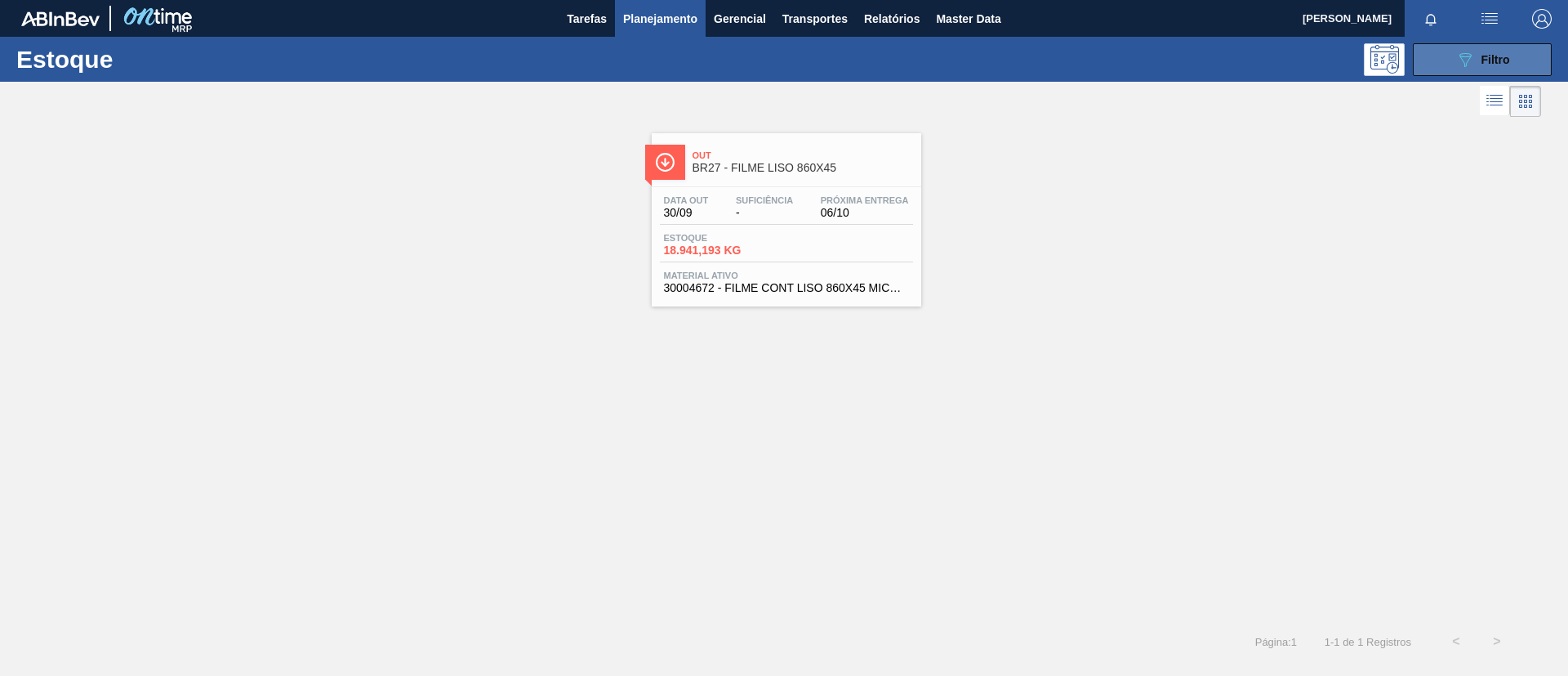
click at [1458, 63] on icon "089F7B8B-B2A5-4AFE-B5C0-19BA573D28AC" at bounding box center [1465, 59] width 20 height 20
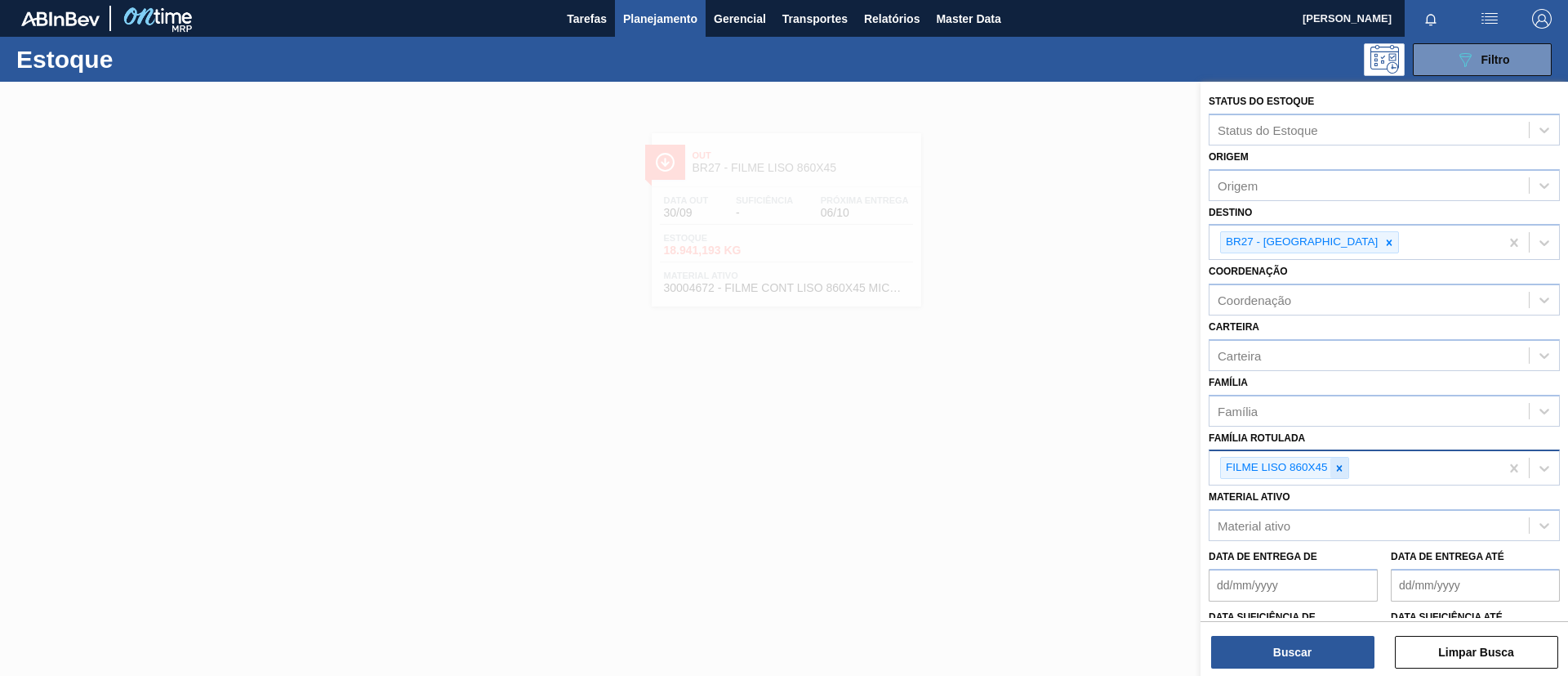
click at [1341, 465] on icon at bounding box center [1340, 468] width 6 height 6
paste Rotulada "FILME LISO 420x45"
type Rotulada "FILME LISO 420x45"
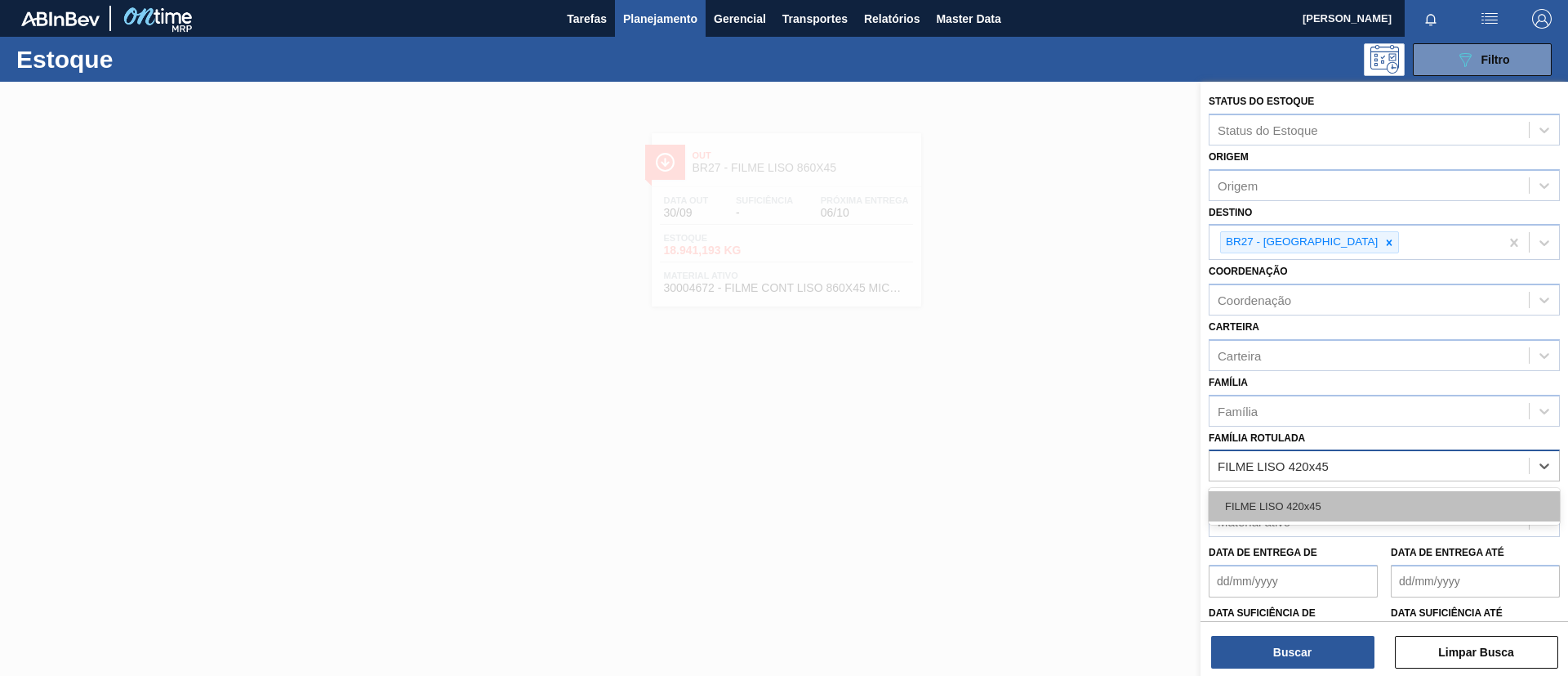
click at [1338, 497] on div "FILME LISO 420x45" at bounding box center [1385, 506] width 351 height 30
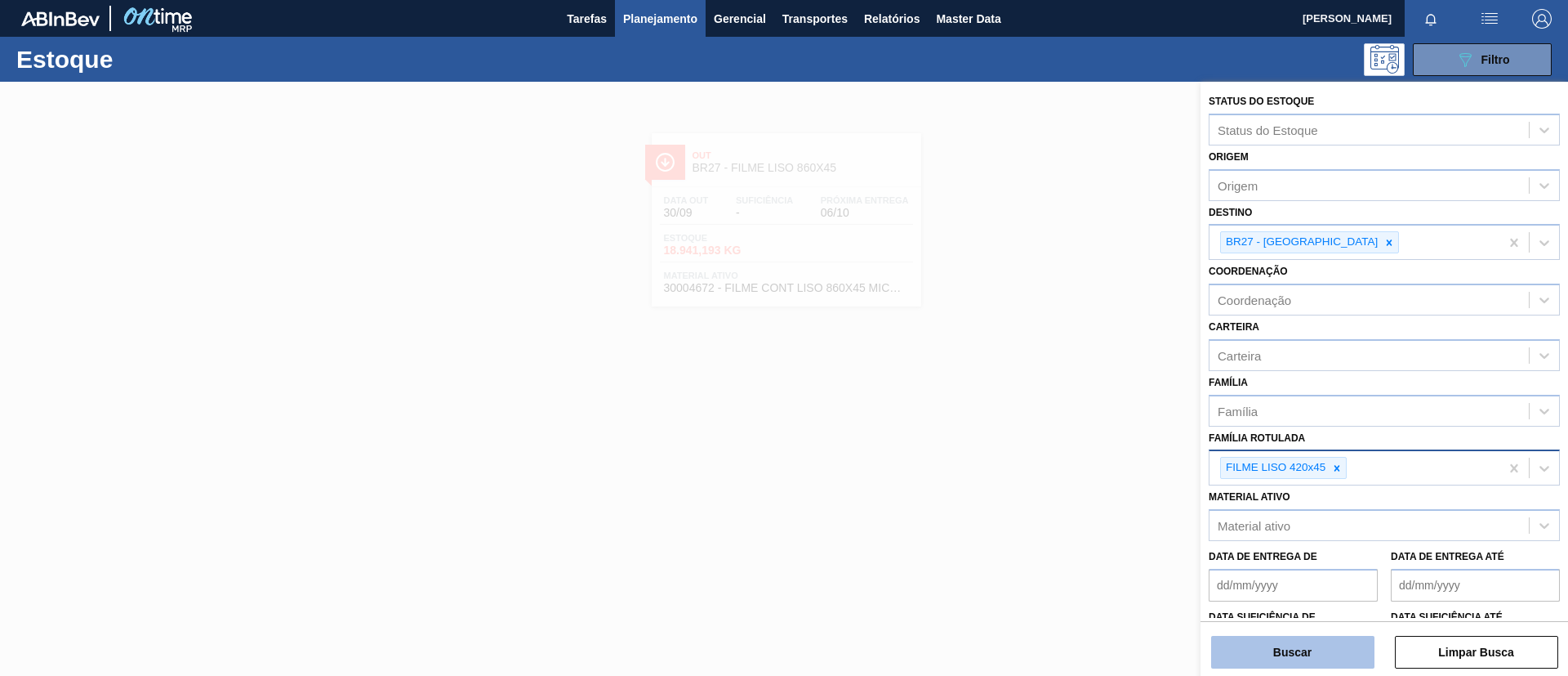
click at [1303, 643] on button "Buscar" at bounding box center [1293, 652] width 164 height 33
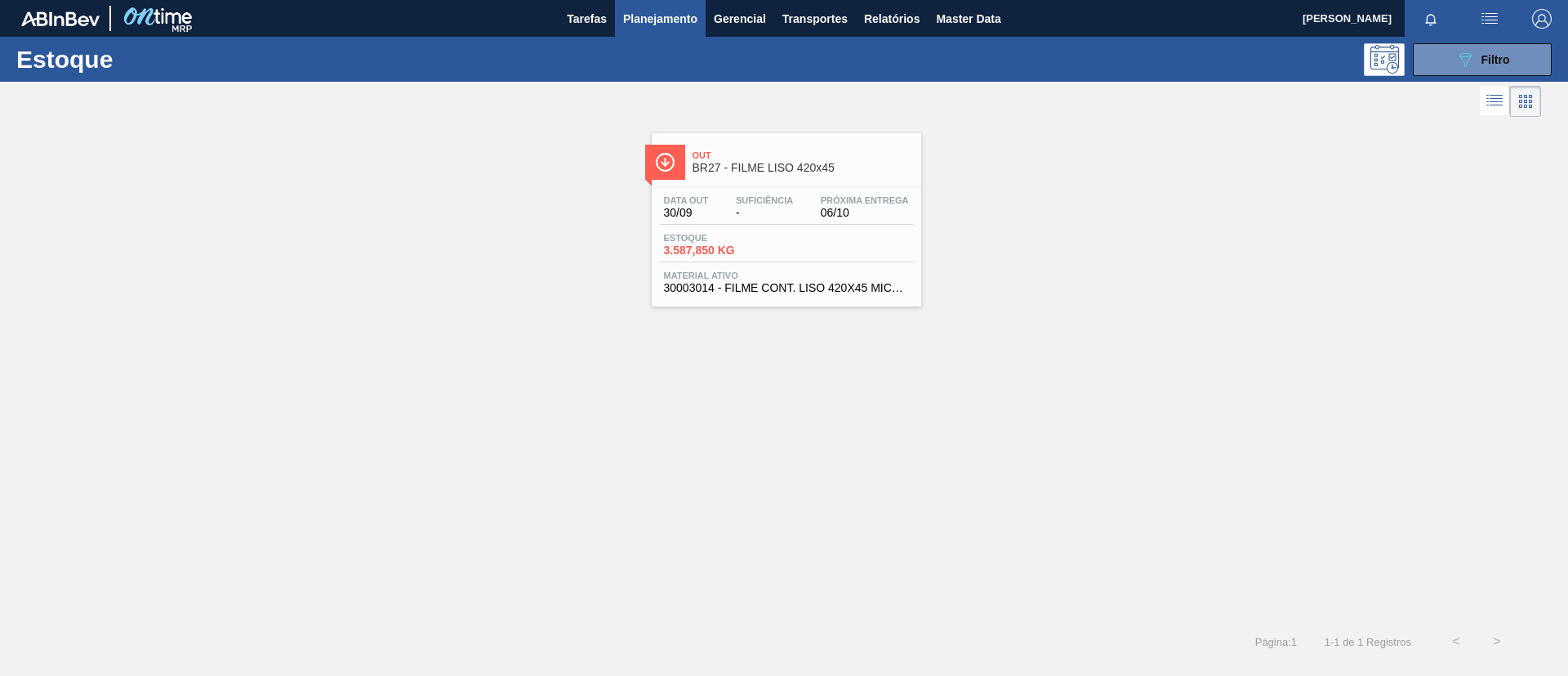
click at [882, 187] on div "Data out 30/09 Suficiência - Próxima Entrega 06/10 Estoque 3.587,850 KG Materia…" at bounding box center [786, 242] width 270 height 111
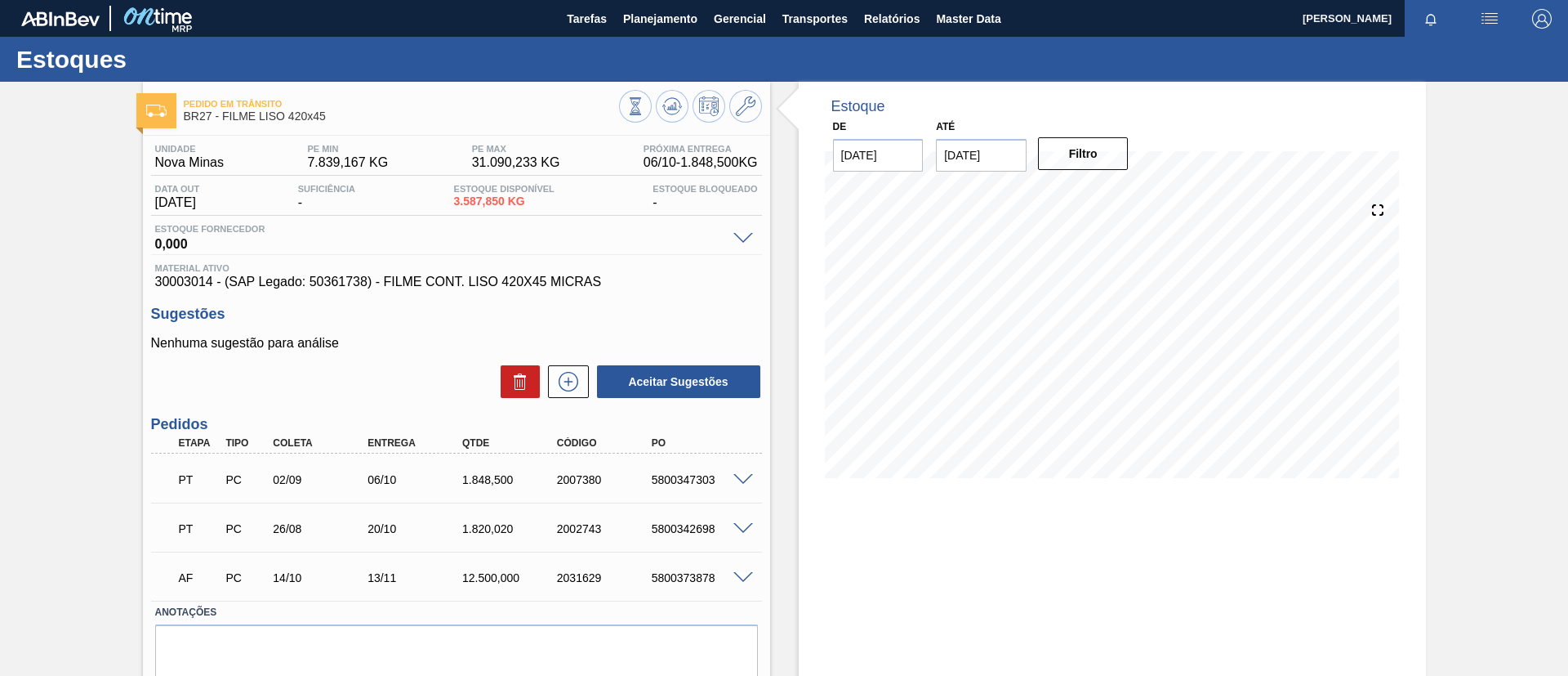
click at [749, 476] on span at bounding box center [743, 479] width 20 height 12
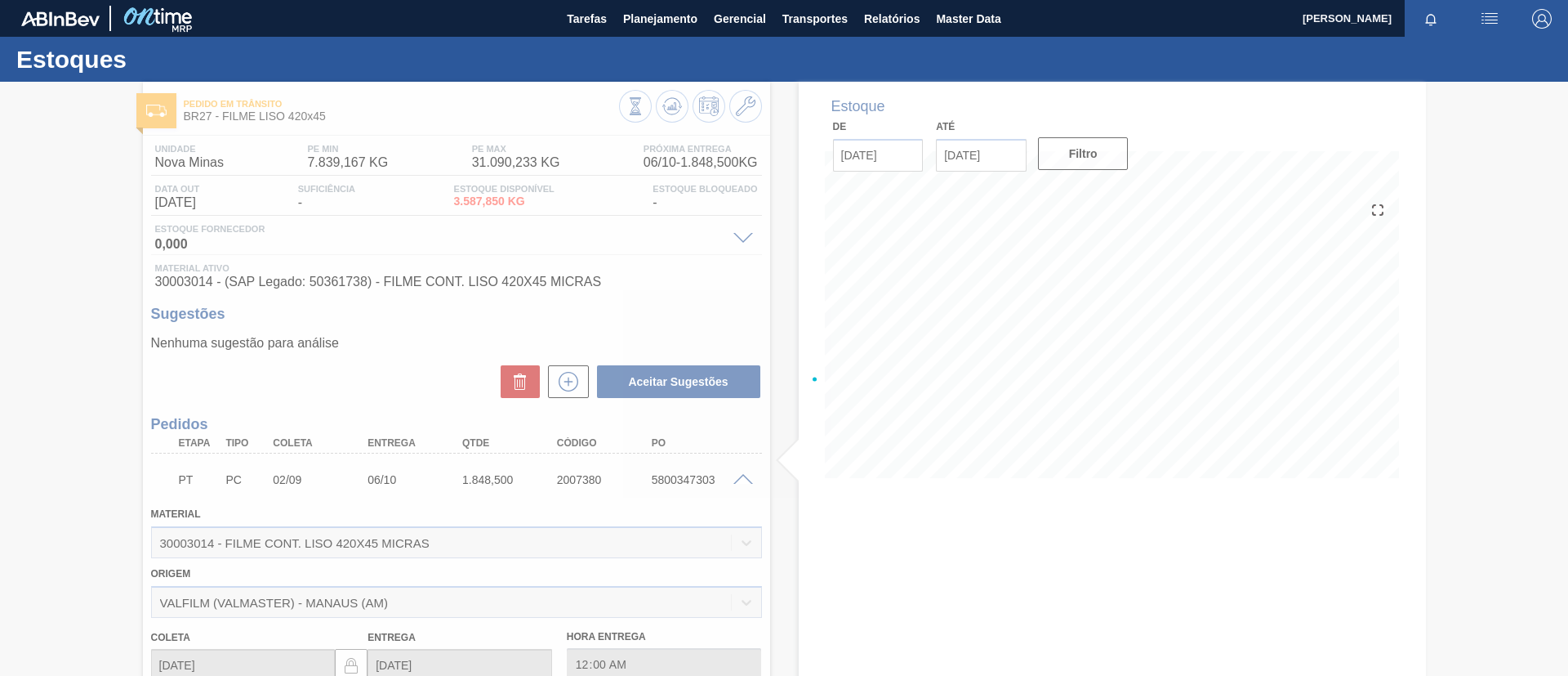
click at [744, 478] on div at bounding box center [784, 378] width 1568 height 594
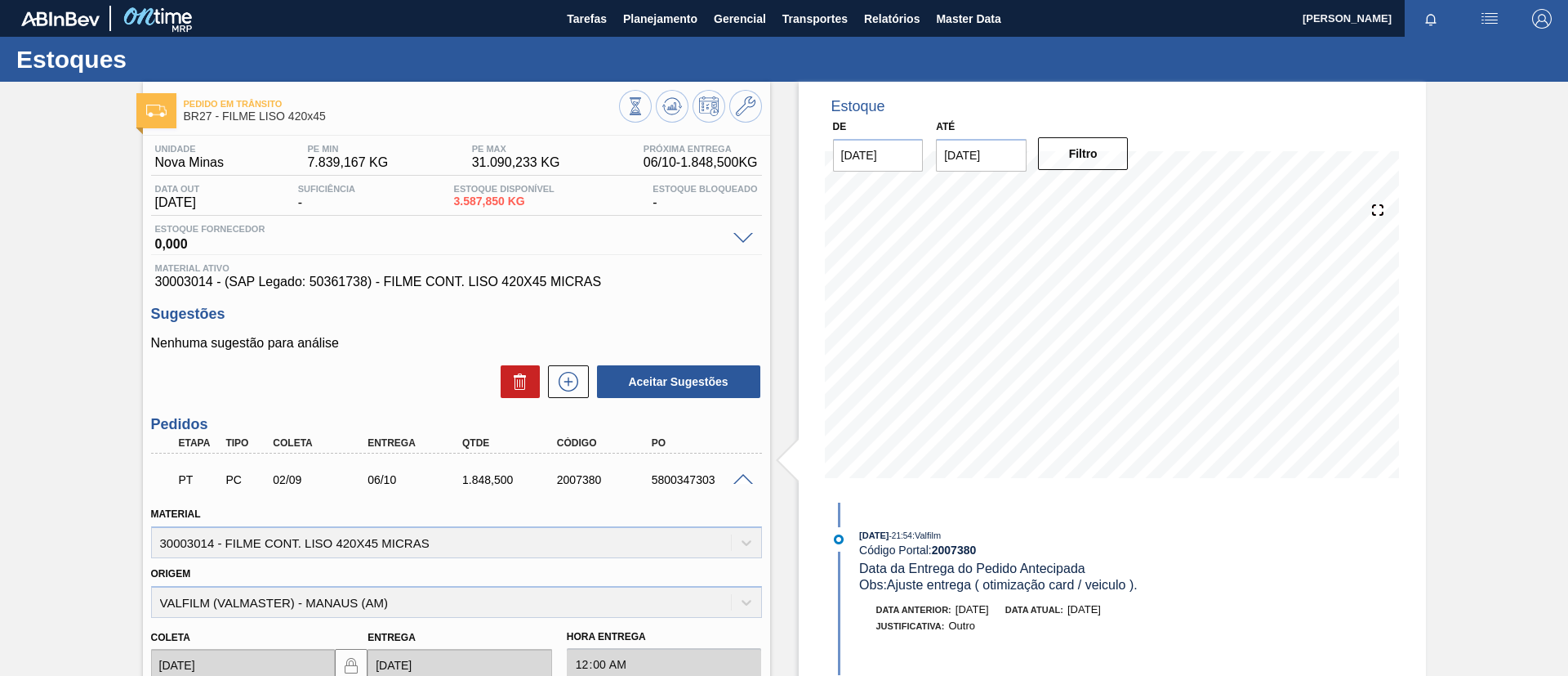
click at [742, 478] on span at bounding box center [743, 479] width 20 height 12
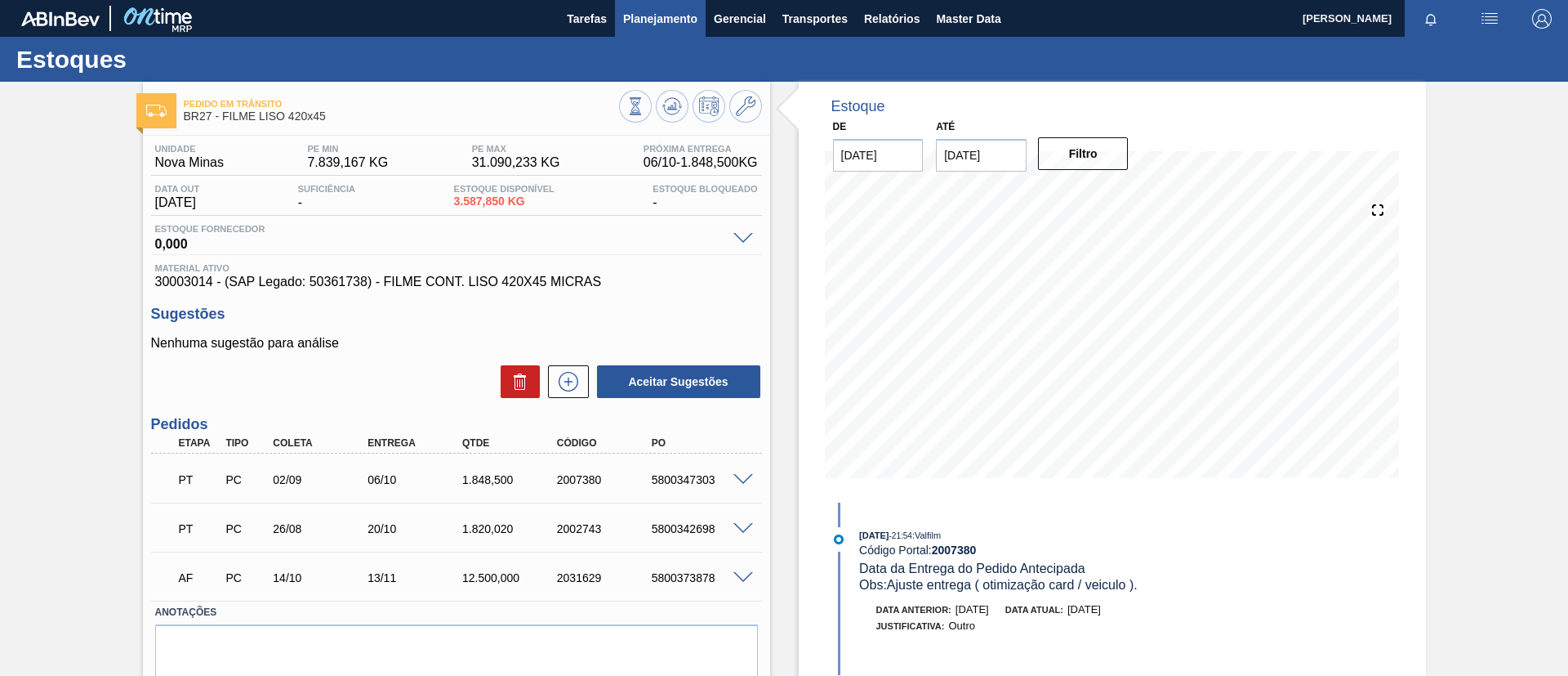
click at [668, 16] on span "Planejamento" at bounding box center [660, 19] width 74 height 20
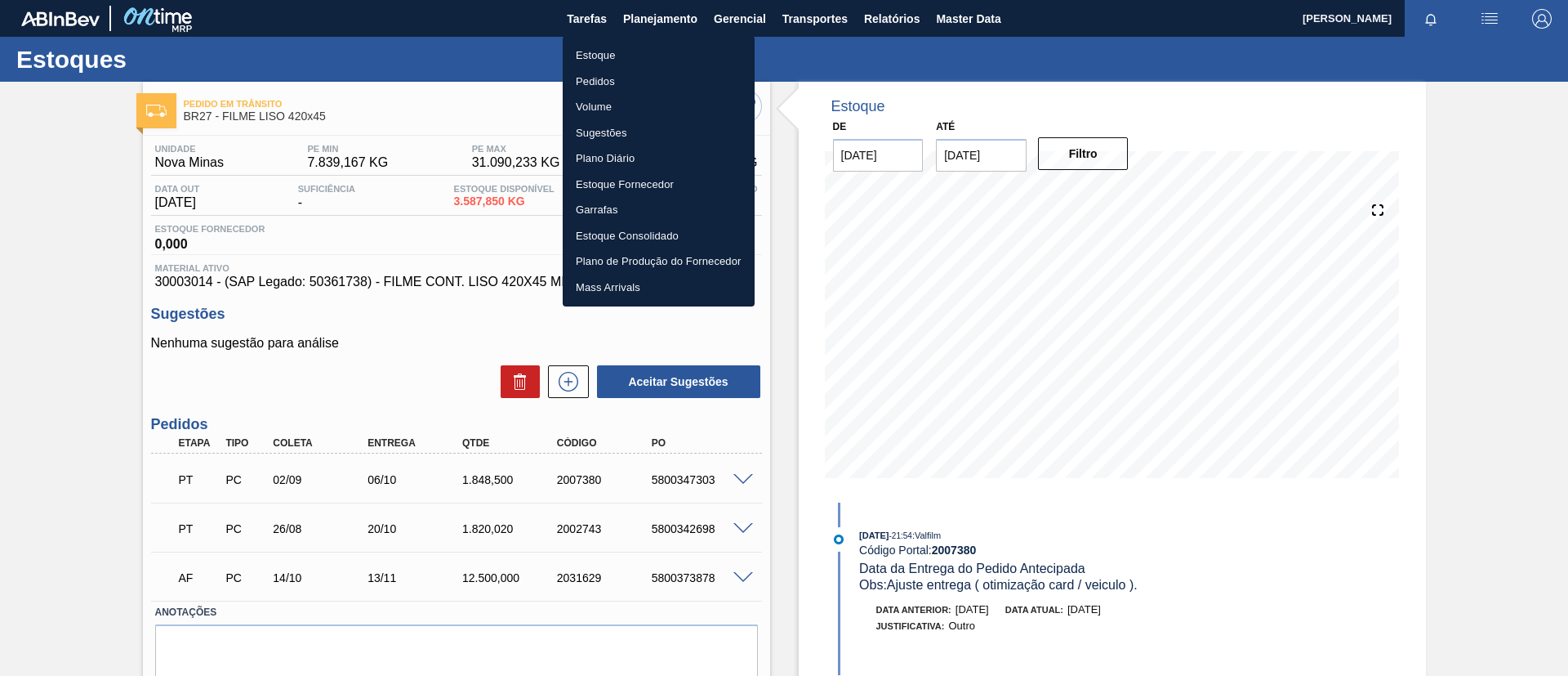
drag, startPoint x: 663, startPoint y: 51, endPoint x: 767, endPoint y: 83, distance: 108.8
click at [663, 52] on li "Estoque" at bounding box center [658, 55] width 192 height 26
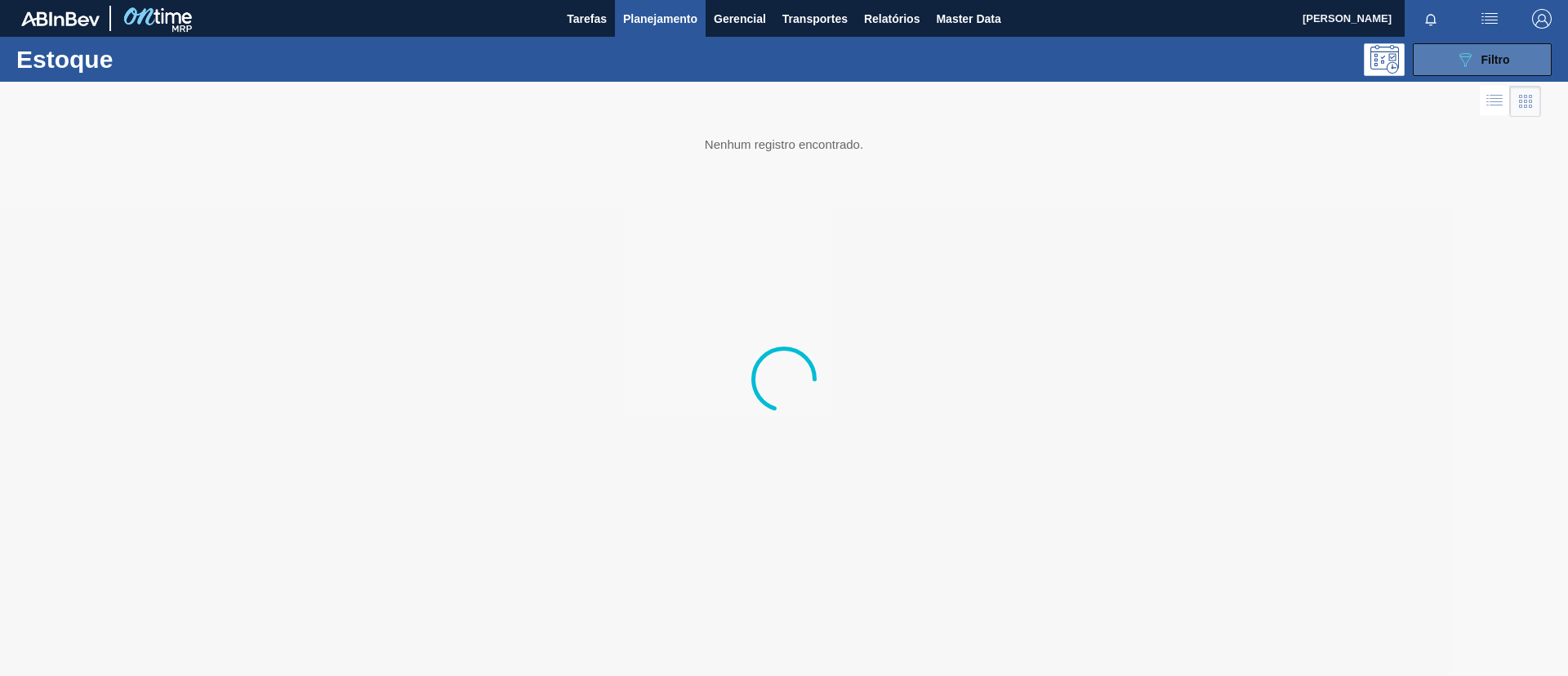
click at [1472, 62] on icon "089F7B8B-B2A5-4AFE-B5C0-19BA573D28AC" at bounding box center [1465, 59] width 20 height 20
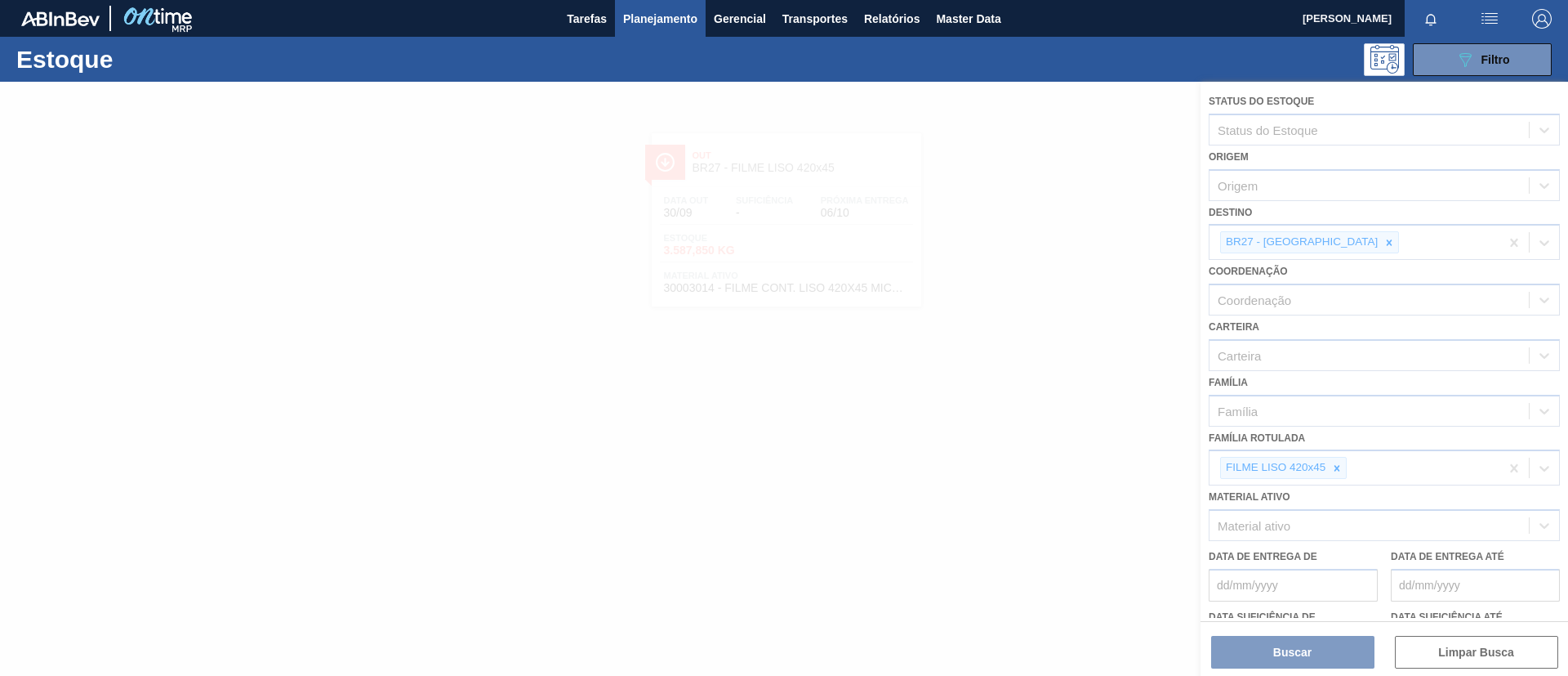
click at [1328, 461] on div at bounding box center [784, 378] width 1568 height 594
click at [1336, 465] on div at bounding box center [784, 378] width 1568 height 594
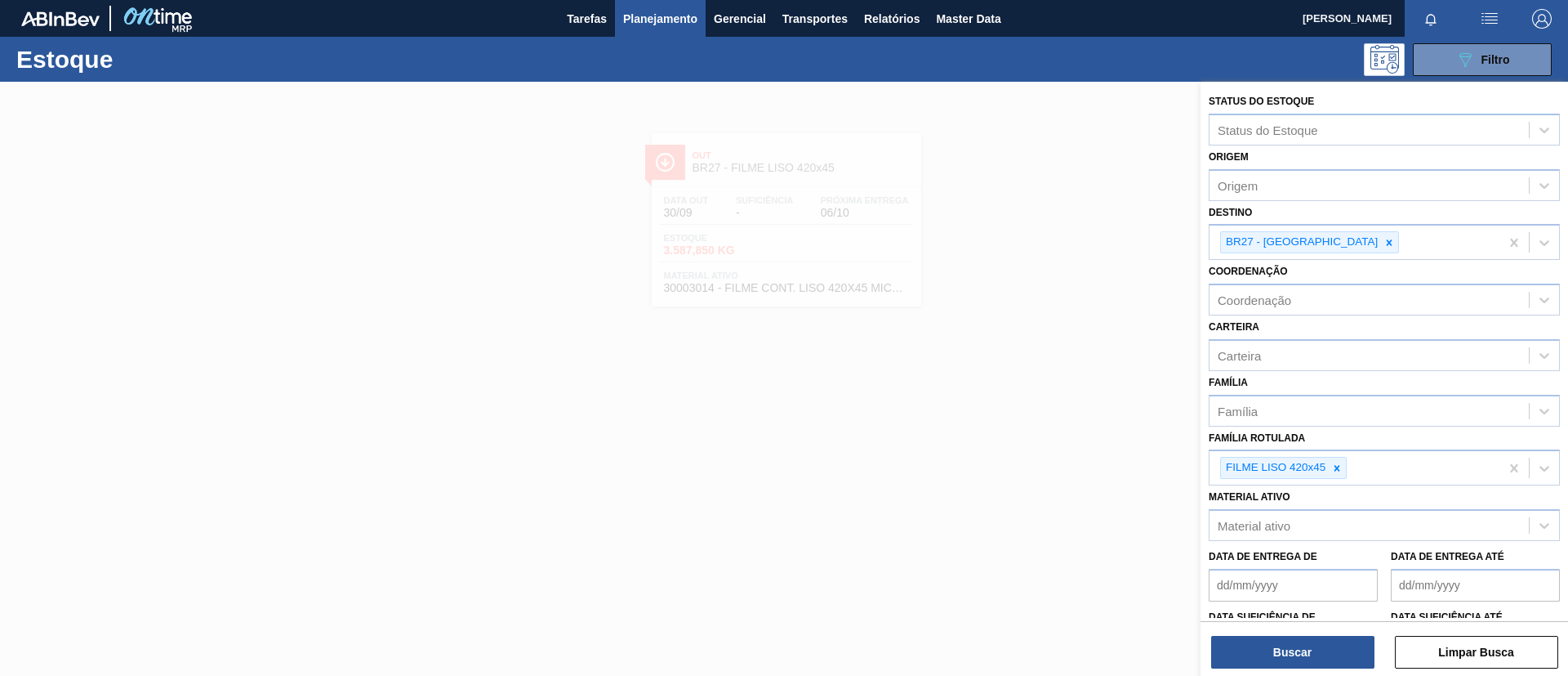
click at [1336, 466] on icon at bounding box center [1338, 468] width 6 height 6
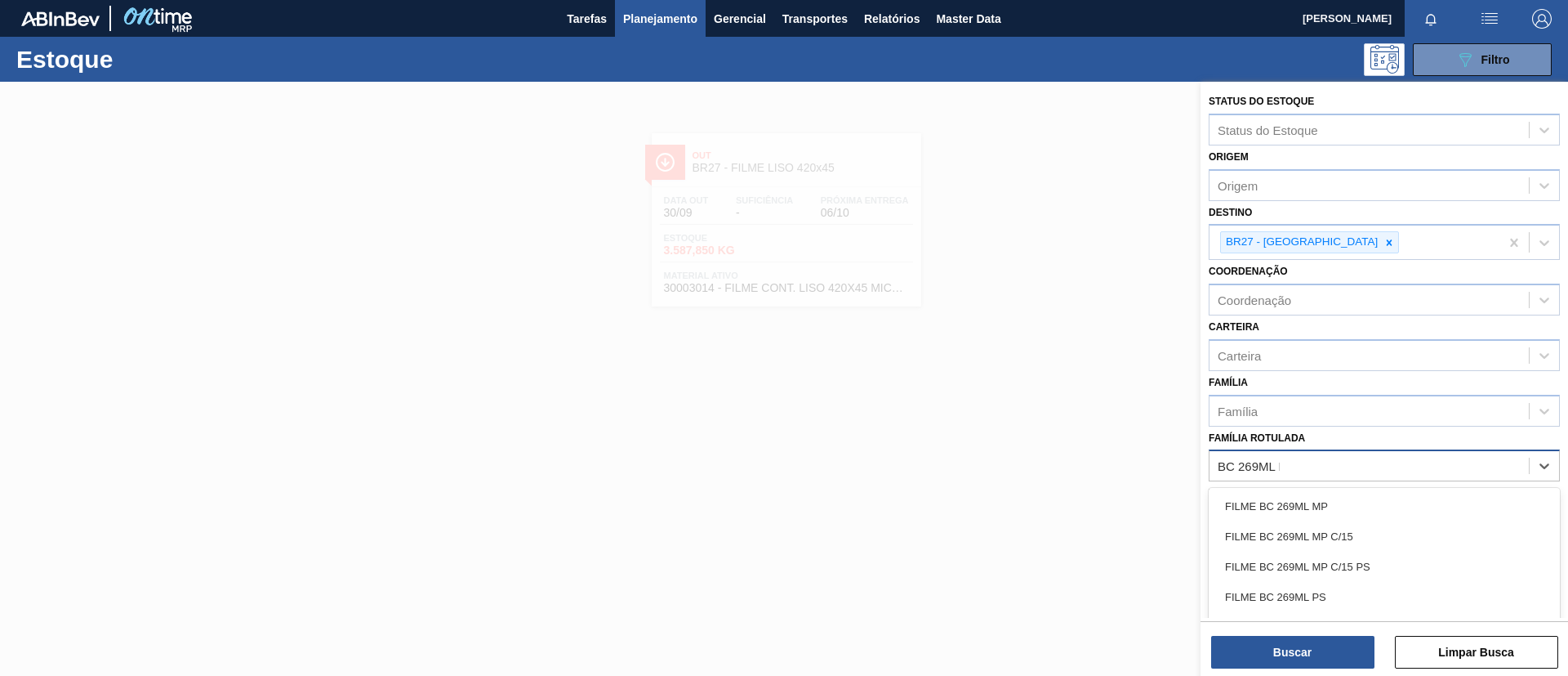
type Rotulada "BC 269ML MP"
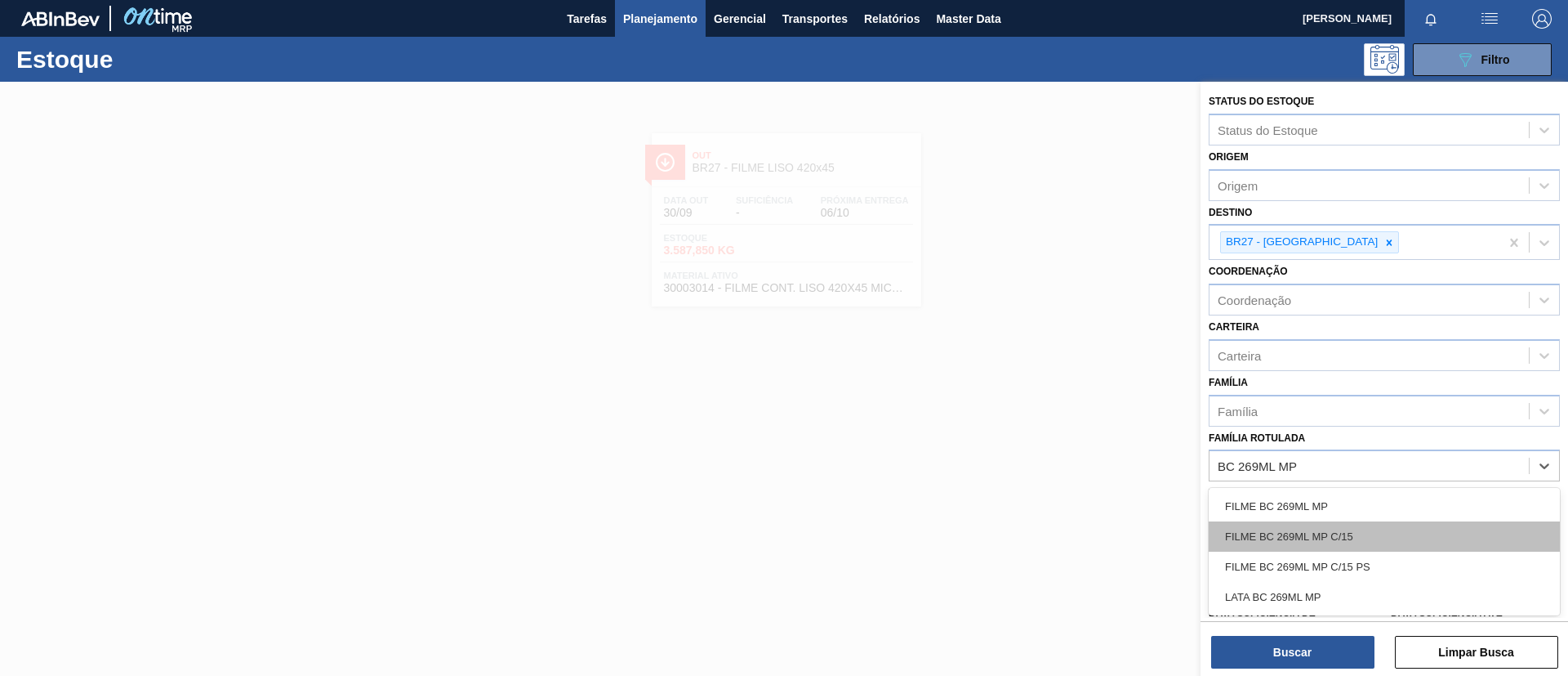
click at [1369, 528] on div "FILME BC 269ML MP C/15" at bounding box center [1385, 536] width 351 height 30
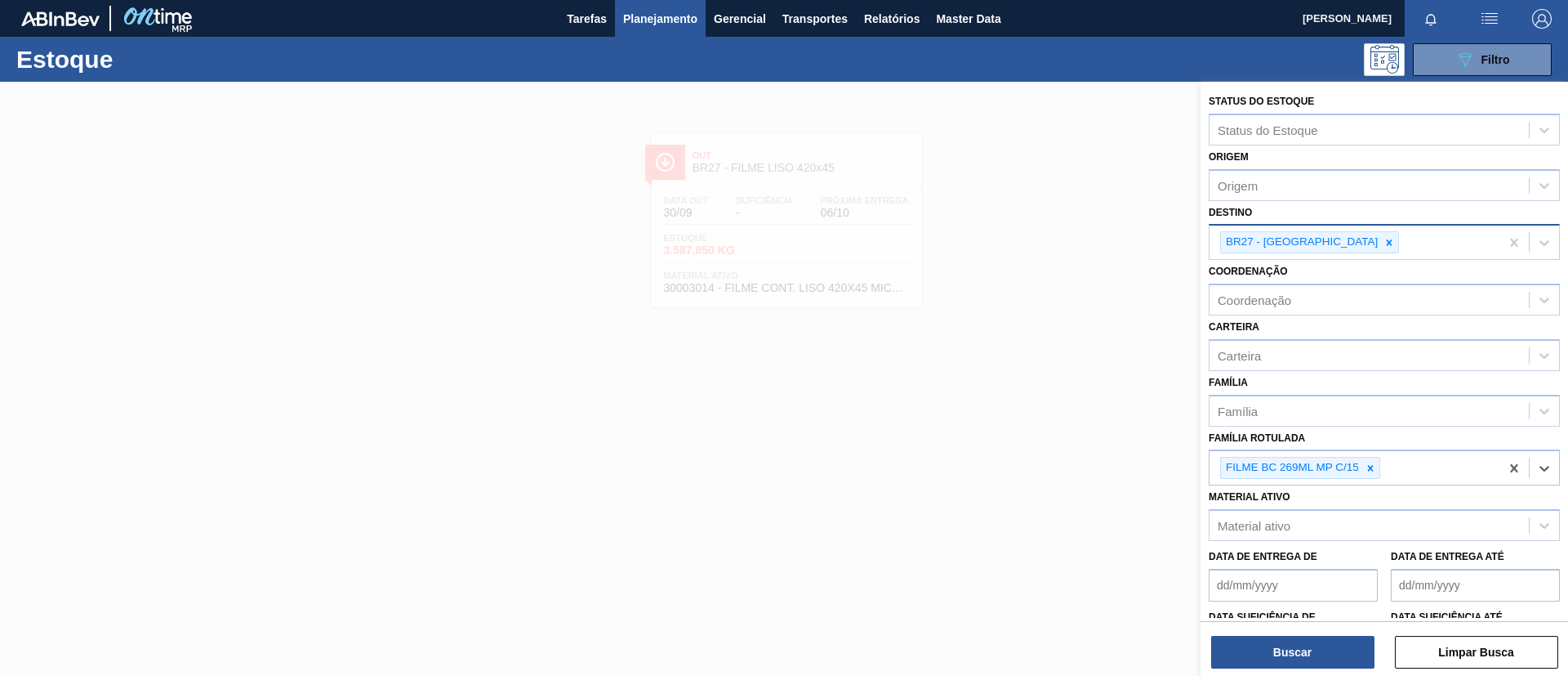
click at [1384, 242] on icon at bounding box center [1389, 242] width 11 height 11
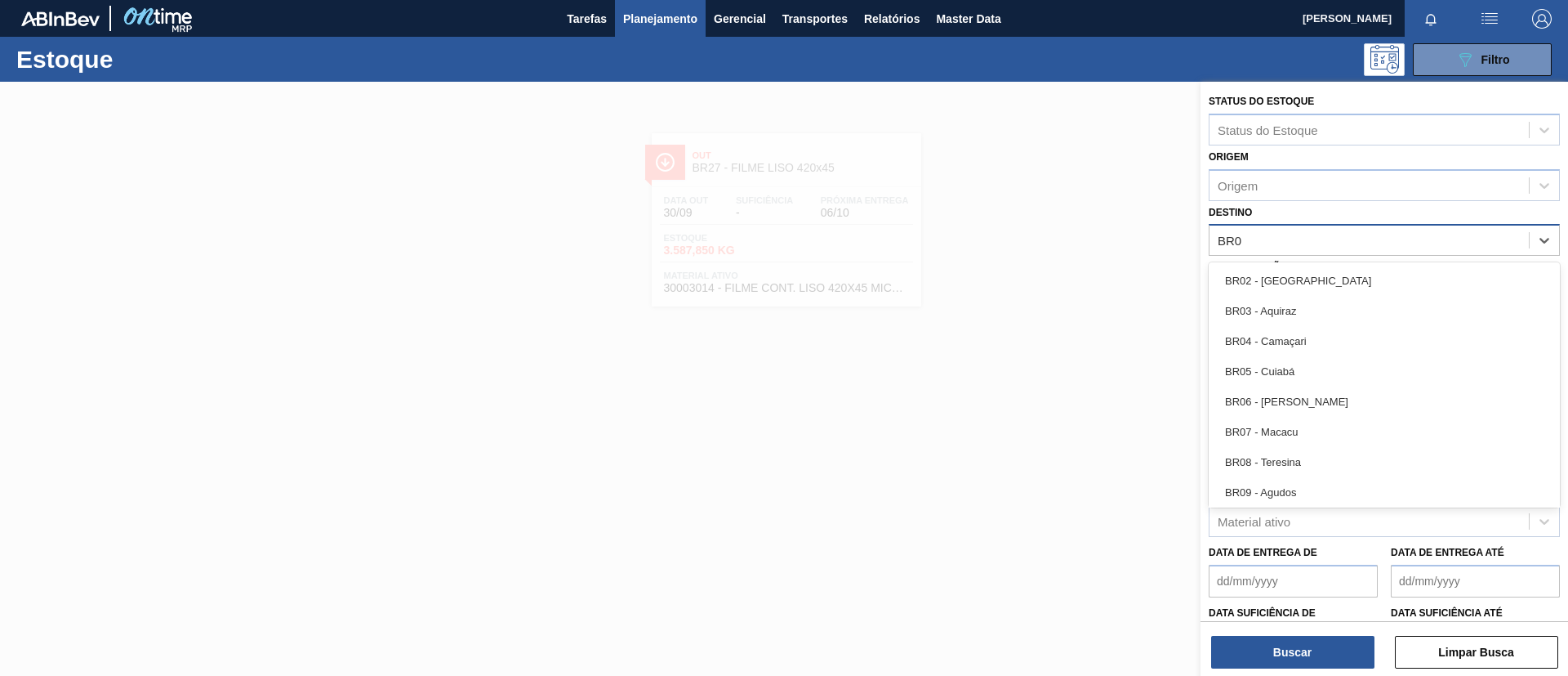
type input "BR05"
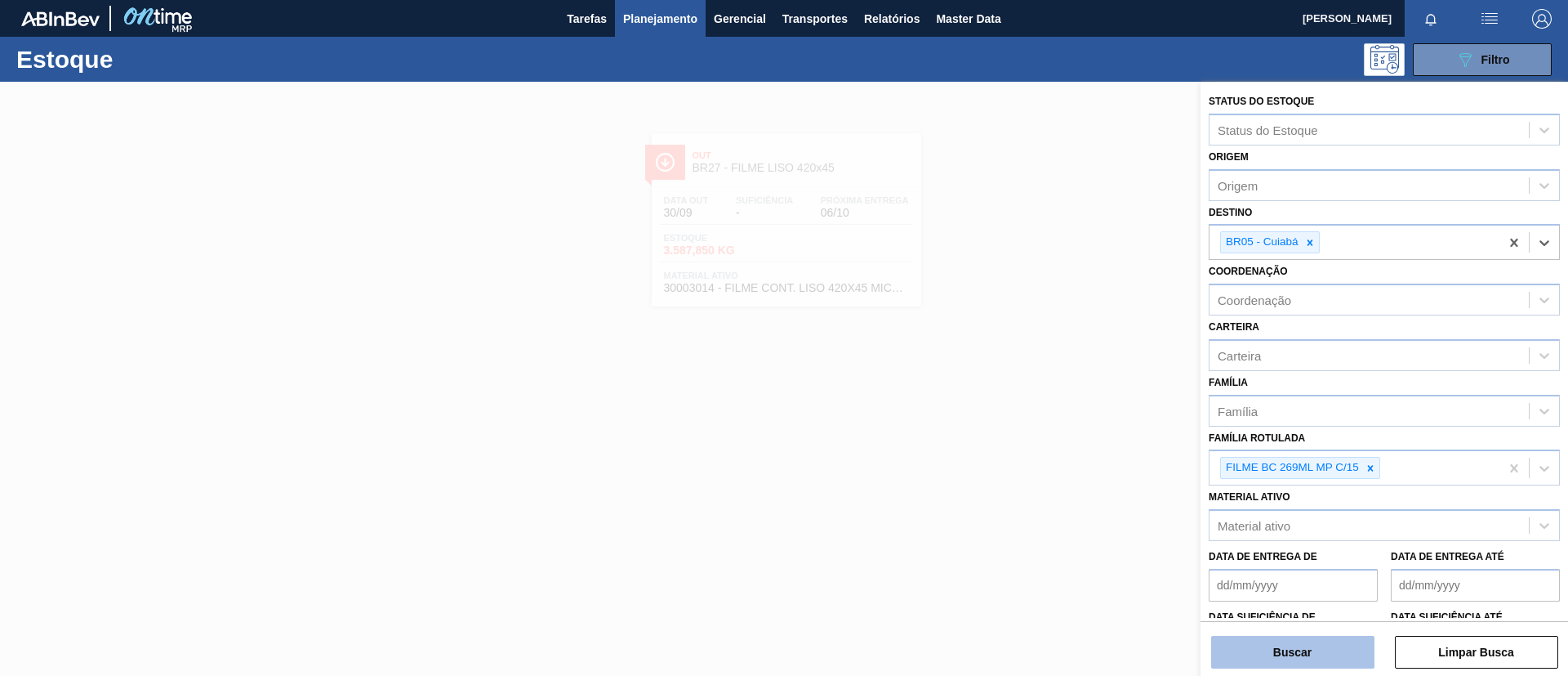
click at [1293, 649] on button "Buscar" at bounding box center [1293, 652] width 164 height 33
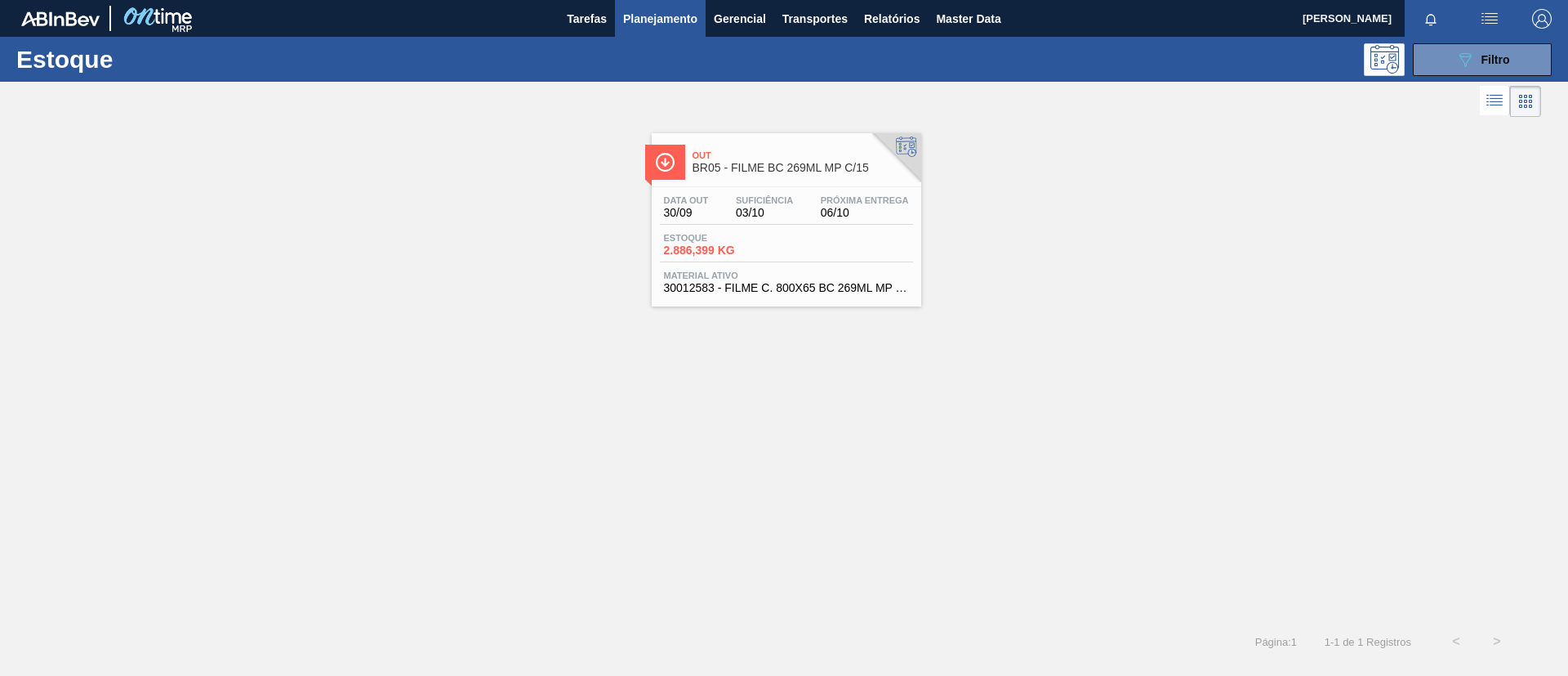
click at [736, 164] on span "BR05 - FILME BC 269ML MP C/15" at bounding box center [803, 168] width 221 height 12
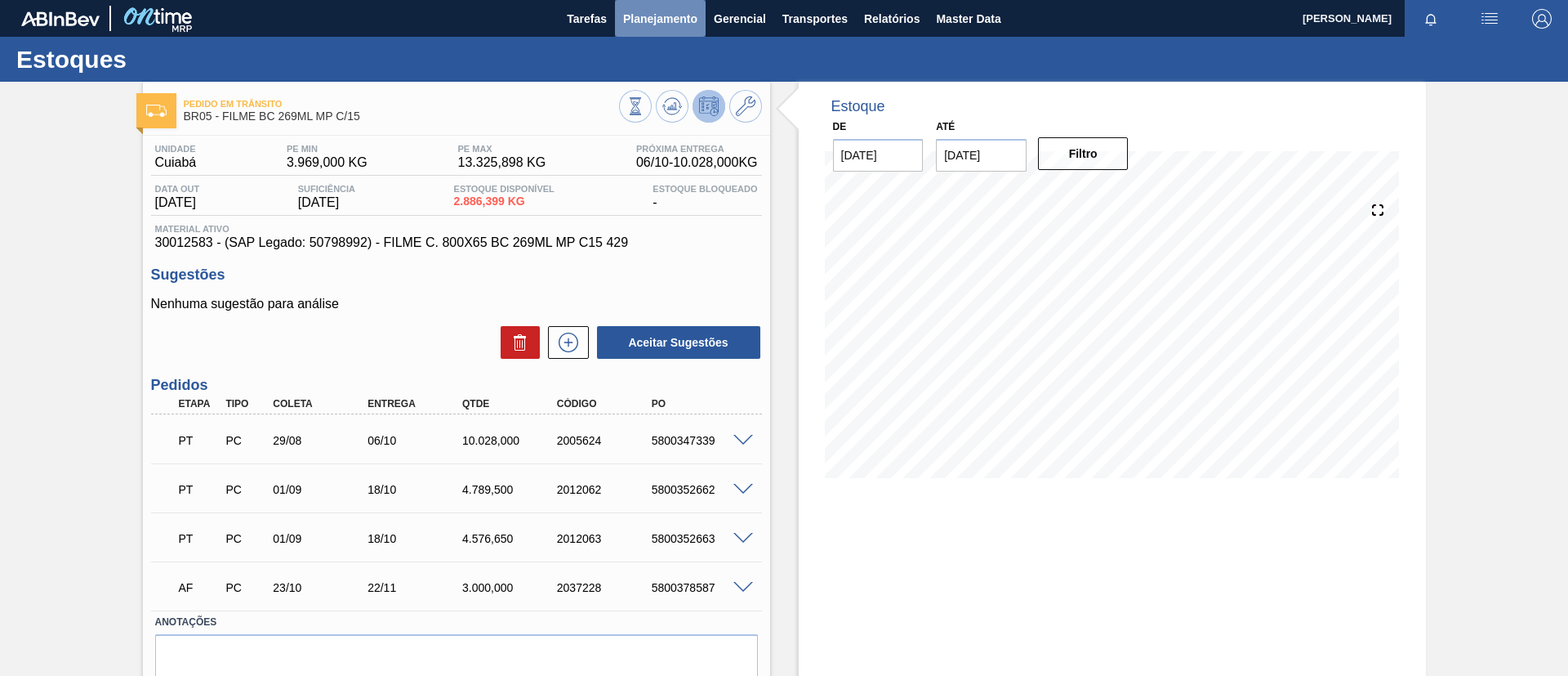
click at [664, 32] on button "Planejamento" at bounding box center [660, 18] width 91 height 37
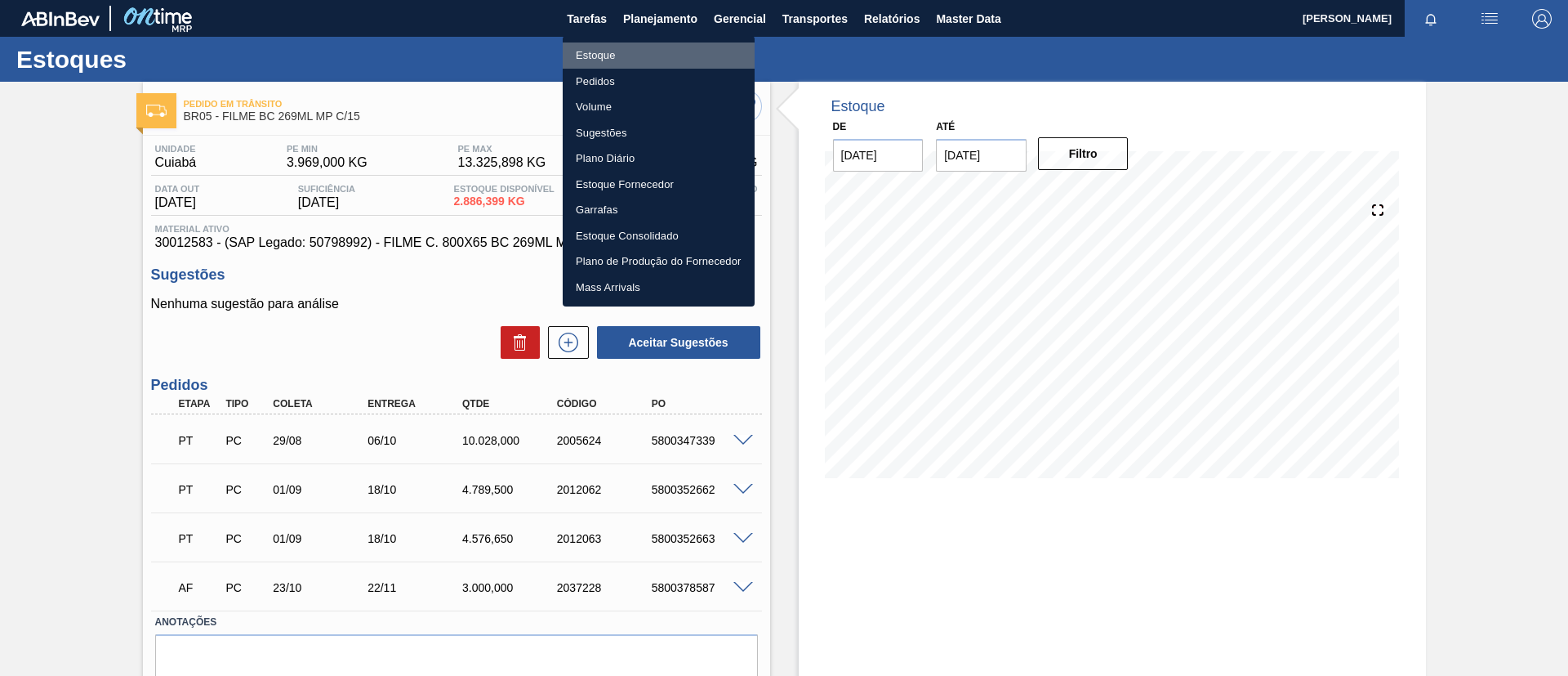
click at [644, 58] on li "Estoque" at bounding box center [658, 55] width 192 height 26
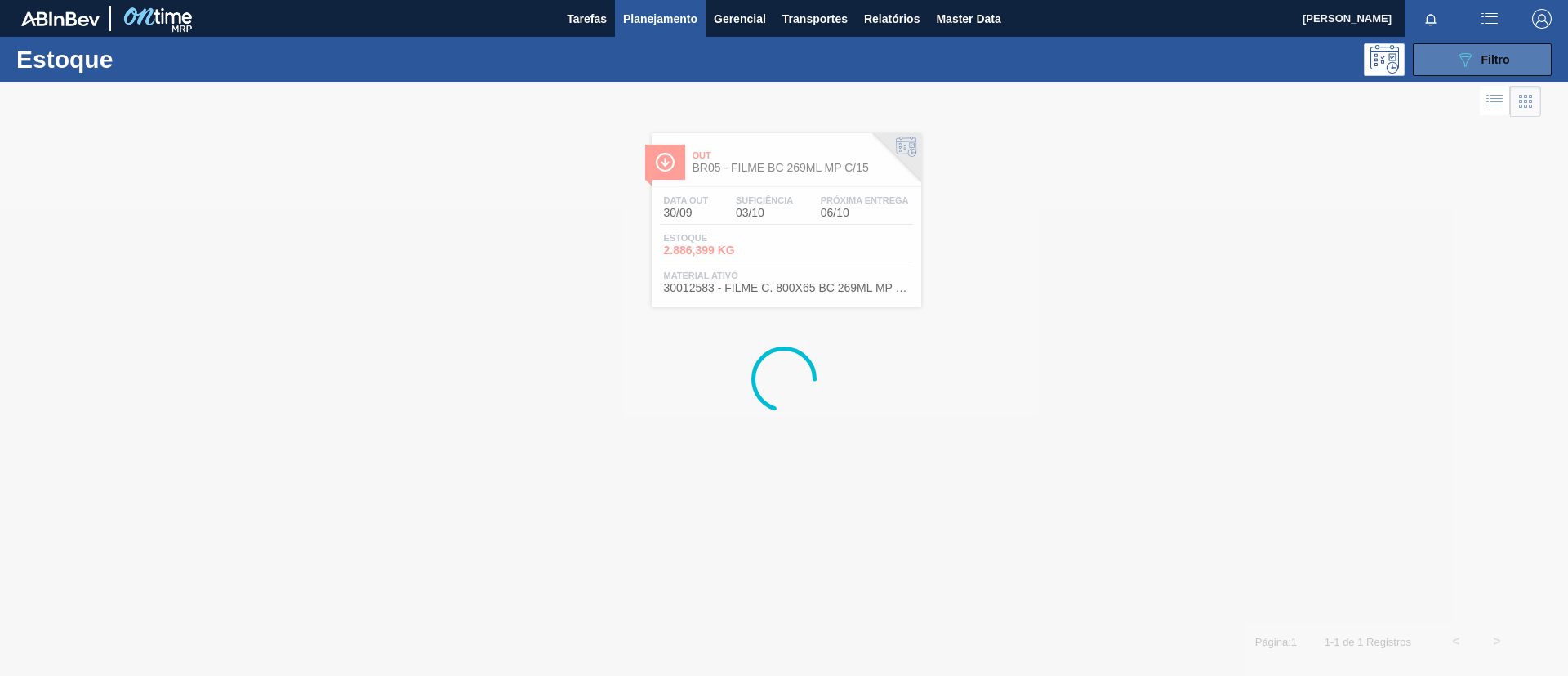
click at [1461, 63] on icon "089F7B8B-B2A5-4AFE-B5C0-19BA573D28AC" at bounding box center [1465, 59] width 20 height 20
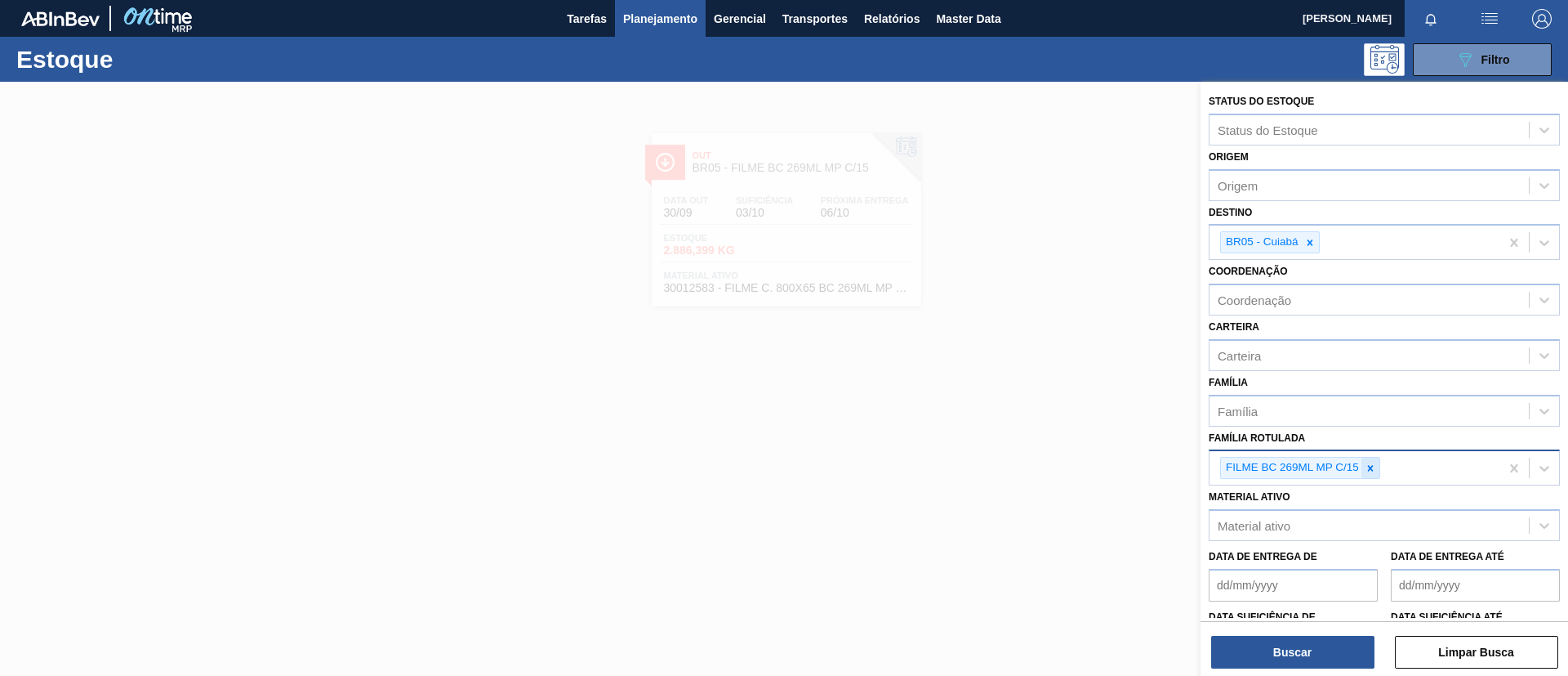
click at [1370, 465] on icon at bounding box center [1370, 468] width 11 height 11
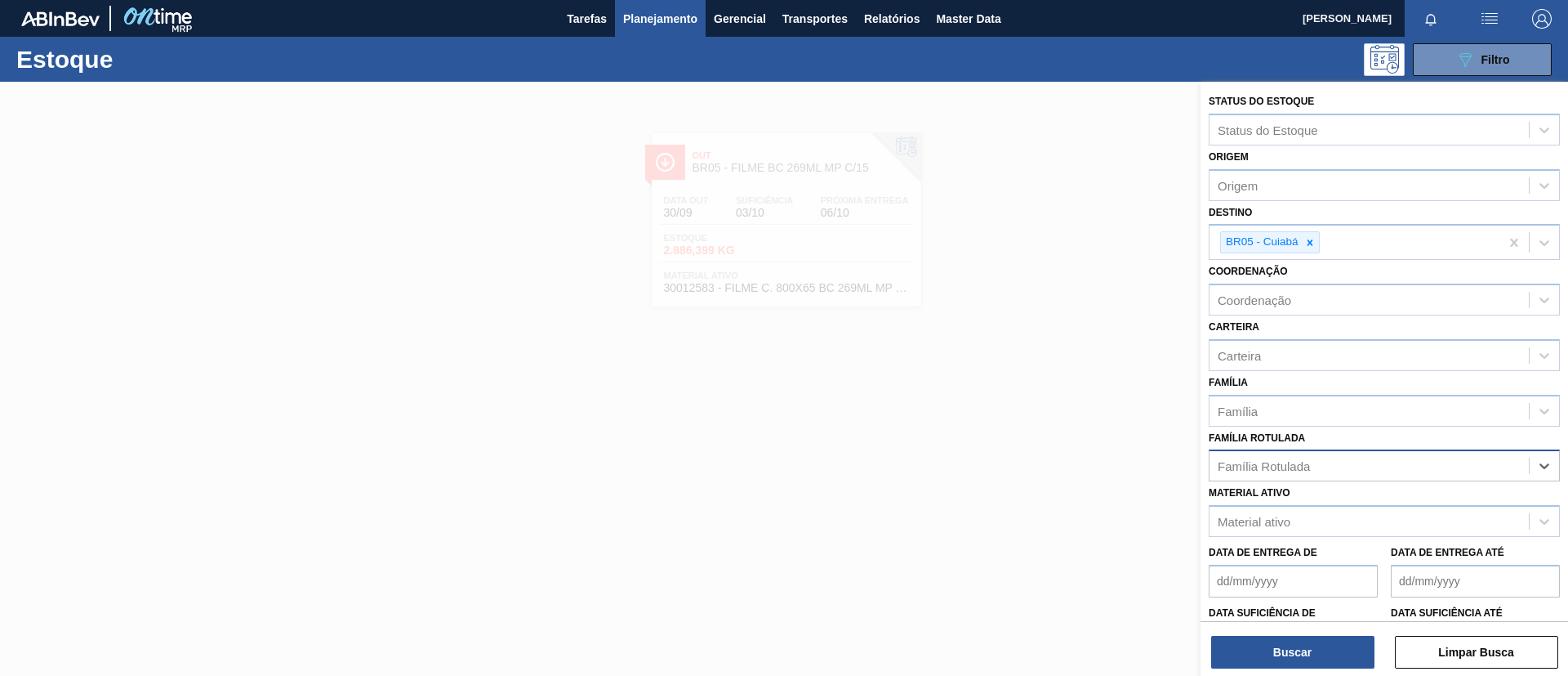
paste Rotulada "FILME BOH 350ML"
type Rotulada "FILME BOH 350ML"
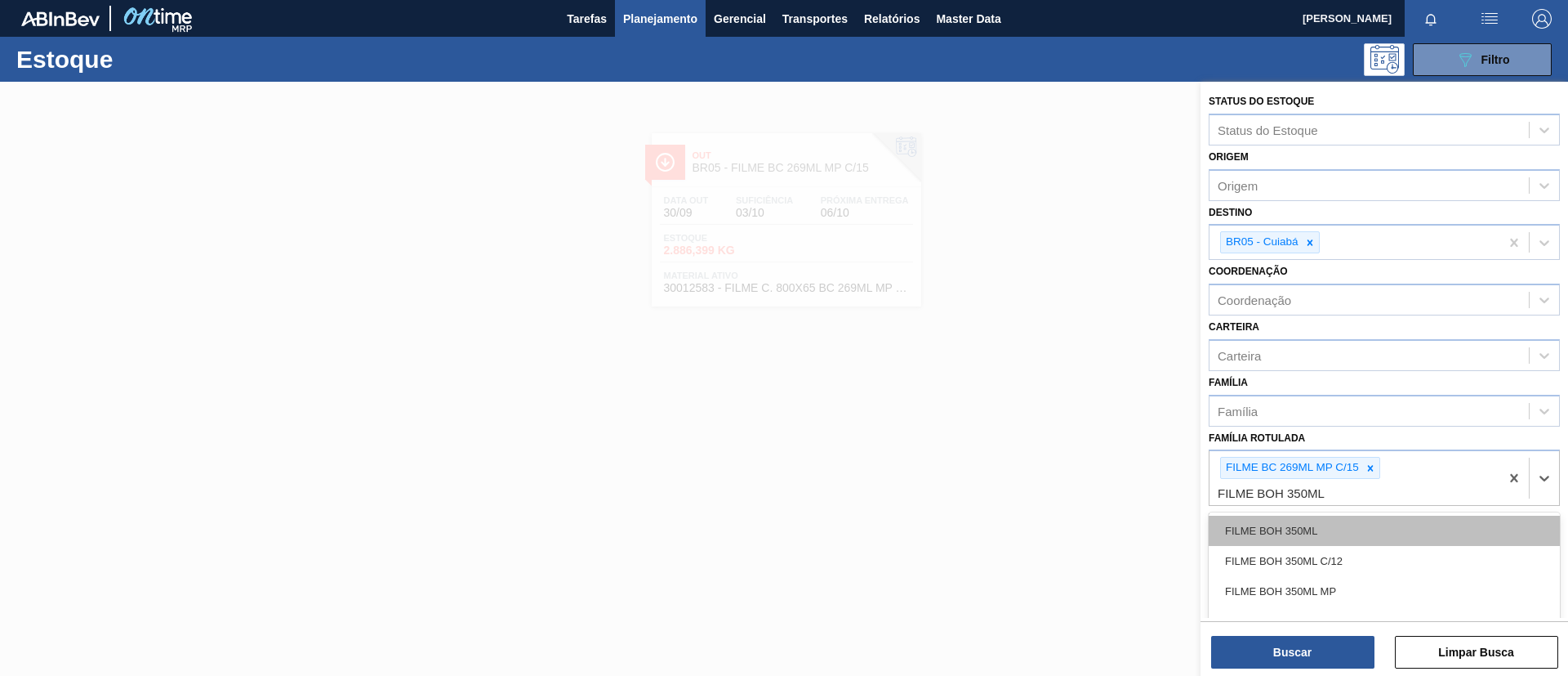
click at [1368, 522] on div "FILME BOH 350ML" at bounding box center [1385, 531] width 351 height 30
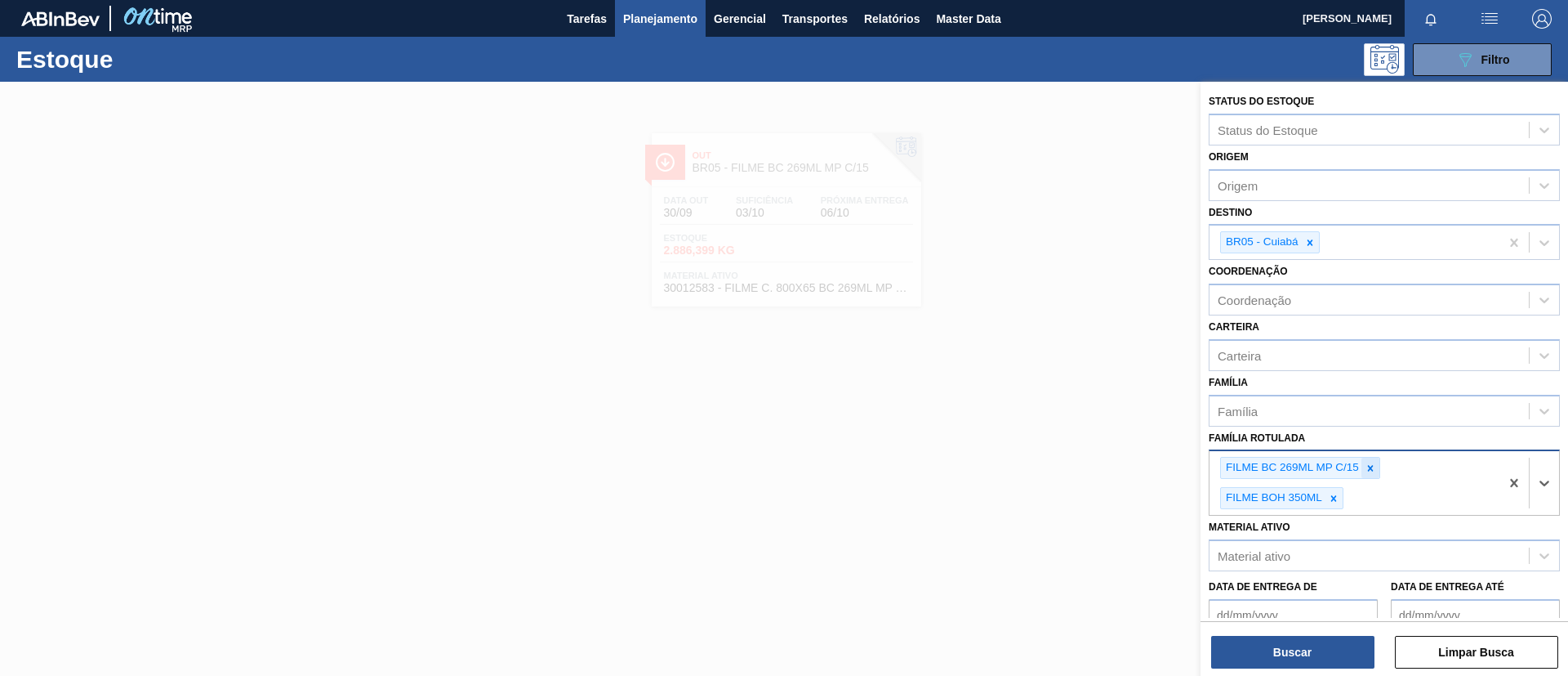
click at [1376, 464] on div at bounding box center [1370, 468] width 18 height 21
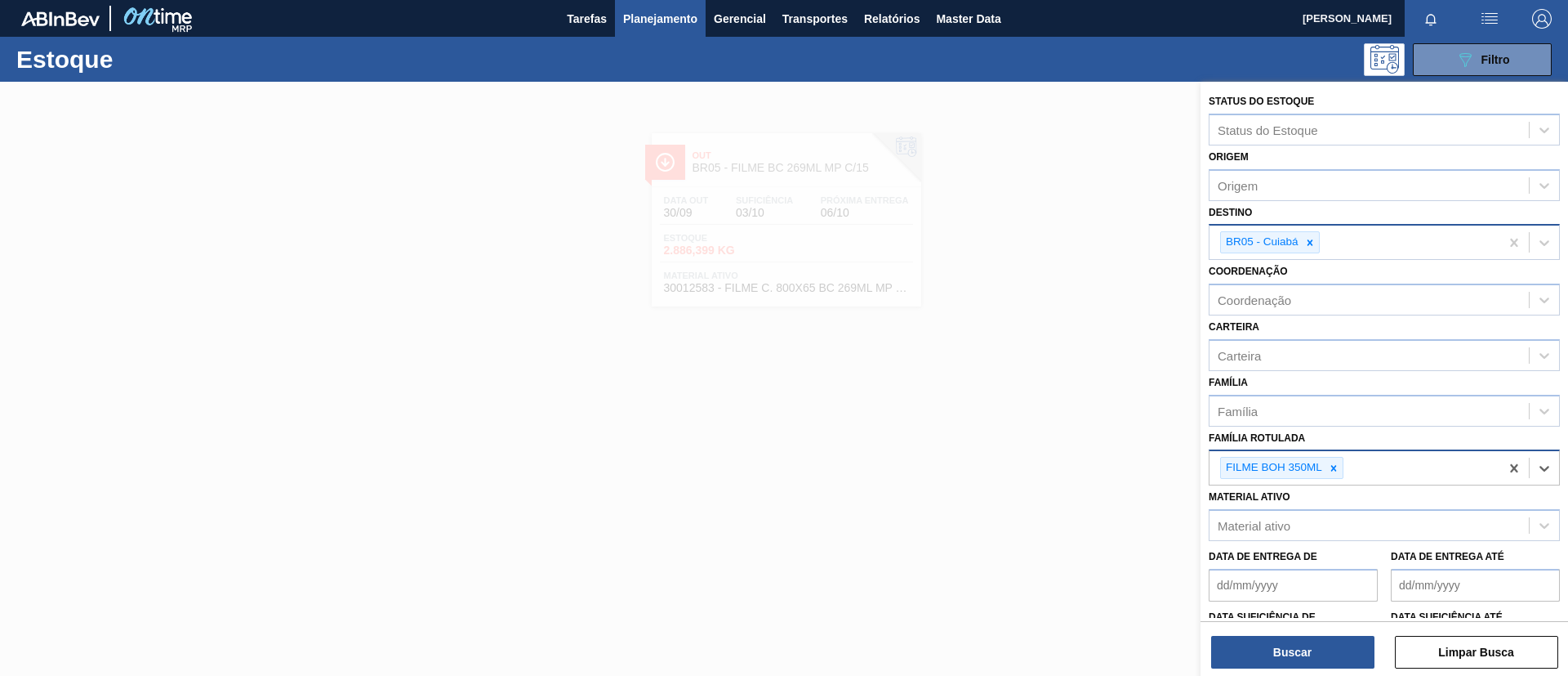
click at [1321, 239] on div "BR05 - Cuiabá" at bounding box center [1355, 242] width 290 height 34
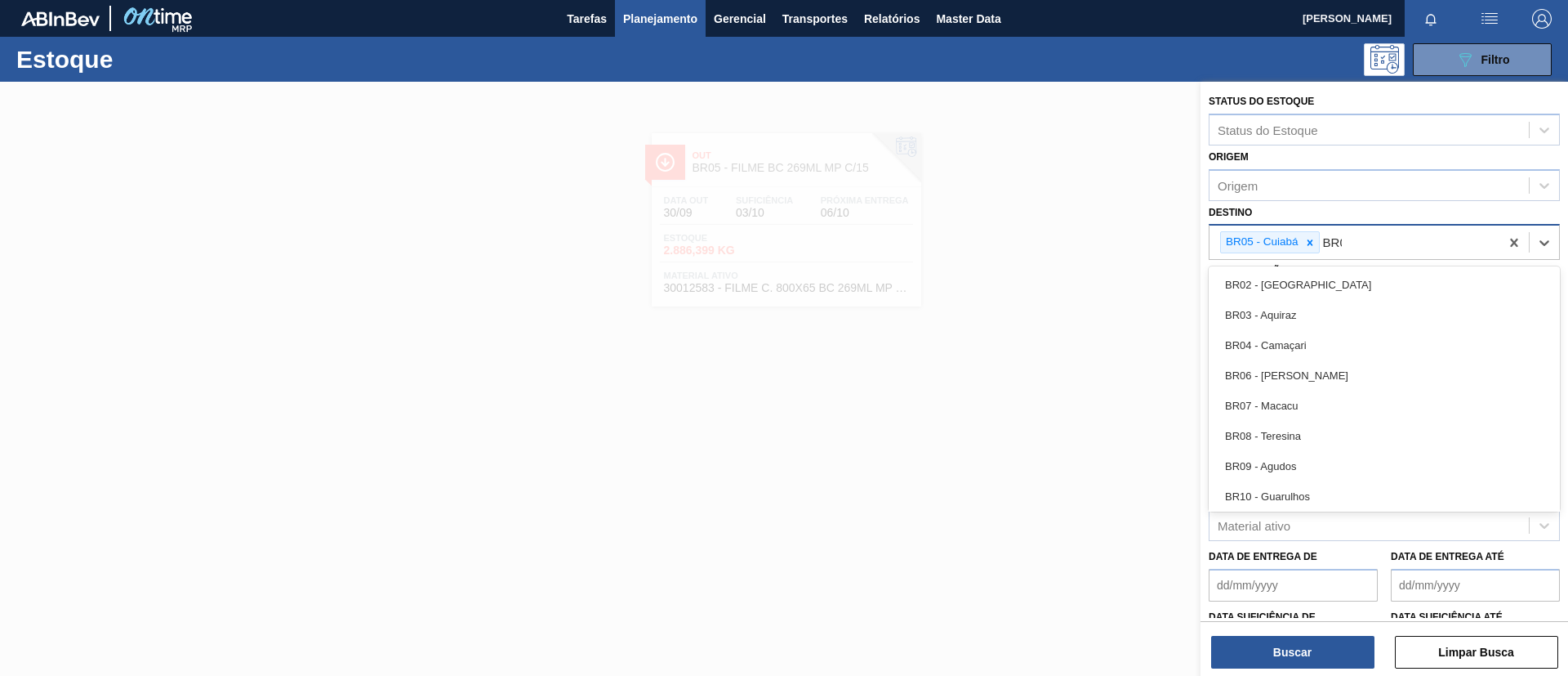
type input "BR04"
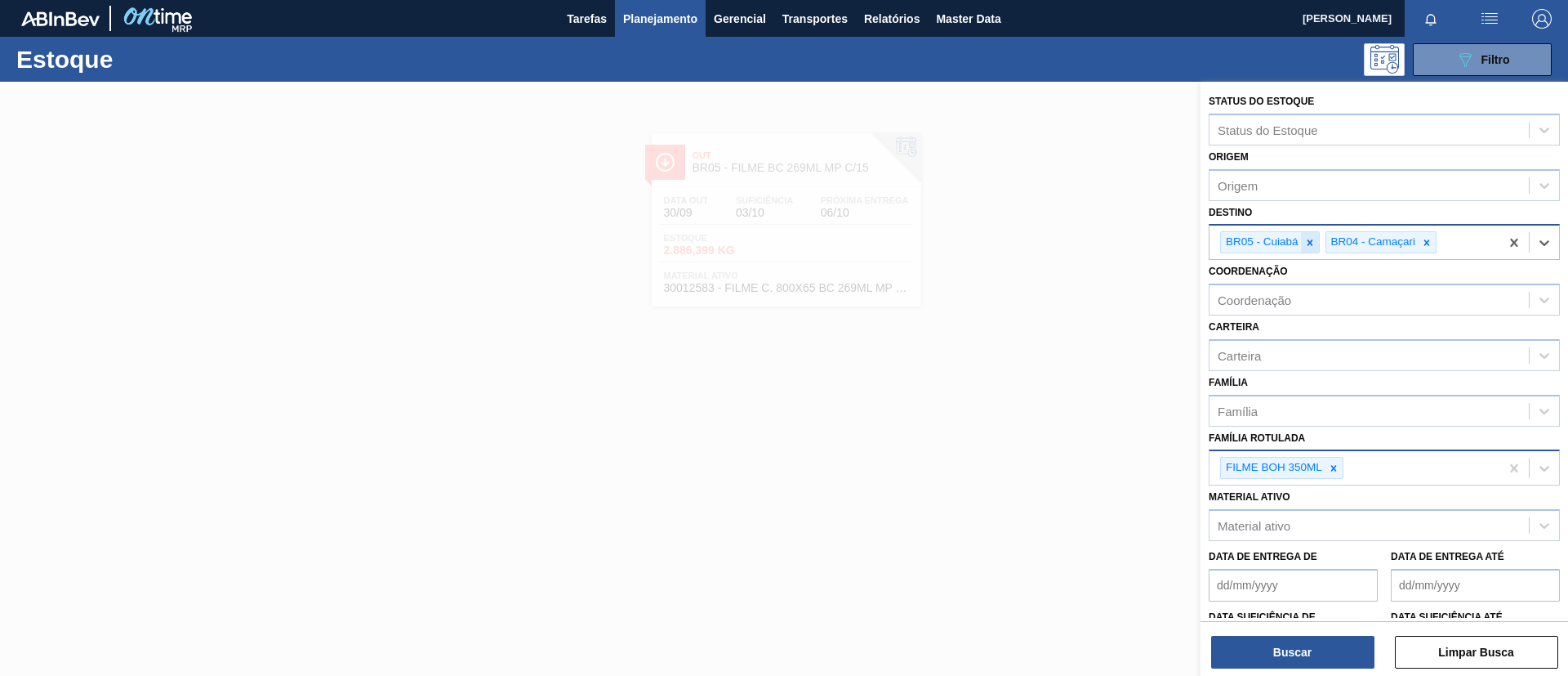
click at [1305, 241] on icon at bounding box center [1311, 242] width 11 height 11
click at [1308, 651] on button "Buscar" at bounding box center [1293, 652] width 164 height 33
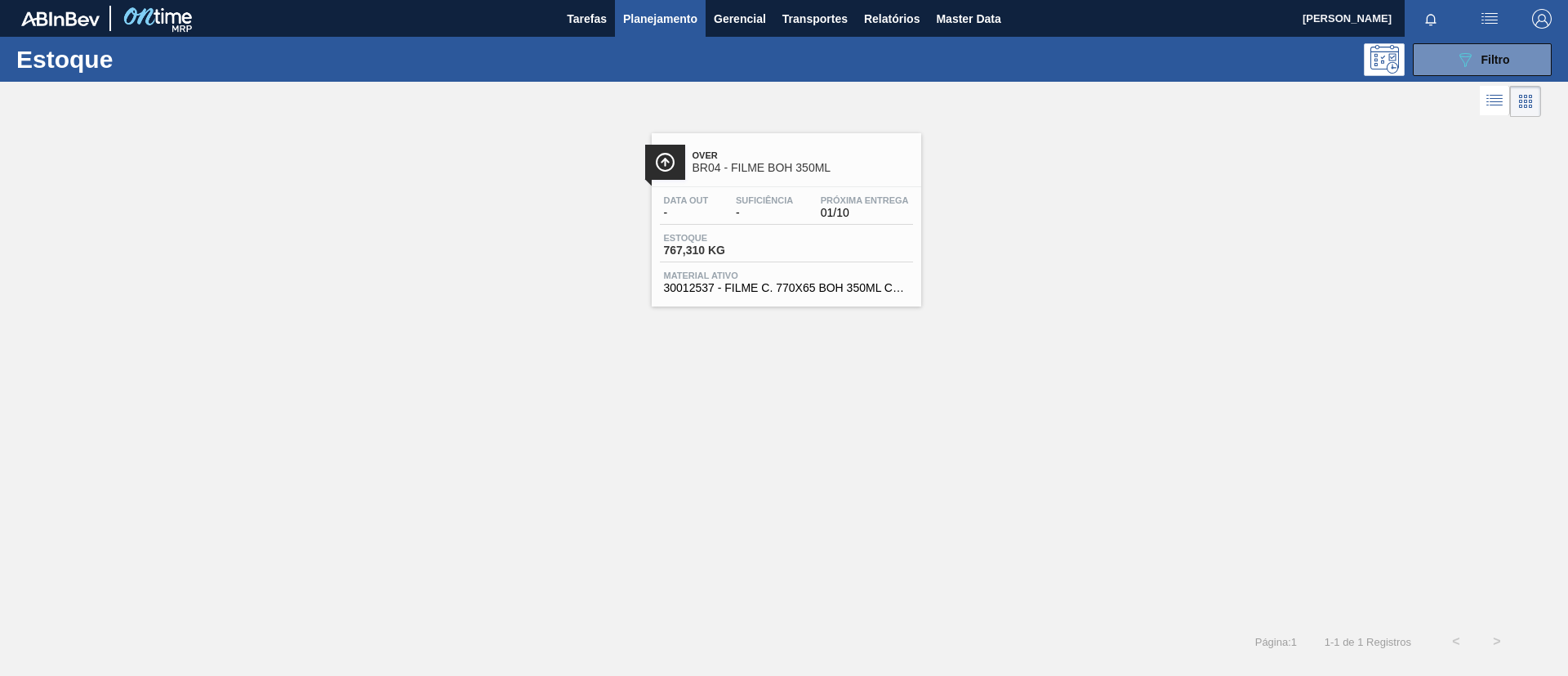
click at [804, 196] on div "Data out - Suficiência - Próxima Entrega 01/10" at bounding box center [786, 210] width 254 height 29
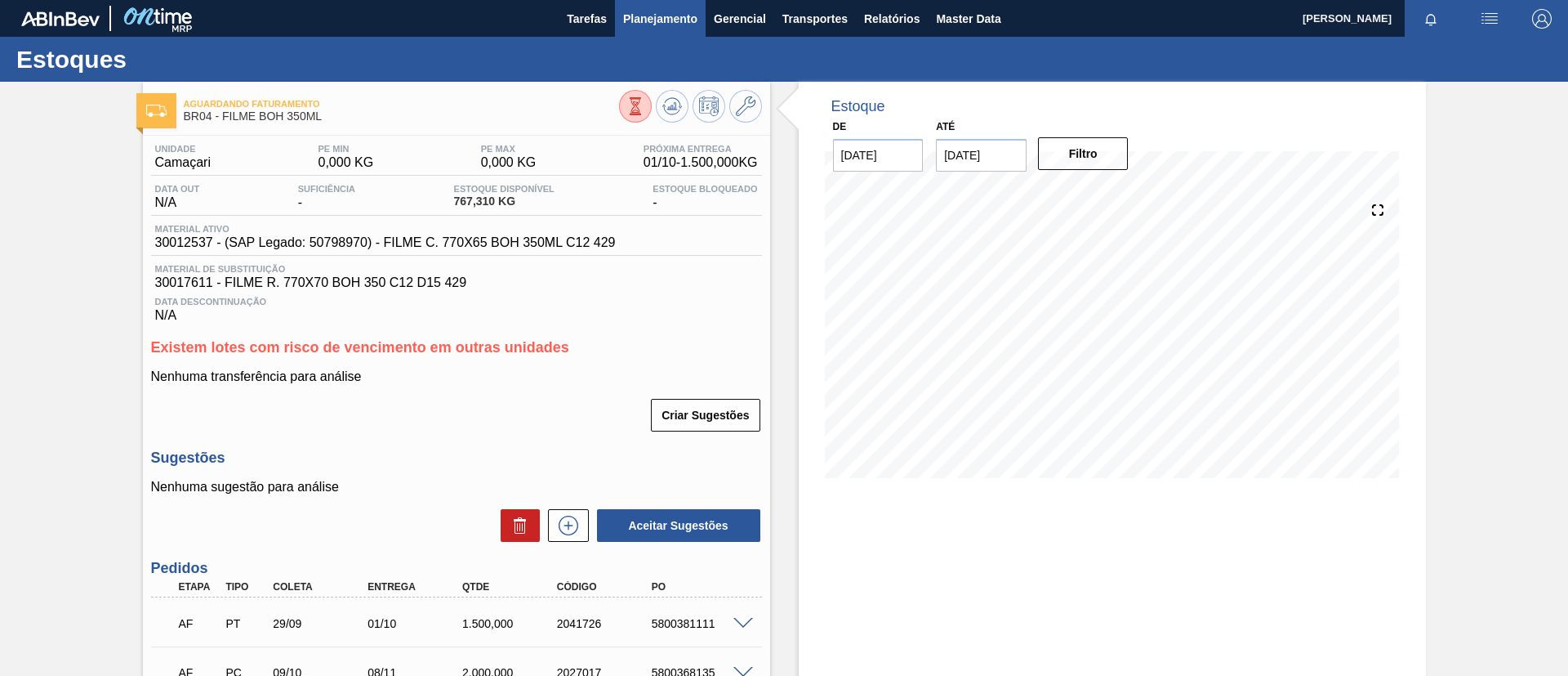
click at [670, 20] on span "Planejamento" at bounding box center [660, 19] width 74 height 20
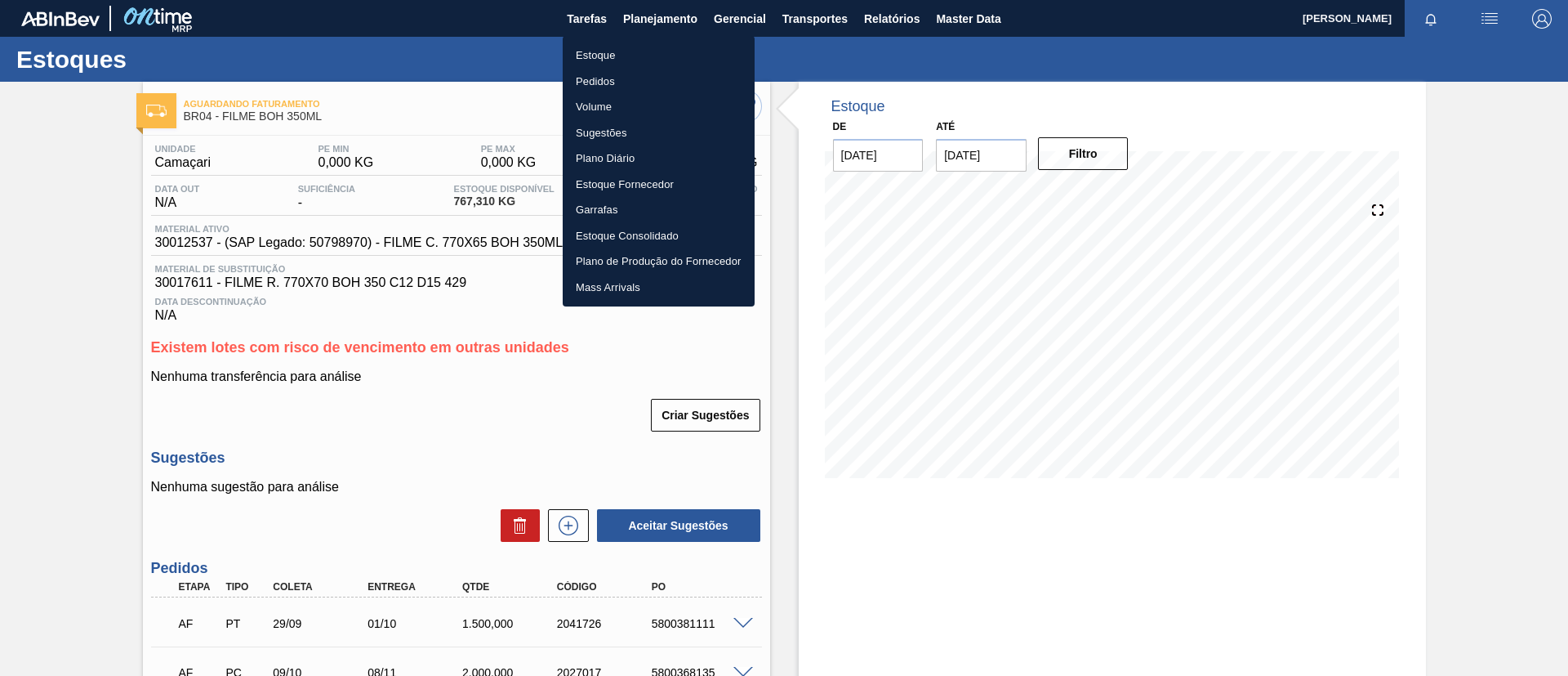
click at [638, 45] on li "Estoque" at bounding box center [658, 55] width 192 height 26
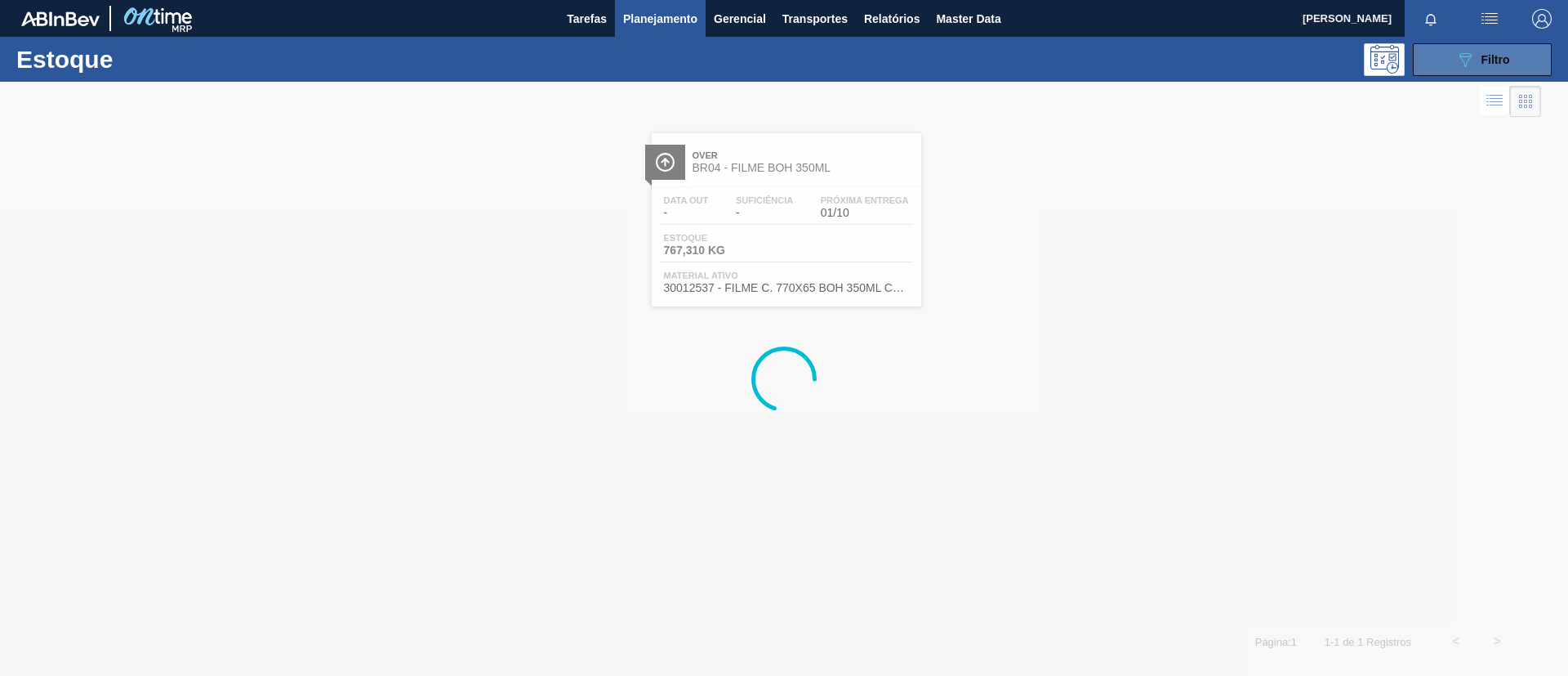
click at [1510, 58] on span "Filtro" at bounding box center [1496, 60] width 29 height 13
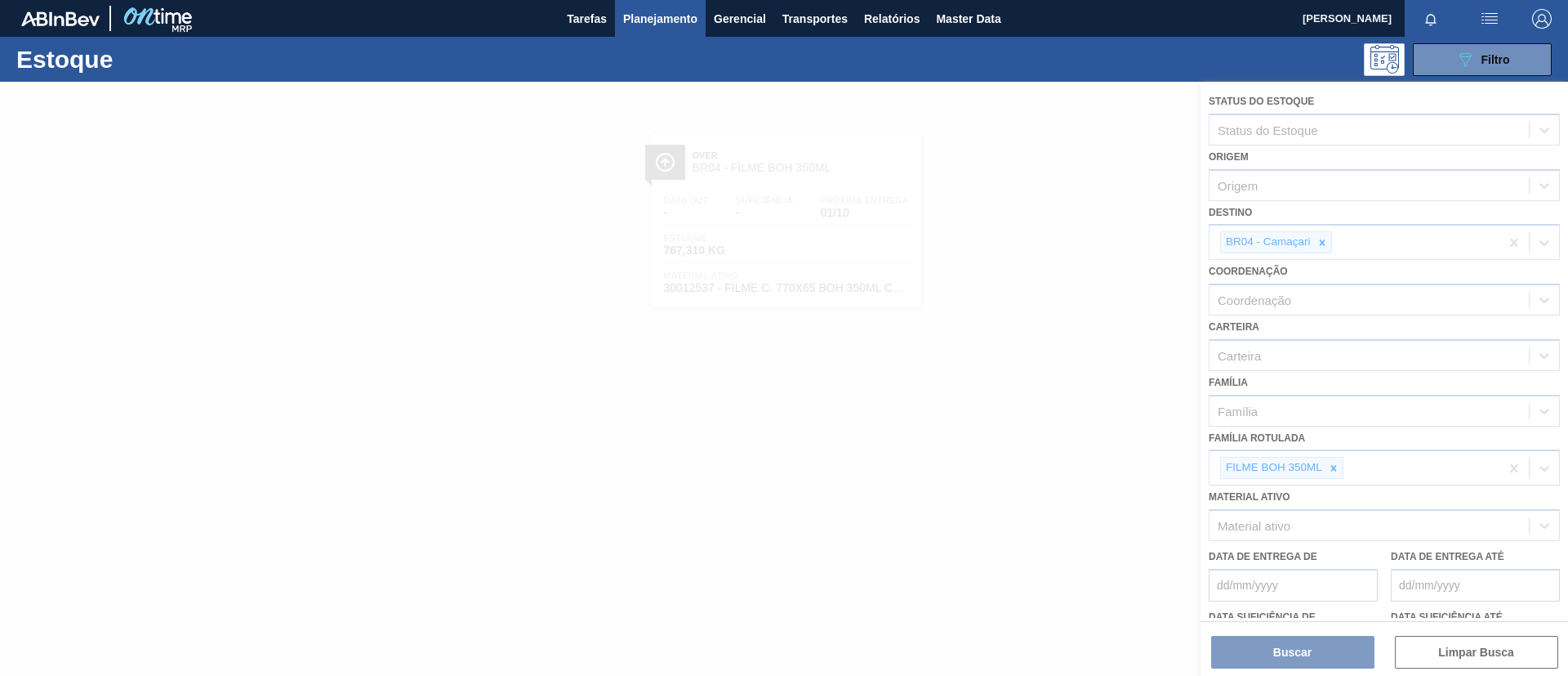
click at [1346, 463] on div at bounding box center [784, 378] width 1568 height 594
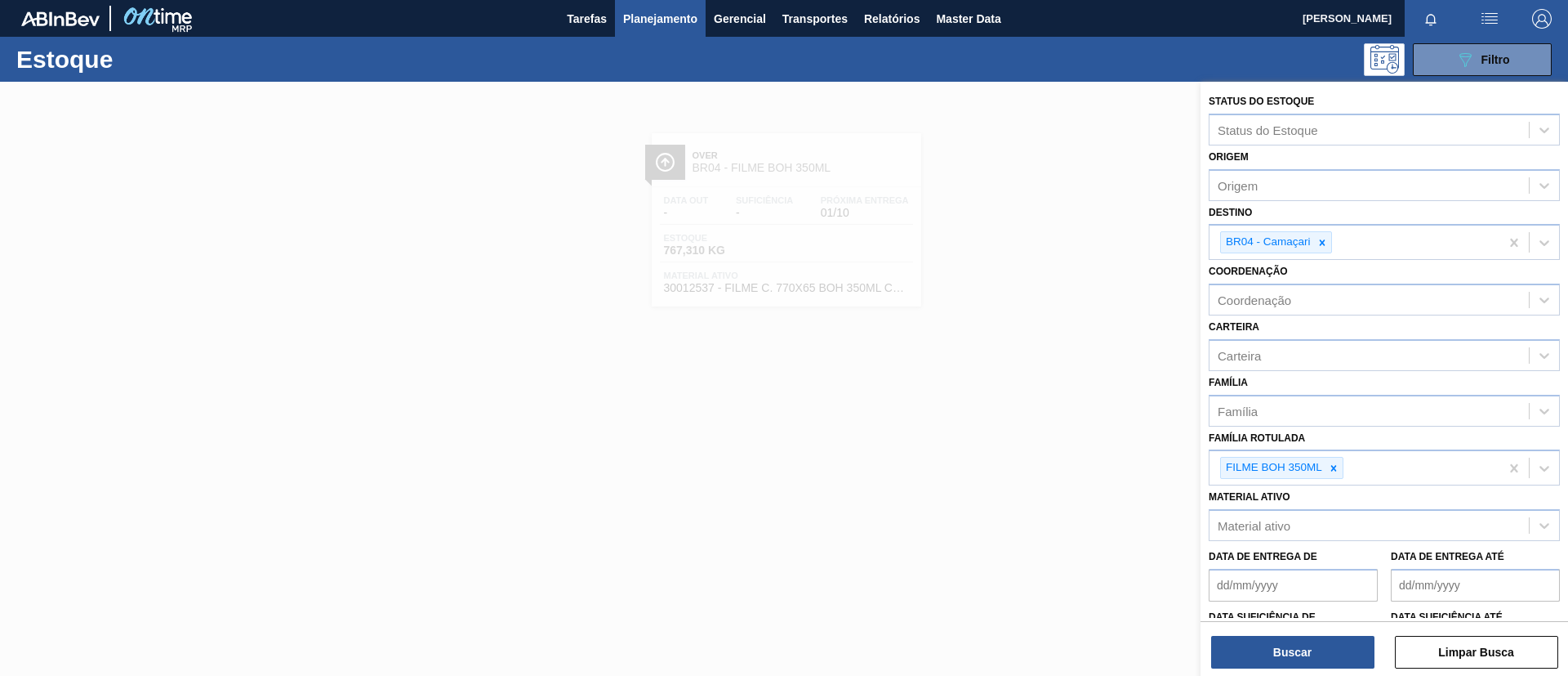
click at [1335, 465] on icon at bounding box center [1334, 468] width 11 height 11
paste Rotulada "FILME ORIGINAL 350ML"
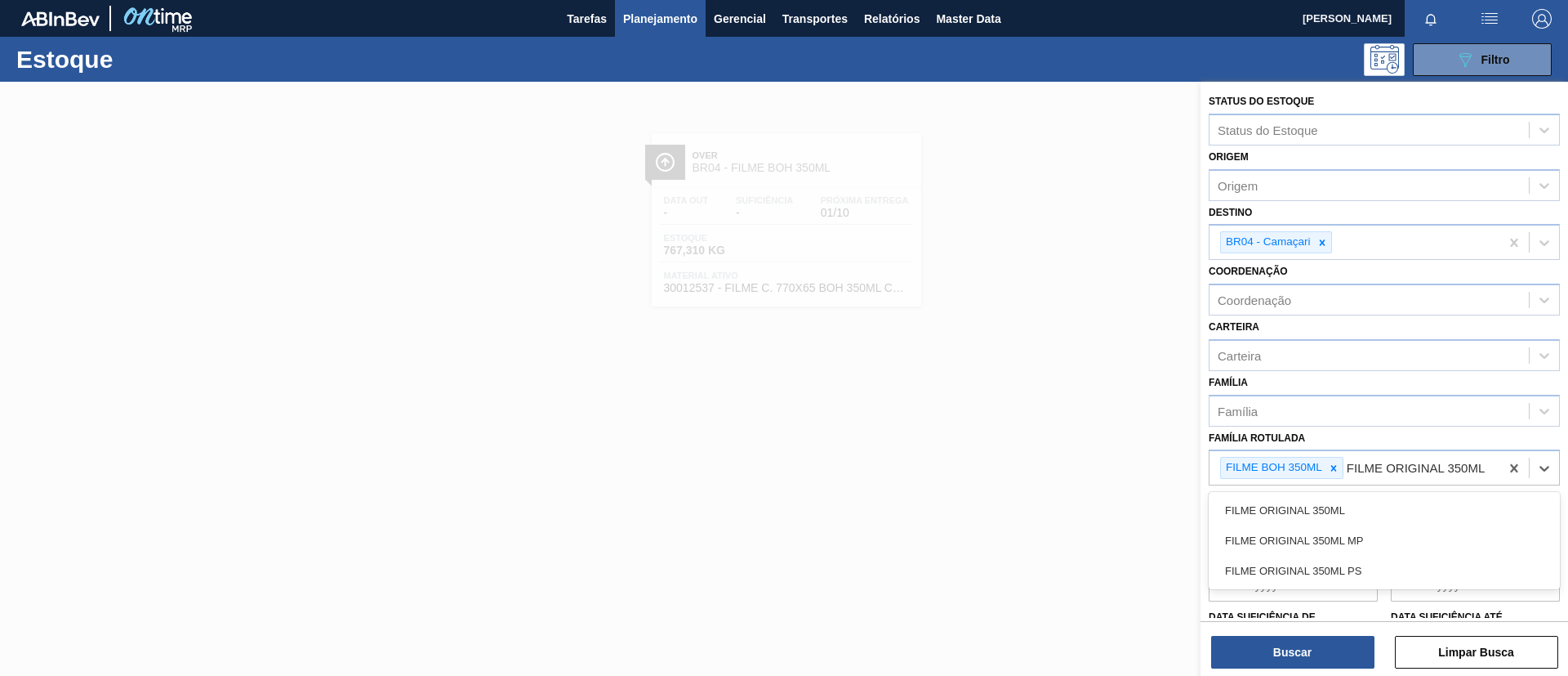
type Rotulada "FILME ORIGINAL 350ML"
click at [1349, 496] on div "FILME ORIGINAL 350ML" at bounding box center [1385, 510] width 351 height 30
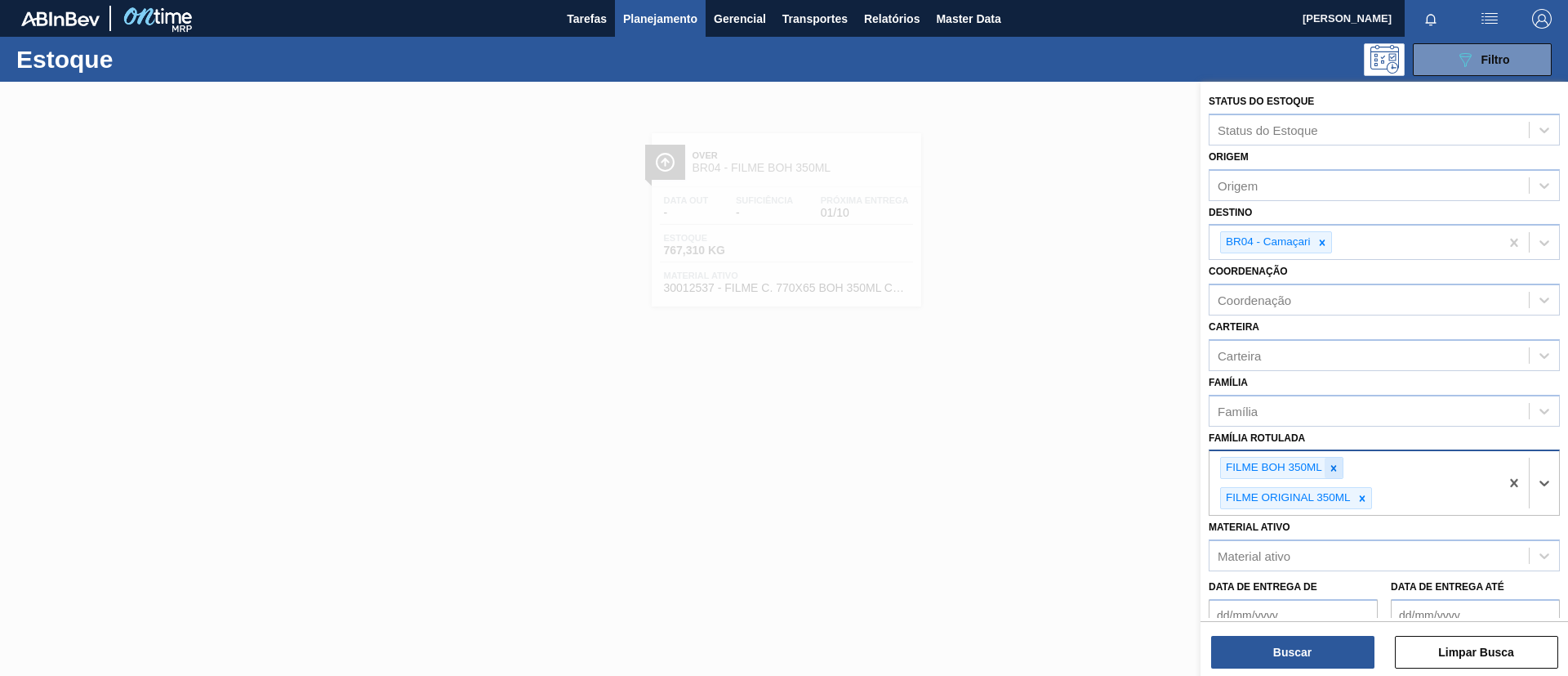
click at [1333, 466] on icon at bounding box center [1334, 468] width 6 height 6
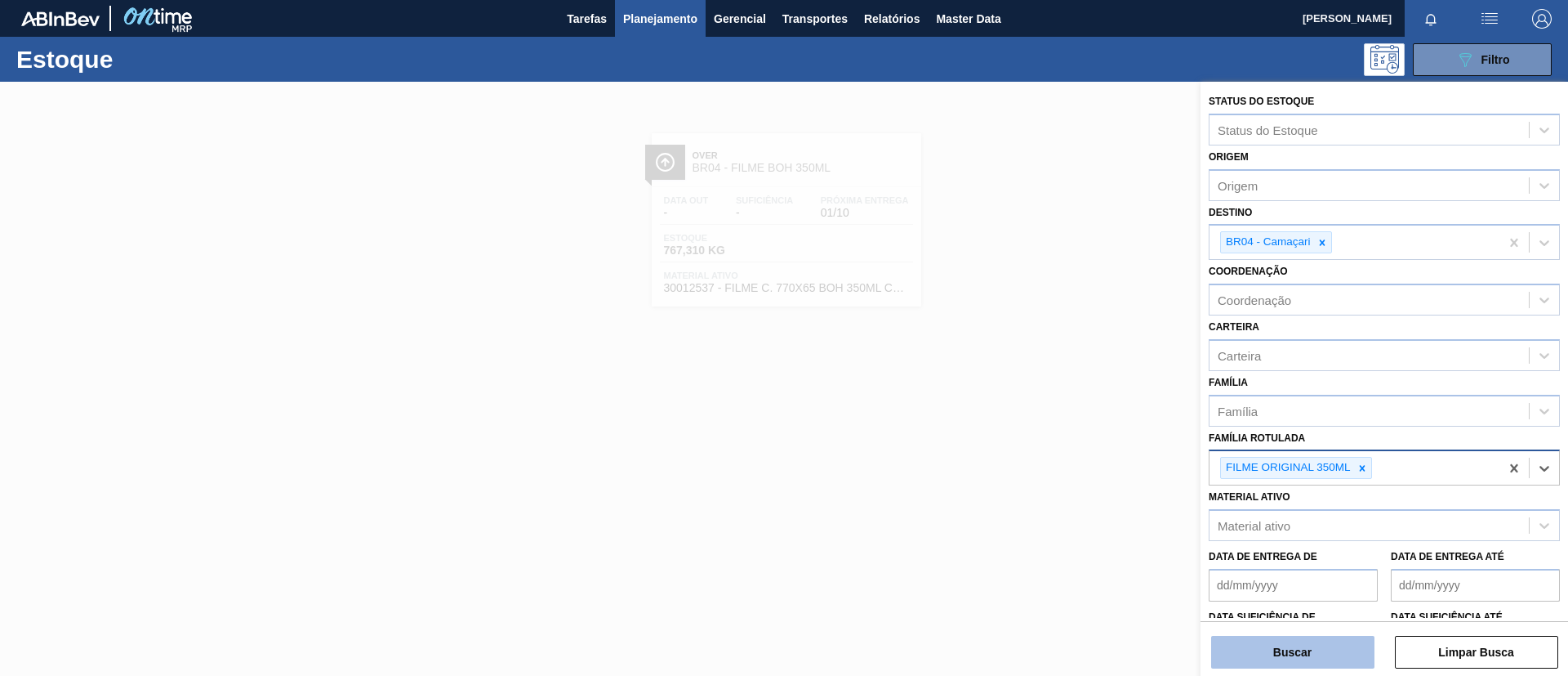
click at [1309, 657] on button "Buscar" at bounding box center [1293, 652] width 164 height 33
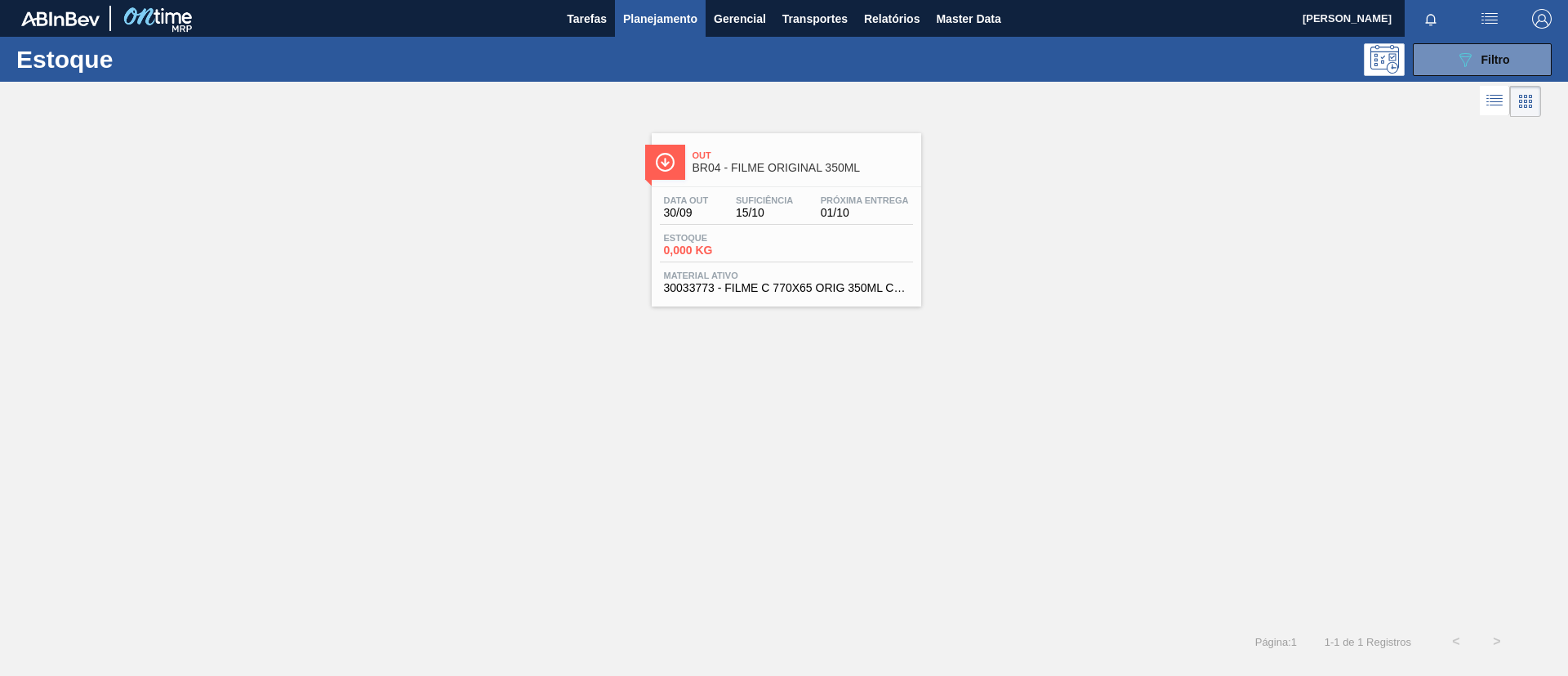
click at [764, 162] on span "BR04 - FILME ORIGINAL 350ML" at bounding box center [803, 168] width 221 height 12
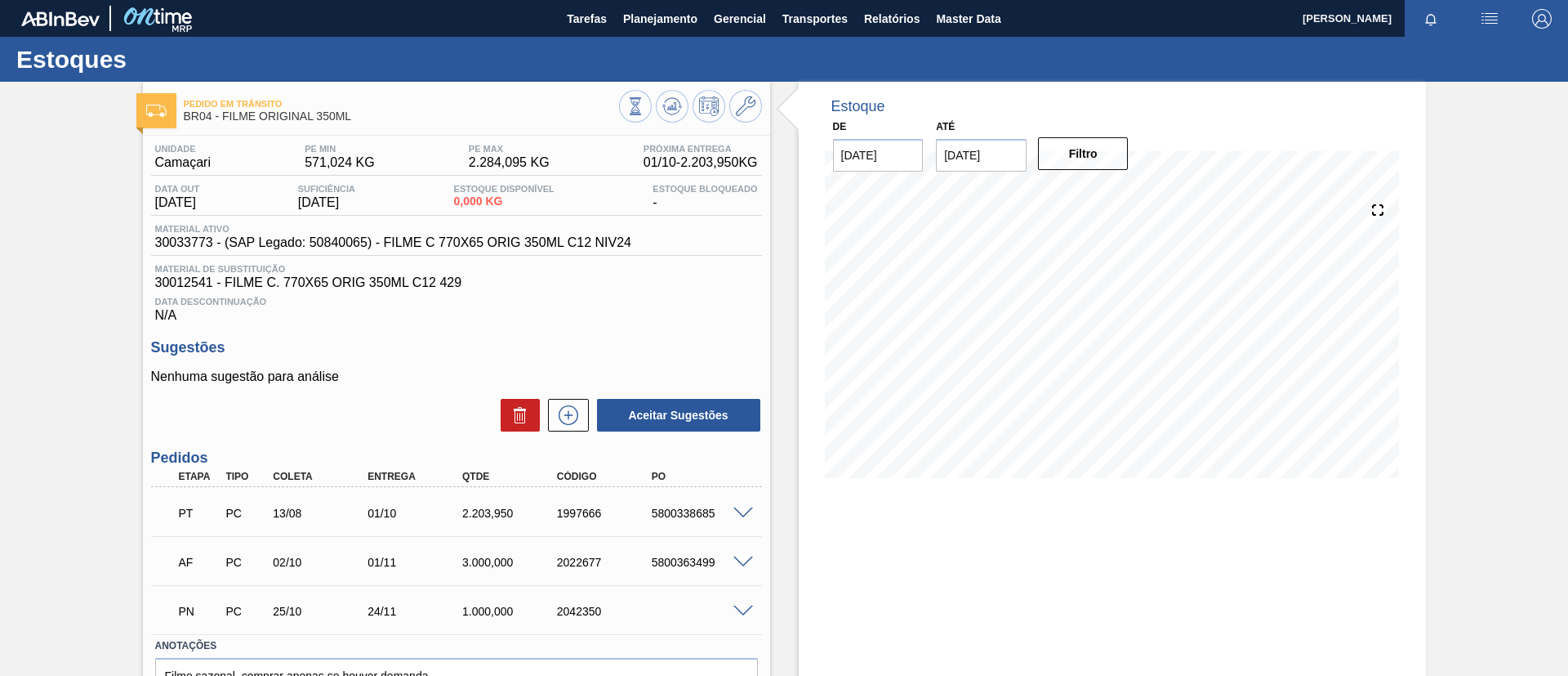
click at [739, 506] on div at bounding box center [745, 511] width 33 height 12
click at [745, 510] on span at bounding box center [743, 513] width 20 height 12
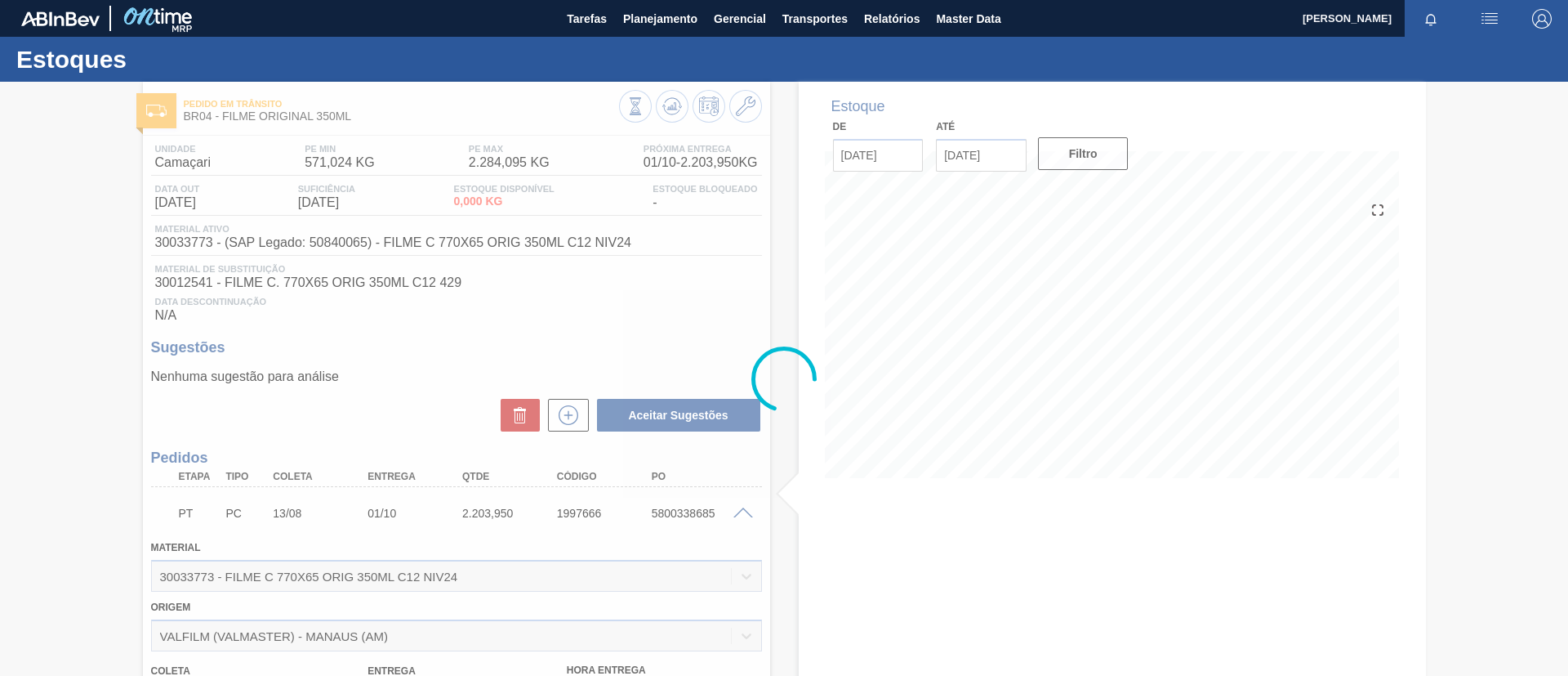
click at [745, 510] on div at bounding box center [784, 378] width 1568 height 594
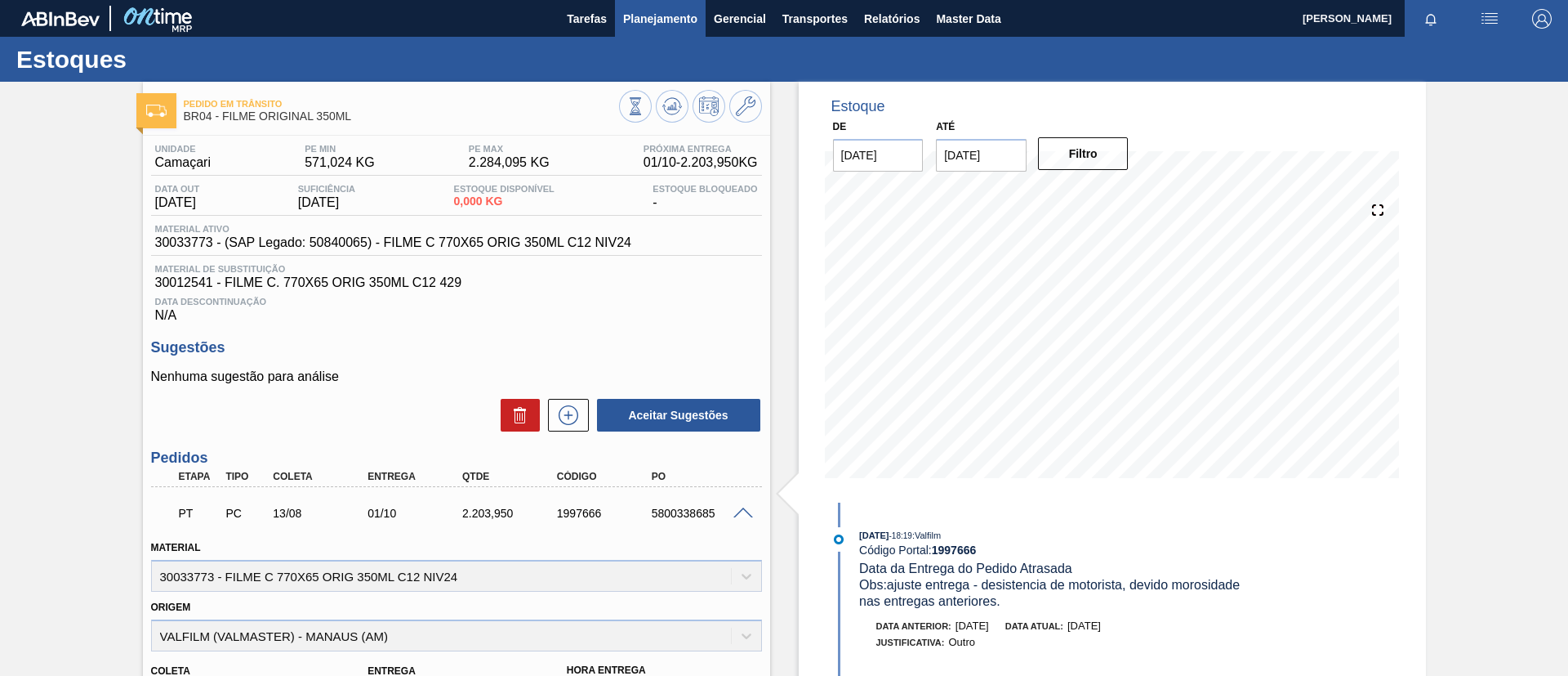
click at [664, 17] on span "Planejamento" at bounding box center [660, 19] width 74 height 20
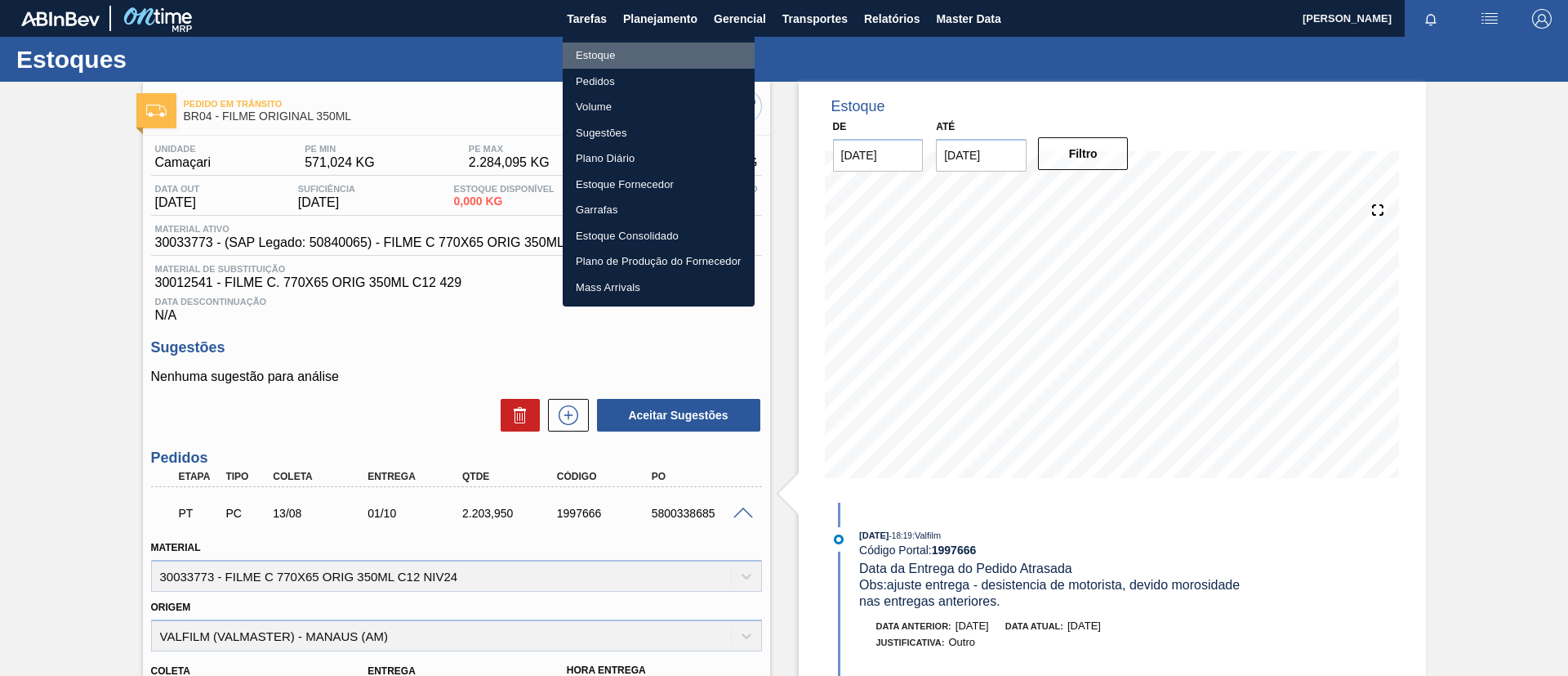
click at [651, 43] on li "Estoque" at bounding box center [658, 55] width 192 height 26
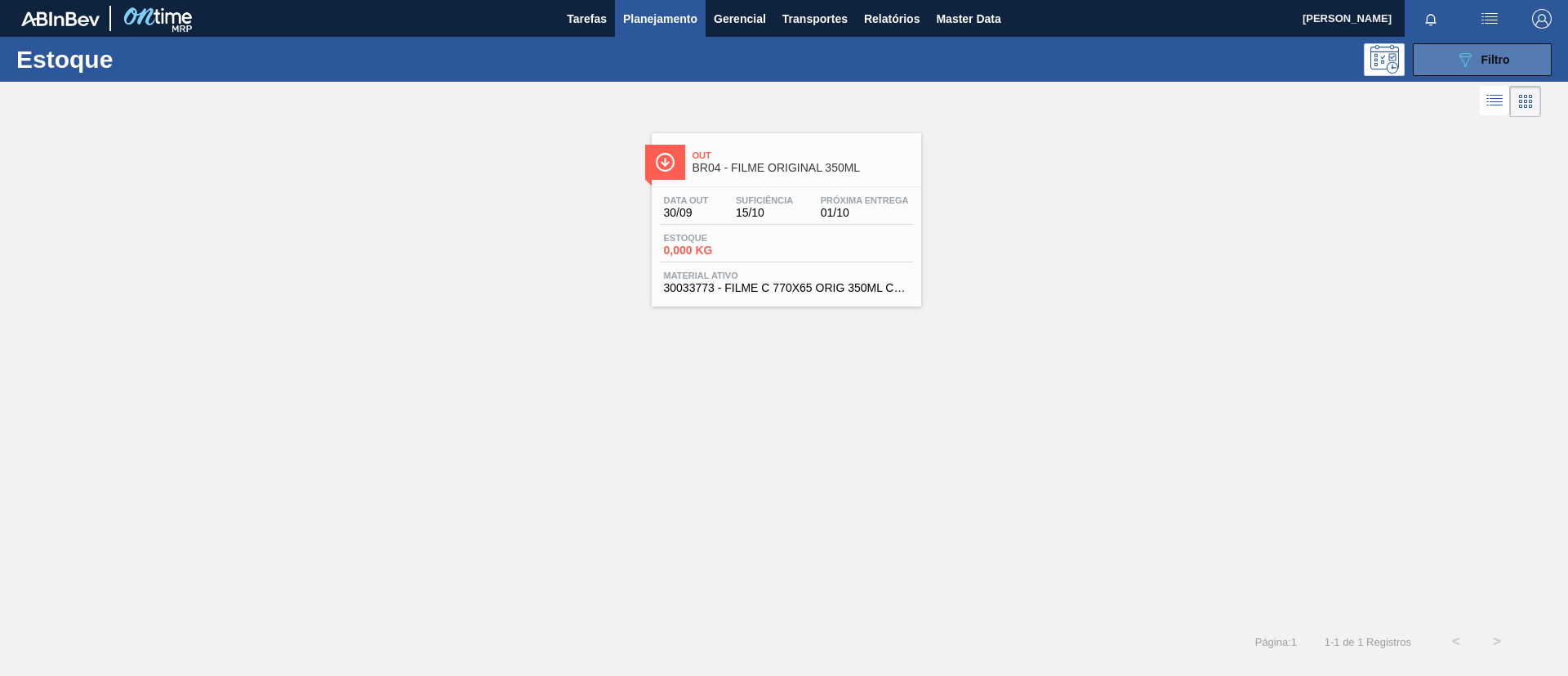
click at [1472, 47] on button "089F7B8B-B2A5-4AFE-B5C0-19BA573D28AC Filtro" at bounding box center [1483, 59] width 139 height 33
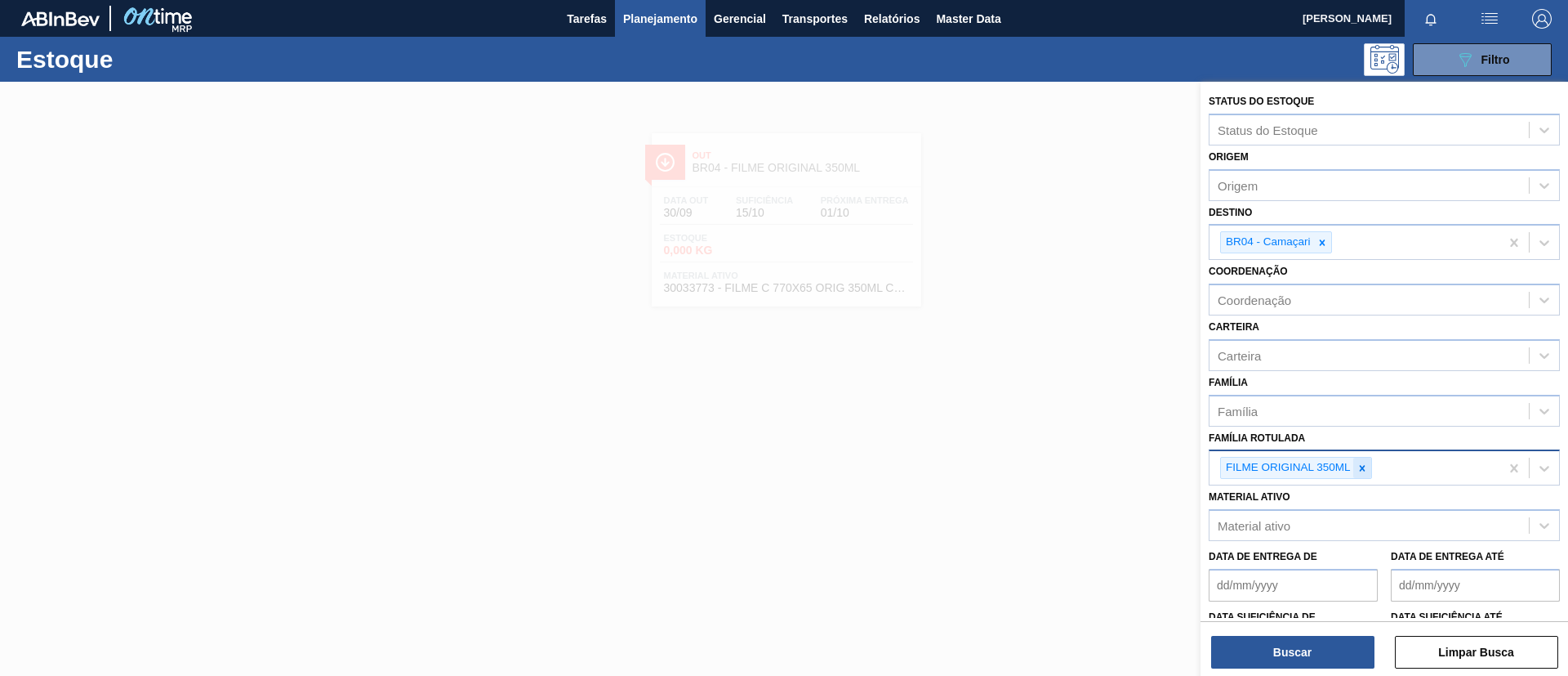
click at [1363, 466] on icon at bounding box center [1362, 468] width 6 height 6
paste Rotulada "FILME AP 269ML"
type Rotulada "FILME AP 269ML"
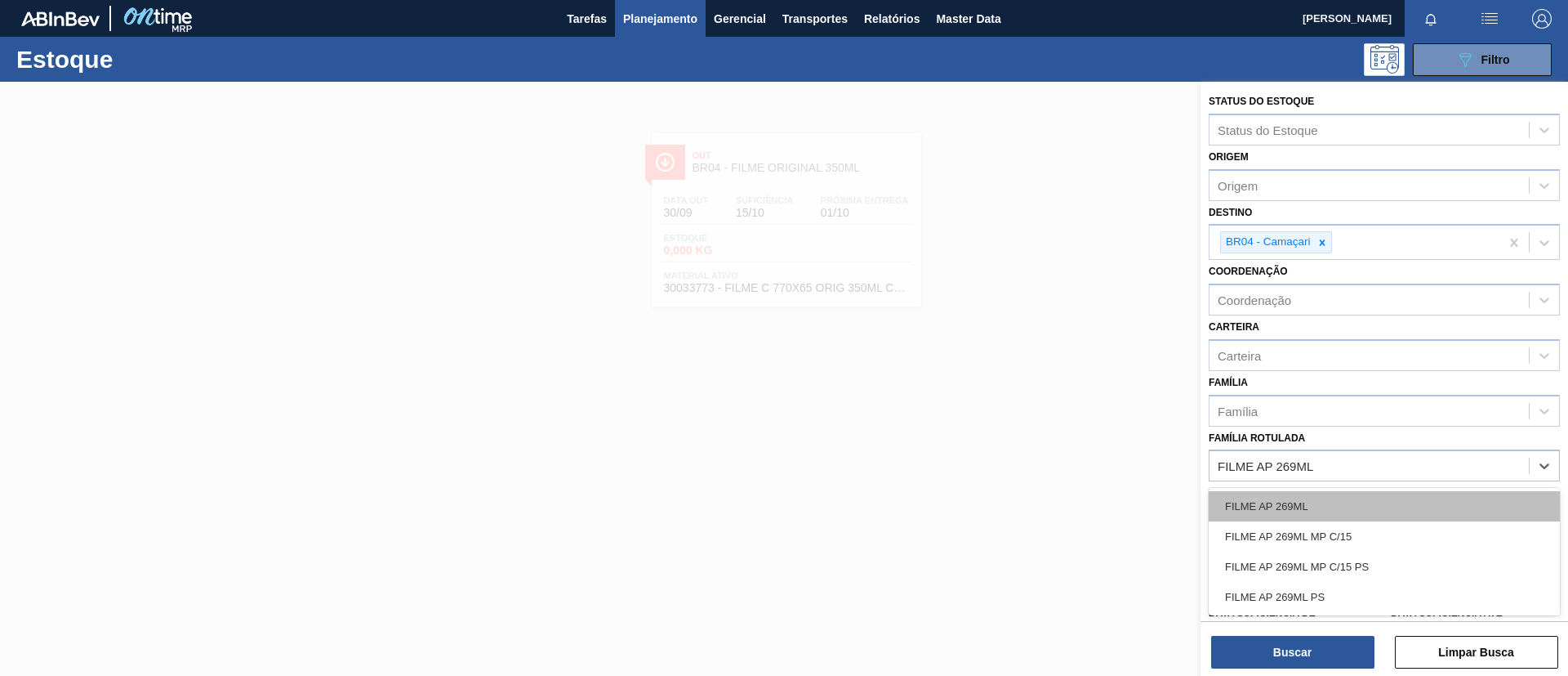
click at [1337, 499] on div "FILME AP 269ML" at bounding box center [1385, 506] width 351 height 30
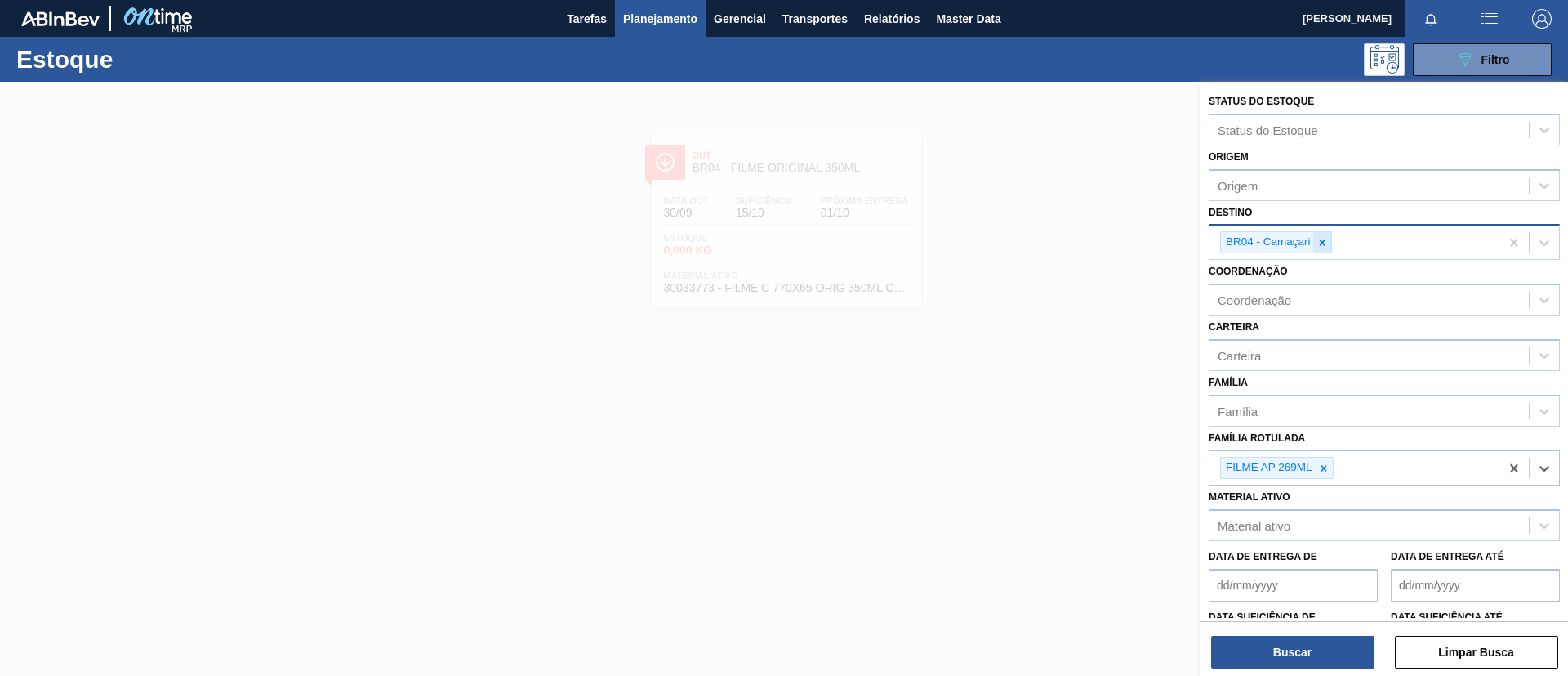
click at [1318, 242] on icon at bounding box center [1323, 242] width 11 height 11
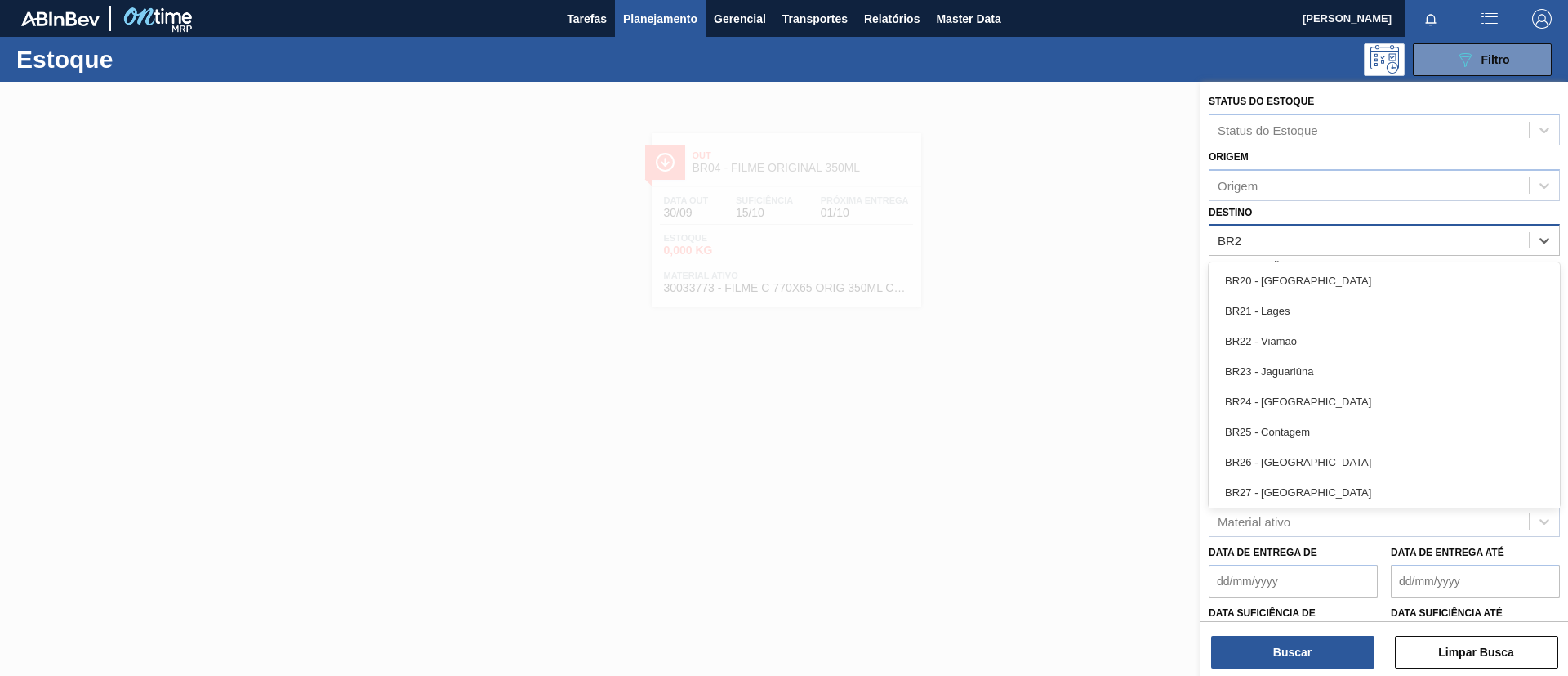
type input "BR26"
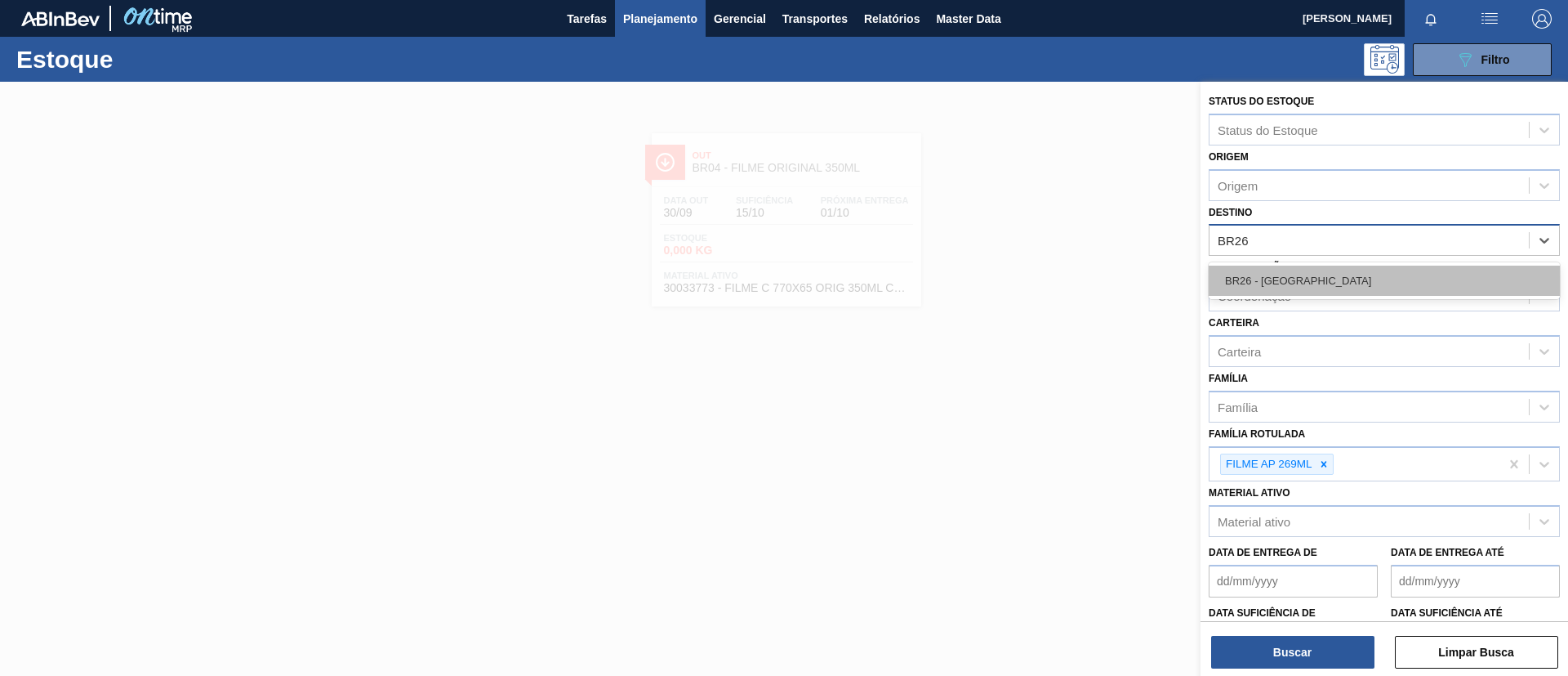
click at [1322, 273] on div "BR26 - [GEOGRAPHIC_DATA]" at bounding box center [1385, 281] width 351 height 30
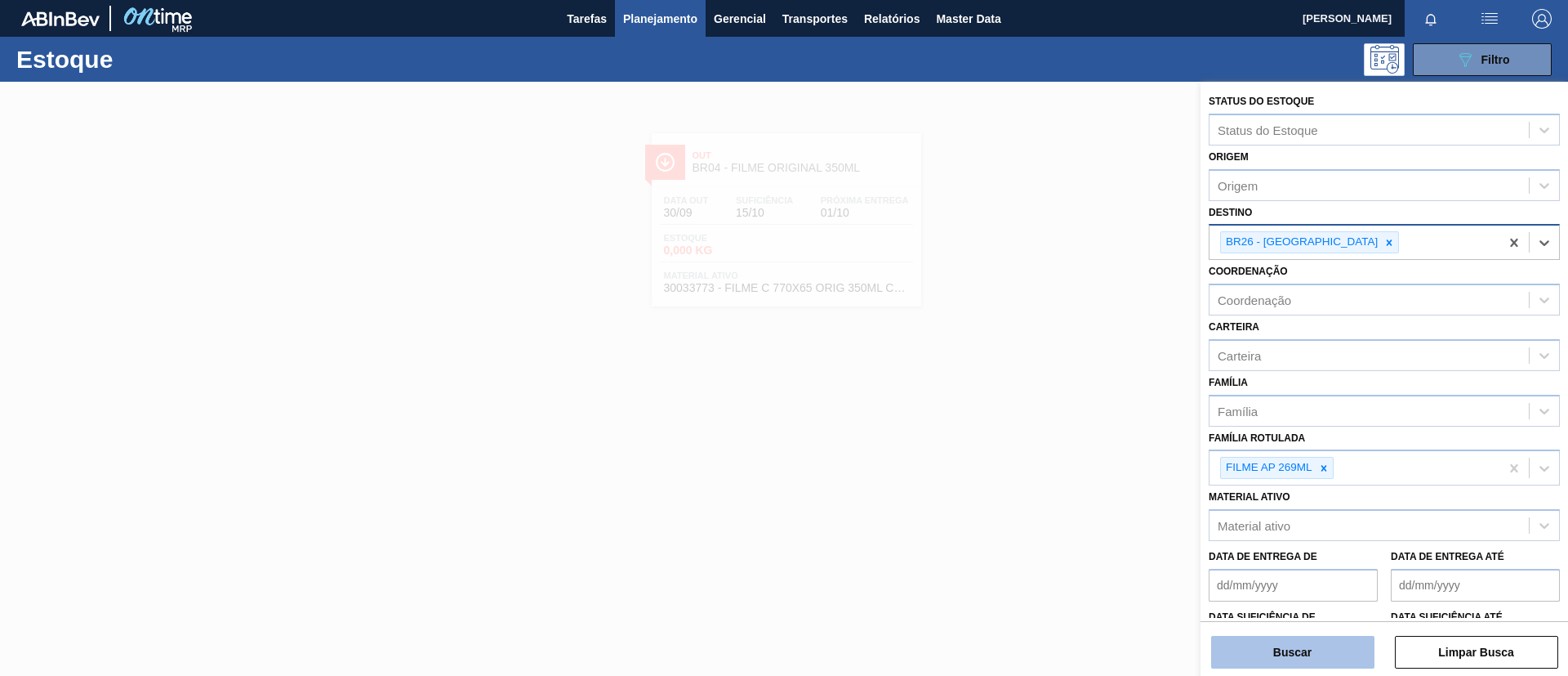
click at [1276, 638] on button "Buscar" at bounding box center [1293, 652] width 164 height 33
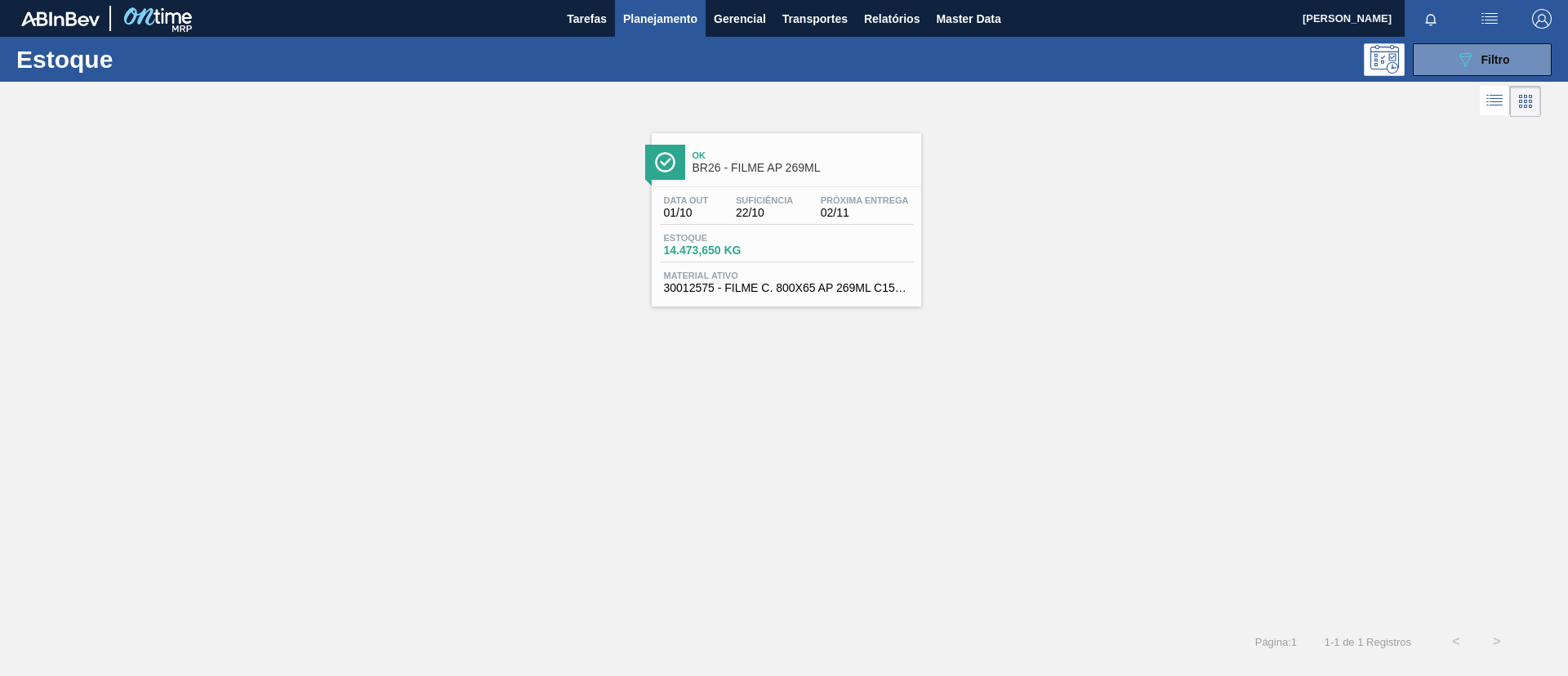
click at [690, 182] on div "Ok BR26 - FILME AP 269ML Data out 01/10 Suficiência 22/10 Próxima Entrega 02/11…" at bounding box center [786, 219] width 270 height 173
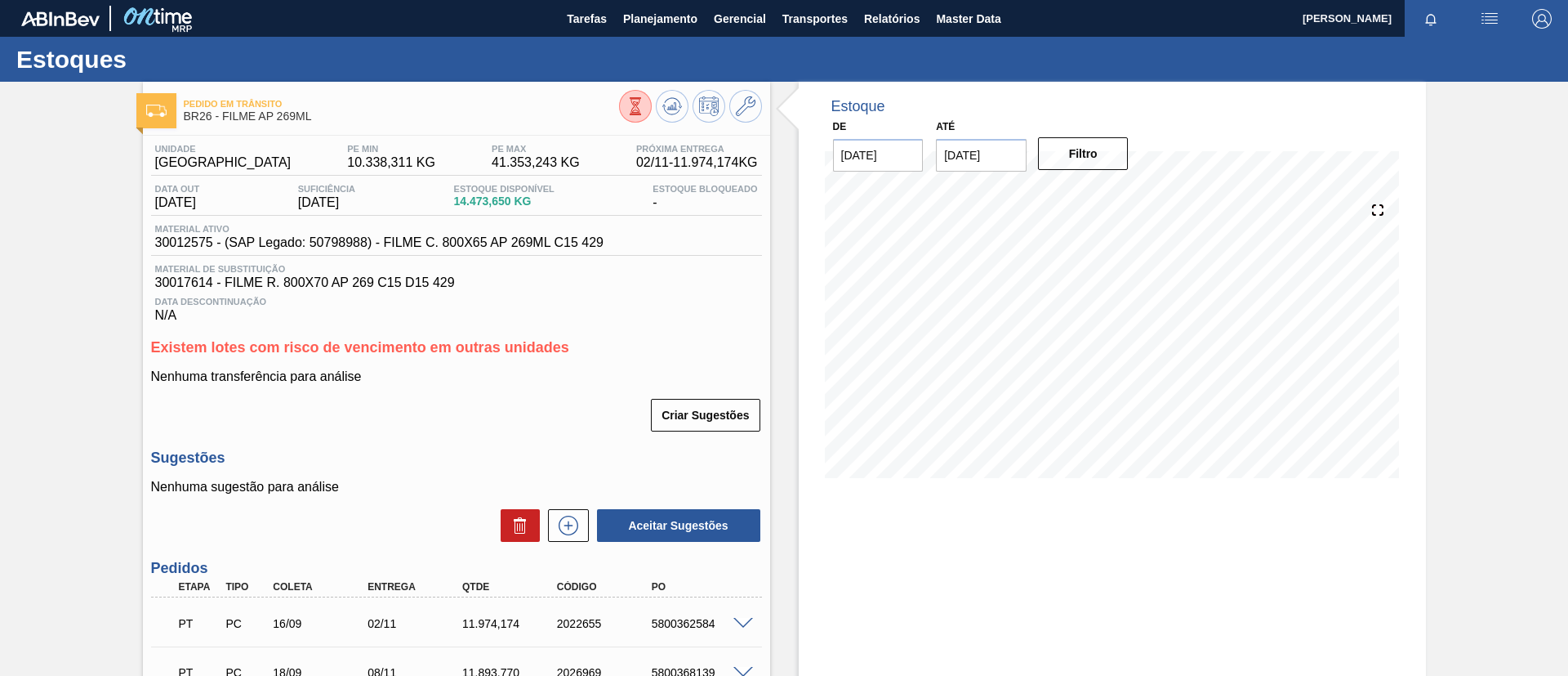
click at [20, 331] on div "Pedido em Trânsito BR26 - FILME AP 269ML Unidade Uberlândia PE MIN 10.338,311 K…" at bounding box center [784, 504] width 1568 height 845
drag, startPoint x: 283, startPoint y: 119, endPoint x: 224, endPoint y: 118, distance: 59.0
click at [224, 118] on span "BR26 - FILME AP 269ML" at bounding box center [401, 116] width 435 height 12
copy span "FILME AP 269ML"
click at [36, 153] on div "Pedido em Trânsito BR26 - FILME AP 269ML Unidade Uberlândia PE MIN 10.338,311 K…" at bounding box center [784, 504] width 1568 height 845
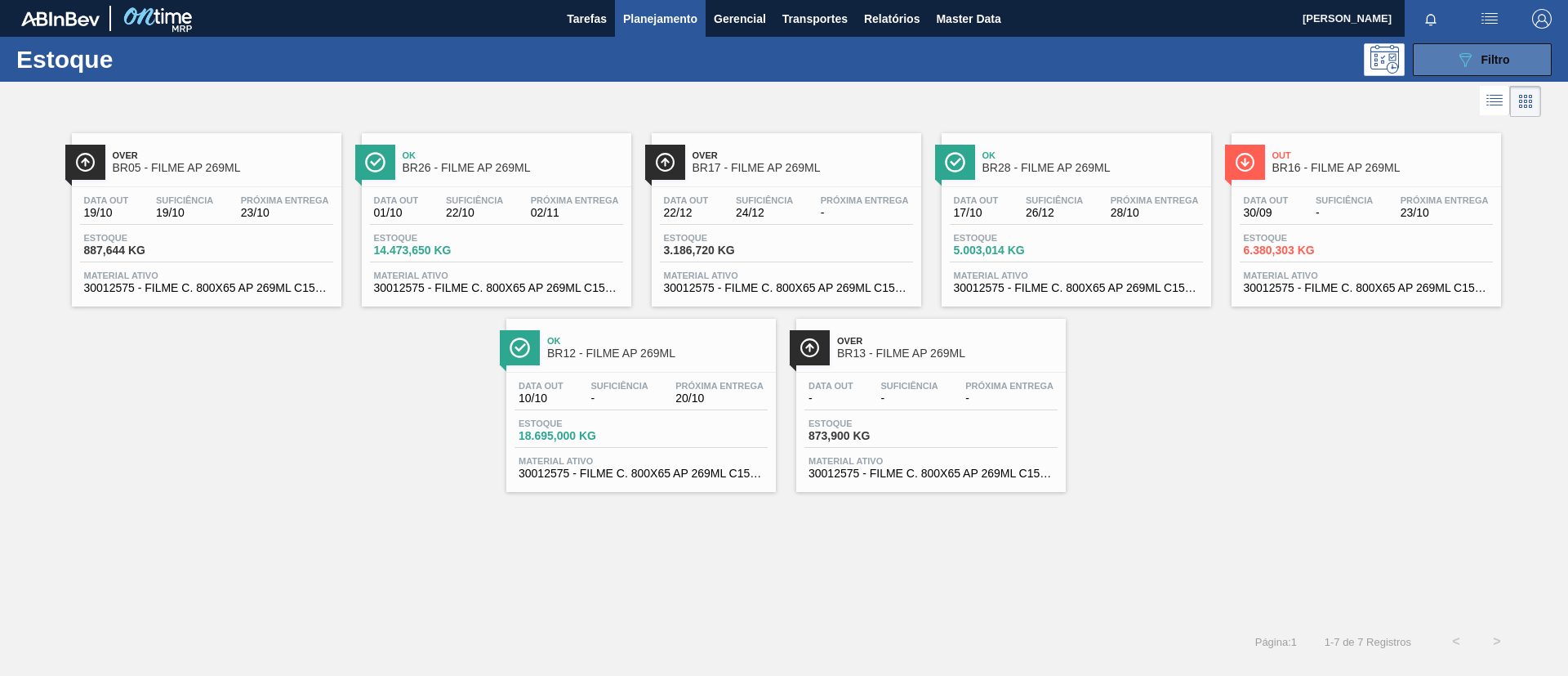
click at [1441, 68] on button "089F7B8B-B2A5-4AFE-B5C0-19BA573D28AC Filtro" at bounding box center [1483, 59] width 139 height 33
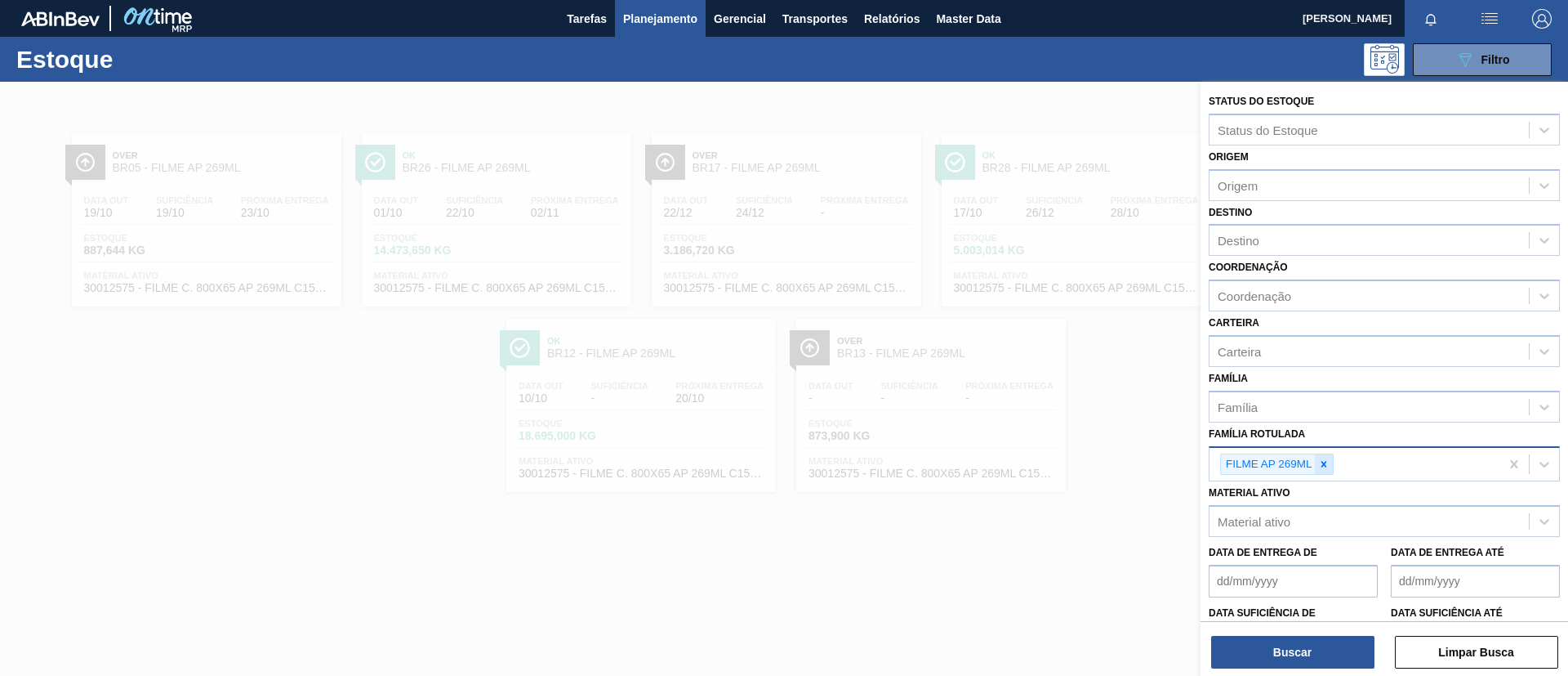
click at [1324, 465] on icon at bounding box center [1324, 463] width 6 height 6
paste Rotulada "FILME SK 269ML MP C/15"
type Rotulada "FILME SK 269ML MP C/15"
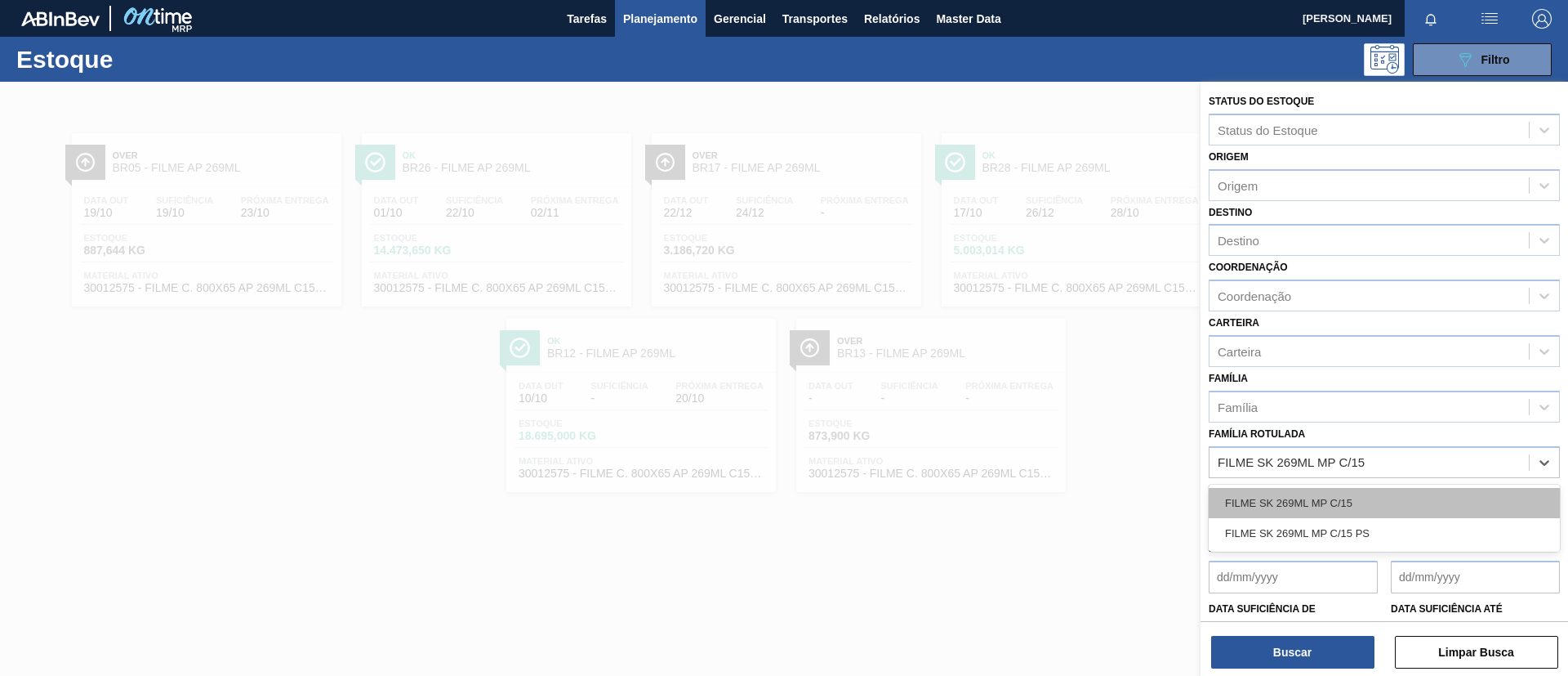
click at [1334, 492] on div "FILME SK 269ML MP C/15" at bounding box center [1385, 503] width 351 height 30
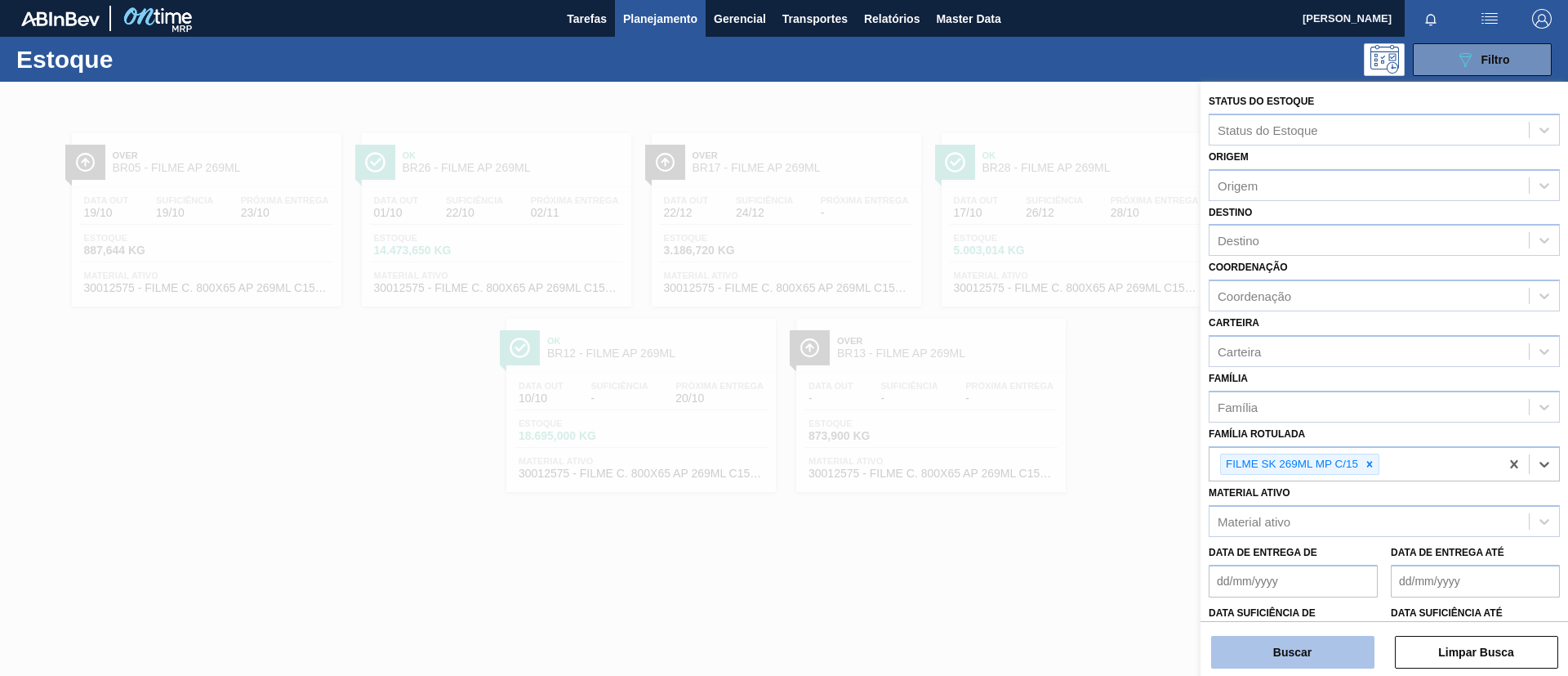
click at [1331, 639] on button "Buscar" at bounding box center [1293, 652] width 164 height 33
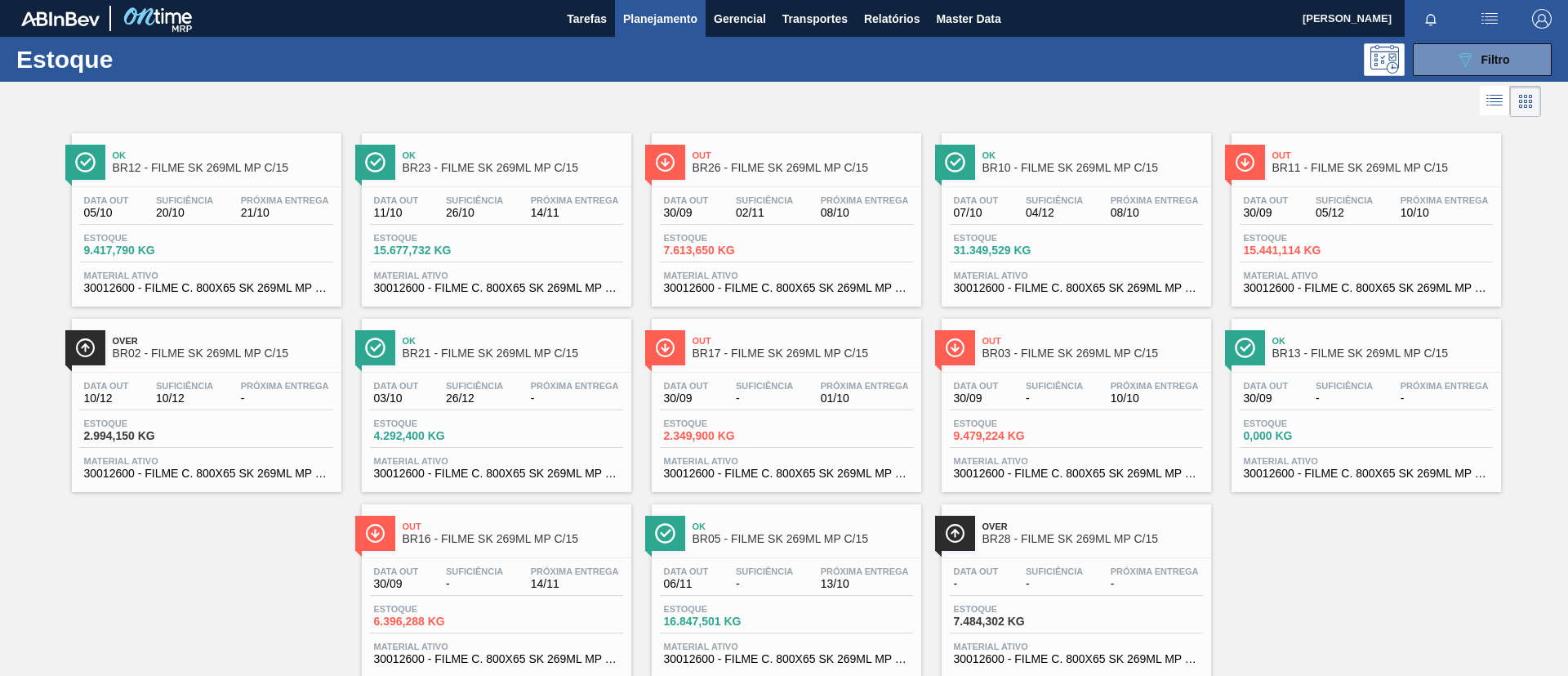
click at [717, 175] on div "Out BR26 - FILME SK 269ML MP C/15" at bounding box center [803, 162] width 221 height 37
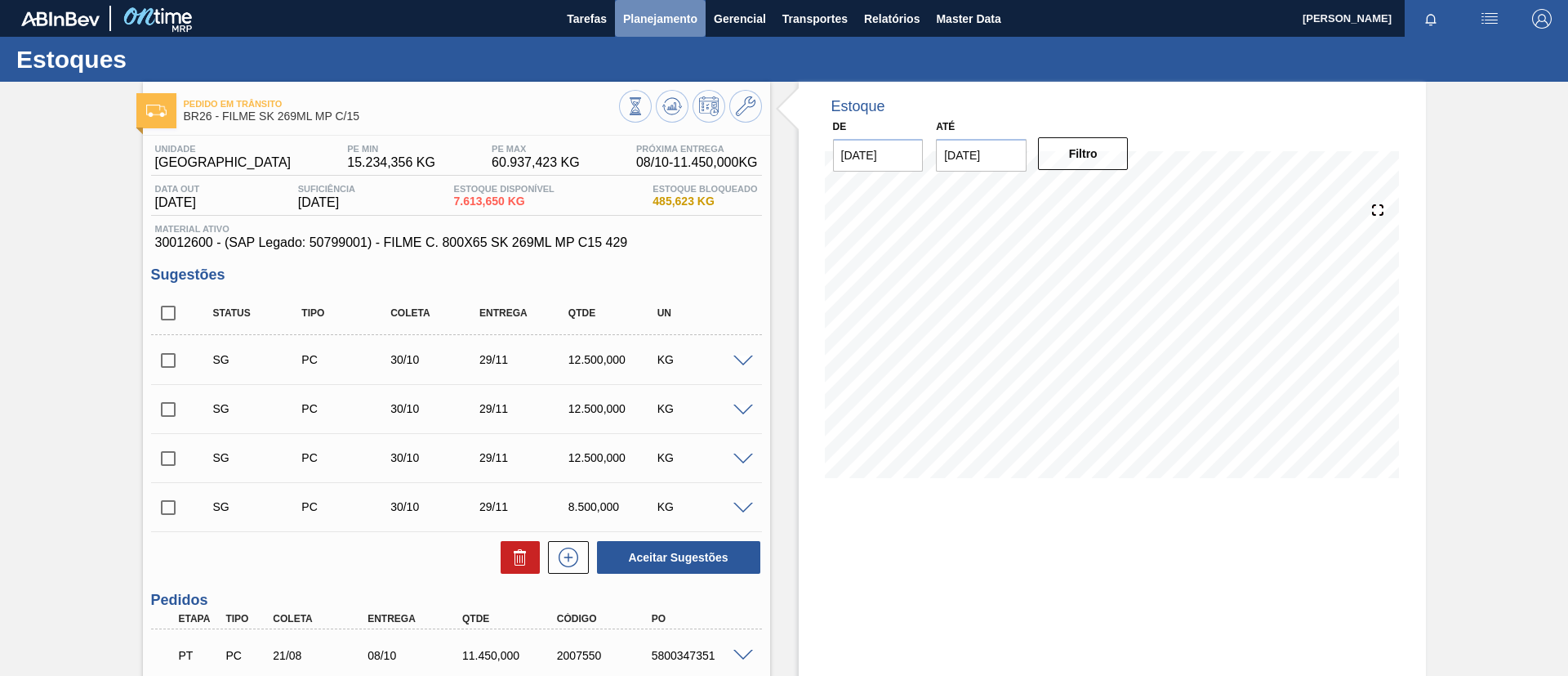
click at [675, 36] on button "Planejamento" at bounding box center [660, 18] width 91 height 37
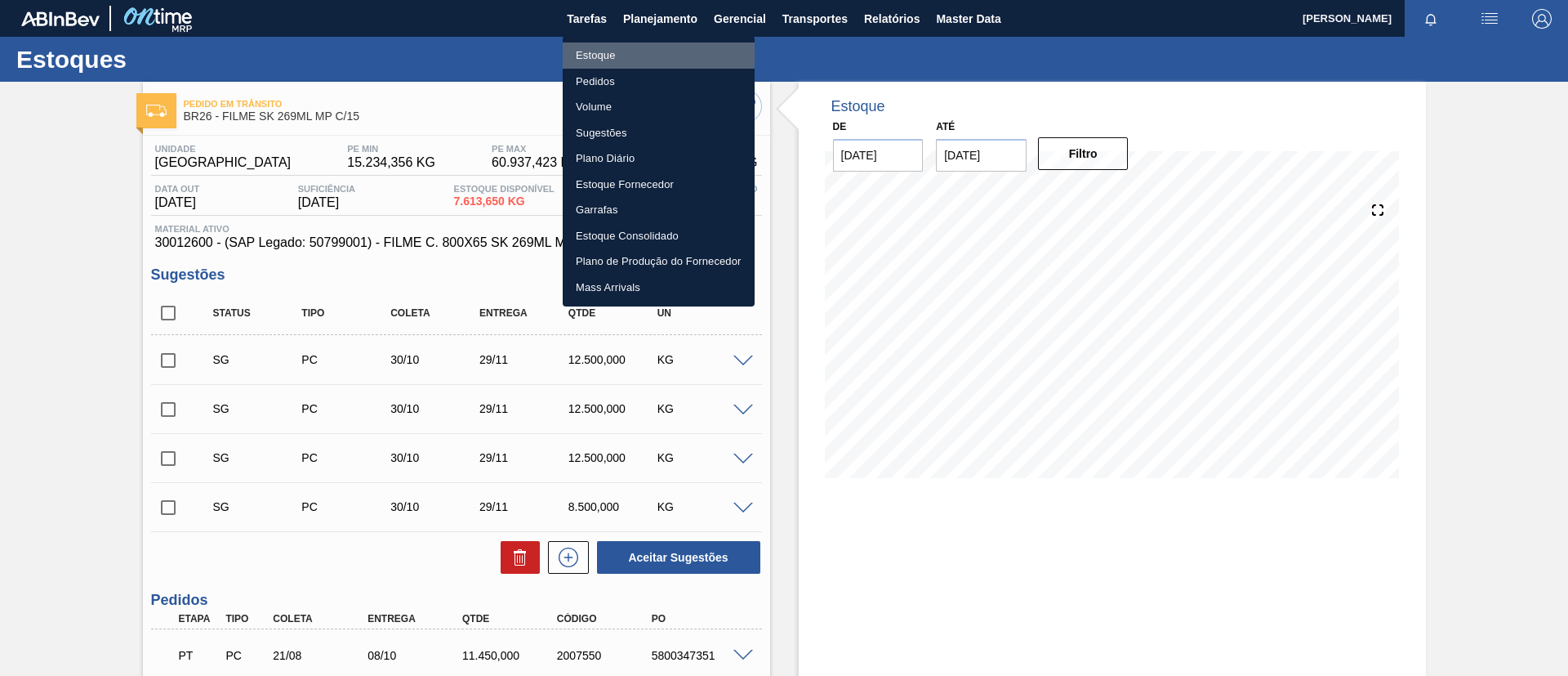
drag, startPoint x: 642, startPoint y: 57, endPoint x: 514, endPoint y: 6, distance: 137.8
click at [642, 58] on li "Estoque" at bounding box center [658, 55] width 192 height 26
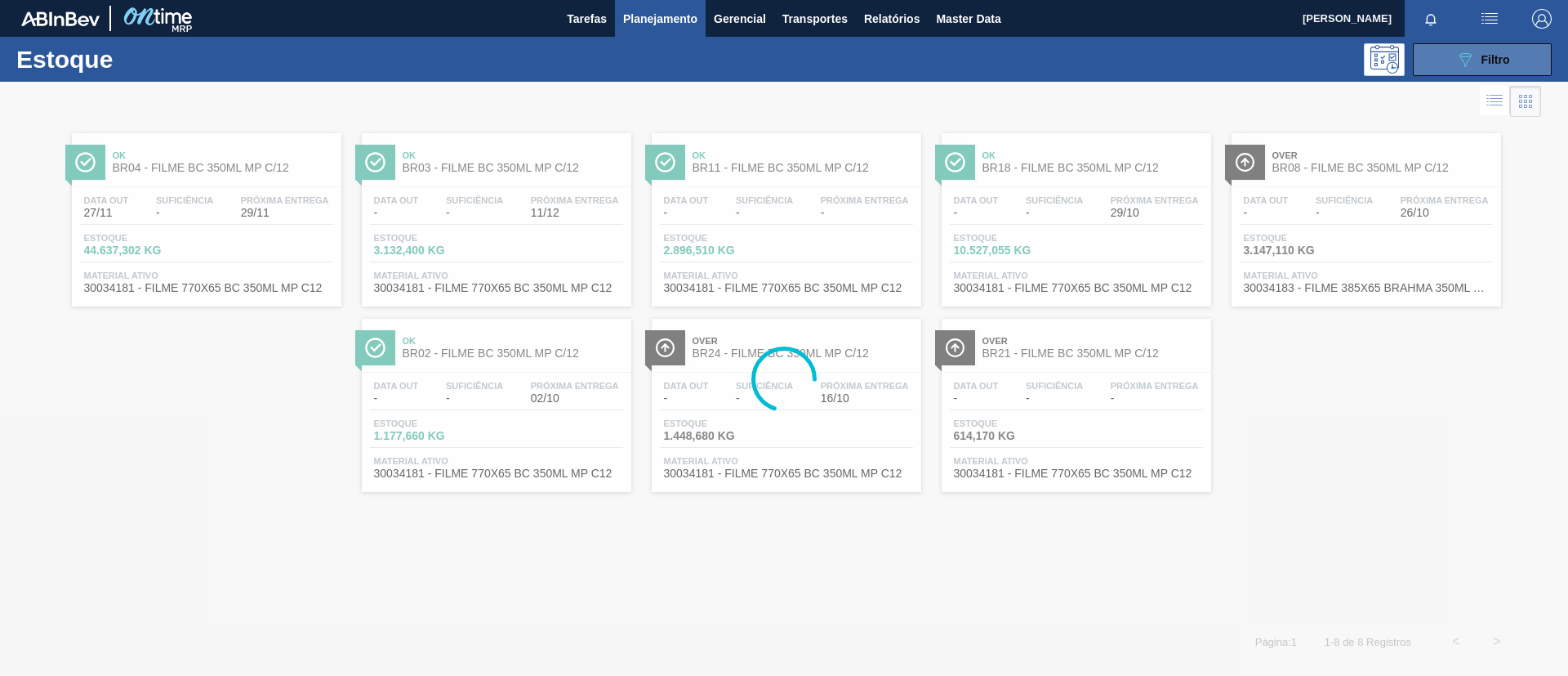
click at [1451, 66] on button "089F7B8B-B2A5-4AFE-B5C0-19BA573D28AC Filtro" at bounding box center [1483, 59] width 139 height 33
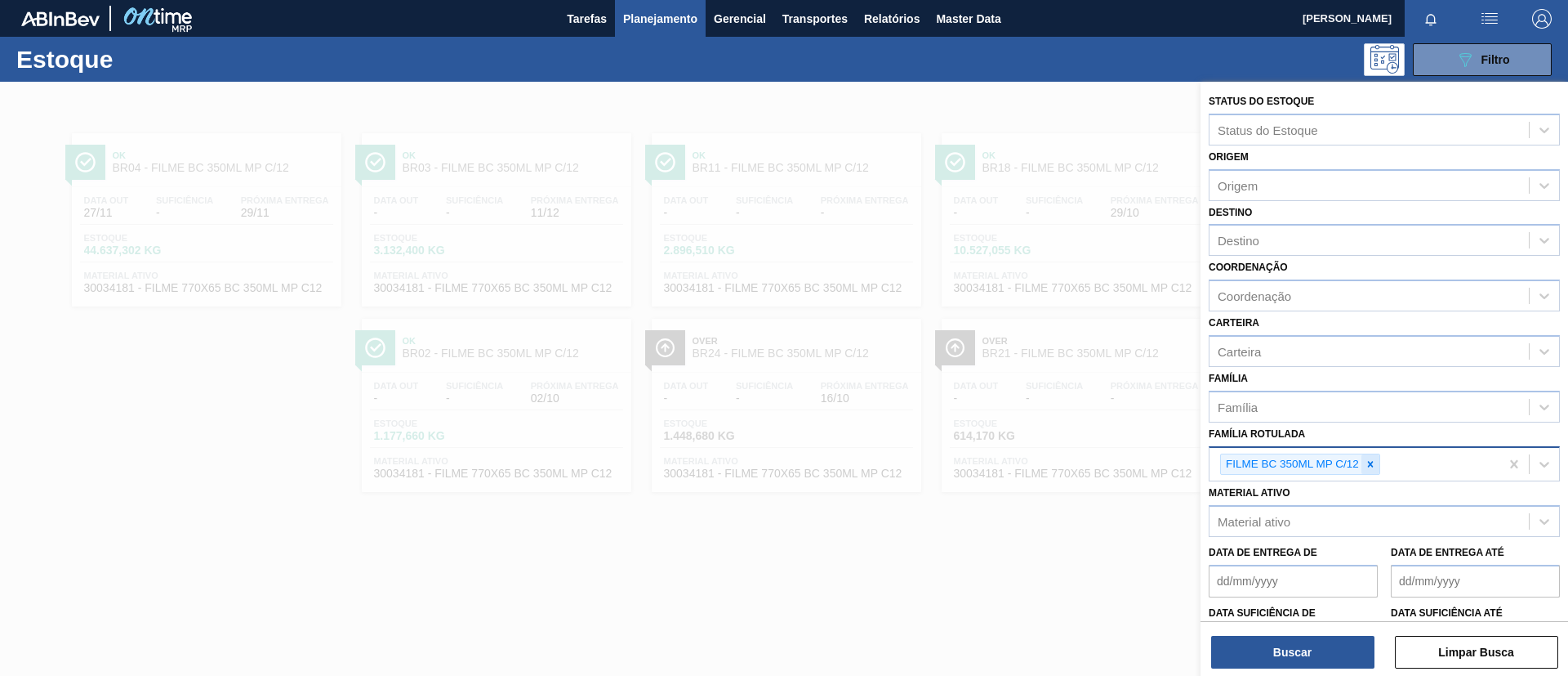
click at [1367, 463] on icon at bounding box center [1370, 464] width 11 height 11
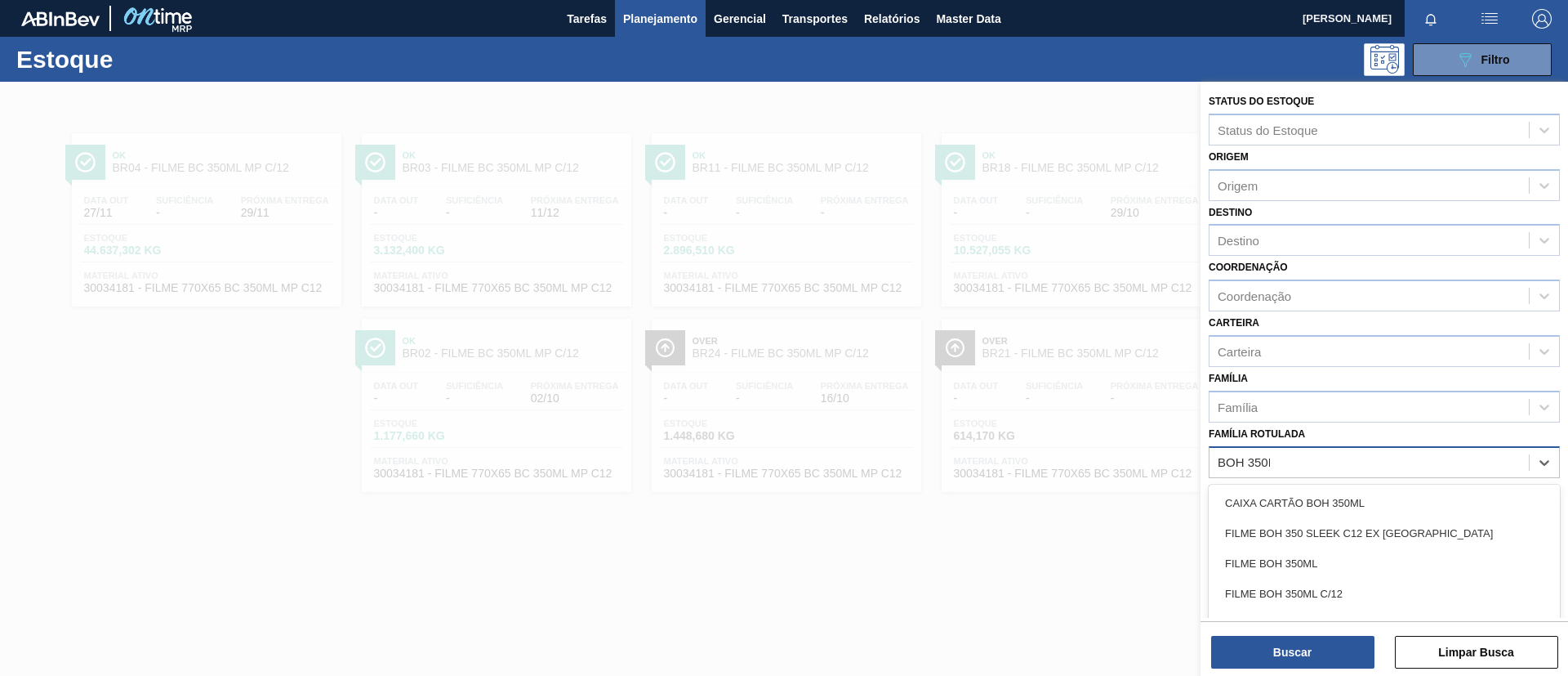
type Rotulada "BOH 350ML"
drag, startPoint x: 1338, startPoint y: 536, endPoint x: 1310, endPoint y: 580, distance: 52.2
click at [1339, 535] on div "FILME BOH 350ML" at bounding box center [1385, 533] width 351 height 30
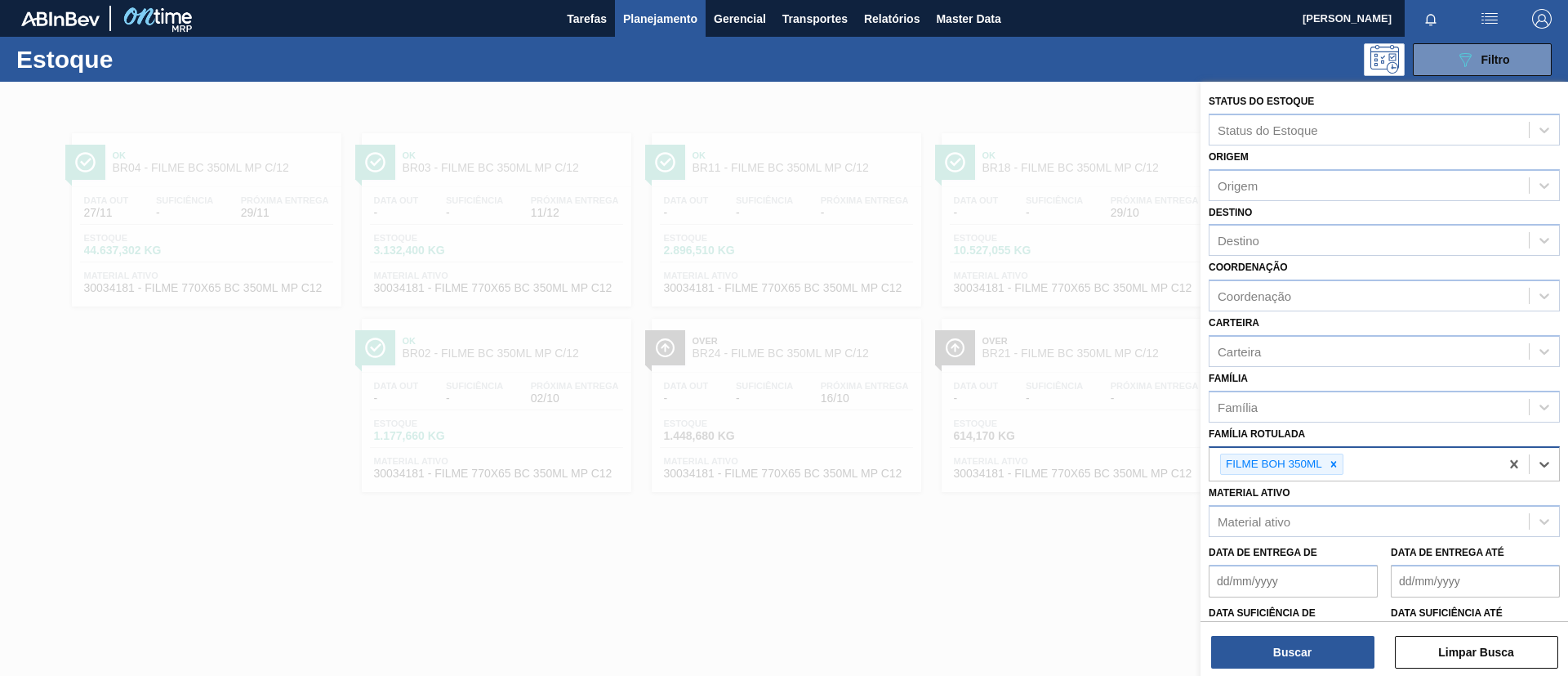
click at [1276, 254] on div "Destino" at bounding box center [1385, 240] width 351 height 32
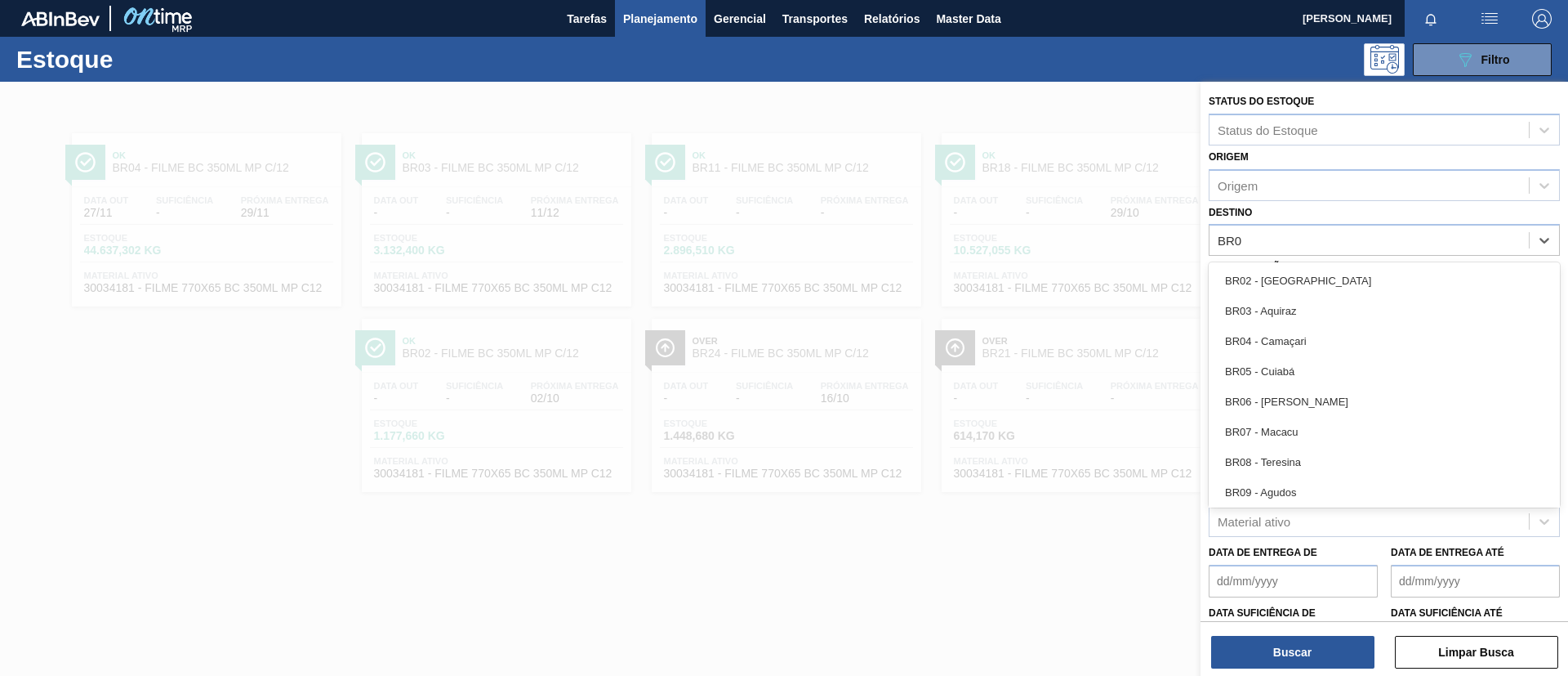
type input "BR04"
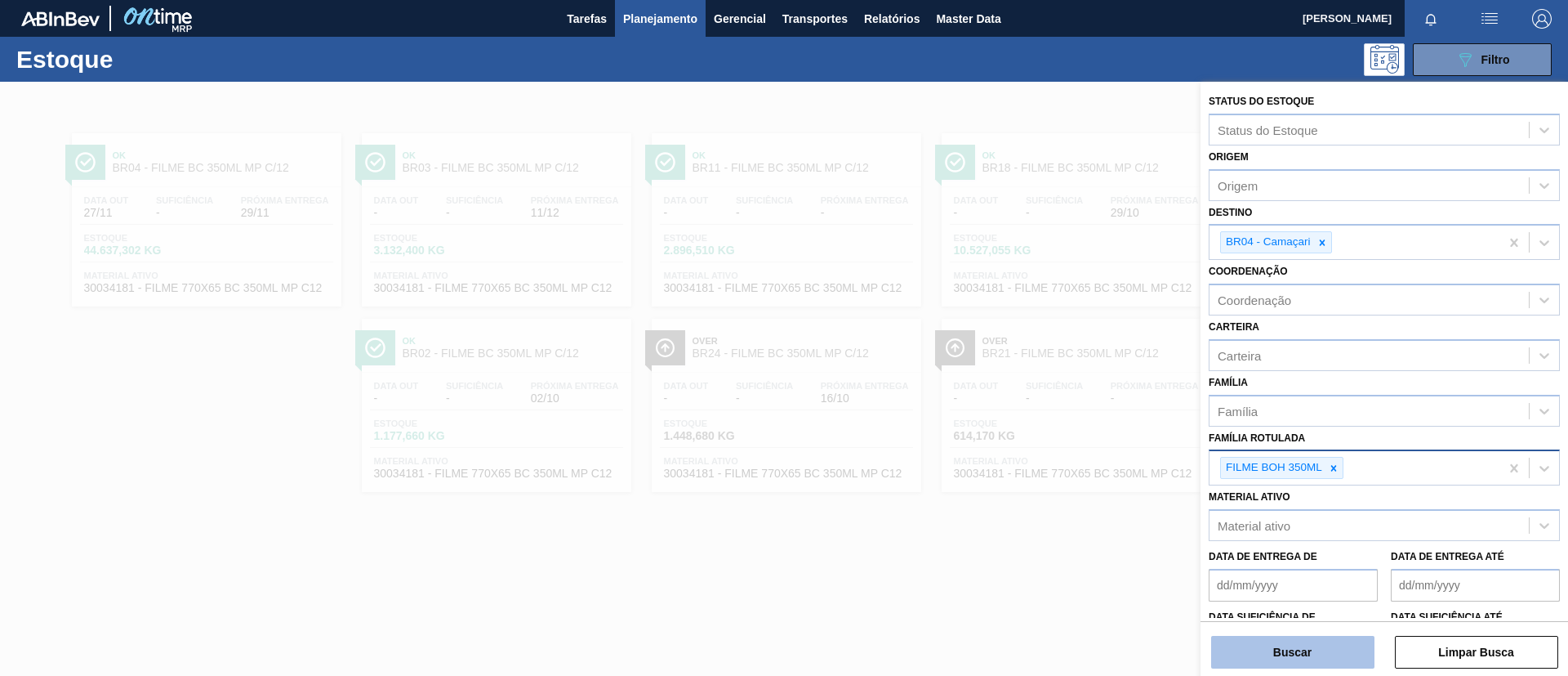
click at [1315, 639] on button "Buscar" at bounding box center [1293, 652] width 164 height 33
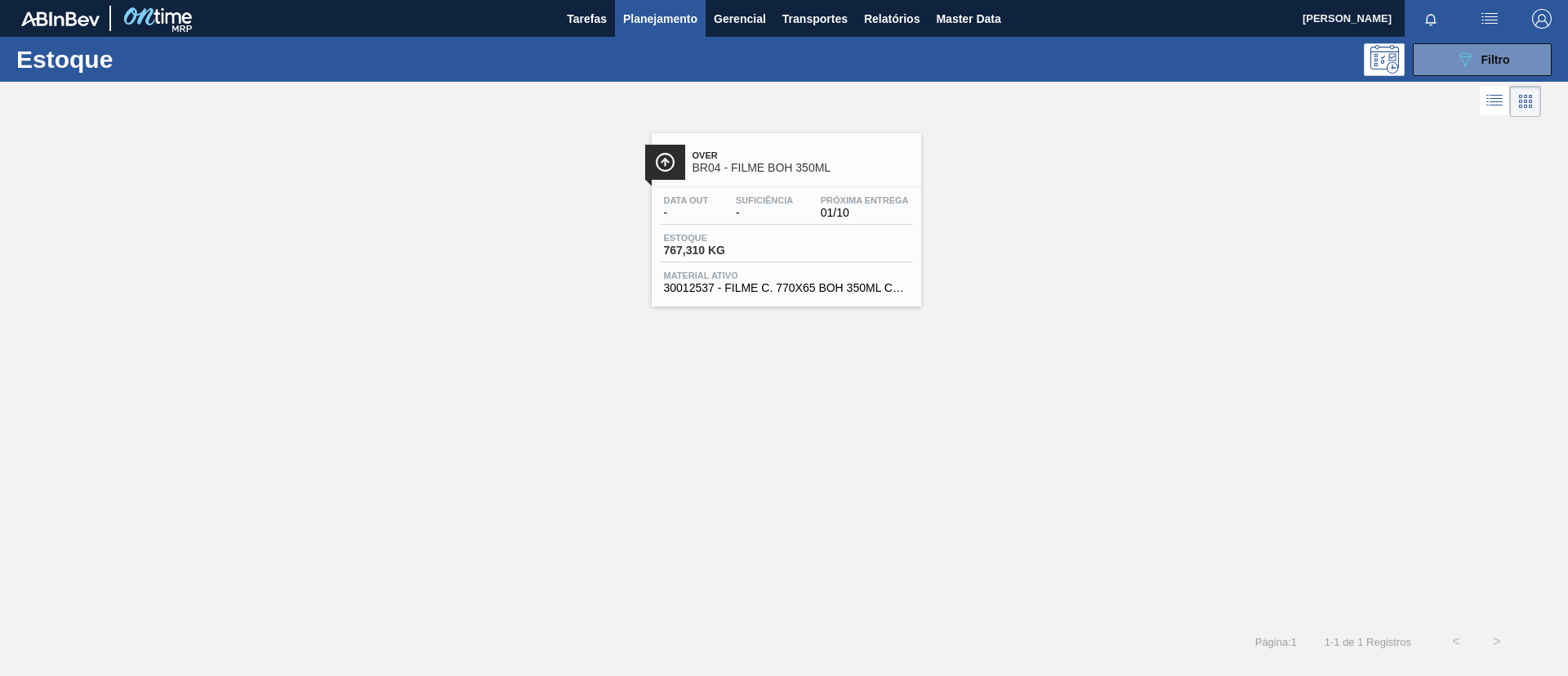
click at [784, 209] on span "-" at bounding box center [764, 213] width 57 height 12
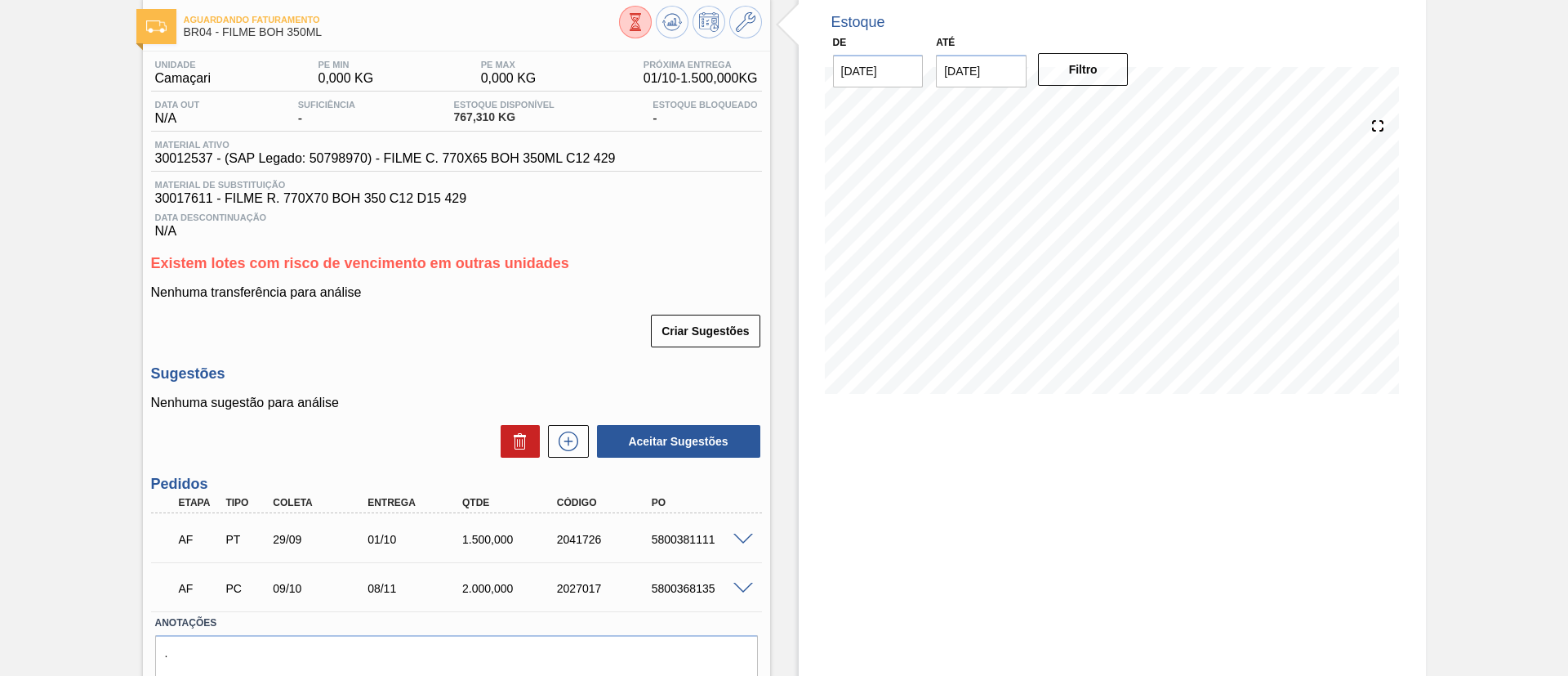
scroll to position [154, 0]
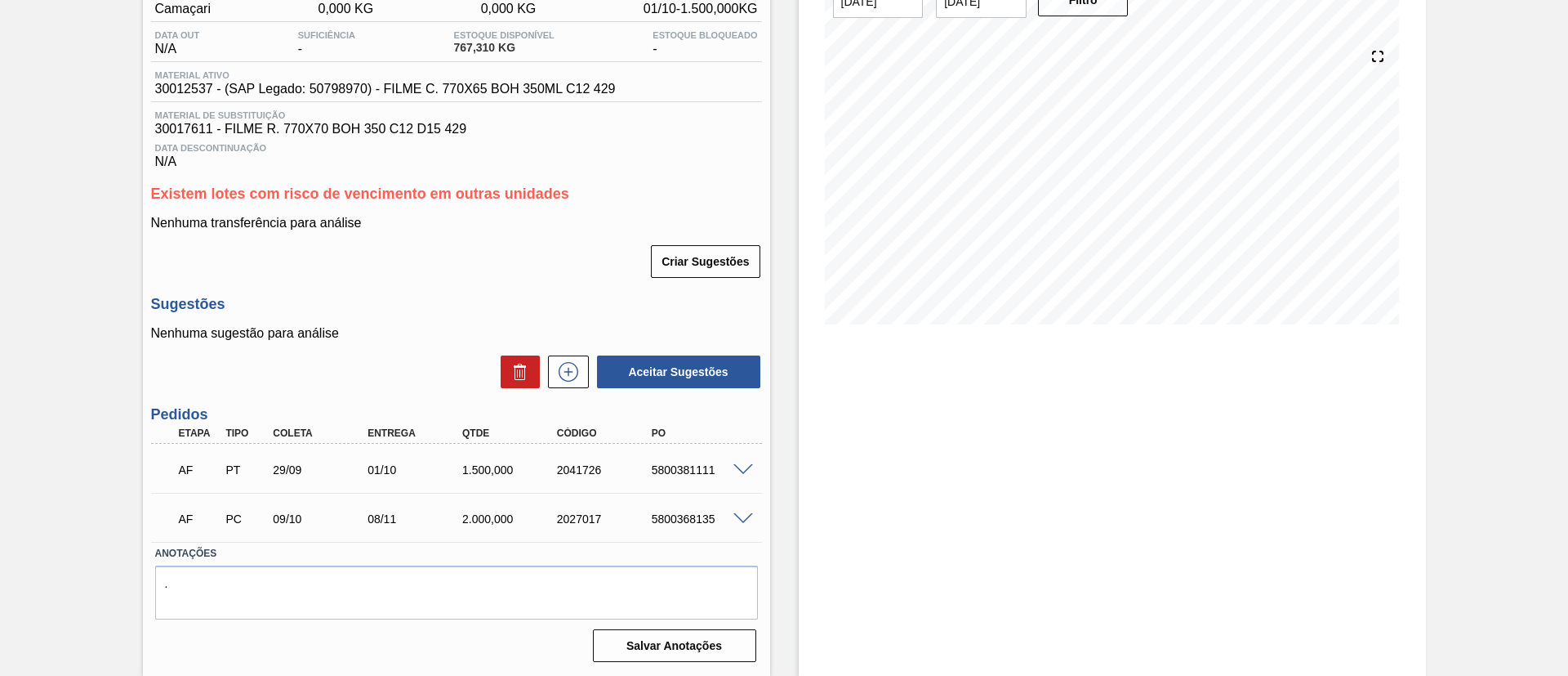
click at [738, 471] on span at bounding box center [743, 470] width 20 height 12
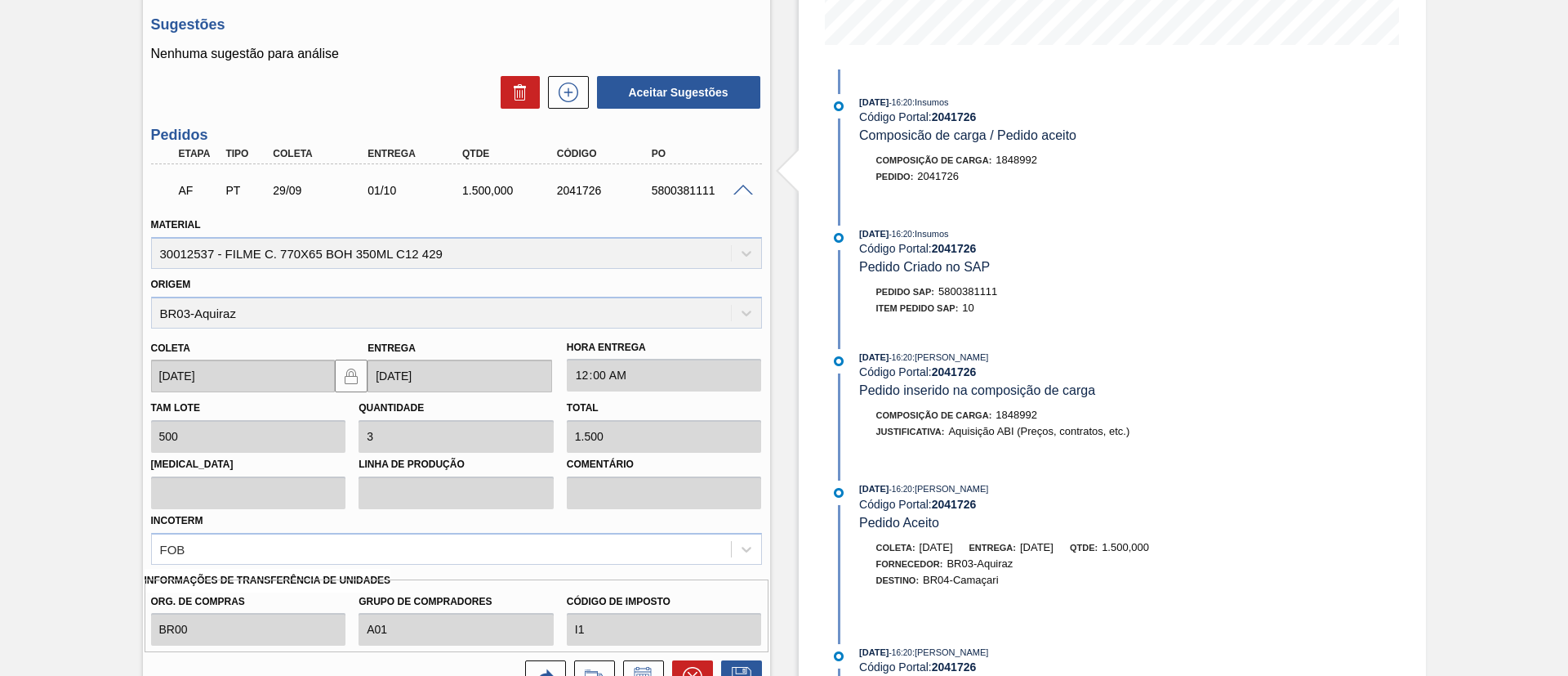
scroll to position [399, 0]
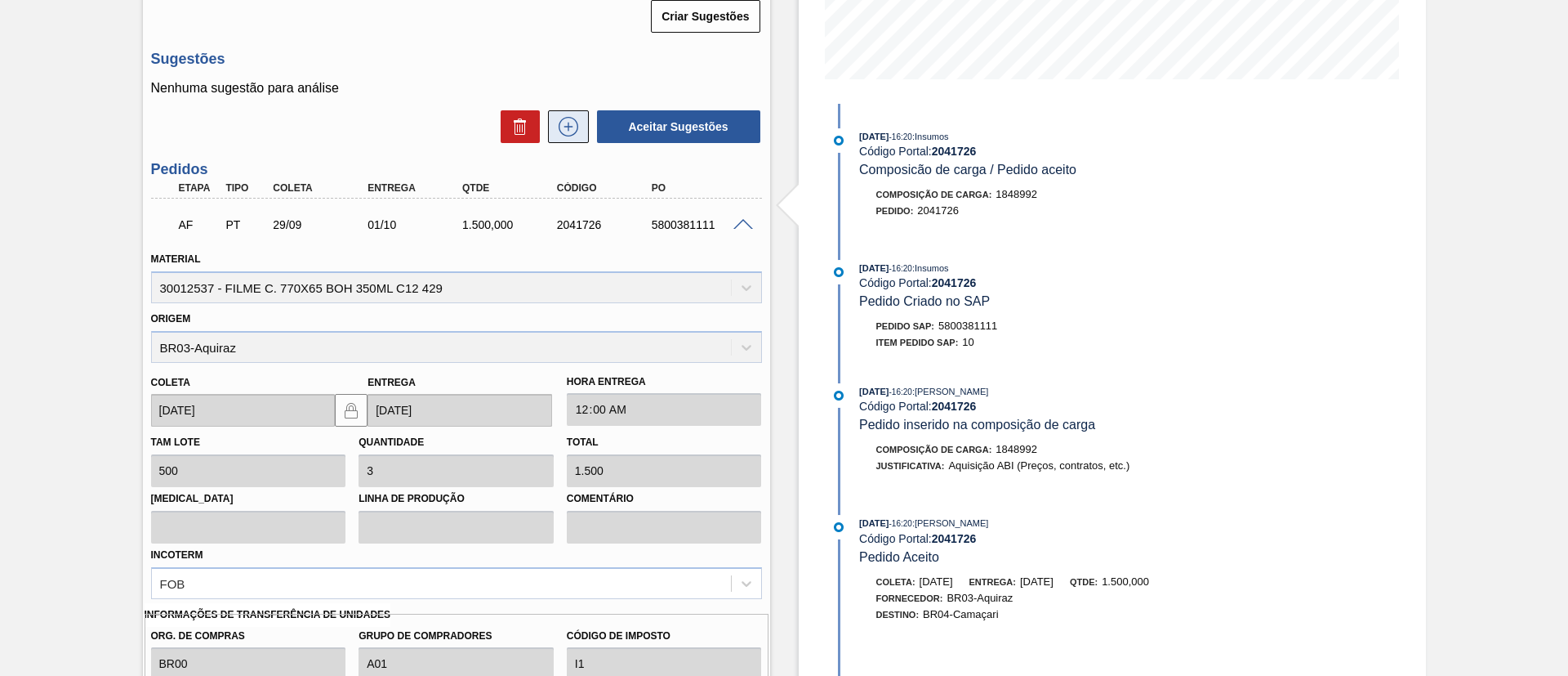
click at [583, 125] on button at bounding box center [569, 126] width 41 height 33
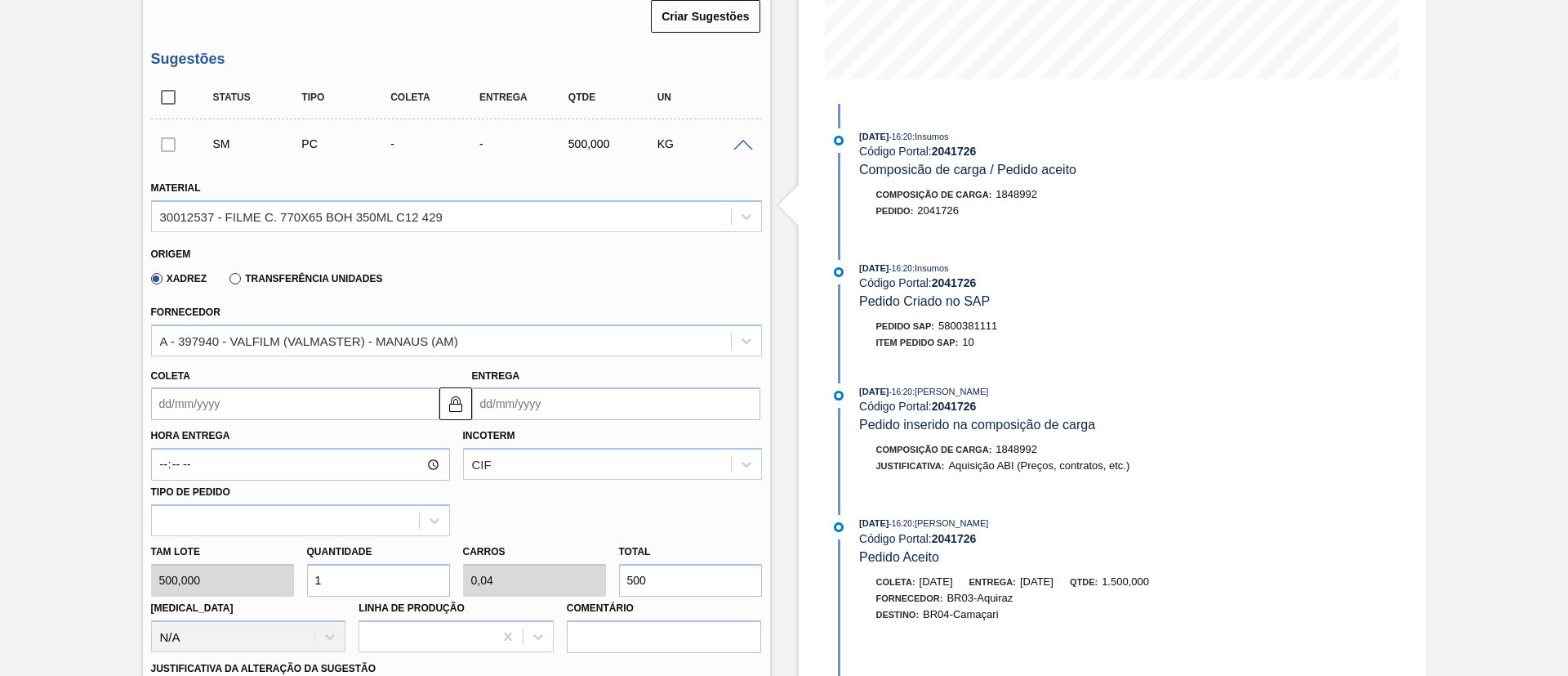
click at [300, 272] on label "Transferência Unidades" at bounding box center [305, 278] width 153 height 11
click at [227, 282] on input "Transferência Unidades" at bounding box center [227, 282] width 0 height 0
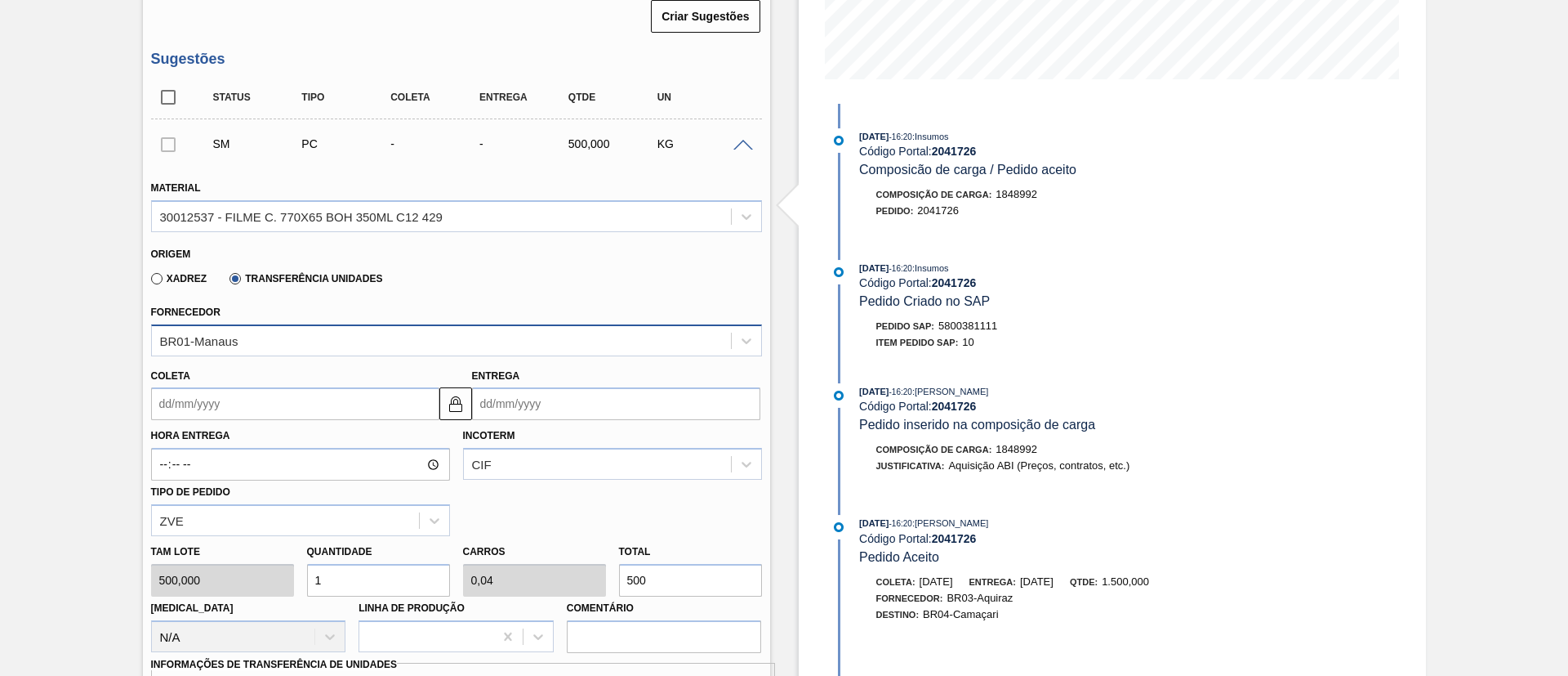
click at [315, 331] on div "BR01-Manaus" at bounding box center [456, 340] width 611 height 32
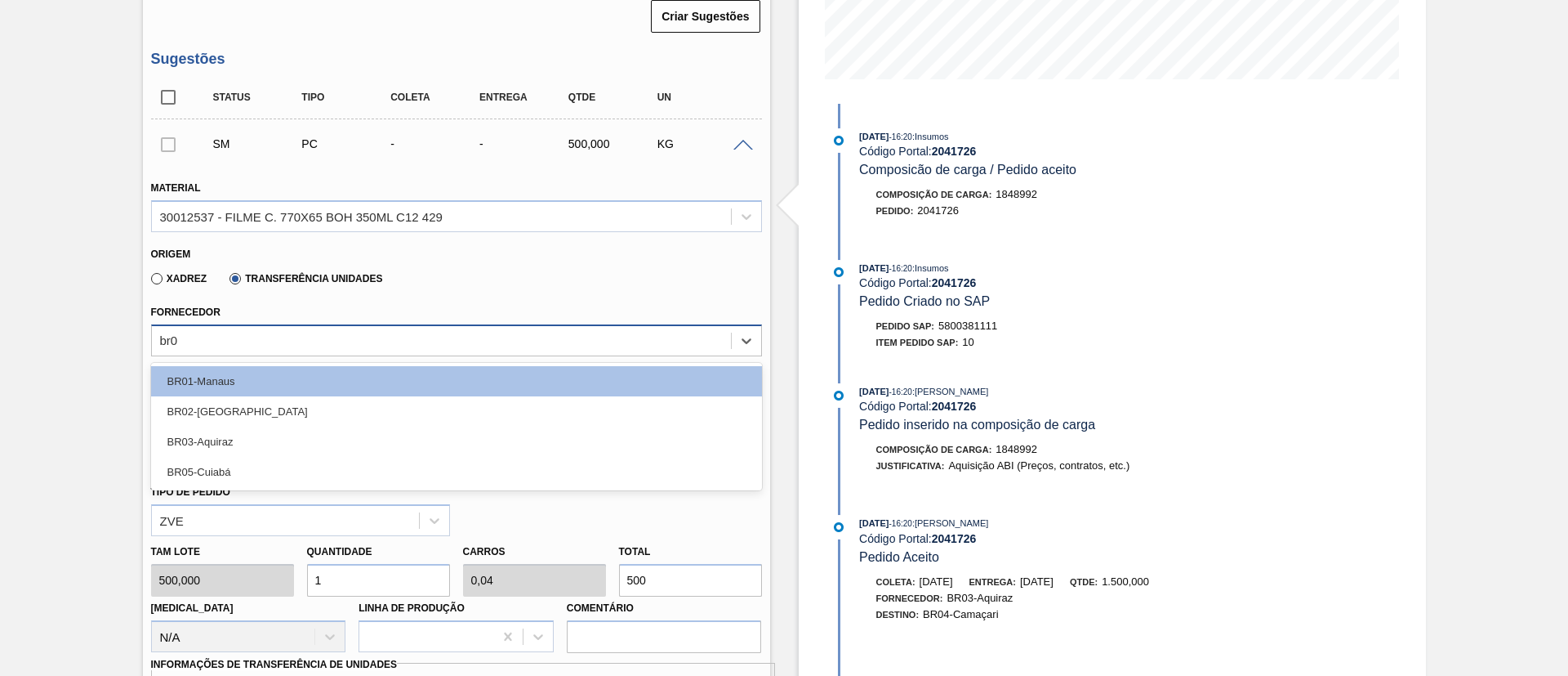
type input "br03"
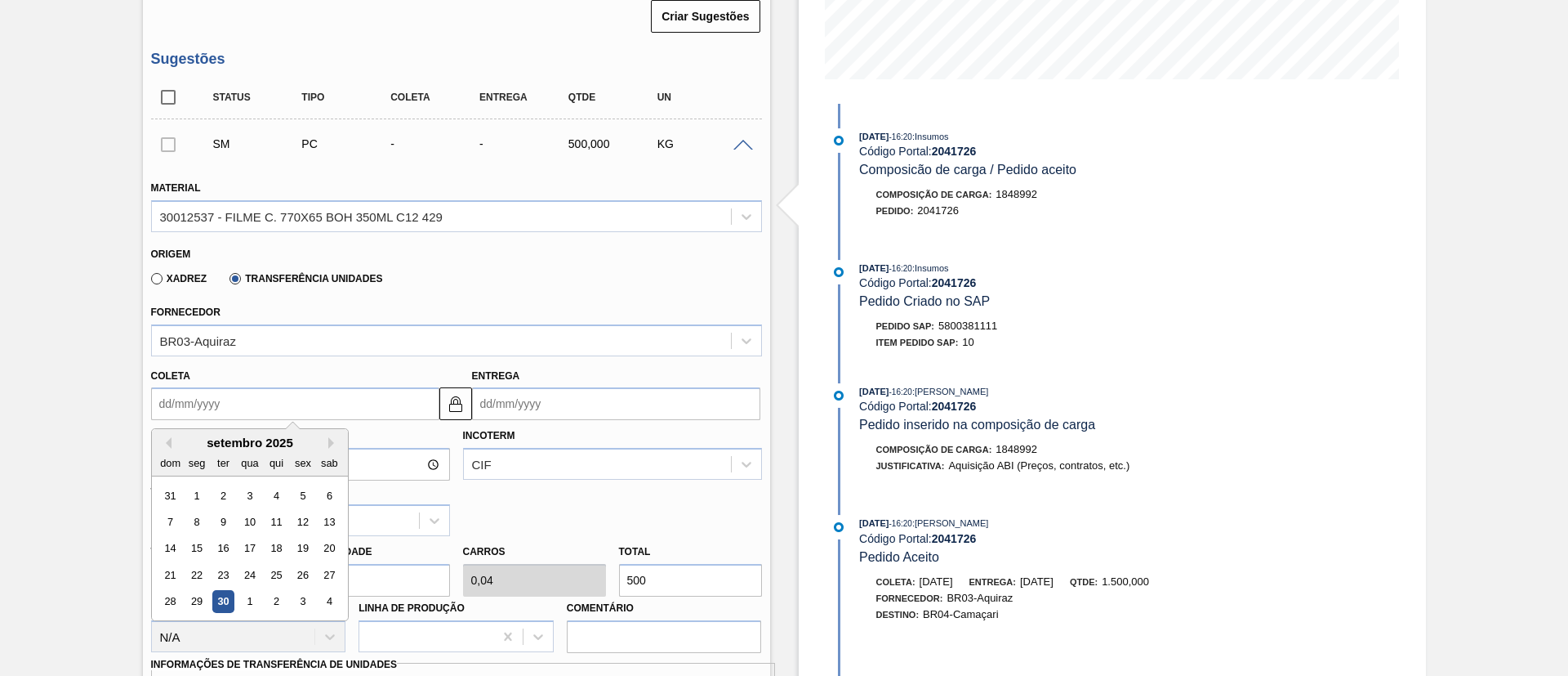
click at [329, 407] on input "Coleta" at bounding box center [295, 404] width 288 height 33
click at [228, 594] on div "30" at bounding box center [223, 602] width 22 height 22
type input "30/09/2025"
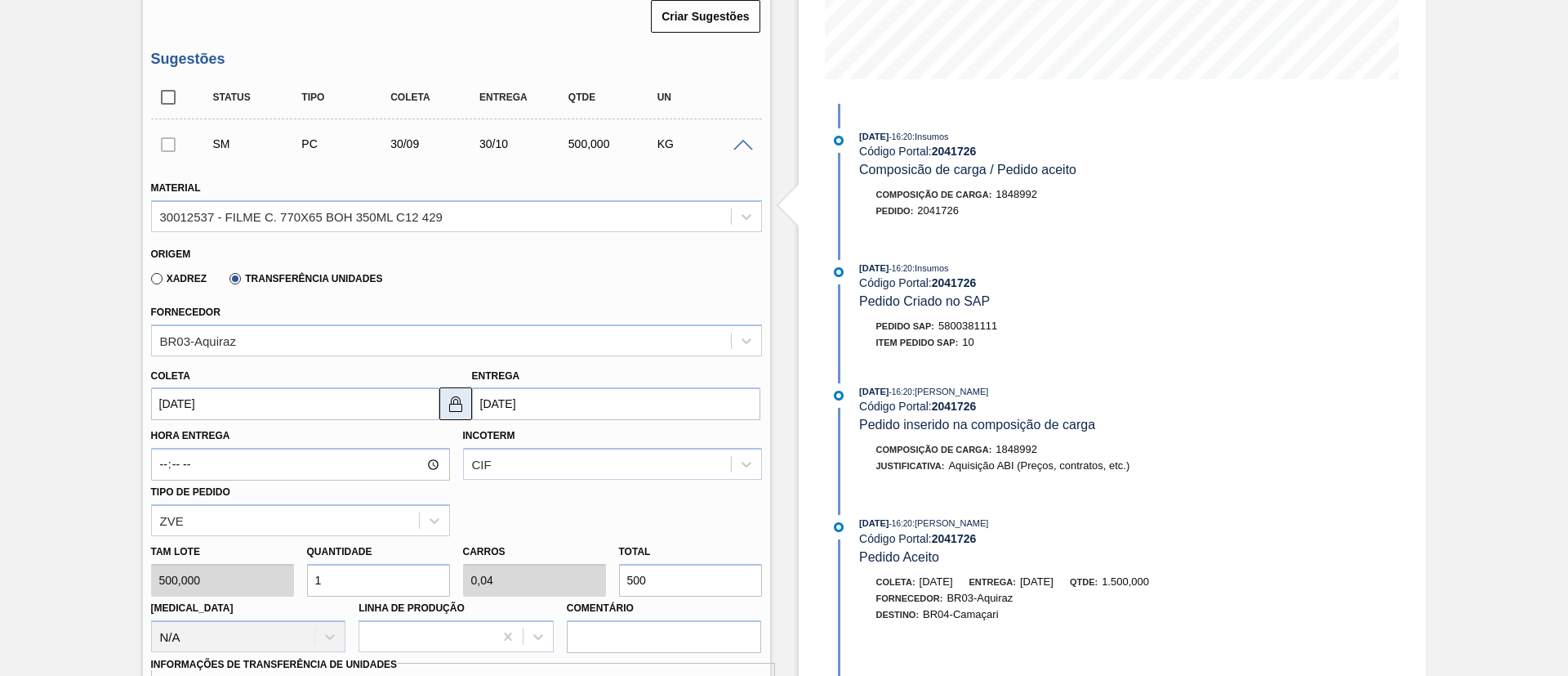
click at [451, 408] on img at bounding box center [455, 404] width 20 height 20
click at [472, 407] on input "30/10/2025" at bounding box center [616, 404] width 288 height 33
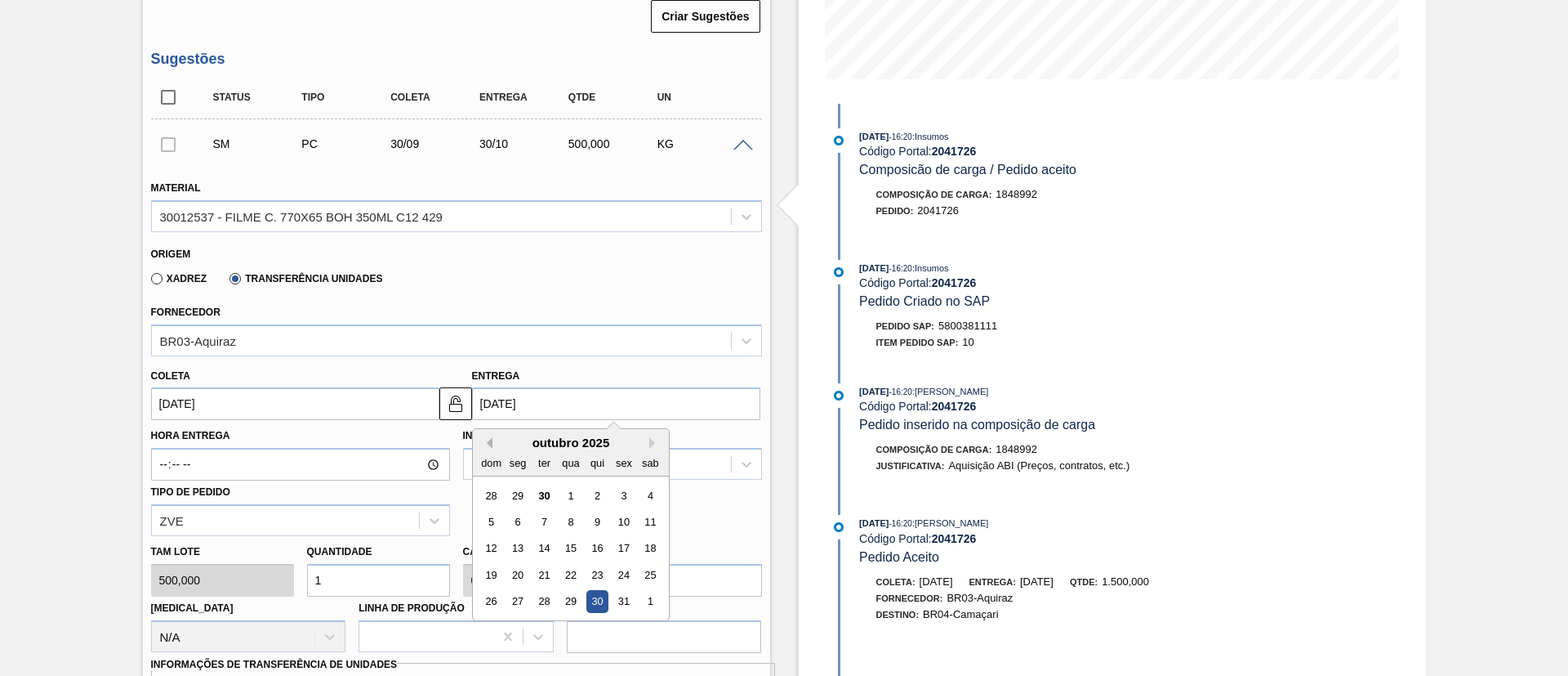
click at [488, 437] on button "Previous Month" at bounding box center [487, 443] width 11 height 11
click at [593, 599] on div "2" at bounding box center [597, 602] width 22 height 22
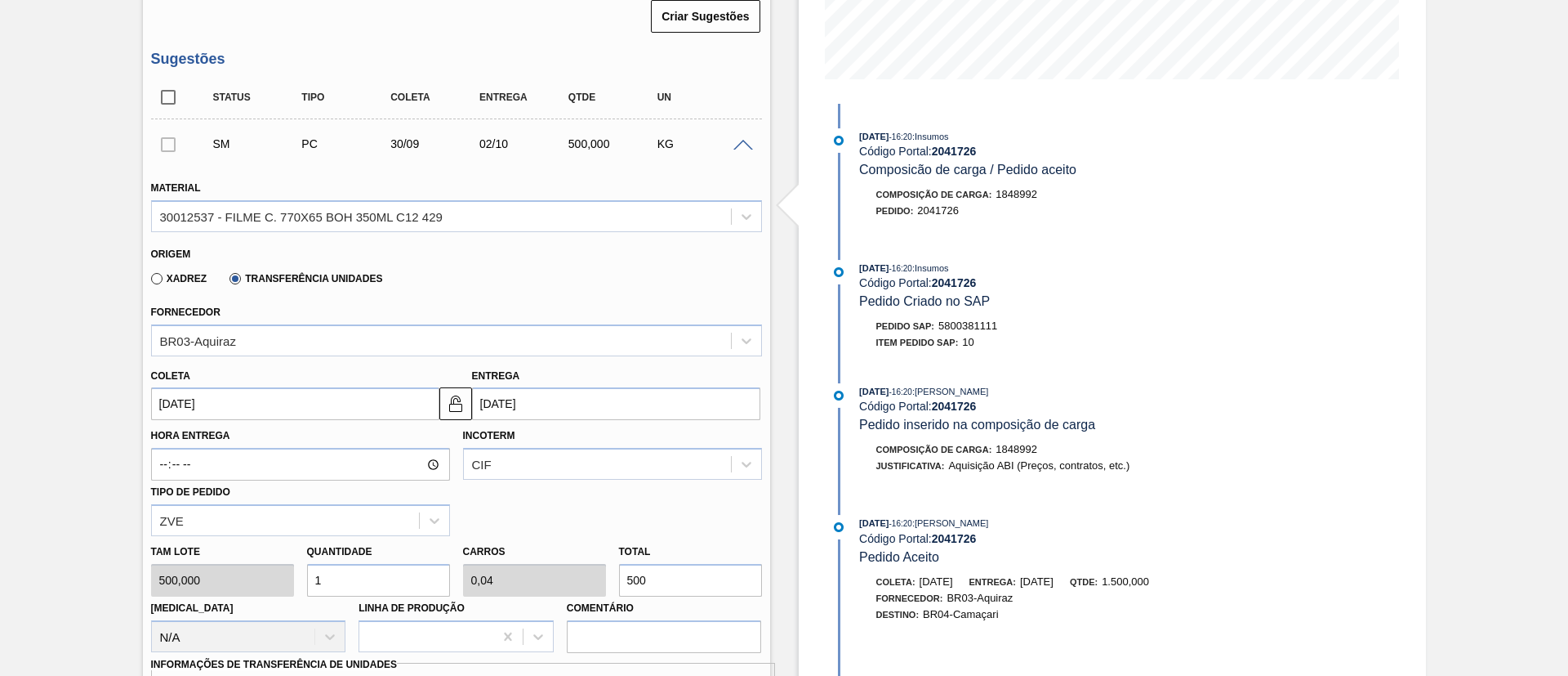
type input "02/10/2025"
click at [550, 446] on div "Incoterm CIF" at bounding box center [612, 451] width 299 height 55
click at [538, 479] on div "Incoterm CIF" at bounding box center [612, 452] width 312 height 56
click at [535, 460] on div "CIF" at bounding box center [612, 463] width 299 height 32
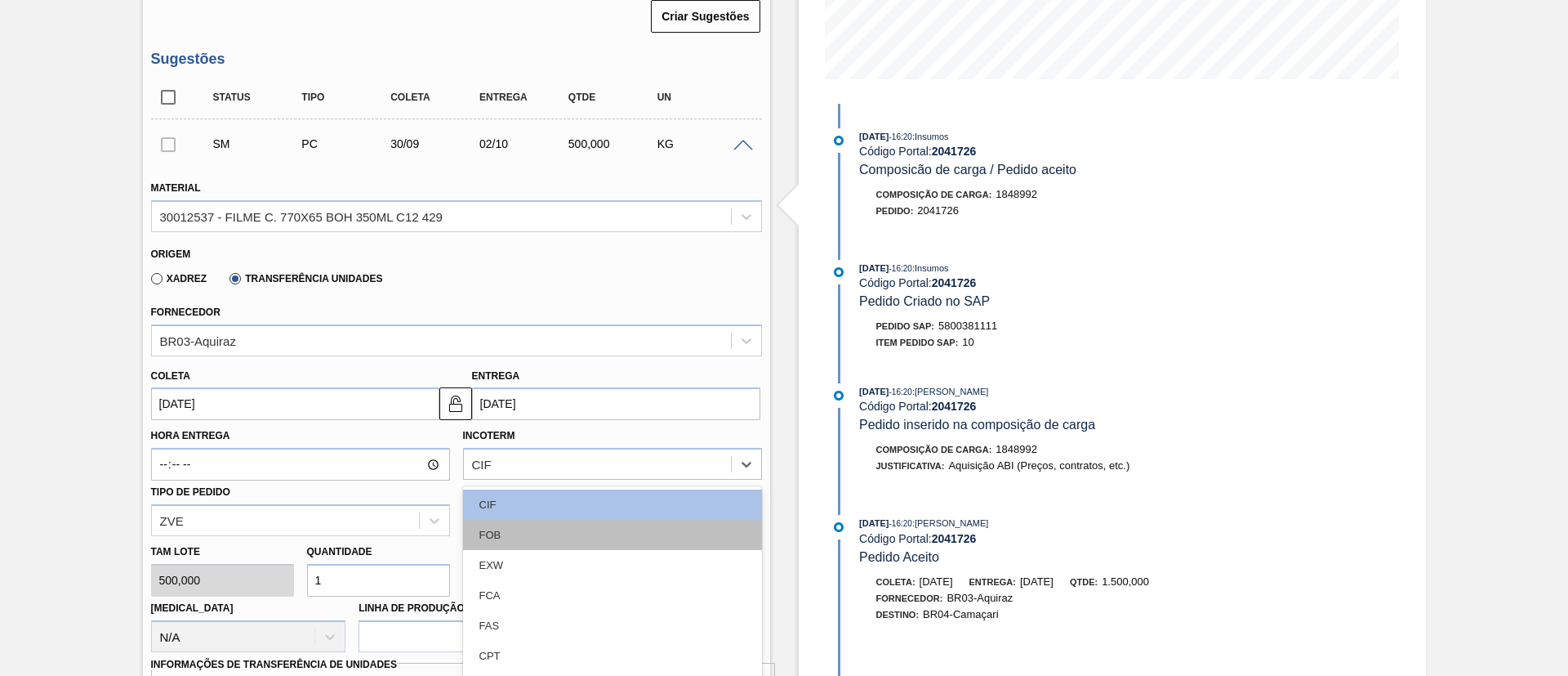
scroll to position [461, 0]
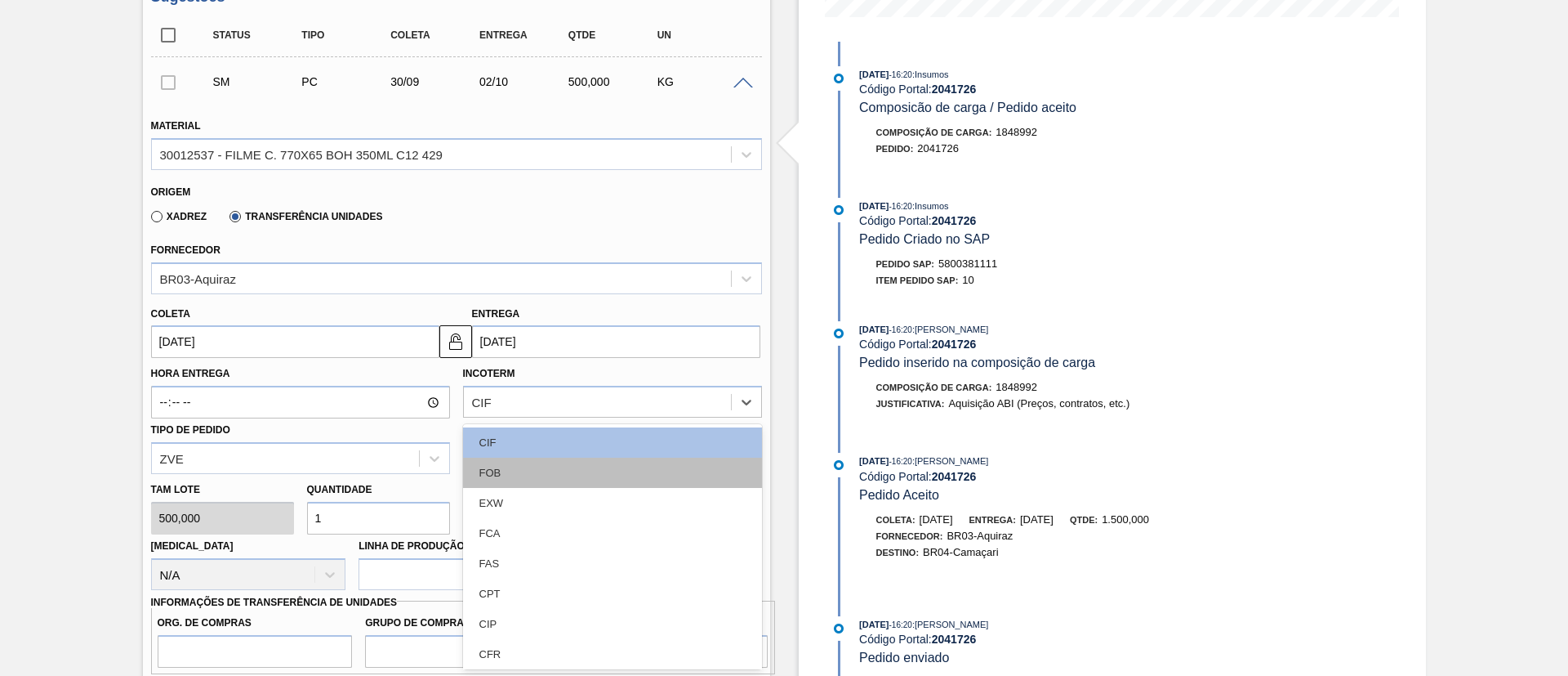
click at [530, 471] on div "FOB" at bounding box center [612, 473] width 299 height 30
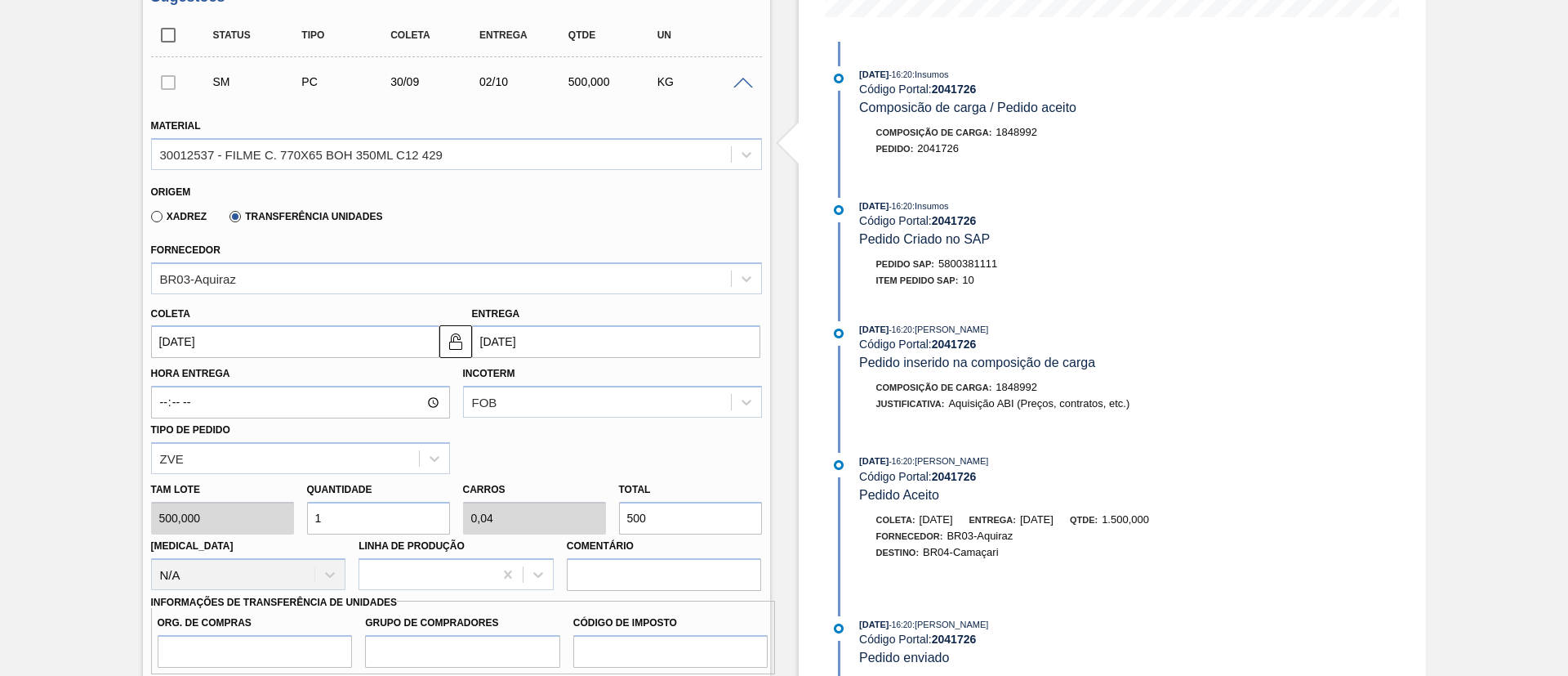
click at [588, 508] on div "Tam lote 500,000 Quantidade 1 Carros 0,04 Total 500 Doca N/A Linha de Produção …" at bounding box center [456, 532] width 624 height 117
paste input "1.664"
type input "3,328"
type input "0,133"
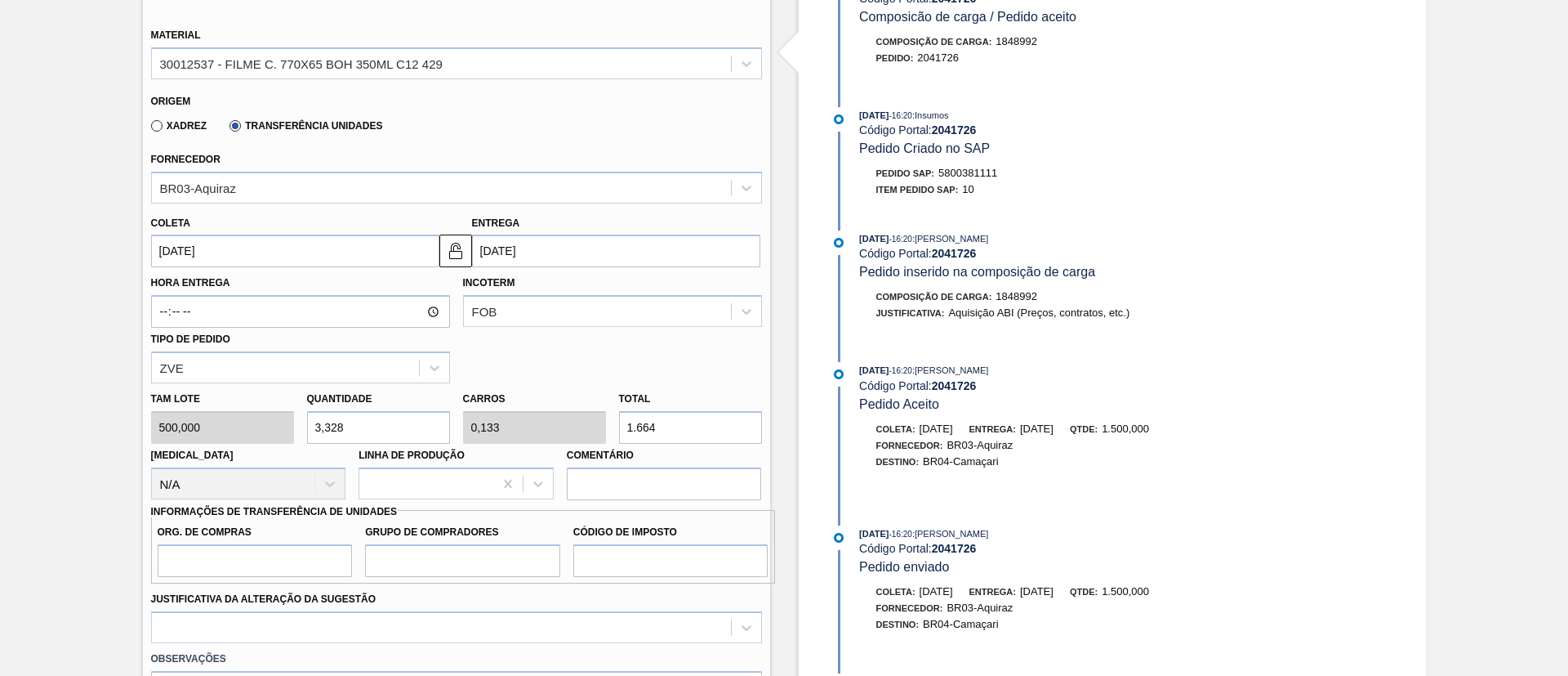
scroll to position [583, 0]
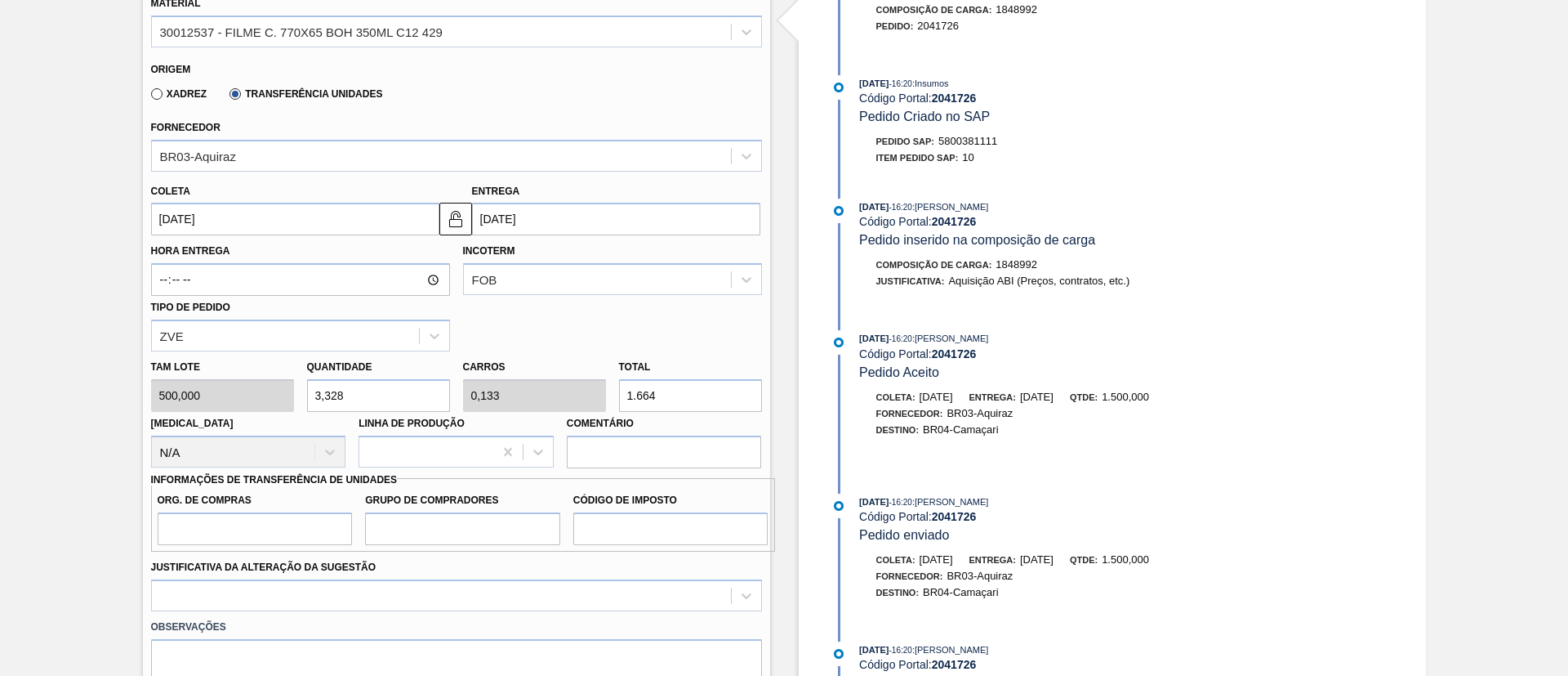
type input "1.664"
click at [324, 529] on input "Org. de Compras" at bounding box center [255, 528] width 196 height 33
click at [444, 540] on input "Grupo de Compradores" at bounding box center [462, 528] width 196 height 33
click at [268, 549] on div "Org. de Compras Grupo de Compradores Código de Imposto" at bounding box center [462, 514] width 624 height 74
click at [275, 540] on input "Org. de Compras" at bounding box center [255, 528] width 196 height 33
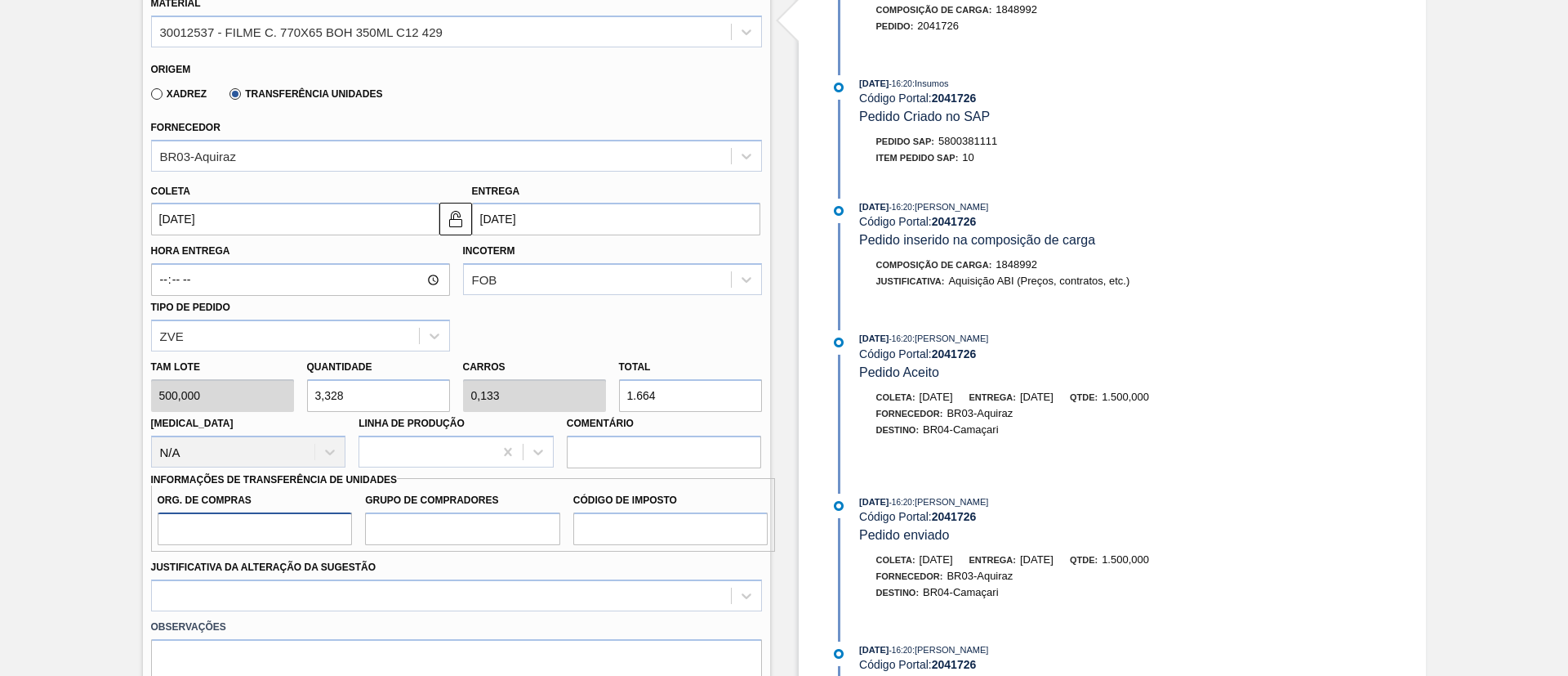
type input "BR00"
drag, startPoint x: 424, startPoint y: 529, endPoint x: 433, endPoint y: 544, distance: 17.5
click at [424, 529] on input "Grupo de Compradores" at bounding box center [462, 528] width 196 height 33
type input "A01"
click at [609, 530] on input "Código de Imposto" at bounding box center [671, 528] width 196 height 33
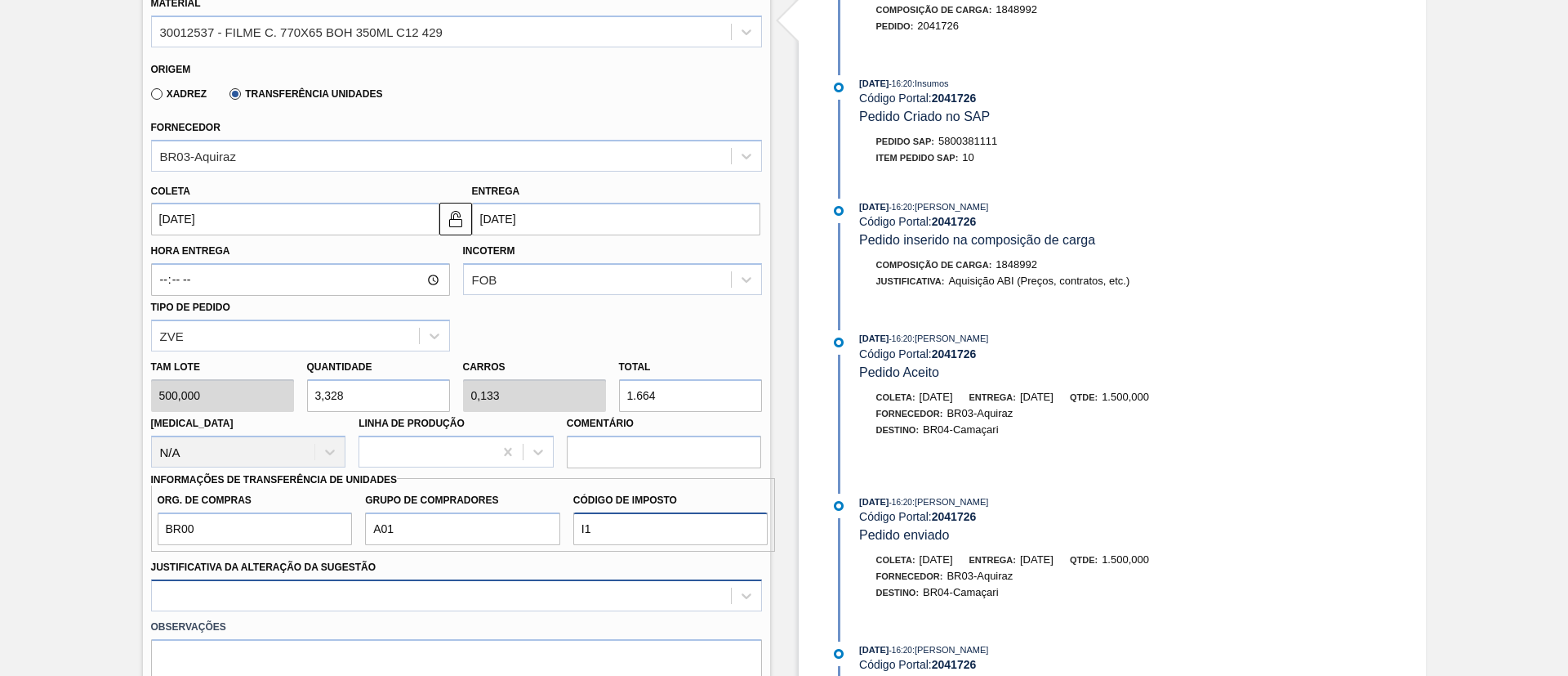
type input "I1"
click at [556, 588] on div at bounding box center [456, 595] width 611 height 32
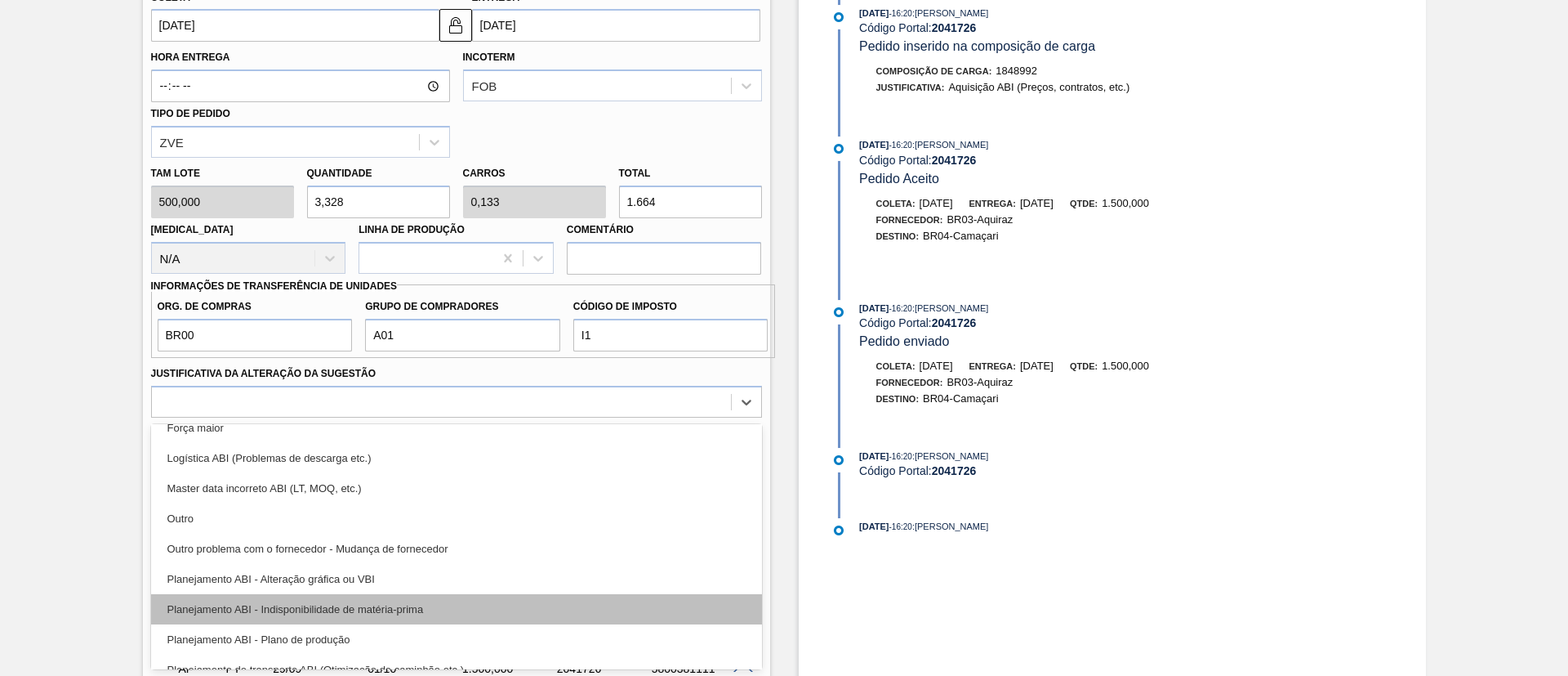
scroll to position [123, 0]
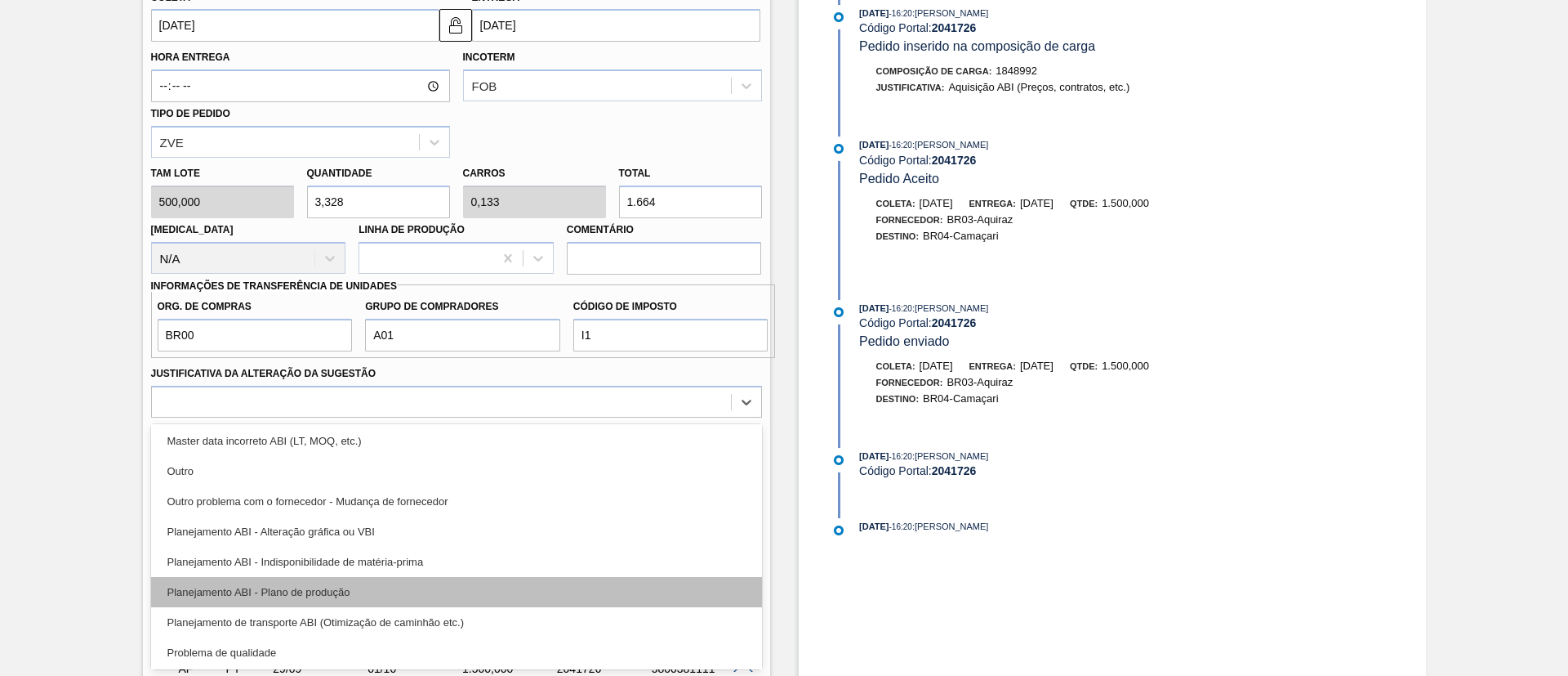
click at [374, 595] on div "Planejamento ABI - Plano de produção" at bounding box center [456, 592] width 611 height 30
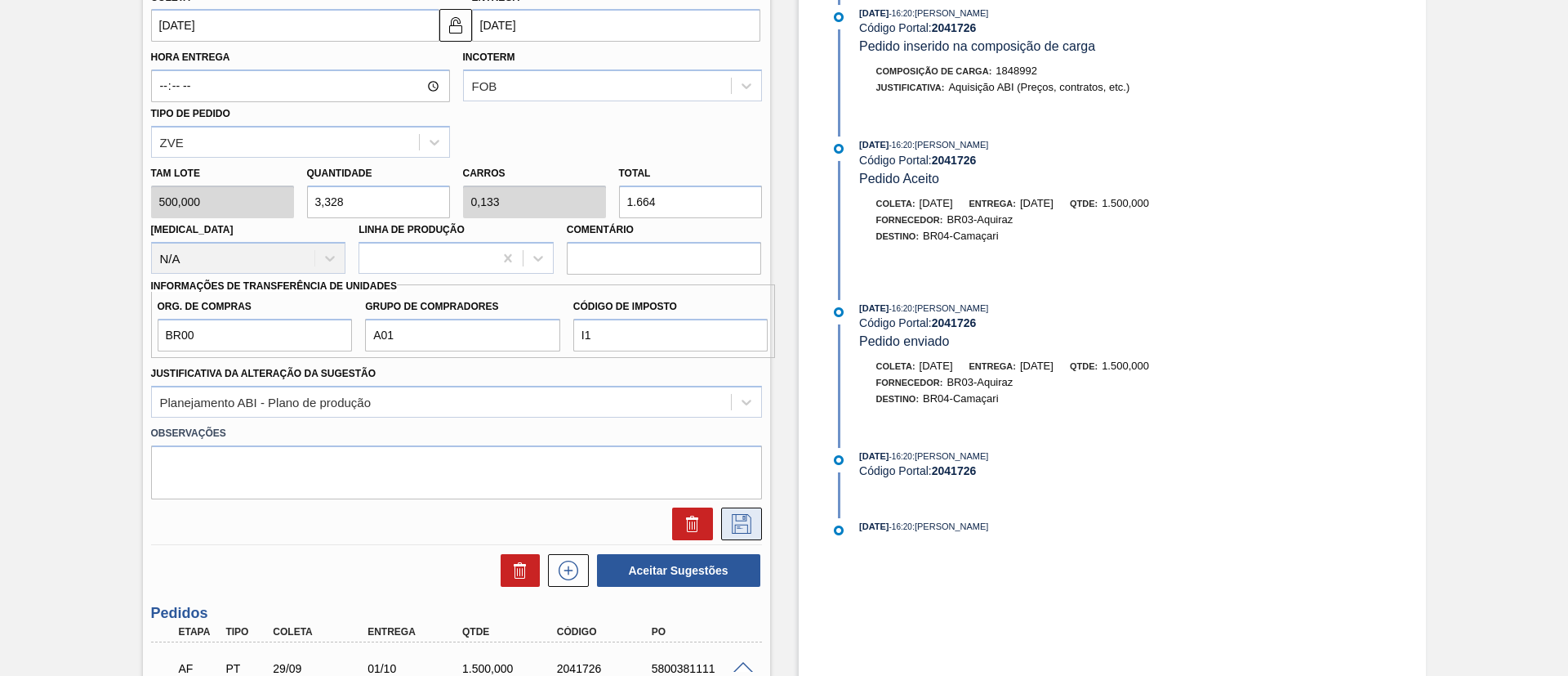
click at [735, 528] on icon at bounding box center [741, 523] width 26 height 20
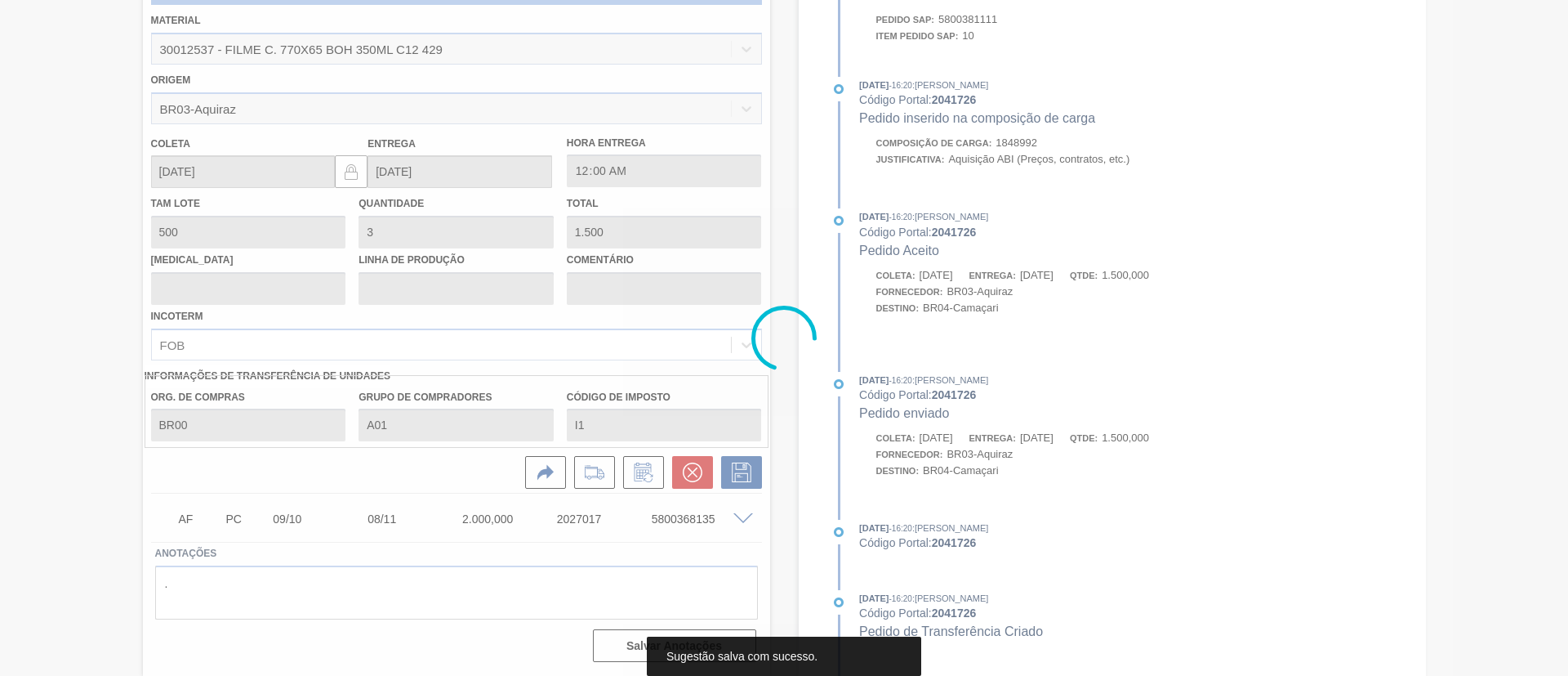
scroll to position [221, 0]
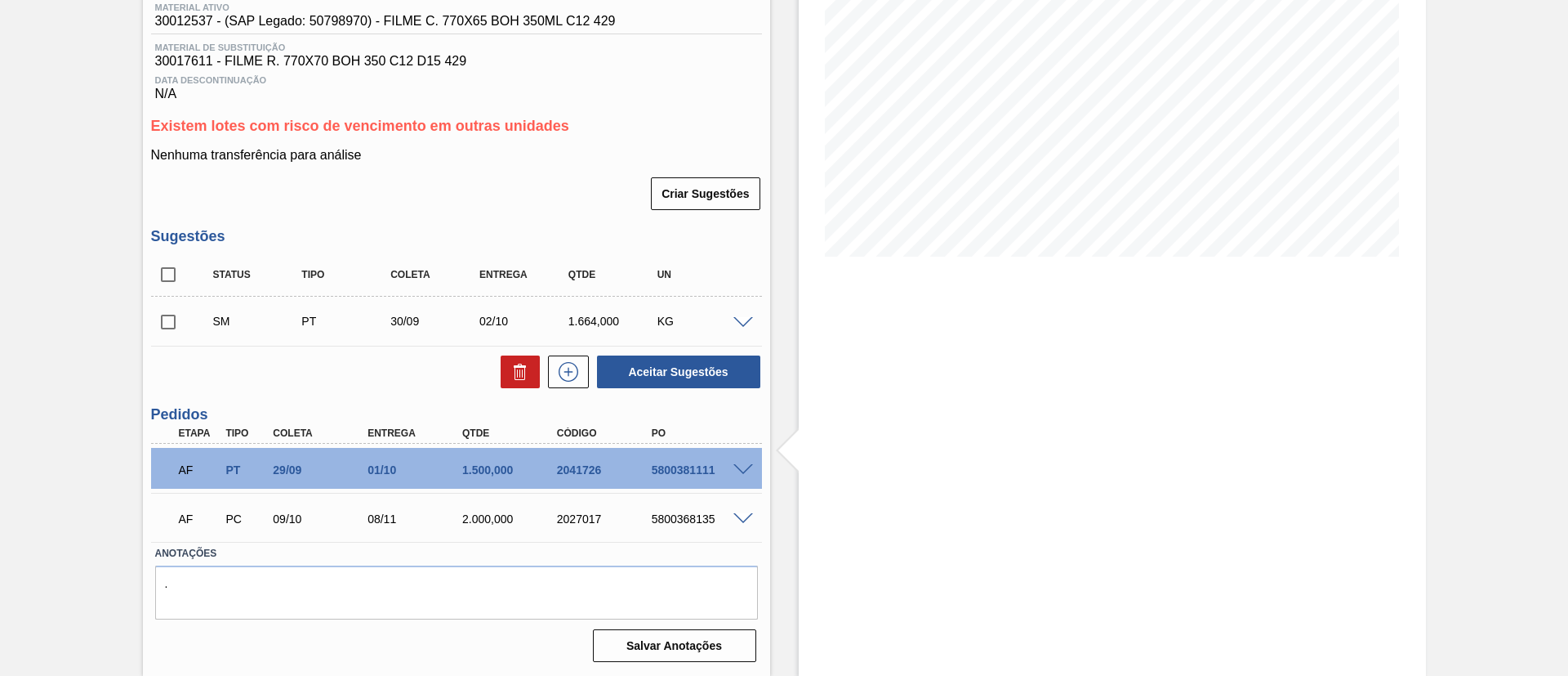
click at [159, 320] on input "checkbox" at bounding box center [168, 321] width 35 height 35
click at [684, 368] on button "Aceitar Sugestões" at bounding box center [679, 372] width 164 height 33
checkbox input "false"
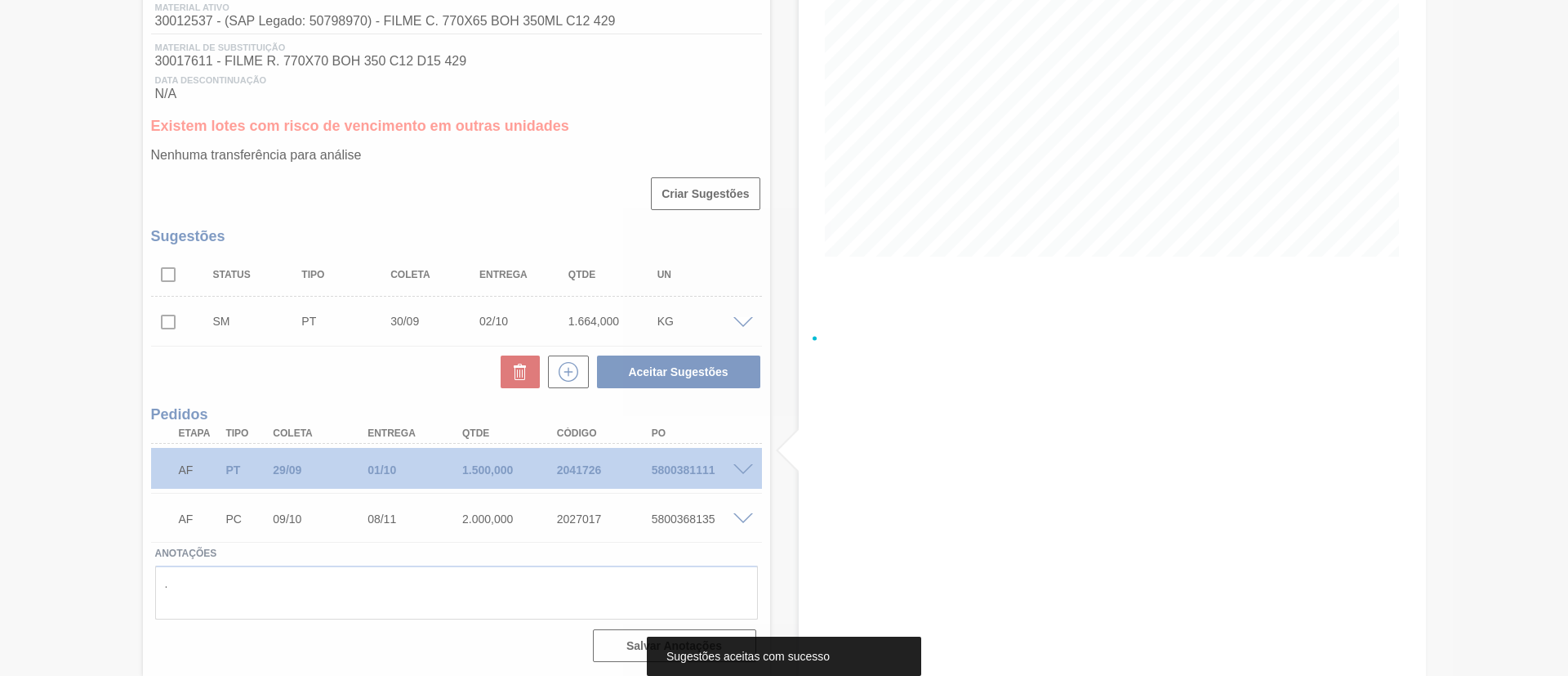
scroll to position [202, 0]
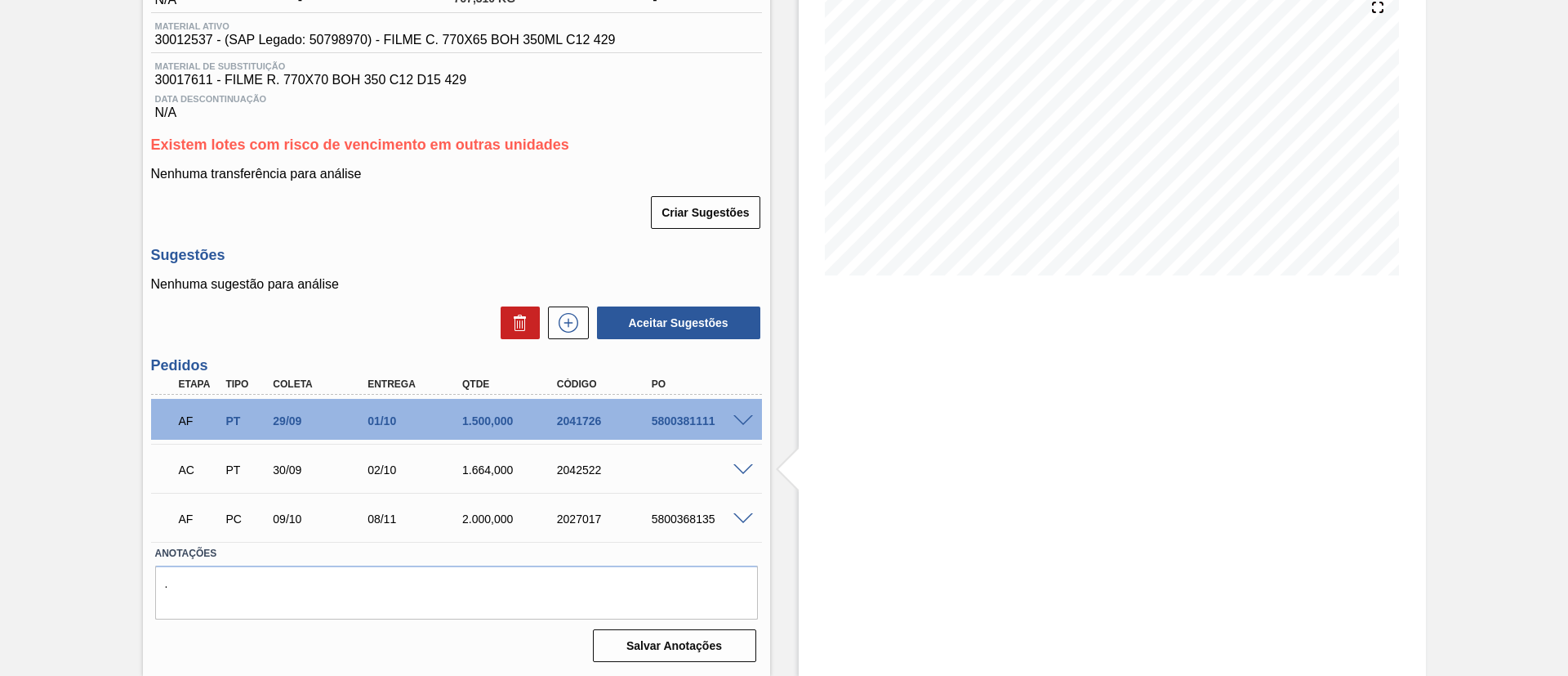
click at [748, 470] on span at bounding box center [743, 470] width 20 height 12
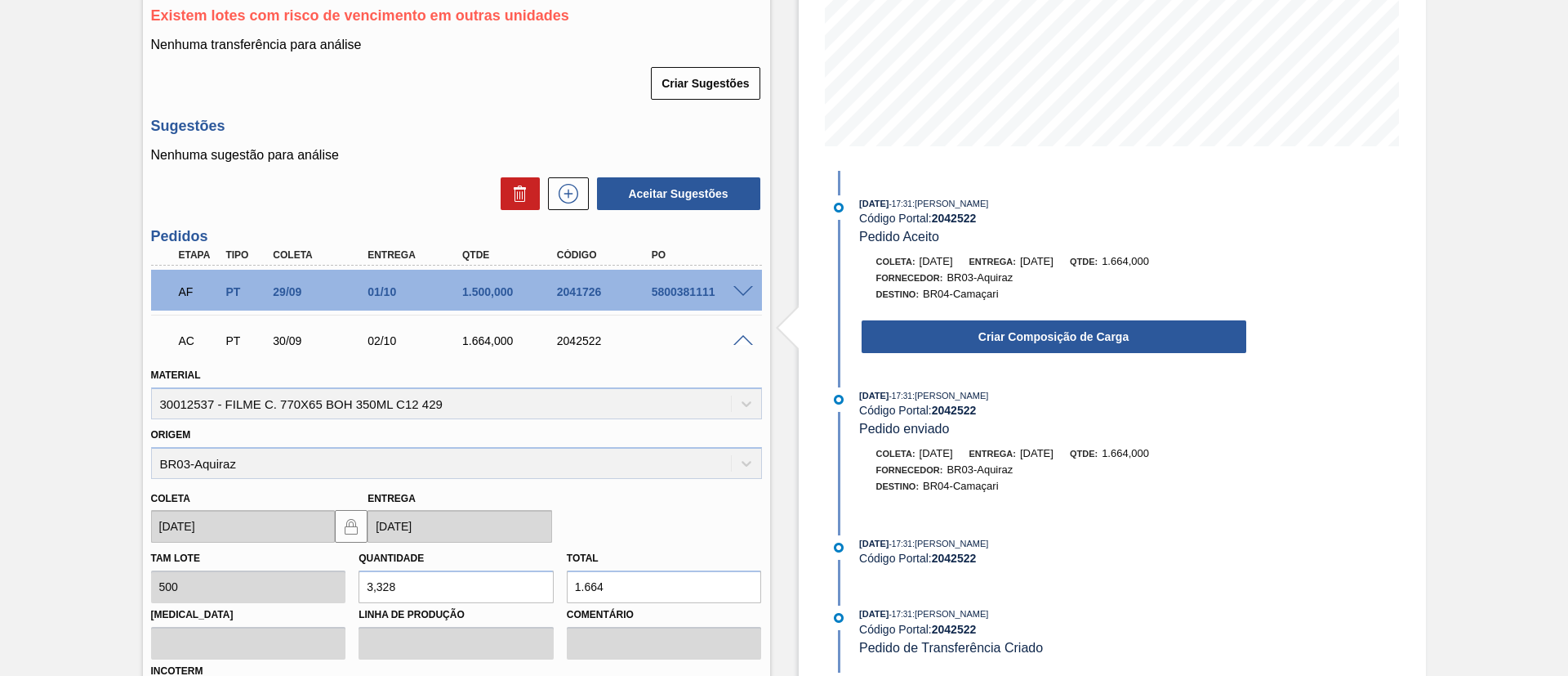
scroll to position [448, 0]
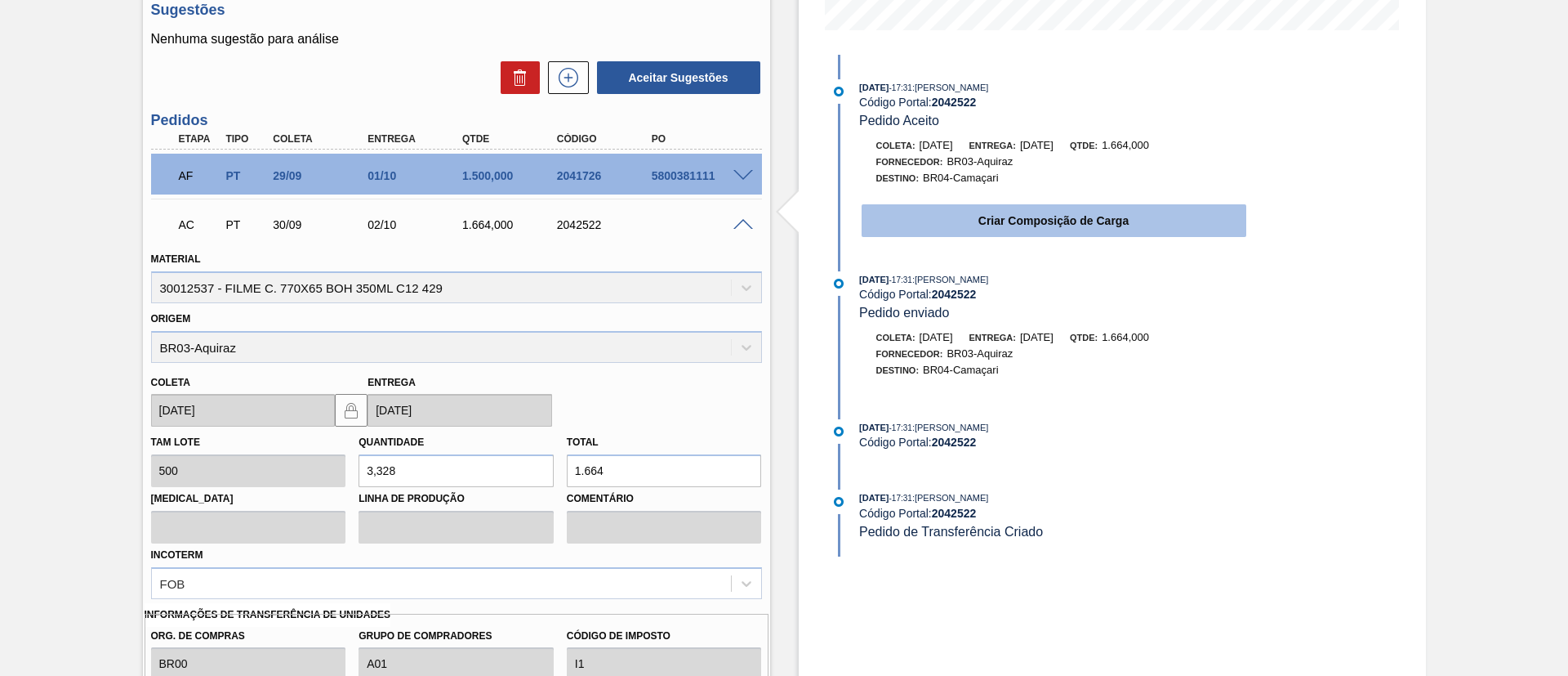
click at [1087, 228] on button "Criar Composição de Carga" at bounding box center [1054, 220] width 385 height 33
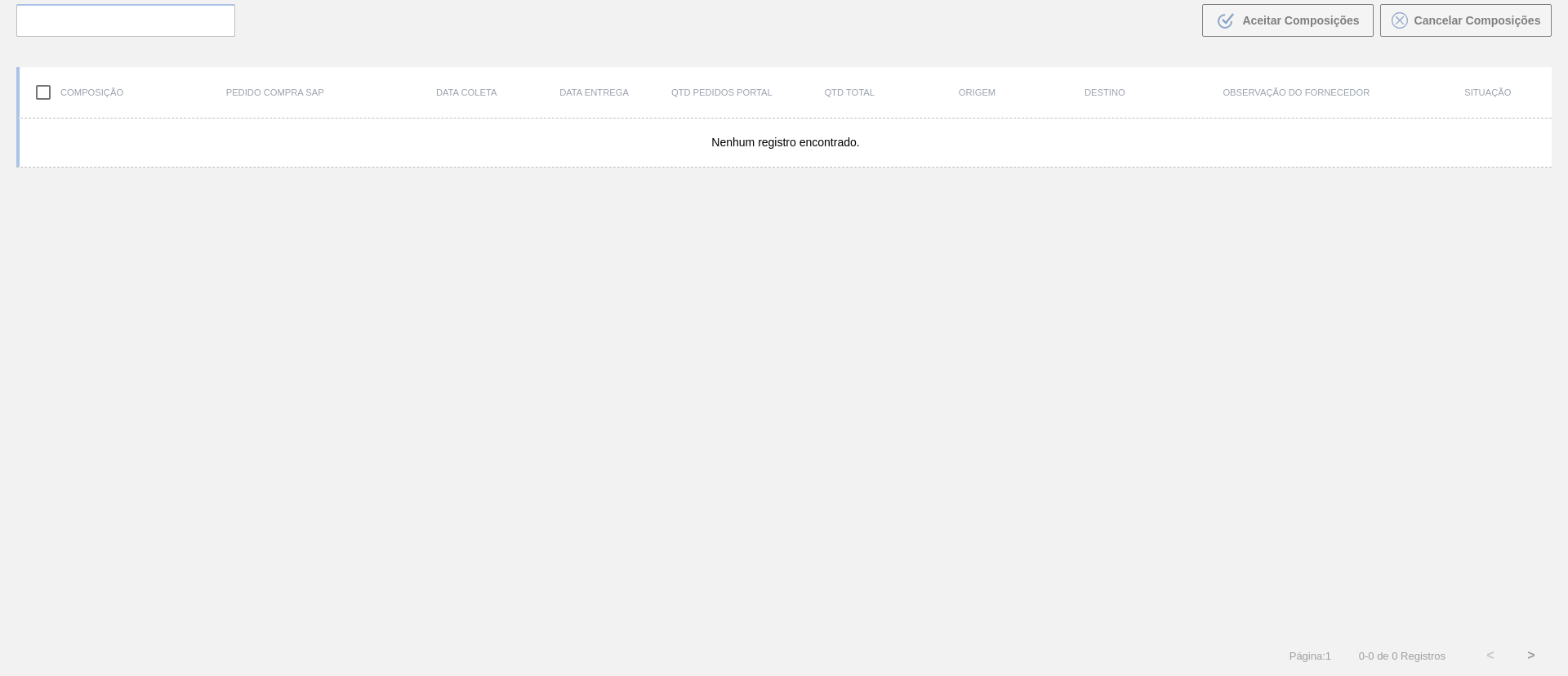
scroll to position [118, 0]
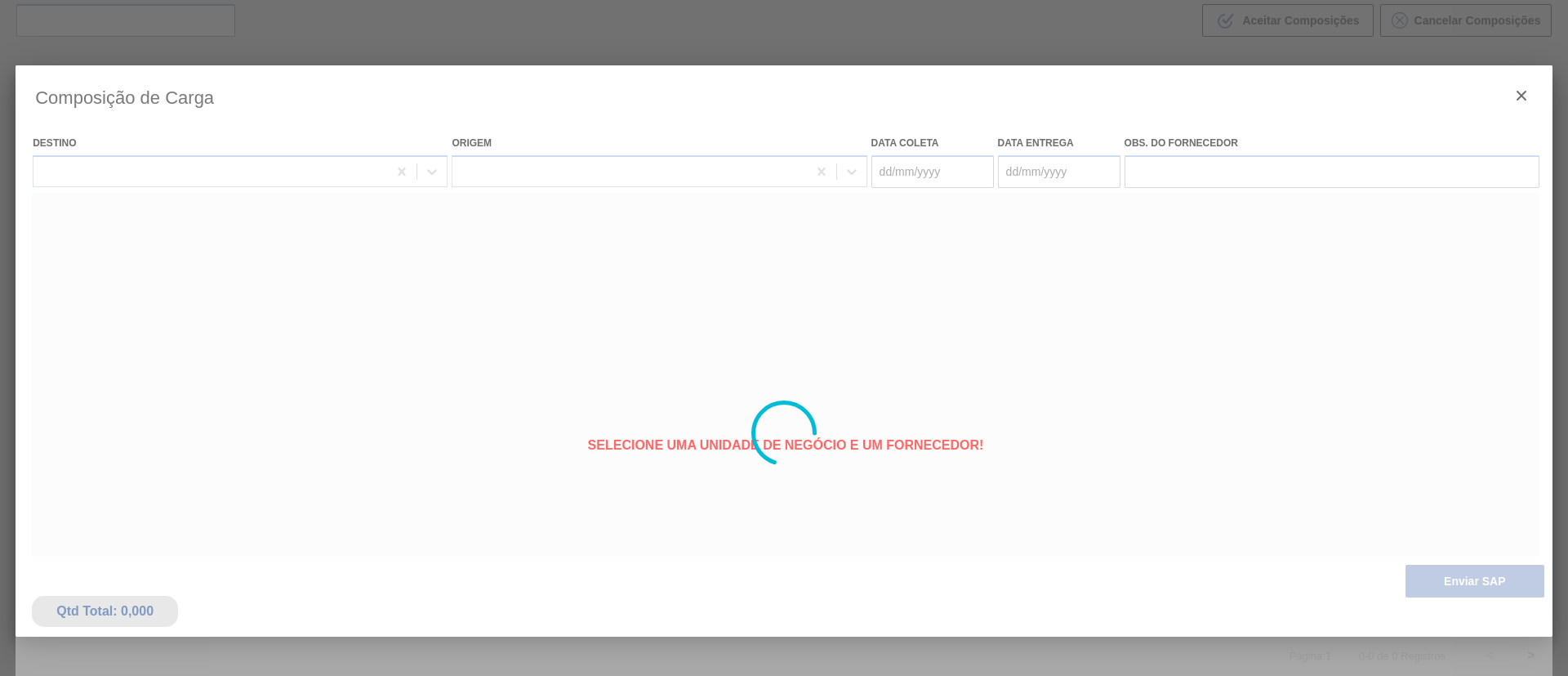
type coleta "[DATE]"
type entrega "[DATE]"
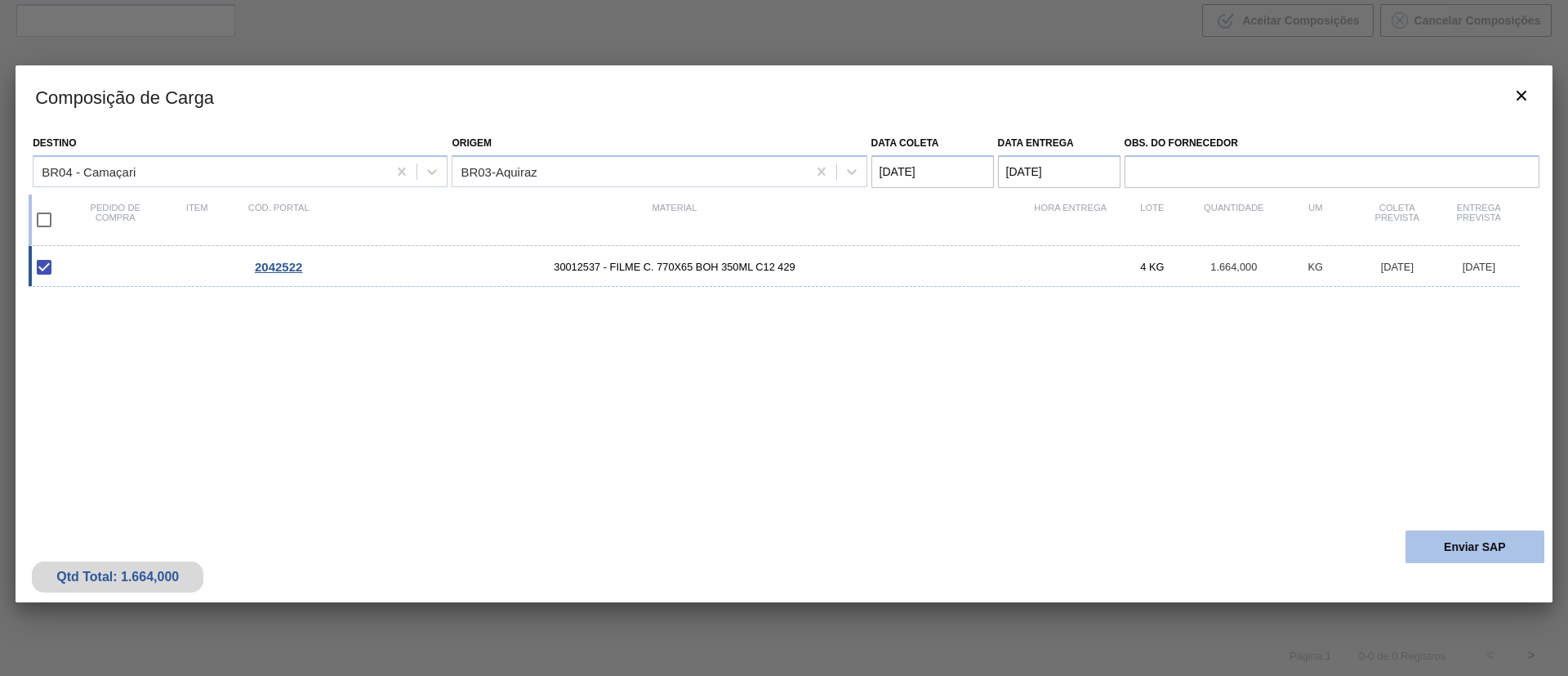
click at [1474, 551] on button "Enviar SAP" at bounding box center [1475, 546] width 139 height 33
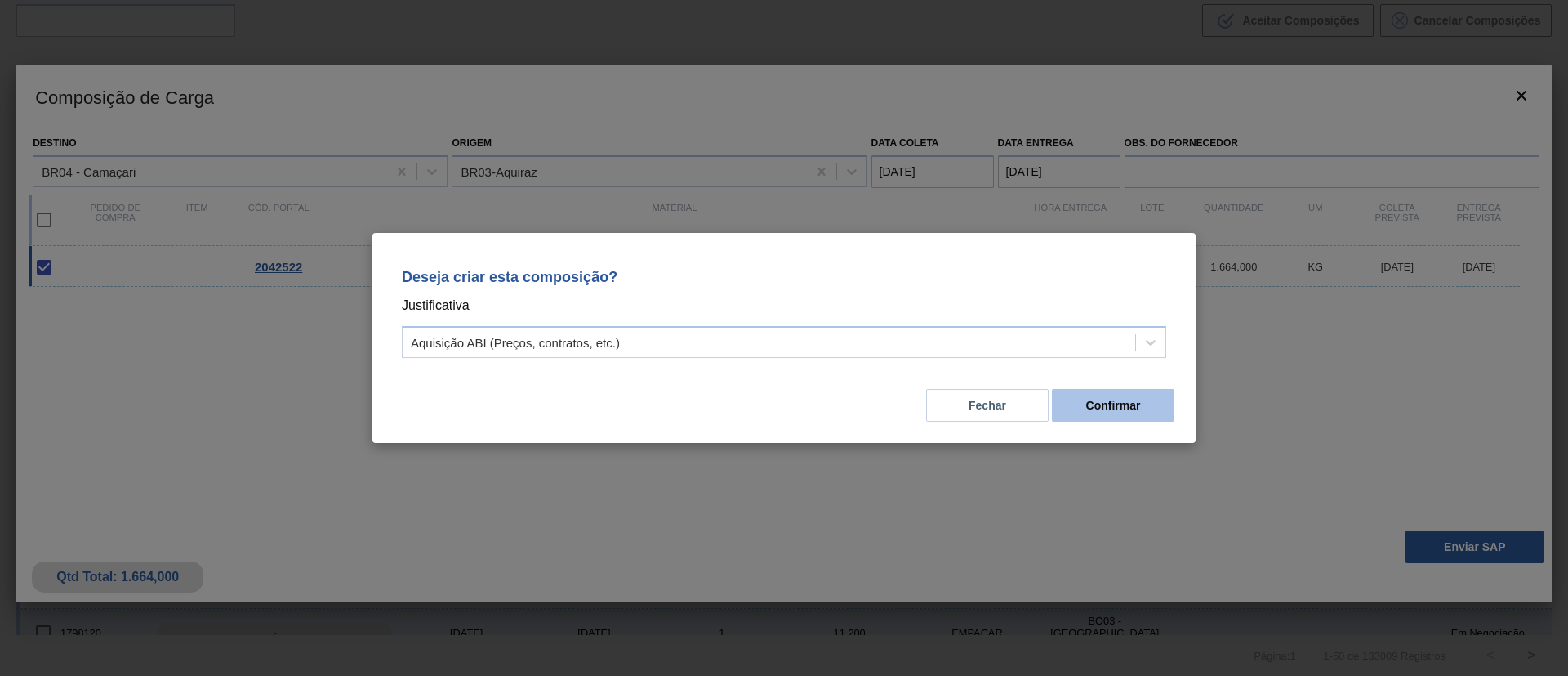
click at [1080, 409] on button "Confirmar" at bounding box center [1113, 404] width 123 height 33
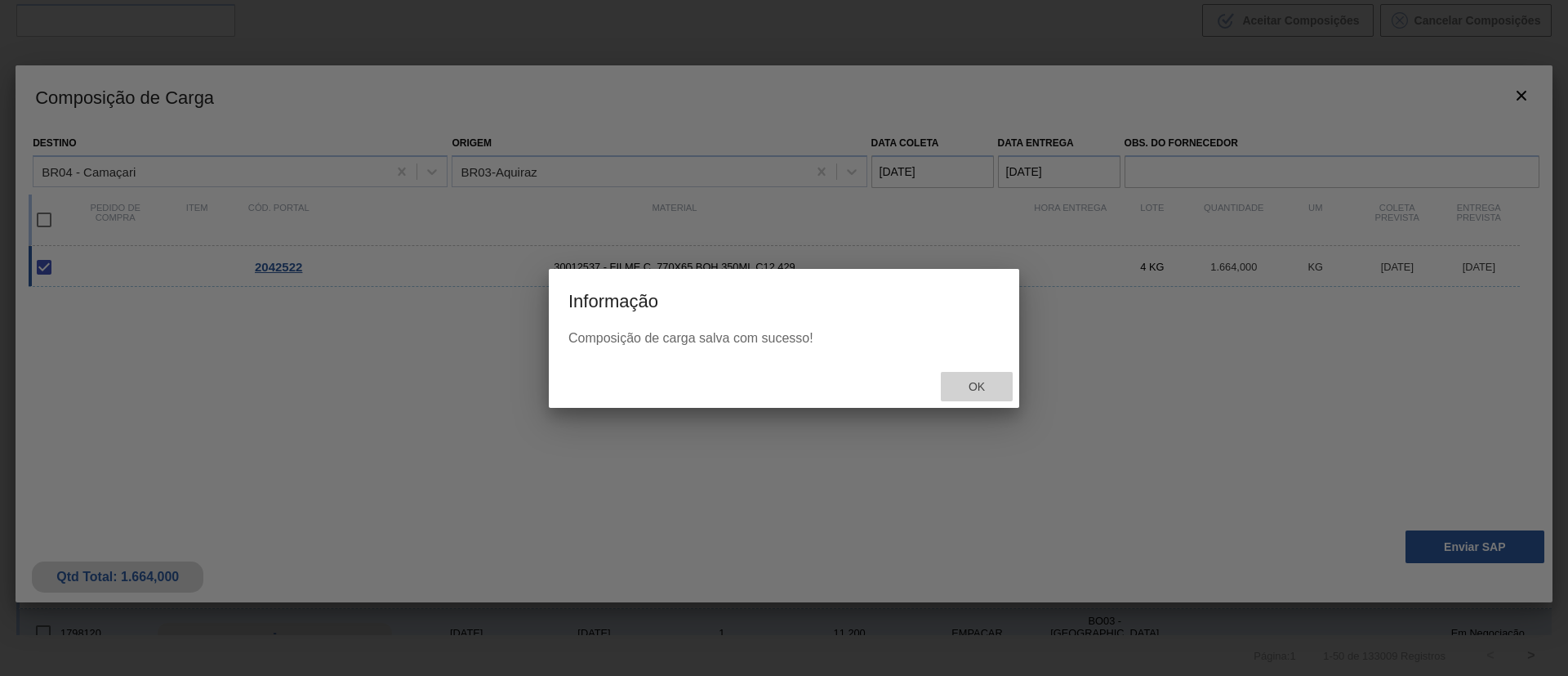
click at [1004, 389] on div "Ok" at bounding box center [976, 387] width 72 height 30
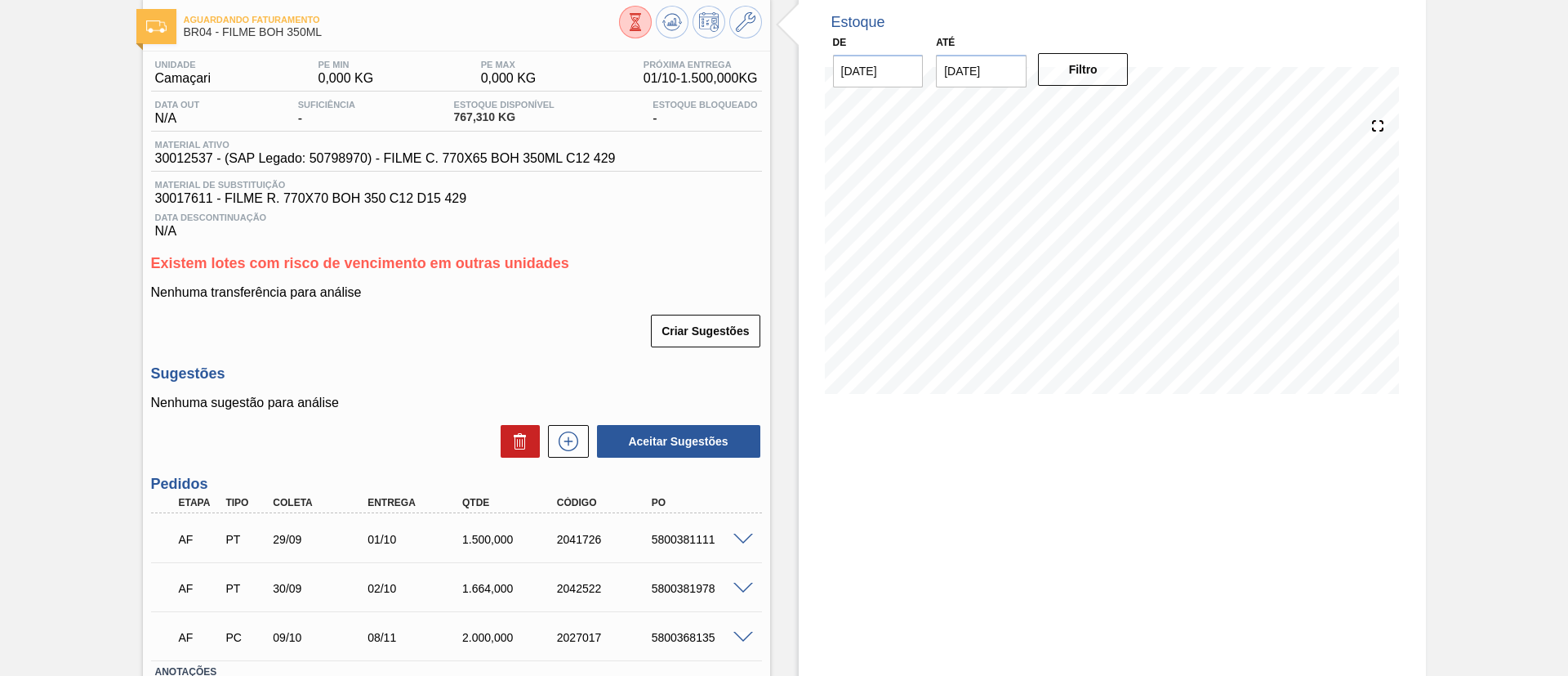
scroll to position [123, 0]
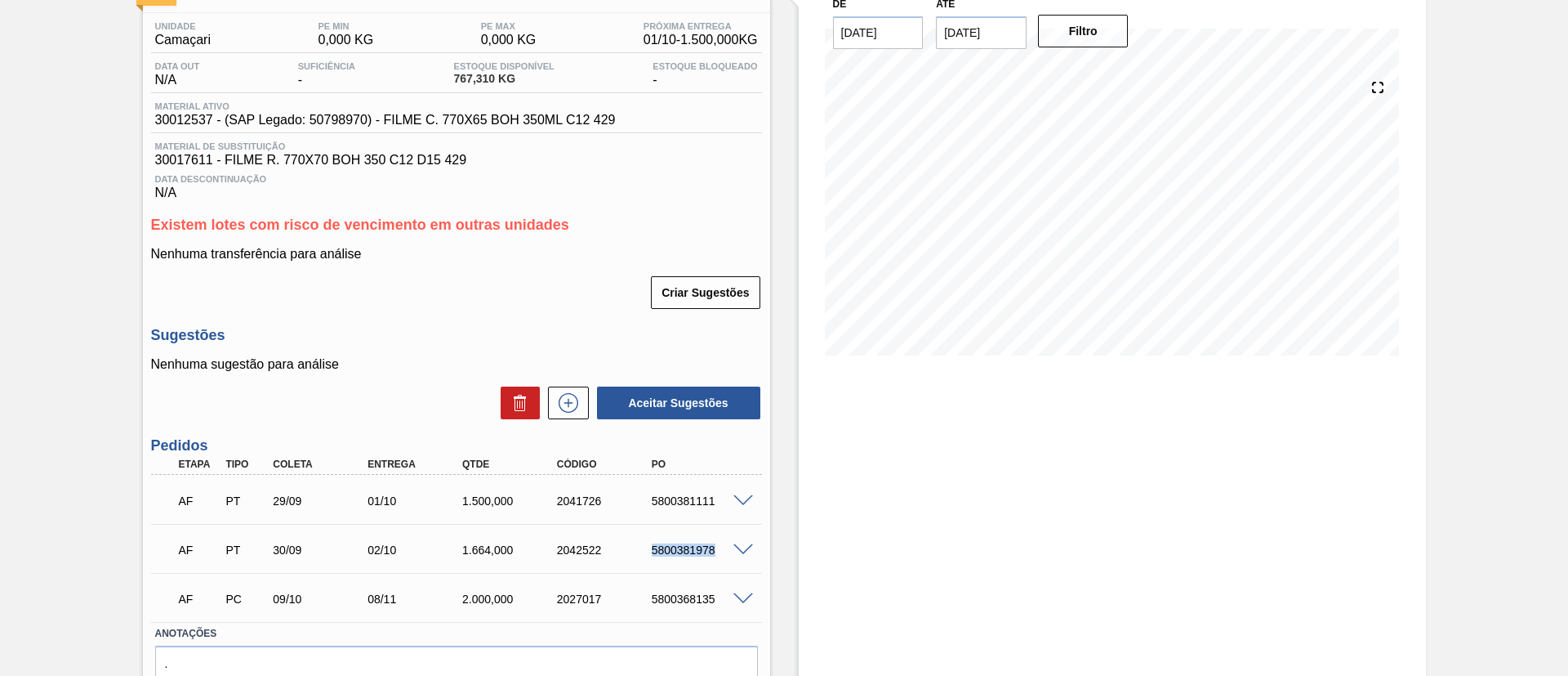
drag, startPoint x: 651, startPoint y: 551, endPoint x: 722, endPoint y: 561, distance: 71.7
click at [722, 561] on div "AF PT 30/09 02/10 1.664,000 2042522 5800381978" at bounding box center [452, 548] width 567 height 33
copy div "5800381978"
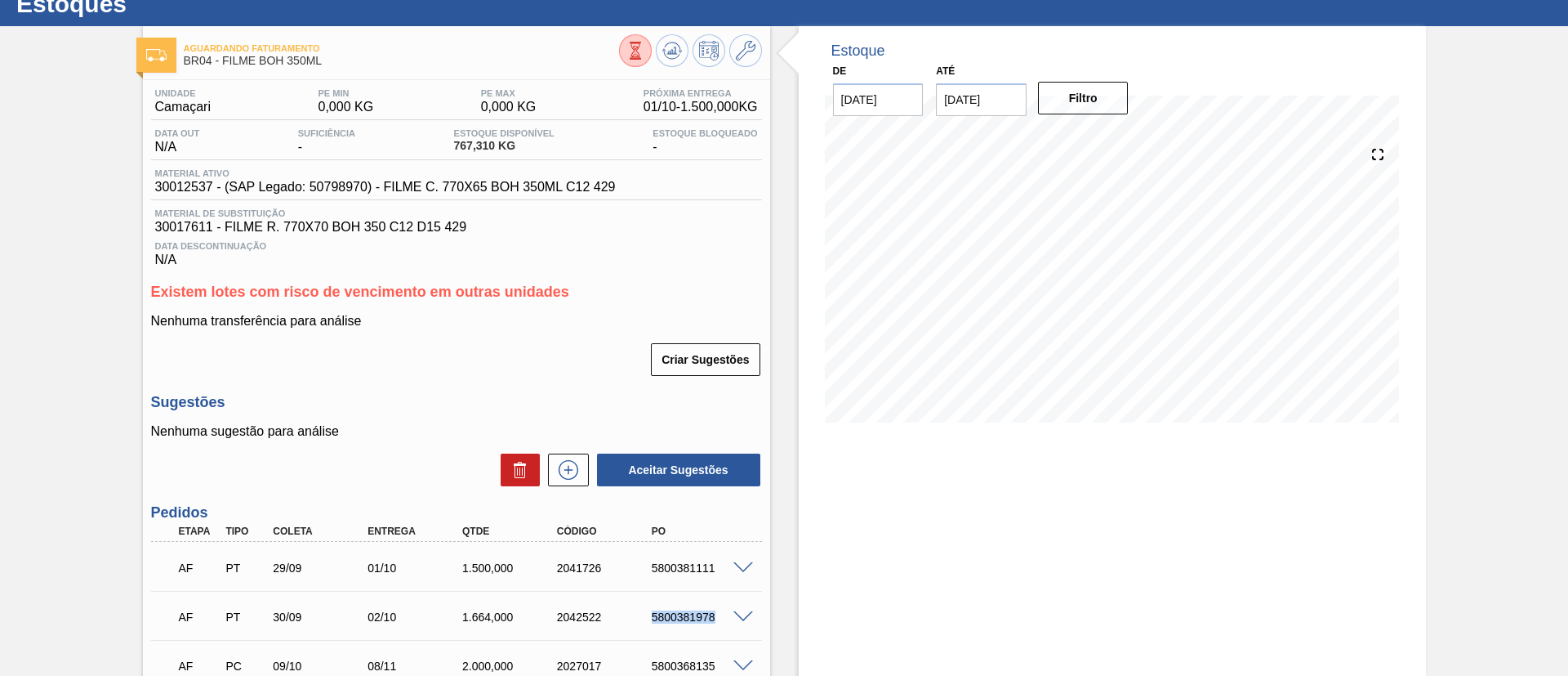
scroll to position [0, 0]
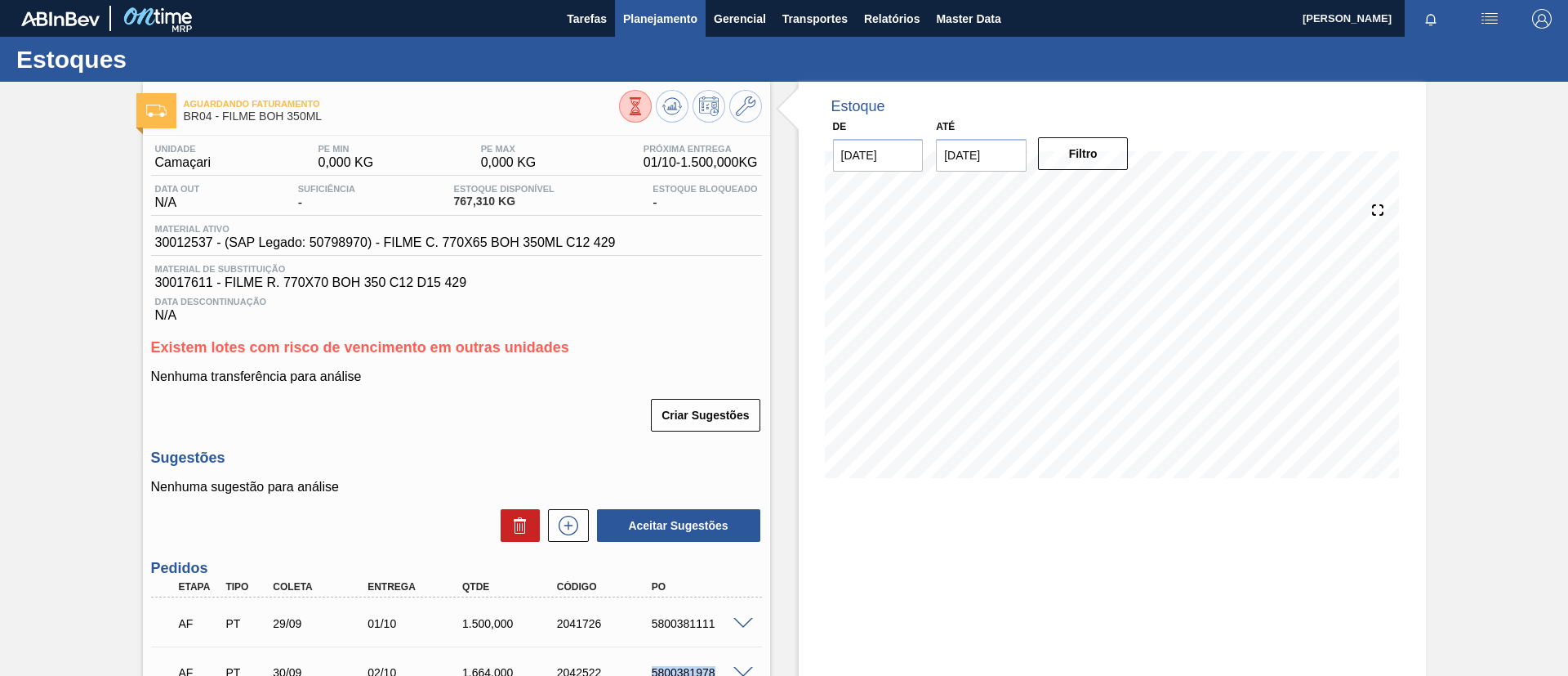
click at [668, 29] on button "Planejamento" at bounding box center [660, 18] width 91 height 37
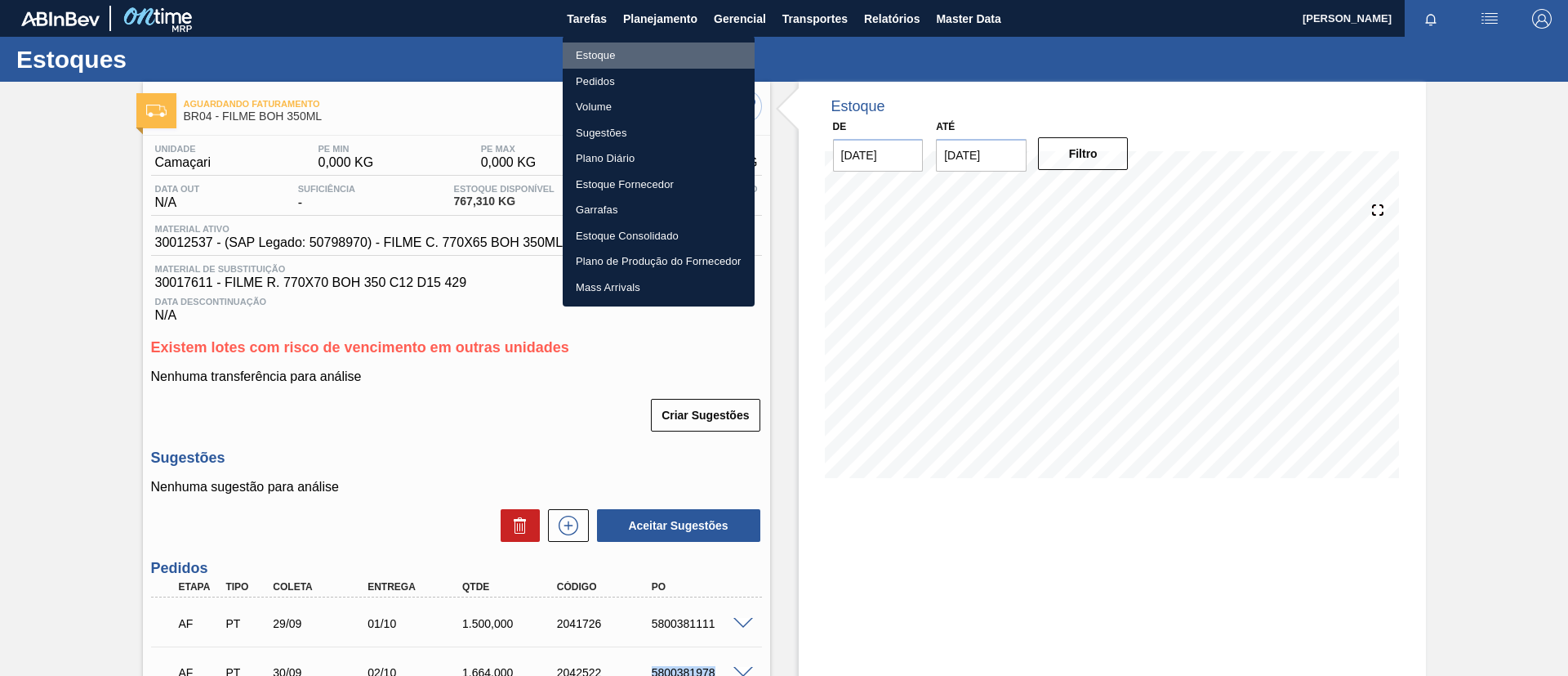
click at [654, 52] on li "Estoque" at bounding box center [658, 55] width 192 height 26
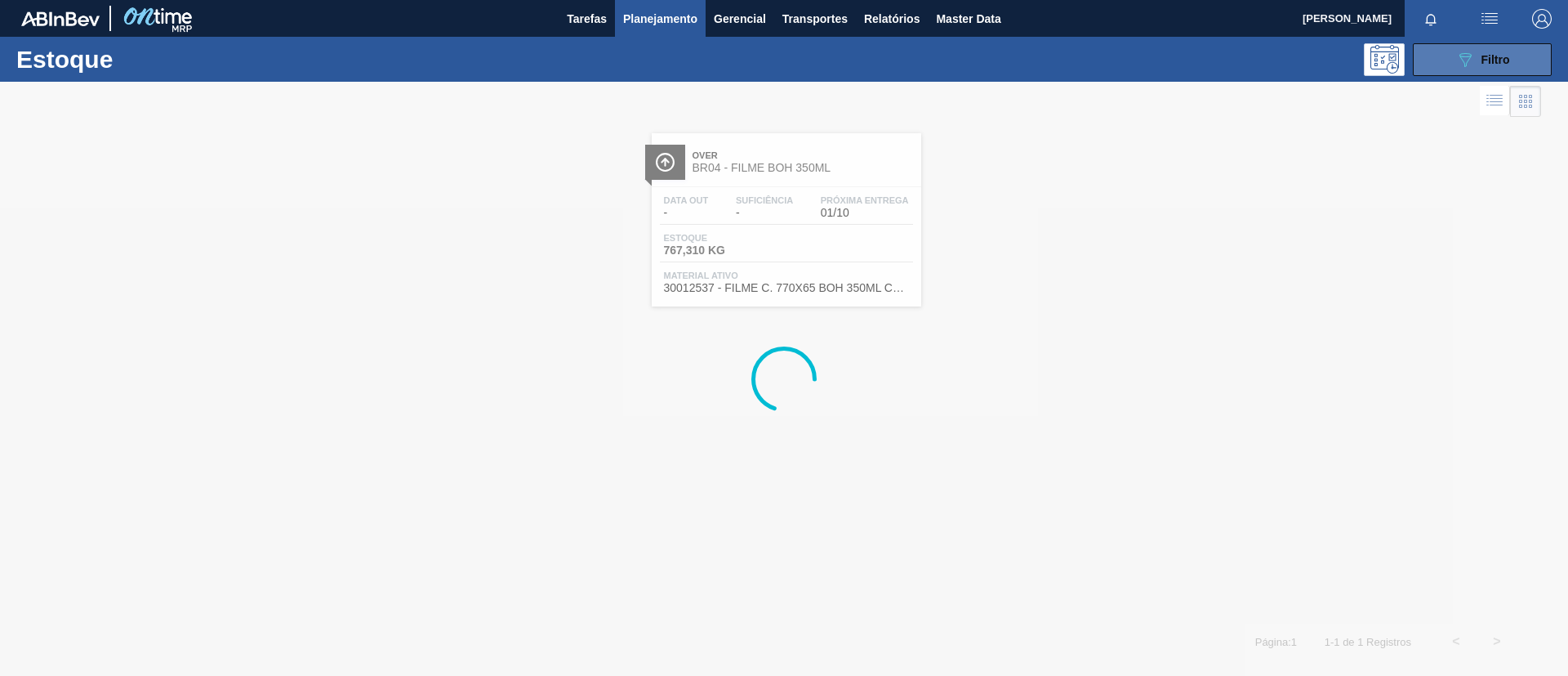
click at [1522, 55] on button "089F7B8B-B2A5-4AFE-B5C0-19BA573D28AC Filtro" at bounding box center [1483, 59] width 139 height 33
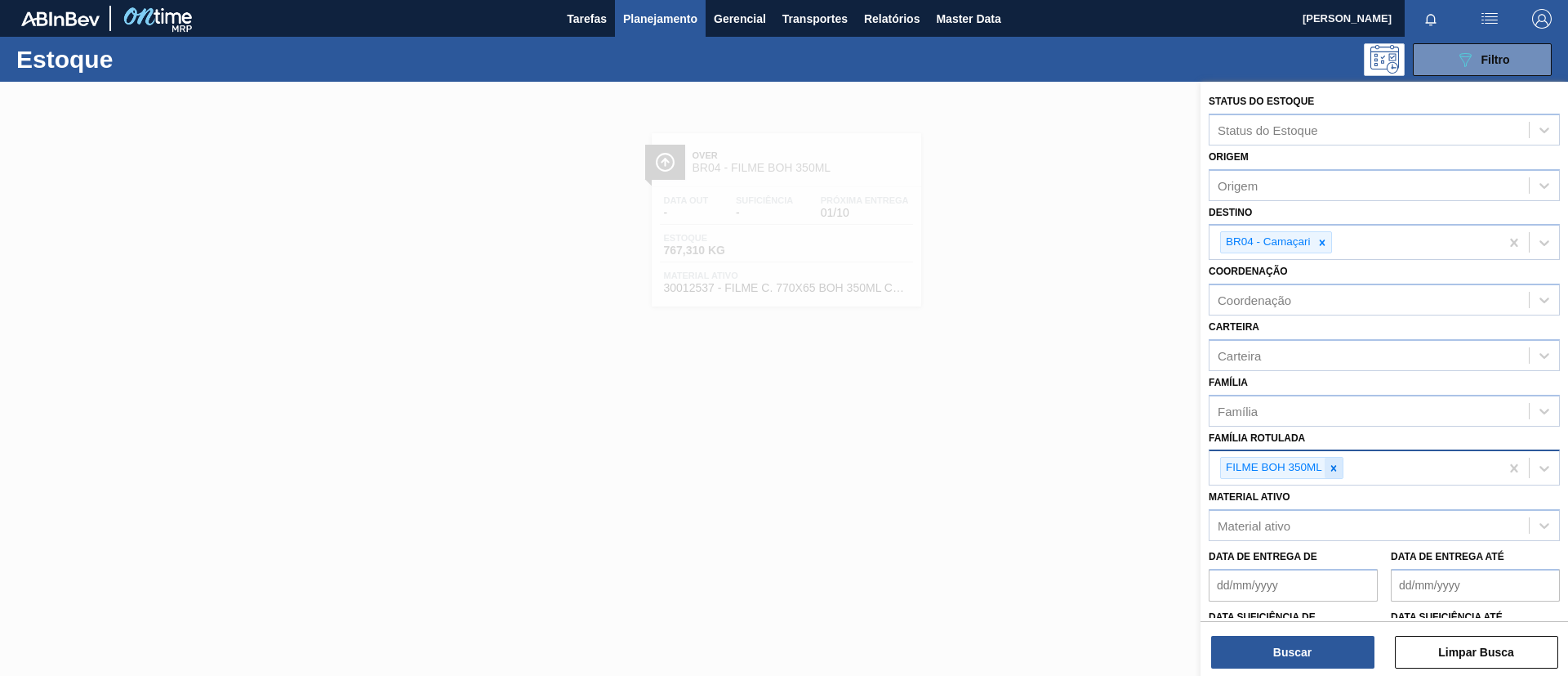
click at [1328, 471] on icon at bounding box center [1334, 468] width 11 height 11
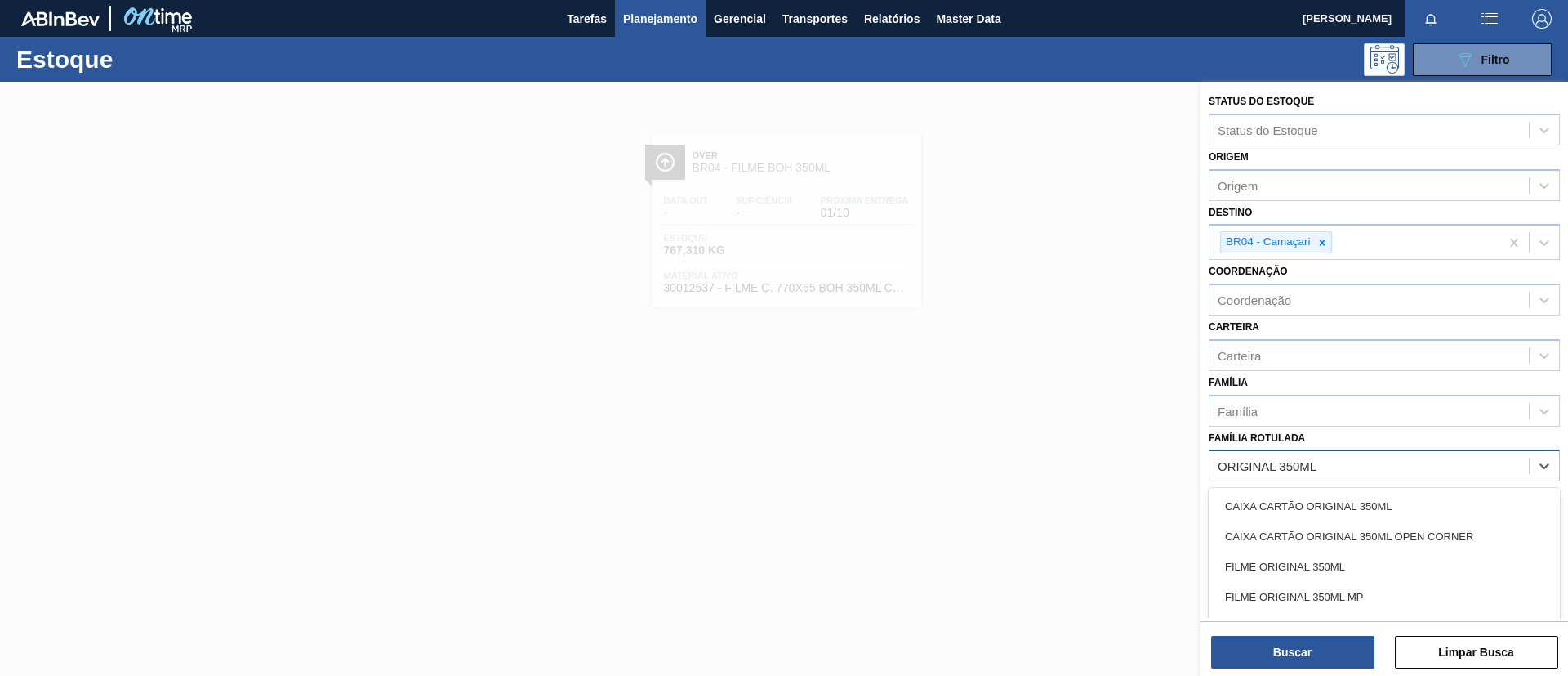
type Rotulada "ORIGINAL 350ML MP"
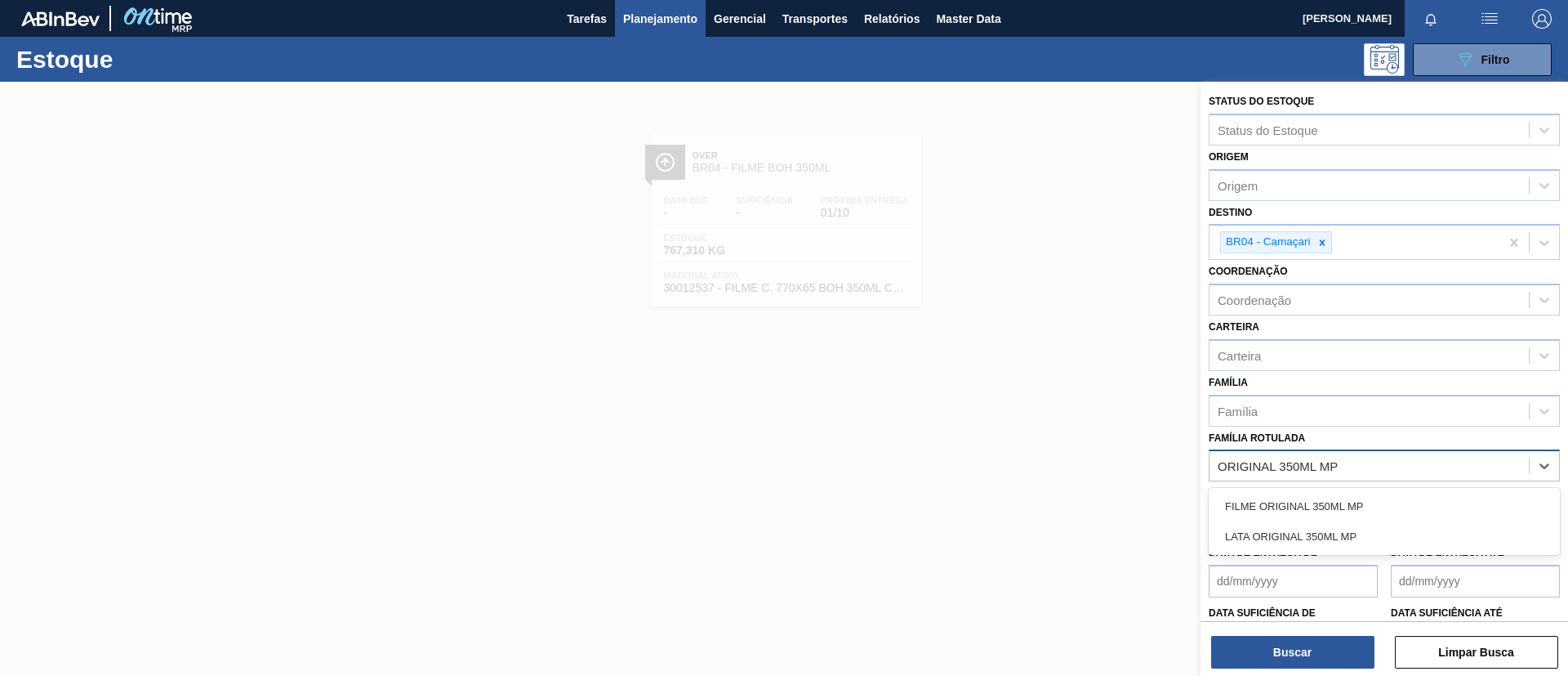
click at [1356, 498] on div "FILME ORIGINAL 350ML MP" at bounding box center [1385, 506] width 351 height 30
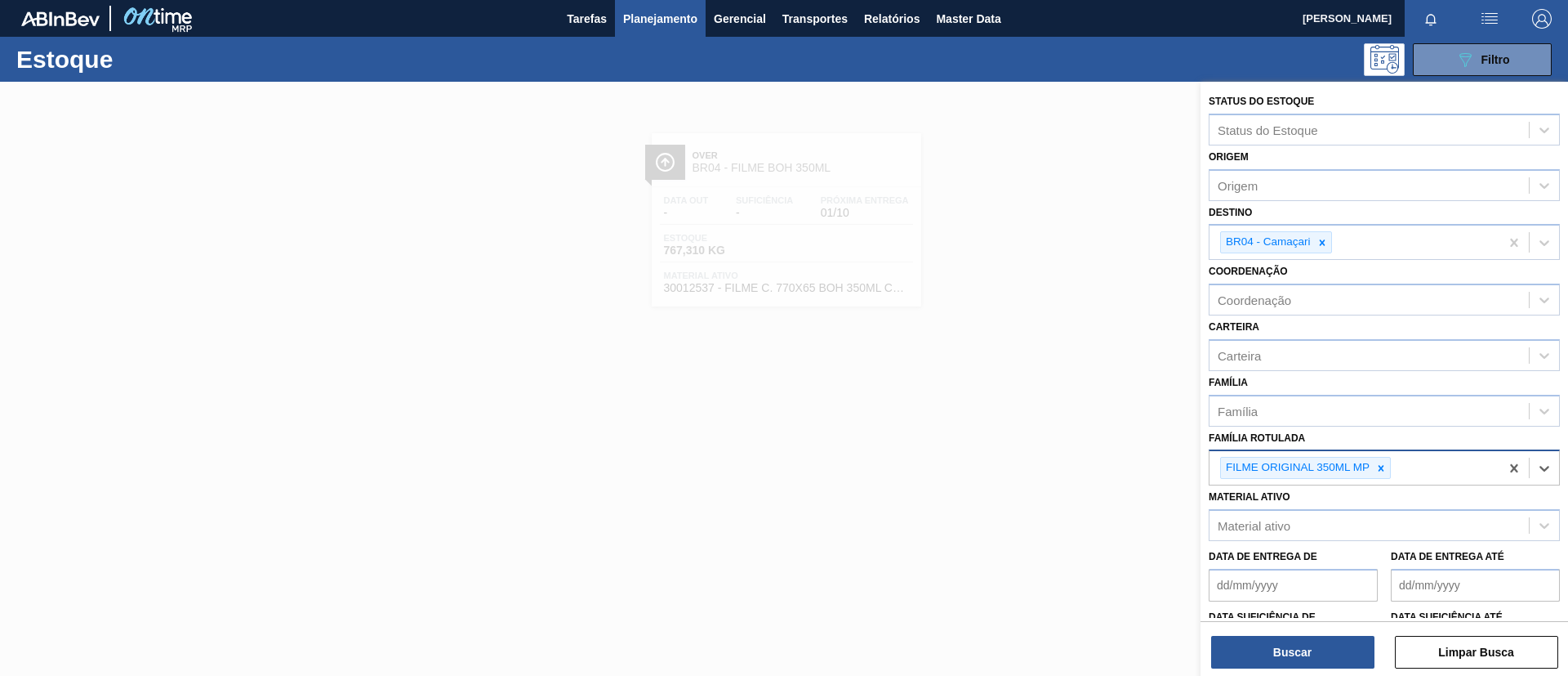
click at [1318, 634] on div "Buscar Limpar Busca" at bounding box center [1385, 643] width 368 height 46
click at [1320, 639] on button "Buscar" at bounding box center [1293, 652] width 164 height 33
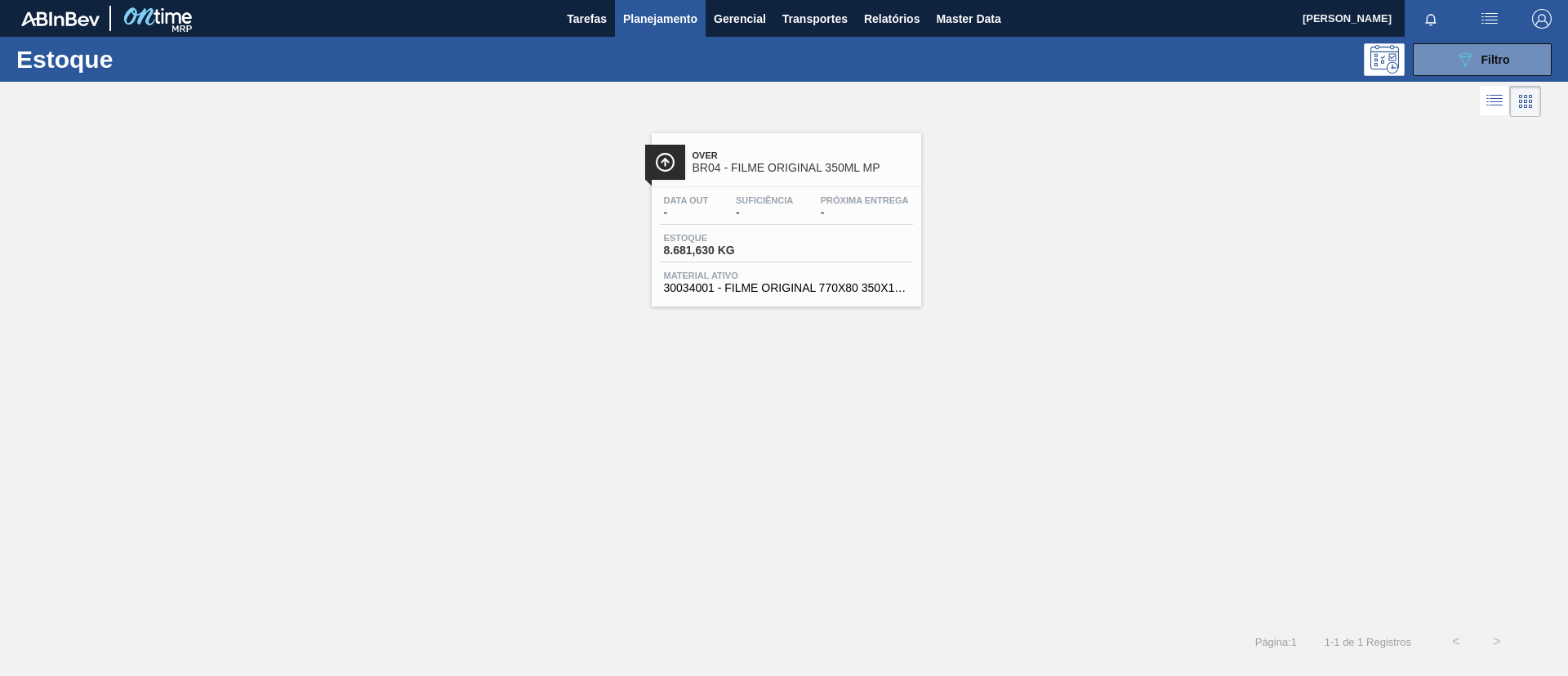
click at [769, 166] on span "BR04 - FILME ORIGINAL 350ML MP" at bounding box center [803, 168] width 221 height 12
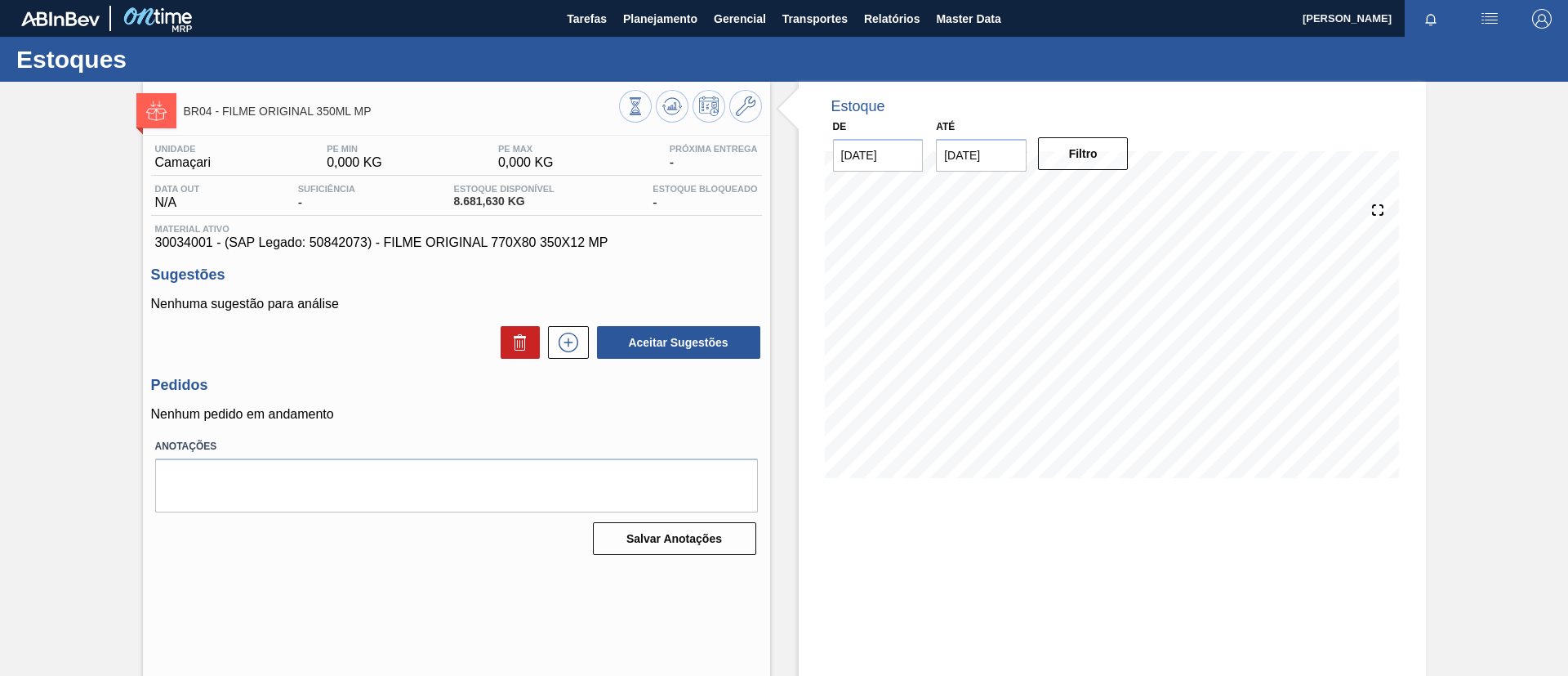
drag, startPoint x: 674, startPoint y: 17, endPoint x: 197, endPoint y: 264, distance: 537.2
click at [197, 263] on div "Unidade Camaçari PE MIN 0,000 KG PE MAX 0,000 KG Próxima Entrega - Data out N/A…" at bounding box center [457, 348] width 627 height 425
click at [664, 25] on span "Planejamento" at bounding box center [660, 19] width 74 height 20
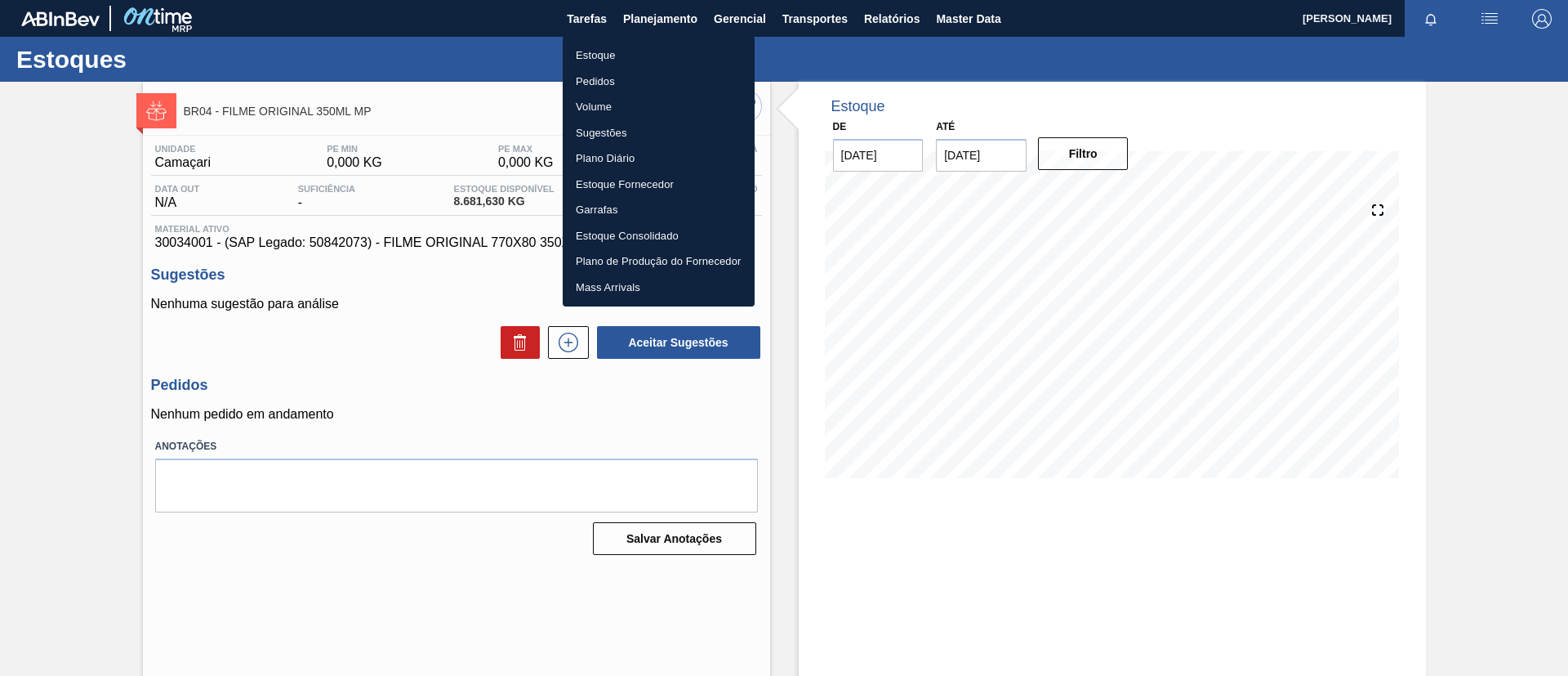
click at [622, 49] on li "Estoque" at bounding box center [658, 55] width 192 height 26
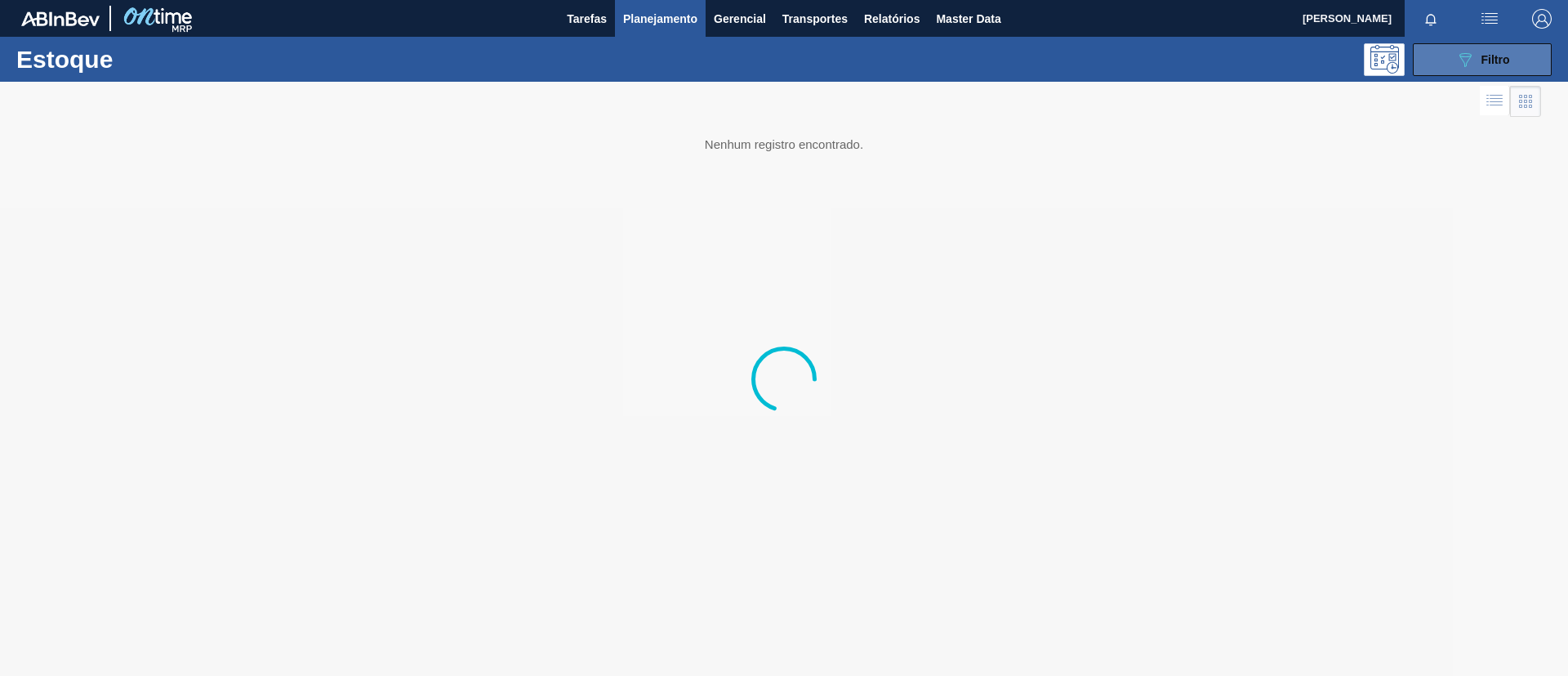
click at [1439, 66] on button "089F7B8B-B2A5-4AFE-B5C0-19BA573D28AC Filtro" at bounding box center [1483, 59] width 139 height 33
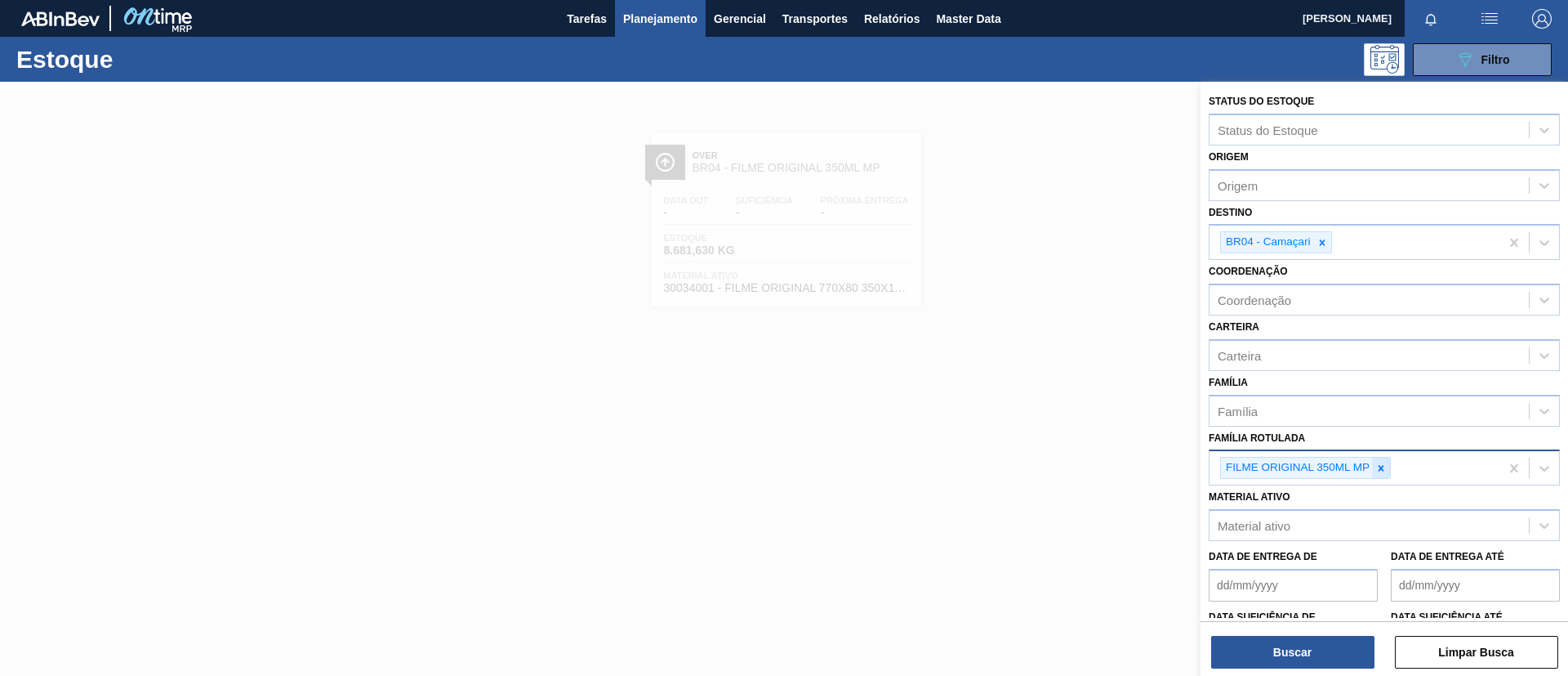
click at [1381, 477] on div at bounding box center [1381, 468] width 18 height 21
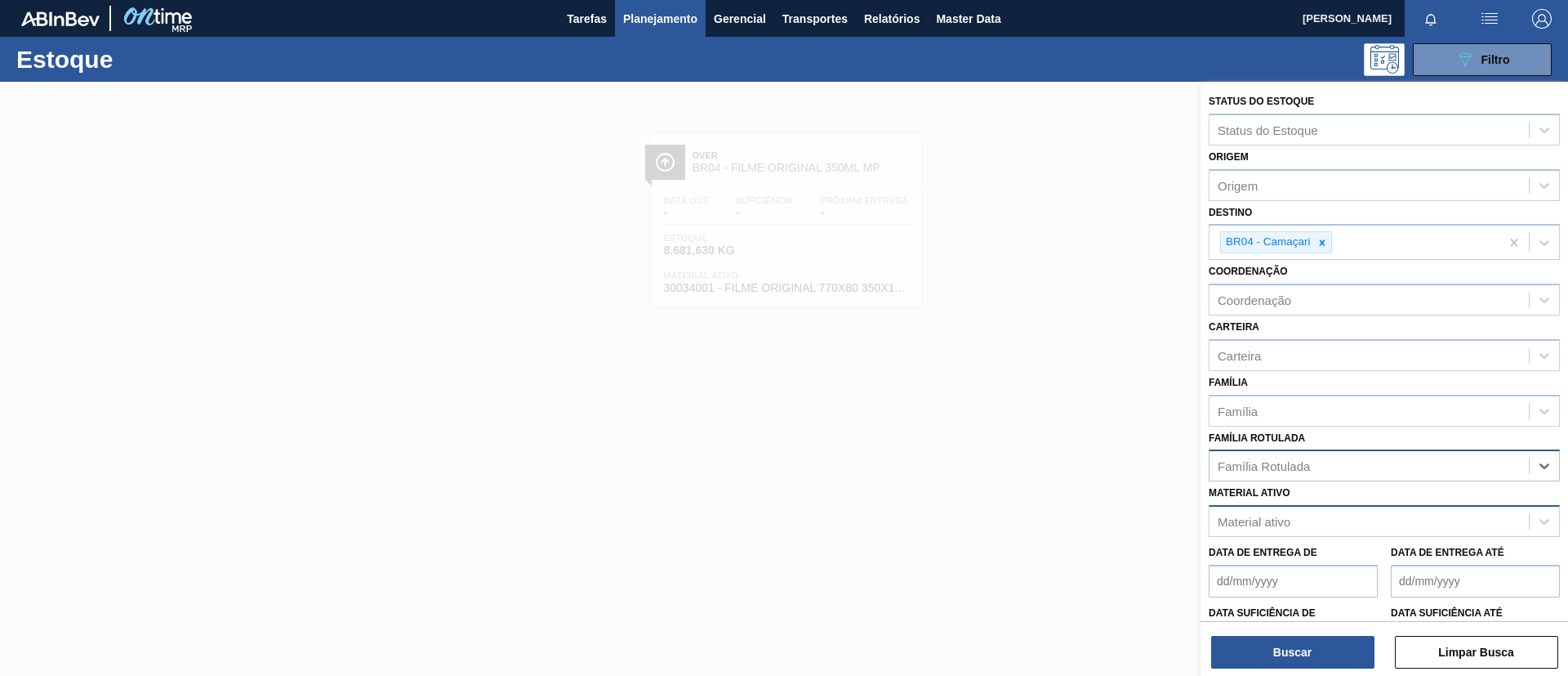
click at [1350, 522] on div "Material ativo" at bounding box center [1369, 522] width 319 height 23
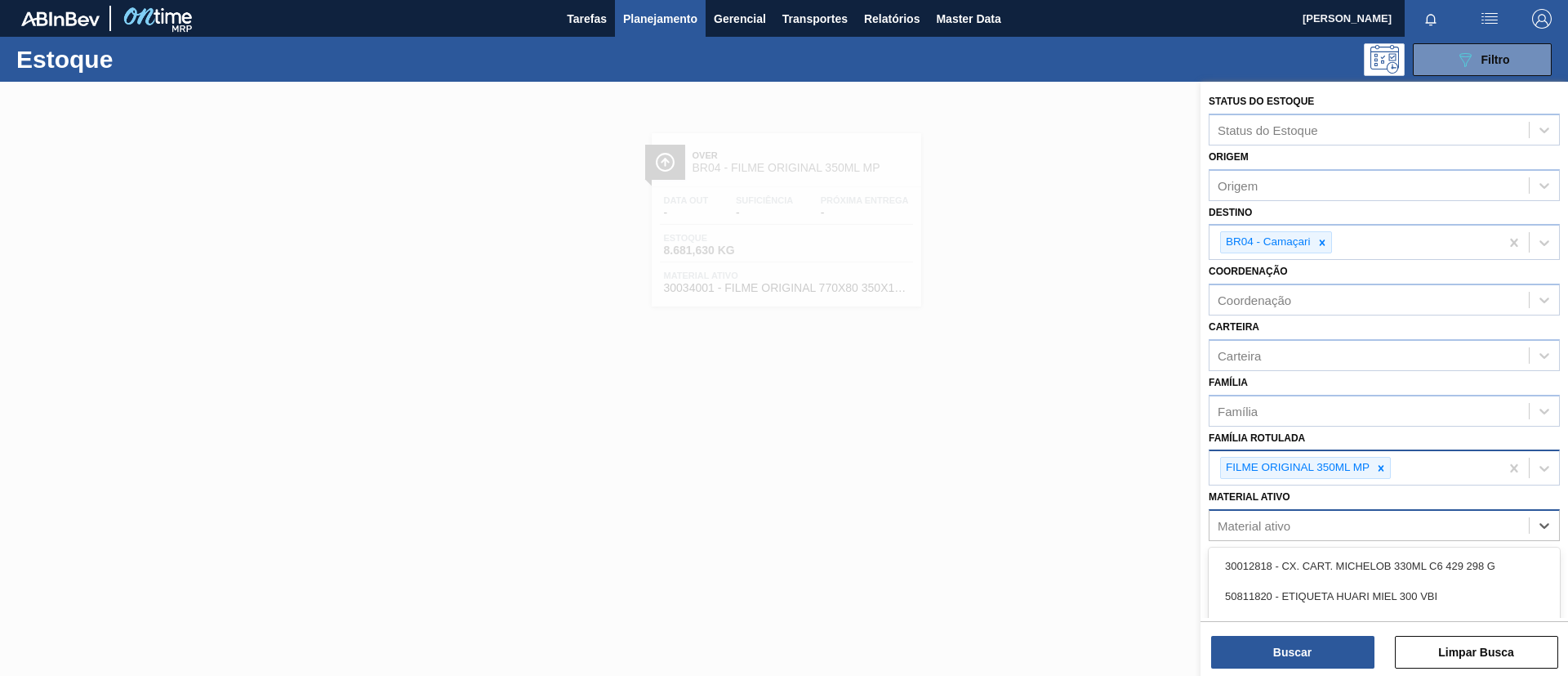
paste ativo "30003623"
type ativo "30003623"
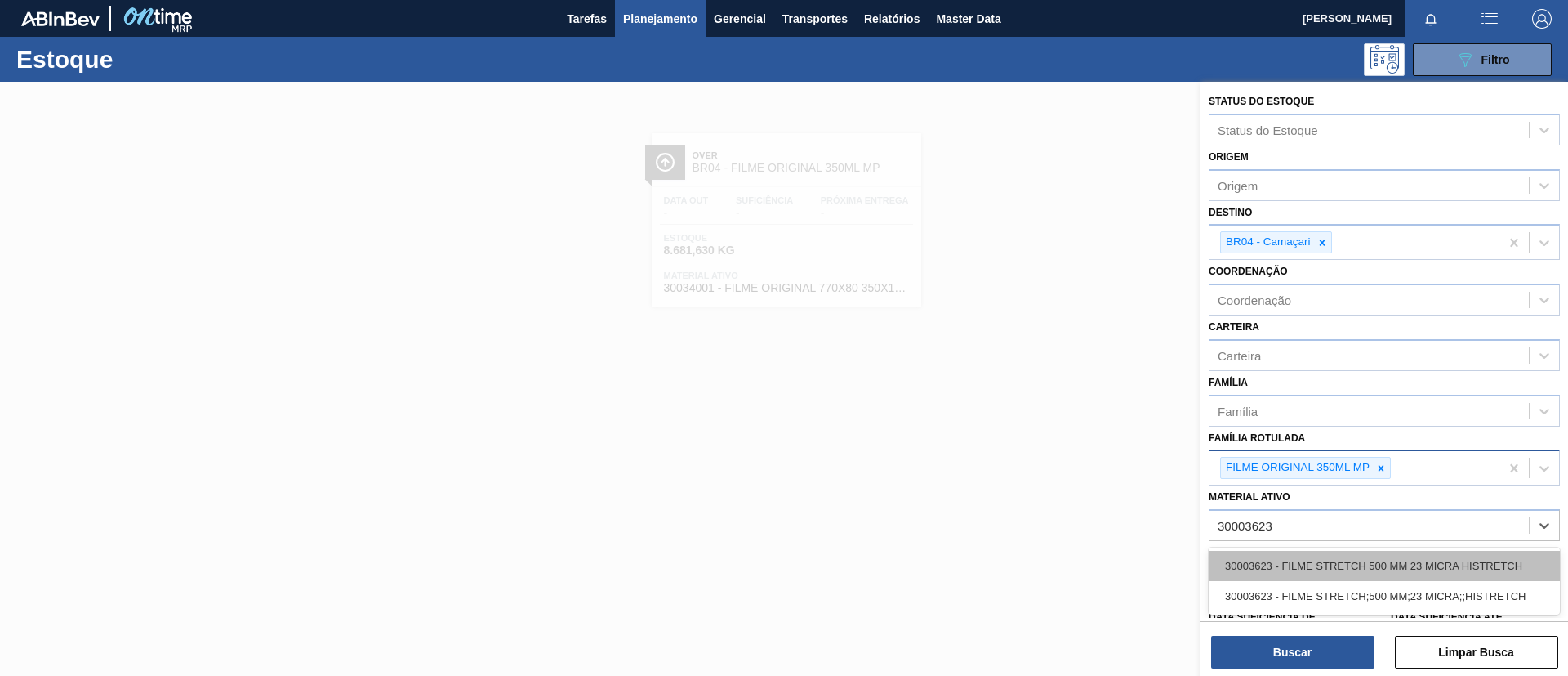
click at [1356, 559] on div "30003623 - FILME STRETCH 500 MM 23 MICRA HISTRETCH" at bounding box center [1385, 566] width 351 height 30
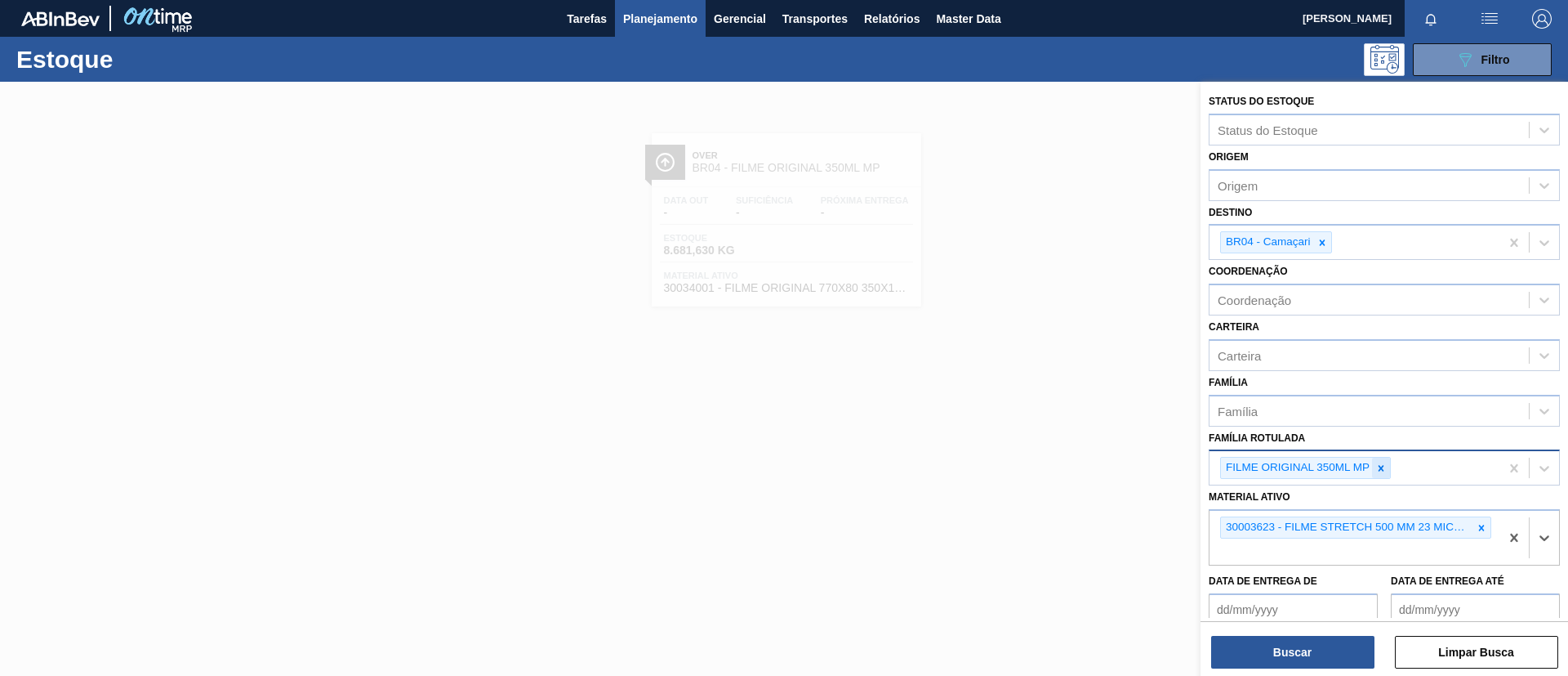
click at [1382, 460] on div at bounding box center [1381, 468] width 18 height 21
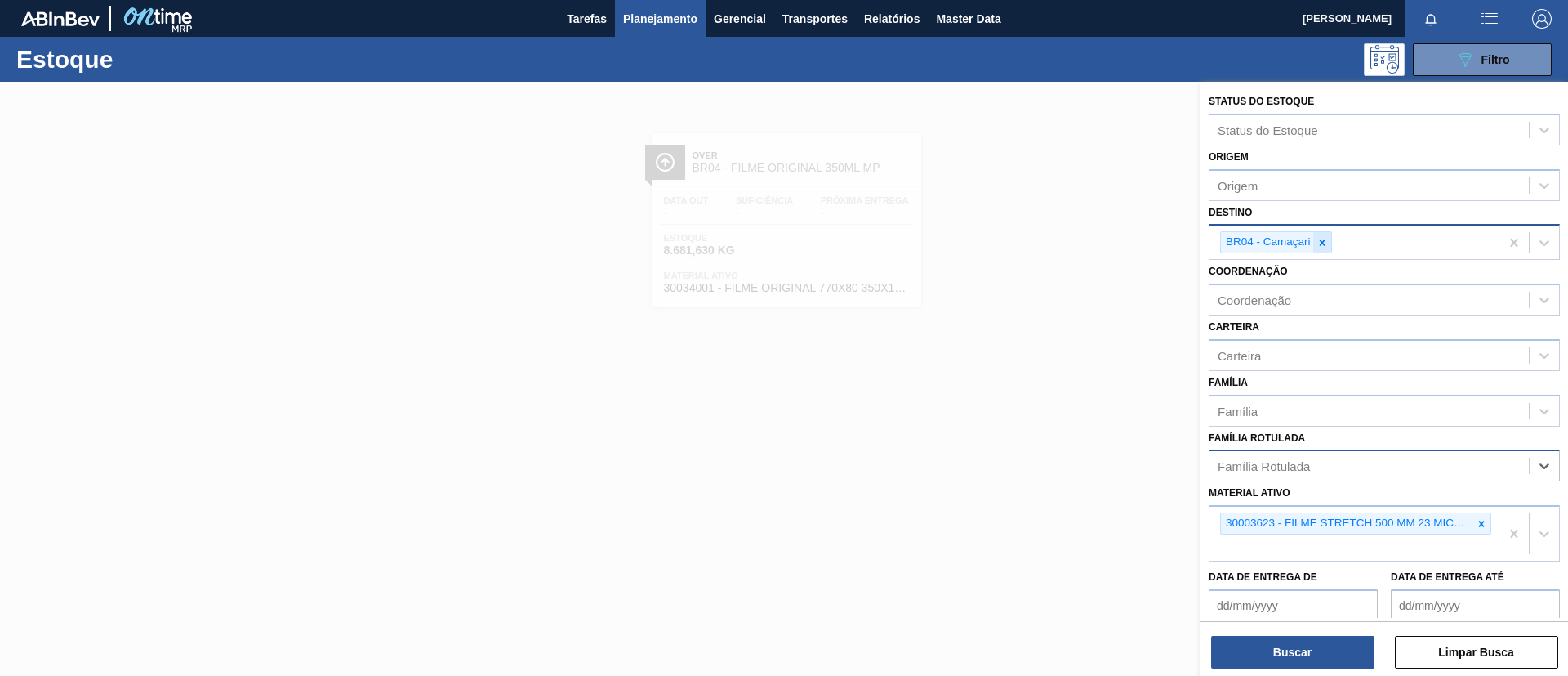
click at [1322, 235] on div at bounding box center [1322, 242] width 18 height 21
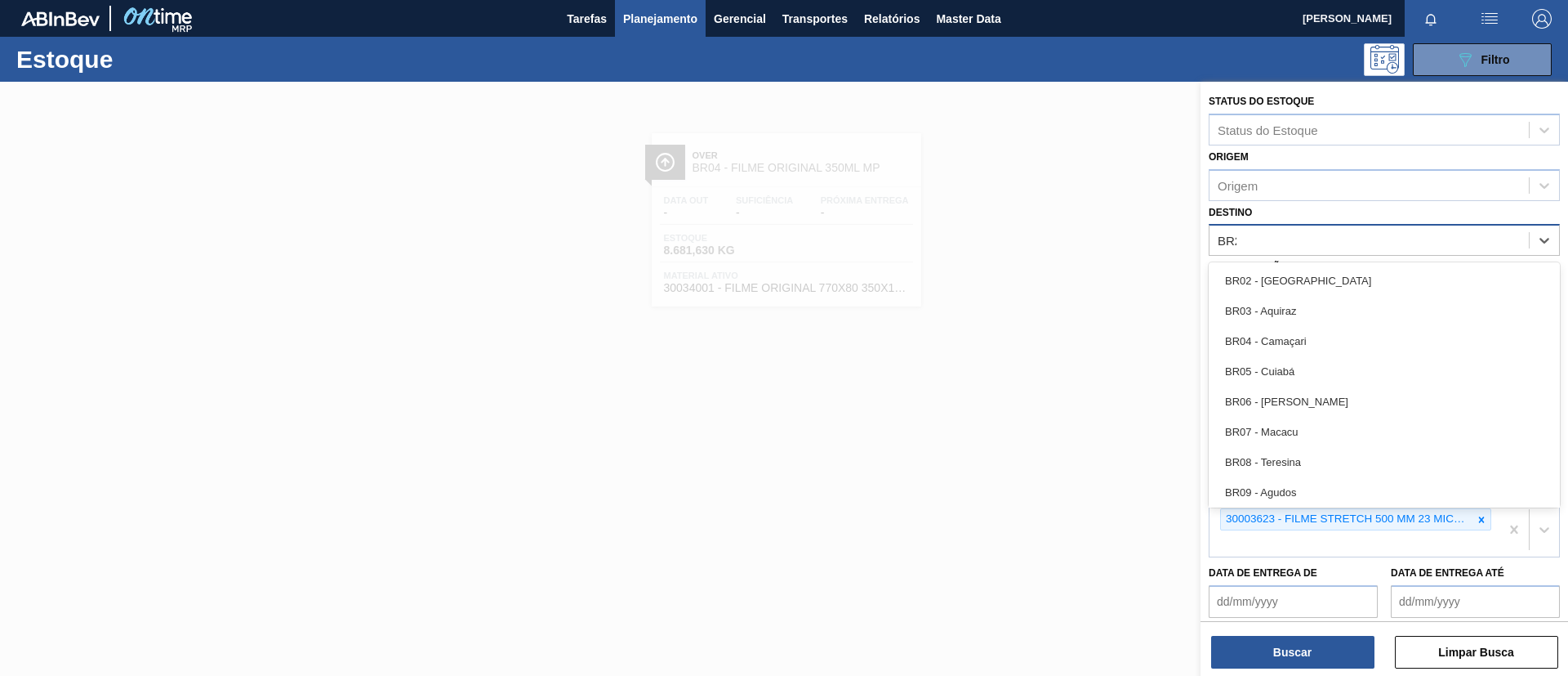
type input "BR20"
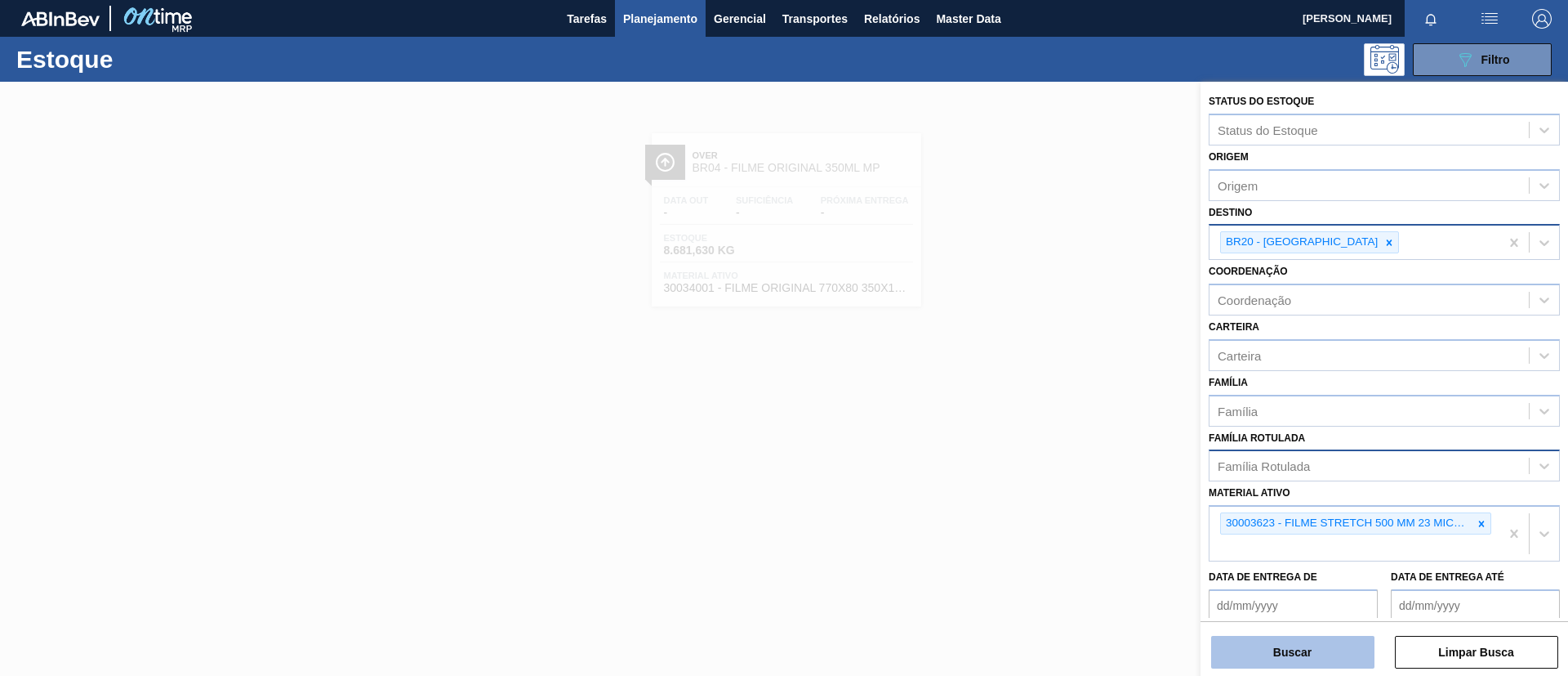
click at [1333, 644] on button "Buscar" at bounding box center [1293, 652] width 164 height 33
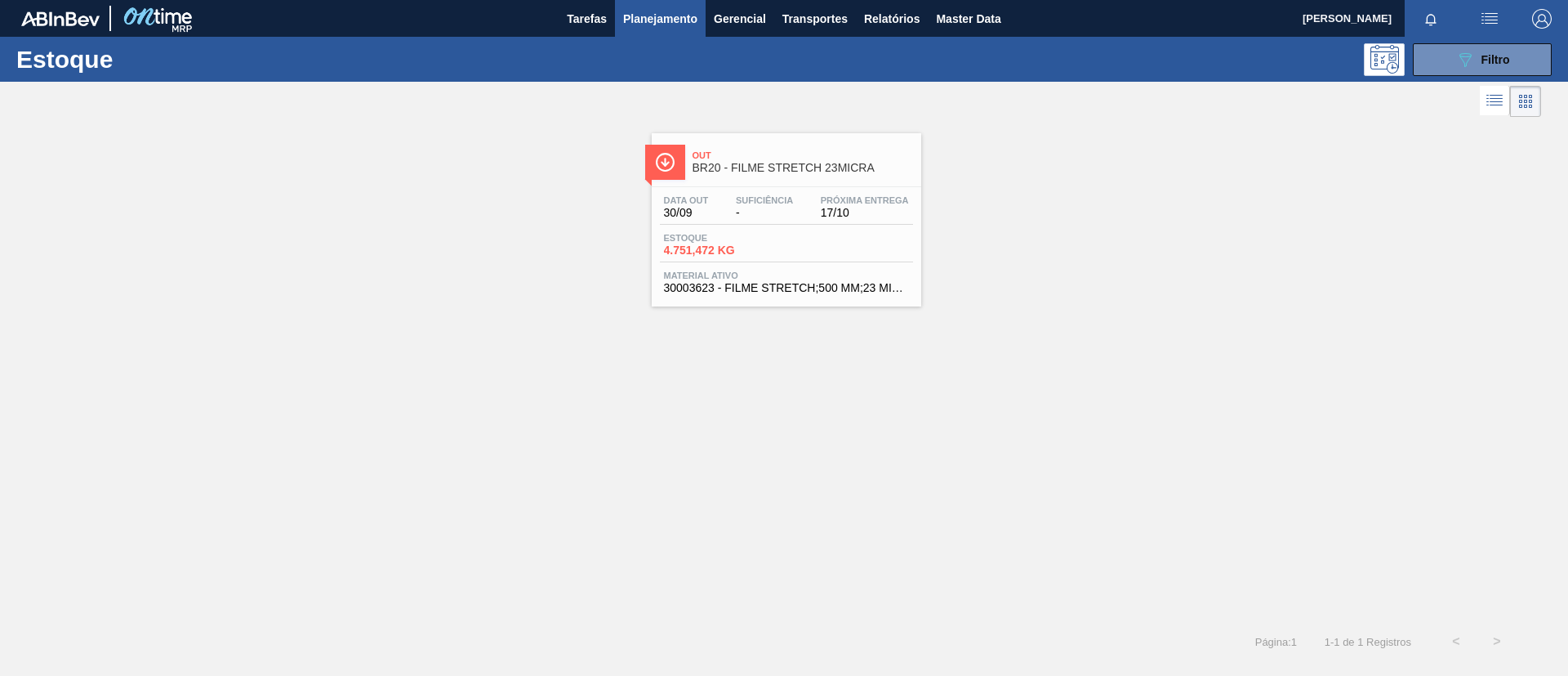
click at [721, 140] on div "Out BR20 - FILME STRETCH 23MICRA" at bounding box center [786, 155] width 270 height 45
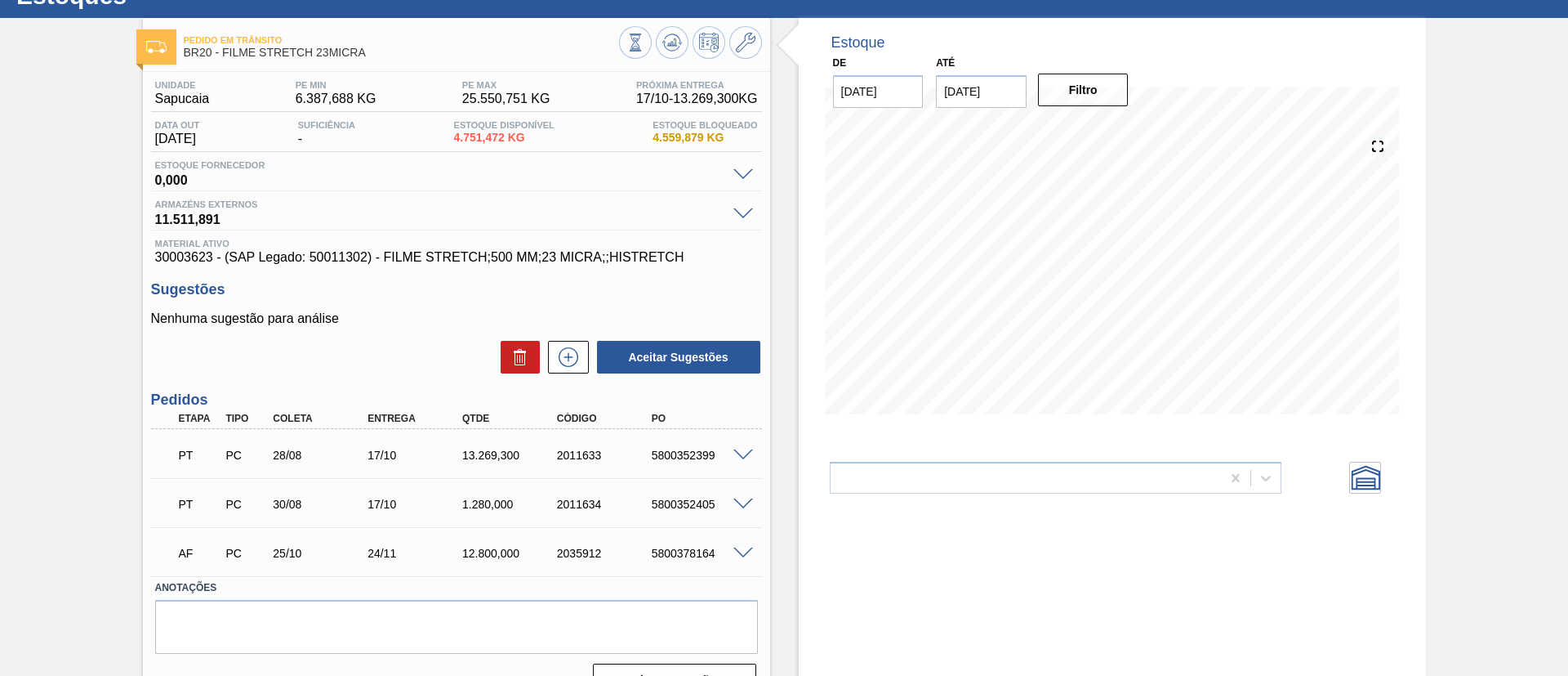
scroll to position [98, 0]
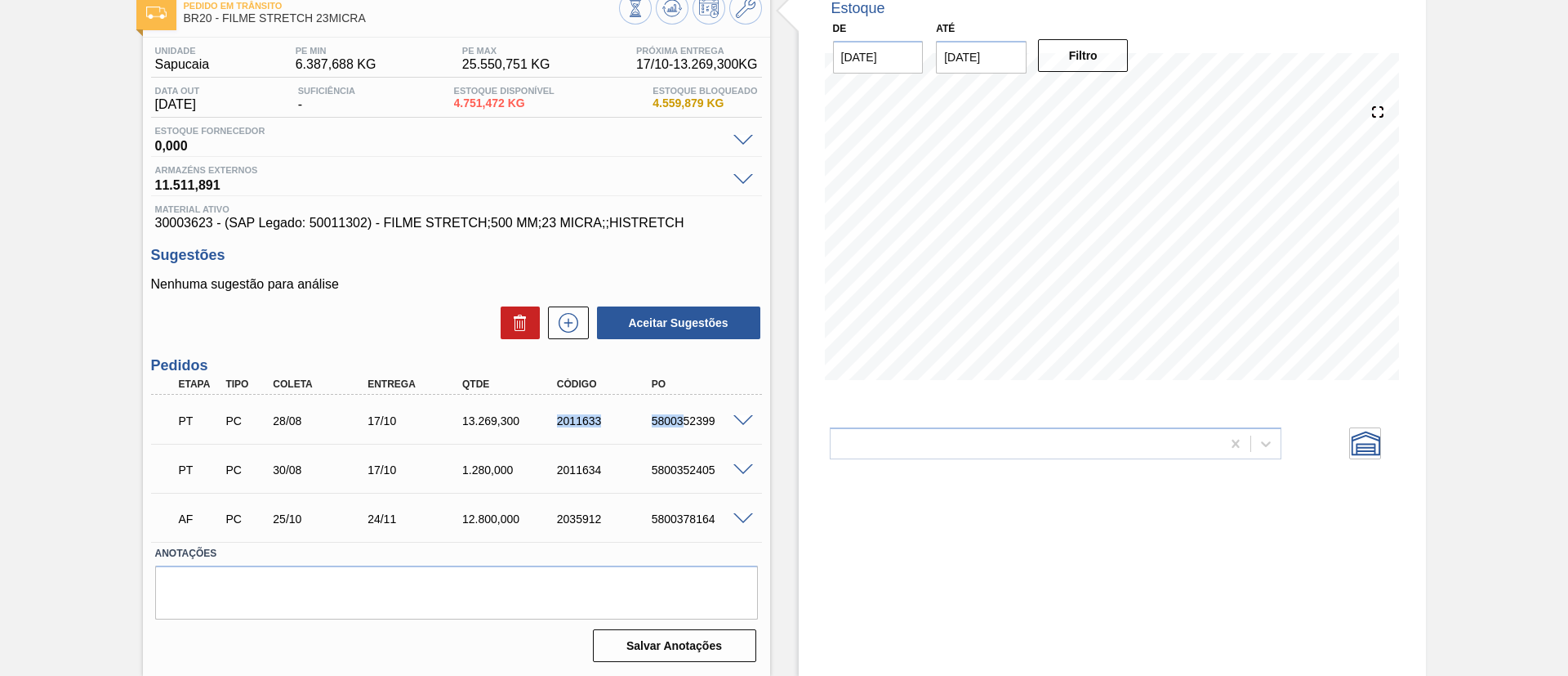
drag, startPoint x: 542, startPoint y: 423, endPoint x: 1035, endPoint y: 618, distance: 530.2
click at [701, 446] on div "PT PC 28/08 17/10 13.269,300 2011633 5800352399 Material 30003623 - FILME STRET…" at bounding box center [456, 467] width 611 height 147
copy div "2011633 5800352399 Material 30003623 - FILME STRETCH;500 MM;23 MICRA;;HISTRETCH…"
click at [481, 409] on div "PT PC 28/08 17/10 13.269,300 2011633 5800352399" at bounding box center [452, 419] width 567 height 33
drag, startPoint x: 538, startPoint y: 422, endPoint x: 686, endPoint y: 460, distance: 152.8
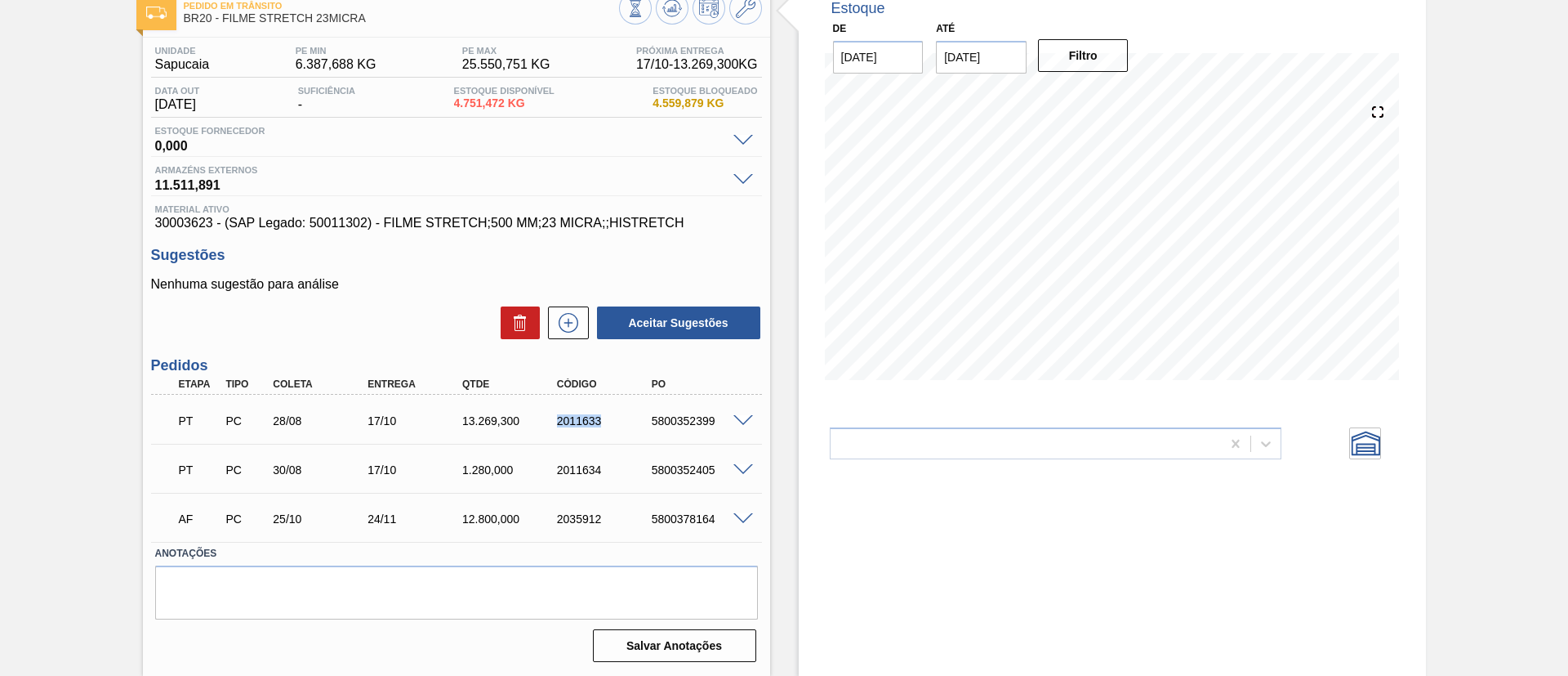
click at [657, 443] on div "PT PC 28/08 17/10 13.269,300 2011633 5800352399 Material 30003623 - FILME STRET…" at bounding box center [456, 467] width 611 height 147
click at [577, 434] on div "PT PC 28/08 17/10 13.269,300 2011633 5800352399" at bounding box center [452, 419] width 567 height 33
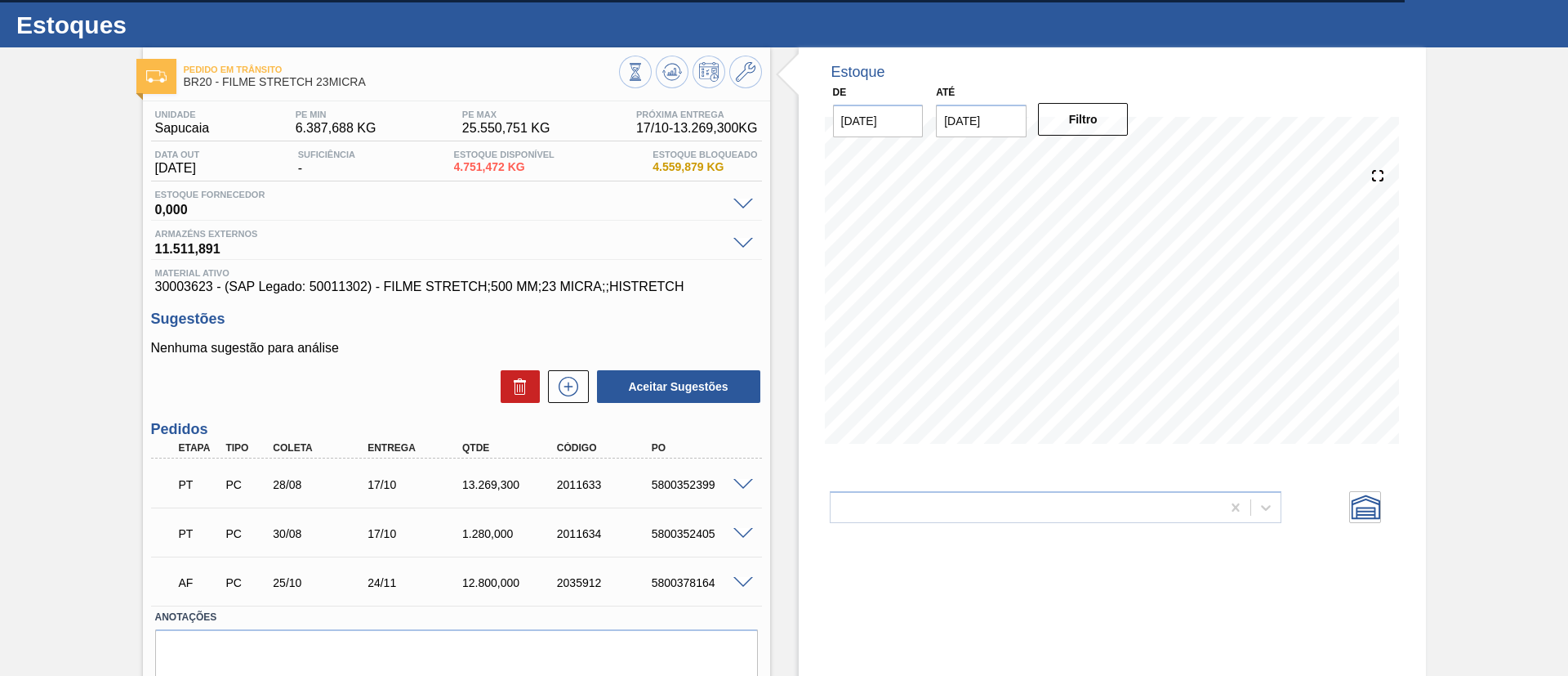
scroll to position [0, 0]
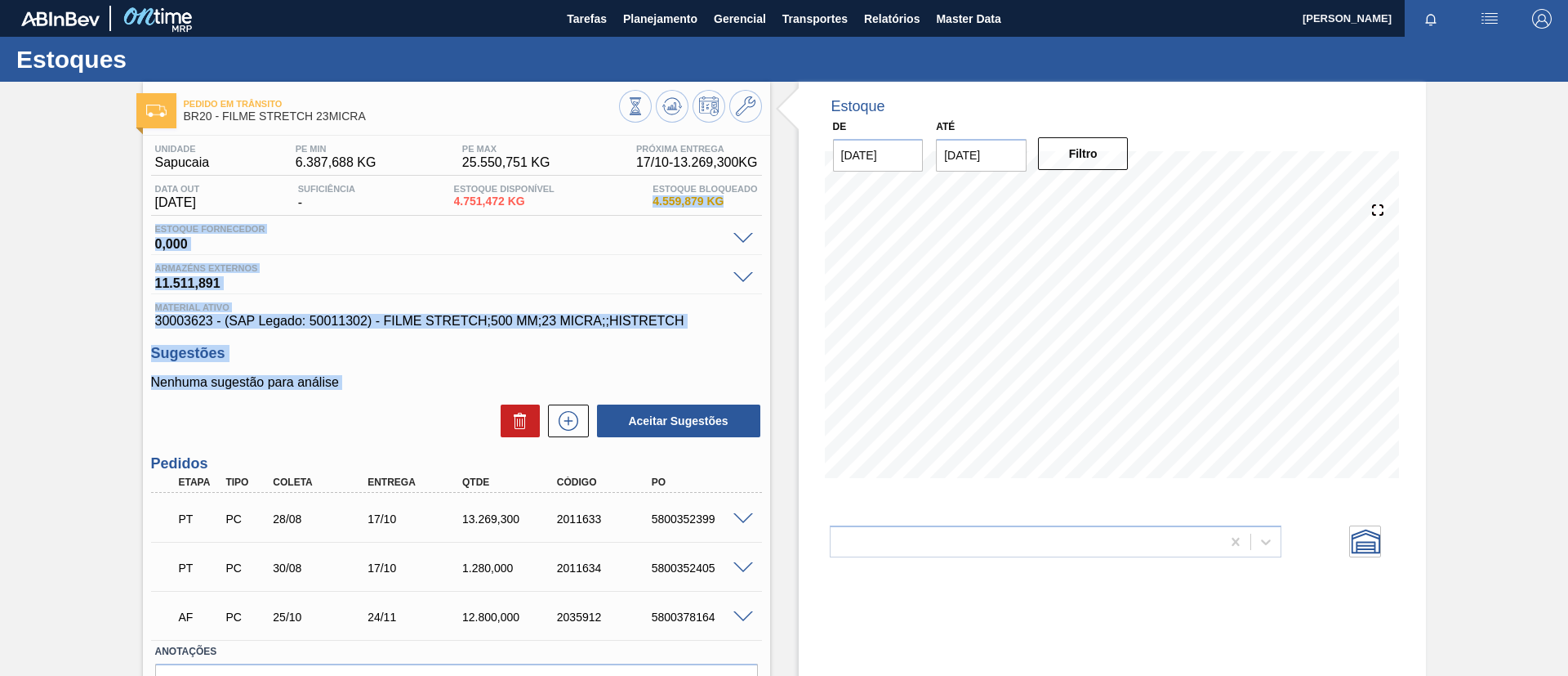
drag, startPoint x: 651, startPoint y: 209, endPoint x: 319, endPoint y: 389, distance: 377.7
click at [319, 389] on div "Unidade Sapucaia PE MIN 6.387,688 KG PE MAX 25.550,751 KG Próxima Entrega 17/10…" at bounding box center [457, 450] width 627 height 630
click at [64, 365] on div "Pedido em Trânsito BR20 - FILME STRETCH 23MICRA Unidade Sapucaia PE MIN 6.387,6…" at bounding box center [784, 427] width 1568 height 692
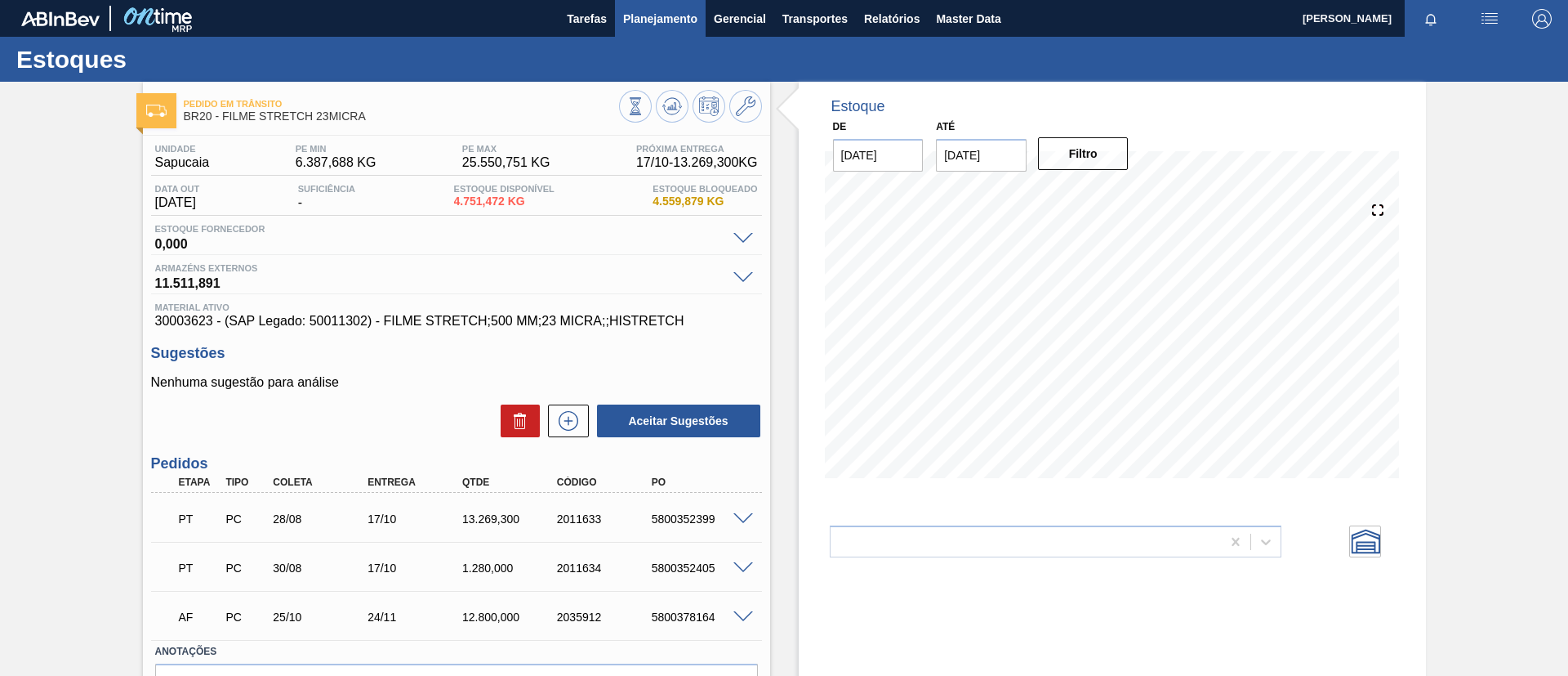
click at [655, 21] on span "Planejamento" at bounding box center [660, 19] width 74 height 20
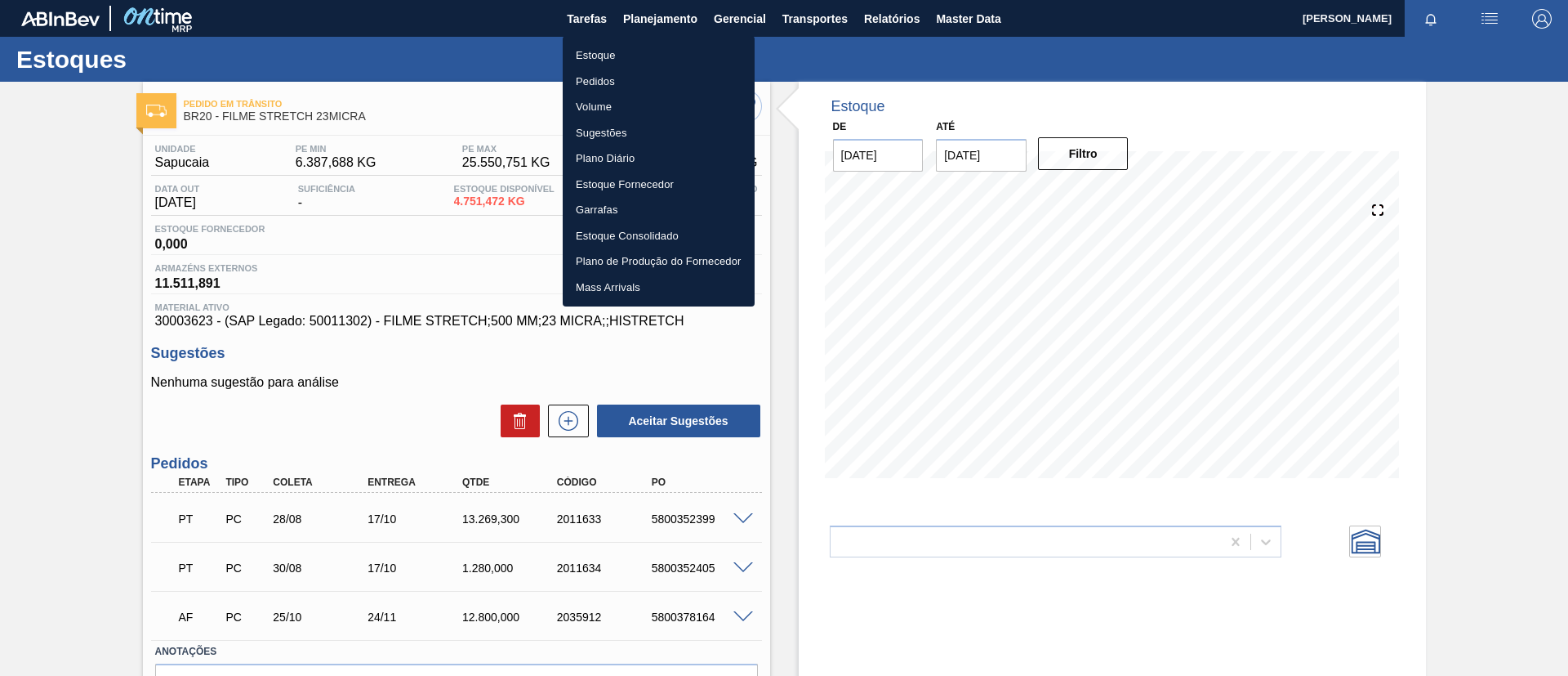
click at [645, 78] on li "Pedidos" at bounding box center [658, 81] width 192 height 26
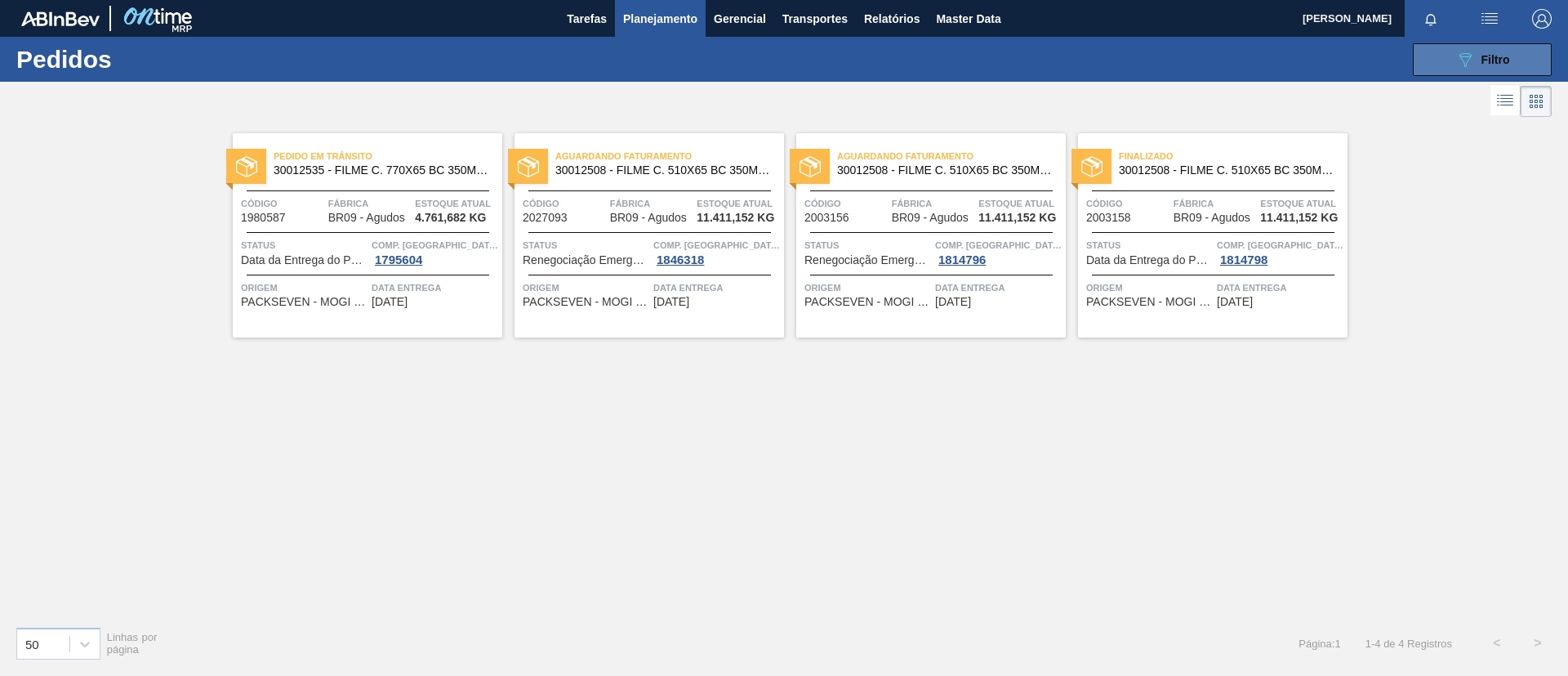
click at [1466, 54] on icon "089F7B8B-B2A5-4AFE-B5C0-19BA573D28AC" at bounding box center [1465, 59] width 20 height 20
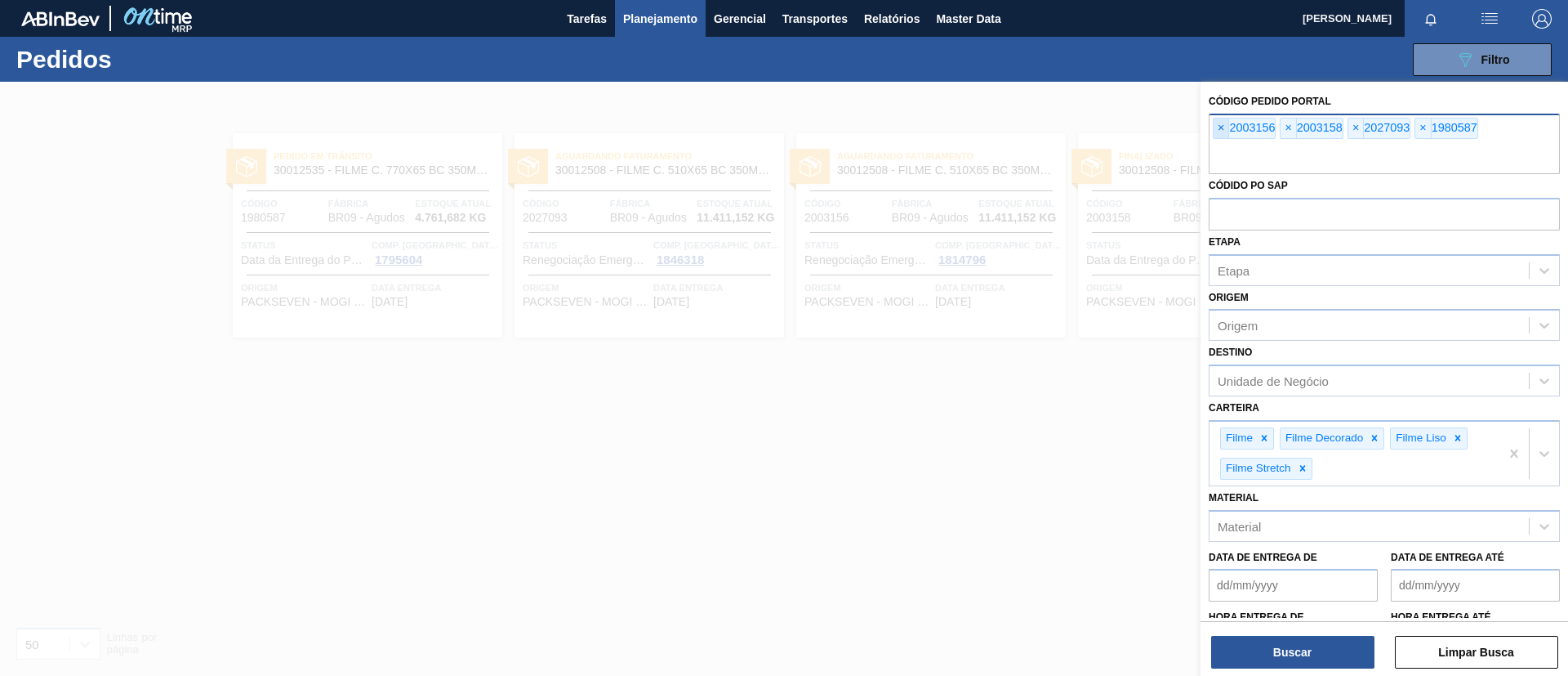
click at [1215, 135] on span "×" at bounding box center [1222, 128] width 16 height 20
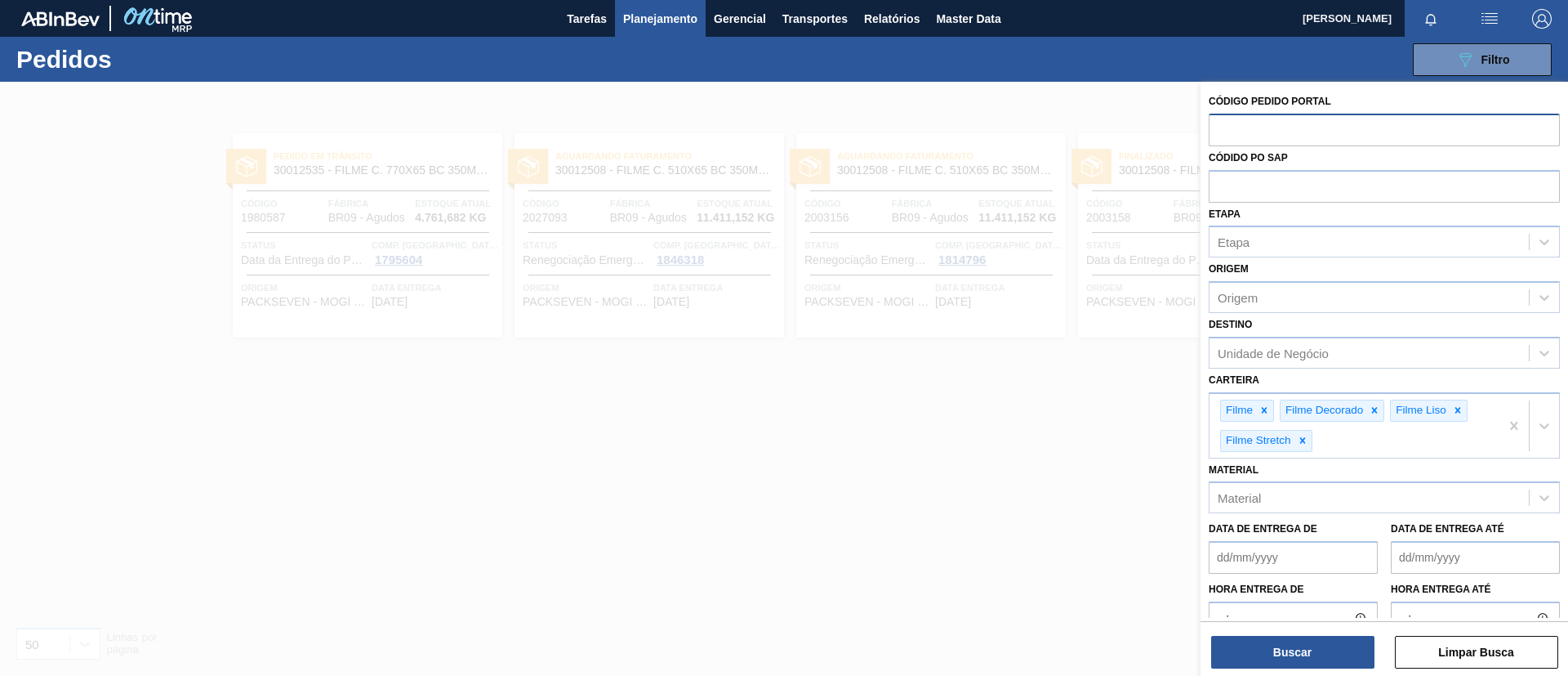
click at [1215, 134] on input "text" at bounding box center [1385, 128] width 351 height 31
paste input "text"
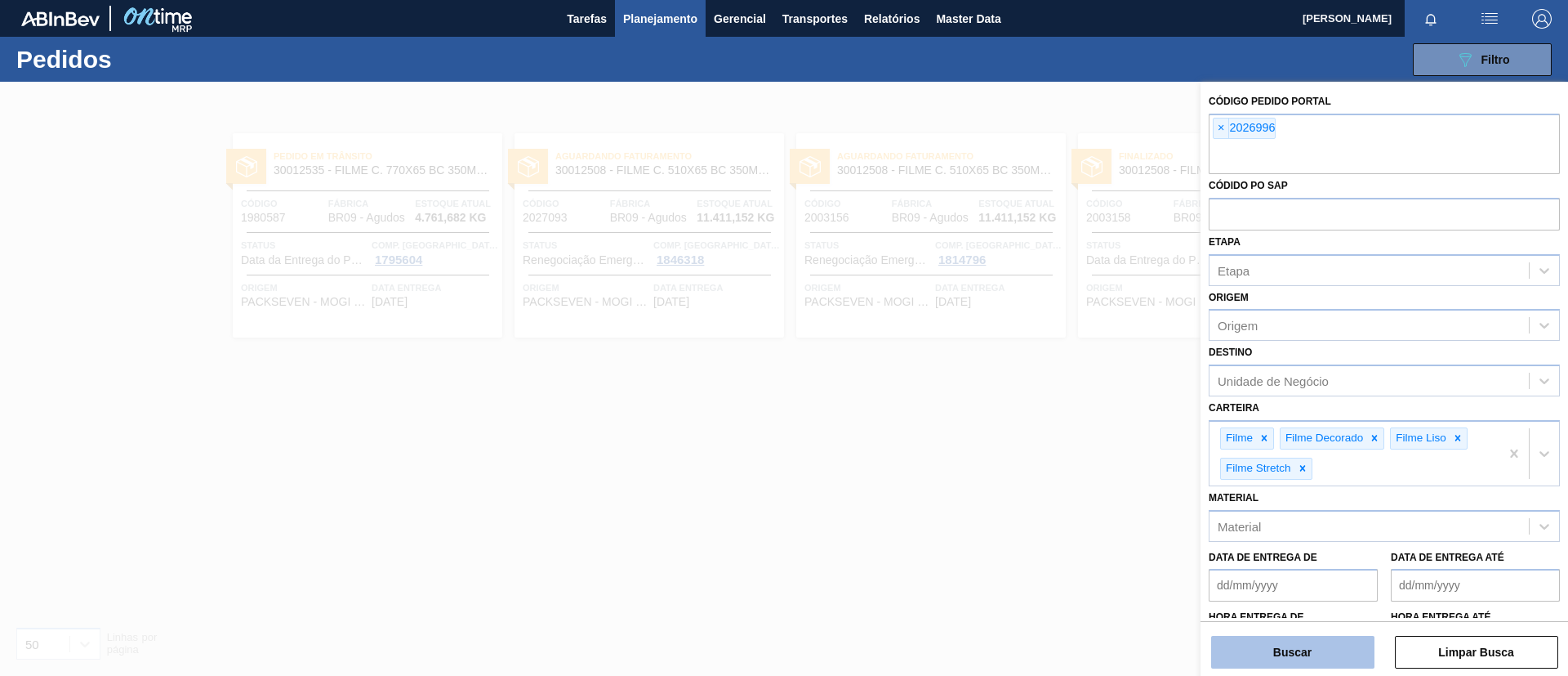
click at [1257, 642] on button "Buscar" at bounding box center [1293, 652] width 164 height 33
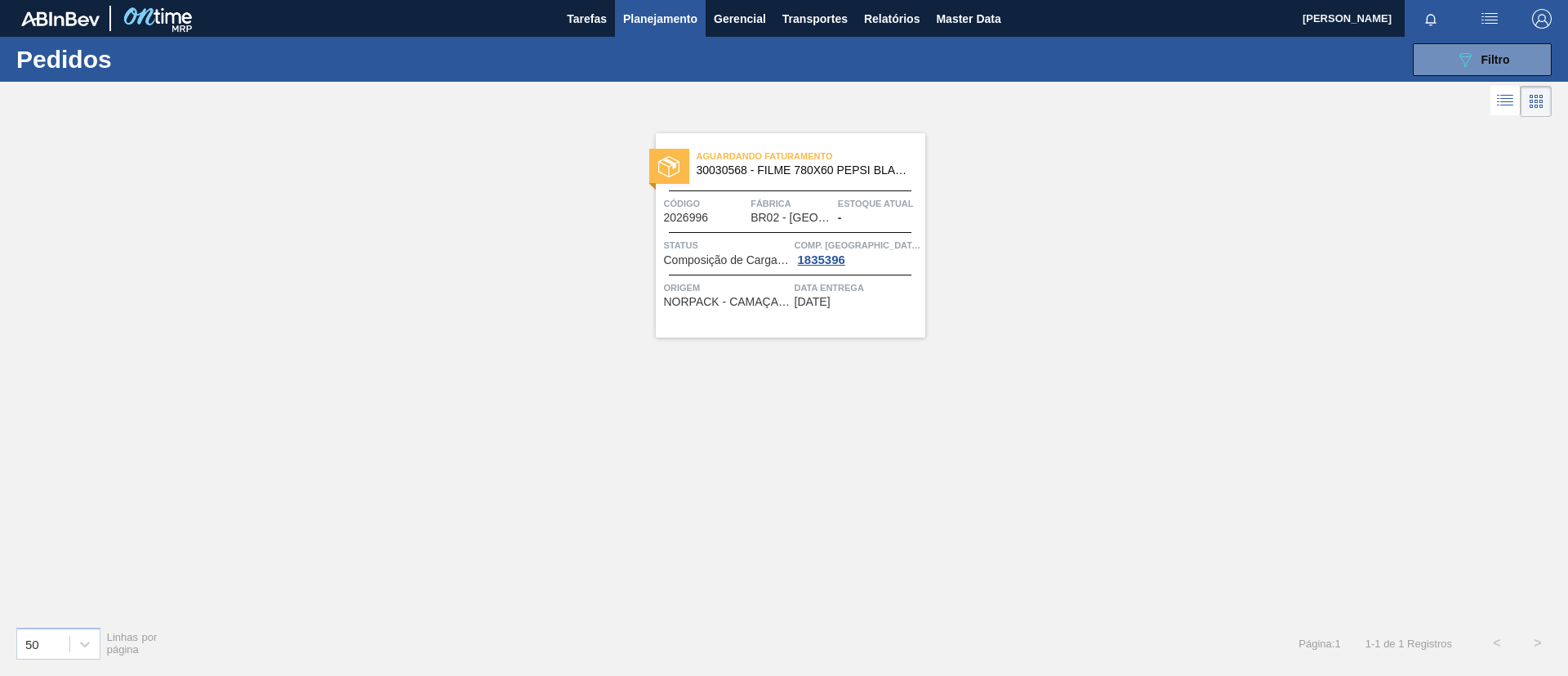
click at [816, 180] on div "Aguardando Faturamento 30030568 - FILME 780X60 PEPSI BLACK NIV24" at bounding box center [791, 163] width 270 height 37
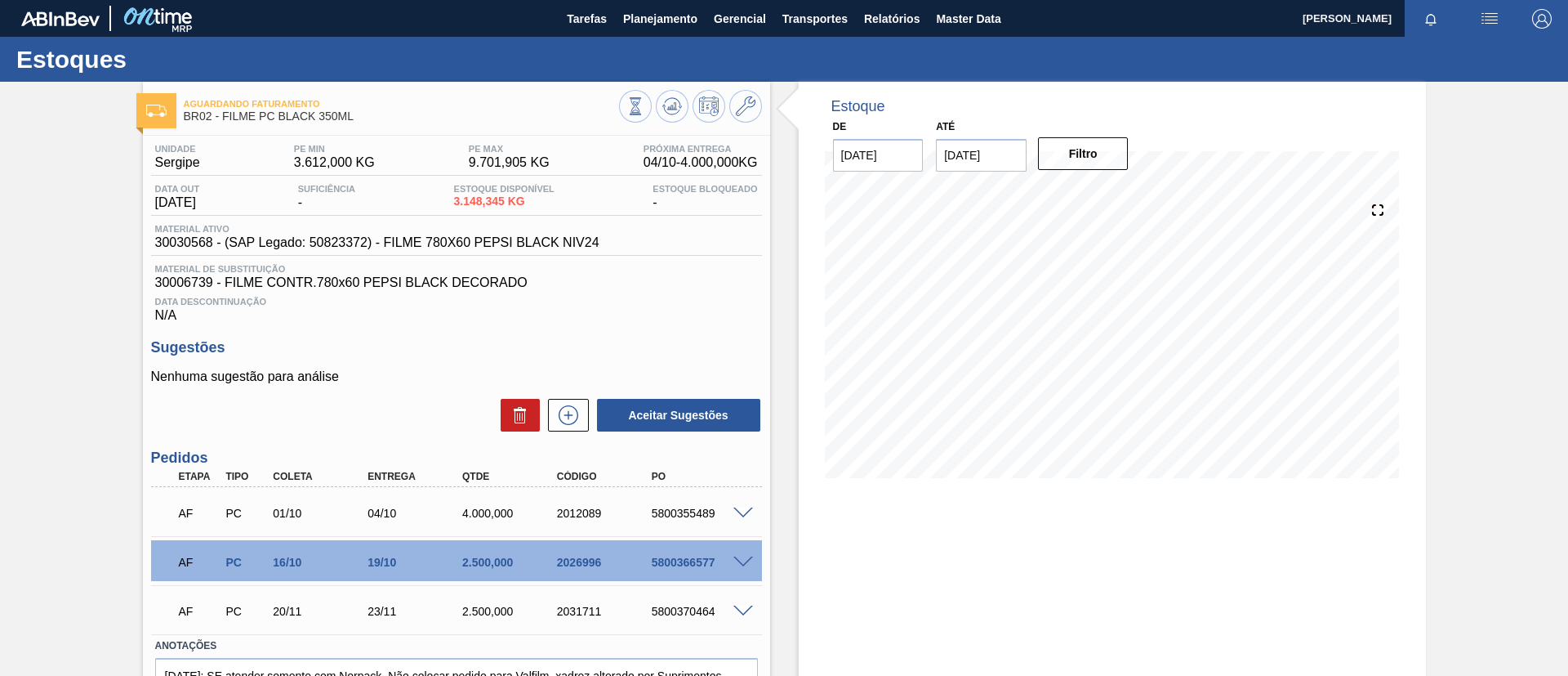
click at [741, 562] on span at bounding box center [743, 562] width 20 height 12
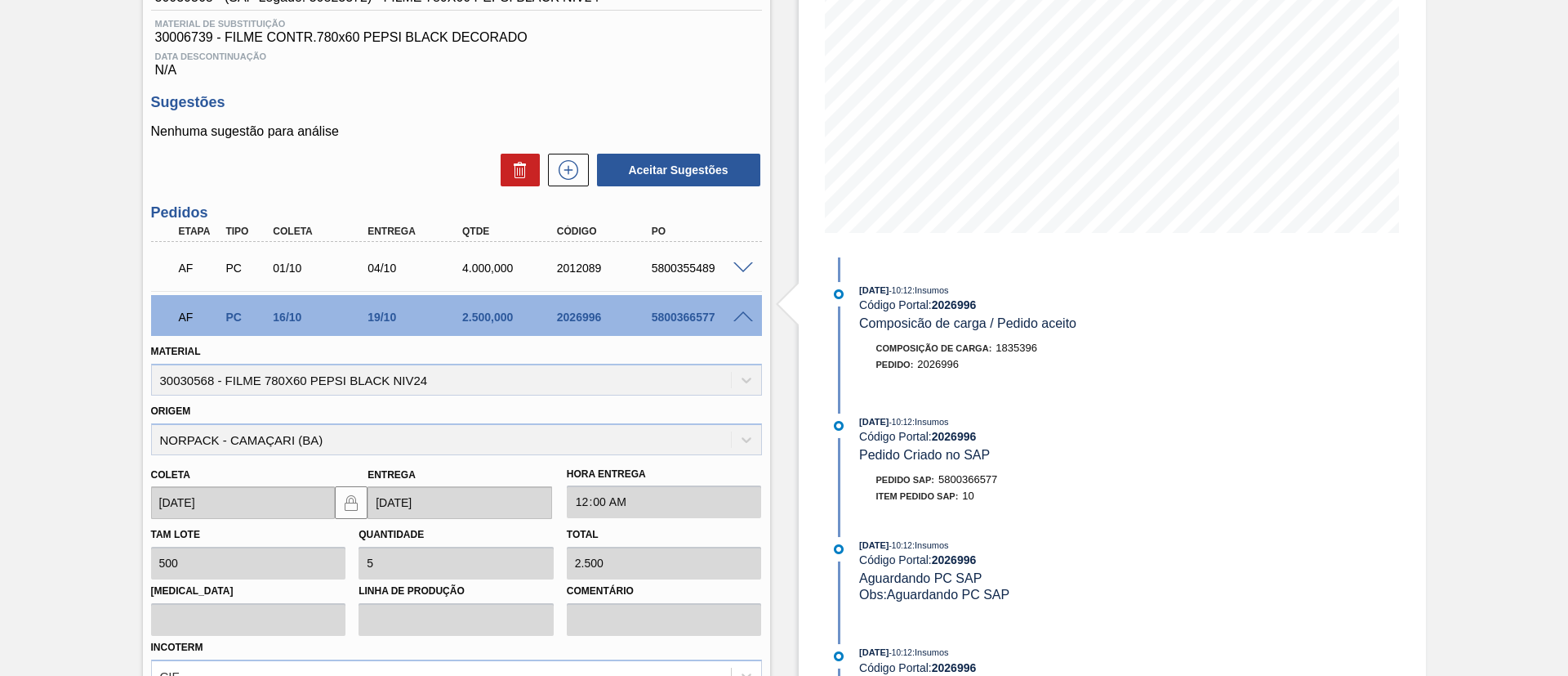
scroll to position [489, 0]
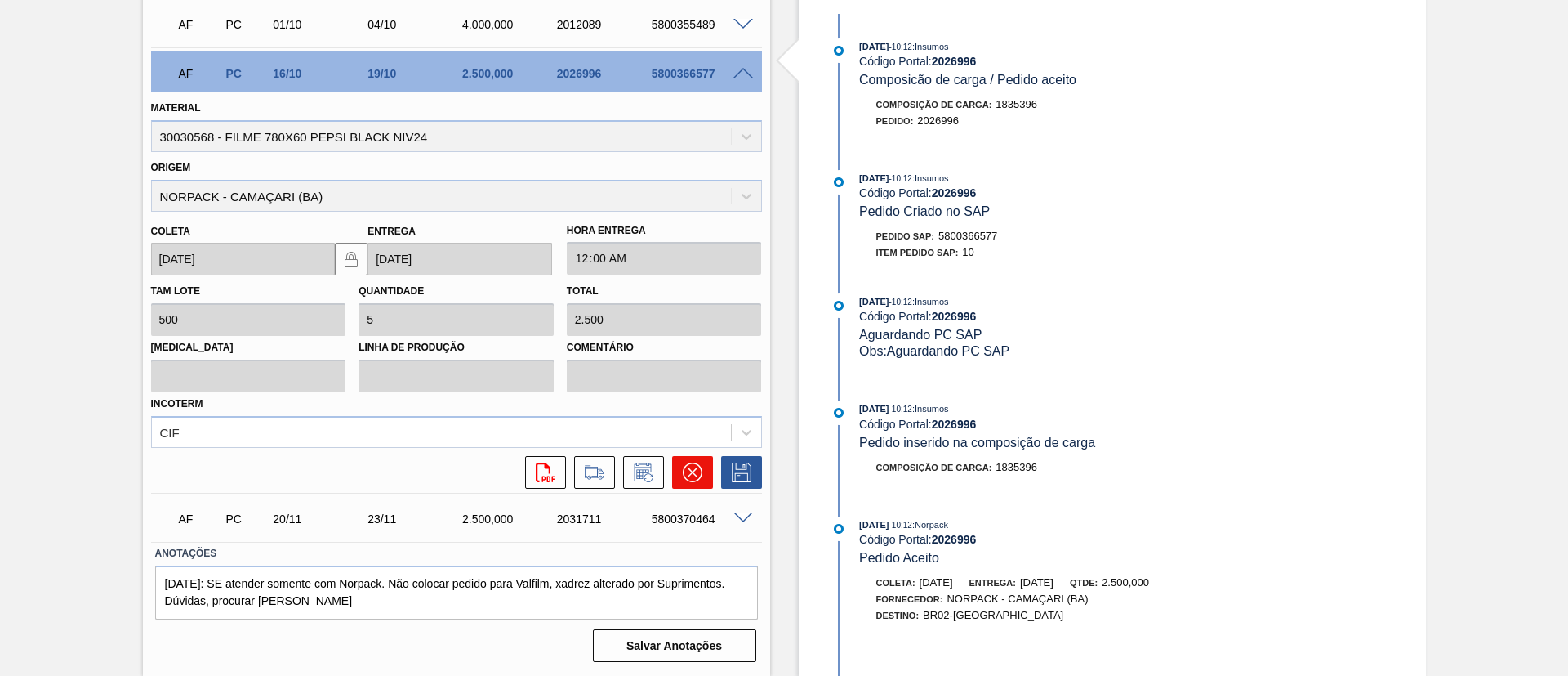
click at [691, 463] on icon at bounding box center [693, 472] width 20 height 20
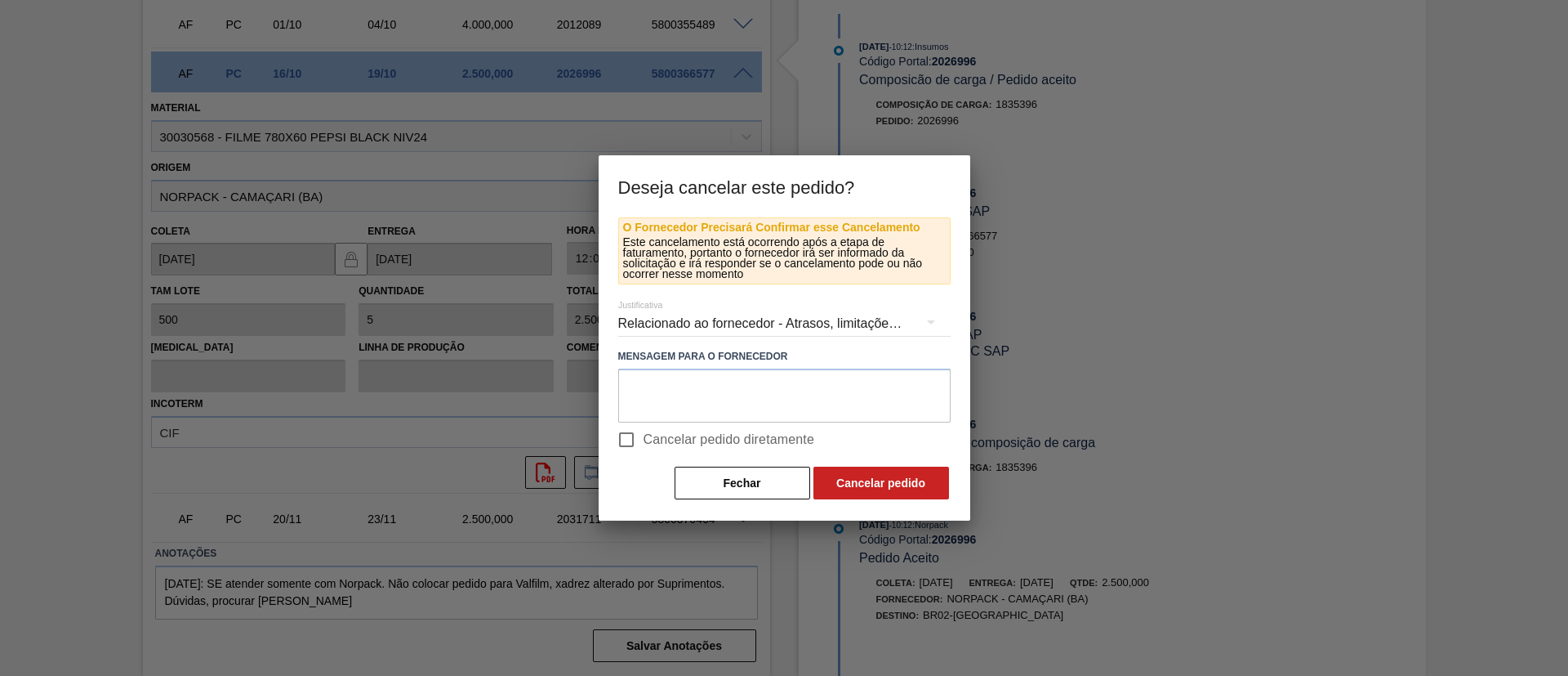
click at [722, 441] on span "Cancelar pedido diretamente" at bounding box center [729, 439] width 171 height 20
click at [644, 441] on input "Cancelar pedido diretamente" at bounding box center [626, 439] width 35 height 35
checkbox input "true"
click at [887, 473] on button "Cancelar pedido" at bounding box center [881, 482] width 136 height 33
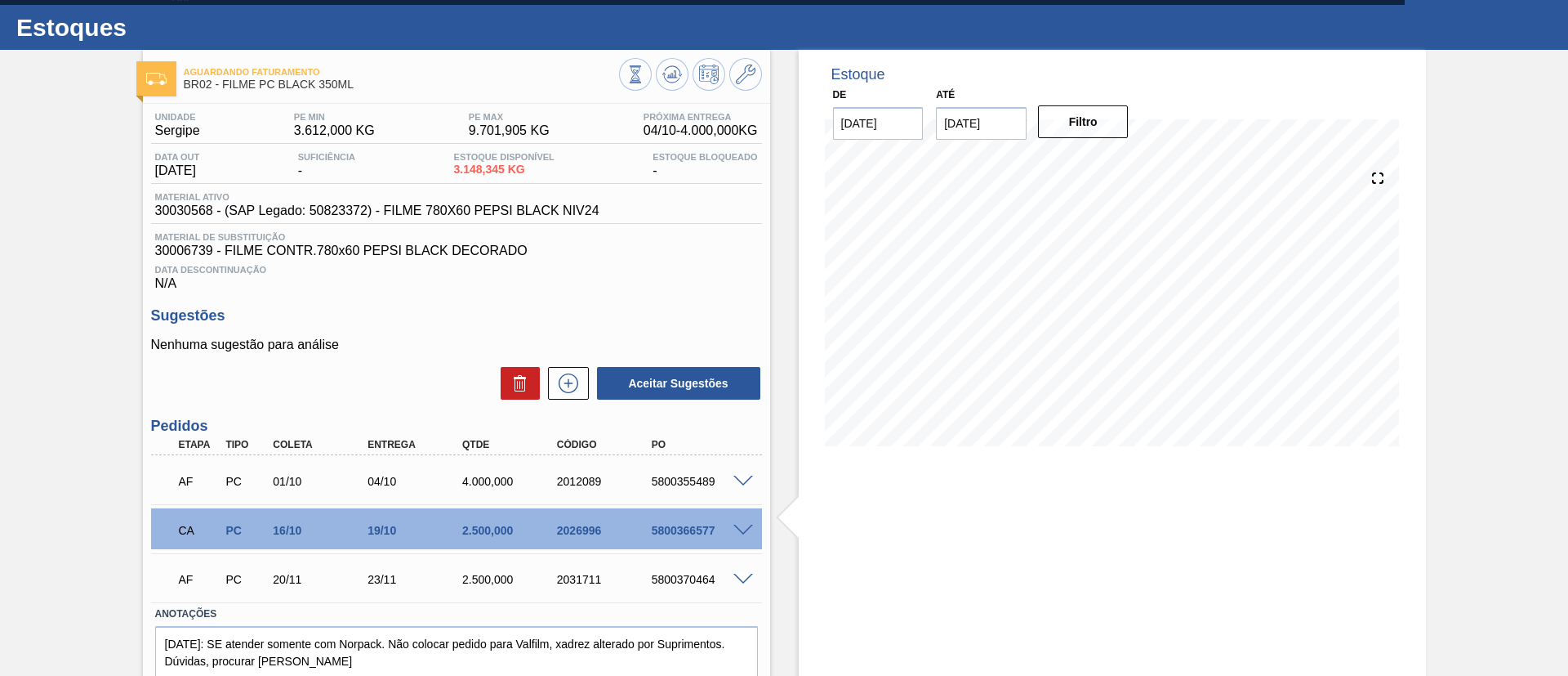
scroll to position [0, 0]
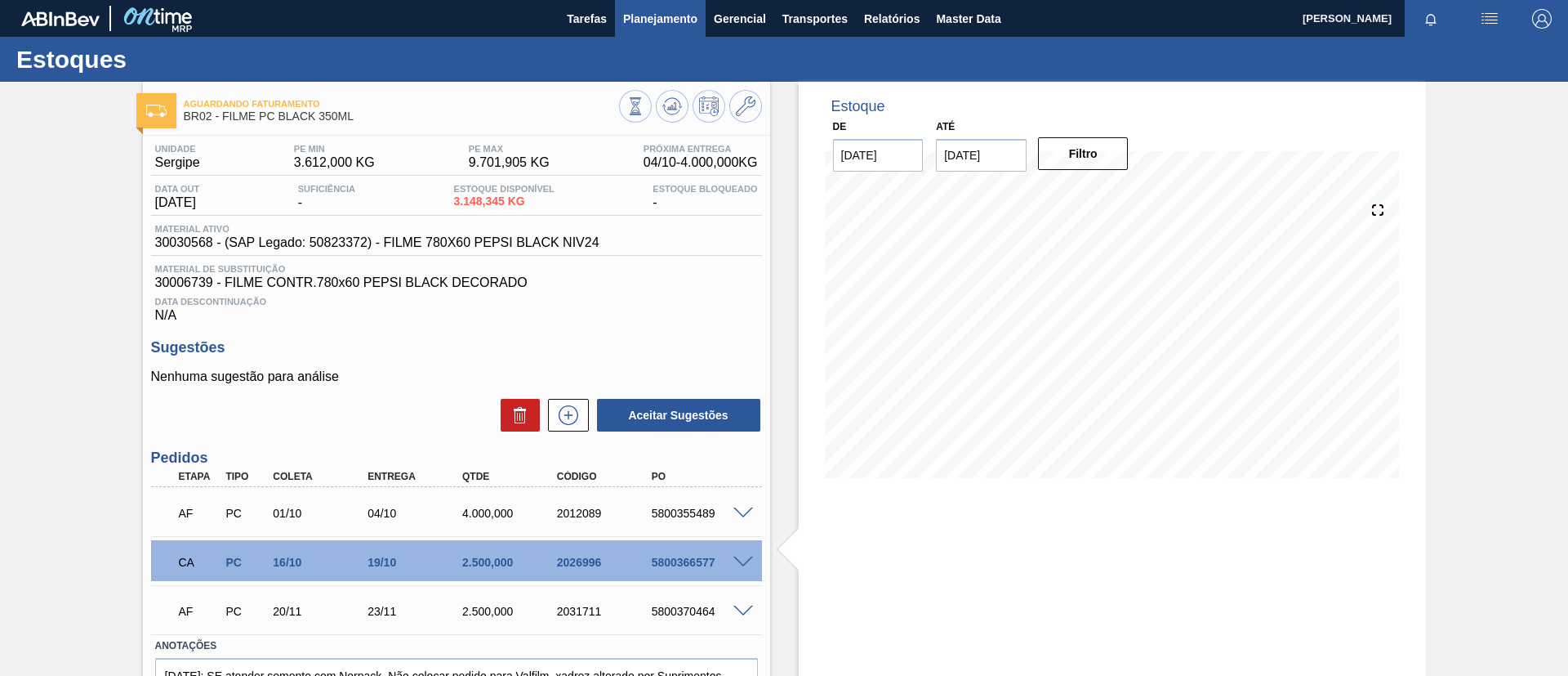
click at [670, 13] on span "Planejamento" at bounding box center [660, 19] width 74 height 20
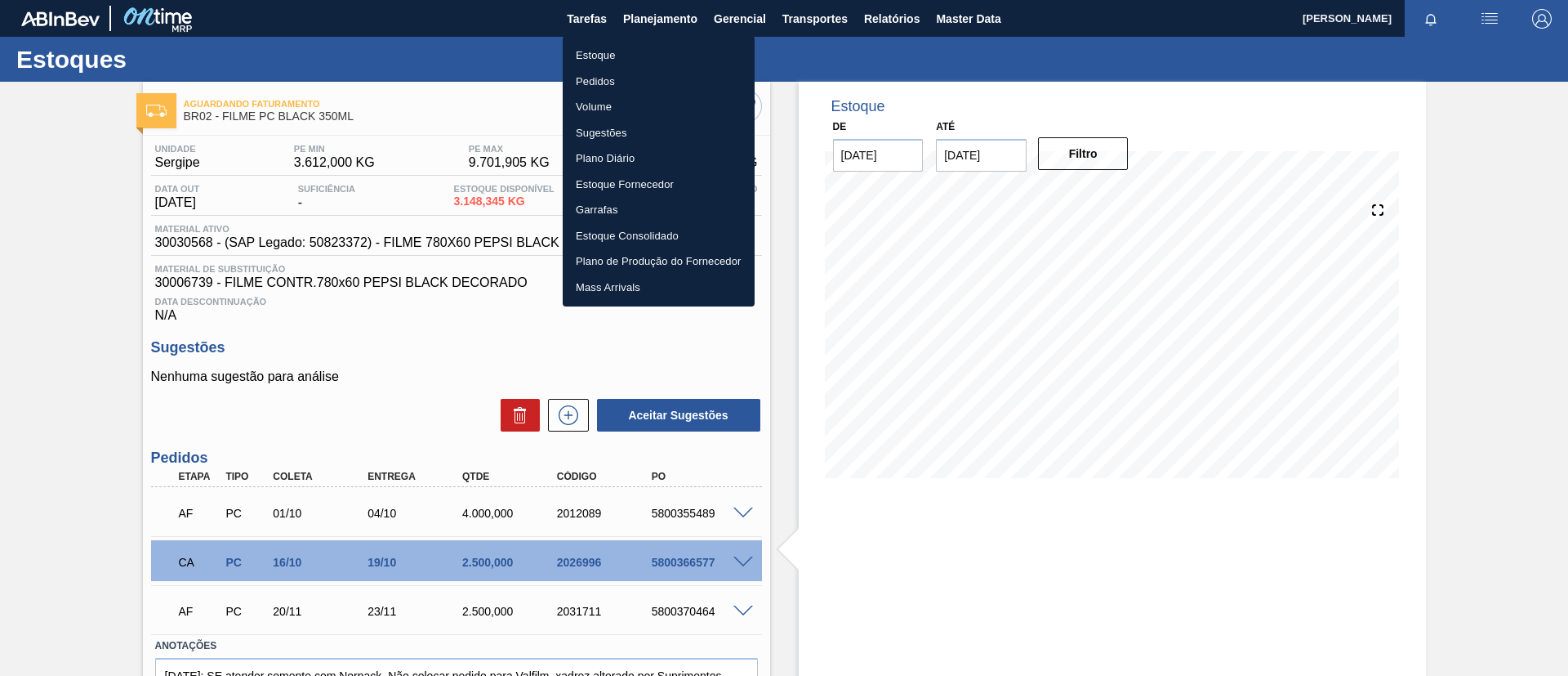
drag, startPoint x: 623, startPoint y: 72, endPoint x: 1042, endPoint y: 82, distance: 419.1
click at [623, 73] on li "Pedidos" at bounding box center [658, 81] width 192 height 26
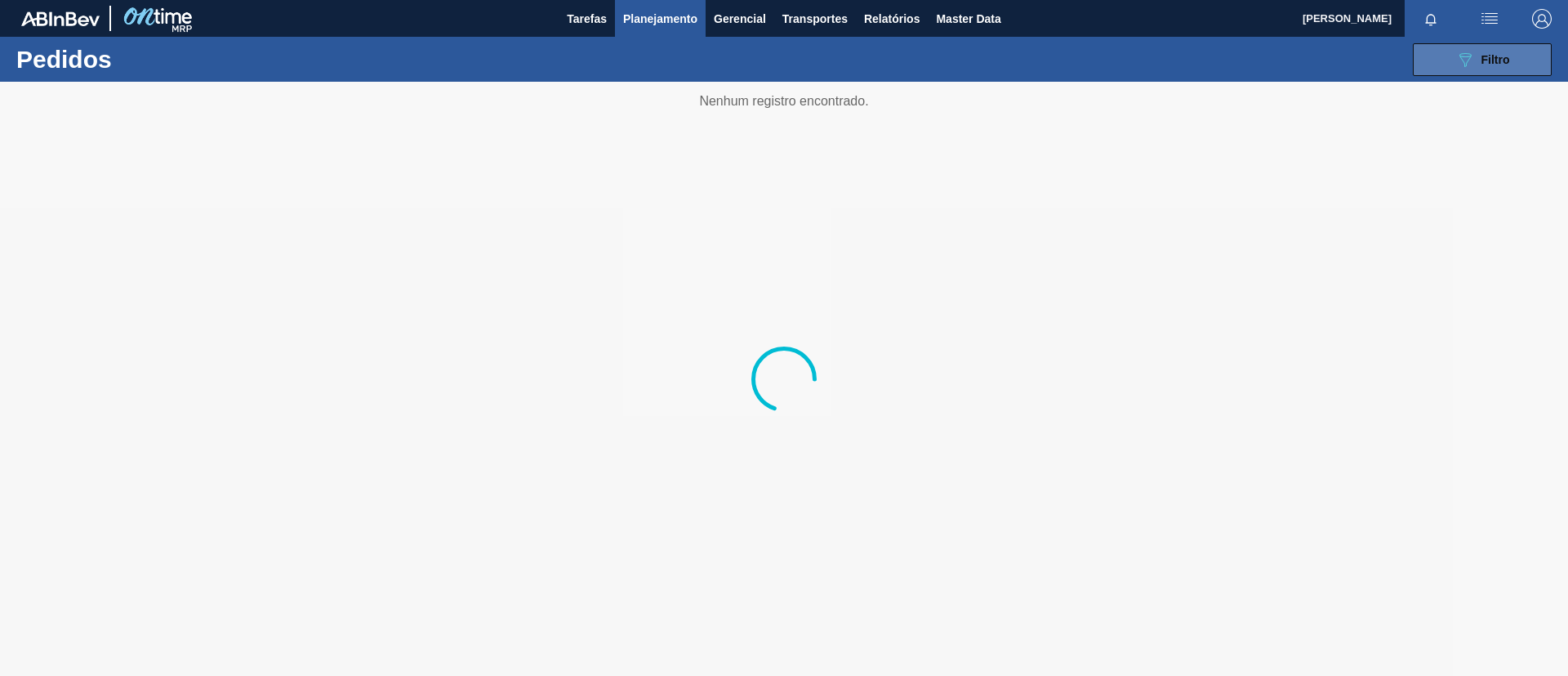
click at [1474, 65] on icon "089F7B8B-B2A5-4AFE-B5C0-19BA573D28AC" at bounding box center [1465, 59] width 20 height 20
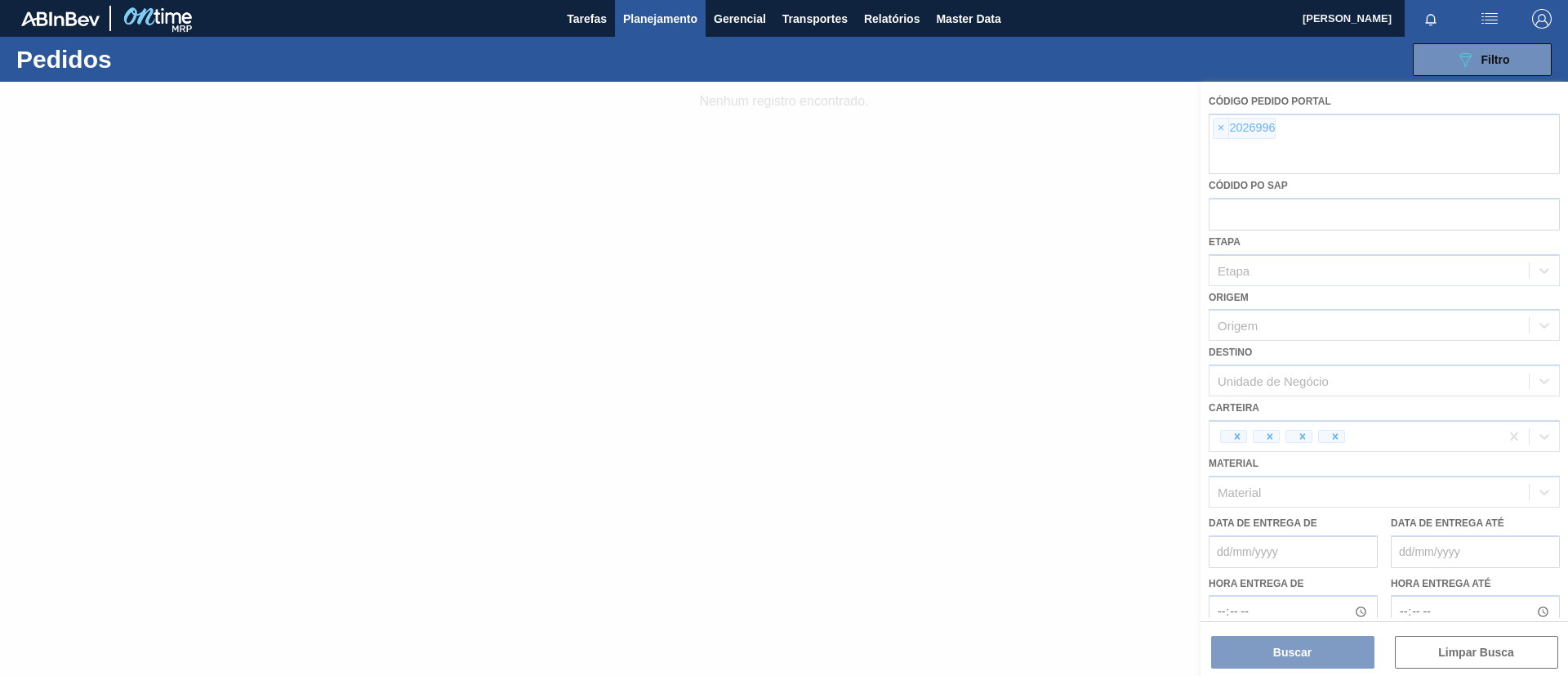
click at [1213, 126] on div at bounding box center [784, 378] width 1568 height 594
click at [1217, 129] on div at bounding box center [784, 378] width 1568 height 594
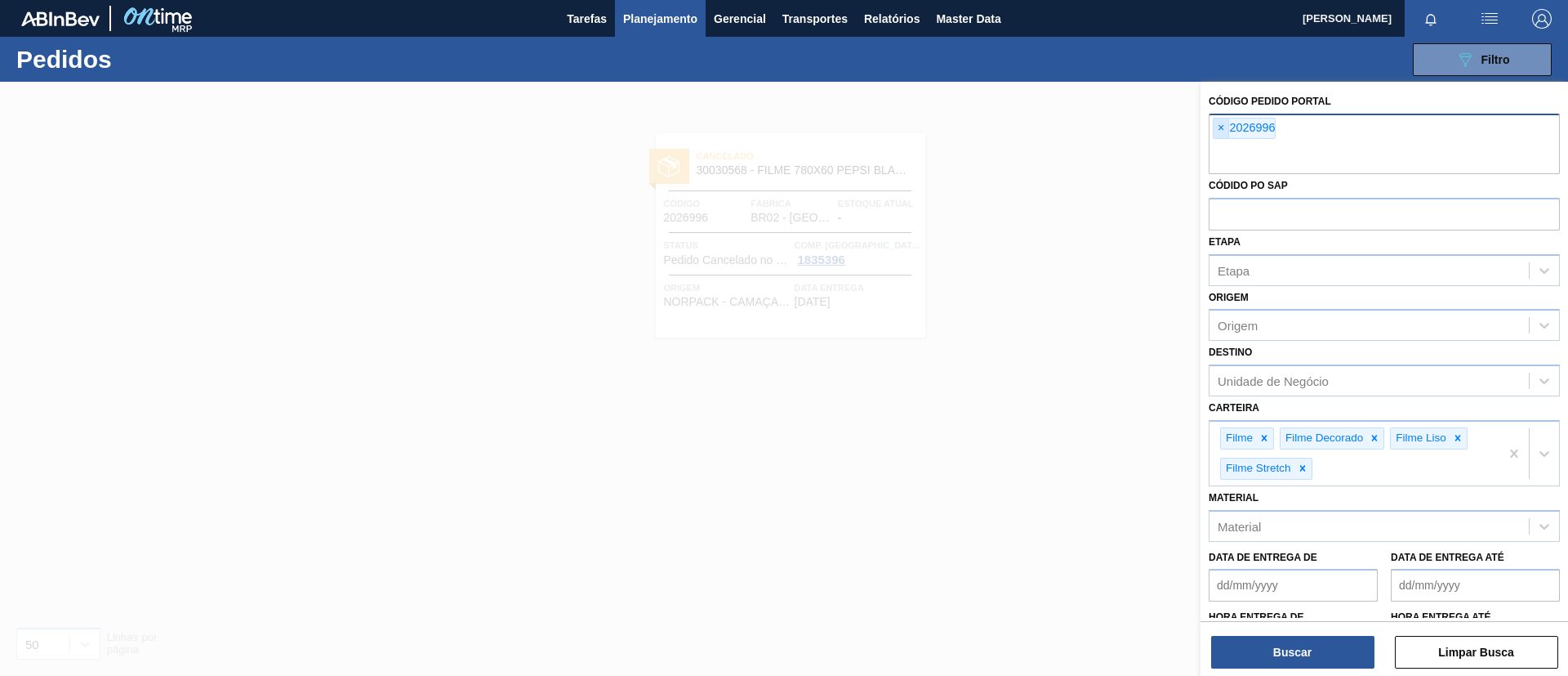
click at [1224, 129] on span "×" at bounding box center [1222, 128] width 16 height 20
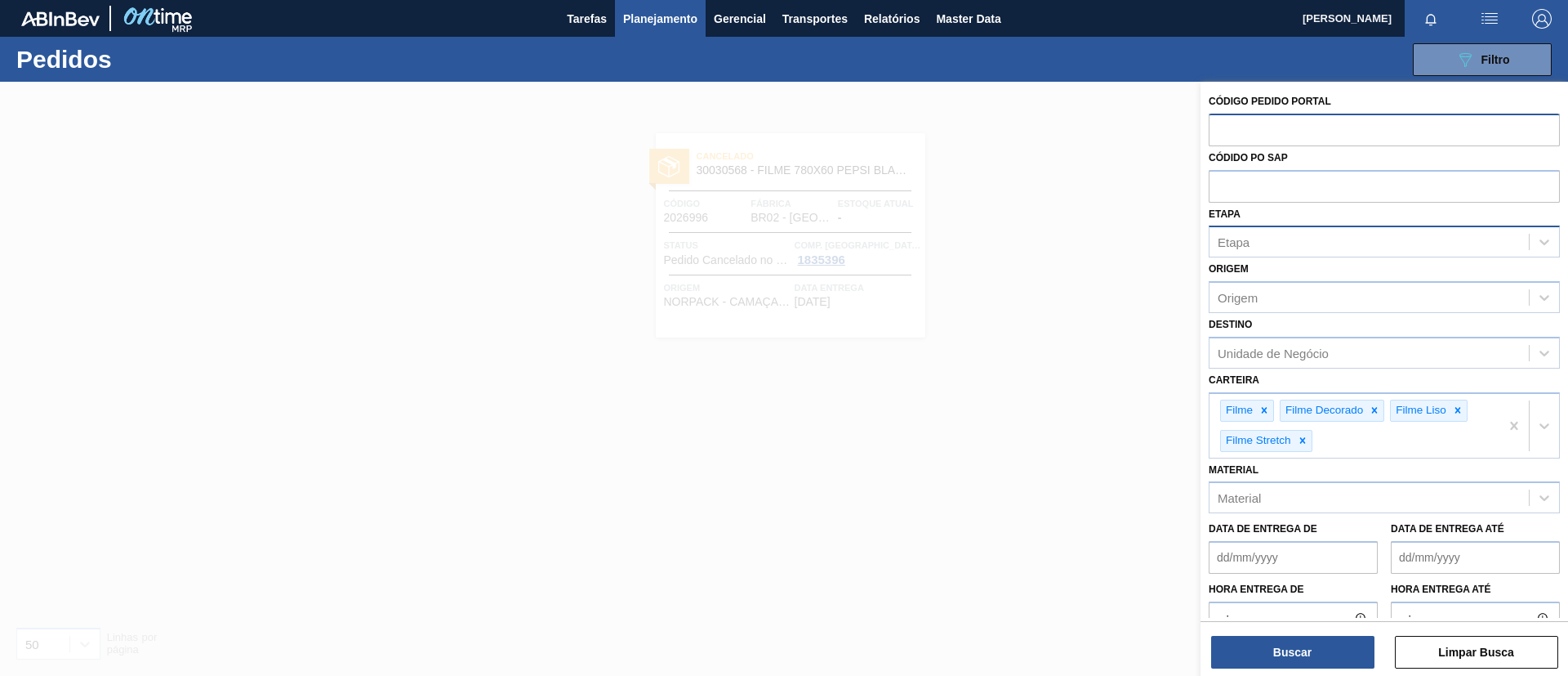
paste input "text"
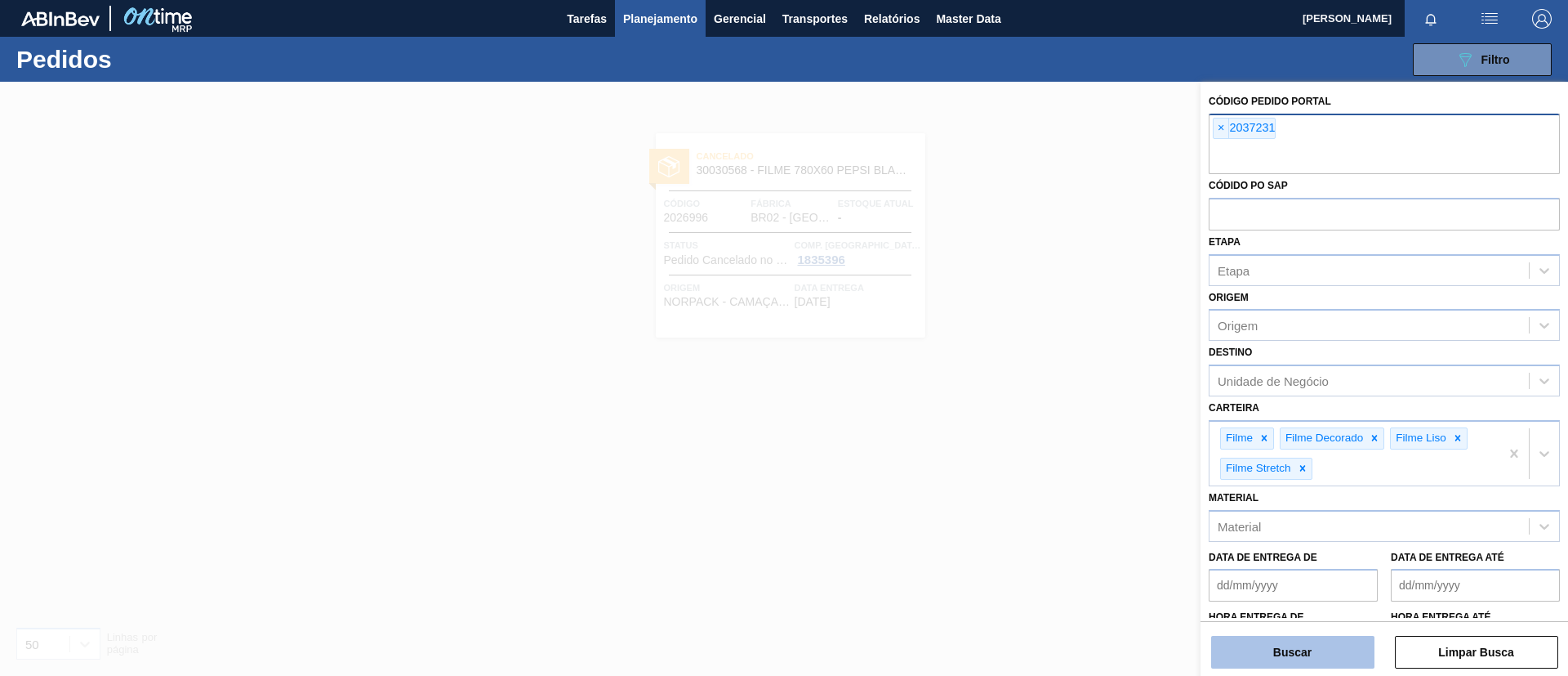
click at [1293, 650] on button "Buscar" at bounding box center [1293, 652] width 164 height 33
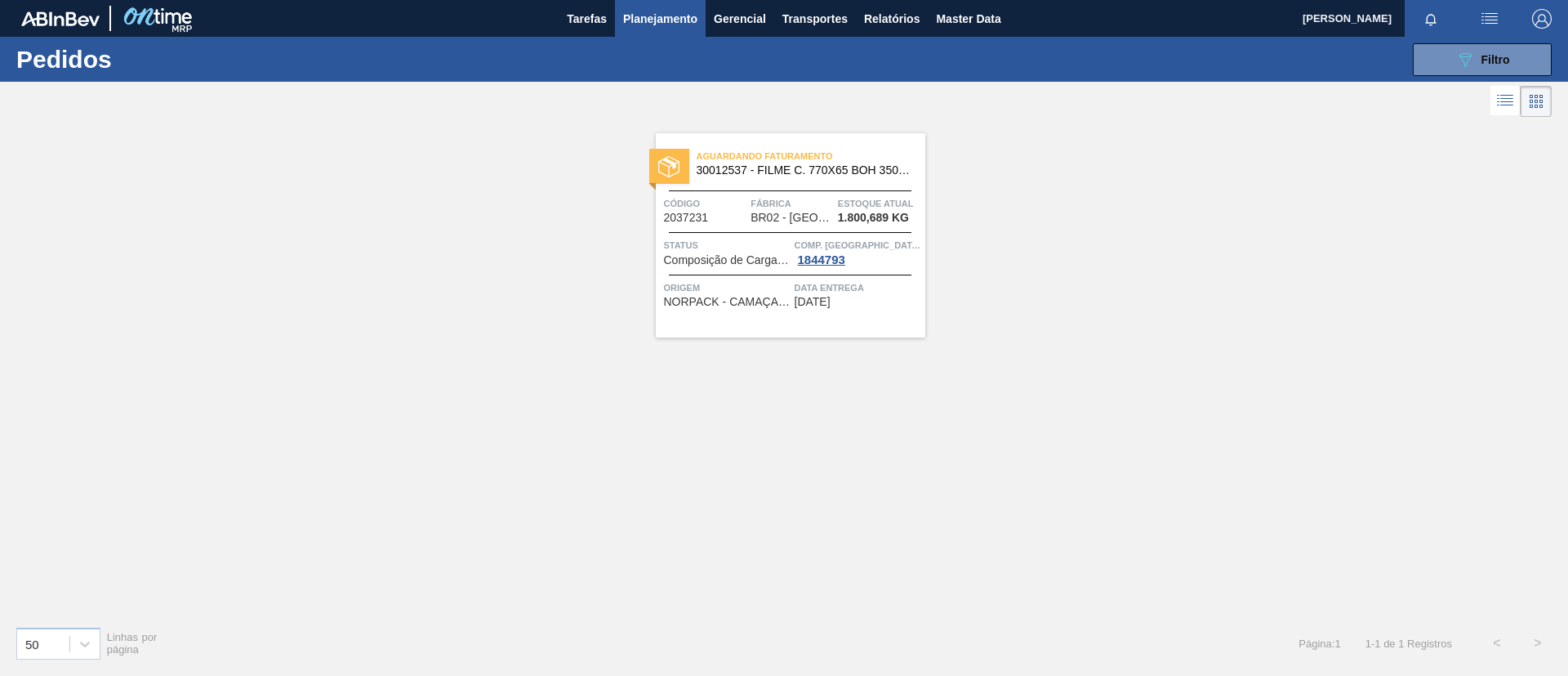
click at [887, 192] on div "Aguardando Faturamento 30012537 - FILME C. 770X65 BOH 350ML C12 429 Código 2037…" at bounding box center [791, 235] width 270 height 204
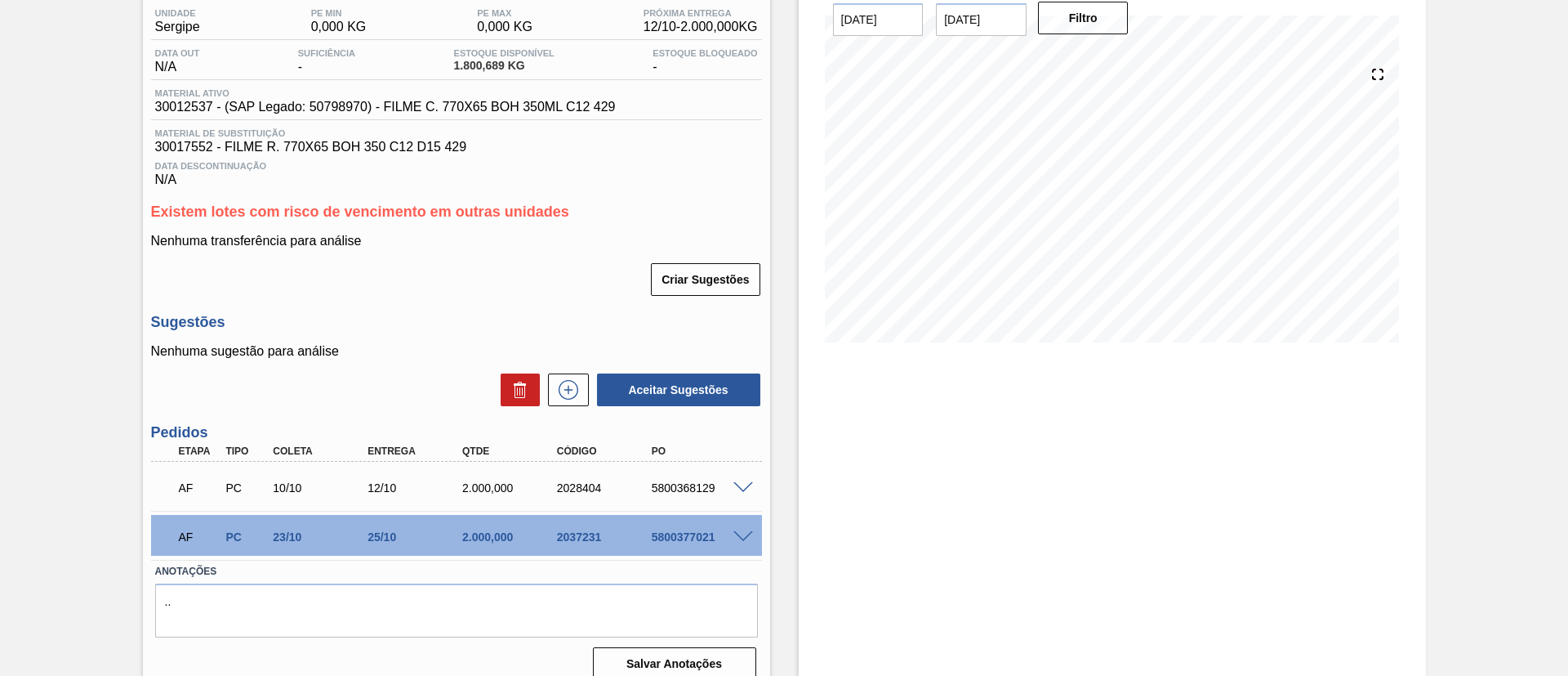
scroll to position [154, 0]
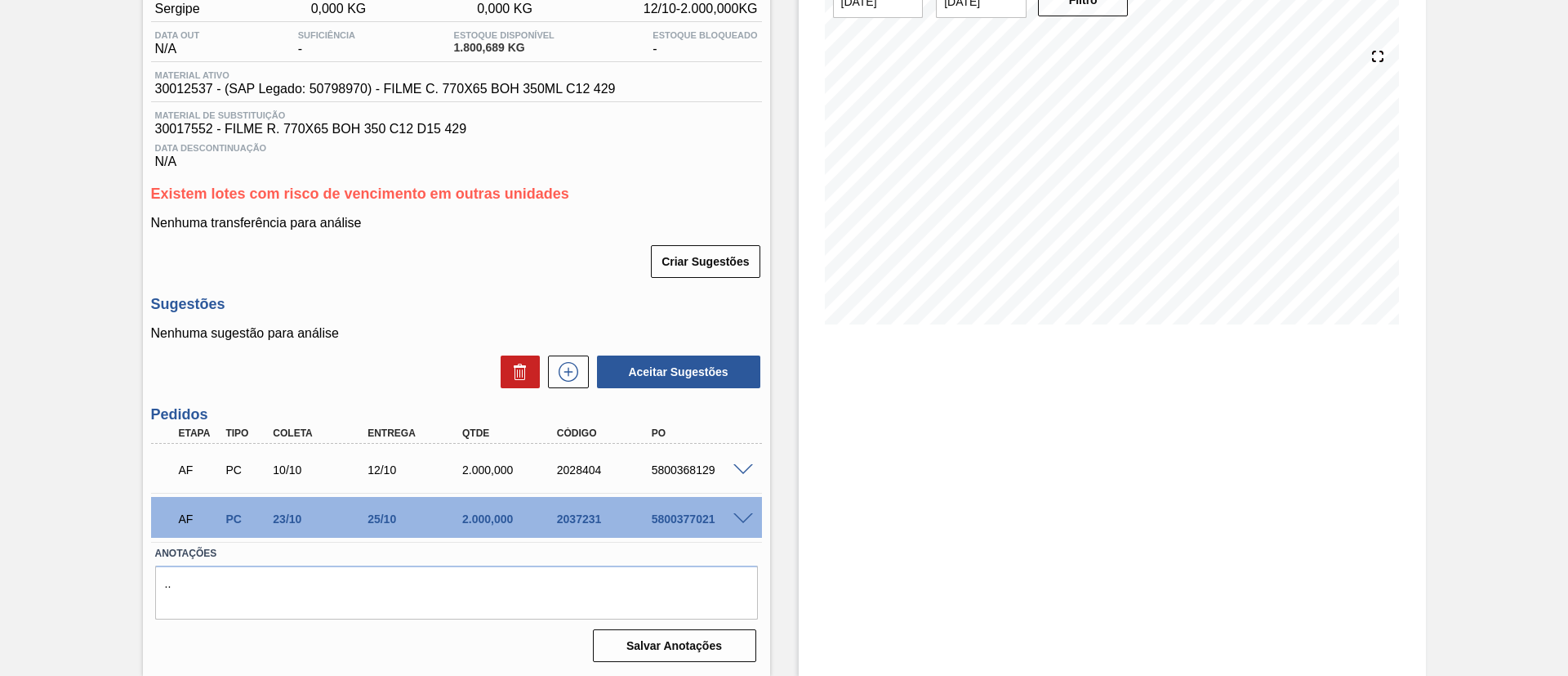
click at [737, 521] on span at bounding box center [743, 519] width 20 height 12
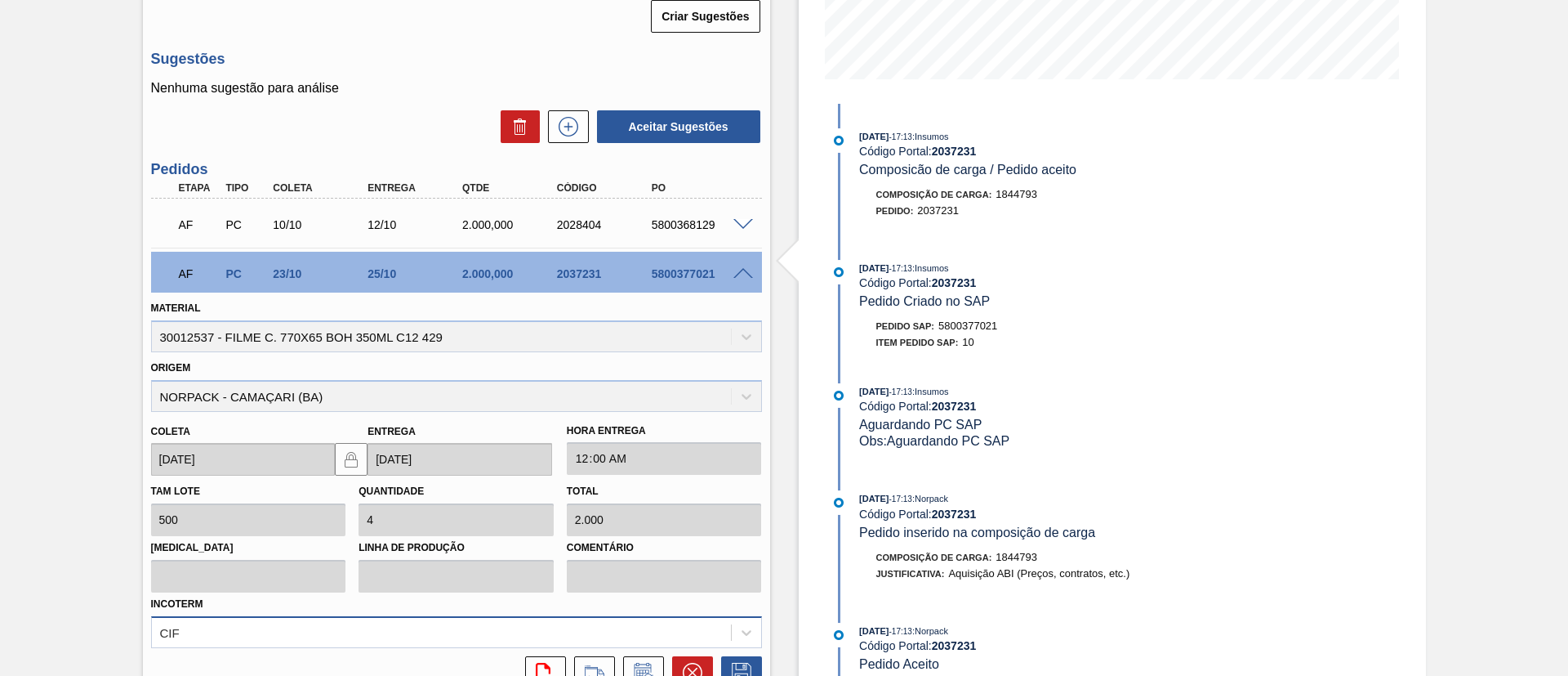
scroll to position [522, 0]
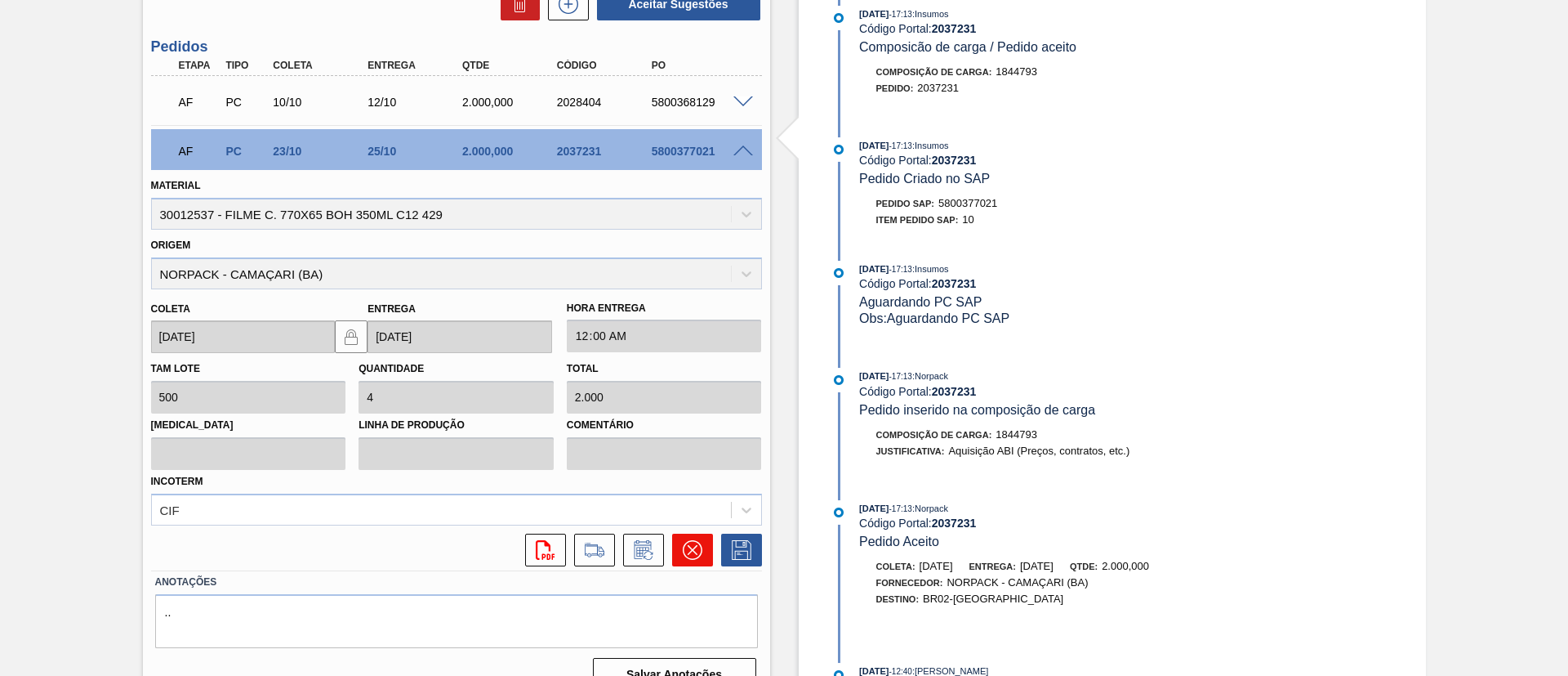
click at [690, 536] on button at bounding box center [693, 550] width 41 height 33
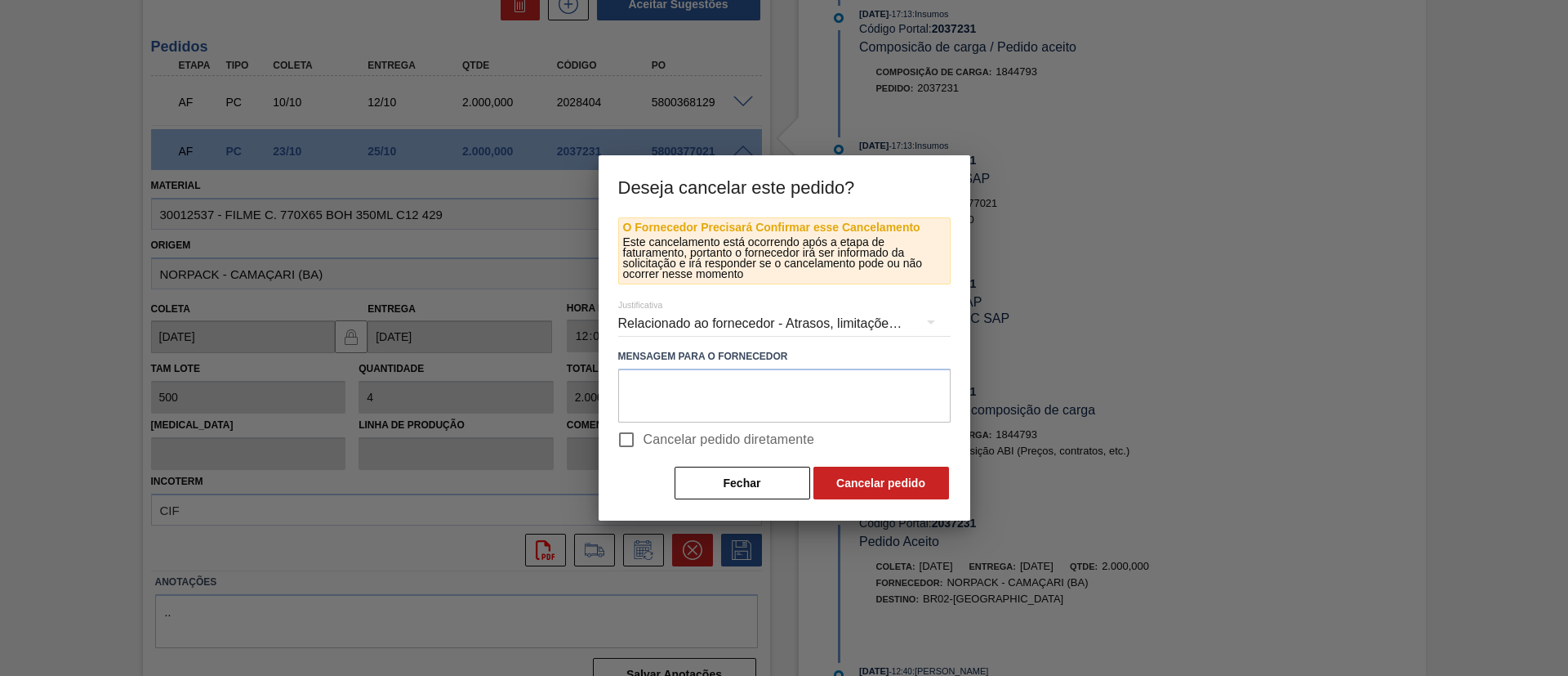
drag, startPoint x: 696, startPoint y: 446, endPoint x: 725, endPoint y: 448, distance: 29.1
click at [696, 446] on span "Cancelar pedido diretamente" at bounding box center [729, 439] width 171 height 20
click at [644, 446] on input "Cancelar pedido diretamente" at bounding box center [626, 439] width 35 height 35
checkbox input "true"
click at [920, 491] on button "Cancelar pedido" at bounding box center [881, 482] width 136 height 33
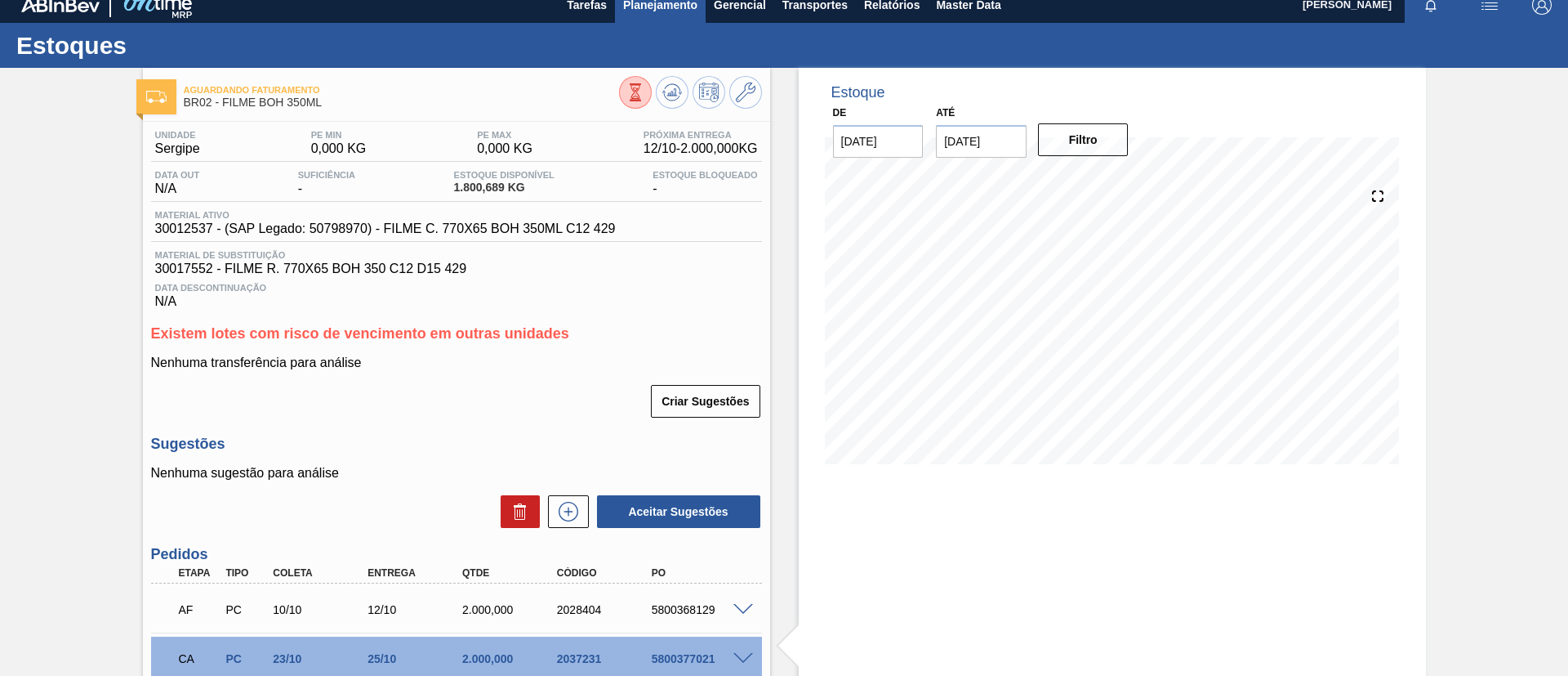
scroll to position [0, 0]
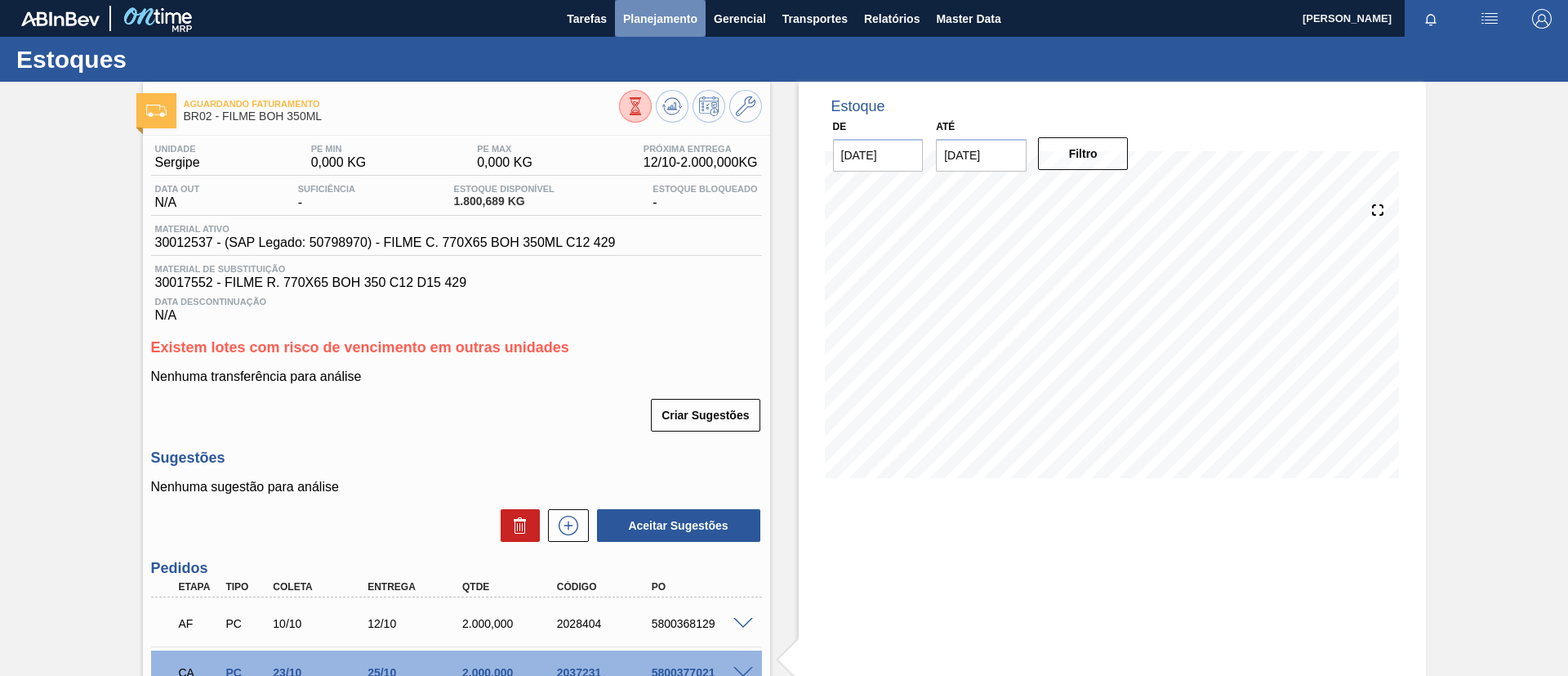
click at [673, 29] on button "Planejamento" at bounding box center [660, 18] width 91 height 37
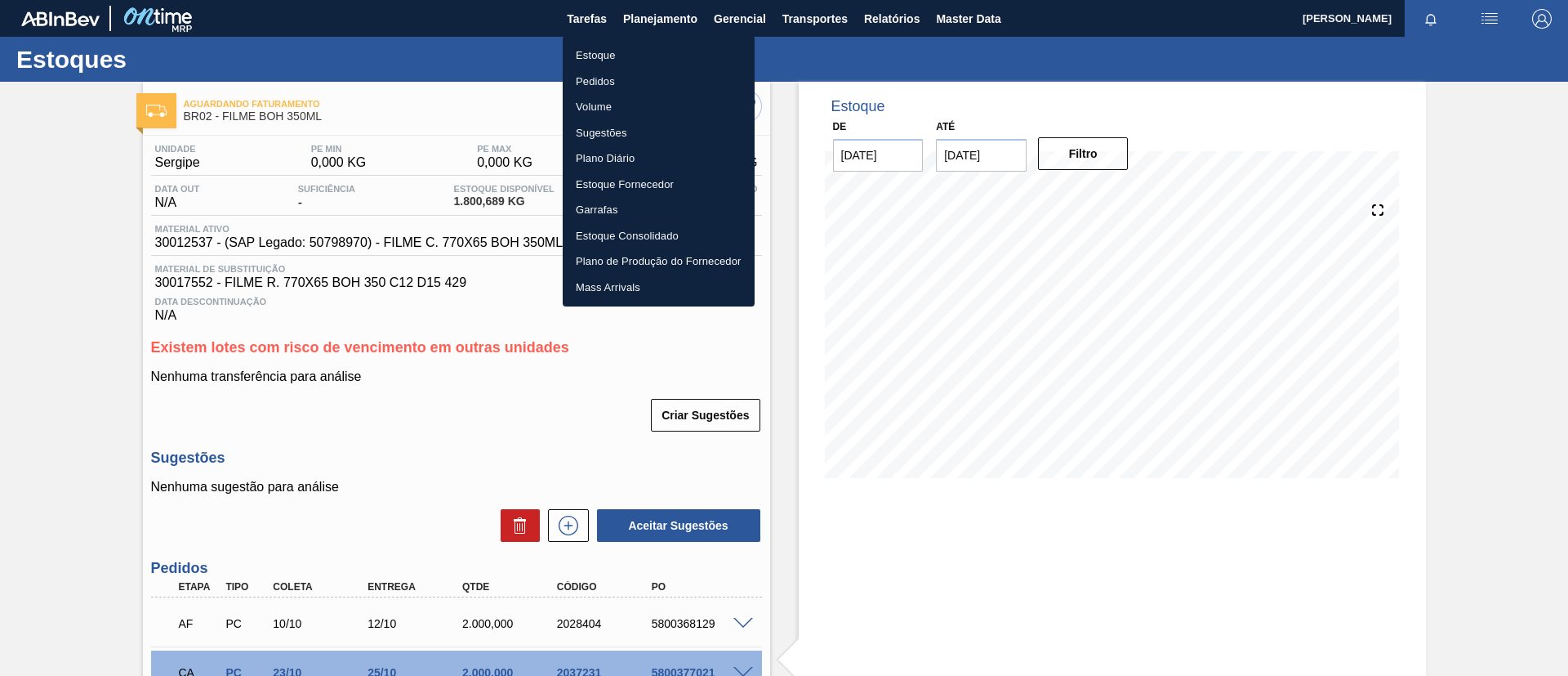
click at [666, 66] on li "Estoque" at bounding box center [658, 55] width 192 height 26
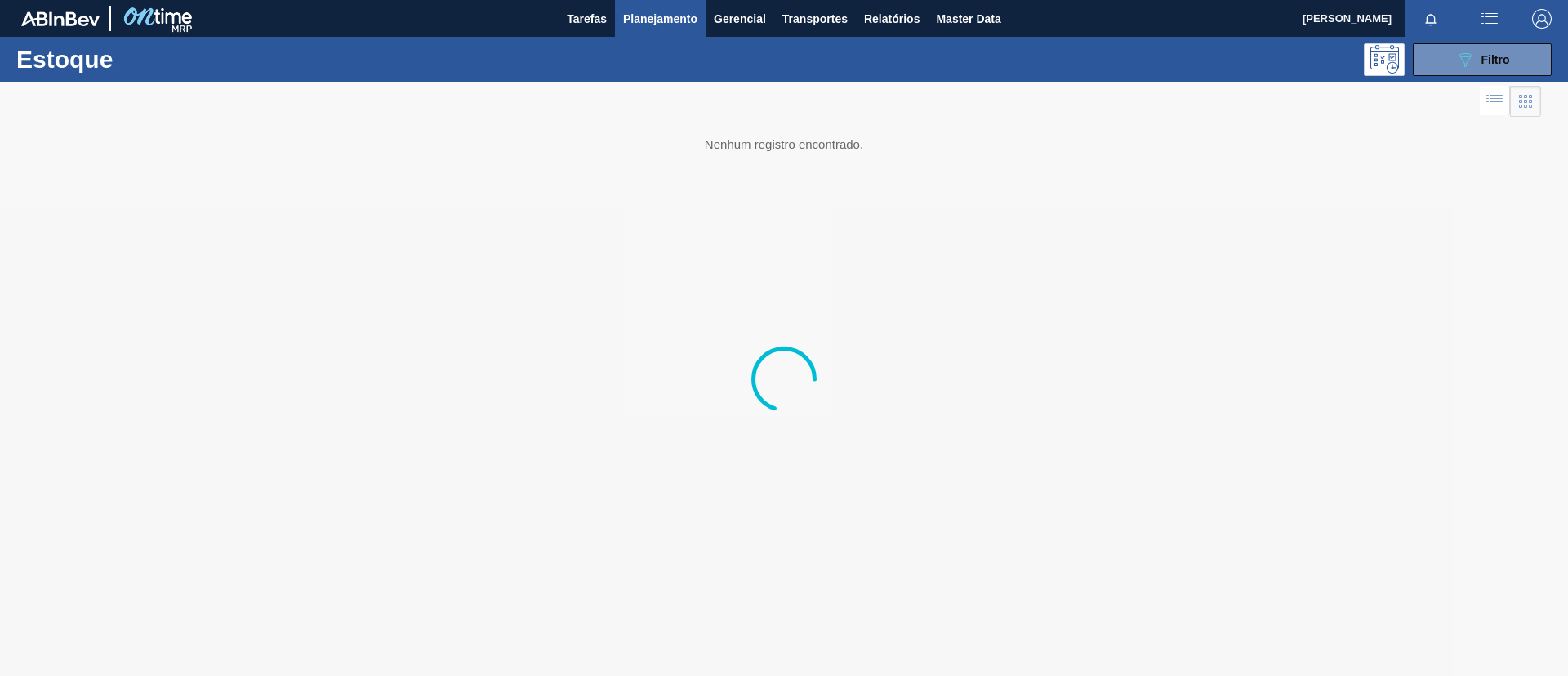
click at [654, 23] on span "Planejamento" at bounding box center [660, 19] width 74 height 20
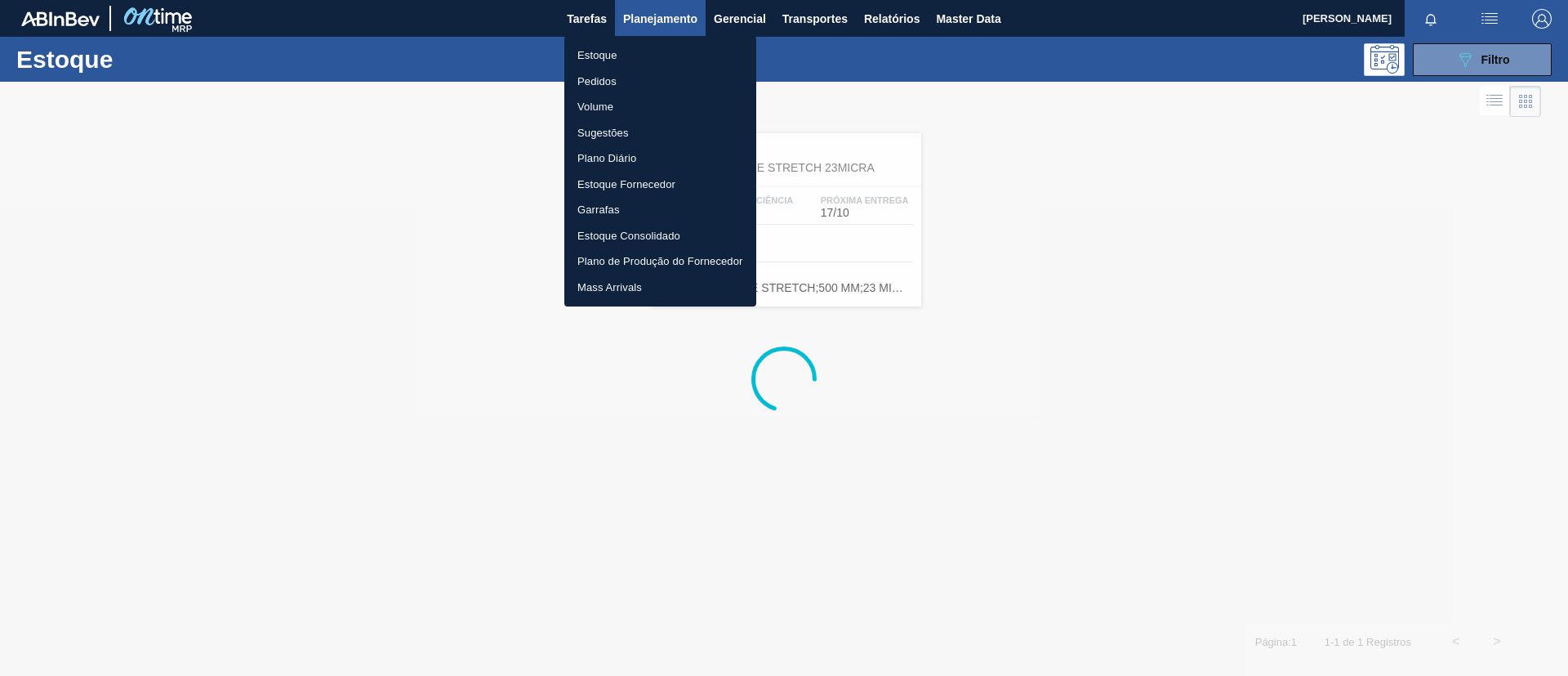
click at [644, 72] on li "Pedidos" at bounding box center [660, 81] width 192 height 26
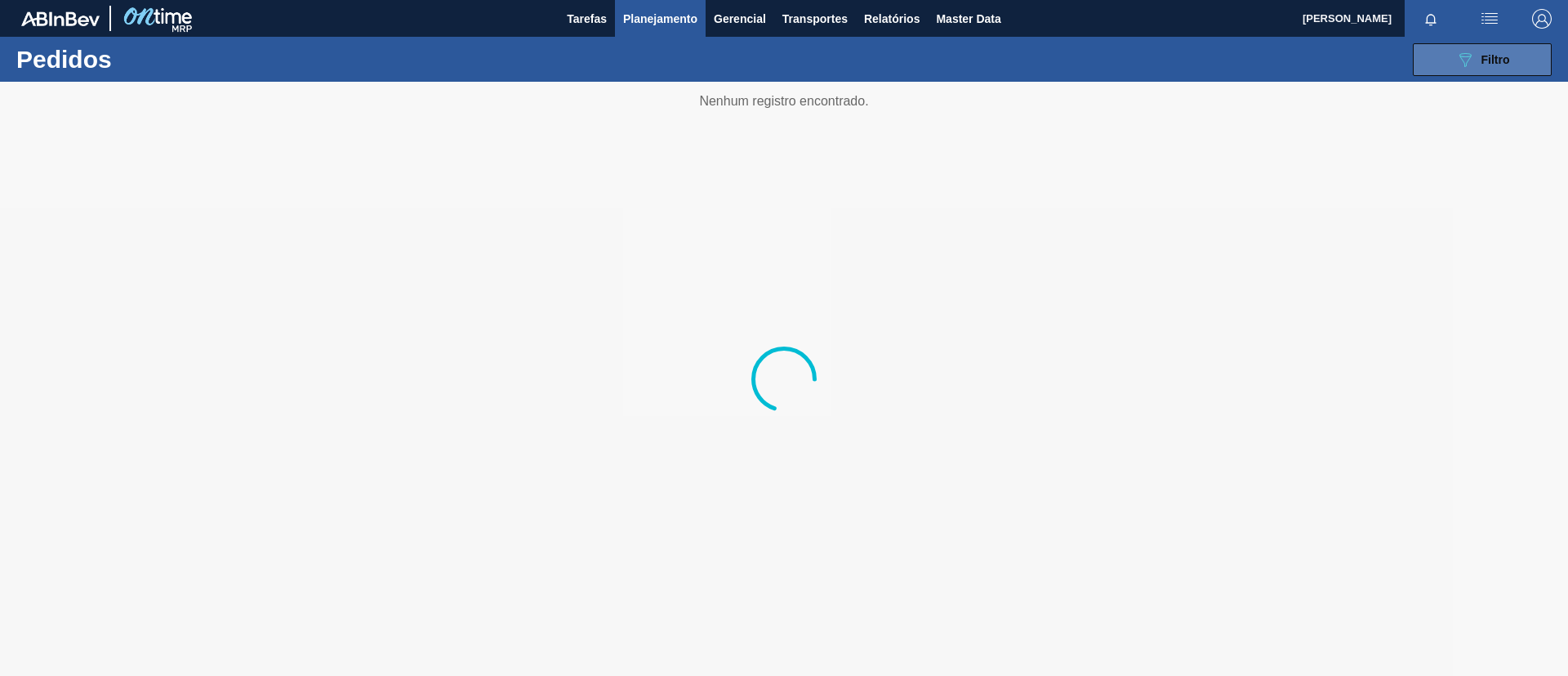
click at [1500, 53] on span "Filtro" at bounding box center [1496, 60] width 29 height 13
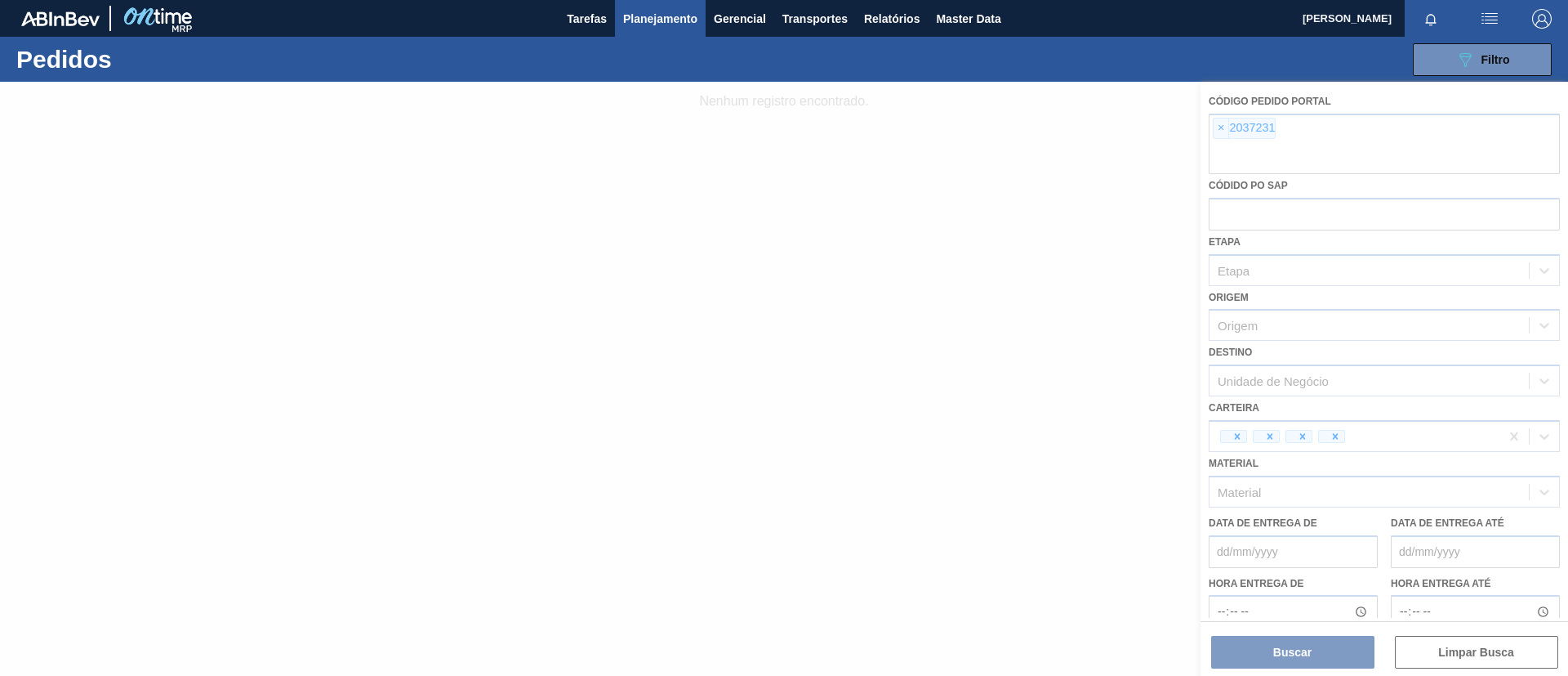
drag, startPoint x: 1230, startPoint y: 132, endPoint x: 1223, endPoint y: 127, distance: 8.6
click at [1228, 131] on div at bounding box center [784, 378] width 1568 height 594
click at [1222, 125] on div at bounding box center [784, 378] width 1568 height 594
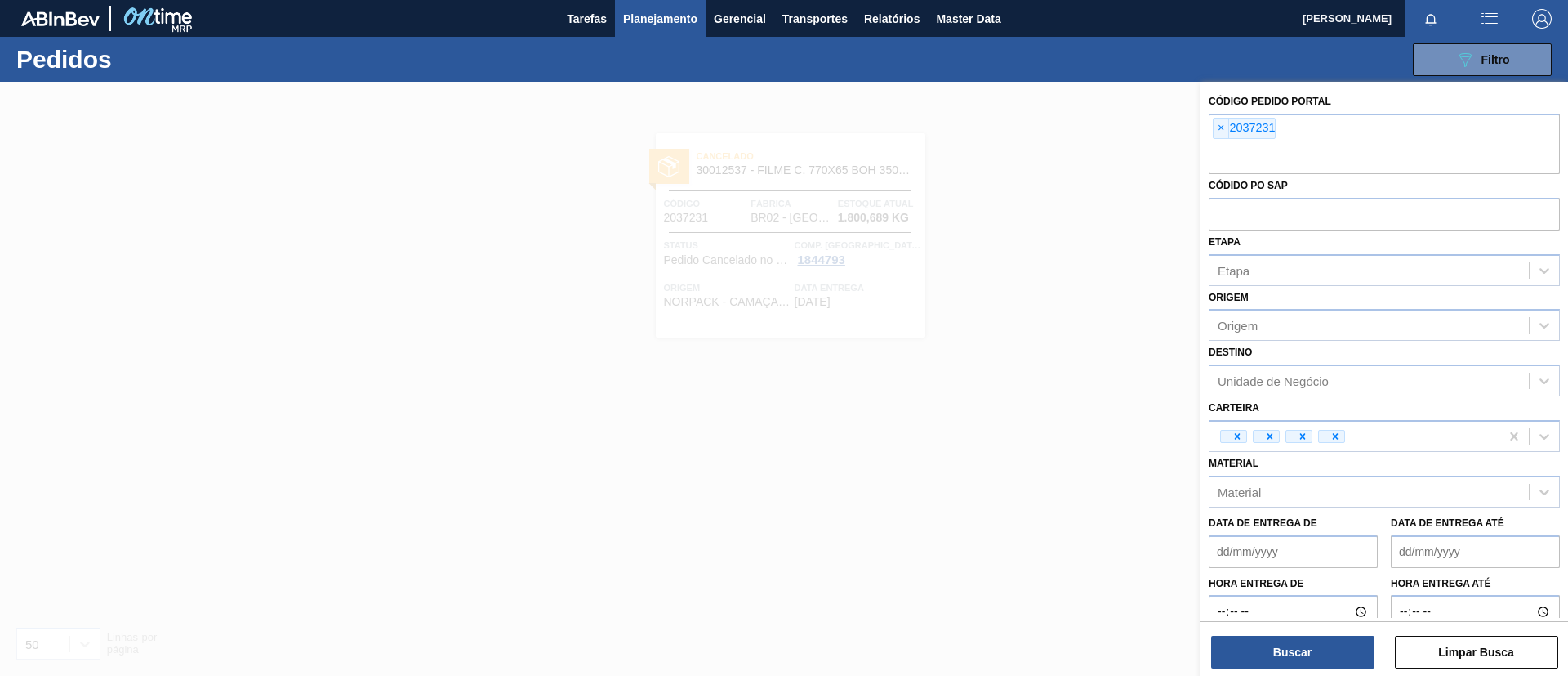
click at [1222, 125] on span "×" at bounding box center [1222, 128] width 16 height 20
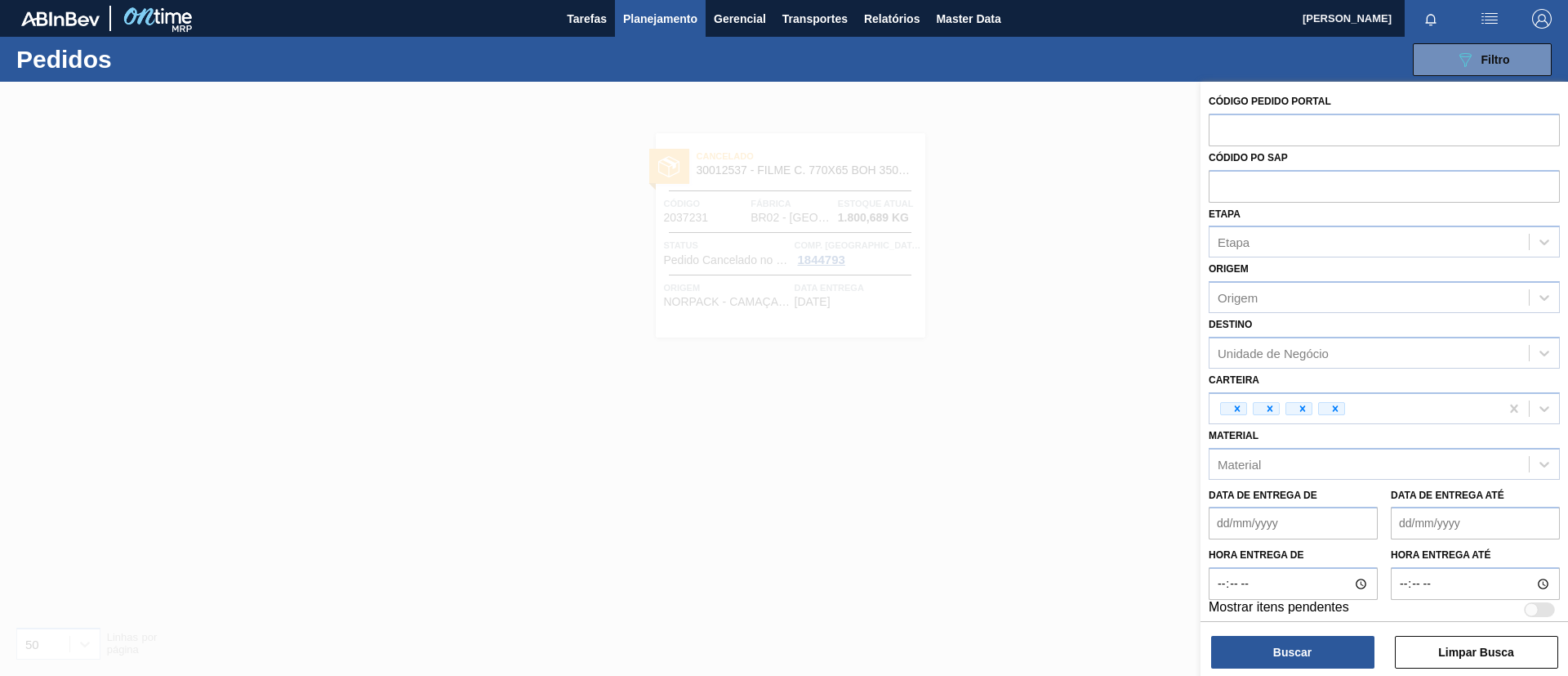
paste input "text"
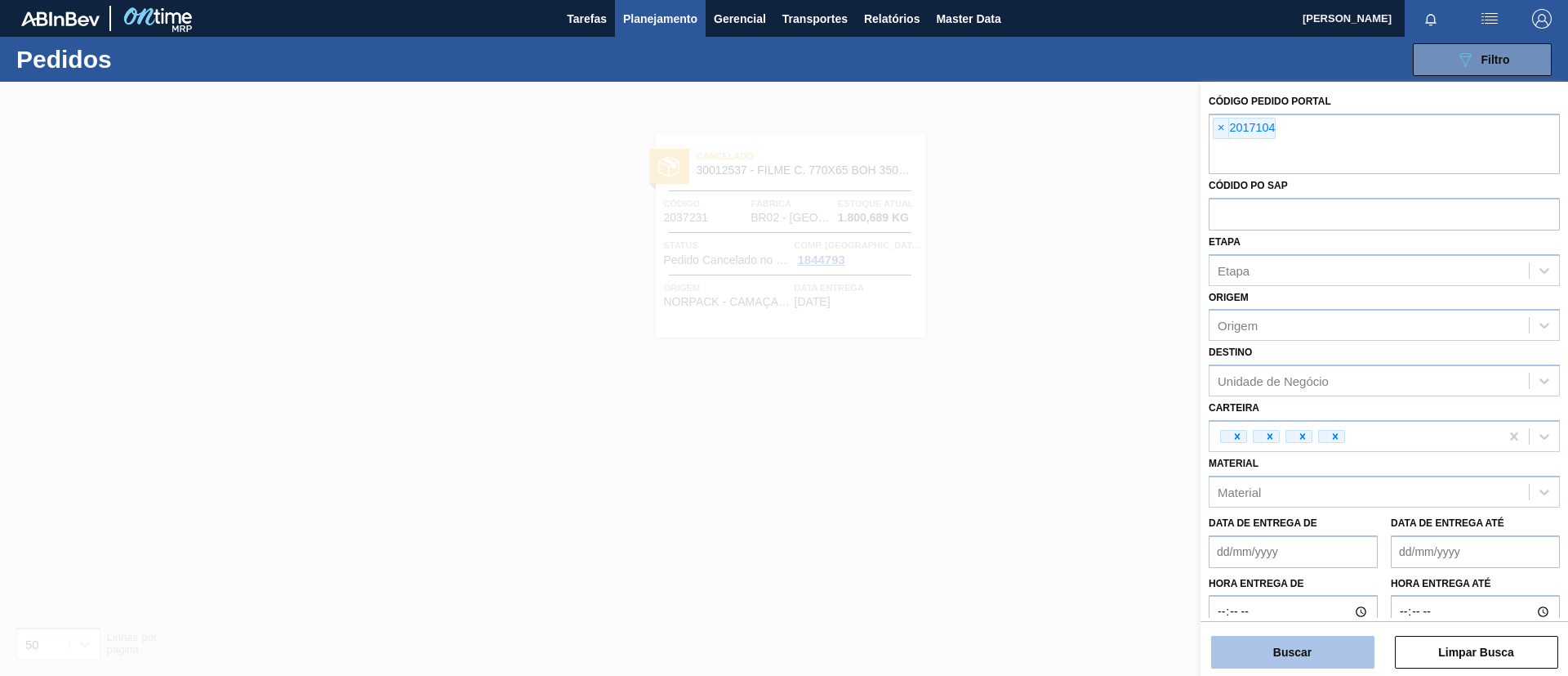
click at [1276, 637] on button "Buscar" at bounding box center [1293, 652] width 164 height 33
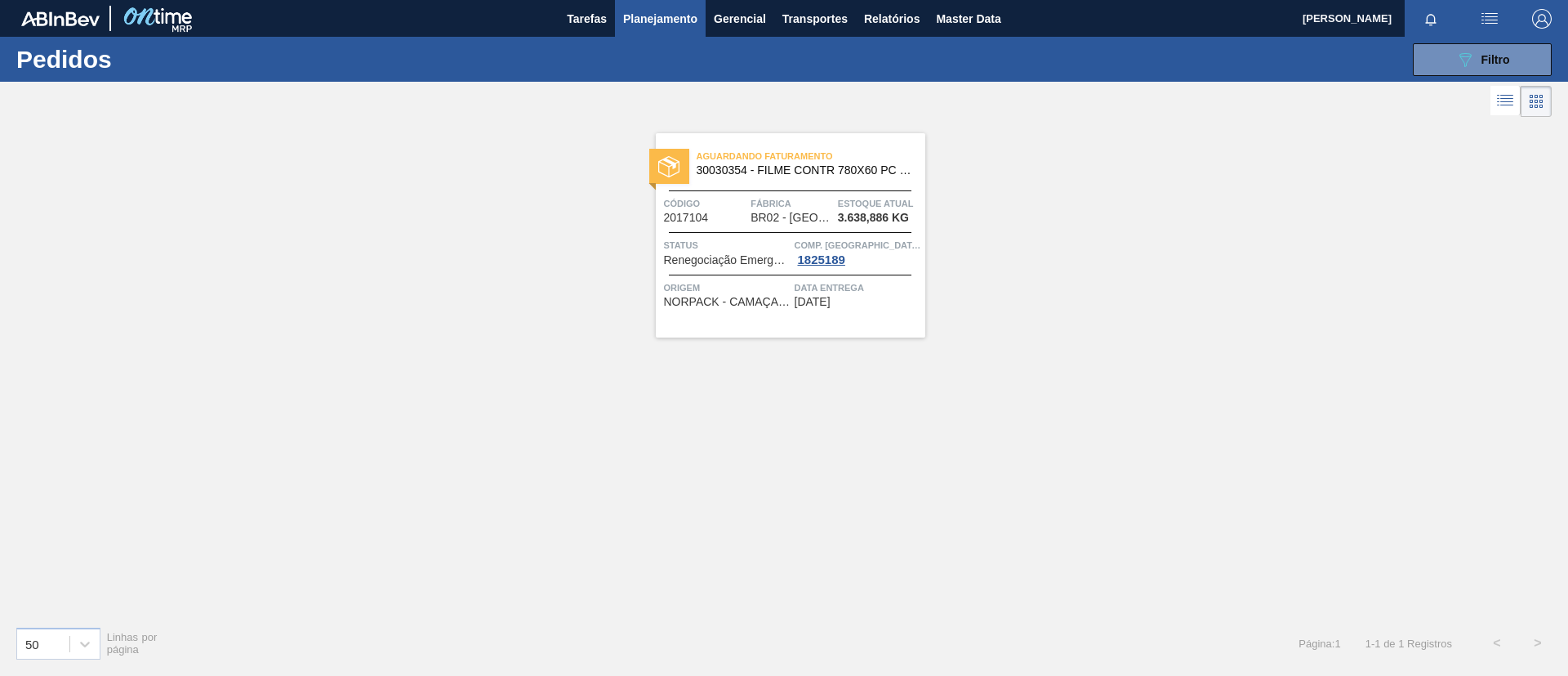
click at [810, 188] on div "Aguardando Faturamento 30030354 - FILME CONTR 780X60 PC LT350 NIV24 Código 2017…" at bounding box center [791, 235] width 270 height 204
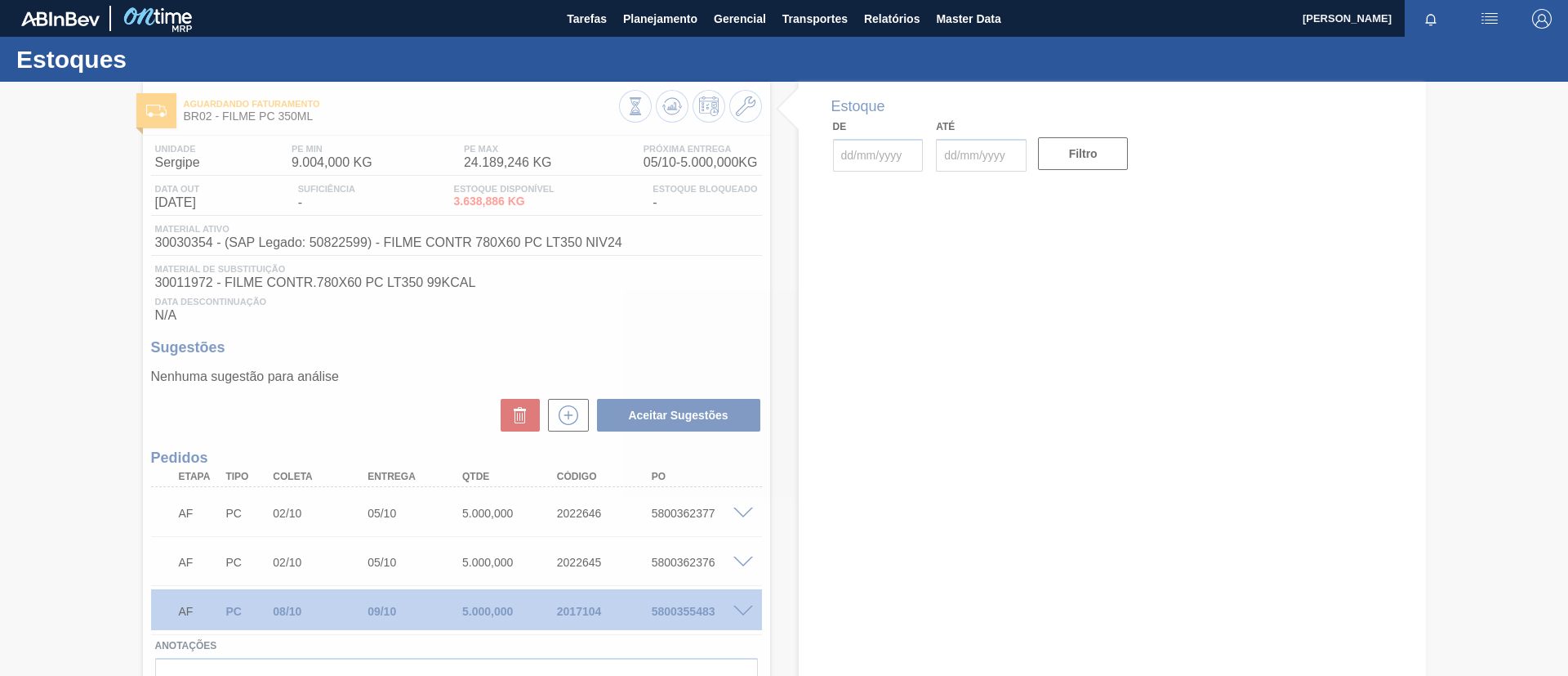
type input "[DATE]"
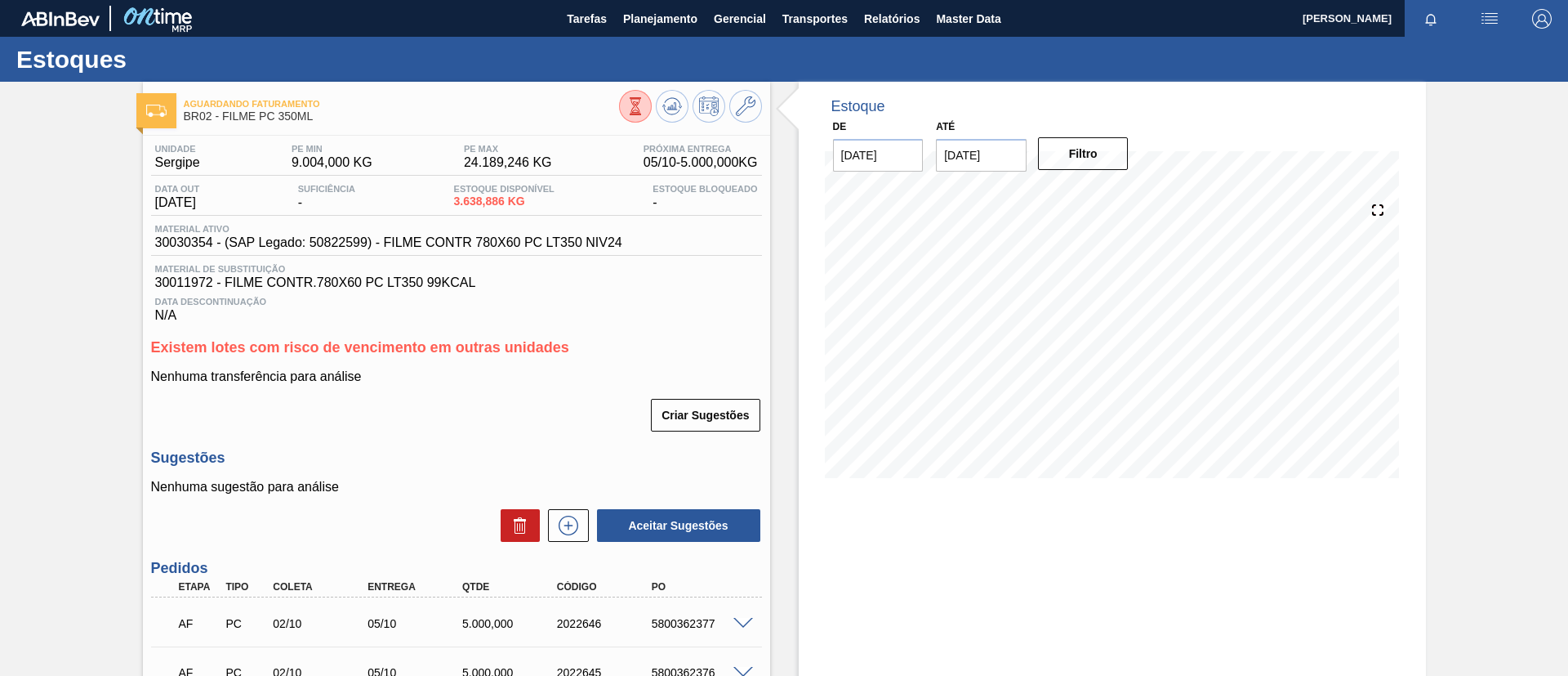
click at [656, 37] on div "Estoques" at bounding box center [784, 59] width 1568 height 45
click at [642, 16] on span "Planejamento" at bounding box center [660, 19] width 74 height 20
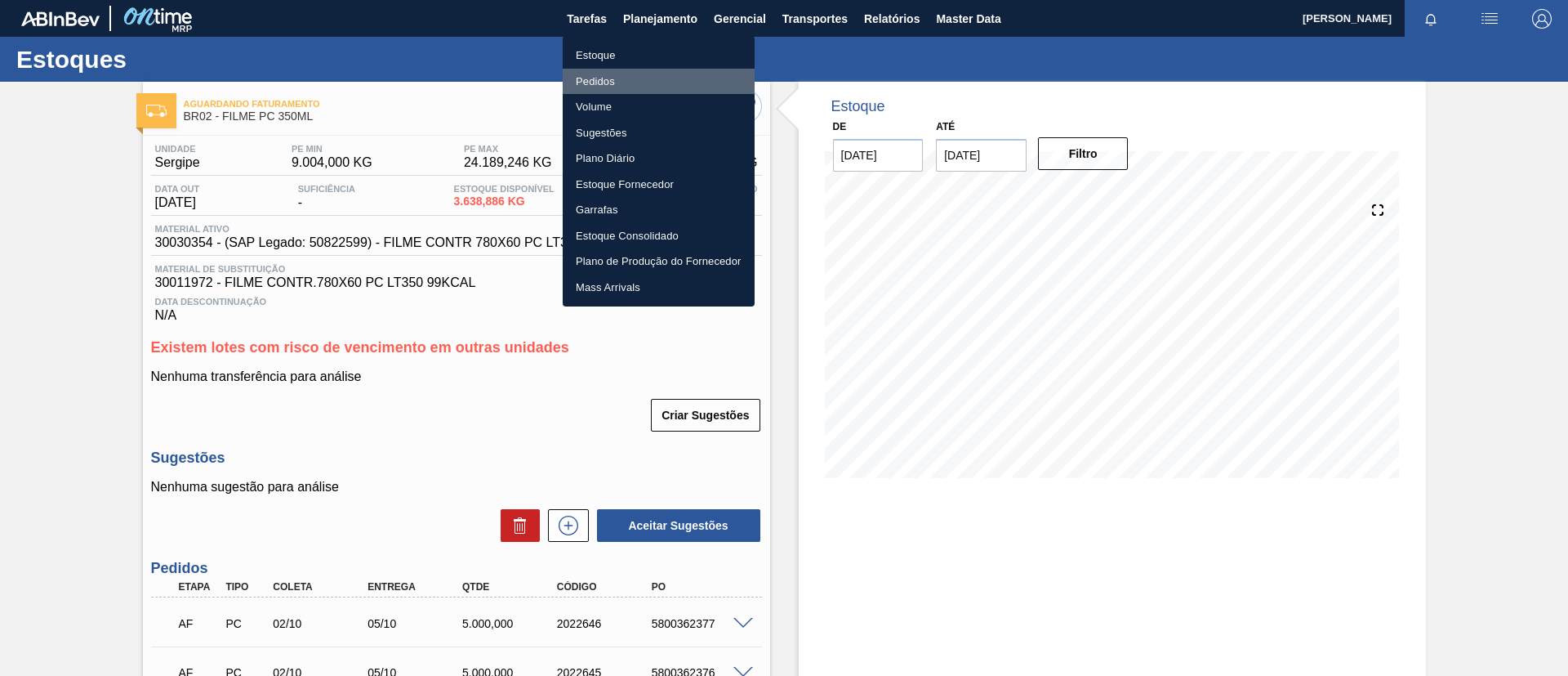
drag, startPoint x: 623, startPoint y: 74, endPoint x: 1152, endPoint y: 79, distance: 529.0
click at [623, 75] on li "Pedidos" at bounding box center [658, 81] width 192 height 26
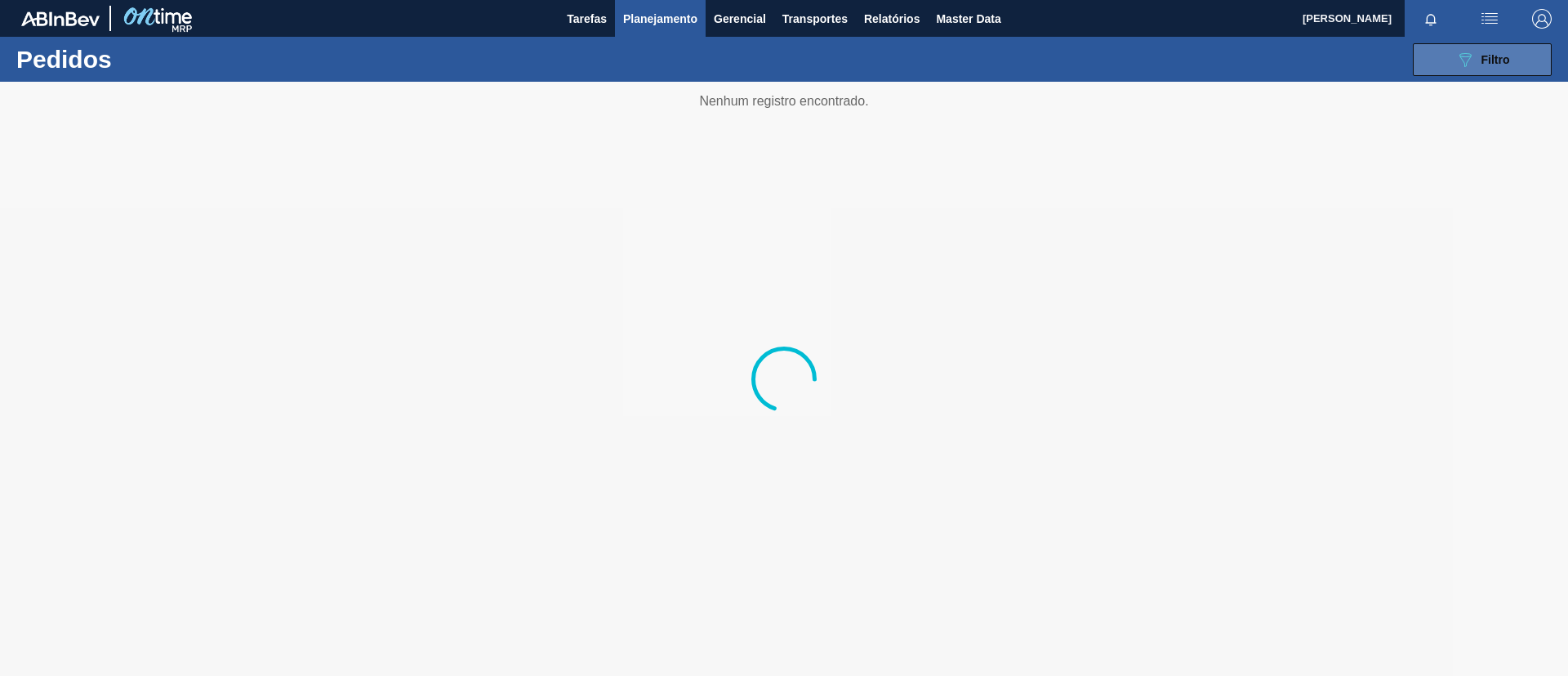
click at [1529, 59] on button "089F7B8B-B2A5-4AFE-B5C0-19BA573D28AC Filtro" at bounding box center [1483, 59] width 139 height 33
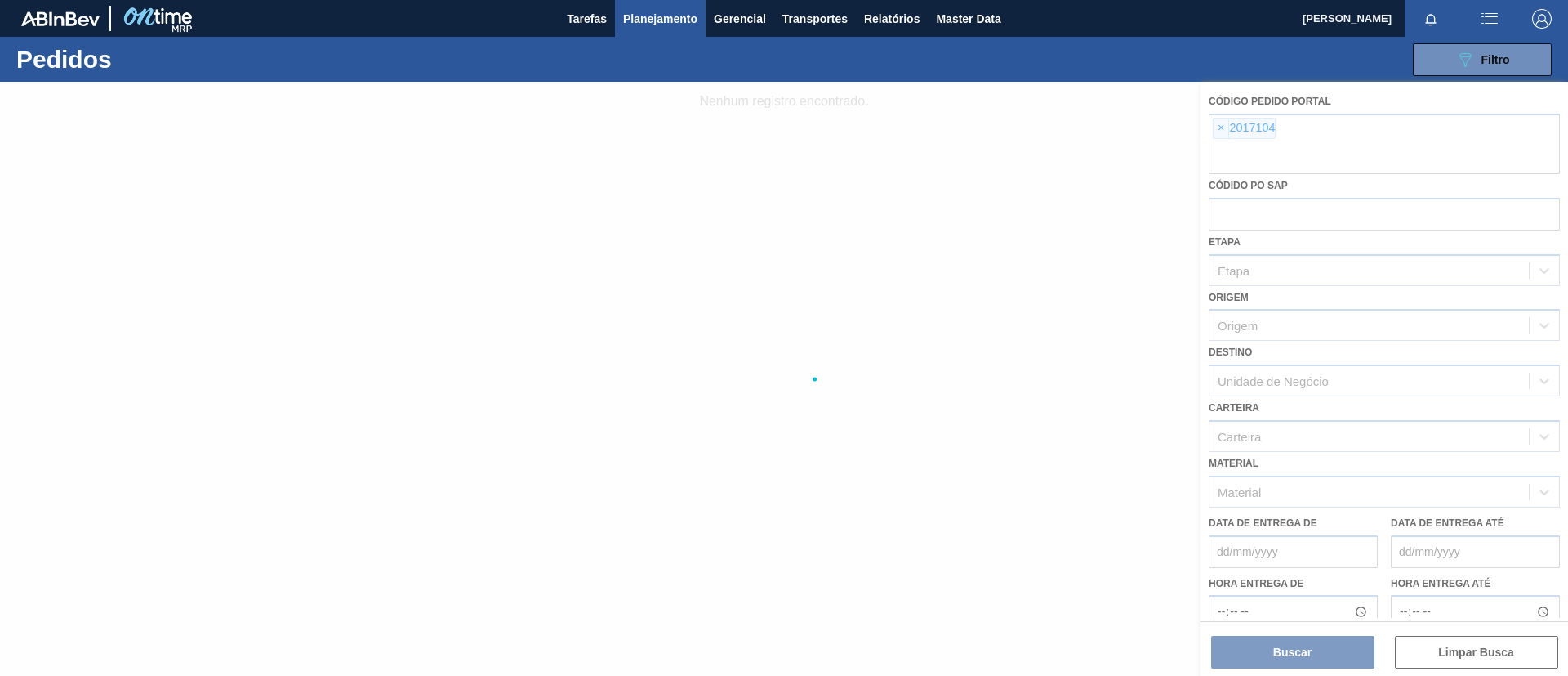
click at [1215, 132] on div at bounding box center [784, 378] width 1568 height 594
click at [1218, 130] on div at bounding box center [784, 378] width 1568 height 594
click at [1224, 130] on div at bounding box center [784, 378] width 1568 height 594
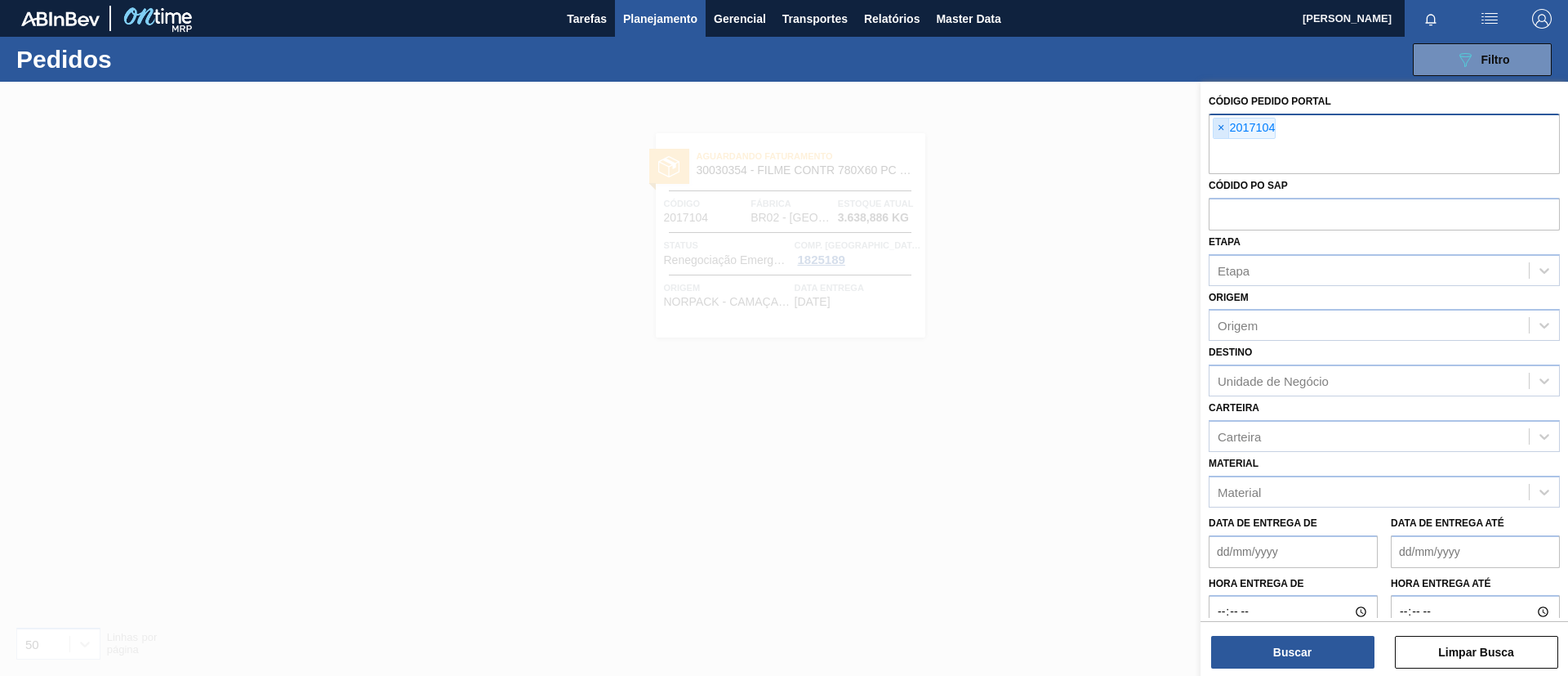
click at [1222, 127] on span "×" at bounding box center [1222, 128] width 16 height 20
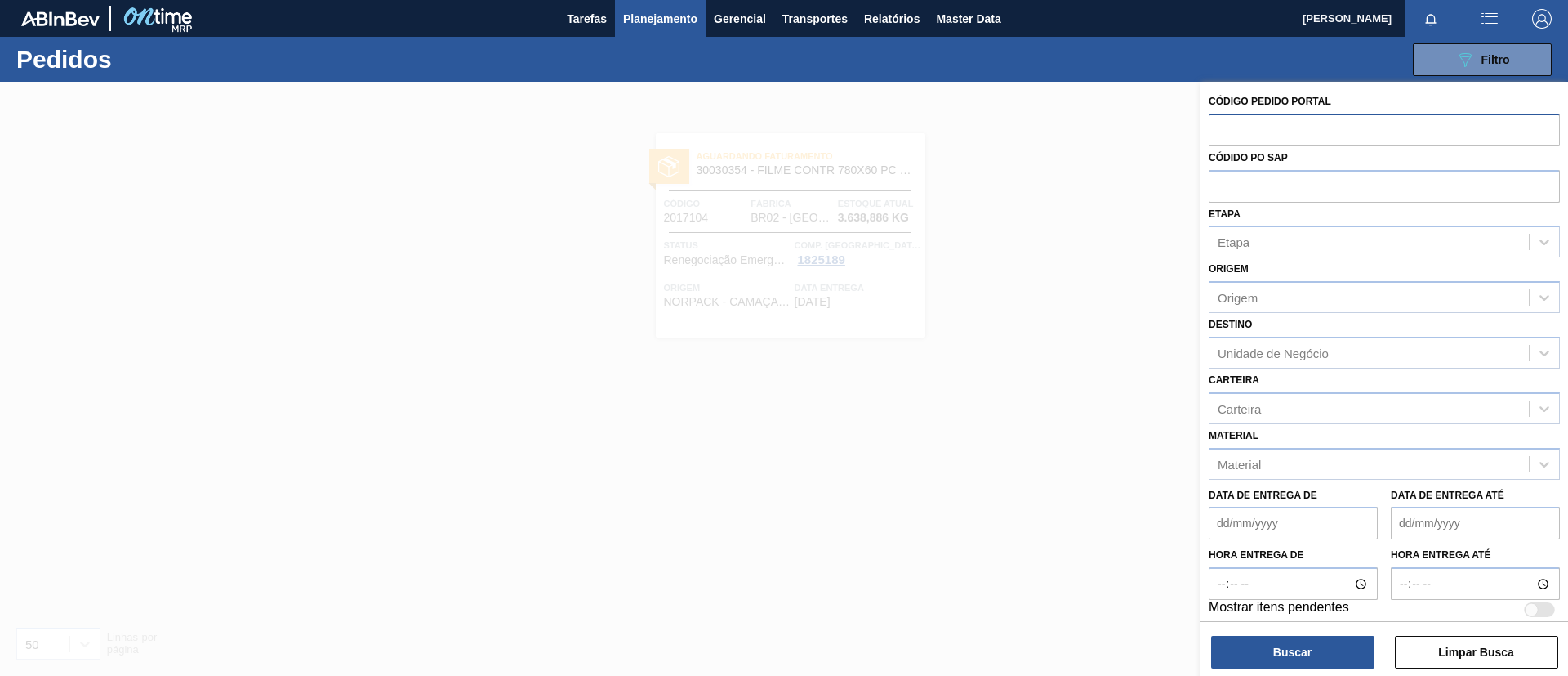
paste input "text"
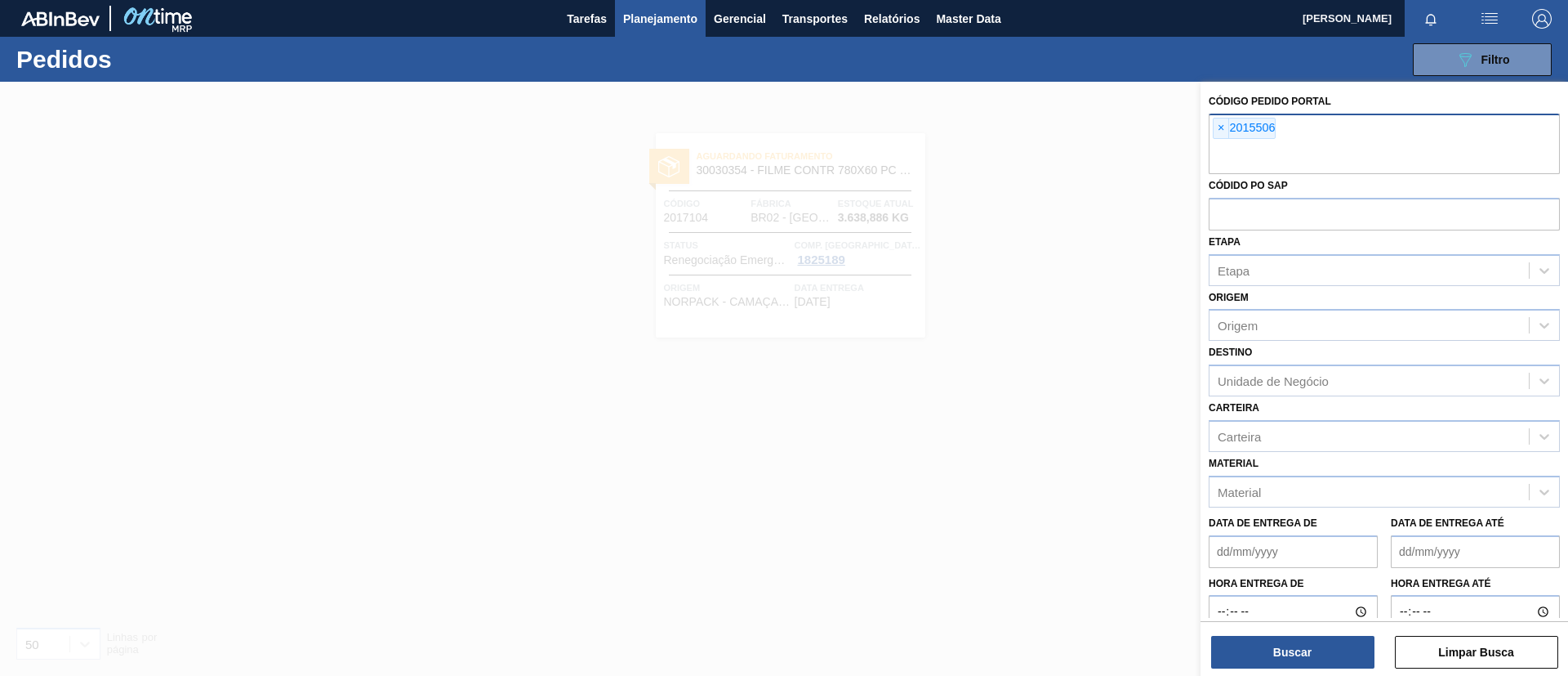
click at [1303, 669] on div "Código Pedido Portal × 2015506 Códido PO SAP Etapa Etapa Origem Origem Destino …" at bounding box center [1385, 380] width 368 height 597
click at [1290, 644] on button "Buscar" at bounding box center [1293, 652] width 164 height 33
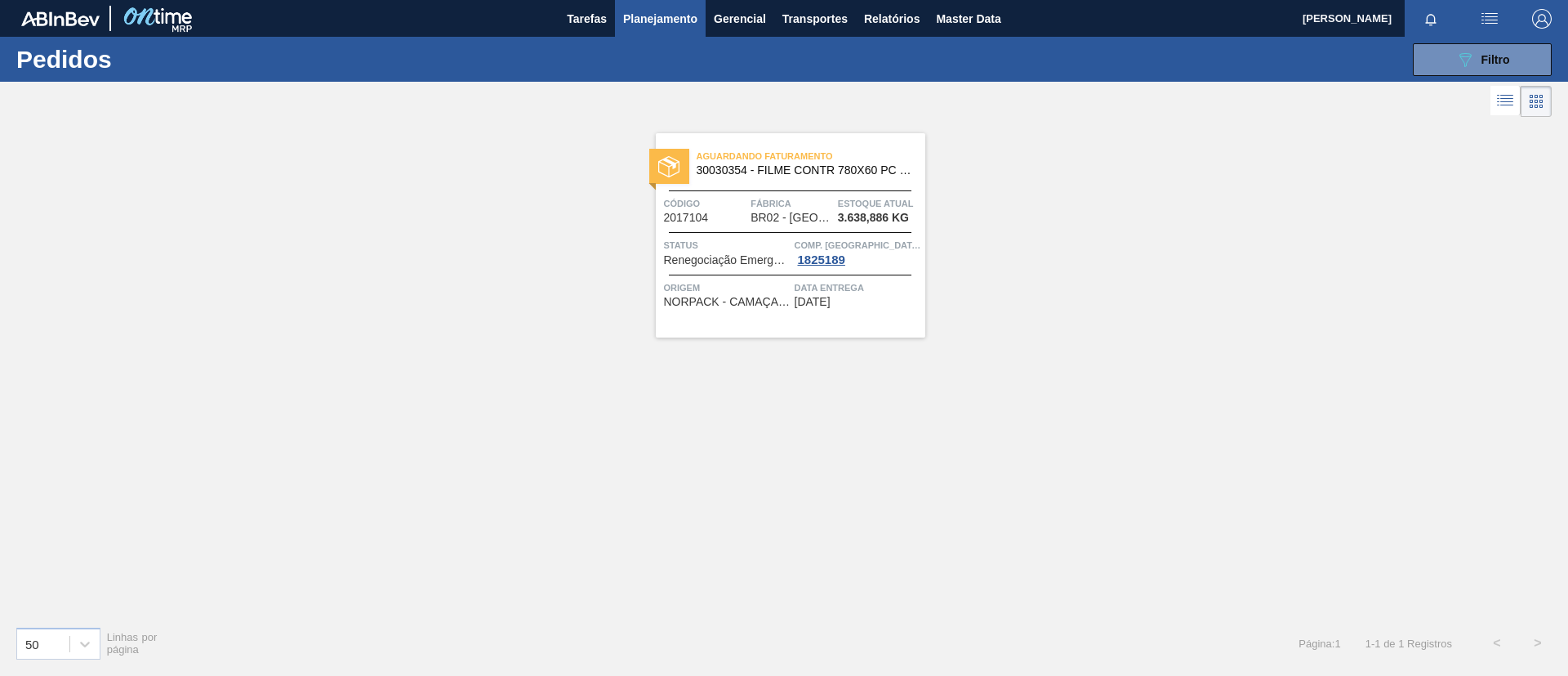
click at [857, 178] on div "Aguardando Faturamento 30030354 - FILME CONTR 780X60 PC LT350 NIV24" at bounding box center [791, 163] width 270 height 37
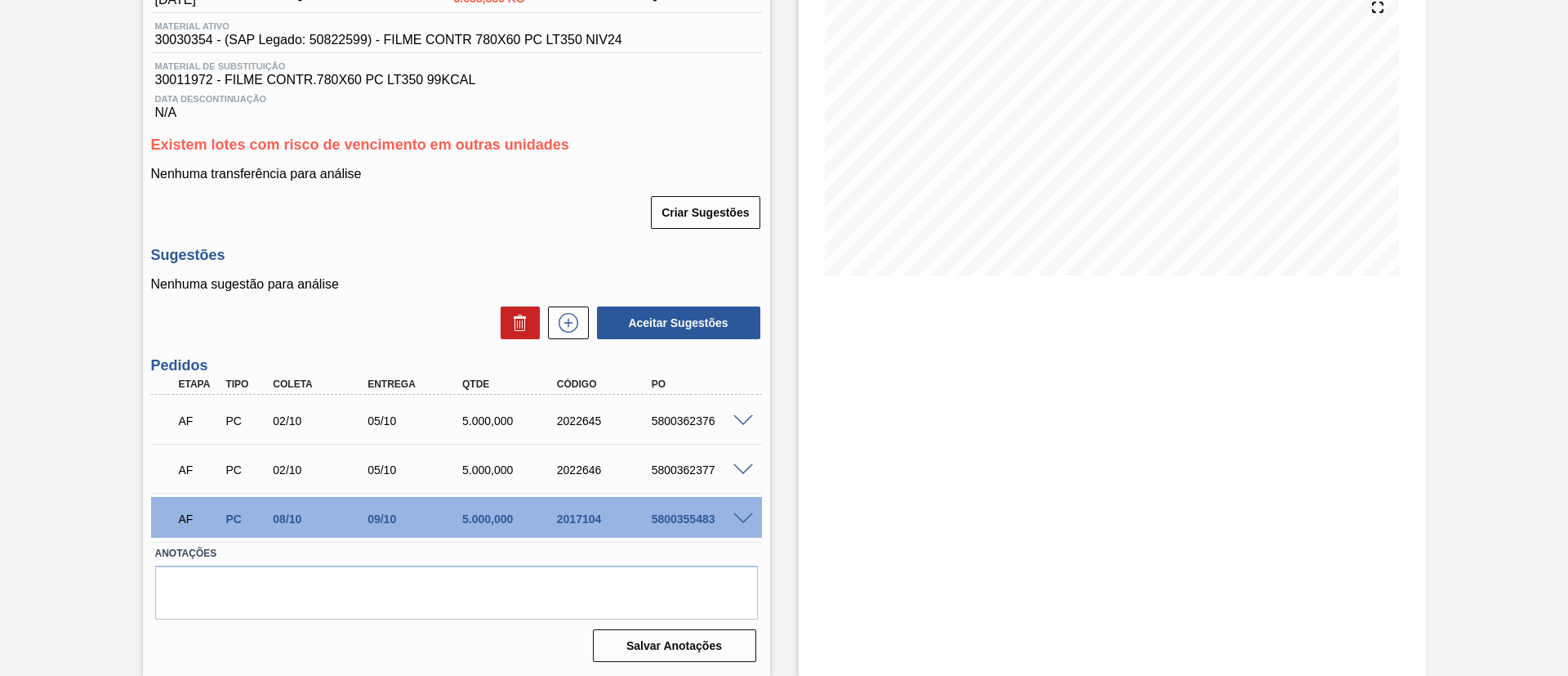
scroll to position [81, 0]
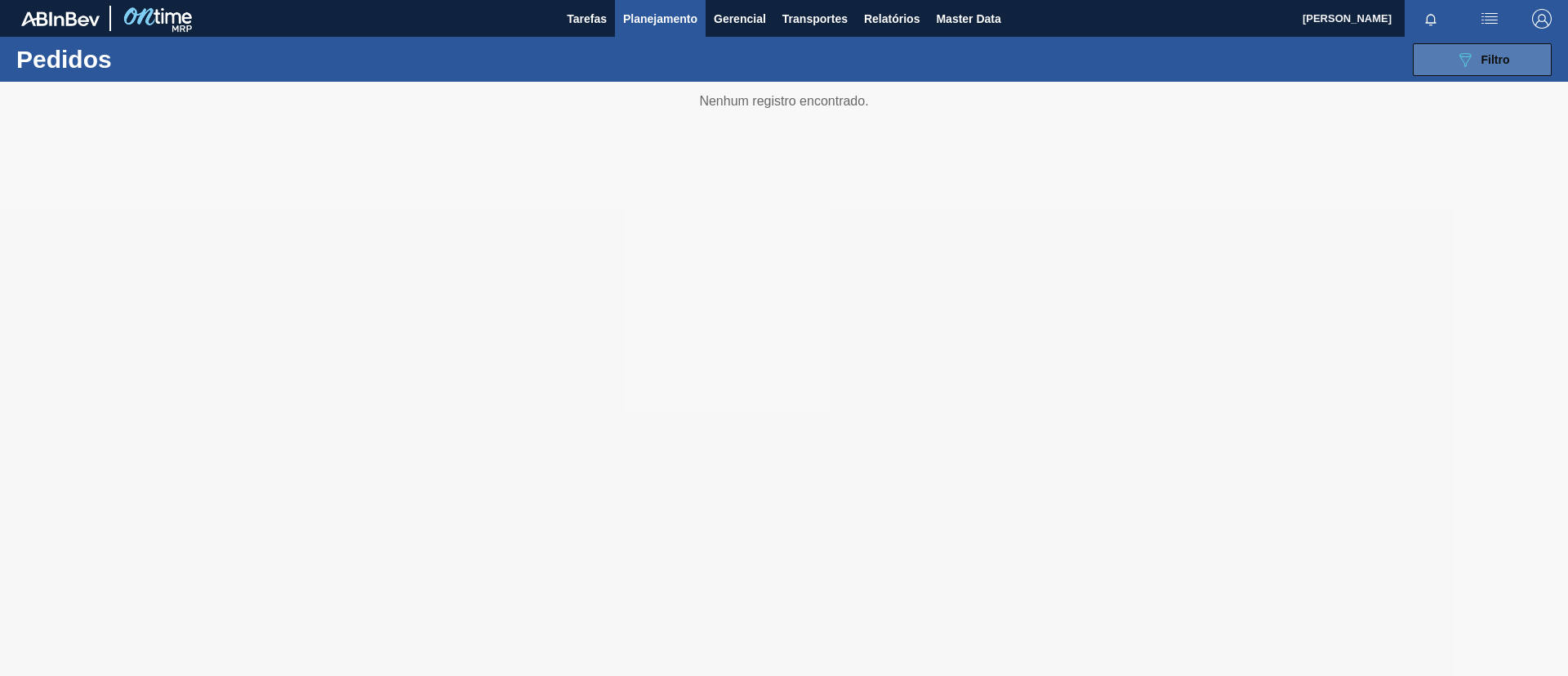
click at [1437, 65] on button "089F7B8B-B2A5-4AFE-B5C0-19BA573D28AC Filtro" at bounding box center [1483, 59] width 139 height 33
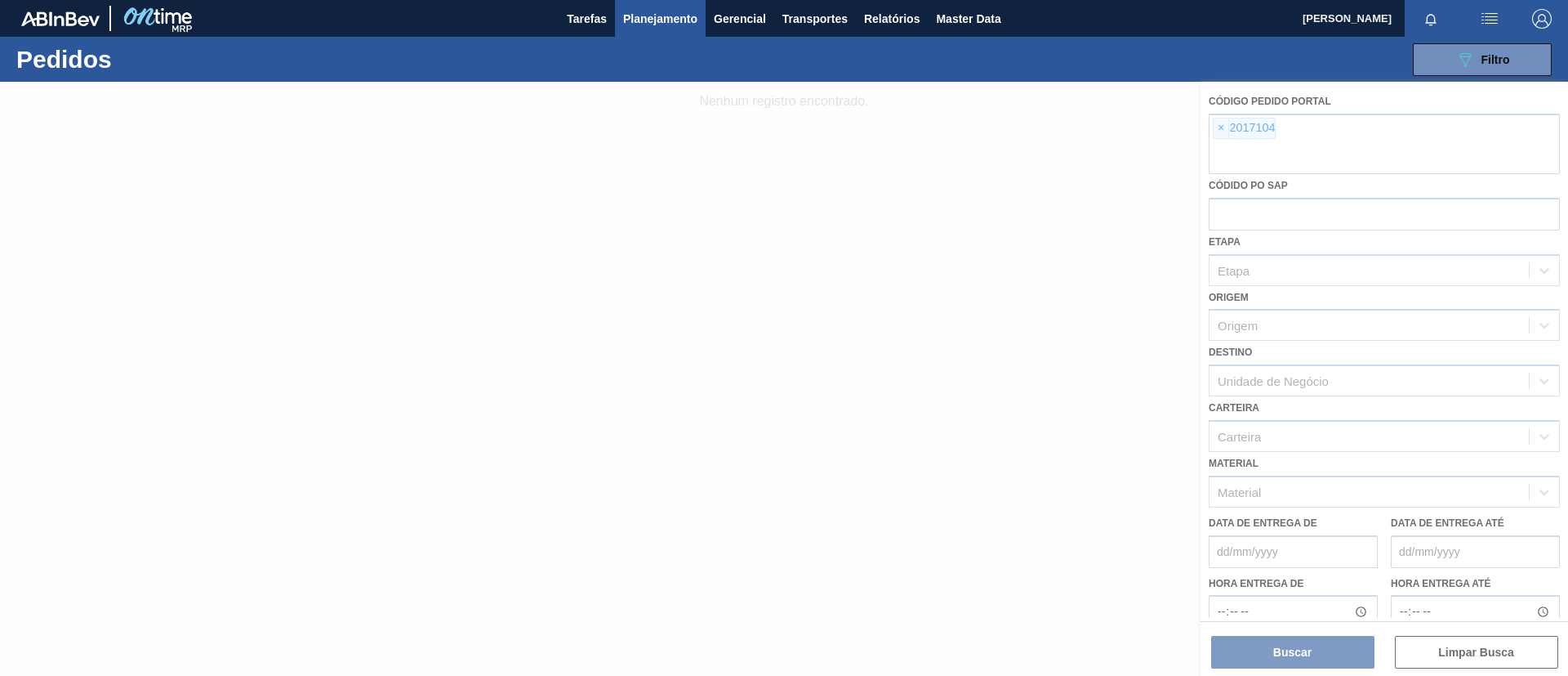
click at [1215, 131] on div at bounding box center [784, 378] width 1568 height 594
click at [1225, 131] on div at bounding box center [784, 378] width 1568 height 594
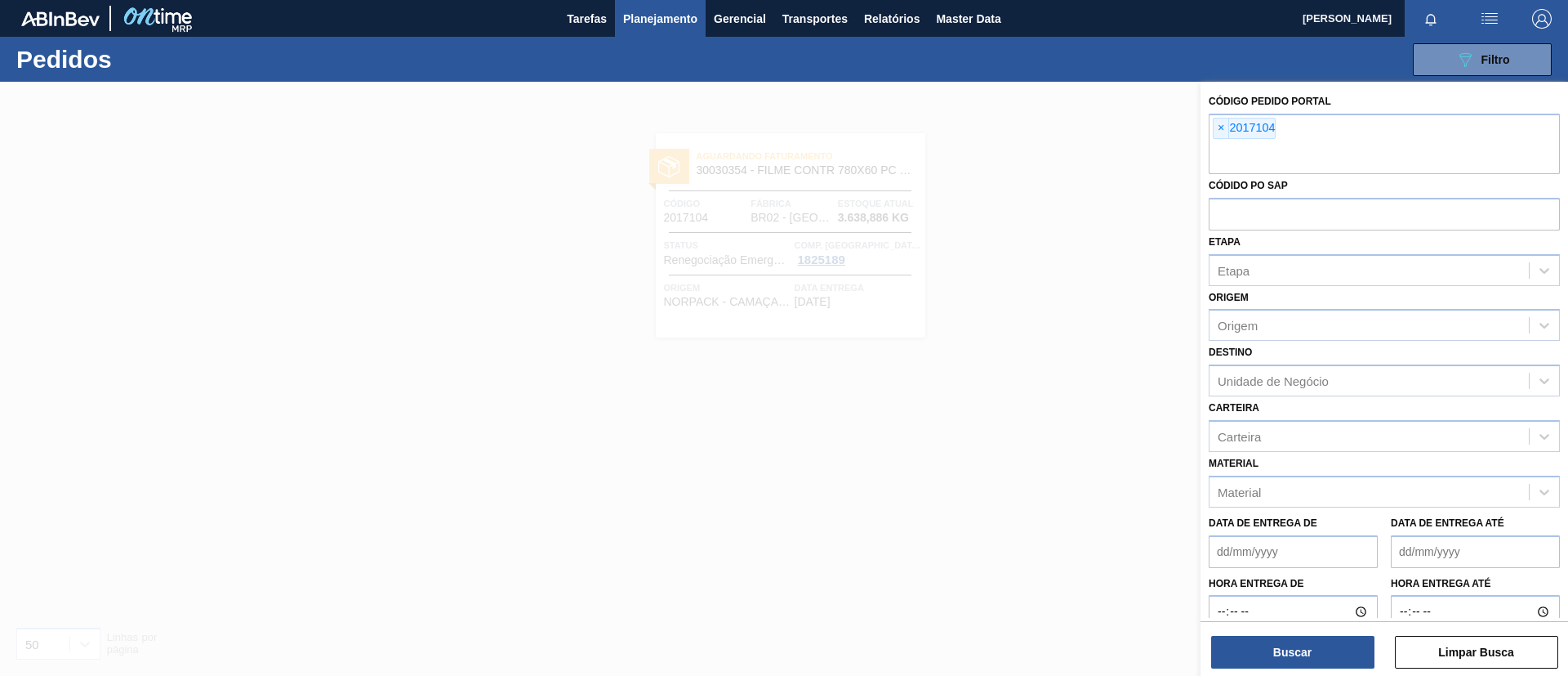
click at [1225, 131] on span "×" at bounding box center [1222, 128] width 16 height 20
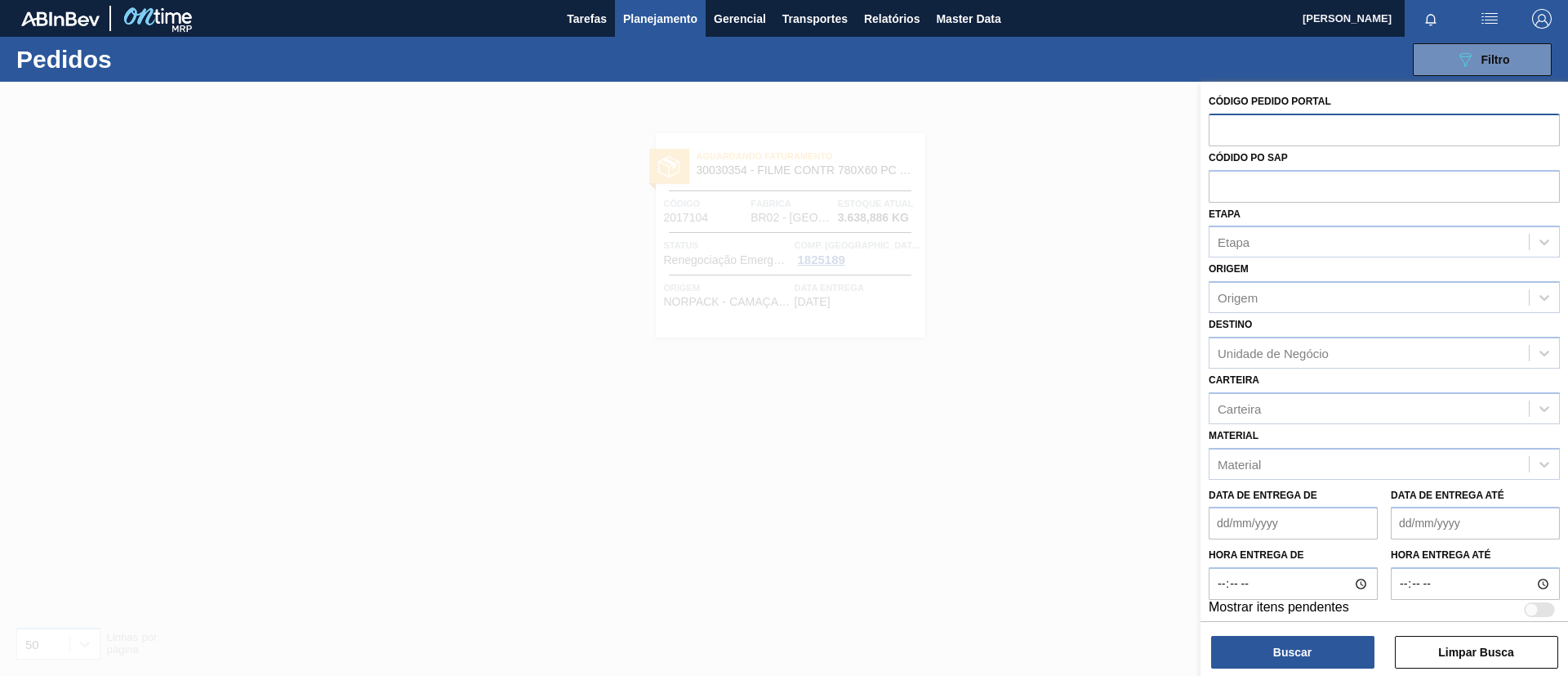
paste input "text"
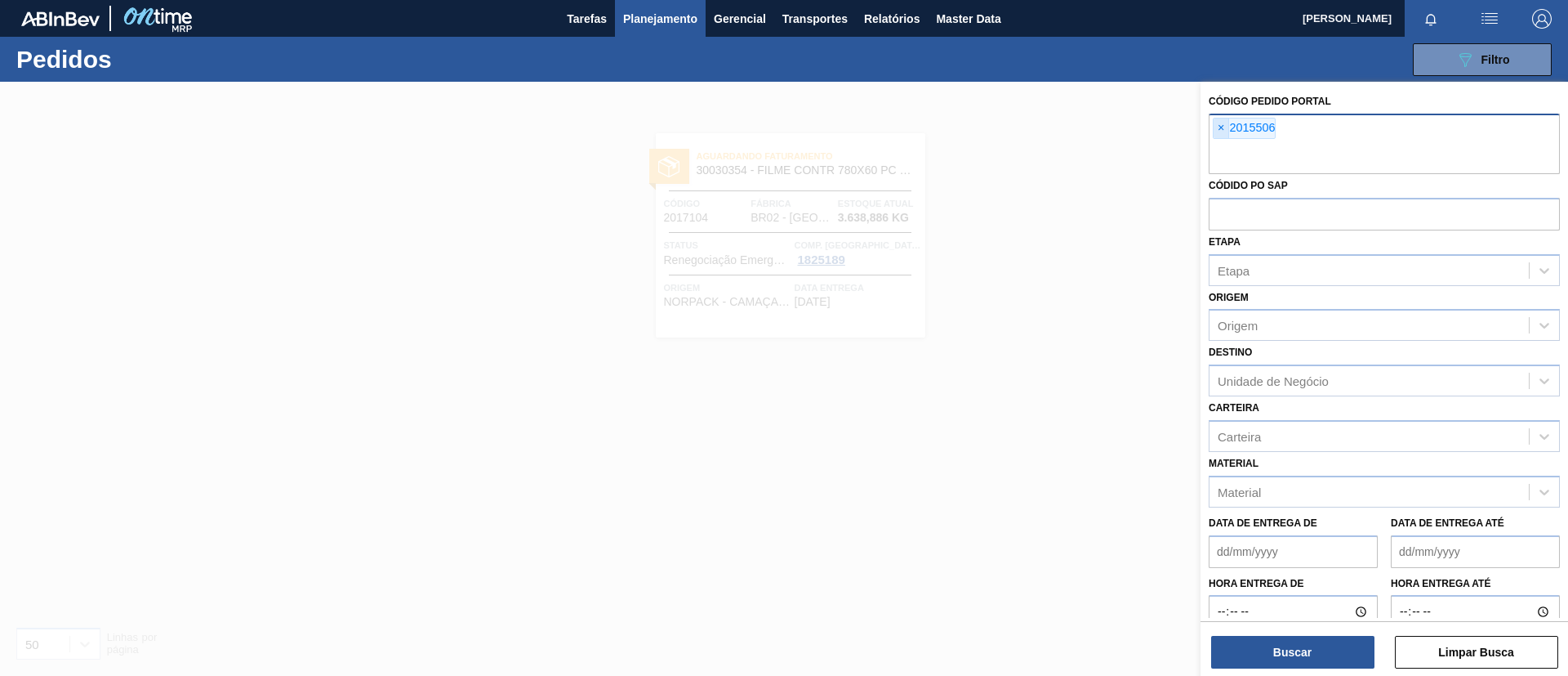
click at [1218, 131] on span "×" at bounding box center [1222, 128] width 16 height 20
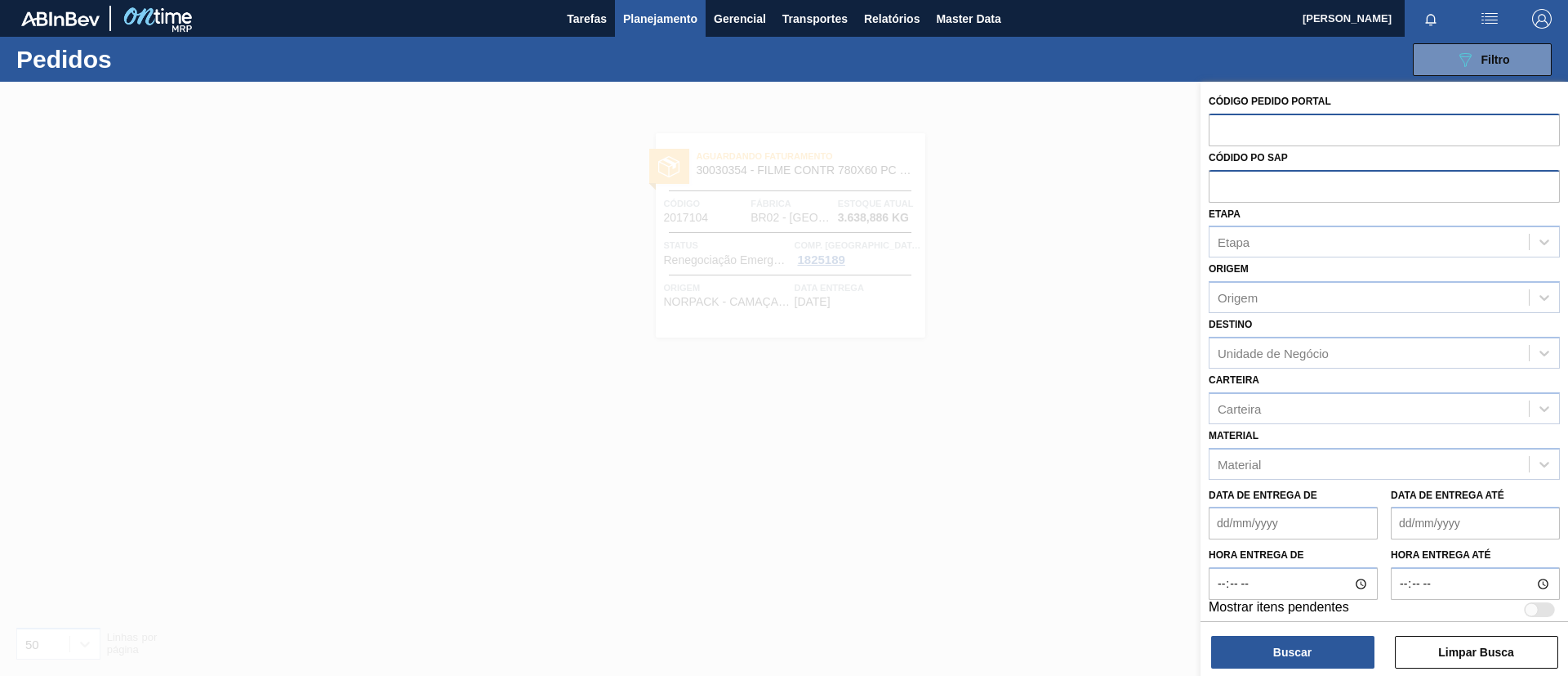
paste input "text"
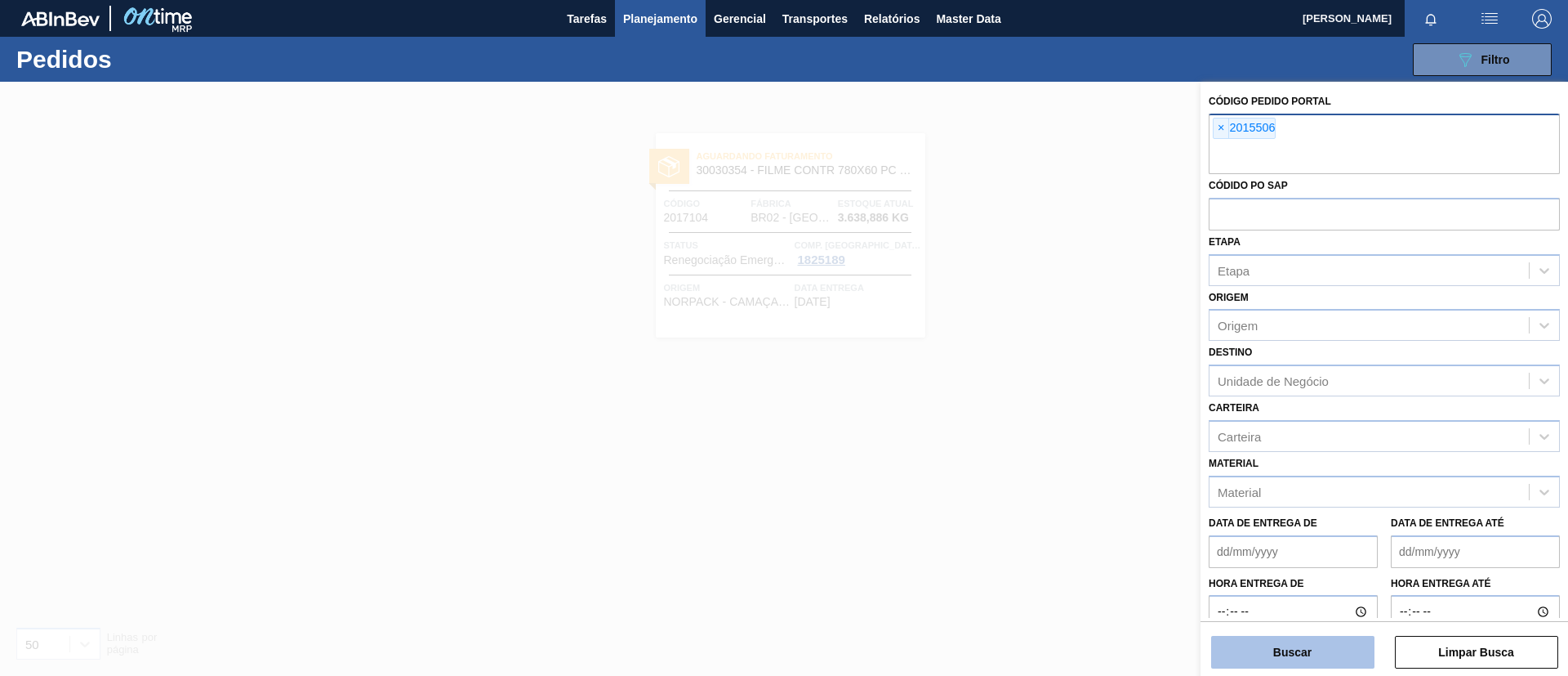
click at [1282, 644] on button "Buscar" at bounding box center [1293, 652] width 164 height 33
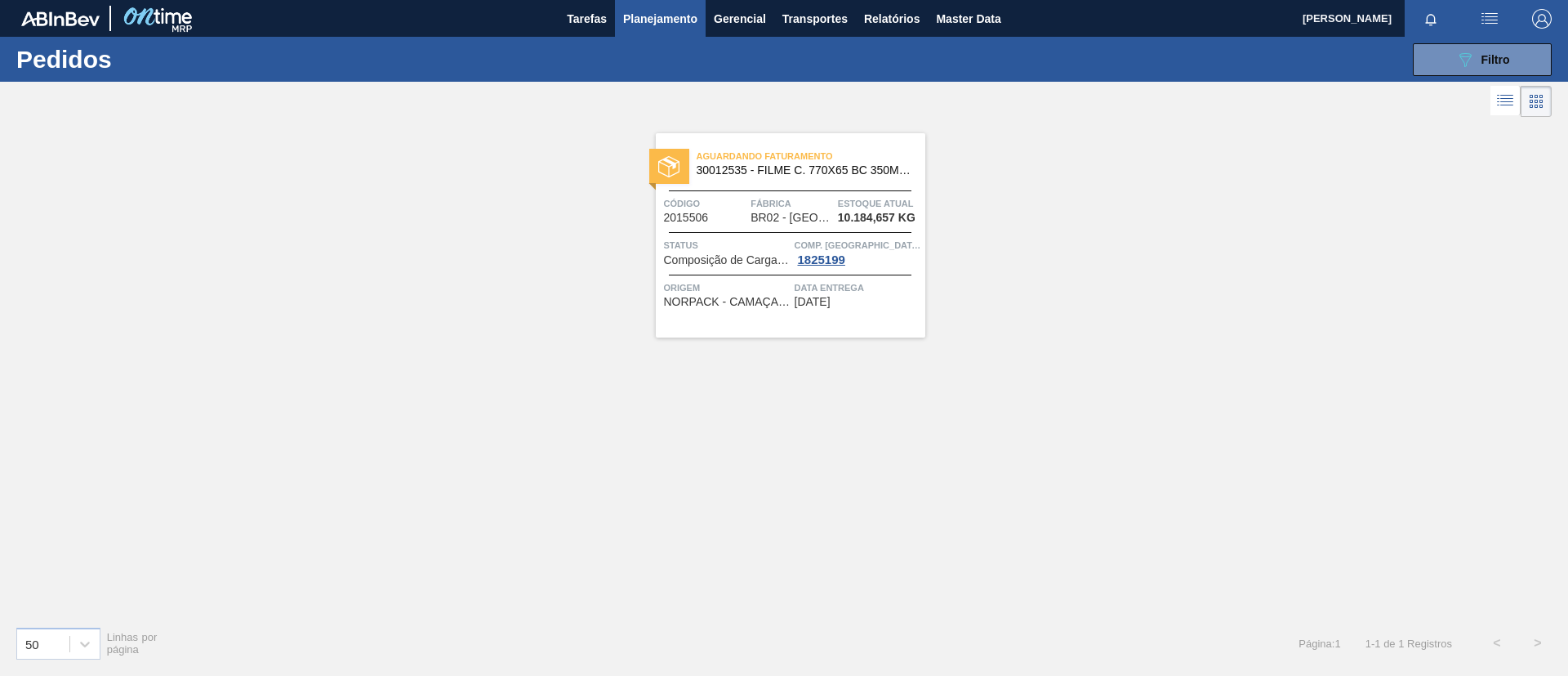
click at [869, 180] on div "Aguardando Faturamento 30012535 - FILME C. 770X65 BC 350ML C12 429" at bounding box center [791, 163] width 270 height 37
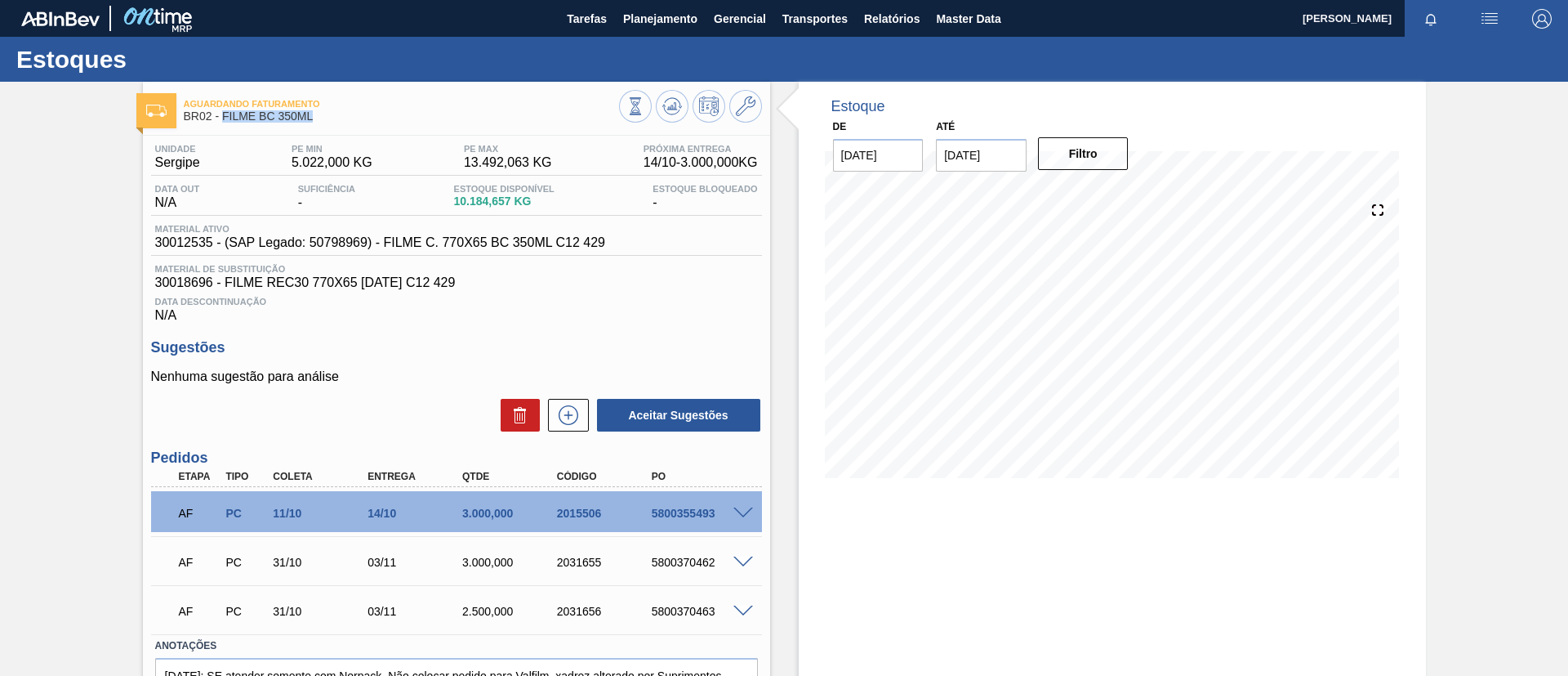
drag, startPoint x: 325, startPoint y: 117, endPoint x: 225, endPoint y: 121, distance: 100.1
click at [225, 121] on span "BR02 - FILME BC 350ML" at bounding box center [401, 116] width 435 height 12
copy span "FILME BC 350ML"
click at [679, 17] on span "Planejamento" at bounding box center [660, 19] width 74 height 20
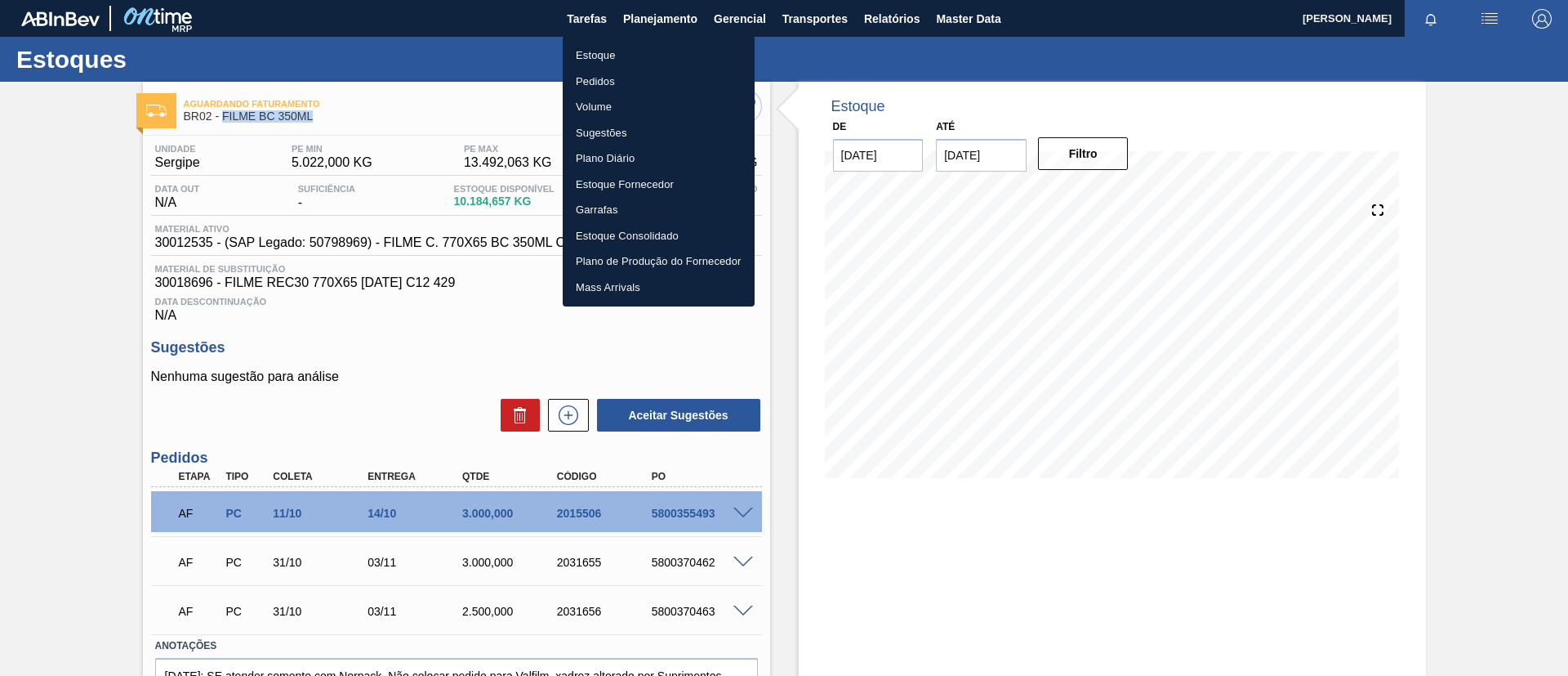
drag, startPoint x: 671, startPoint y: 56, endPoint x: 1327, endPoint y: 67, distance: 656.1
click at [671, 57] on li "Estoque" at bounding box center [658, 55] width 192 height 26
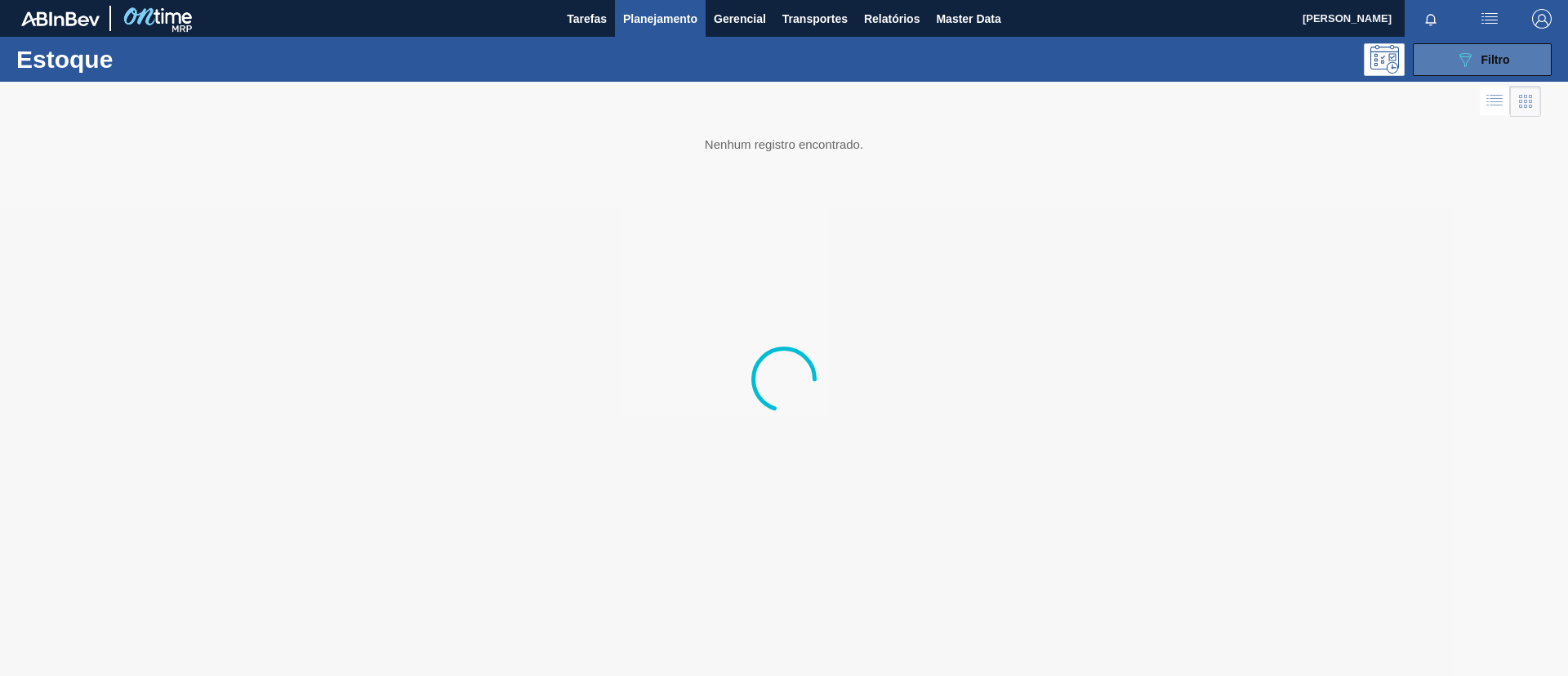
click at [1440, 65] on button "089F7B8B-B2A5-4AFE-B5C0-19BA573D28AC Filtro" at bounding box center [1483, 59] width 139 height 33
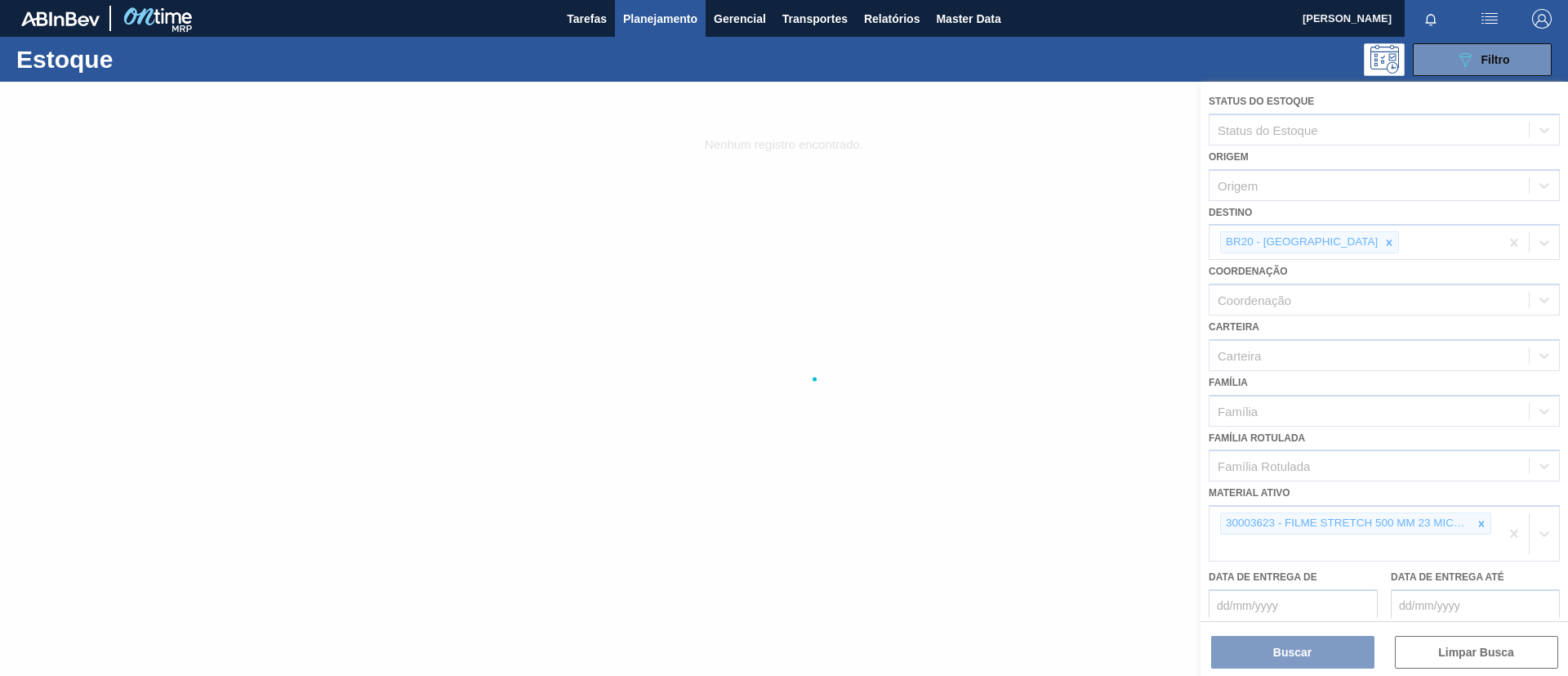
click at [1479, 523] on div at bounding box center [784, 378] width 1568 height 594
click at [1318, 243] on div at bounding box center [784, 378] width 1568 height 594
click at [1326, 246] on div at bounding box center [784, 378] width 1568 height 594
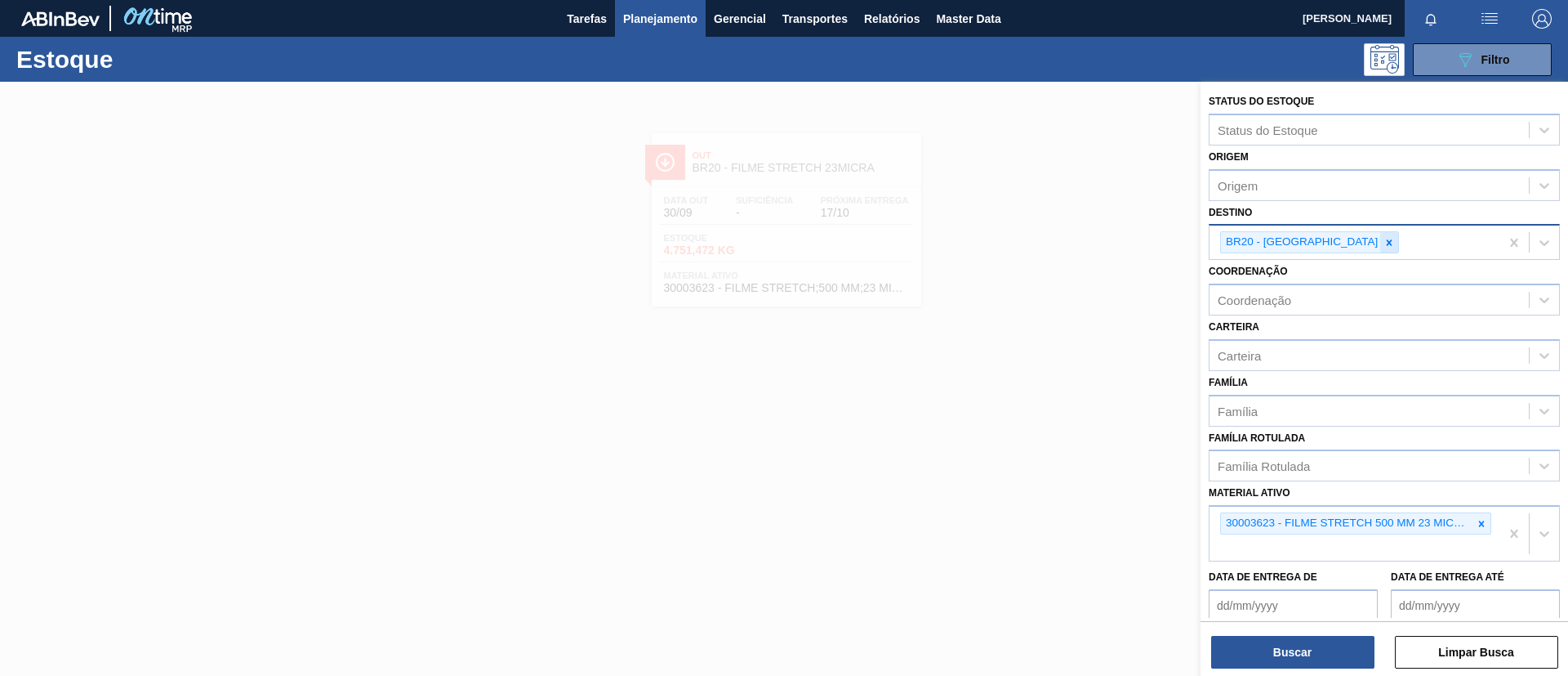
click at [1384, 238] on icon at bounding box center [1389, 242] width 11 height 11
click at [1480, 539] on div "30003623 - FILME STRETCH 500 MM 23 MICRA HISTRETCH" at bounding box center [1355, 534] width 290 height 54
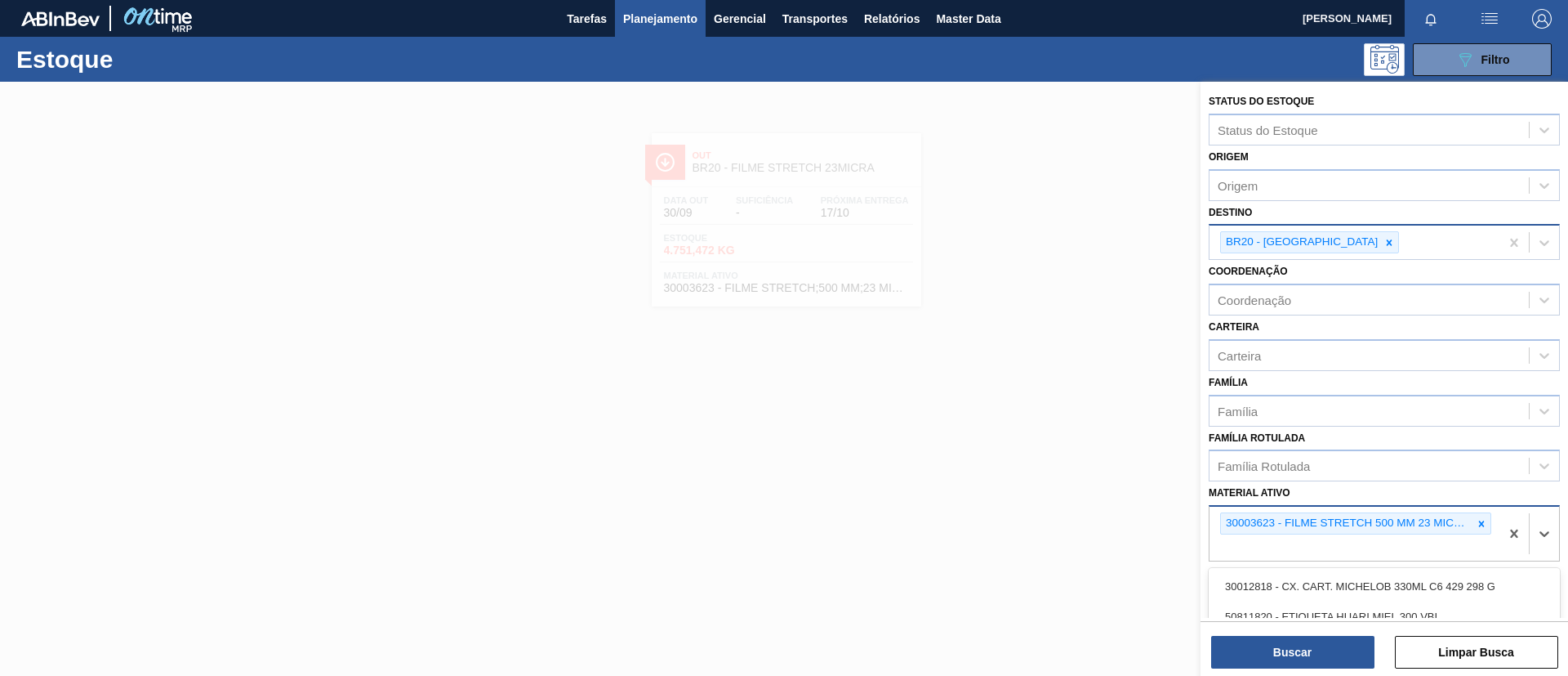
click at [1470, 529] on div "30003623 - FILME STRETCH 500 MM 23 MICRA HISTRETCH" at bounding box center [1347, 523] width 252 height 21
click at [1466, 521] on div "30003623 - FILME STRETCH 500 MM 23 MICRA HISTRETCH" at bounding box center [1347, 523] width 252 height 21
click at [1484, 524] on icon at bounding box center [1482, 523] width 11 height 11
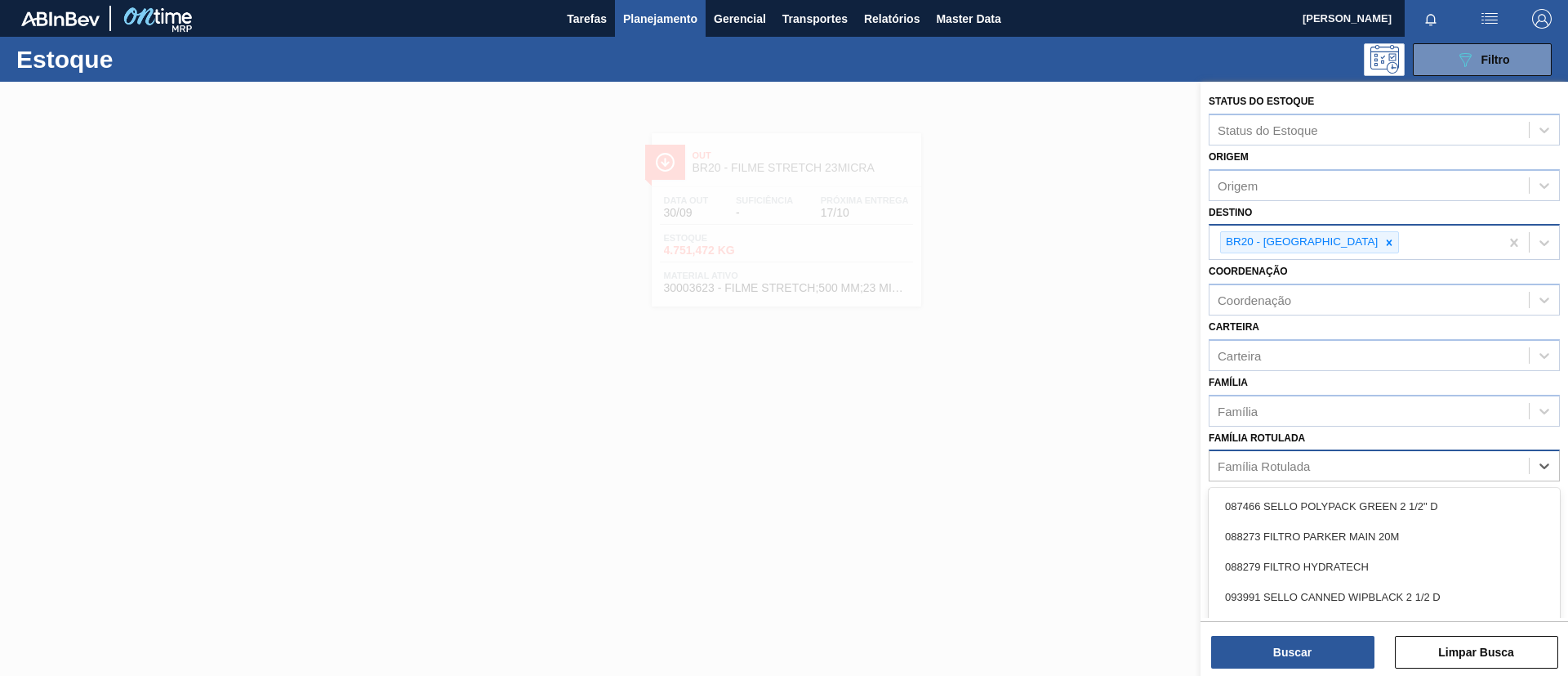
click at [1422, 473] on div "Família Rotulada" at bounding box center [1369, 465] width 319 height 23
paste Rotulada "FILME BC 350ML"
type Rotulada "FILME BC 350ML"
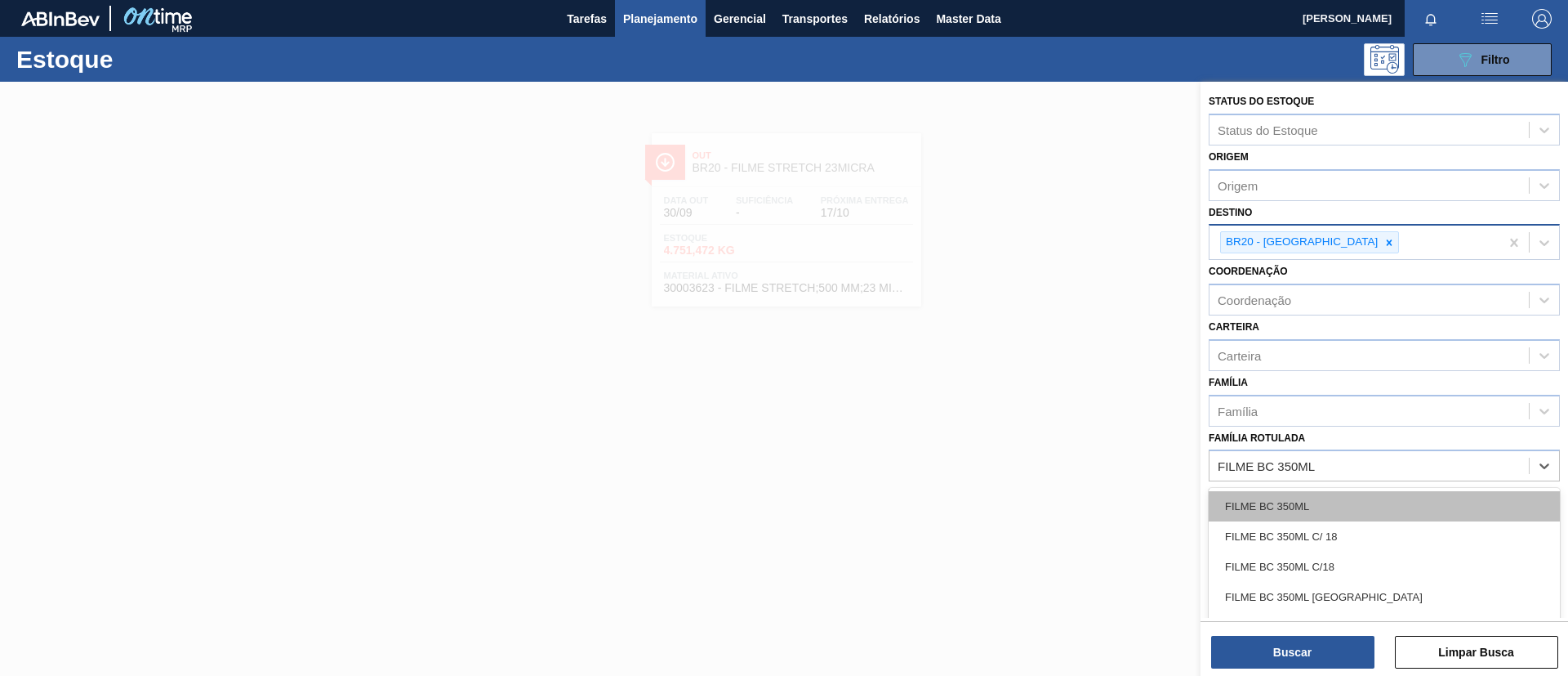
click at [1376, 504] on div "FILME BC 350ML" at bounding box center [1385, 506] width 351 height 30
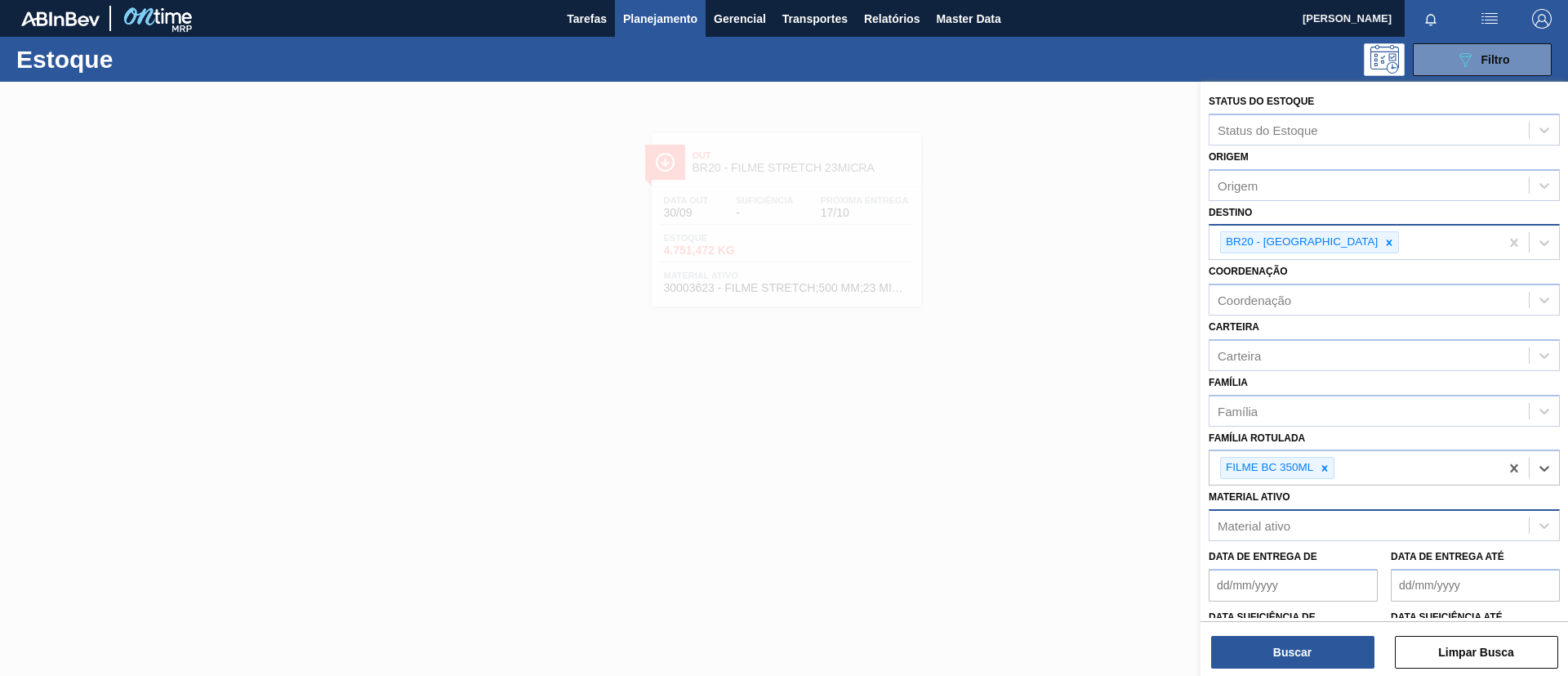
click at [1381, 247] on div at bounding box center [1389, 242] width 18 height 21
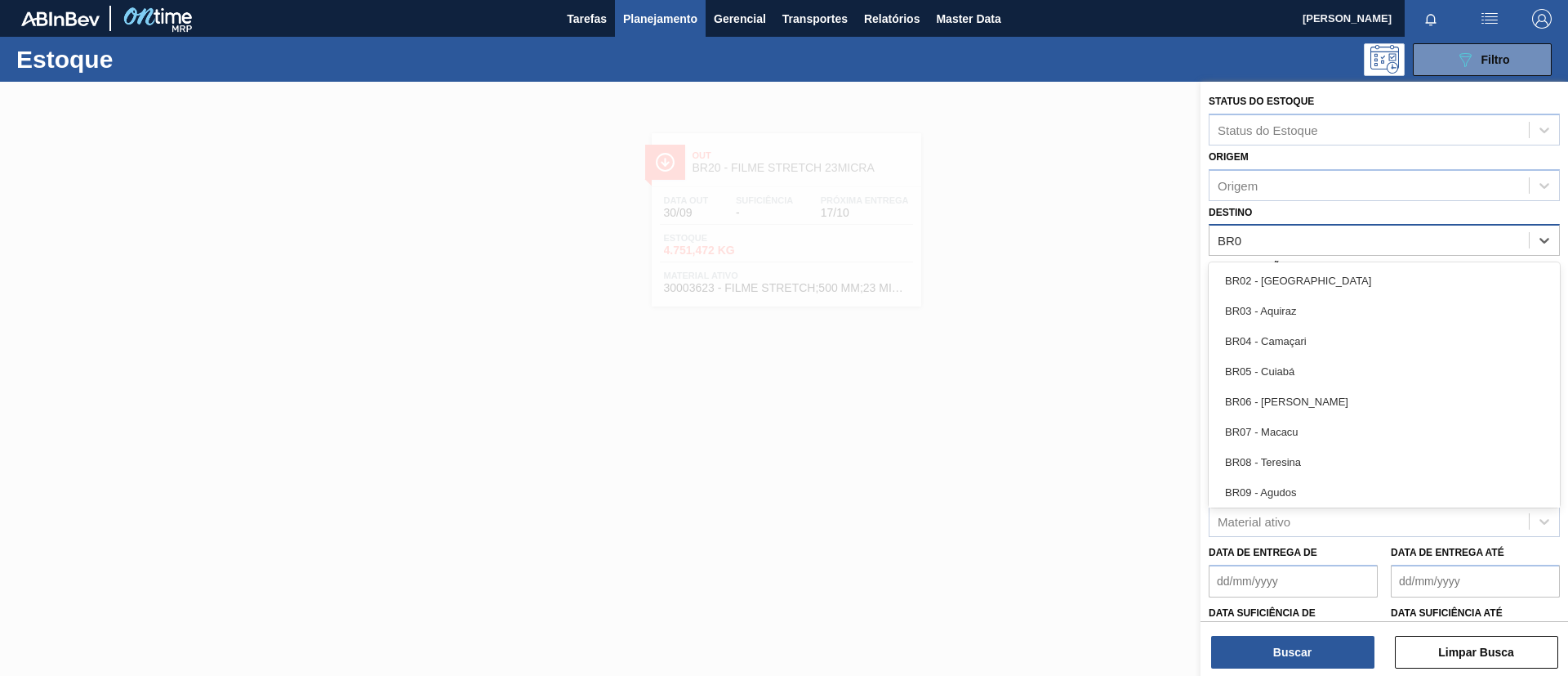
type input "BR04"
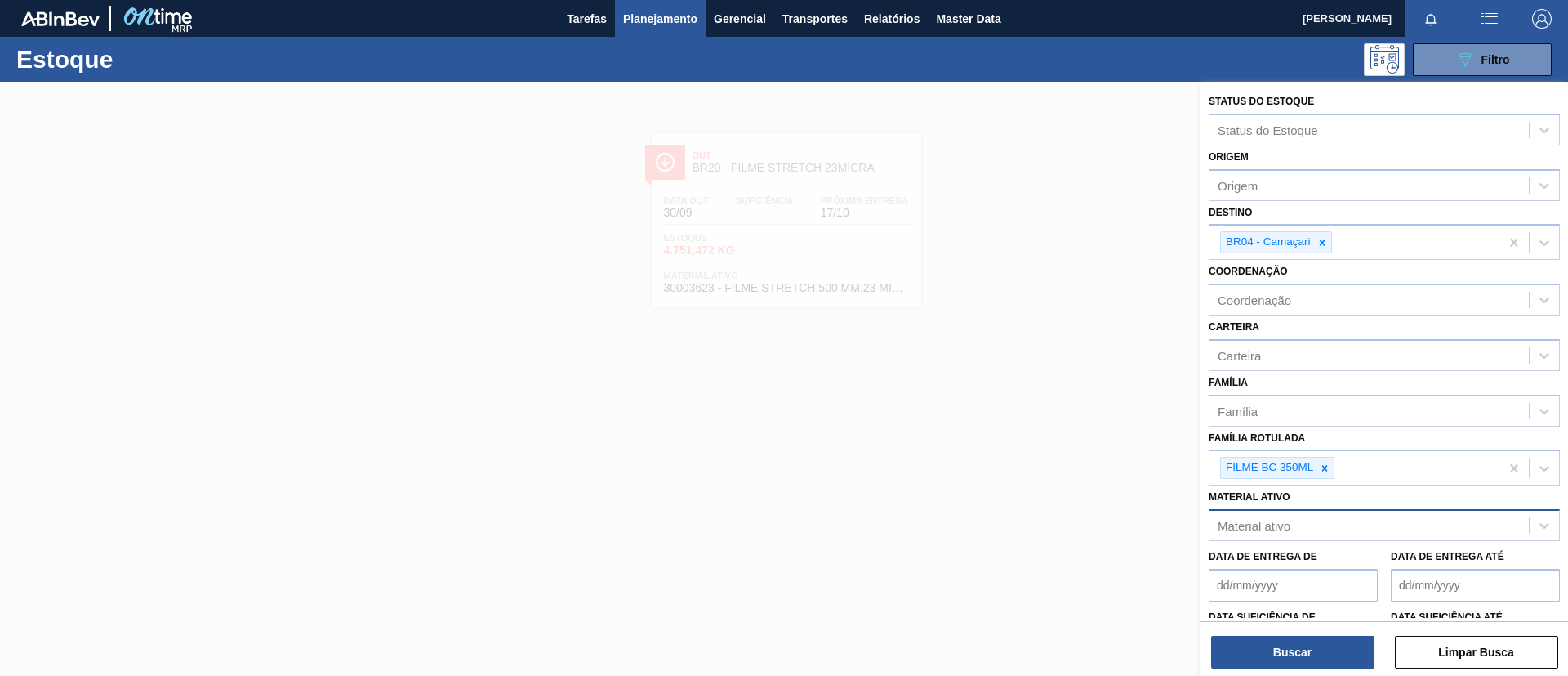
click at [1294, 625] on div "Buscar Limpar Busca" at bounding box center [1385, 643] width 368 height 46
click at [1305, 642] on button "Buscar" at bounding box center [1293, 652] width 164 height 33
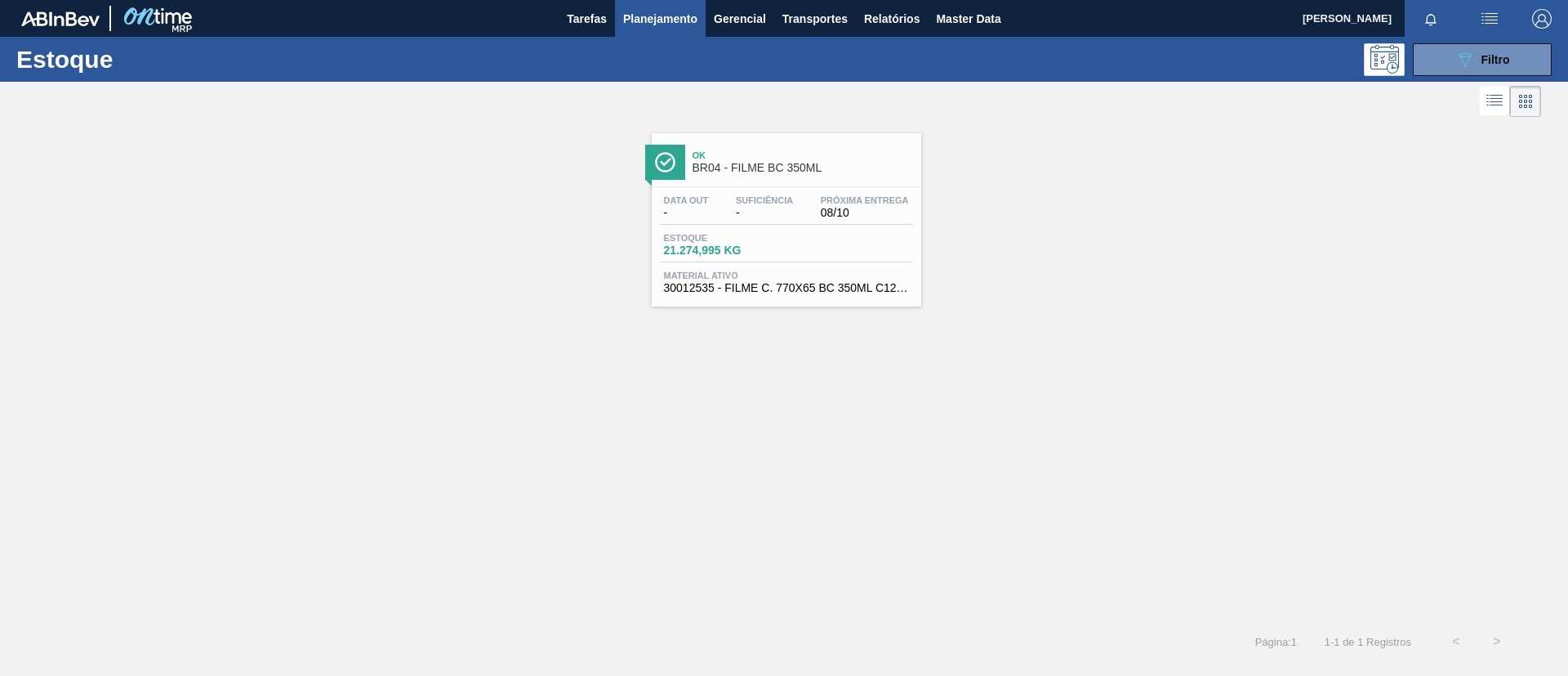
click at [822, 215] on span "08/10" at bounding box center [865, 213] width 88 height 12
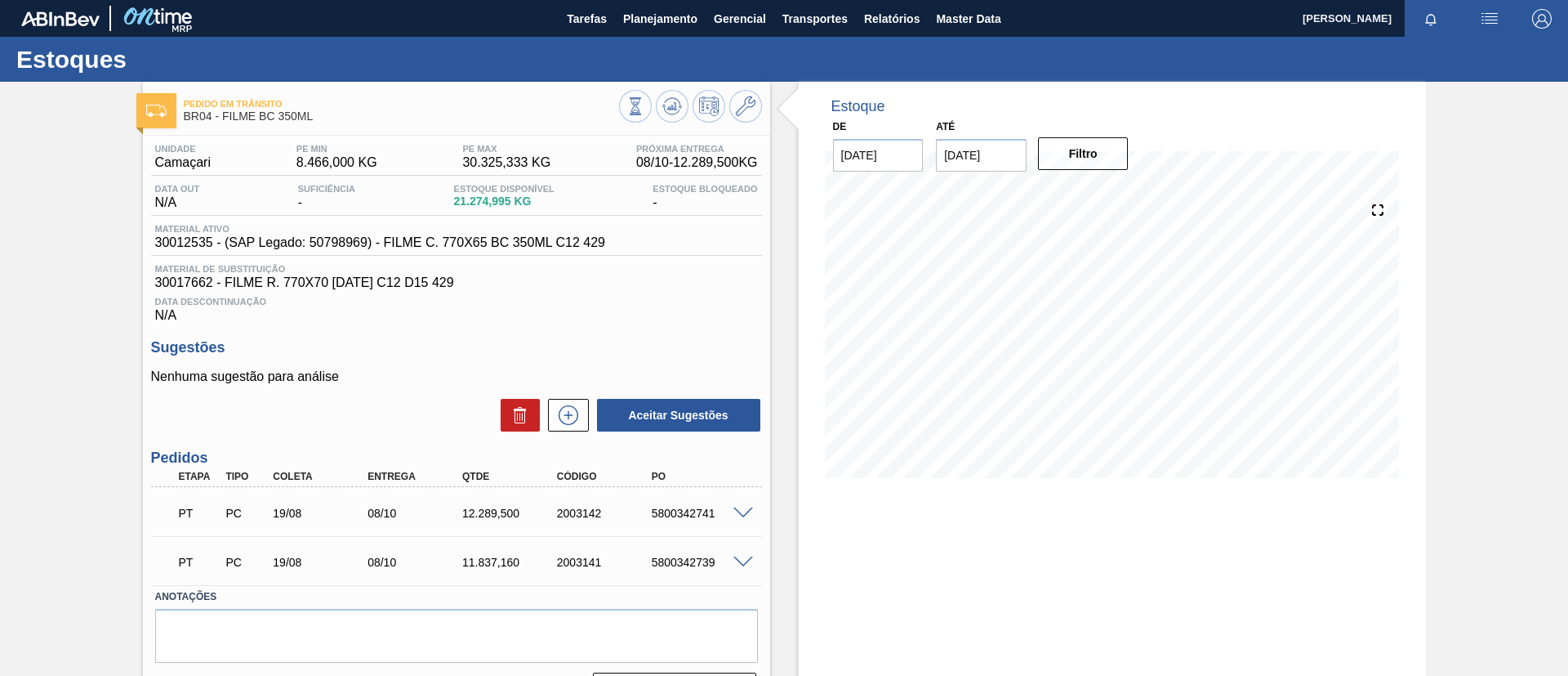
click at [727, 518] on div "5800342741" at bounding box center [700, 513] width 106 height 13
click at [733, 518] on div "5800342741" at bounding box center [700, 513] width 106 height 13
click at [737, 513] on span at bounding box center [743, 513] width 20 height 12
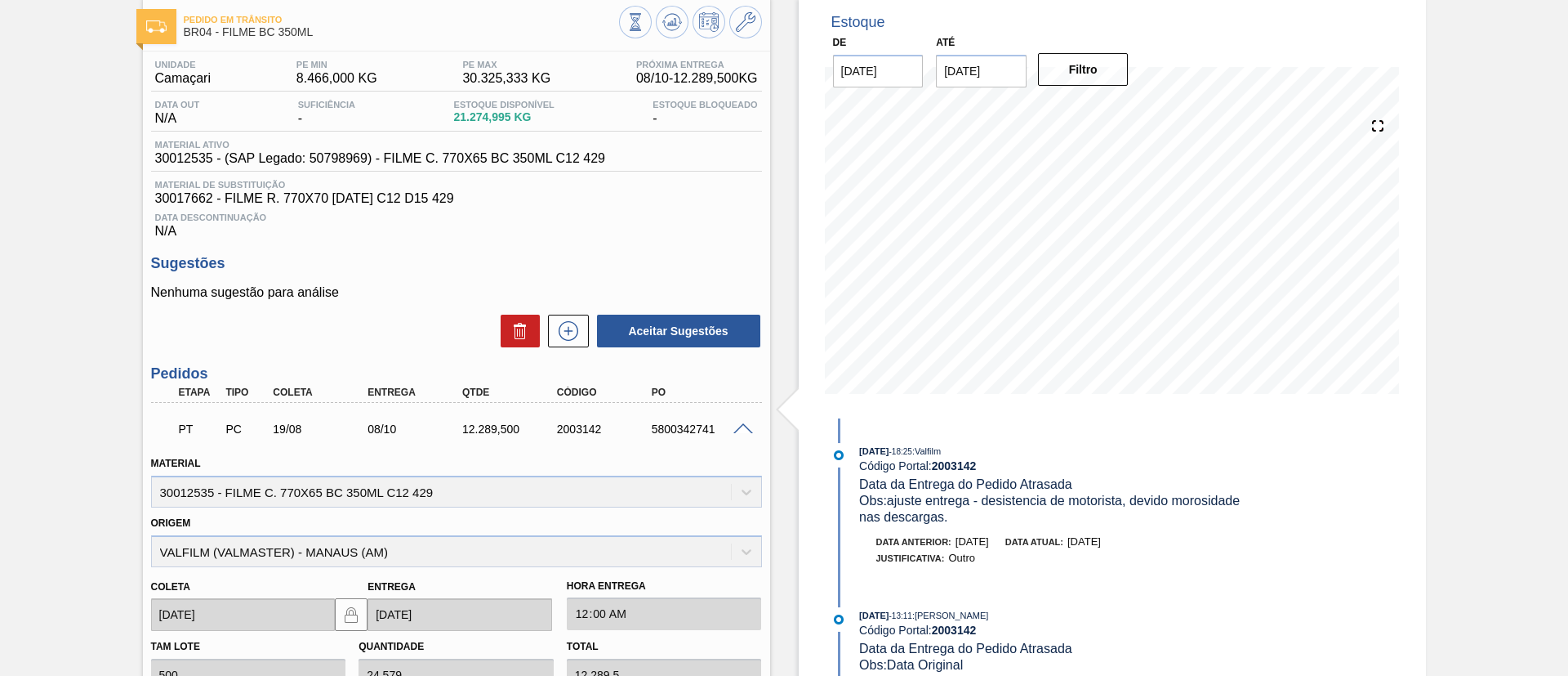
scroll to position [123, 0]
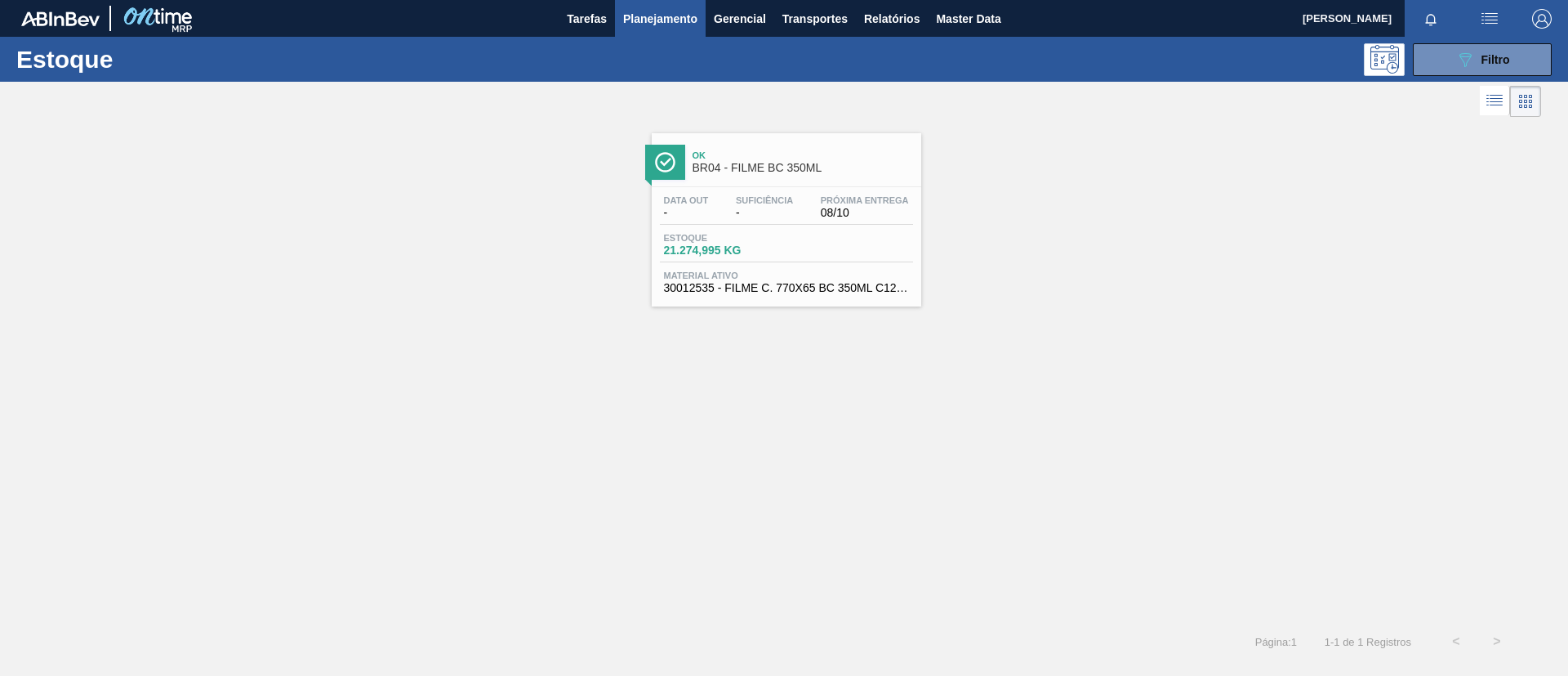
click at [644, 16] on span "Planejamento" at bounding box center [660, 19] width 74 height 20
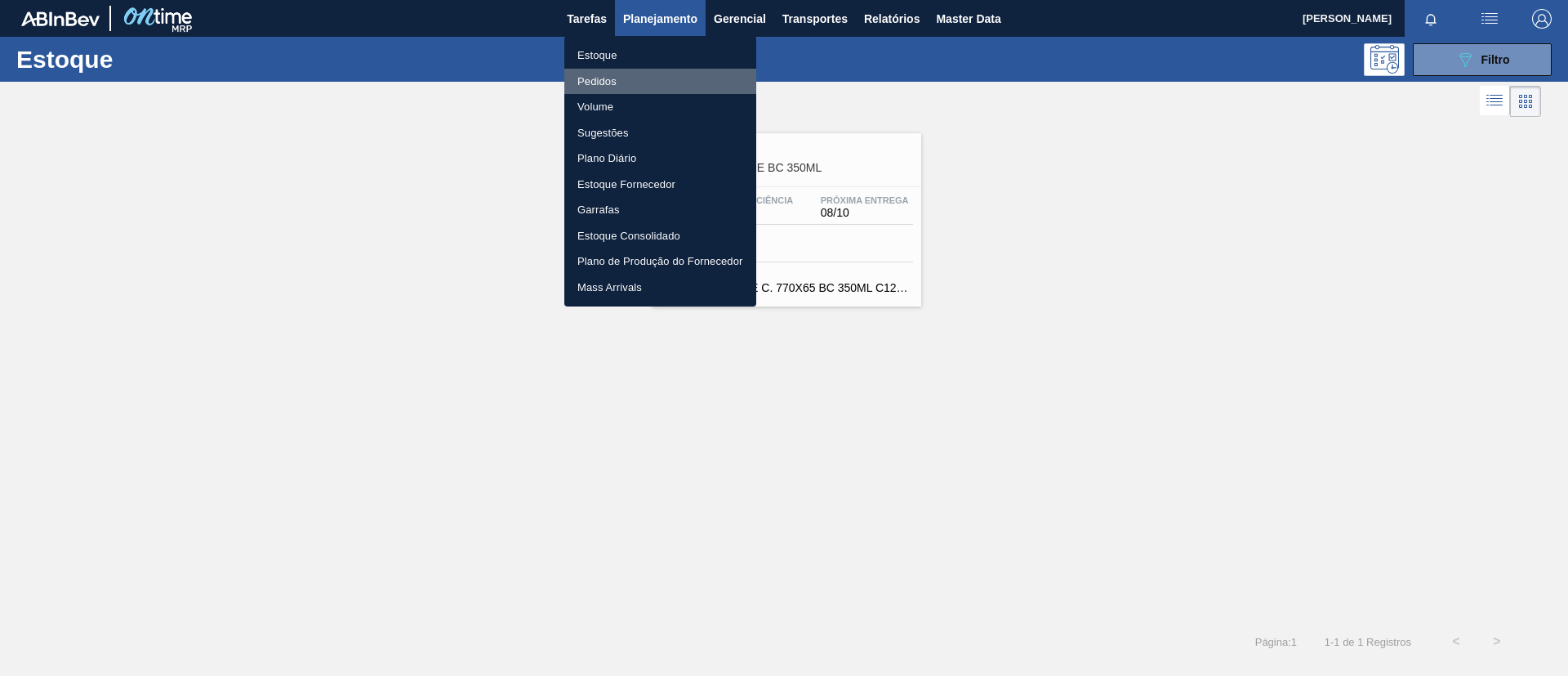
drag, startPoint x: 626, startPoint y: 72, endPoint x: 1438, endPoint y: 97, distance: 812.4
click at [626, 73] on li "Pedidos" at bounding box center [660, 81] width 192 height 26
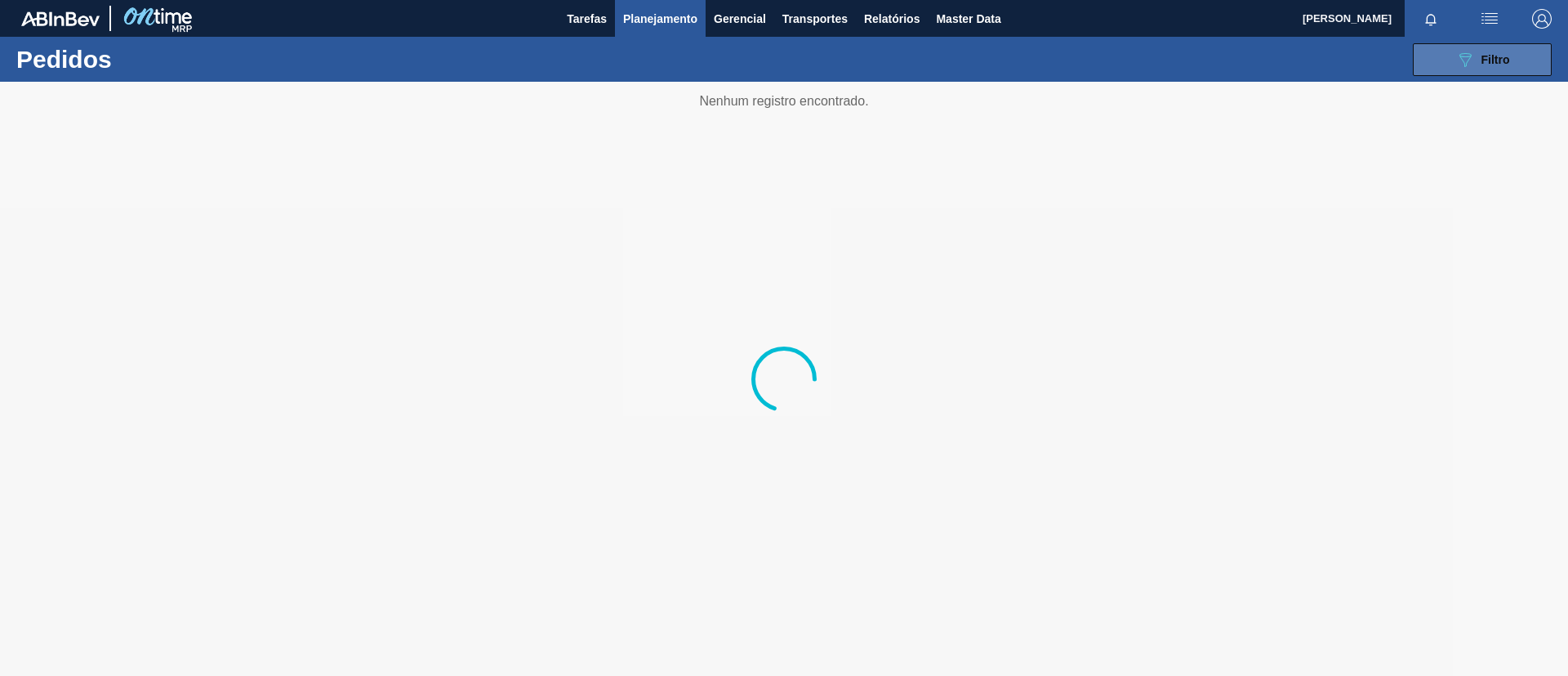
click at [1511, 49] on button "089F7B8B-B2A5-4AFE-B5C0-19BA573D28AC Filtro" at bounding box center [1483, 59] width 139 height 33
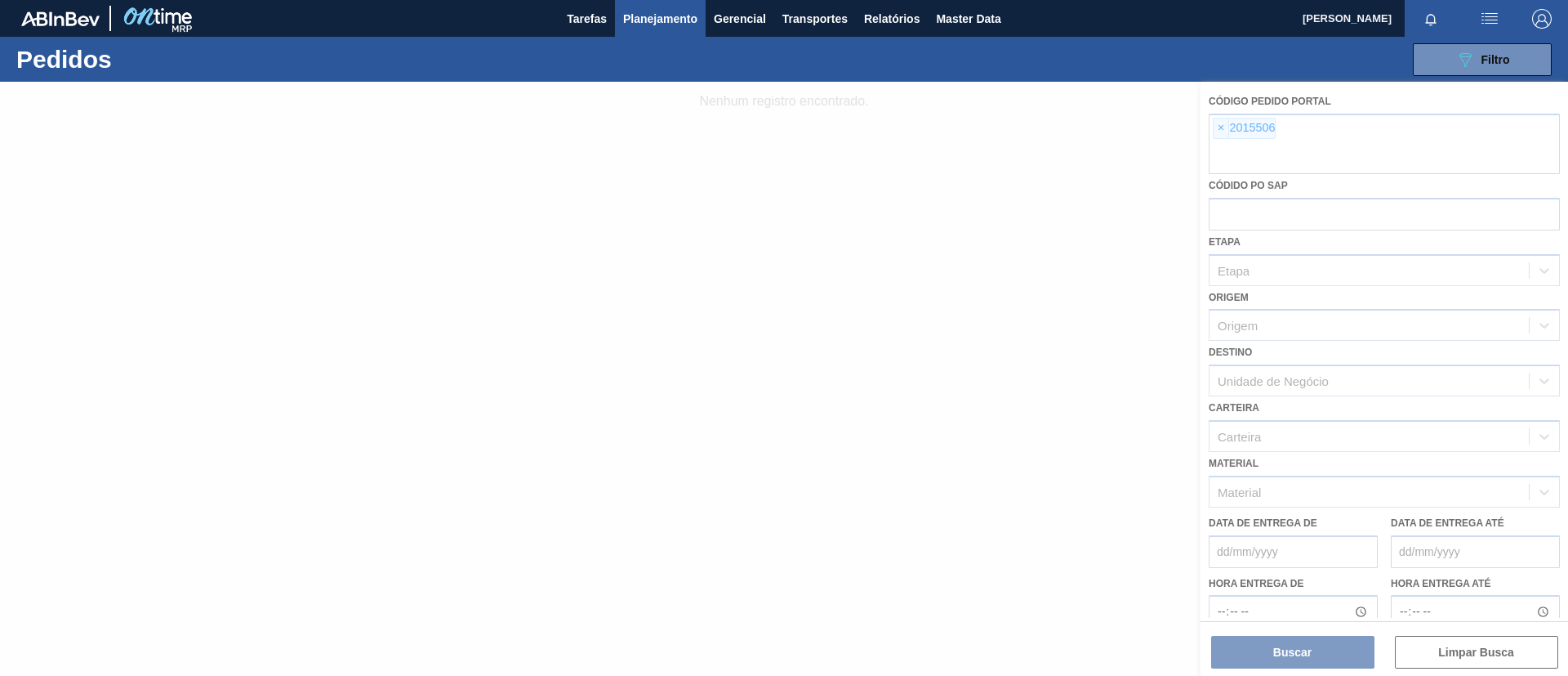
click at [1224, 125] on div at bounding box center [784, 378] width 1568 height 594
click at [1220, 125] on div at bounding box center [784, 378] width 1568 height 594
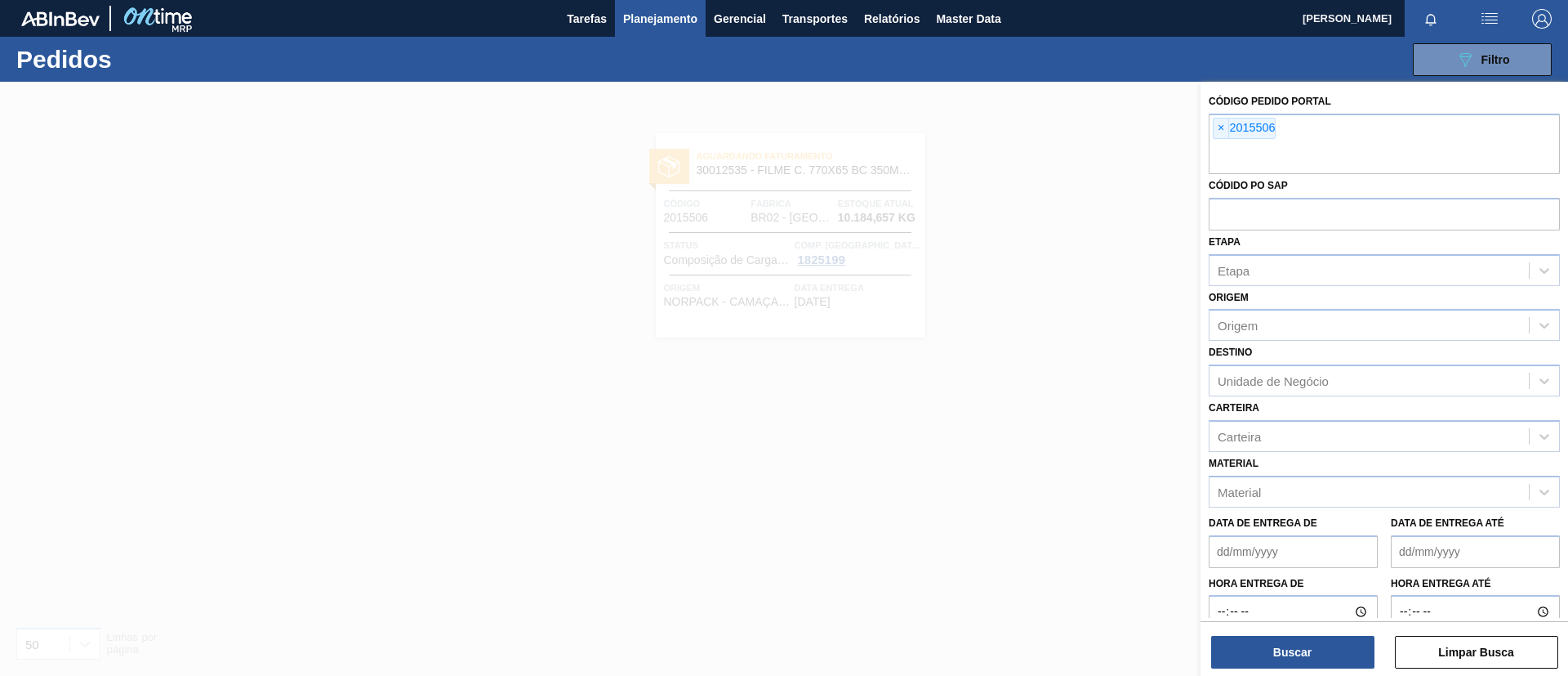
click at [1220, 125] on span "×" at bounding box center [1222, 128] width 16 height 20
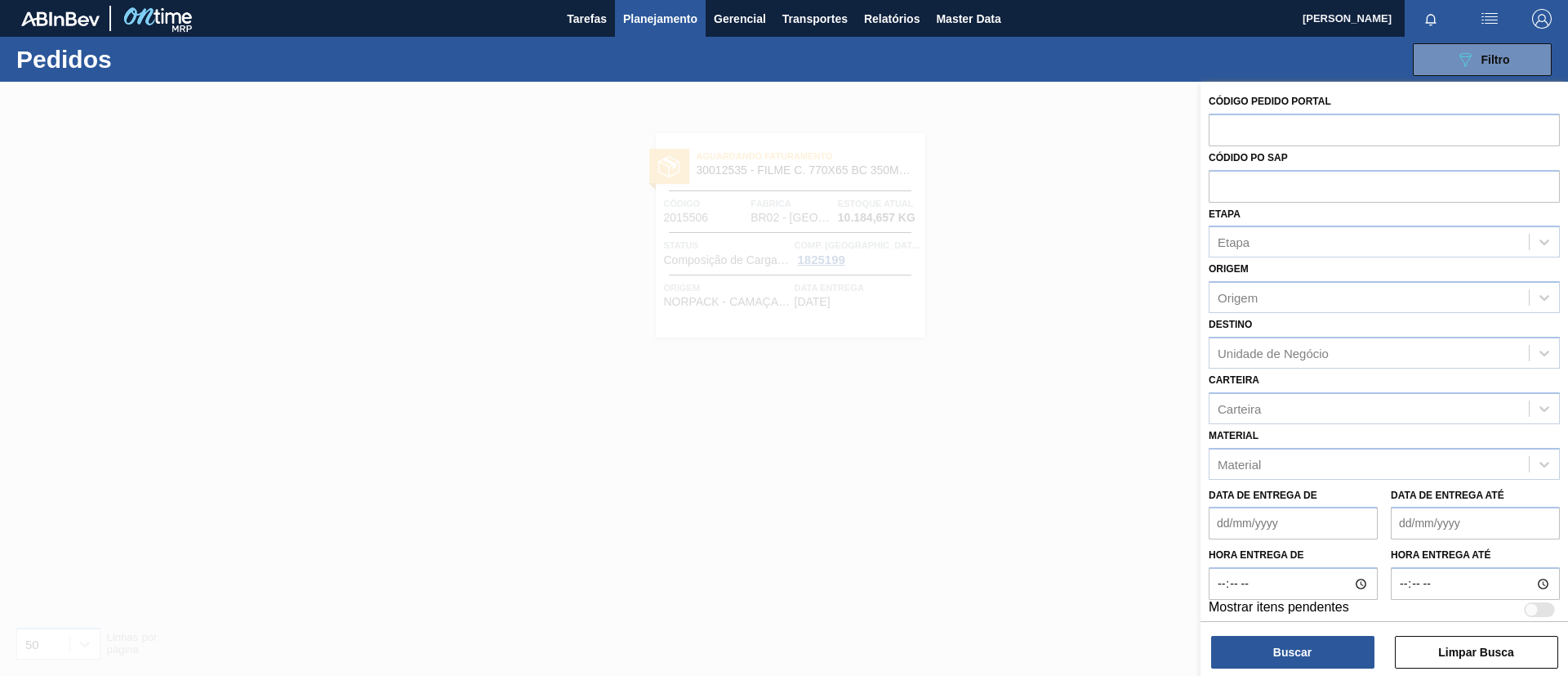
paste input "2022652"
type input "2022652"
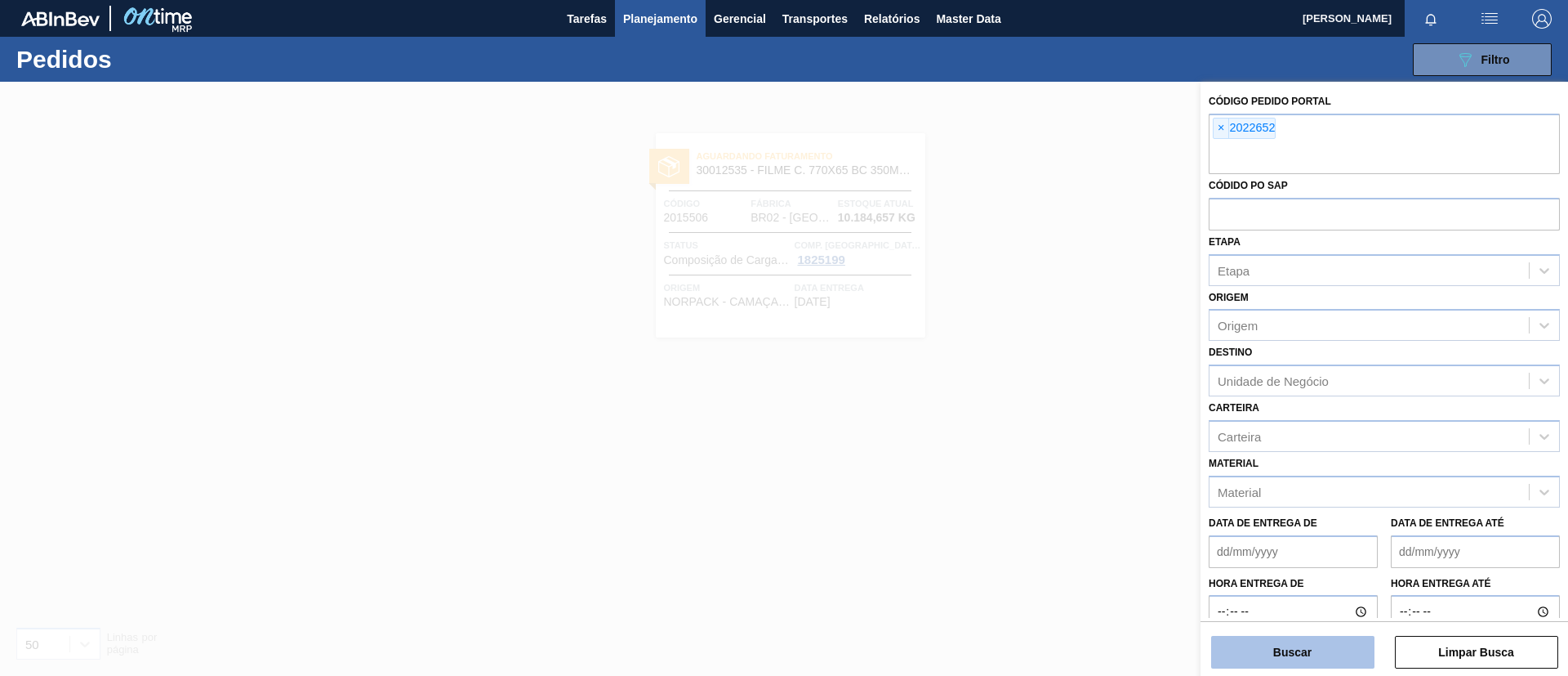
click at [1316, 648] on button "Buscar" at bounding box center [1293, 652] width 164 height 33
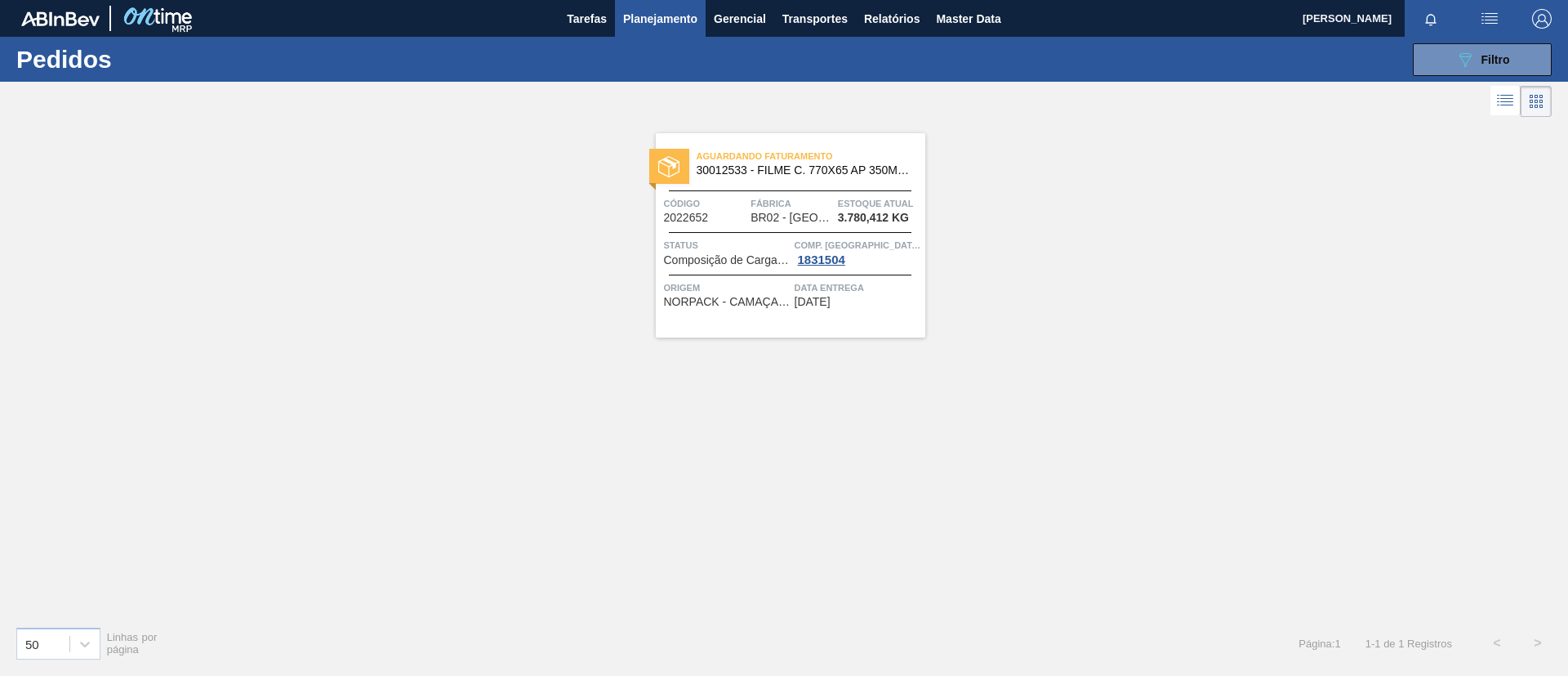
click at [850, 185] on div "Aguardando Faturamento 30012533 - FILME C. 770X65 AP 350ML C12 429 Código 20226…" at bounding box center [791, 235] width 270 height 204
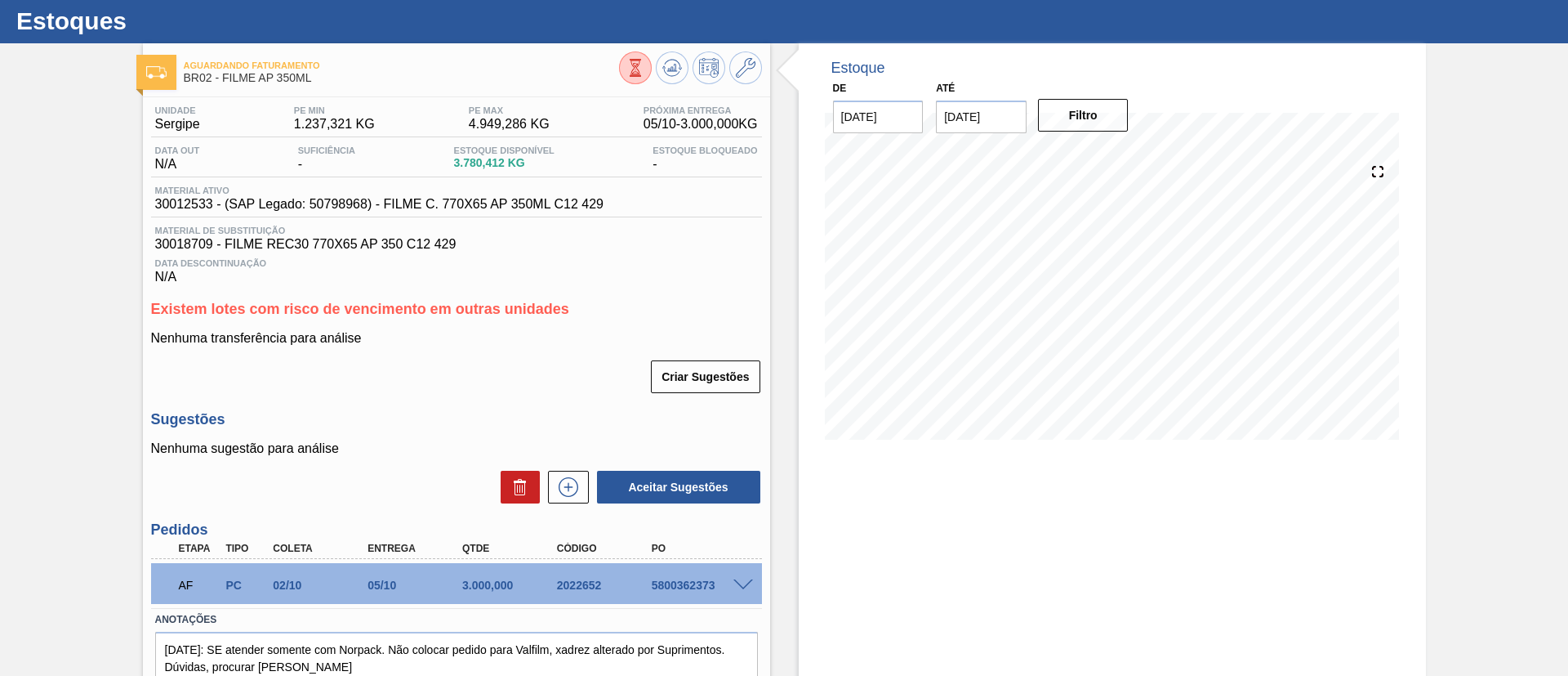
scroll to position [105, 0]
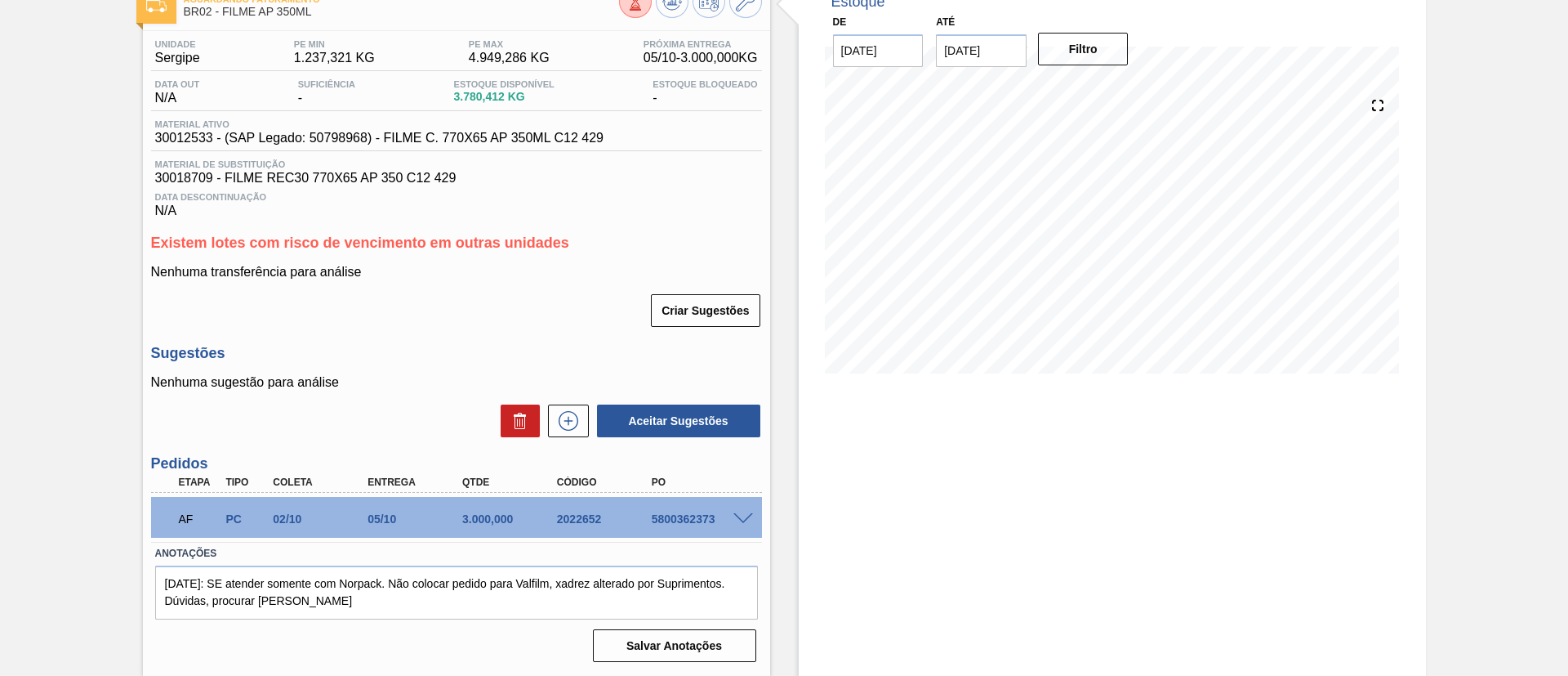
click at [740, 518] on span at bounding box center [743, 519] width 20 height 12
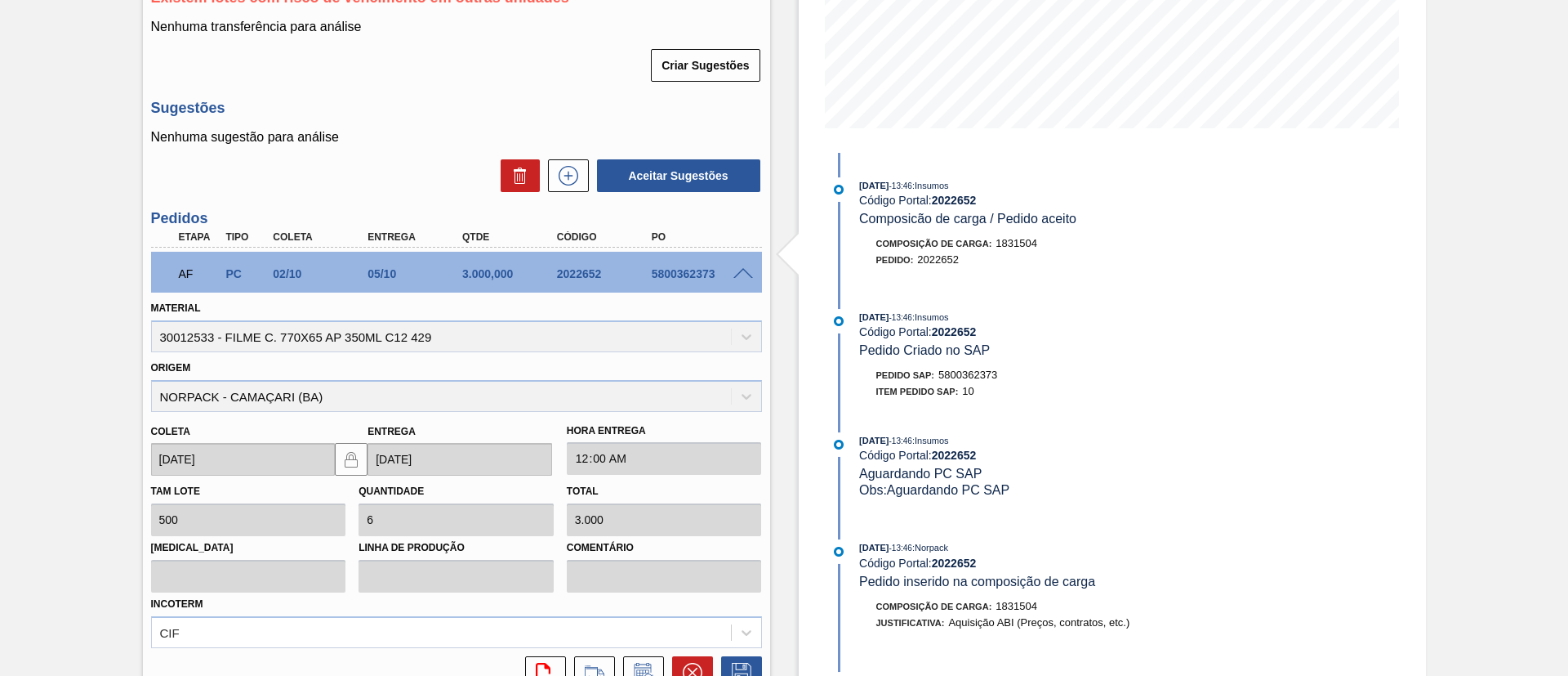
scroll to position [472, 0]
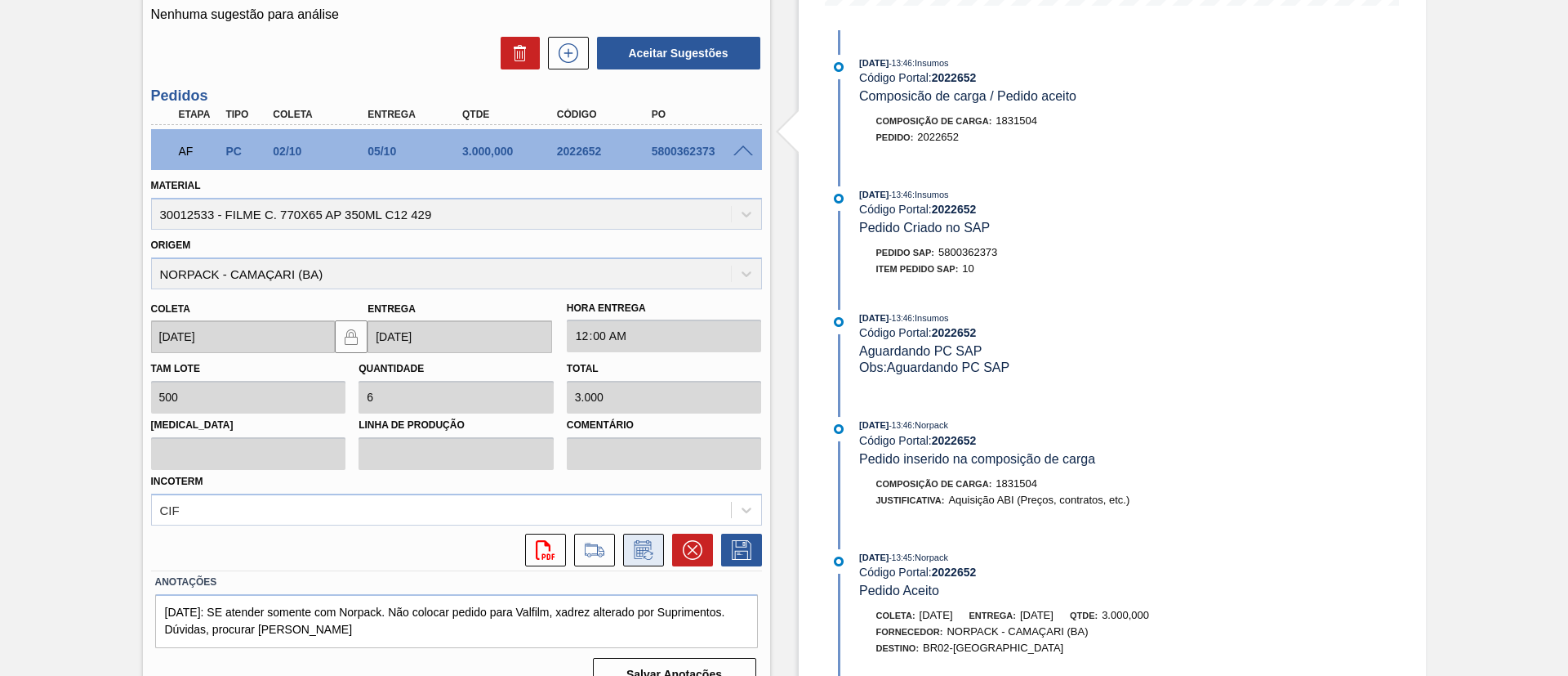
click at [625, 553] on button at bounding box center [644, 550] width 41 height 33
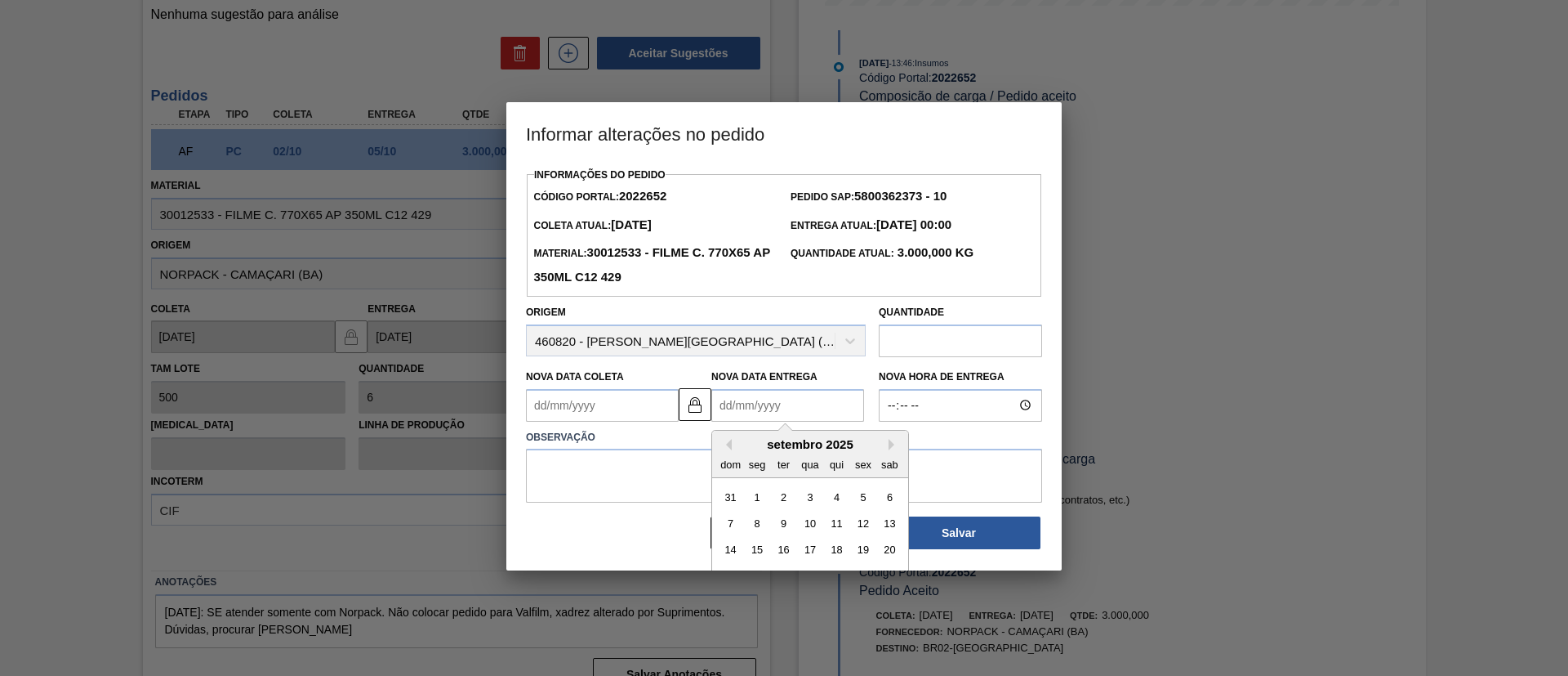
click at [723, 408] on Entrega2022652 "Nova Data Entrega" at bounding box center [787, 404] width 153 height 33
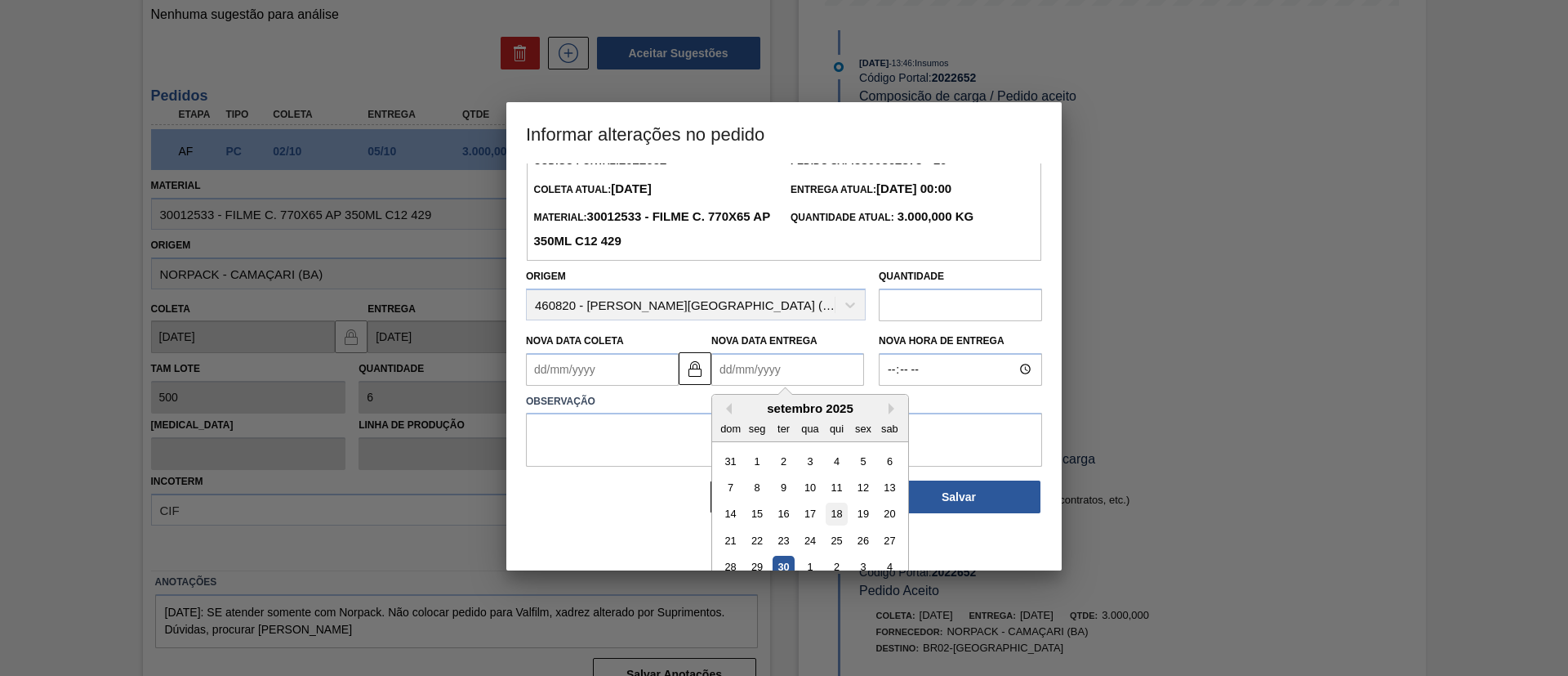
scroll to position [54, 0]
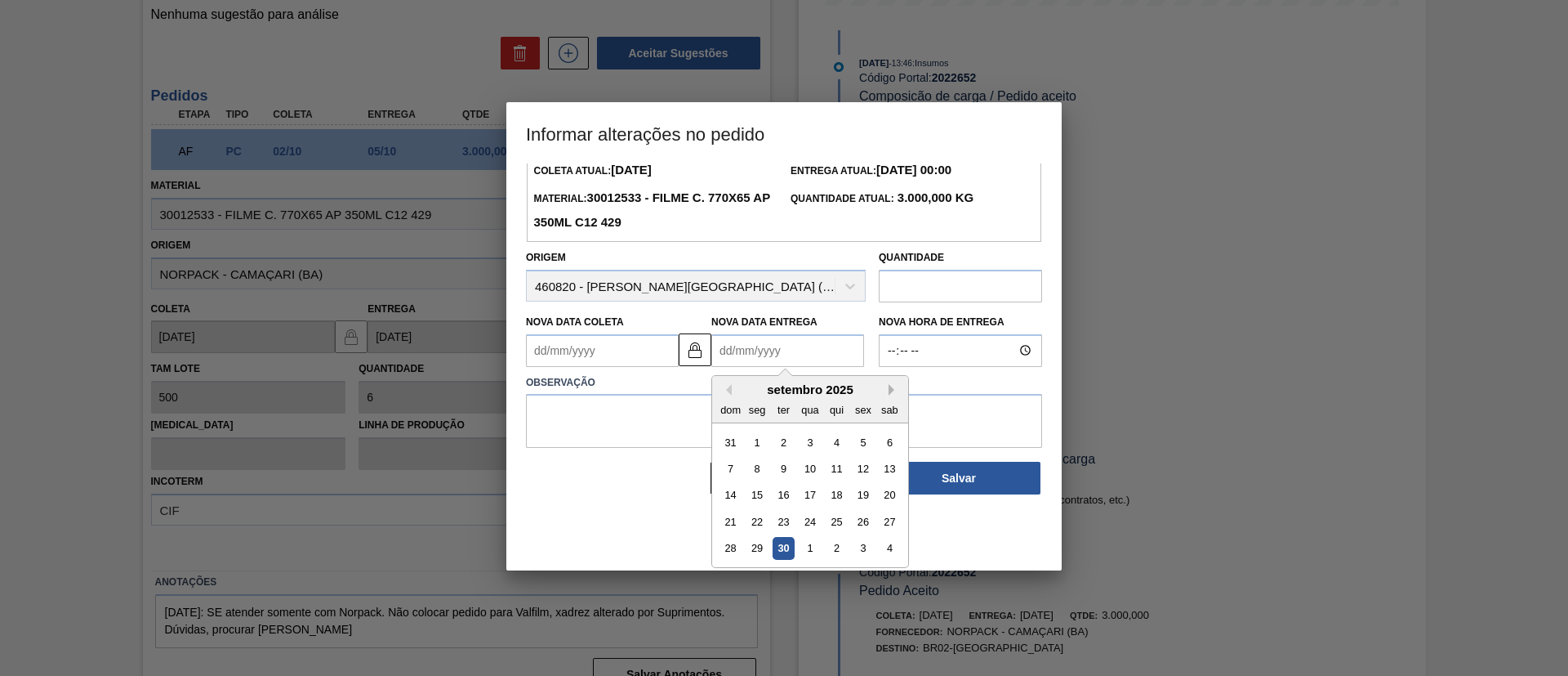
click at [891, 389] on button "Next Month" at bounding box center [894, 389] width 11 height 11
click at [854, 527] on div "24" at bounding box center [863, 522] width 22 height 22
type Coleta2022652 "21/10/2025"
type Entrega2022652 "24/10/2025"
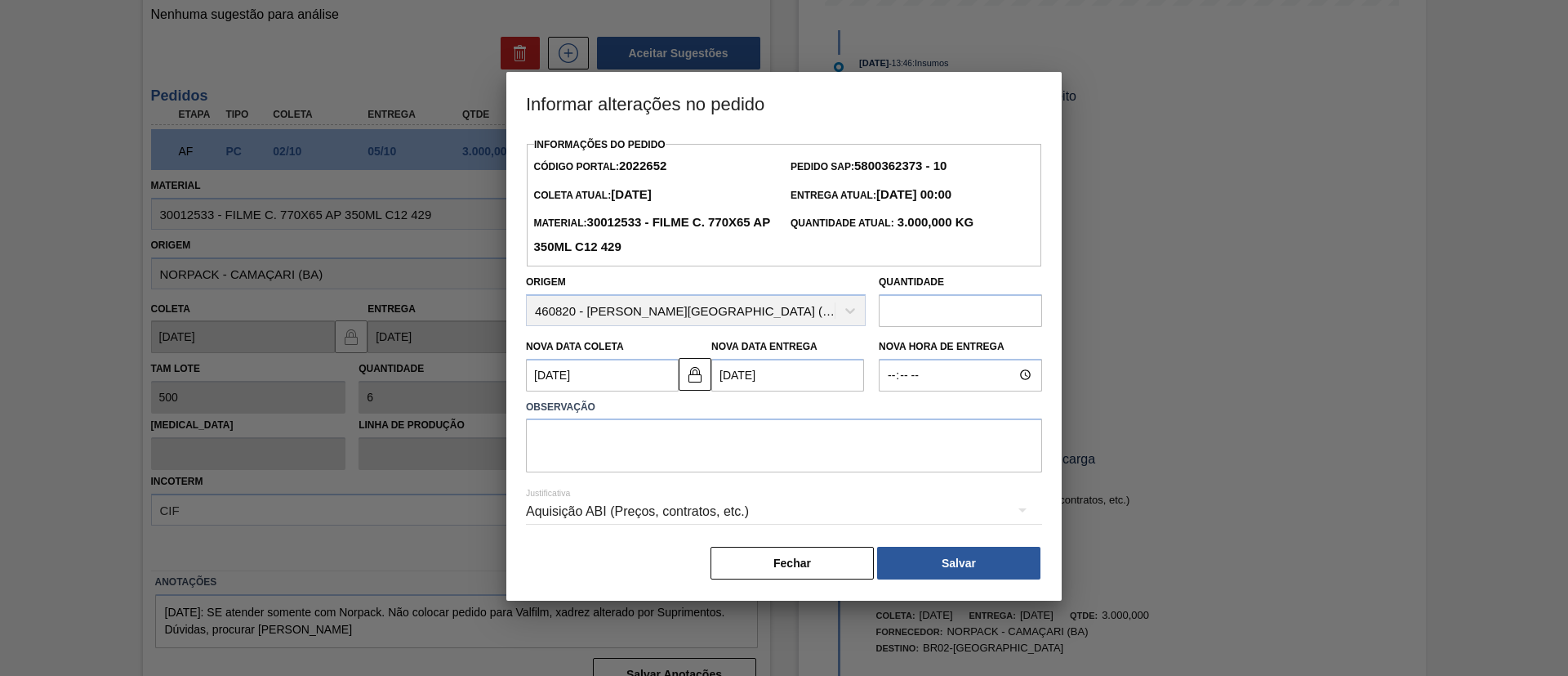
click at [815, 478] on div "Justificativa Aquisição ABI (Preços, contratos, etc.)" at bounding box center [784, 501] width 517 height 59
click at [804, 460] on textarea at bounding box center [784, 446] width 517 height 54
type textarea "A"
type textarea "O"
type textarea "p"
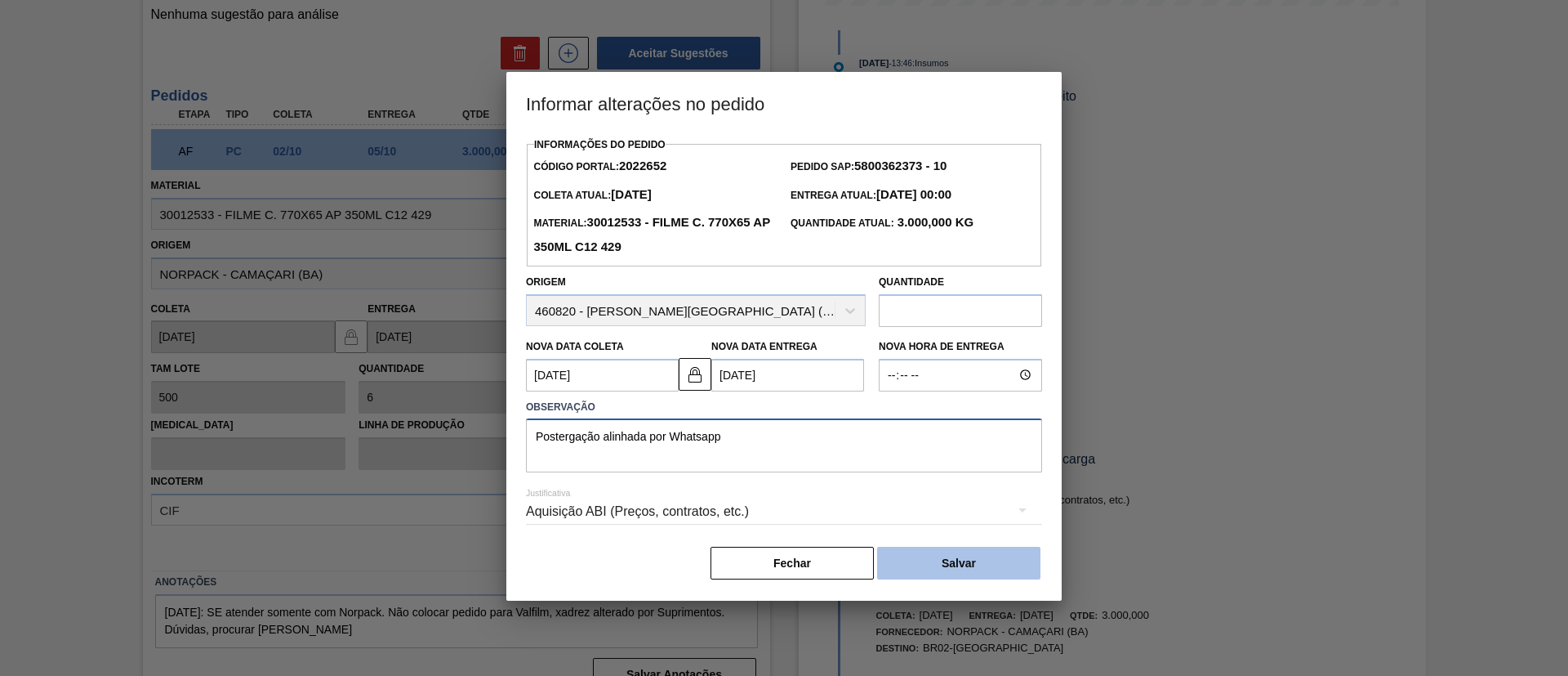
type textarea "Postergação alinhada por Whatsapp"
click at [922, 551] on button "Salvar" at bounding box center [959, 563] width 164 height 33
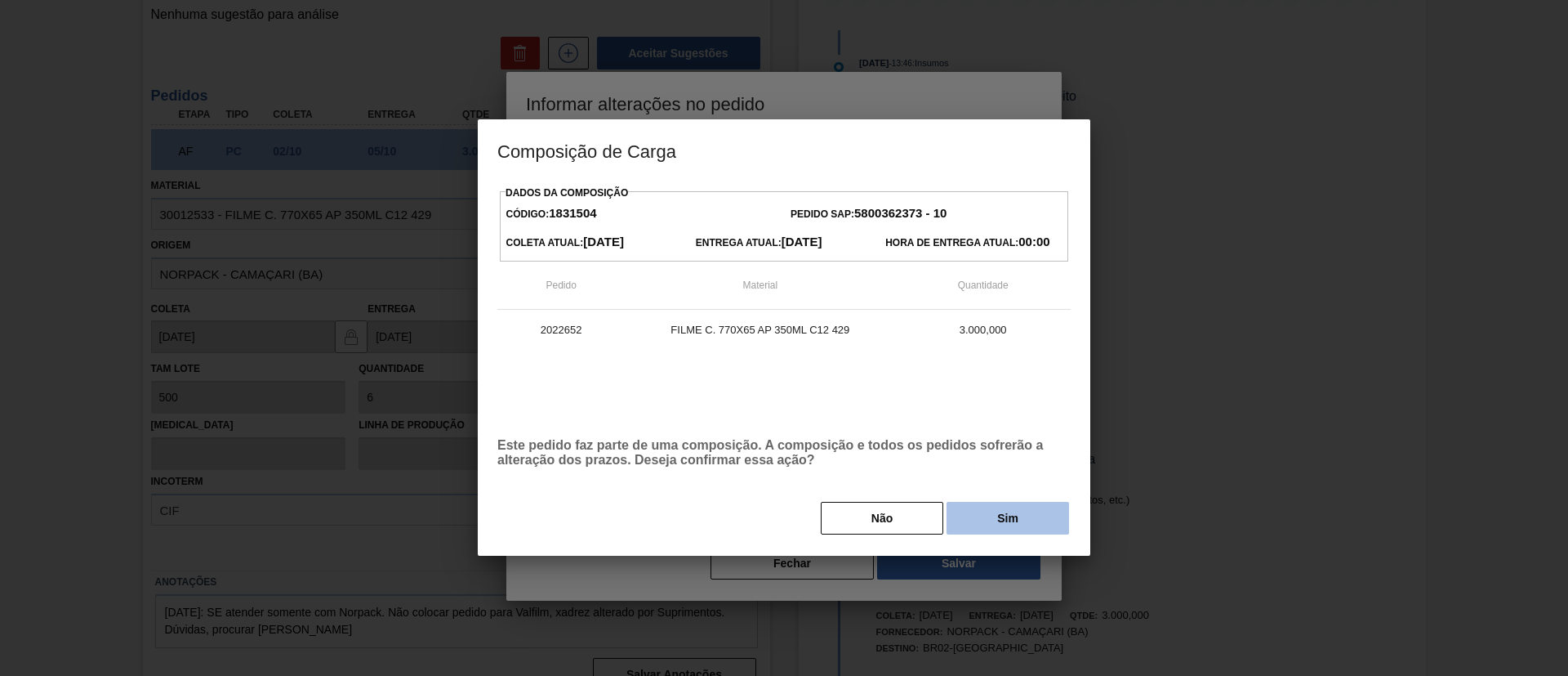
click at [977, 513] on button "Sim" at bounding box center [1007, 518] width 123 height 33
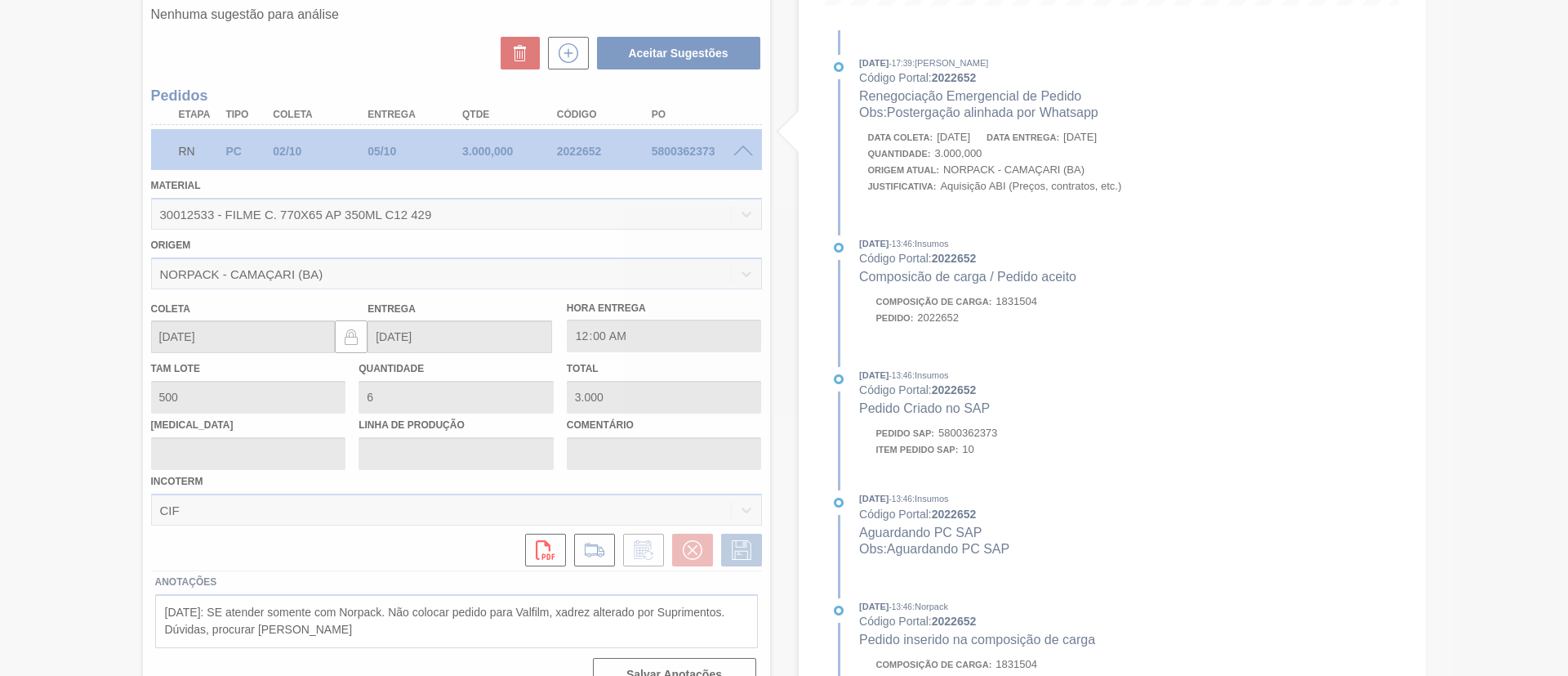
scroll to position [105, 0]
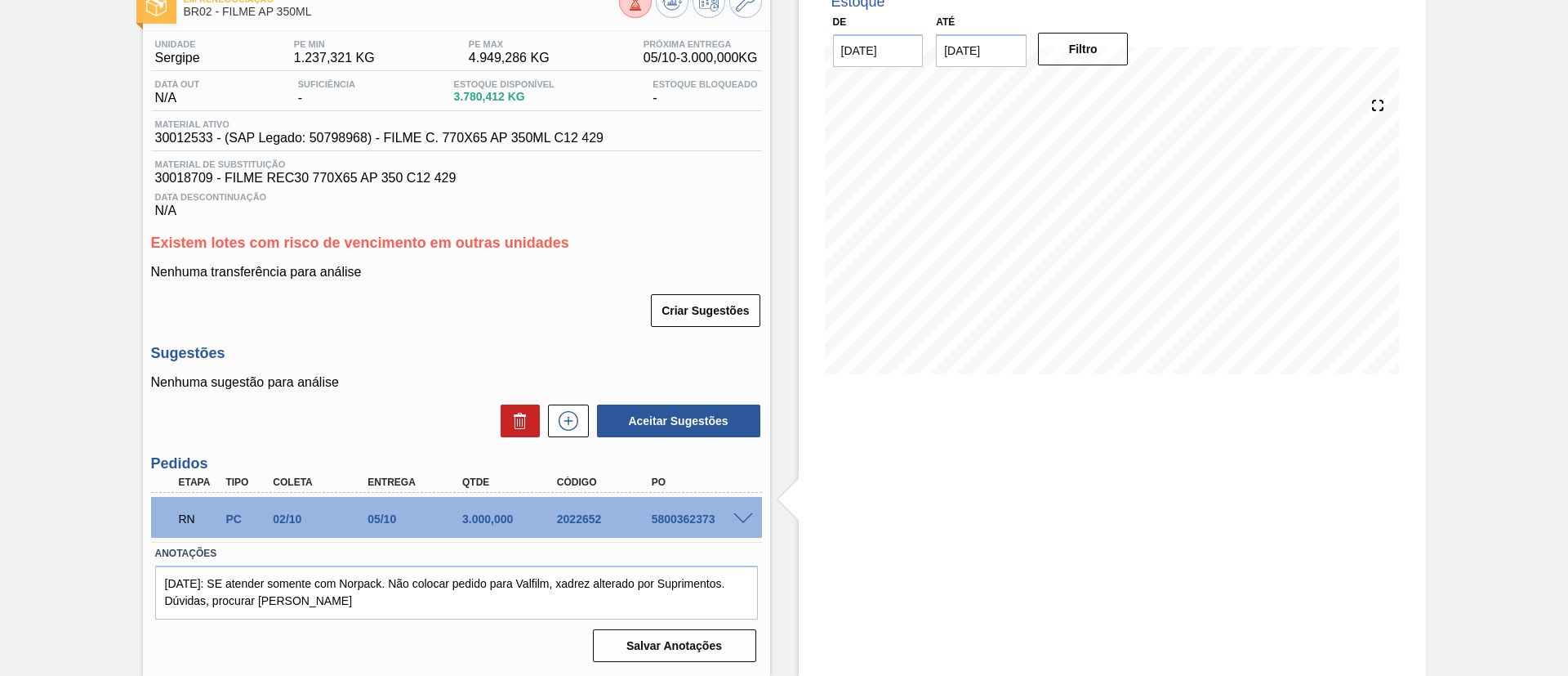
drag, startPoint x: 0, startPoint y: 276, endPoint x: 22, endPoint y: 275, distance: 22.0
click at [0, 275] on div "Em renegociação BR02 - FILME AP 350ML Unidade Sergipe PE MIN 1.237,321 KG PE MA…" at bounding box center [784, 327] width 1568 height 698
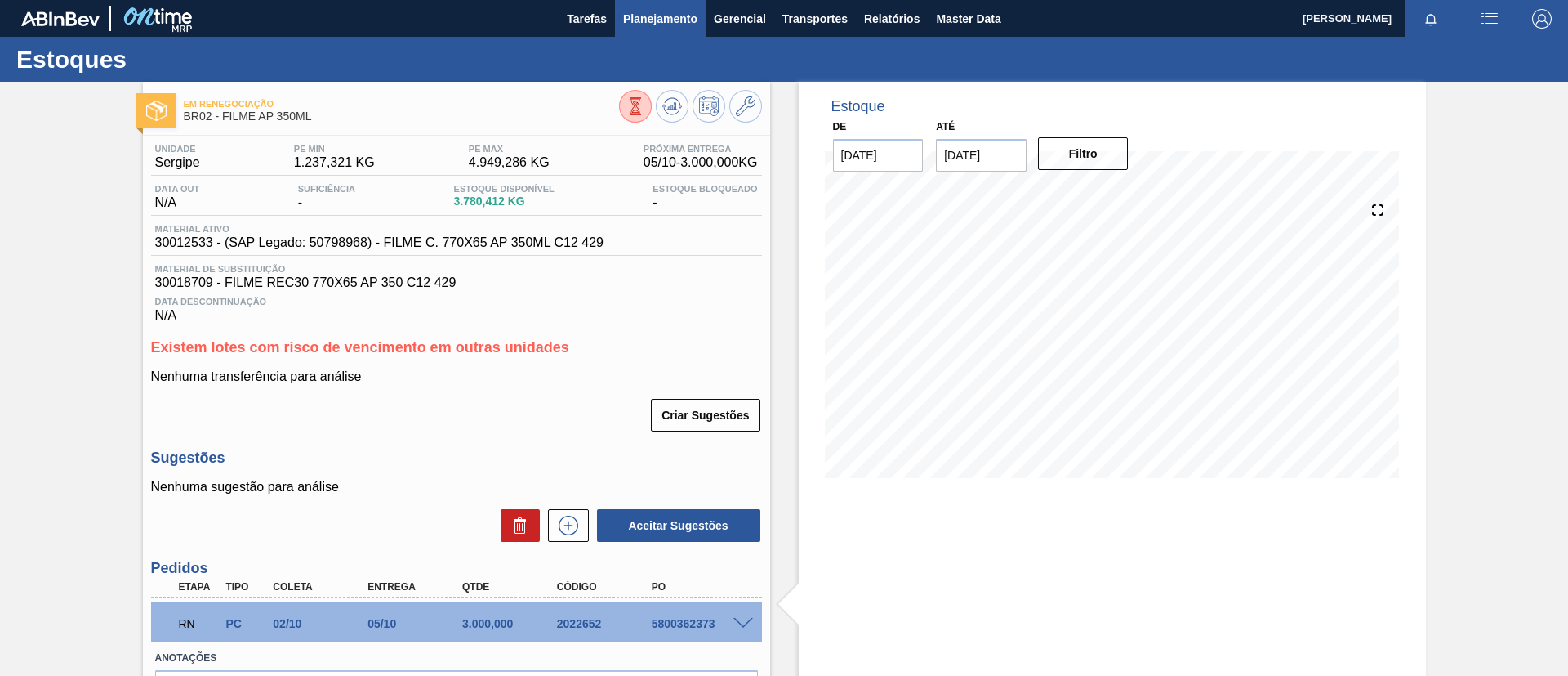
click at [664, 23] on span "Planejamento" at bounding box center [660, 19] width 74 height 20
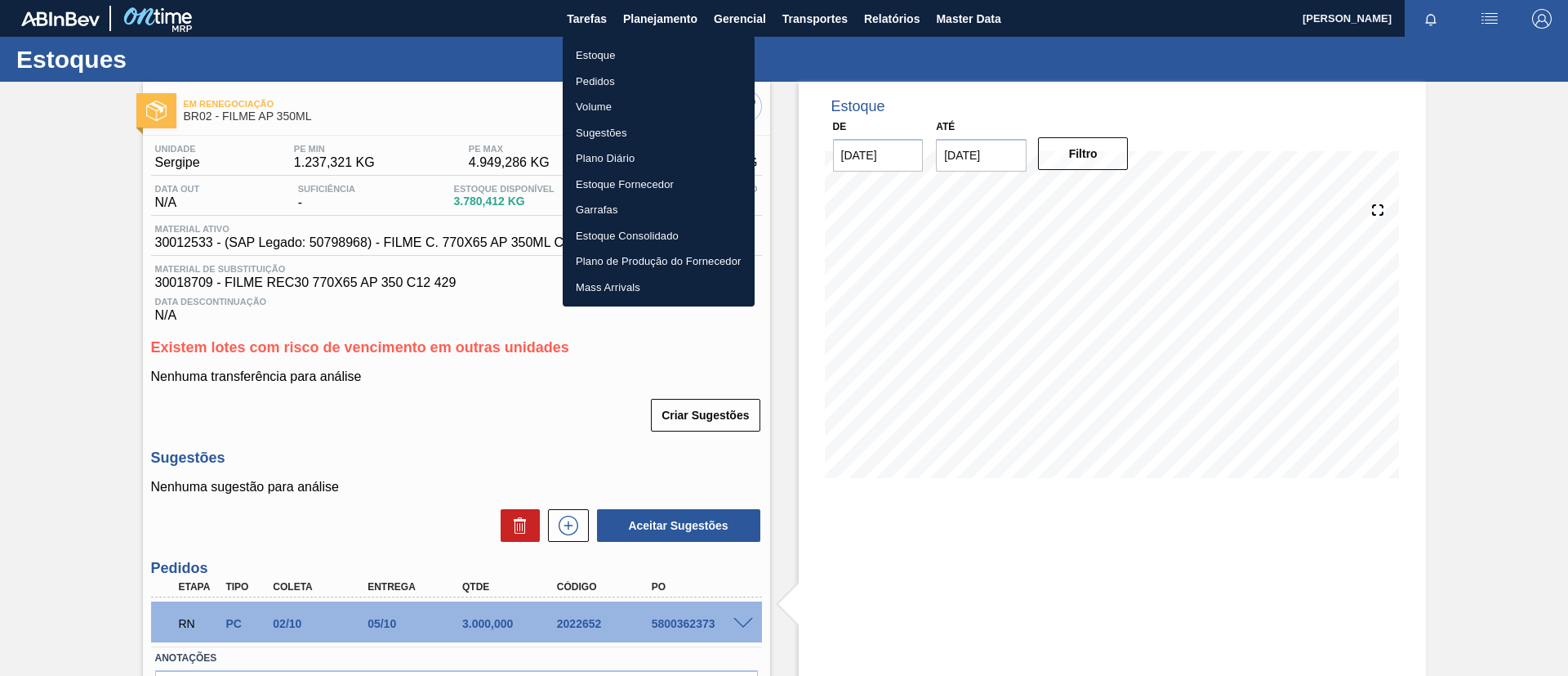
drag, startPoint x: 613, startPoint y: 70, endPoint x: 712, endPoint y: 68, distance: 99.0
click at [613, 71] on li "Pedidos" at bounding box center [658, 81] width 192 height 26
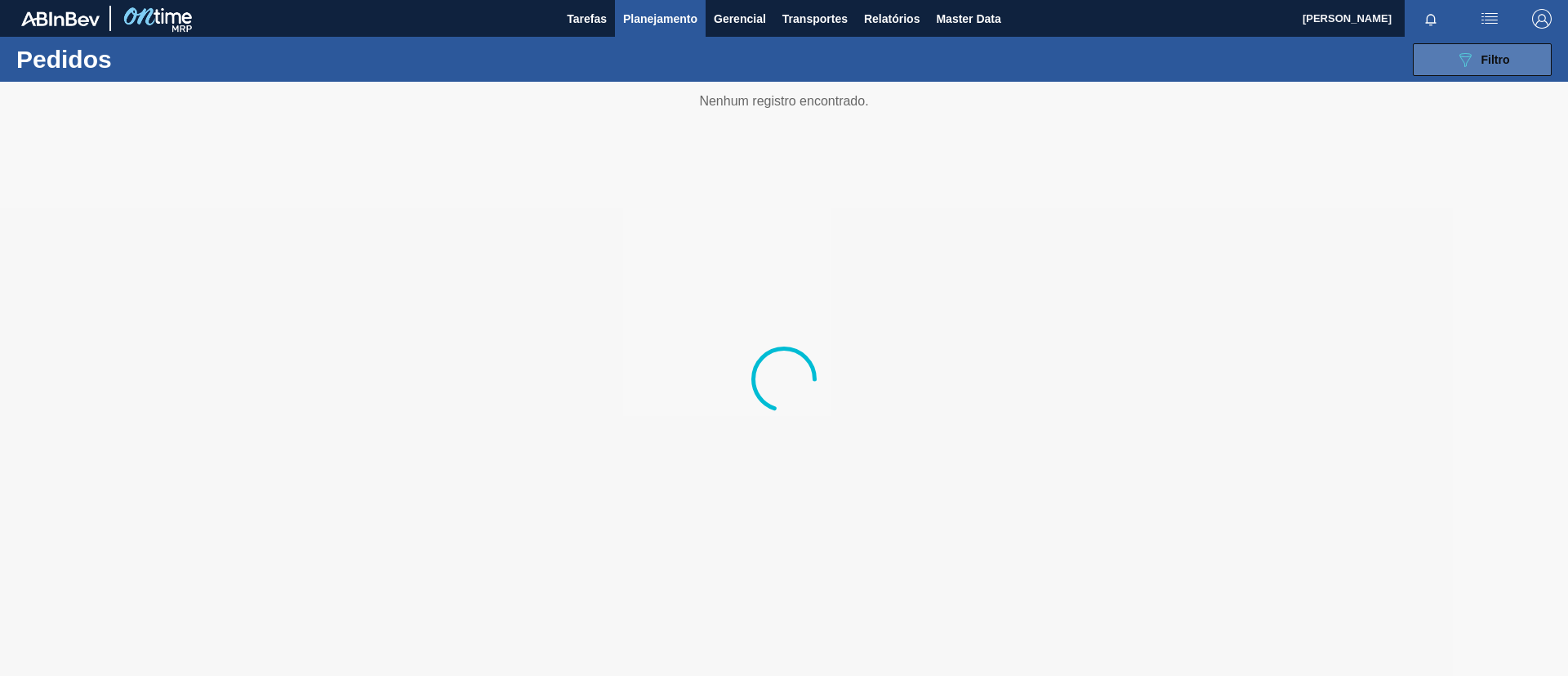
click at [1459, 57] on icon "089F7B8B-B2A5-4AFE-B5C0-19BA573D28AC" at bounding box center [1465, 59] width 20 height 20
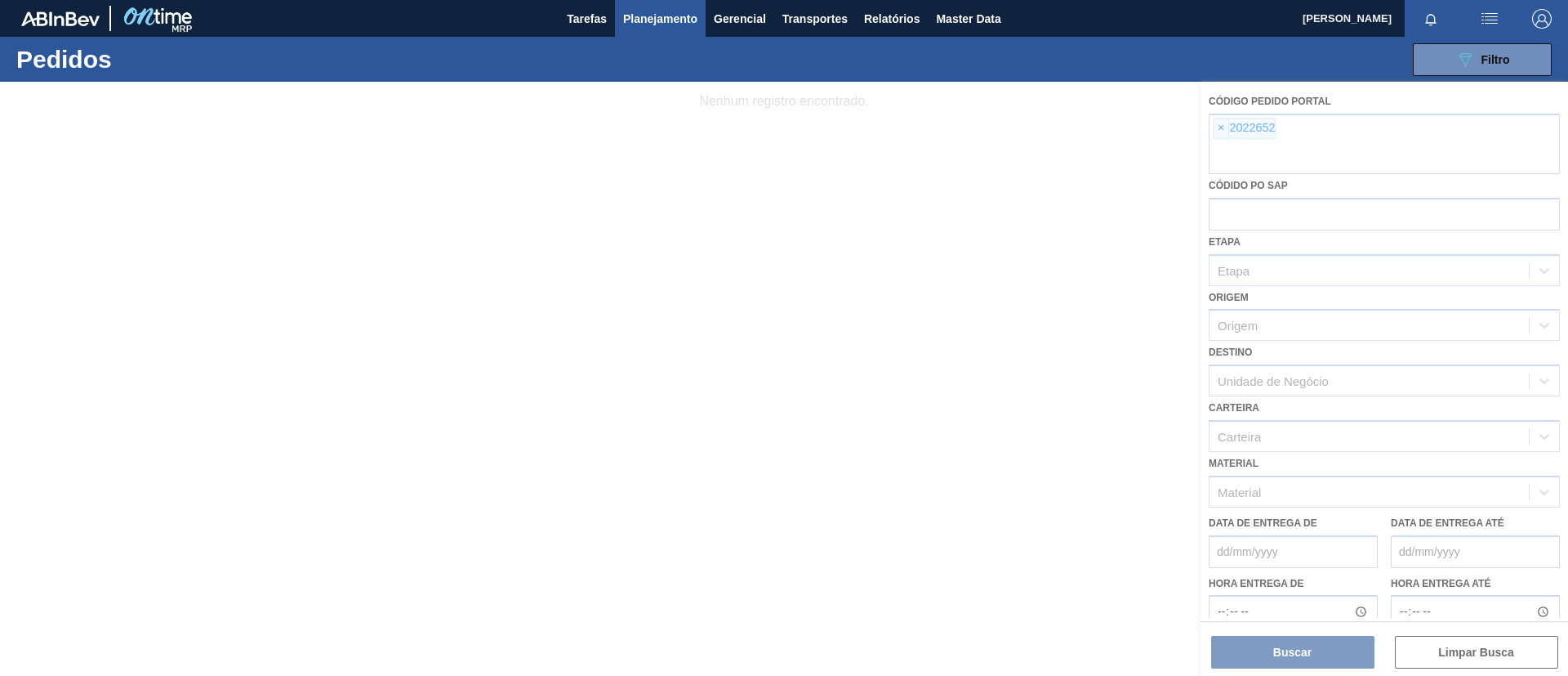
click at [1218, 136] on div at bounding box center [784, 378] width 1568 height 594
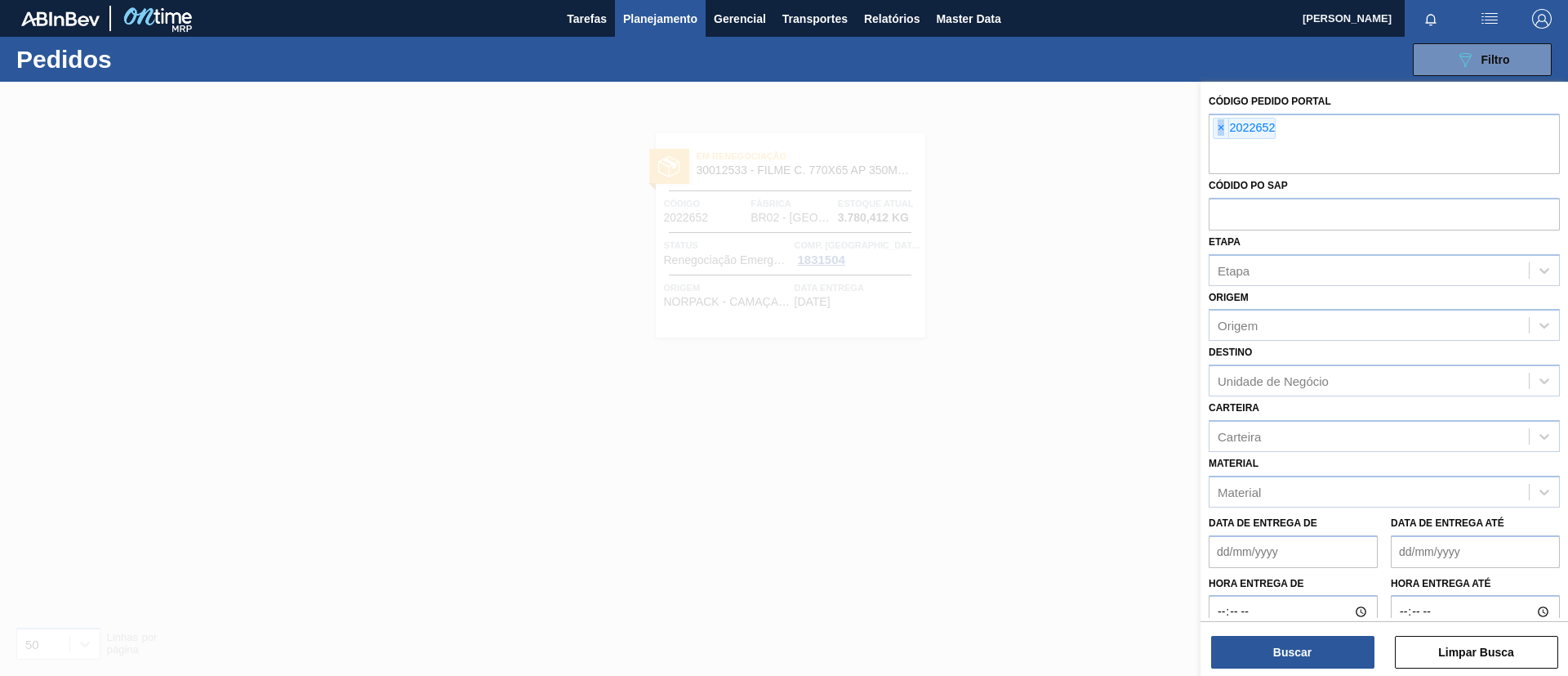
click at [1218, 136] on span "×" at bounding box center [1222, 128] width 16 height 20
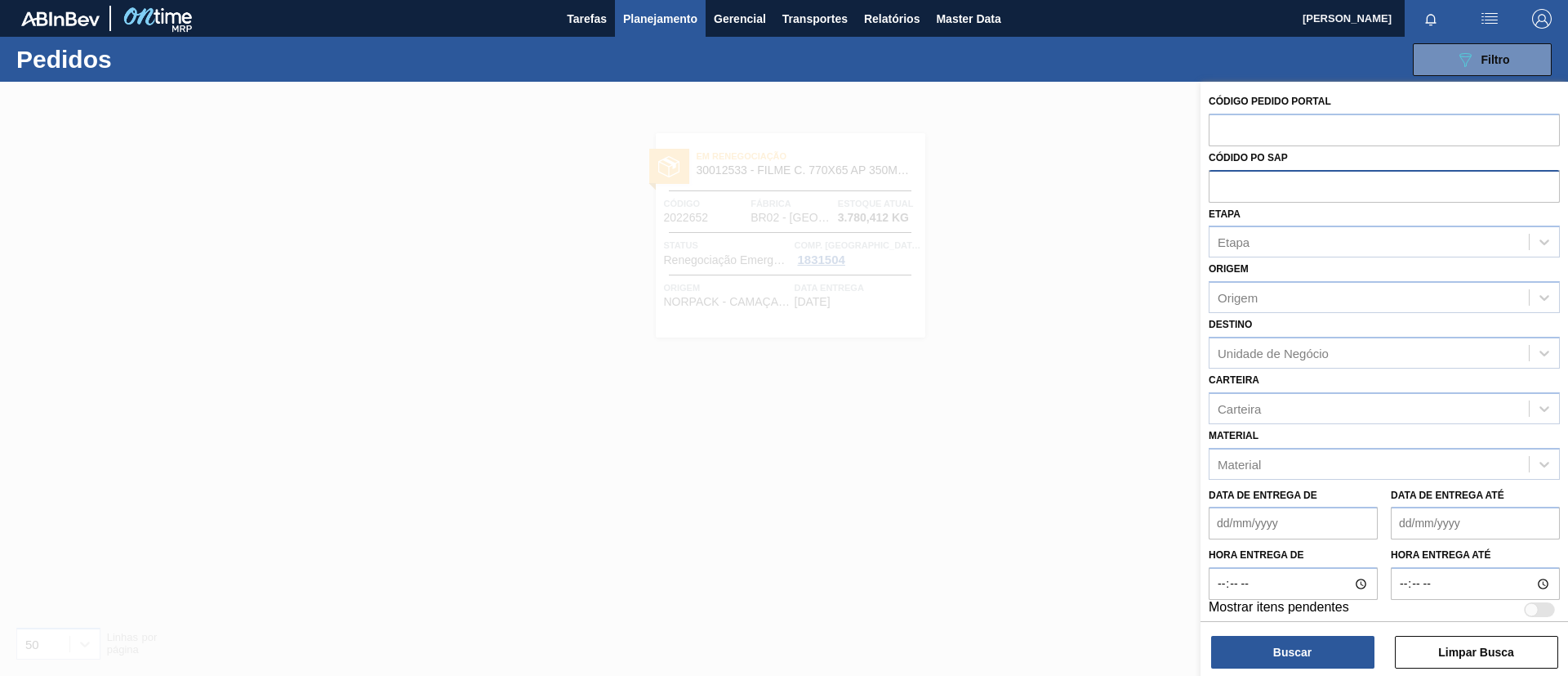
paste input "text"
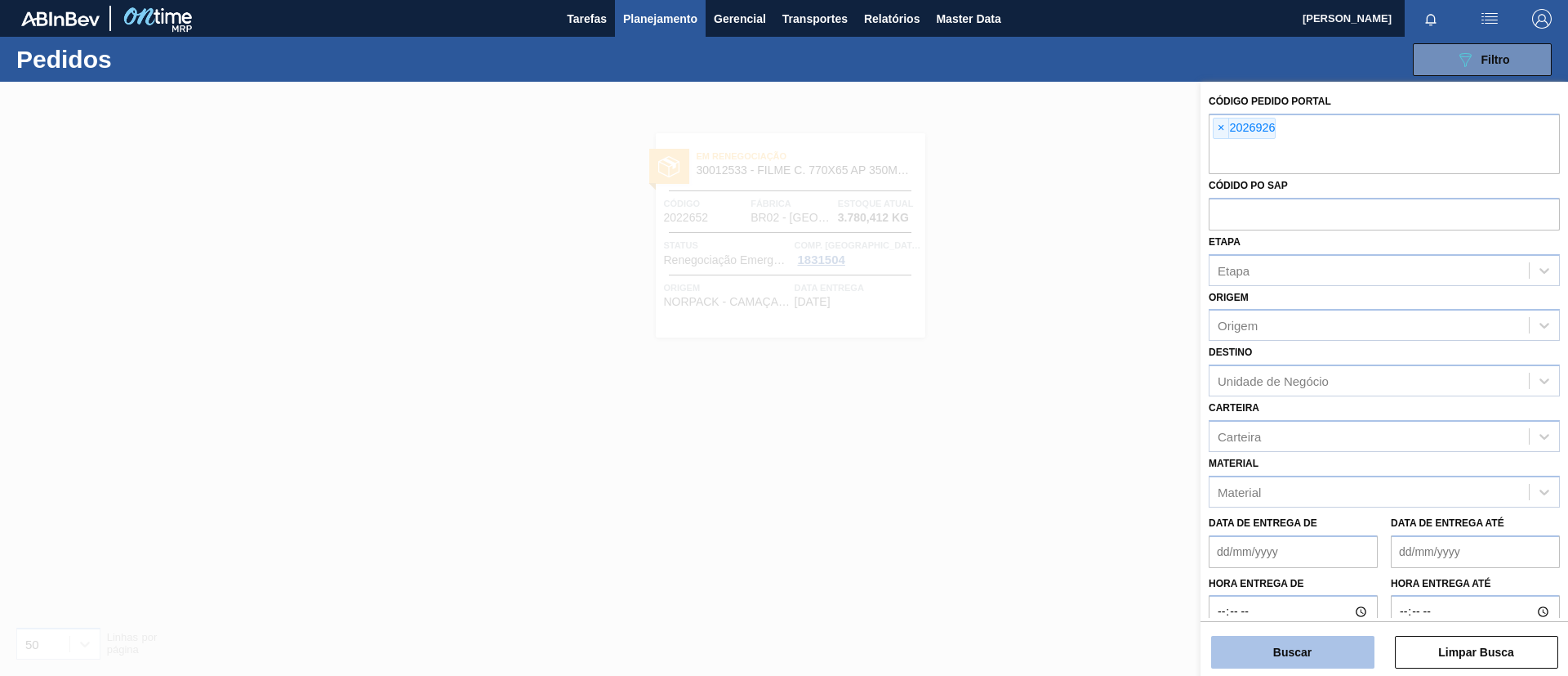
click at [1293, 649] on button "Buscar" at bounding box center [1293, 652] width 164 height 33
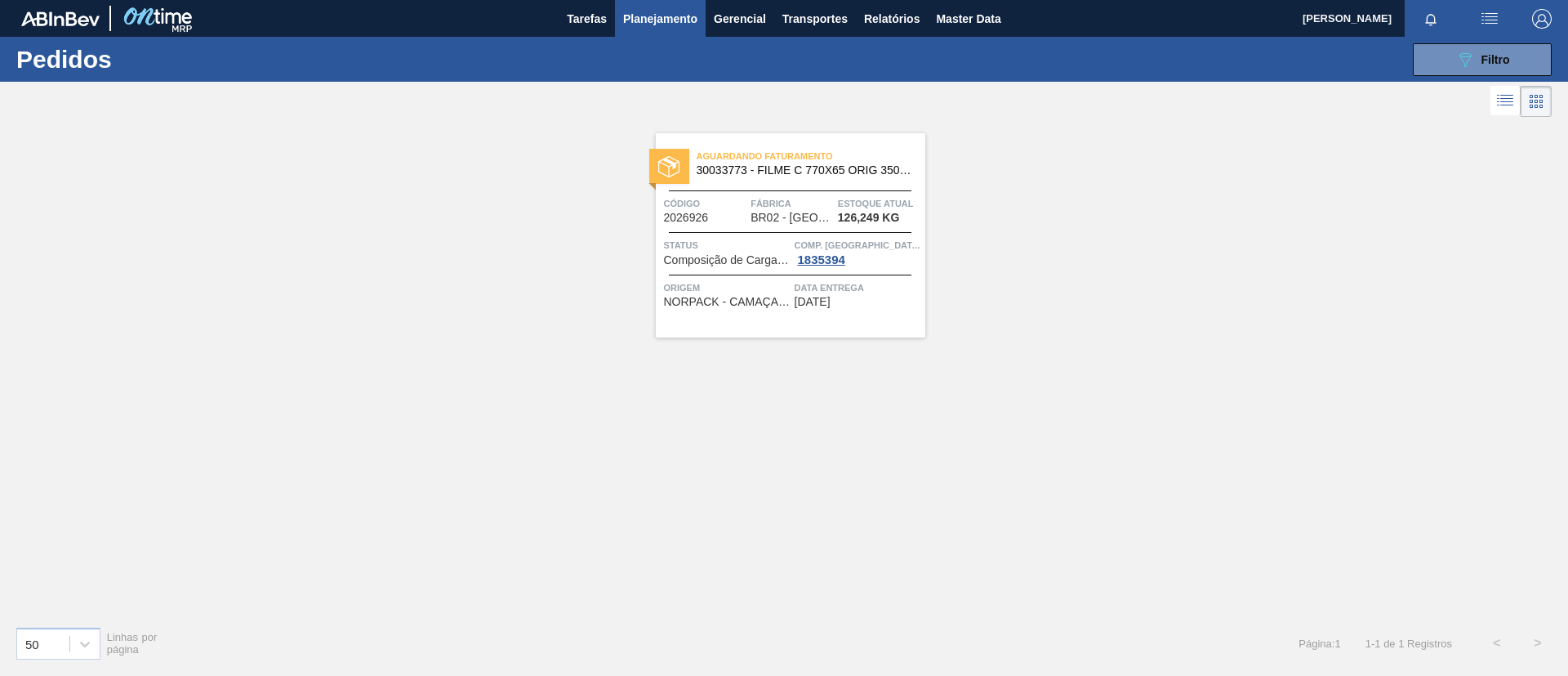
click at [752, 166] on span "30033773 - FILME C 770X65 ORIG 350ML C12 NIV24" at bounding box center [804, 169] width 215 height 12
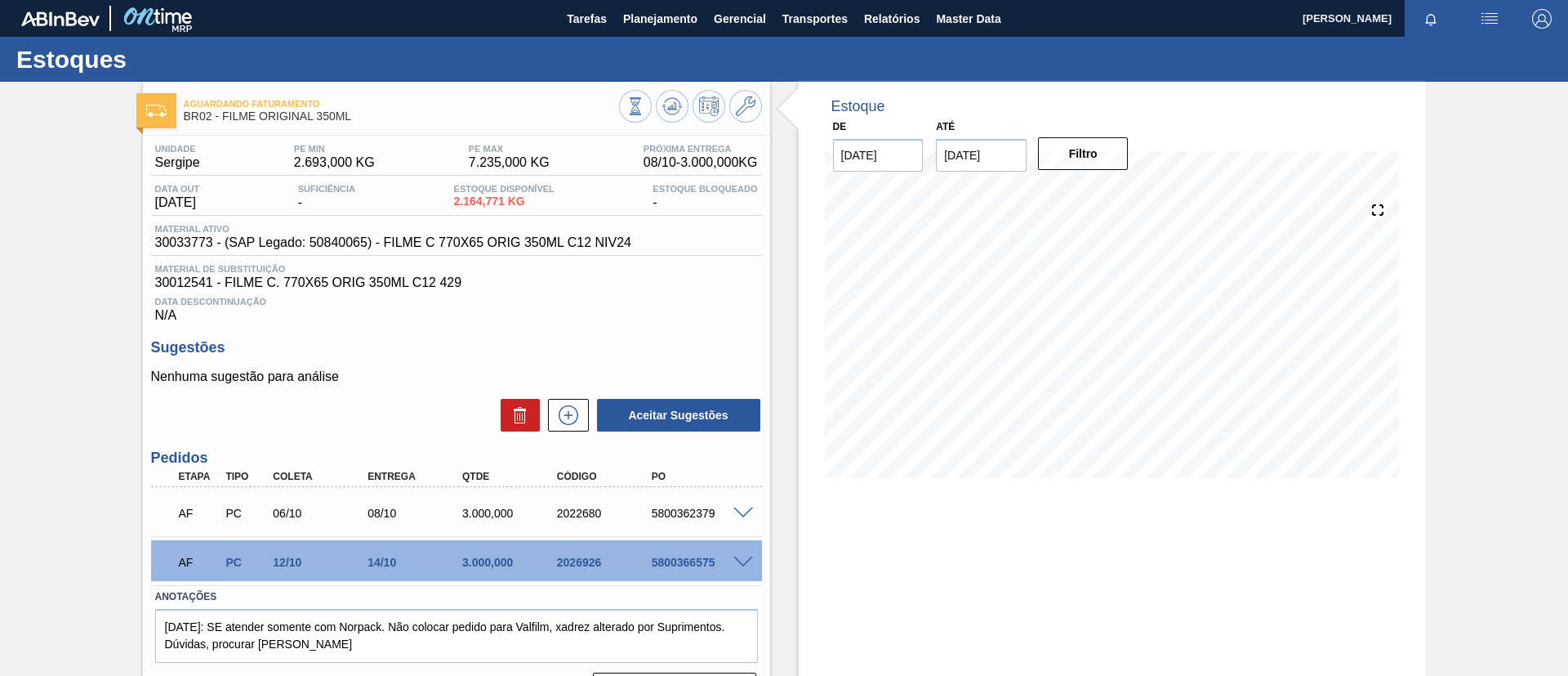
scroll to position [43, 0]
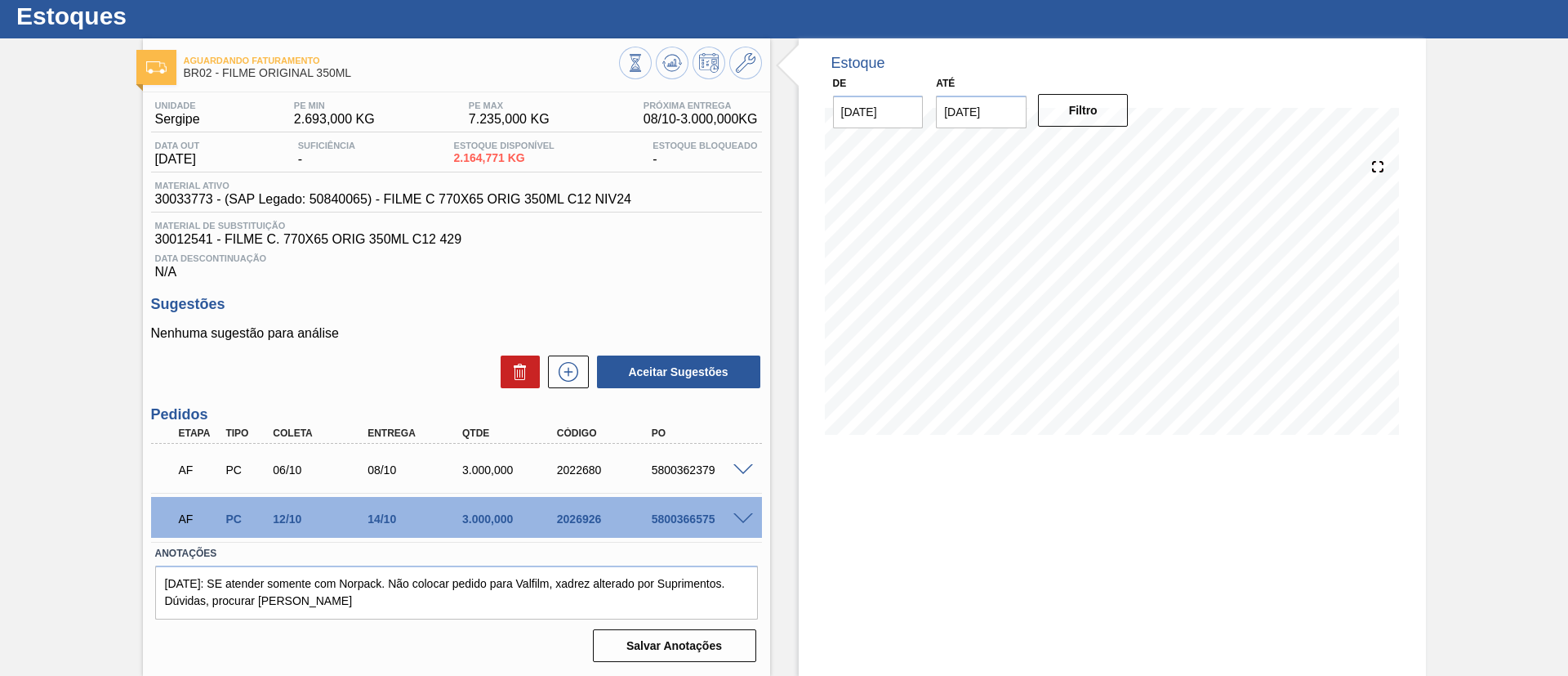
click at [747, 519] on span at bounding box center [743, 519] width 20 height 12
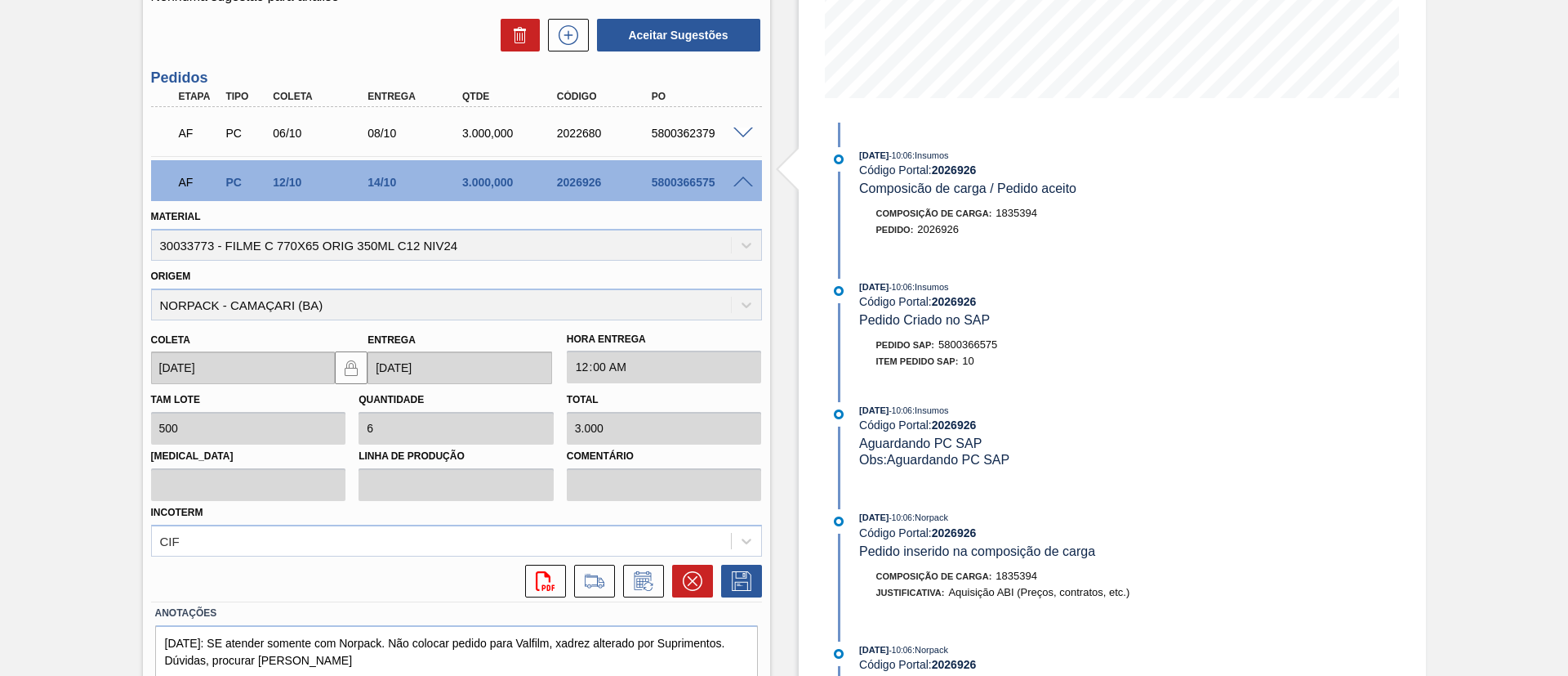
scroll to position [411, 0]
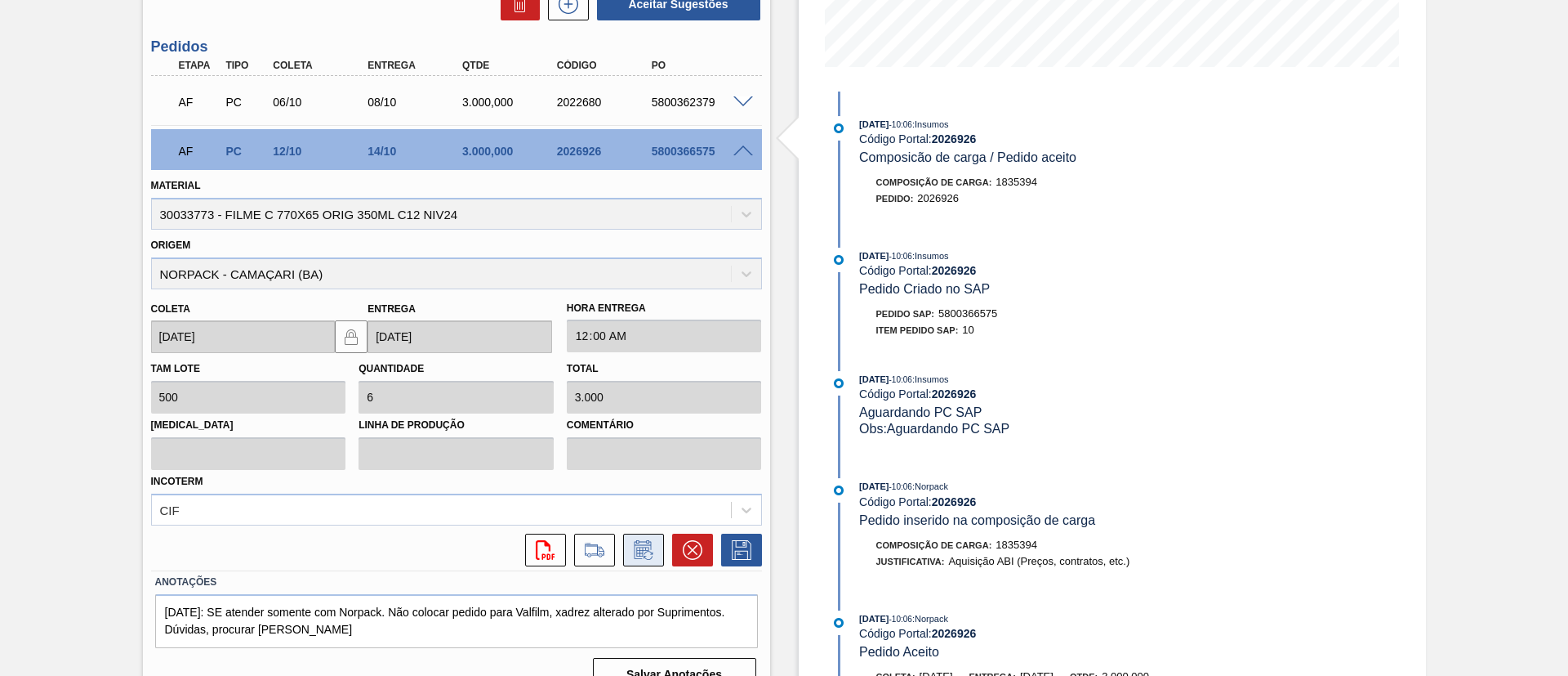
click at [637, 561] on button at bounding box center [644, 550] width 41 height 33
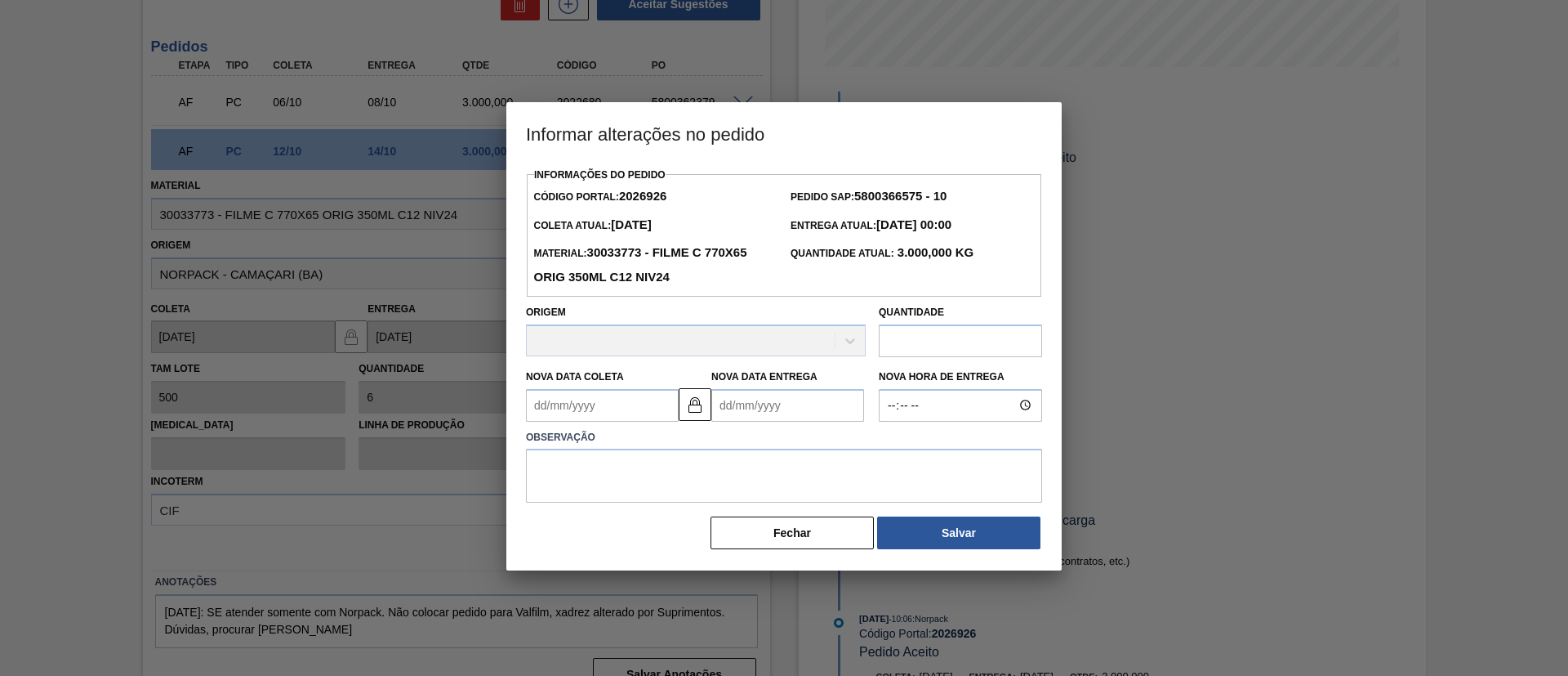
click at [805, 414] on Entrega2026926 "Nova Data Entrega" at bounding box center [787, 404] width 153 height 33
click at [895, 446] on button "Next Month" at bounding box center [894, 445] width 11 height 11
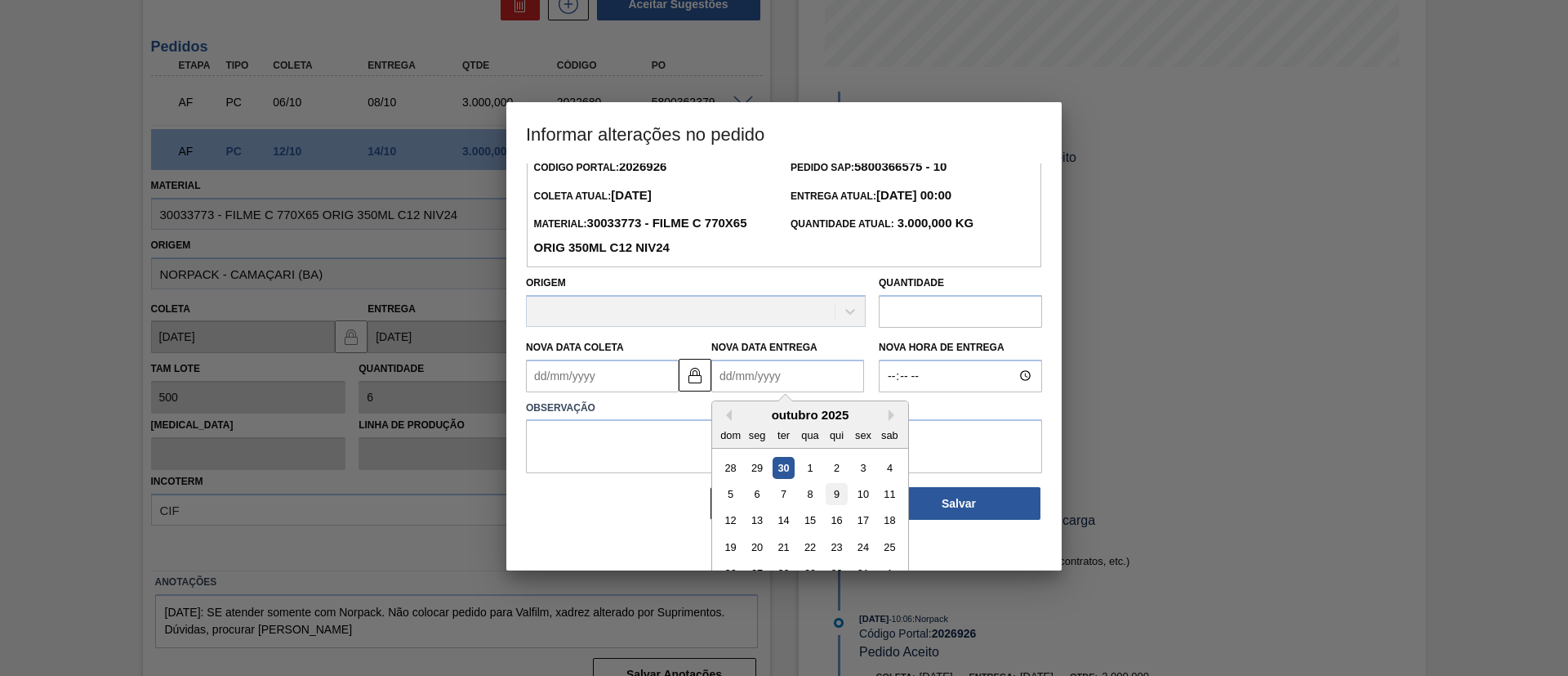
scroll to position [54, 0]
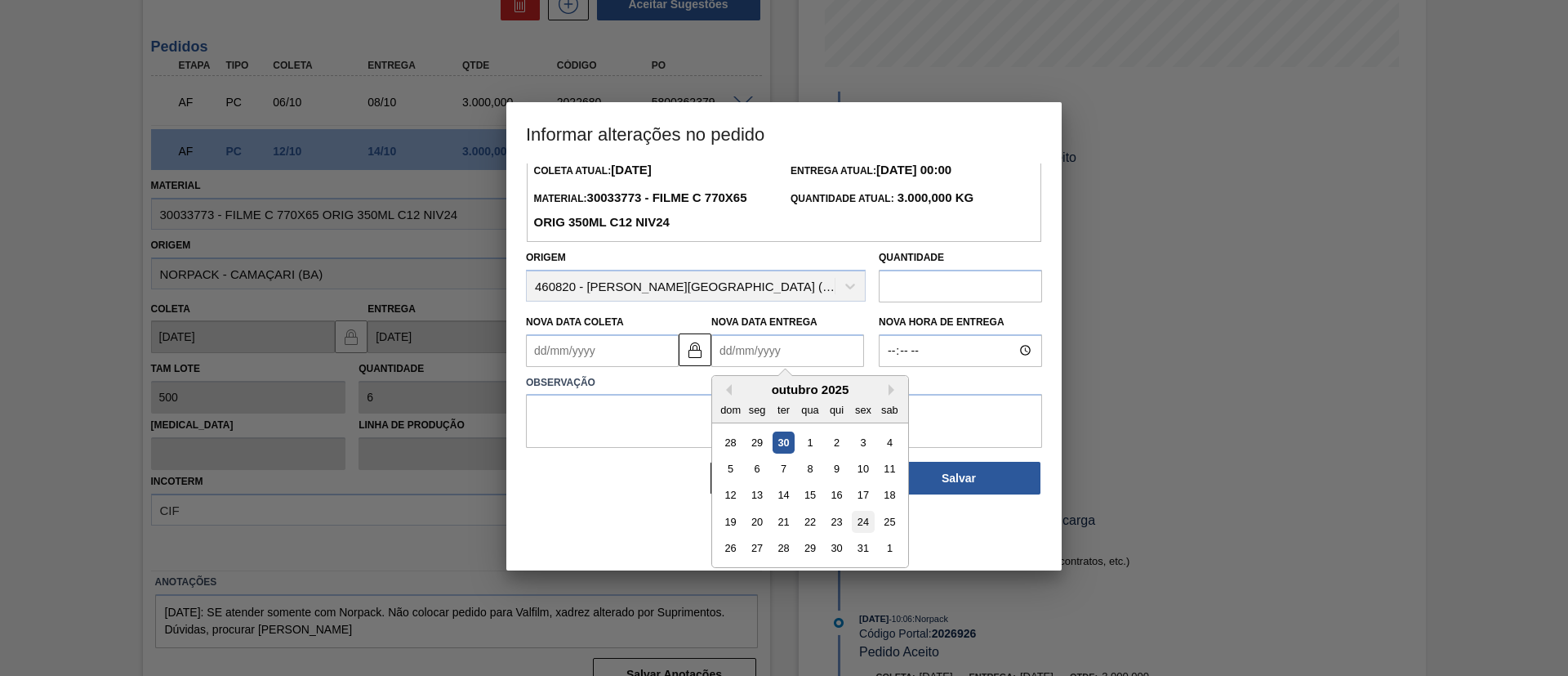
click at [867, 522] on div "24" at bounding box center [863, 522] width 22 height 22
type Coleta2026926 "22/10/2025"
type Entrega2026926 "24/10/2025"
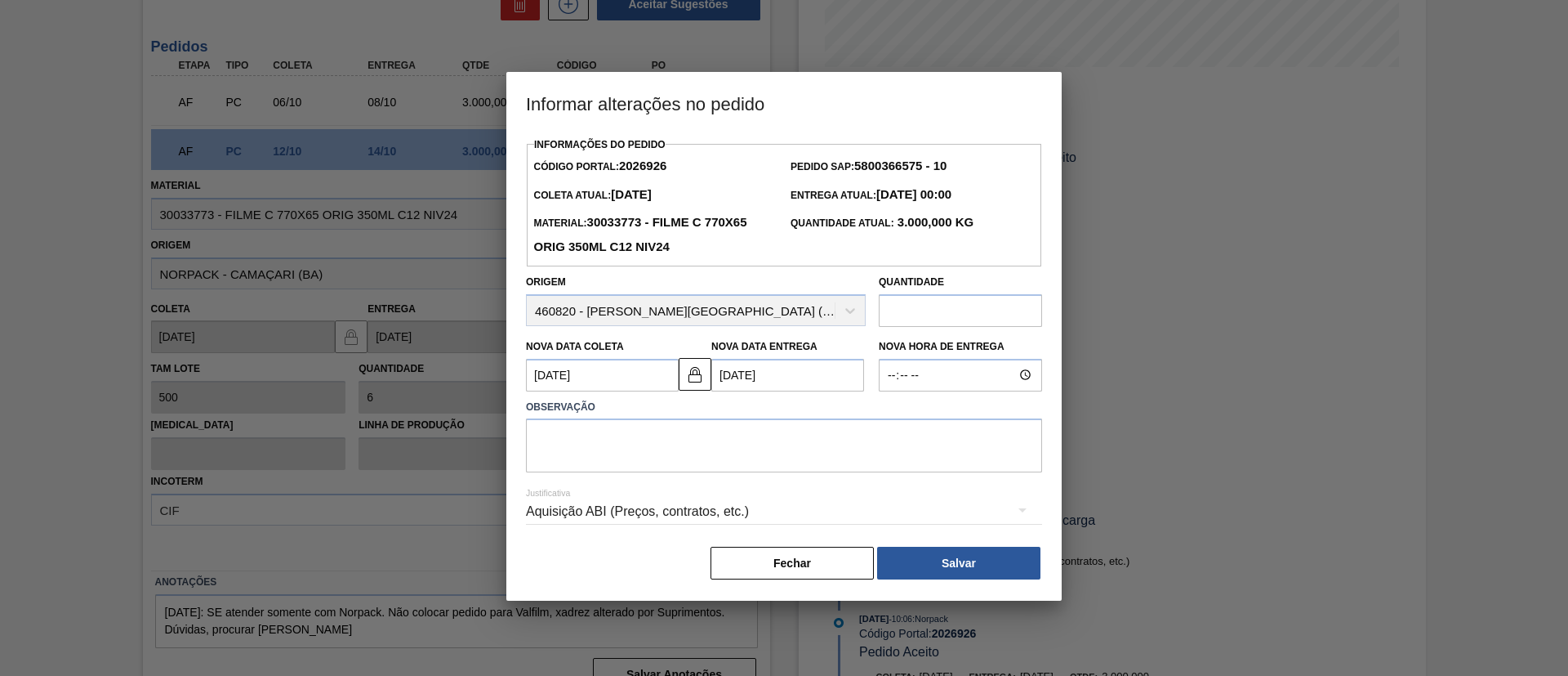
scroll to position [0, 0]
click at [801, 432] on textarea at bounding box center [784, 446] width 517 height 54
paste textarea "2026926"
drag, startPoint x: 679, startPoint y: 444, endPoint x: 420, endPoint y: 428, distance: 259.5
click at [420, 434] on div "Informar alterações no pedido Informações do Pedido Código Portal: 2026926 Pedi…" at bounding box center [784, 338] width 1568 height 676
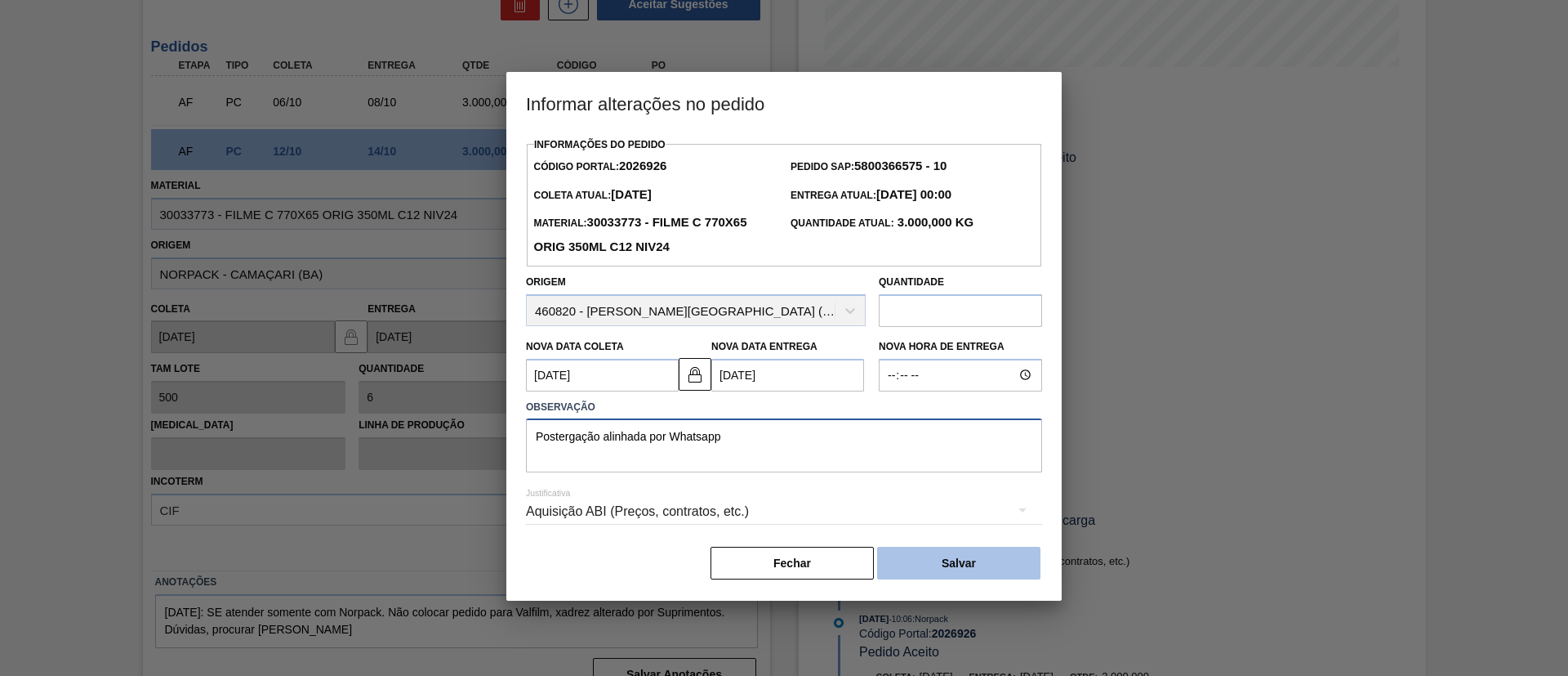
type textarea "Postergação alinhada por Whatsapp"
click at [946, 561] on button "Salvar" at bounding box center [959, 563] width 164 height 33
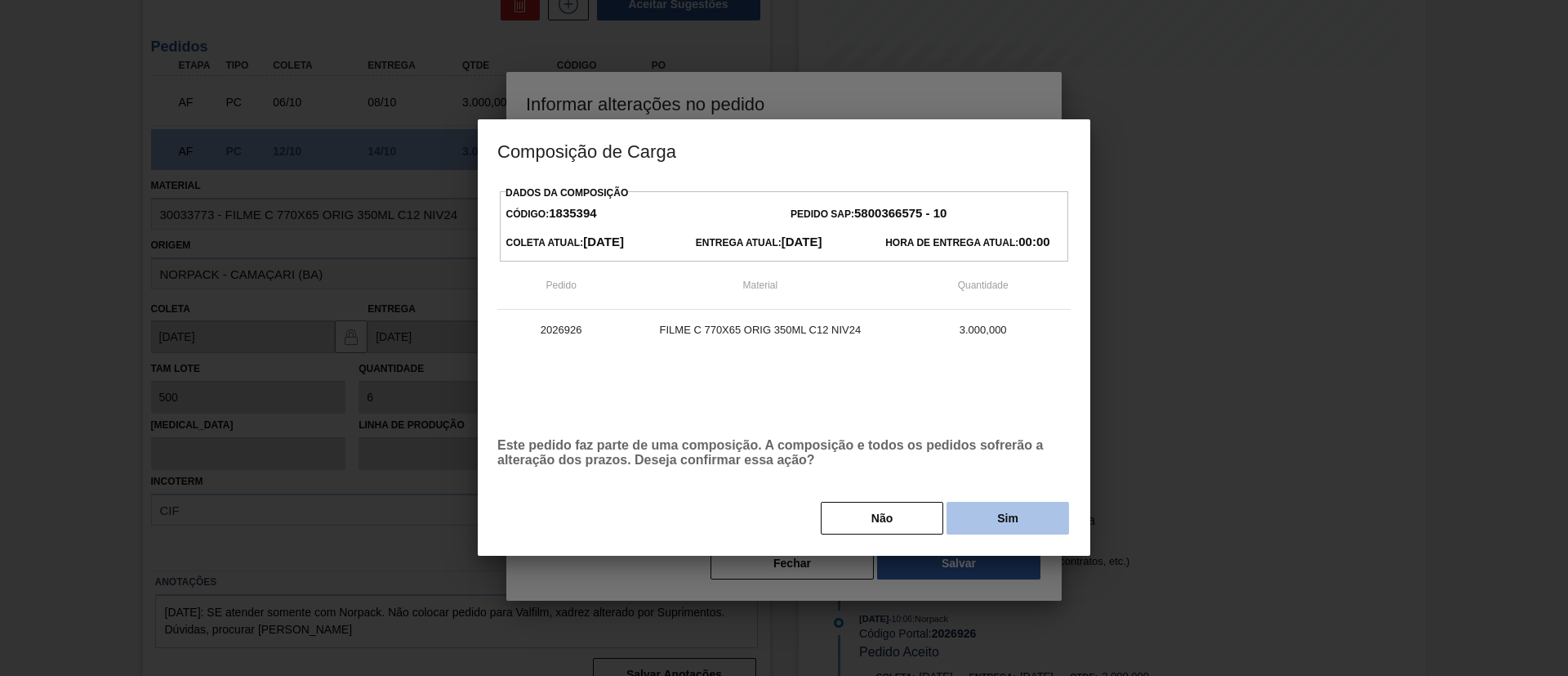
click at [1012, 517] on button "Sim" at bounding box center [1007, 518] width 123 height 33
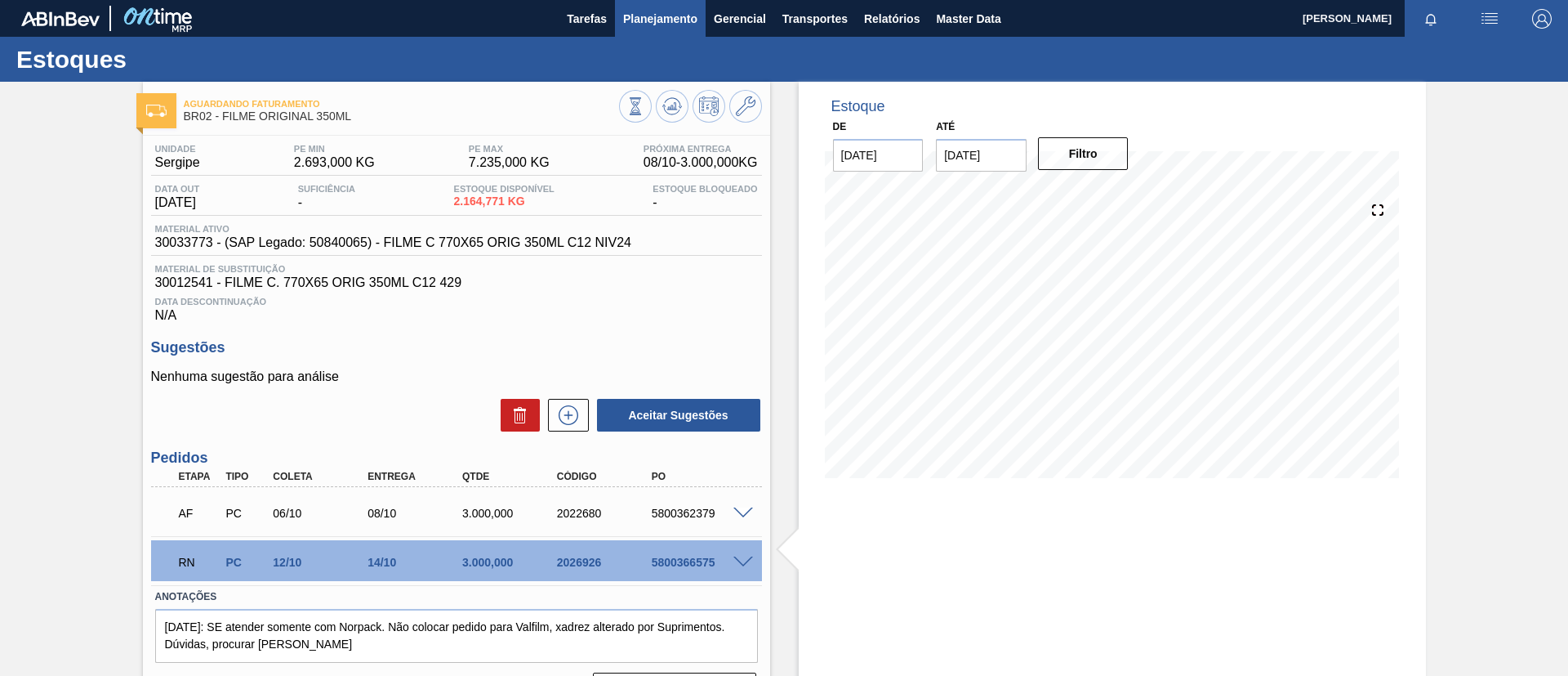
click at [678, 22] on span "Planejamento" at bounding box center [660, 19] width 74 height 20
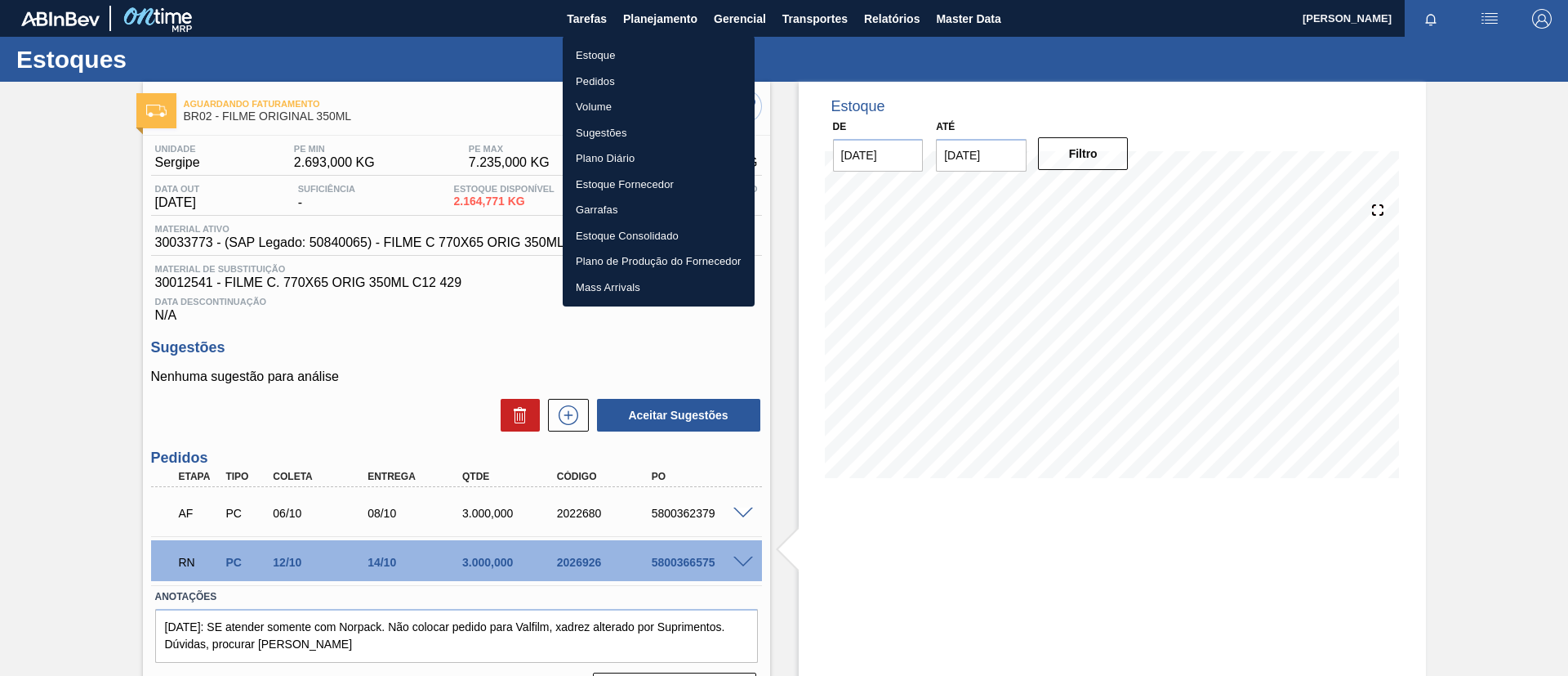
click at [670, 42] on li "Estoque" at bounding box center [658, 55] width 192 height 26
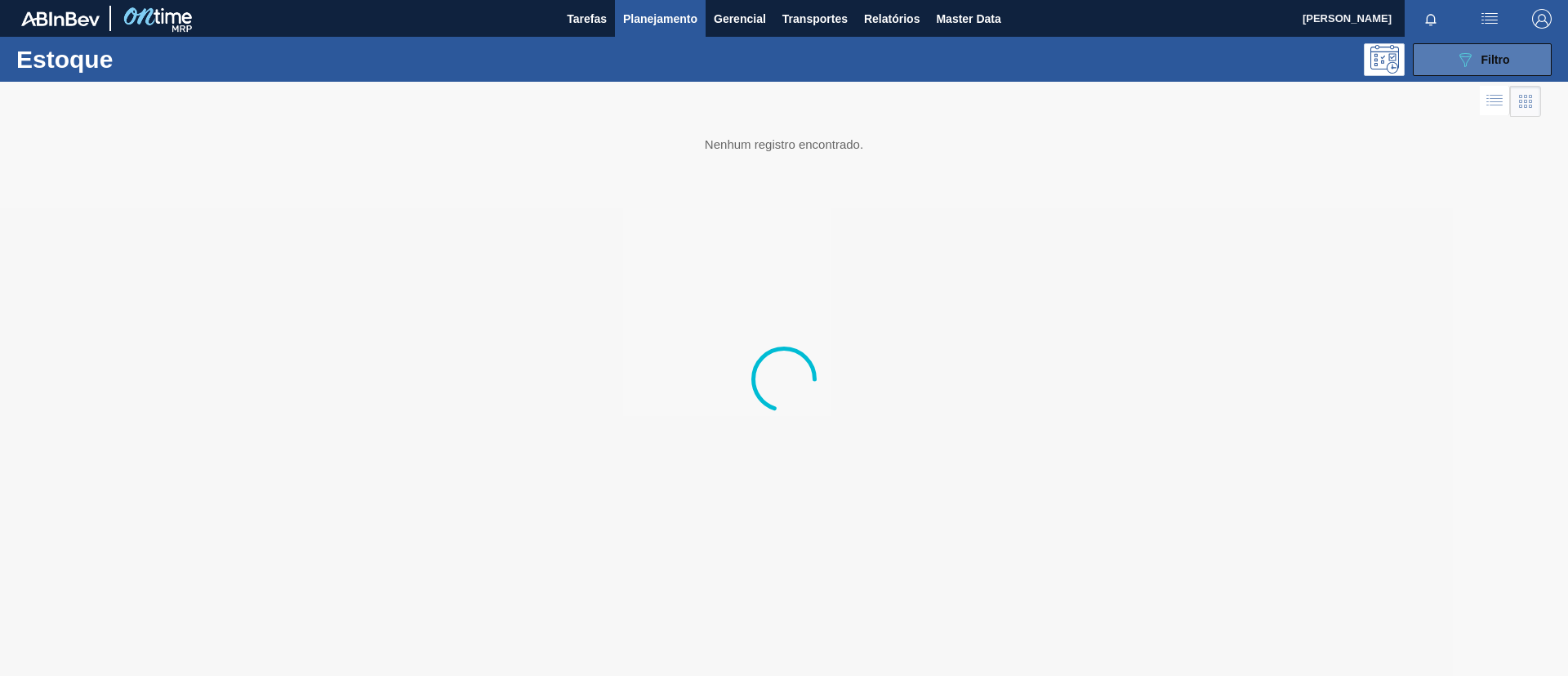
click at [1459, 67] on icon "089F7B8B-B2A5-4AFE-B5C0-19BA573D28AC" at bounding box center [1465, 59] width 20 height 20
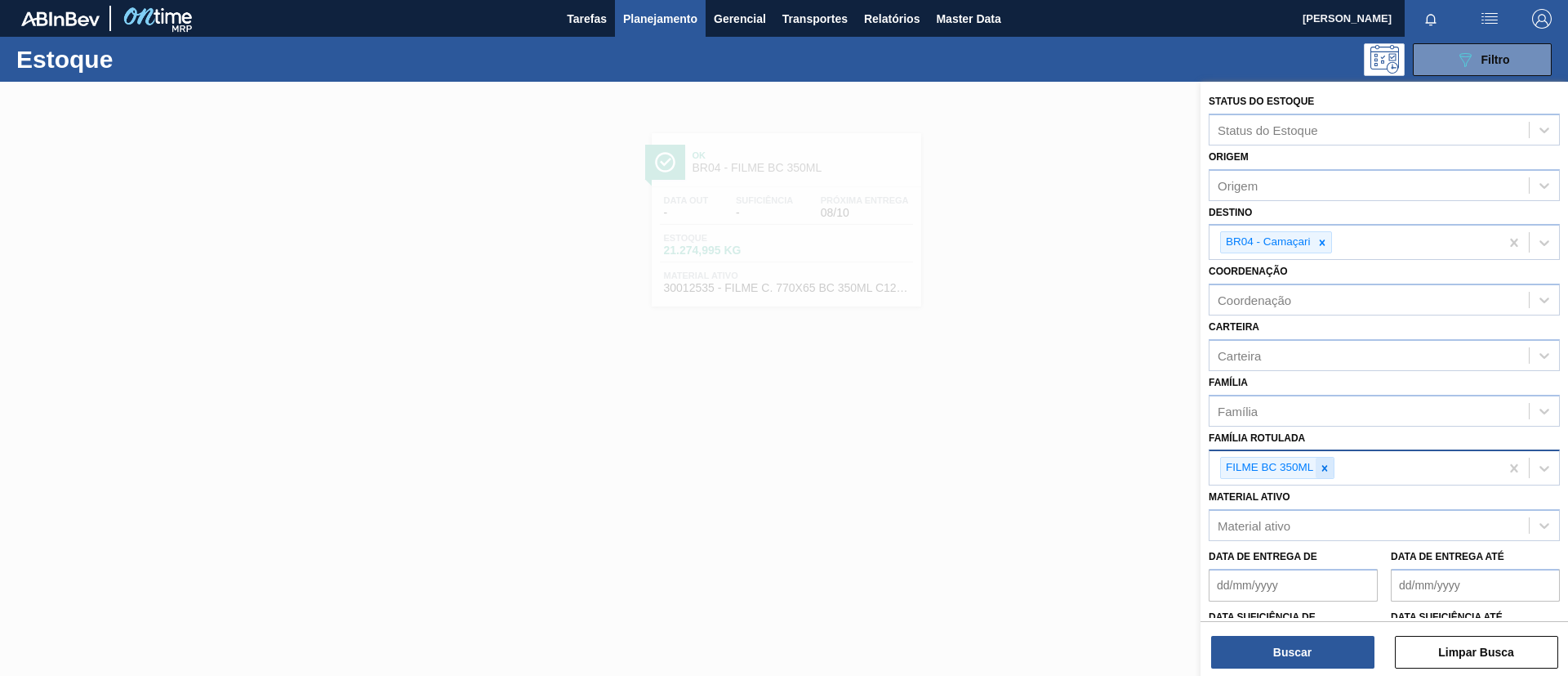
click at [1323, 477] on div at bounding box center [1325, 468] width 18 height 21
click at [1327, 506] on div "Material ativo Material ativo" at bounding box center [1385, 512] width 351 height 55
click at [1326, 520] on div "Material ativo" at bounding box center [1369, 525] width 319 height 23
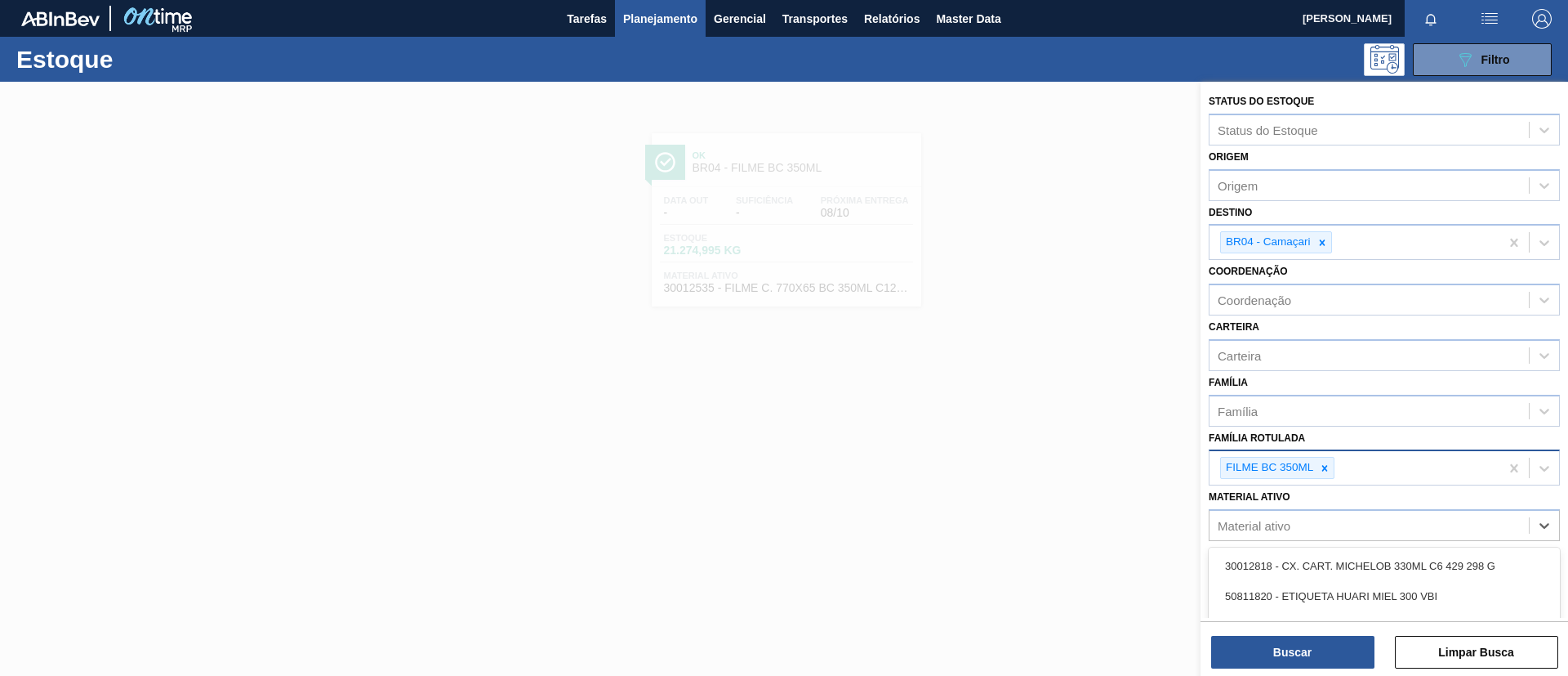
click at [1330, 449] on div "FILME BC 350ML" at bounding box center [1385, 467] width 351 height 36
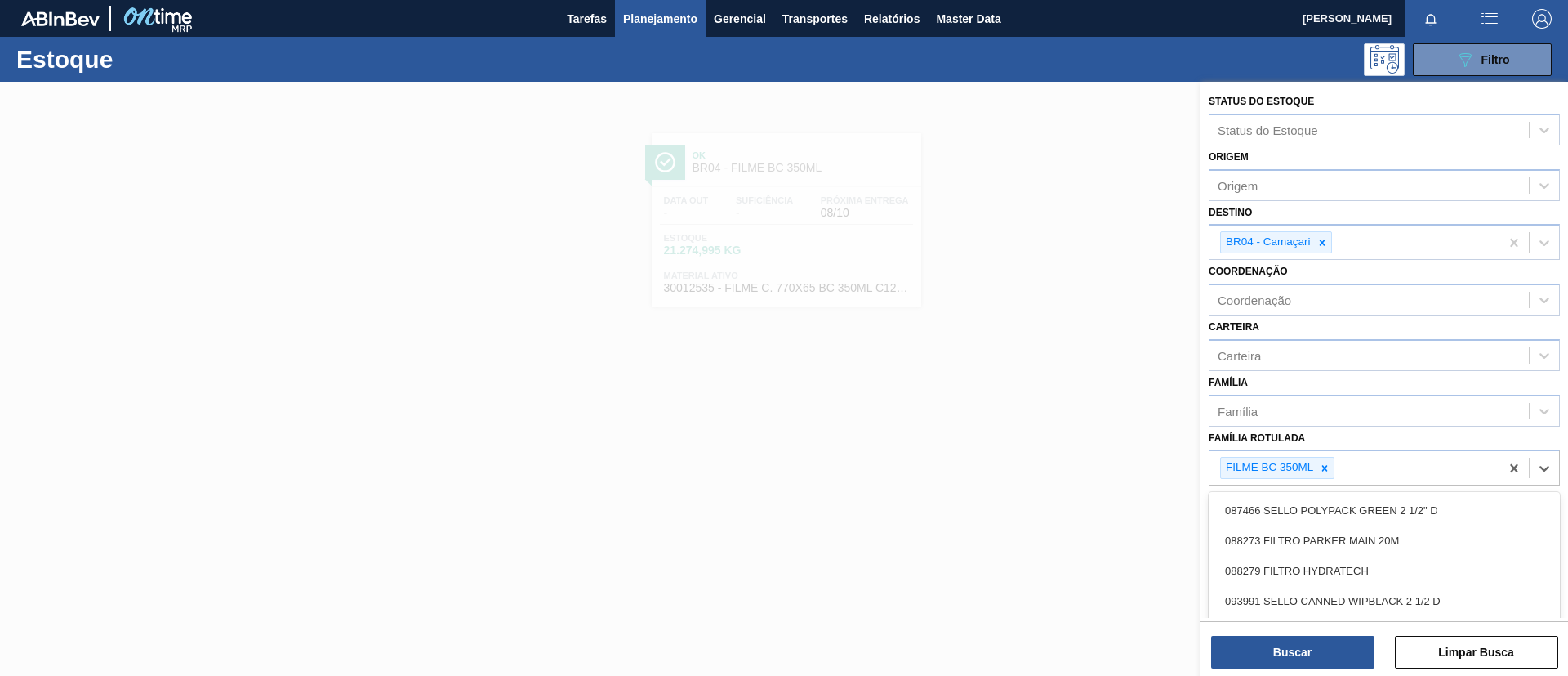
click at [1330, 462] on div at bounding box center [1325, 468] width 18 height 21
type Rotulada "AP 473ML"
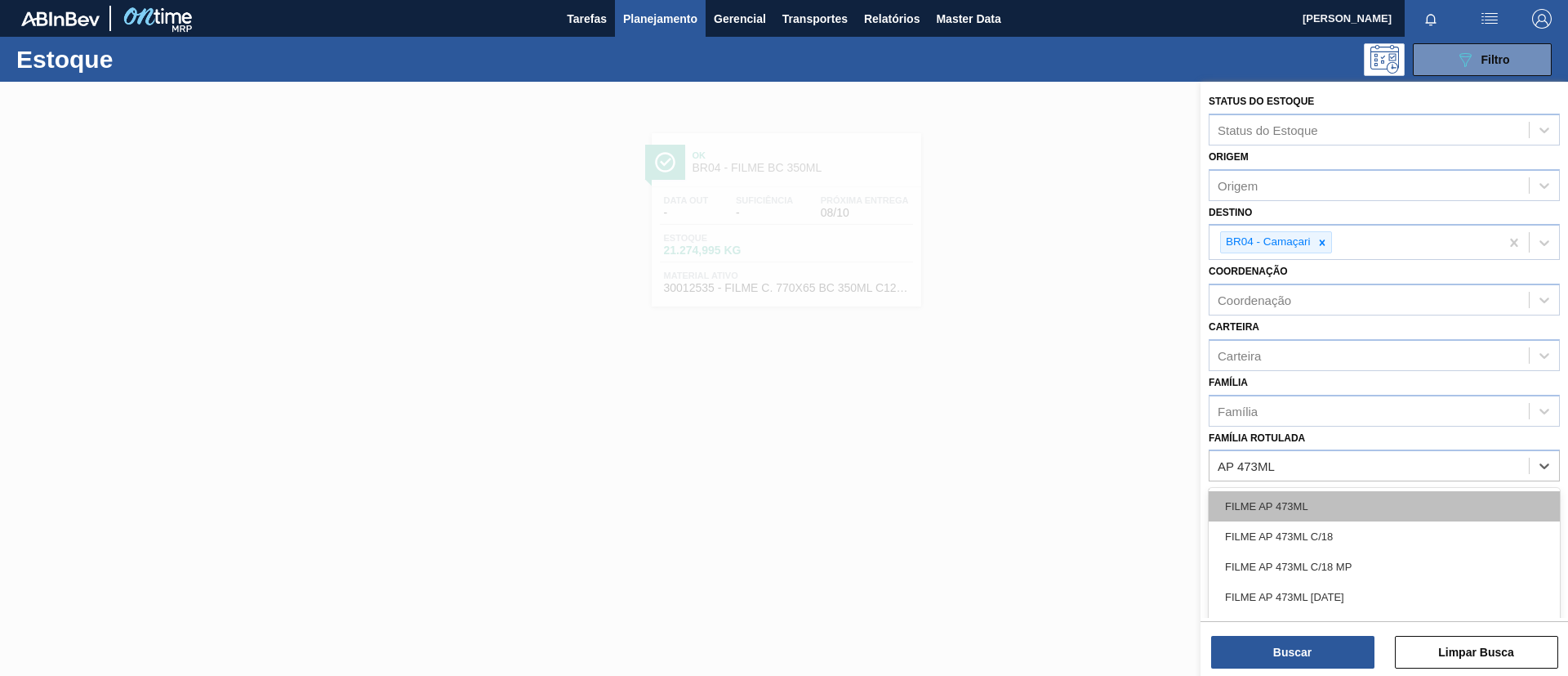
click at [1340, 505] on div "FILME AP 473ML" at bounding box center [1385, 506] width 351 height 30
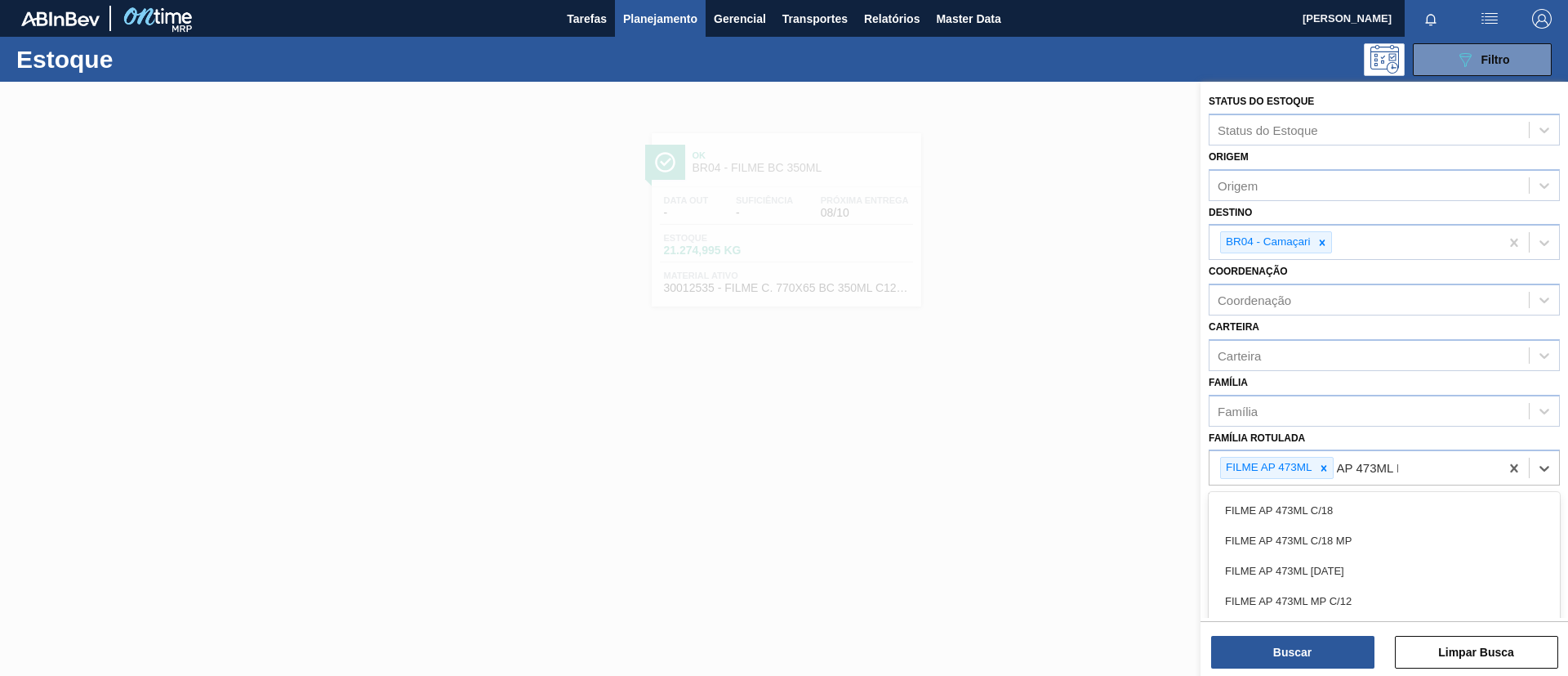
type Rotulada "AP 473ML MP"
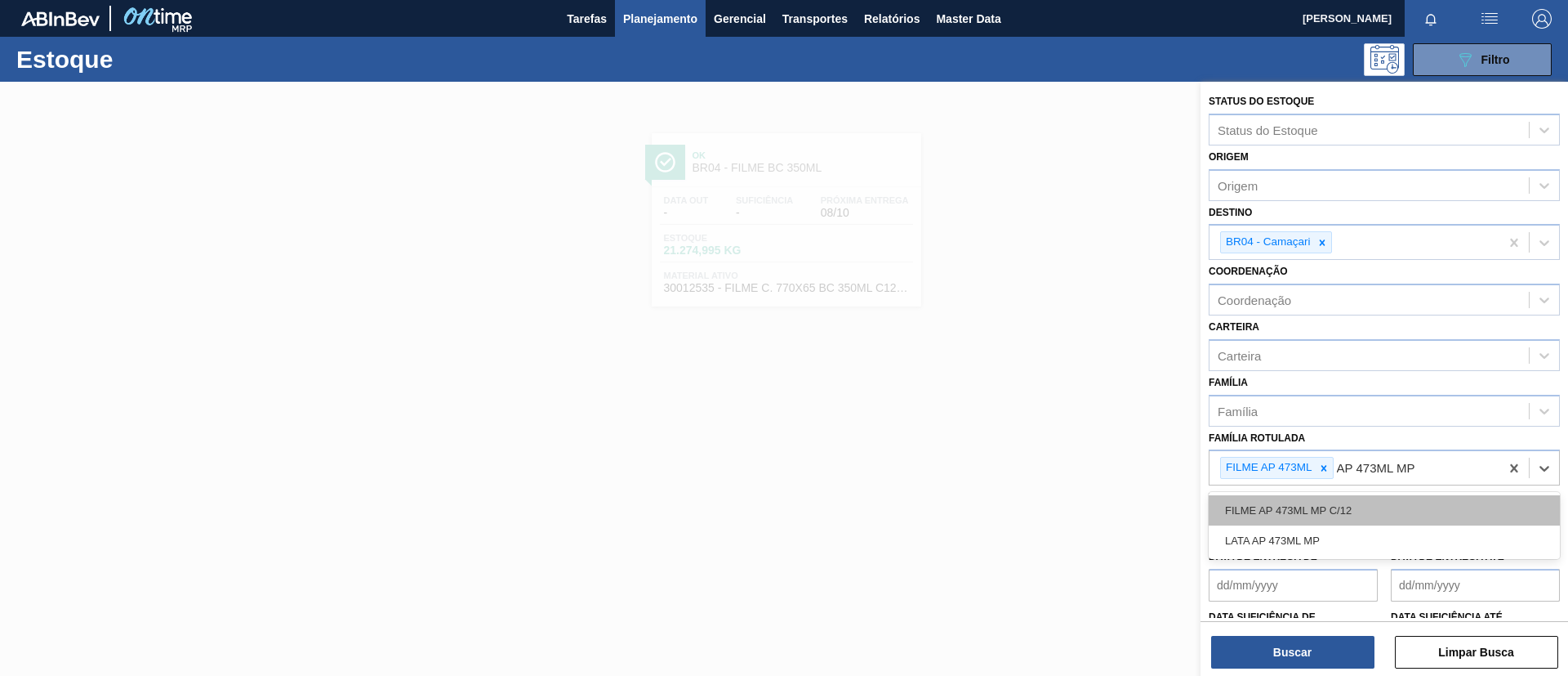
click at [1340, 506] on div "FILME AP 473ML MP C/12" at bounding box center [1385, 510] width 351 height 30
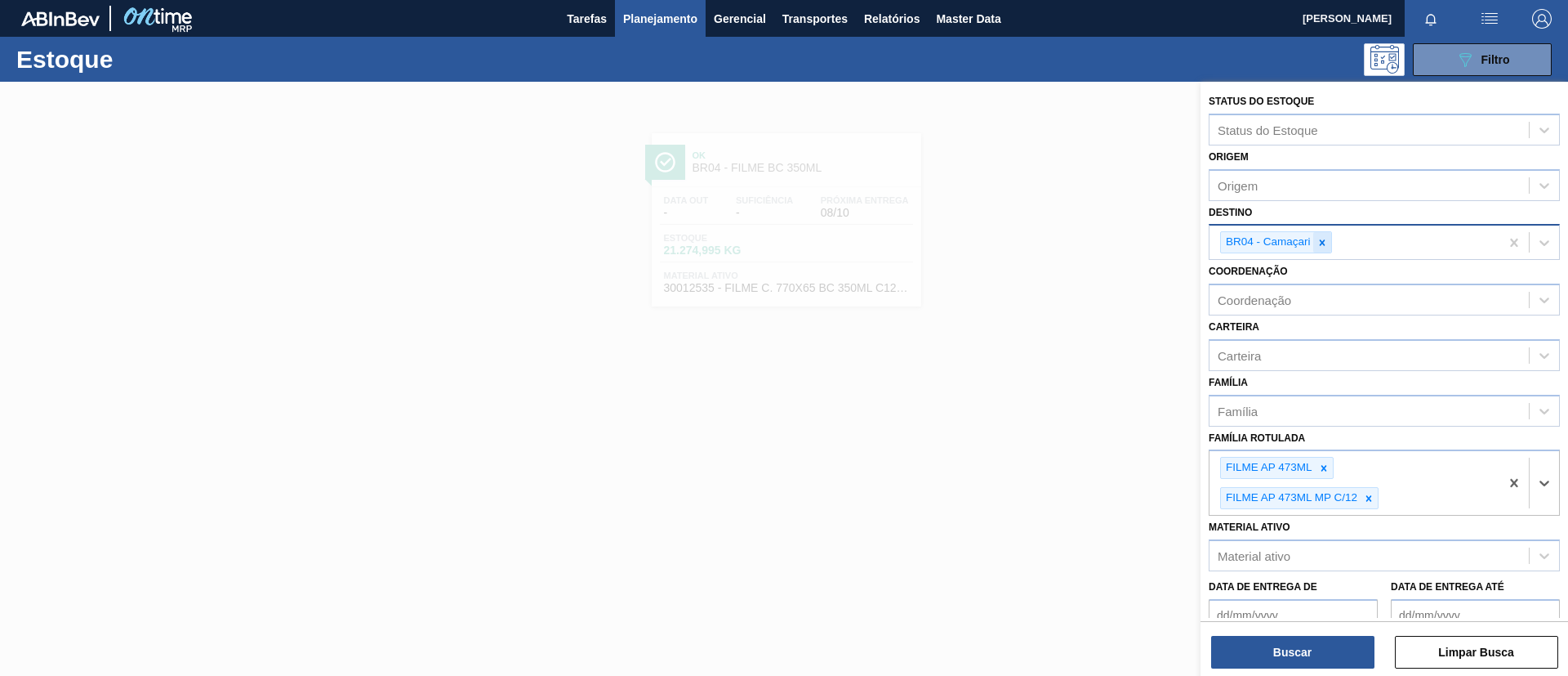
click at [1323, 241] on icon at bounding box center [1323, 242] width 11 height 11
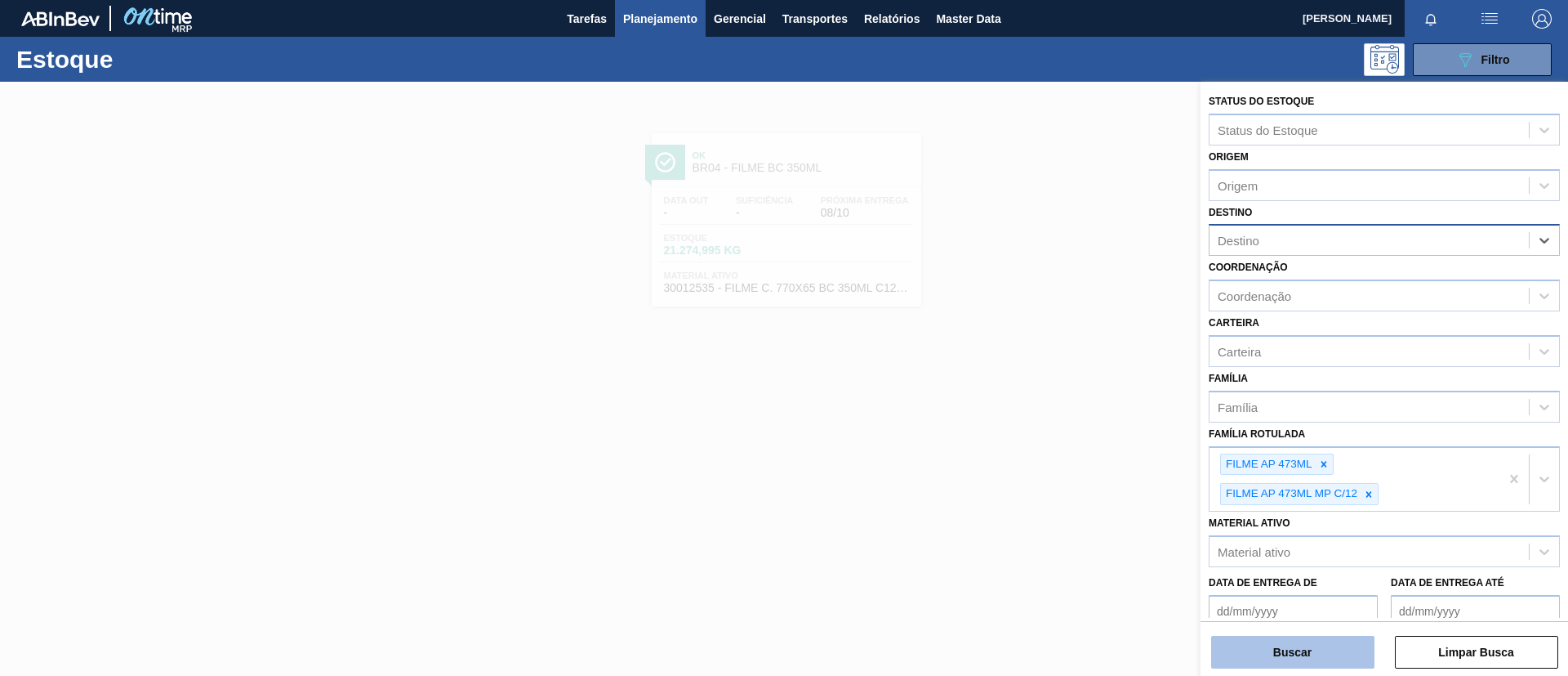
click at [1244, 666] on button "Buscar" at bounding box center [1293, 652] width 164 height 33
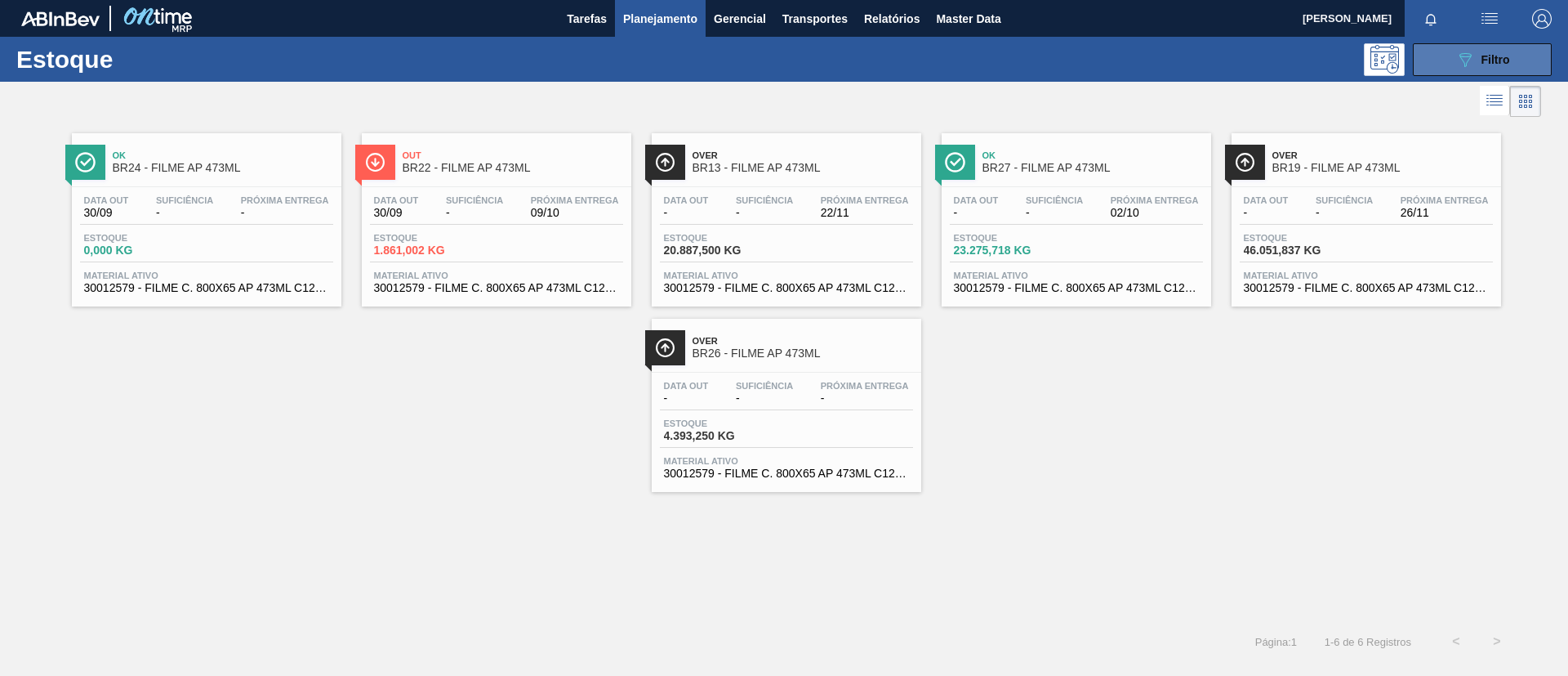
click at [1490, 54] on span "Filtro" at bounding box center [1496, 60] width 29 height 13
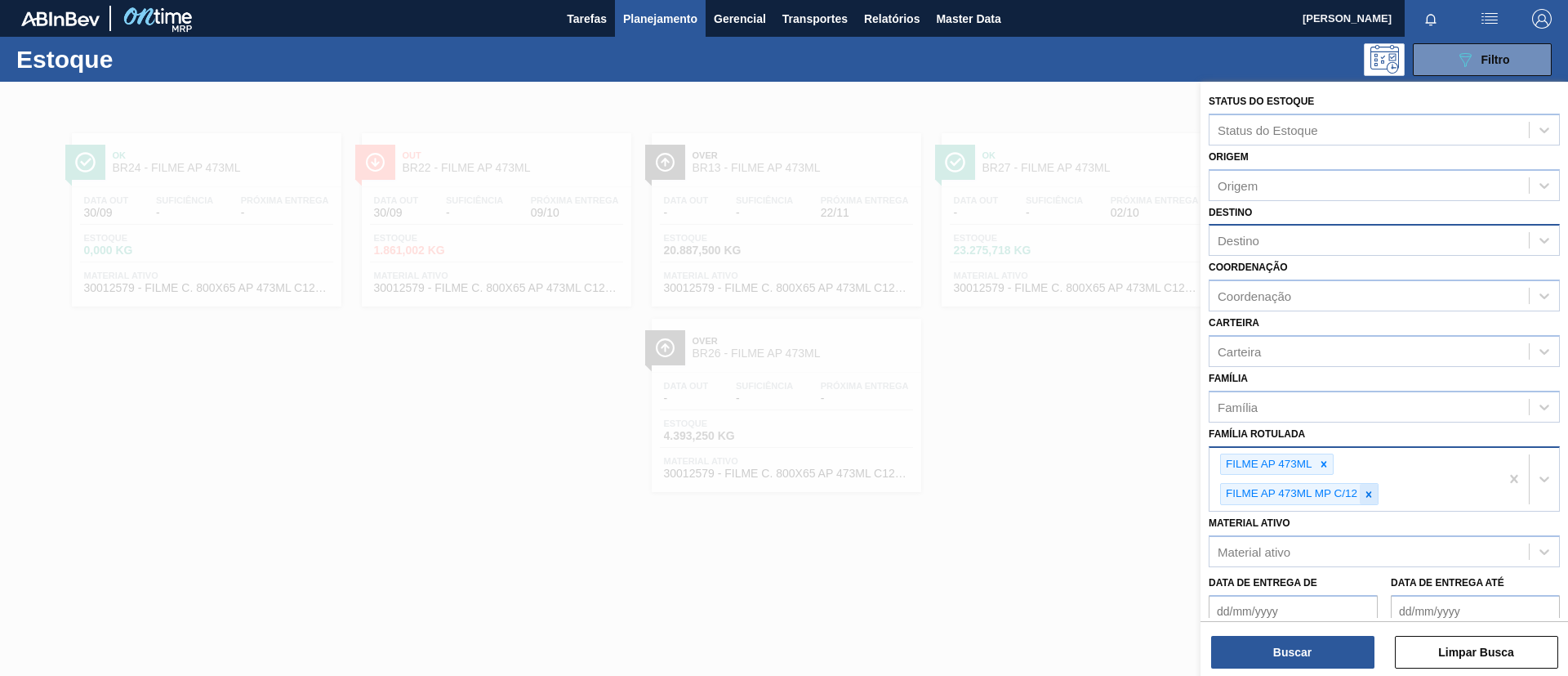
click at [1373, 492] on icon at bounding box center [1369, 494] width 11 height 11
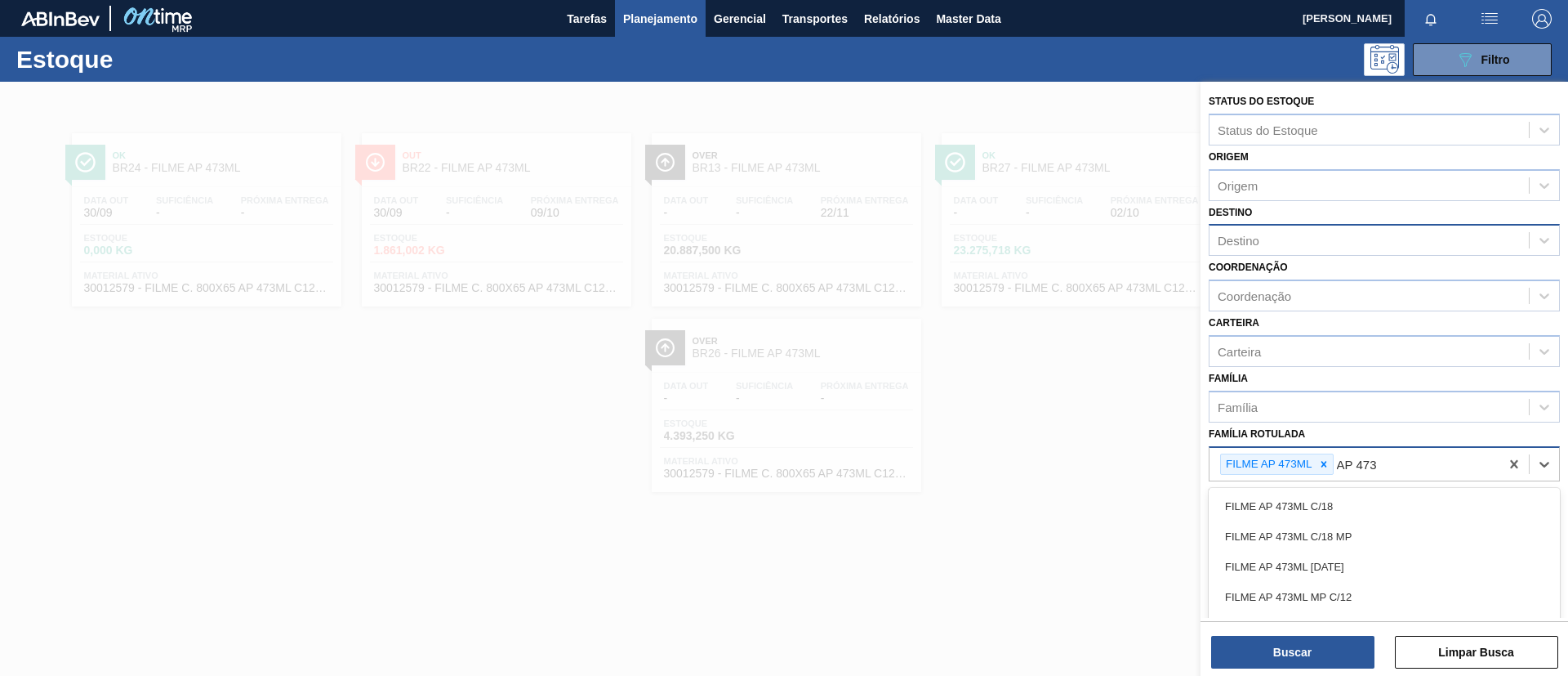
type Rotulada "AP 473"
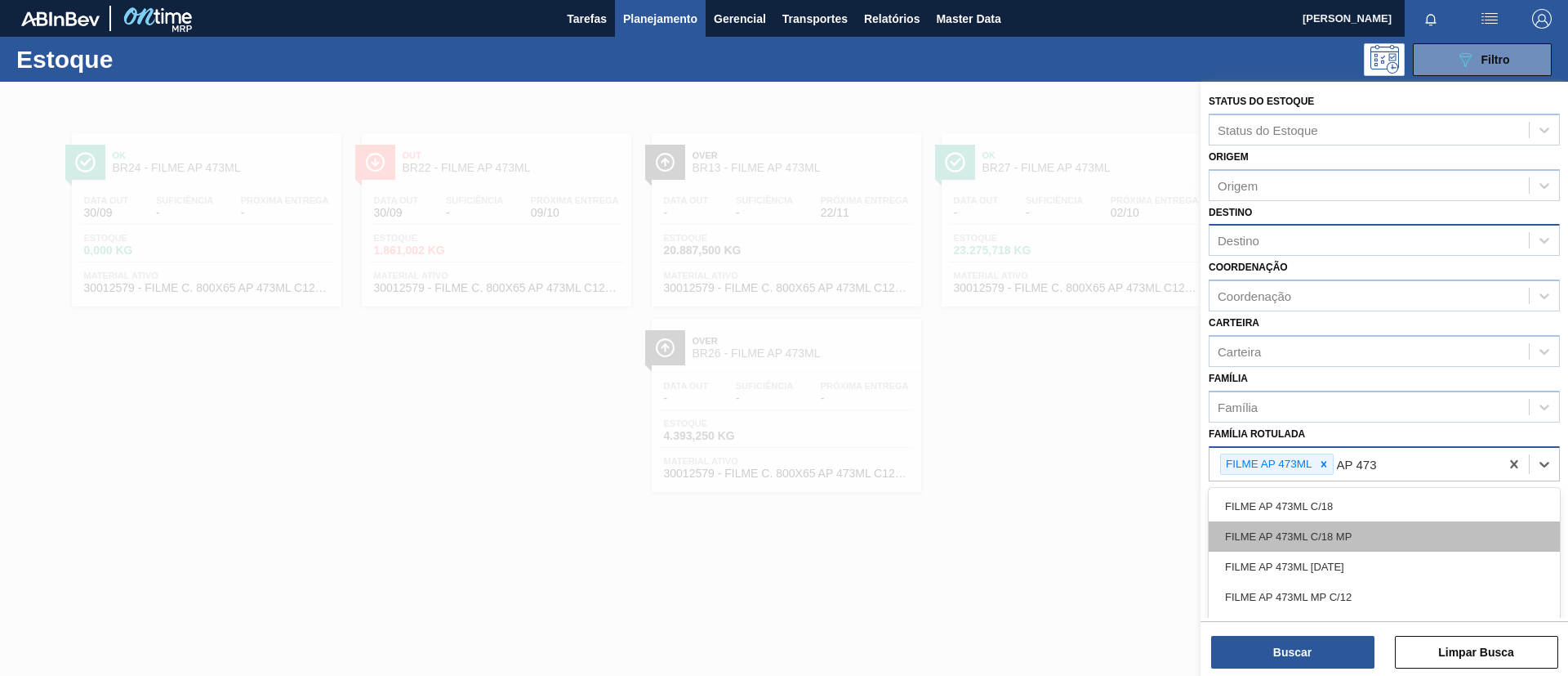
click at [1388, 547] on div "FILME AP 473ML C/18 MP" at bounding box center [1385, 536] width 351 height 30
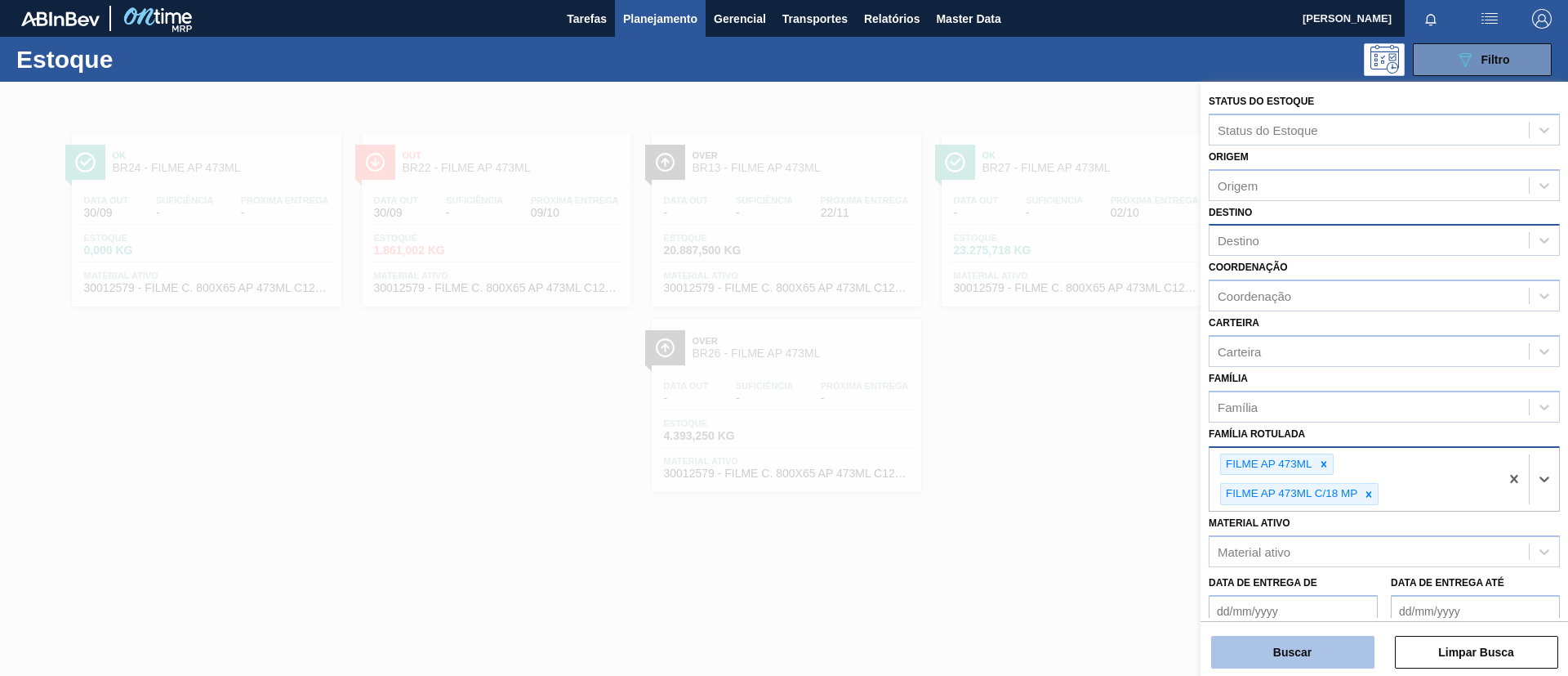
click at [1329, 641] on button "Buscar" at bounding box center [1293, 652] width 164 height 33
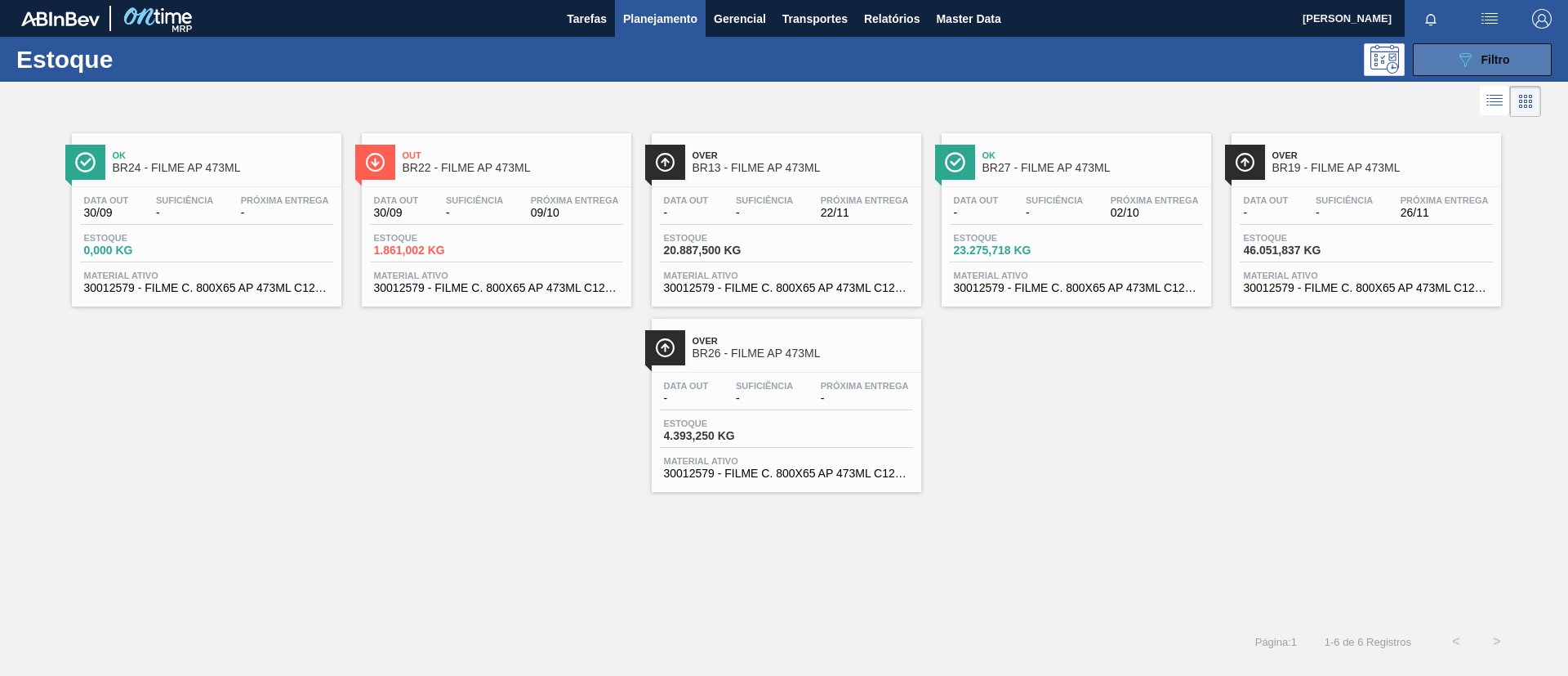
click at [1474, 63] on icon "089F7B8B-B2A5-4AFE-B5C0-19BA573D28AC" at bounding box center [1465, 59] width 20 height 20
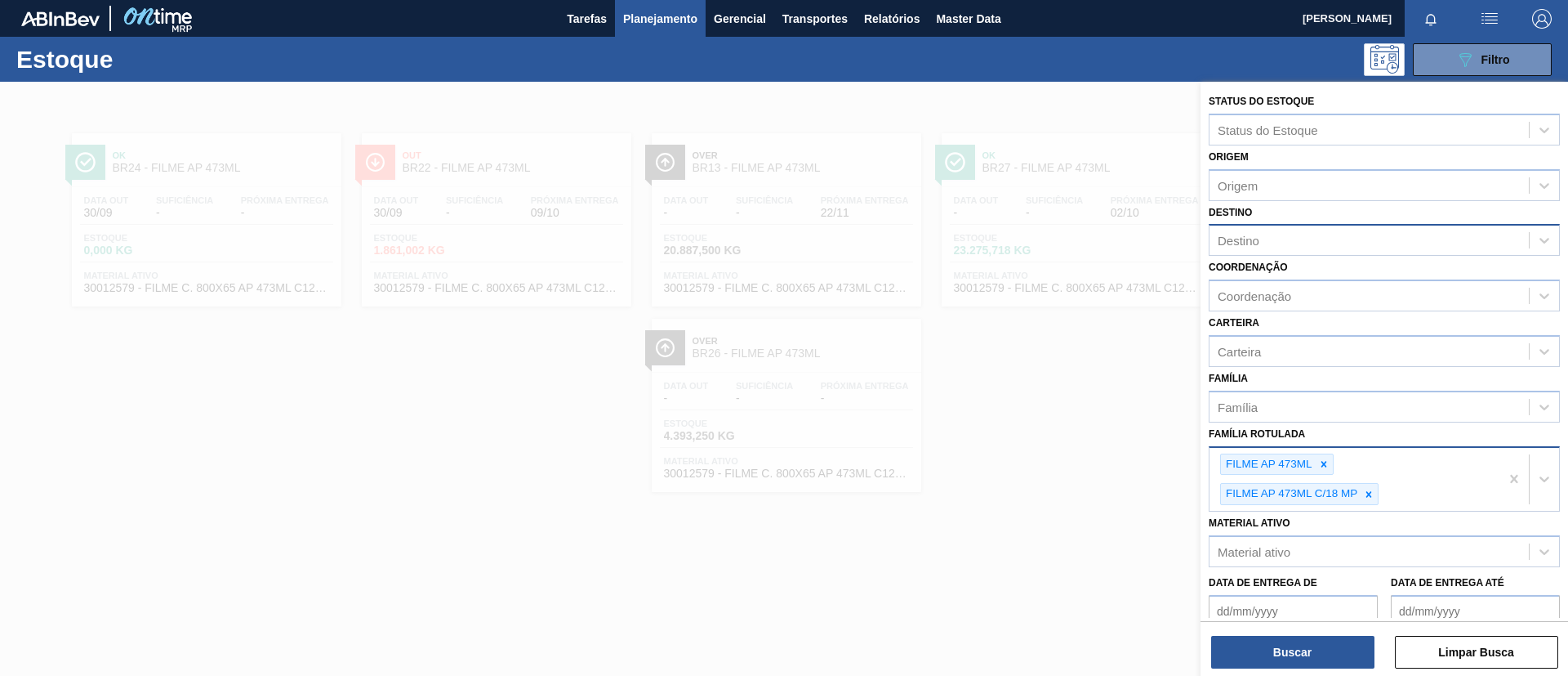
click at [1297, 239] on div "Destino" at bounding box center [1369, 240] width 319 height 23
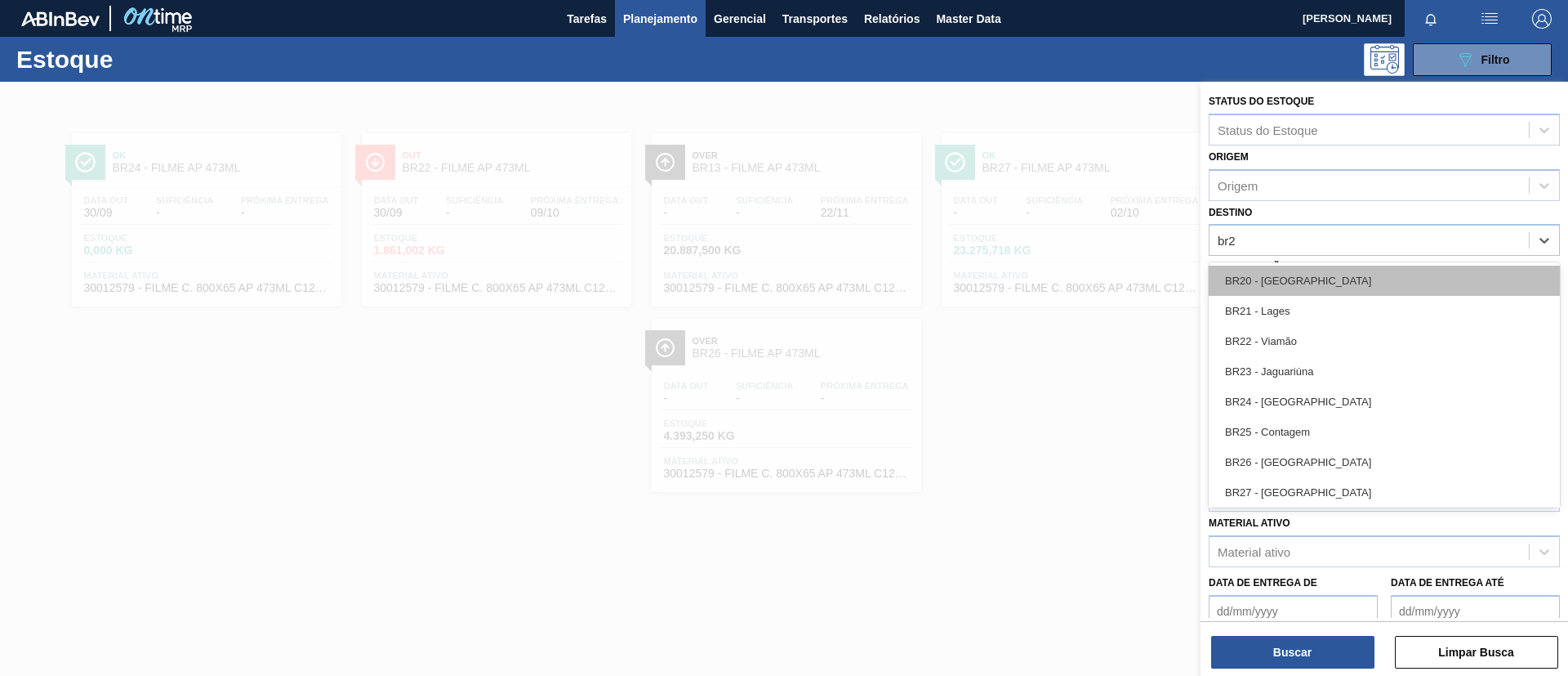
type input "br22"
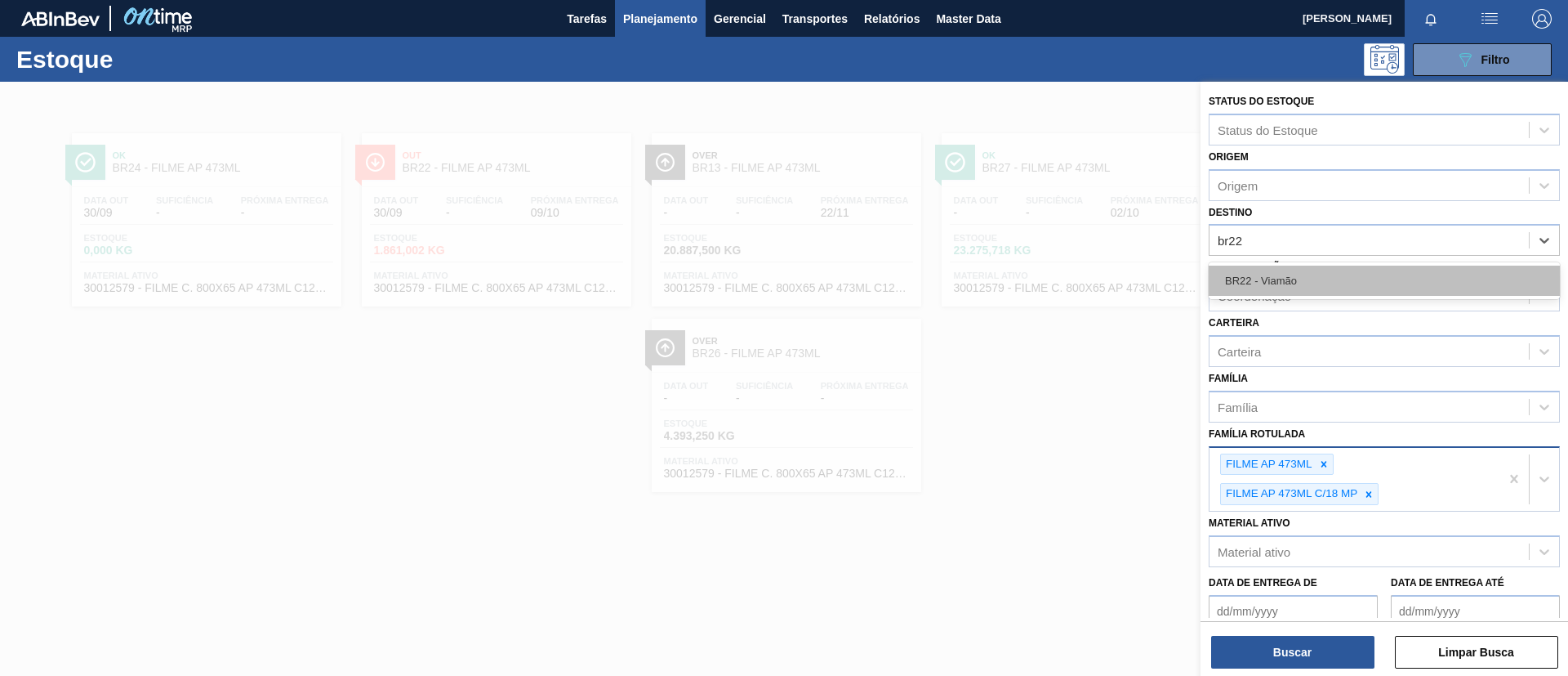
click at [1318, 277] on div "BR22 - Viamão" at bounding box center [1385, 281] width 351 height 30
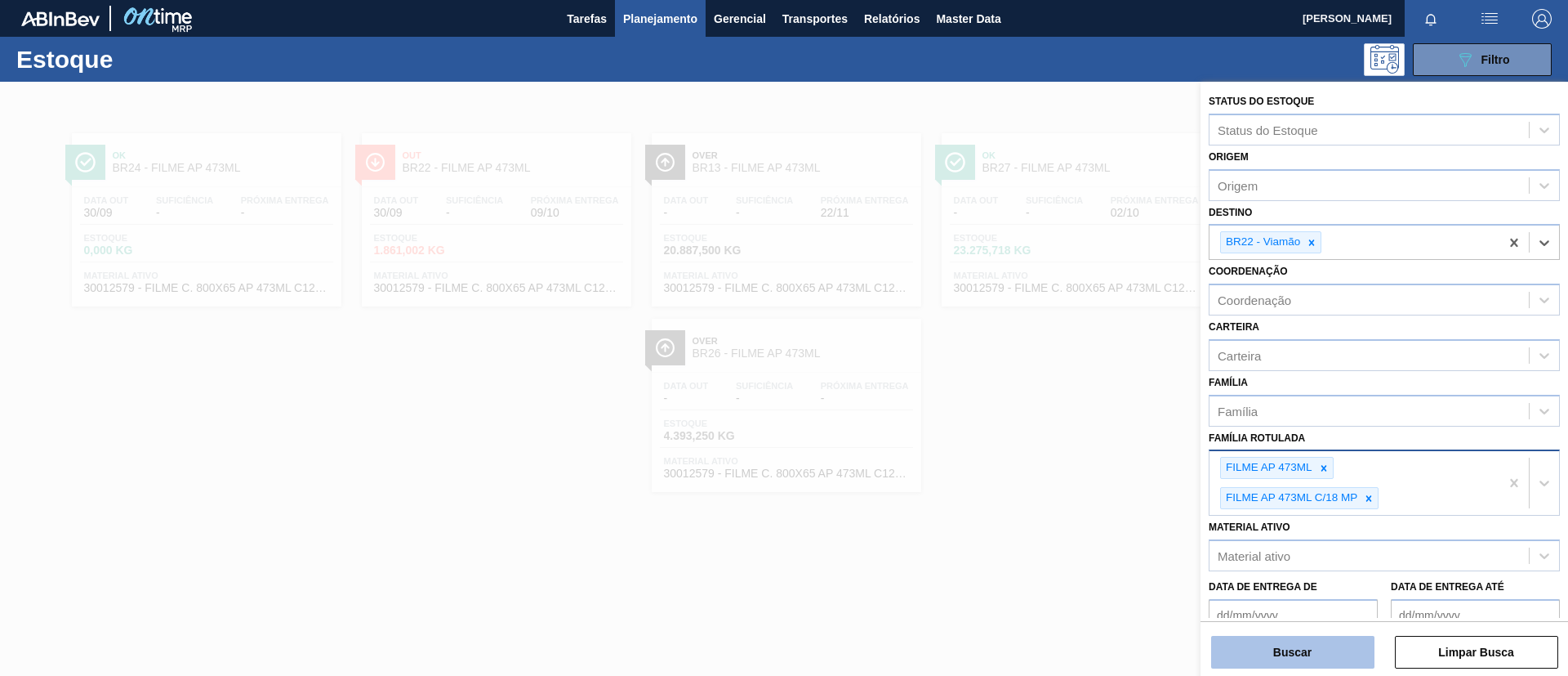
click at [1306, 647] on button "Buscar" at bounding box center [1293, 652] width 164 height 33
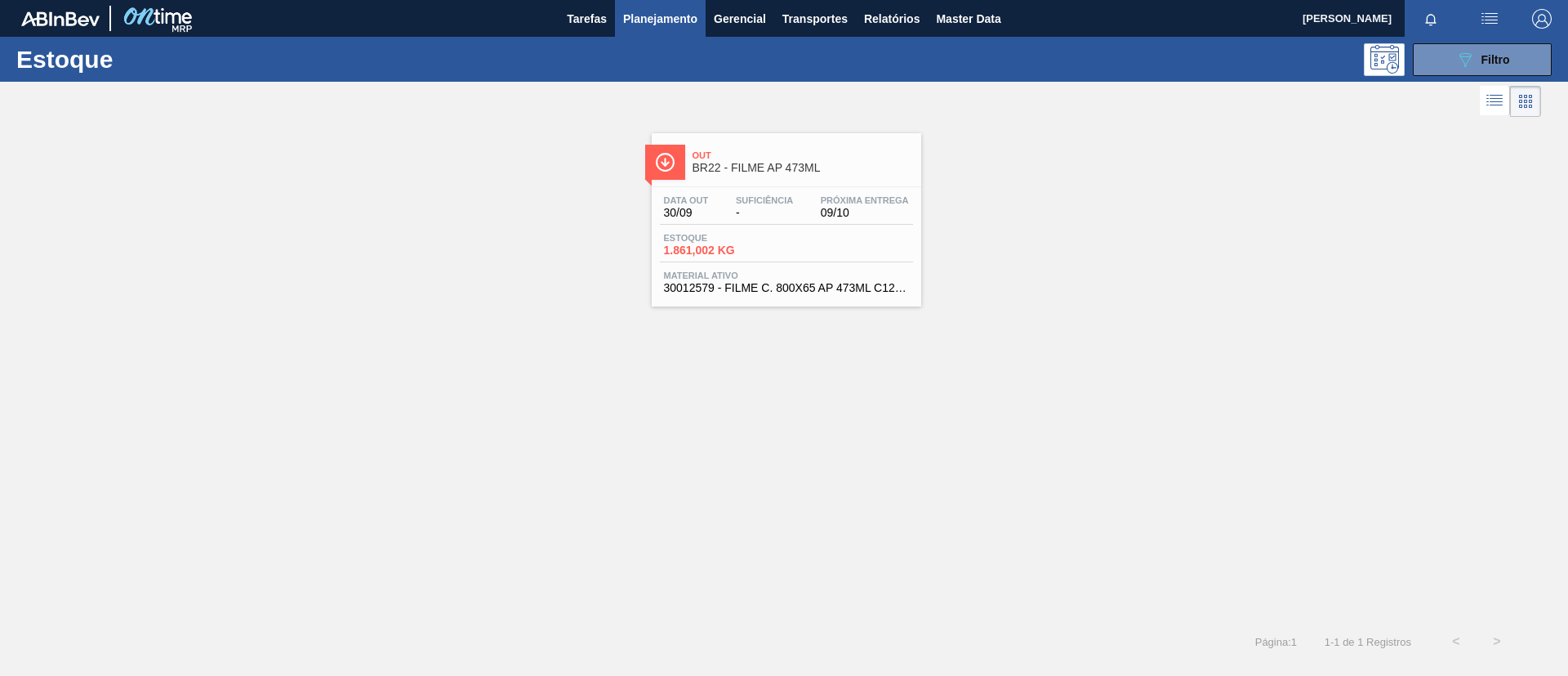
click at [1481, 39] on div "Estoque 089F7B8B-B2A5-4AFE-B5C0-19BA573D28AC Filtro" at bounding box center [784, 59] width 1568 height 45
click at [1483, 46] on button "089F7B8B-B2A5-4AFE-B5C0-19BA573D28AC Filtro" at bounding box center [1483, 59] width 139 height 33
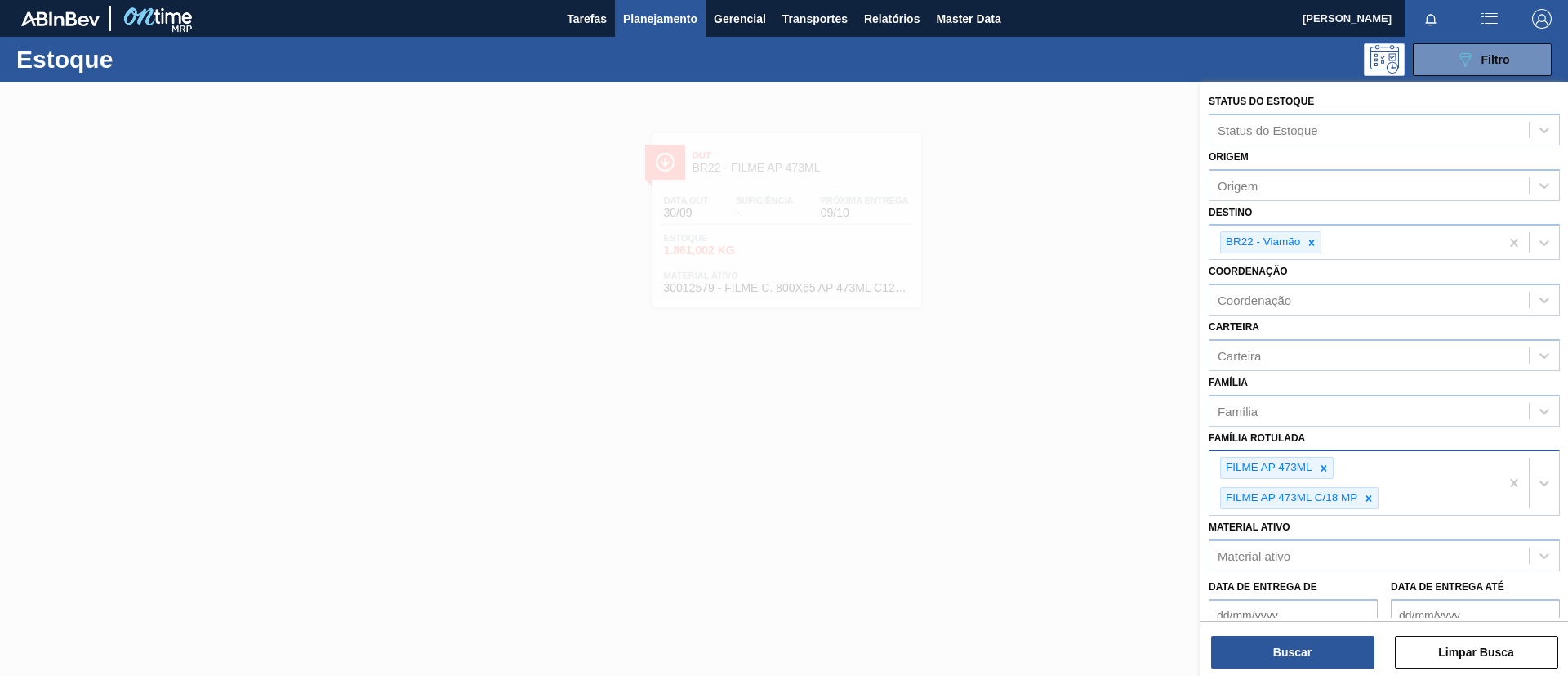
click at [1372, 508] on div "FILME AP 473ML C/18 MP" at bounding box center [1299, 498] width 158 height 22
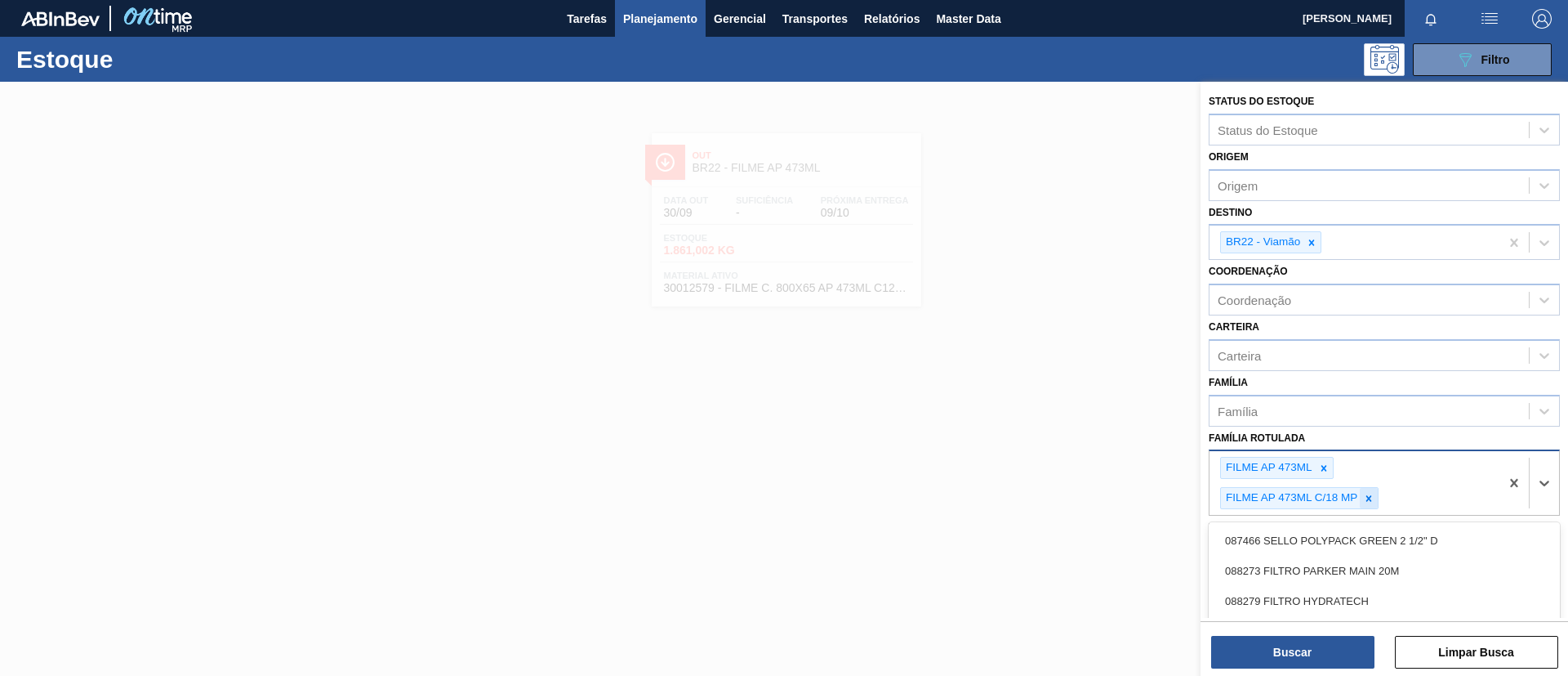
click at [1371, 505] on div at bounding box center [1369, 498] width 18 height 21
type Rotulada "AP 473ML MP"
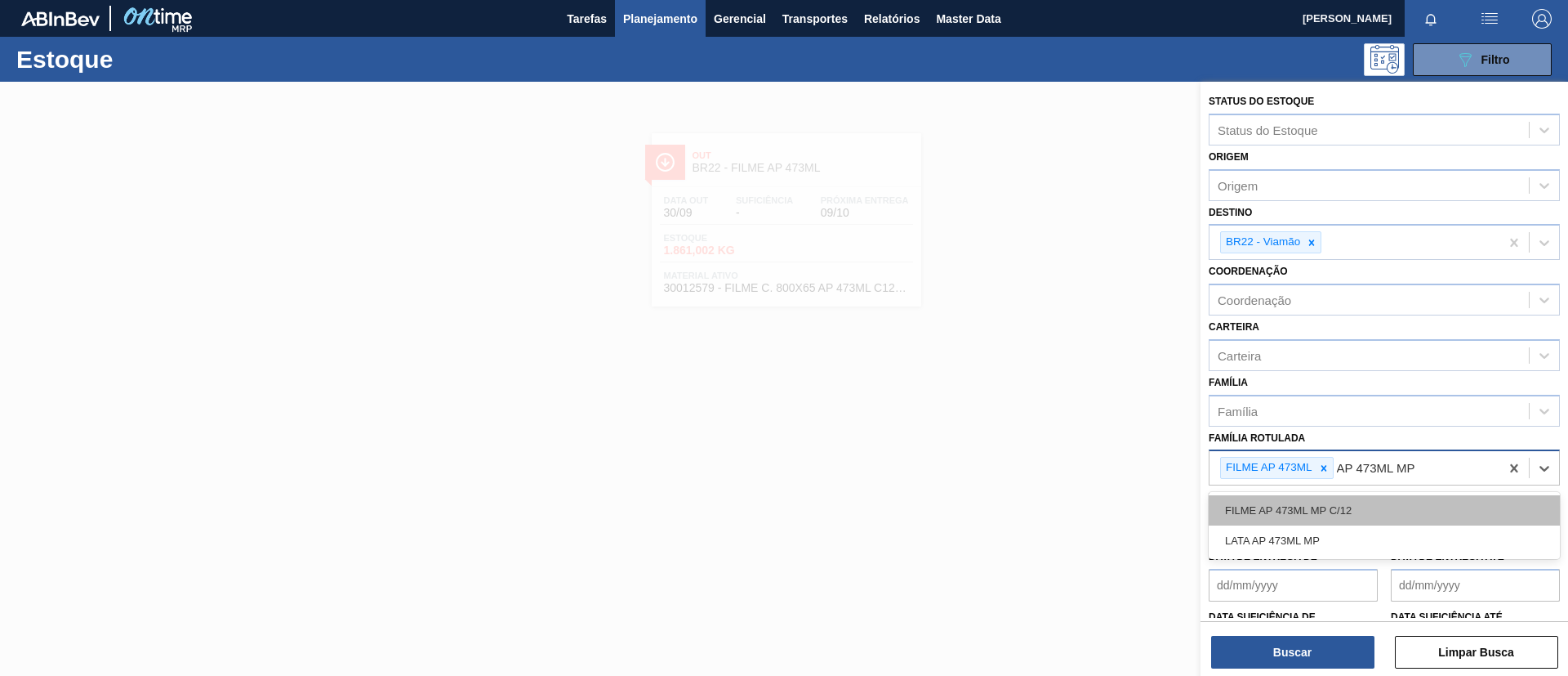
click at [1371, 513] on div "FILME AP 473ML MP C/12" at bounding box center [1385, 510] width 351 height 30
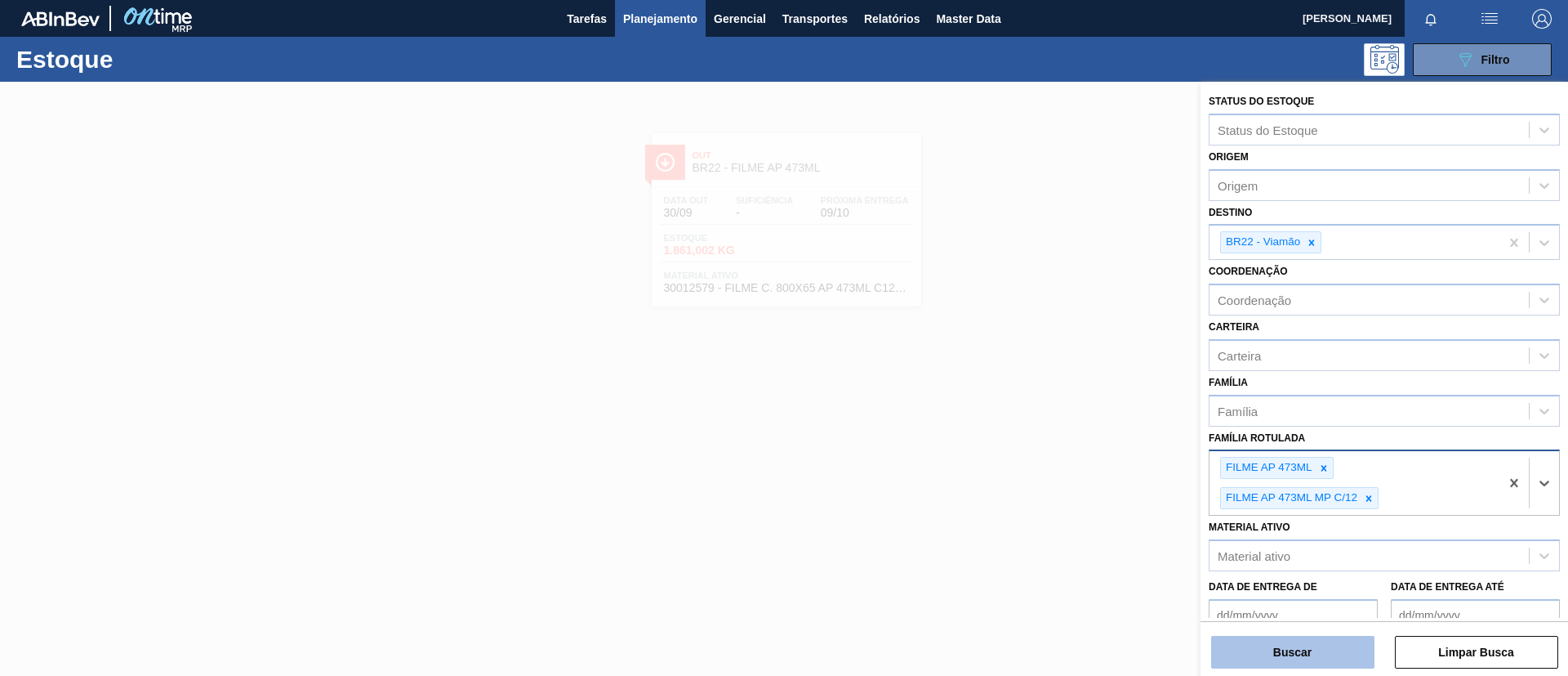
click at [1310, 664] on button "Buscar" at bounding box center [1293, 652] width 164 height 33
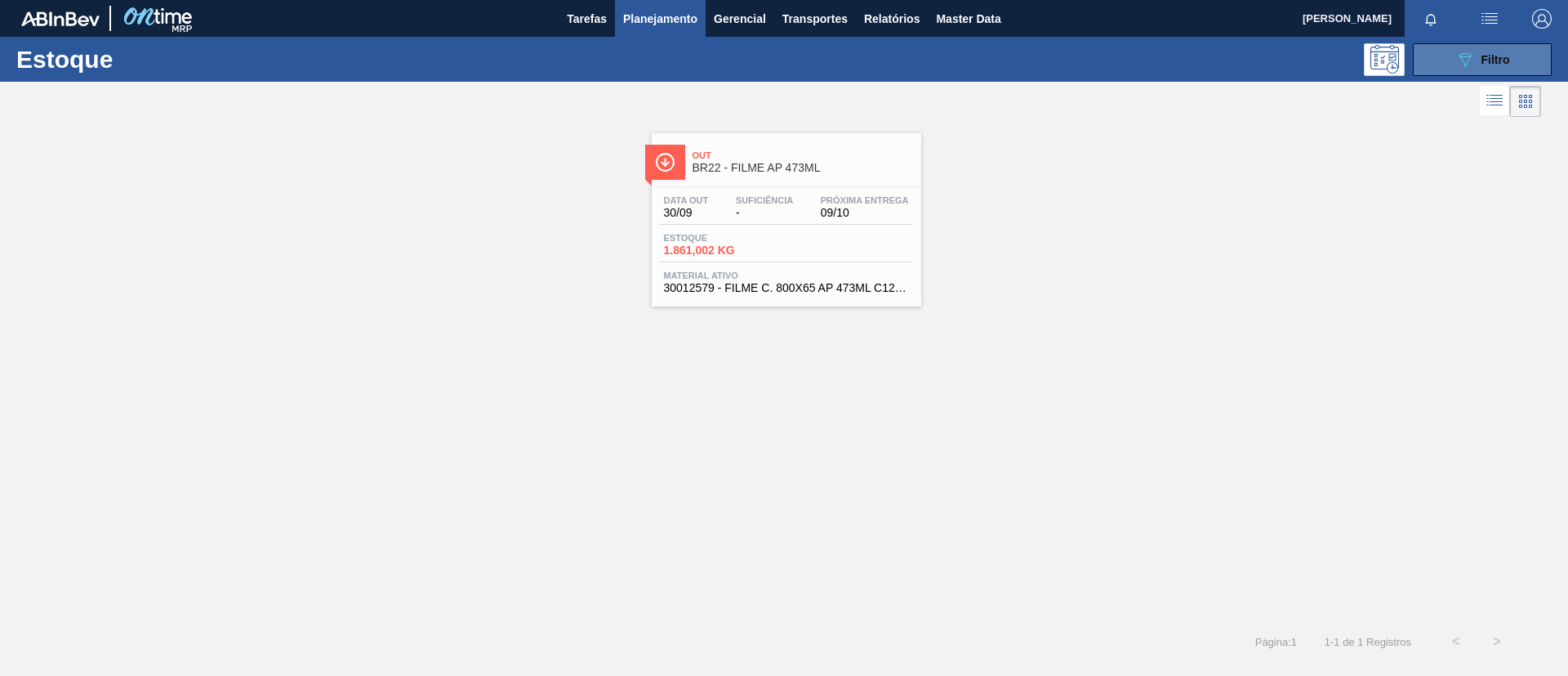
click at [1458, 62] on icon "089F7B8B-B2A5-4AFE-B5C0-19BA573D28AC" at bounding box center [1465, 59] width 20 height 20
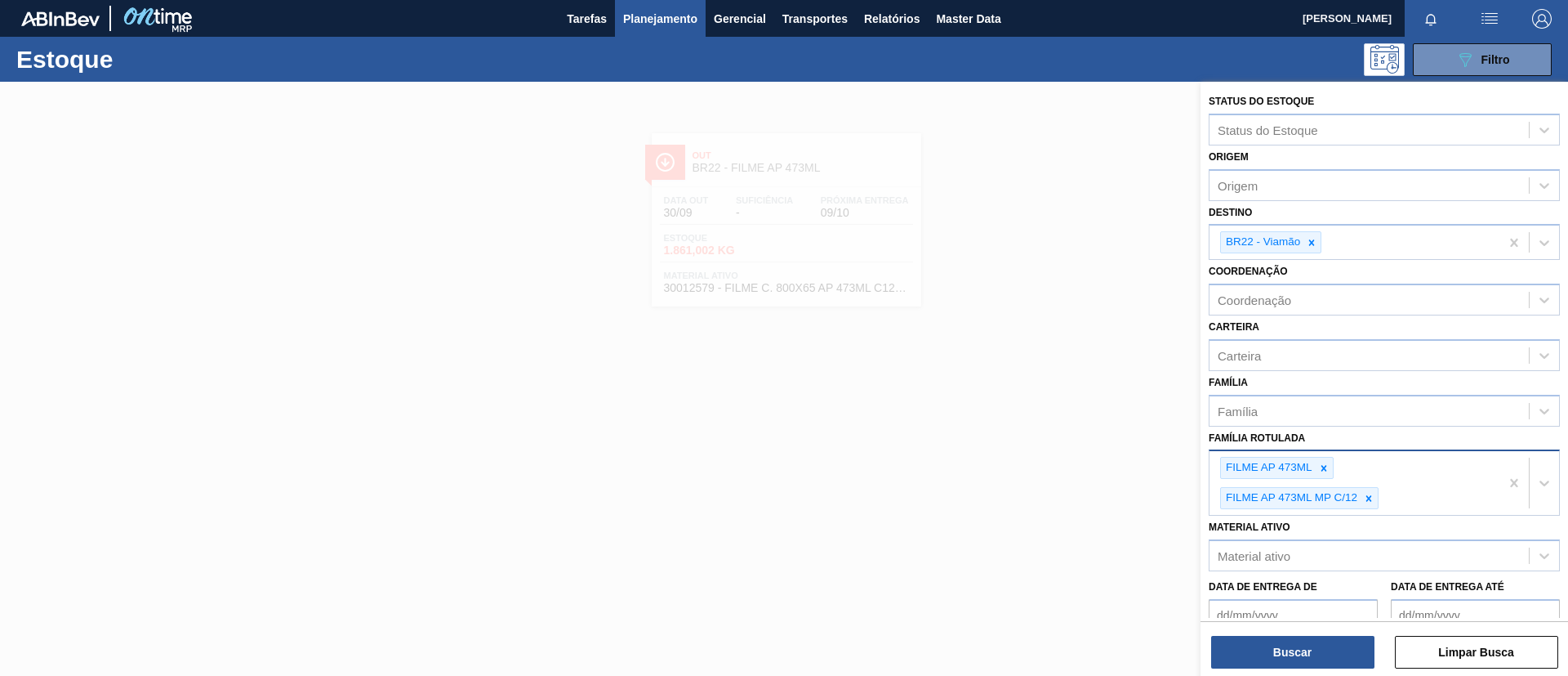
click at [1370, 490] on div at bounding box center [1369, 498] width 18 height 21
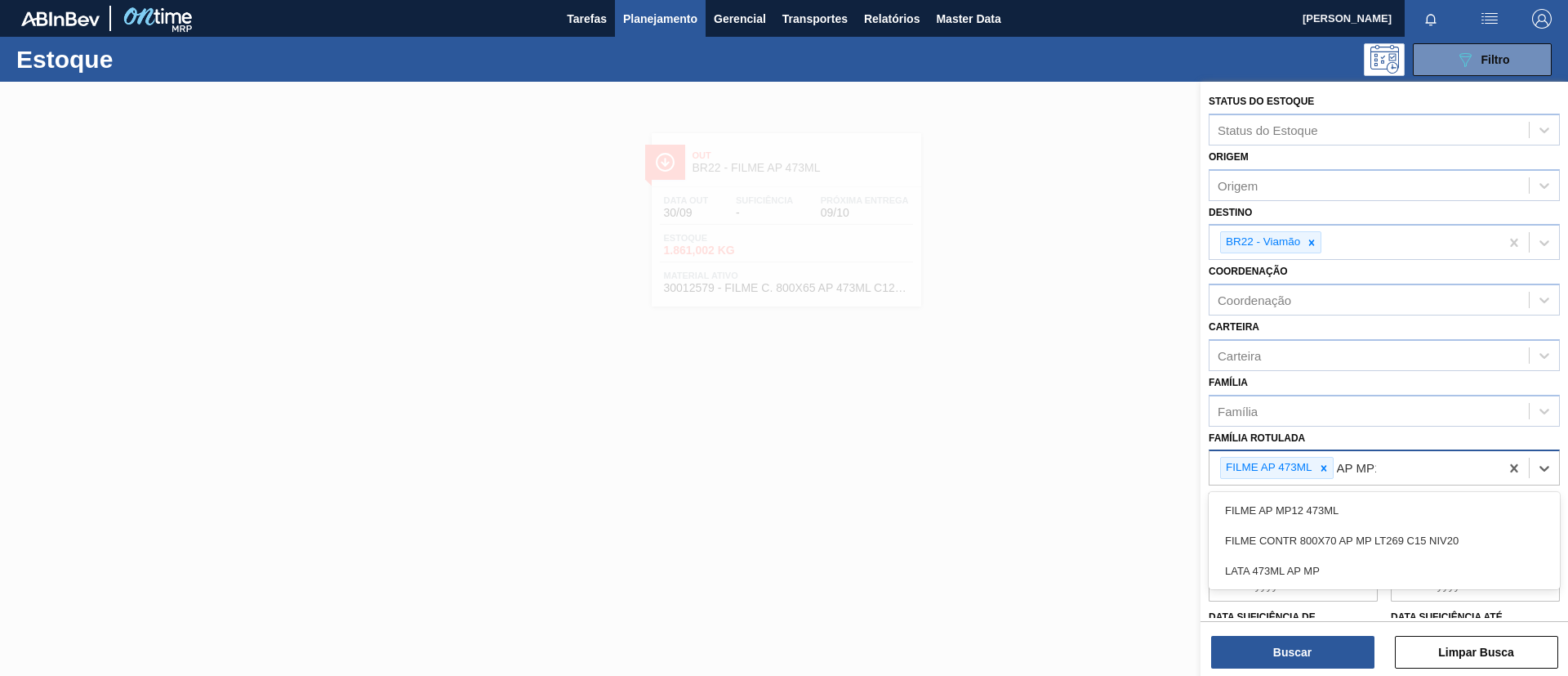
type Rotulada "AP MP12"
drag, startPoint x: 1380, startPoint y: 502, endPoint x: 1342, endPoint y: 572, distance: 79.6
click at [1381, 502] on div "FILME AP MP12 473ML" at bounding box center [1385, 510] width 351 height 30
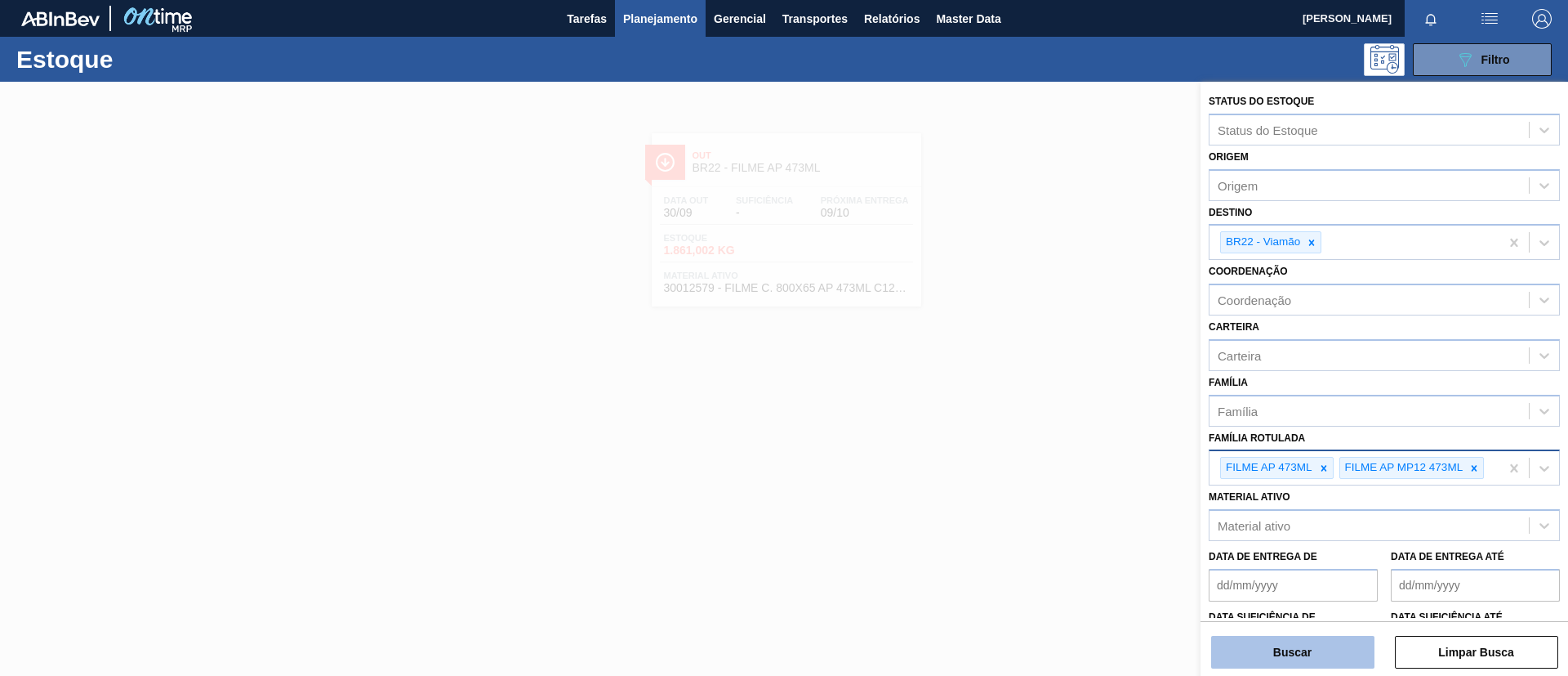
click at [1309, 642] on button "Buscar" at bounding box center [1293, 652] width 164 height 33
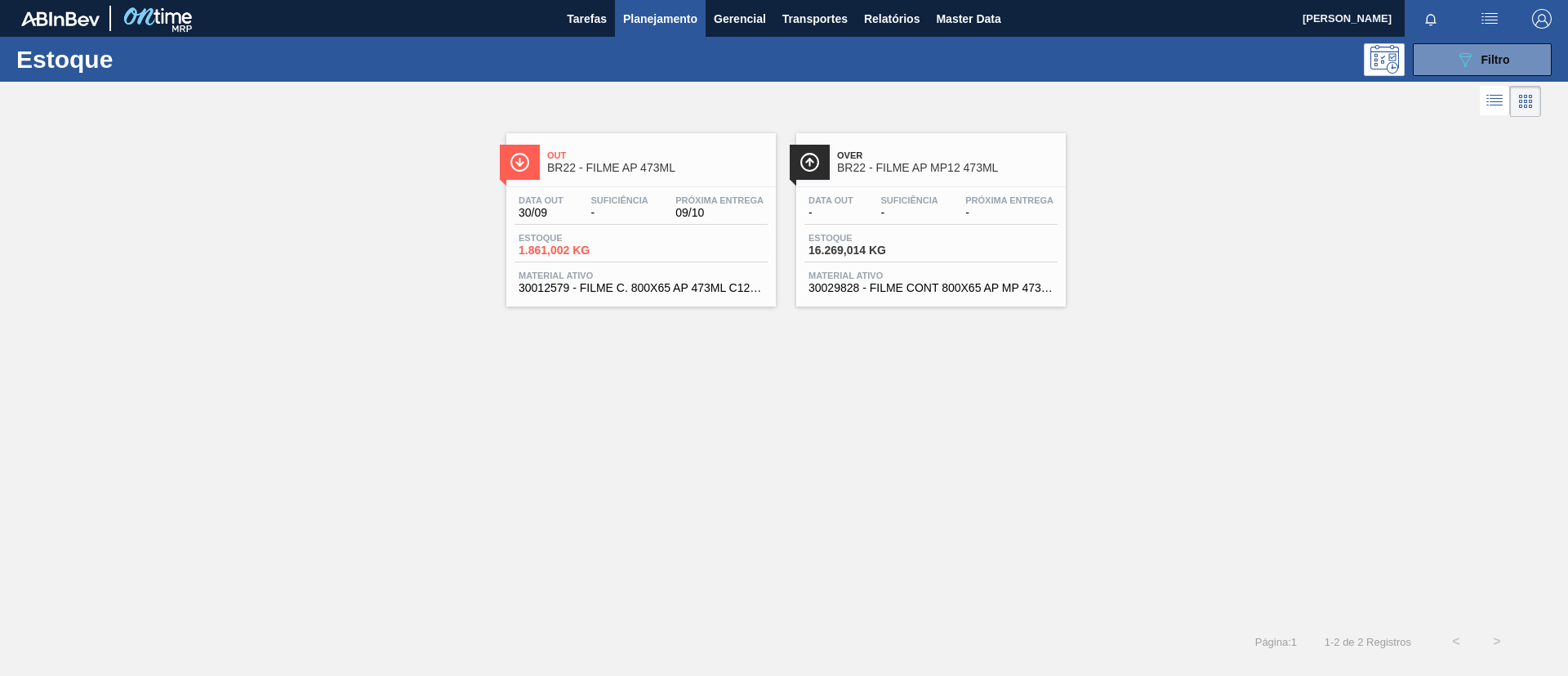
click at [857, 218] on div "Data out -" at bounding box center [831, 207] width 53 height 23
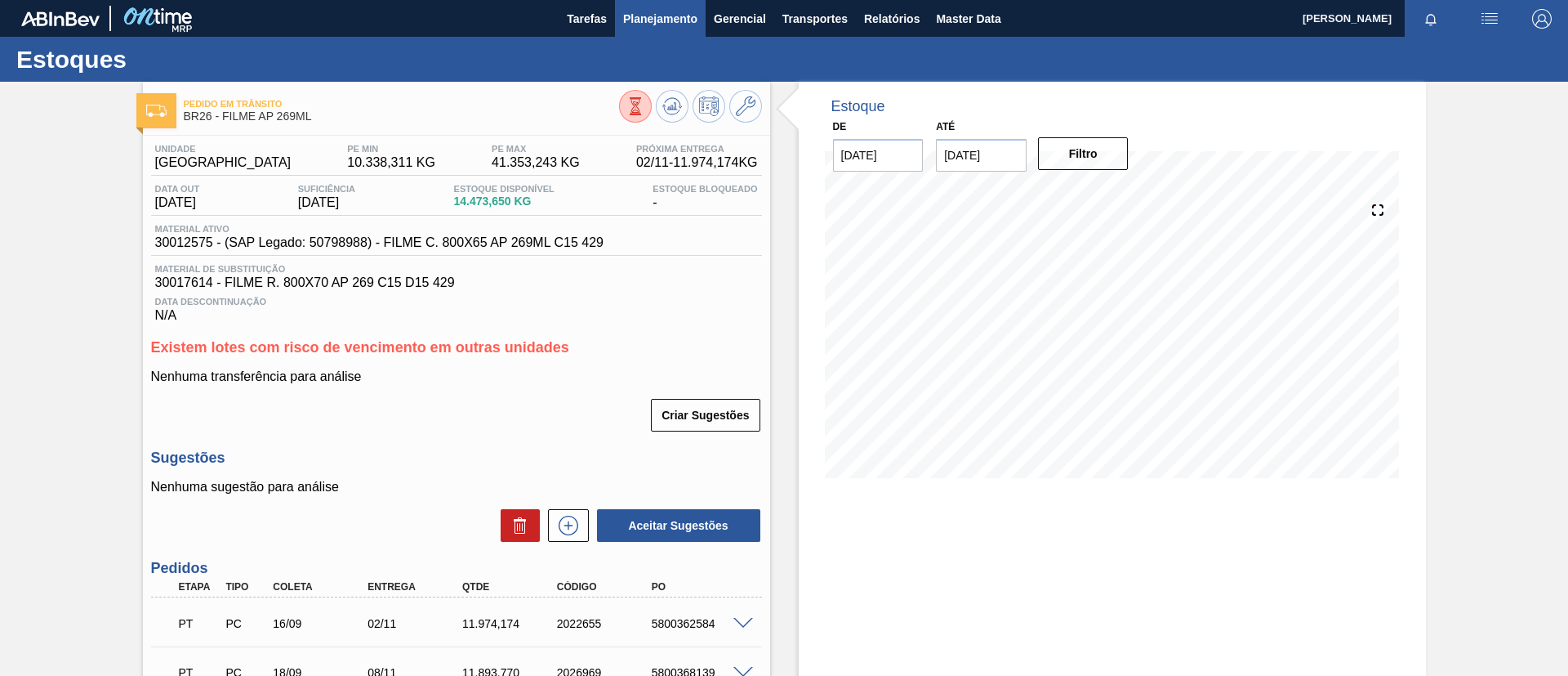
click at [678, 14] on span "Planejamento" at bounding box center [660, 19] width 74 height 20
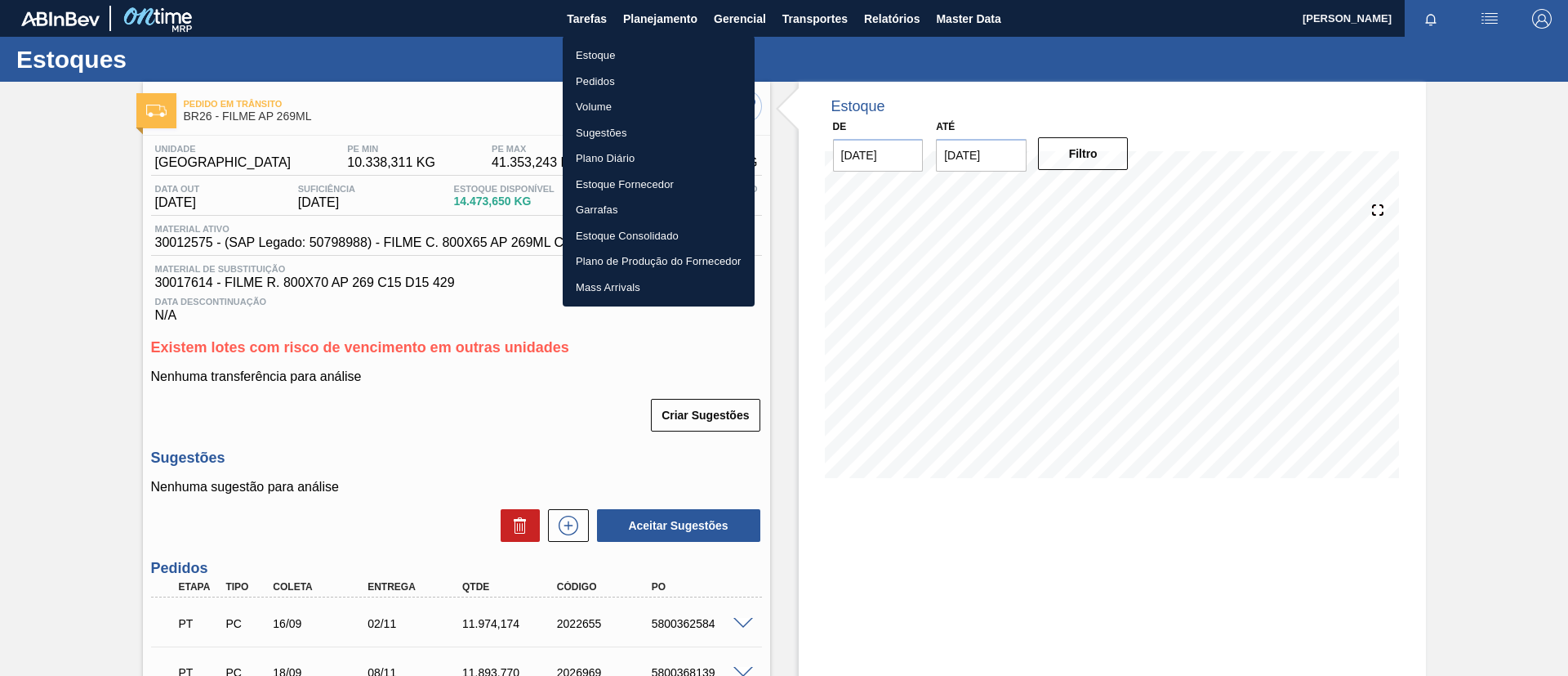
click at [667, 41] on ul "Estoque Pedidos Volume Sugestões Plano Diário Estoque Fornecedor Garrafas Estoq…" at bounding box center [658, 170] width 192 height 271
click at [671, 48] on li "Estoque" at bounding box center [658, 55] width 192 height 26
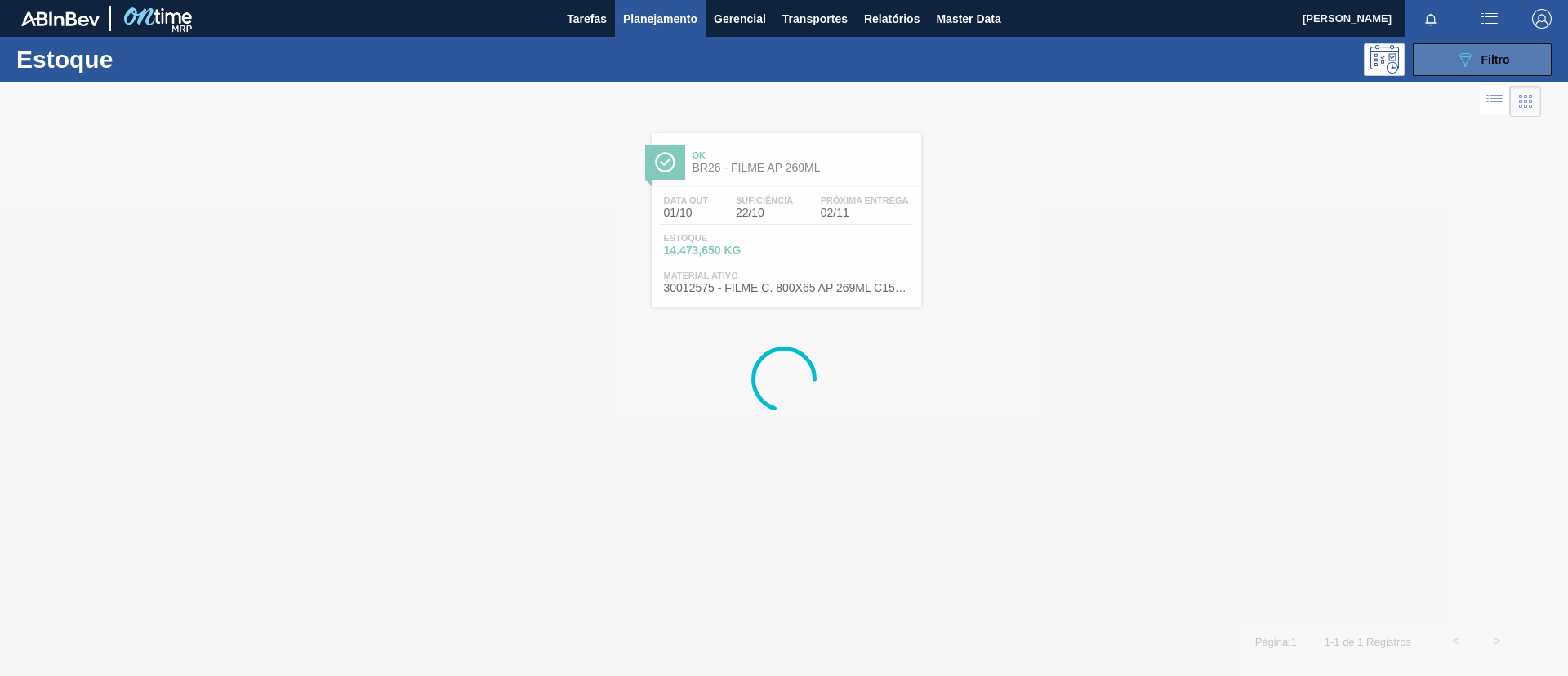
click at [1465, 52] on icon "089F7B8B-B2A5-4AFE-B5C0-19BA573D28AC" at bounding box center [1465, 59] width 20 height 20
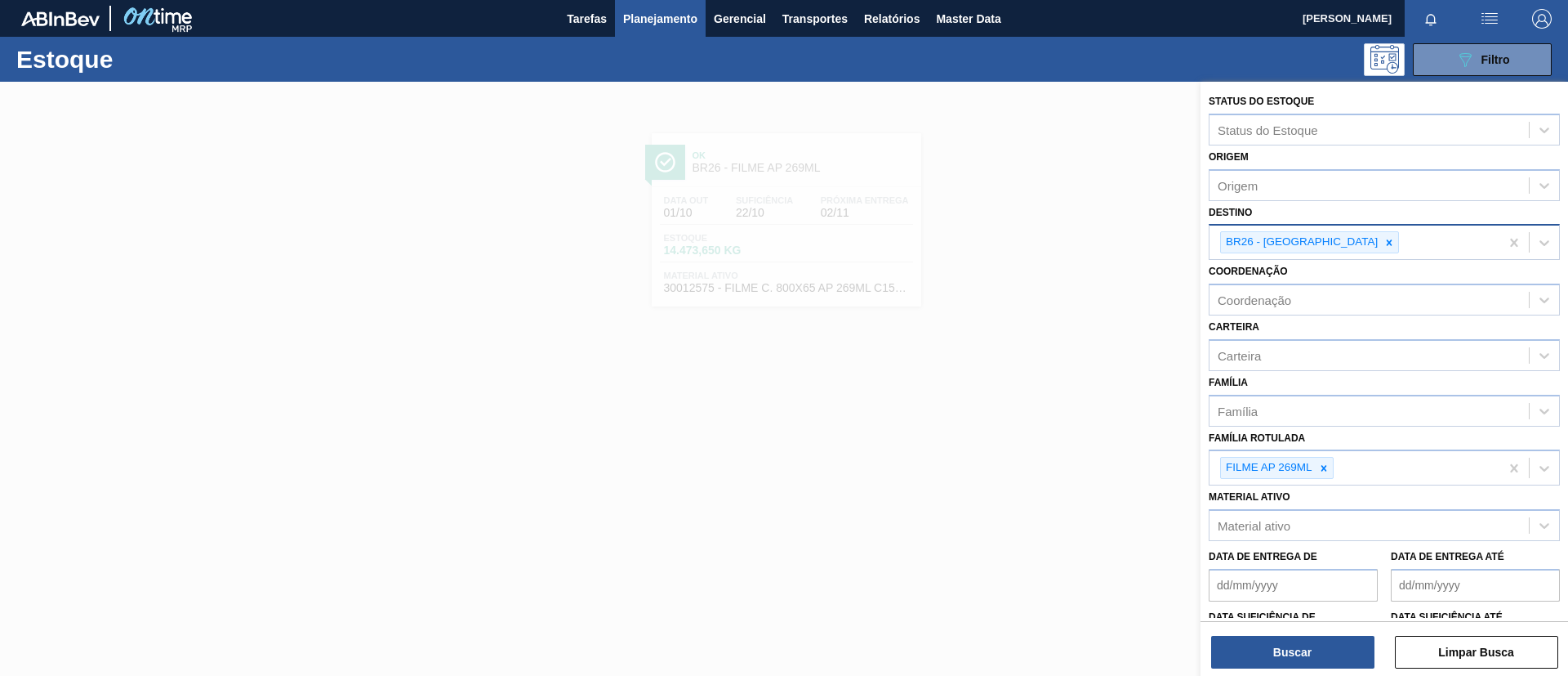
click at [1318, 245] on div "BR26 - Uberlândia" at bounding box center [1301, 242] width 159 height 21
click at [1387, 241] on icon at bounding box center [1390, 242] width 6 height 6
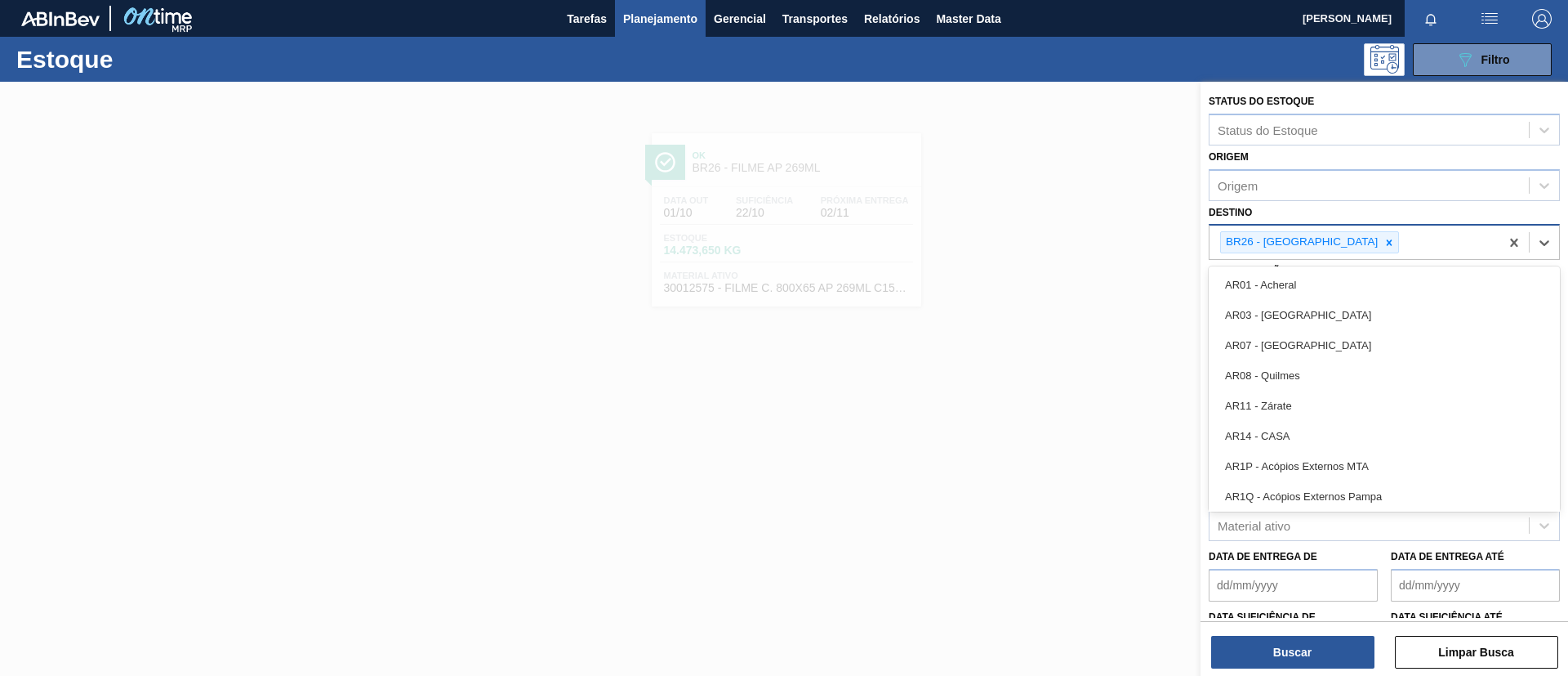
click at [1339, 224] on div "BR26 - Uberlândia" at bounding box center [1385, 242] width 351 height 36
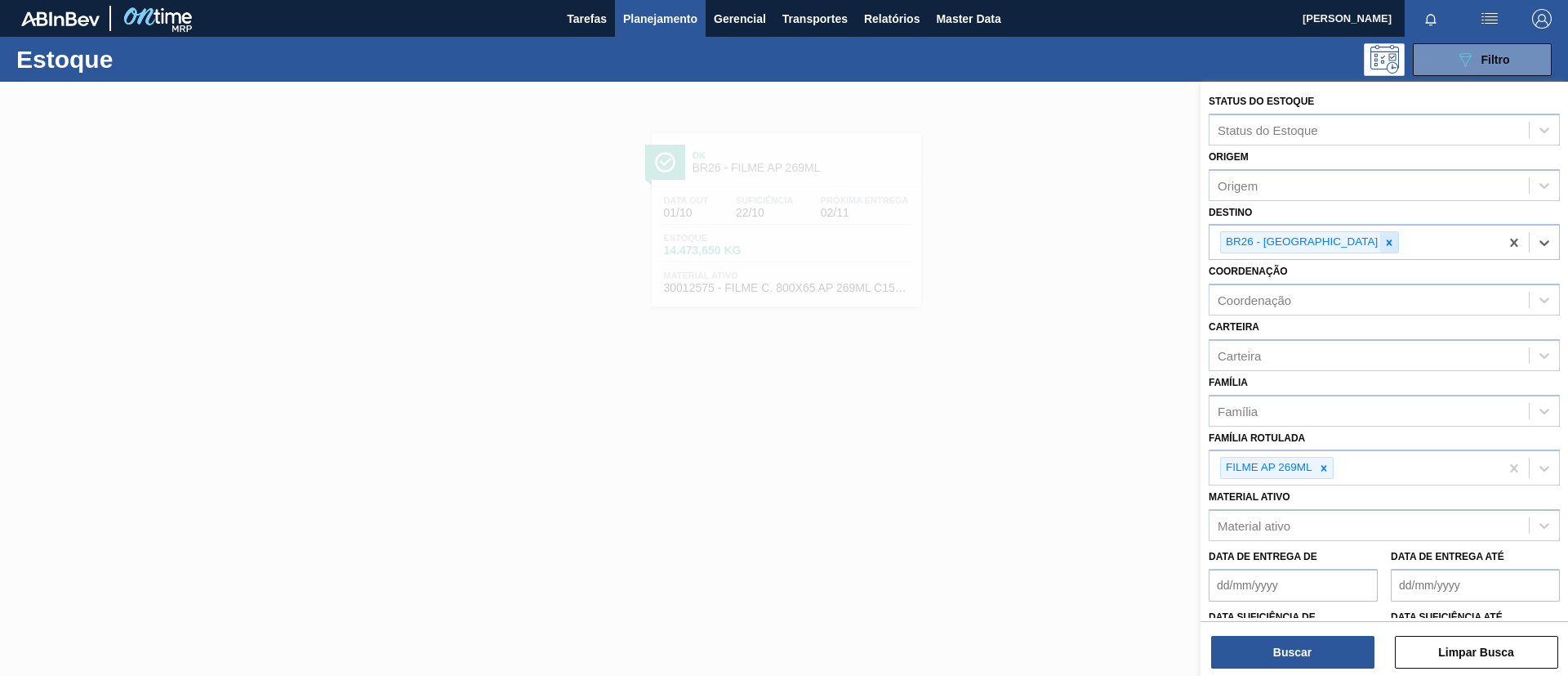
click at [1381, 242] on div at bounding box center [1389, 242] width 18 height 21
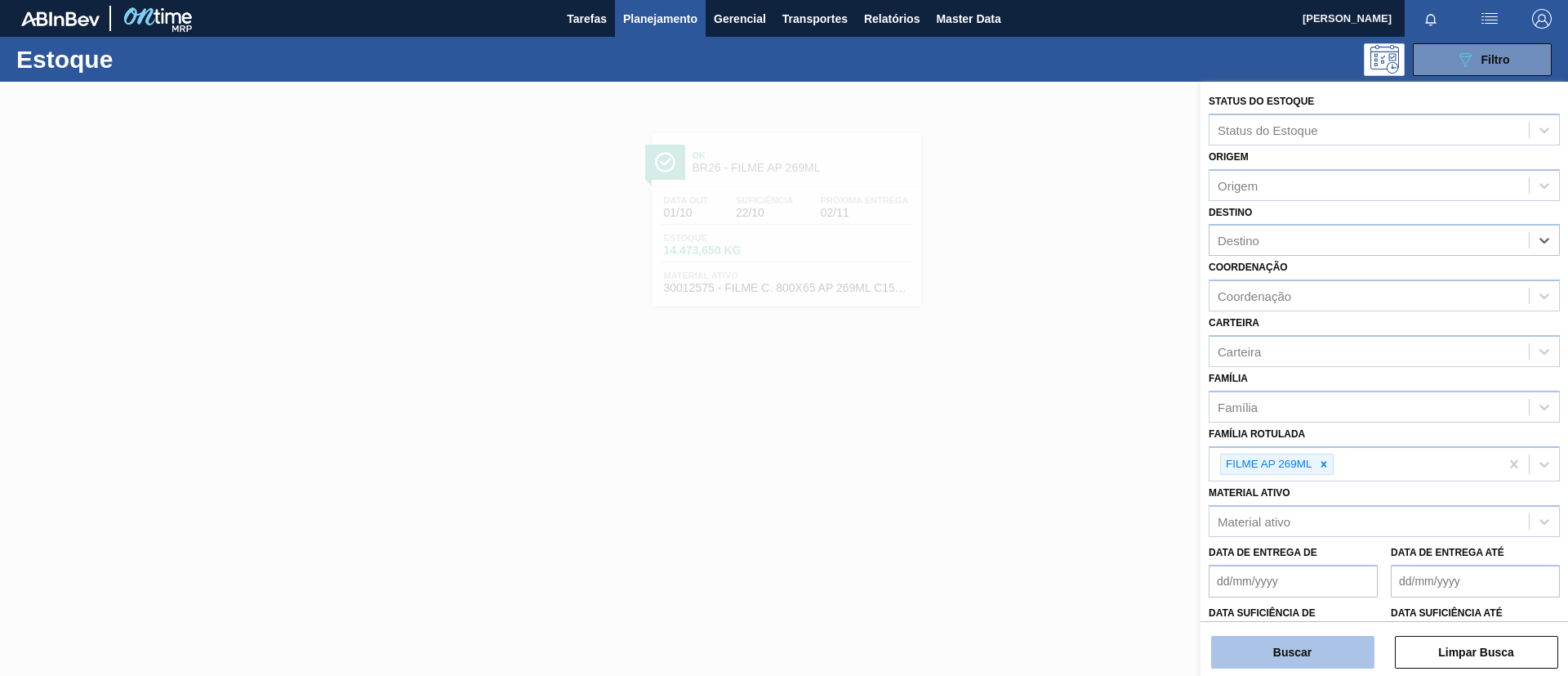
click at [1314, 646] on button "Buscar" at bounding box center [1293, 652] width 164 height 33
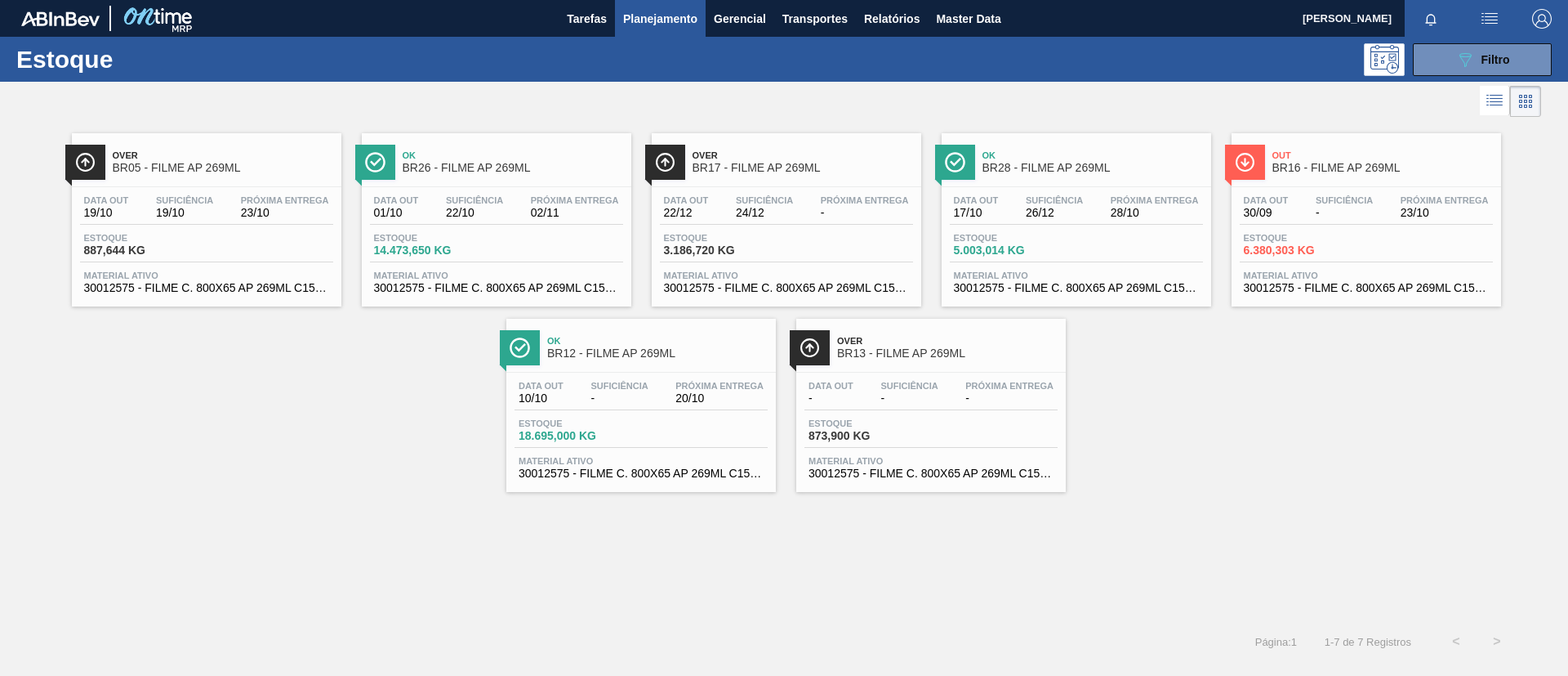
drag, startPoint x: 709, startPoint y: 176, endPoint x: 380, endPoint y: 409, distance: 403.2
click at [380, 409] on div "Over BR05 - FILME AP 269ML Data out 19/10 Suficiência 19/10 Próxima Entrega 23/…" at bounding box center [784, 306] width 1568 height 371
click at [633, 370] on div "Ok BR12 - FILME AP 269ML Data out 10/10 Suficiência - Próxima Entrega 20/10 Est…" at bounding box center [641, 404] width 270 height 173
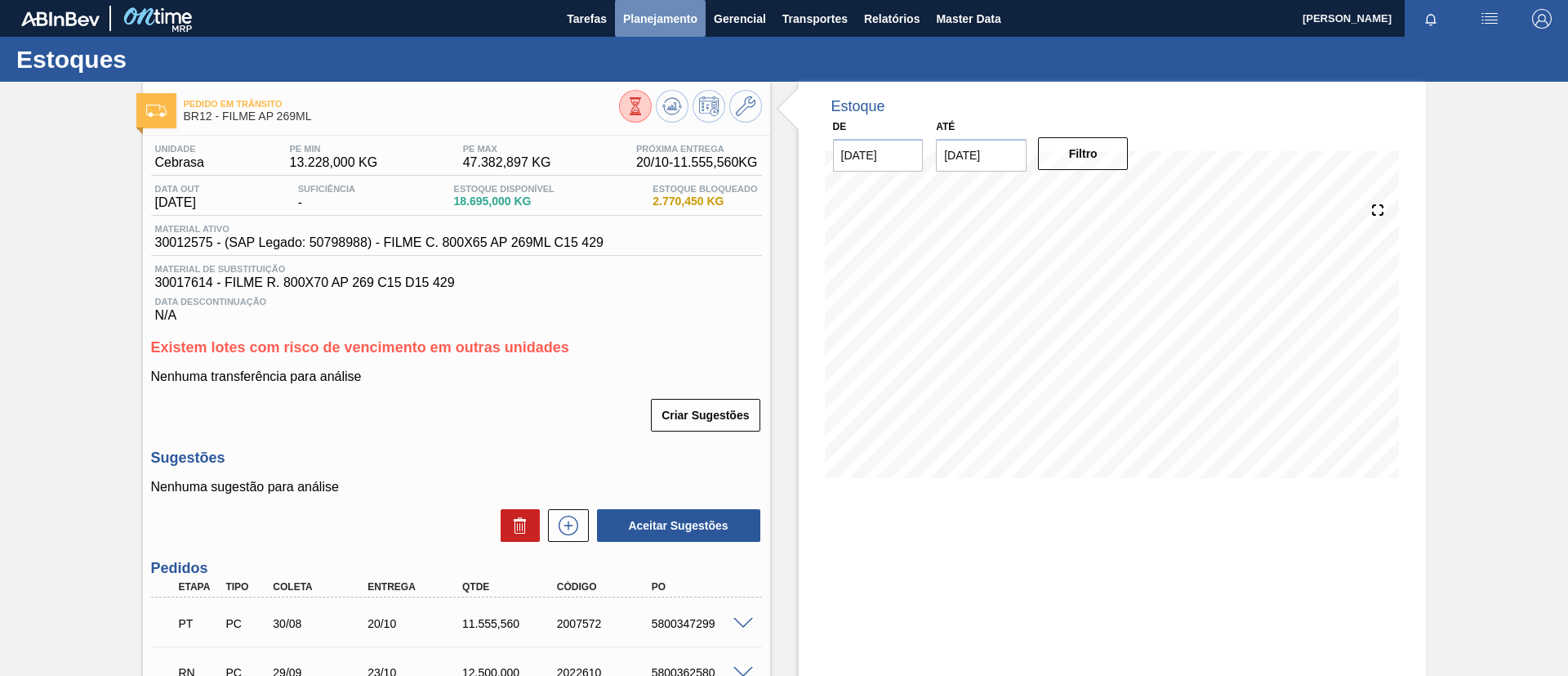
click at [664, 22] on span "Planejamento" at bounding box center [660, 19] width 74 height 20
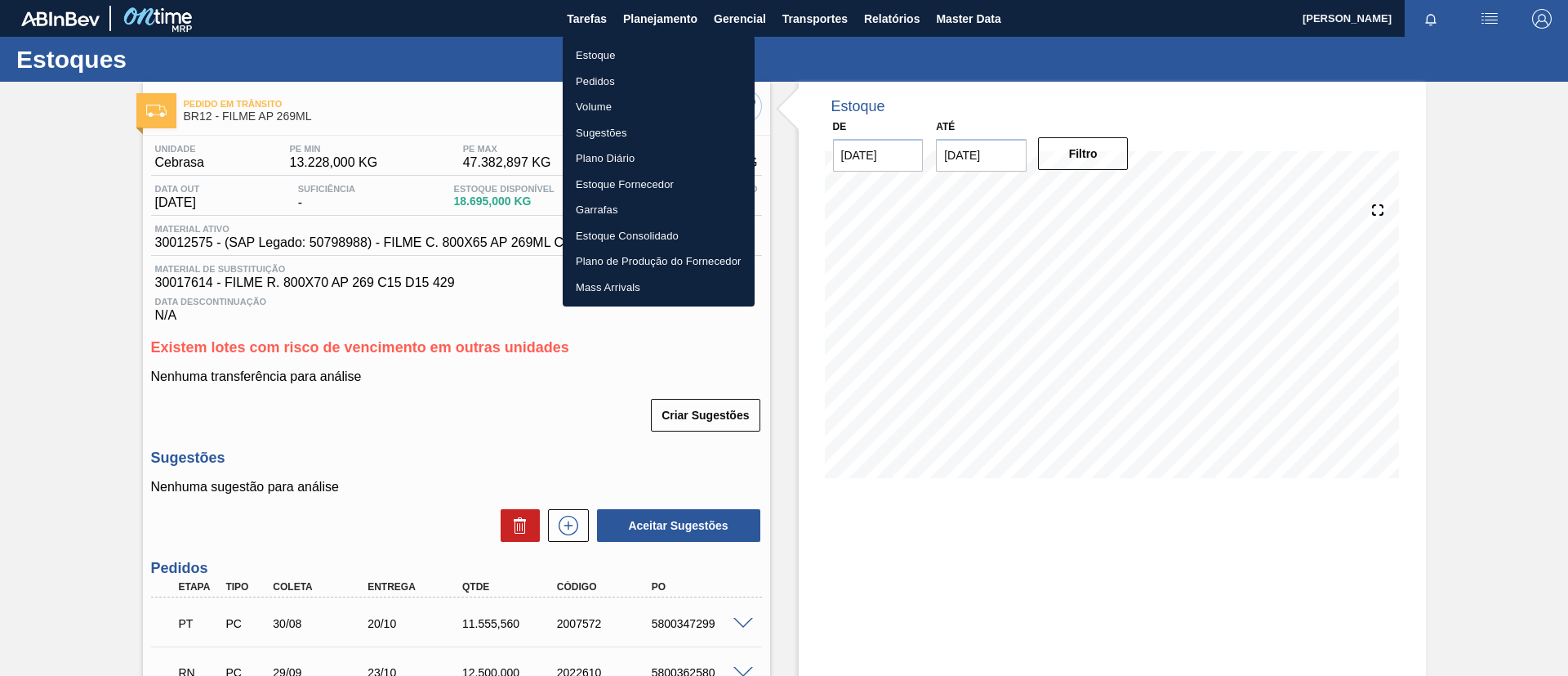
click at [636, 82] on li "Pedidos" at bounding box center [658, 81] width 192 height 26
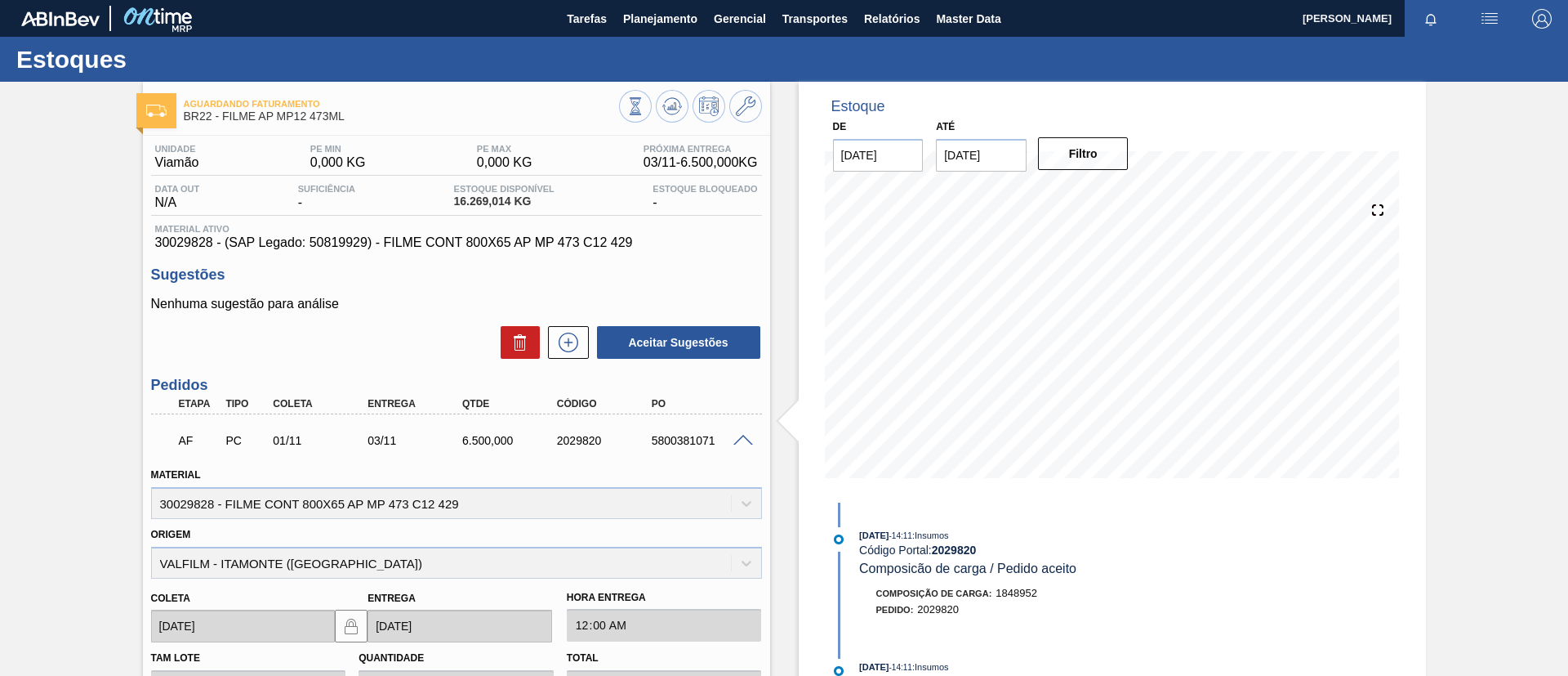
scroll to position [317, 0]
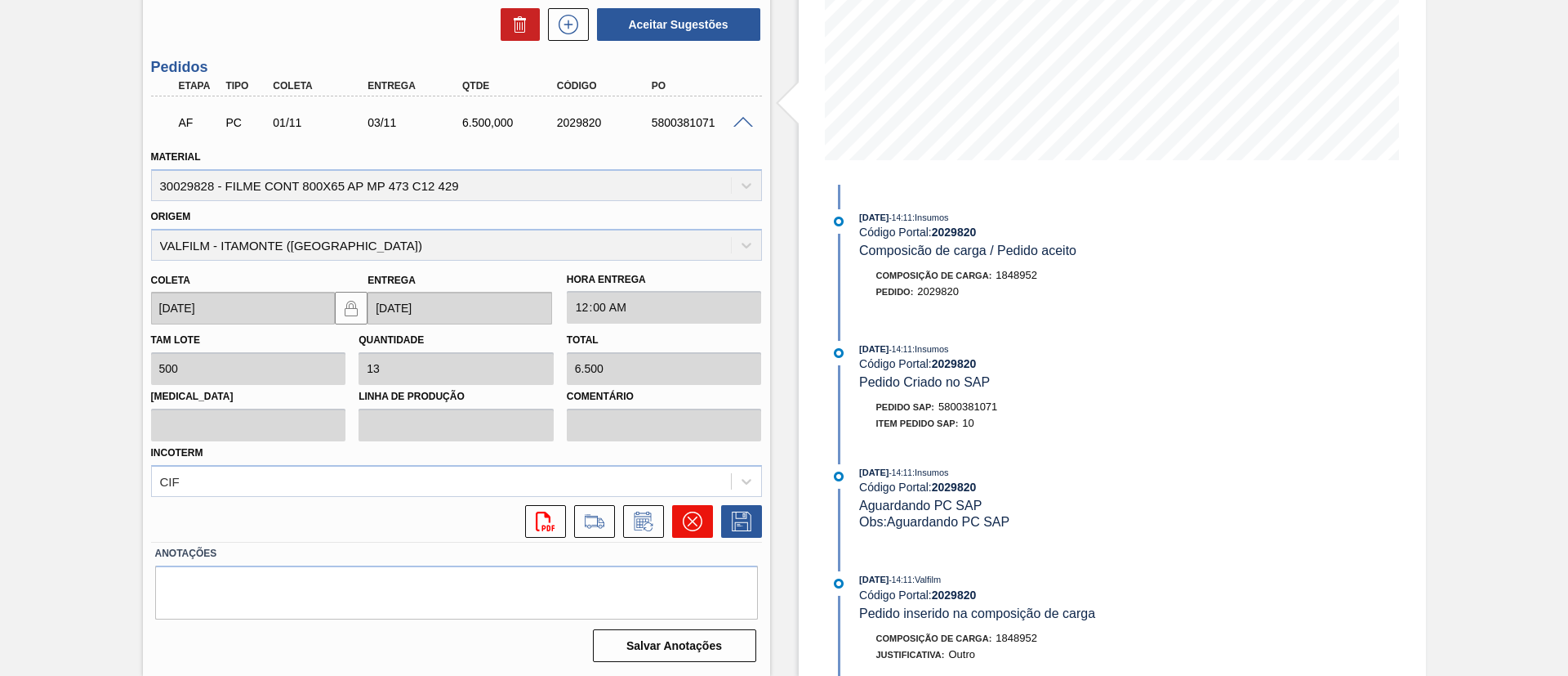
click at [688, 522] on icon at bounding box center [693, 521] width 20 height 20
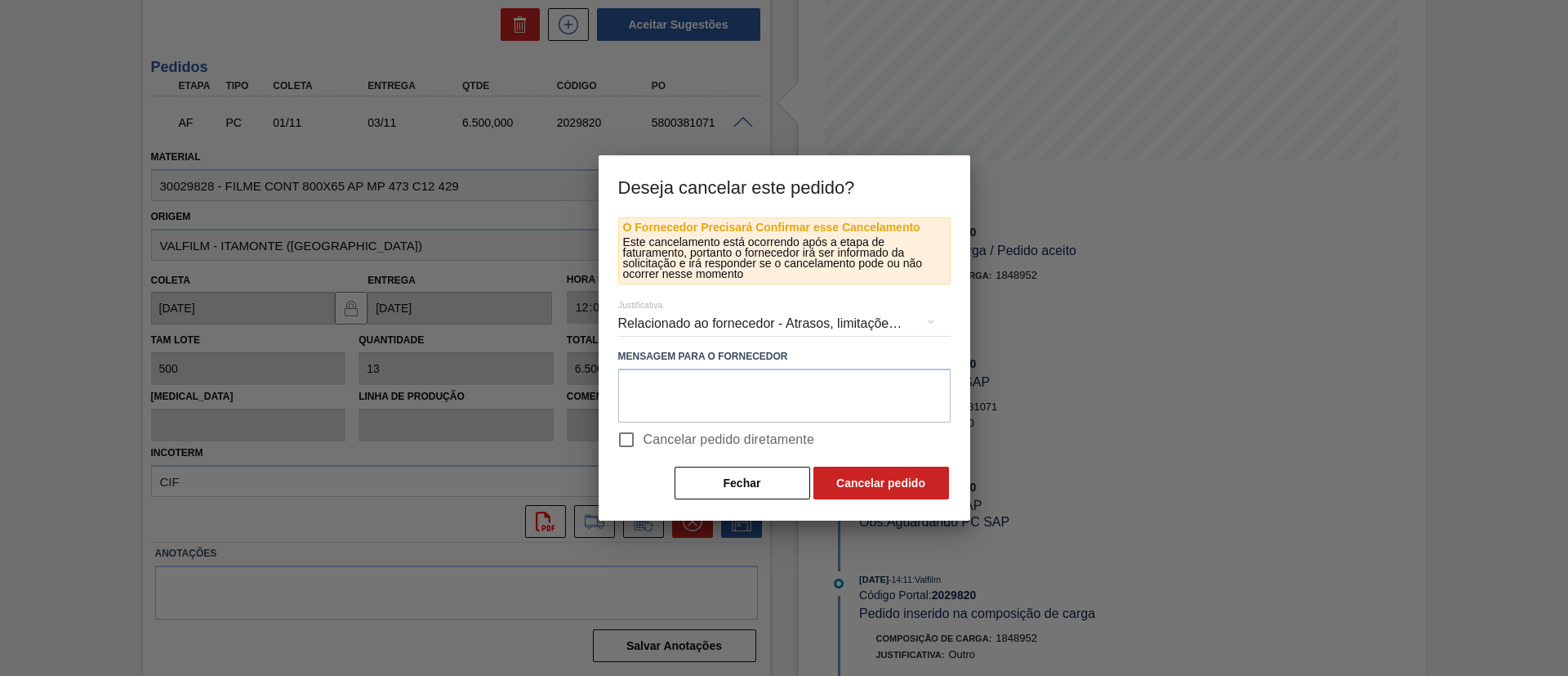
click at [700, 425] on label "Cancelar pedido diretamente" at bounding box center [712, 439] width 206 height 35
click at [644, 425] on input "Cancelar pedido diretamente" at bounding box center [626, 439] width 35 height 35
click at [710, 441] on span "Cancelar pedido diretamente" at bounding box center [729, 439] width 171 height 20
click at [644, 441] on input "Cancelar pedido diretamente" at bounding box center [626, 439] width 35 height 35
click at [741, 445] on span "Cancelar pedido diretamente" at bounding box center [729, 439] width 171 height 20
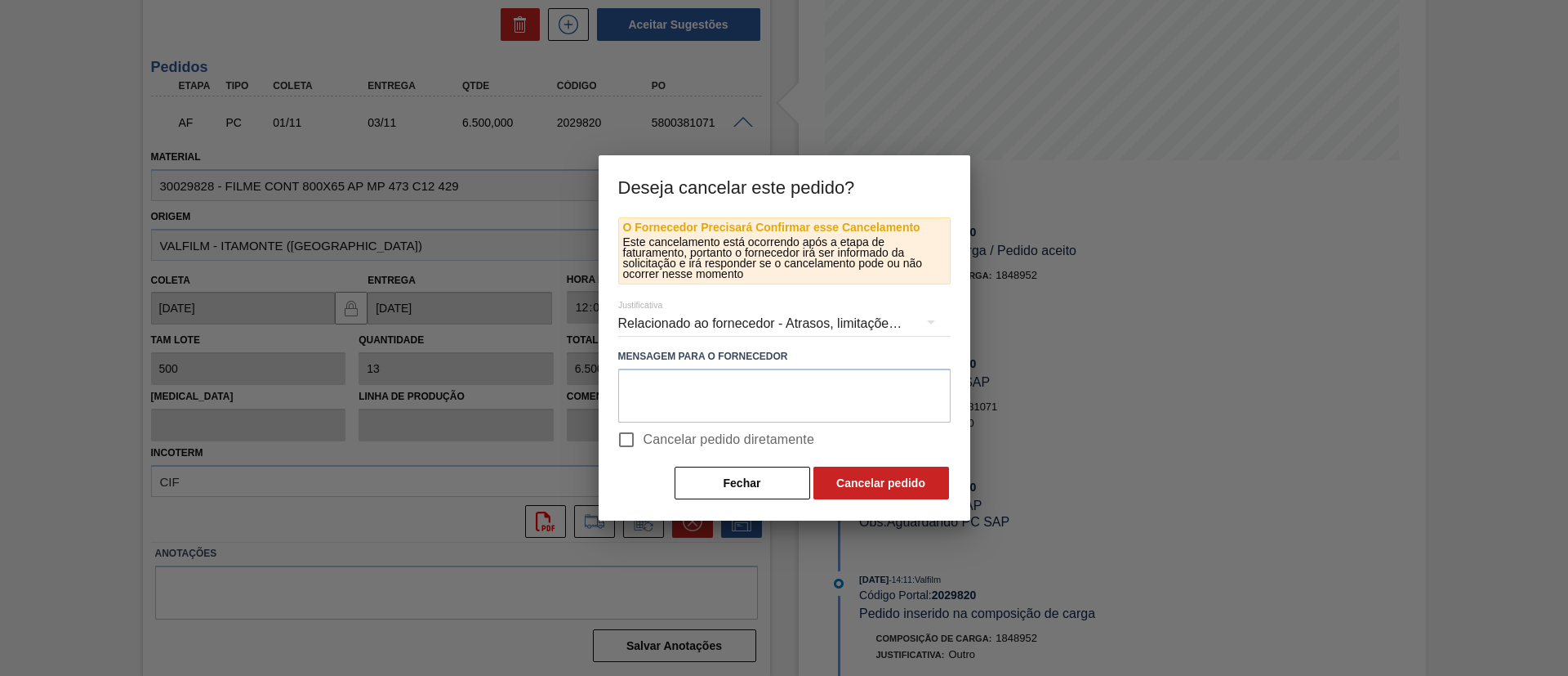
click at [644, 445] on input "Cancelar pedido diretamente" at bounding box center [626, 439] width 35 height 35
checkbox input "true"
click at [853, 491] on button "Cancelar pedido" at bounding box center [881, 482] width 136 height 33
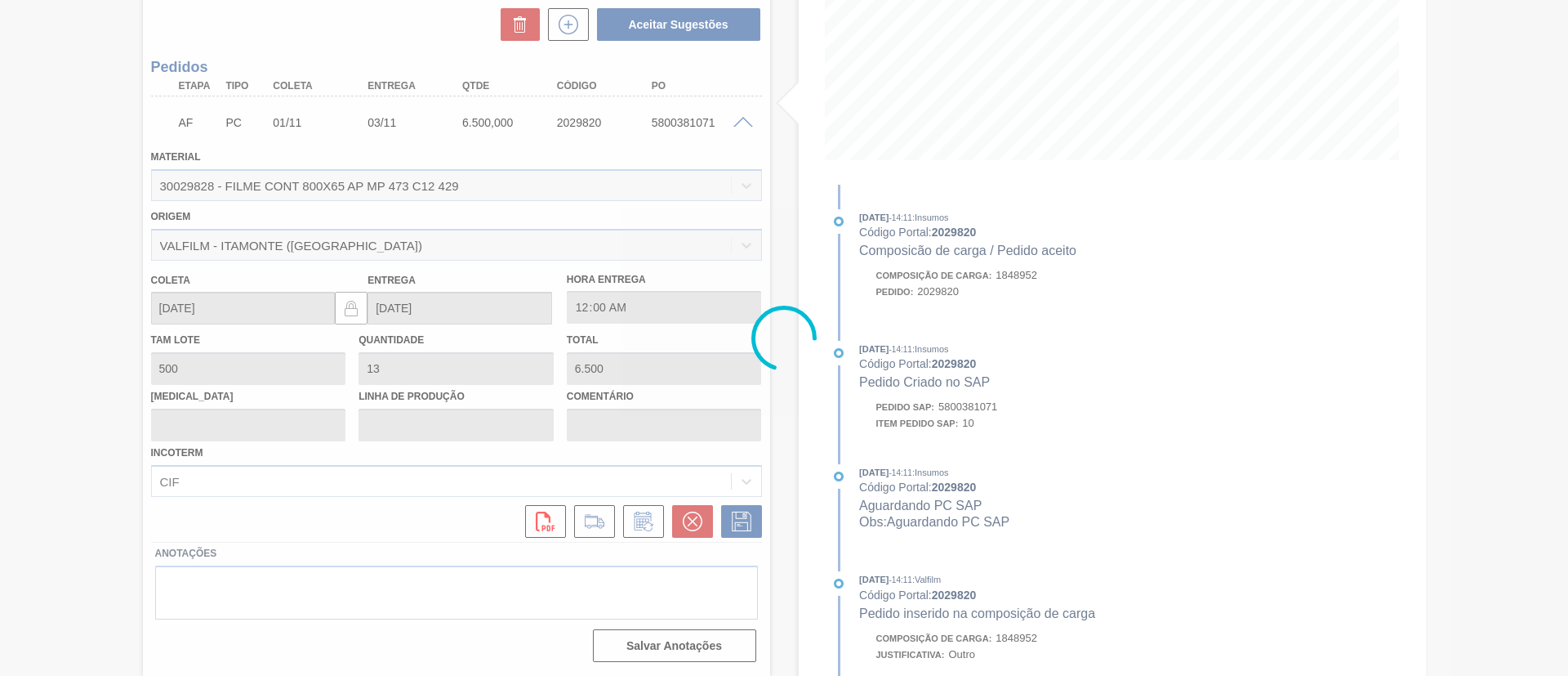
scroll to position [27, 0]
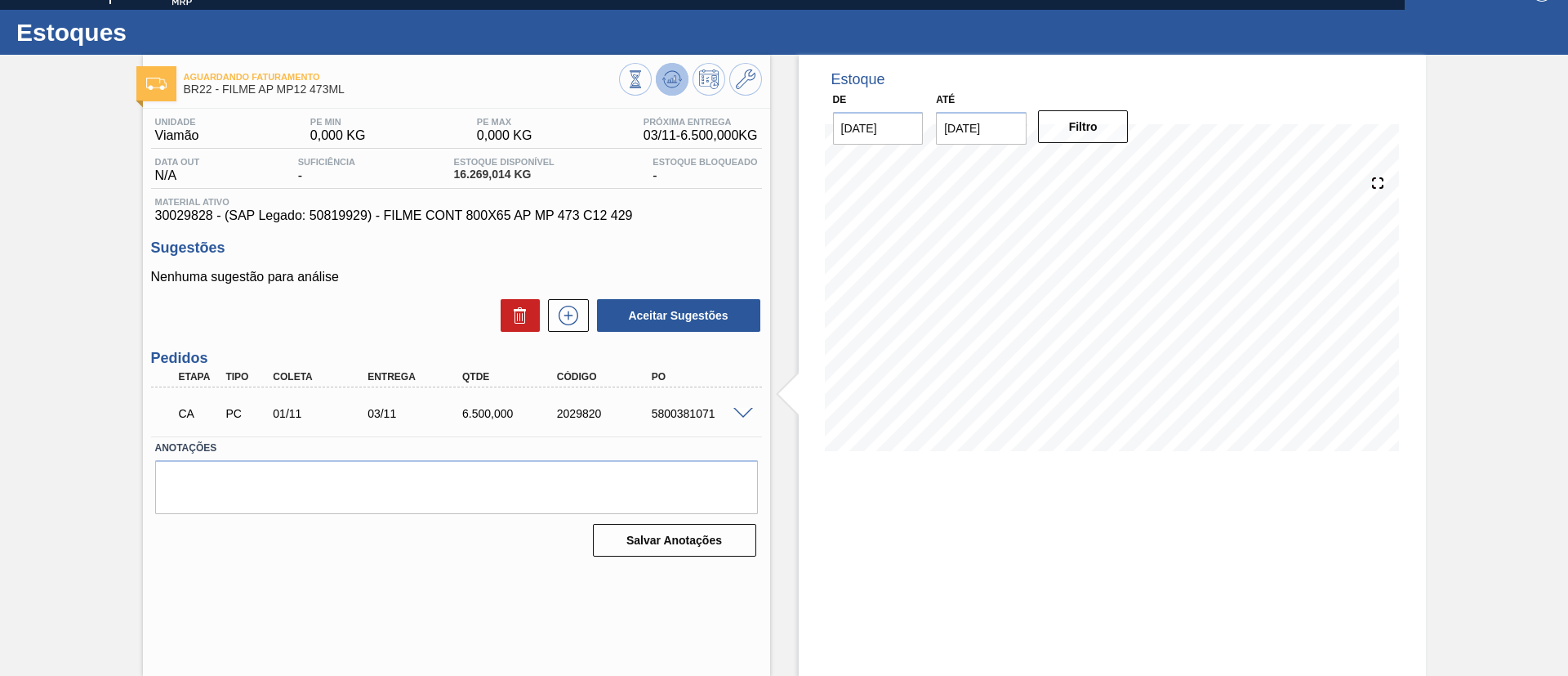
click at [667, 83] on icon at bounding box center [672, 79] width 20 height 20
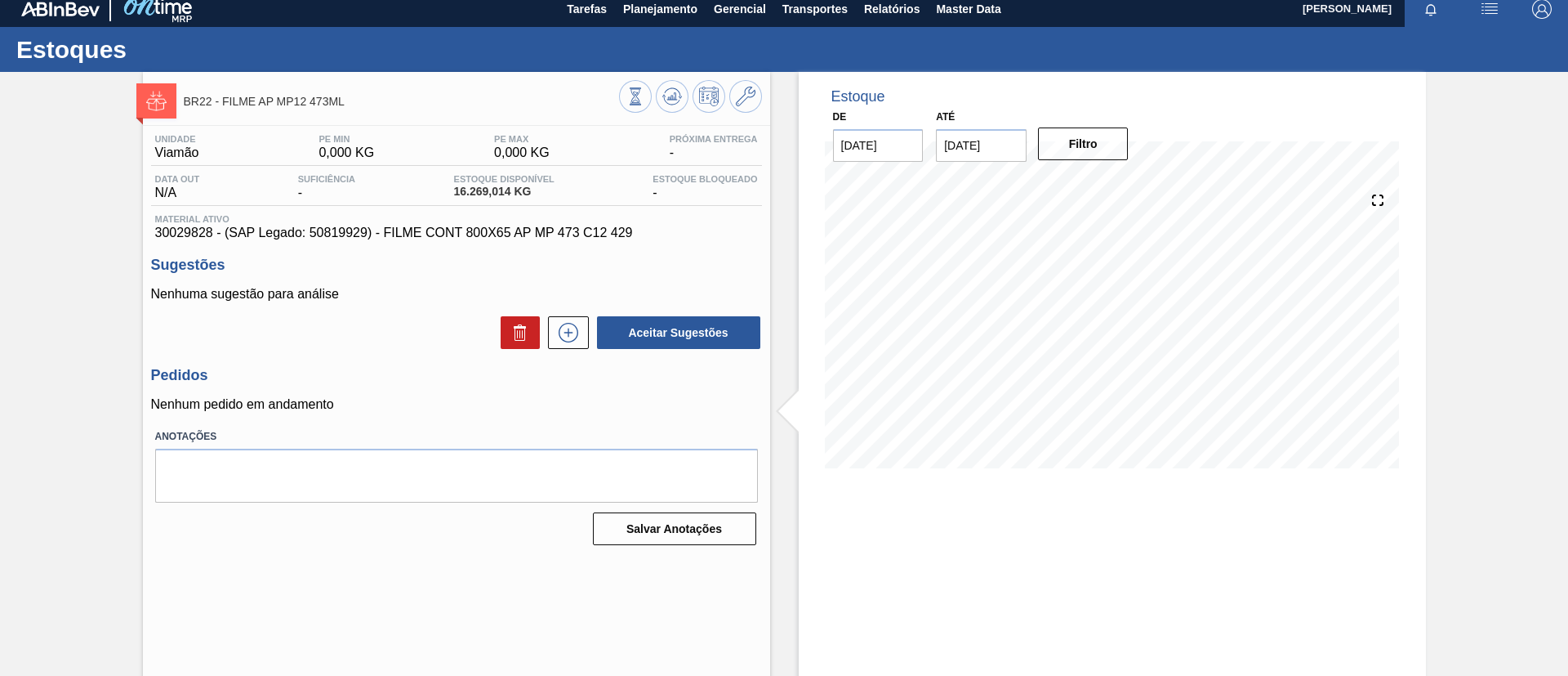
scroll to position [0, 0]
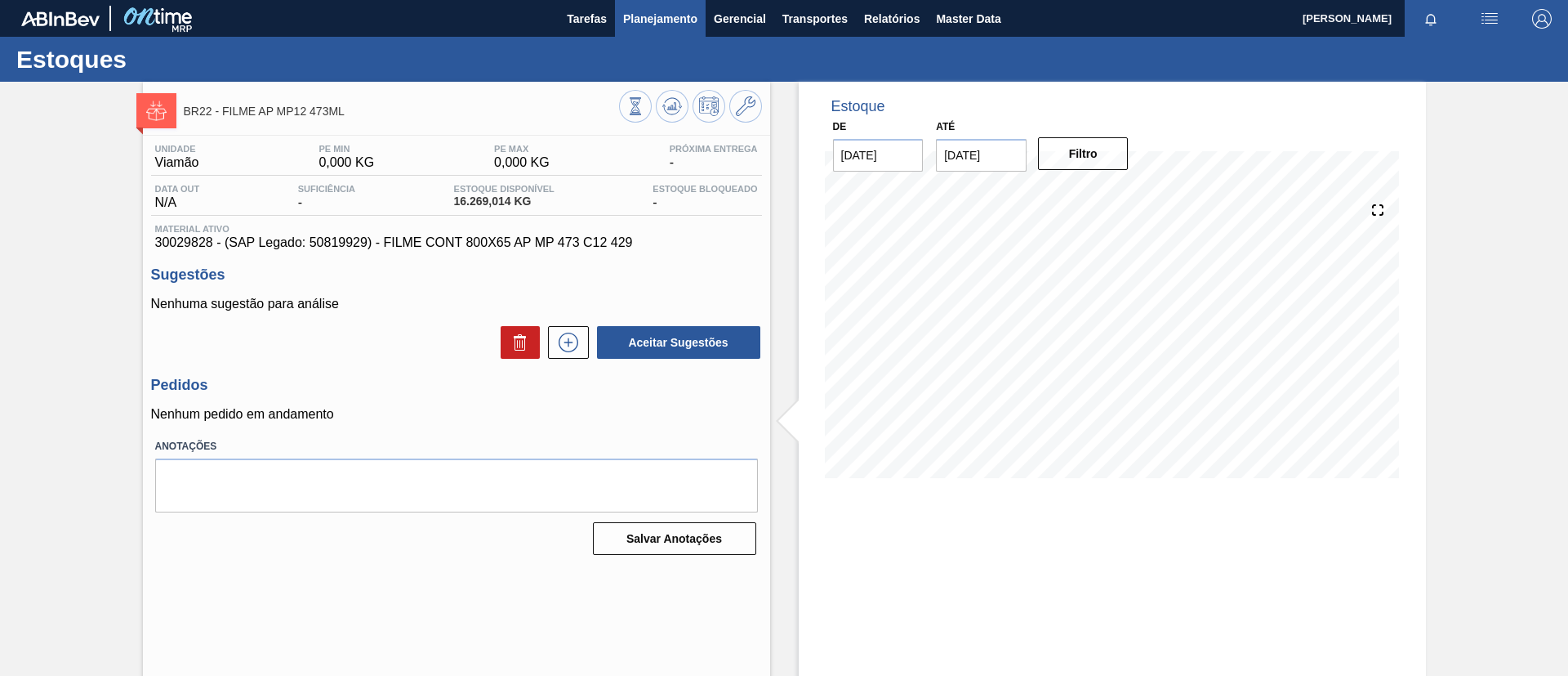
click at [682, 21] on span "Planejamento" at bounding box center [660, 19] width 74 height 20
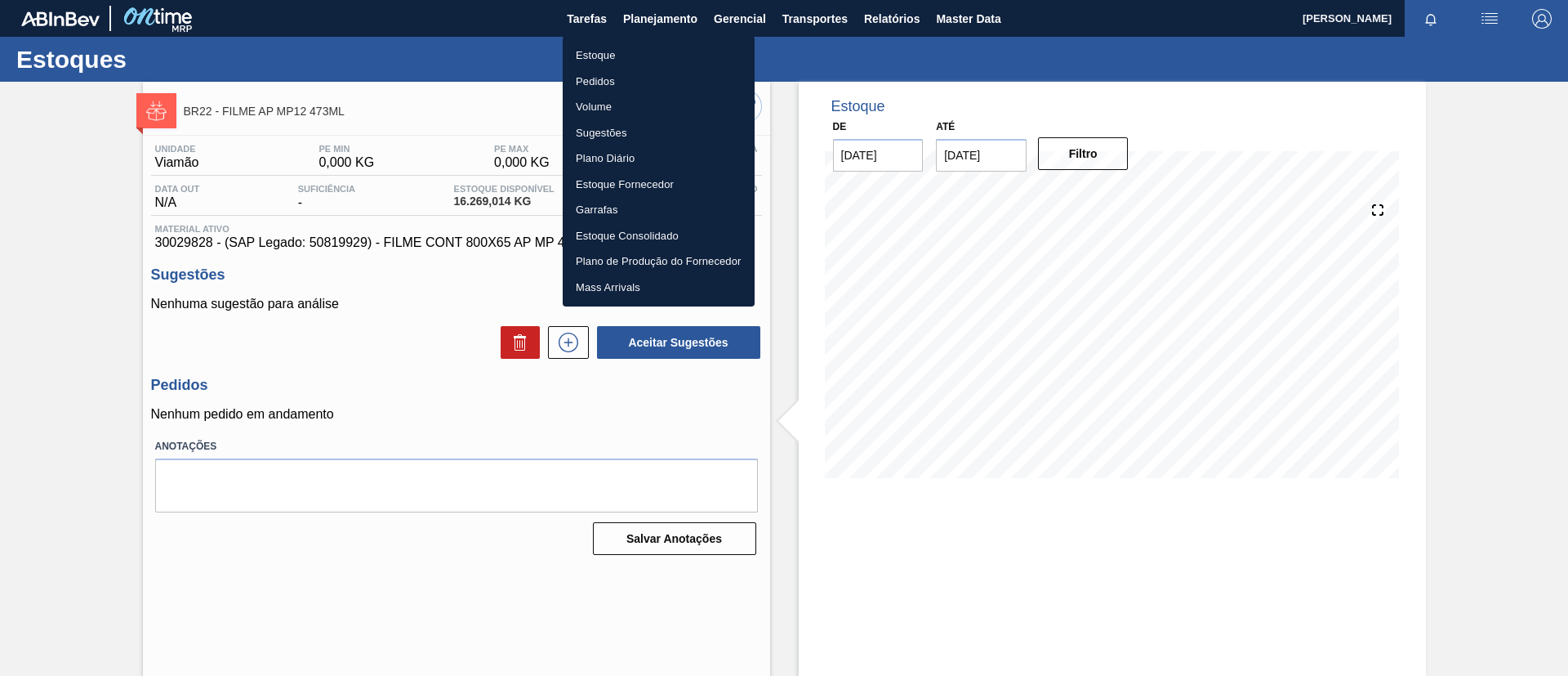
click at [680, 40] on ul "Estoque Pedidos Volume Sugestões Plano Diário Estoque Fornecedor Garrafas Estoq…" at bounding box center [658, 170] width 192 height 271
drag, startPoint x: 683, startPoint y: 48, endPoint x: 607, endPoint y: 0, distance: 89.9
click at [684, 49] on li "Estoque" at bounding box center [658, 55] width 192 height 26
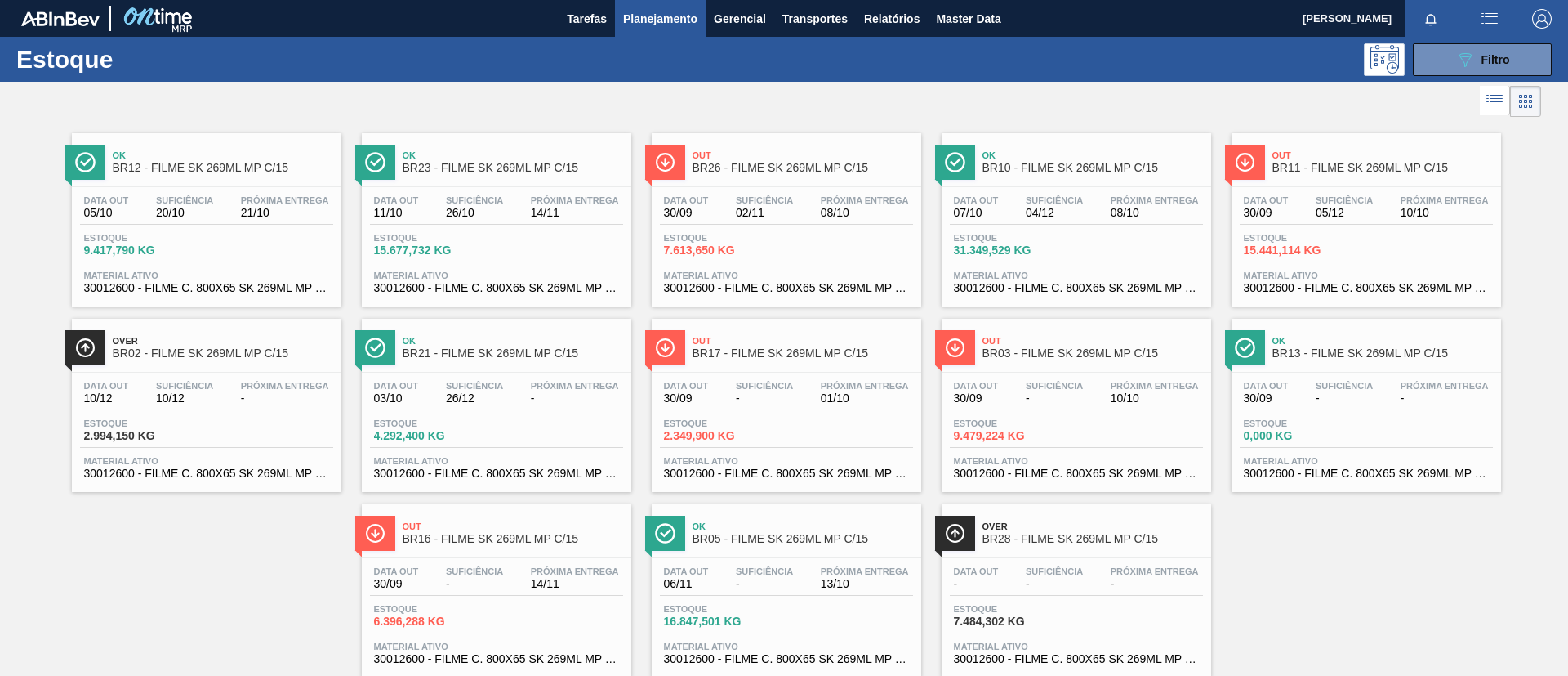
click at [639, 35] on button "Planejamento" at bounding box center [660, 18] width 91 height 37
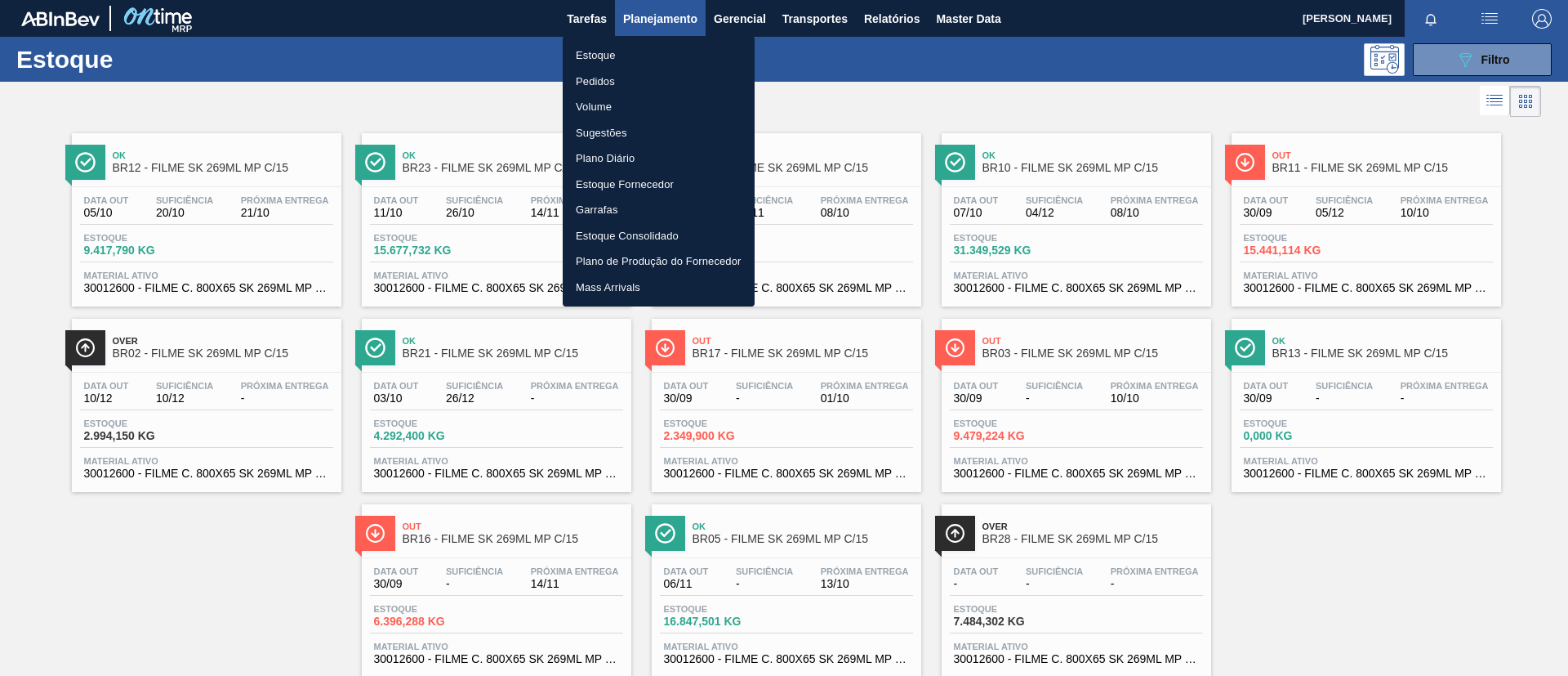
click at [1476, 86] on div at bounding box center [784, 338] width 1568 height 676
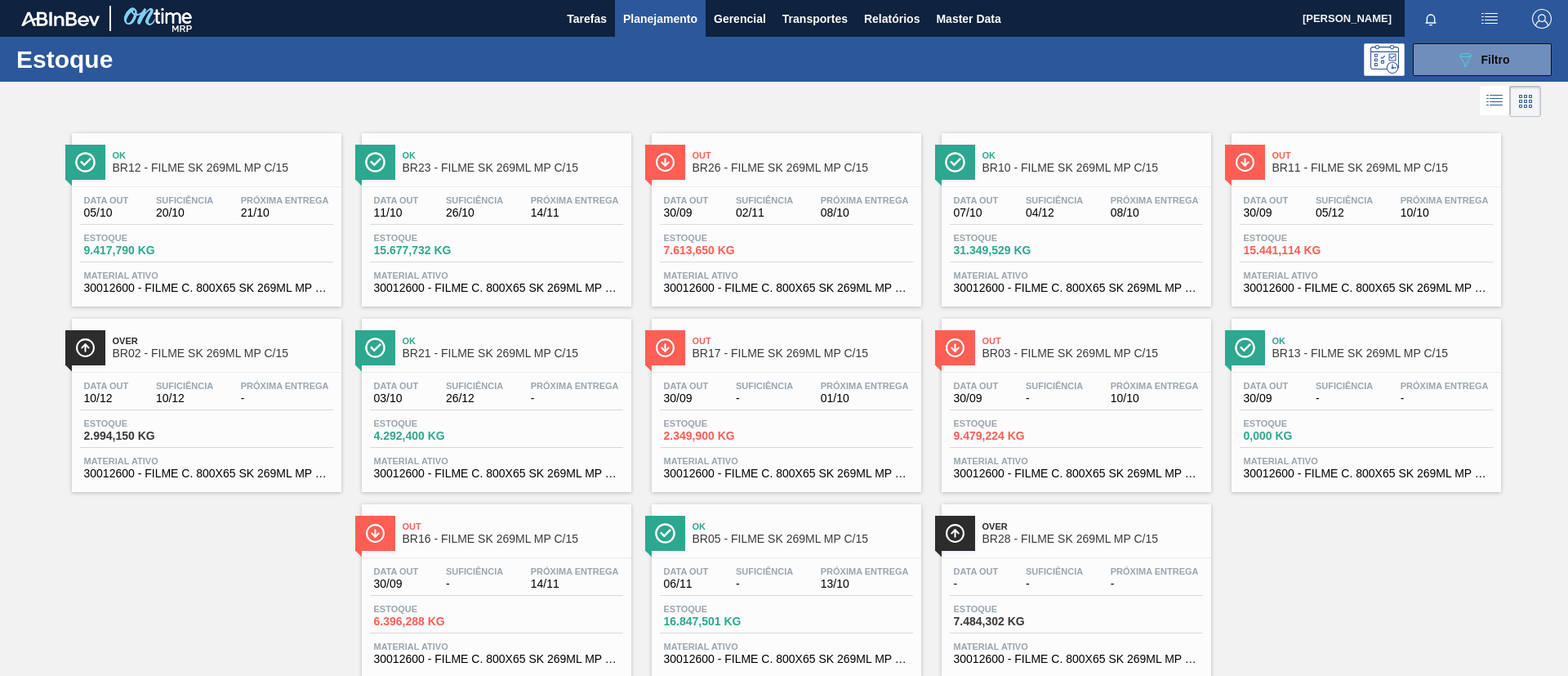
click at [1457, 0] on body "Tarefas Planejamento Gerencial Transportes Relatórios Master Data [PERSON_NAME]…" at bounding box center [784, 0] width 1568 height 0
click at [1460, 66] on icon "089F7B8B-B2A5-4AFE-B5C0-19BA573D28AC" at bounding box center [1465, 59] width 20 height 20
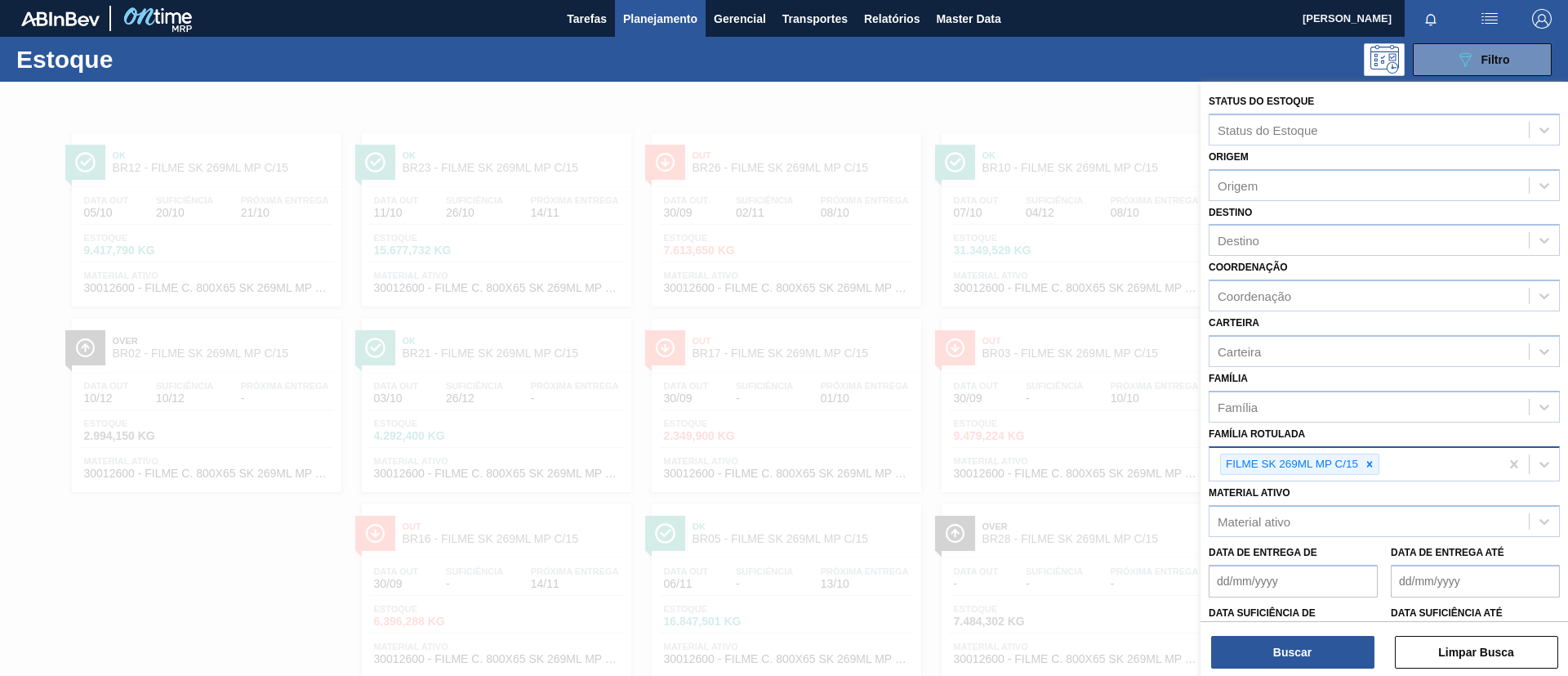
click at [1353, 468] on div "FILME SK 269ML MP C/15" at bounding box center [1291, 464] width 139 height 21
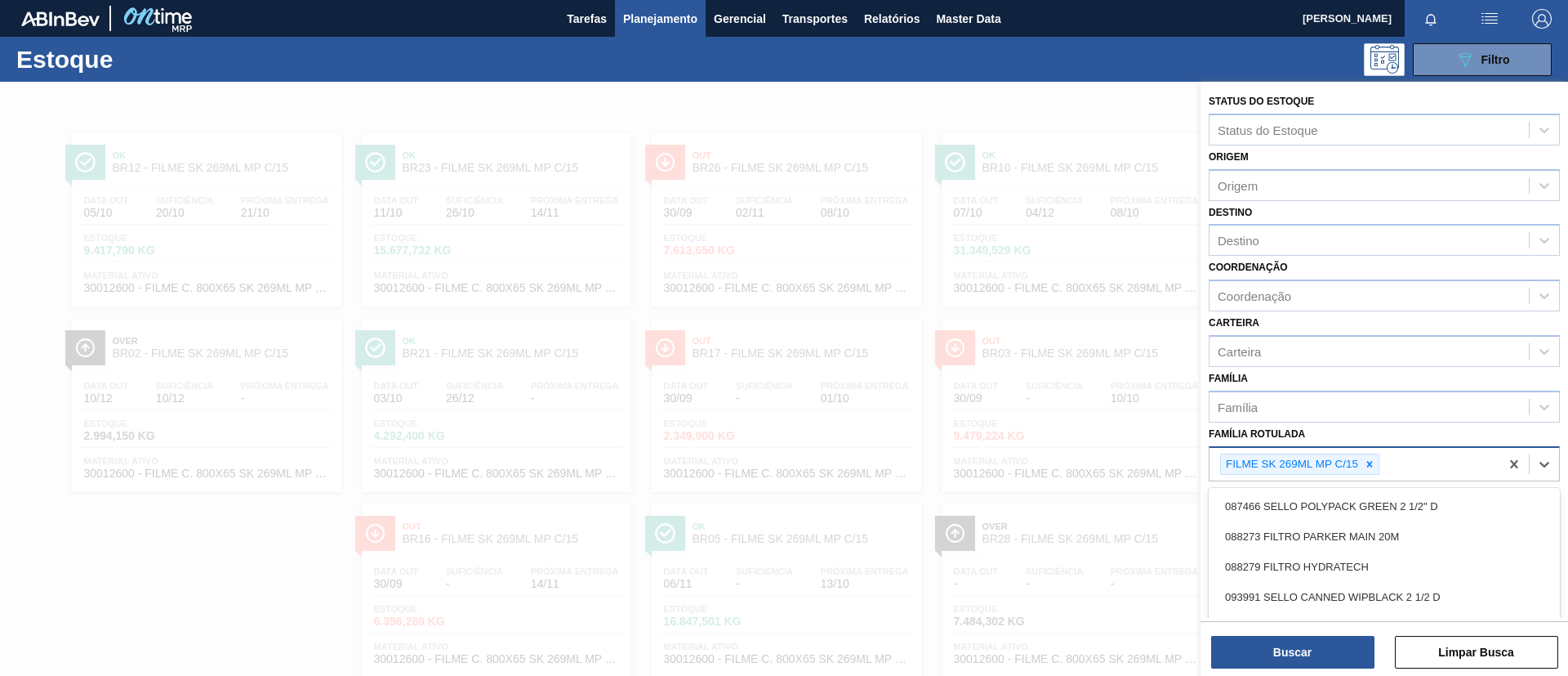
scroll to position [42, 0]
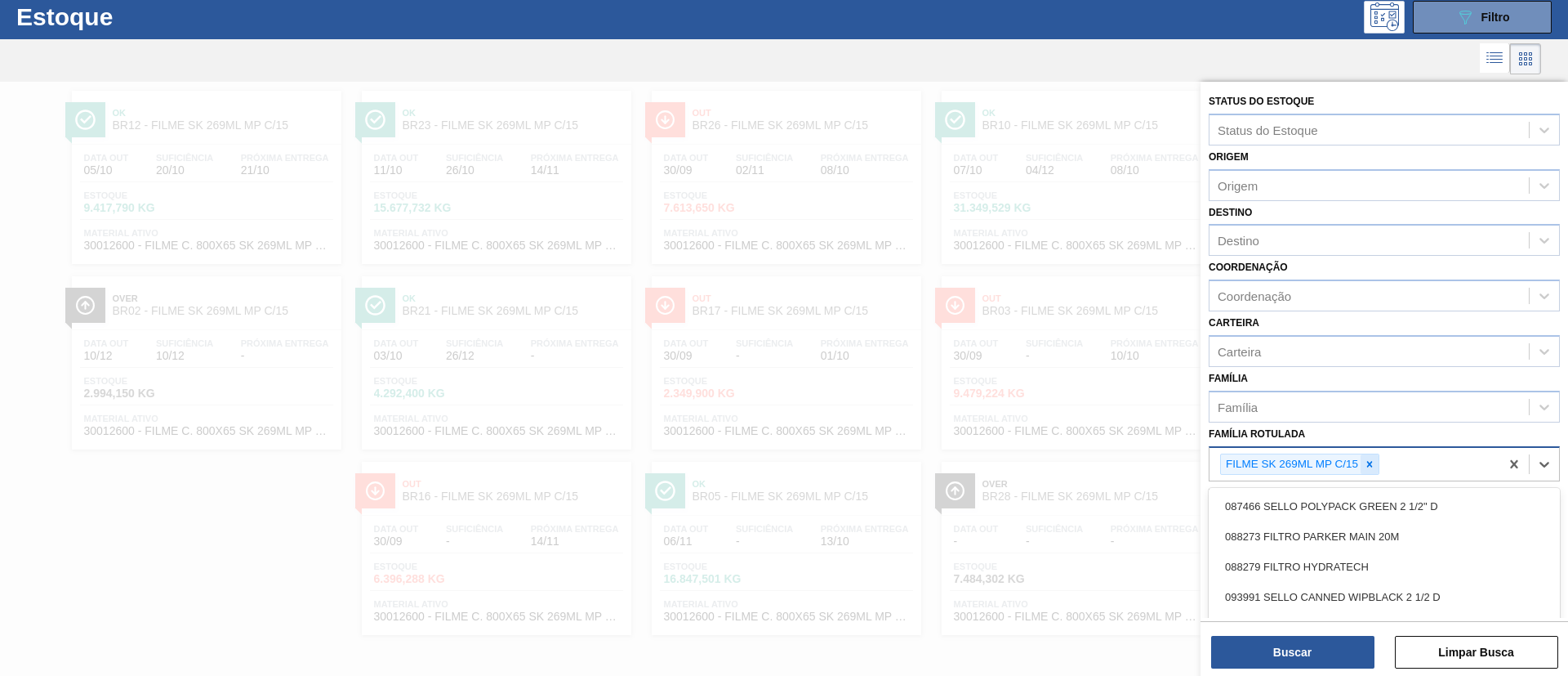
click at [1373, 467] on icon at bounding box center [1370, 464] width 11 height 11
type Rotulada "V"
type Rotulada "BC 350ML MP"
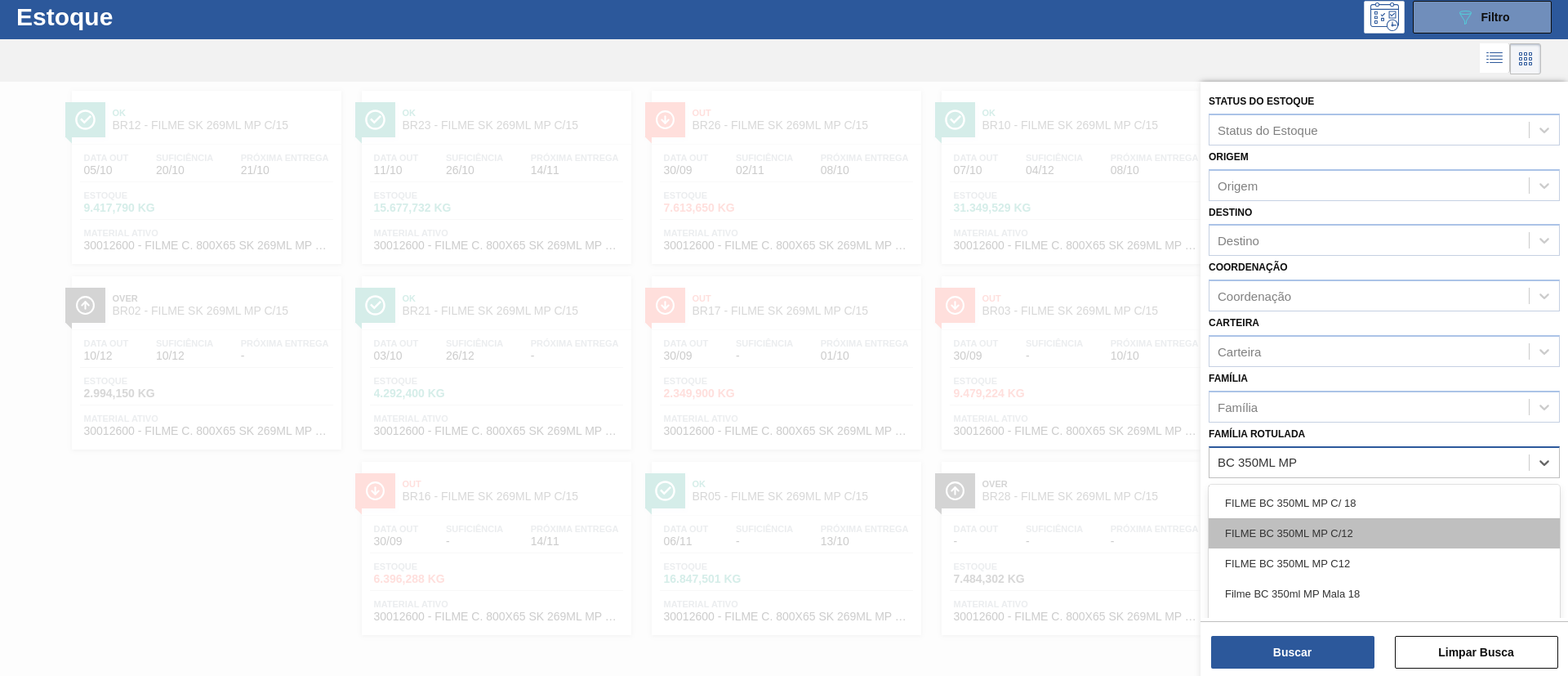
click at [1385, 522] on div "FILME BC 350ML MP C/12" at bounding box center [1385, 533] width 351 height 30
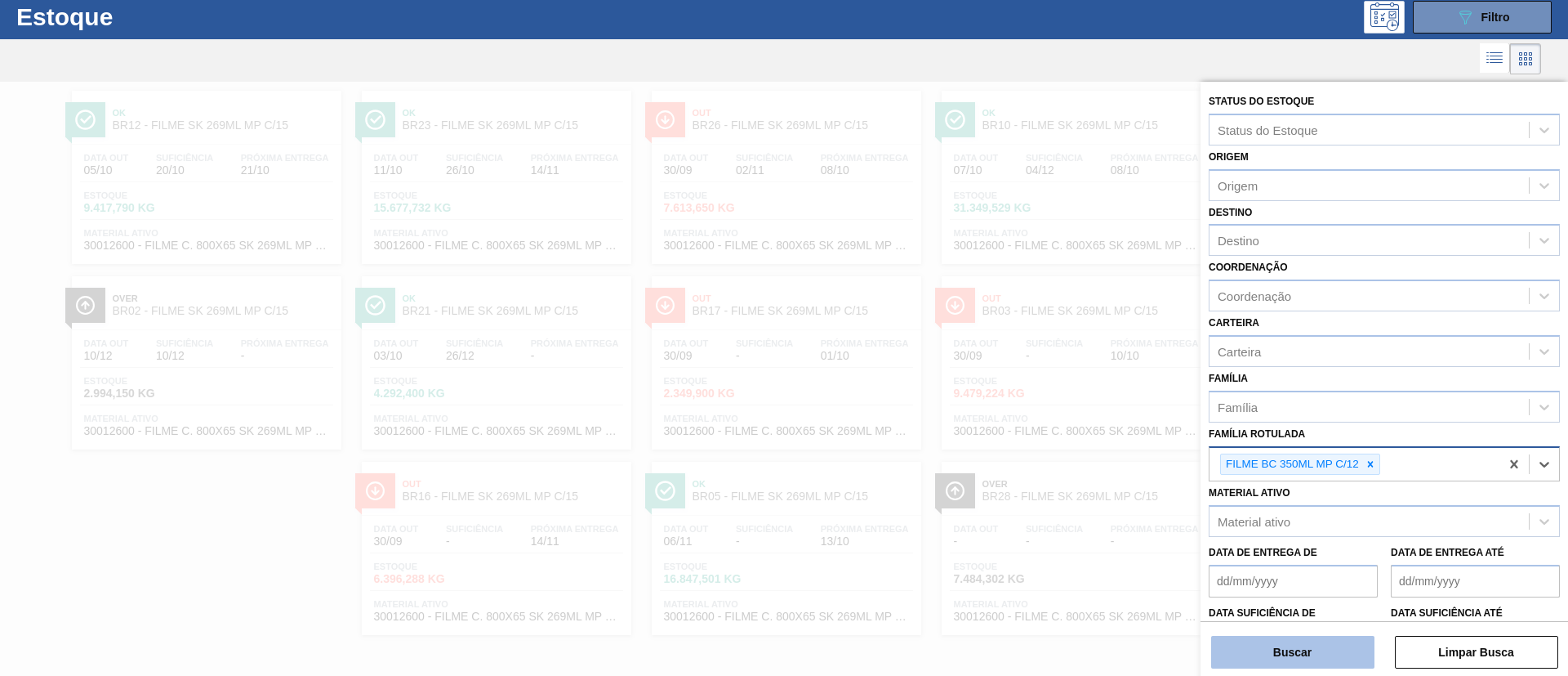
click at [1337, 636] on div "Buscar Limpar Busca" at bounding box center [1385, 643] width 368 height 46
click at [1339, 647] on button "Buscar" at bounding box center [1293, 652] width 164 height 33
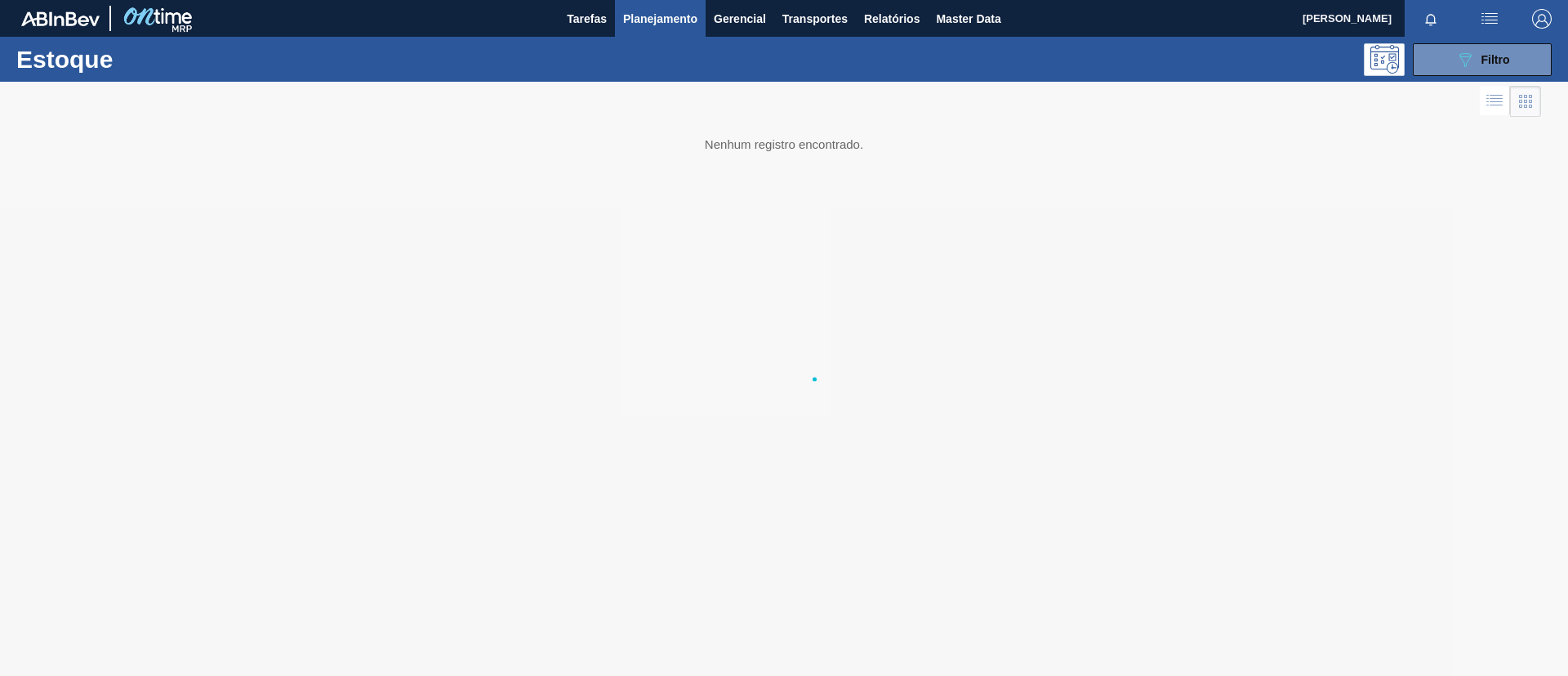
scroll to position [0, 0]
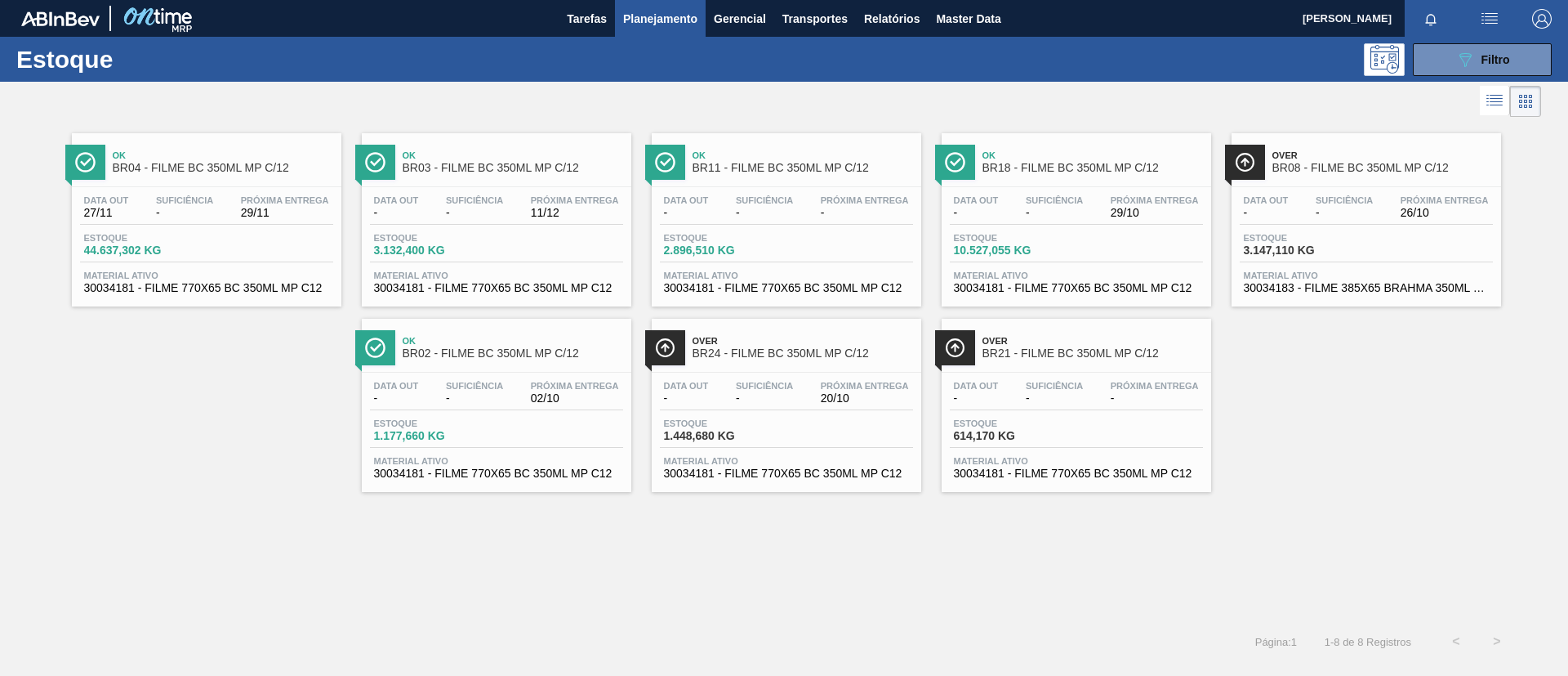
click at [799, 361] on div "Over BR24 - FILME BC 350ML MP C/12" at bounding box center [803, 347] width 221 height 37
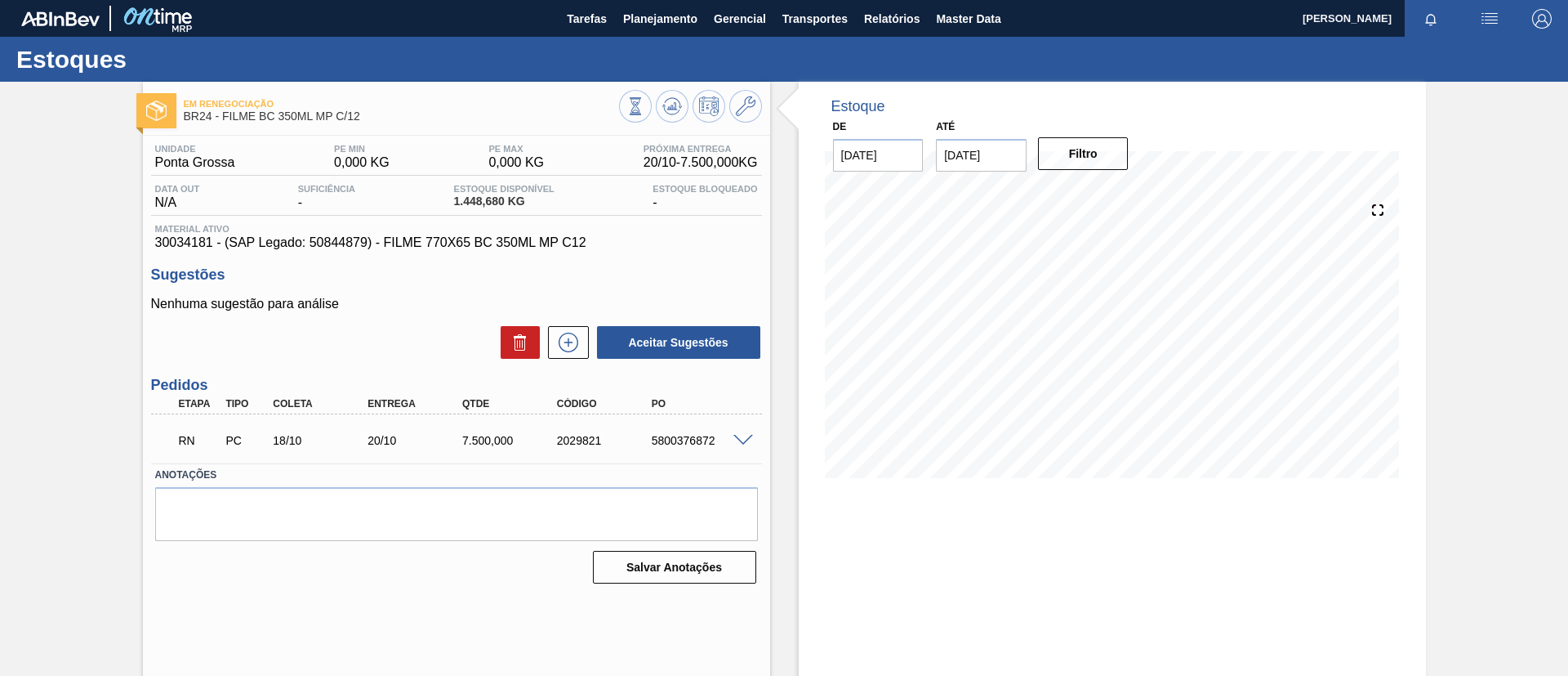
click at [745, 445] on div "5800376872" at bounding box center [700, 440] width 106 height 13
click at [741, 443] on span at bounding box center [743, 440] width 20 height 12
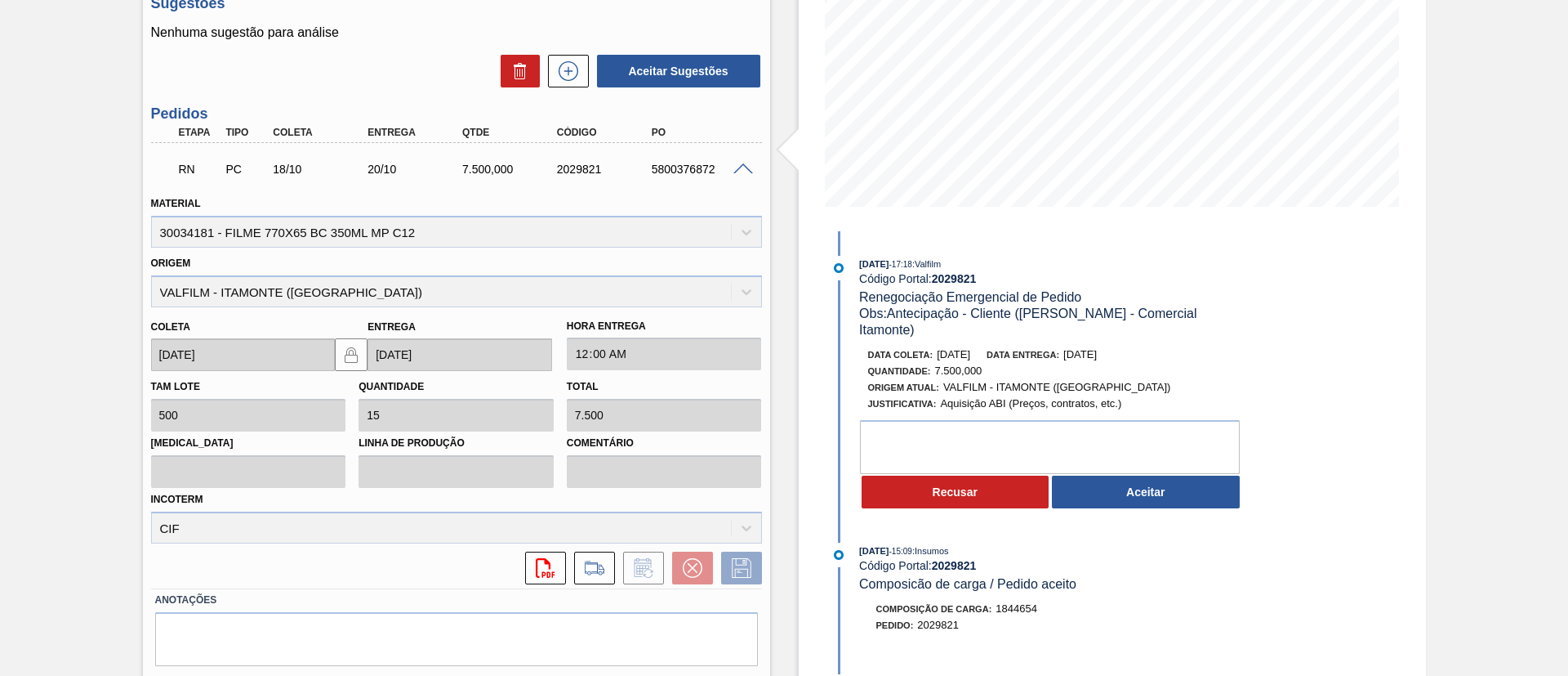
scroll to position [317, 0]
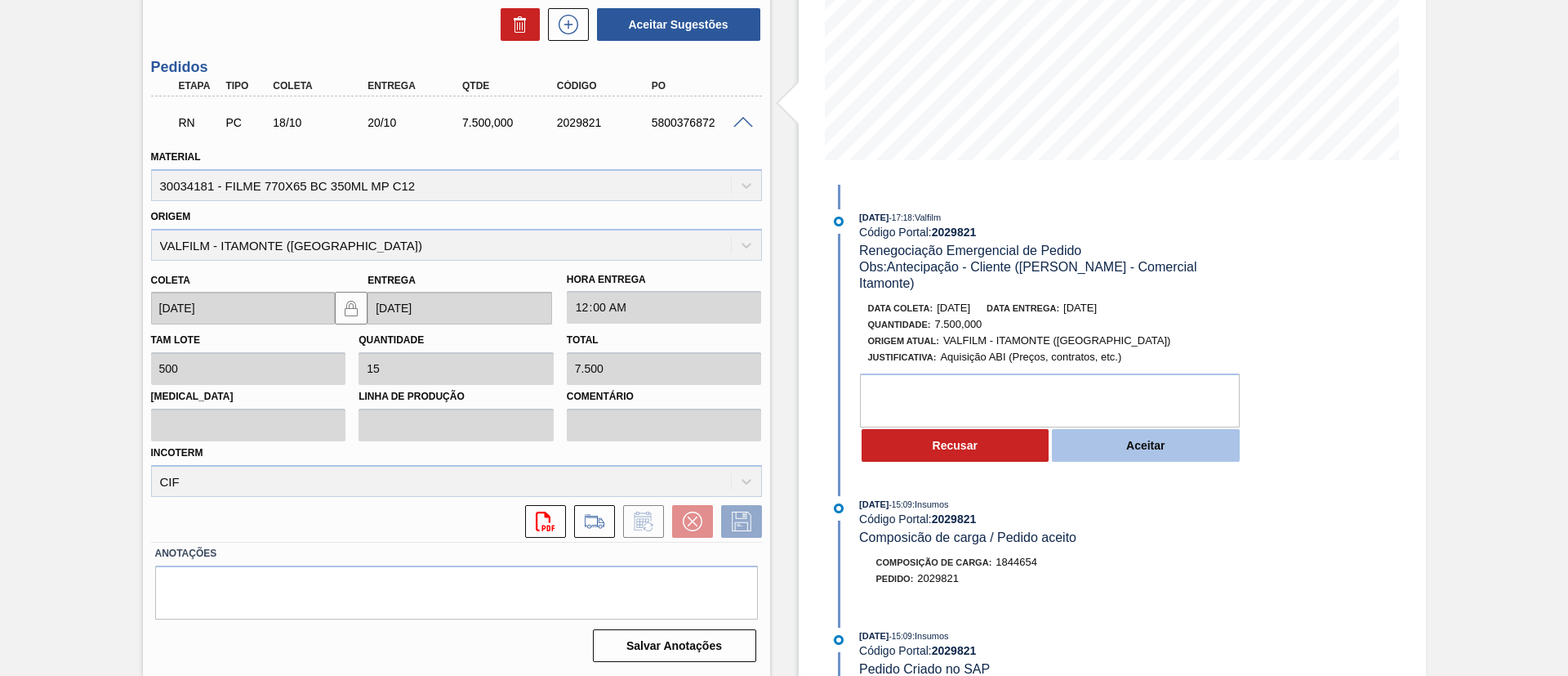
click at [1124, 429] on button "Aceitar" at bounding box center [1146, 445] width 188 height 33
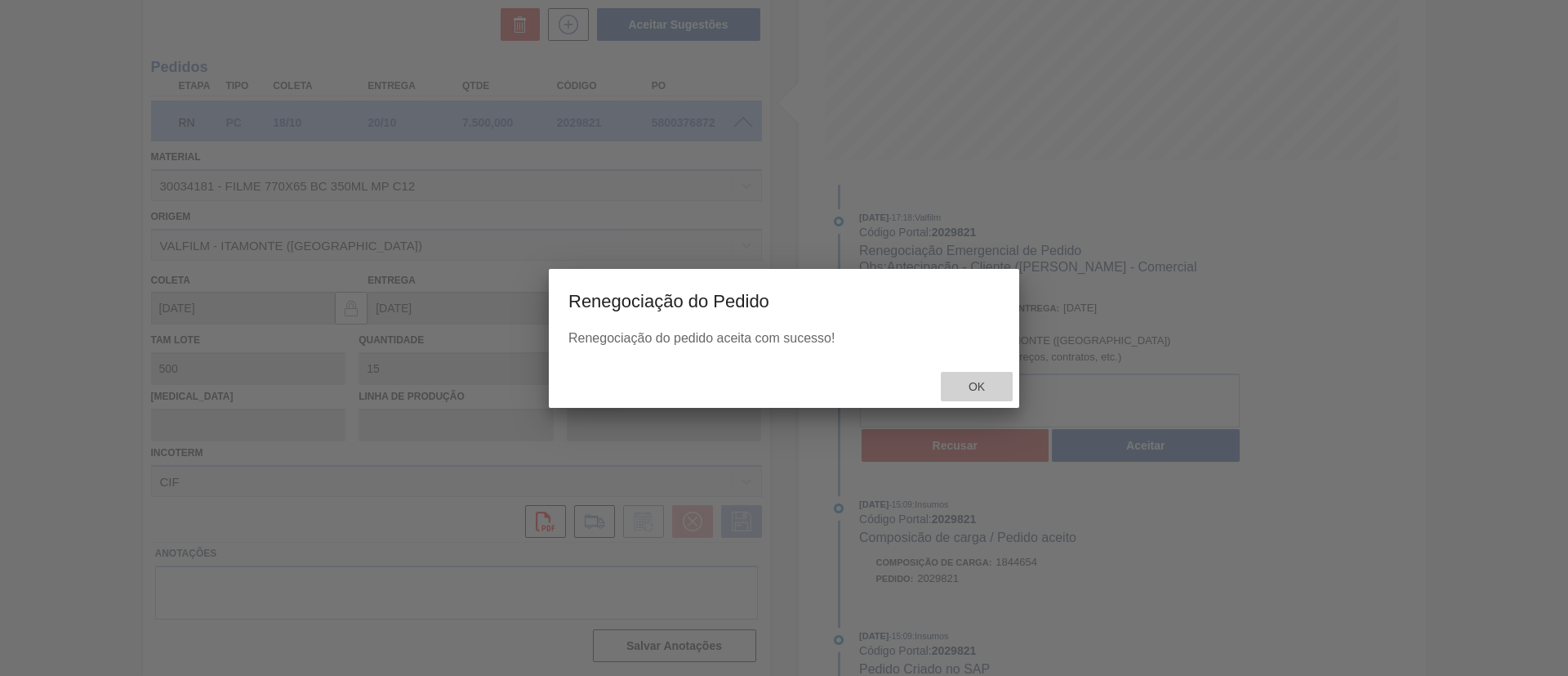
click at [987, 395] on div "Ok" at bounding box center [976, 387] width 72 height 30
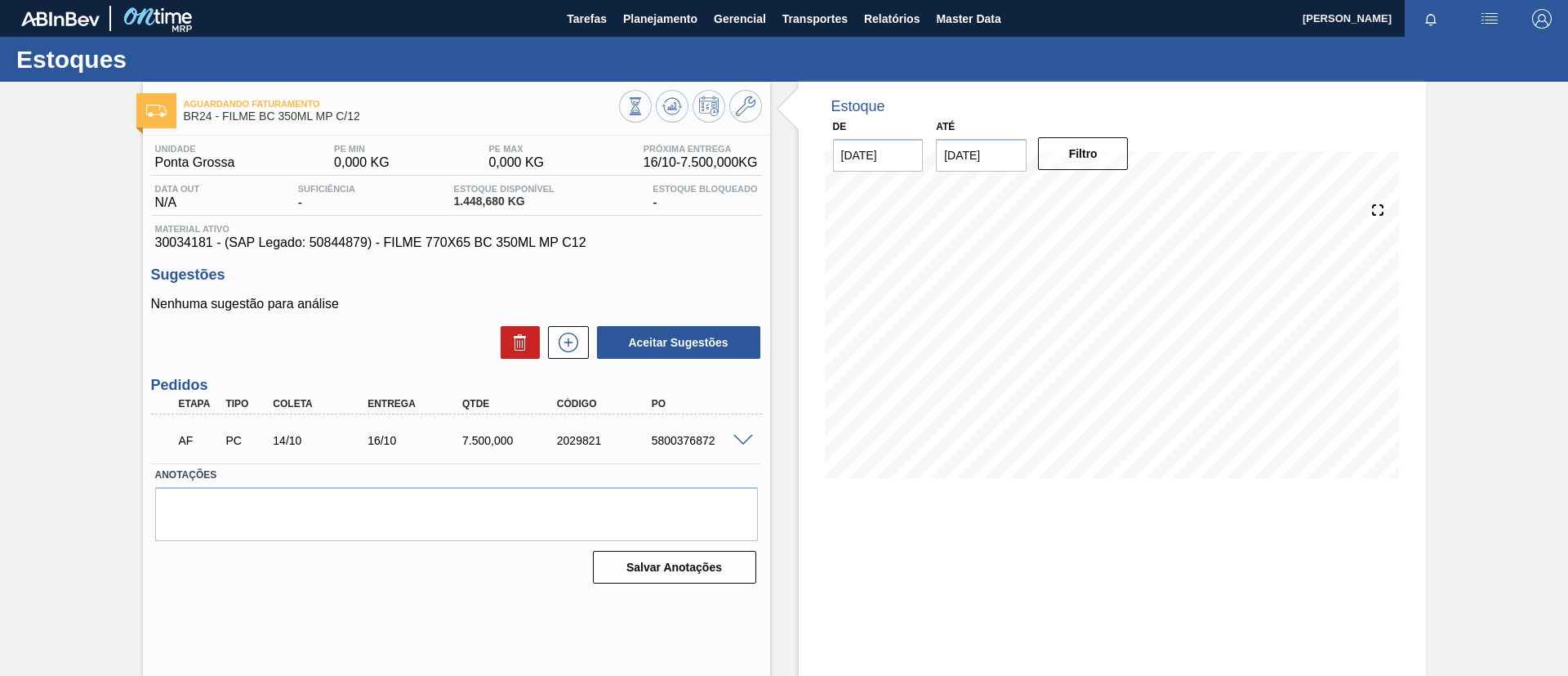
click at [73, 171] on div "Aguardando Faturamento BR24 - FILME BC 350ML MP C/12 Unidade Ponta Grossa PE MI…" at bounding box center [784, 391] width 1568 height 621
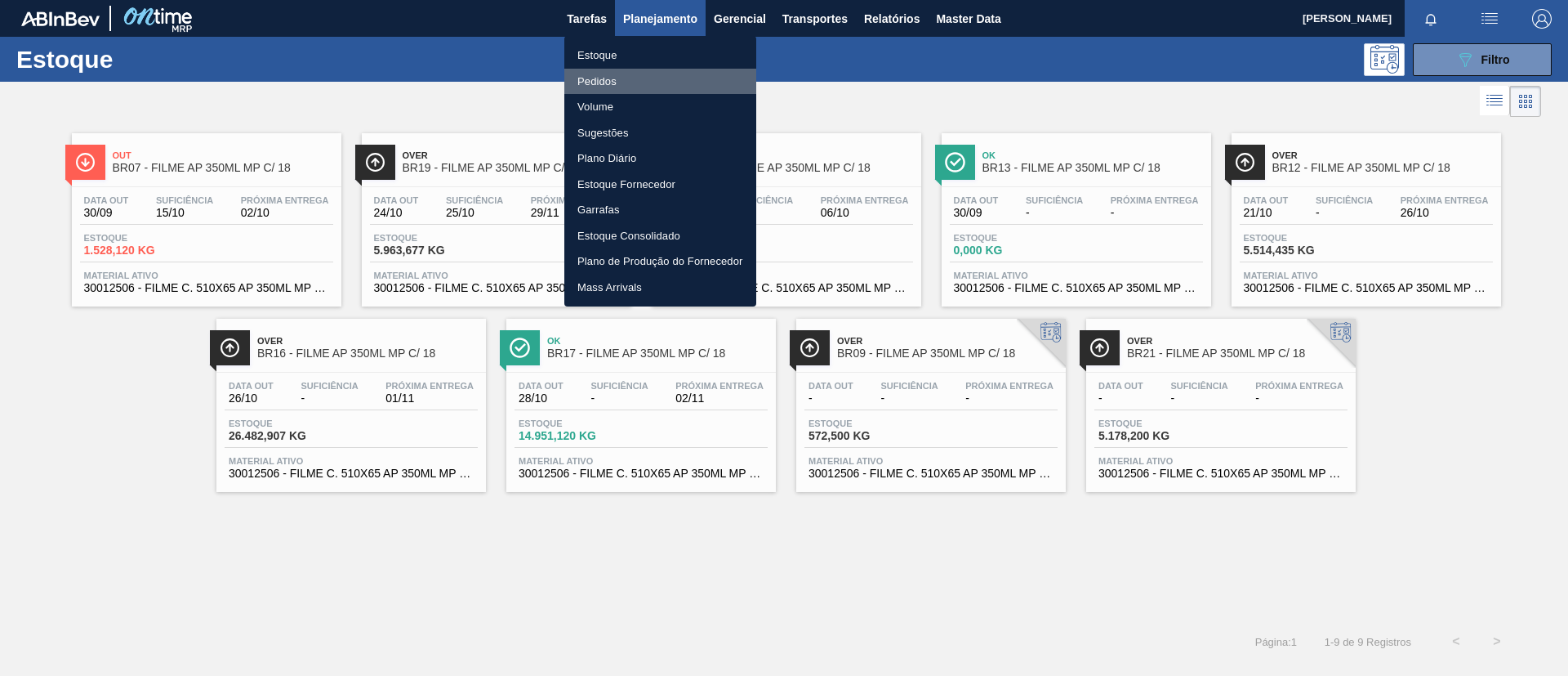
click at [646, 70] on li "Pedidos" at bounding box center [660, 81] width 192 height 26
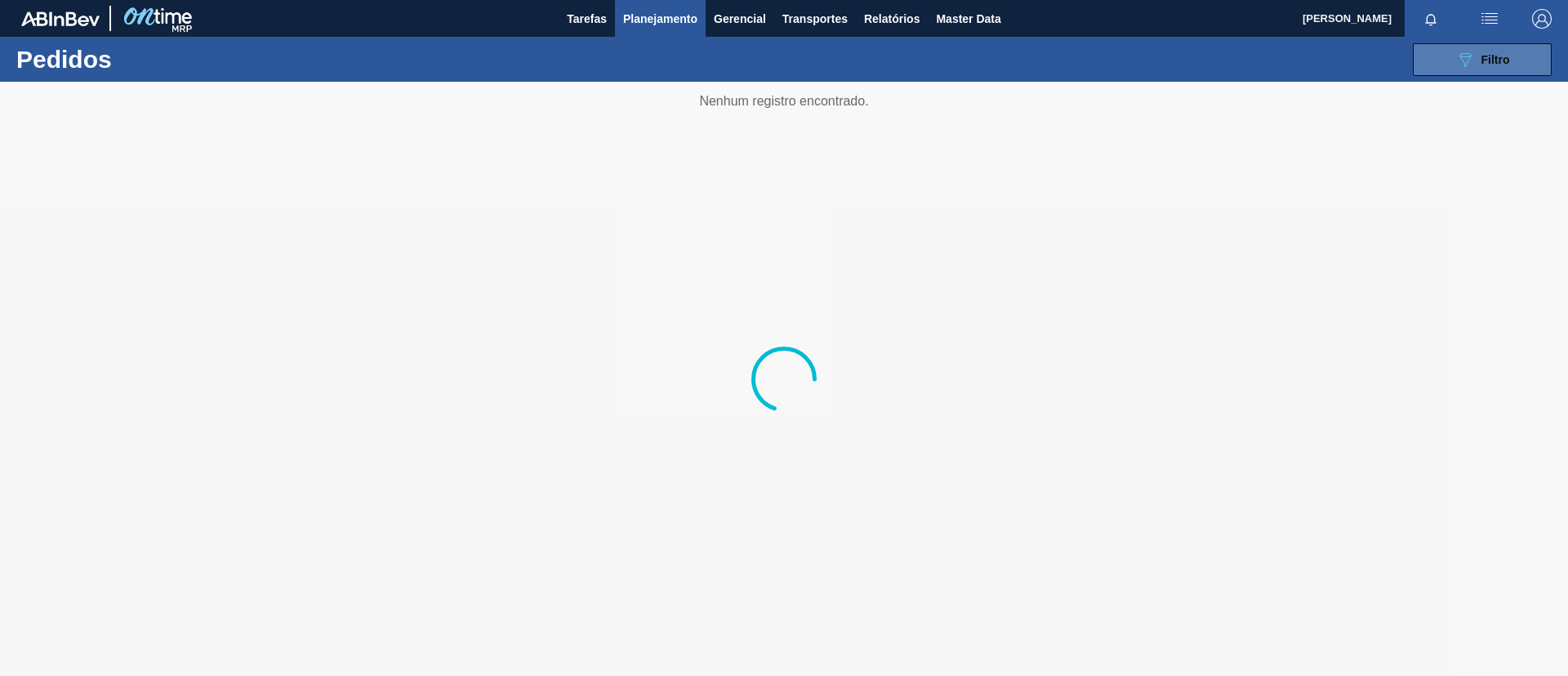
click at [1453, 56] on button "089F7B8B-B2A5-4AFE-B5C0-19BA573D28AC Filtro" at bounding box center [1483, 59] width 139 height 33
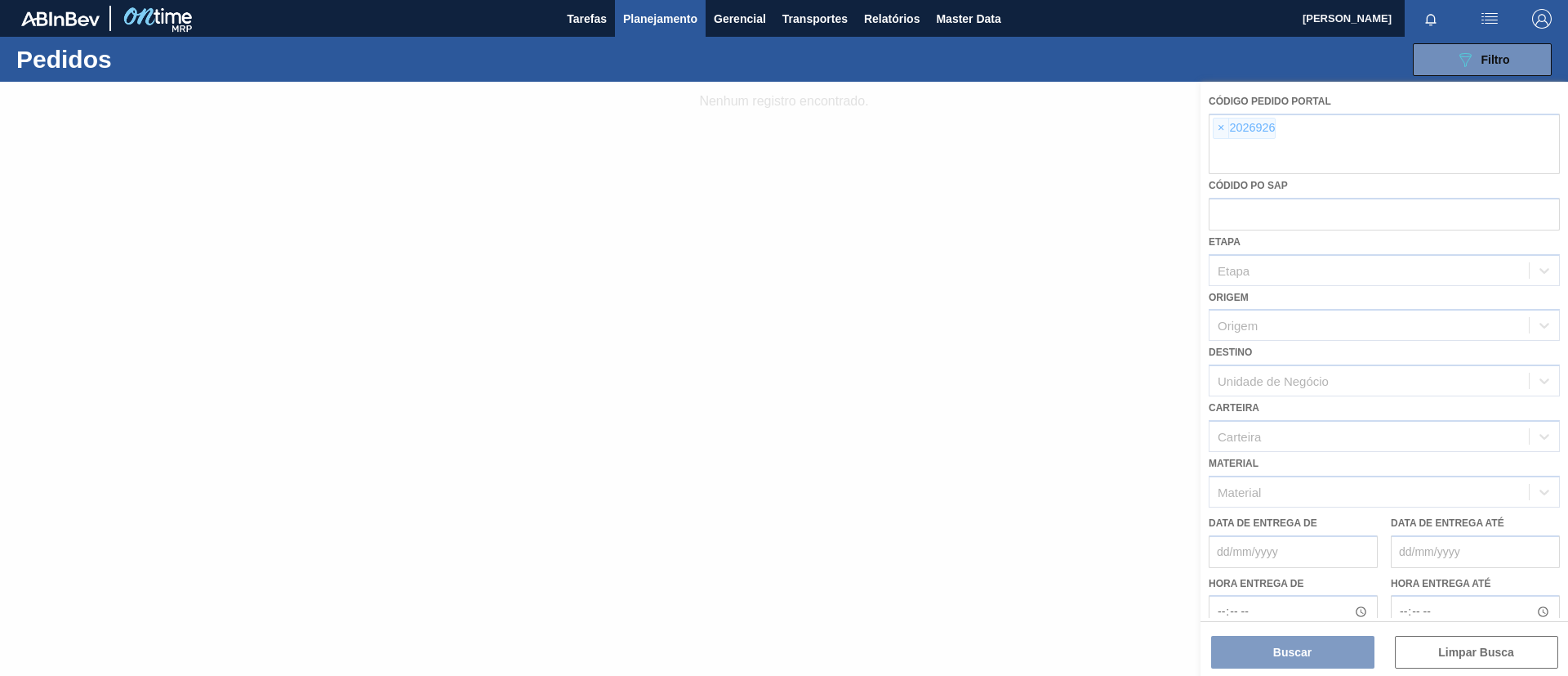
click at [1217, 131] on div at bounding box center [784, 378] width 1568 height 594
click at [1222, 127] on div at bounding box center [784, 378] width 1568 height 594
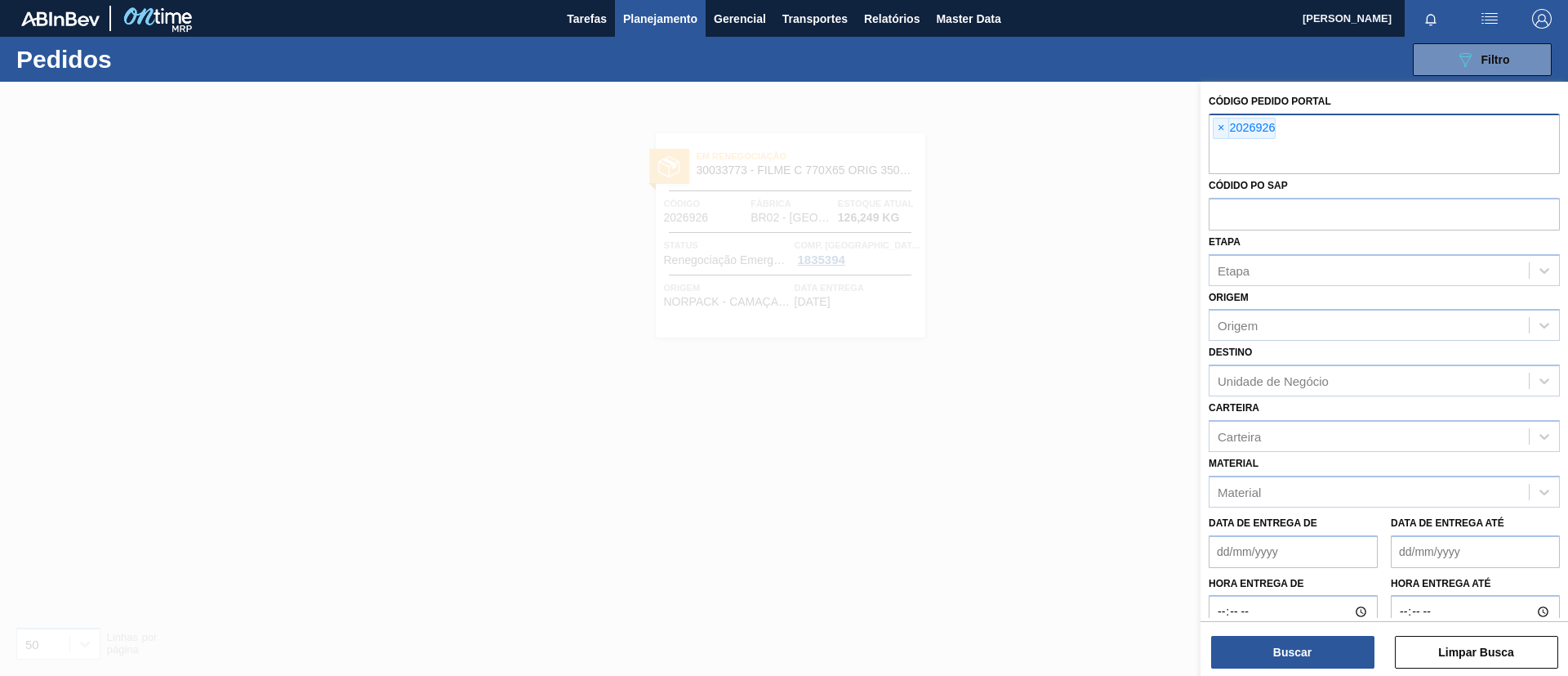
click at [1222, 128] on span "×" at bounding box center [1222, 128] width 16 height 20
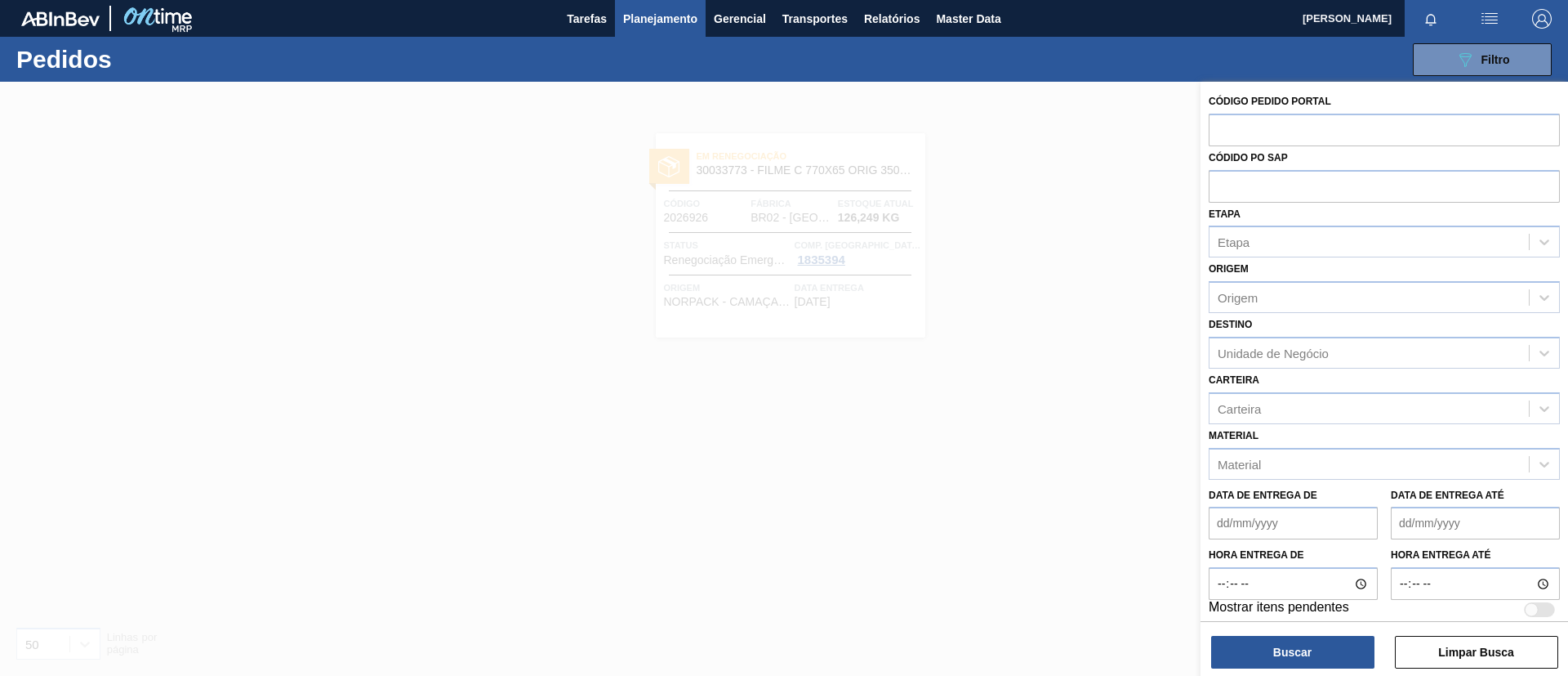
paste input "2015506"
type input "2015506"
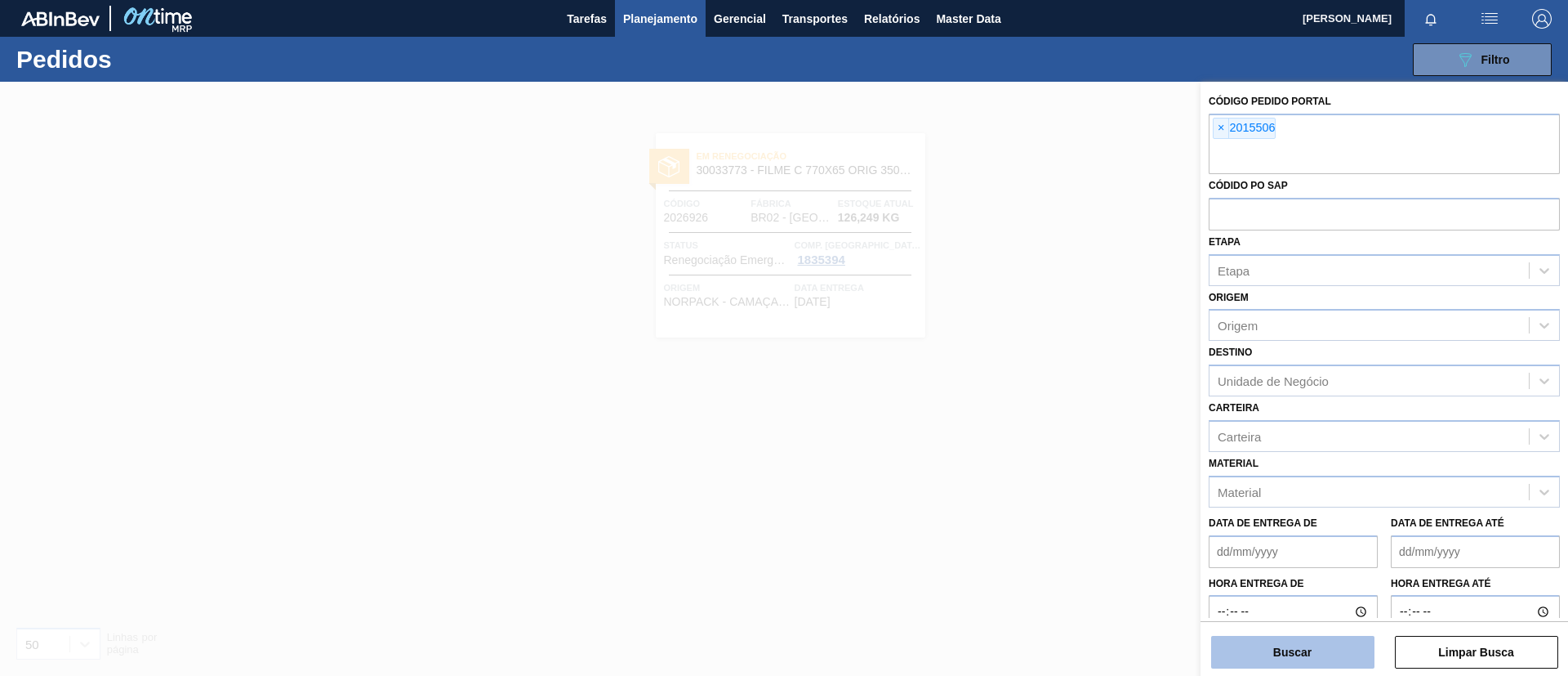
click at [1290, 656] on button "Buscar" at bounding box center [1293, 652] width 164 height 33
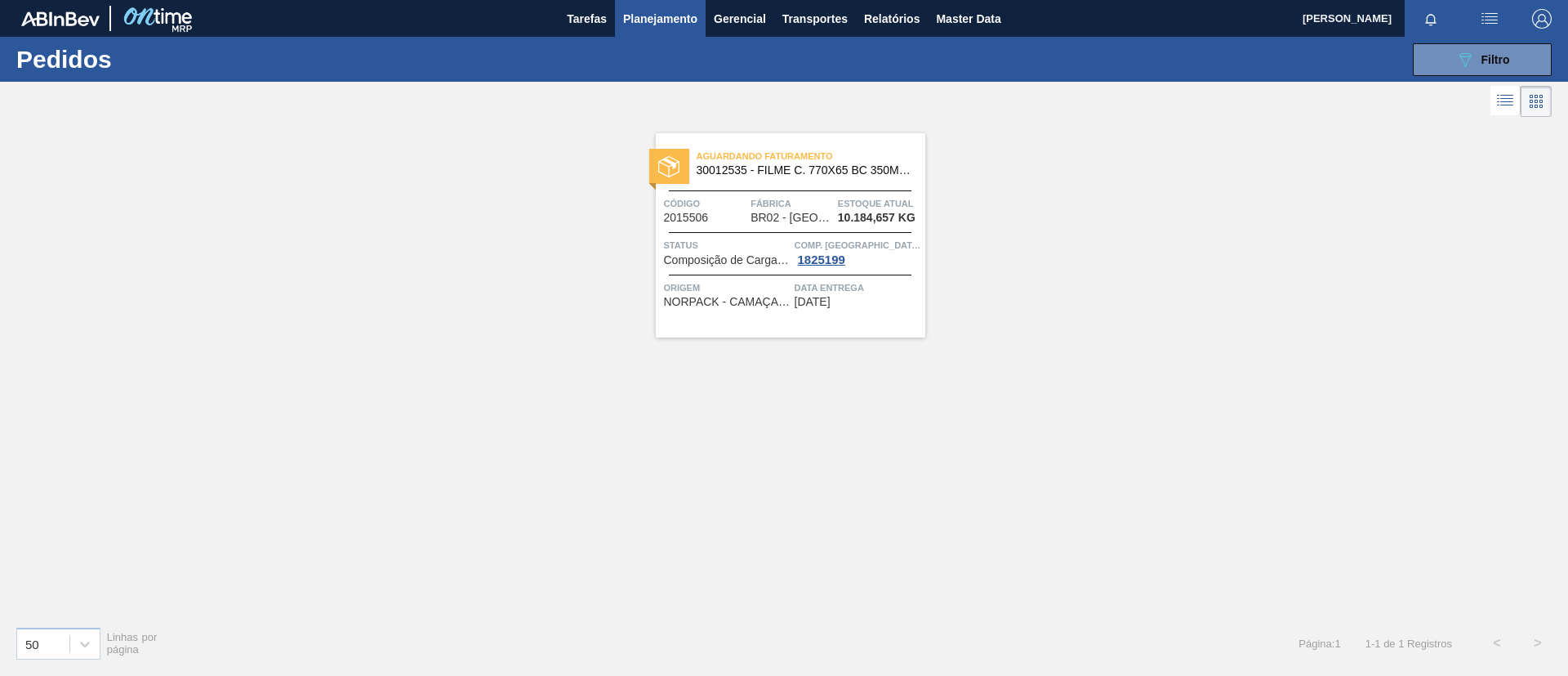
click at [769, 196] on span "Fábrica" at bounding box center [792, 203] width 83 height 16
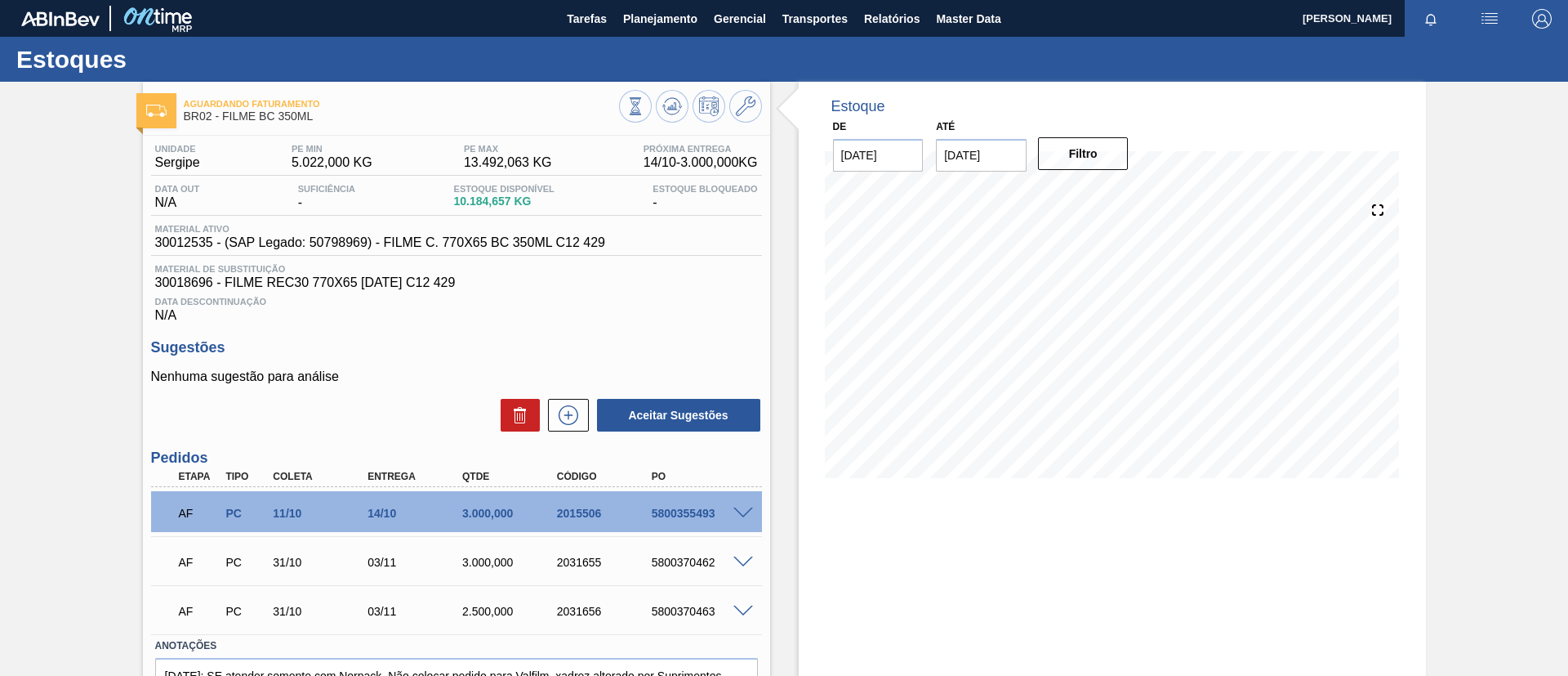
click at [734, 514] on span at bounding box center [743, 513] width 20 height 12
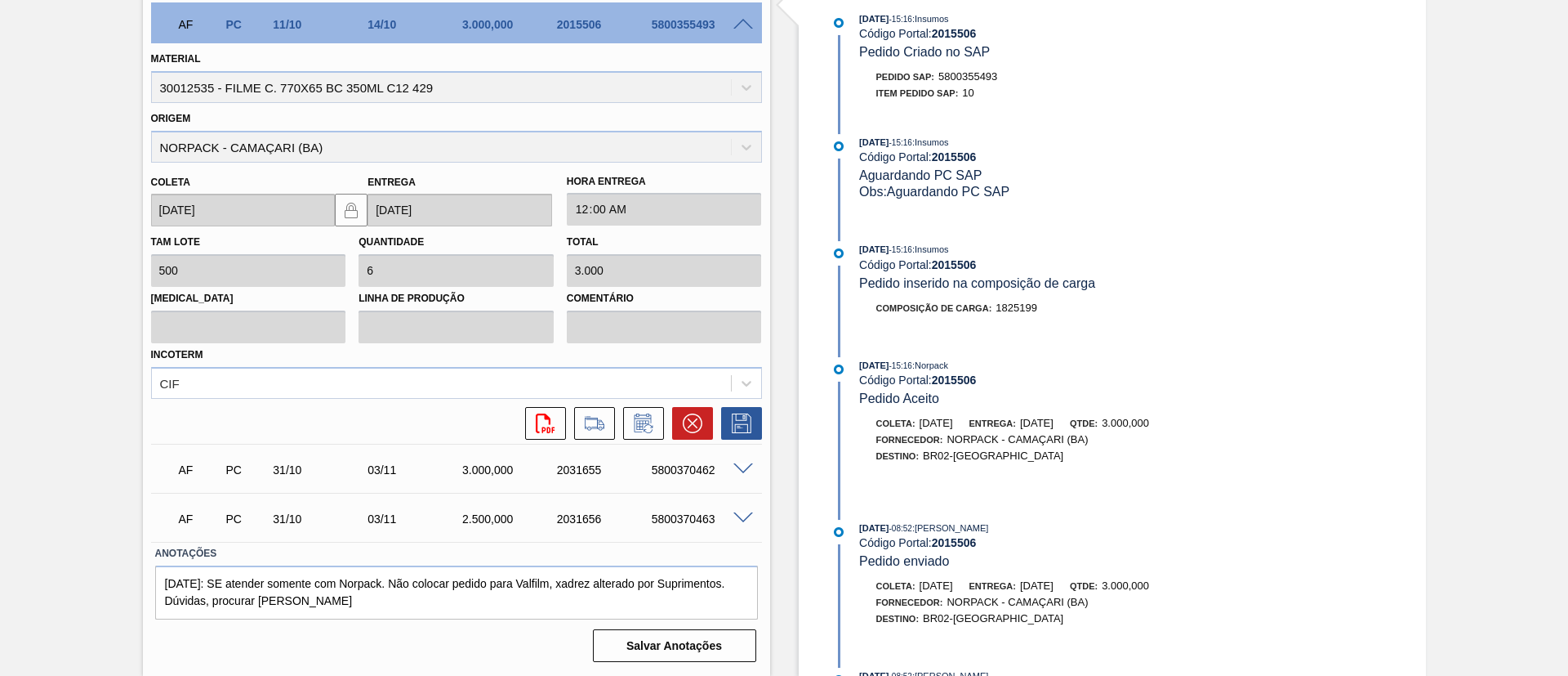
scroll to position [217, 0]
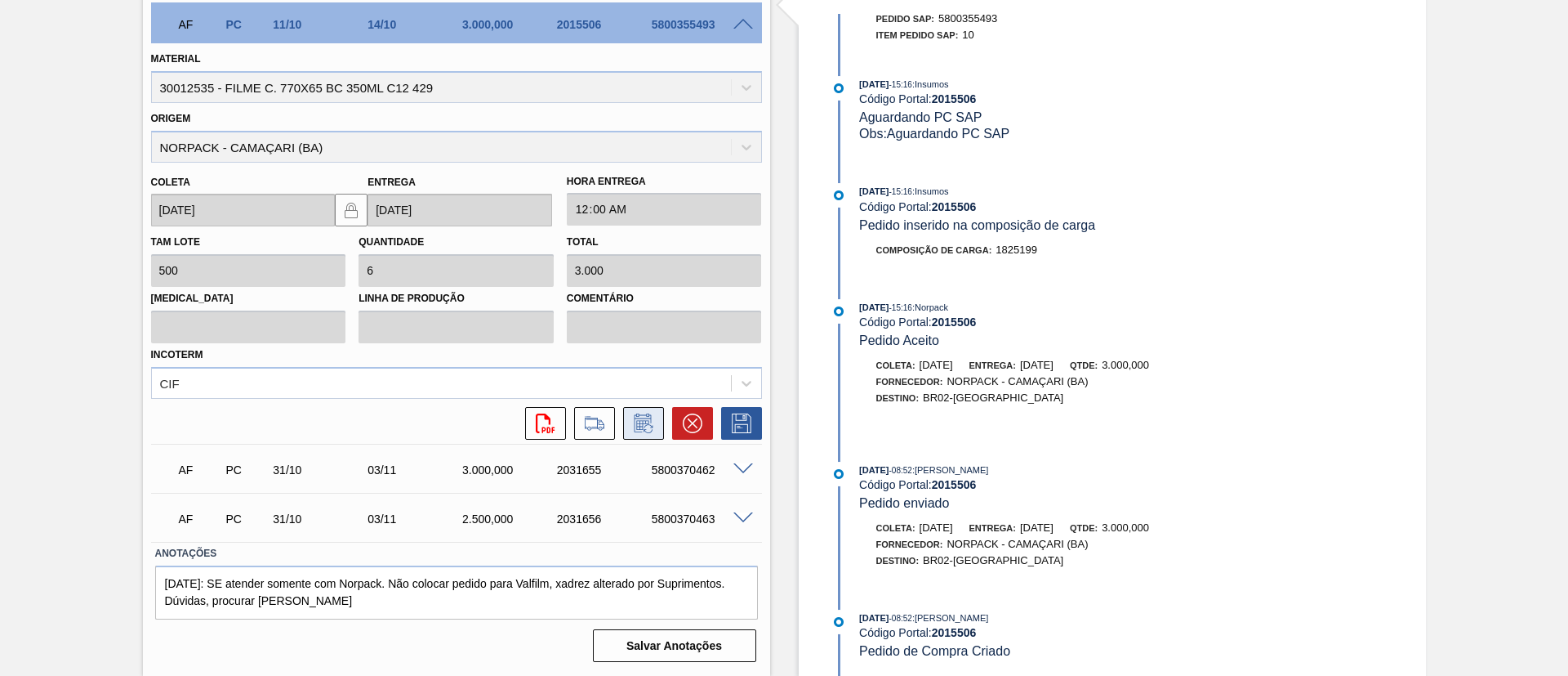
click at [651, 426] on icon at bounding box center [649, 429] width 9 height 9
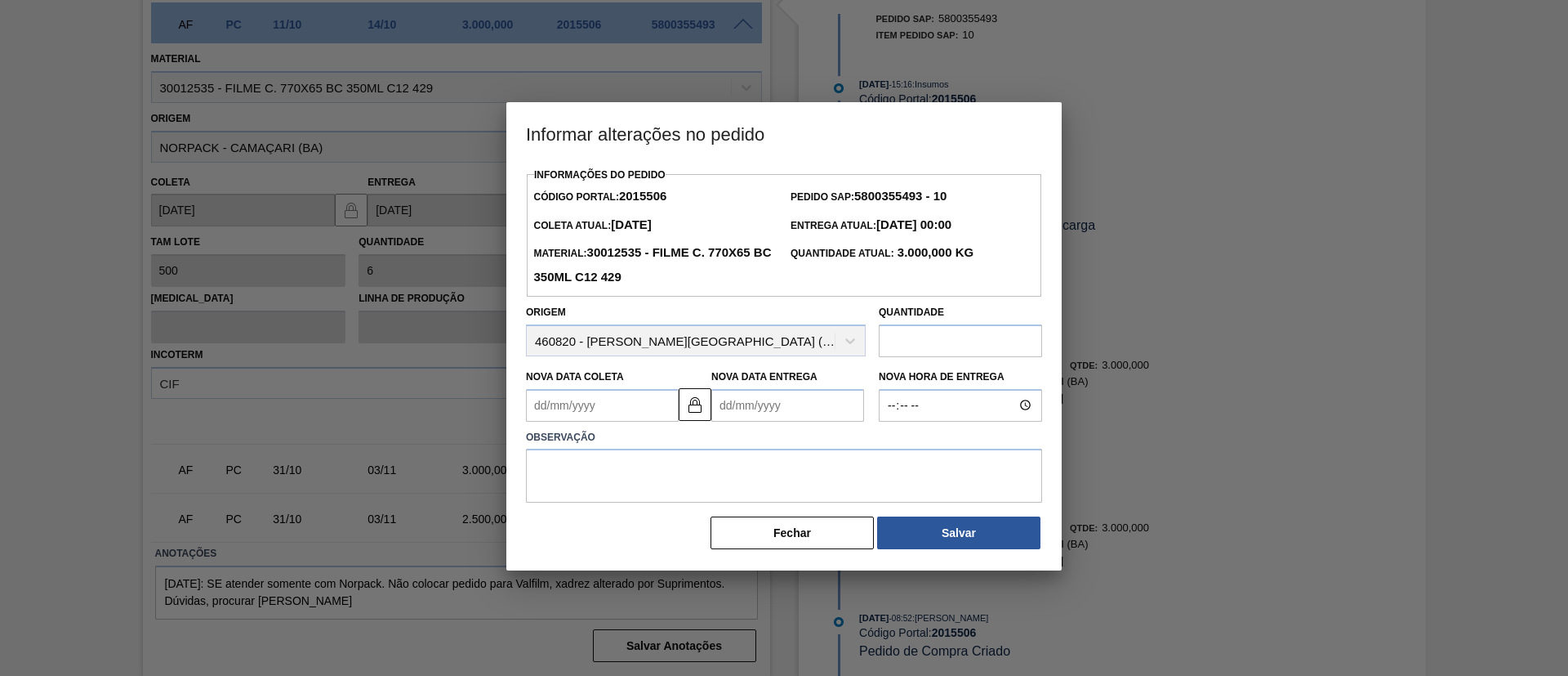
click at [817, 392] on Entrega2015506 "Nova Data Entrega" at bounding box center [787, 404] width 153 height 33
click at [895, 446] on button "Next Month" at bounding box center [894, 445] width 11 height 11
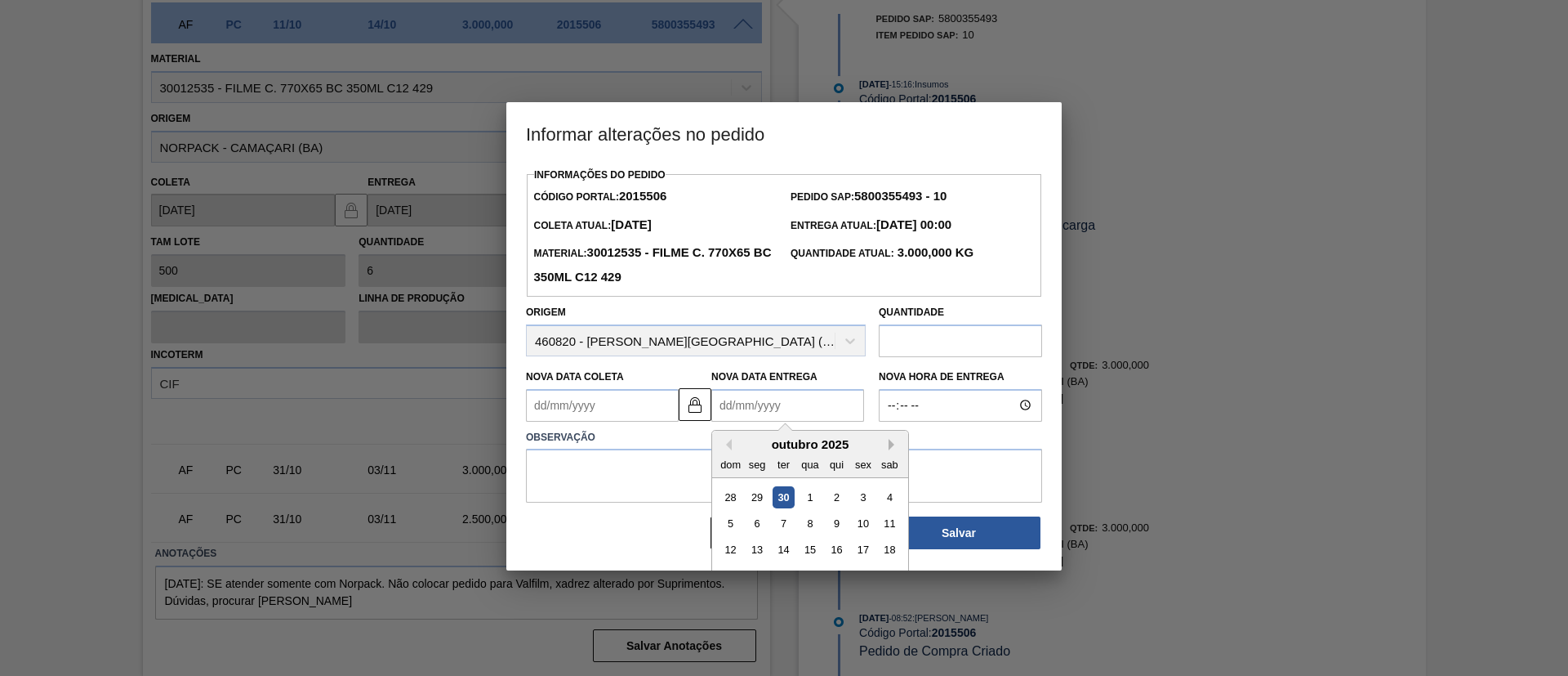
click at [895, 446] on button "Next Month" at bounding box center [894, 445] width 11 height 11
click at [784, 527] on div "4" at bounding box center [784, 523] width 22 height 22
type Coleta2015506 "[DATE]"
type Entrega2015506 "[DATE]"
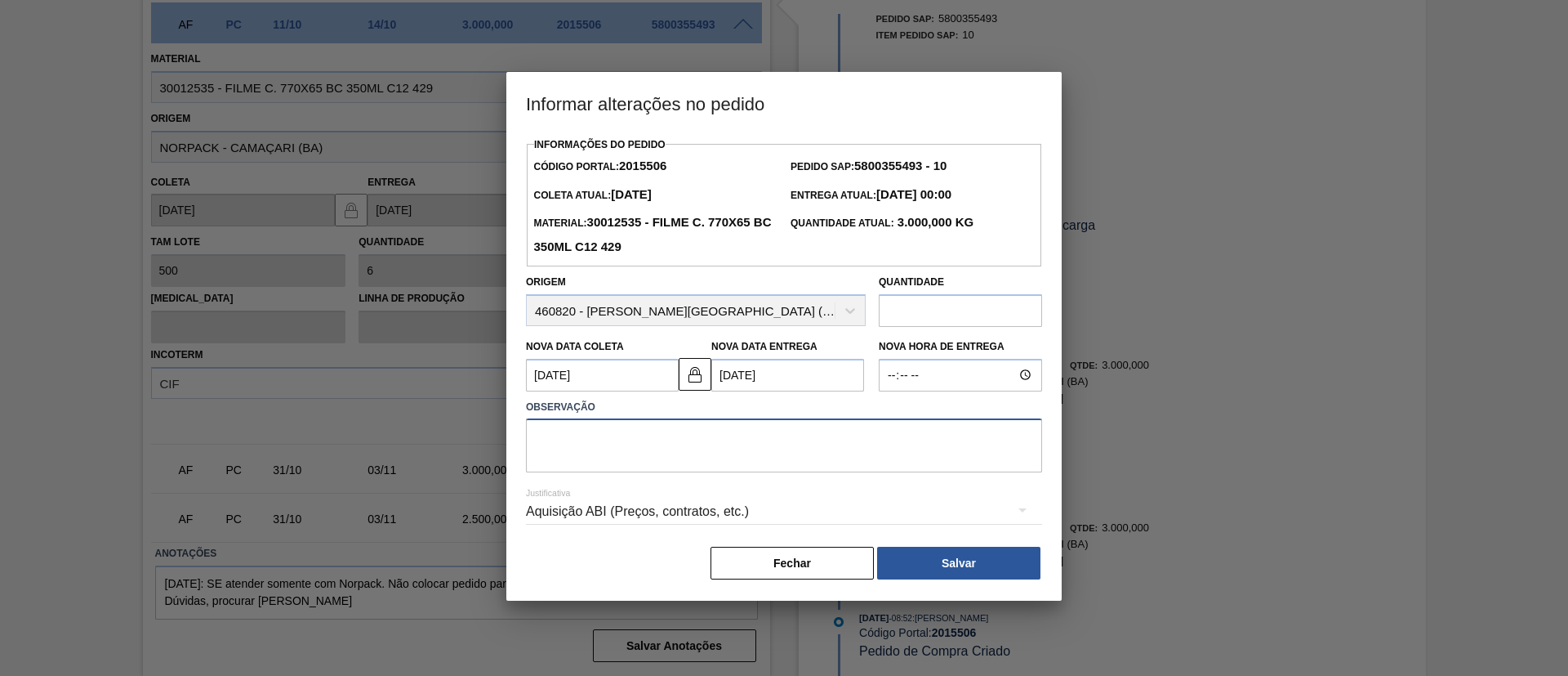
click at [754, 445] on textarea at bounding box center [784, 446] width 517 height 54
type textarea "Postergação alinhada por Whatsapp"
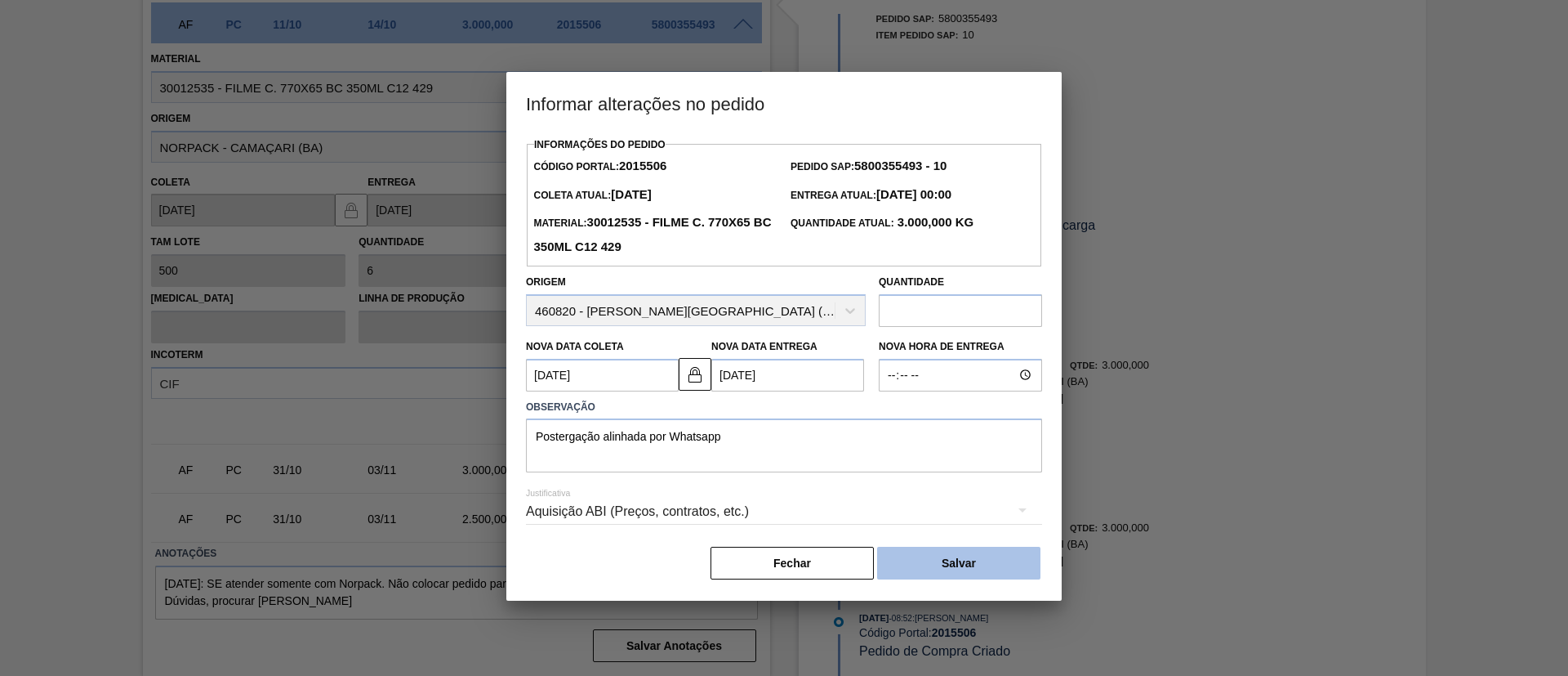
click at [946, 555] on button "Salvar" at bounding box center [959, 563] width 164 height 33
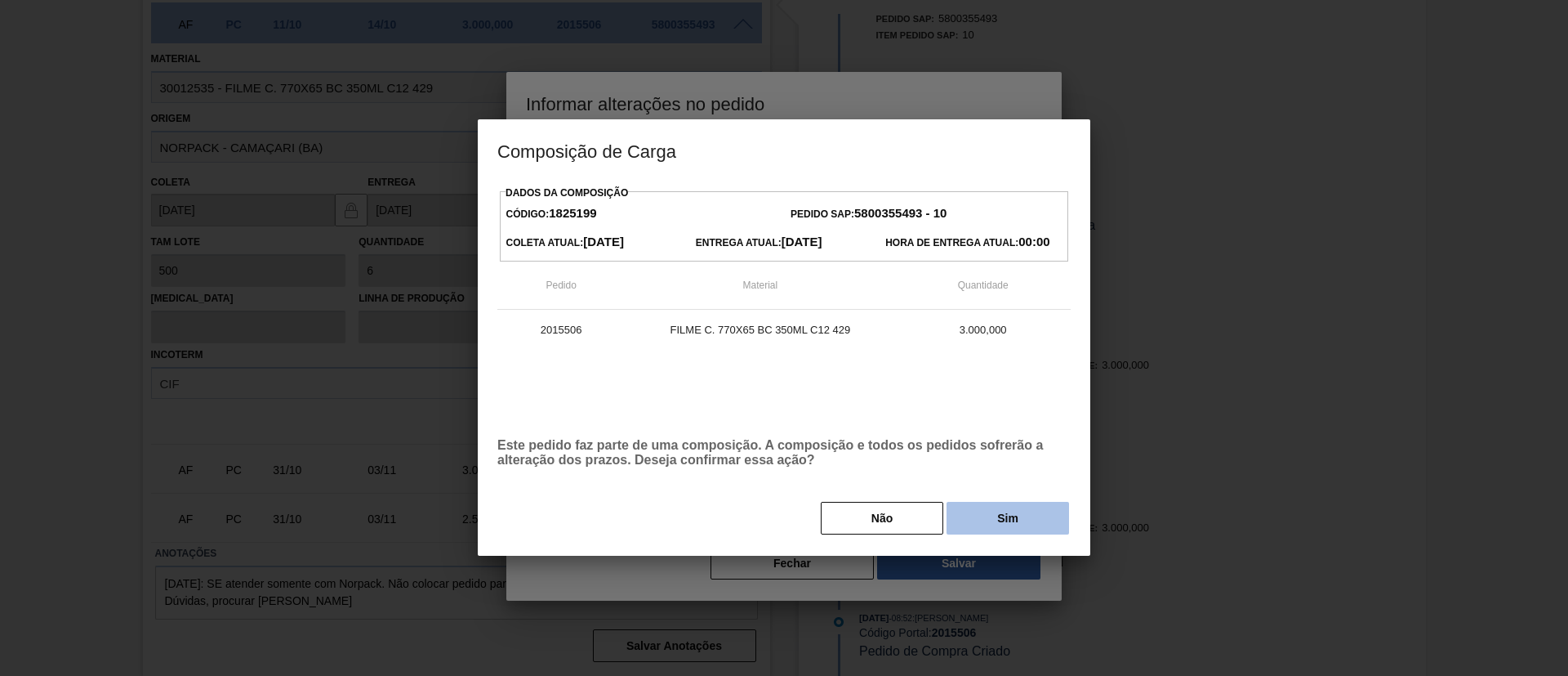
click at [985, 530] on button "Sim" at bounding box center [1007, 518] width 123 height 33
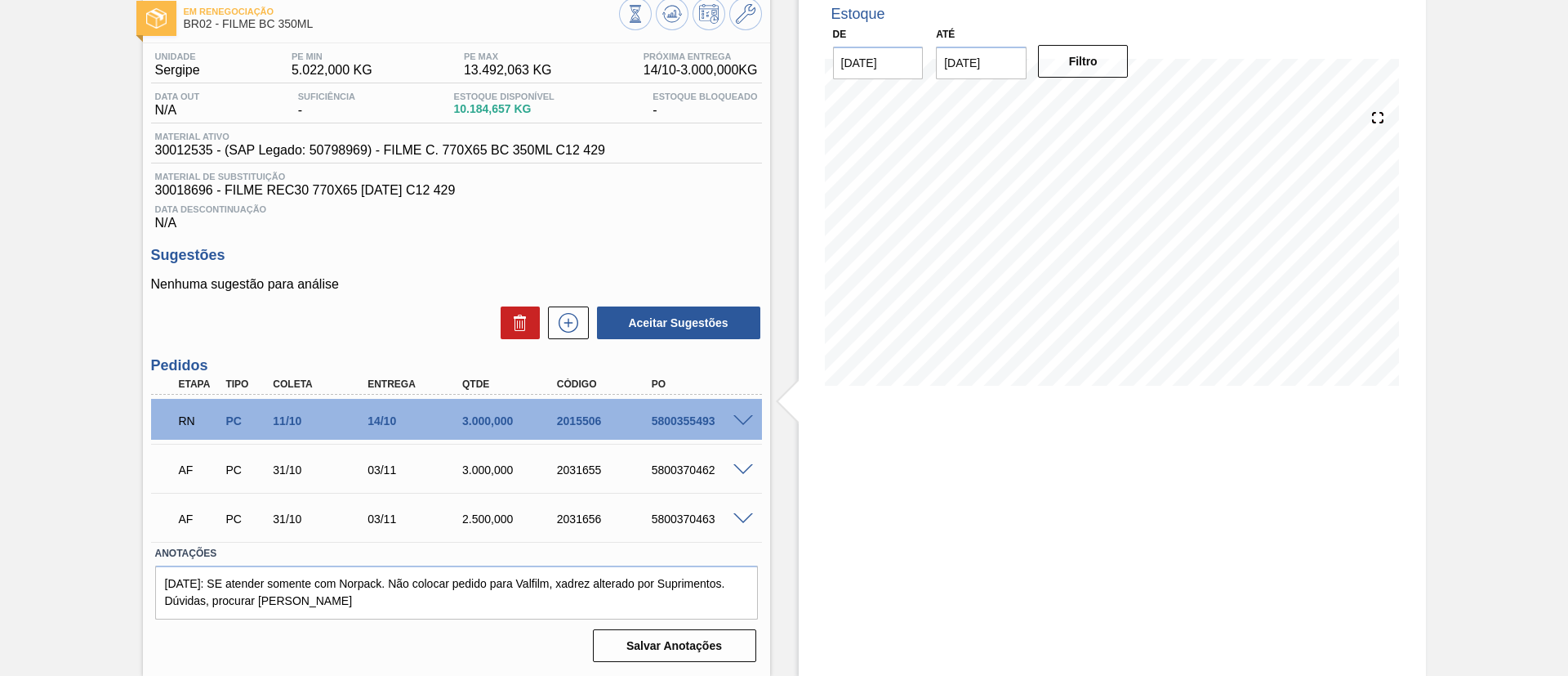
scroll to position [93, 0]
drag, startPoint x: 583, startPoint y: 460, endPoint x: 611, endPoint y: 459, distance: 28.0
click at [611, 459] on div "AF PC 31/10 03/11 3.000,000 2031655 5800370462" at bounding box center [452, 468] width 567 height 33
copy div "2031655"
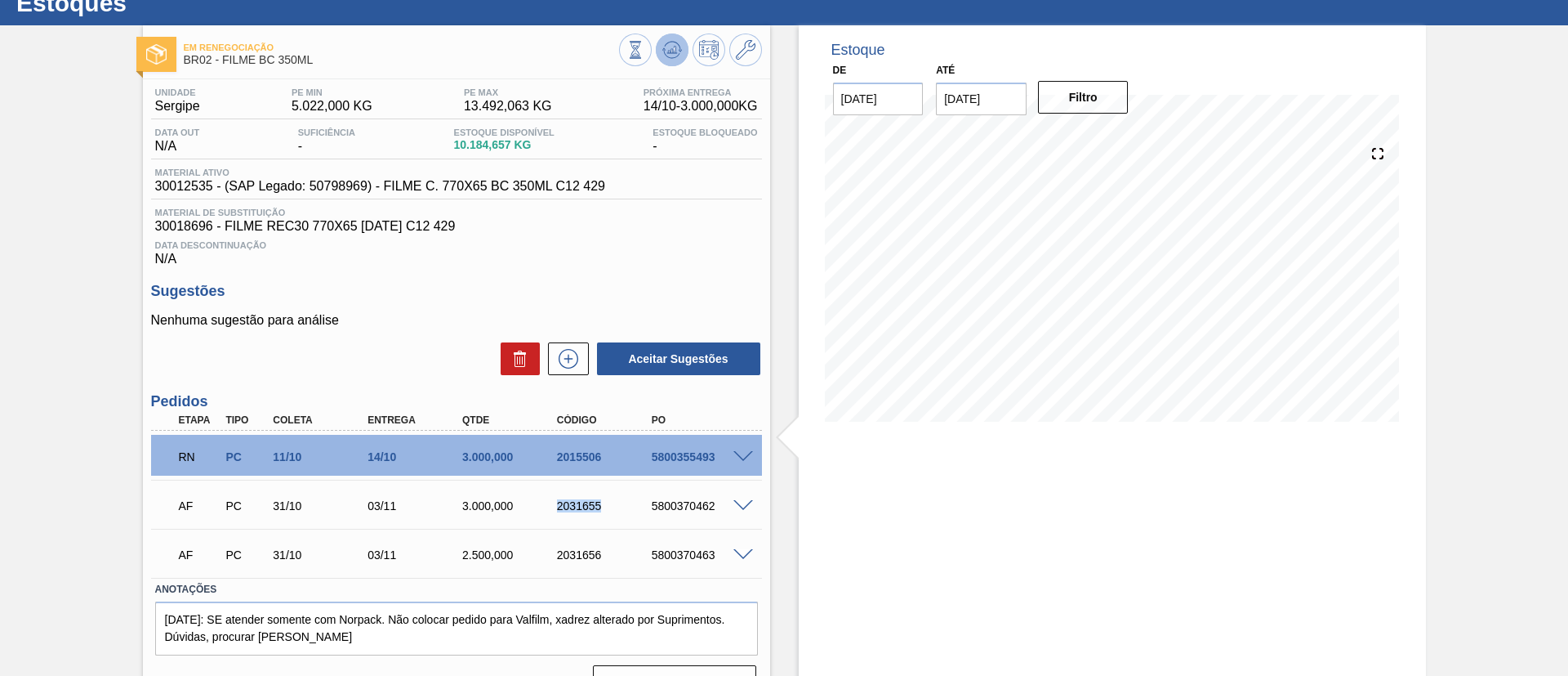
scroll to position [0, 0]
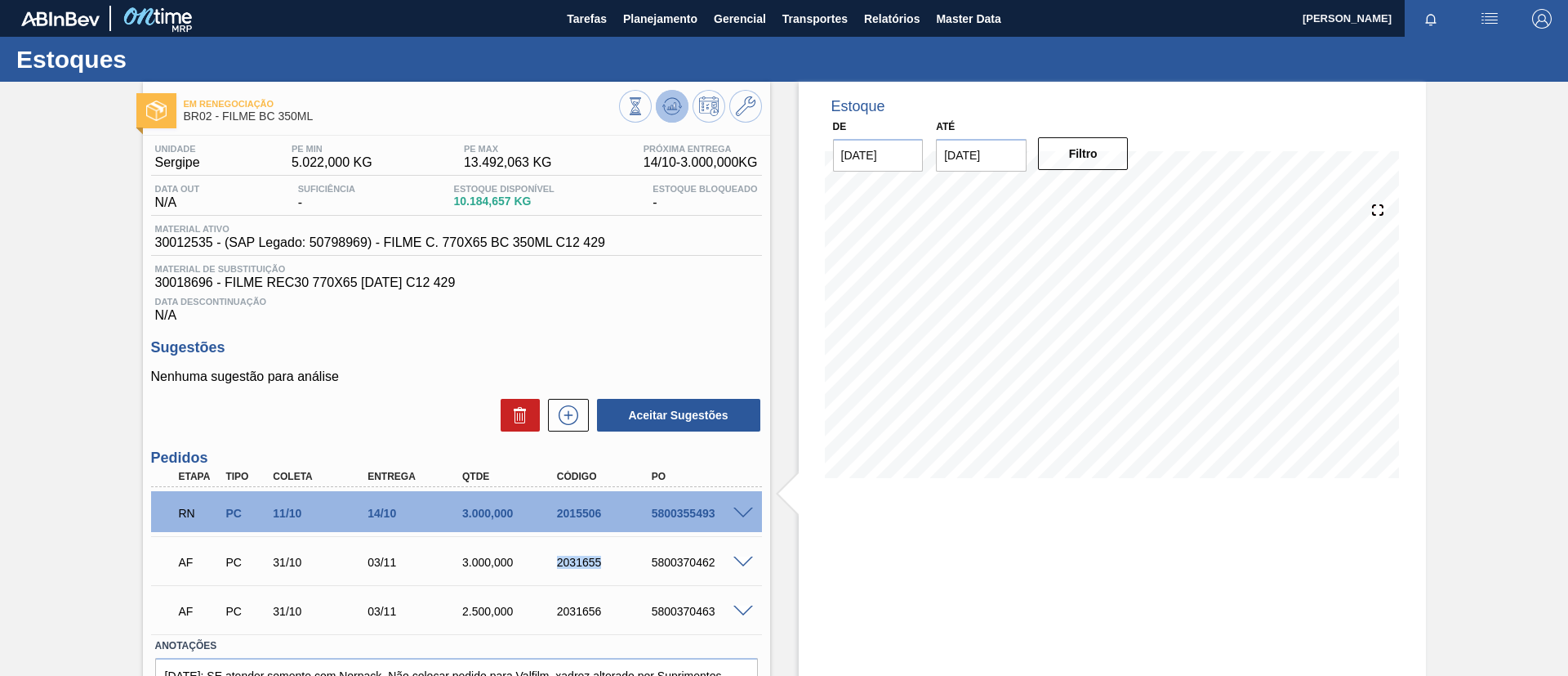
click at [683, 102] on button at bounding box center [672, 106] width 33 height 33
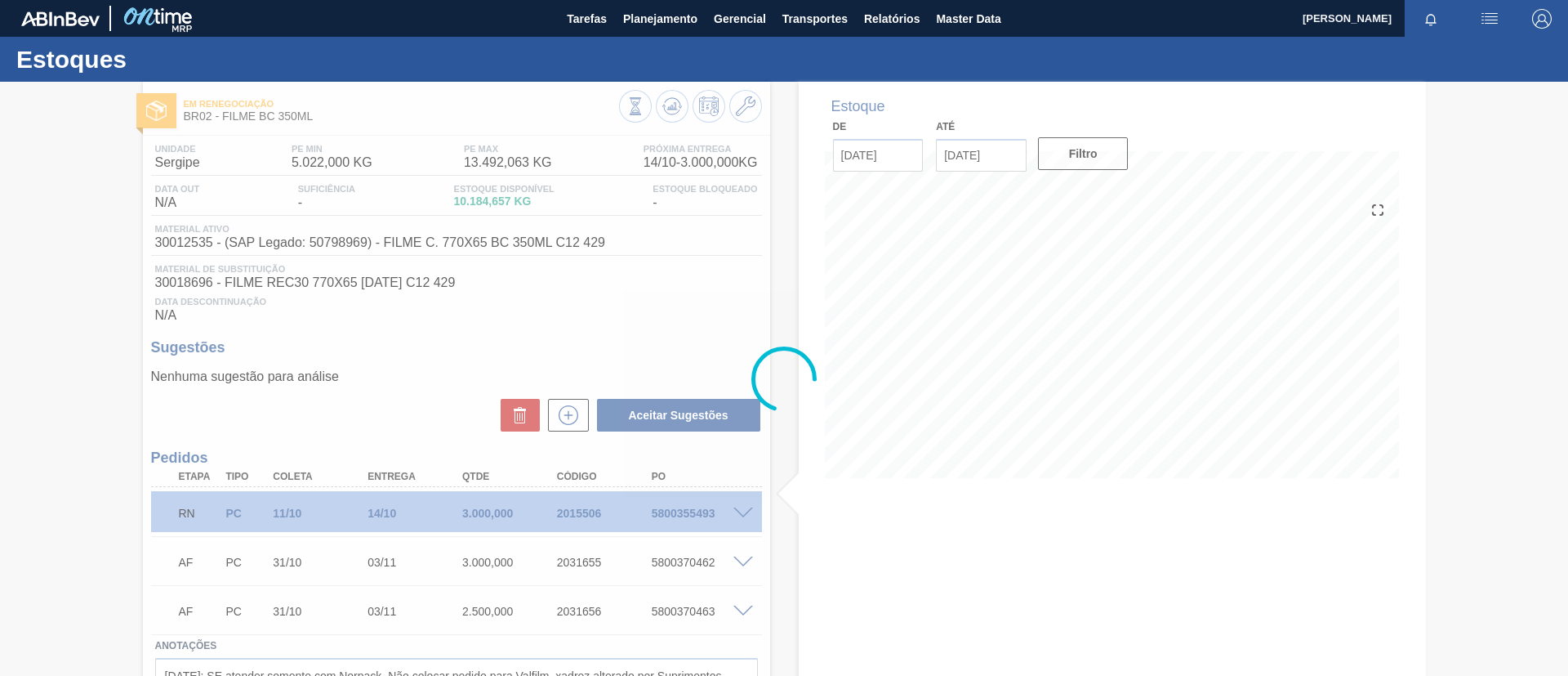
drag, startPoint x: 331, startPoint y: 117, endPoint x: 233, endPoint y: 121, distance: 98.1
click at [244, 112] on div at bounding box center [784, 378] width 1568 height 594
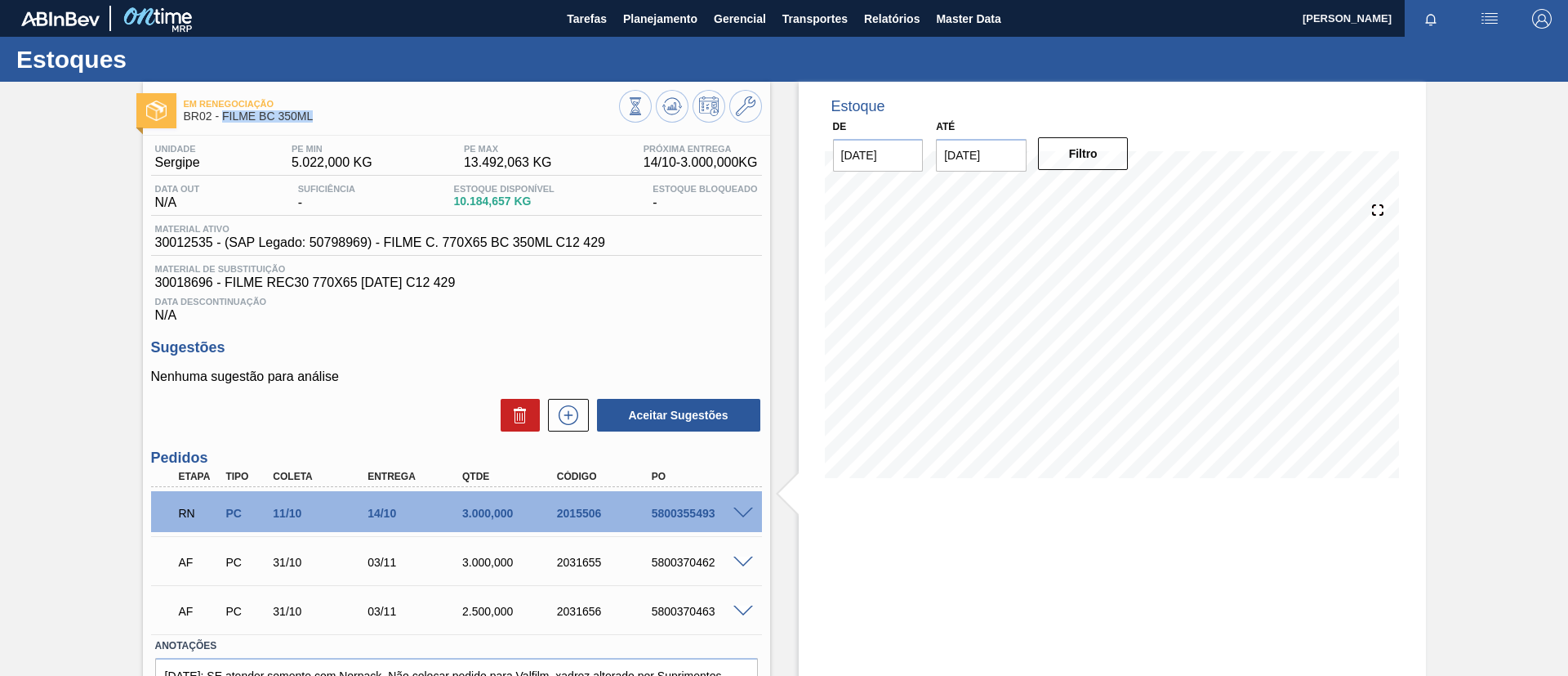
drag, startPoint x: 337, startPoint y: 115, endPoint x: 223, endPoint y: 122, distance: 114.2
click at [223, 122] on span "BR02 - FILME BC 350ML" at bounding box center [401, 116] width 435 height 12
copy span "FILME BC 350ML"
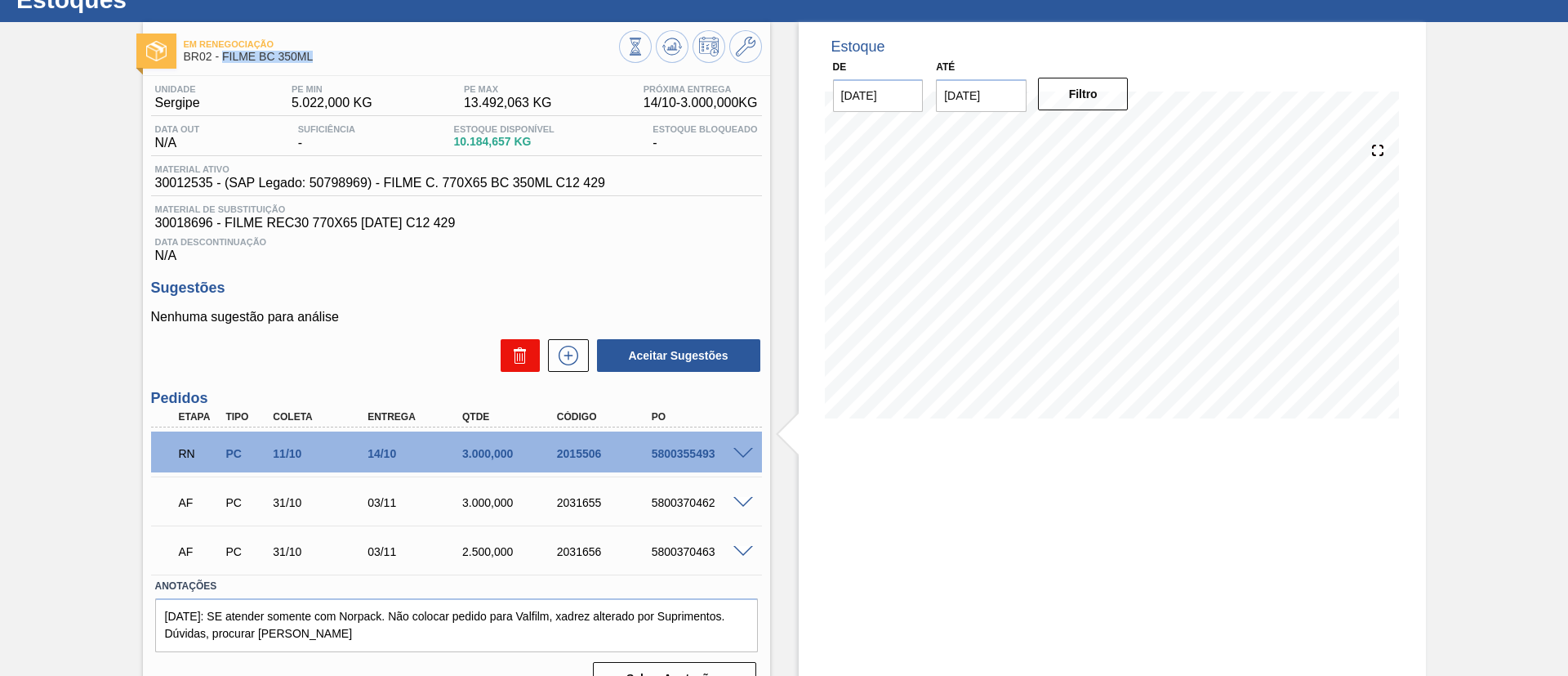
scroll to position [93, 0]
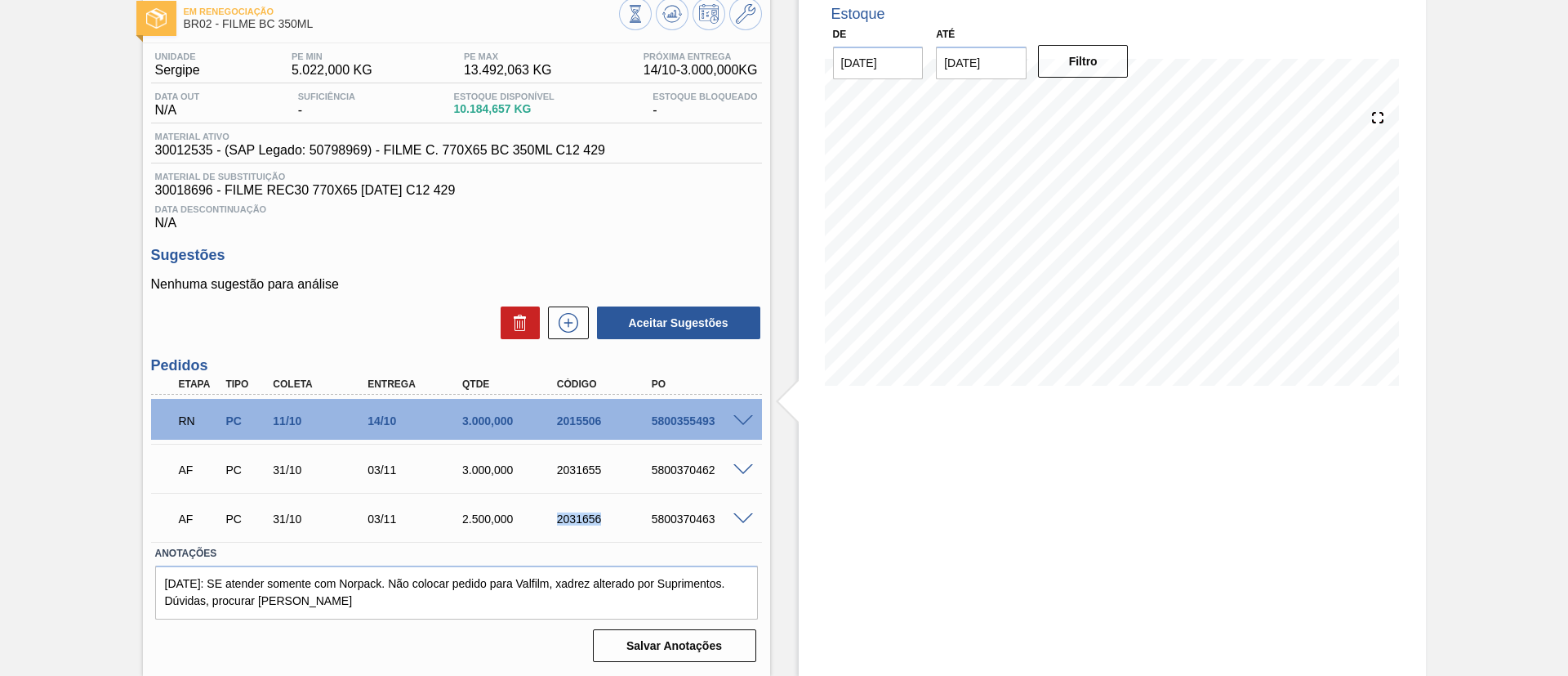
drag, startPoint x: 550, startPoint y: 515, endPoint x: 607, endPoint y: 523, distance: 57.6
click at [607, 523] on div "2031656" at bounding box center [593, 519] width 95 height 13
copy div "2031656"
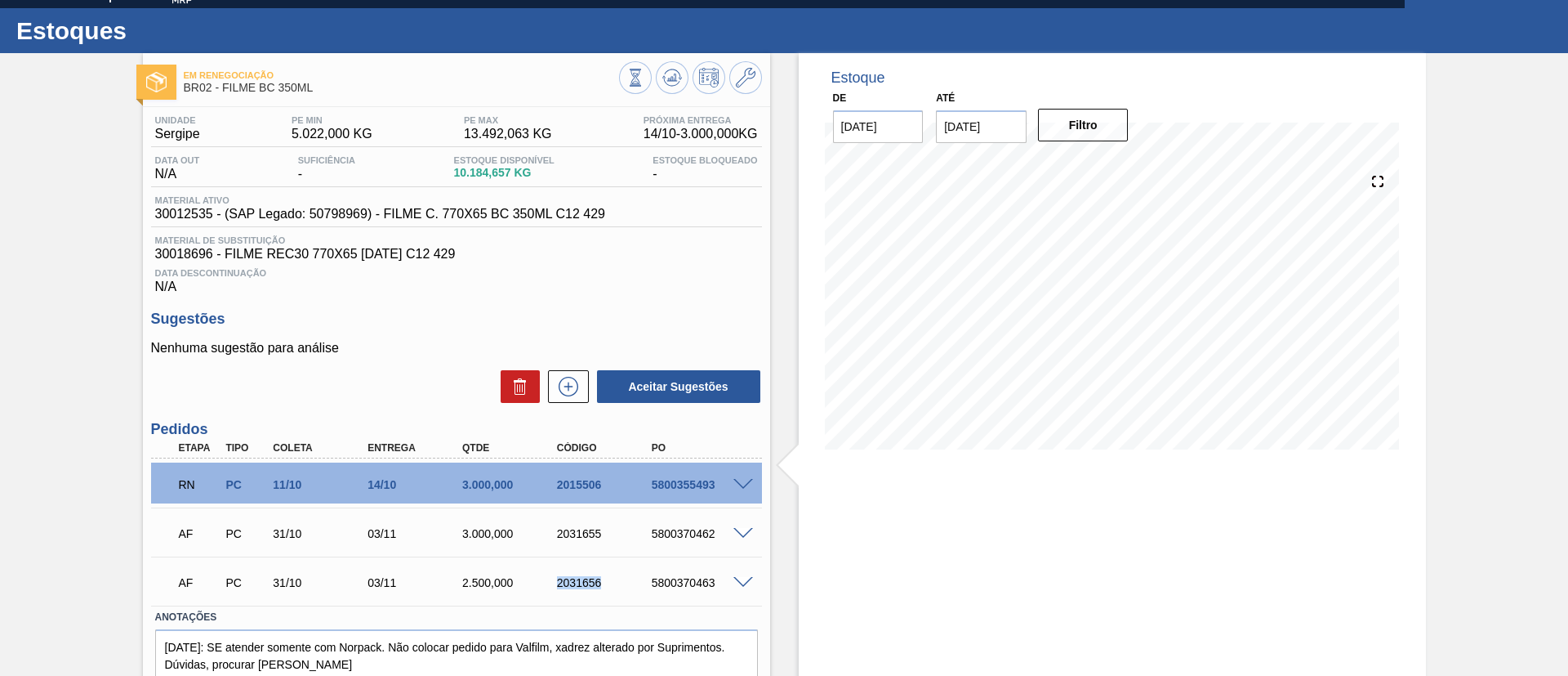
scroll to position [0, 0]
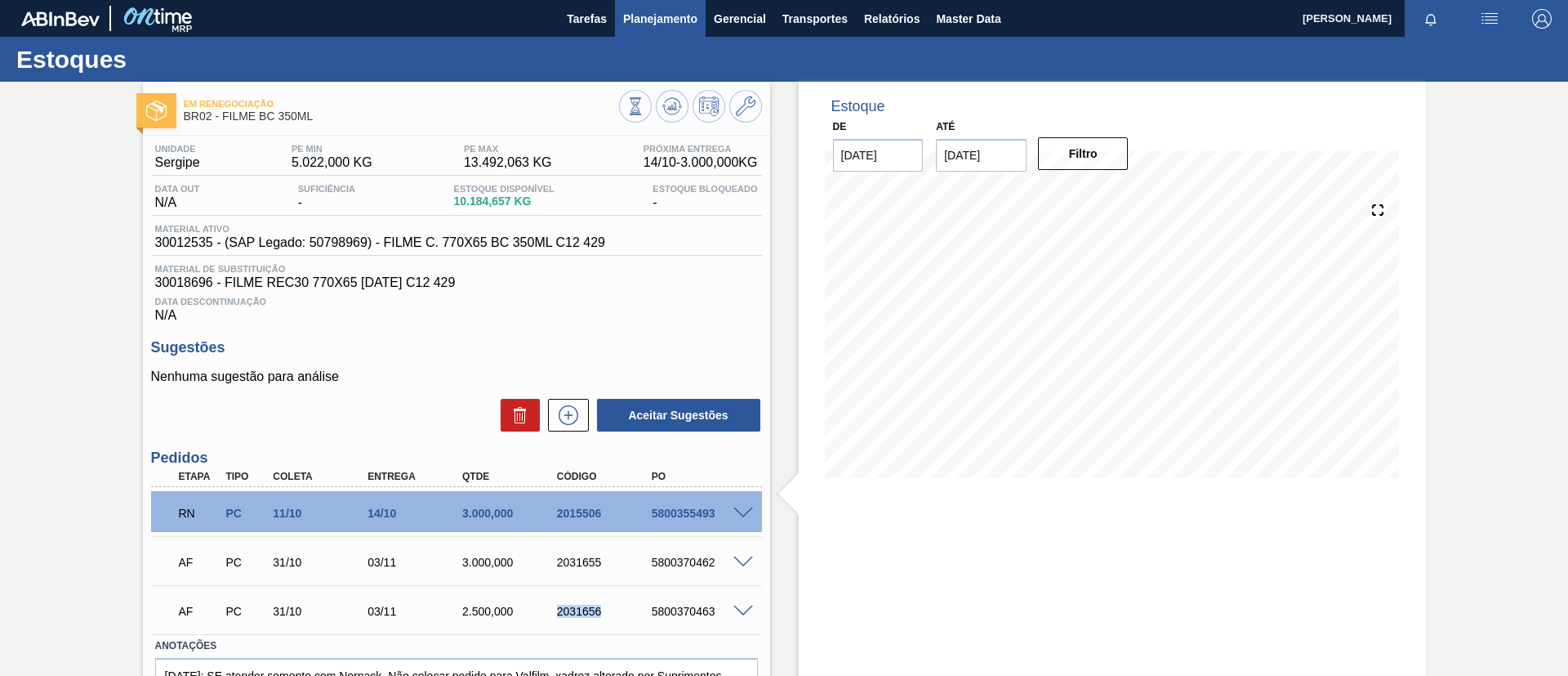
click at [647, 26] on span "Planejamento" at bounding box center [660, 19] width 74 height 20
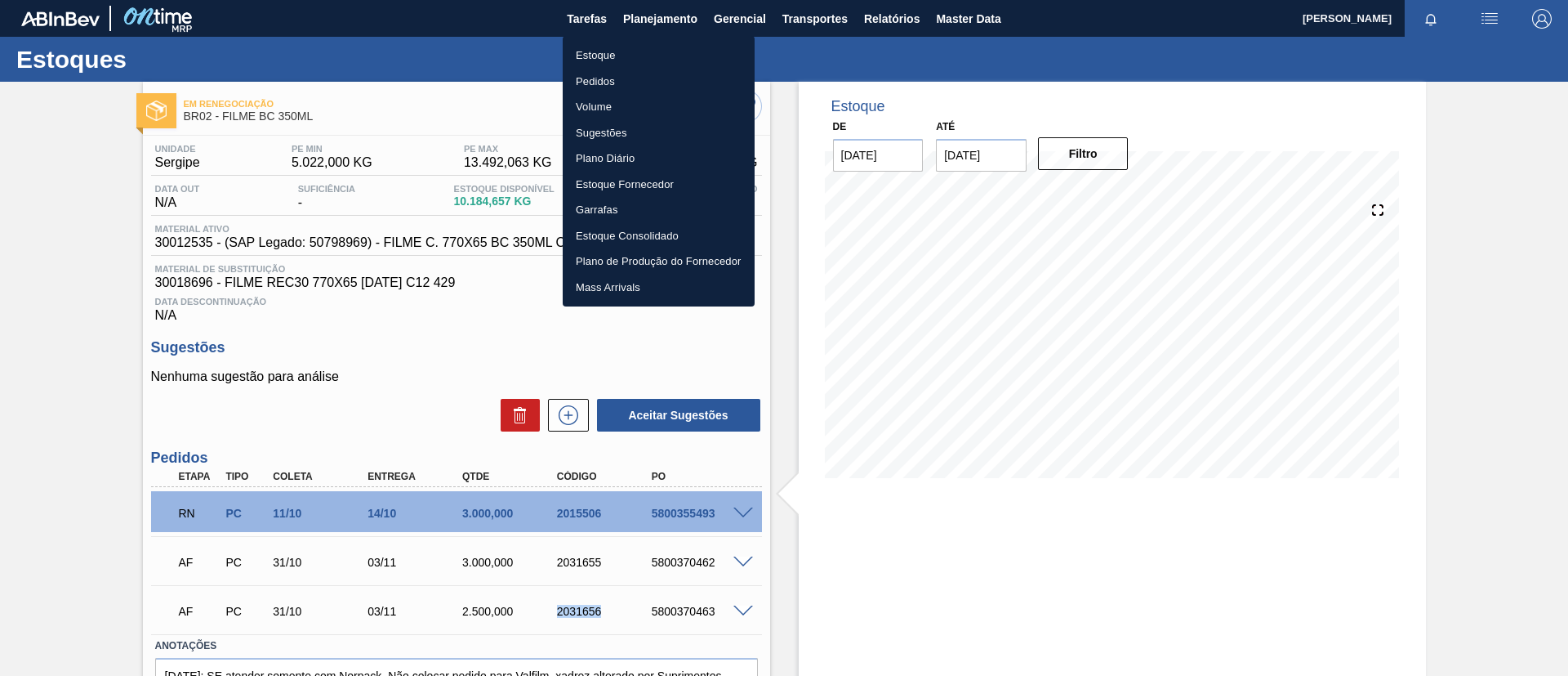
click at [622, 85] on li "Pedidos" at bounding box center [658, 81] width 192 height 26
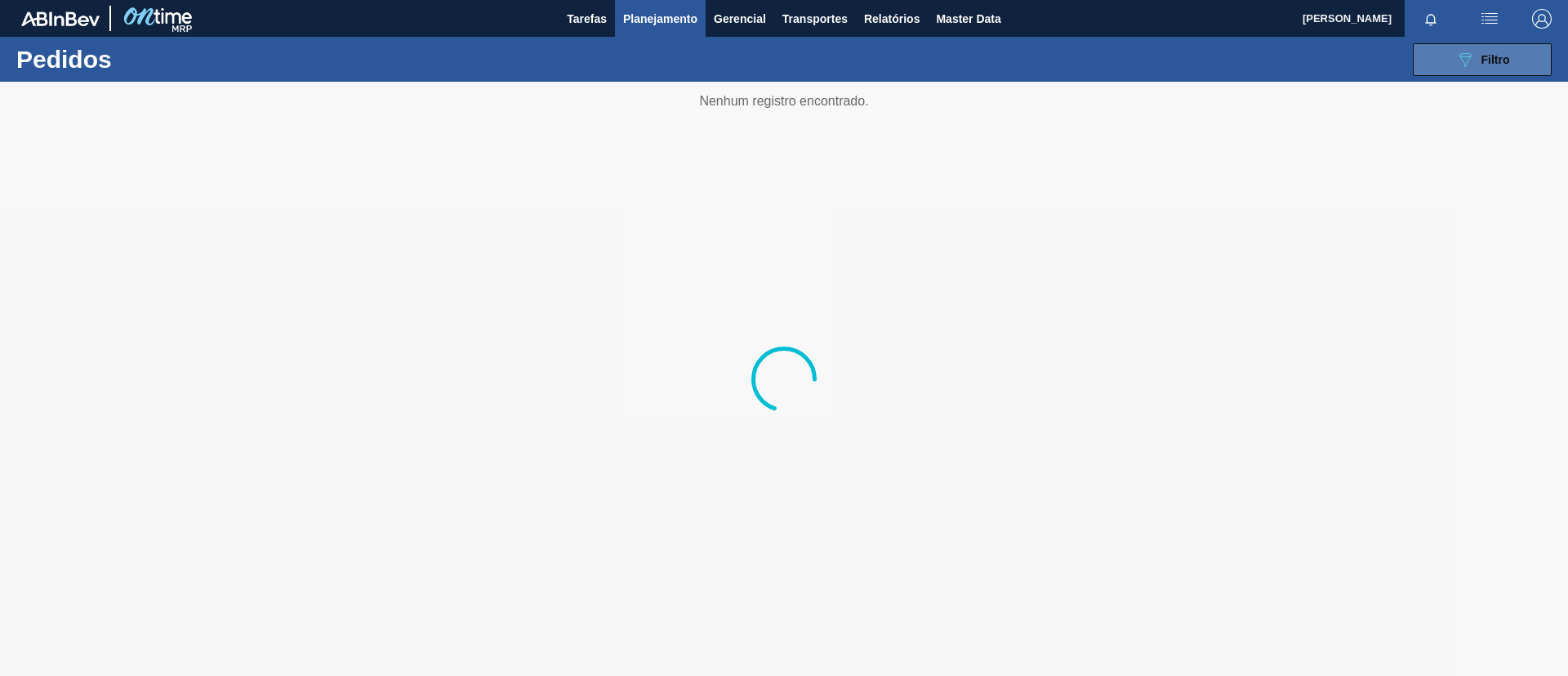
click at [1464, 72] on button "089F7B8B-B2A5-4AFE-B5C0-19BA573D28AC Filtro" at bounding box center [1483, 59] width 139 height 33
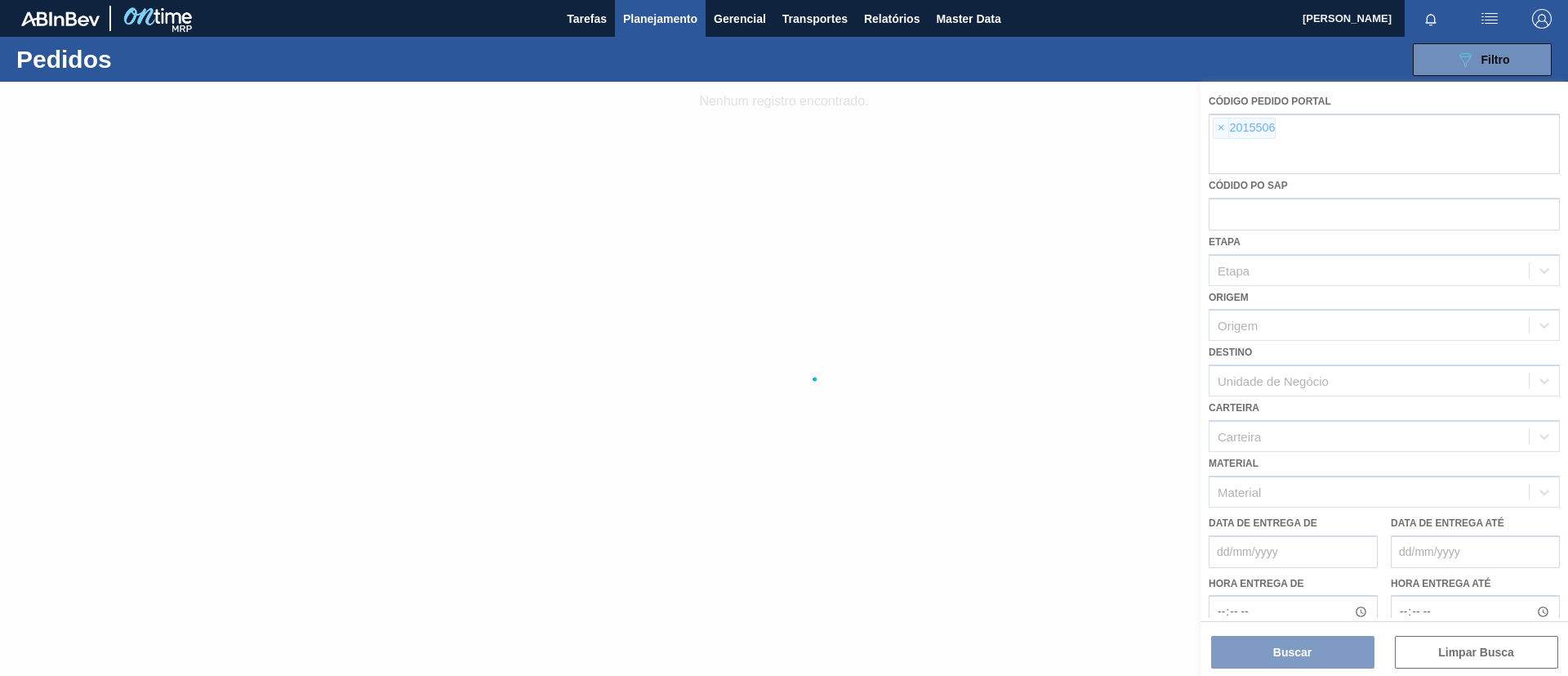
click at [1220, 125] on div at bounding box center [784, 378] width 1568 height 594
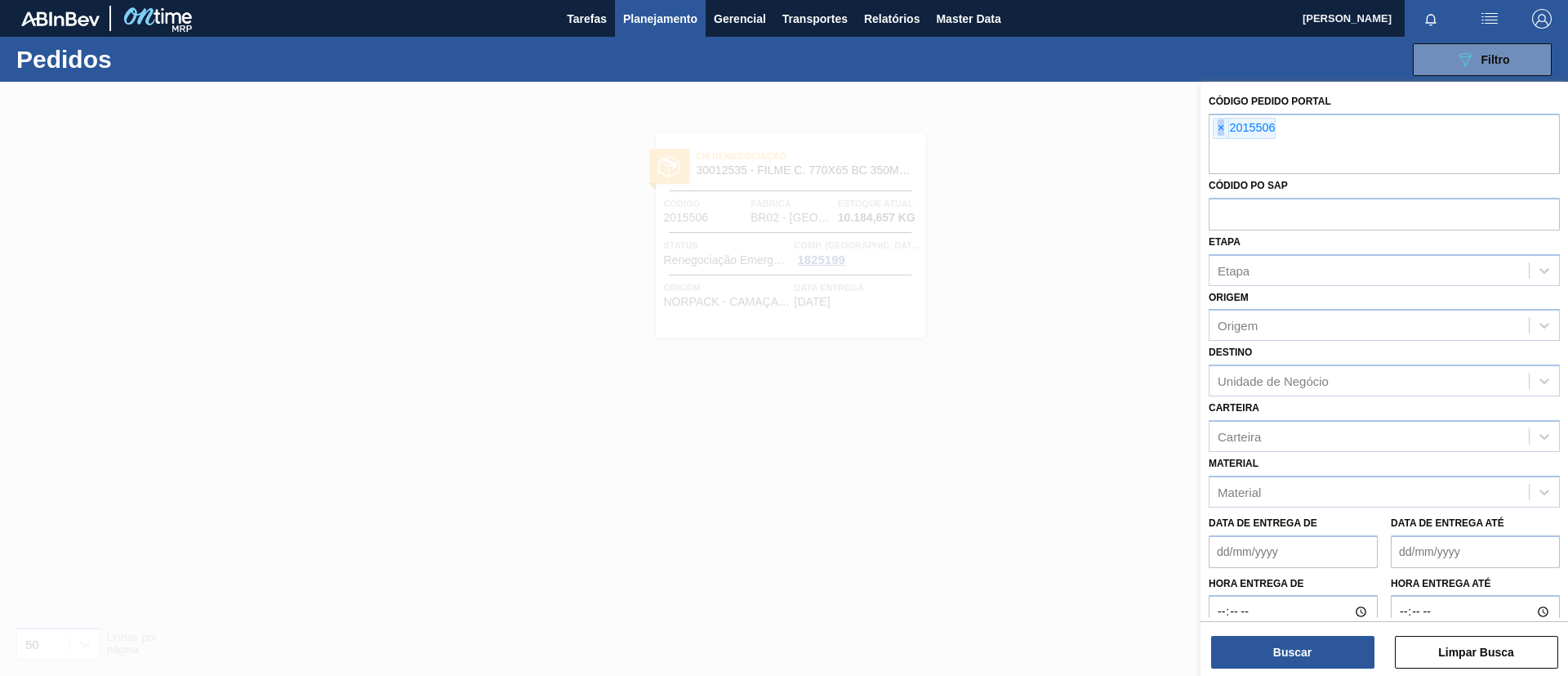
click at [1220, 125] on span "×" at bounding box center [1222, 128] width 16 height 20
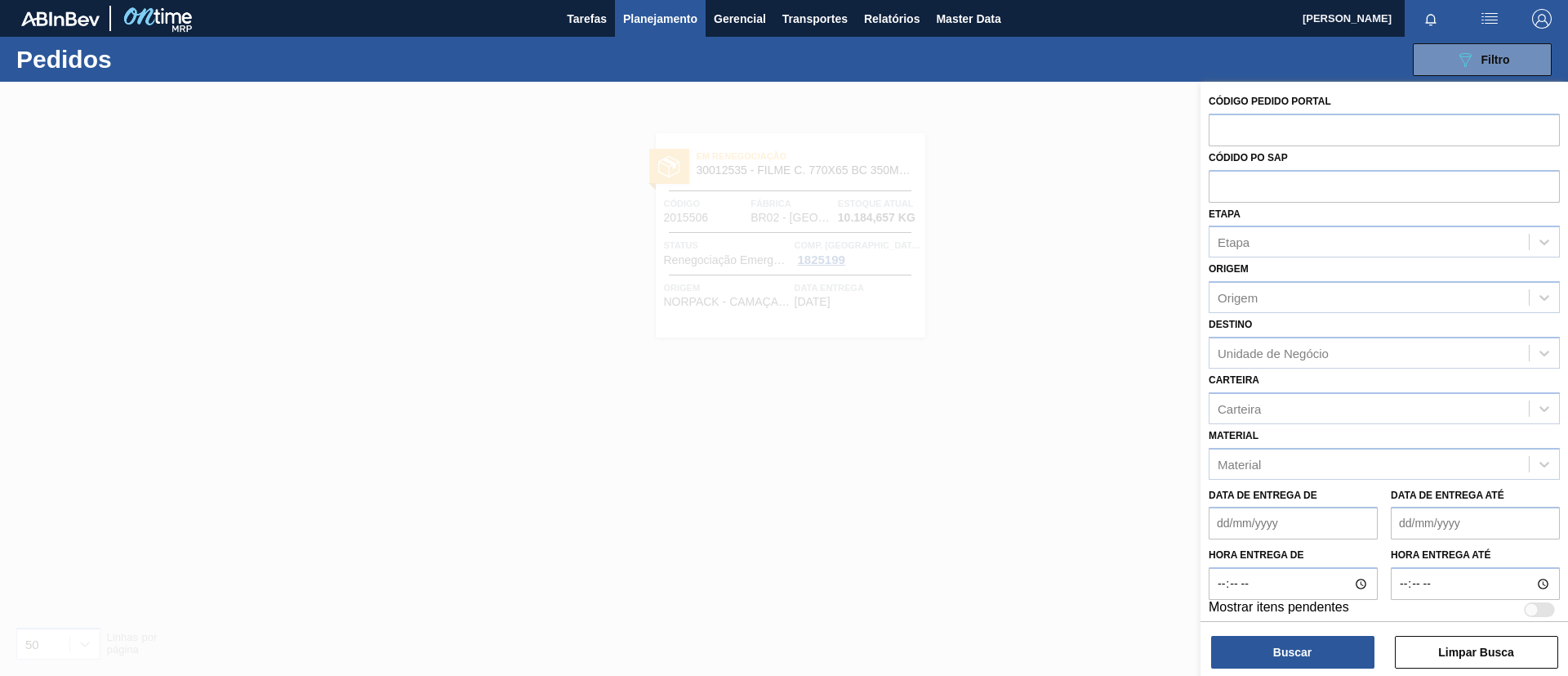
paste input "text"
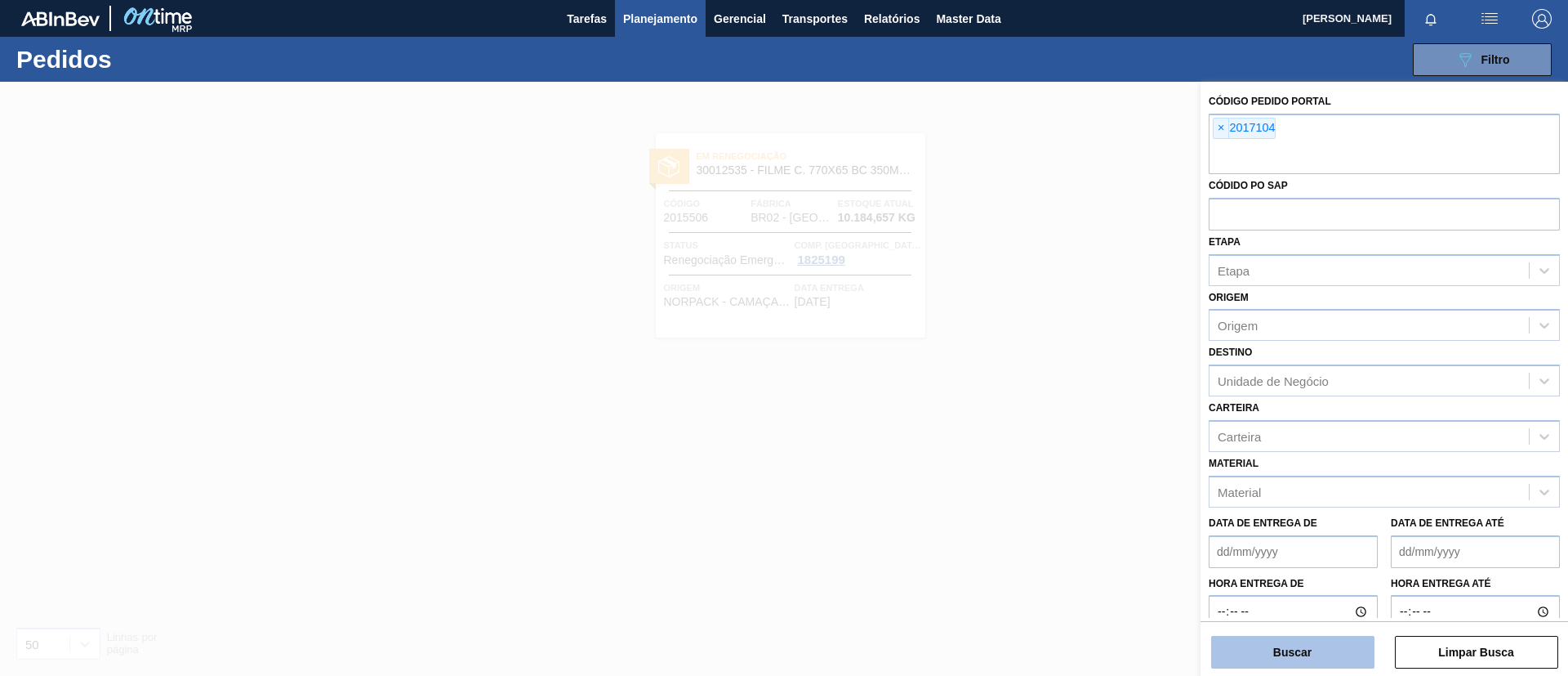
click at [1279, 644] on button "Buscar" at bounding box center [1293, 652] width 164 height 33
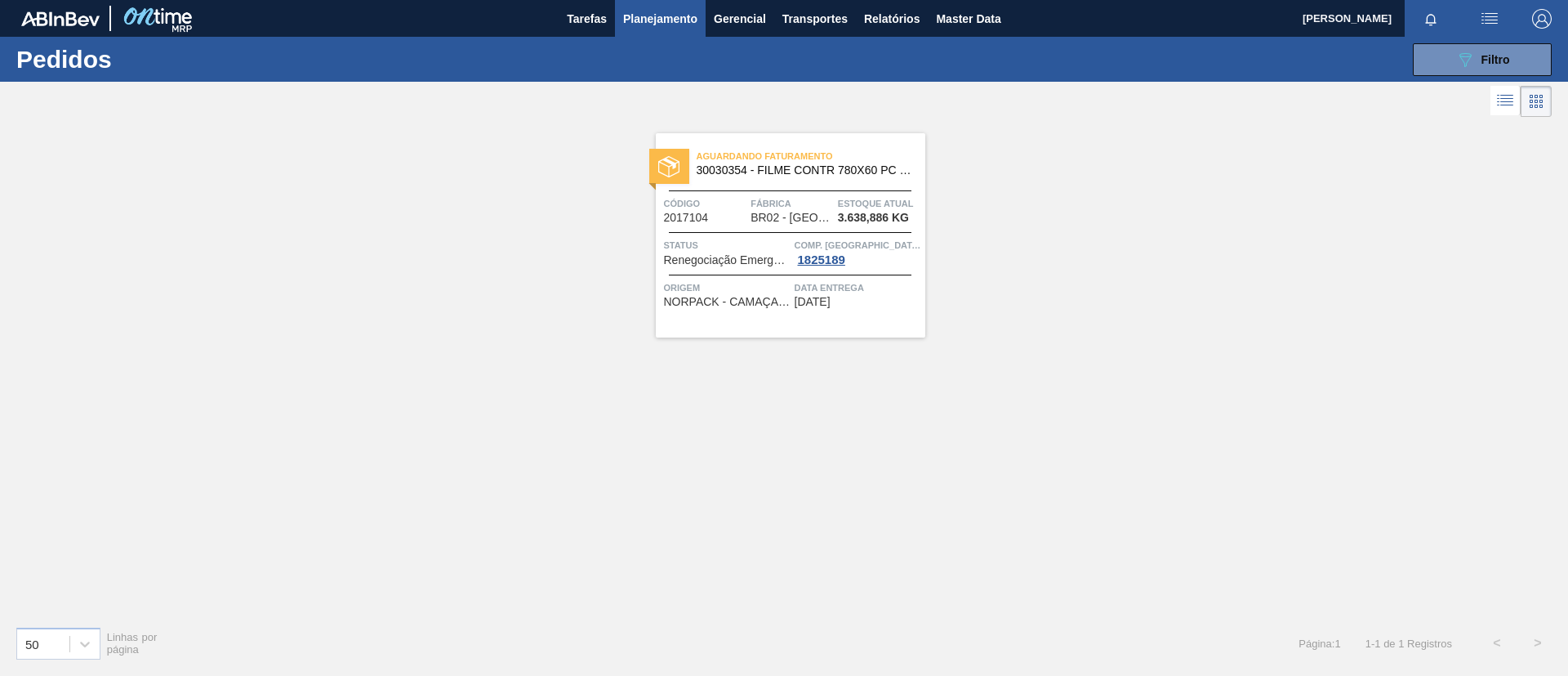
click at [733, 169] on span "30030354 - FILME CONTR 780X60 PC LT350 NIV24" at bounding box center [804, 169] width 215 height 12
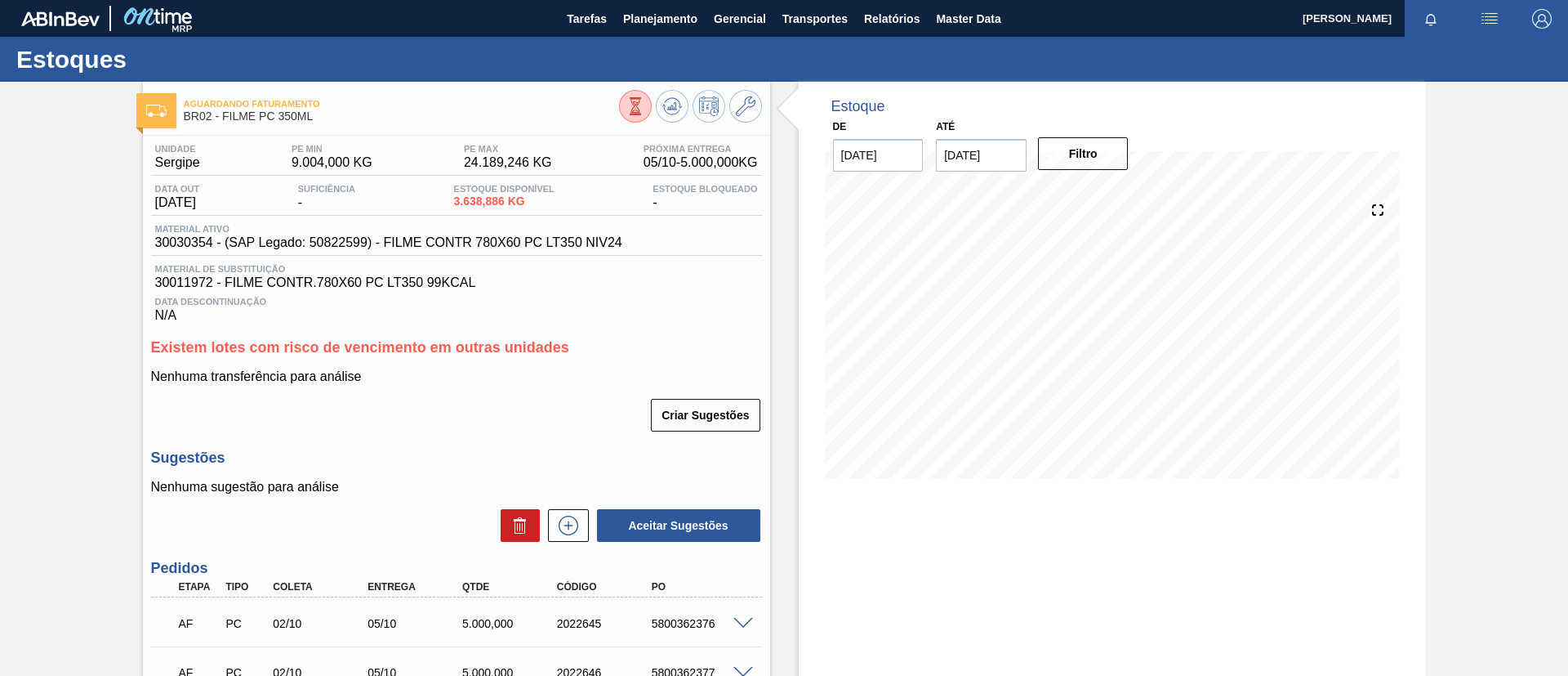
scroll to position [123, 0]
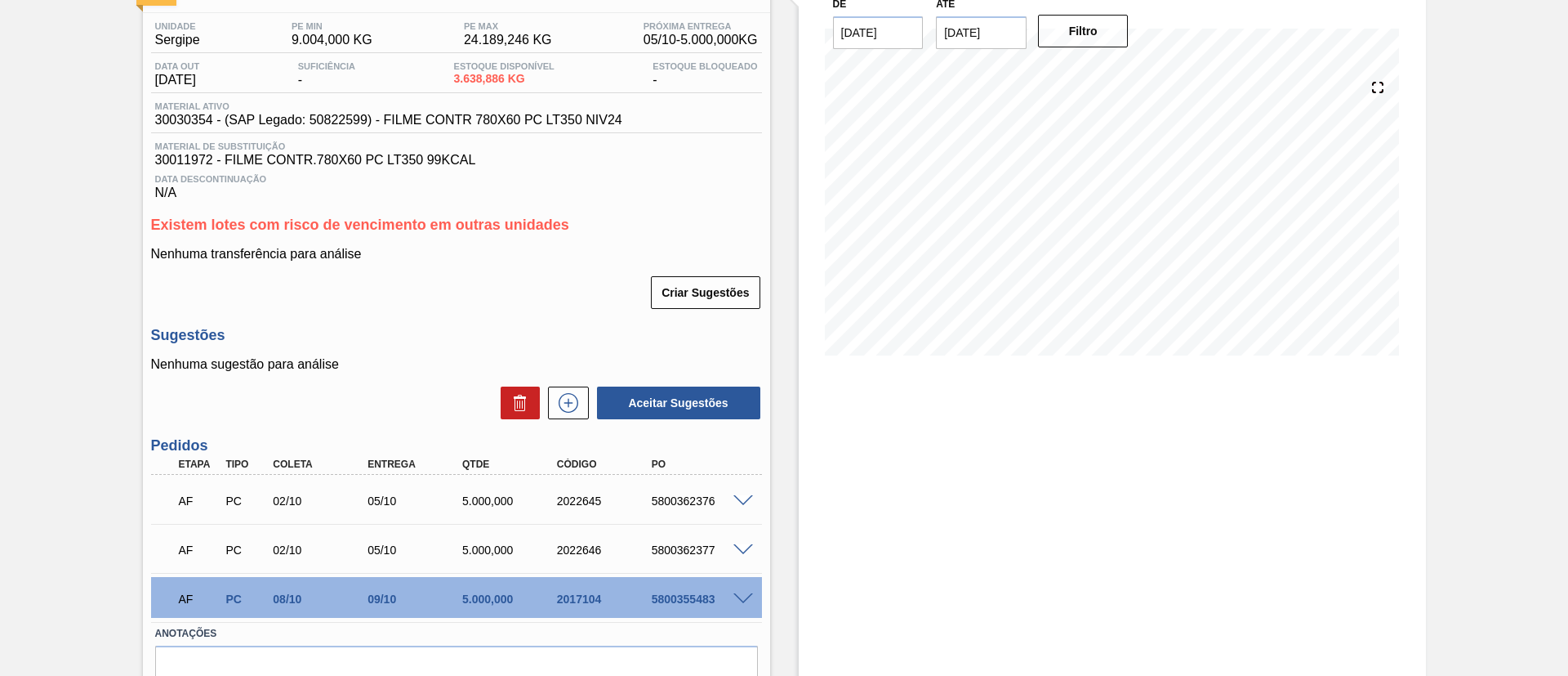
click at [744, 595] on span at bounding box center [743, 599] width 20 height 12
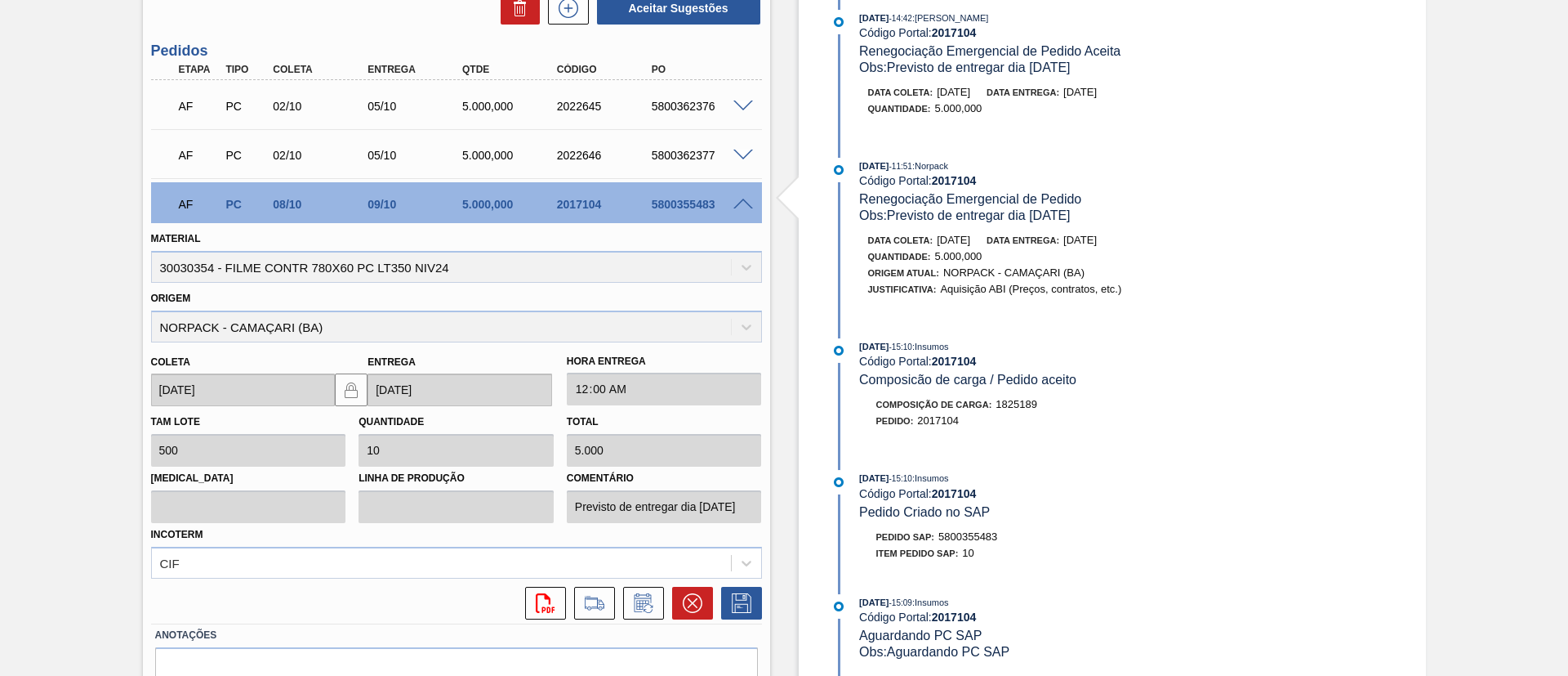
scroll to position [599, 0]
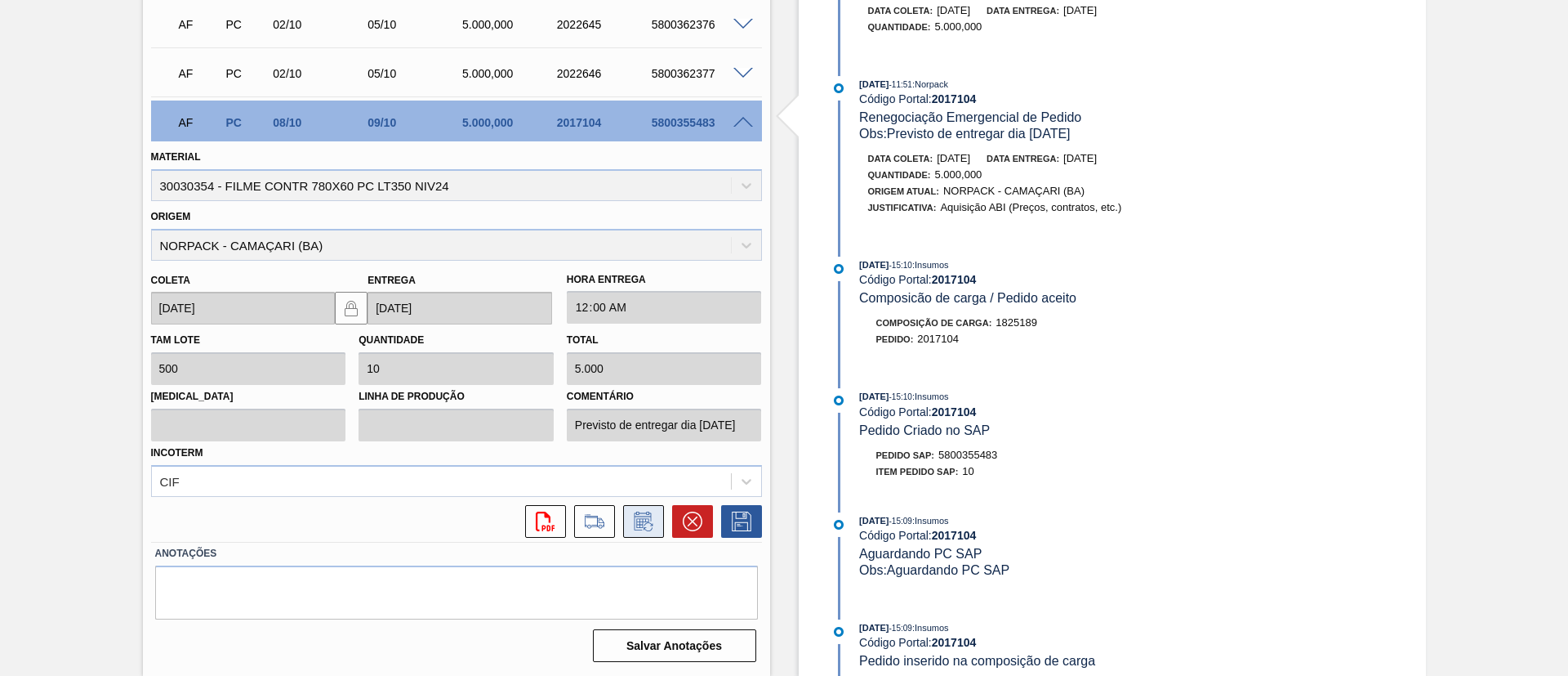
click at [653, 516] on icon at bounding box center [644, 521] width 26 height 20
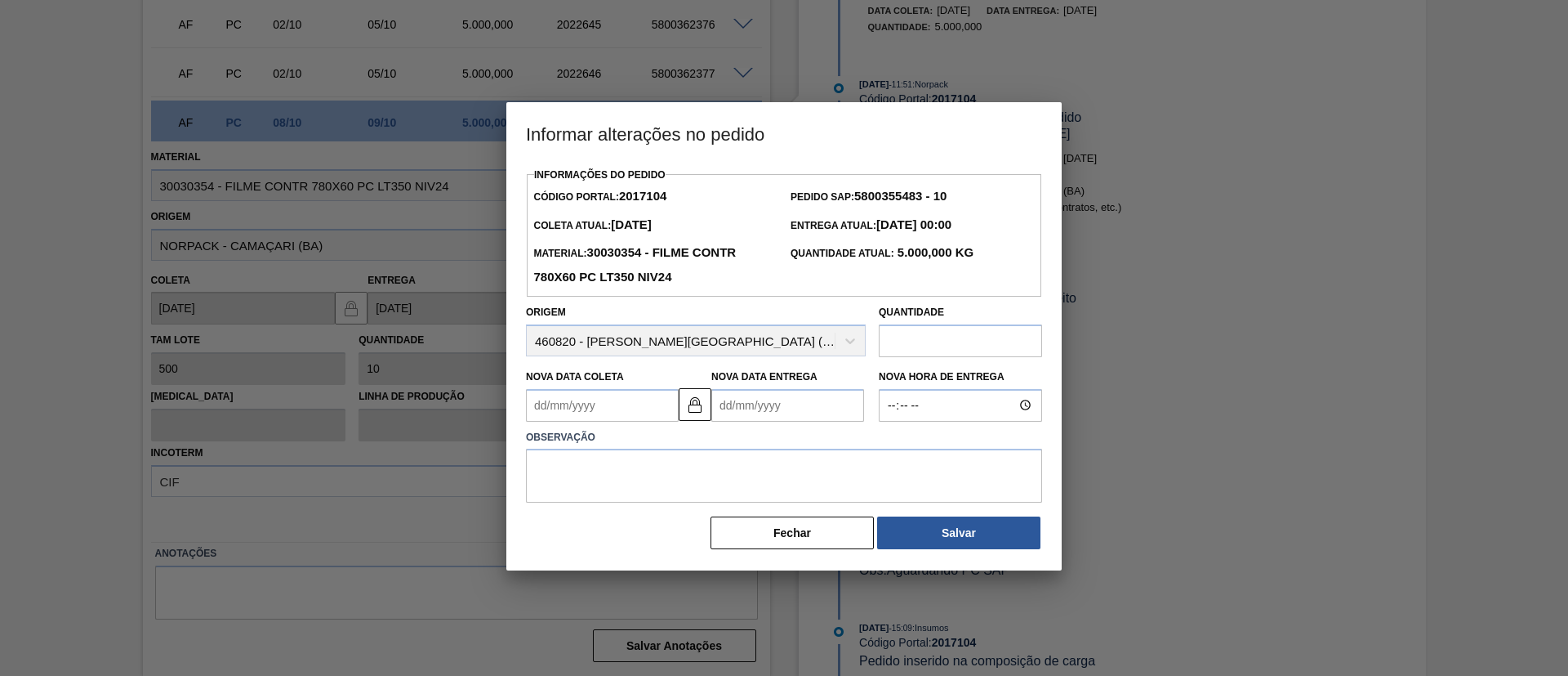
click at [758, 420] on Entrega2017104 "Nova Data Entrega" at bounding box center [787, 404] width 153 height 33
click at [894, 446] on button "Next Month" at bounding box center [894, 445] width 11 height 11
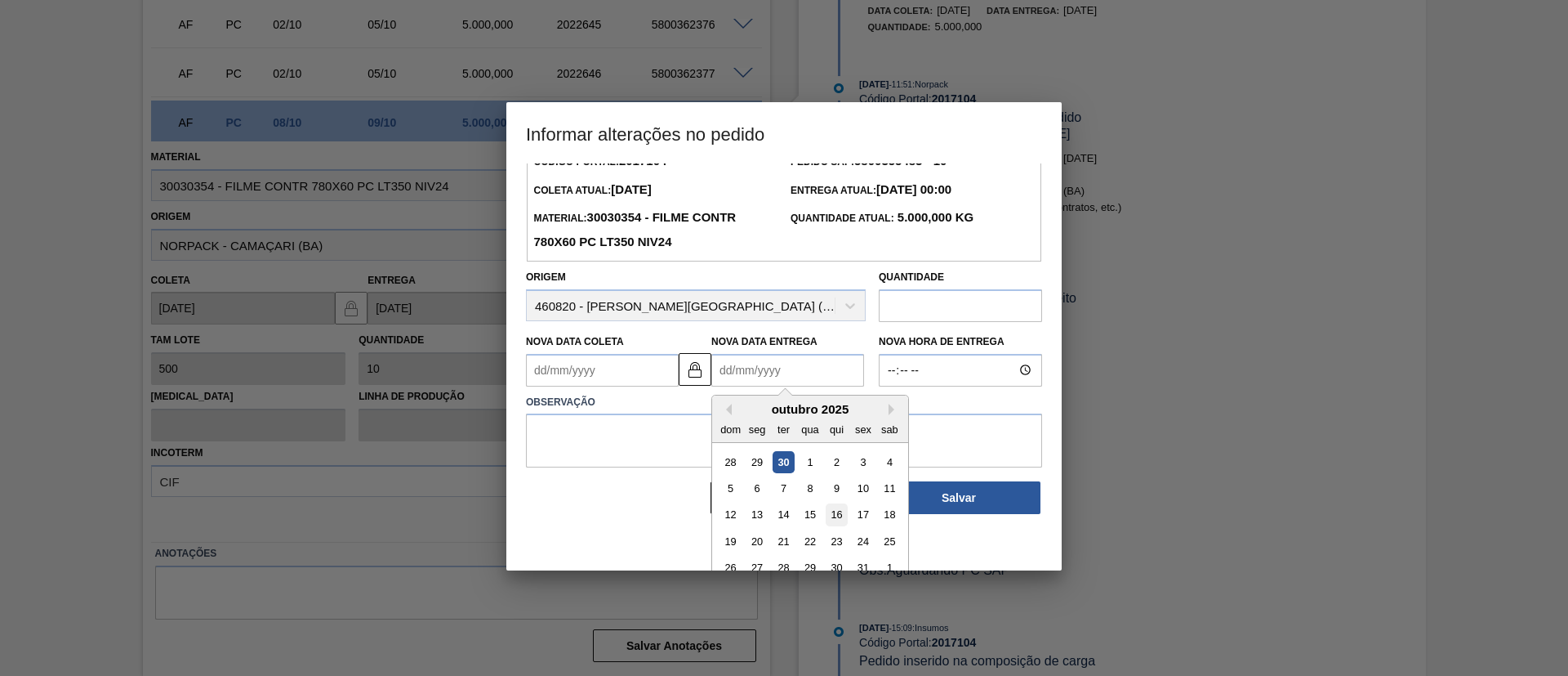
scroll to position [54, 0]
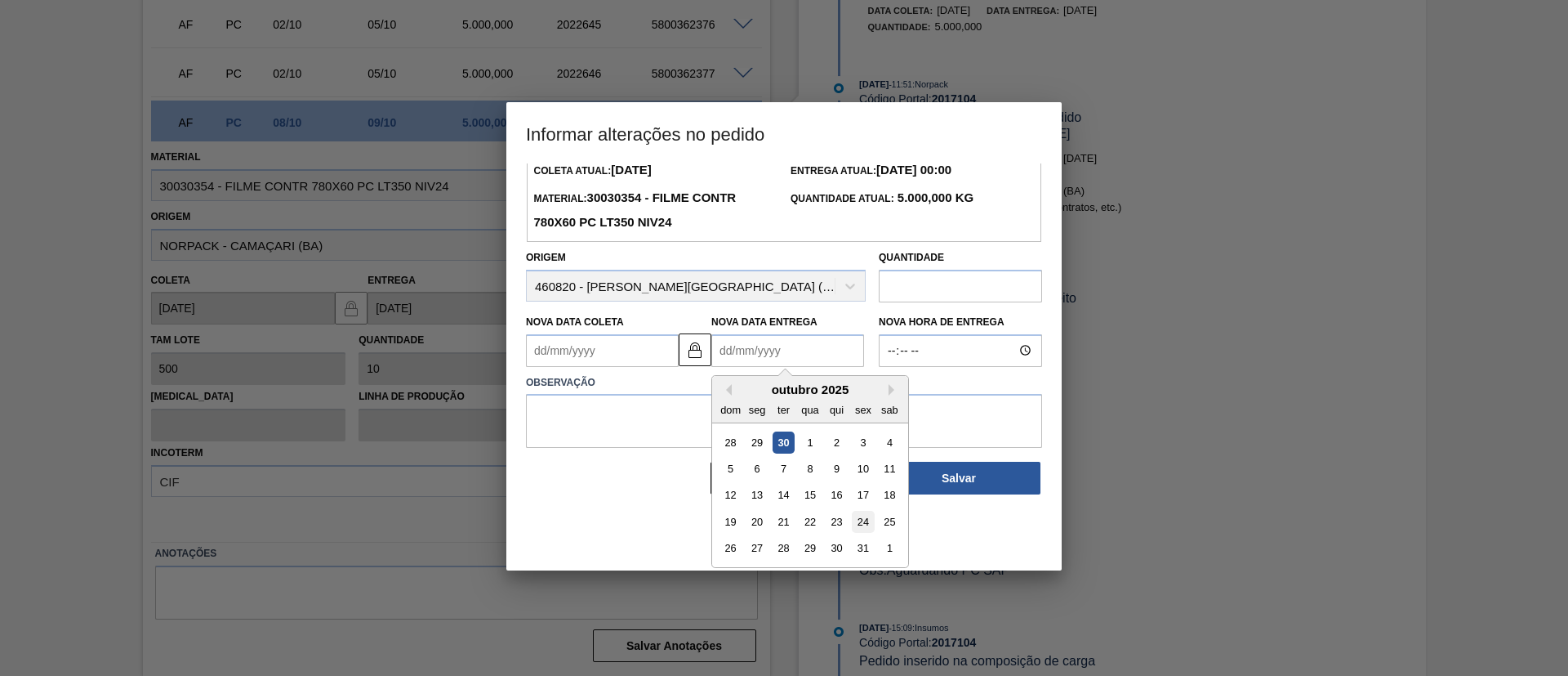
click at [863, 527] on div "24" at bounding box center [863, 522] width 22 height 22
type Coleta2017104 "21/10/2025"
type Entrega2017104 "24/10/2025"
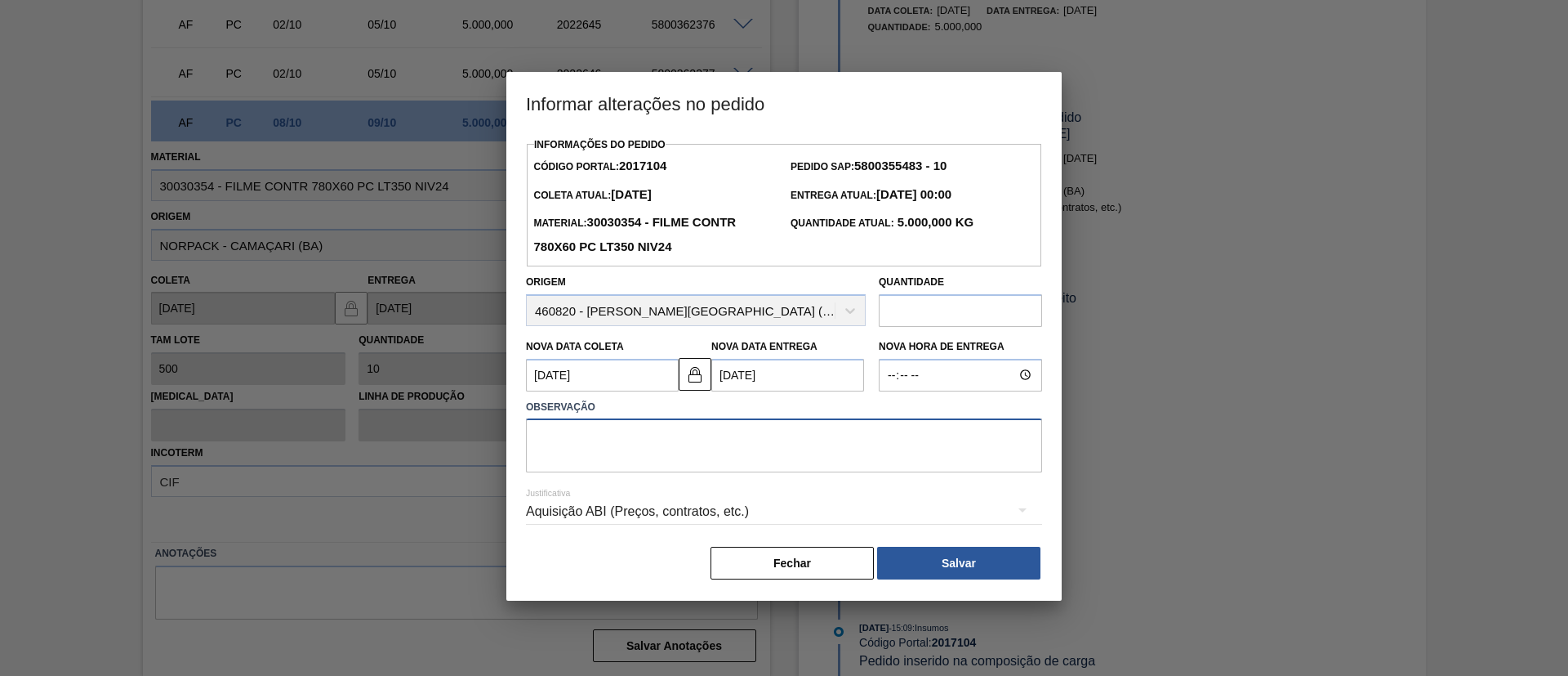
click at [792, 455] on textarea at bounding box center [784, 446] width 517 height 54
click at [598, 435] on textarea "Postergação alinhada por Whatsapp" at bounding box center [784, 446] width 517 height 54
type textarea "Postergamento alinhada por Whatsapp"
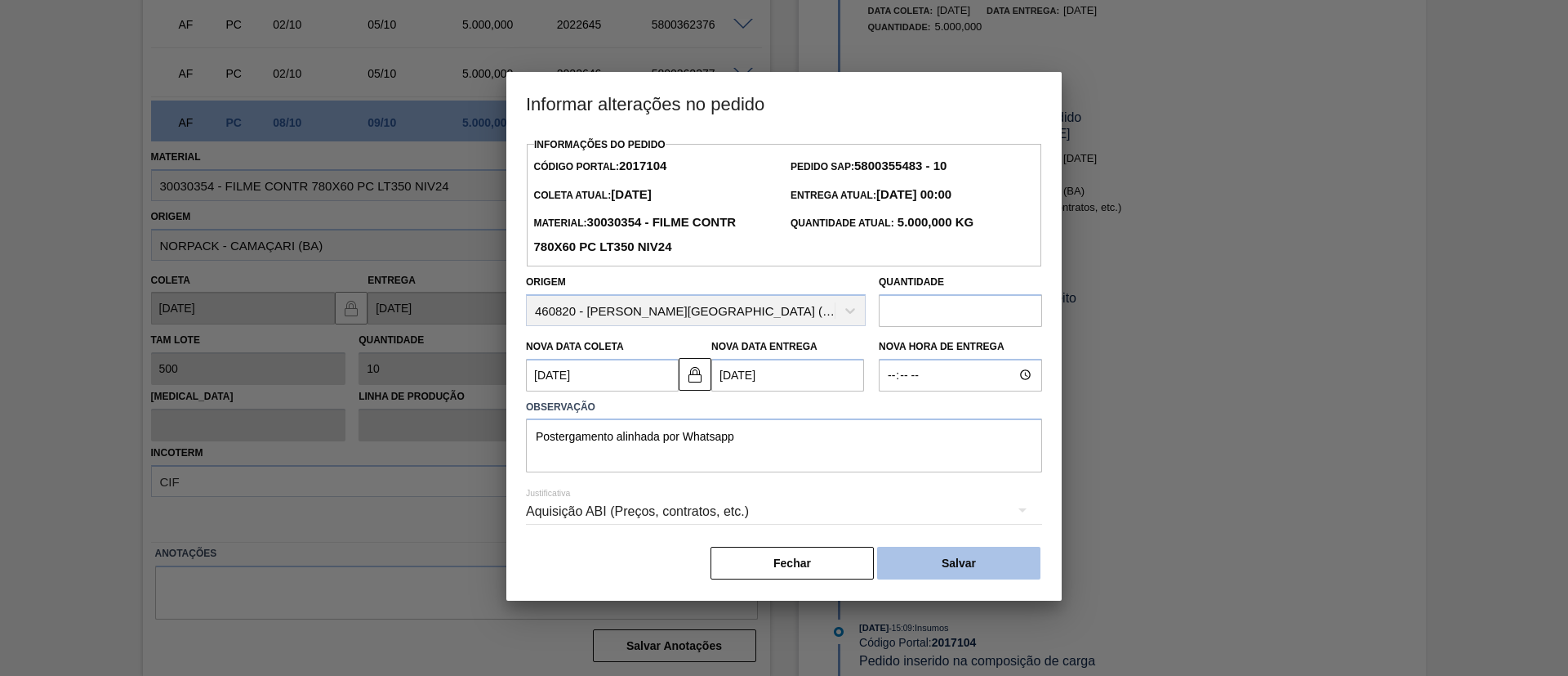
click at [951, 574] on button "Salvar" at bounding box center [959, 563] width 164 height 33
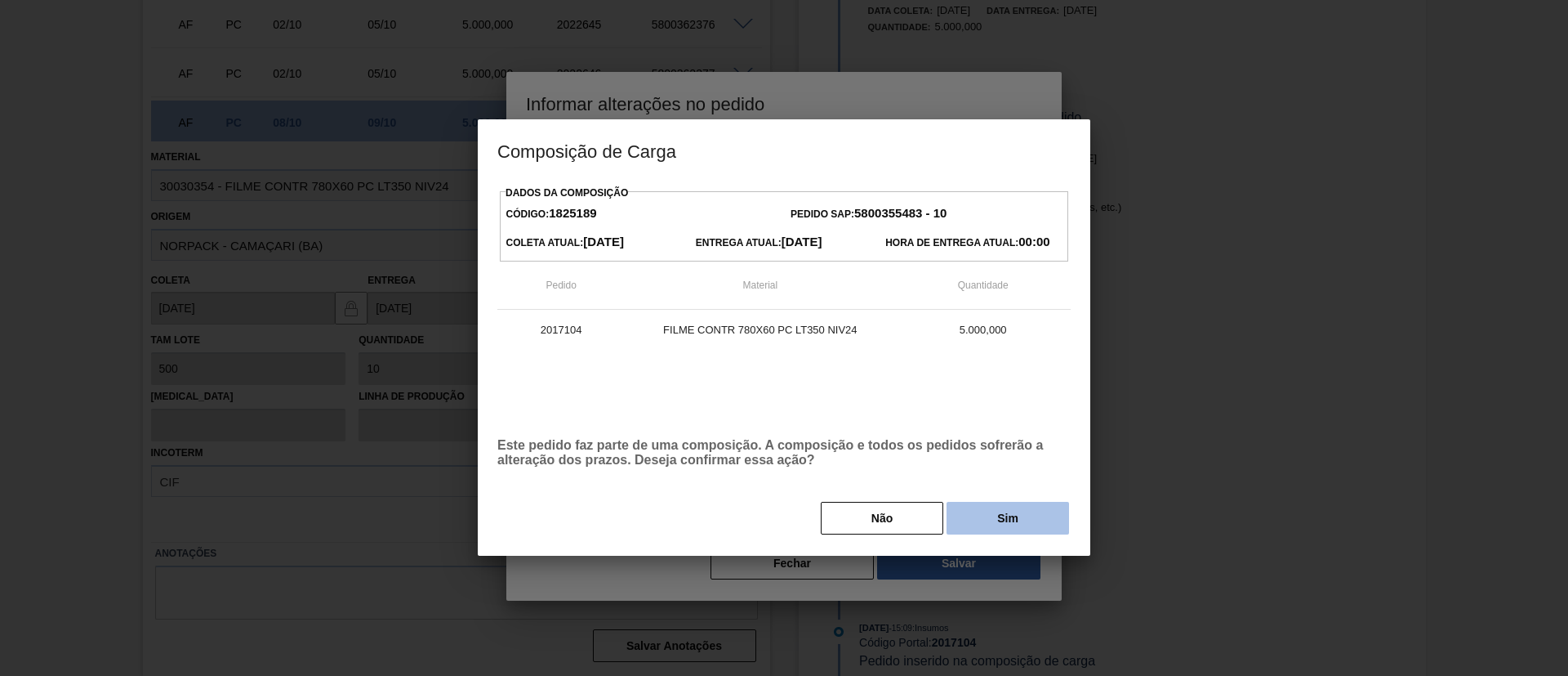
click at [988, 512] on button "Sim" at bounding box center [1007, 518] width 123 height 33
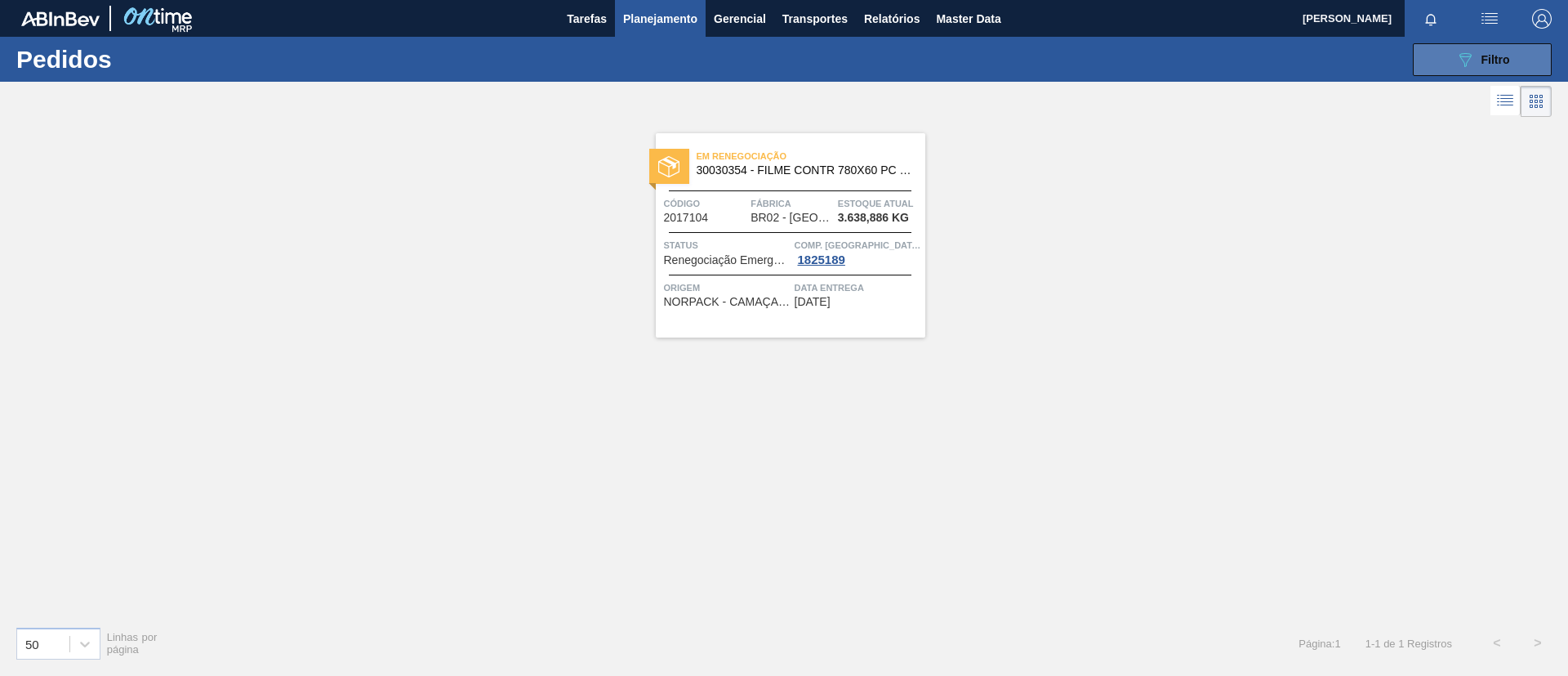
click at [1437, 63] on button "089F7B8B-B2A5-4AFE-B5C0-19BA573D28AC Filtro" at bounding box center [1483, 59] width 139 height 33
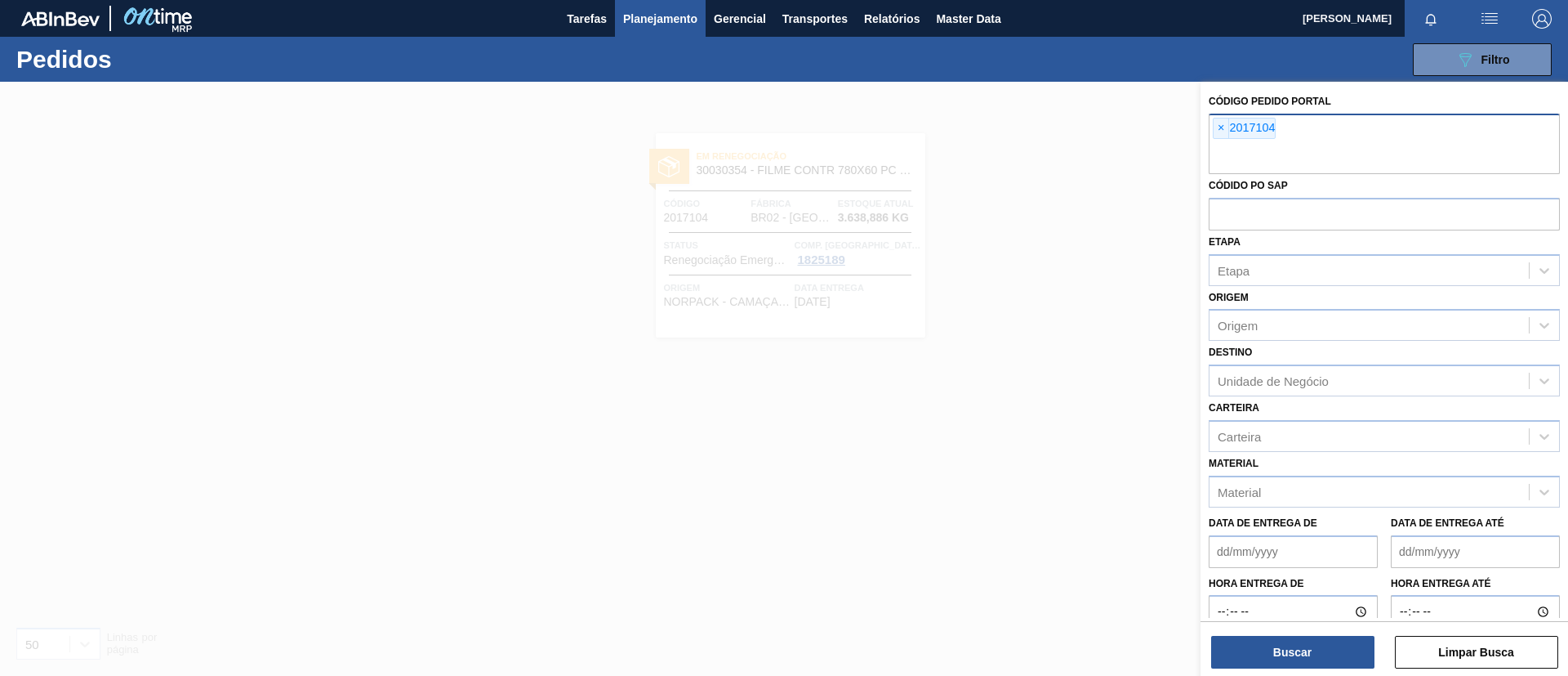
click at [1211, 125] on div "× 2017104" at bounding box center [1385, 143] width 351 height 61
click at [1216, 129] on span "×" at bounding box center [1222, 128] width 16 height 20
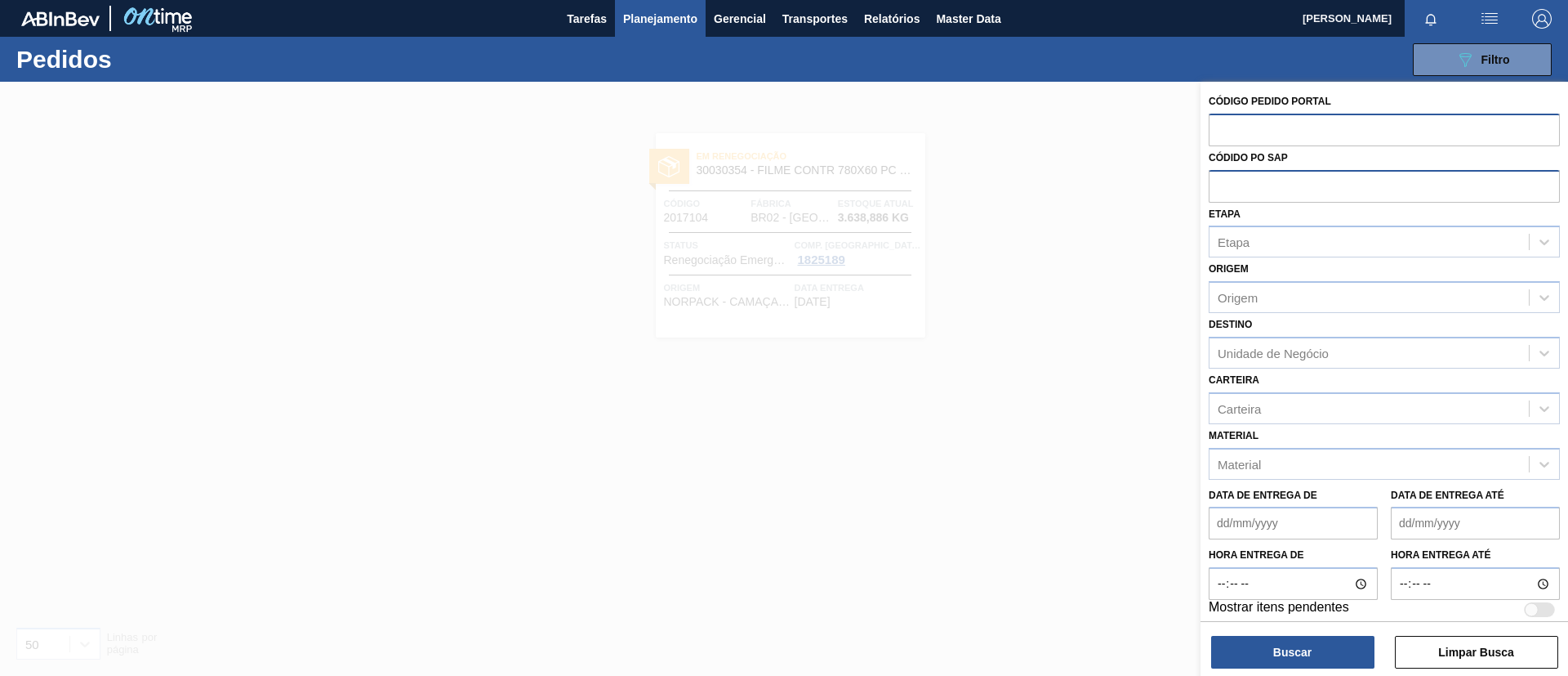
paste input "2029820"
type input "2029820"
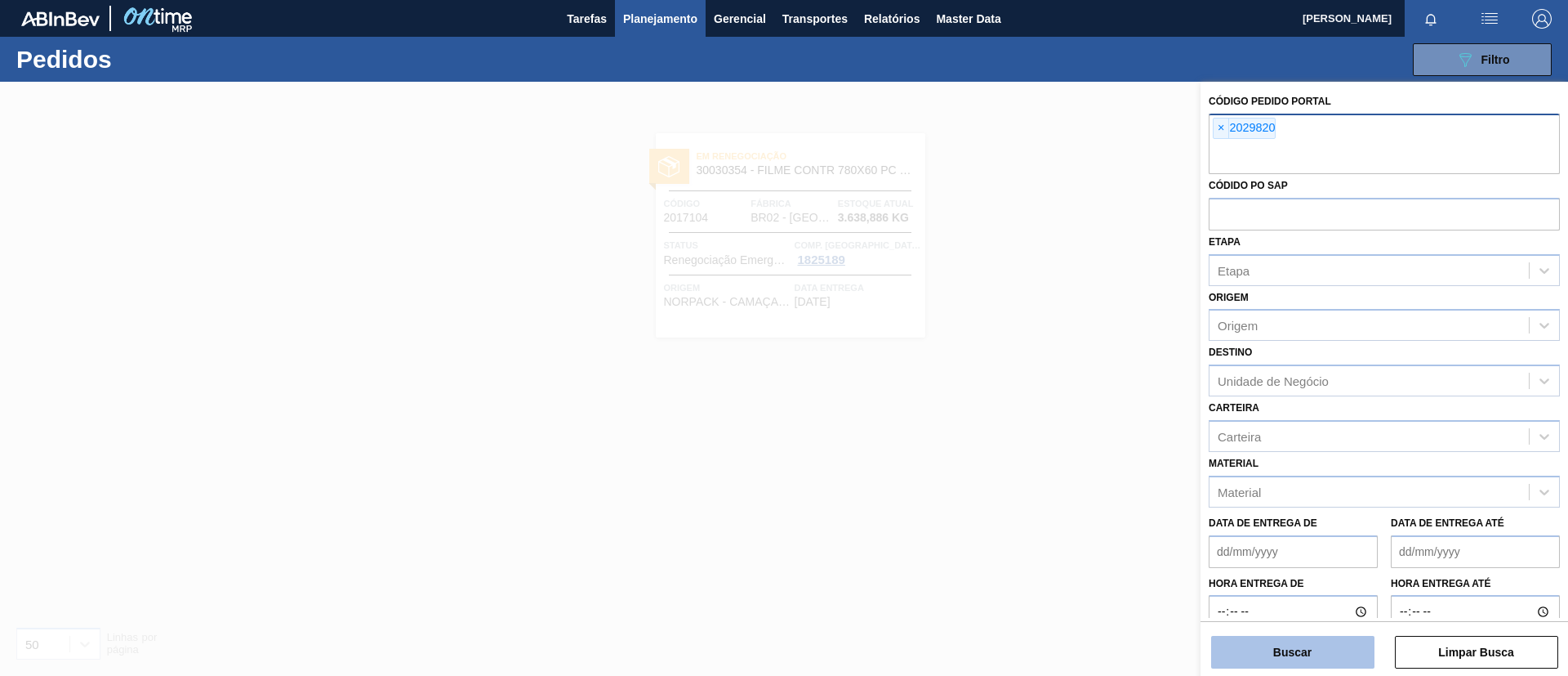
click at [1282, 648] on button "Buscar" at bounding box center [1293, 652] width 164 height 33
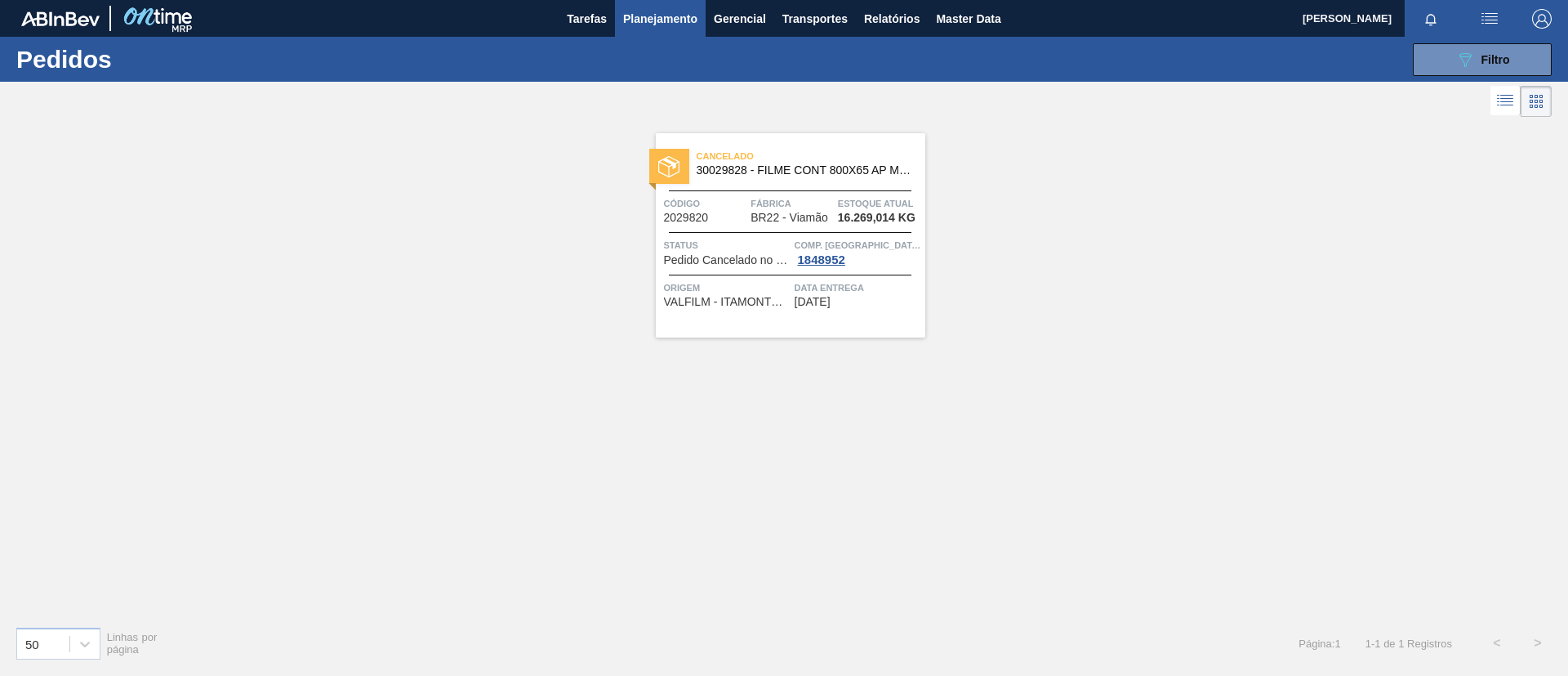
click at [681, 17] on span "Planejamento" at bounding box center [660, 19] width 74 height 20
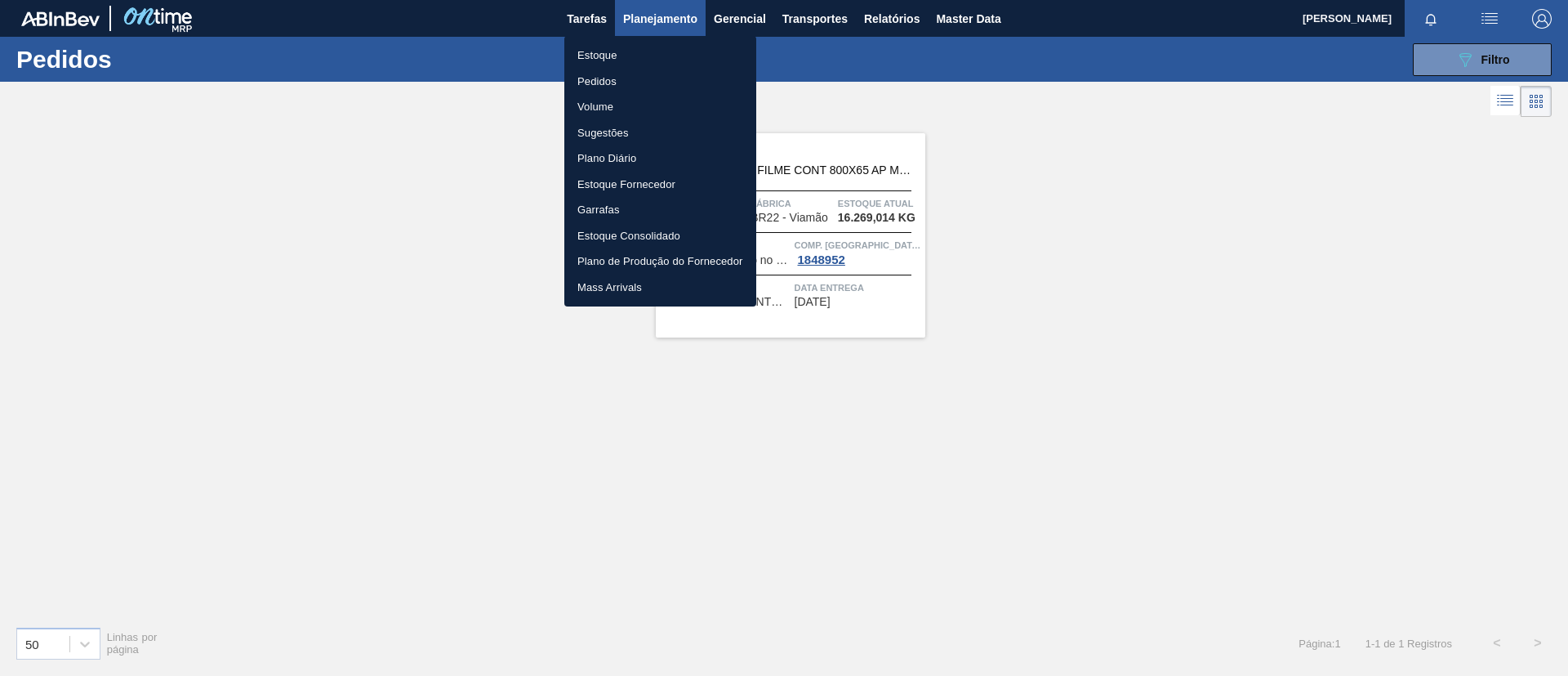
click at [624, 85] on li "Pedidos" at bounding box center [660, 81] width 192 height 26
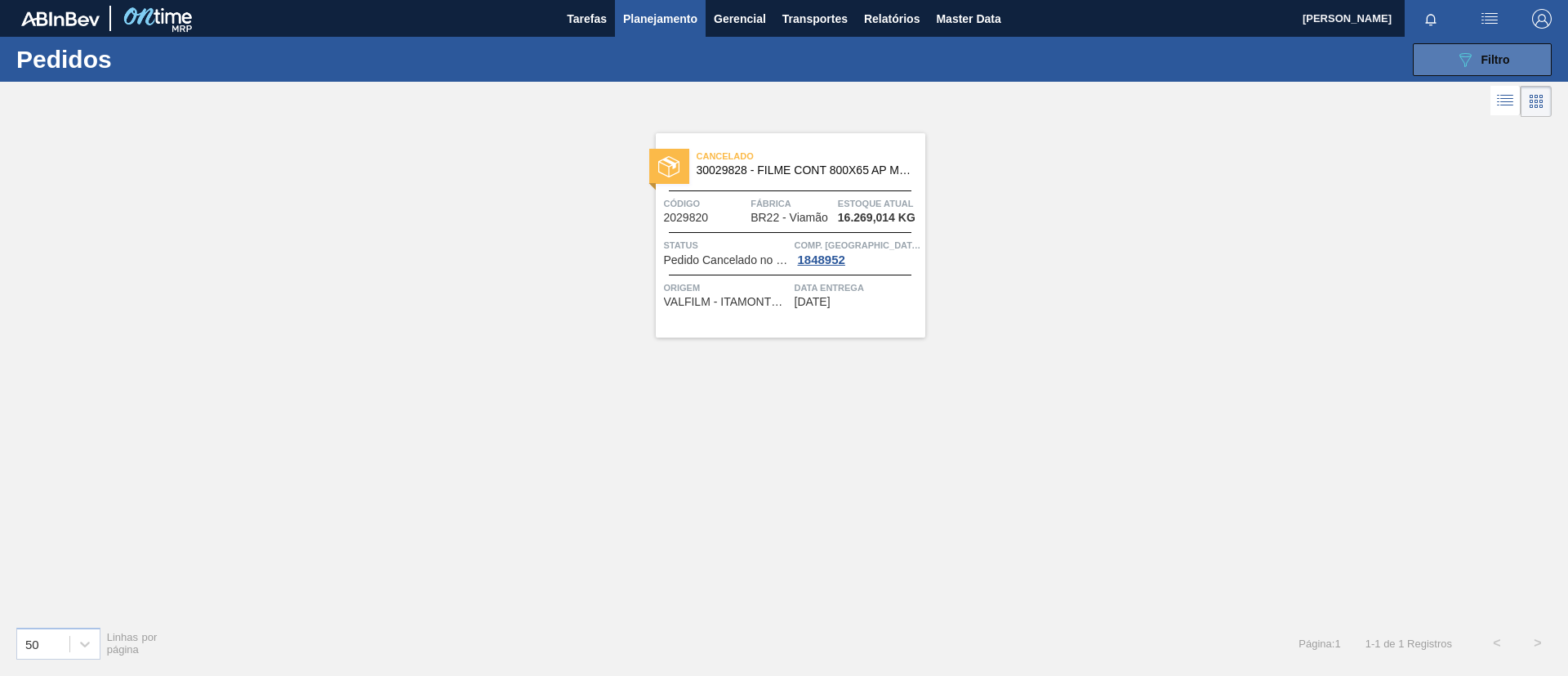
click at [1494, 60] on span "Filtro" at bounding box center [1496, 60] width 29 height 13
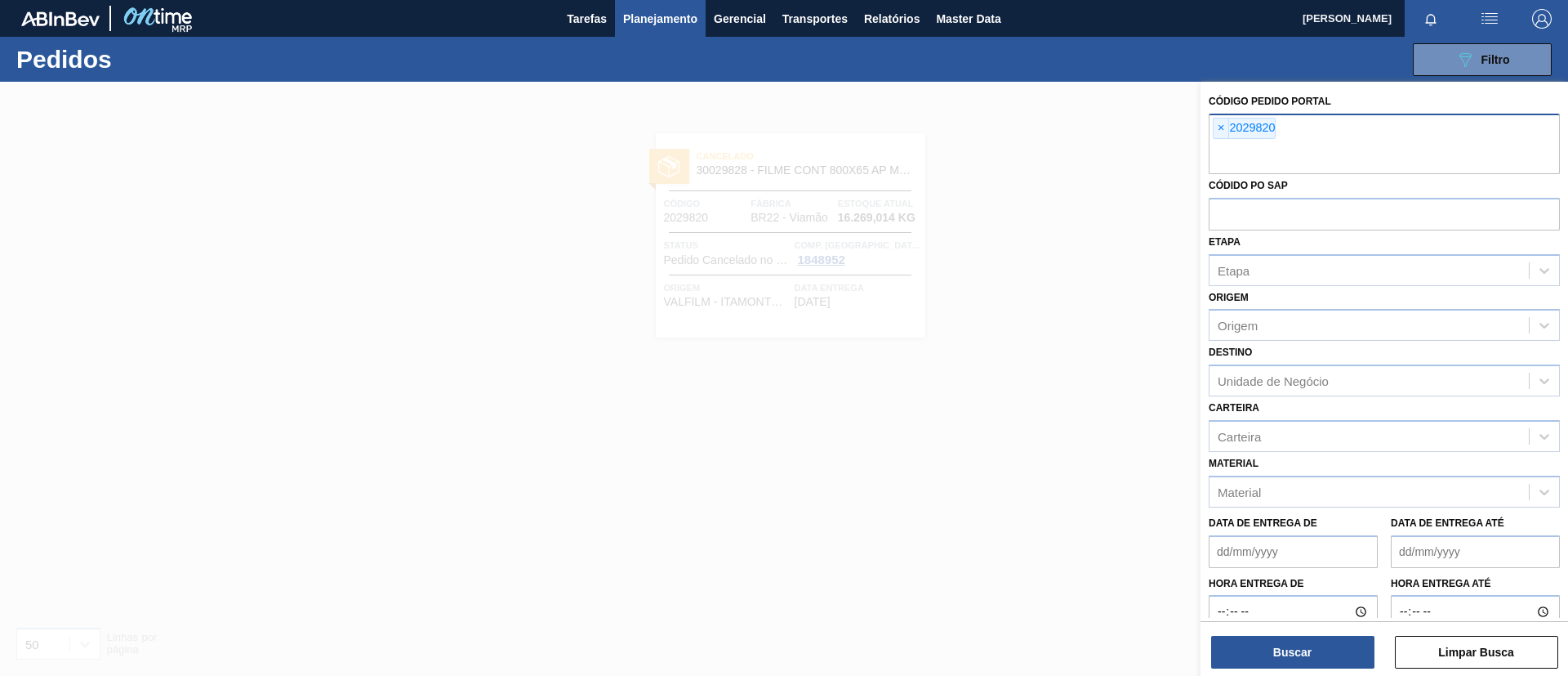
click at [1211, 129] on div "× 2029820" at bounding box center [1385, 143] width 351 height 61
click at [1214, 128] on span "×" at bounding box center [1222, 128] width 16 height 20
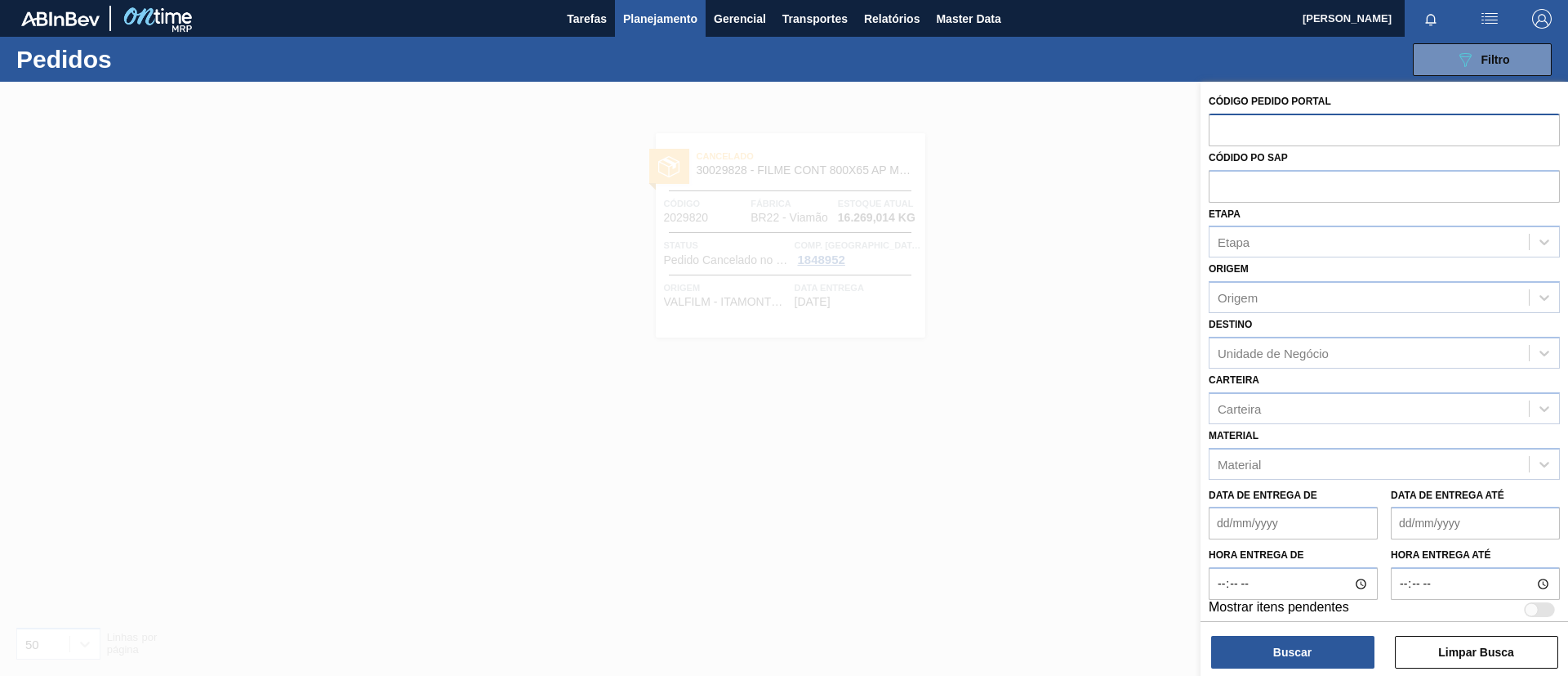
paste input "2037887"
type input "2037887"
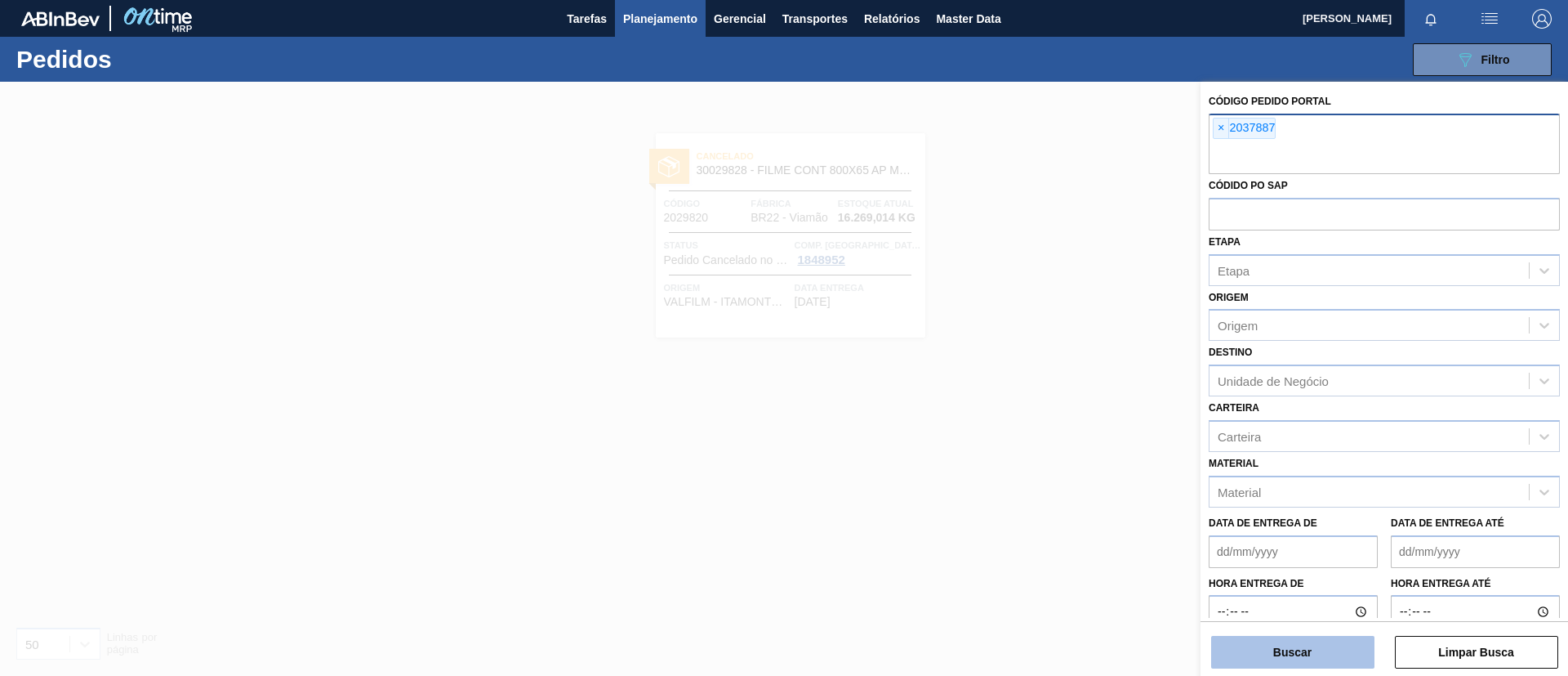
click at [1278, 661] on button "Buscar" at bounding box center [1293, 652] width 164 height 33
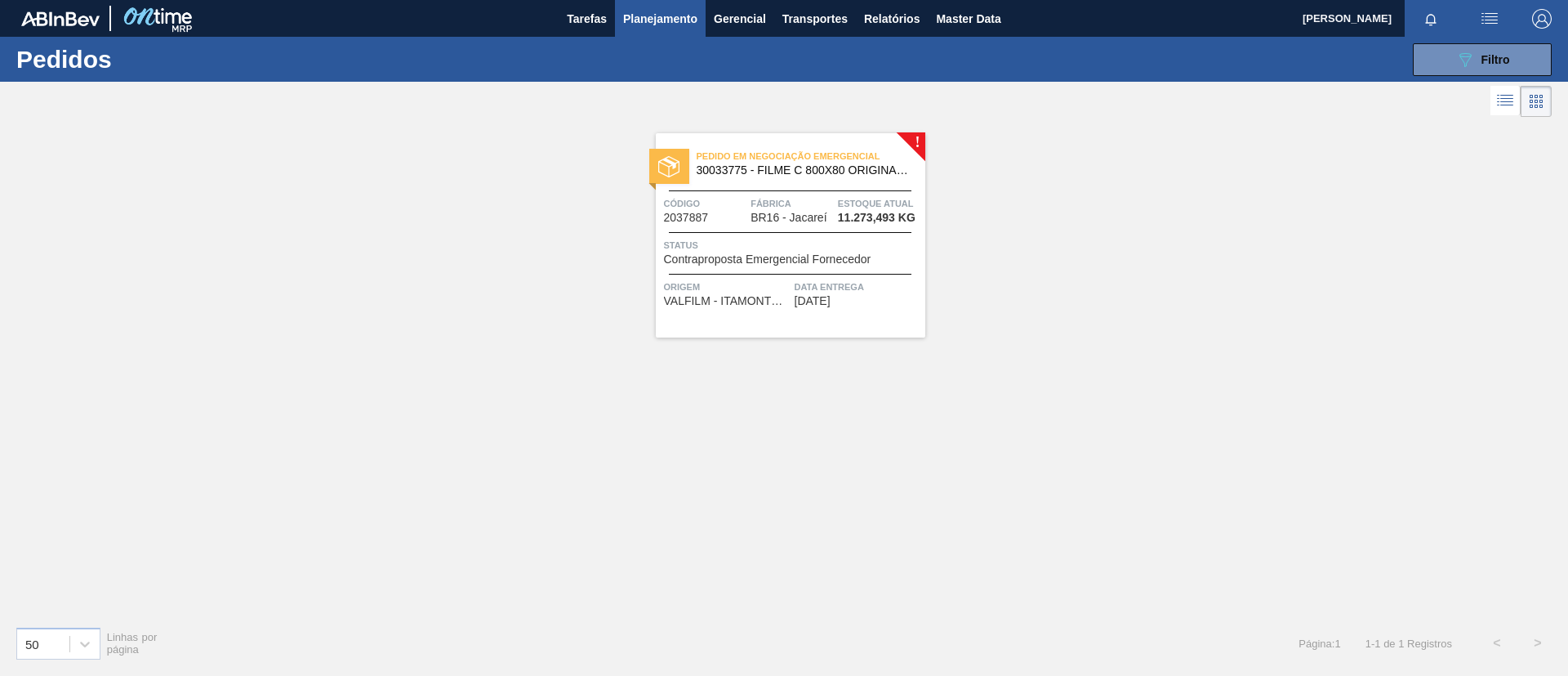
click at [782, 167] on span "30033775 - FILME C 800X80 ORIGINAL MP 269ML" at bounding box center [804, 169] width 215 height 12
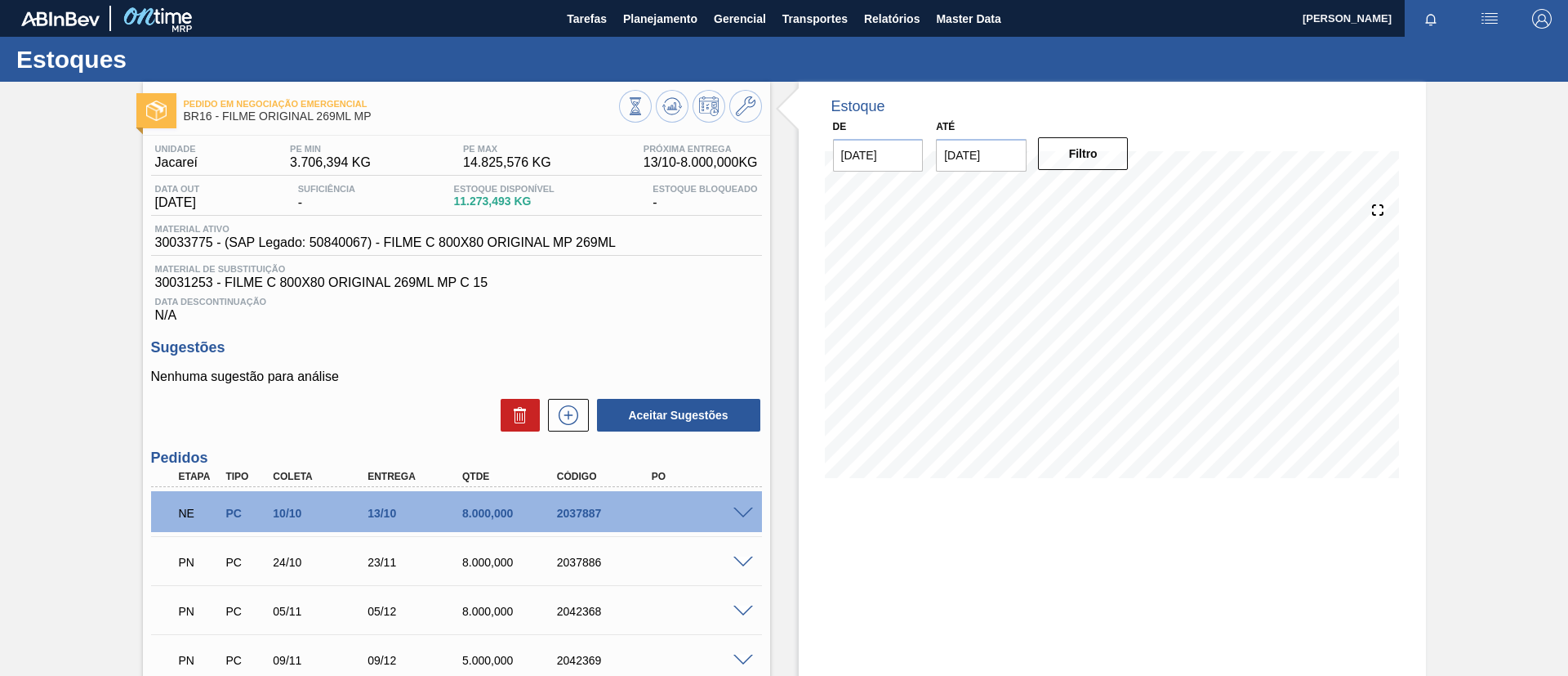
drag, startPoint x: 646, startPoint y: 13, endPoint x: 648, endPoint y: 37, distance: 24.1
click at [646, 14] on span "Planejamento" at bounding box center [660, 19] width 74 height 20
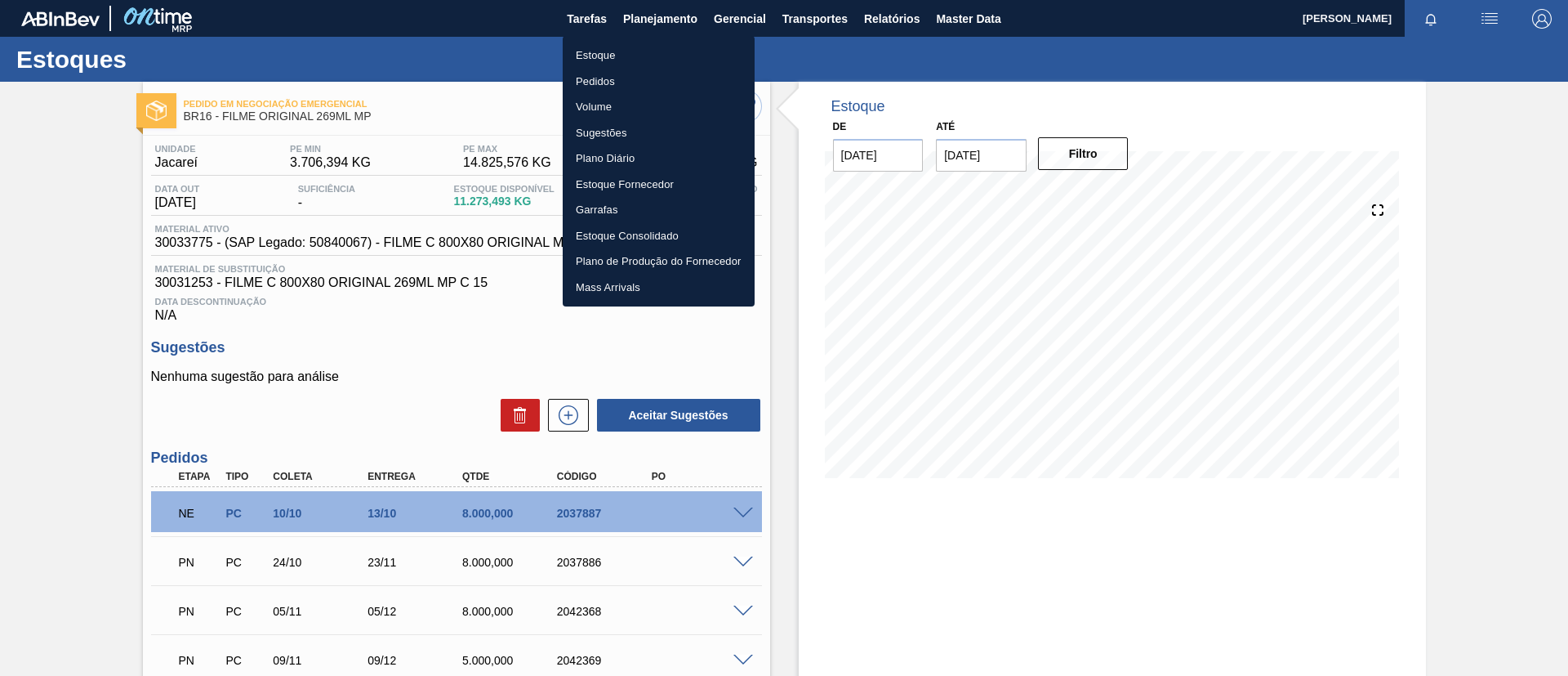
click at [654, 48] on li "Estoque" at bounding box center [658, 55] width 192 height 26
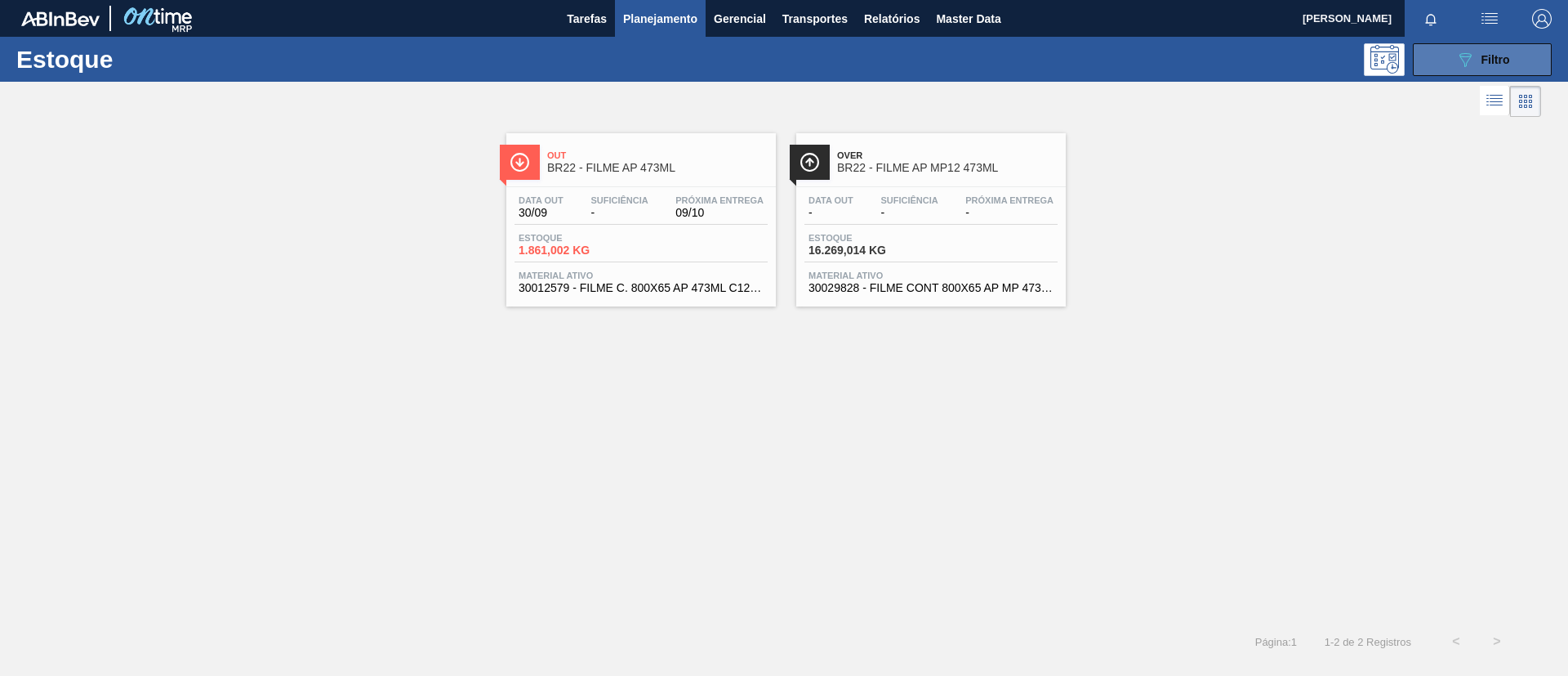
click at [1480, 61] on div "089F7B8B-B2A5-4AFE-B5C0-19BA573D28AC Filtro" at bounding box center [1483, 59] width 54 height 20
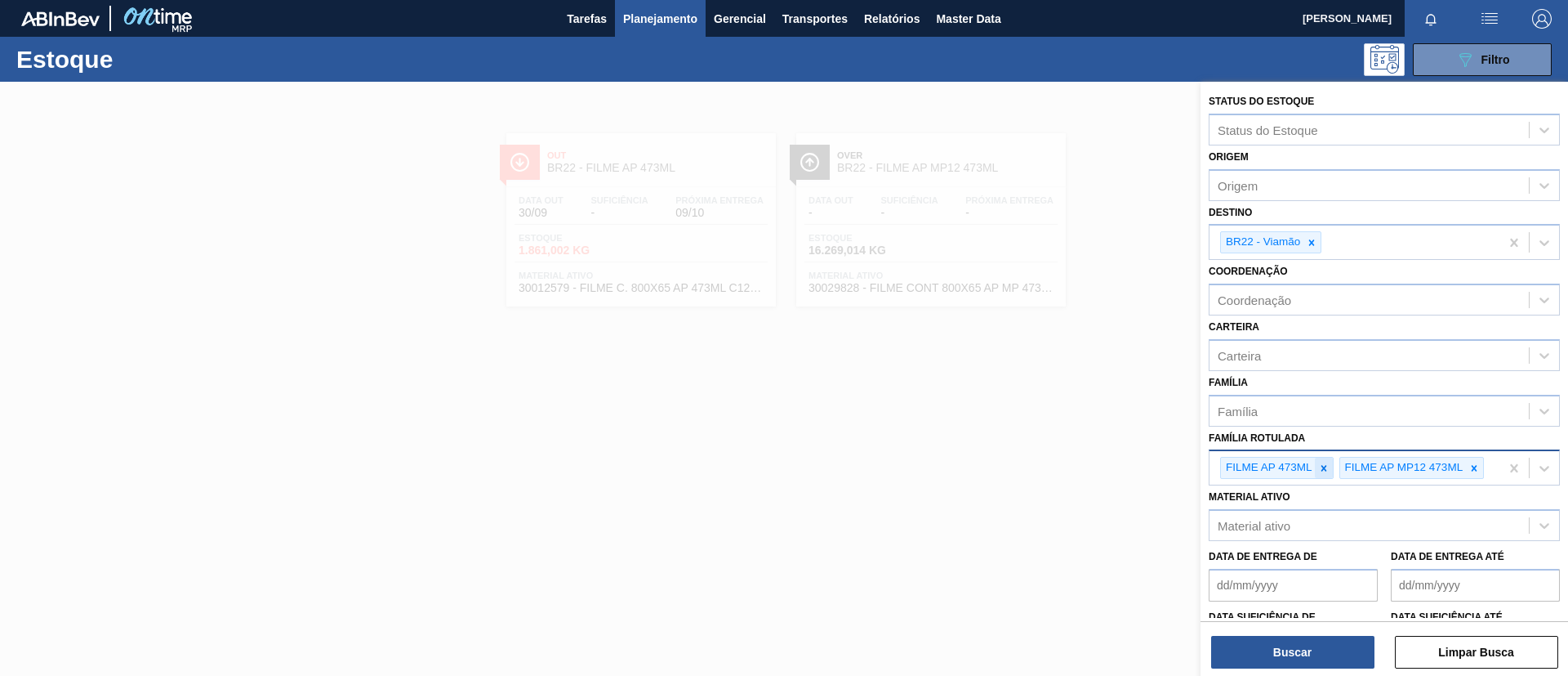
click at [1326, 470] on icon at bounding box center [1324, 468] width 11 height 11
click at [1356, 465] on icon at bounding box center [1356, 468] width 11 height 11
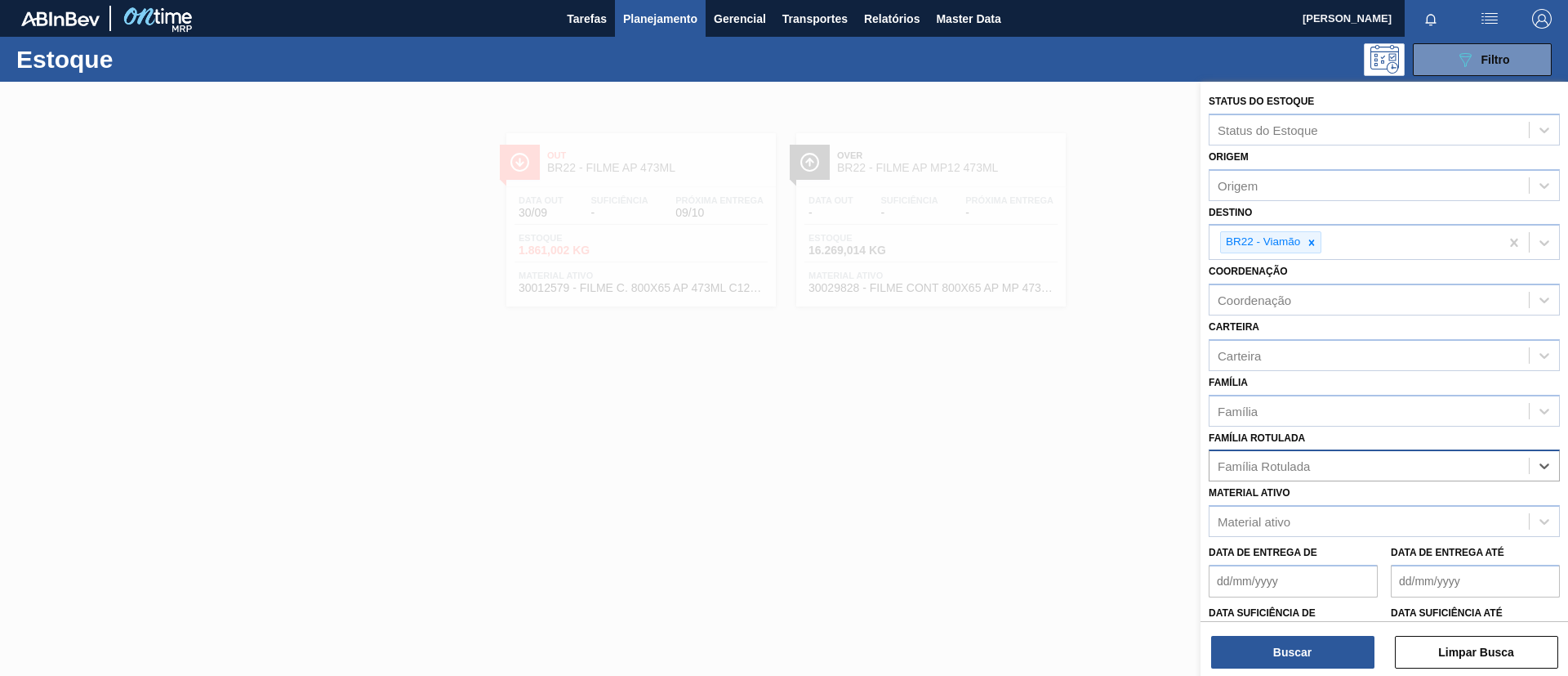
paste Rotulada "FILME SK 269ML MP C/15"
type Rotulada "FILME SK 269ML MP C/15"
click at [1347, 484] on div "Material ativo Material ativo" at bounding box center [1385, 508] width 351 height 55
click at [1334, 476] on div "Família Rotulada" at bounding box center [1369, 465] width 319 height 23
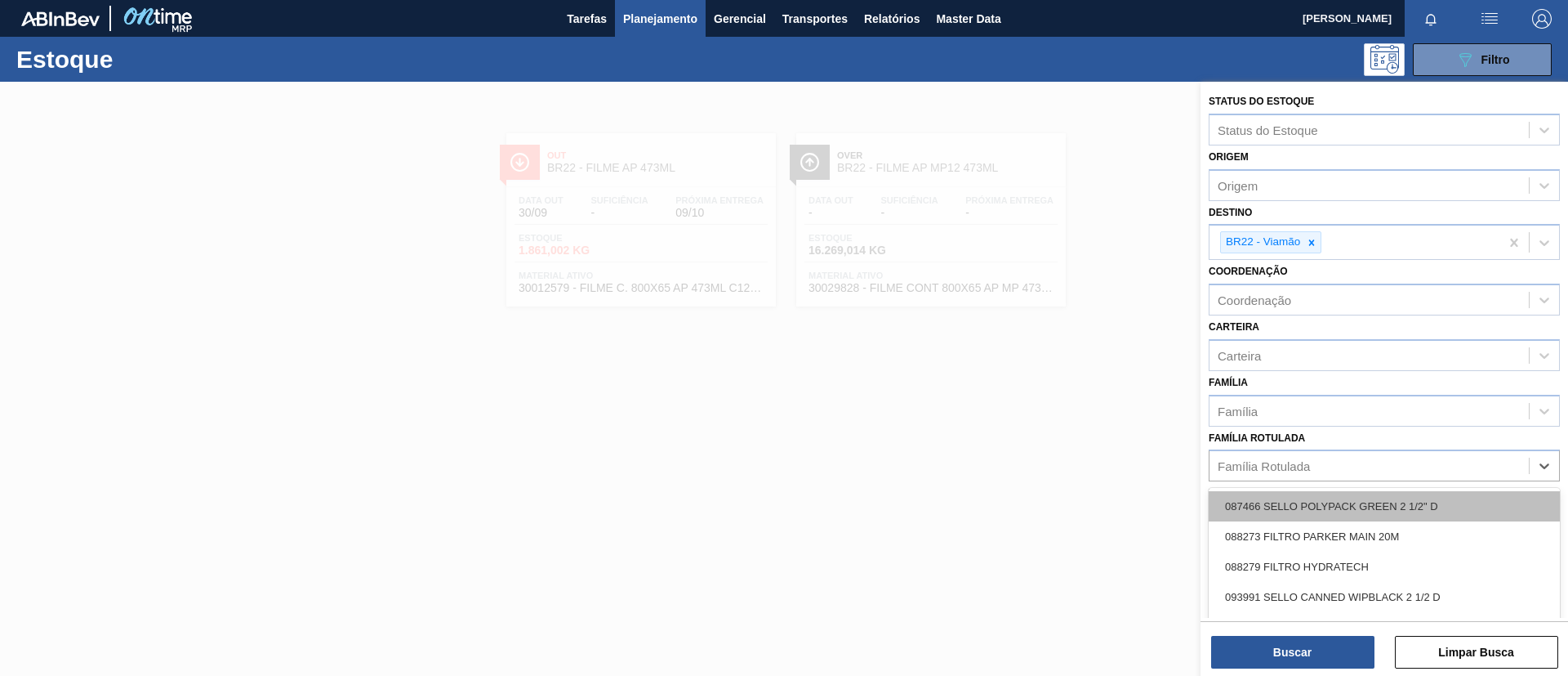
paste Rotulada "FILME SK 269ML MP C/15"
type Rotulada "FILME SK 269ML MP C/15"
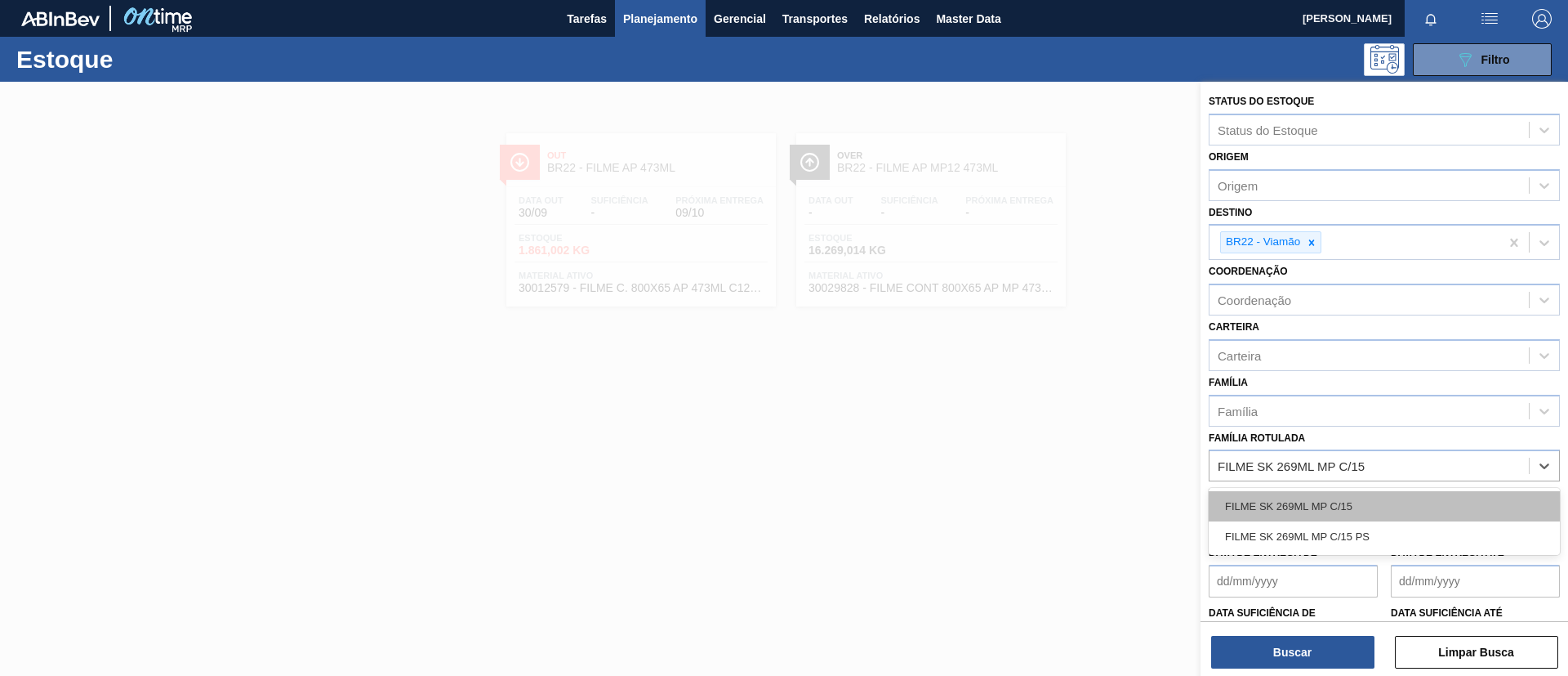
click at [1340, 507] on div "FILME SK 269ML MP C/15" at bounding box center [1385, 506] width 351 height 30
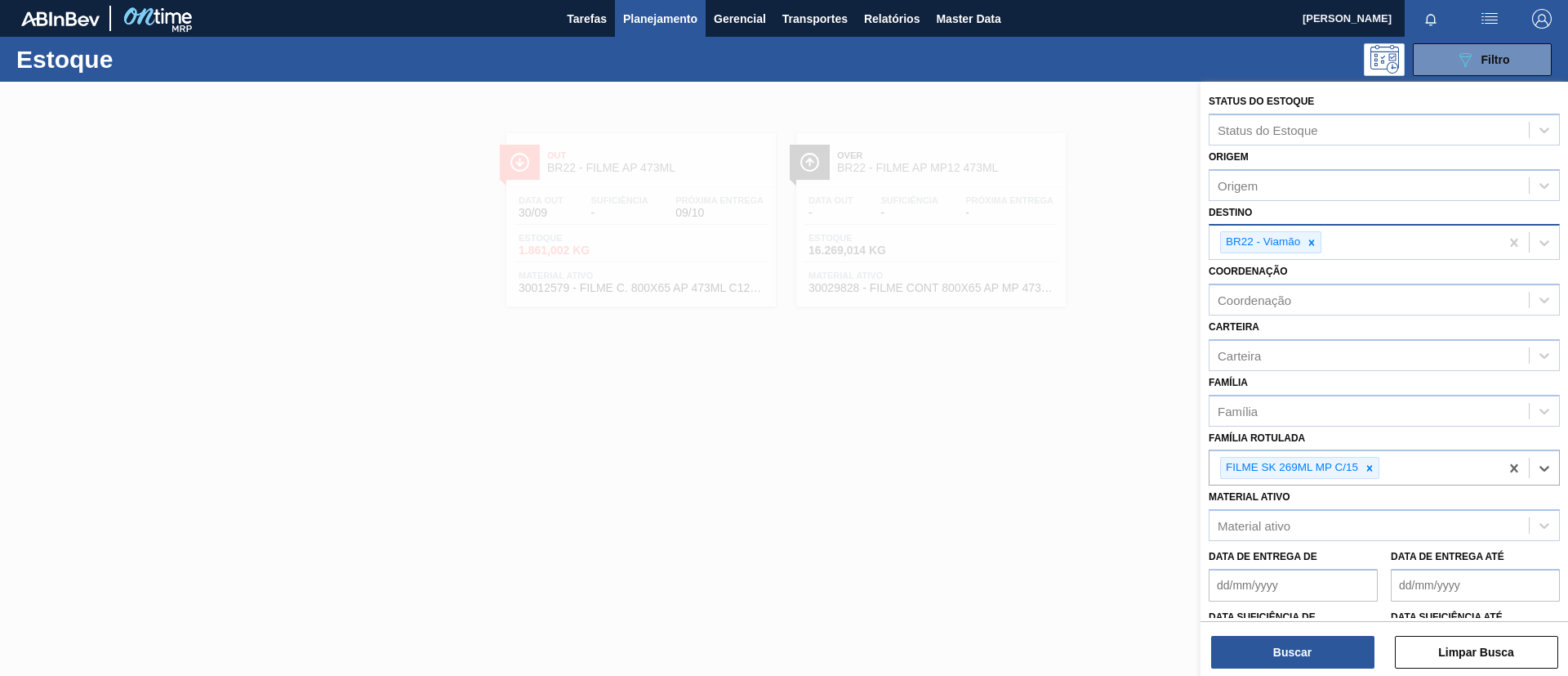
click at [1311, 253] on div "BR22 - Viamão" at bounding box center [1271, 242] width 101 height 22
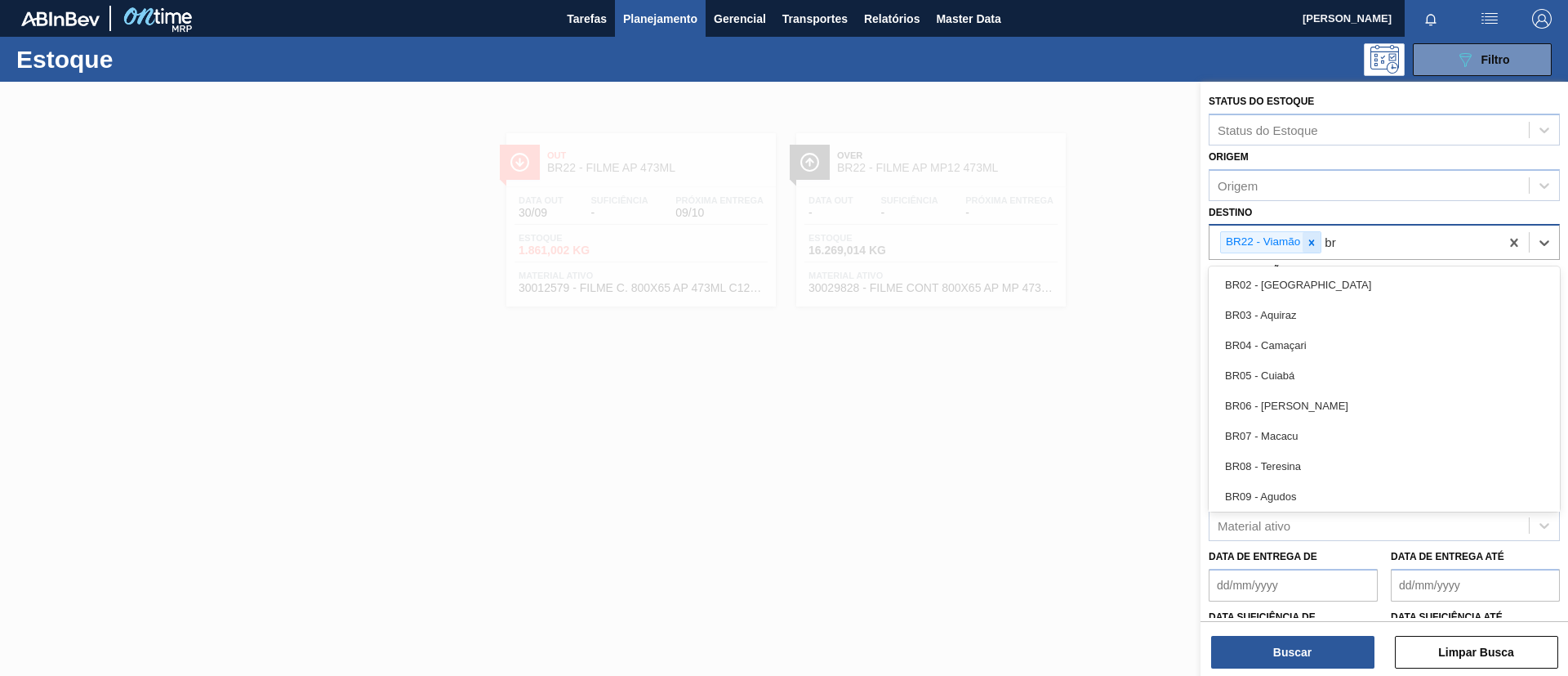
click at [1313, 244] on icon at bounding box center [1312, 242] width 6 height 6
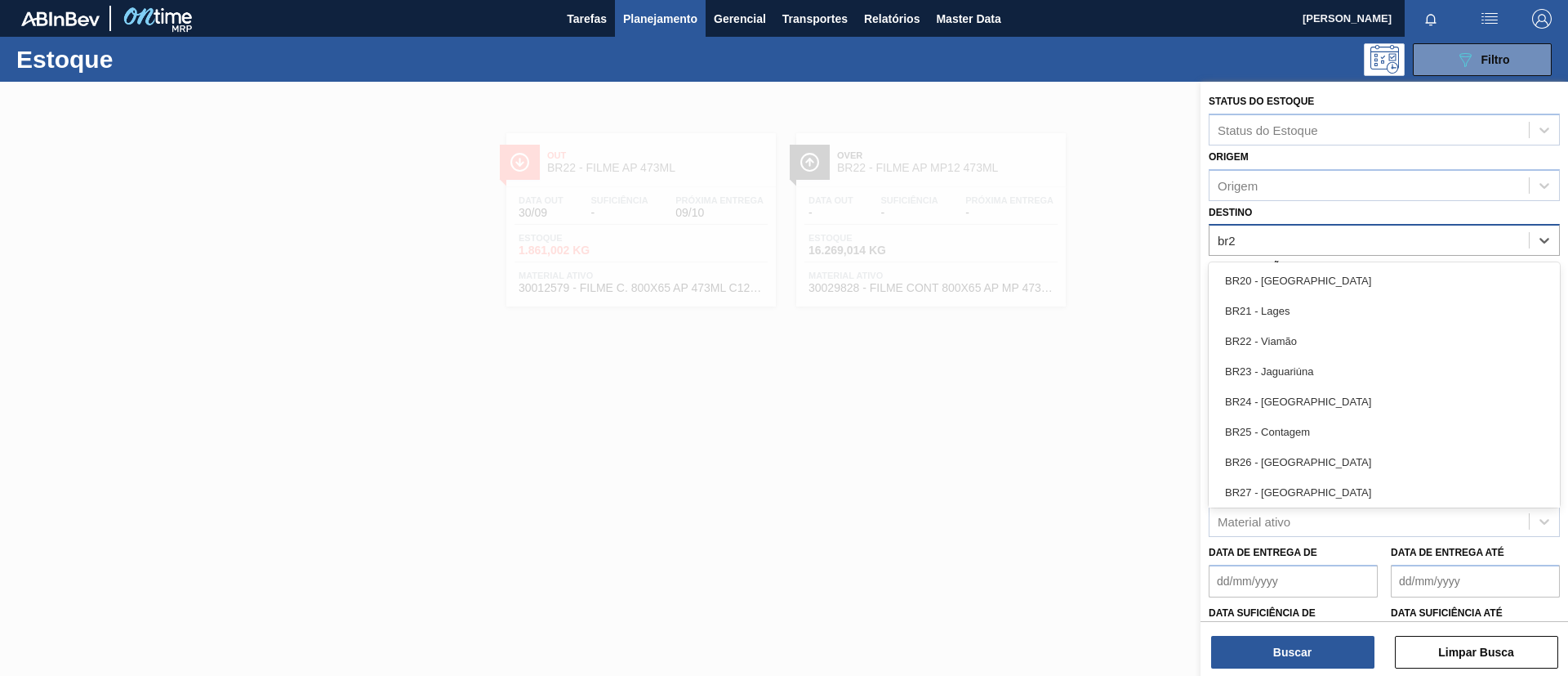
type input "br26"
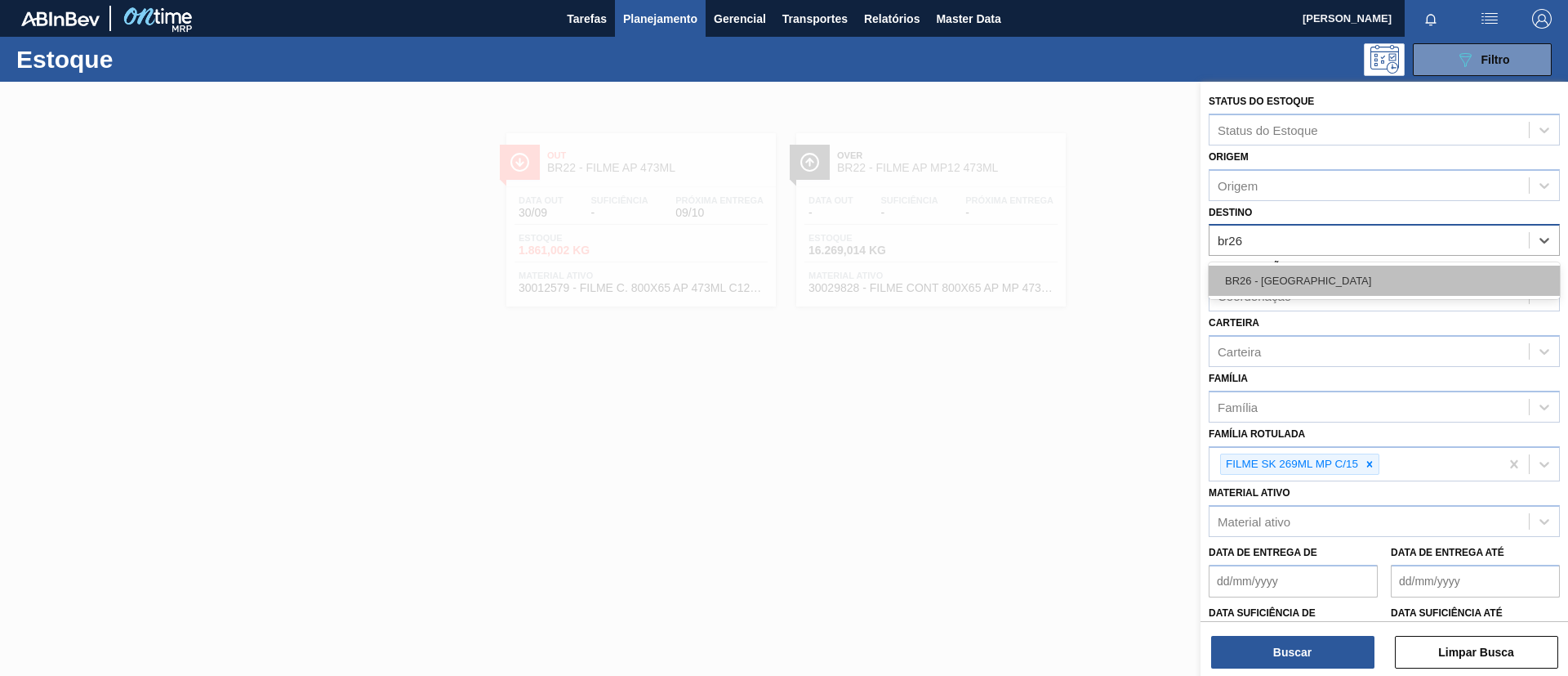
click at [1327, 286] on div "BR26 - Uberlândia" at bounding box center [1385, 281] width 351 height 30
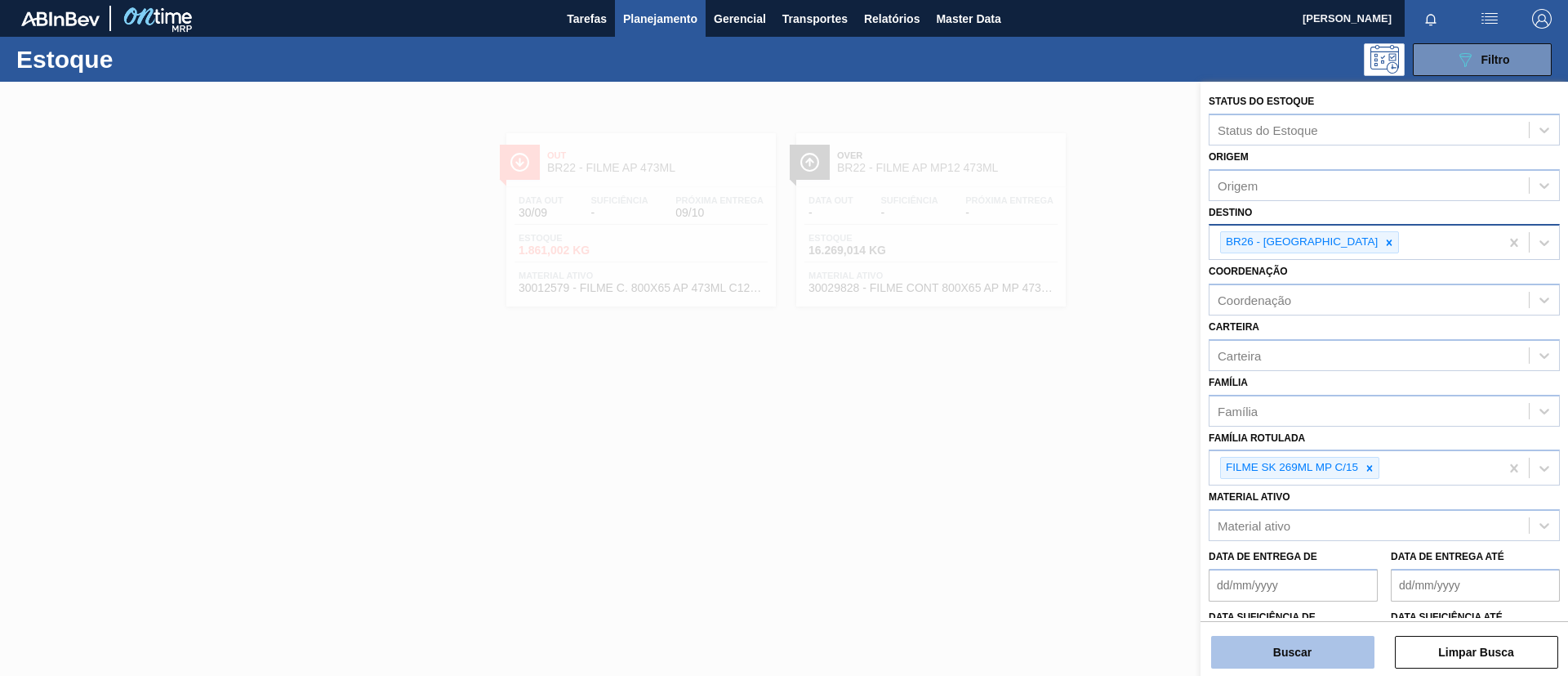
click at [1307, 636] on div "Buscar Limpar Busca" at bounding box center [1385, 643] width 368 height 46
click at [1305, 636] on button "Buscar" at bounding box center [1293, 652] width 164 height 33
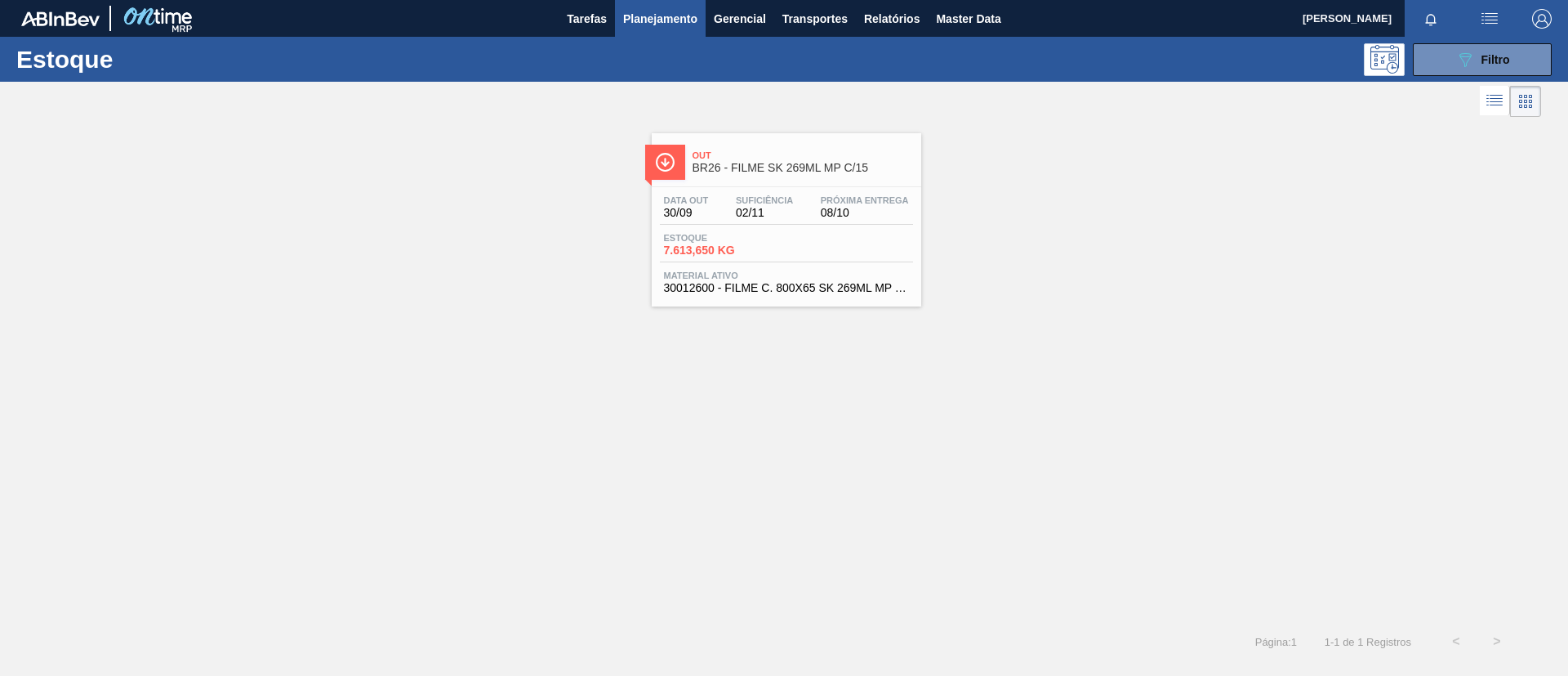
click at [843, 209] on span "08/10" at bounding box center [865, 213] width 88 height 12
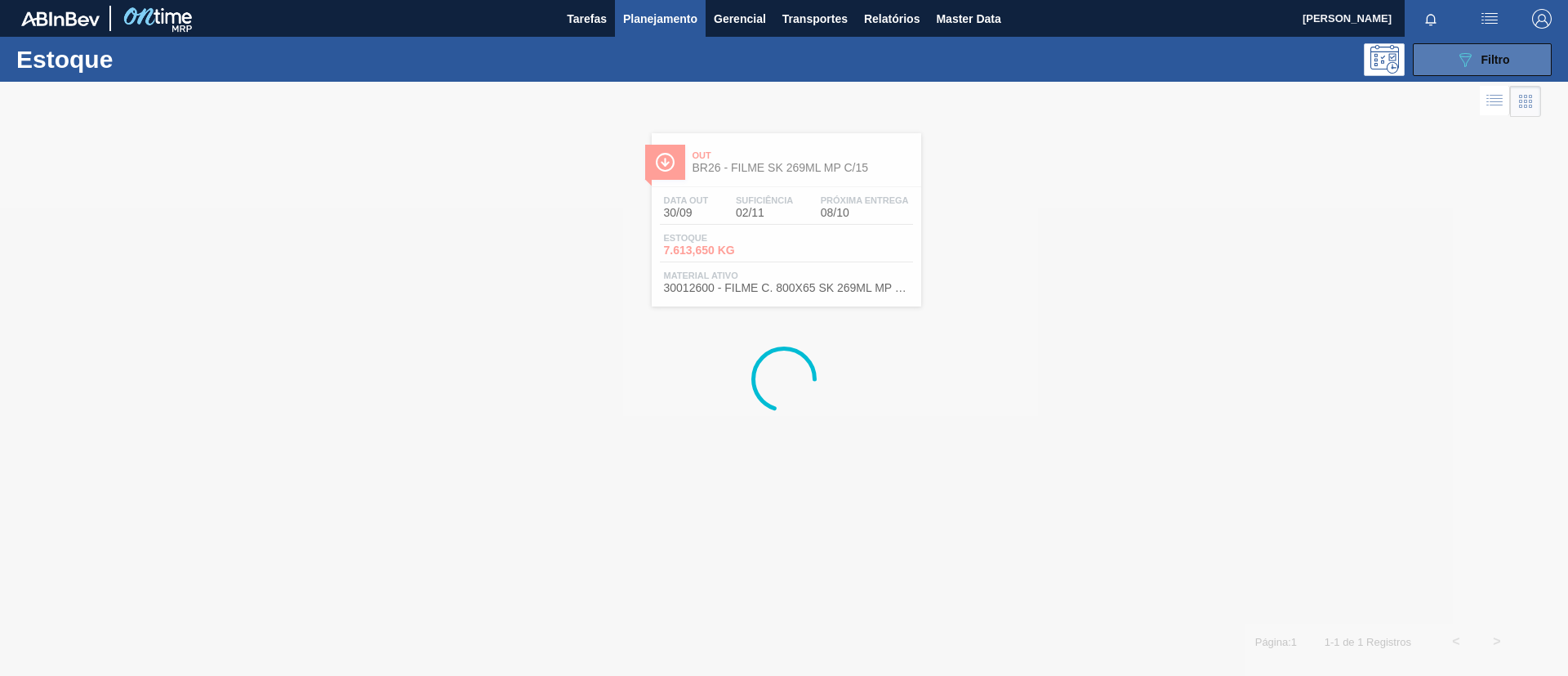
click at [1487, 60] on span "Filtro" at bounding box center [1496, 60] width 29 height 13
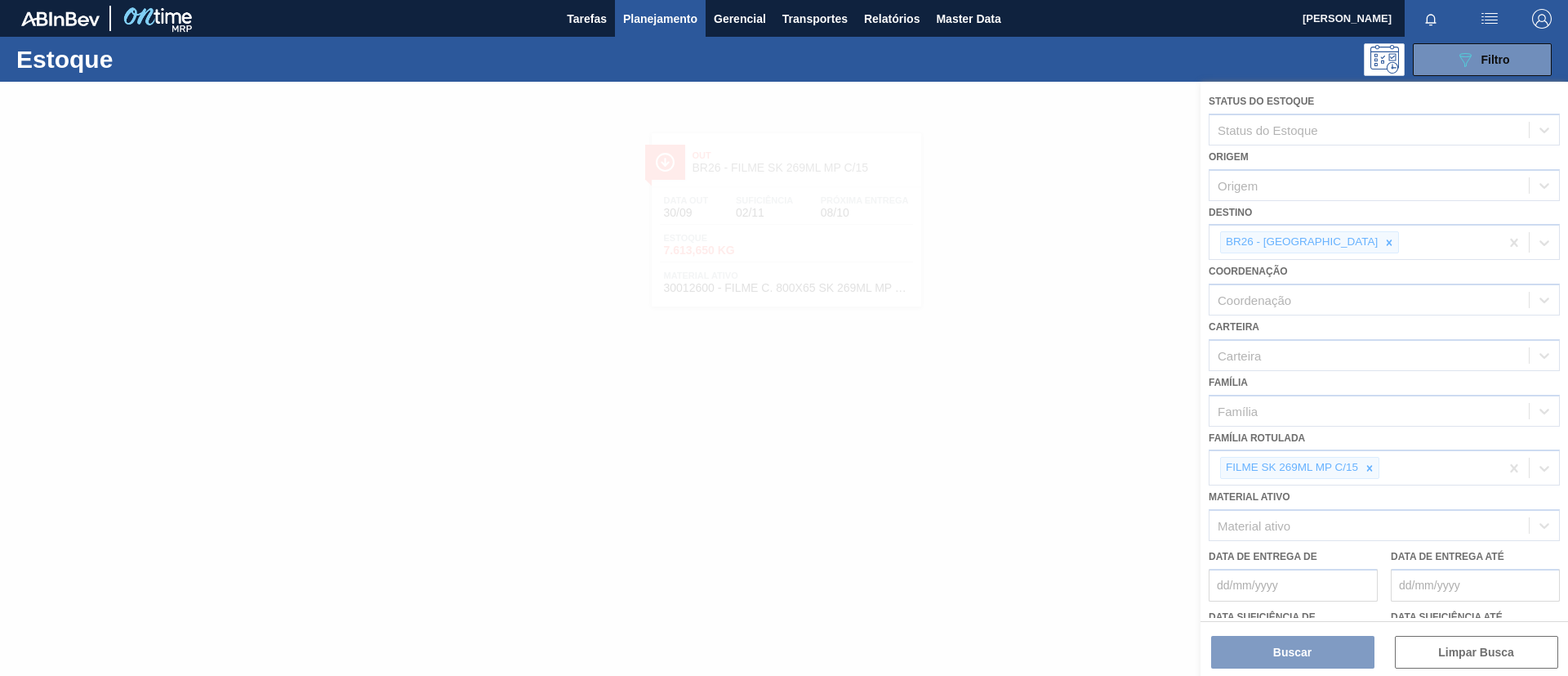
click at [1365, 474] on div at bounding box center [784, 378] width 1568 height 594
click at [1368, 470] on div at bounding box center [784, 378] width 1568 height 594
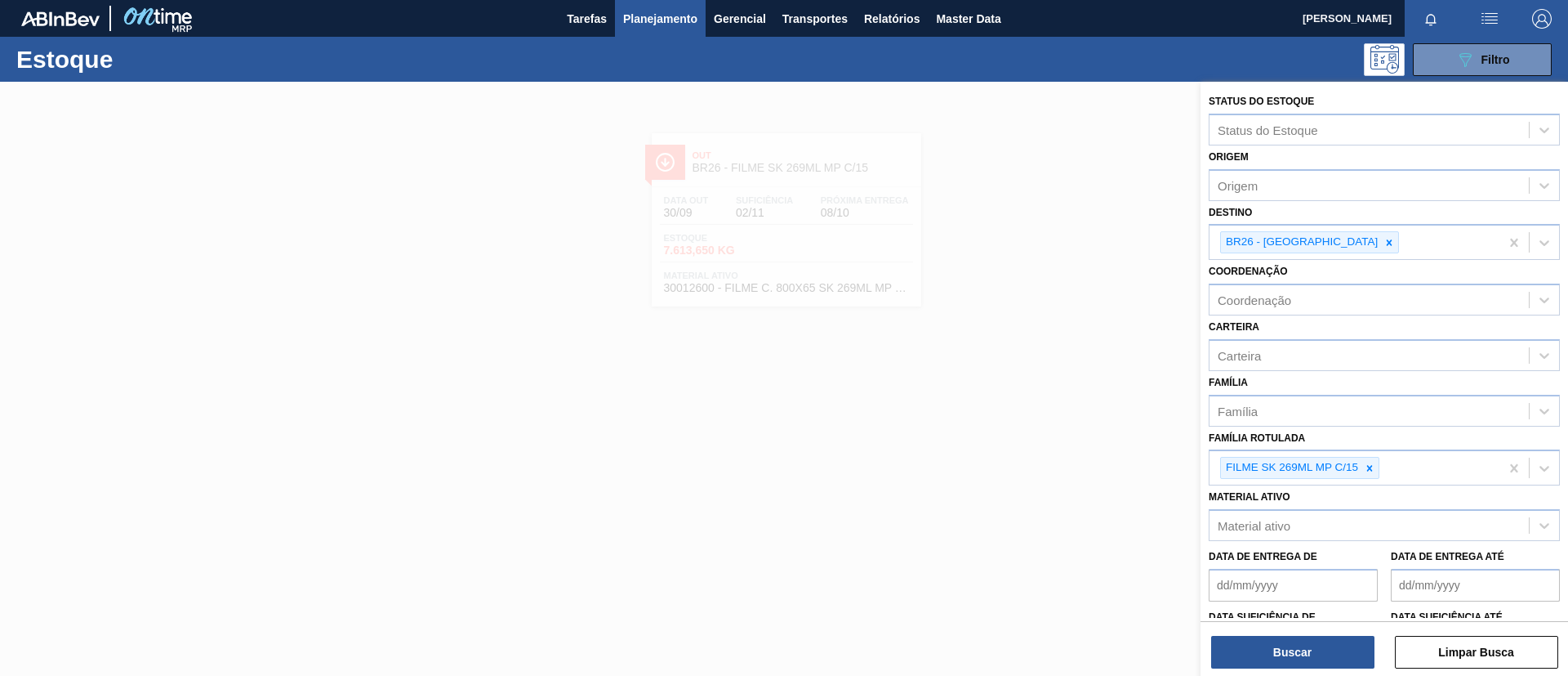
click at [1368, 470] on icon at bounding box center [1370, 468] width 6 height 6
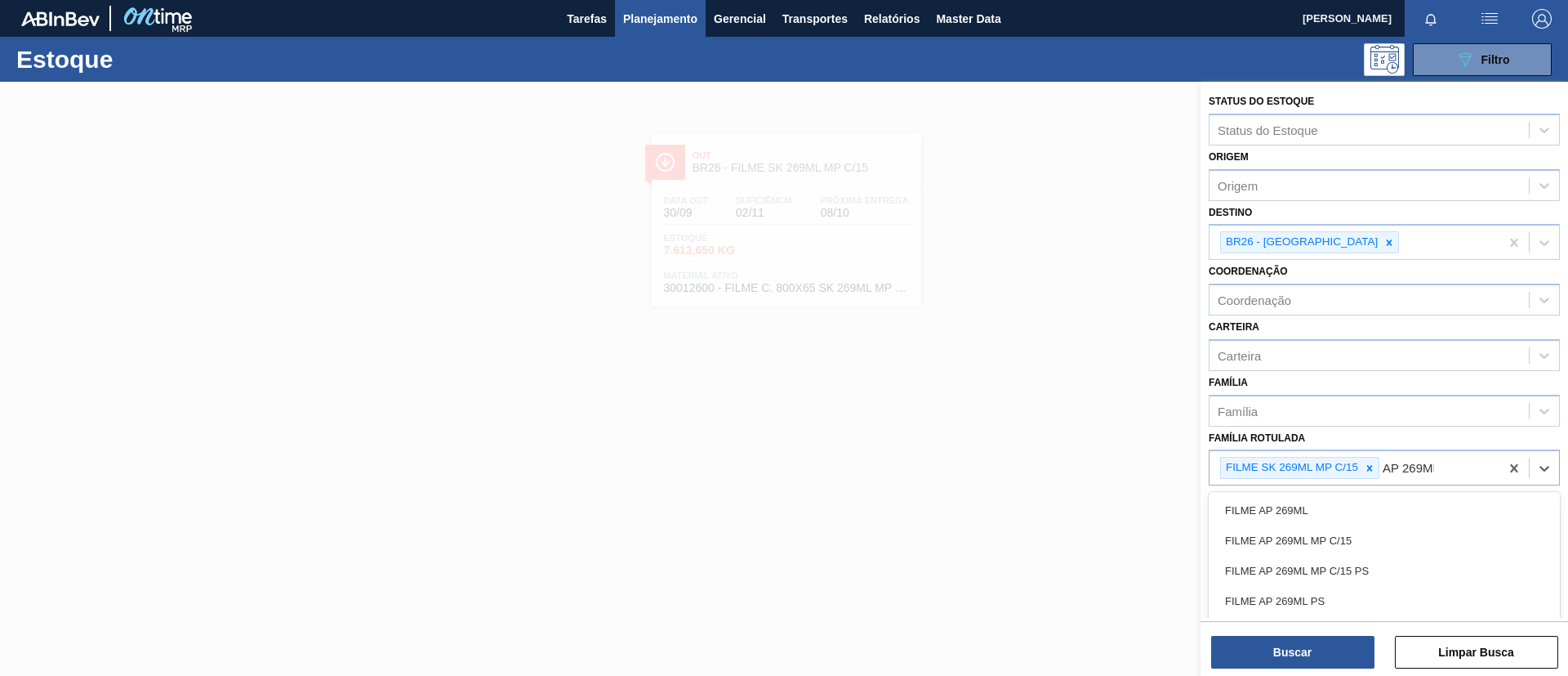
type Rotulada "AP 269ML MP"
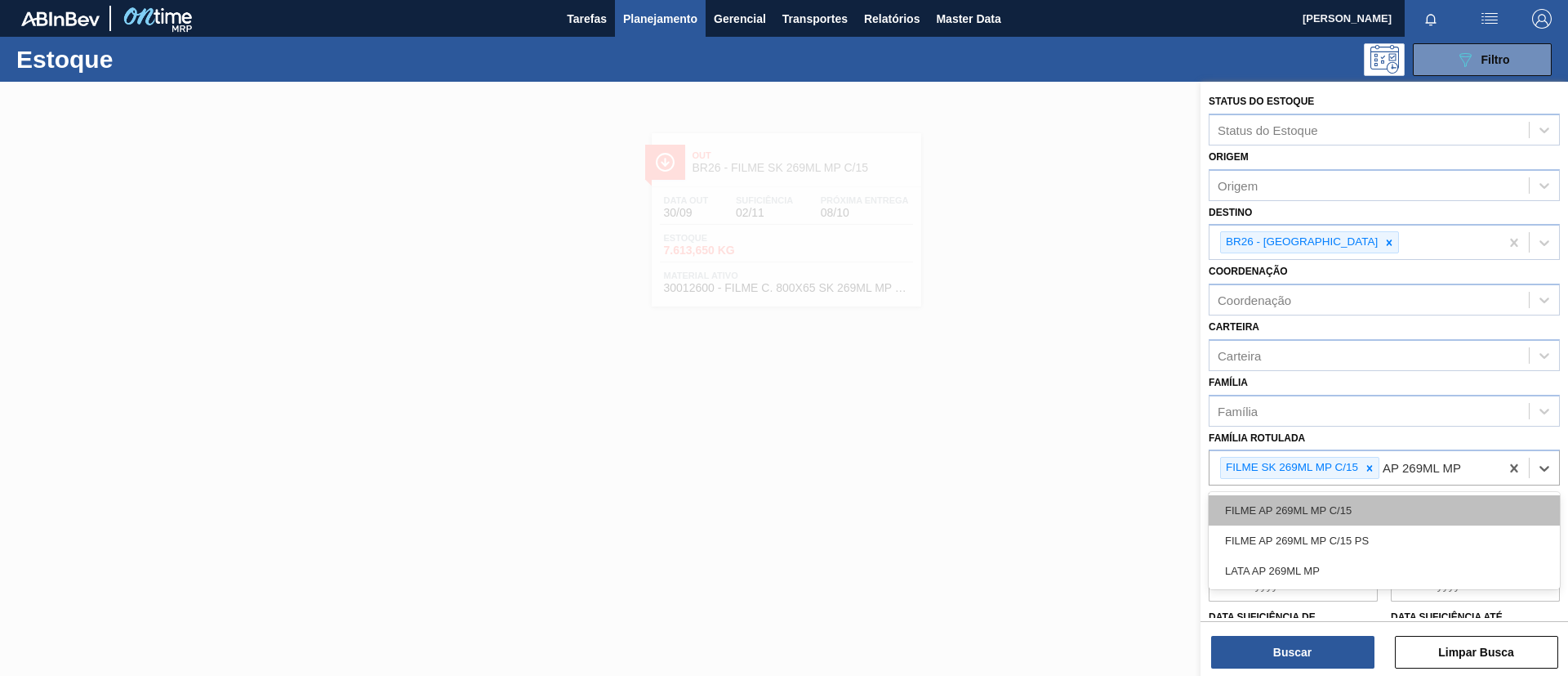
click at [1362, 518] on div "FILME AP 269ML MP C/15" at bounding box center [1385, 510] width 351 height 30
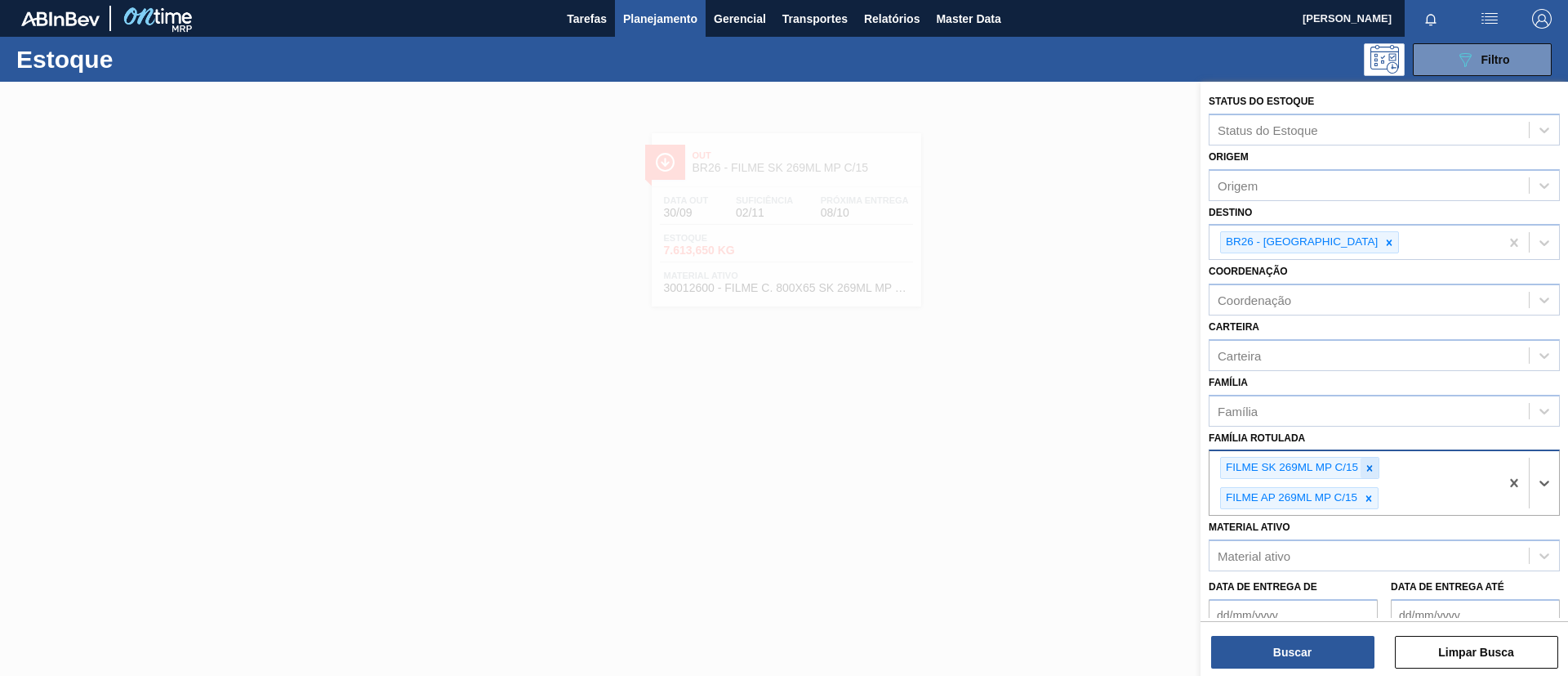
click at [1370, 465] on icon at bounding box center [1370, 468] width 11 height 11
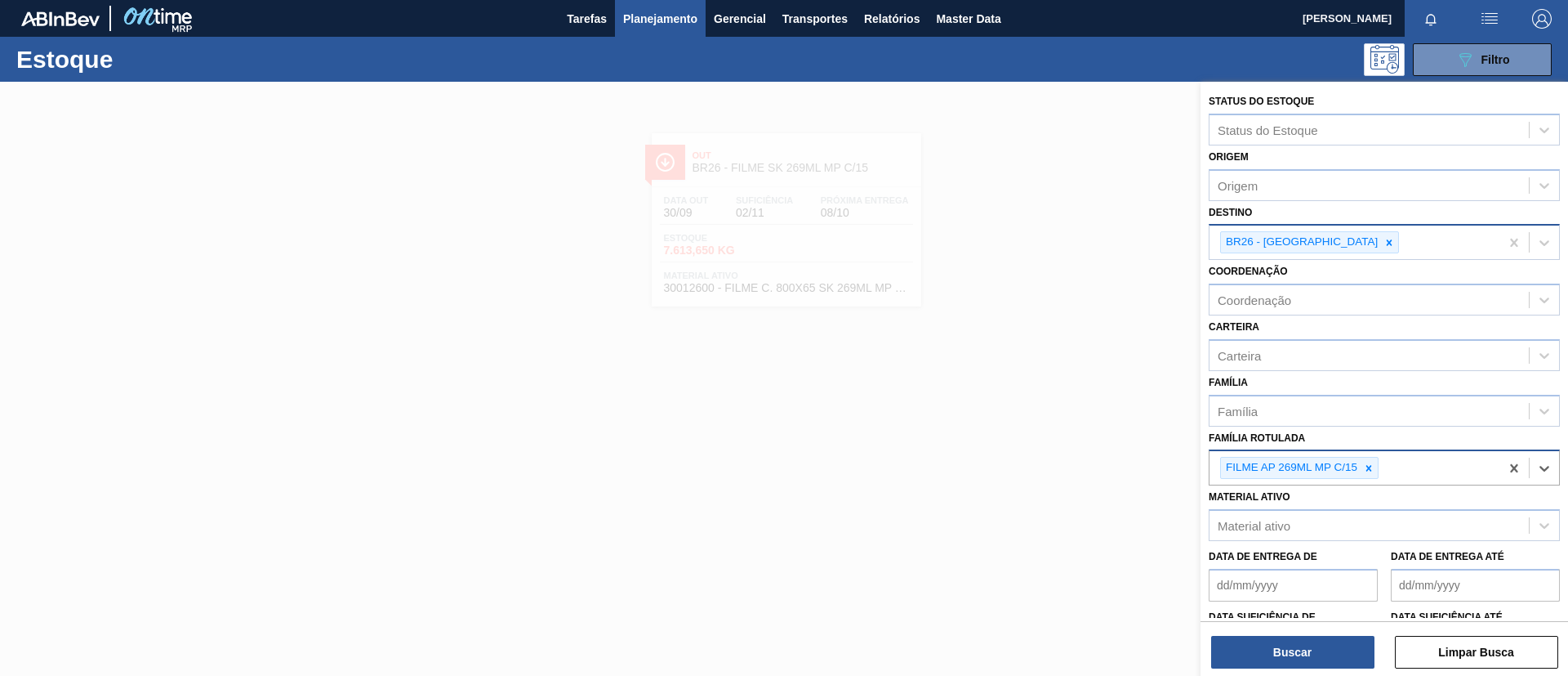
click at [1381, 247] on div at bounding box center [1389, 242] width 18 height 21
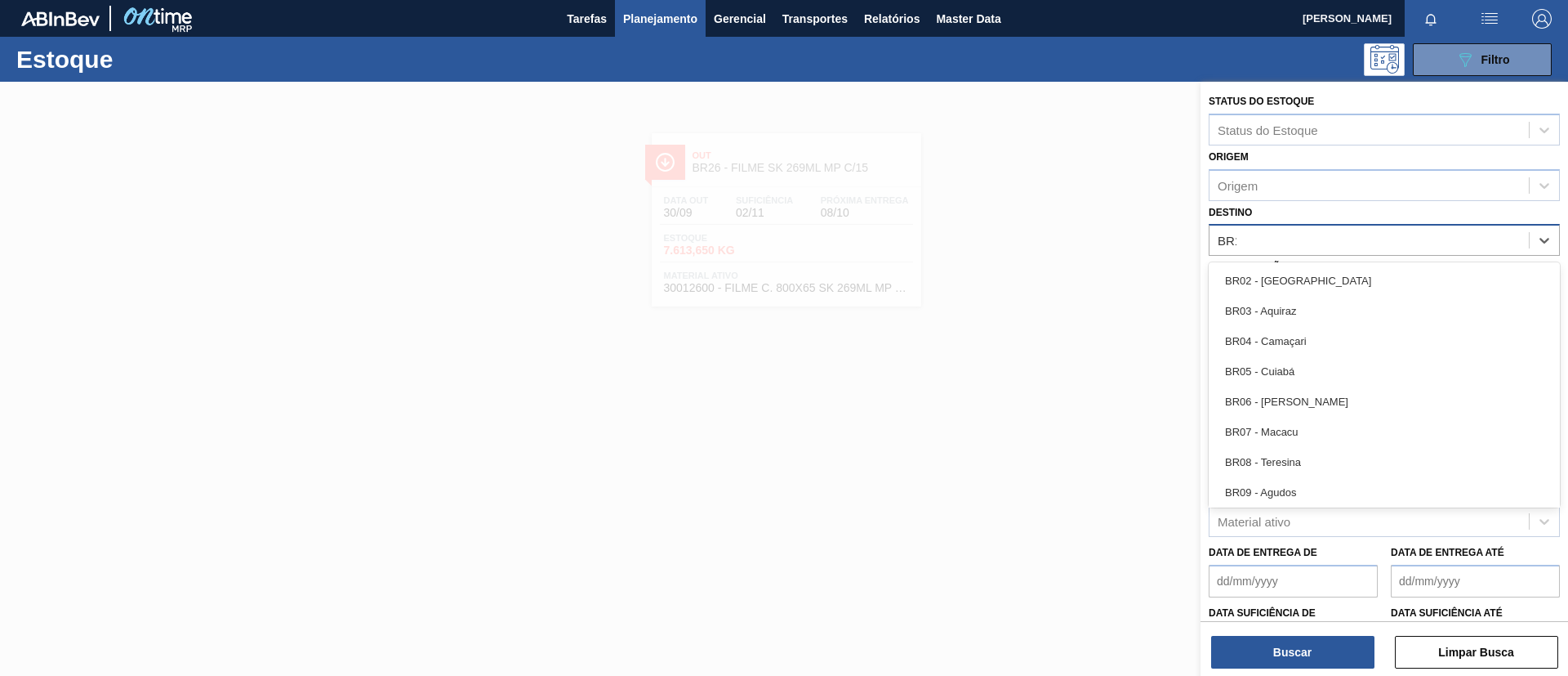
type input "BR13"
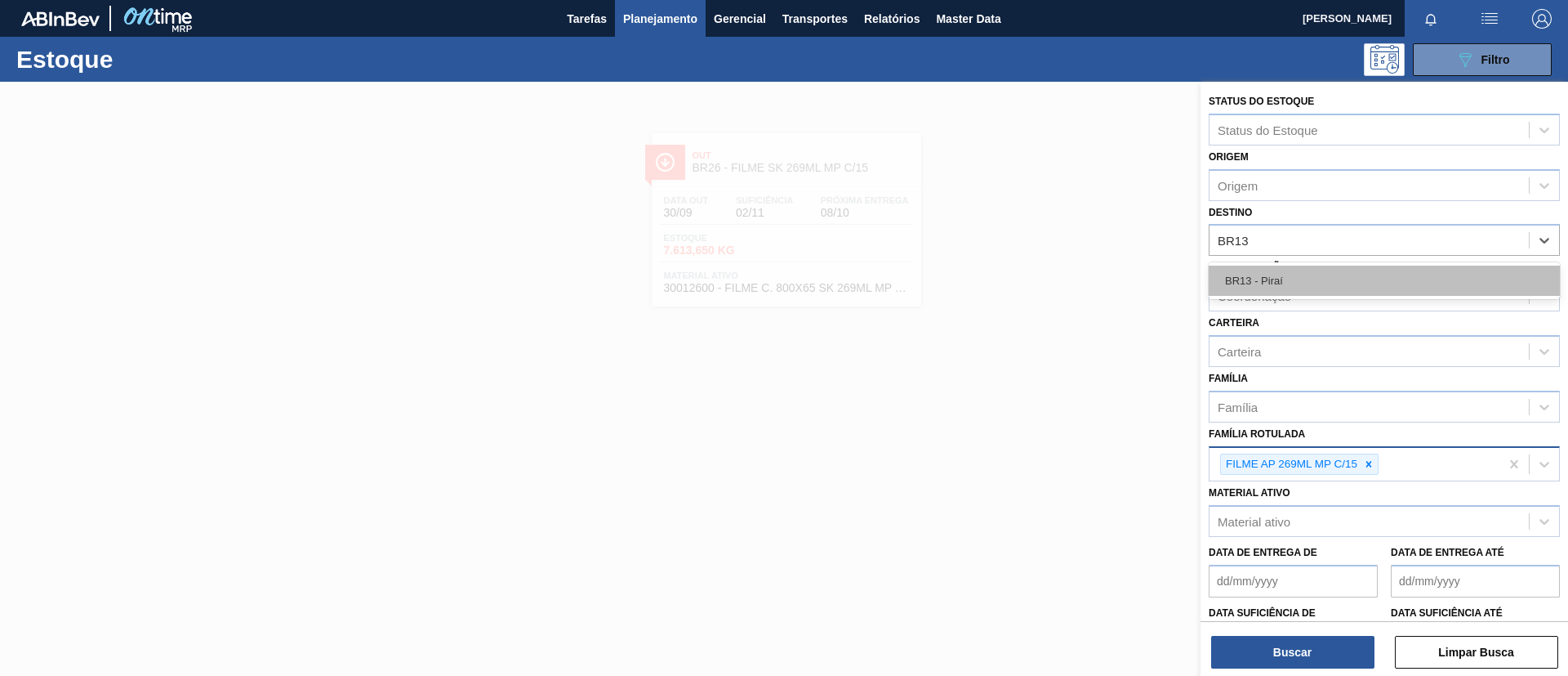
click at [1326, 282] on div "BR13 - Piraí" at bounding box center [1385, 281] width 351 height 30
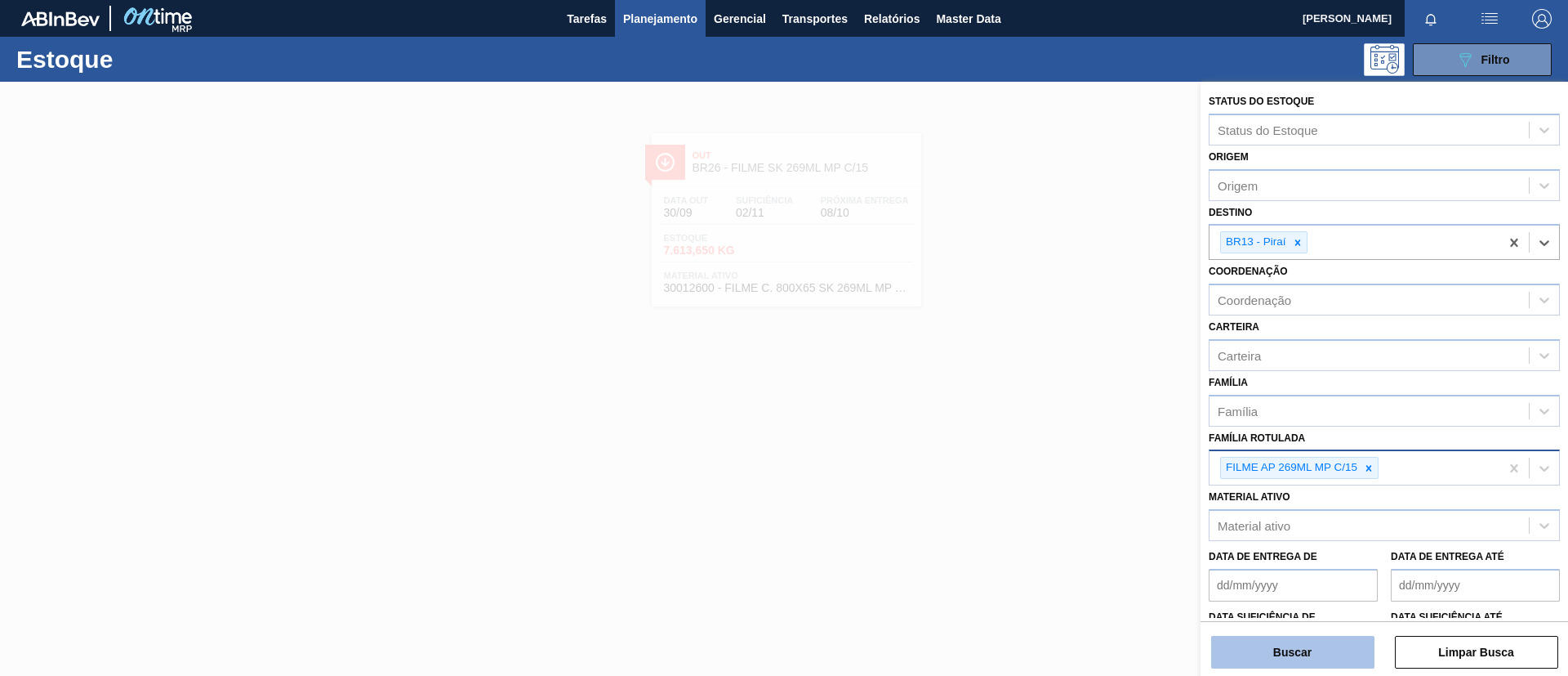
click at [1282, 651] on button "Buscar" at bounding box center [1293, 652] width 164 height 33
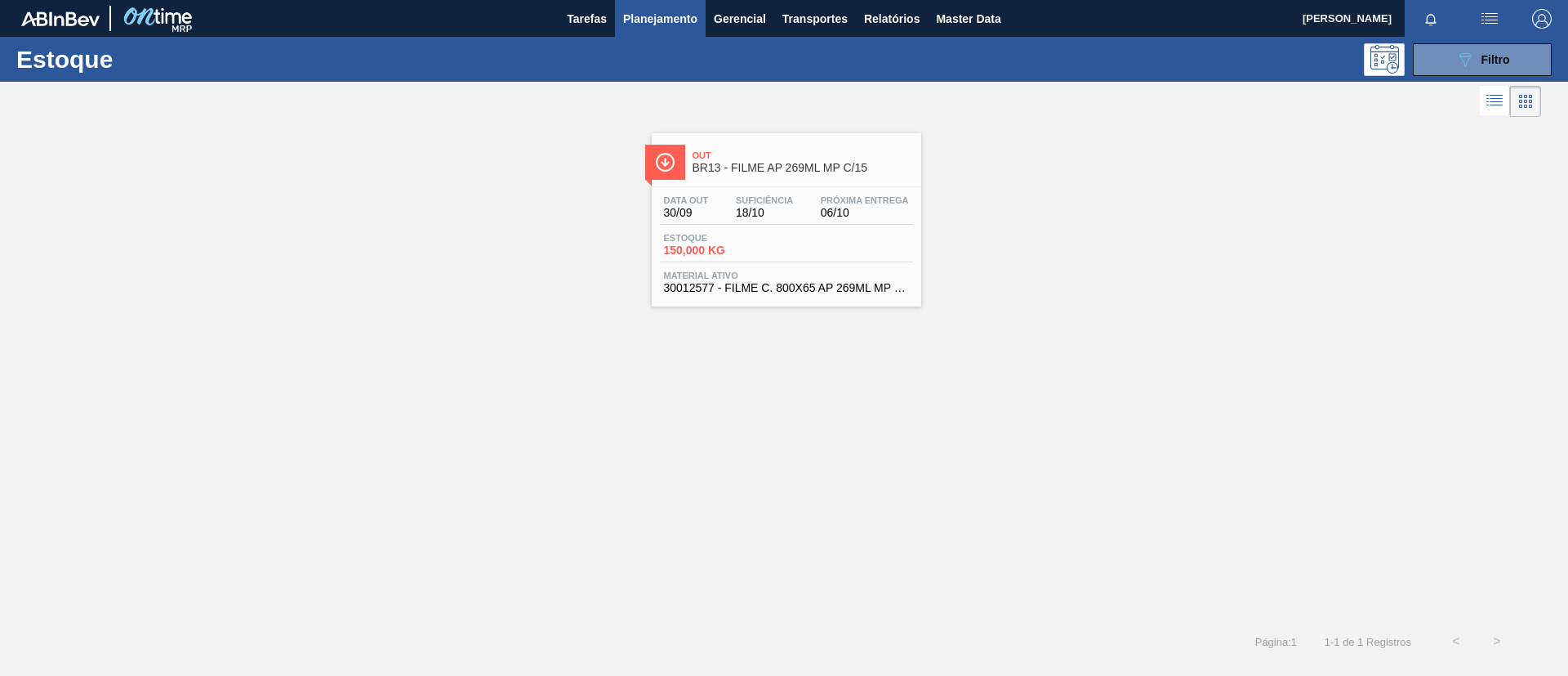
click at [780, 175] on div "Out BR13 - FILME AP 269ML MP C/15" at bounding box center [803, 162] width 221 height 37
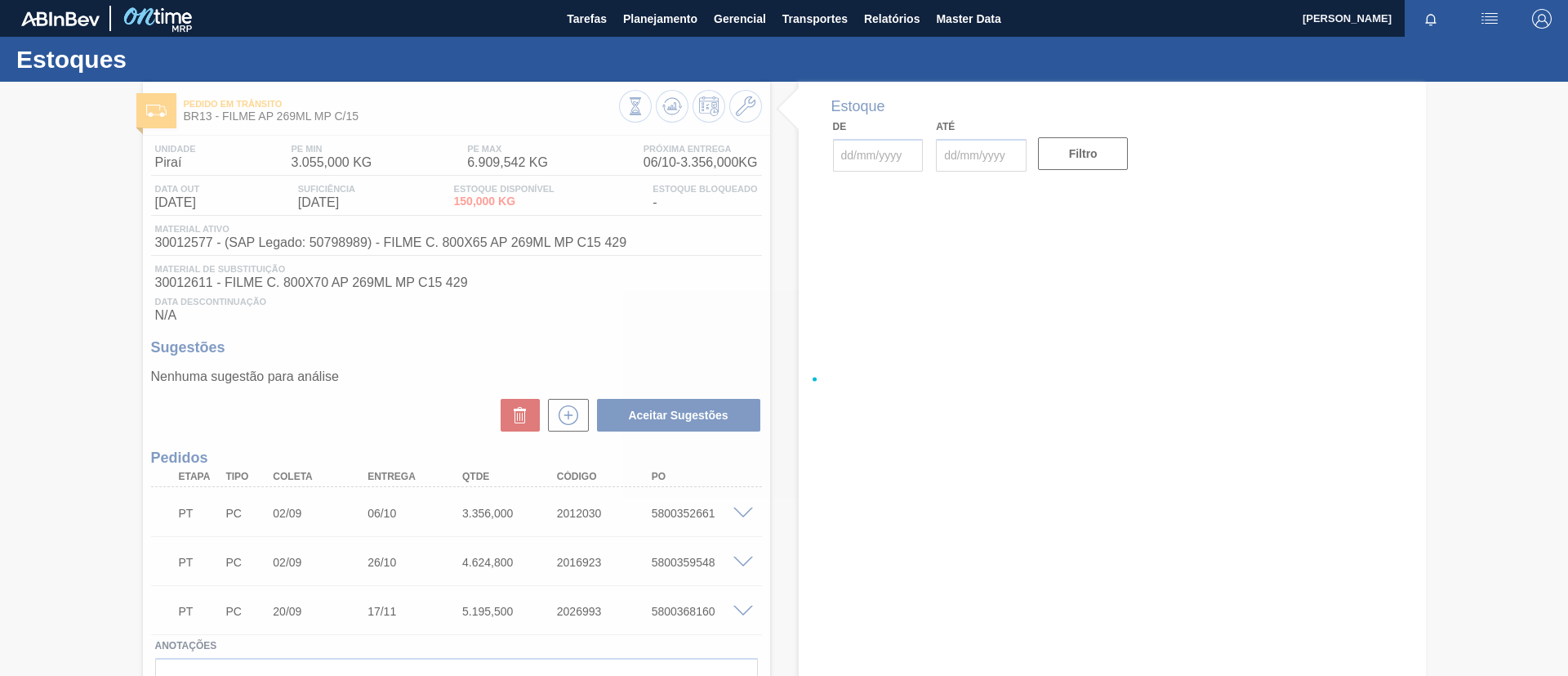
type input "[DATE]"
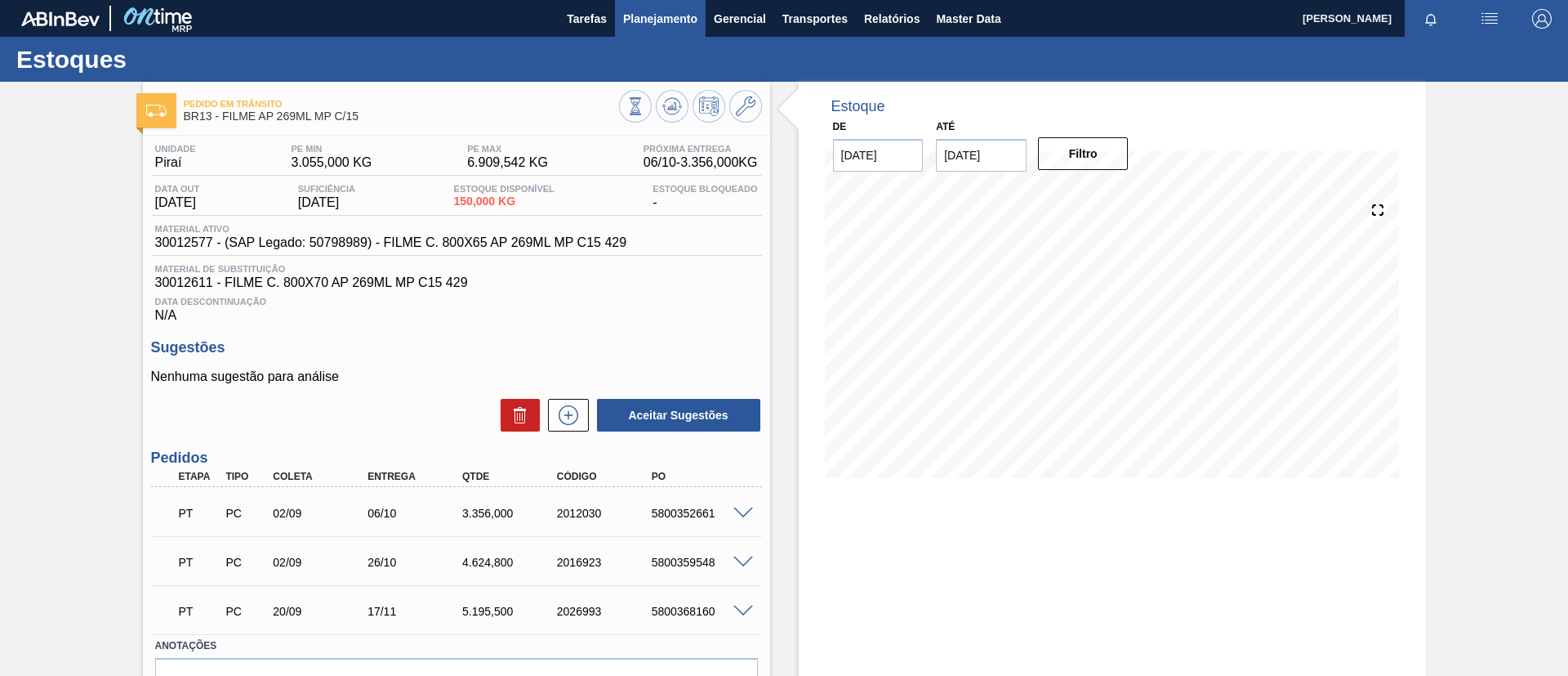
click at [684, 28] on button "Planejamento" at bounding box center [660, 18] width 91 height 37
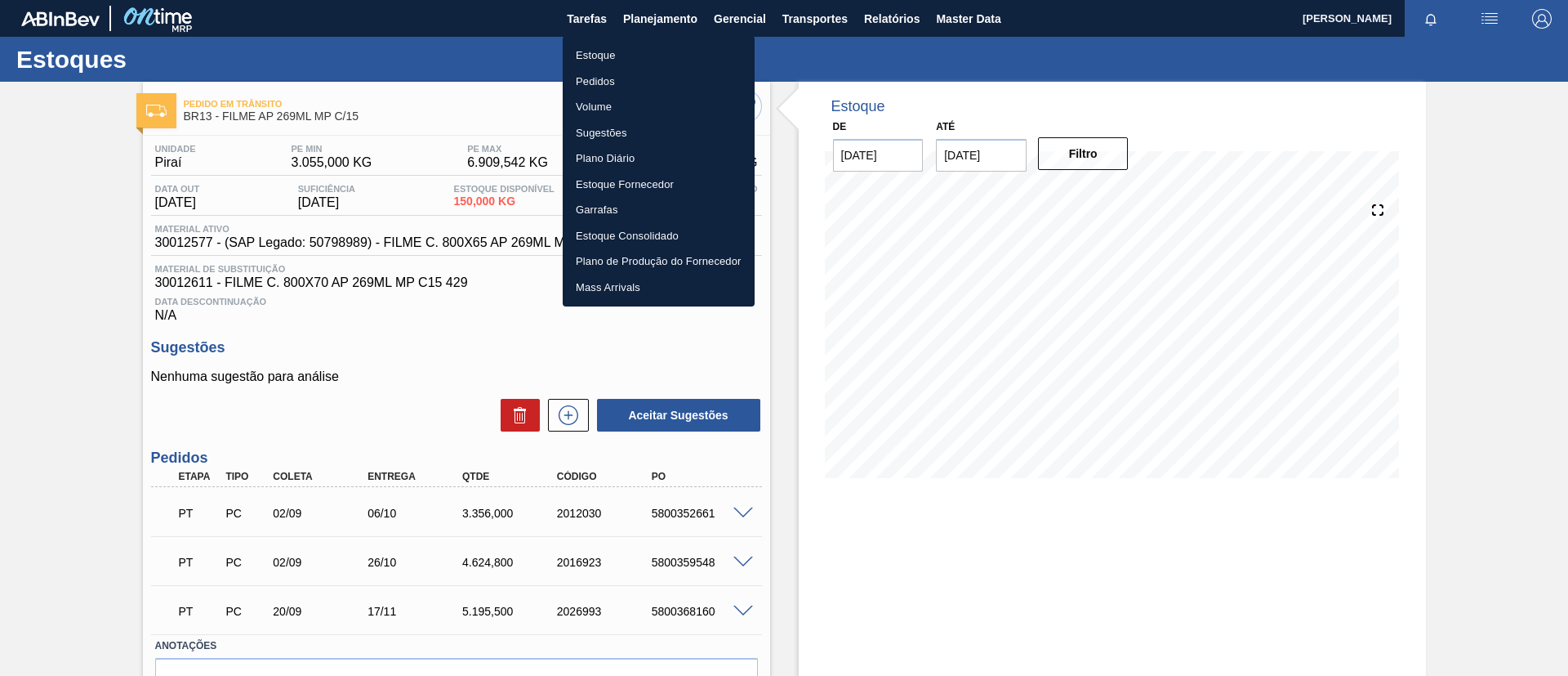
click at [677, 62] on li "Estoque" at bounding box center [658, 55] width 192 height 26
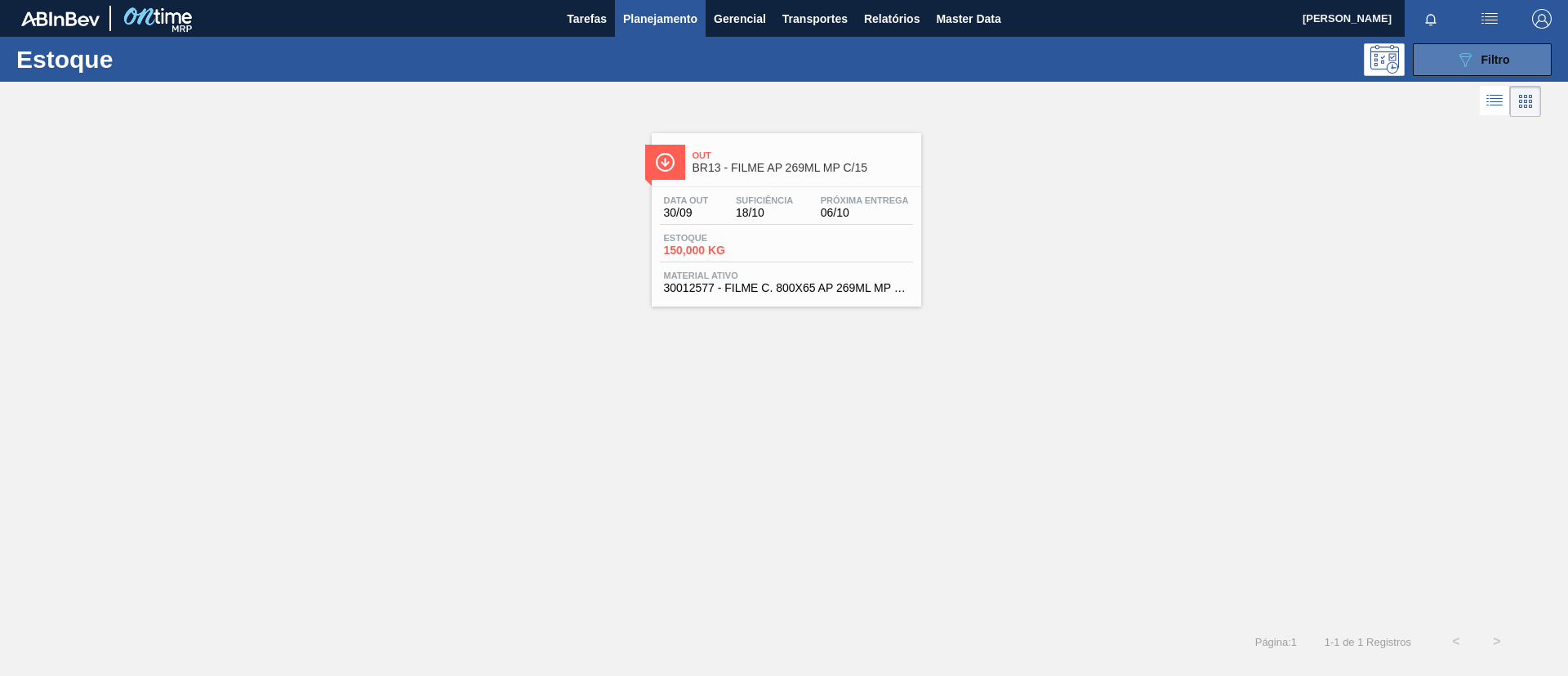
click at [1485, 64] on span "Filtro" at bounding box center [1496, 60] width 29 height 13
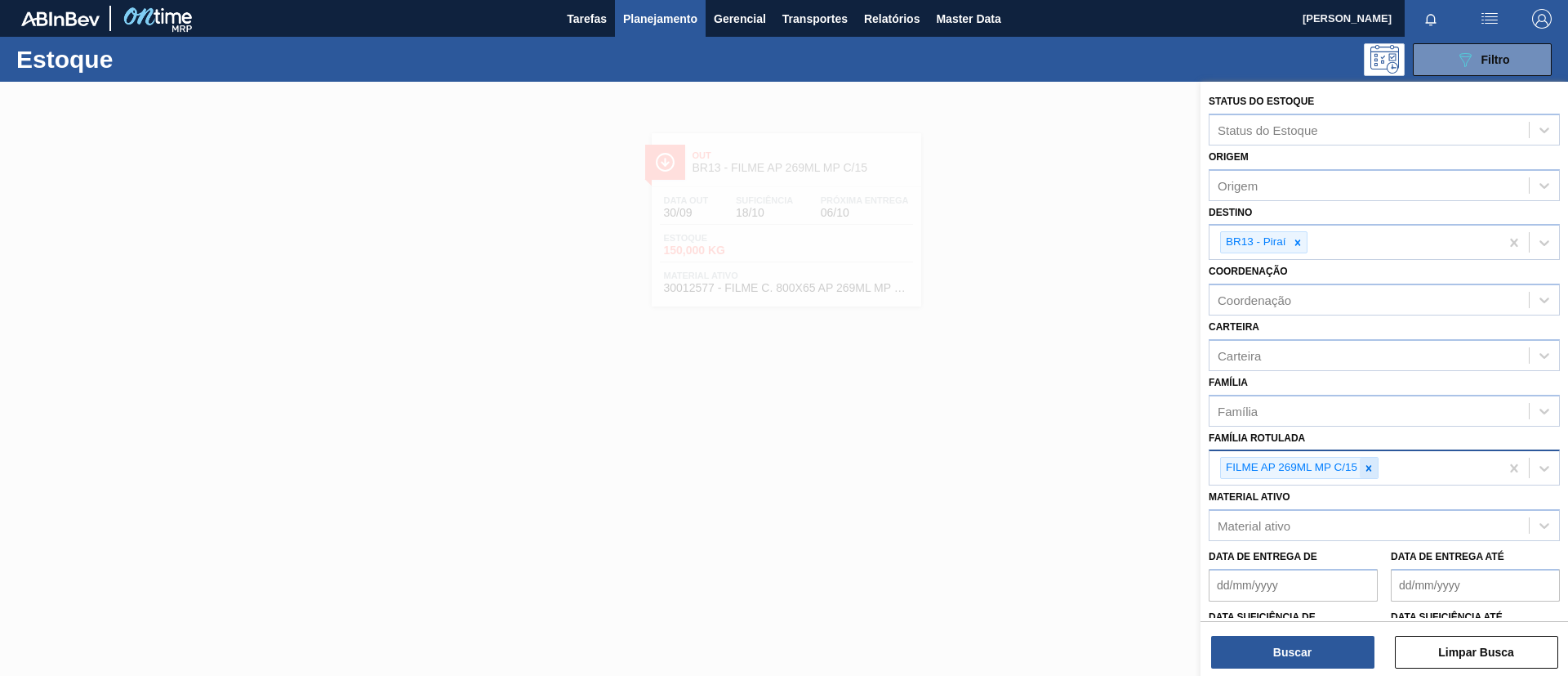
click at [1370, 465] on icon at bounding box center [1370, 468] width 6 height 6
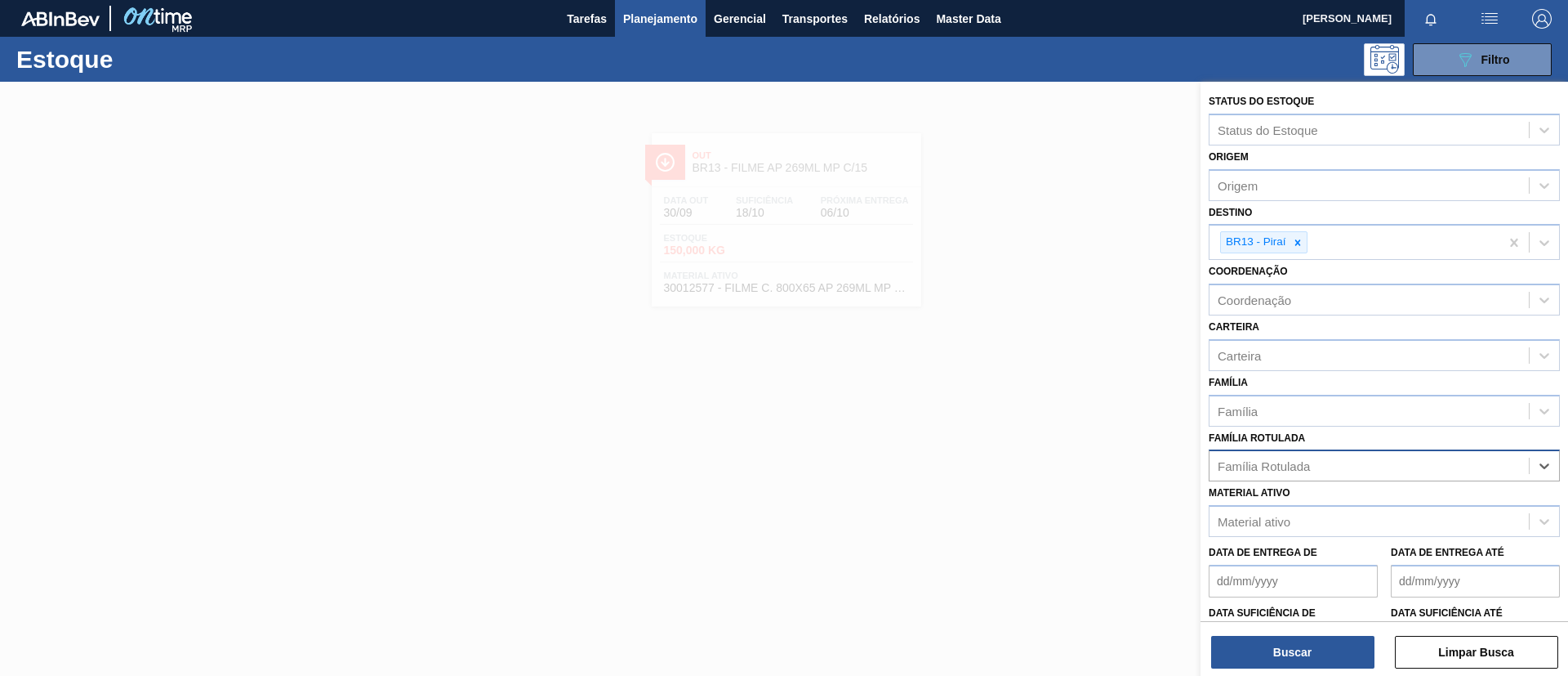
paste Rotulada "FILME LISO 420x45"
type Rotulada "FILME LISO 420x45"
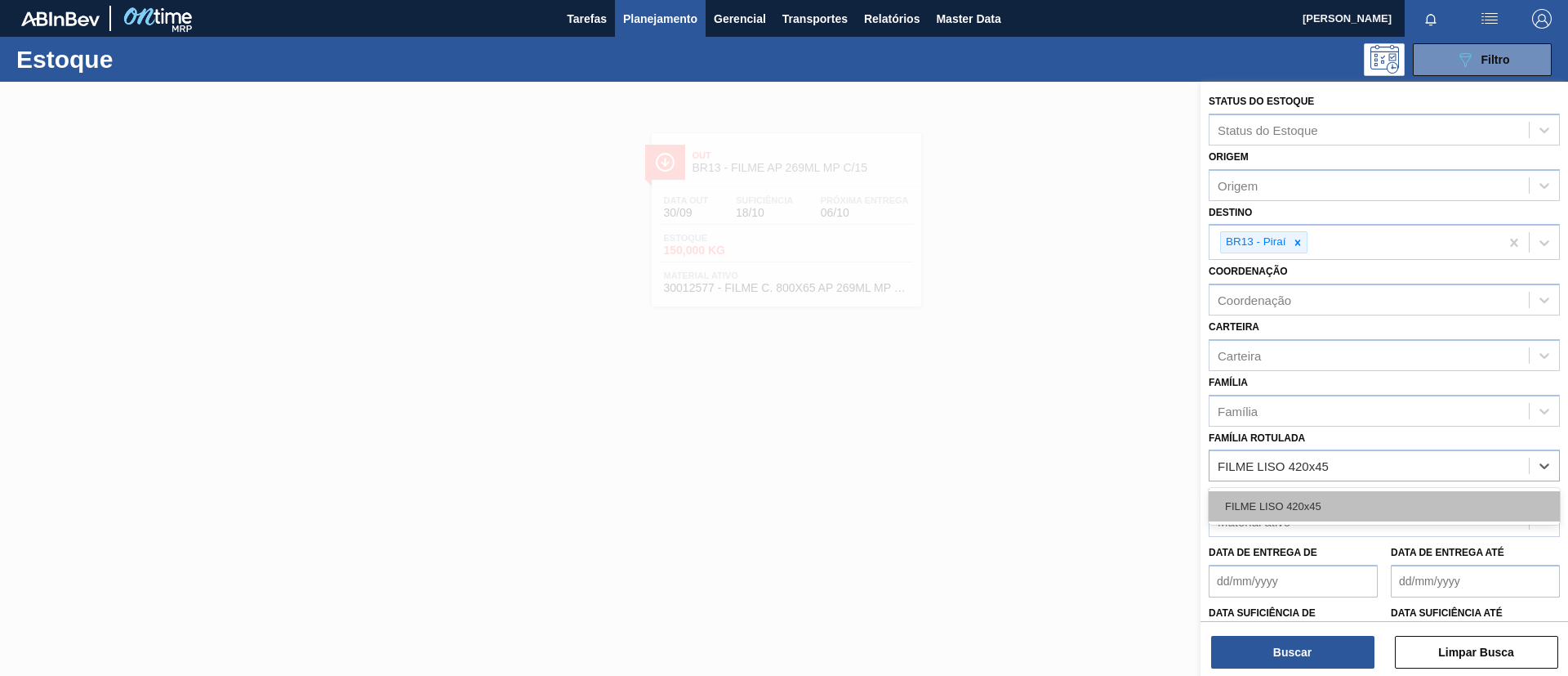
click at [1356, 498] on div "FILME LISO 420x45" at bounding box center [1385, 506] width 351 height 30
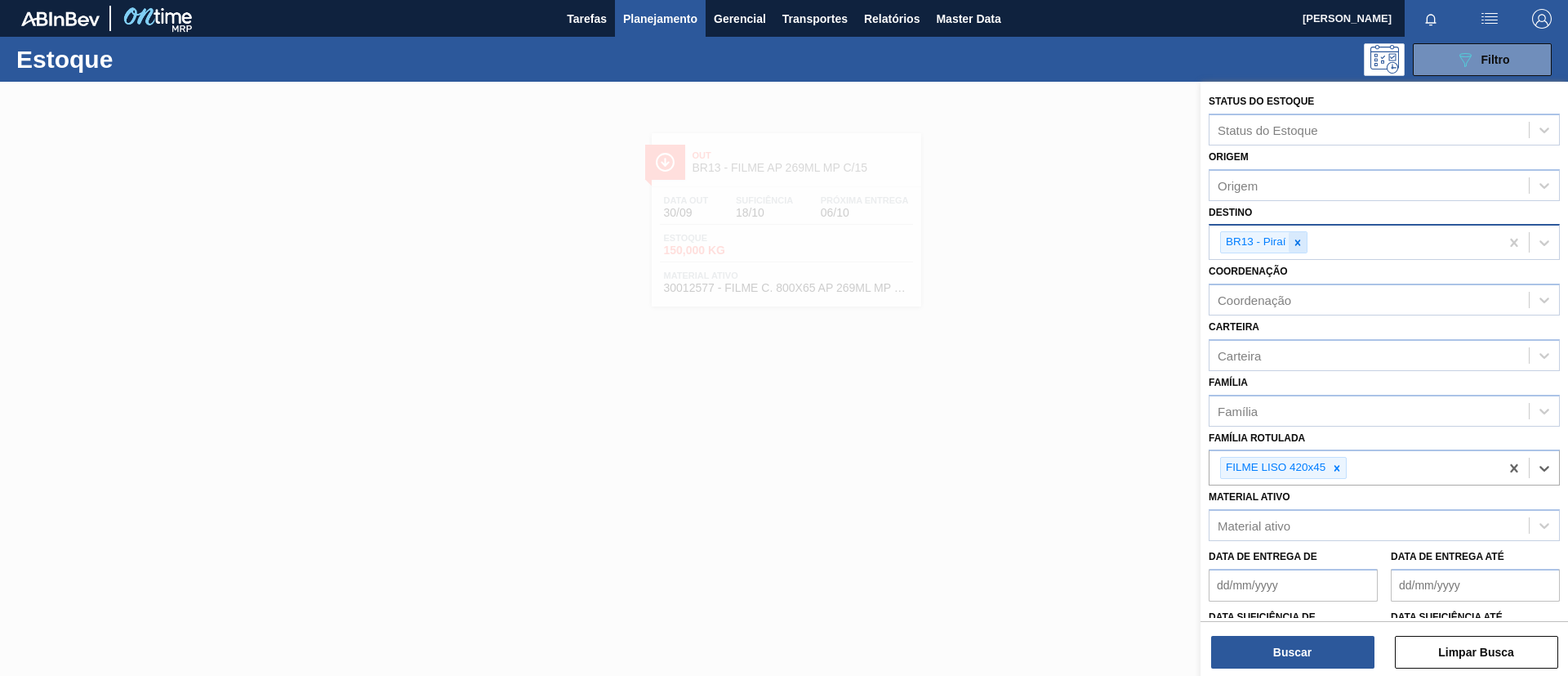
click at [1302, 244] on icon at bounding box center [1298, 242] width 11 height 11
click at [1285, 634] on div "Buscar Limpar Busca" at bounding box center [1385, 643] width 368 height 46
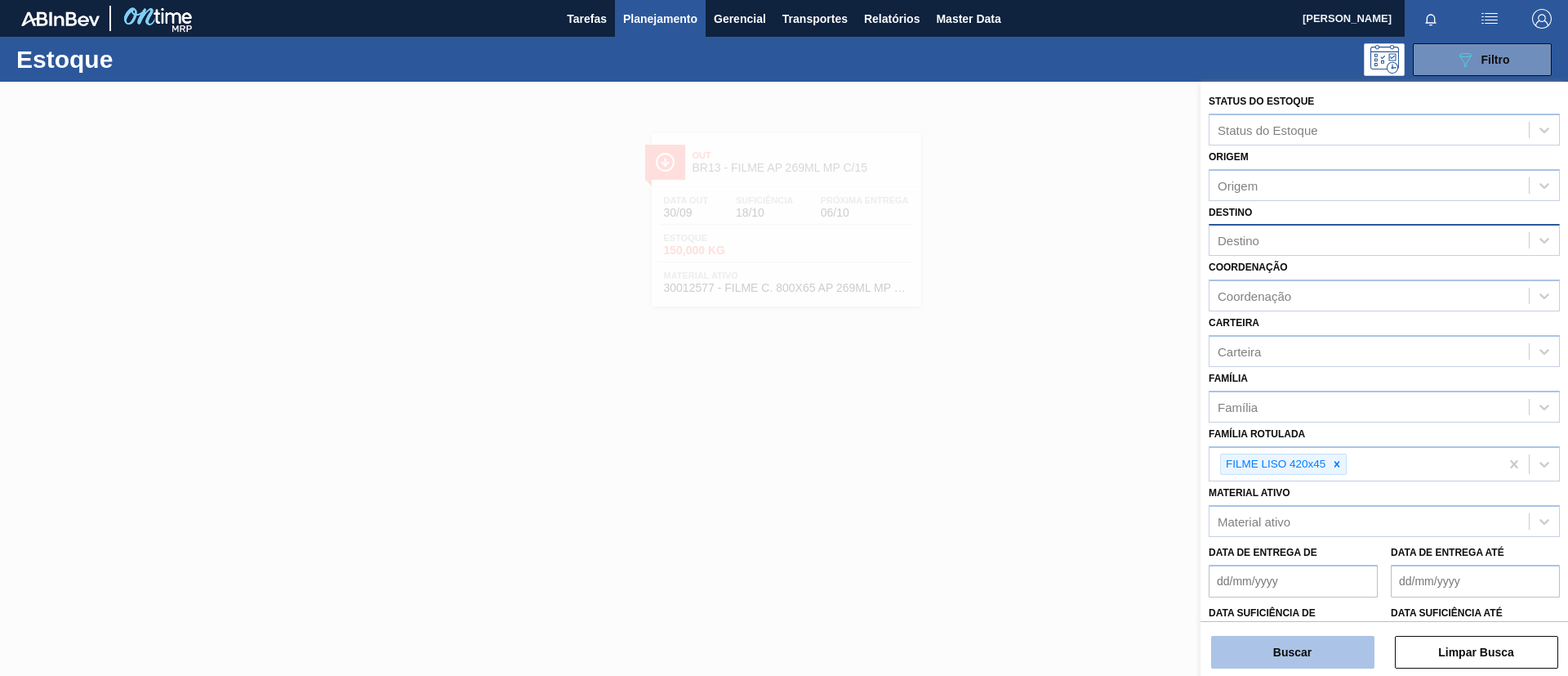
click at [1278, 643] on button "Buscar" at bounding box center [1293, 652] width 164 height 33
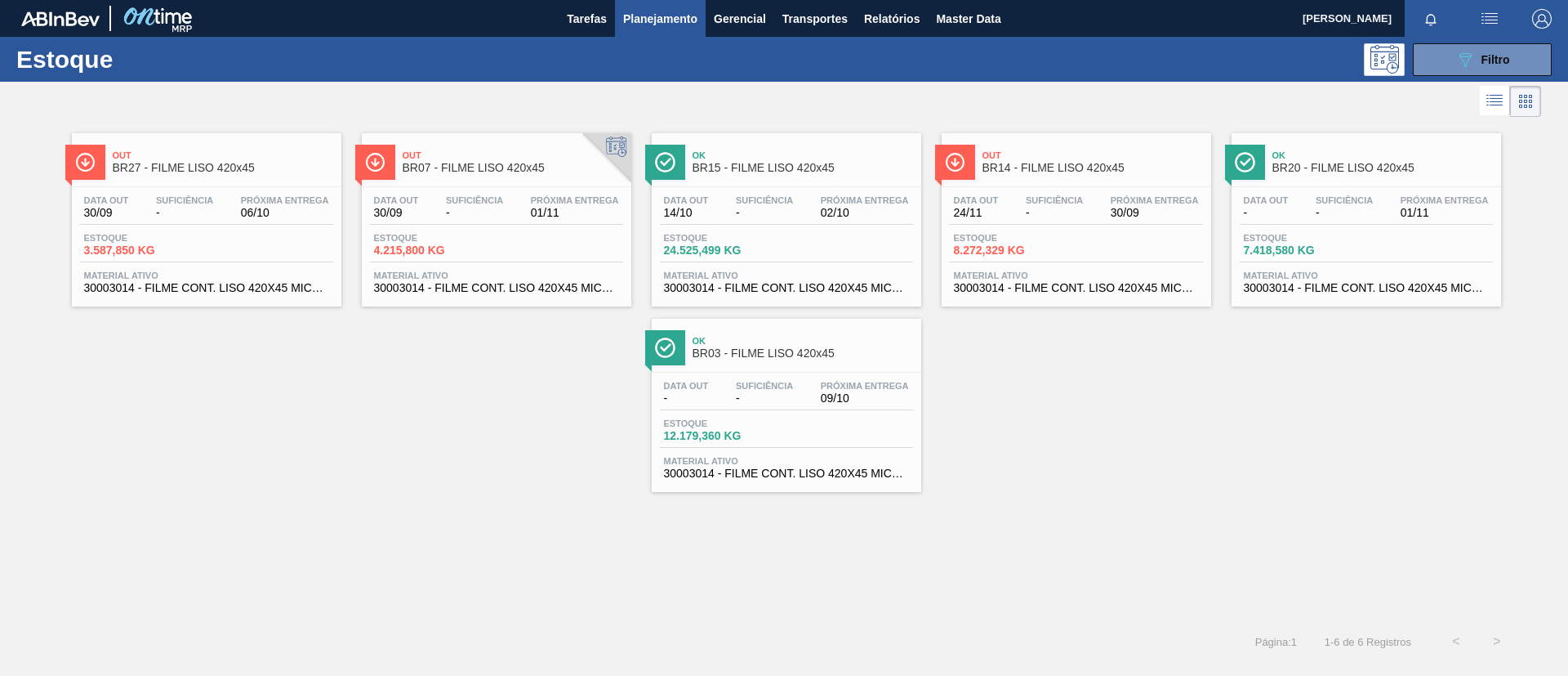
click at [740, 145] on div "Ok BR15 - FILME LISO 420x45" at bounding box center [803, 162] width 221 height 37
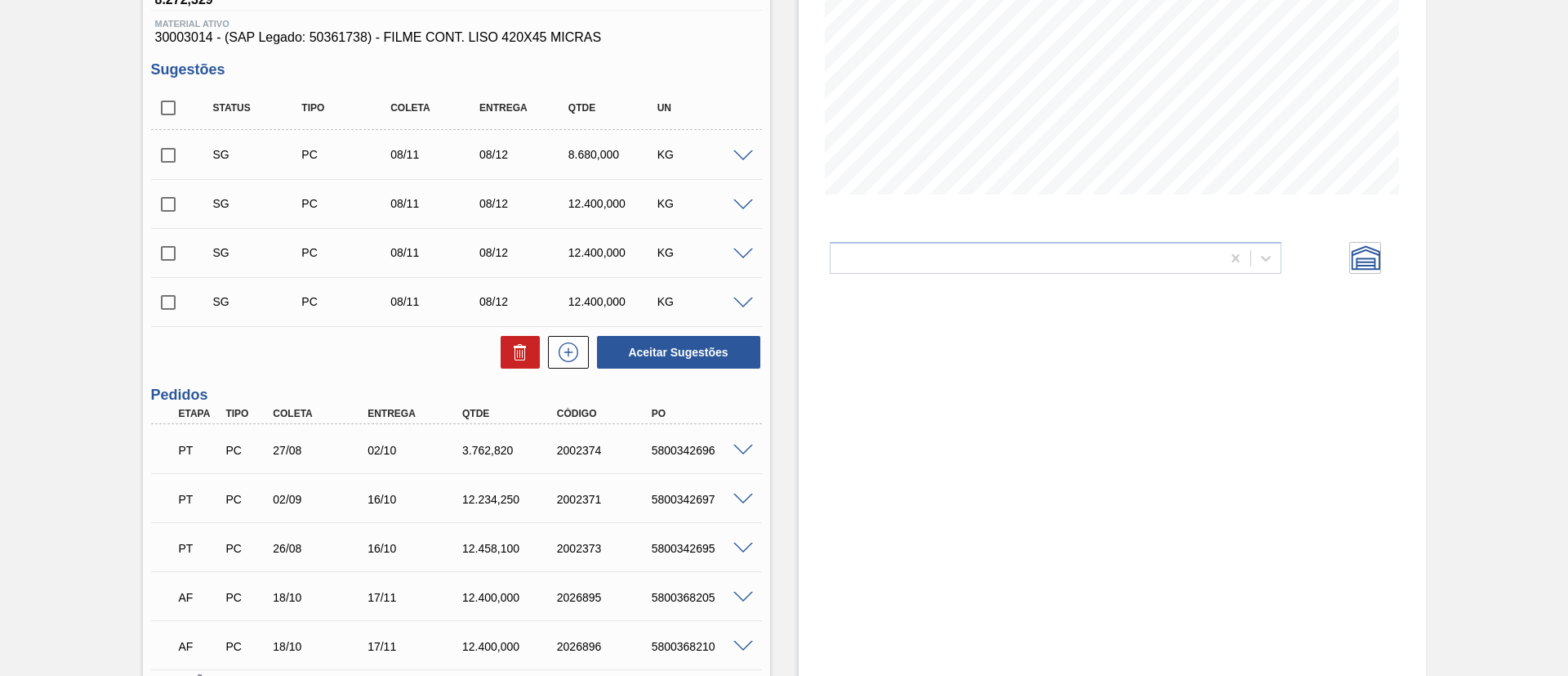
scroll to position [245, 0]
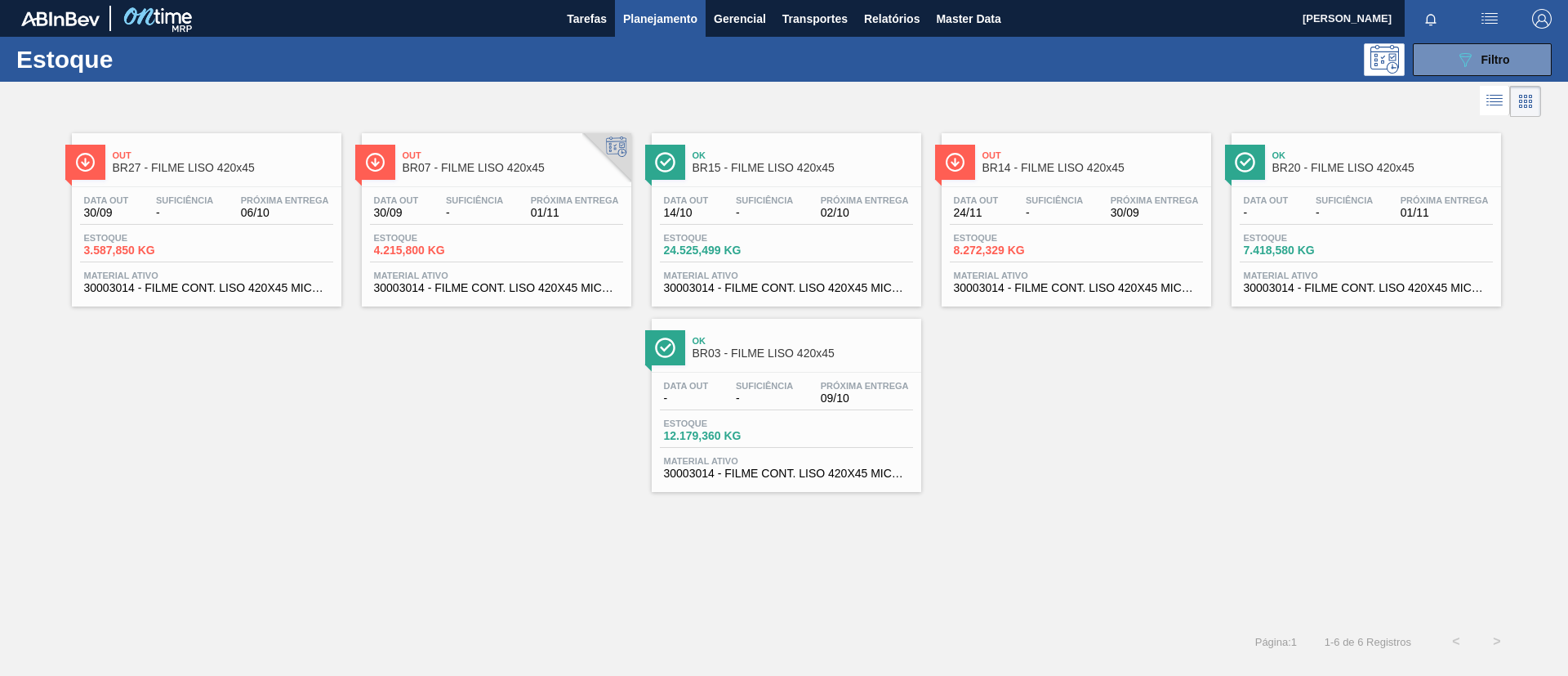
click at [526, 178] on div "Out BR07 - FILME LISO 420x45" at bounding box center [513, 162] width 221 height 37
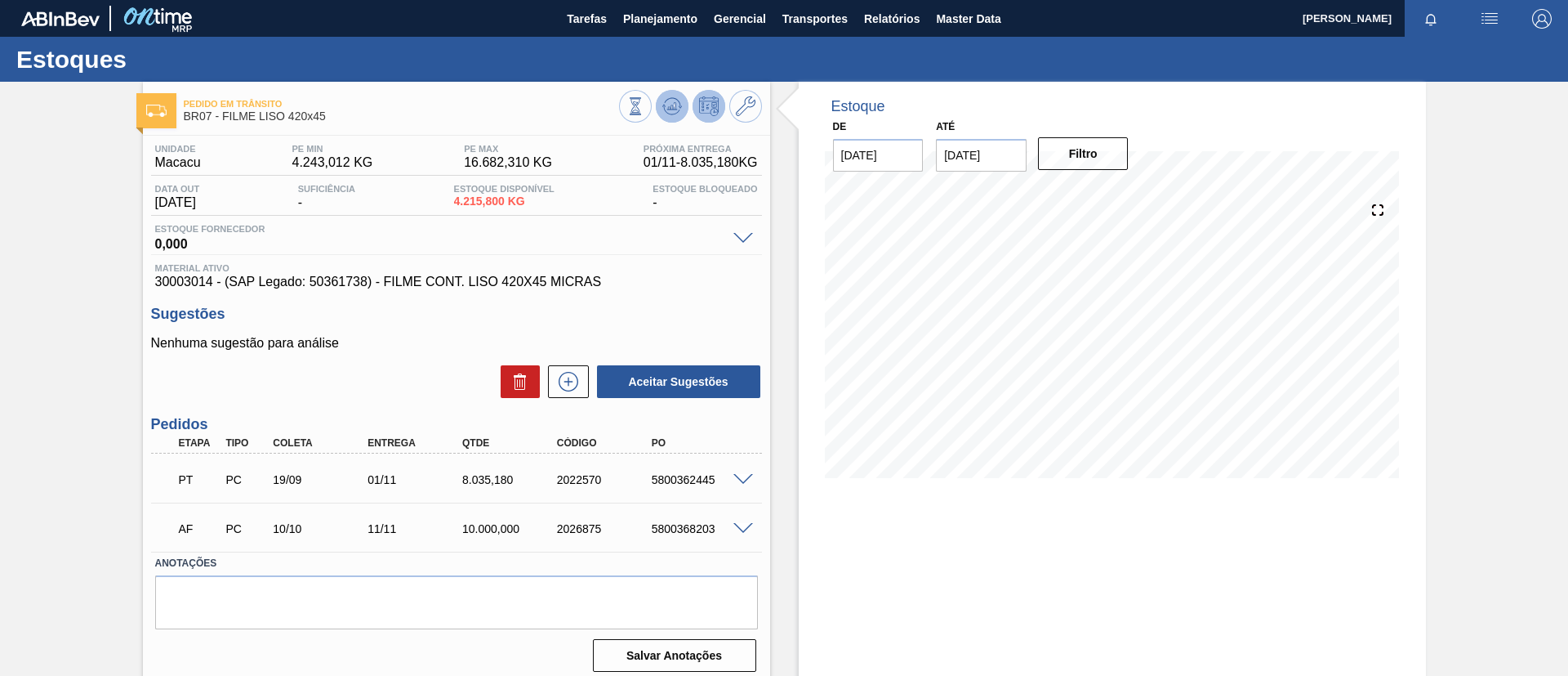
click at [671, 99] on icon at bounding box center [672, 106] width 20 height 20
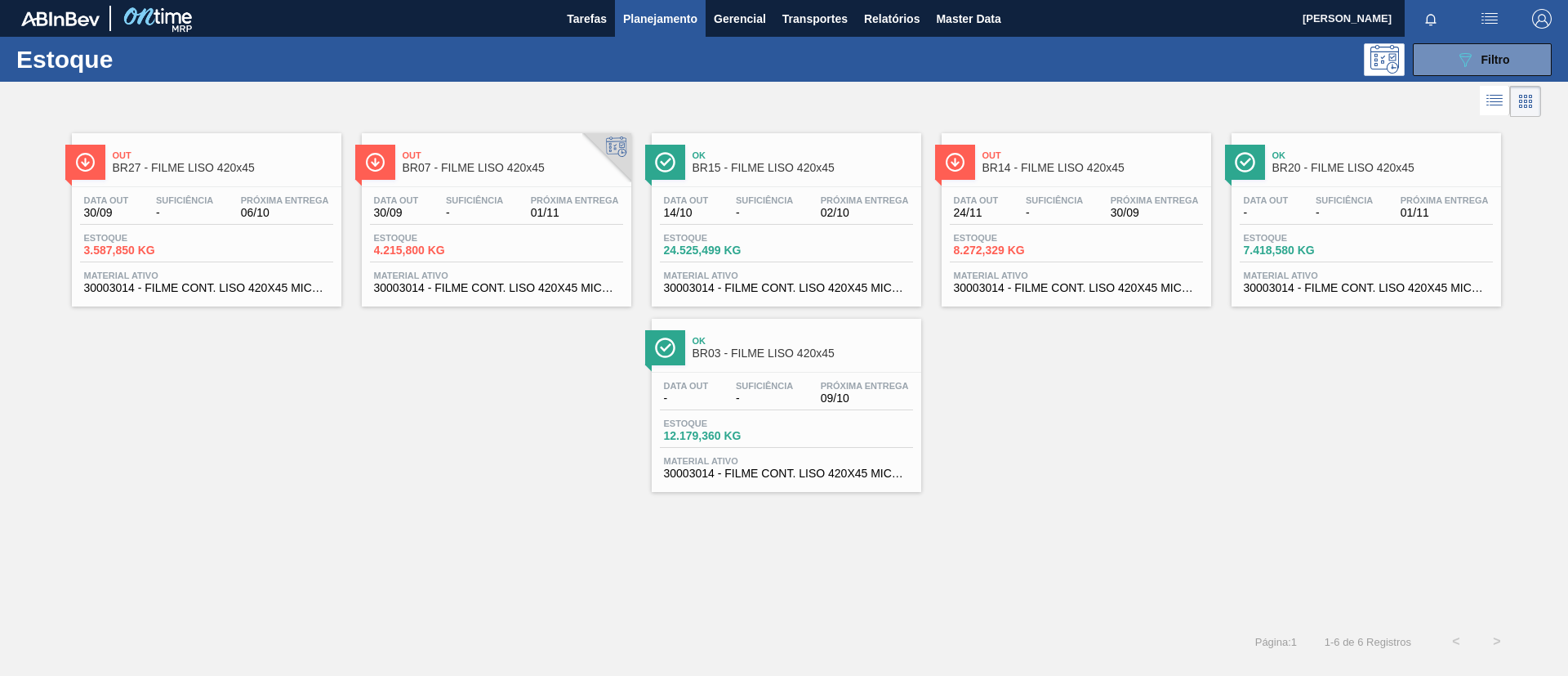
click at [538, 171] on span "BR07 - FILME LISO 420x45" at bounding box center [513, 168] width 221 height 12
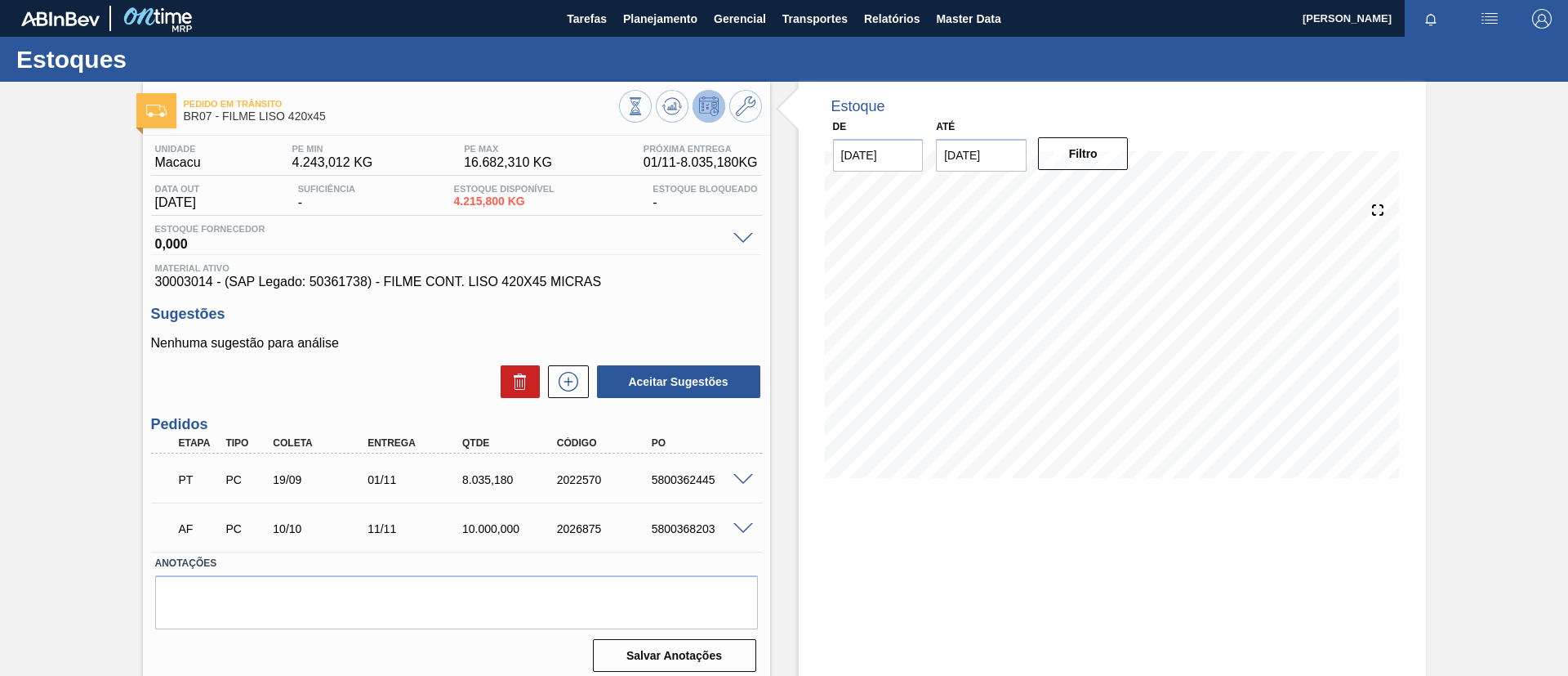
click at [4, 475] on div "Pedido em Trânsito BR07 - FILME LISO 420x45 Unidade Macacu PE MIN 4.243,012 KG …" at bounding box center [784, 391] width 1568 height 621
click at [652, 29] on button "Planejamento" at bounding box center [660, 18] width 91 height 37
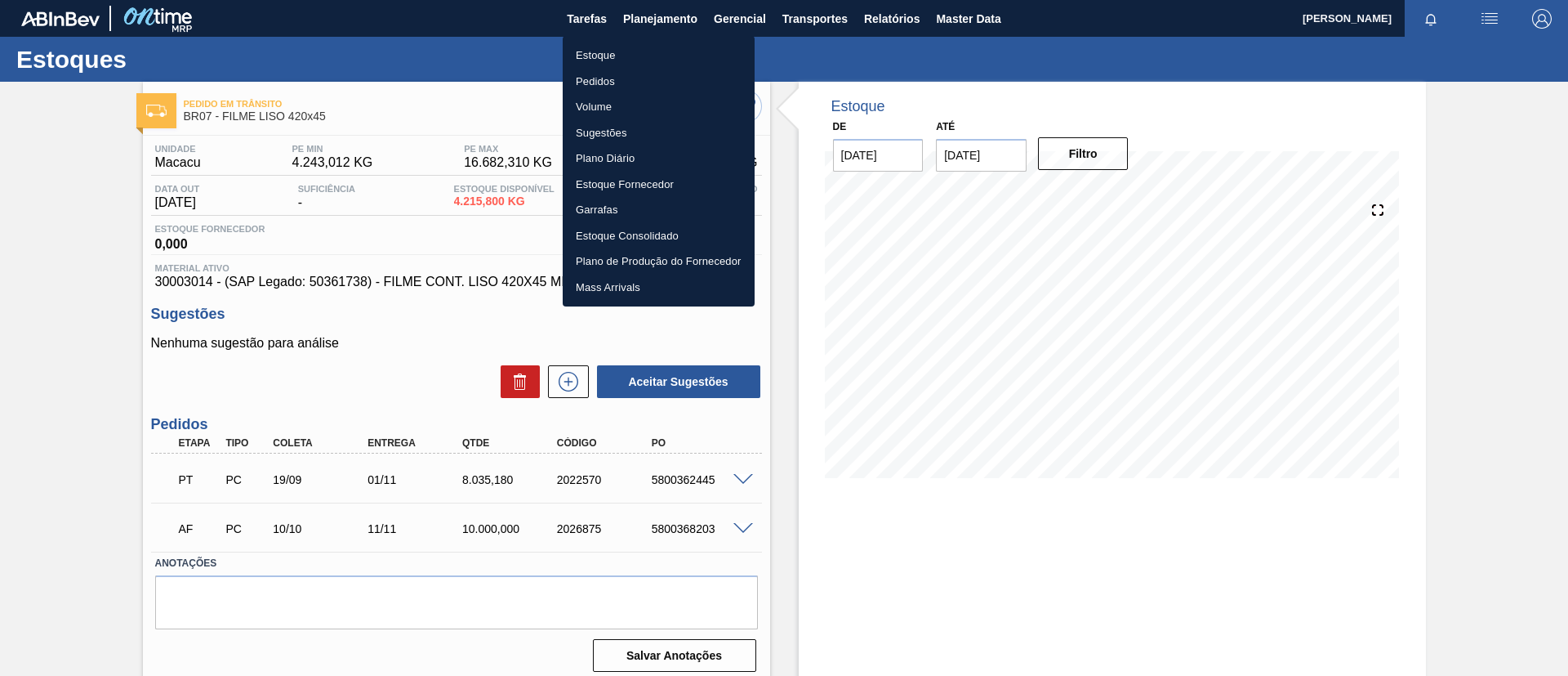
click at [657, 52] on li "Estoque" at bounding box center [658, 55] width 192 height 26
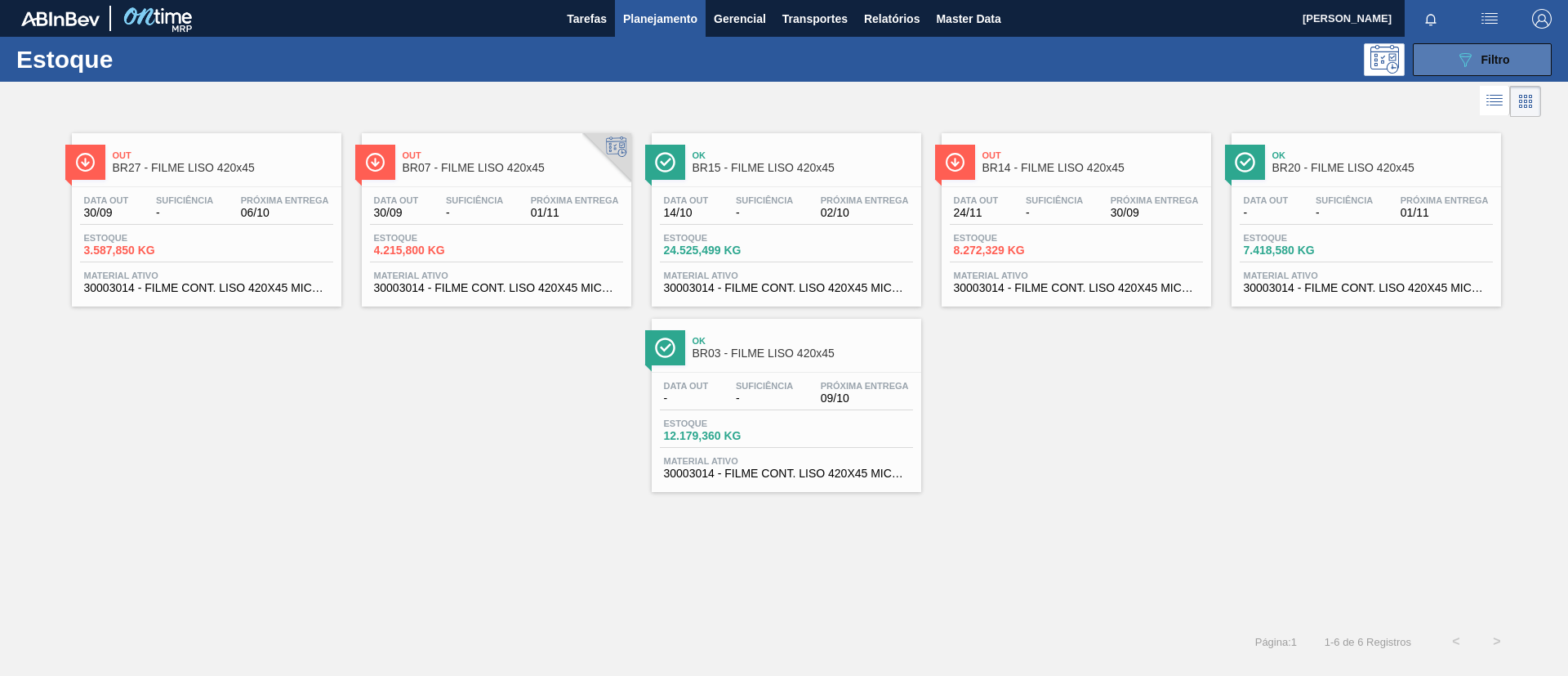
click at [1433, 61] on button "089F7B8B-B2A5-4AFE-B5C0-19BA573D28AC Filtro" at bounding box center [1483, 59] width 139 height 33
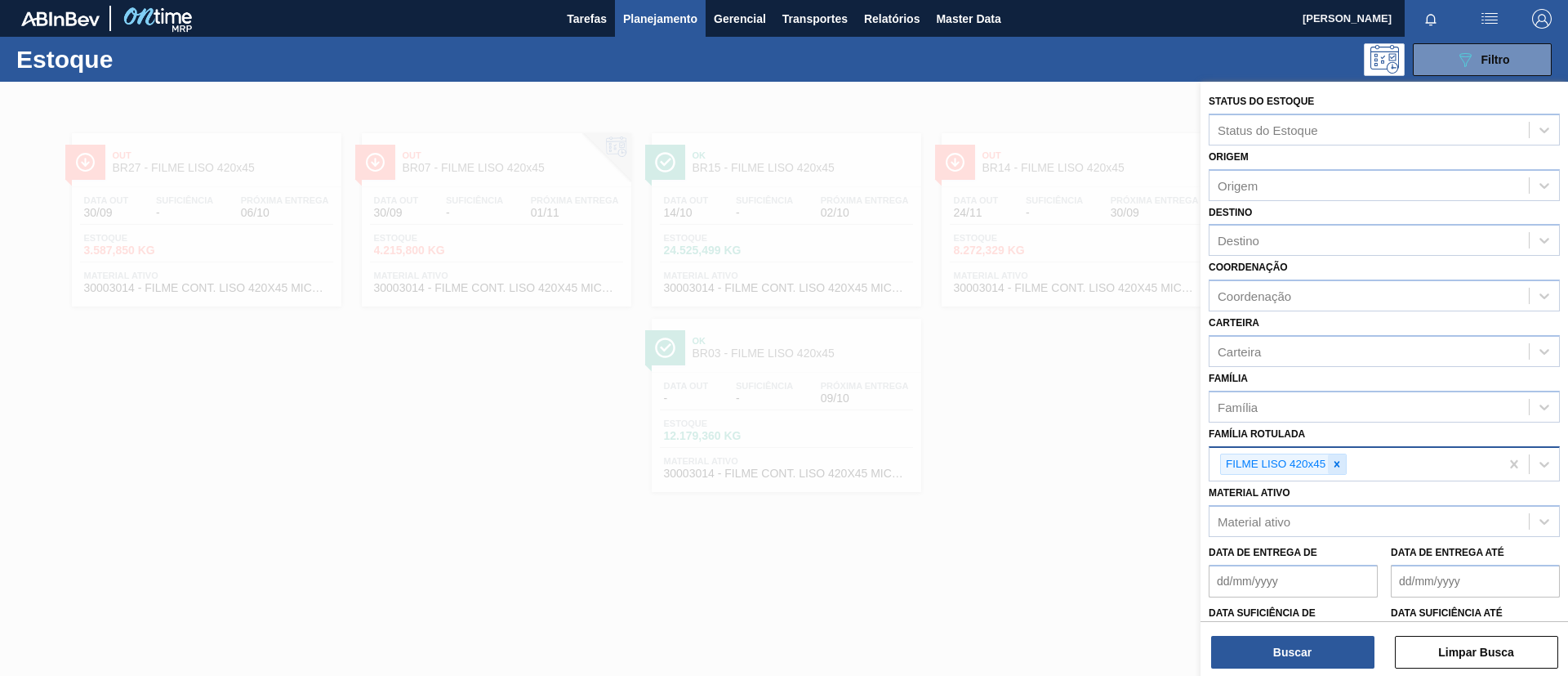
click at [1332, 467] on icon at bounding box center [1337, 464] width 11 height 11
paste Rotulada "FILME SK 269ML"
type Rotulada "FILME SK 269ML"
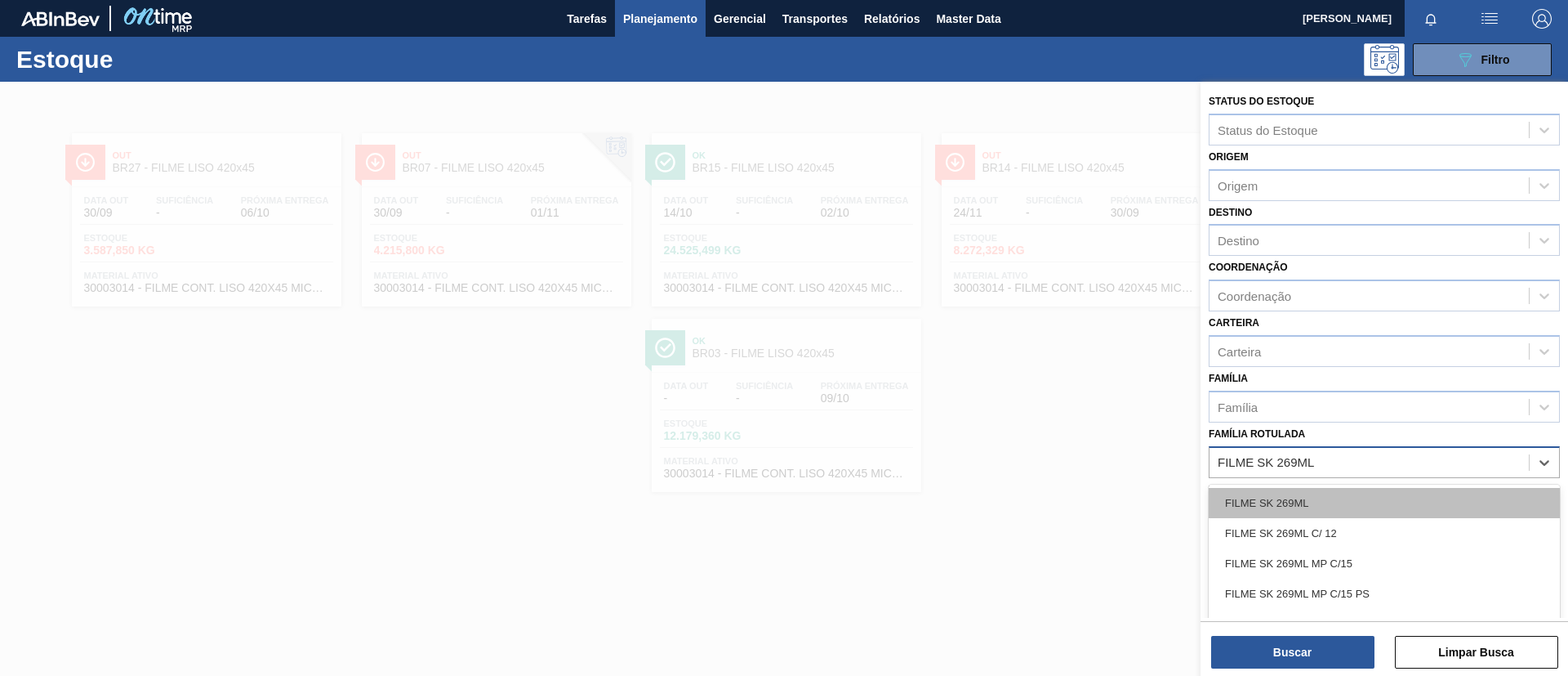
click at [1348, 498] on div "FILME SK 269ML" at bounding box center [1385, 503] width 351 height 30
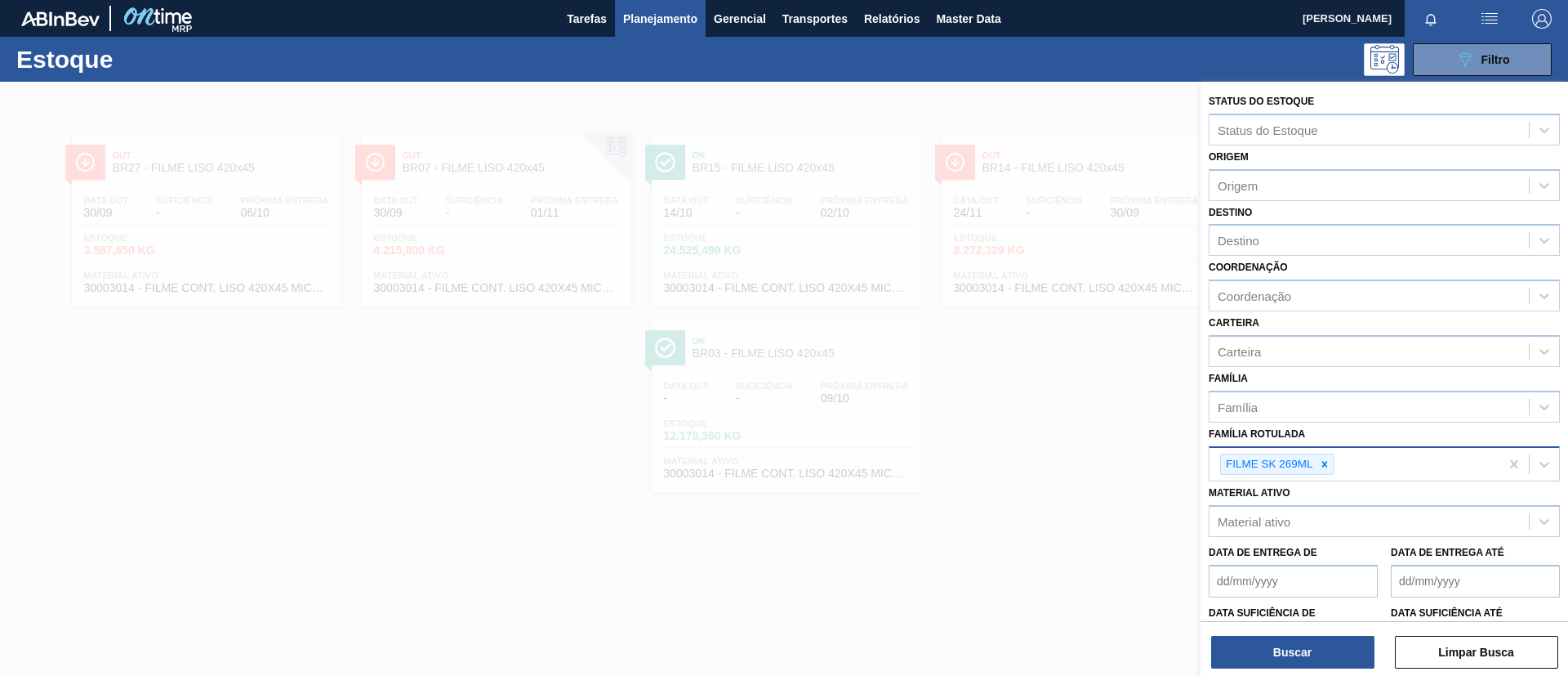
click at [1313, 633] on div "Buscar Limpar Busca" at bounding box center [1385, 643] width 368 height 46
click at [1313, 640] on button "Buscar" at bounding box center [1293, 652] width 164 height 33
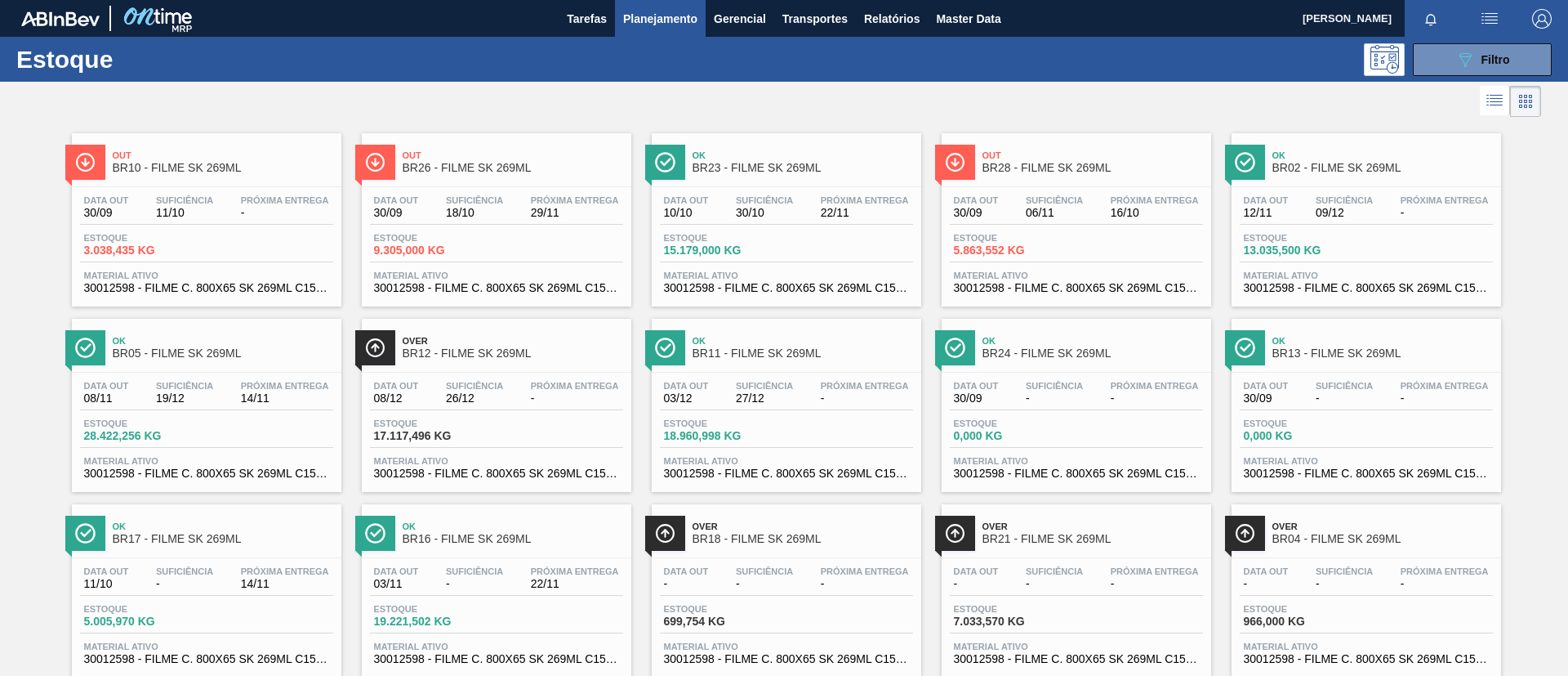
click at [241, 154] on span "Out" at bounding box center [223, 155] width 221 height 9
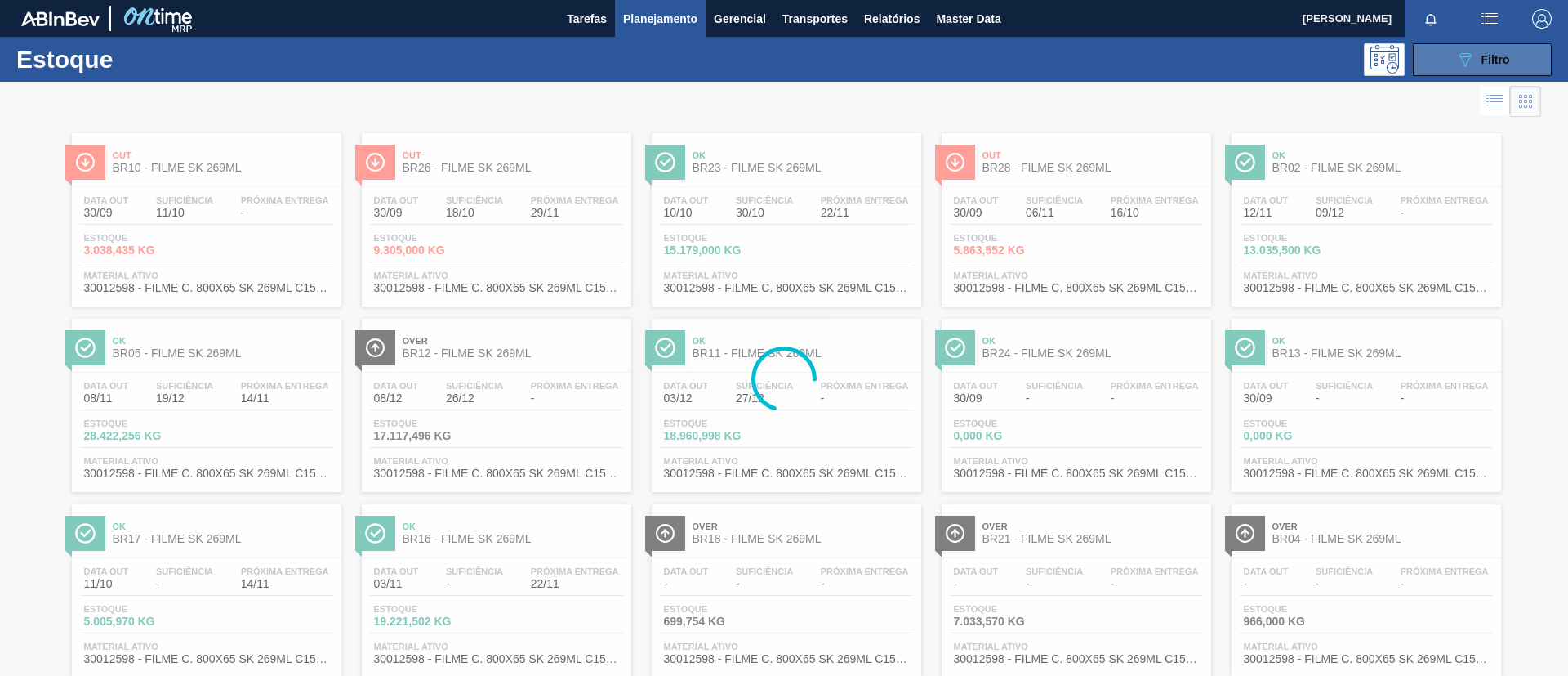
click at [1487, 66] on div "089F7B8B-B2A5-4AFE-B5C0-19BA573D28AC Filtro" at bounding box center [1483, 59] width 54 height 20
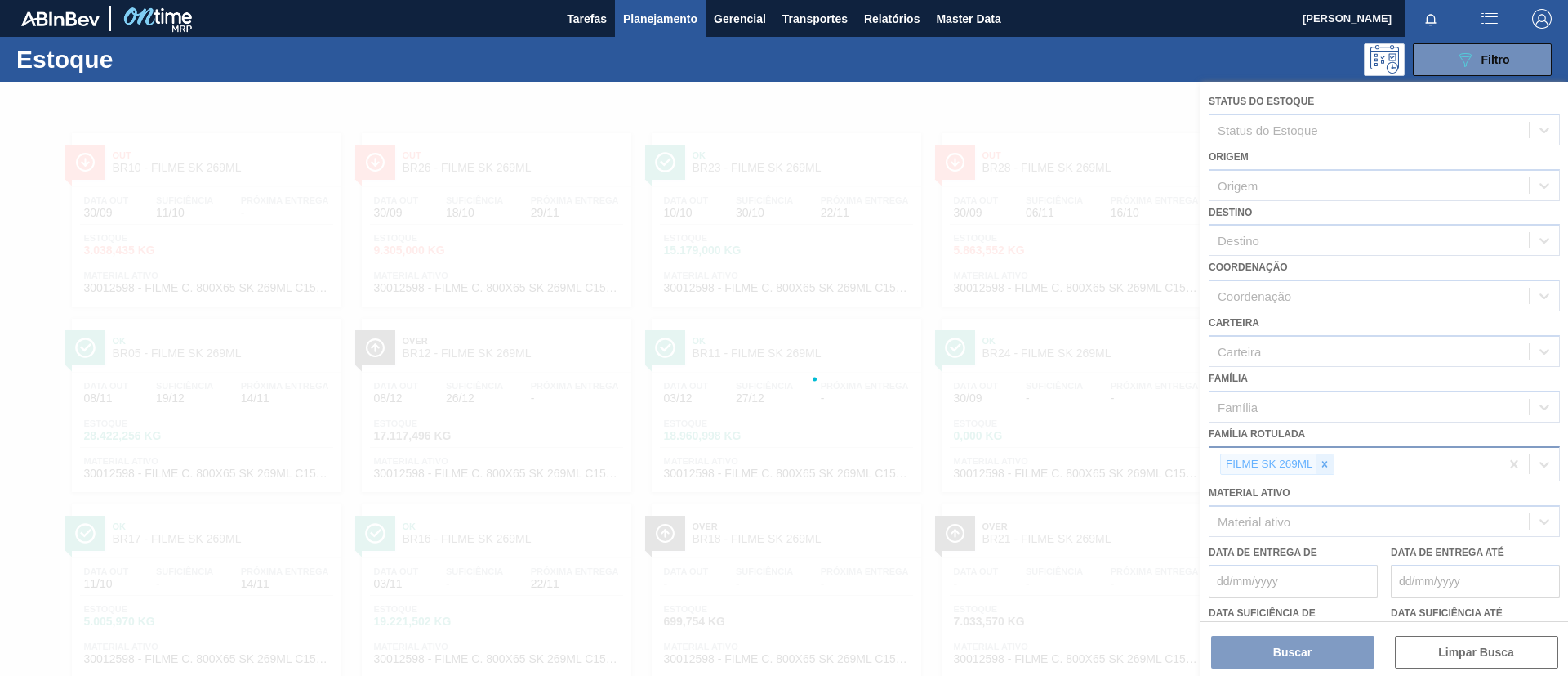
click at [1332, 463] on div at bounding box center [1325, 464] width 18 height 21
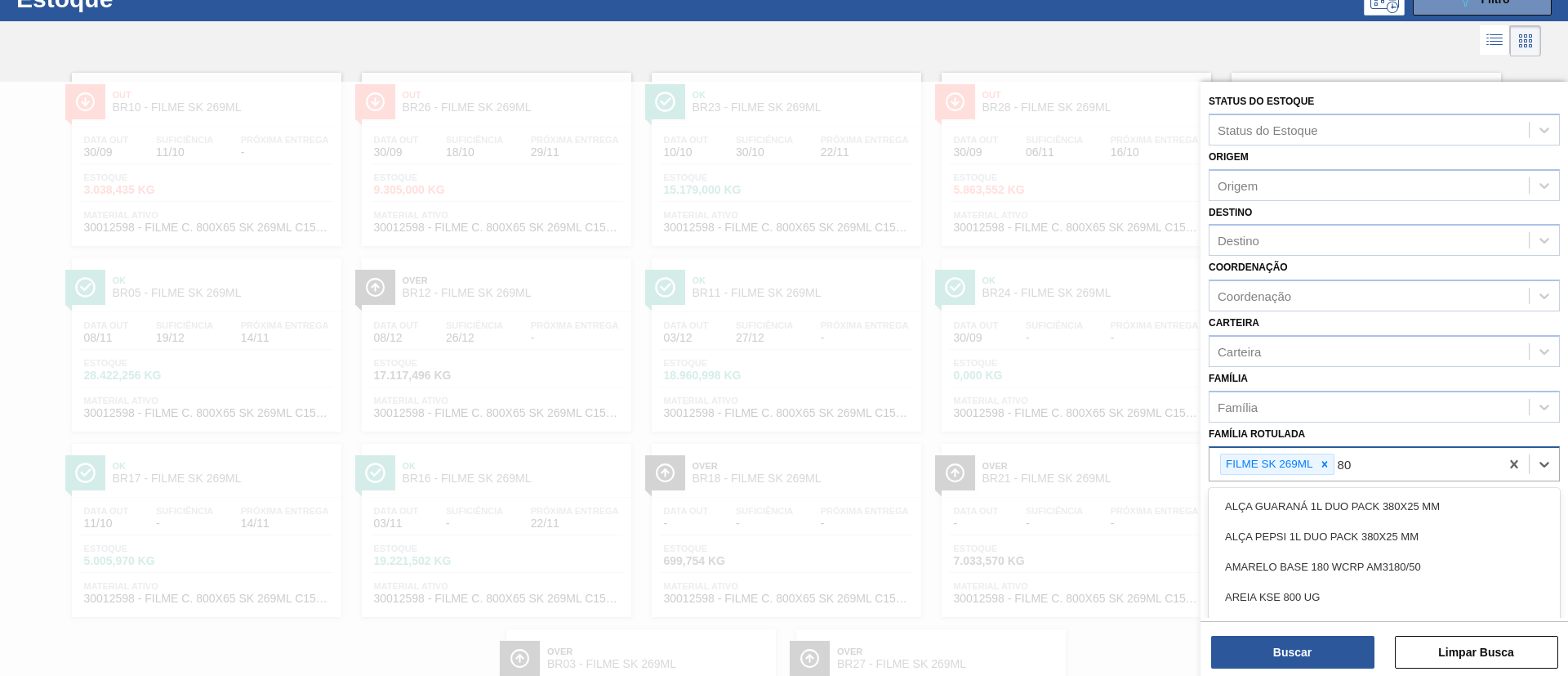
scroll to position [64, 0]
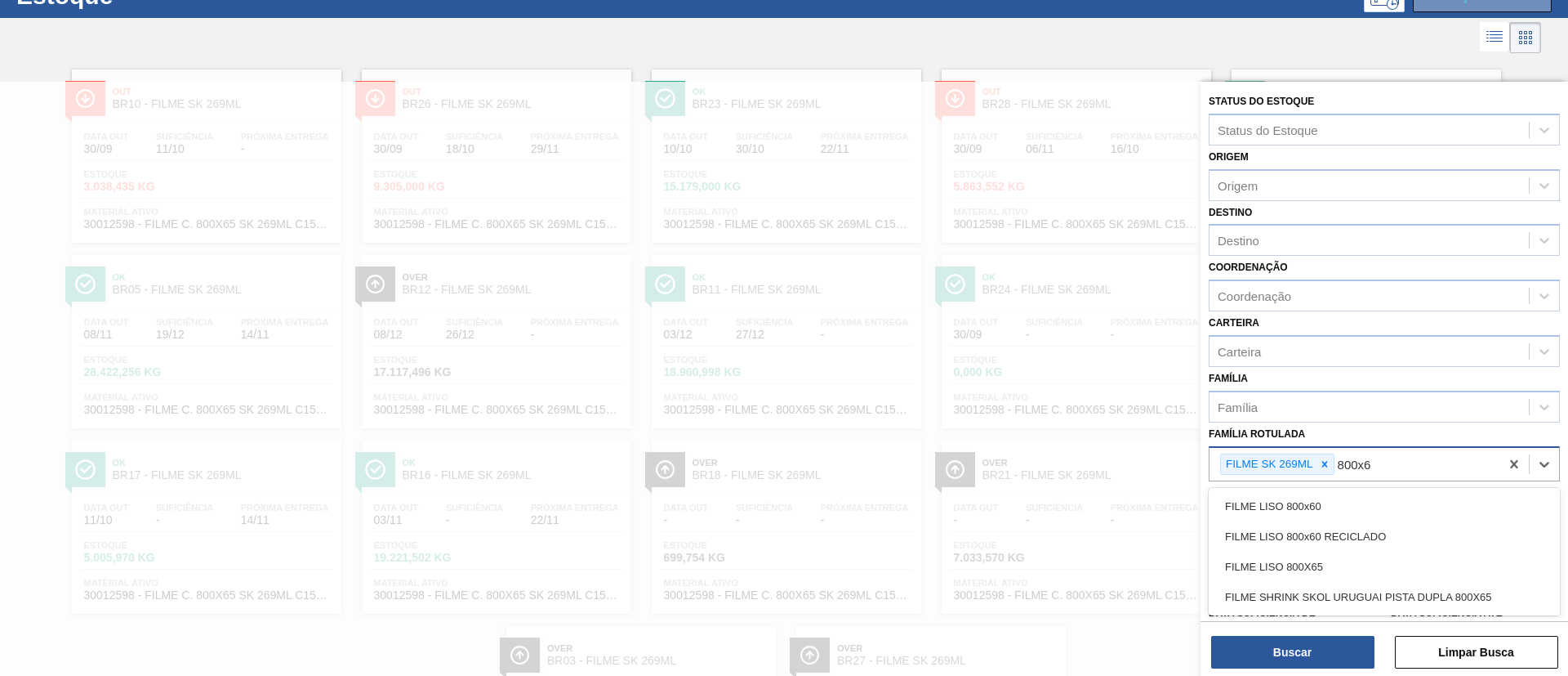
type Rotulada "800x60"
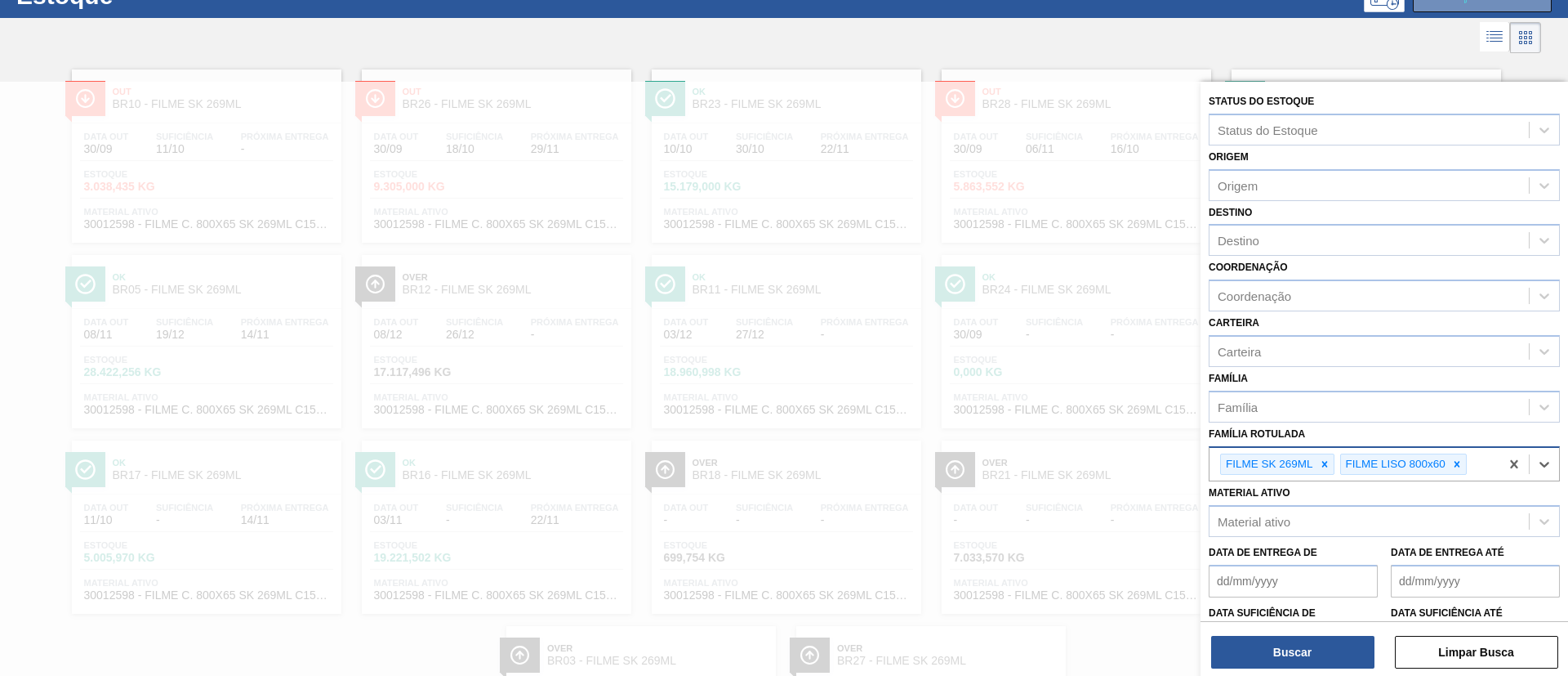
click at [1328, 463] on icon at bounding box center [1325, 464] width 11 height 11
click at [1310, 242] on div "Destino" at bounding box center [1369, 240] width 319 height 23
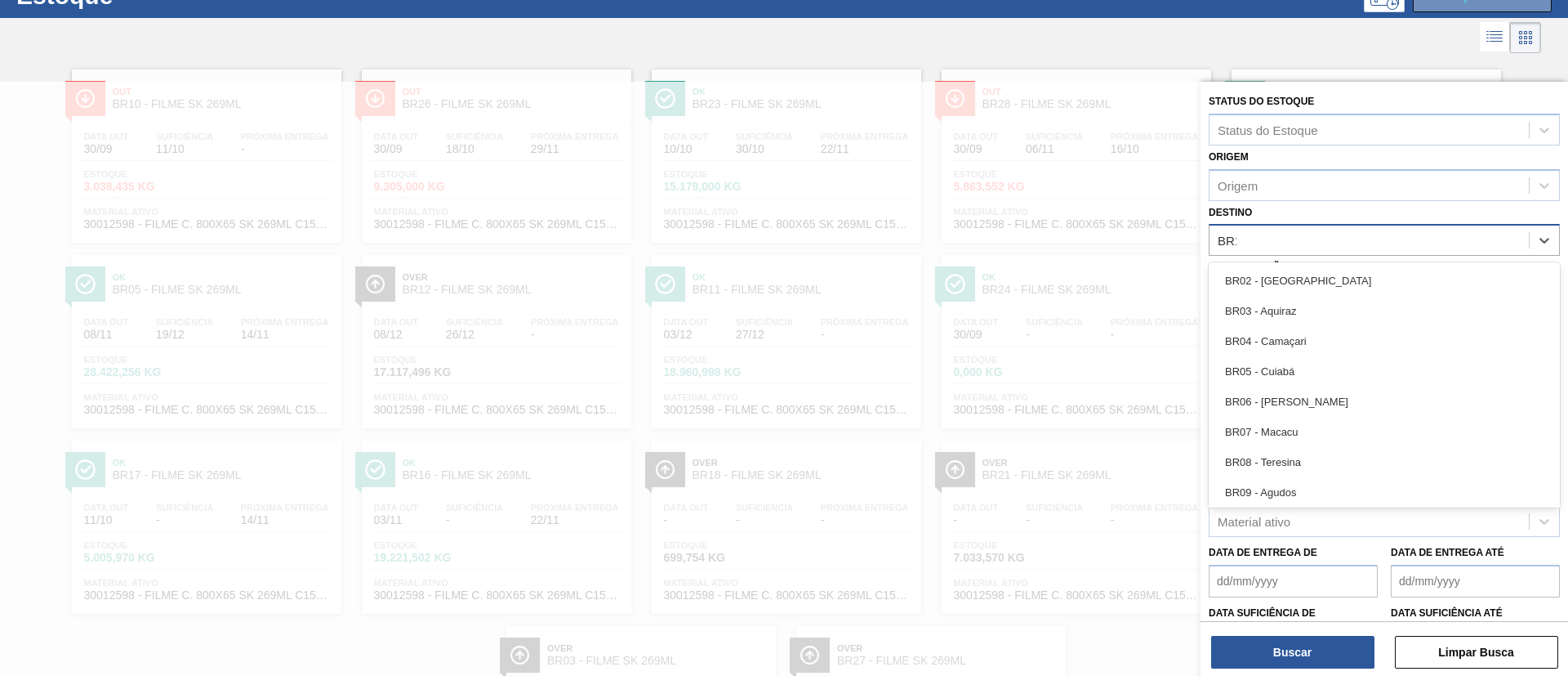
type input "BR19"
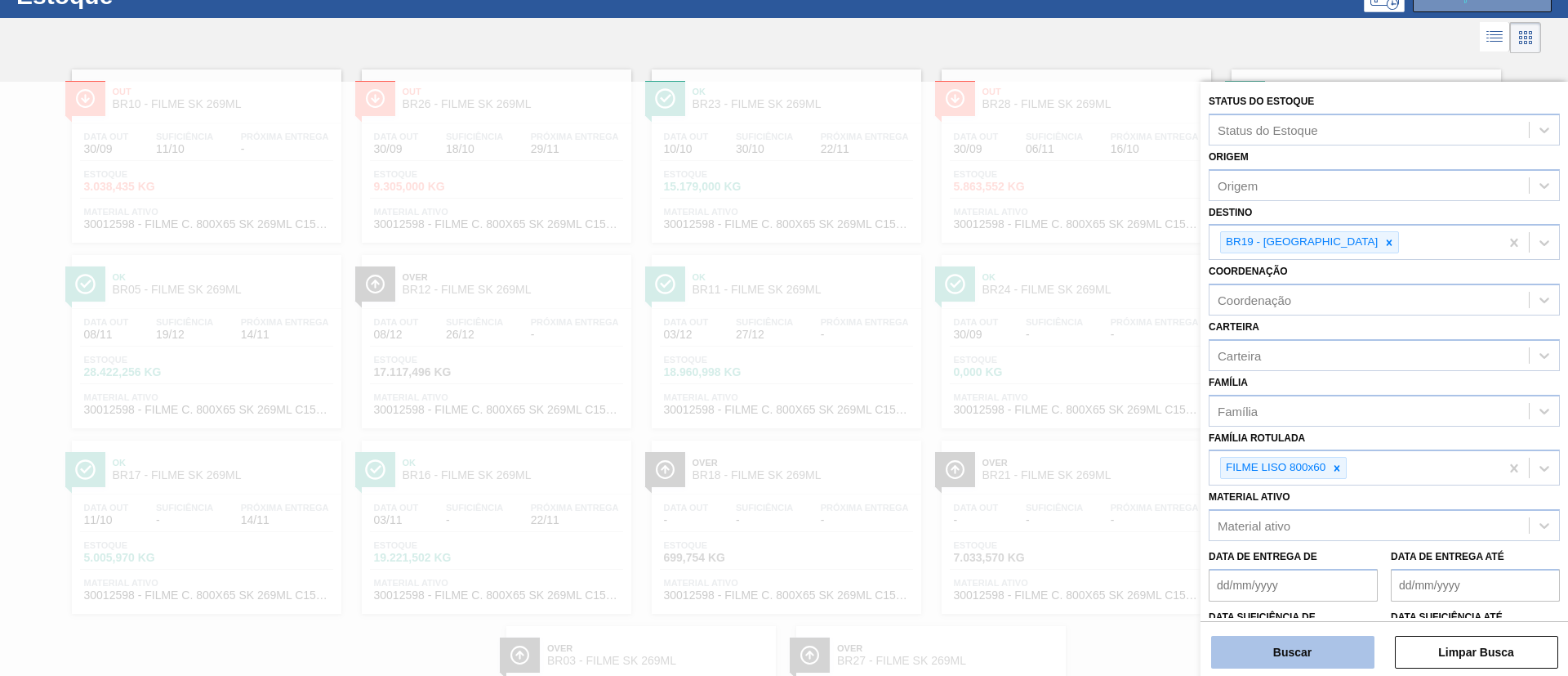
click at [1312, 646] on button "Buscar" at bounding box center [1293, 652] width 164 height 33
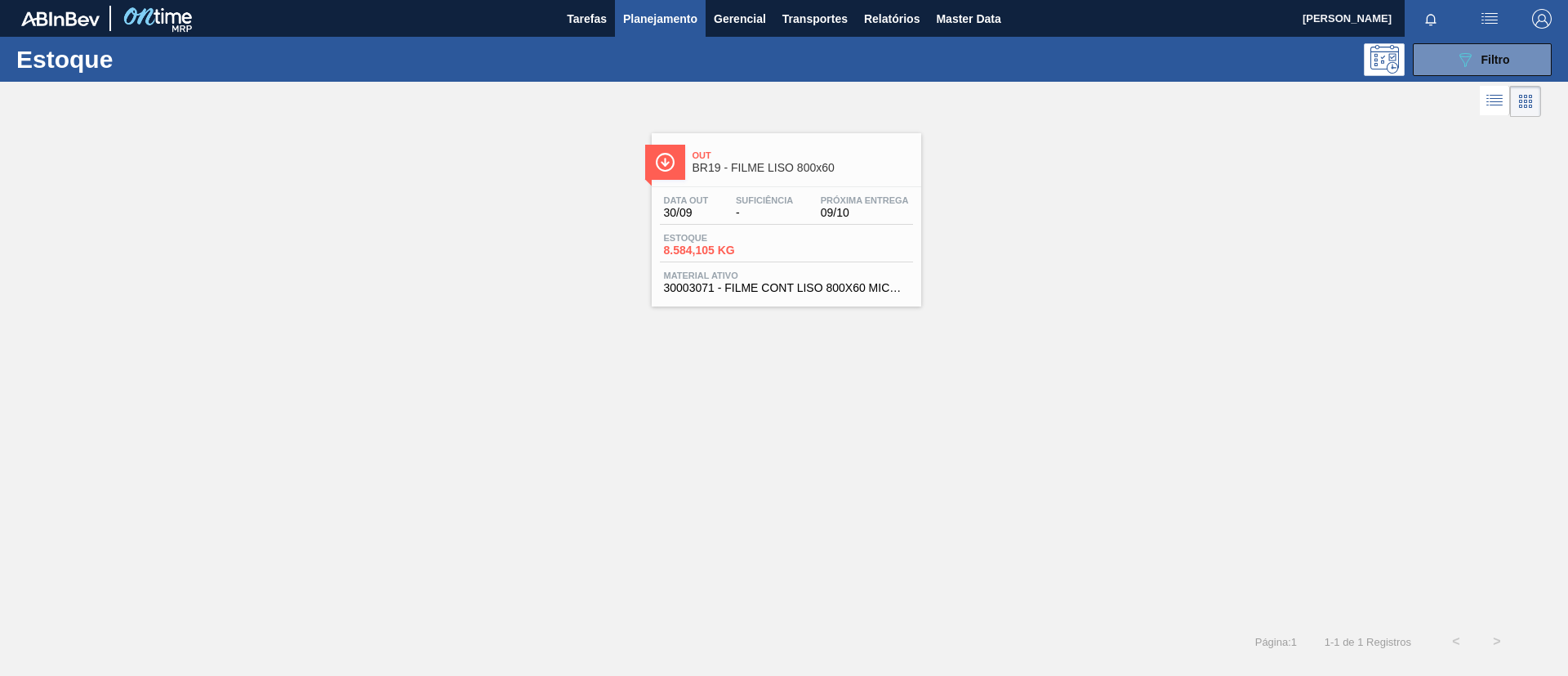
click at [845, 228] on div "Data out 30/09 Suficiência - Próxima Entrega 09/10 Estoque 8.584,105 KG Materia…" at bounding box center [786, 242] width 270 height 111
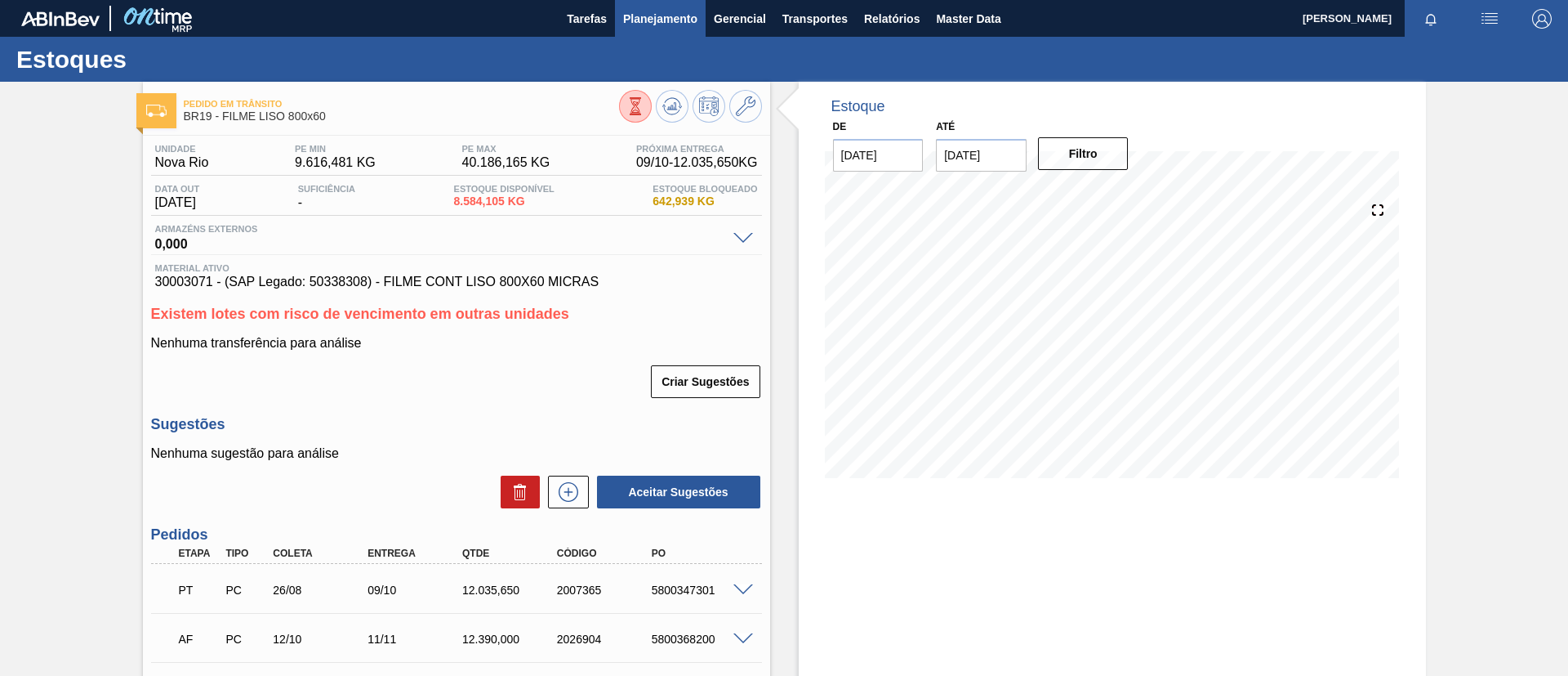
click at [658, 34] on button "Planejamento" at bounding box center [660, 18] width 91 height 37
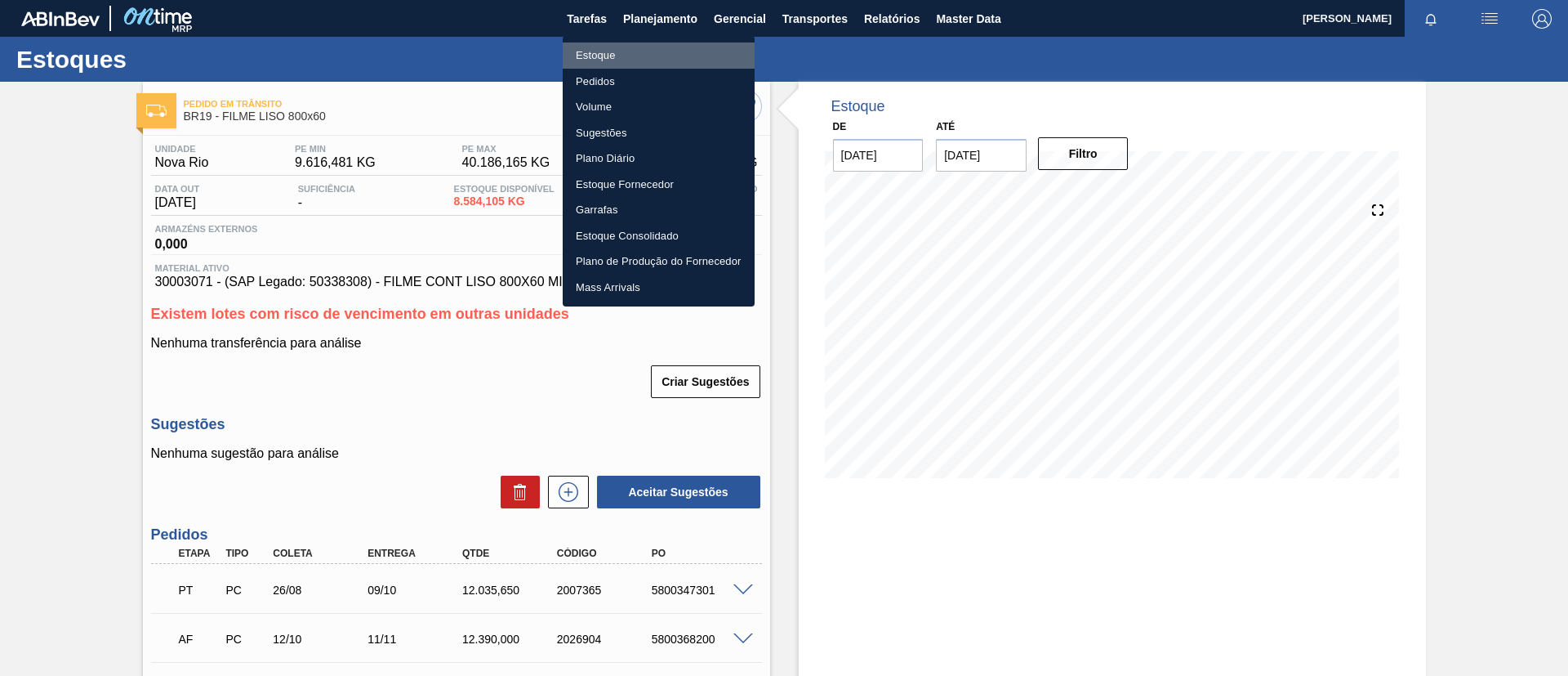
click at [657, 60] on li "Estoque" at bounding box center [658, 55] width 192 height 26
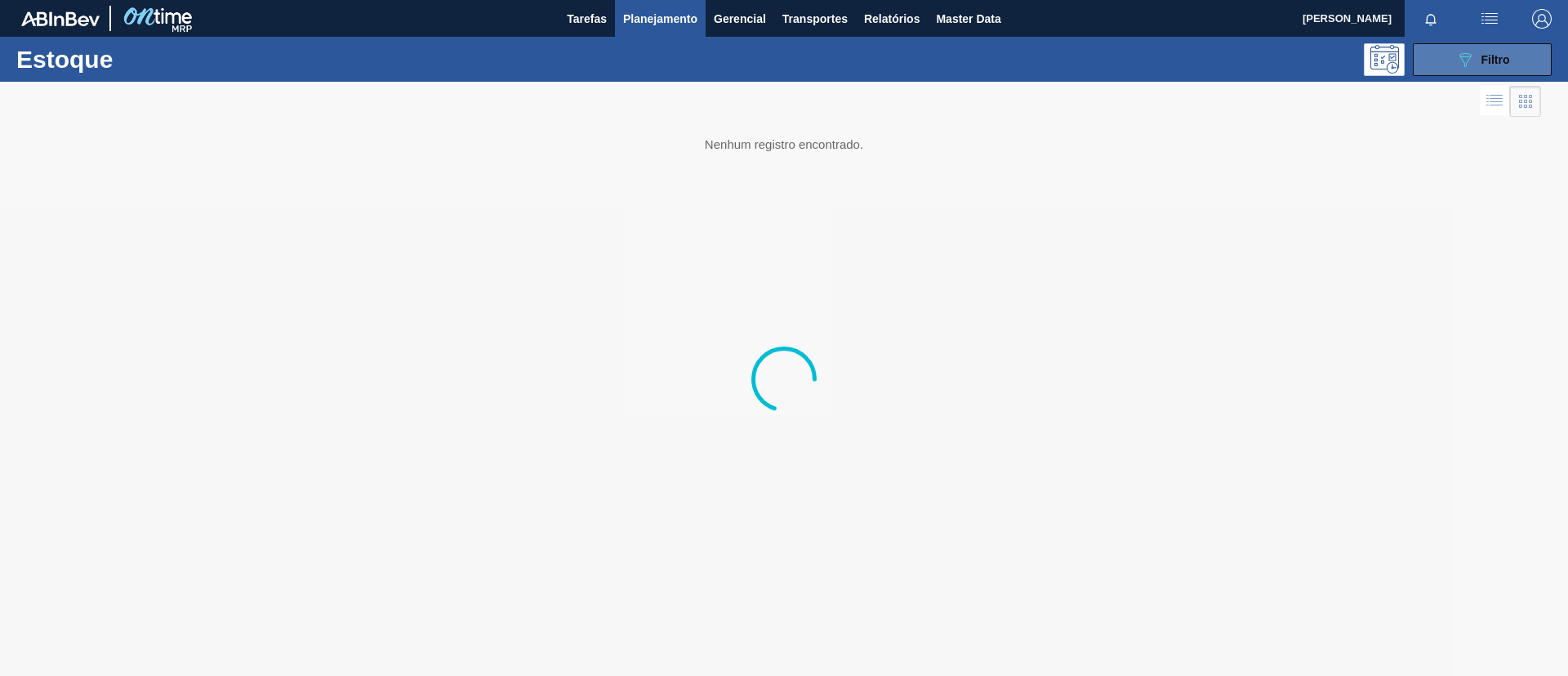
click at [1466, 62] on icon at bounding box center [1465, 60] width 12 height 14
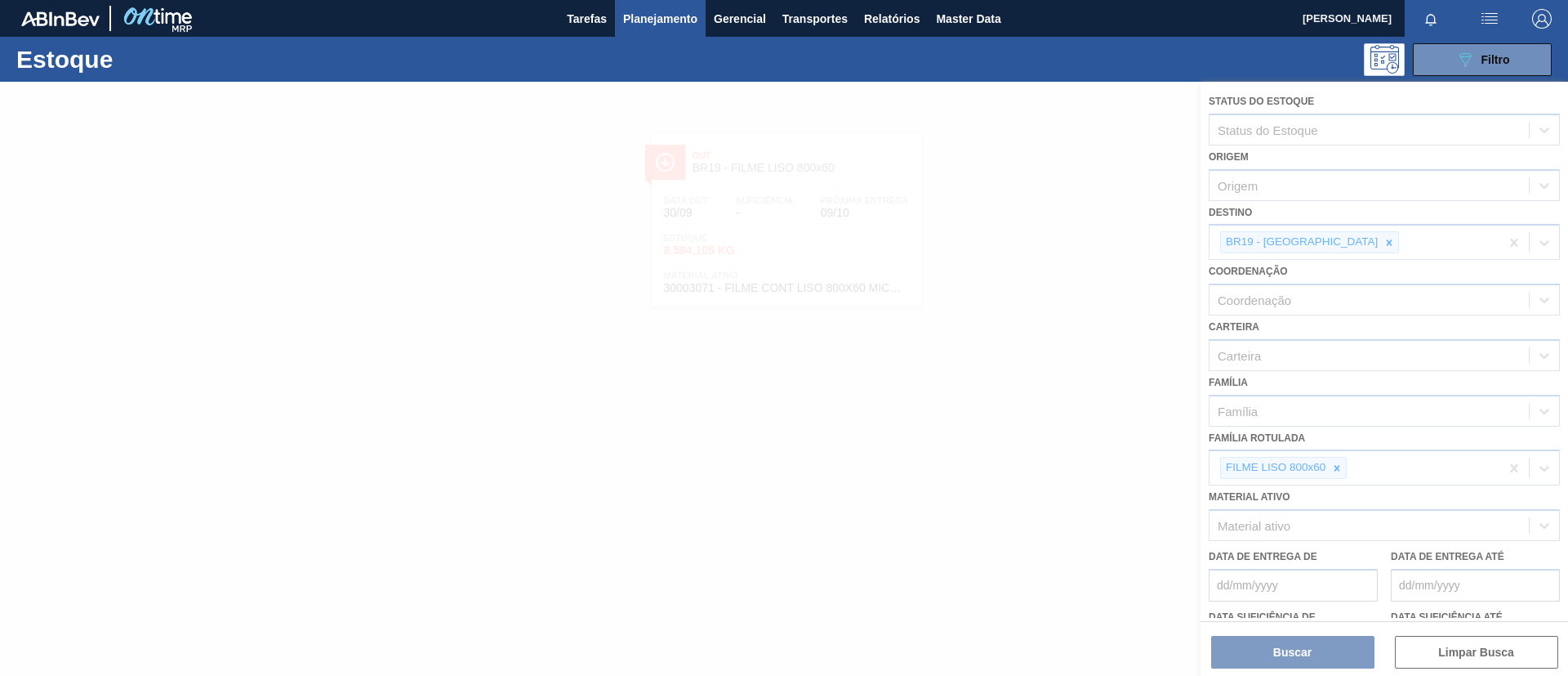
click at [1337, 459] on div at bounding box center [784, 378] width 1568 height 594
click at [1337, 461] on div at bounding box center [784, 378] width 1568 height 594
click at [1338, 463] on div at bounding box center [784, 378] width 1568 height 594
click at [1338, 465] on div at bounding box center [784, 378] width 1568 height 594
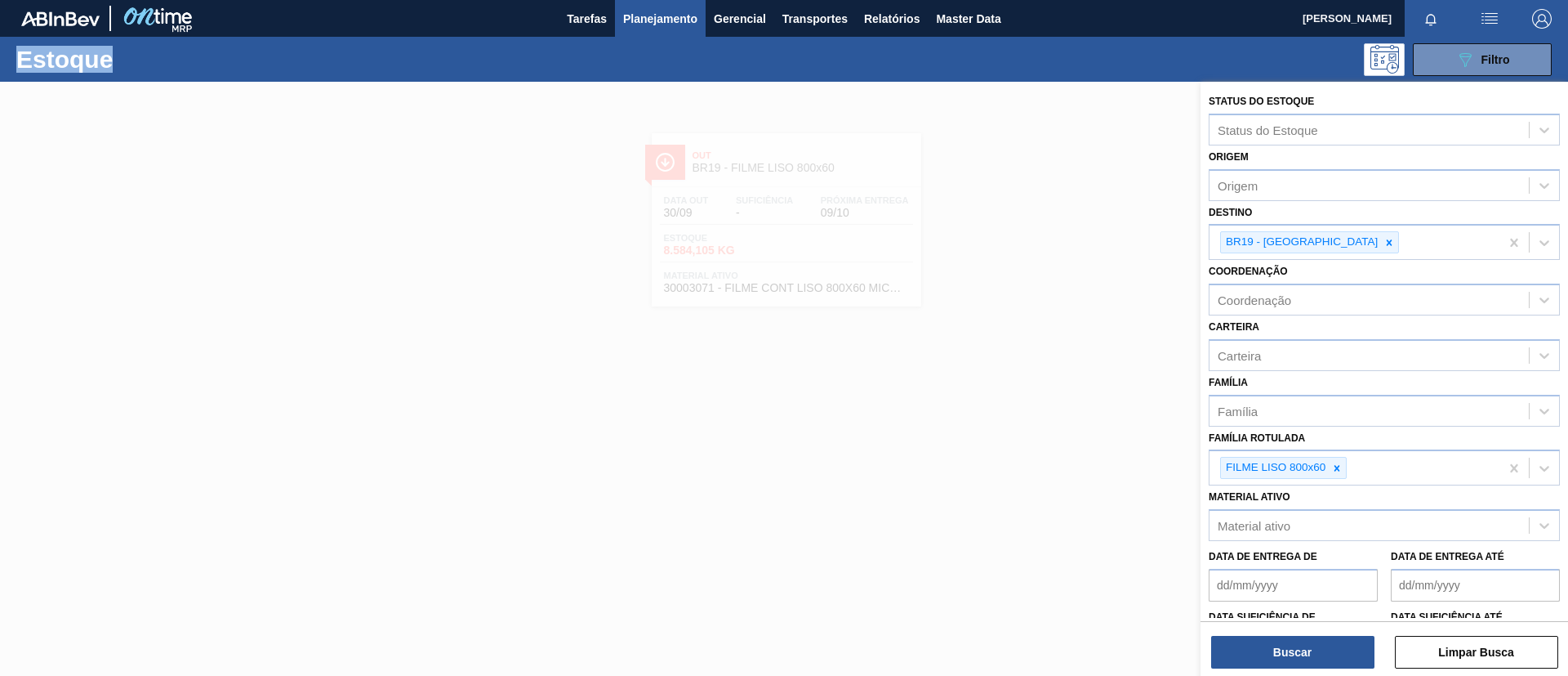
click at [1338, 465] on icon at bounding box center [1337, 468] width 11 height 11
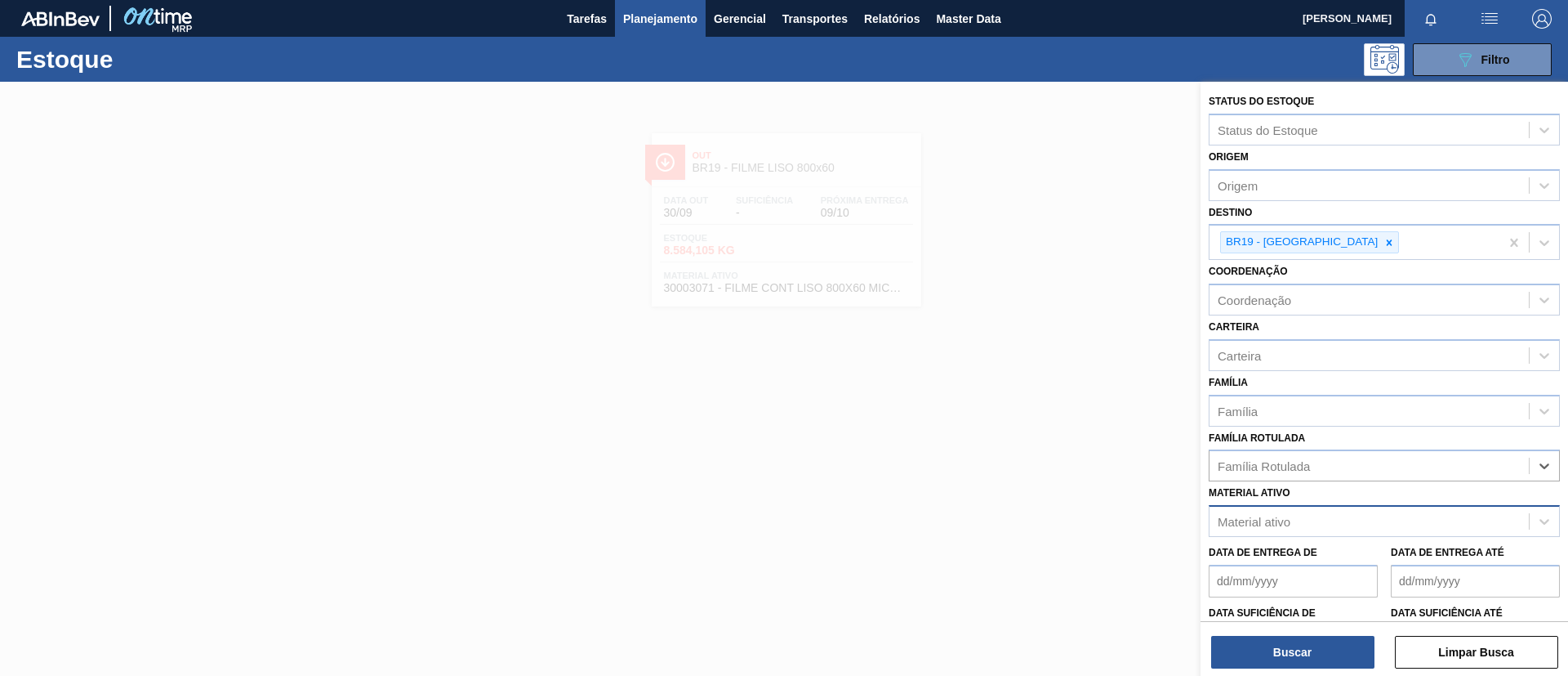
paste Rotulada "FILME BC 269ML MP C/15"
type Rotulada "FILME BC 269ML MP C/15"
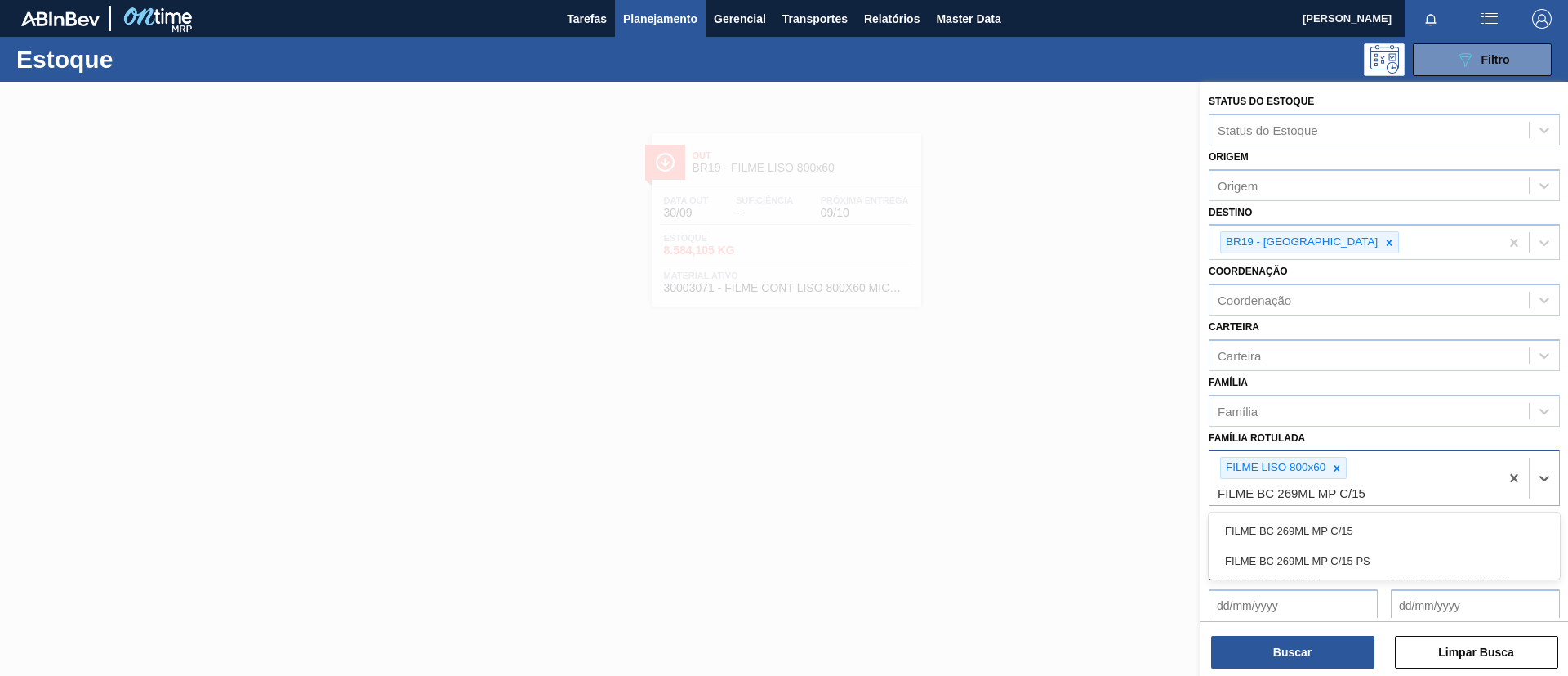
drag, startPoint x: 1352, startPoint y: 522, endPoint x: 1345, endPoint y: 513, distance: 11.4
click at [1351, 522] on div "FILME BC 269ML MP C/15" at bounding box center [1385, 531] width 351 height 30
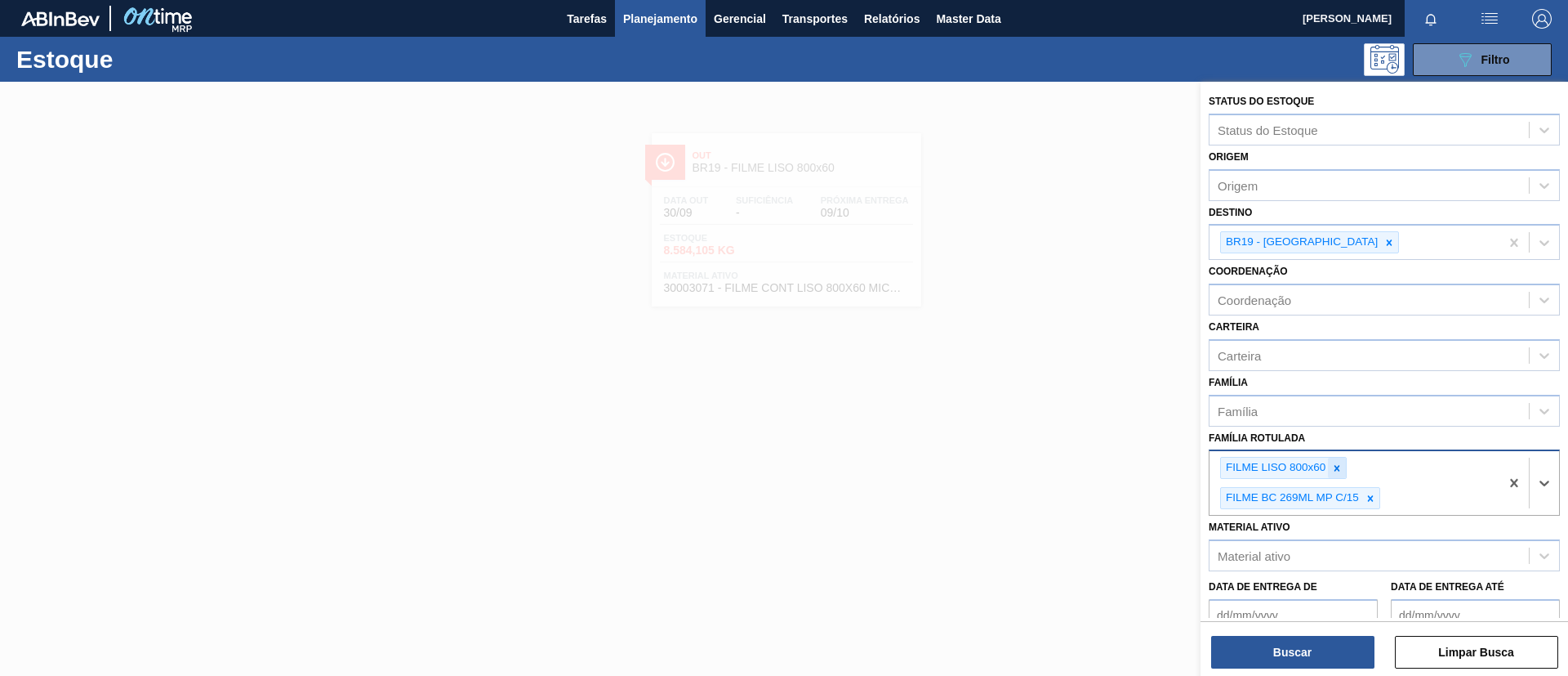
click at [1338, 472] on icon at bounding box center [1337, 468] width 11 height 11
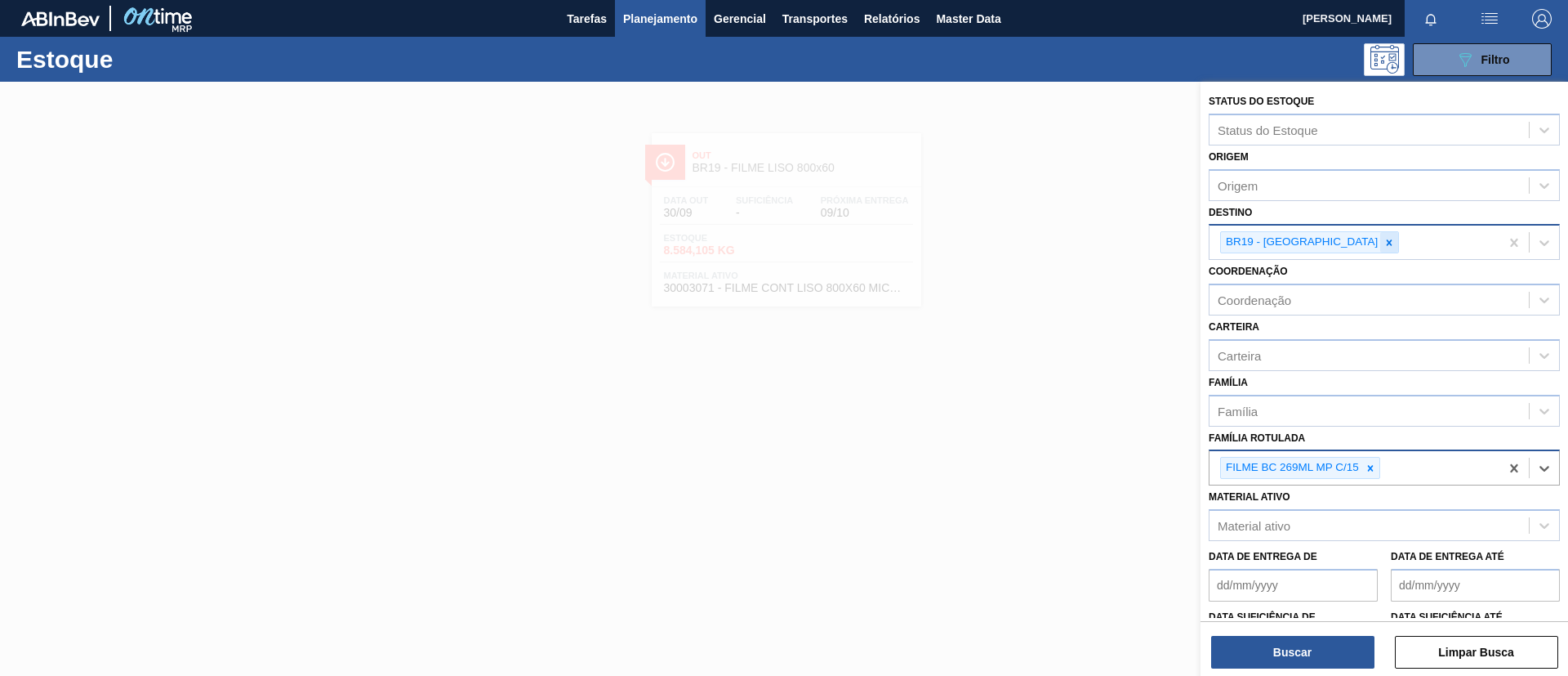
click at [1384, 241] on icon at bounding box center [1389, 242] width 11 height 11
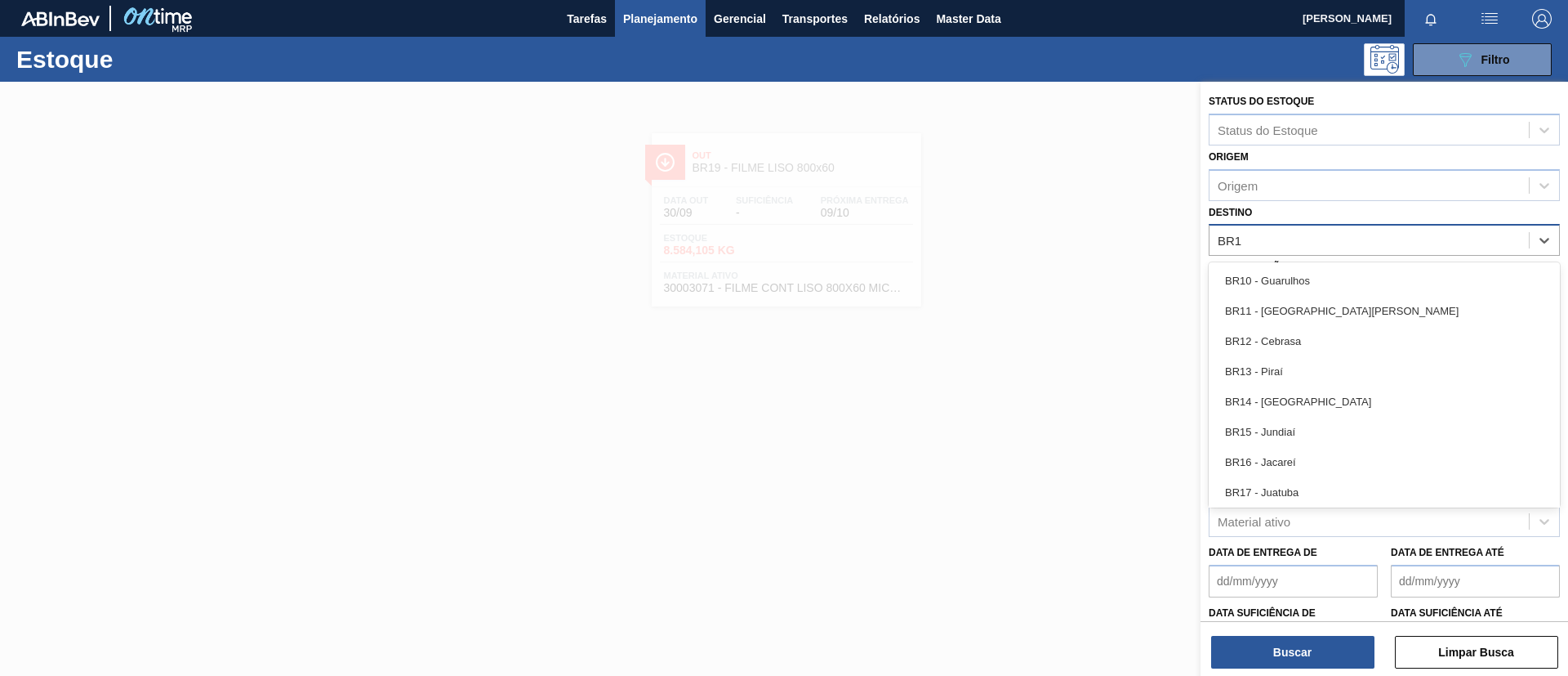
type input "BR16"
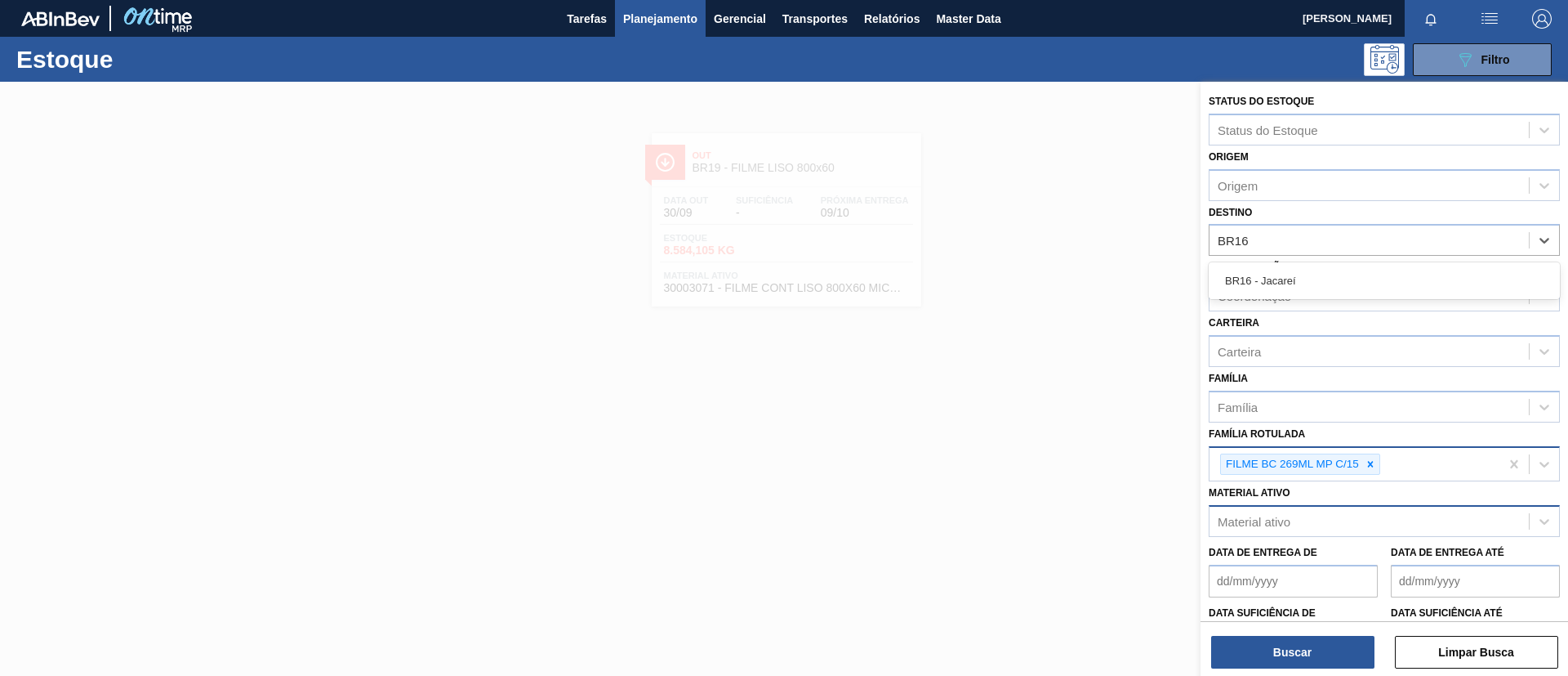
drag, startPoint x: 1321, startPoint y: 278, endPoint x: 1325, endPoint y: 508, distance: 230.0
click at [1321, 279] on div "BR16 - Jacareí" at bounding box center [1385, 281] width 351 height 30
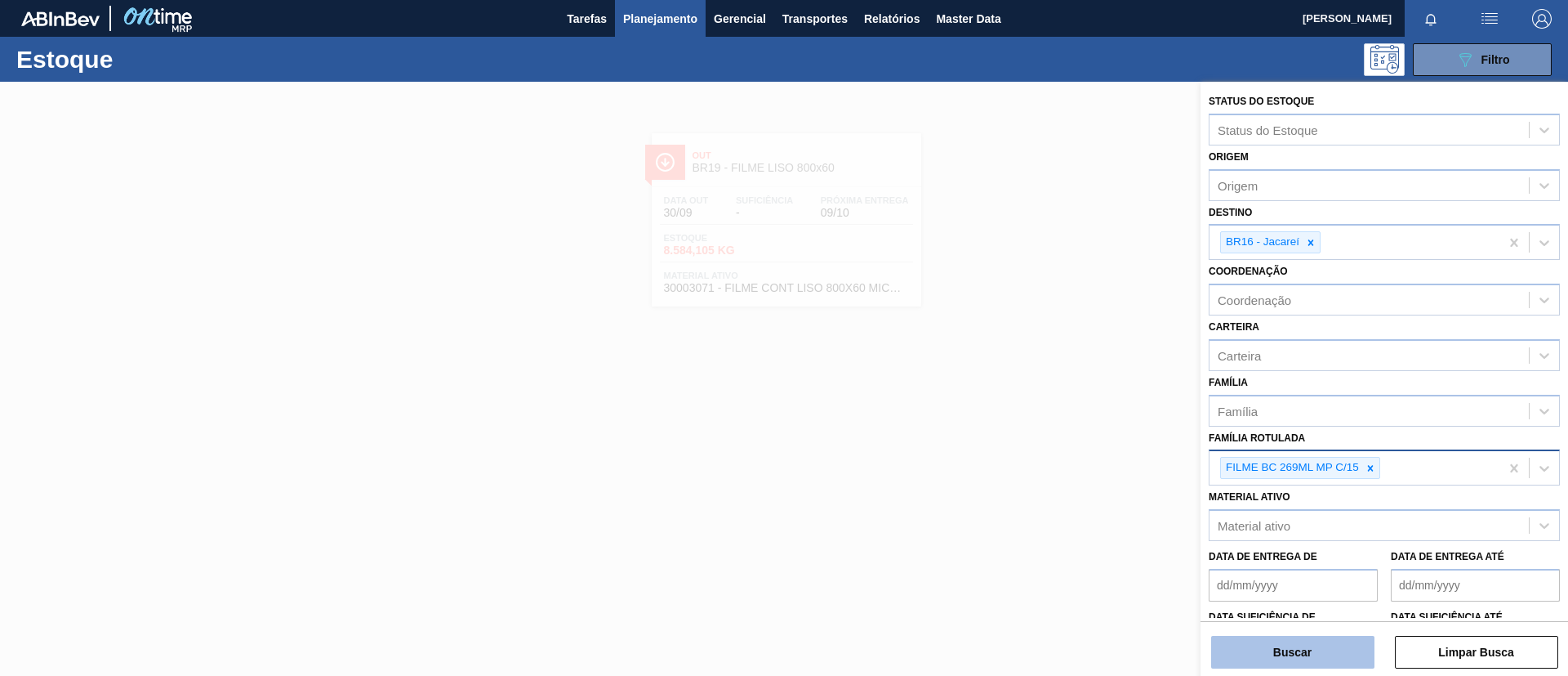
click at [1302, 645] on button "Buscar" at bounding box center [1293, 652] width 164 height 33
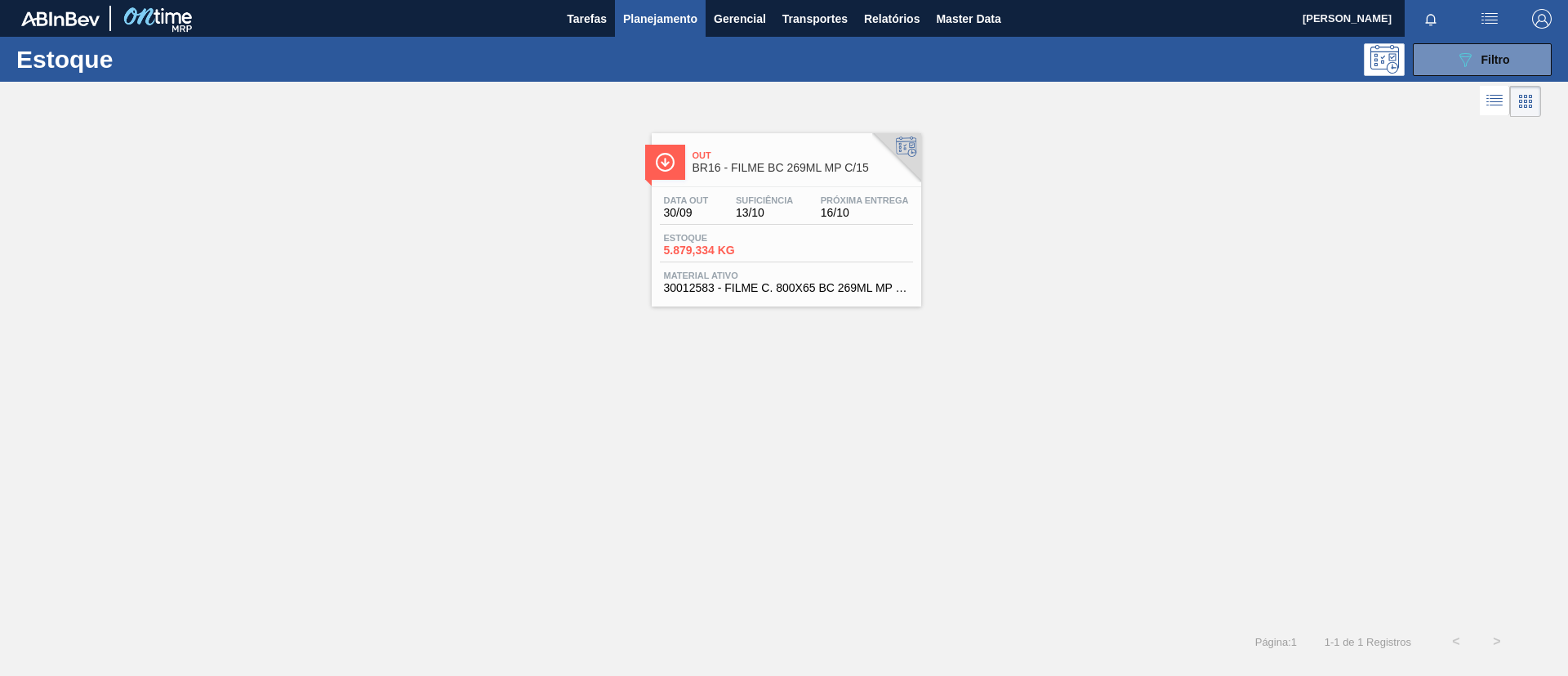
click at [857, 230] on div "Data out 30/09 Suficiência 13/10 Próxima Entrega 16/10 Estoque 5.879,334 KG Mat…" at bounding box center [786, 242] width 270 height 111
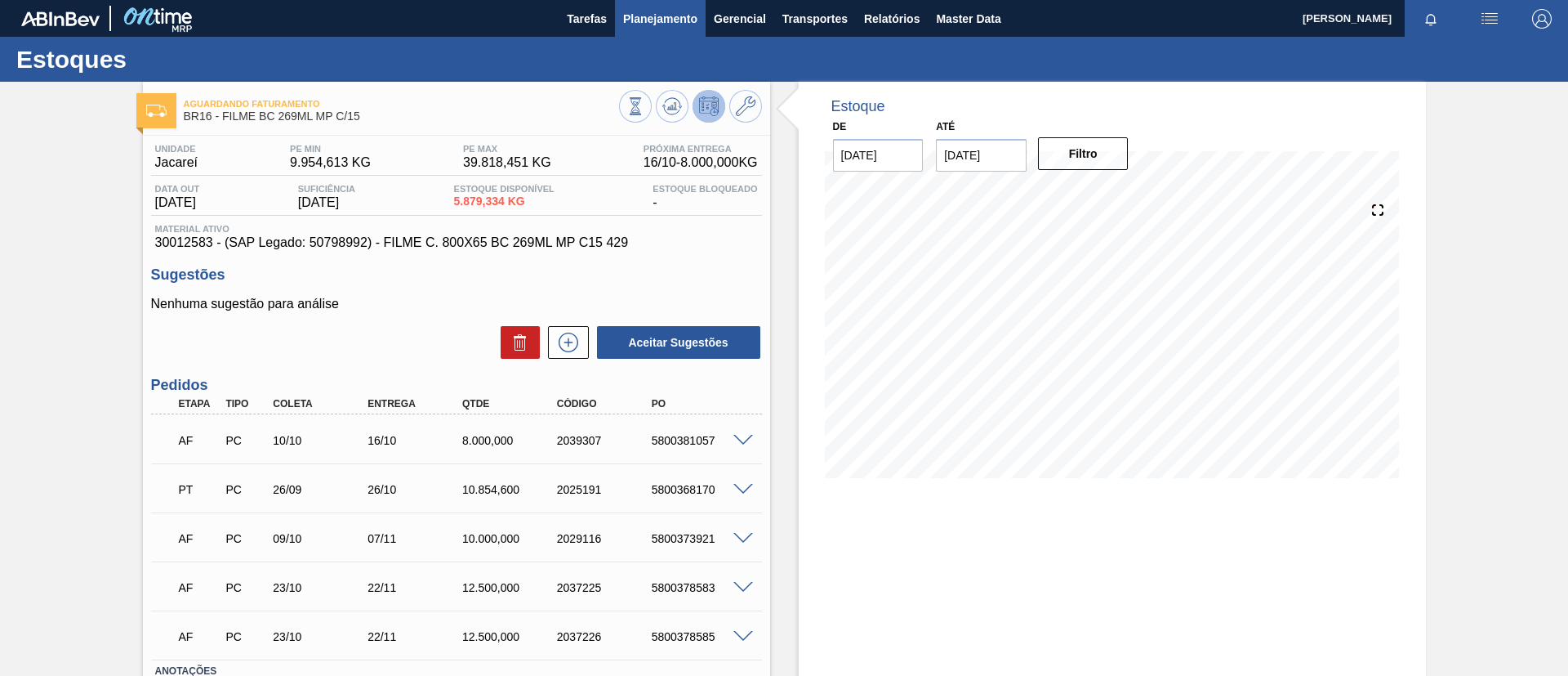
click at [681, 30] on button "Planejamento" at bounding box center [660, 18] width 91 height 37
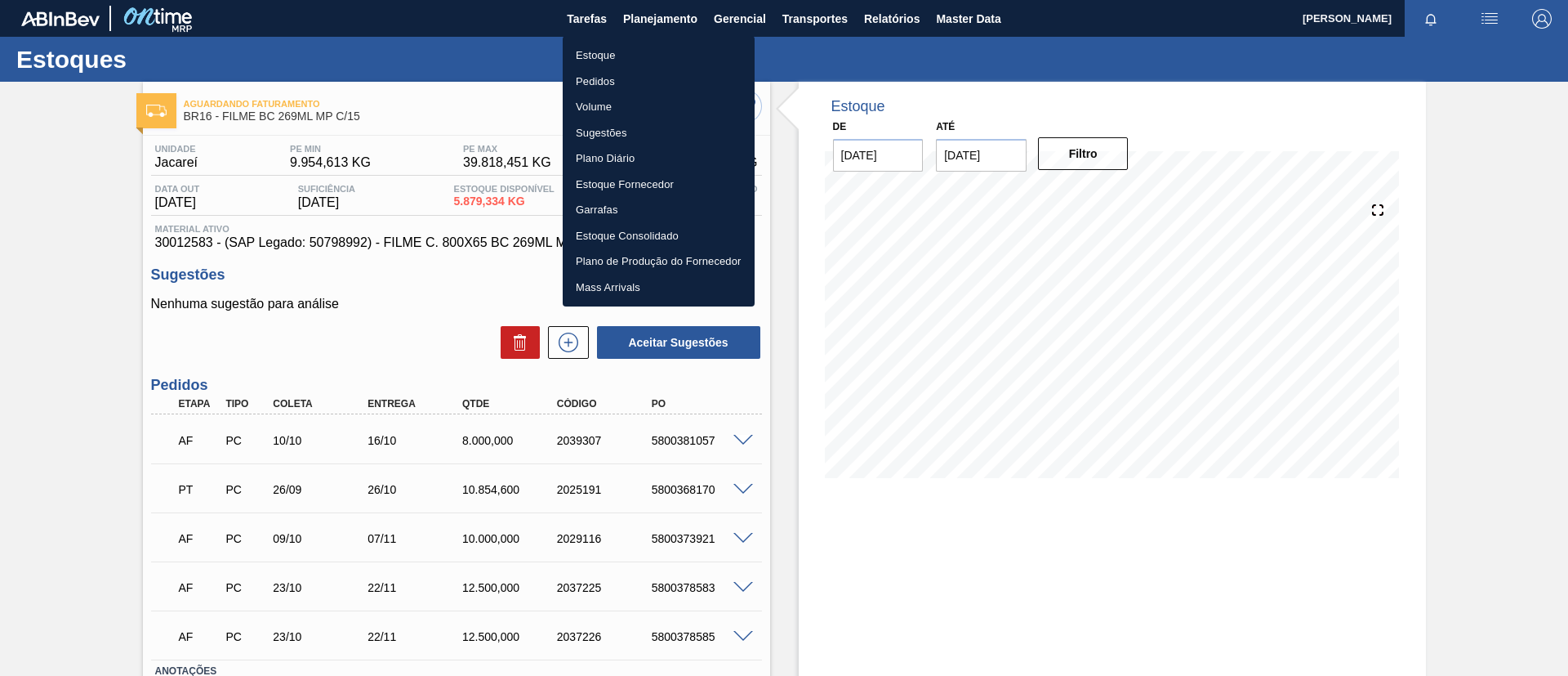
click at [666, 52] on li "Estoque" at bounding box center [658, 55] width 192 height 26
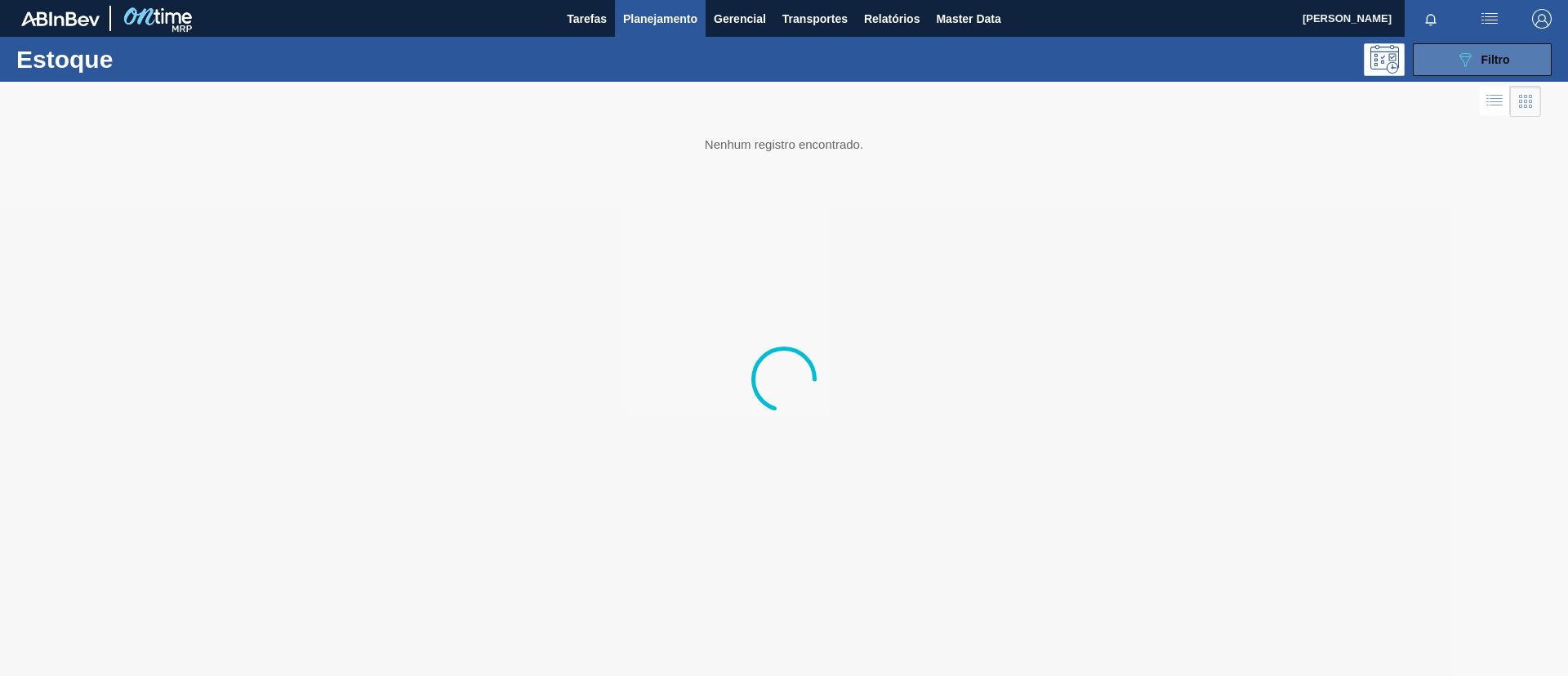
click at [1453, 61] on button "089F7B8B-B2A5-4AFE-B5C0-19BA573D28AC Filtro" at bounding box center [1483, 59] width 139 height 33
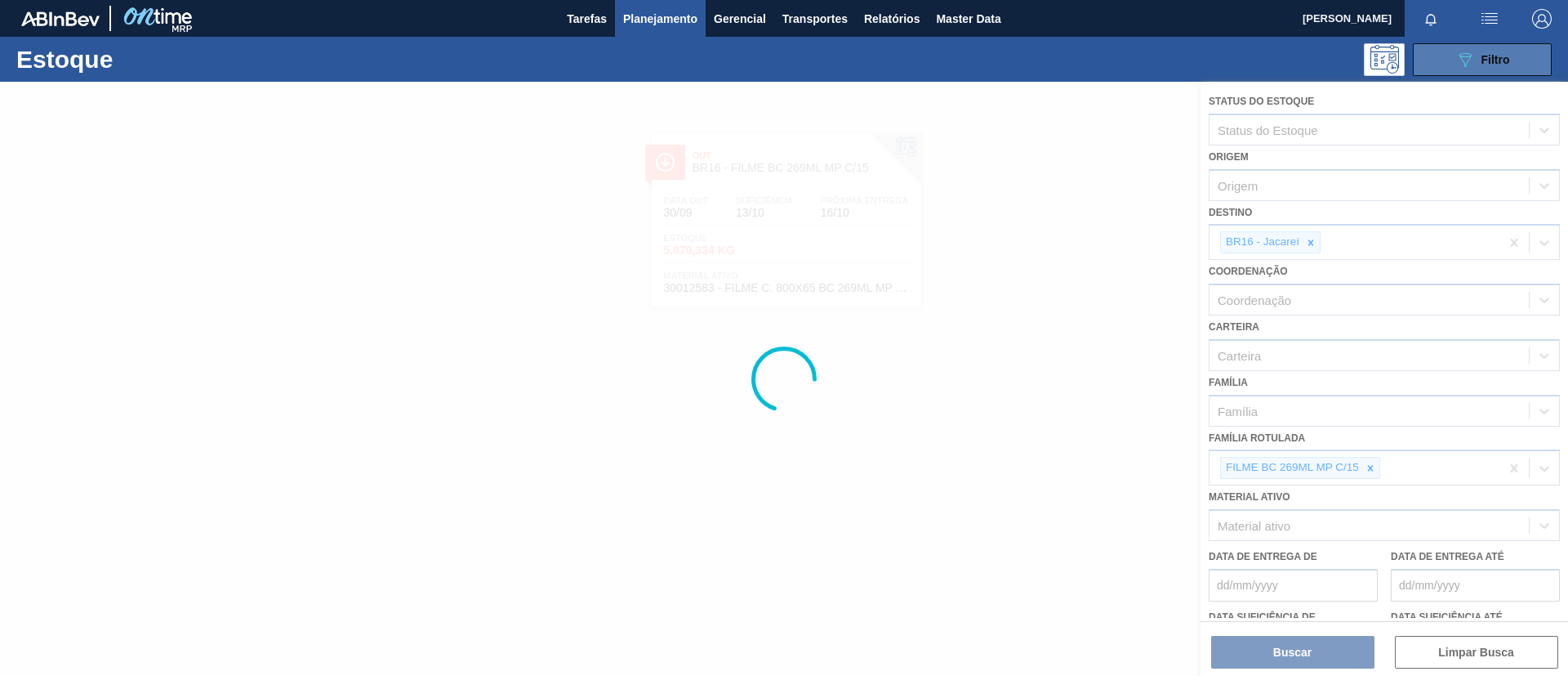
click at [1453, 61] on button "089F7B8B-B2A5-4AFE-B5C0-19BA573D28AC Filtro" at bounding box center [1483, 59] width 139 height 33
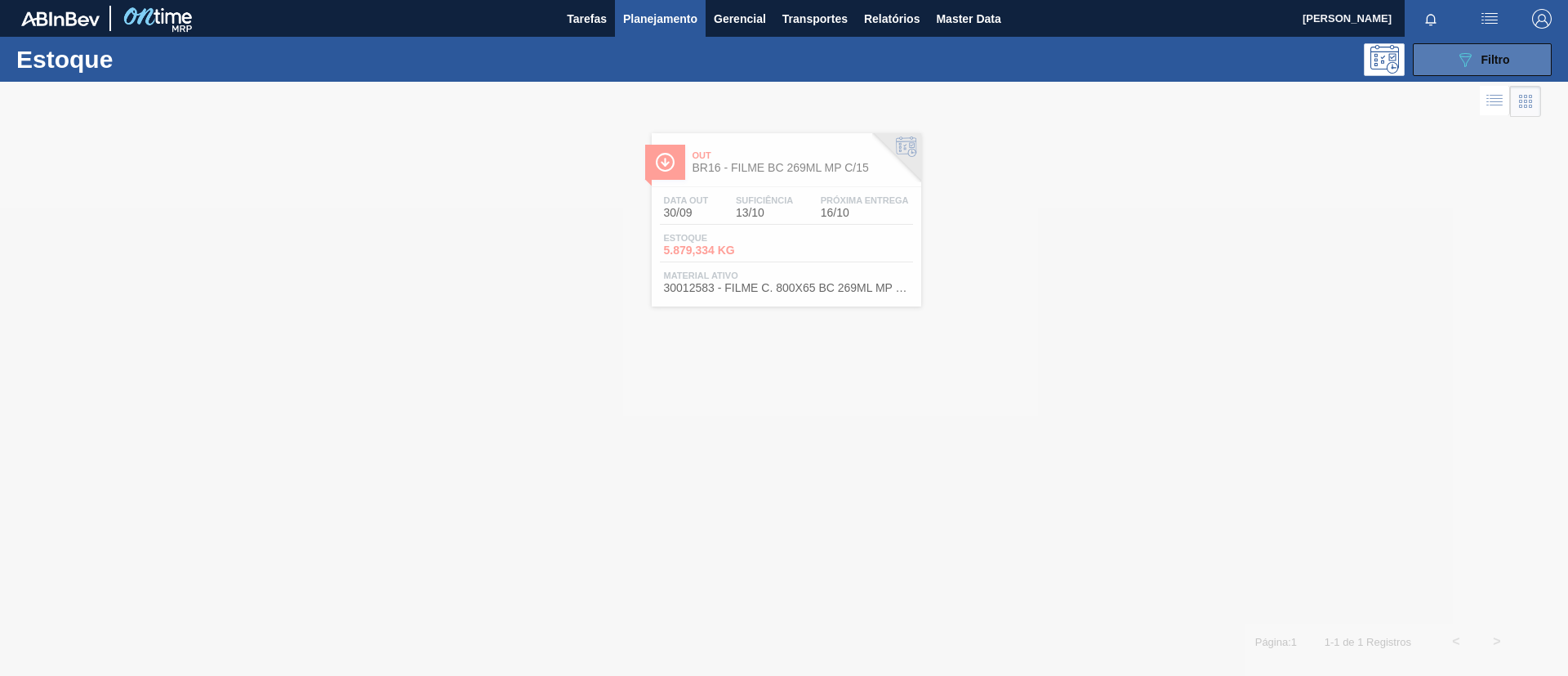
click at [1453, 61] on button "089F7B8B-B2A5-4AFE-B5C0-19BA573D28AC Filtro" at bounding box center [1483, 59] width 139 height 33
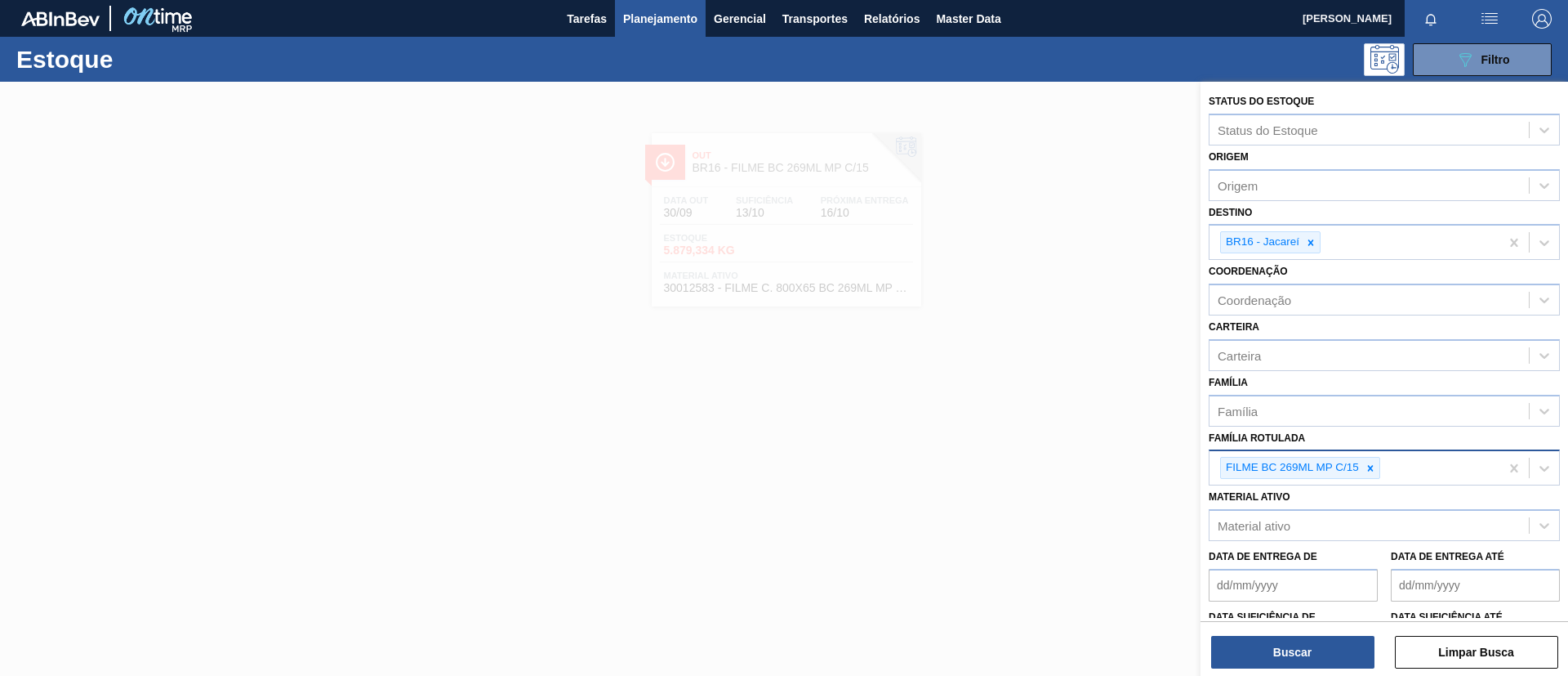
click at [1370, 475] on div at bounding box center [1370, 468] width 18 height 21
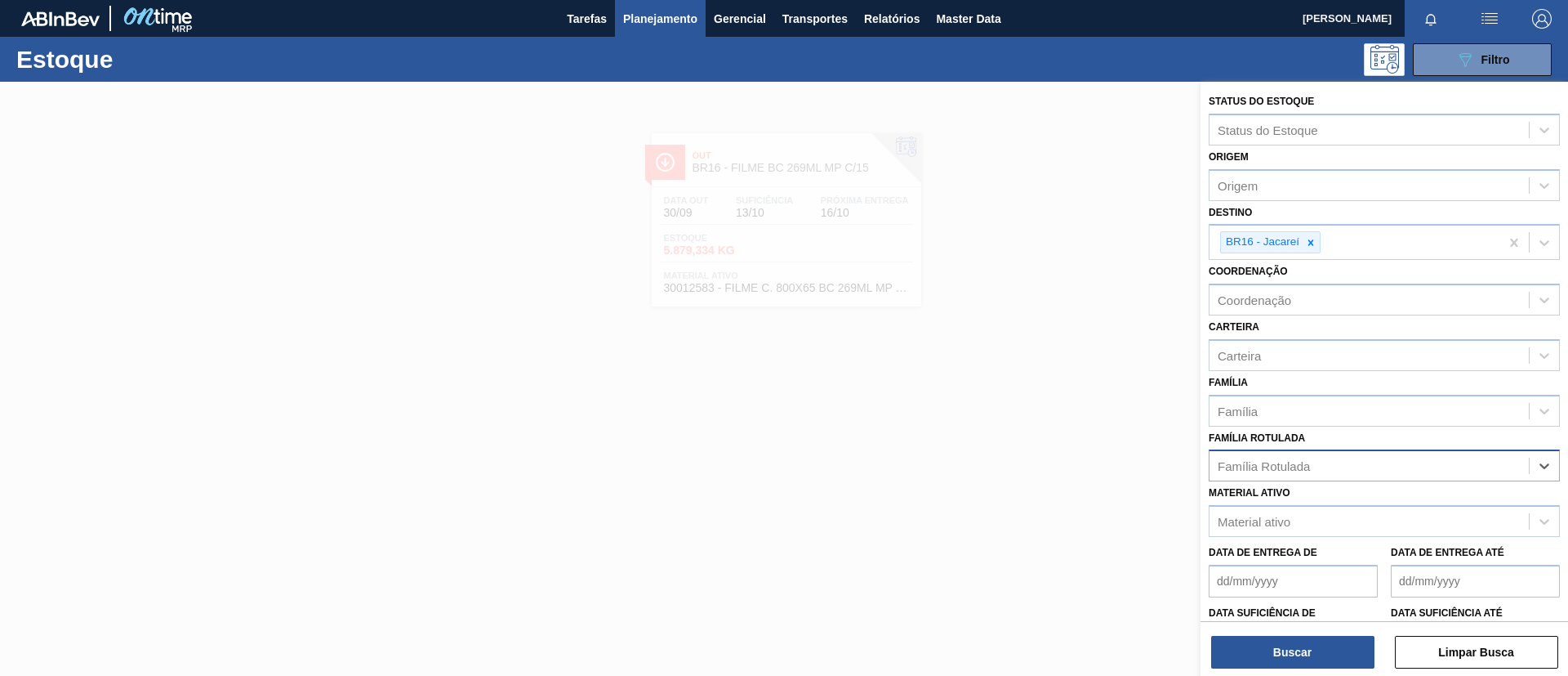
paste Rotulada "FILME ORIGINAL 350ML MP"
type Rotulada "FILME ORIGINAL 350ML MP"
click at [1394, 465] on div "Família Rotulada" at bounding box center [1369, 465] width 319 height 23
click at [1396, 464] on div "Família Rotulada" at bounding box center [1369, 465] width 319 height 23
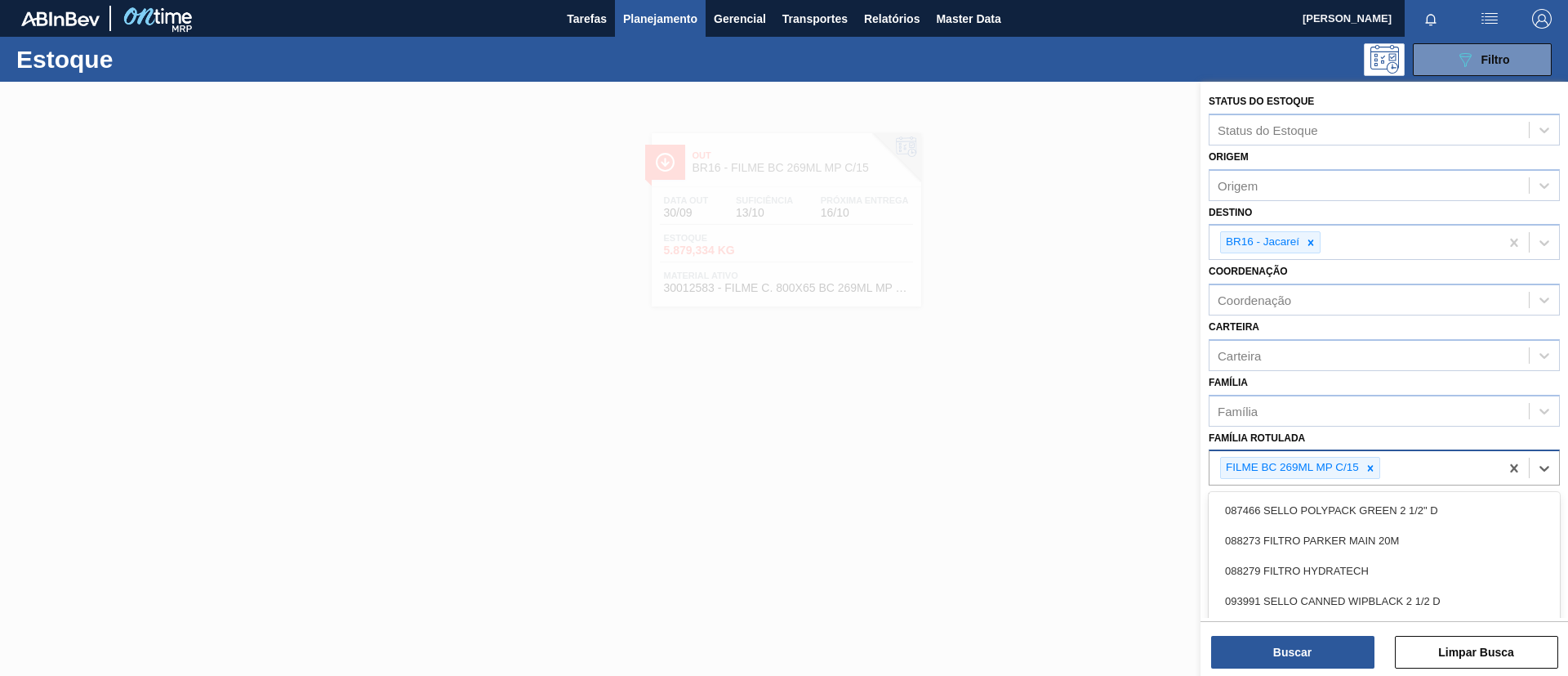
paste Rotulada "FILME ORIGINAL 350ML MP"
type Rotulada "FILME ORIGINAL 350ML MP"
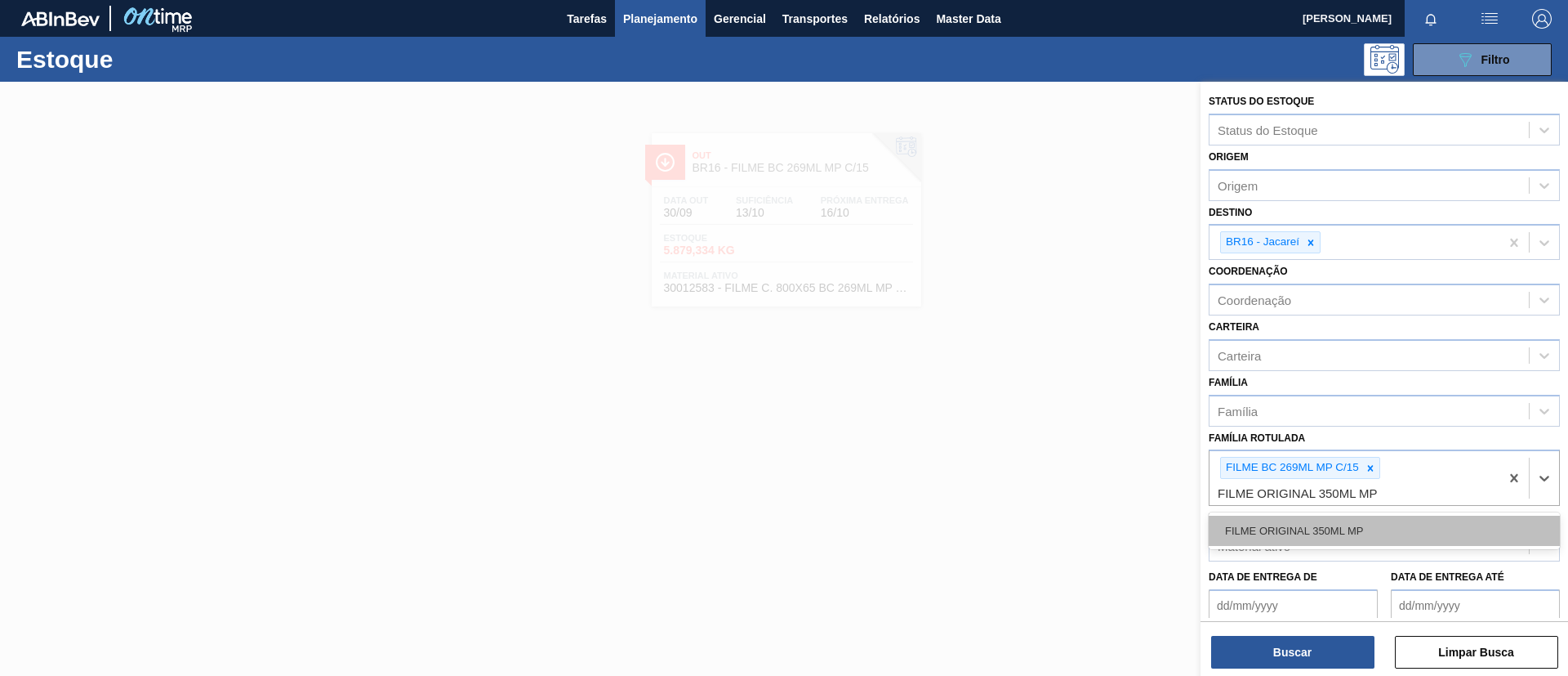
click at [1363, 527] on div "FILME ORIGINAL 350ML MP" at bounding box center [1385, 531] width 351 height 30
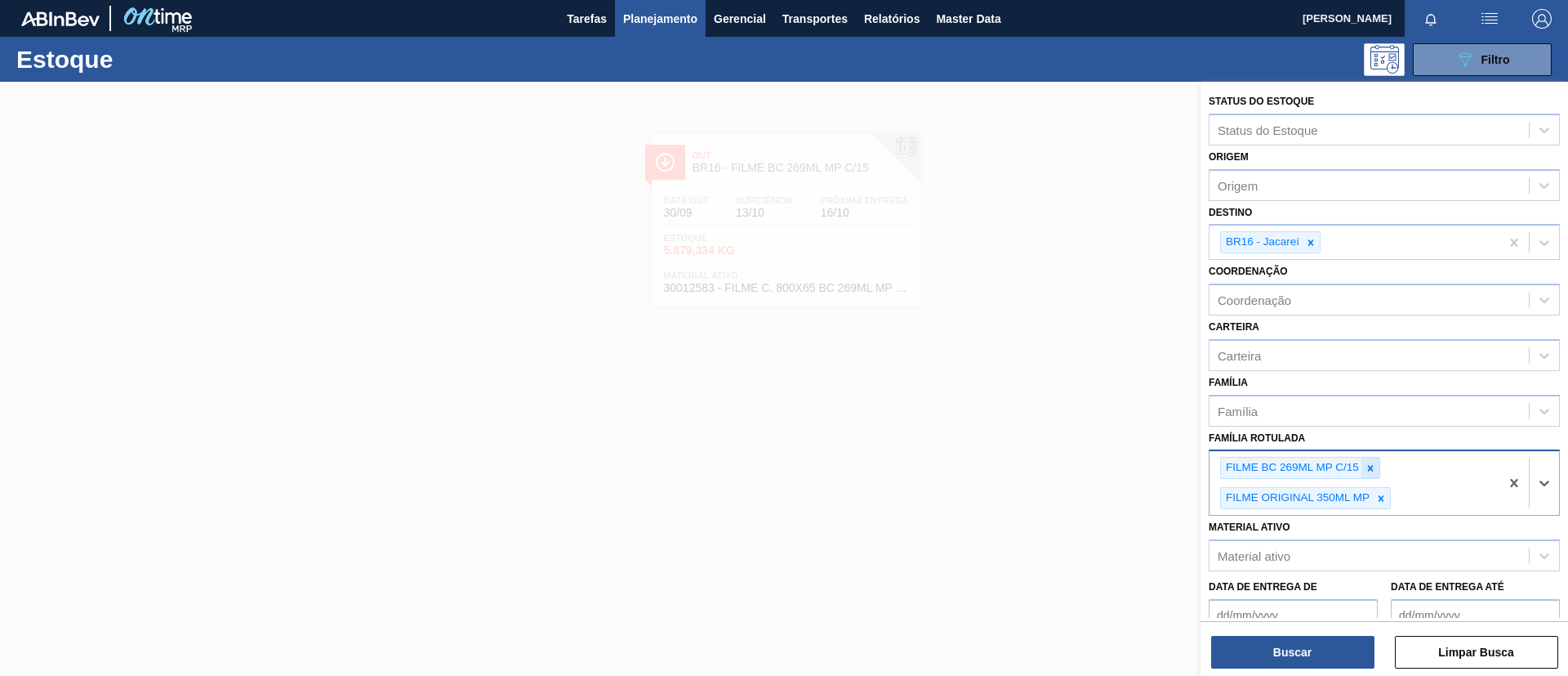
click at [1376, 470] on div at bounding box center [1370, 468] width 18 height 21
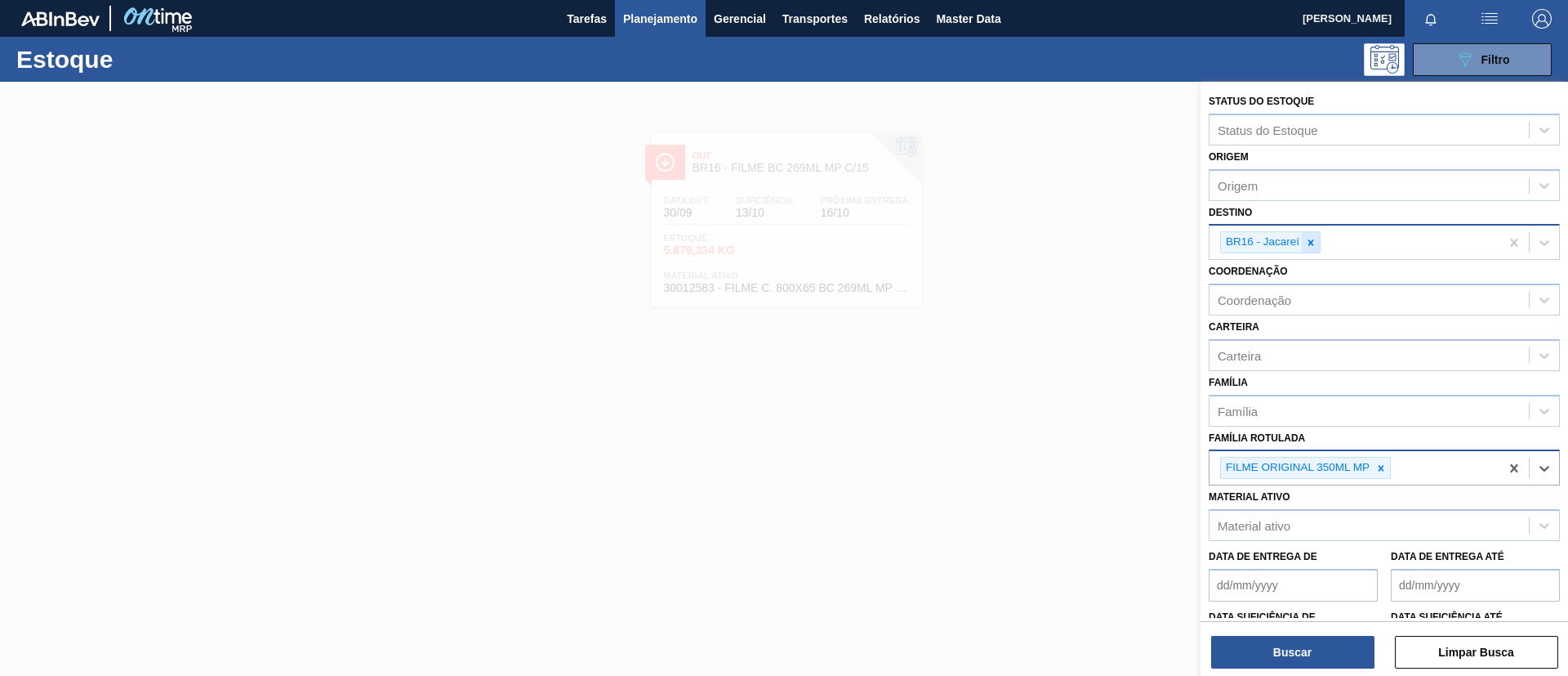
click at [1307, 249] on div at bounding box center [1311, 242] width 18 height 21
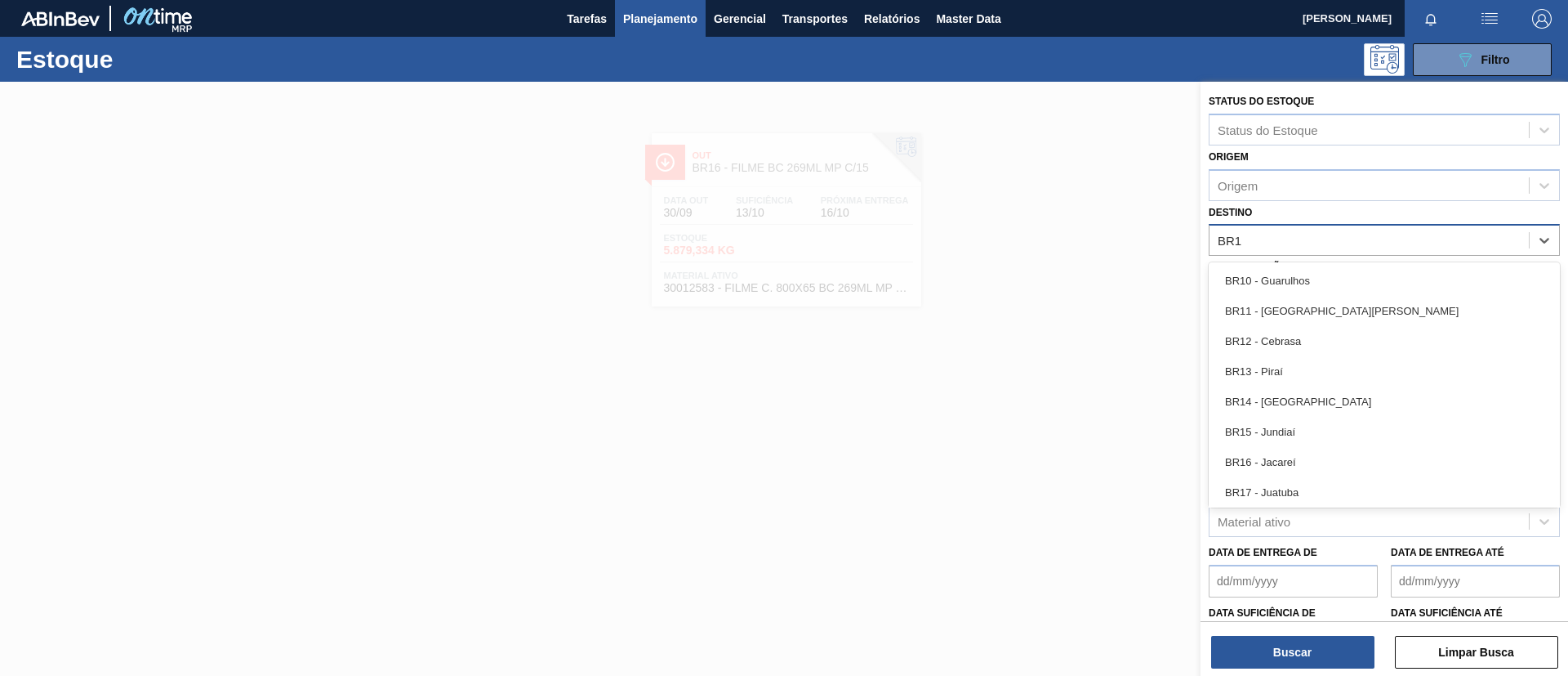
type input "BR17"
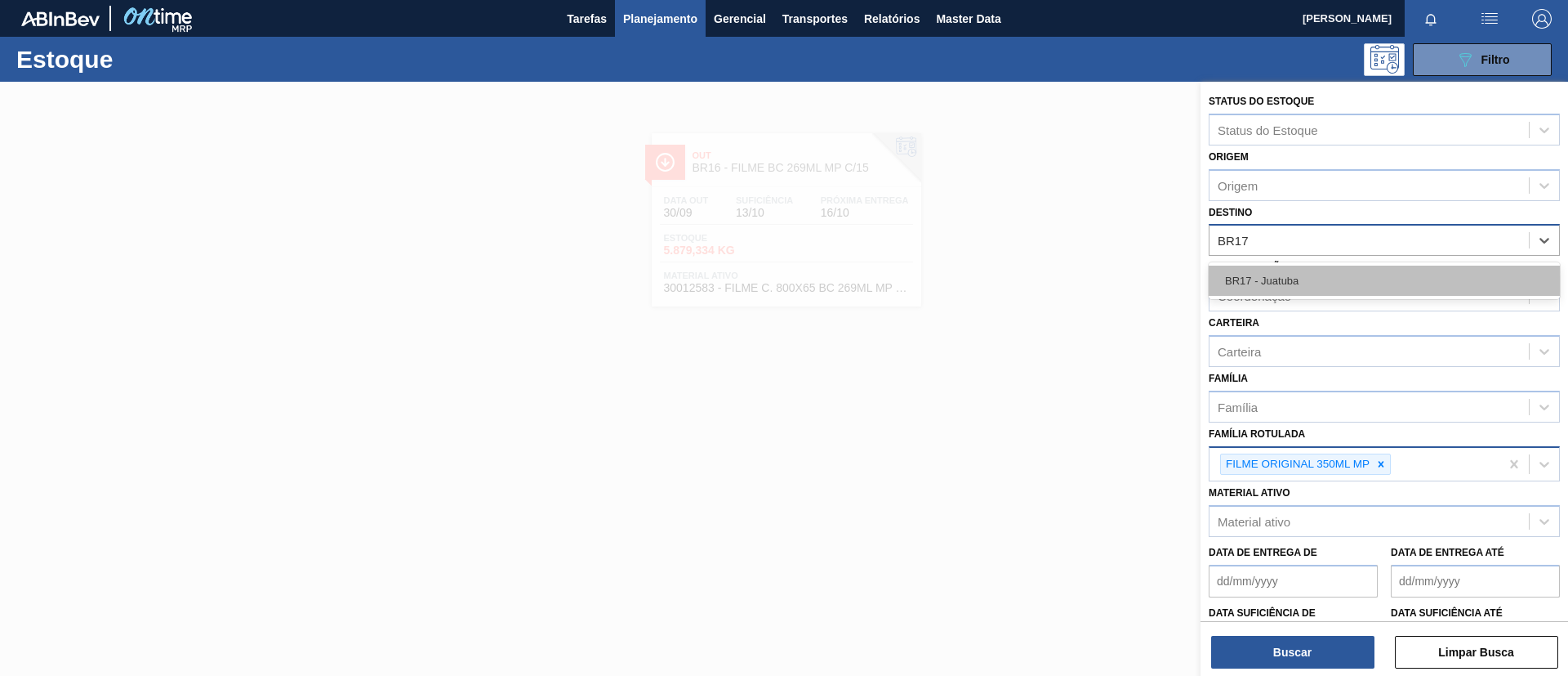
click at [1326, 285] on div "BR17 - Juatuba" at bounding box center [1385, 281] width 351 height 30
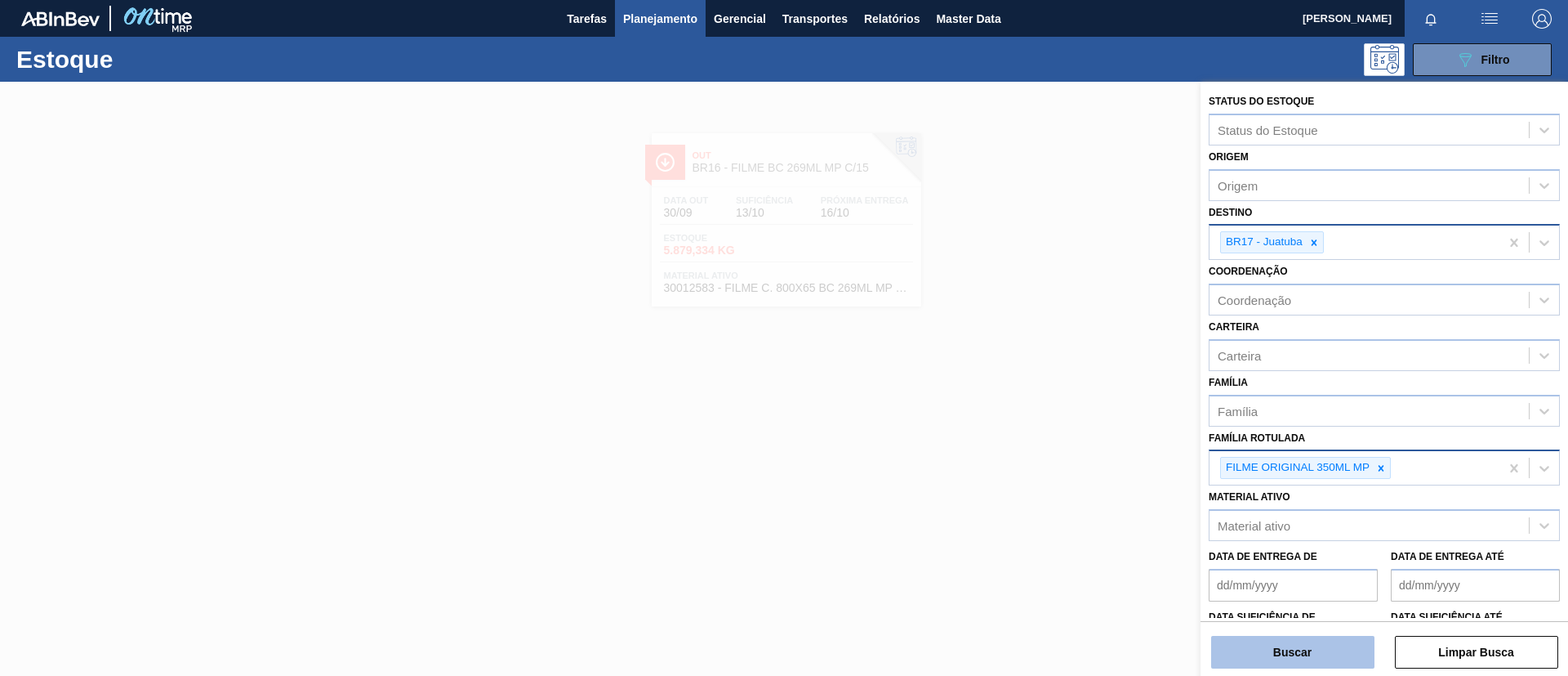
click at [1317, 647] on button "Buscar" at bounding box center [1293, 652] width 164 height 33
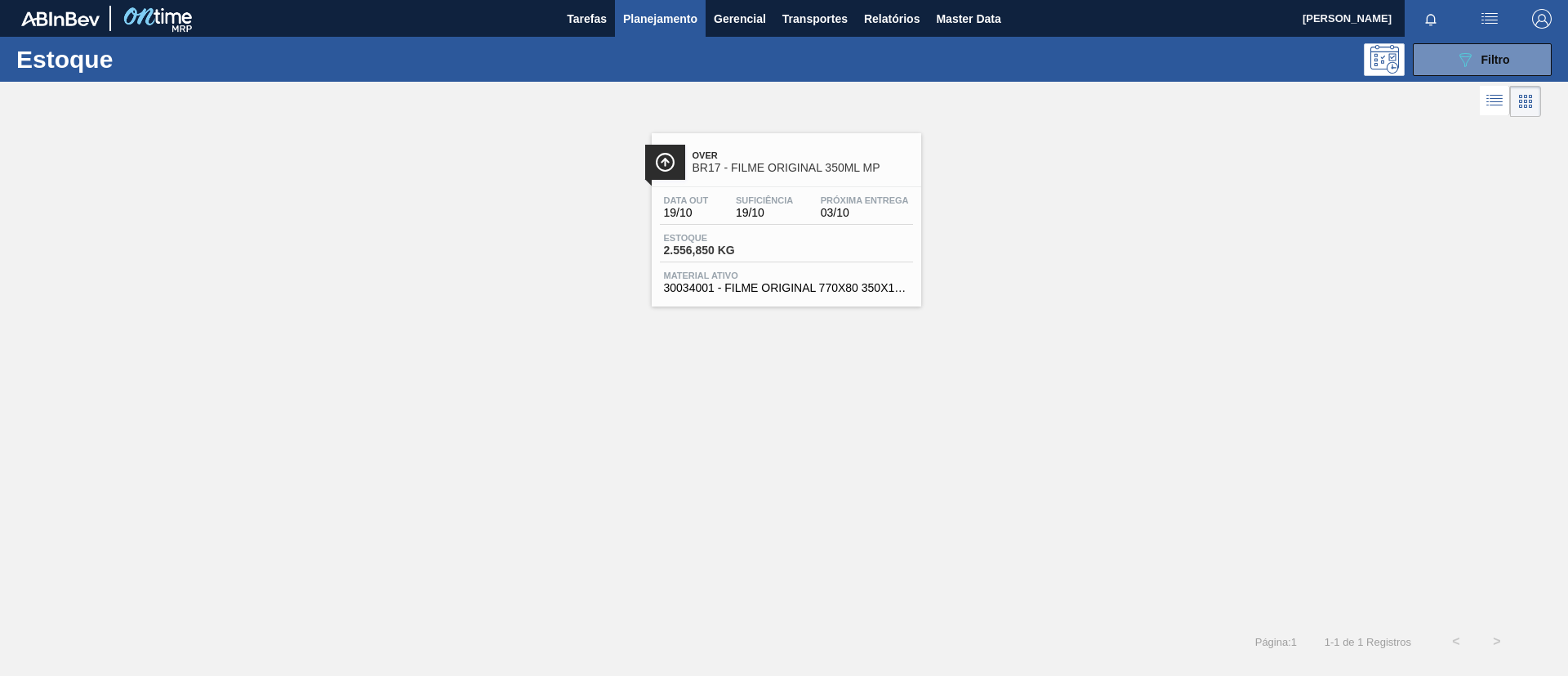
click at [743, 151] on span "Over" at bounding box center [803, 155] width 221 height 9
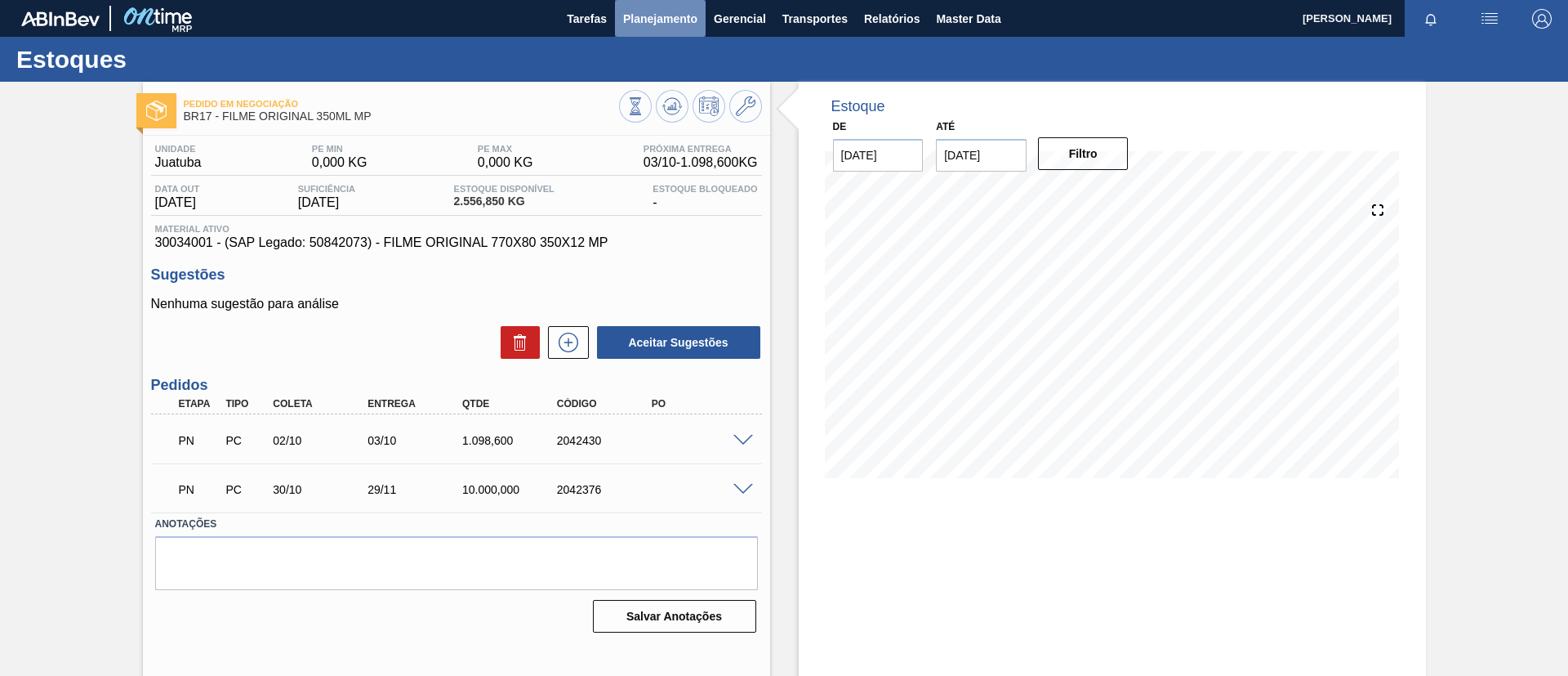
click at [670, 25] on span "Planejamento" at bounding box center [660, 19] width 74 height 20
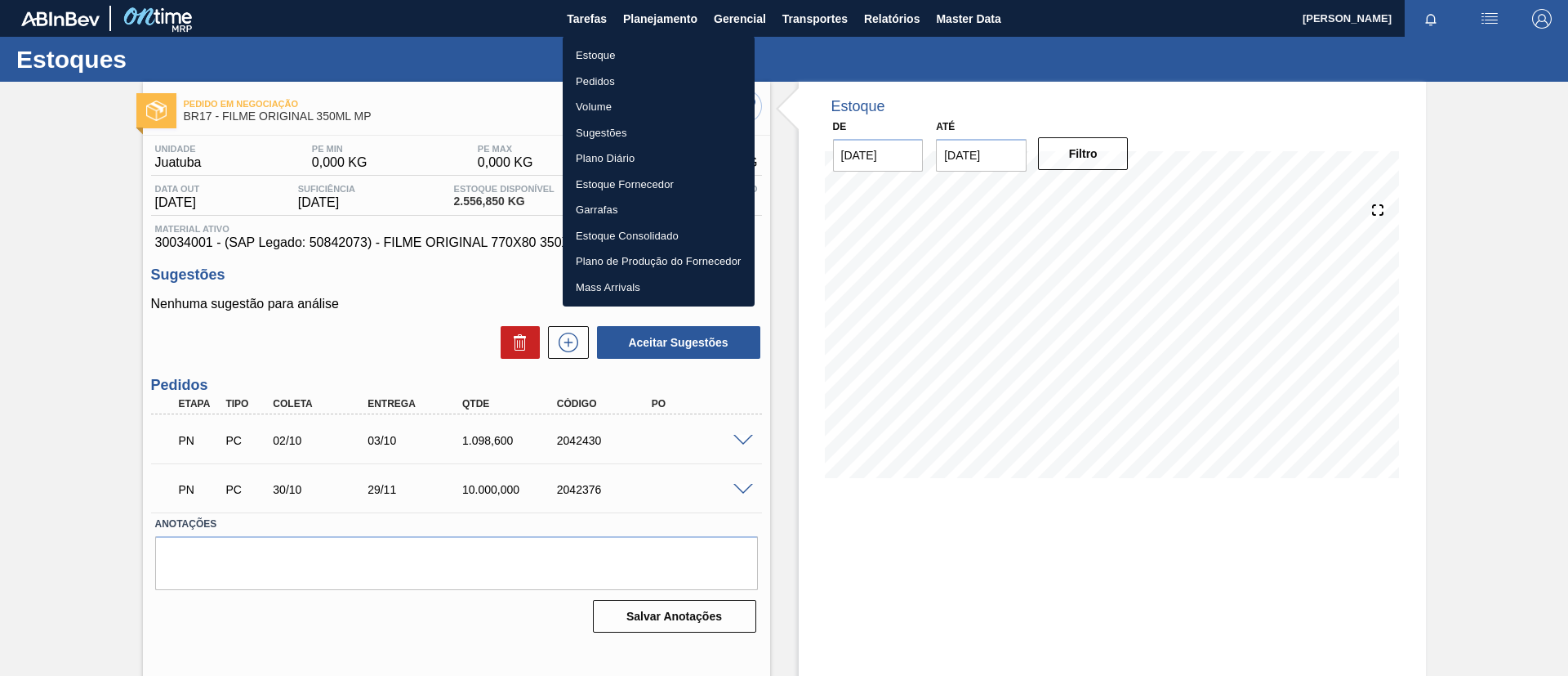
click at [671, 52] on li "Estoque" at bounding box center [658, 55] width 192 height 26
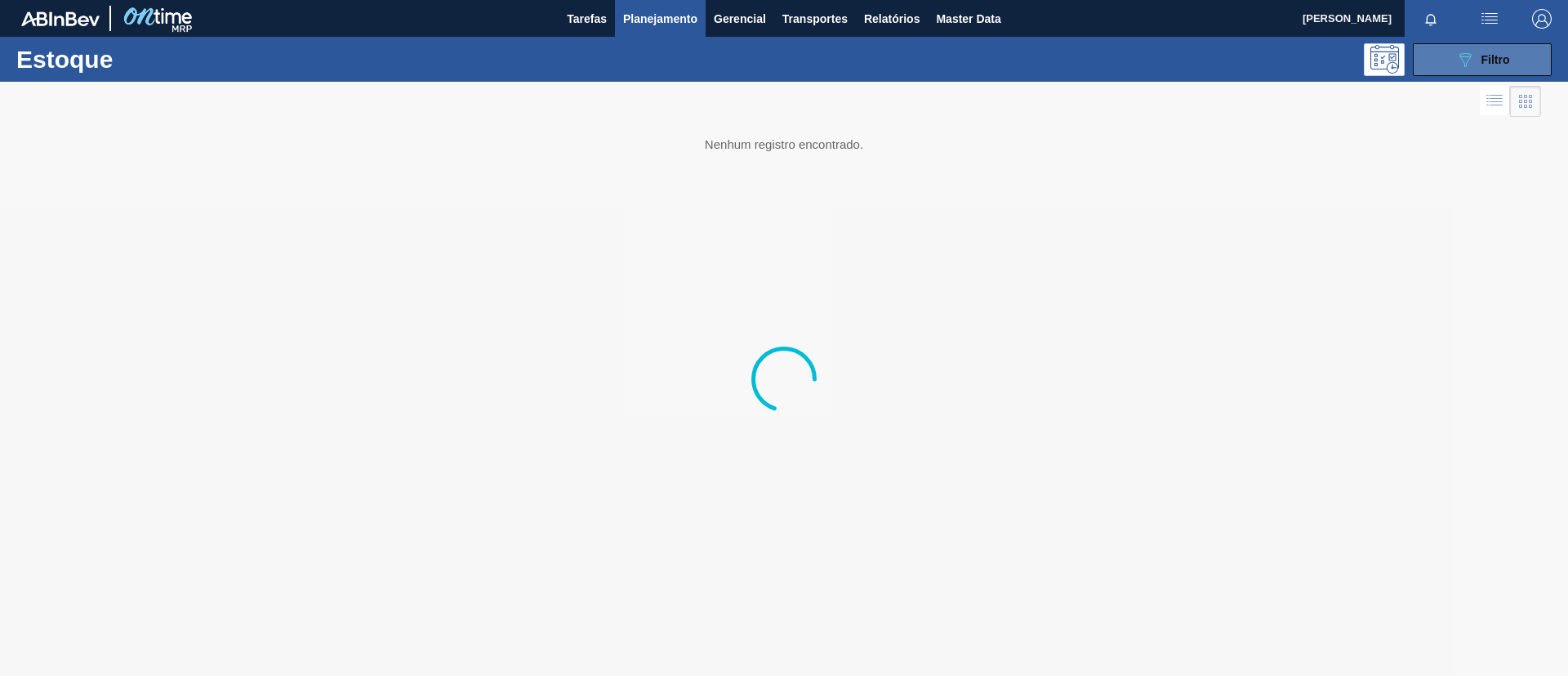
click at [1463, 67] on icon "089F7B8B-B2A5-4AFE-B5C0-19BA573D28AC" at bounding box center [1465, 59] width 20 height 20
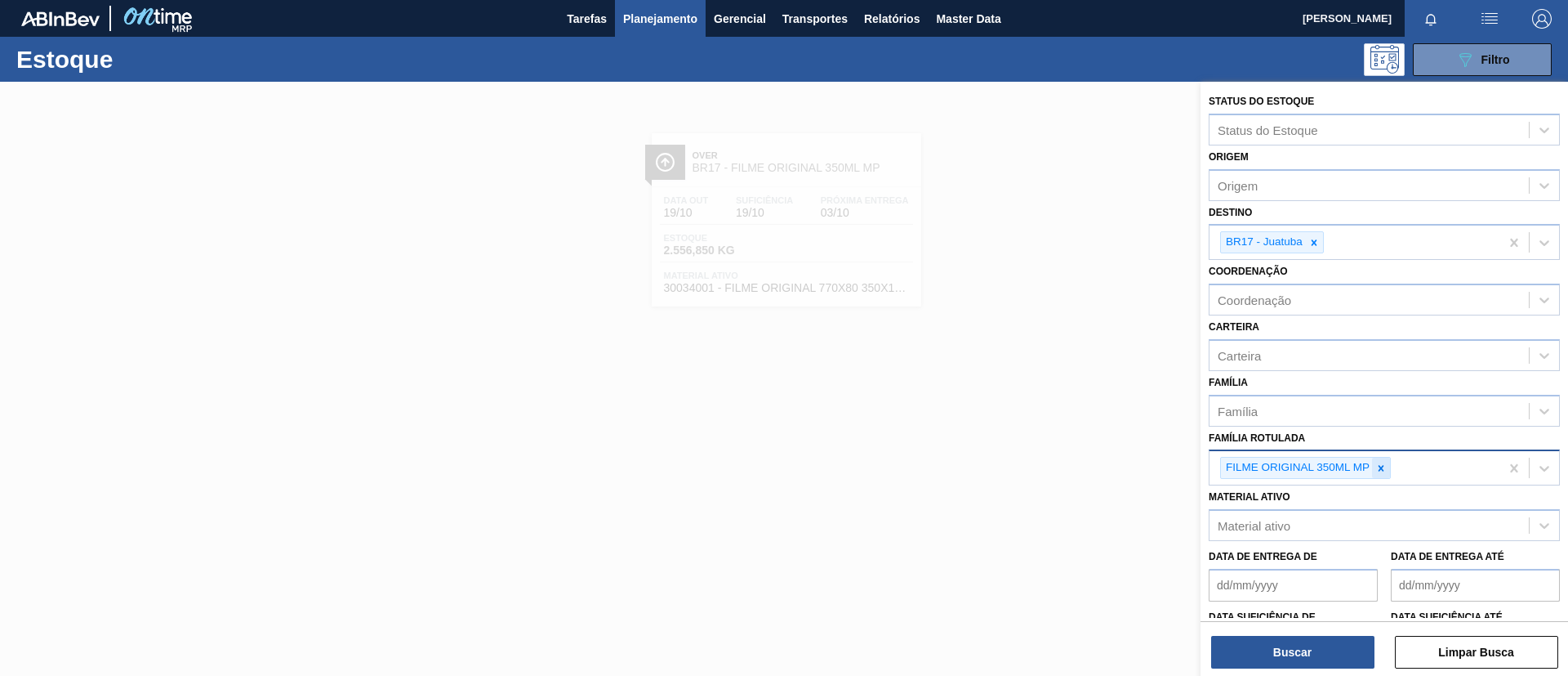
click at [1382, 466] on icon at bounding box center [1382, 468] width 11 height 11
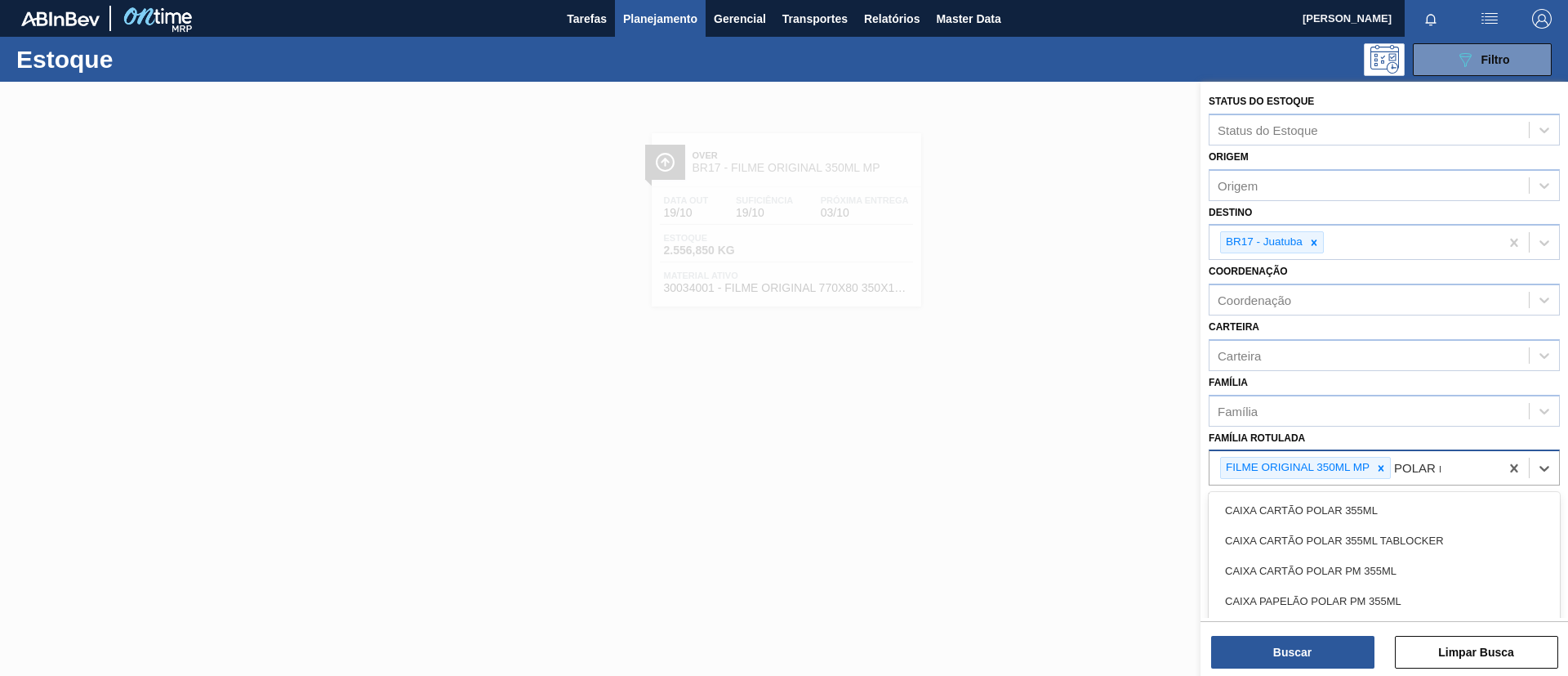
type Rotulada "POLAR mp"
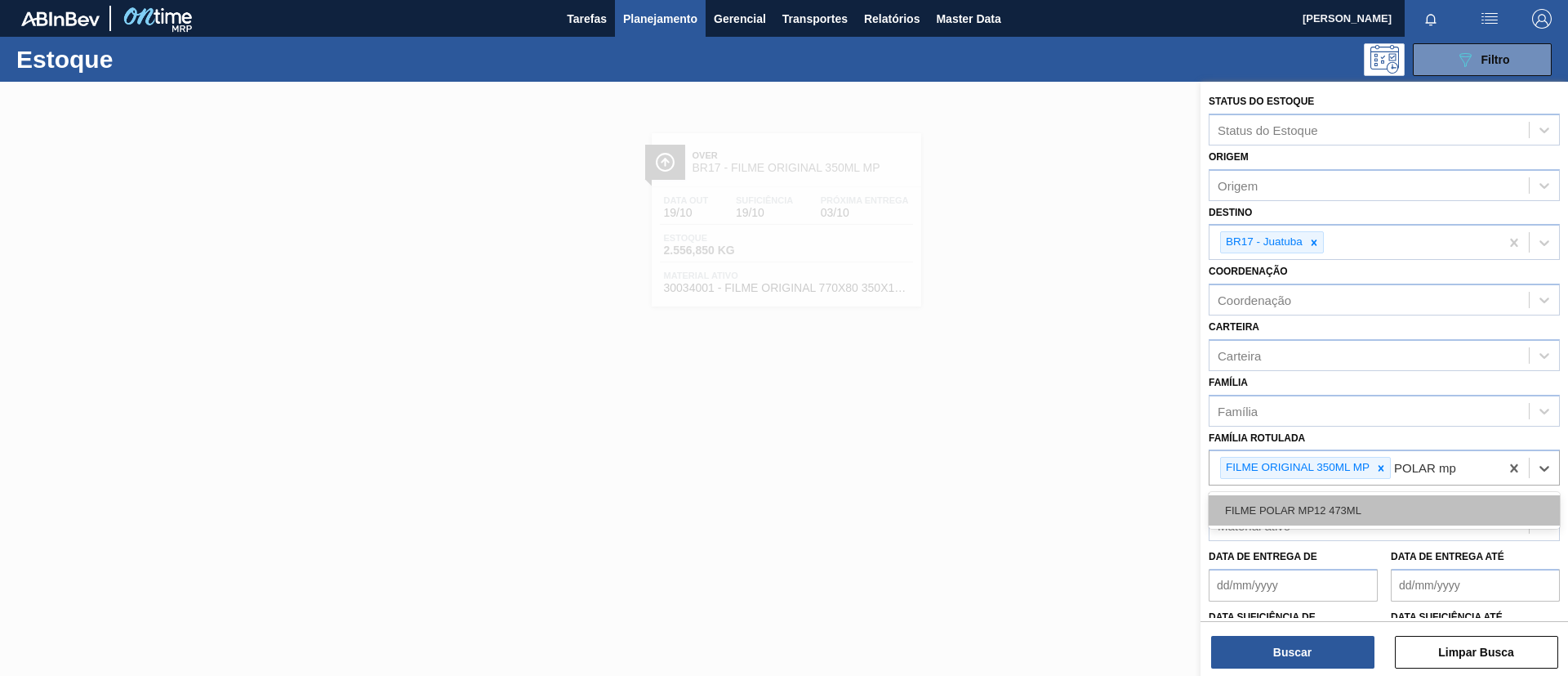
click at [1396, 522] on div "FILME POLAR MP12 473ML" at bounding box center [1385, 510] width 351 height 30
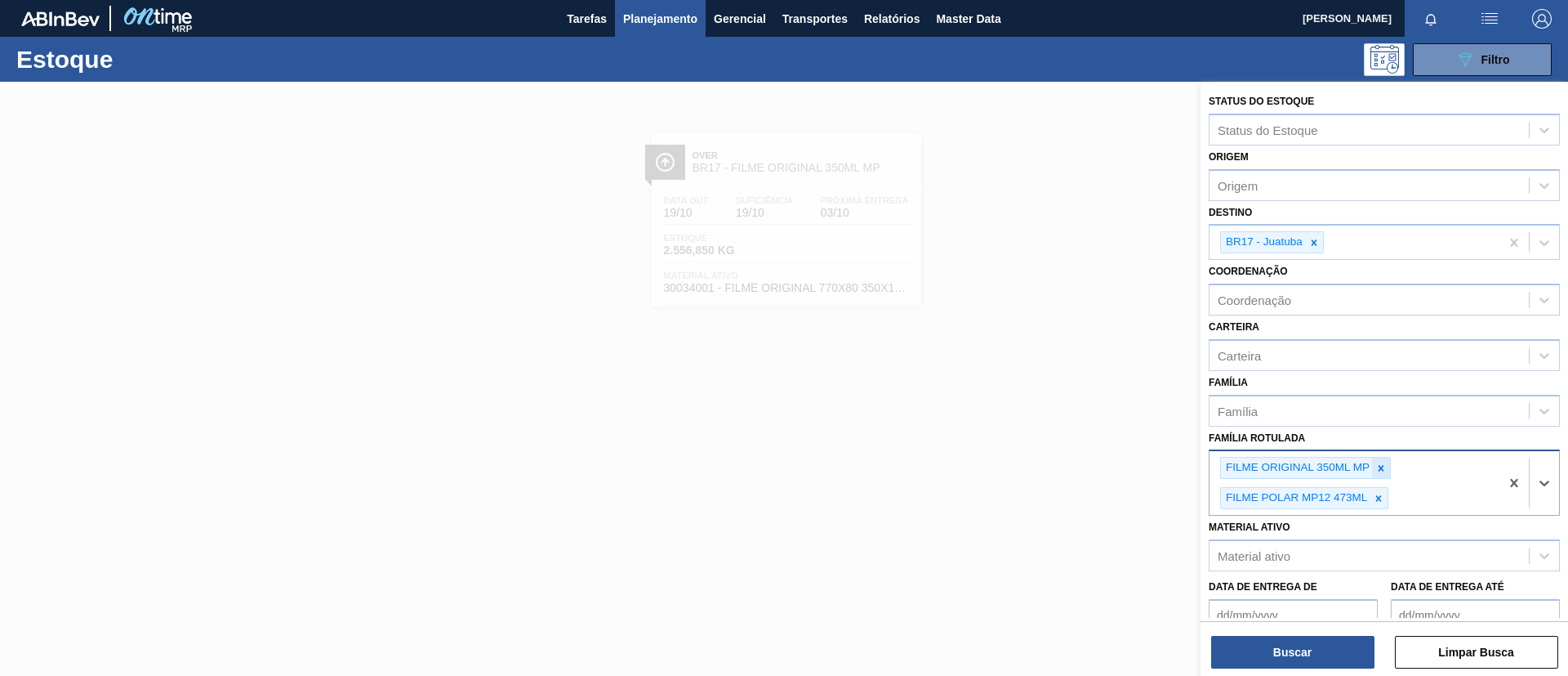
click at [1384, 467] on icon at bounding box center [1382, 468] width 11 height 11
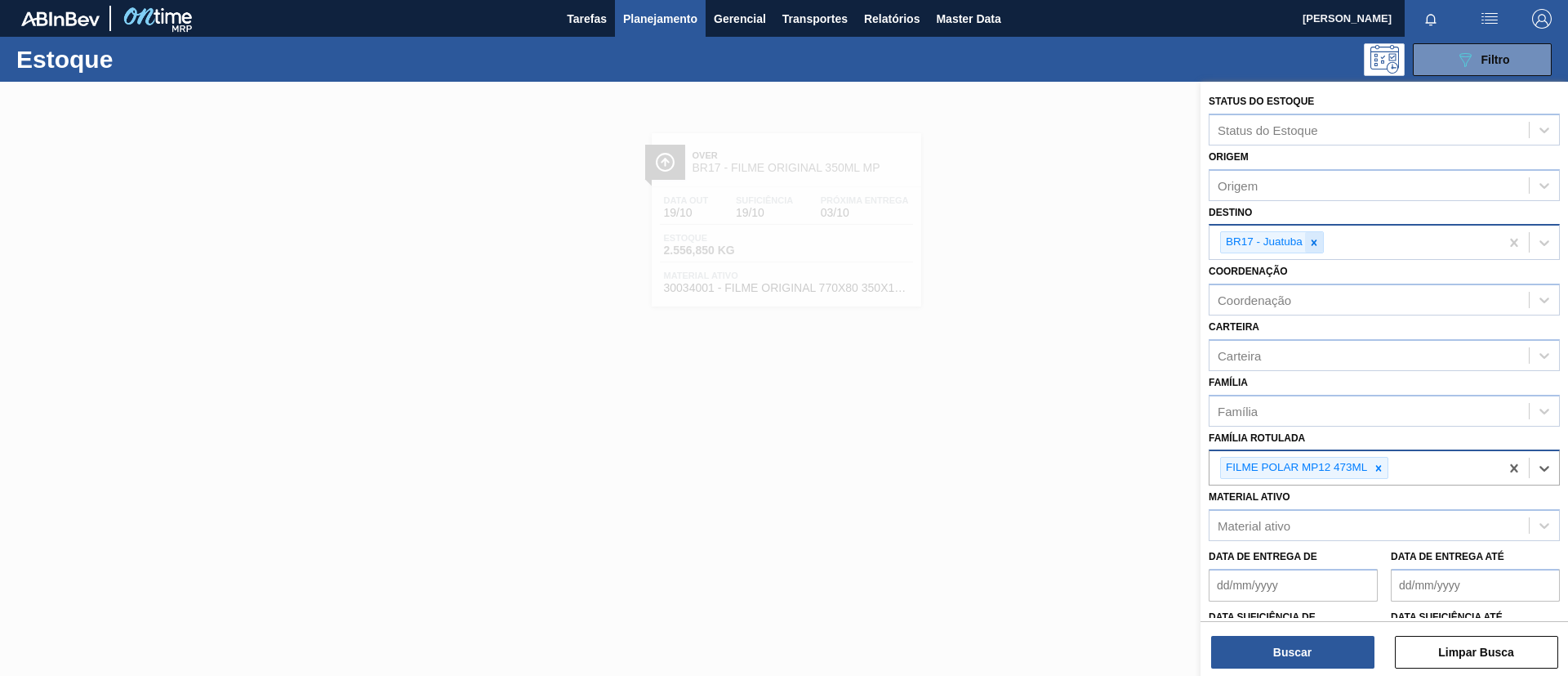
click at [1321, 245] on div at bounding box center [1313, 242] width 18 height 21
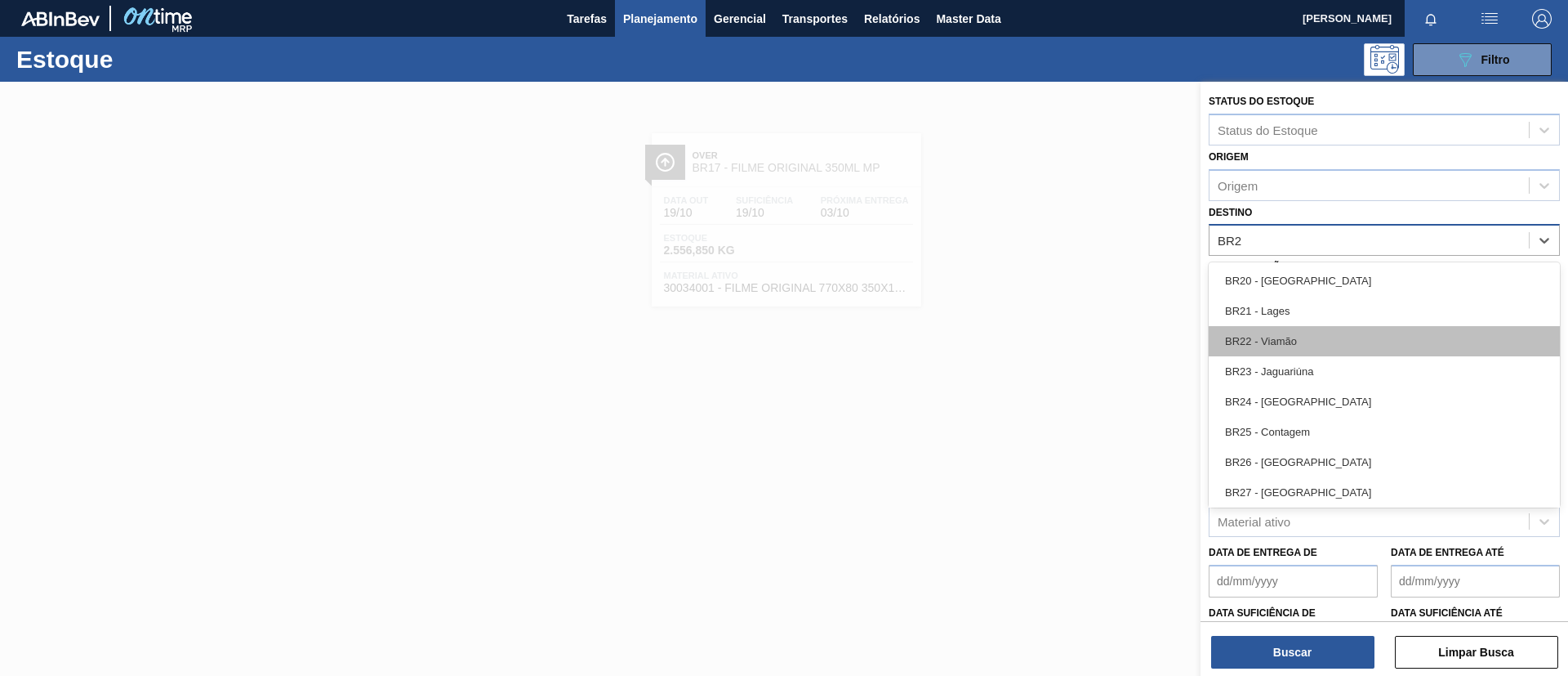
type input "BR22"
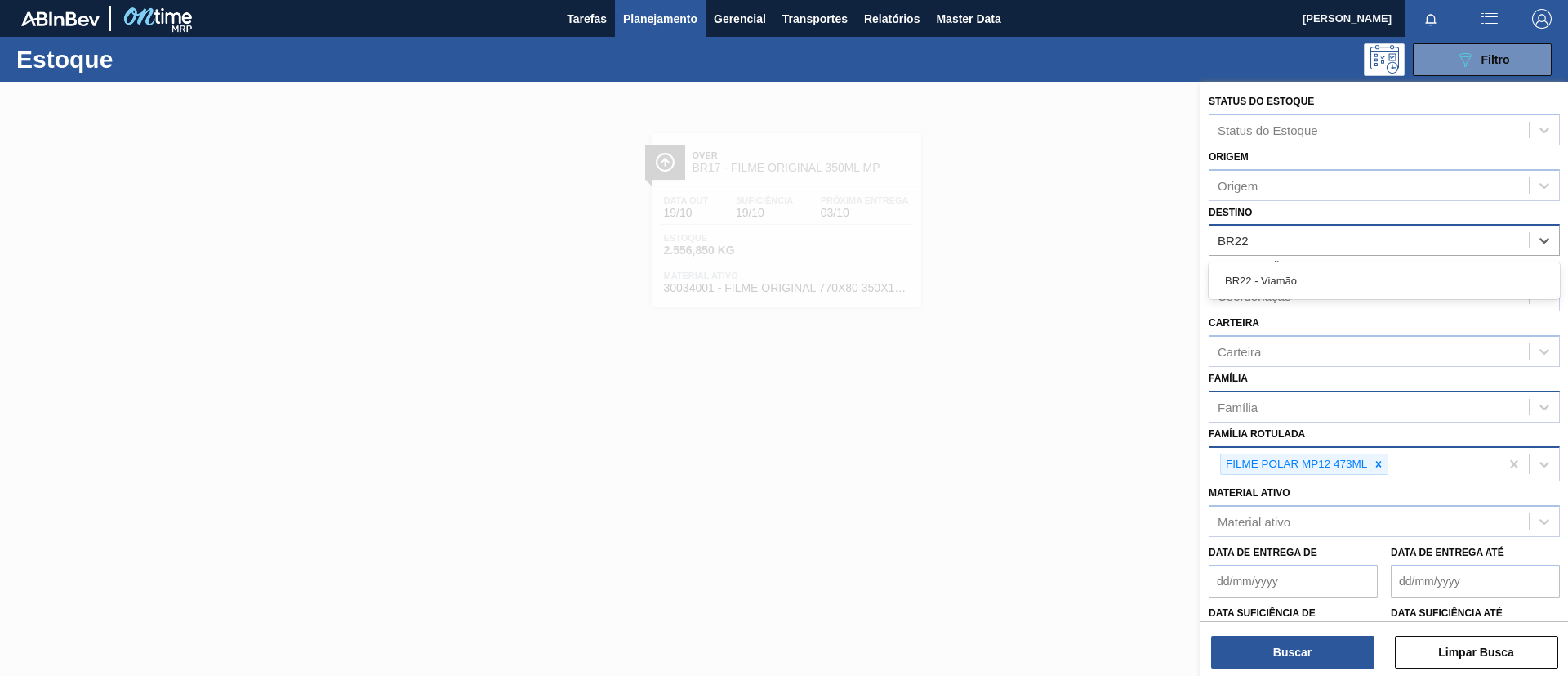
drag, startPoint x: 1355, startPoint y: 287, endPoint x: 1356, endPoint y: 419, distance: 132.0
click at [1355, 289] on div "BR22 - Viamão" at bounding box center [1385, 281] width 351 height 30
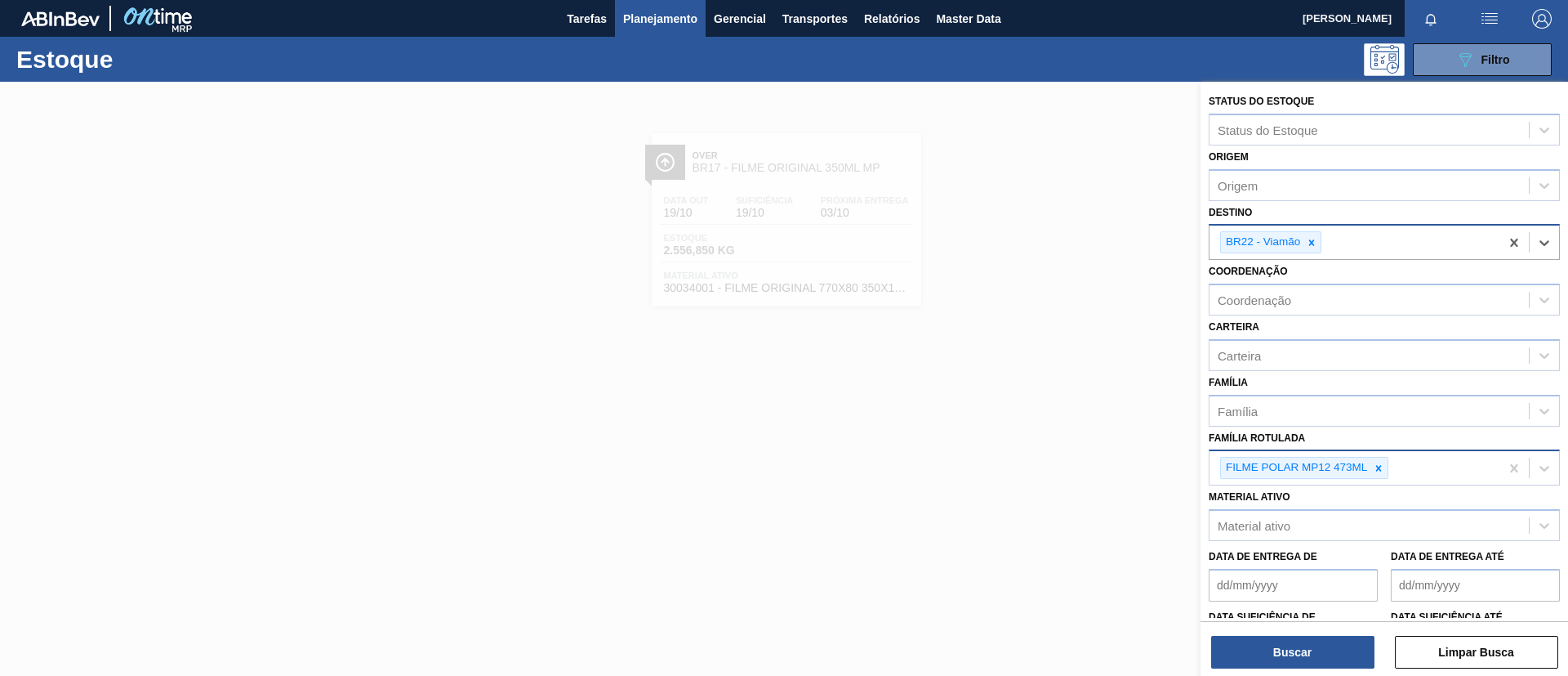
click at [1313, 634] on div "Buscar Limpar Busca" at bounding box center [1385, 643] width 368 height 46
click at [1319, 641] on button "Buscar" at bounding box center [1293, 652] width 164 height 33
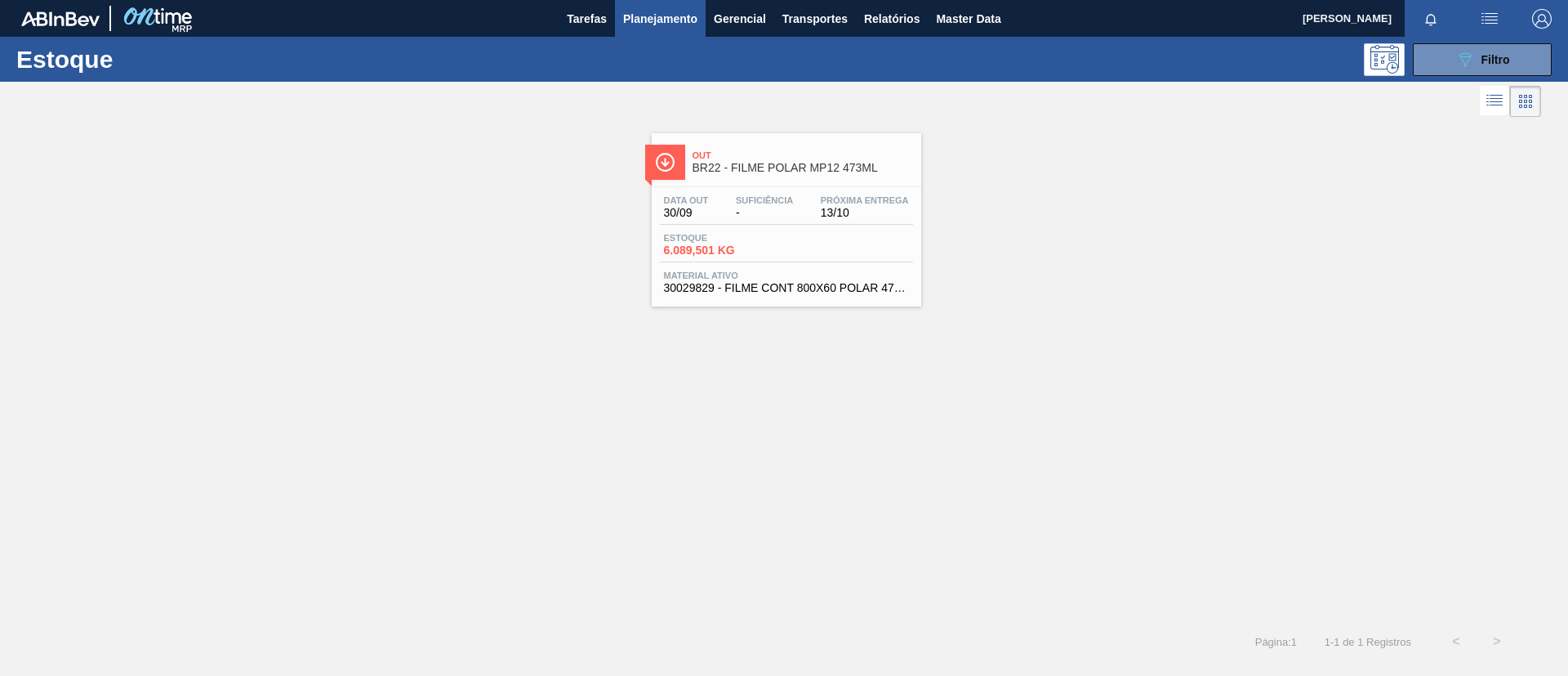
click at [863, 233] on div "Estoque 6.089,501 KG" at bounding box center [786, 247] width 254 height 29
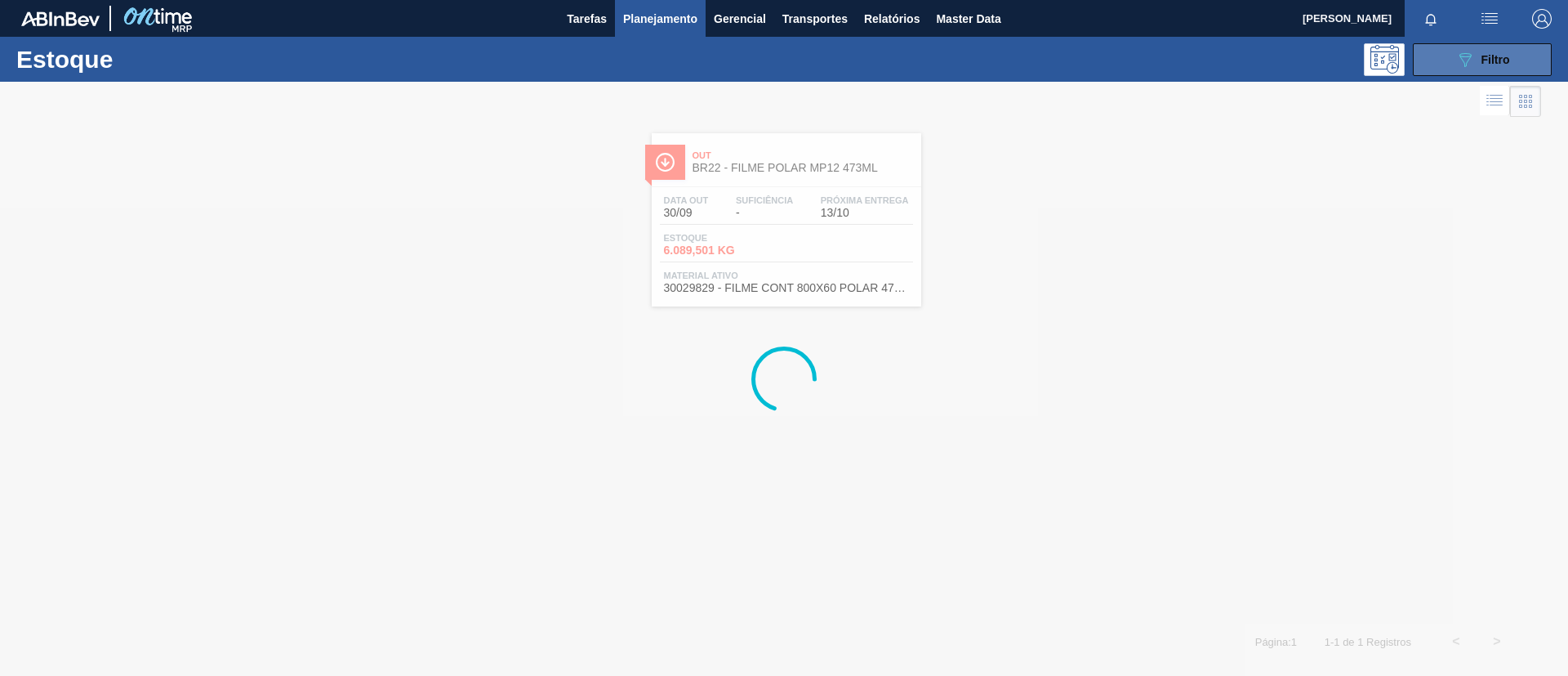
click at [1482, 56] on span "Filtro" at bounding box center [1496, 60] width 29 height 13
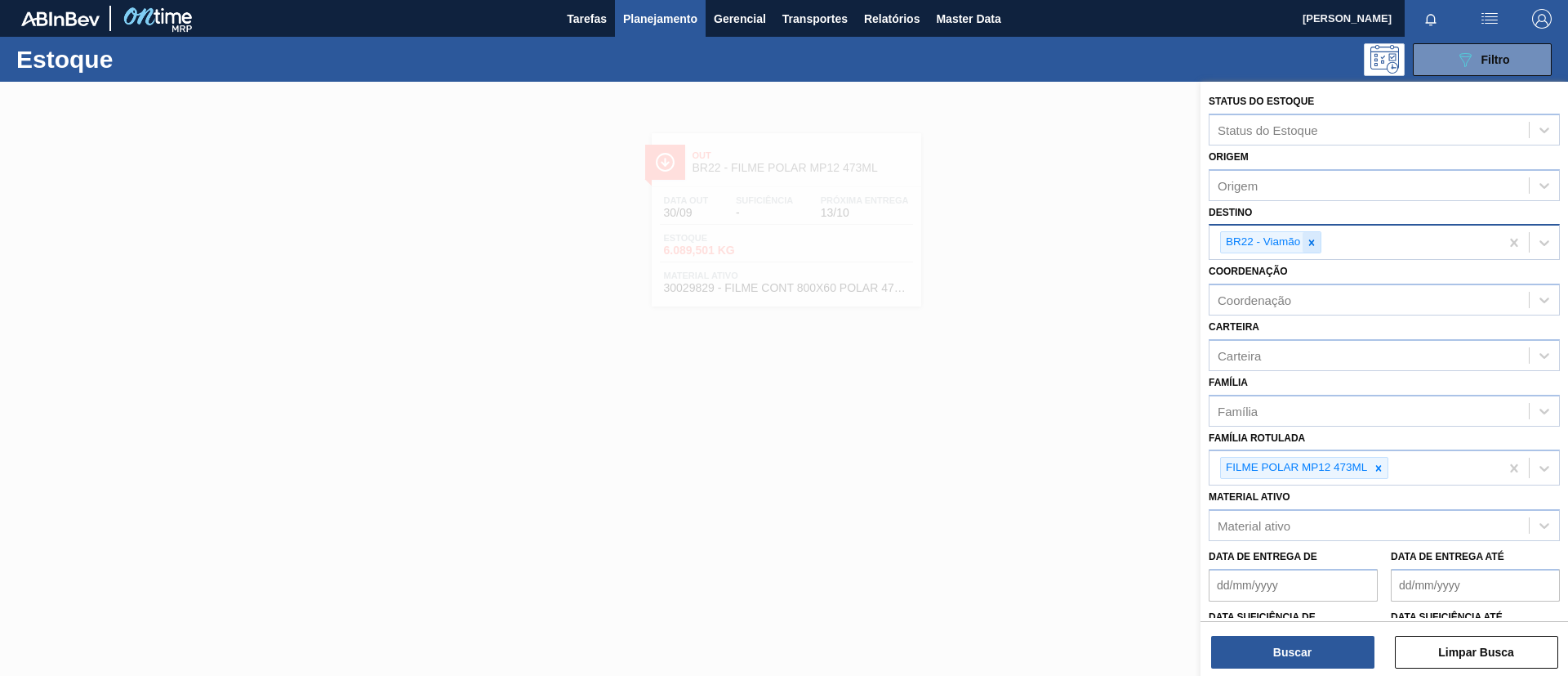
click at [1314, 234] on div at bounding box center [1312, 242] width 18 height 21
drag, startPoint x: 1314, startPoint y: 247, endPoint x: 1368, endPoint y: 607, distance: 364.0
click at [1313, 247] on icon at bounding box center [1312, 242] width 11 height 11
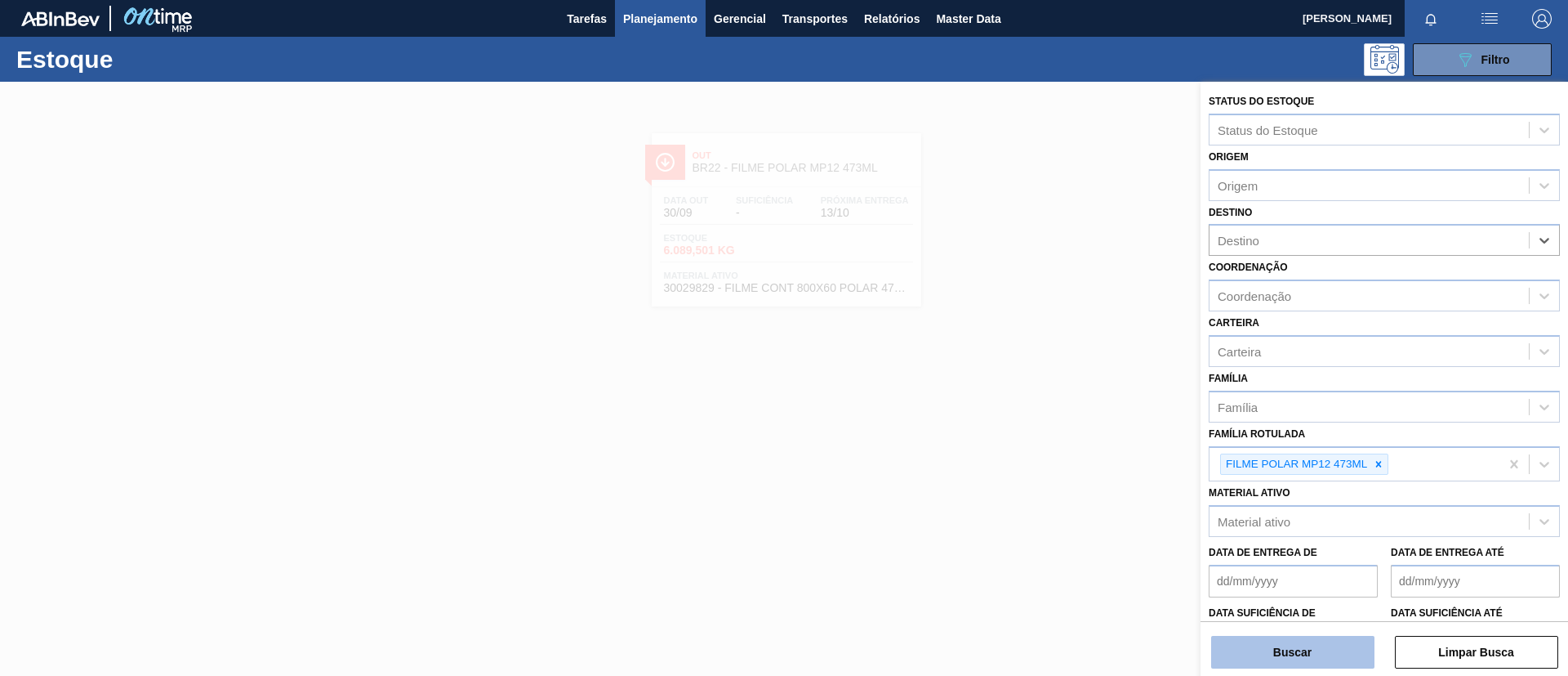
click at [1324, 645] on button "Buscar" at bounding box center [1293, 652] width 164 height 33
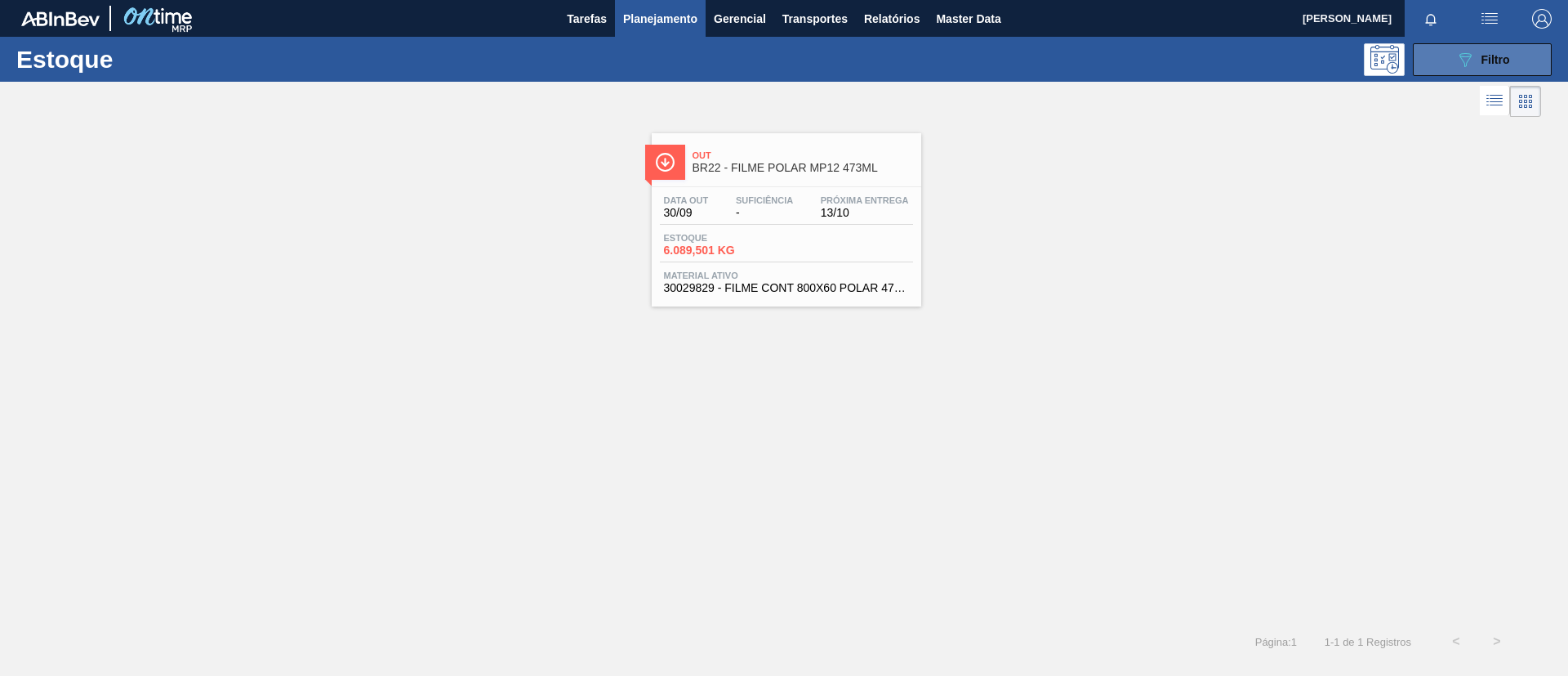
click at [1428, 48] on button "089F7B8B-B2A5-4AFE-B5C0-19BA573D28AC Filtro" at bounding box center [1483, 59] width 139 height 33
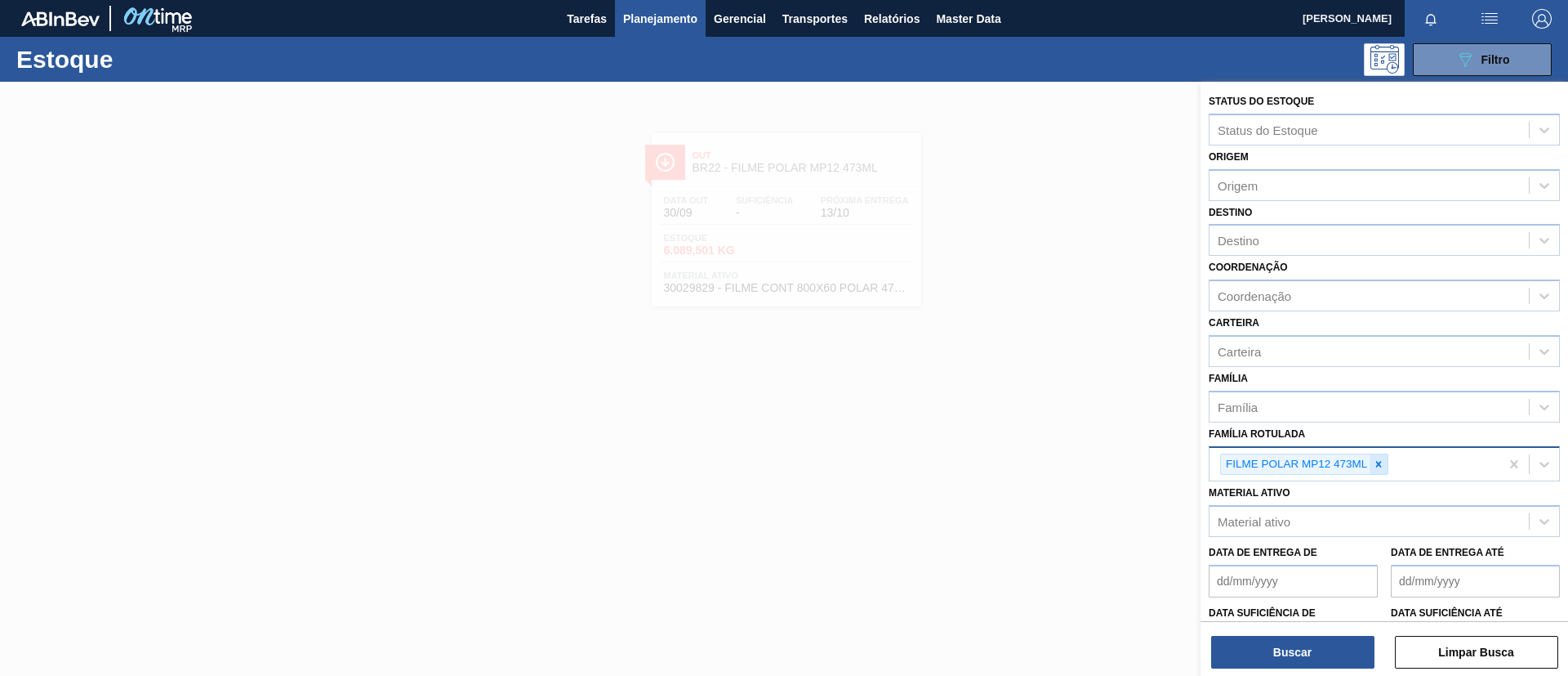
click at [1373, 473] on div at bounding box center [1378, 464] width 18 height 21
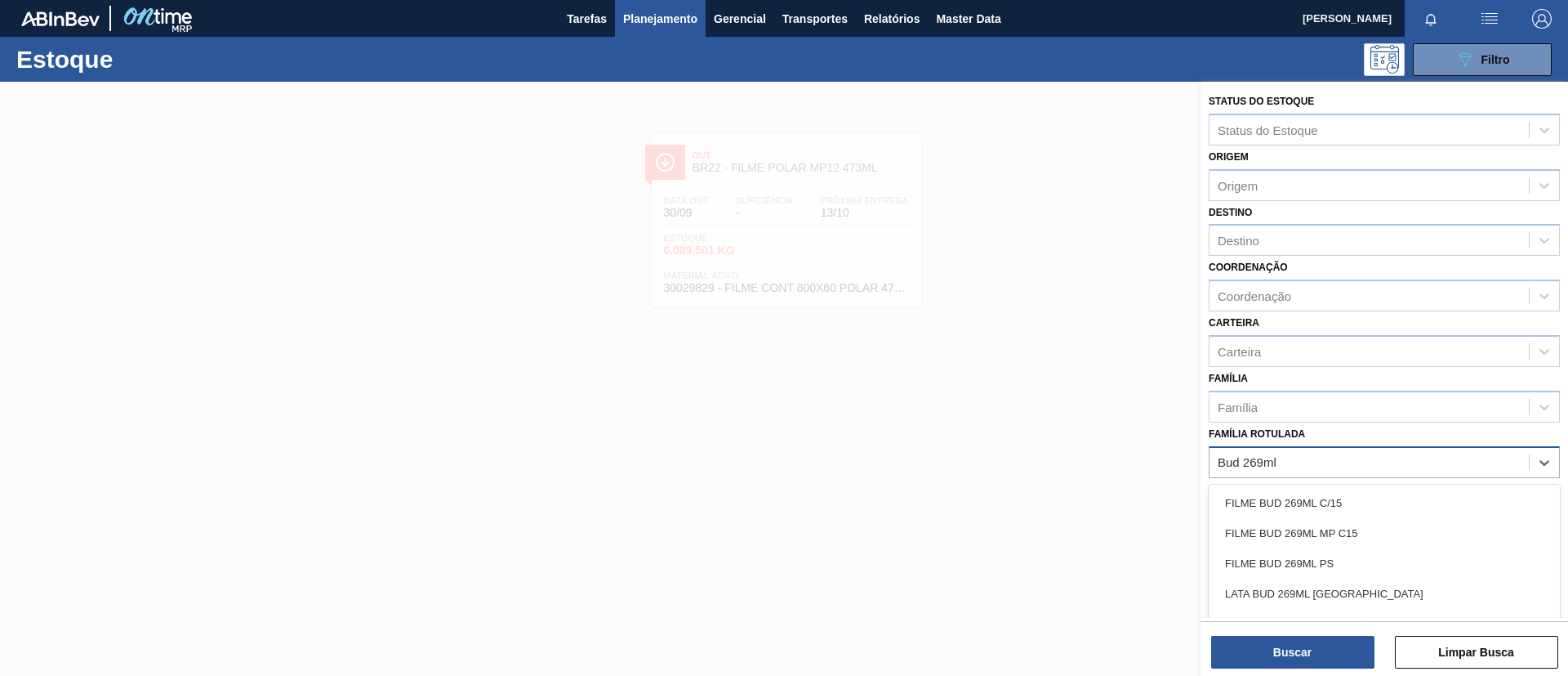
type Rotulada "Bud 269ml c"
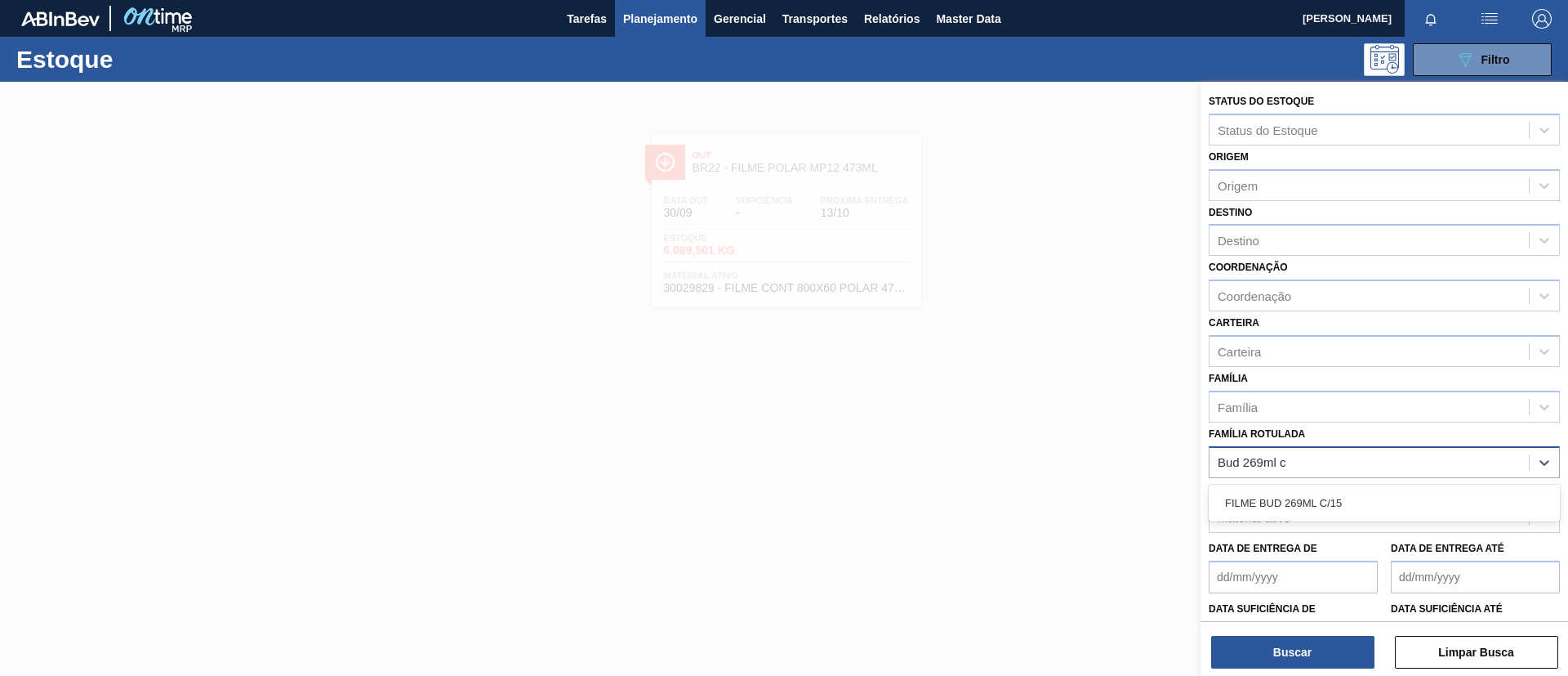
drag, startPoint x: 1395, startPoint y: 496, endPoint x: 1331, endPoint y: 588, distance: 112.1
click at [1395, 497] on div "FILME BUD 269ML C/15" at bounding box center [1385, 503] width 351 height 30
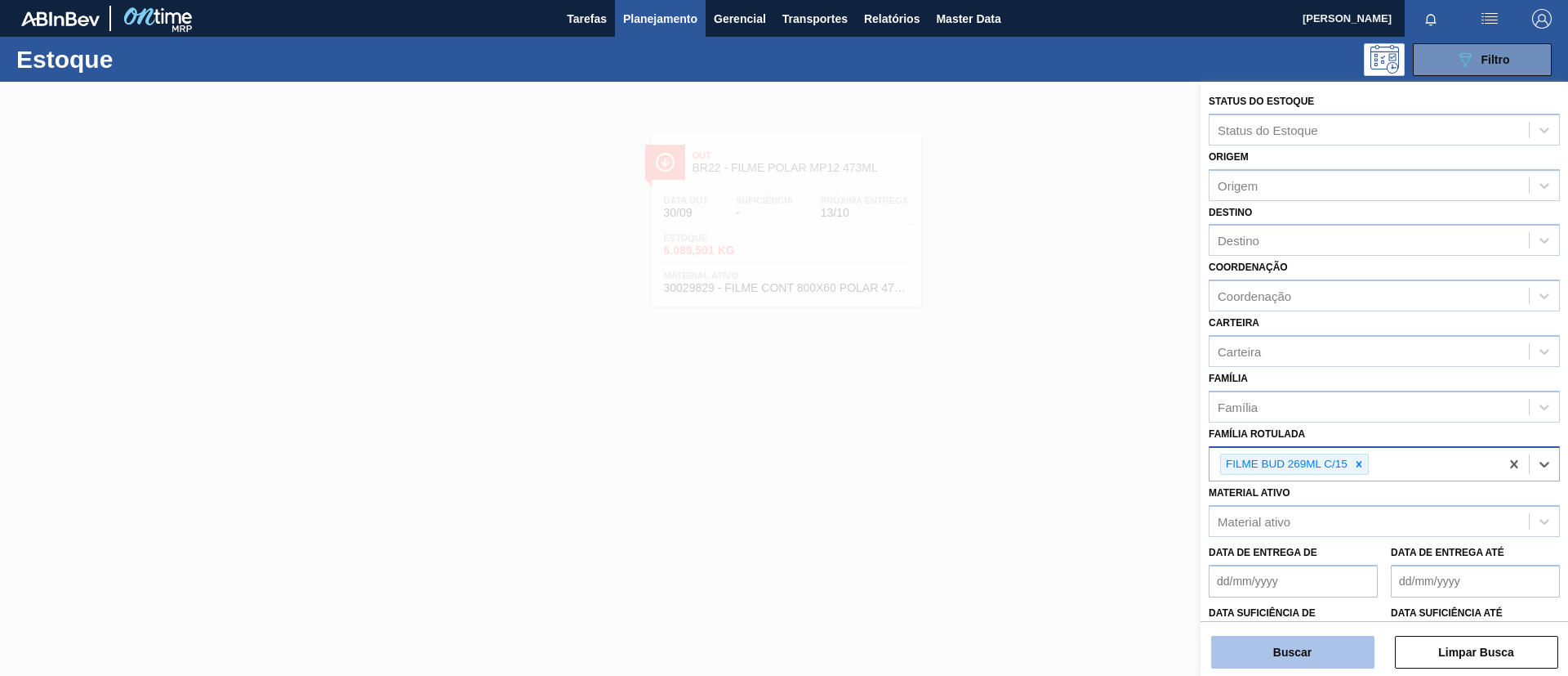
click at [1284, 646] on button "Buscar" at bounding box center [1293, 652] width 164 height 33
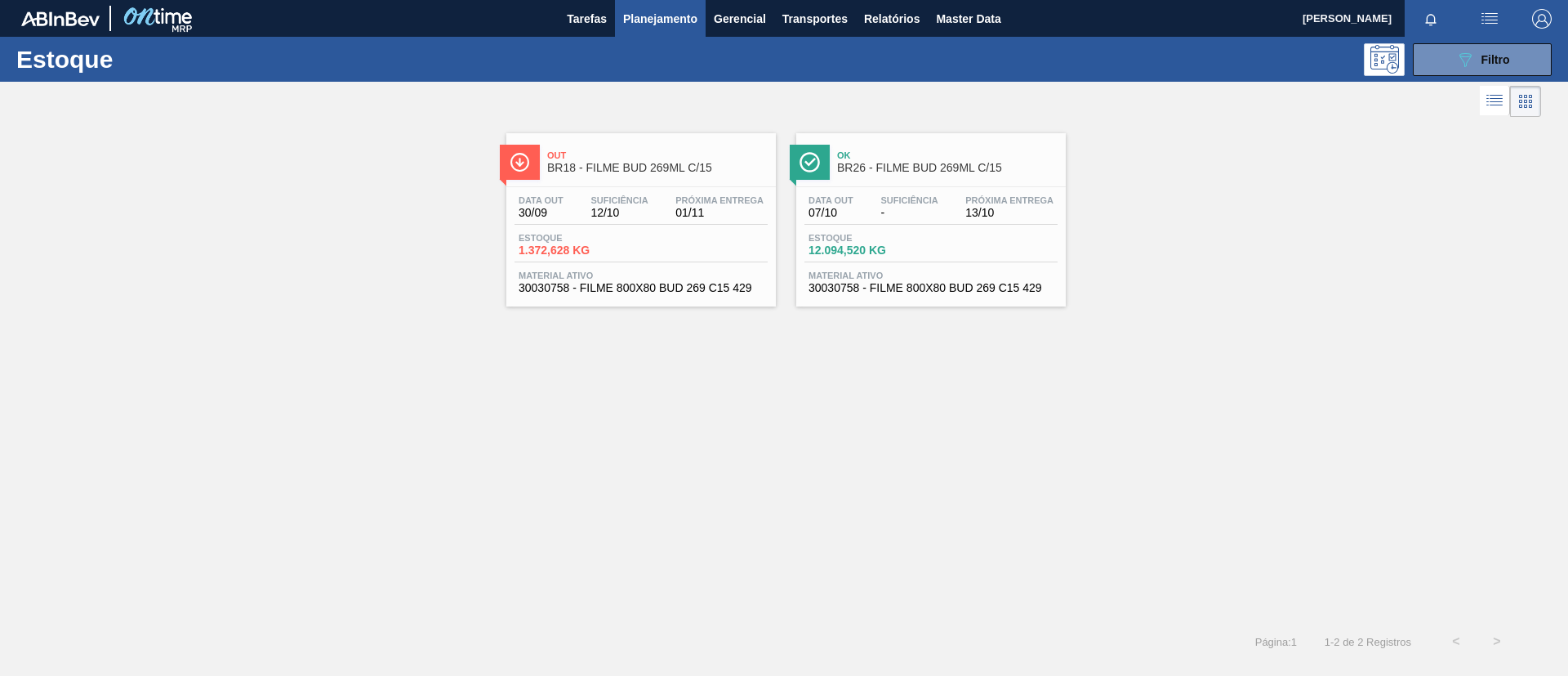
click at [696, 193] on div "Data out 30/09 Suficiência 12/10 Próxima Entrega 01/11 Estoque 1.372,628 KG Mat…" at bounding box center [641, 242] width 270 height 111
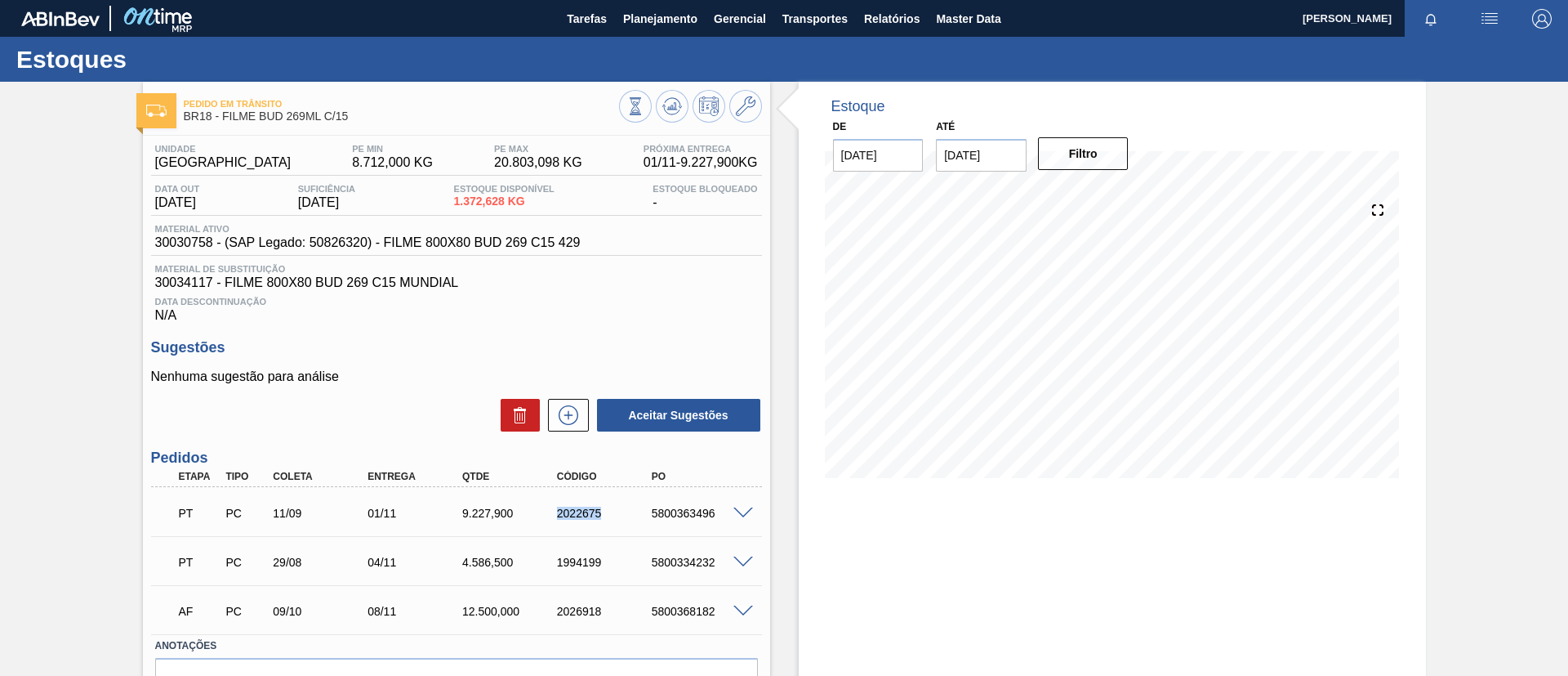
drag, startPoint x: 545, startPoint y: 513, endPoint x: 612, endPoint y: 516, distance: 67.1
click at [612, 516] on div "2022675" at bounding box center [593, 513] width 95 height 13
copy div "2022675"
click at [0, 365] on div "Pedido em Trânsito BR18 - FILME BUD 269ML C/15 Unidade Pernambuco PE MIN 8.712,…" at bounding box center [784, 424] width 1568 height 686
drag, startPoint x: 549, startPoint y: 554, endPoint x: 645, endPoint y: 563, distance: 96.4
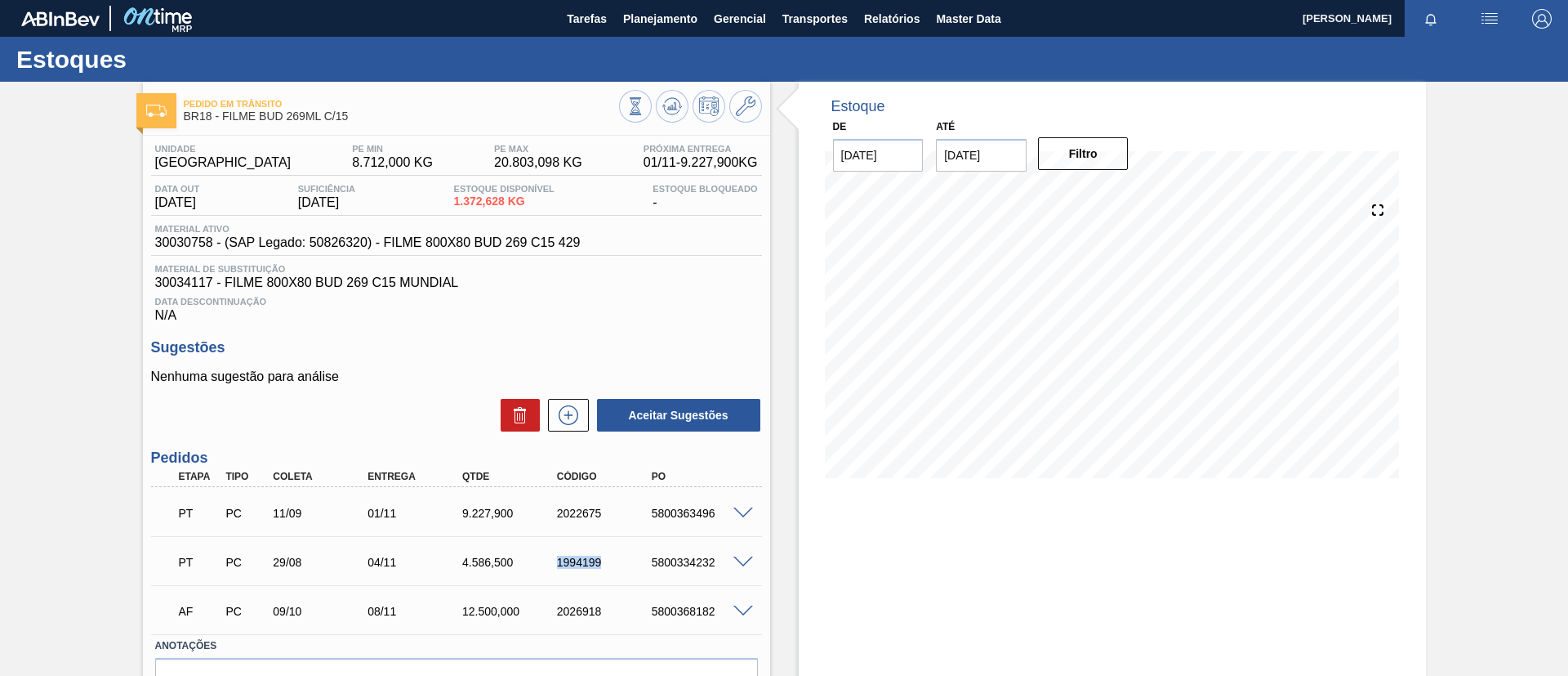
click at [645, 563] on div "PT PC 29/08 04/11 4.586,500 1994199 5800334232" at bounding box center [452, 560] width 567 height 33
copy div "1994199"
click at [514, 527] on div "PT PC 11/09 01/11 9.227,900 2022675 5800363496" at bounding box center [452, 511] width 567 height 33
click at [562, 563] on div "1994199" at bounding box center [606, 562] width 106 height 13
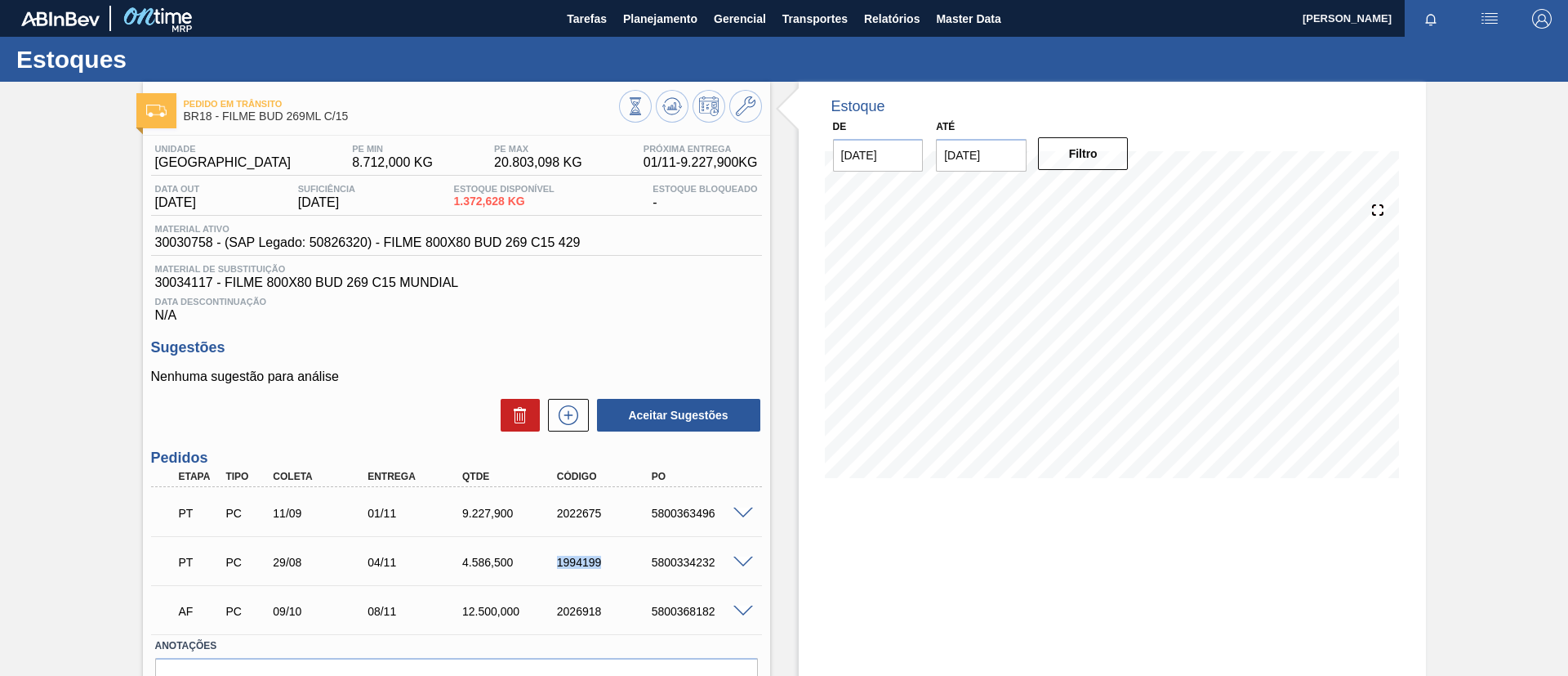
click at [562, 563] on div "1994199" at bounding box center [606, 562] width 106 height 13
copy div "1994199"
click at [662, 30] on button "Planejamento" at bounding box center [660, 18] width 91 height 37
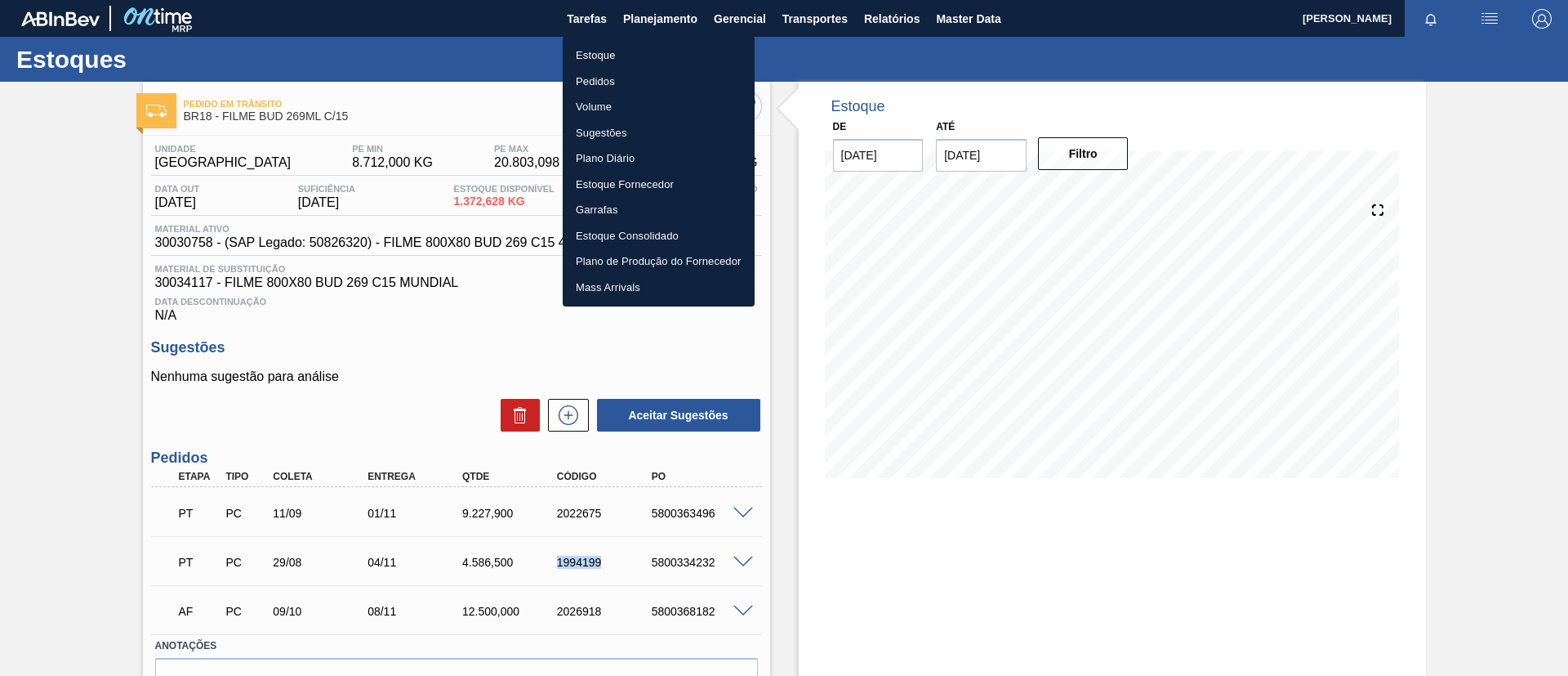
click at [659, 56] on li "Estoque" at bounding box center [658, 55] width 192 height 26
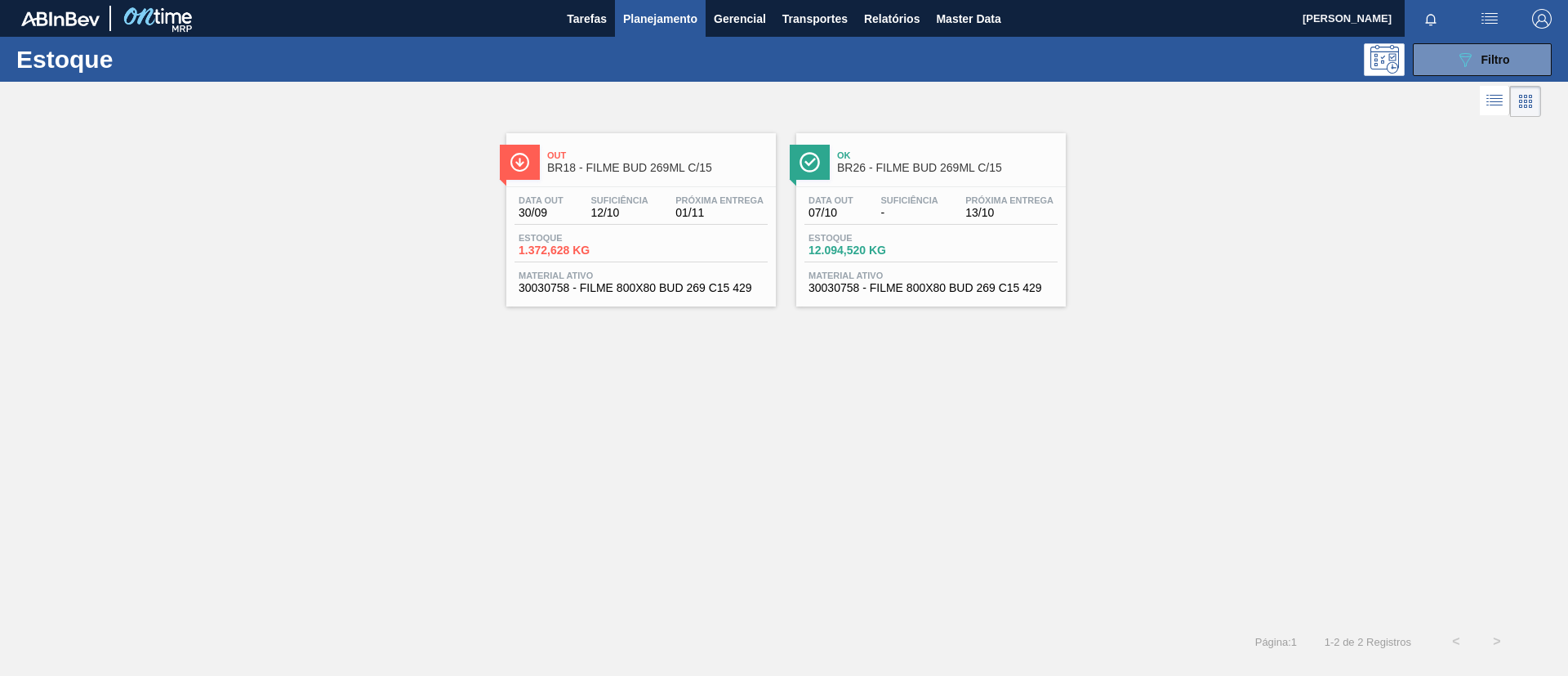
drag, startPoint x: 642, startPoint y: 34, endPoint x: 638, endPoint y: 54, distance: 20.4
click at [642, 33] on button "Planejamento" at bounding box center [660, 18] width 91 height 37
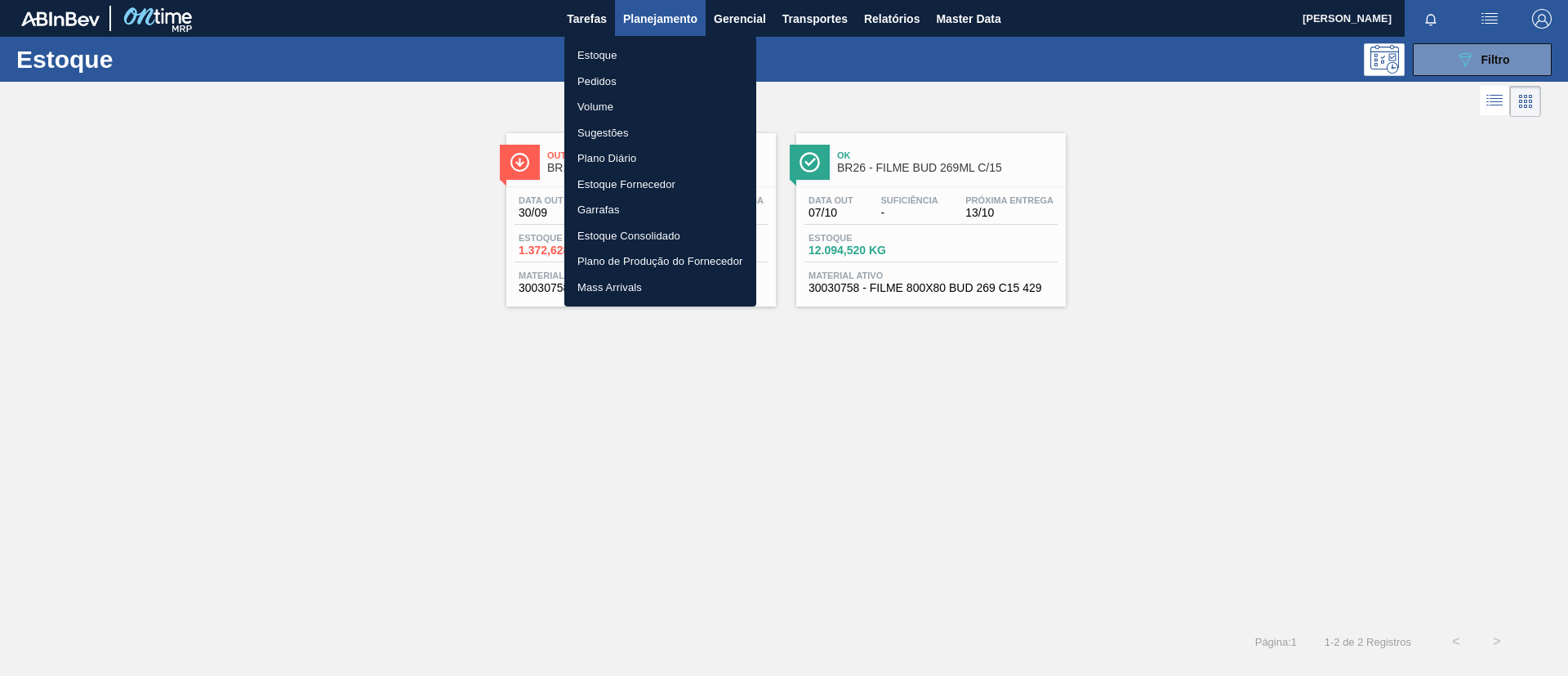
click at [632, 84] on li "Pedidos" at bounding box center [660, 81] width 192 height 26
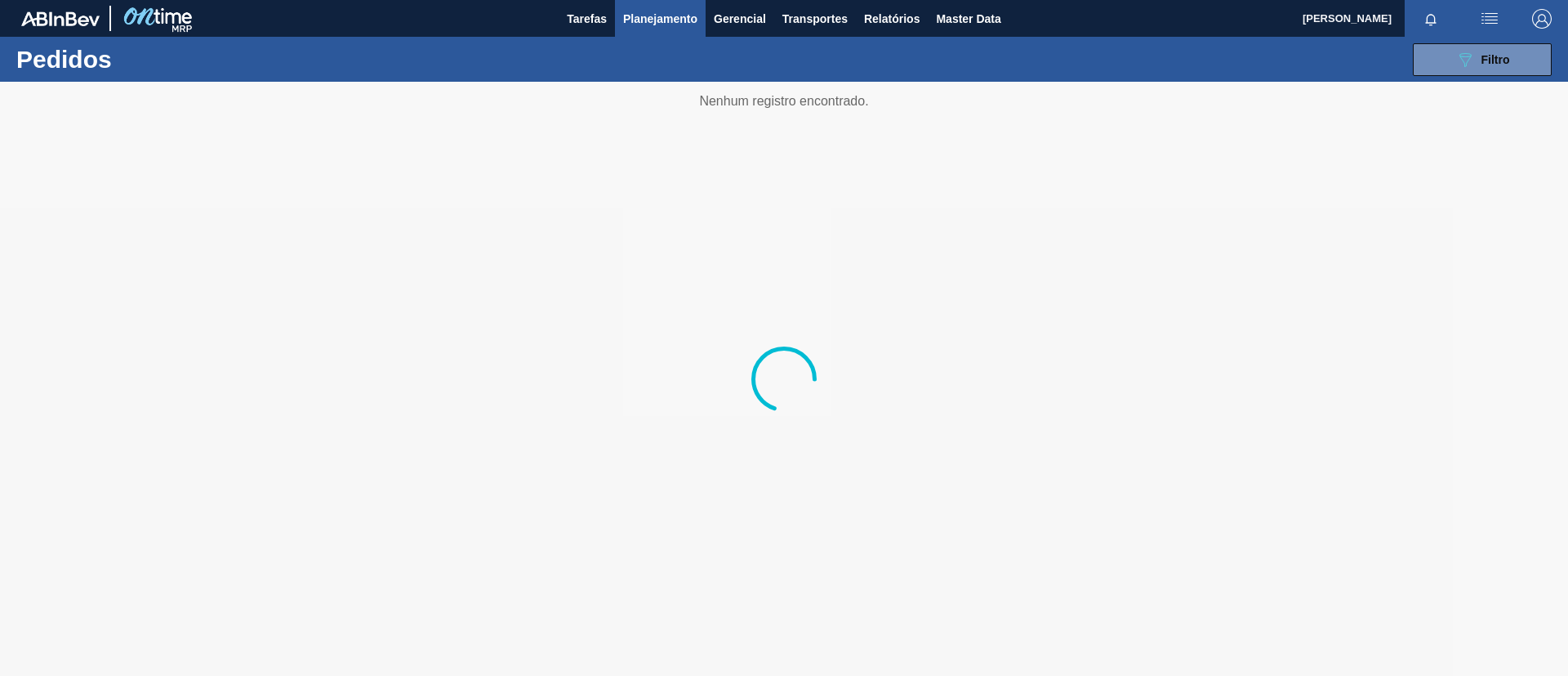
click at [1481, 37] on div "089F7B8B-B2A5-4AFE-B5C0-19BA573D28AC Filtro Código Pedido Portal × 2037887 Códi…" at bounding box center [910, 60] width 1299 height 49
click at [1482, 41] on div "089F7B8B-B2A5-4AFE-B5C0-19BA573D28AC Filtro Código Pedido Portal × 2037887 Códi…" at bounding box center [910, 60] width 1299 height 49
click at [1485, 44] on button "089F7B8B-B2A5-4AFE-B5C0-19BA573D28AC Filtro" at bounding box center [1483, 59] width 139 height 33
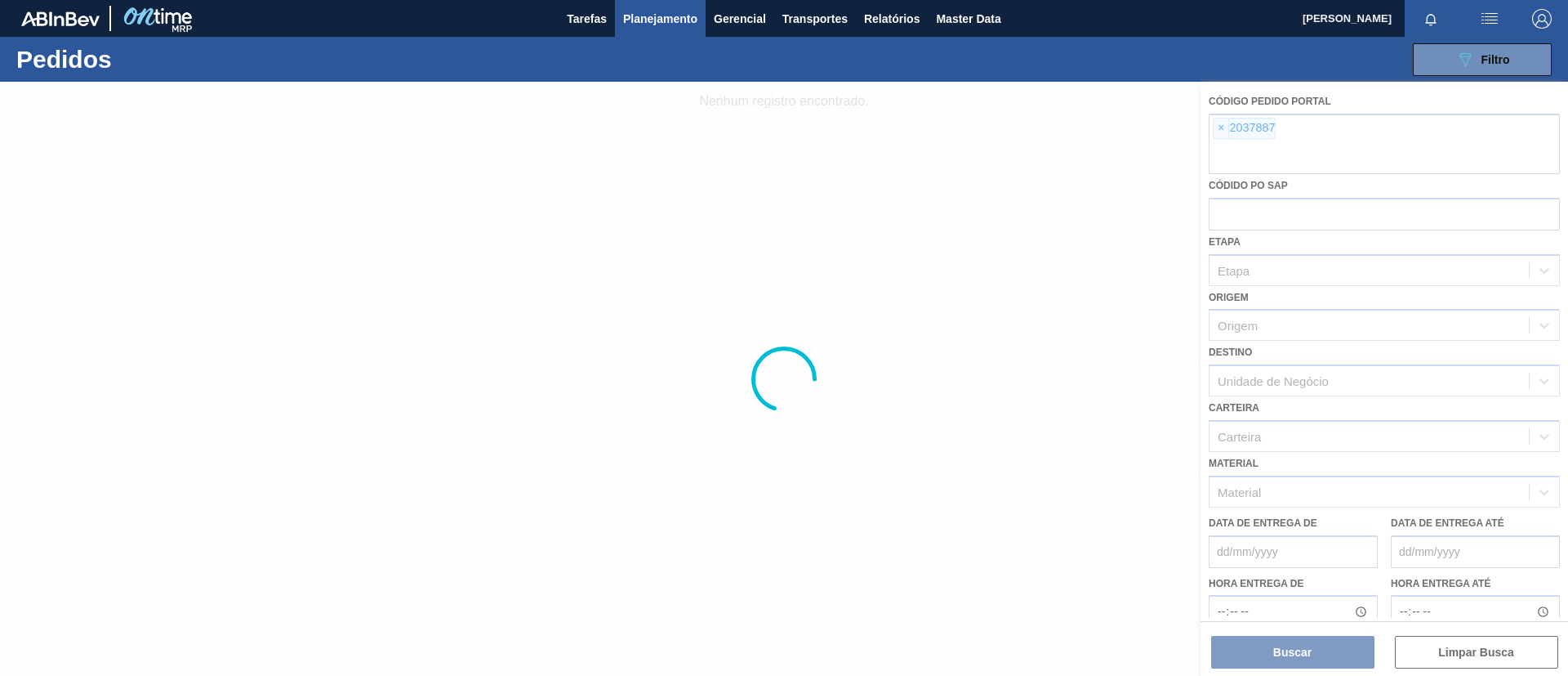
click at [1222, 132] on div at bounding box center [784, 378] width 1568 height 594
click at [1221, 131] on div at bounding box center [784, 378] width 1568 height 594
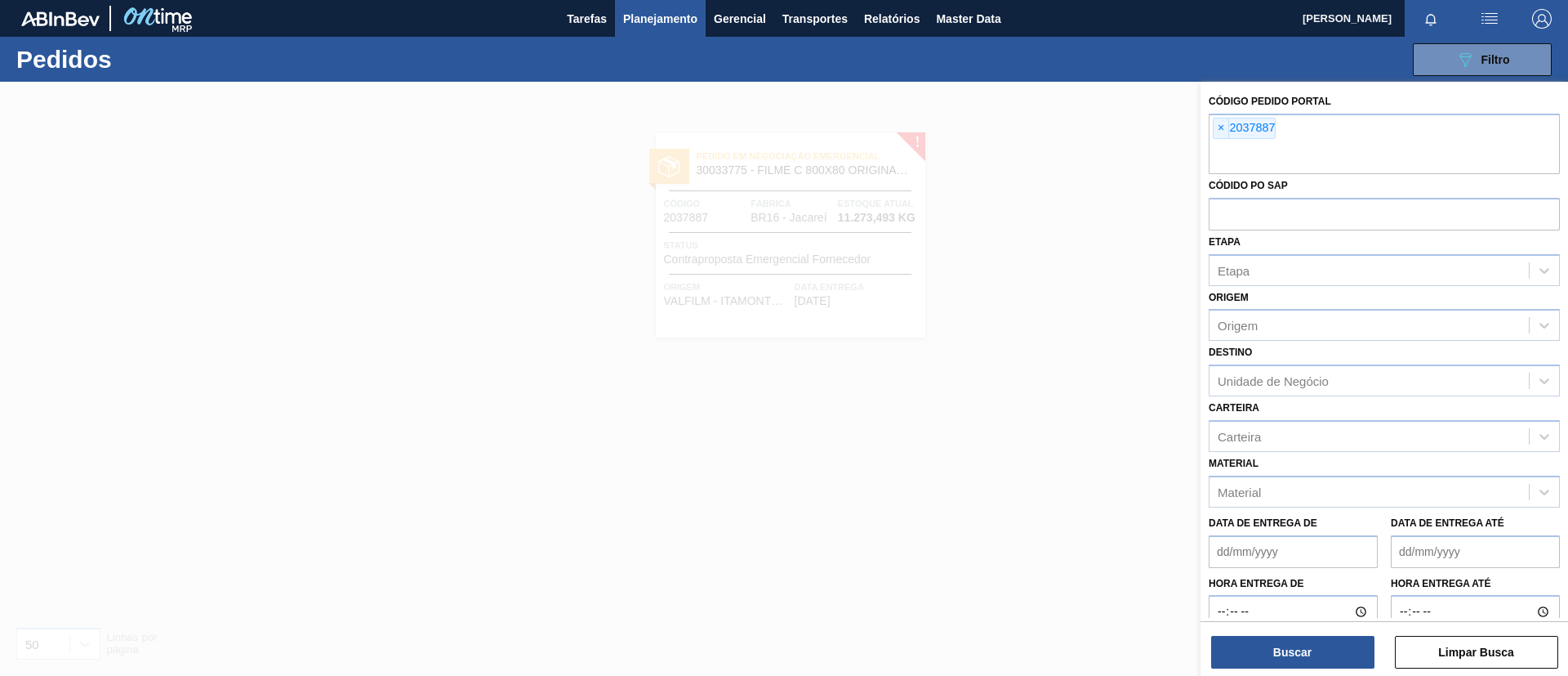
click at [1221, 131] on span "×" at bounding box center [1222, 128] width 16 height 20
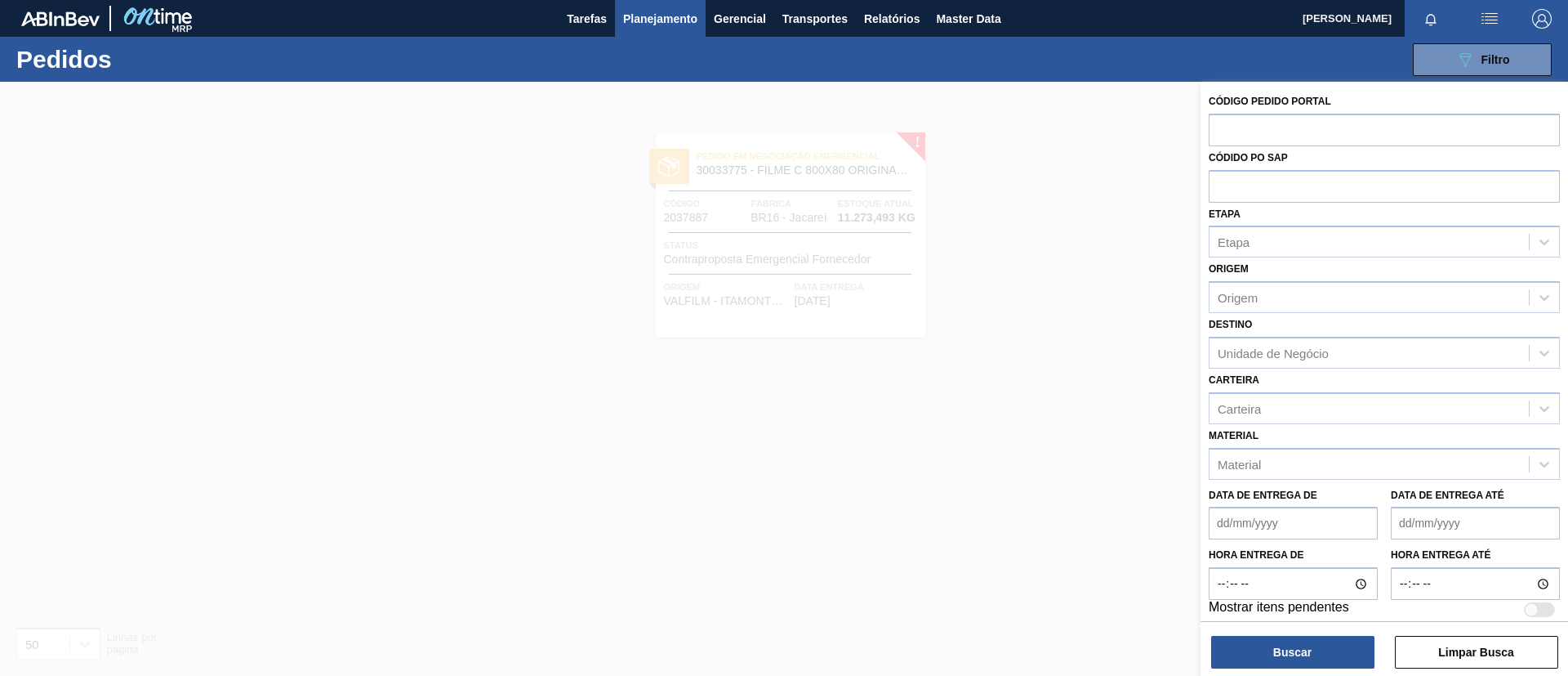
paste input "2031656"
type input "2031656"
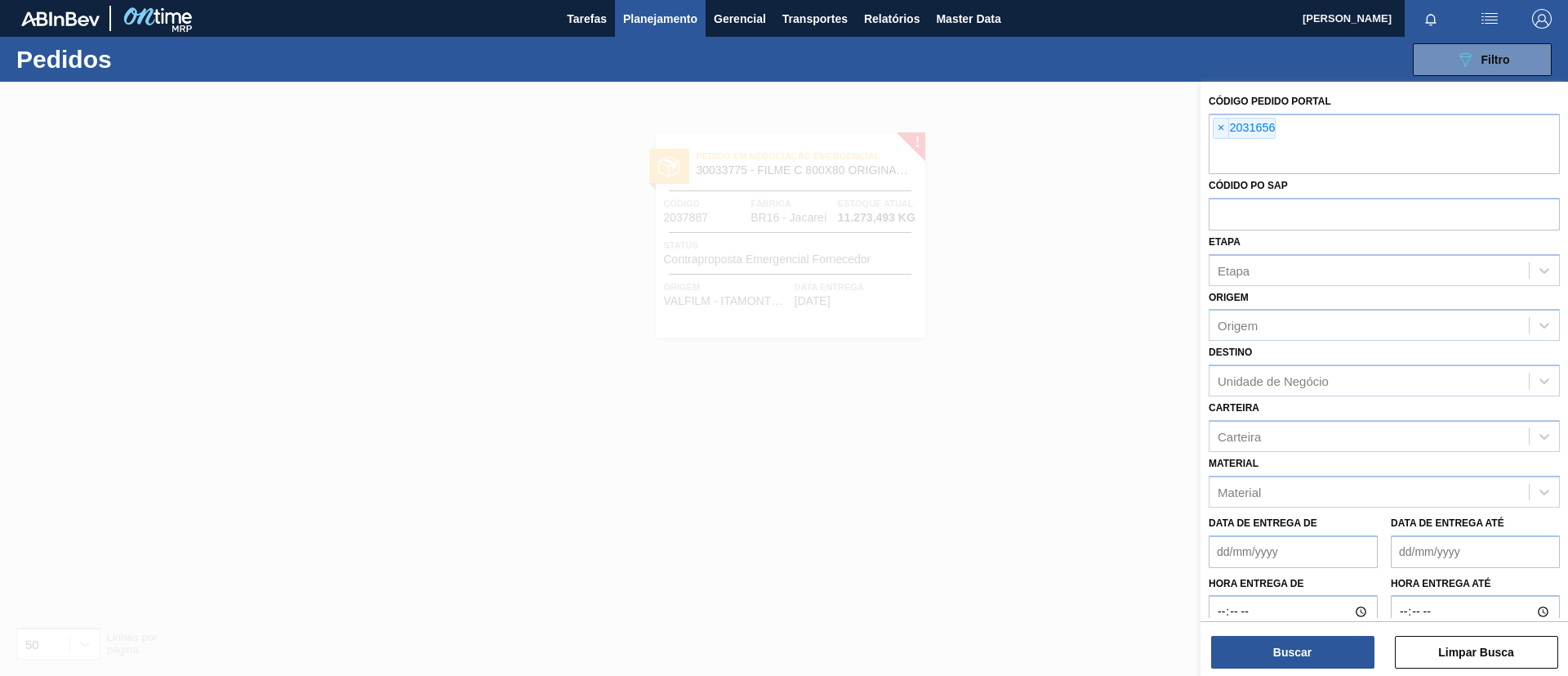
click at [1288, 632] on div "Buscar Limpar Busca" at bounding box center [1385, 643] width 368 height 46
click at [1291, 644] on button "Buscar" at bounding box center [1293, 652] width 164 height 33
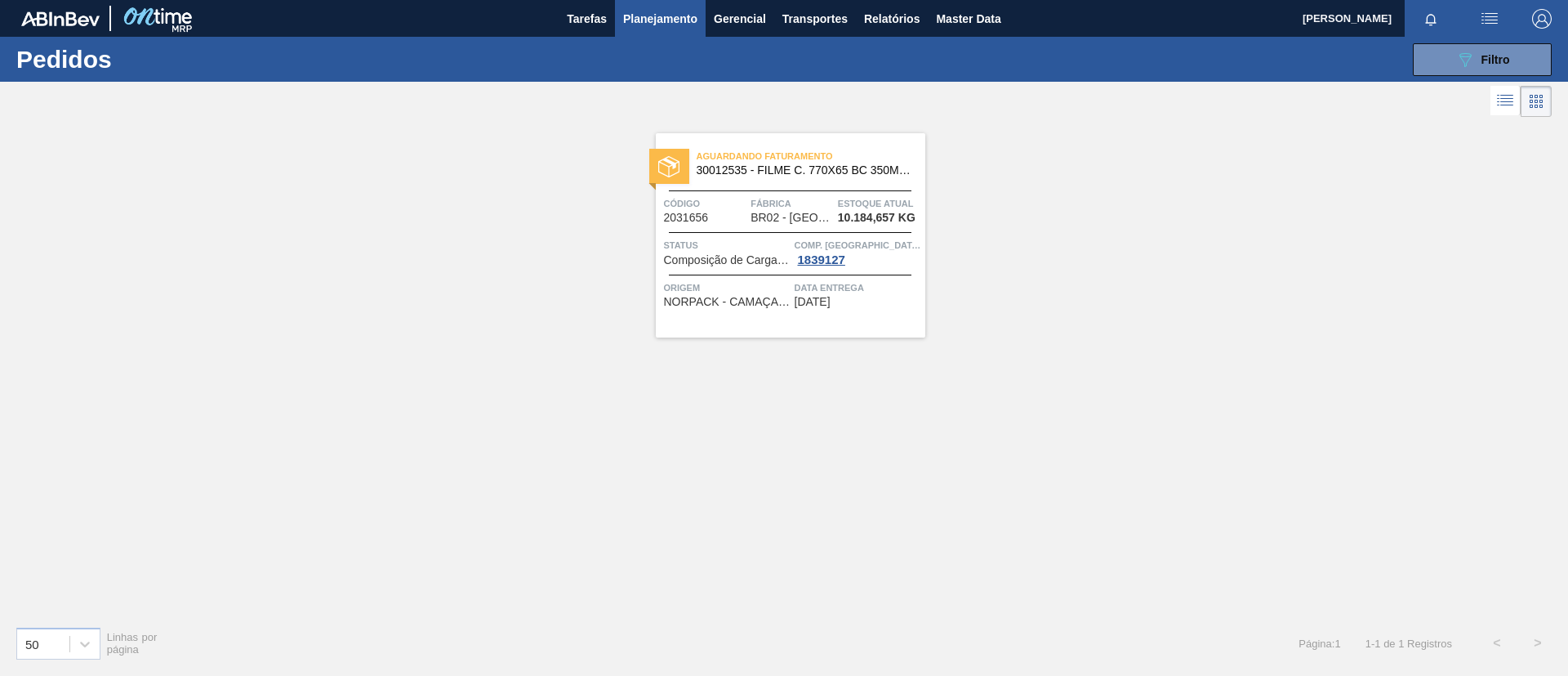
click at [797, 189] on div "Aguardando Faturamento 30012535 - FILME C. 770X65 BC 350ML C12 429 Código 20316…" at bounding box center [791, 235] width 270 height 204
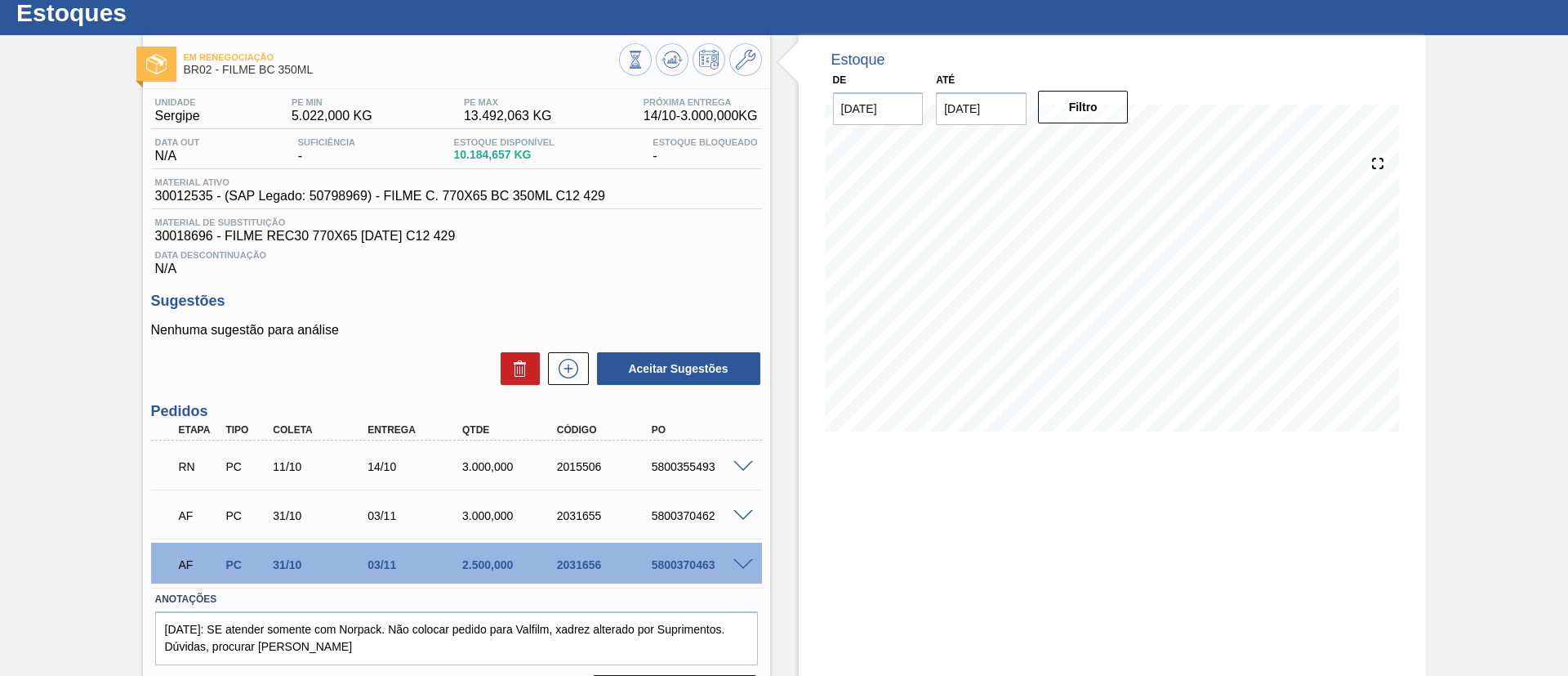
scroll to position [93, 0]
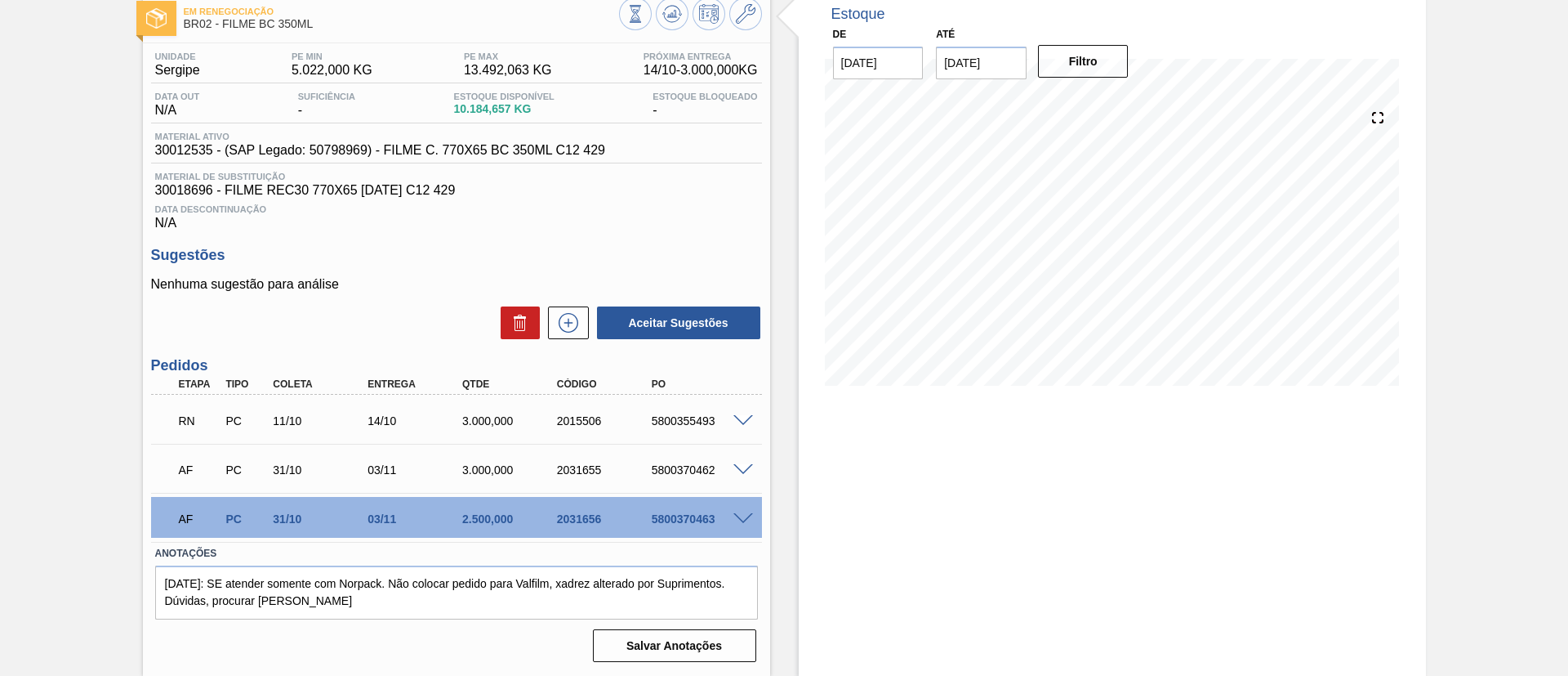
click at [744, 469] on span at bounding box center [743, 470] width 20 height 12
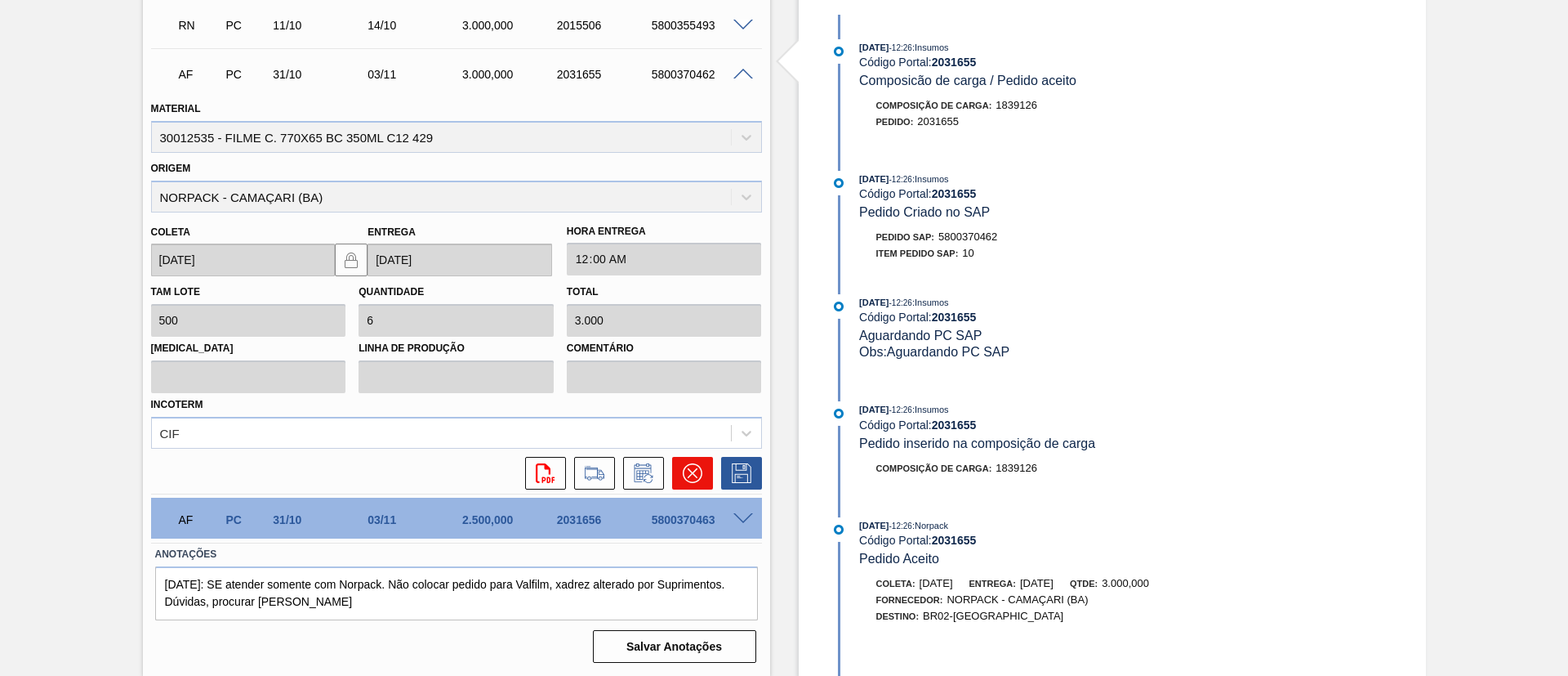
scroll to position [489, 0]
click at [680, 478] on button at bounding box center [693, 472] width 41 height 33
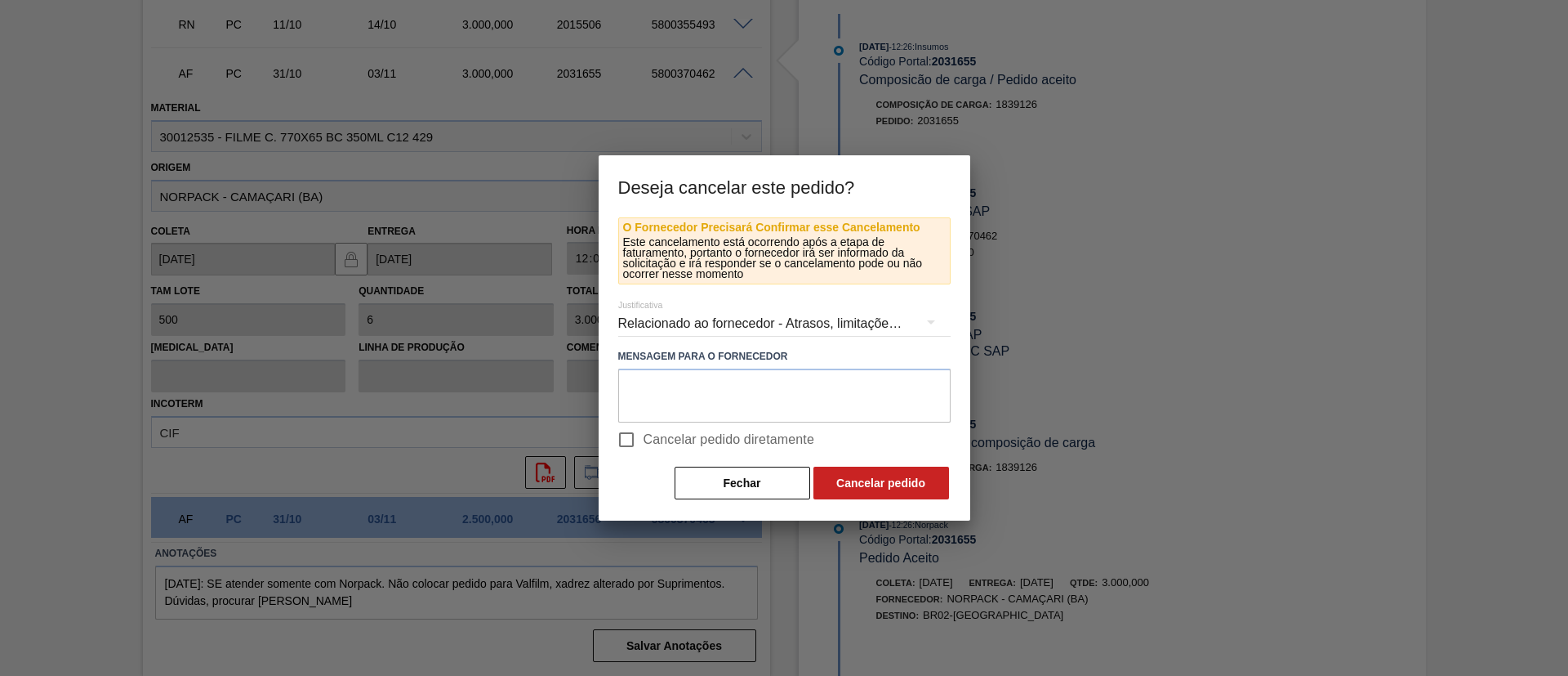
click at [683, 433] on span "Cancelar pedido diretamente" at bounding box center [729, 439] width 171 height 20
click at [644, 433] on input "Cancelar pedido diretamente" at bounding box center [626, 439] width 35 height 35
checkbox input "true"
click at [882, 477] on button "Cancelar pedido" at bounding box center [881, 482] width 136 height 33
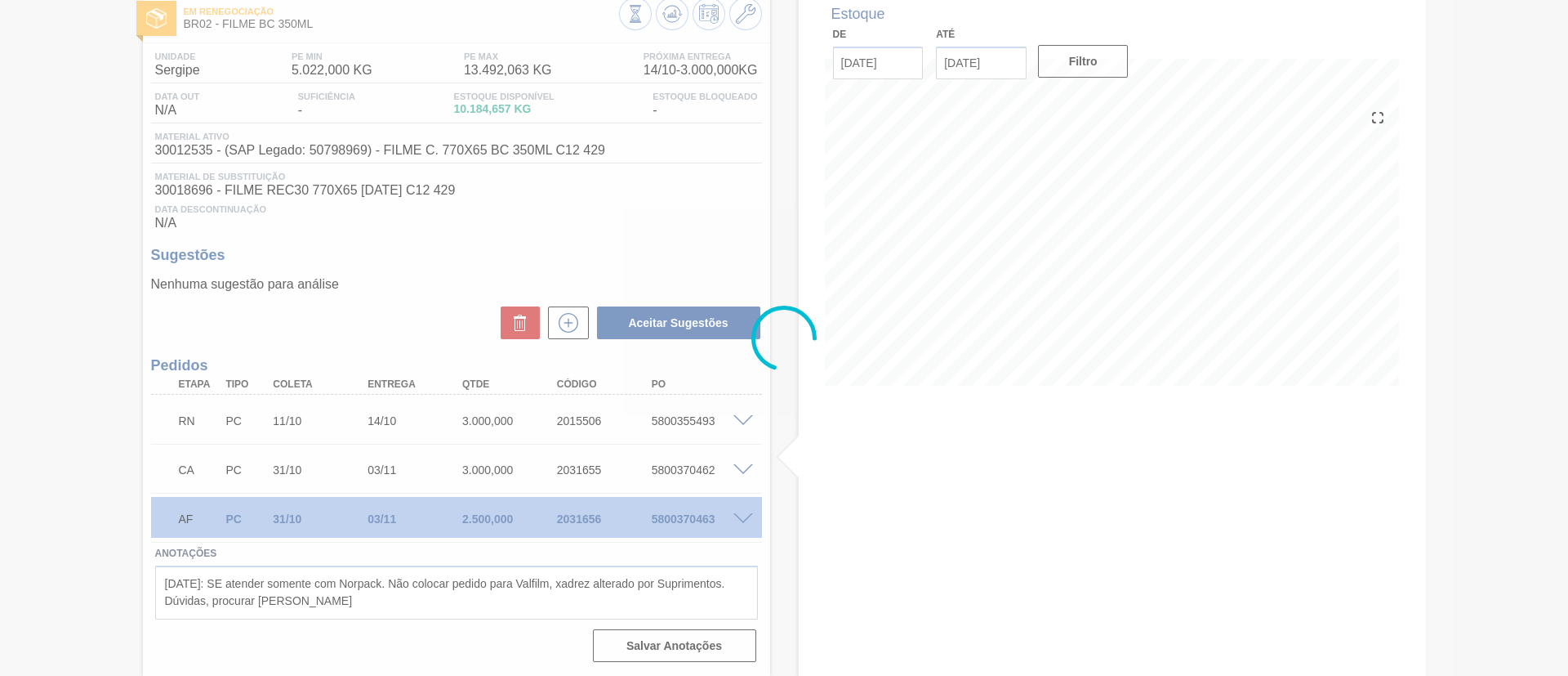
scroll to position [93, 0]
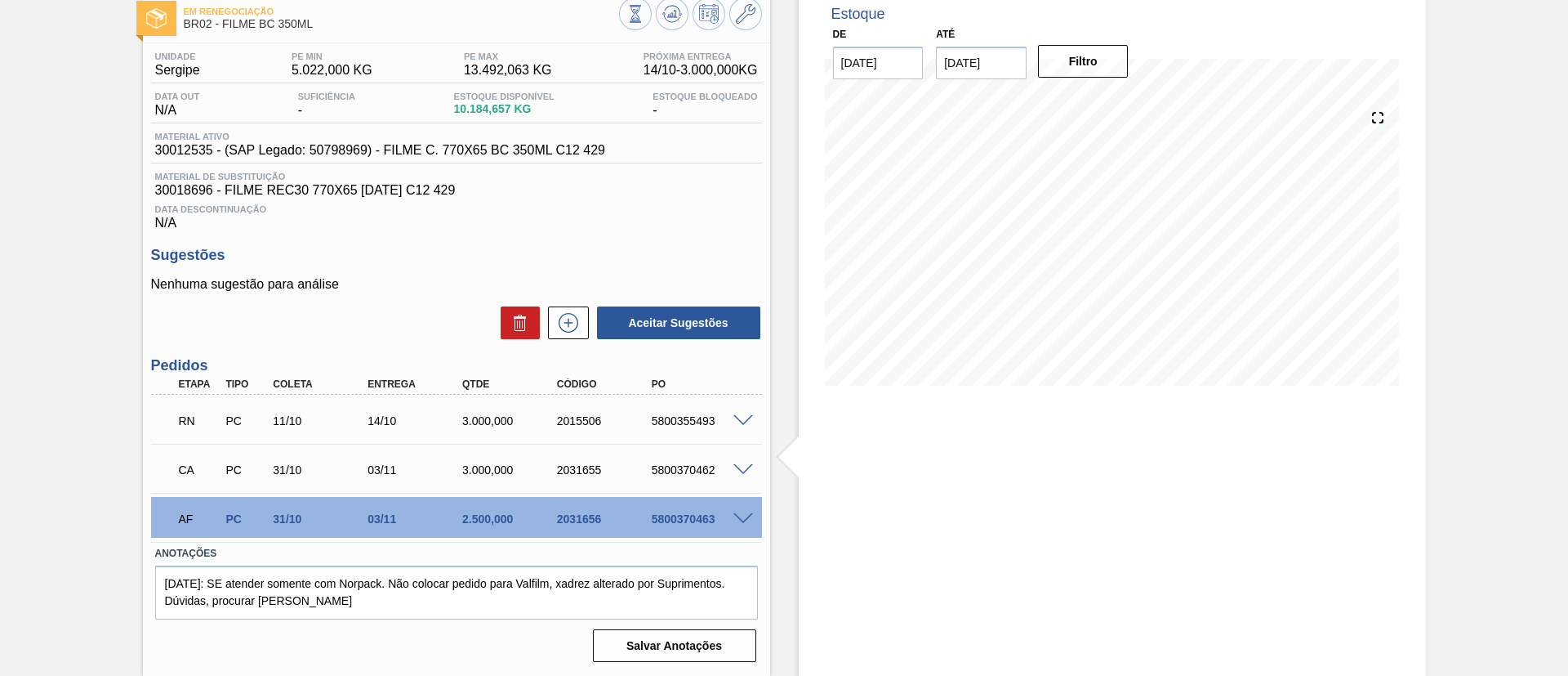
click at [738, 515] on span at bounding box center [743, 519] width 20 height 12
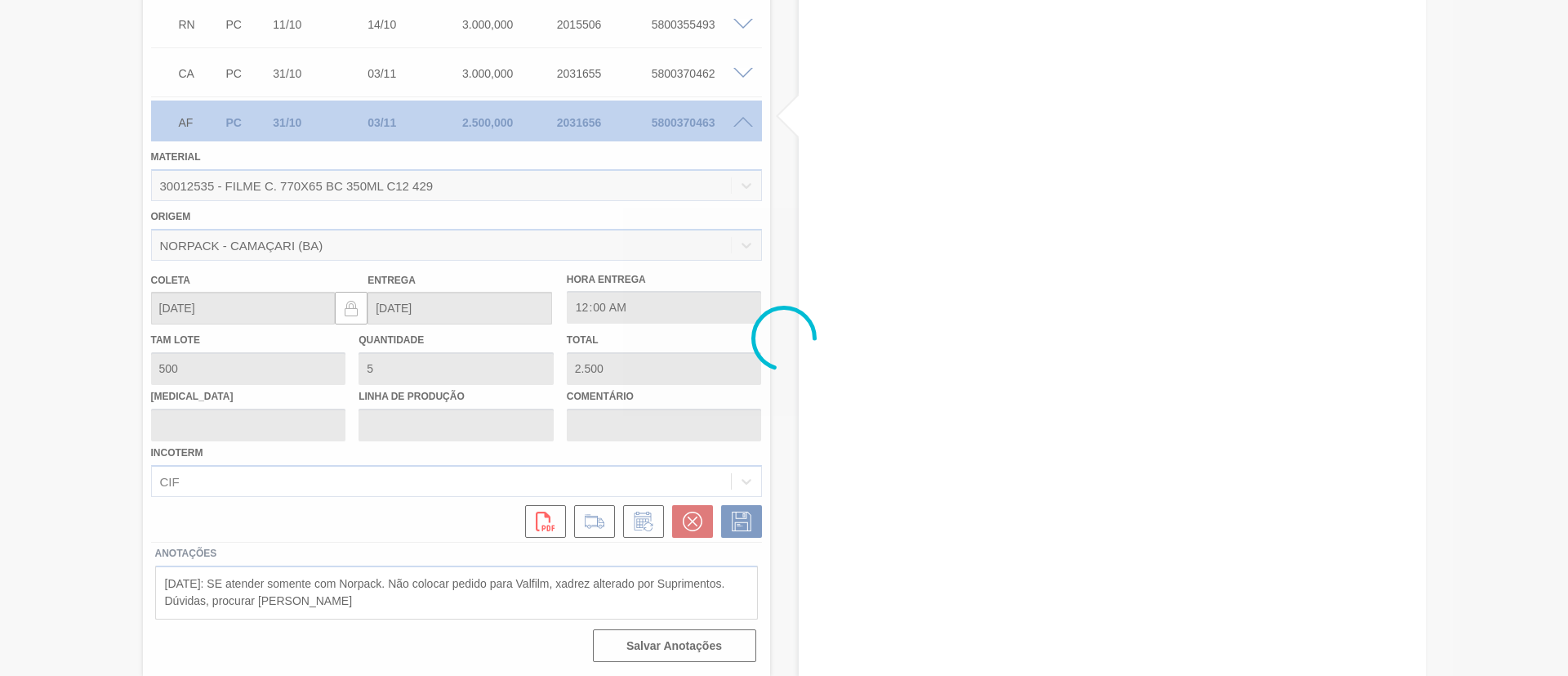
click at [690, 514] on div at bounding box center [784, 338] width 1568 height 676
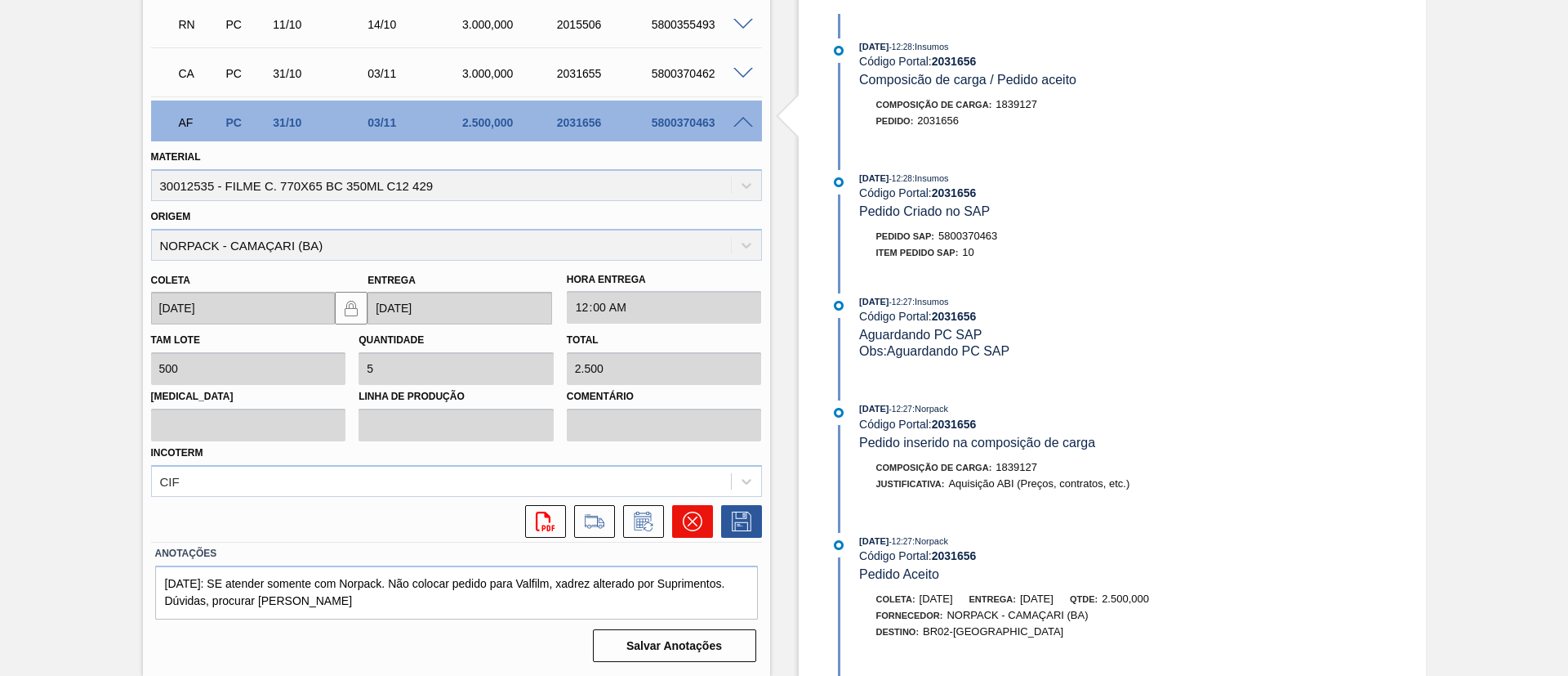
click at [702, 510] on button at bounding box center [693, 521] width 41 height 33
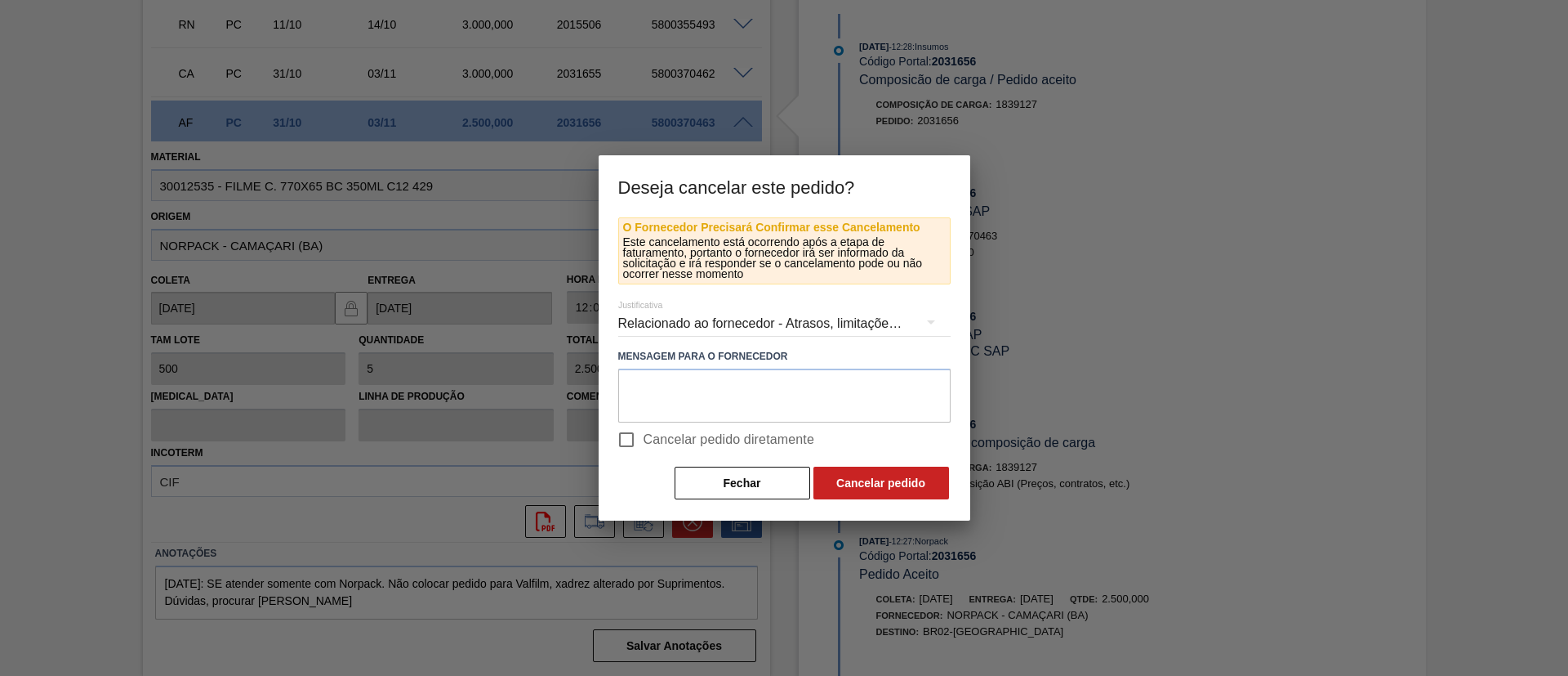
click at [725, 441] on span "Cancelar pedido diretamente" at bounding box center [729, 439] width 171 height 20
click at [644, 441] on input "Cancelar pedido diretamente" at bounding box center [626, 439] width 35 height 35
checkbox input "true"
click at [872, 470] on button "Cancelar pedido" at bounding box center [881, 482] width 136 height 33
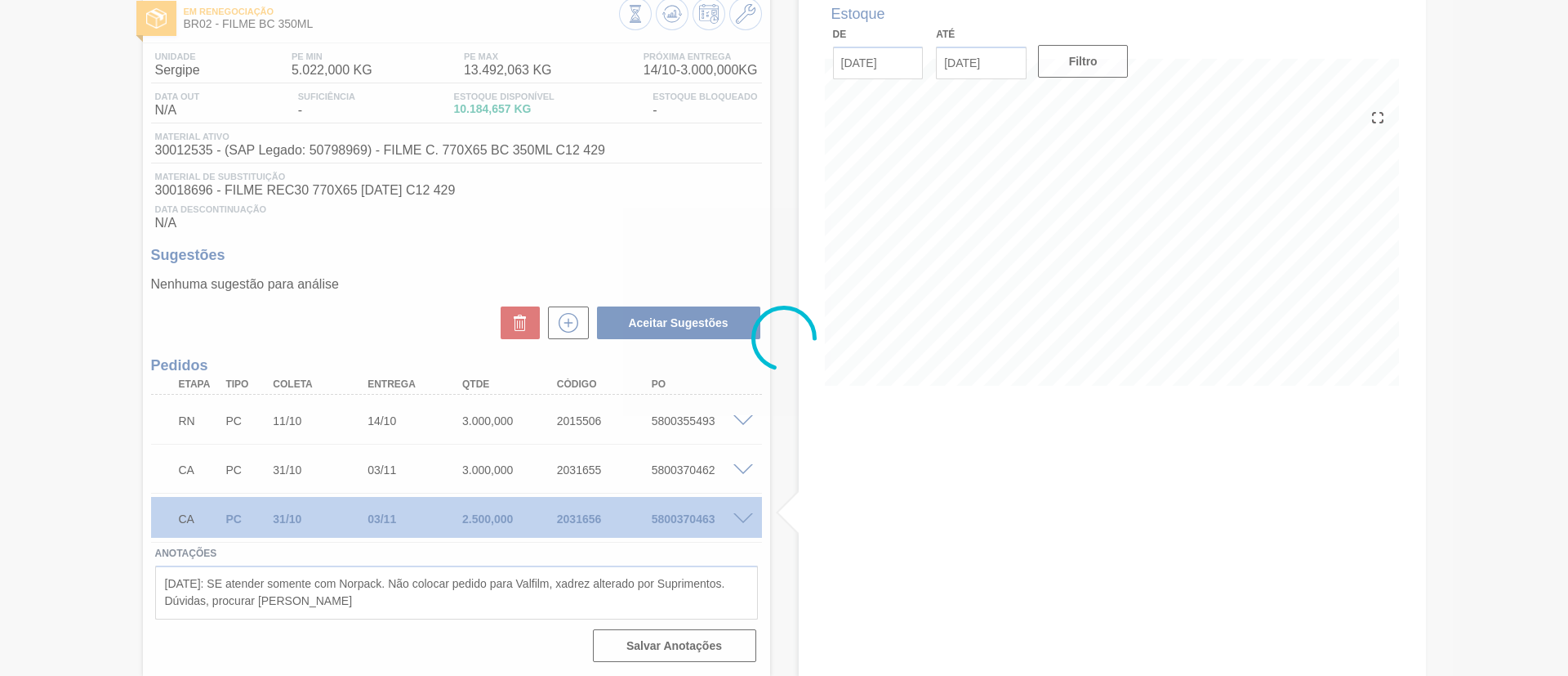
scroll to position [93, 0]
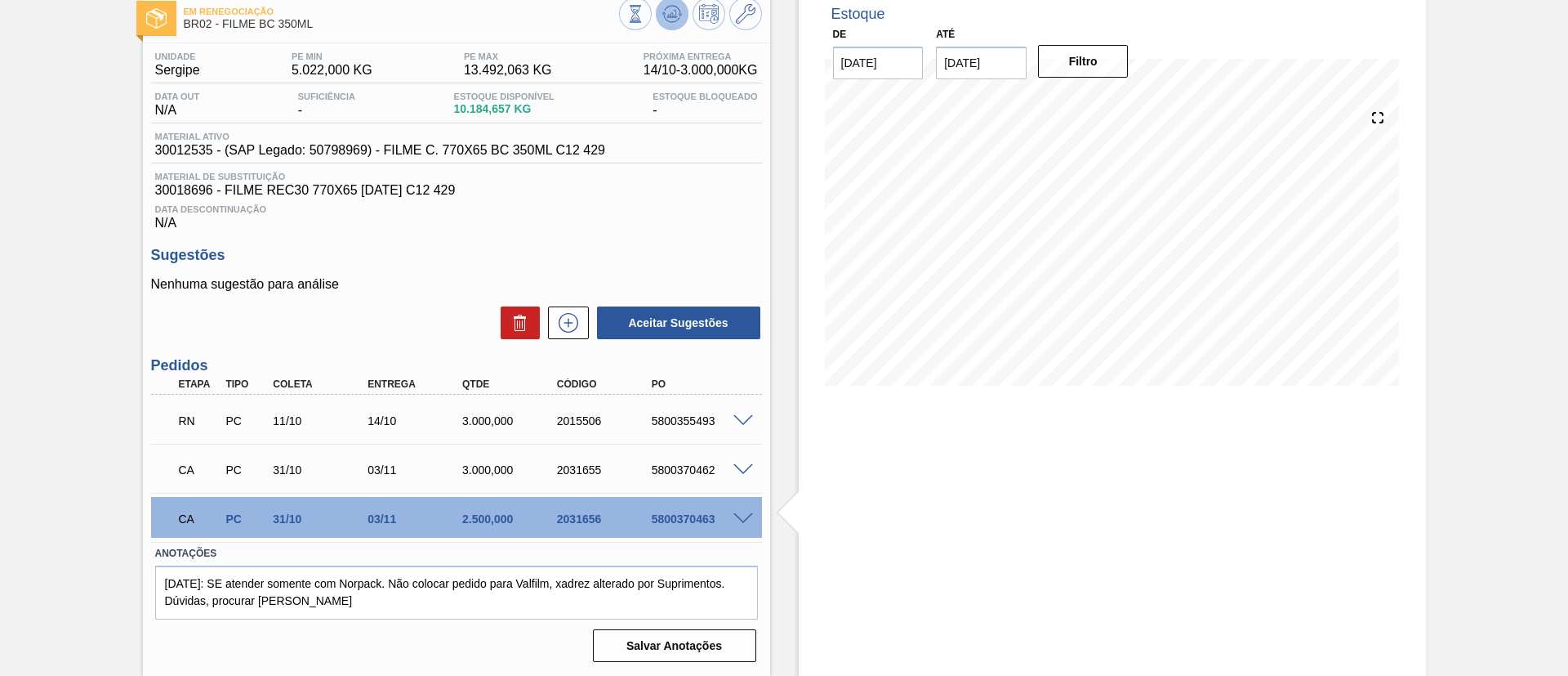
click at [674, 19] on icon at bounding box center [672, 13] width 20 height 20
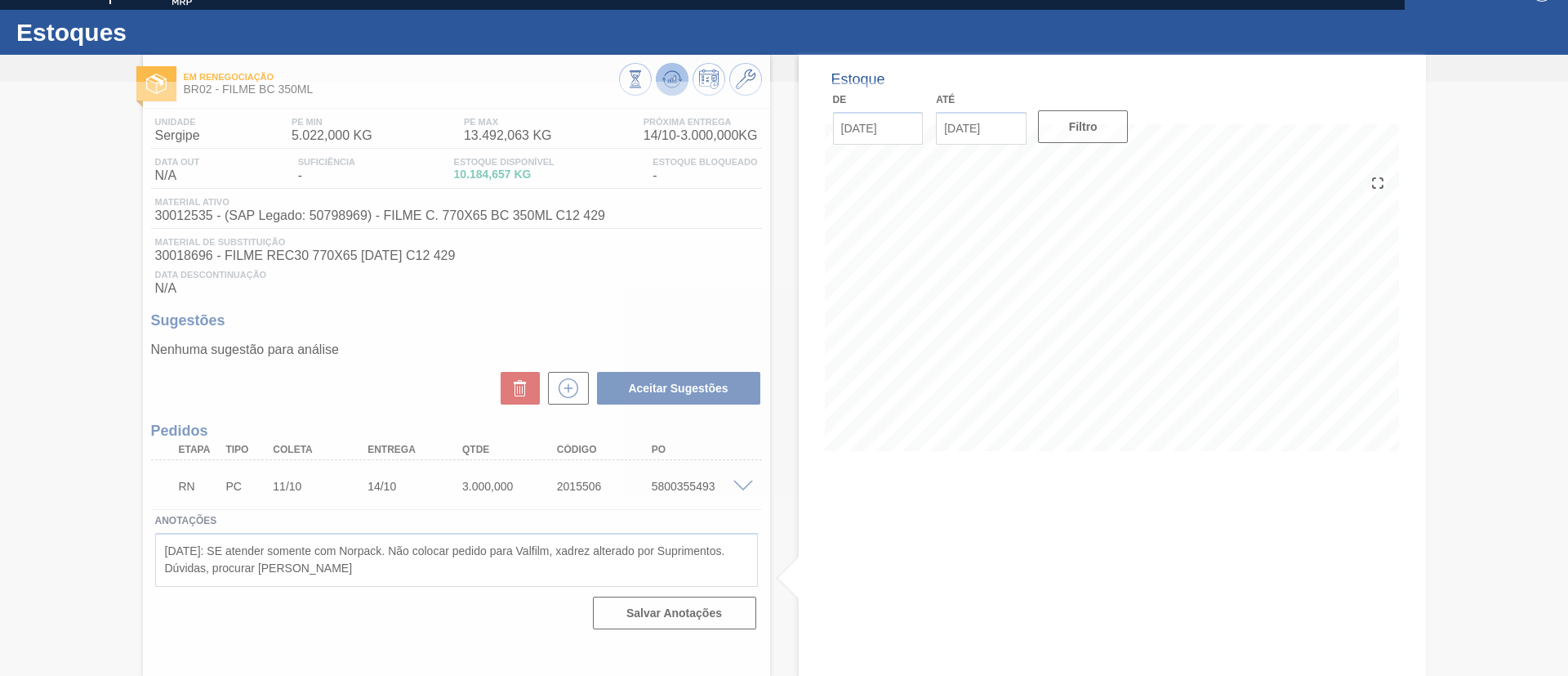
scroll to position [27, 0]
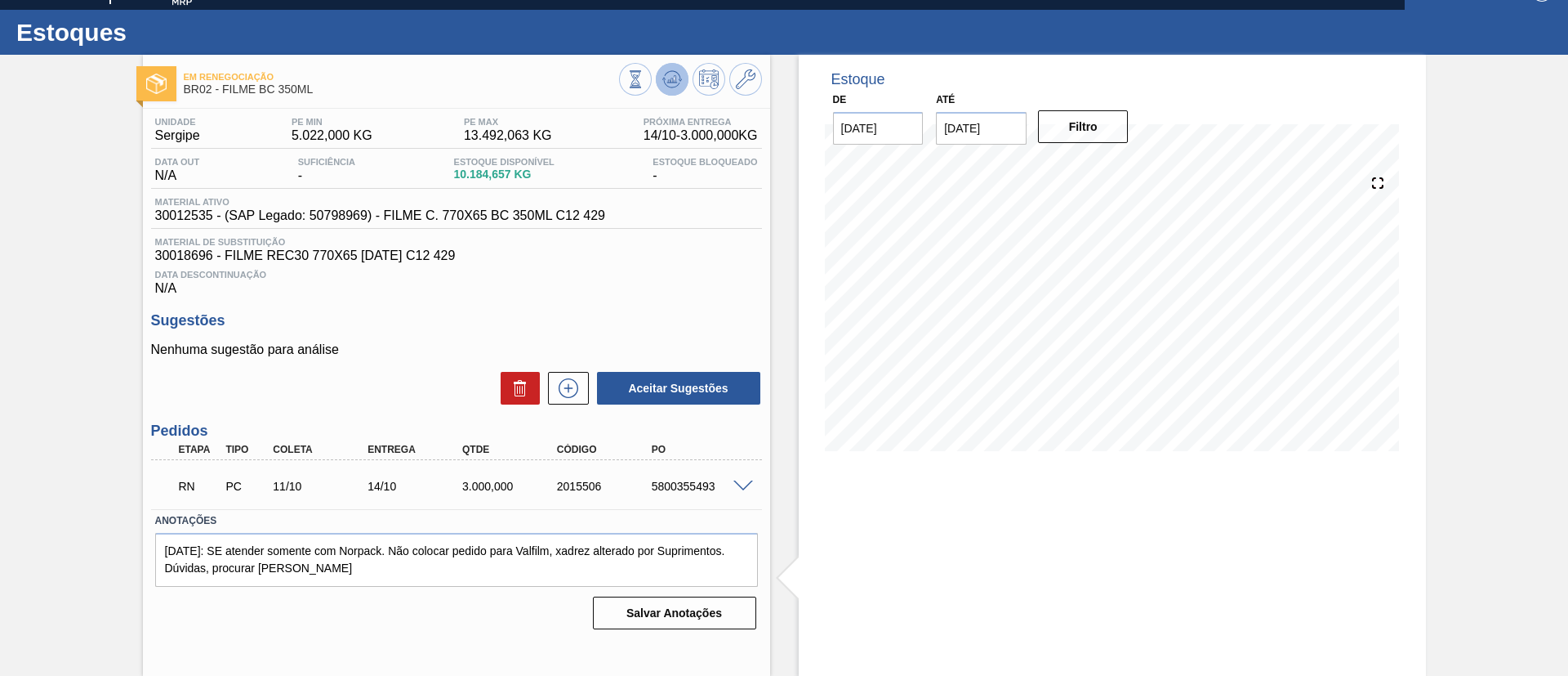
click at [670, 87] on icon at bounding box center [672, 79] width 20 height 20
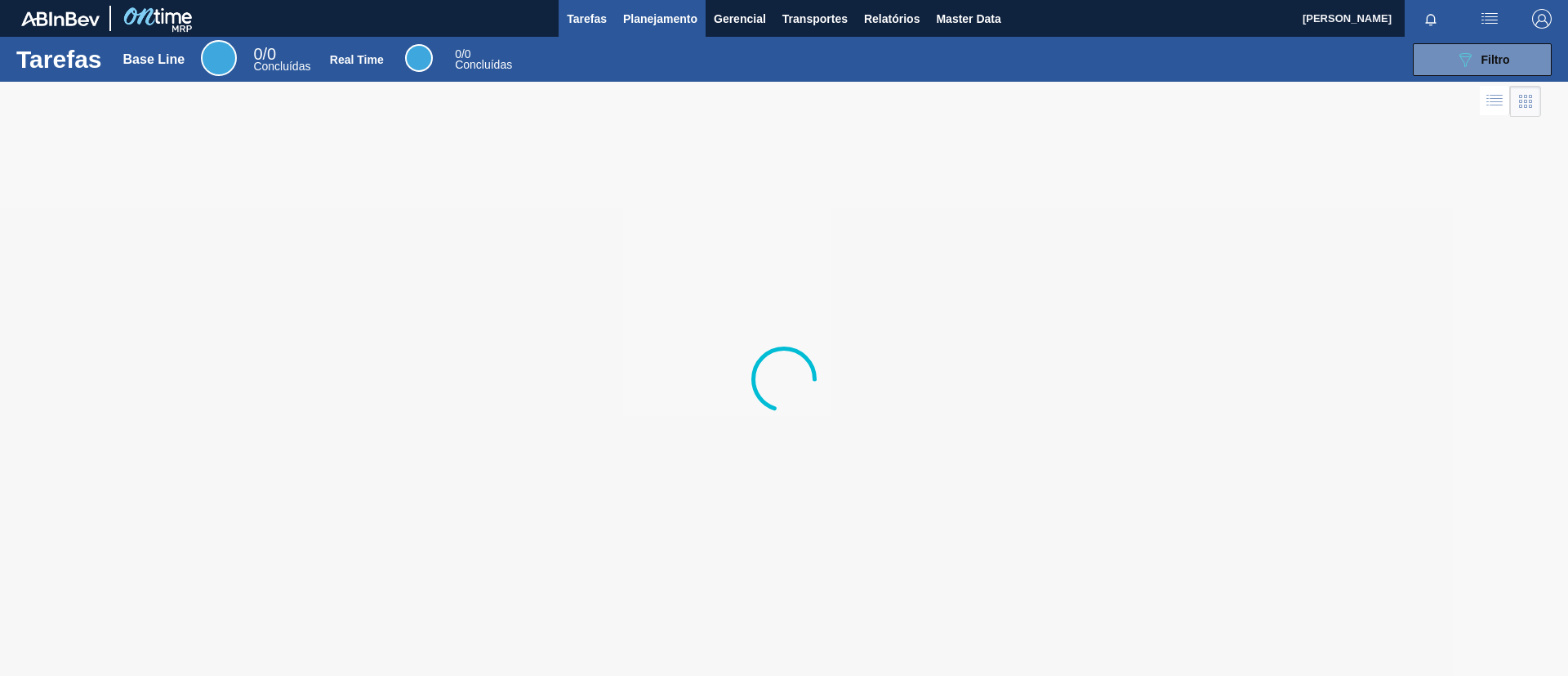
click at [648, 29] on button "Planejamento" at bounding box center [660, 18] width 91 height 37
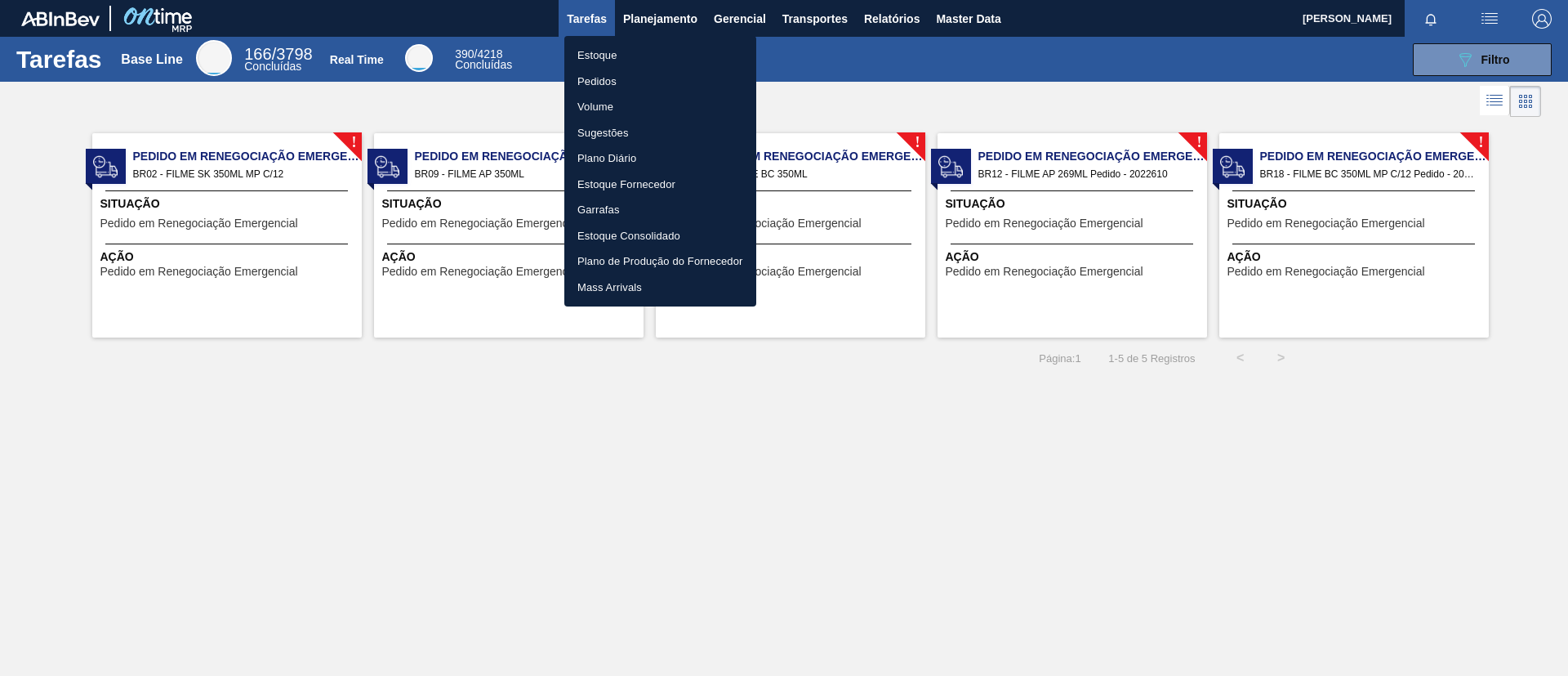
click at [645, 51] on li "Estoque" at bounding box center [660, 55] width 192 height 26
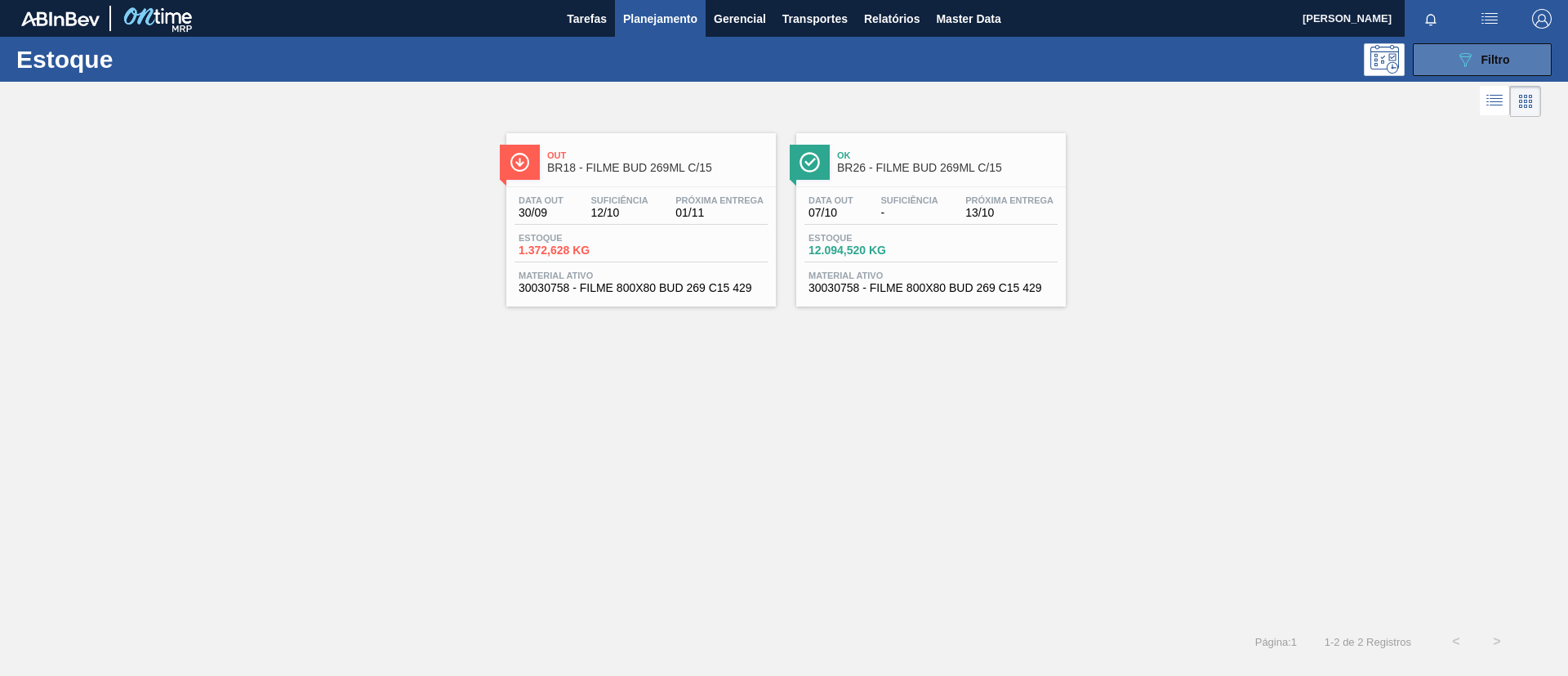
click at [1448, 68] on button "089F7B8B-B2A5-4AFE-B5C0-19BA573D28AC Filtro" at bounding box center [1483, 59] width 139 height 33
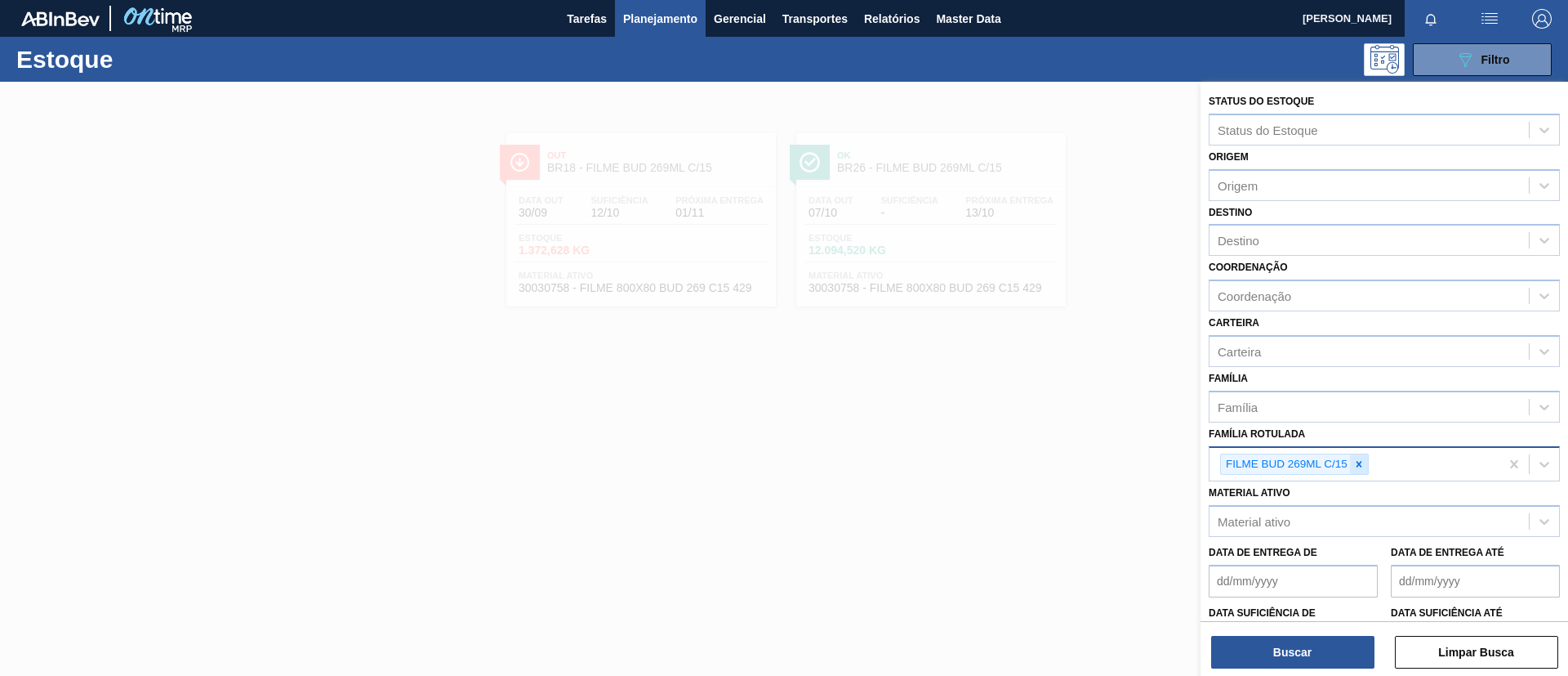
click at [1356, 457] on div at bounding box center [1358, 464] width 18 height 21
paste Rotulada "30033773"
type Rotulada "30033773"
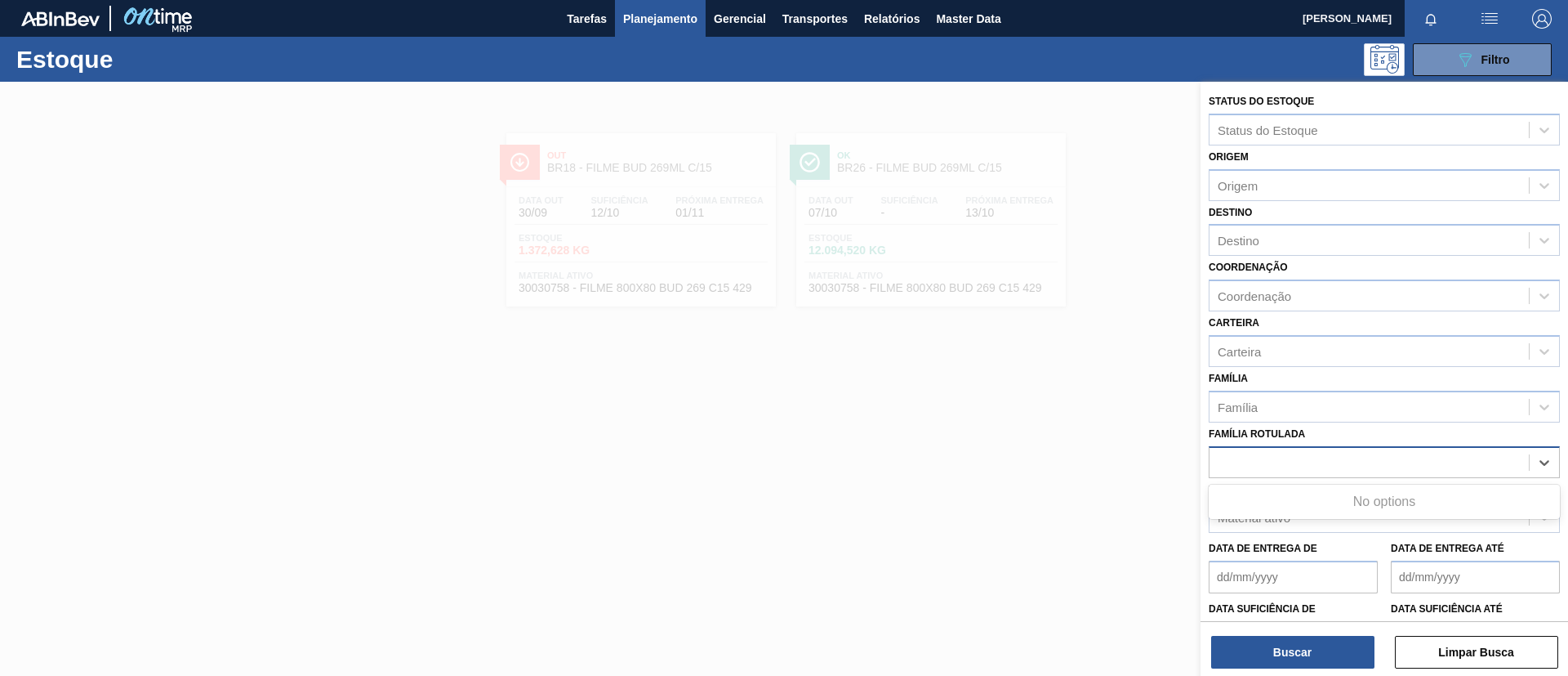
click at [1320, 462] on div "30033773" at bounding box center [1369, 462] width 319 height 23
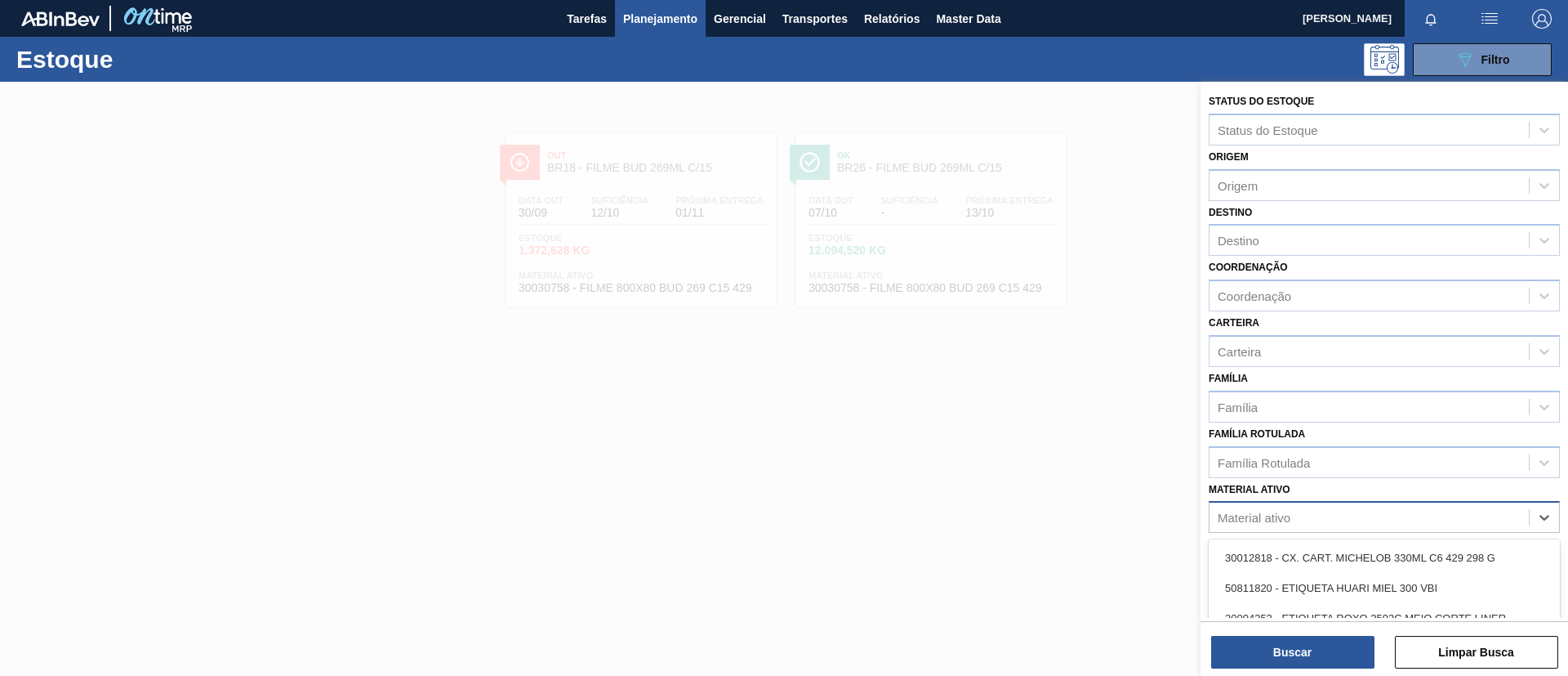
click at [1317, 509] on div "Material ativo" at bounding box center [1369, 517] width 319 height 23
paste ativo "30033773"
type ativo "30033773"
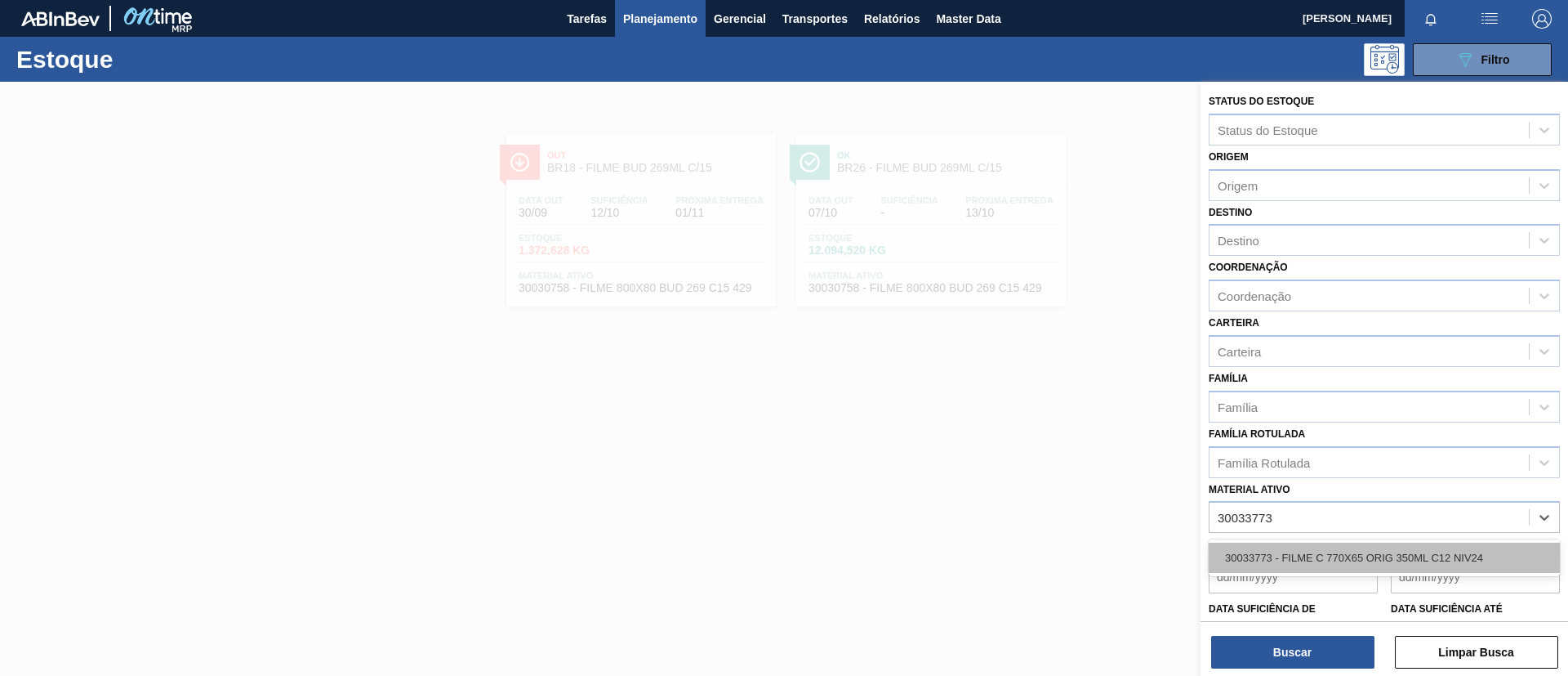
click at [1312, 545] on div "30033773 - FILME C 770X65 ORIG 350ML C12 NIV24" at bounding box center [1385, 557] width 351 height 30
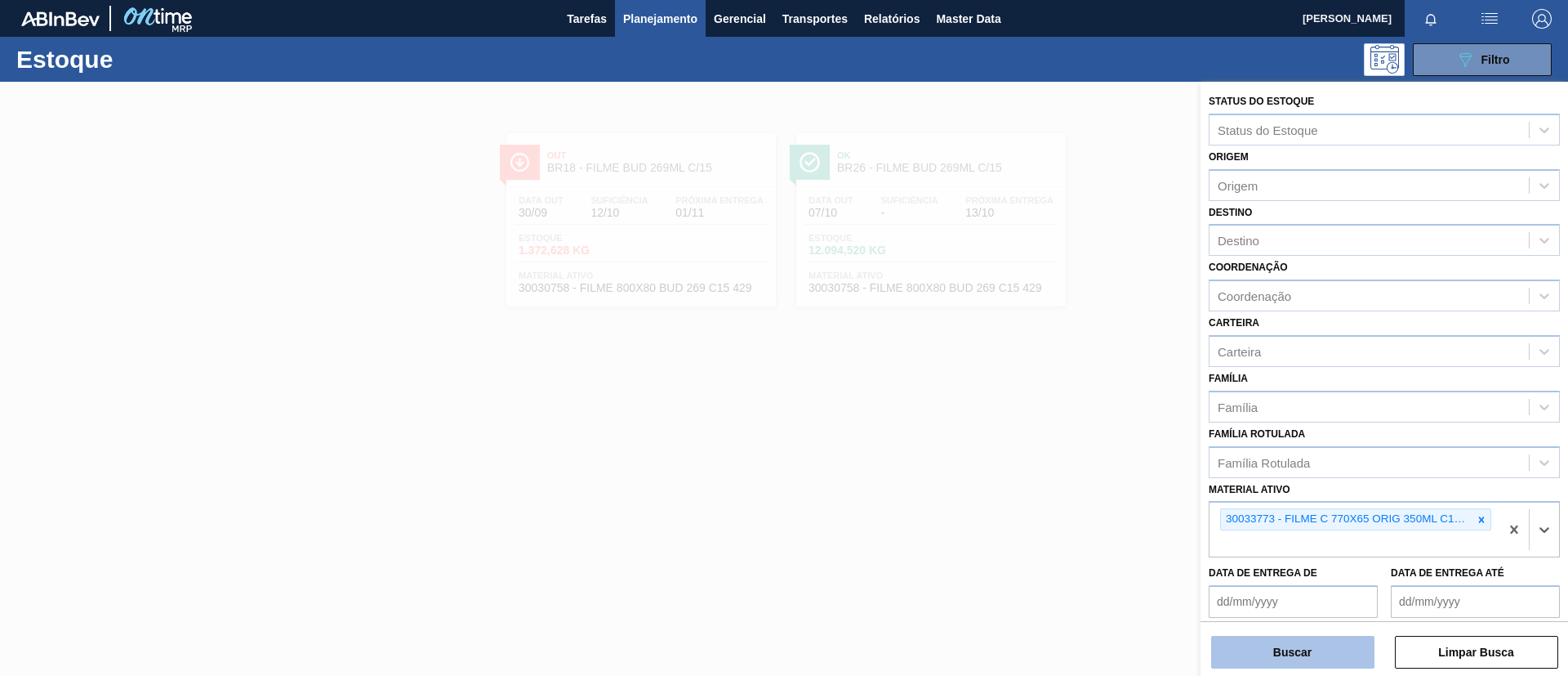
click at [1298, 639] on button "Buscar" at bounding box center [1293, 652] width 164 height 33
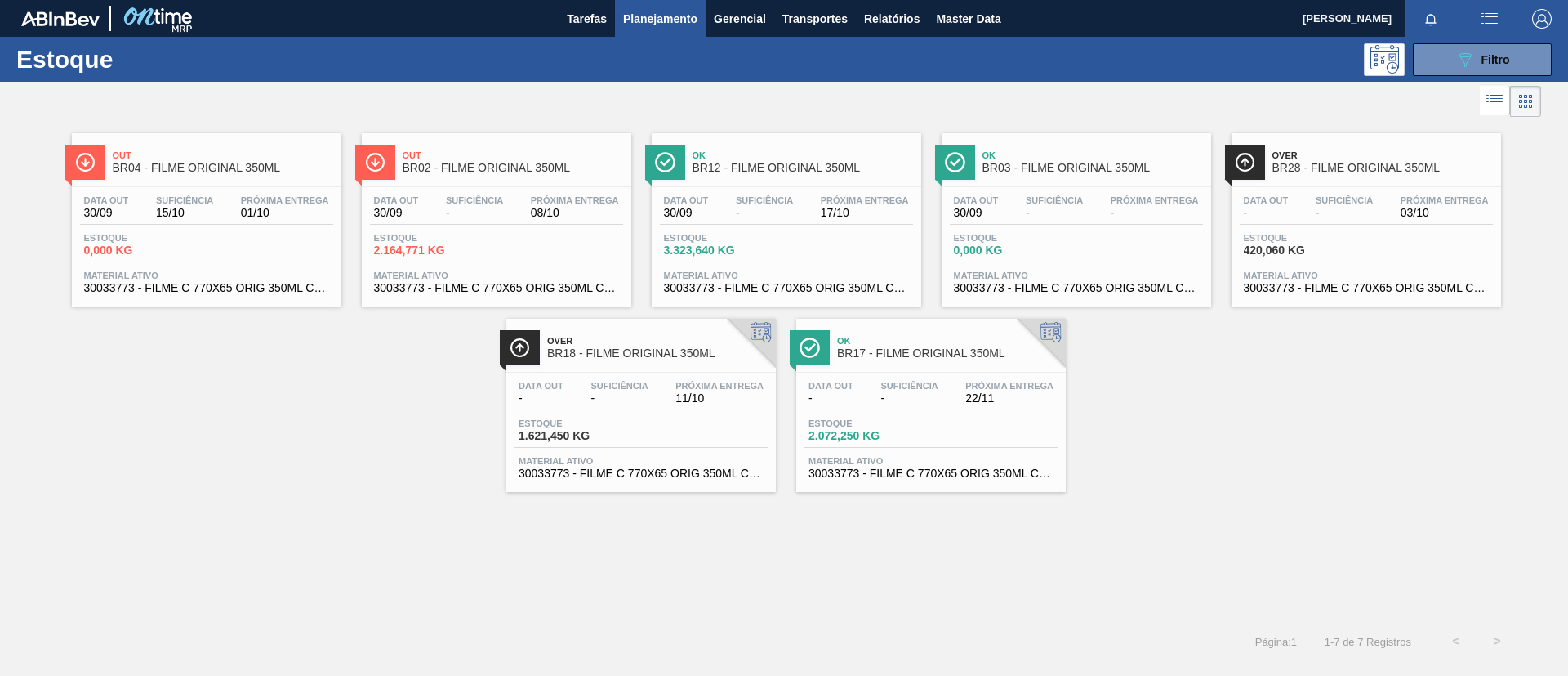
click at [245, 148] on div "Out BR04 - FILME ORIGINAL 350ML" at bounding box center [223, 162] width 221 height 37
